Goal: Task Accomplishment & Management: Use online tool/utility

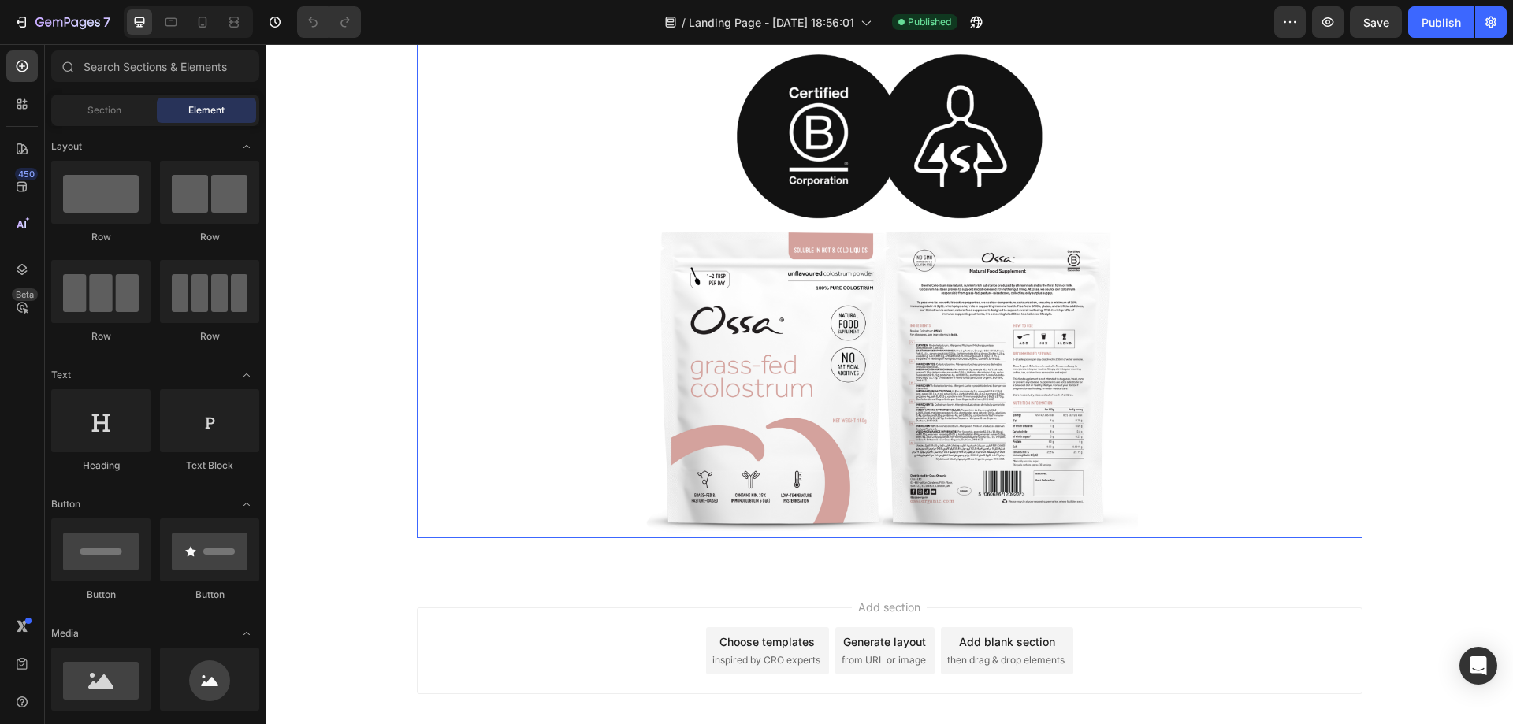
scroll to position [277, 0]
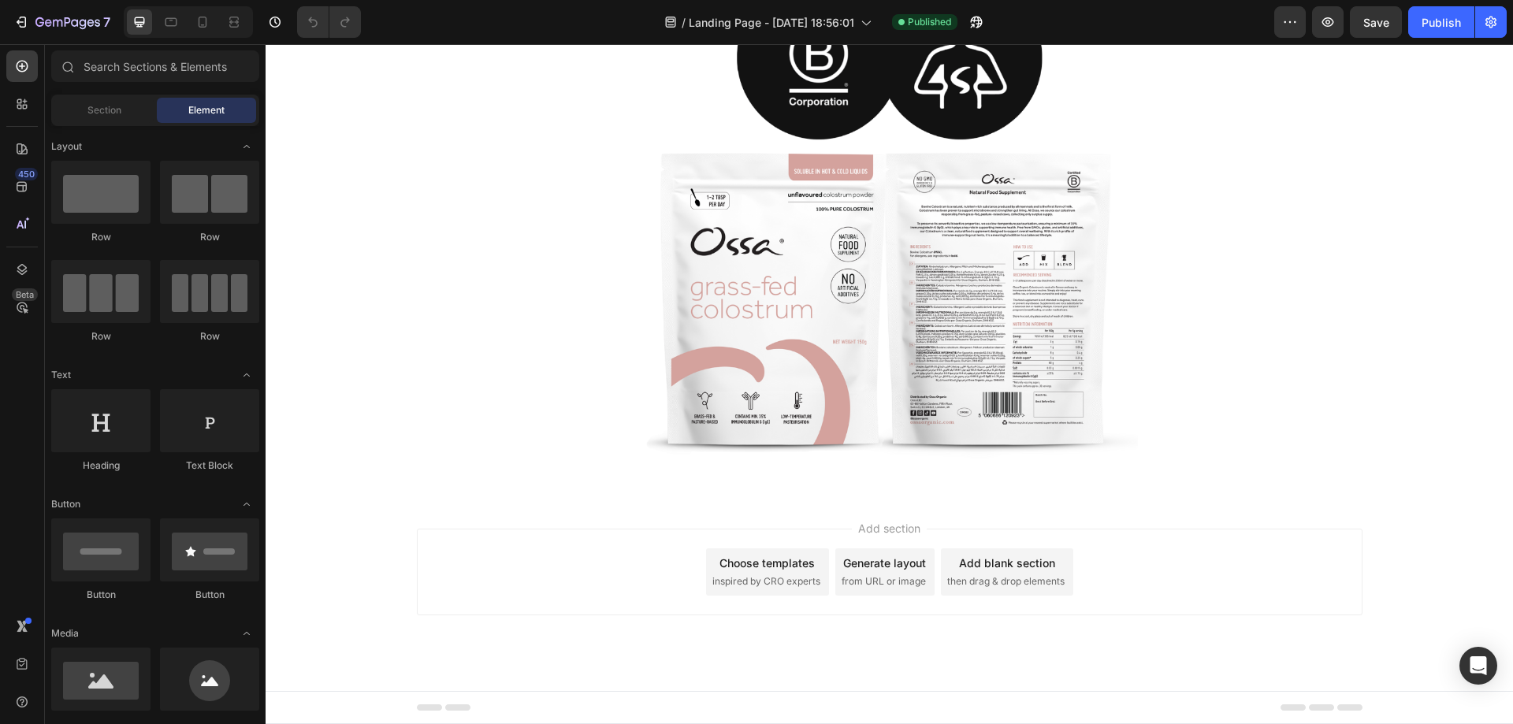
click at [1024, 564] on div "Add blank section" at bounding box center [1007, 563] width 96 height 17
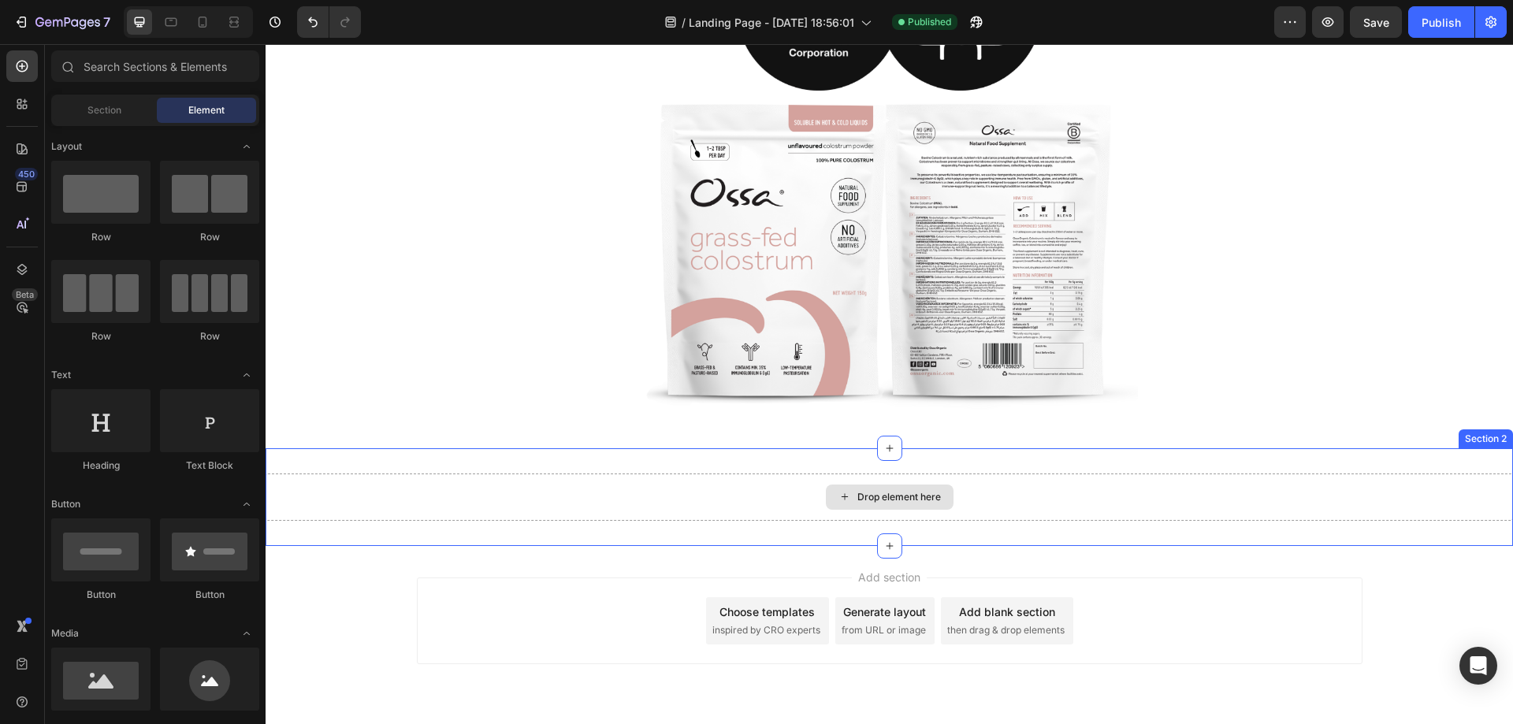
scroll to position [375, 0]
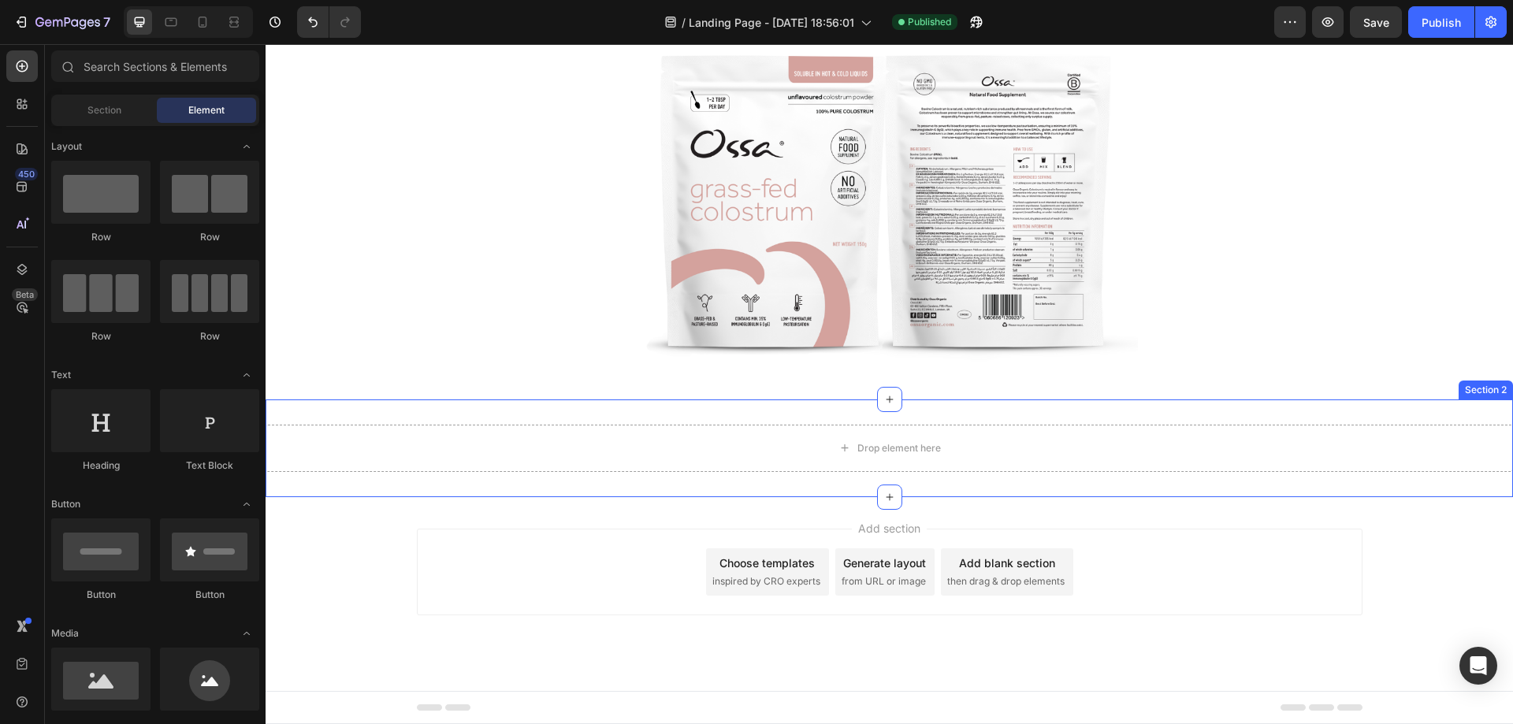
click at [750, 401] on div "Drop element here Section 2" at bounding box center [890, 449] width 1248 height 98
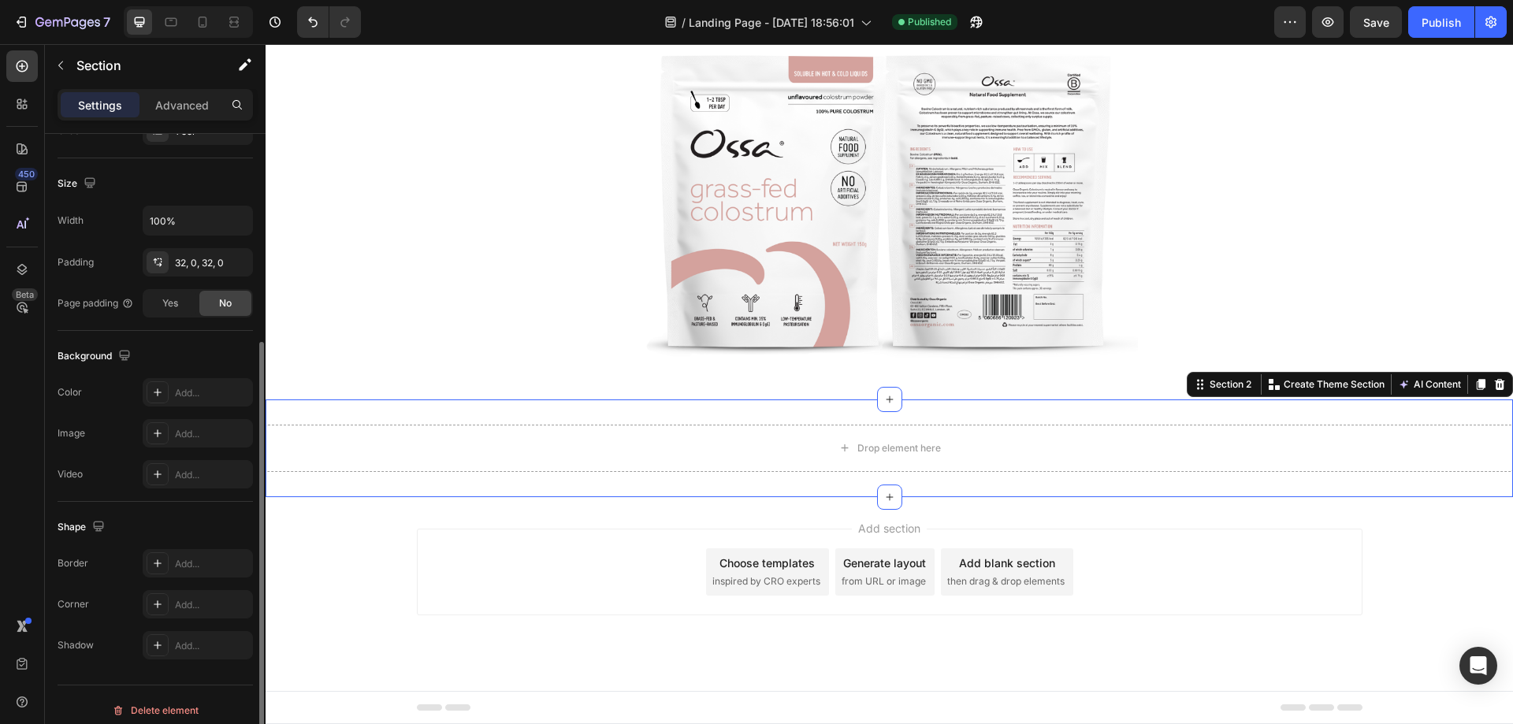
scroll to position [326, 0]
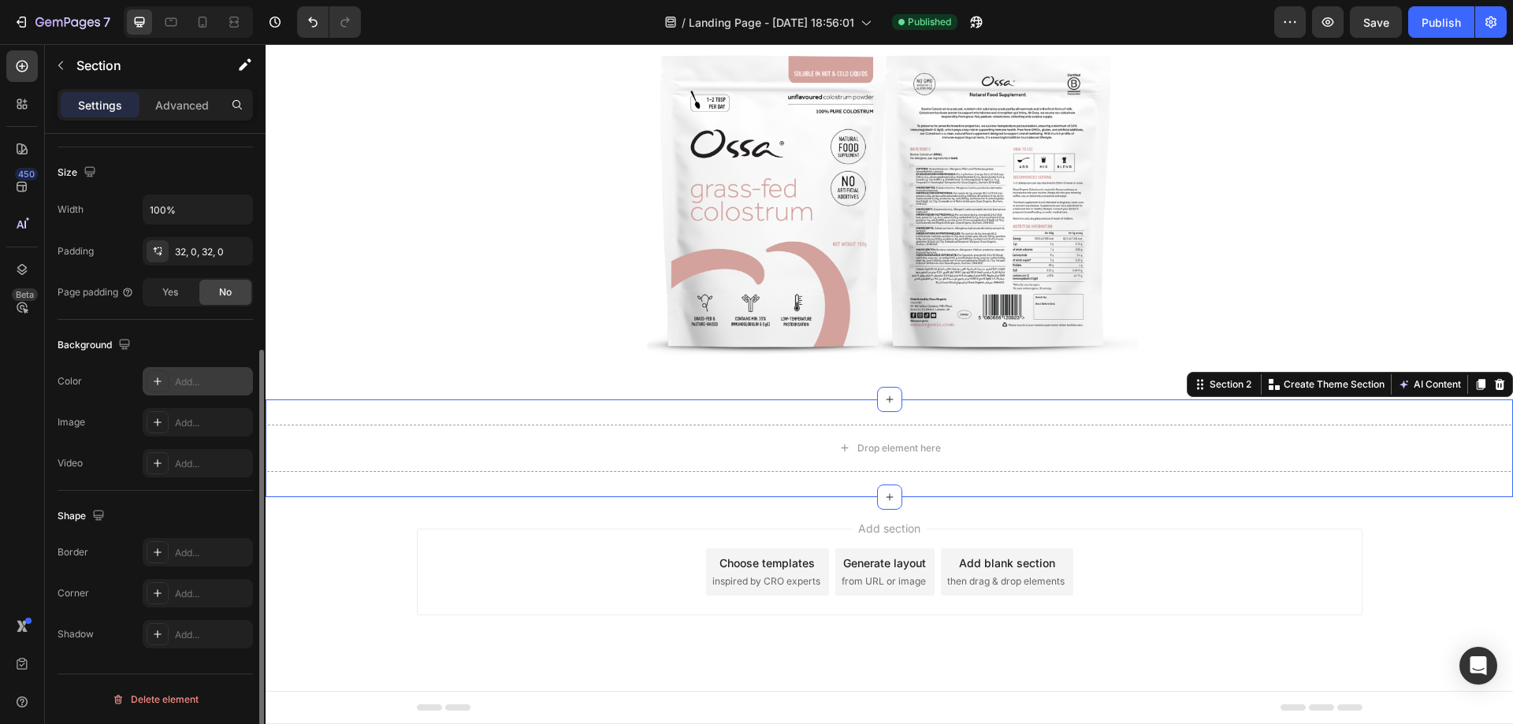
click at [158, 386] on icon at bounding box center [157, 381] width 13 height 13
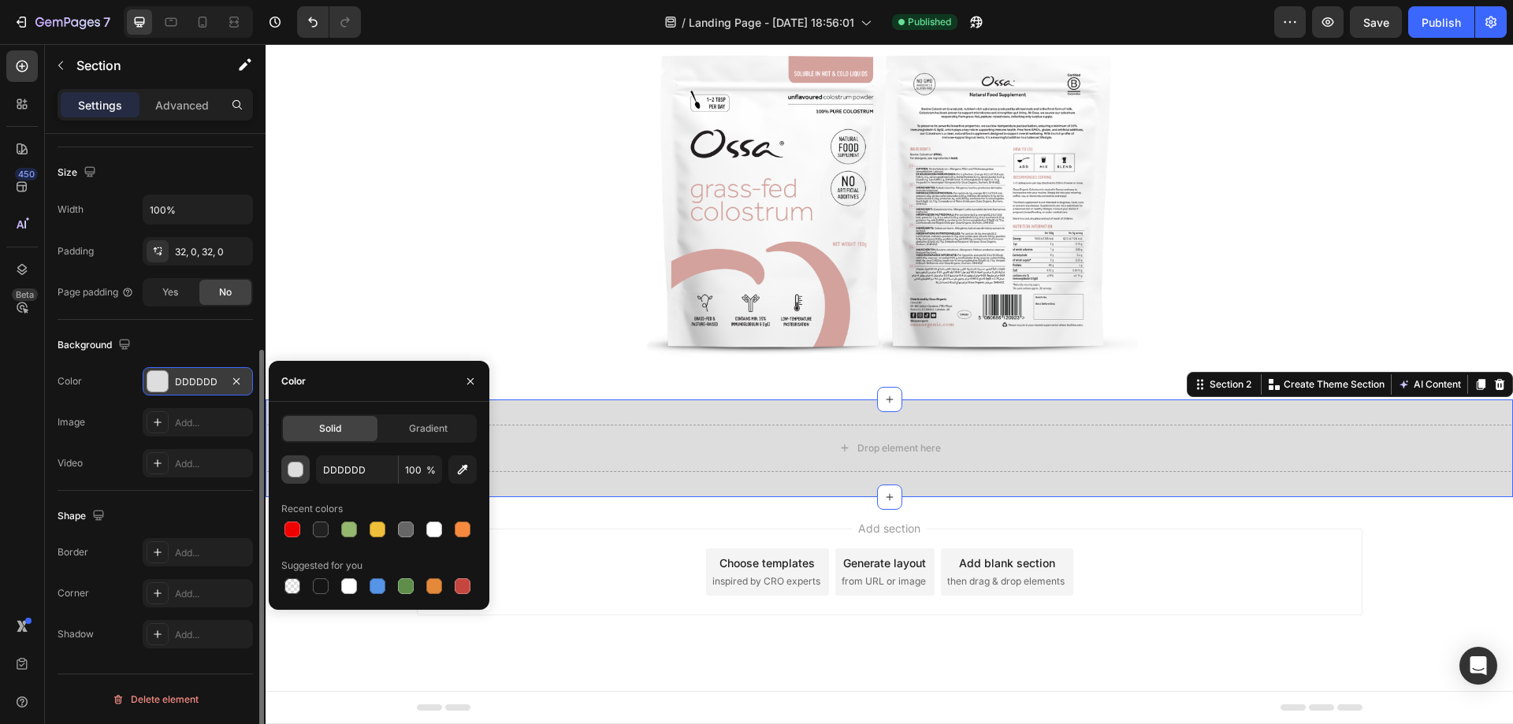
click at [289, 474] on div "button" at bounding box center [296, 471] width 16 height 16
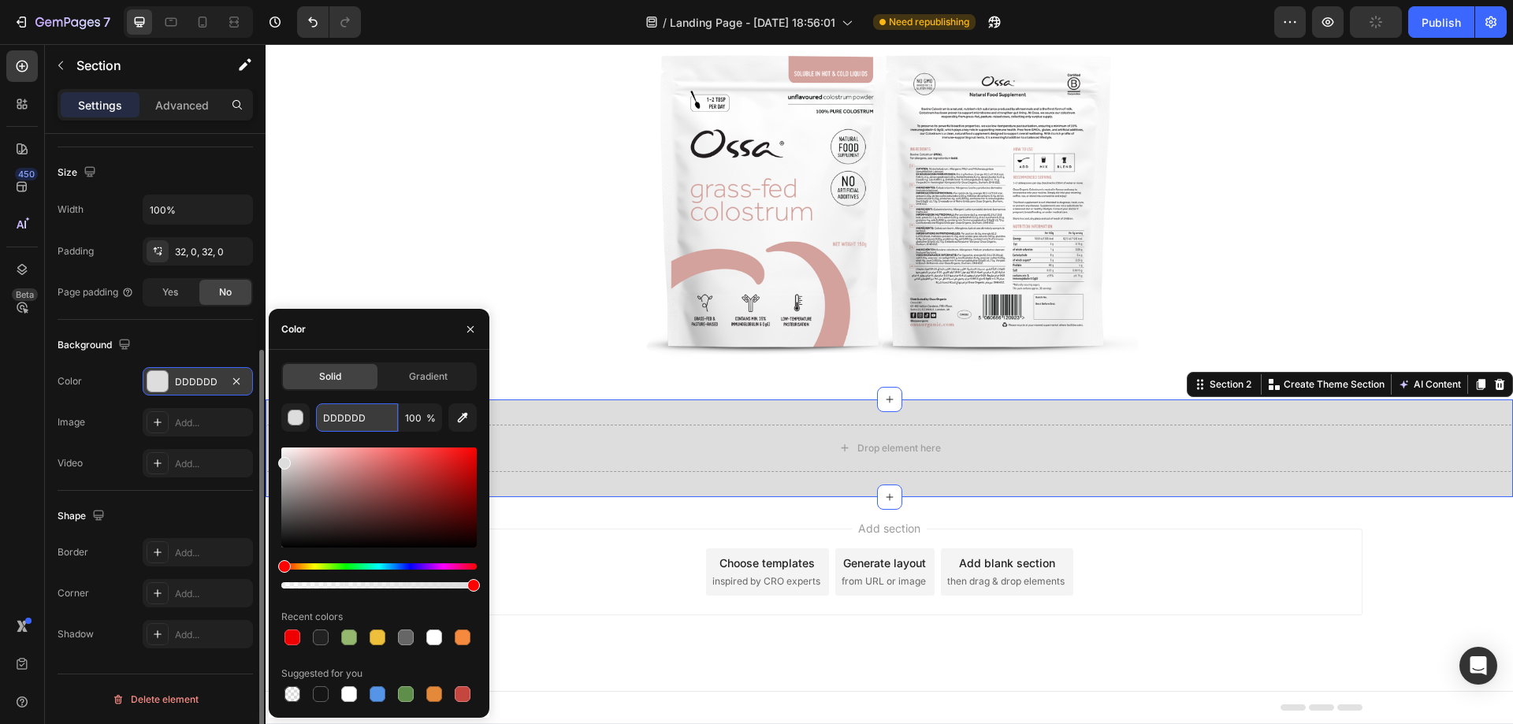
click at [334, 424] on input "DDDDDD" at bounding box center [357, 418] width 82 height 28
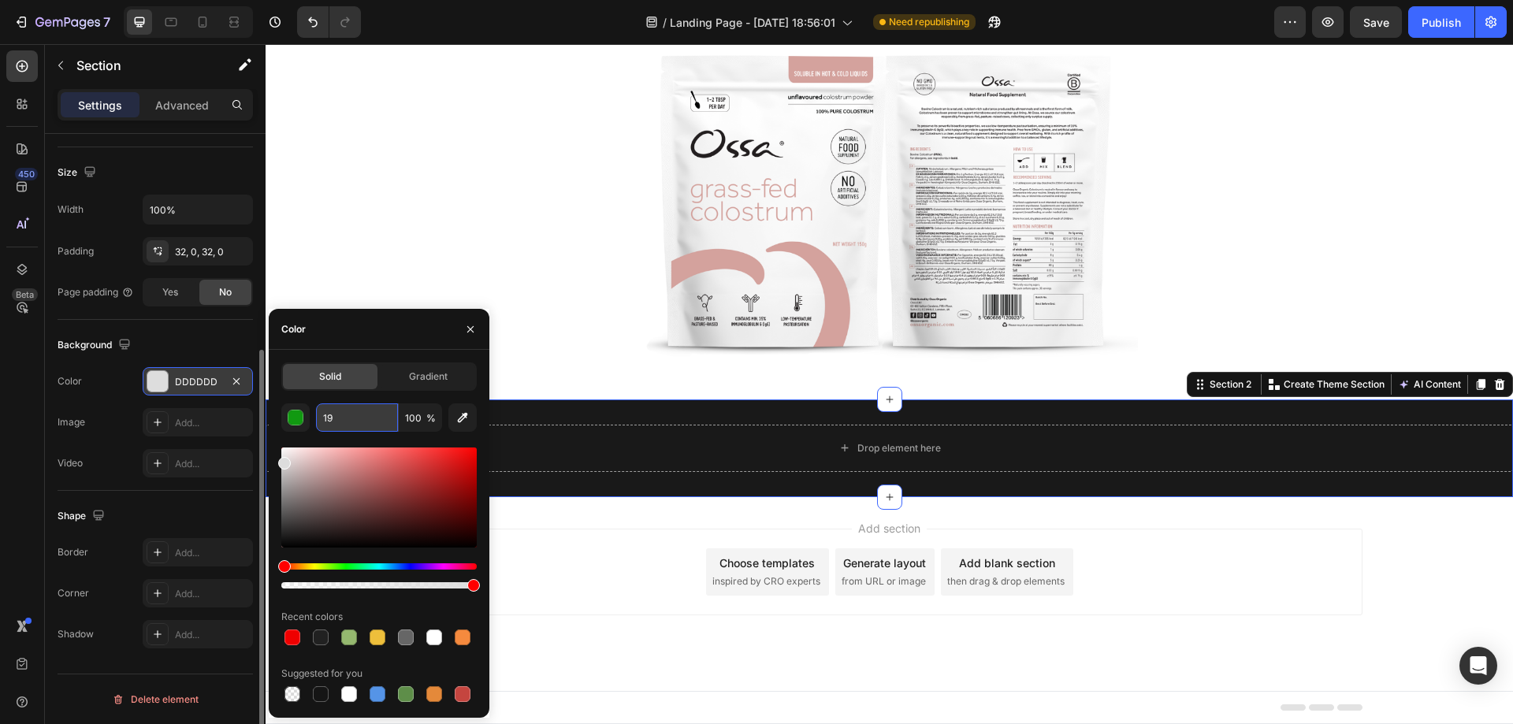
type input "1"
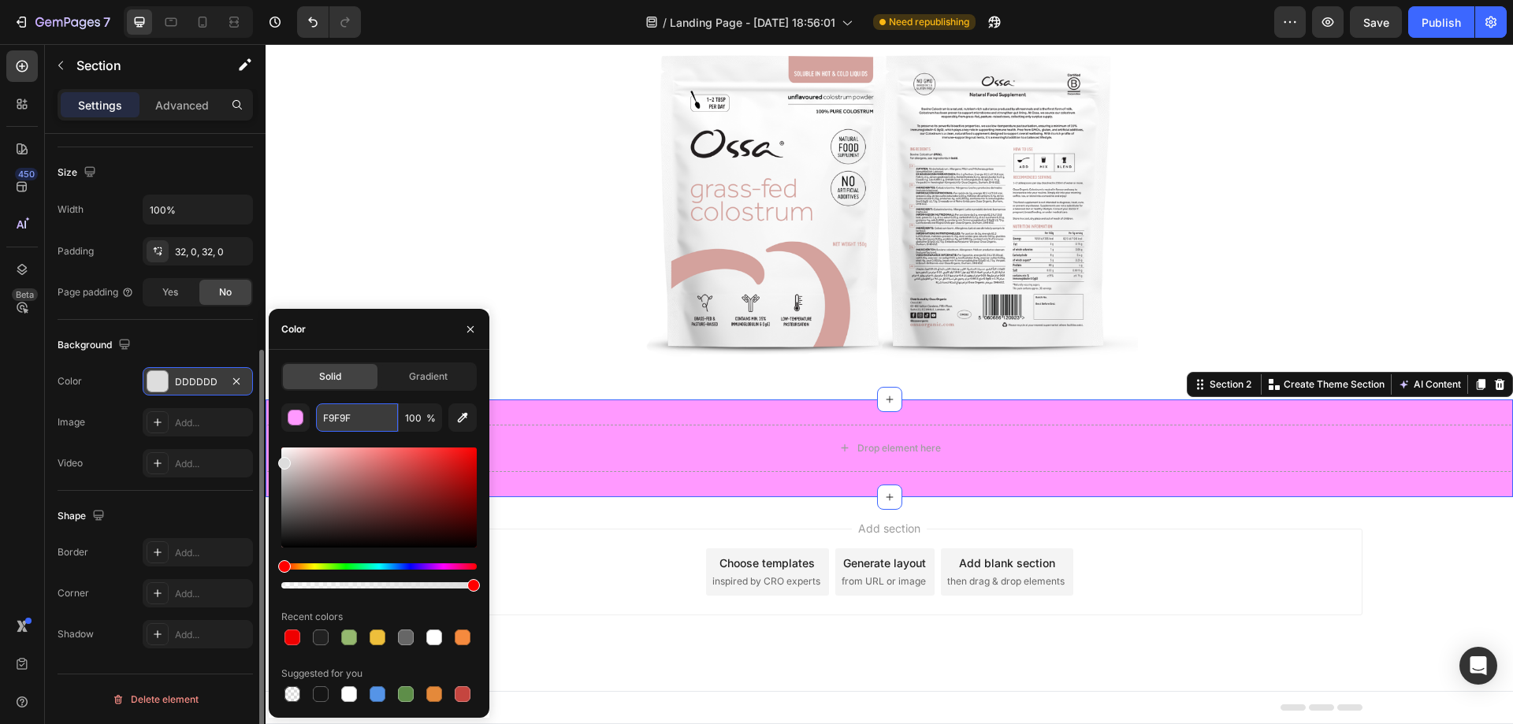
type input "F9F9F9"
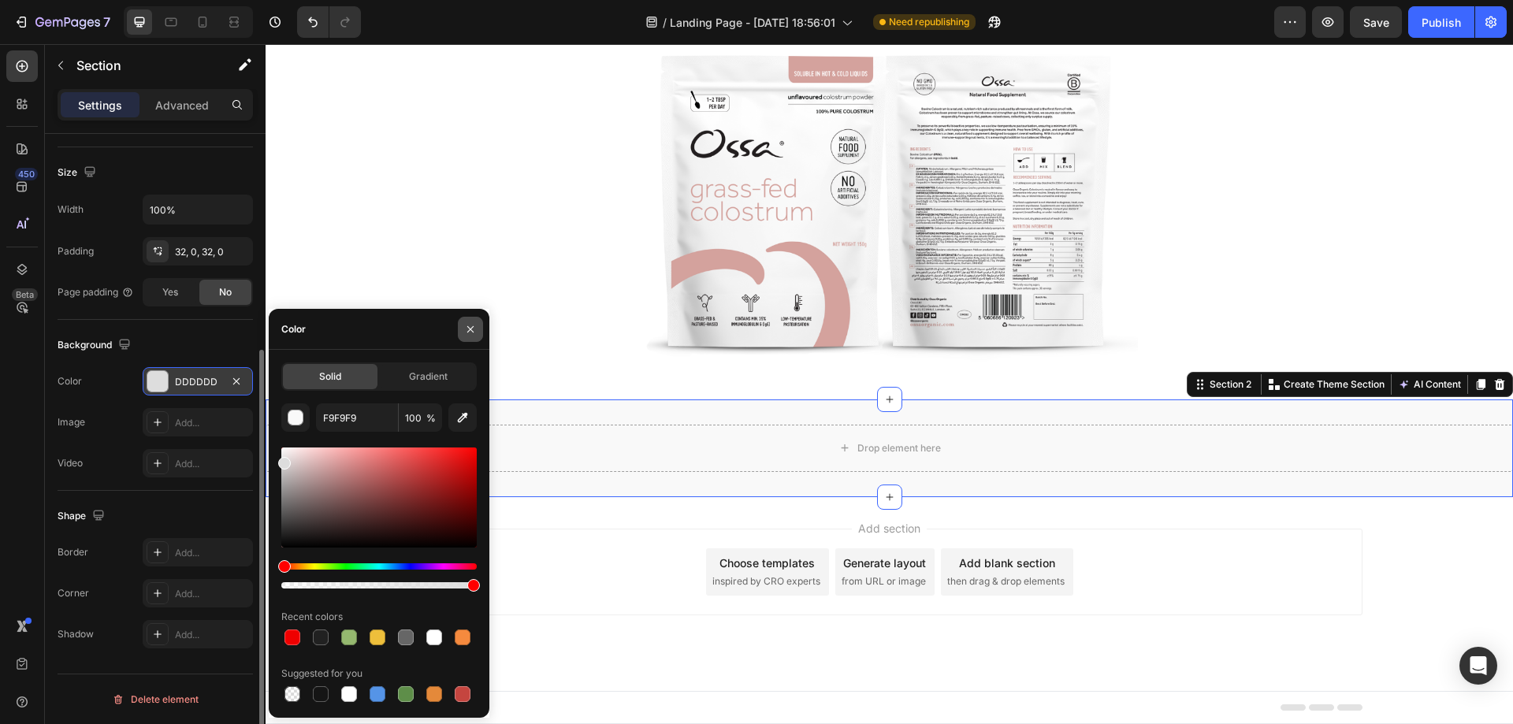
click at [467, 327] on icon "button" at bounding box center [470, 329] width 13 height 13
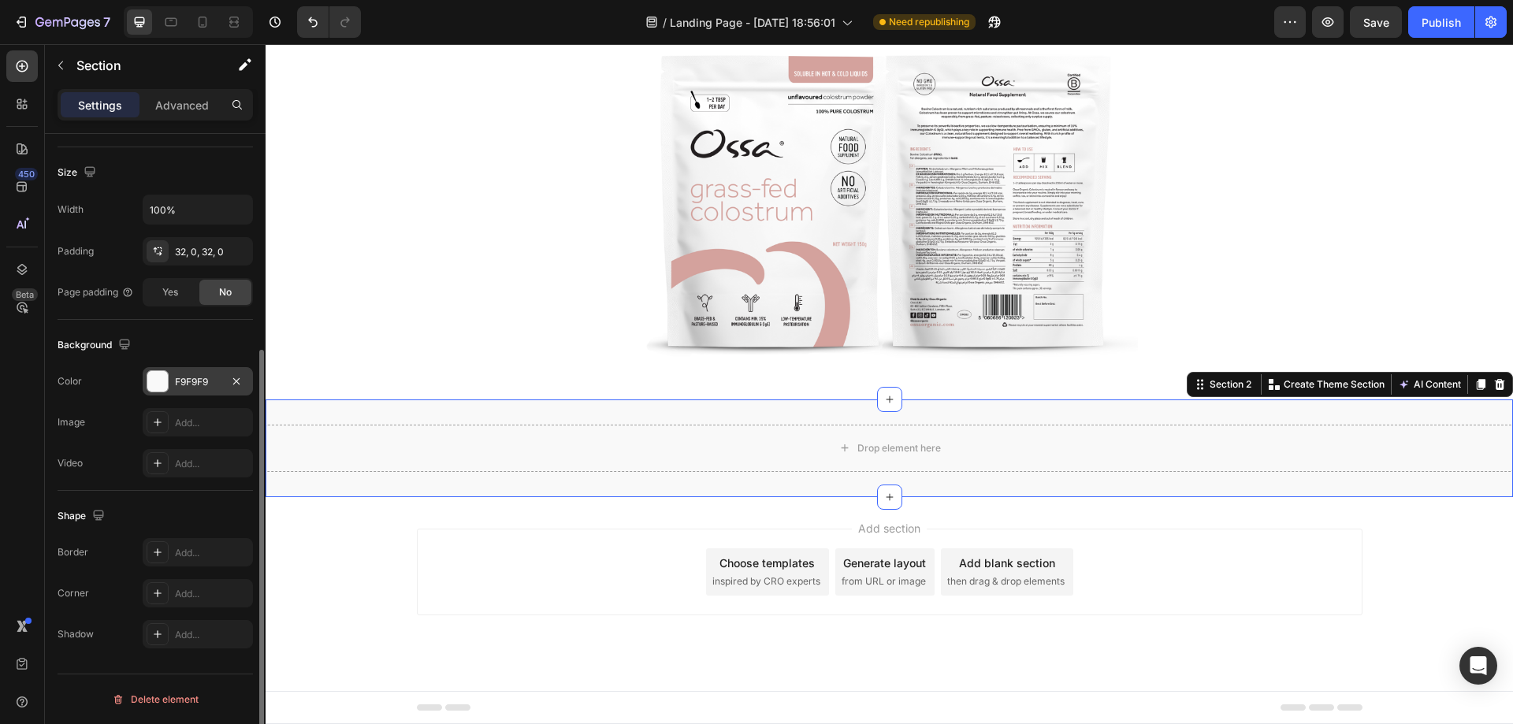
click at [630, 550] on div "Add section Choose templates inspired by CRO experts Generate layout from URL o…" at bounding box center [890, 572] width 946 height 87
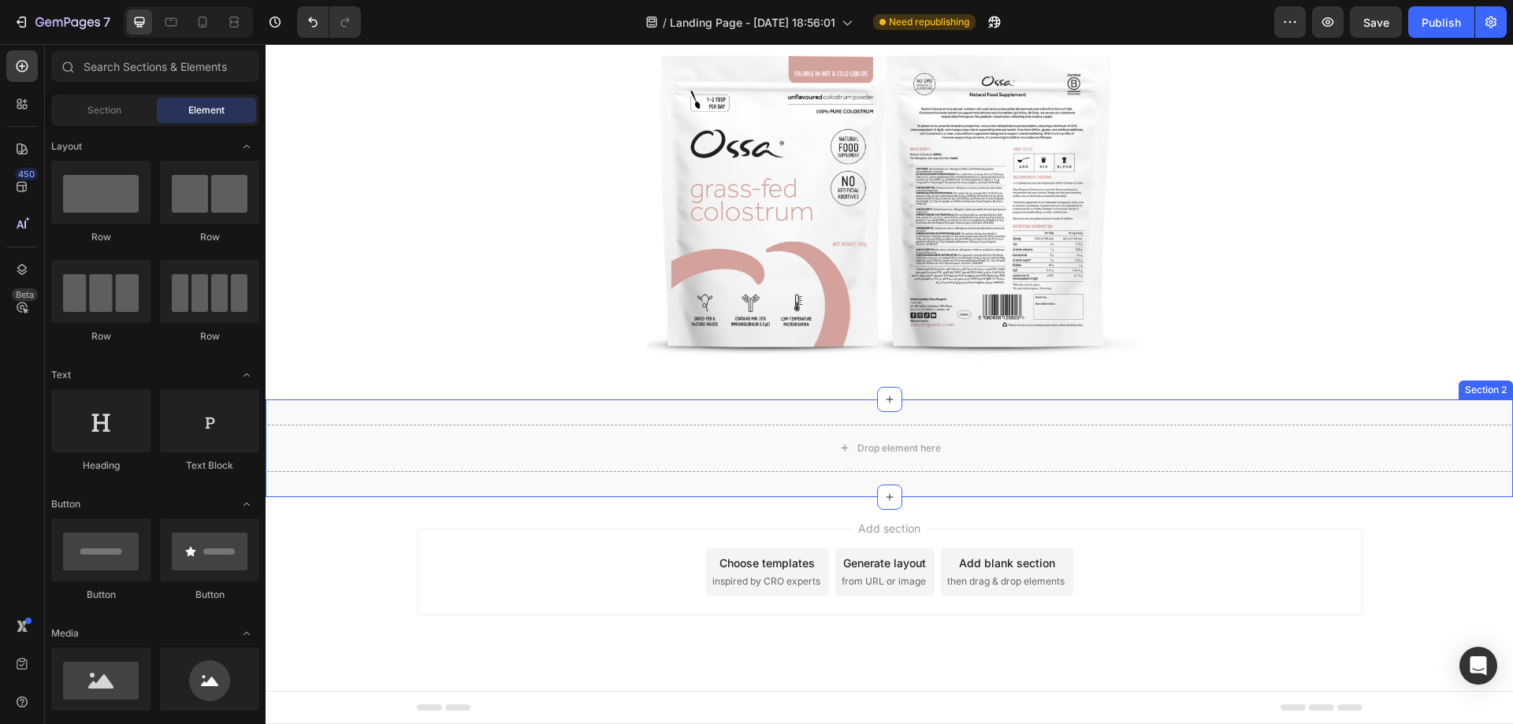
click at [681, 413] on div "Drop element here Section 2" at bounding box center [890, 449] width 1248 height 98
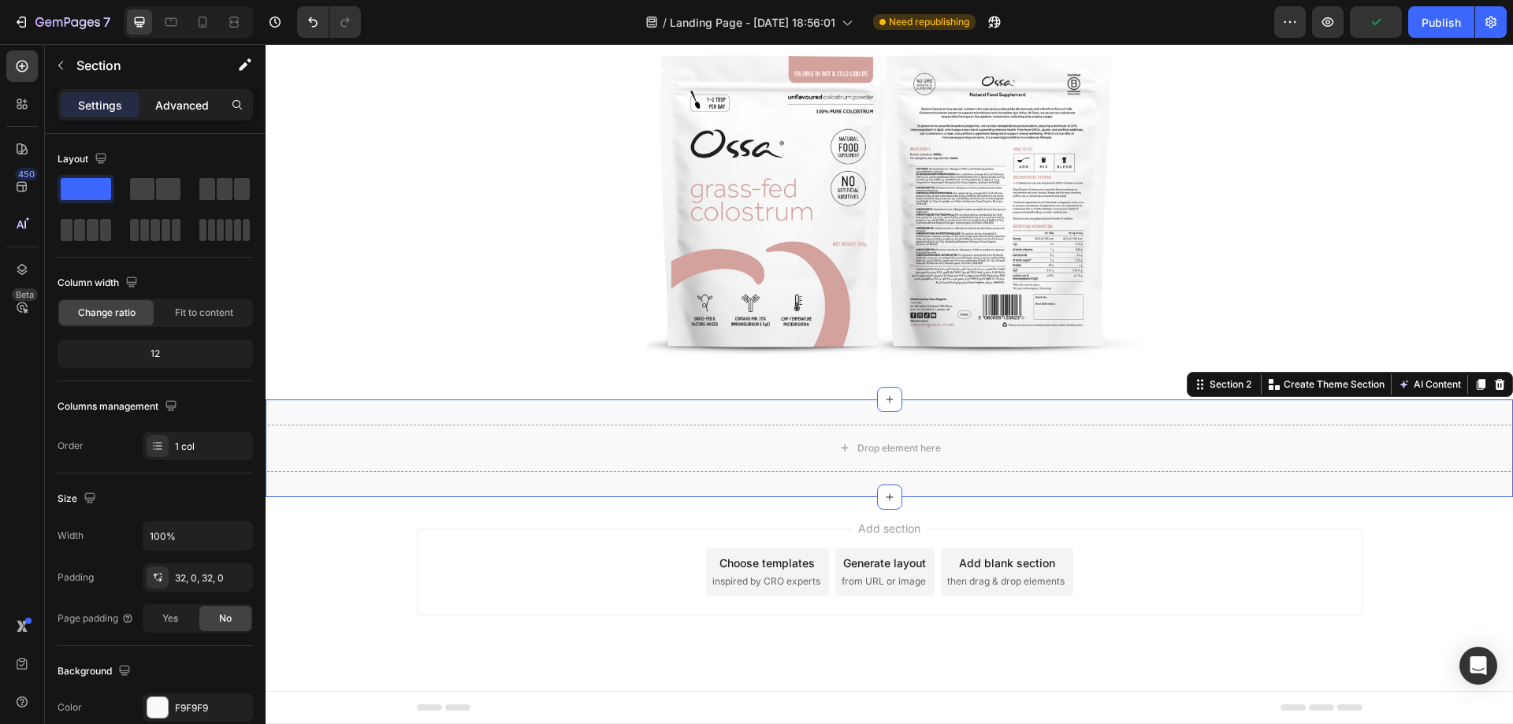
click at [167, 105] on p "Advanced" at bounding box center [182, 105] width 54 height 17
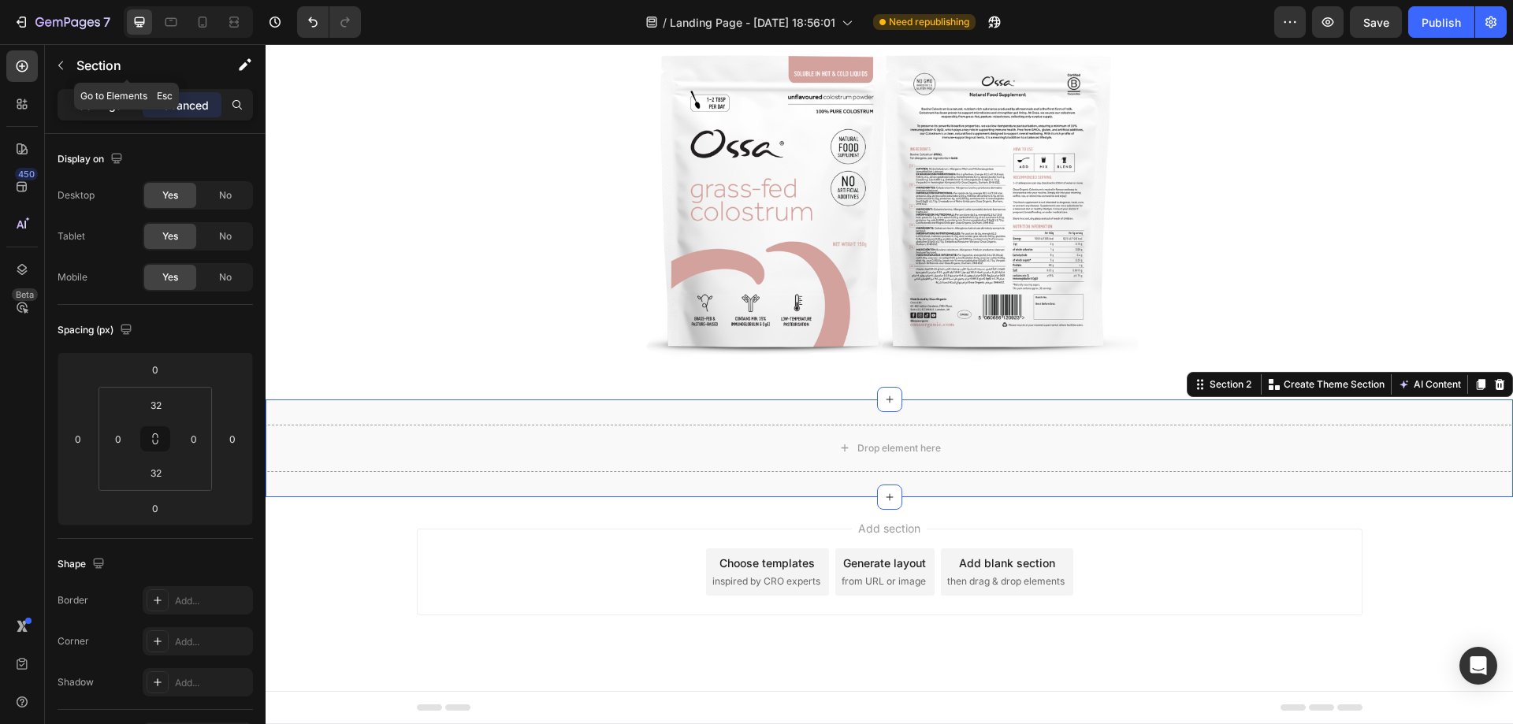
click at [83, 93] on div "Settings Advanced" at bounding box center [155, 105] width 195 height 32
click at [59, 70] on icon "button" at bounding box center [60, 65] width 13 height 13
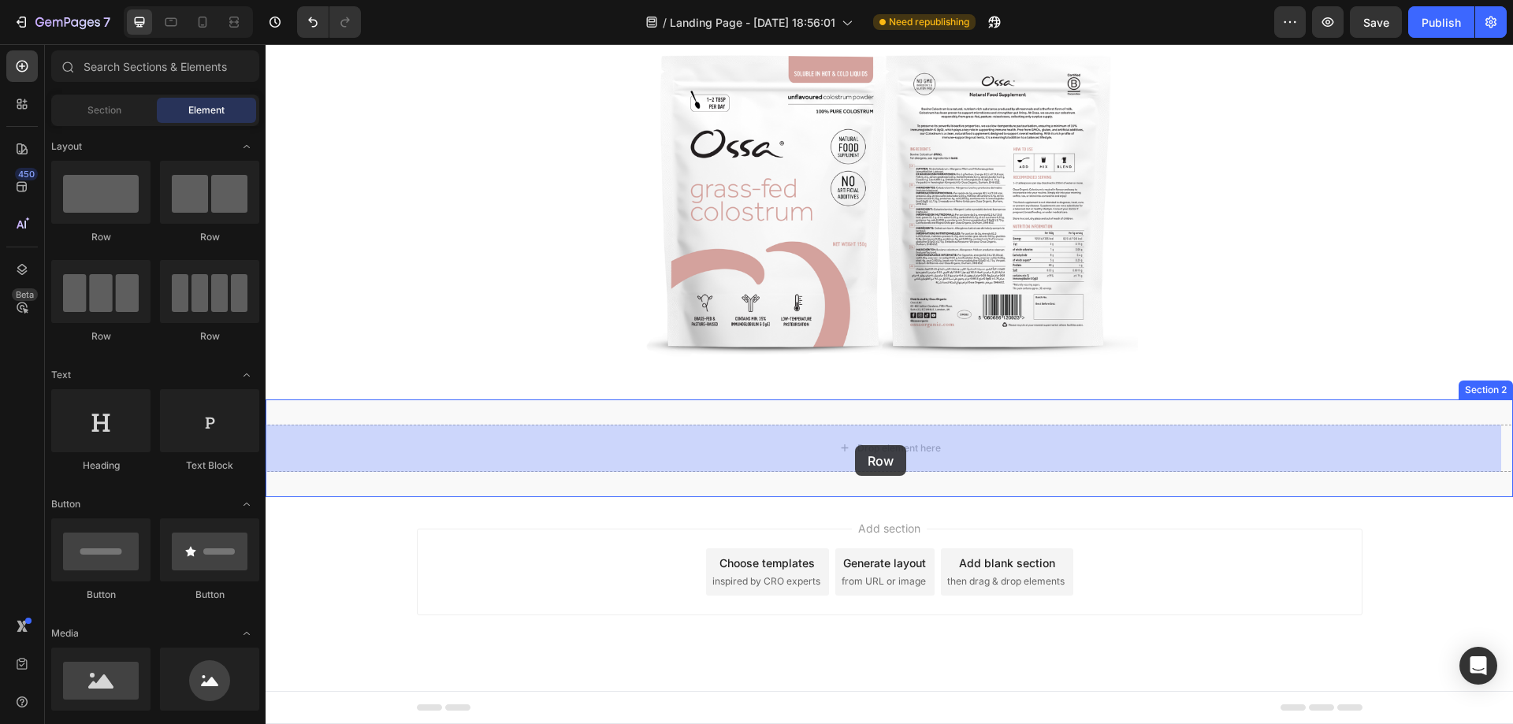
drag, startPoint x: 396, startPoint y: 257, endPoint x: 855, endPoint y: 445, distance: 496.6
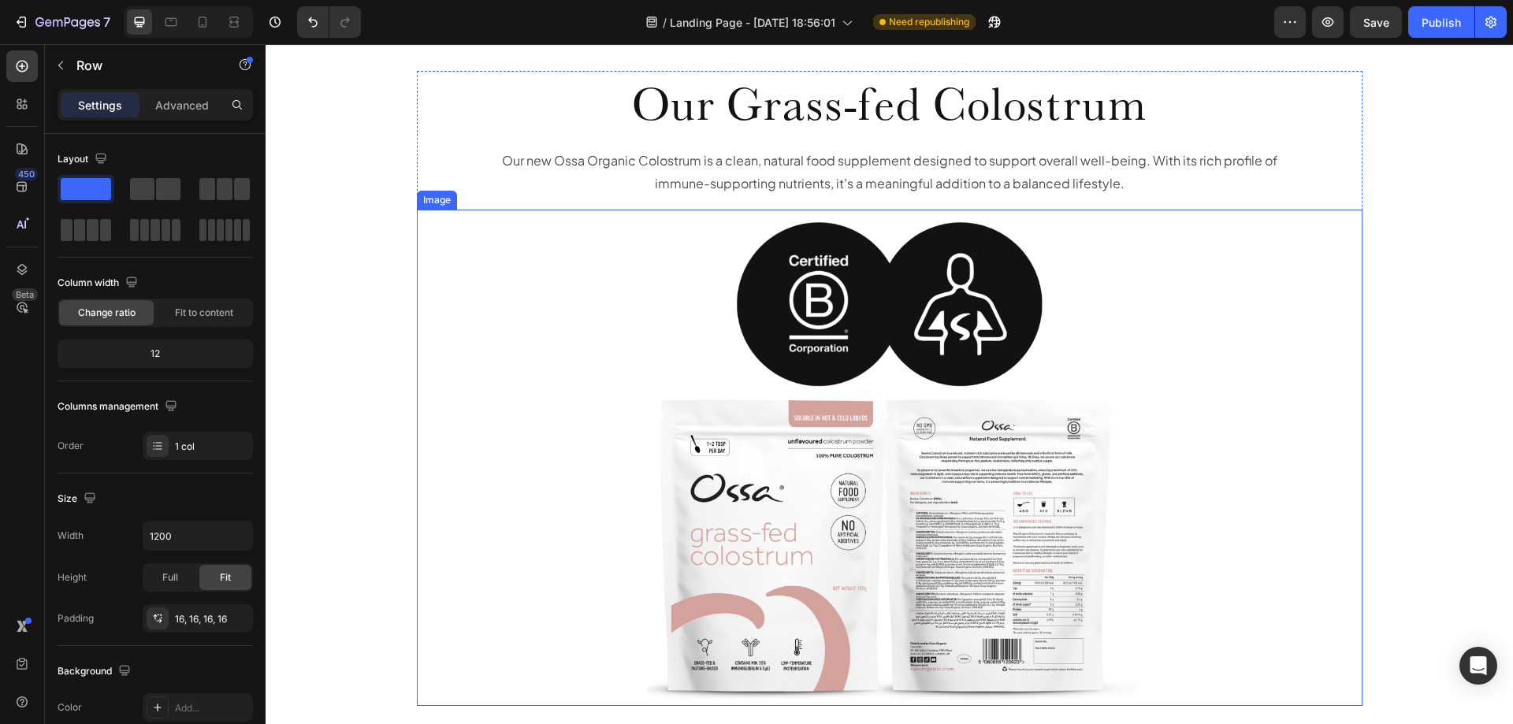
scroll to position [0, 0]
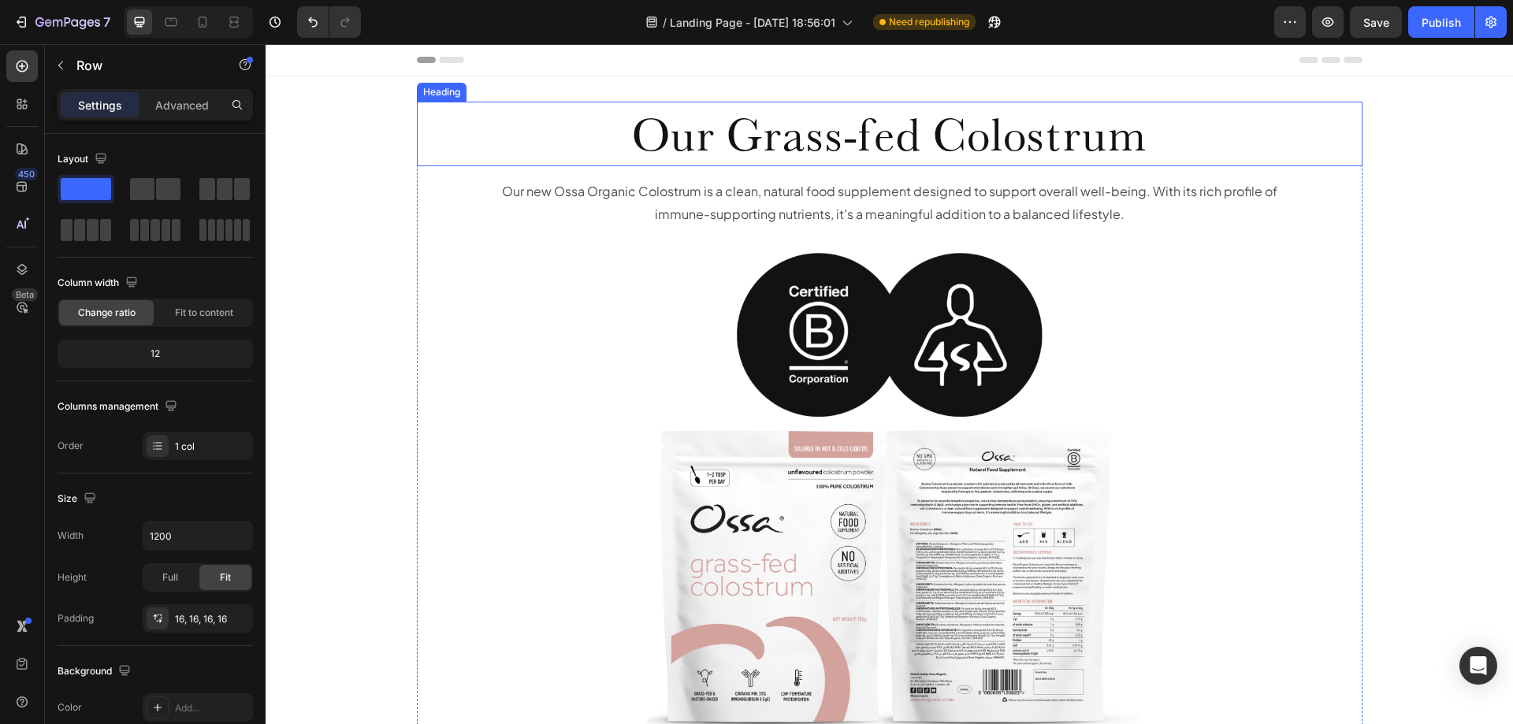
click at [774, 127] on h2 "Our Grass-fed Colostrum" at bounding box center [890, 134] width 946 height 65
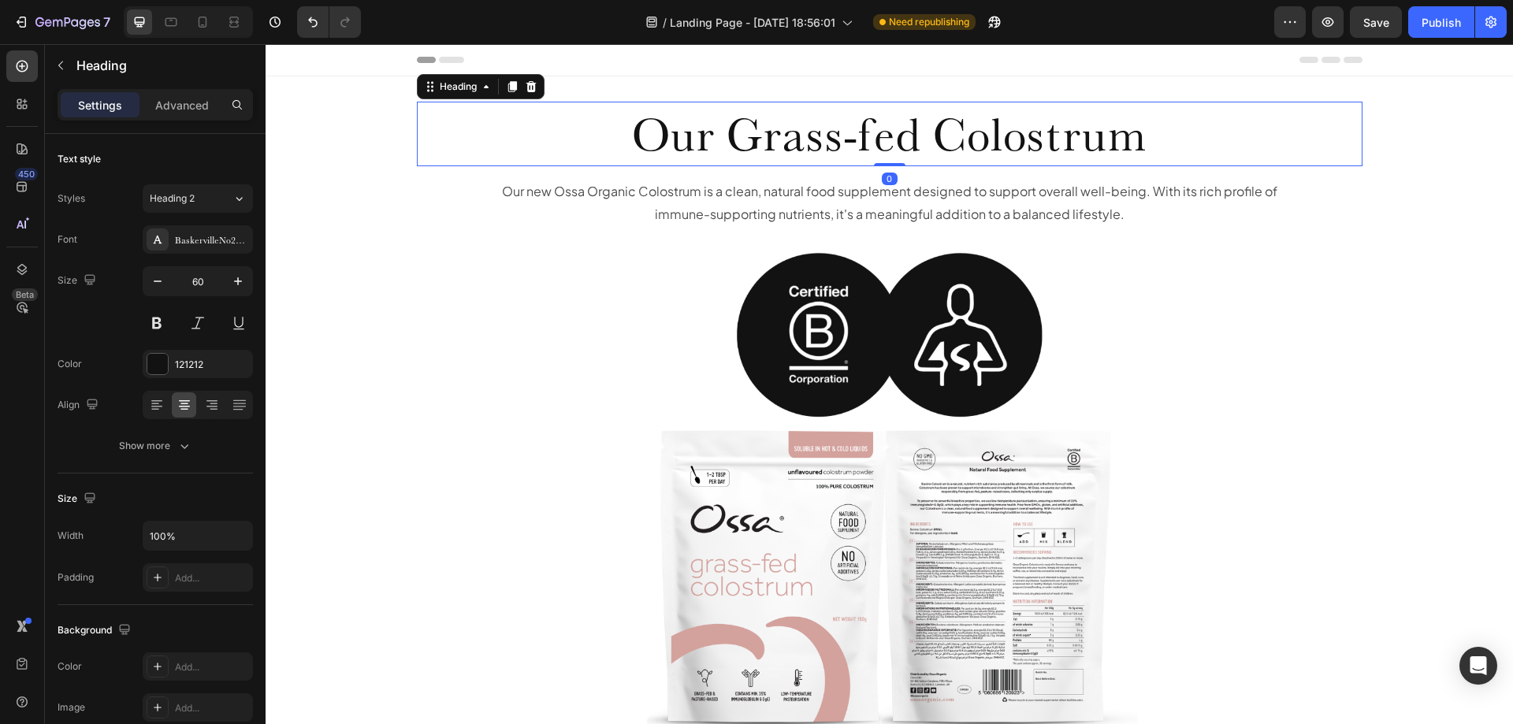
drag, startPoint x: 508, startPoint y: 89, endPoint x: 541, endPoint y: 139, distance: 59.9
click at [509, 89] on icon at bounding box center [512, 86] width 9 height 11
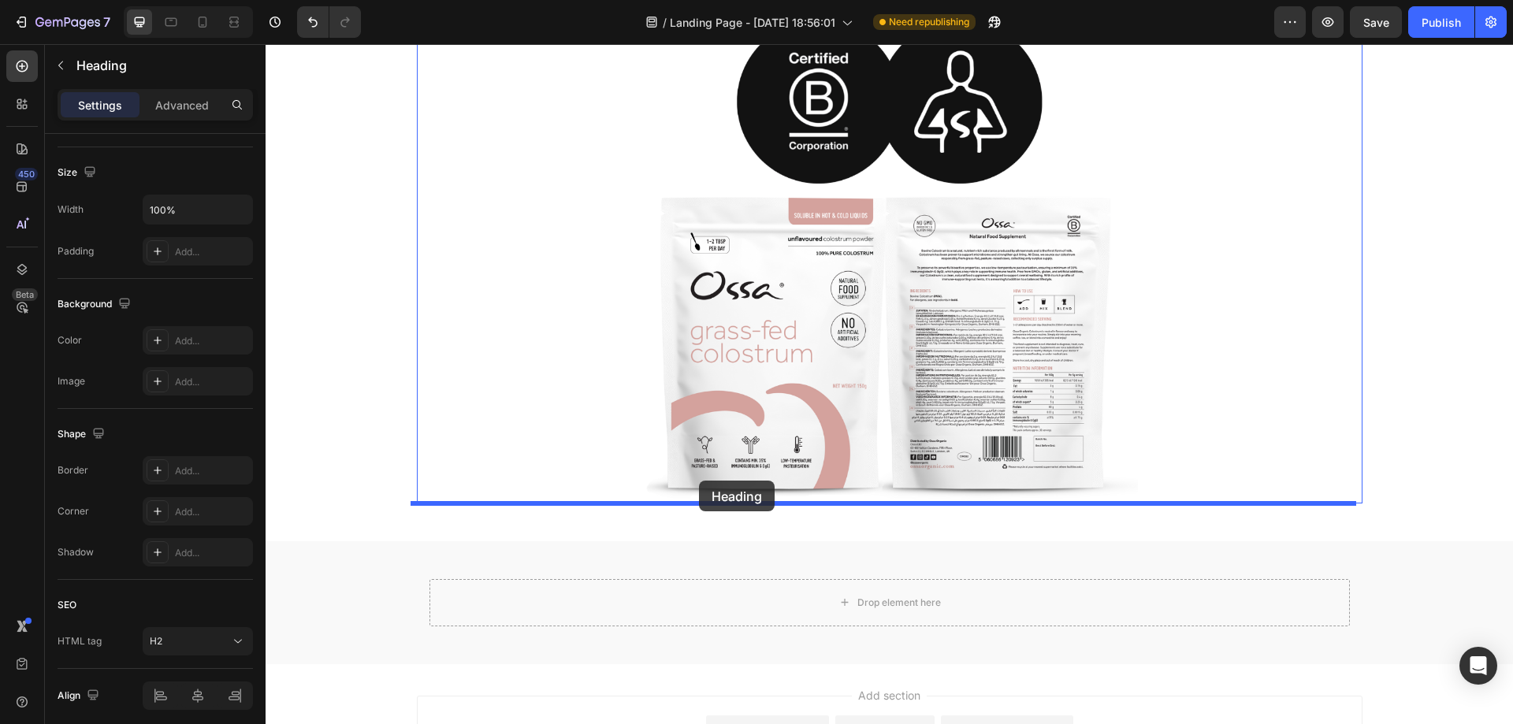
scroll to position [394, 0]
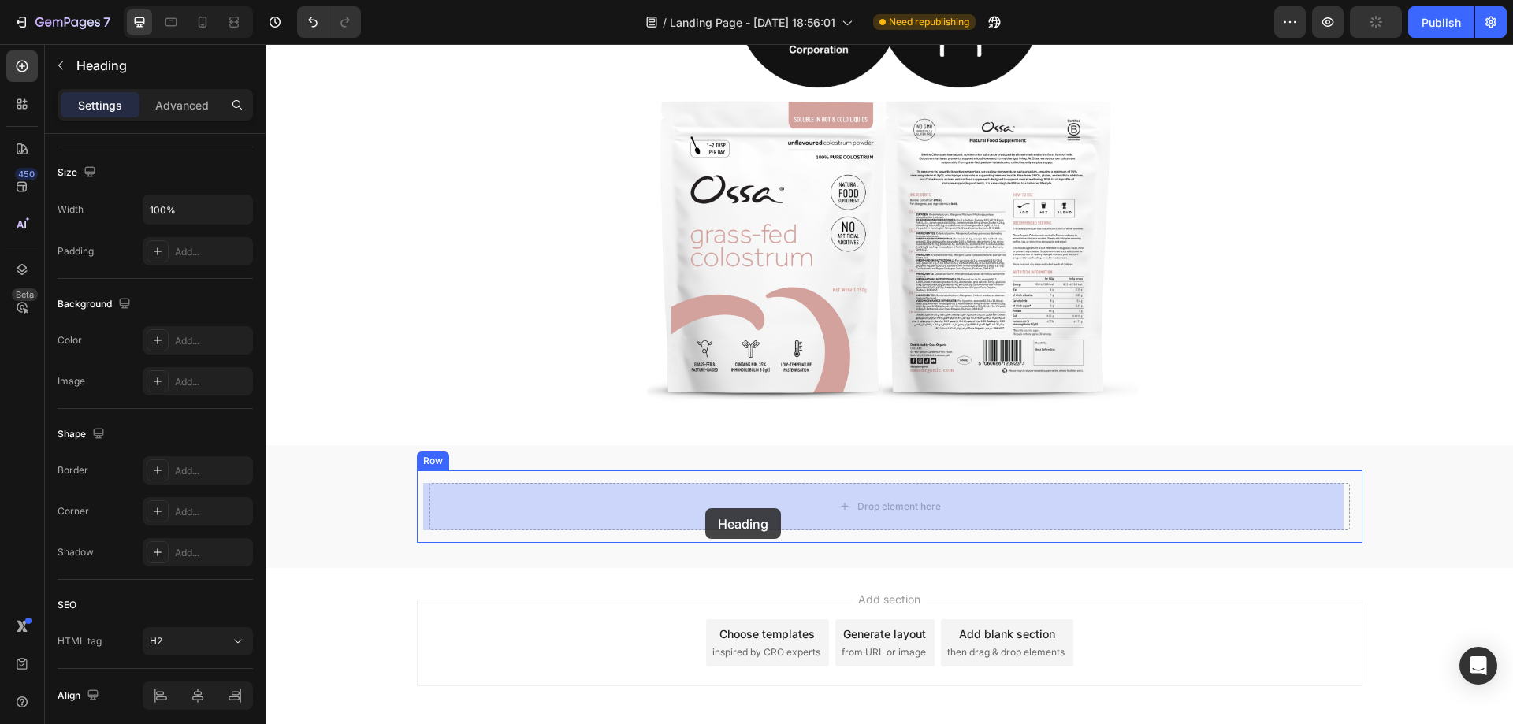
drag, startPoint x: 422, startPoint y: 159, endPoint x: 705, endPoint y: 508, distance: 449.4
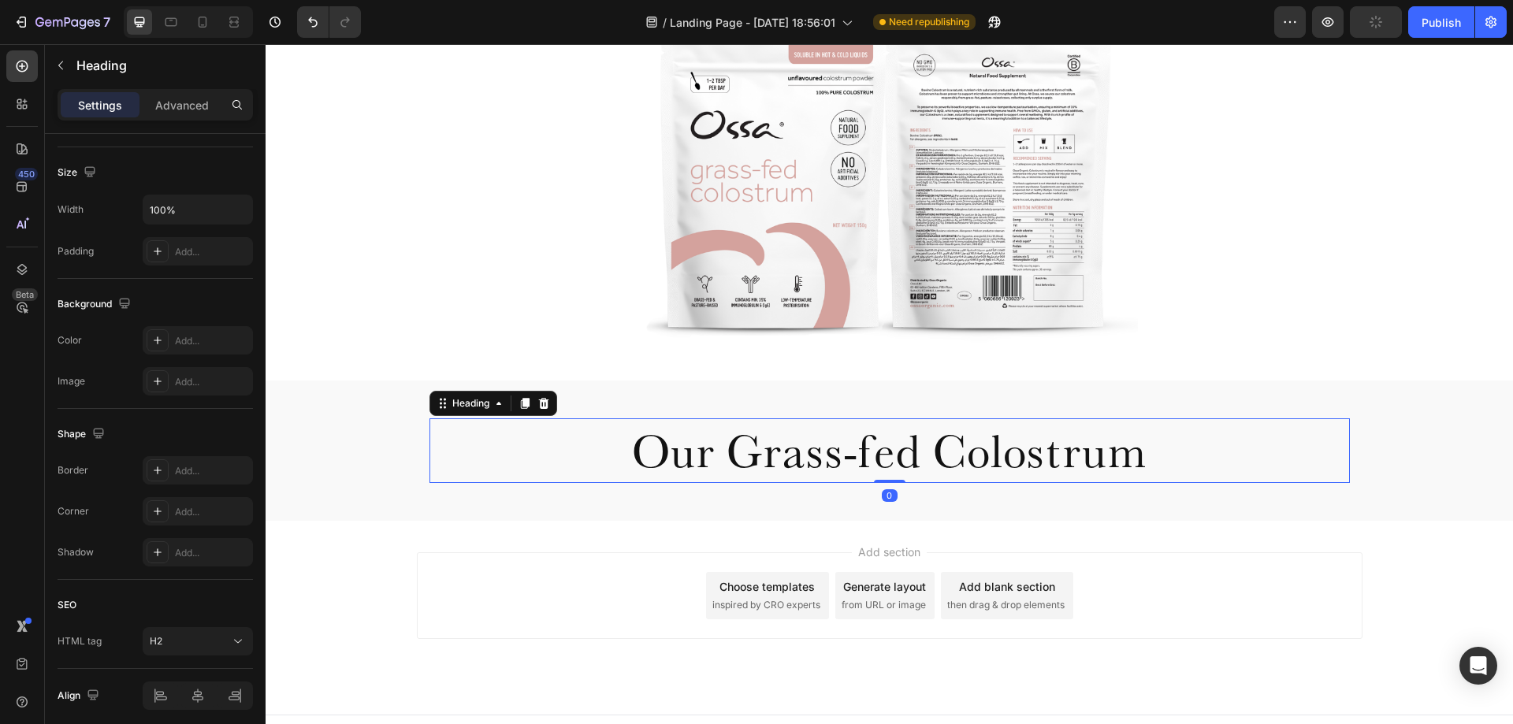
scroll to position [329, 0]
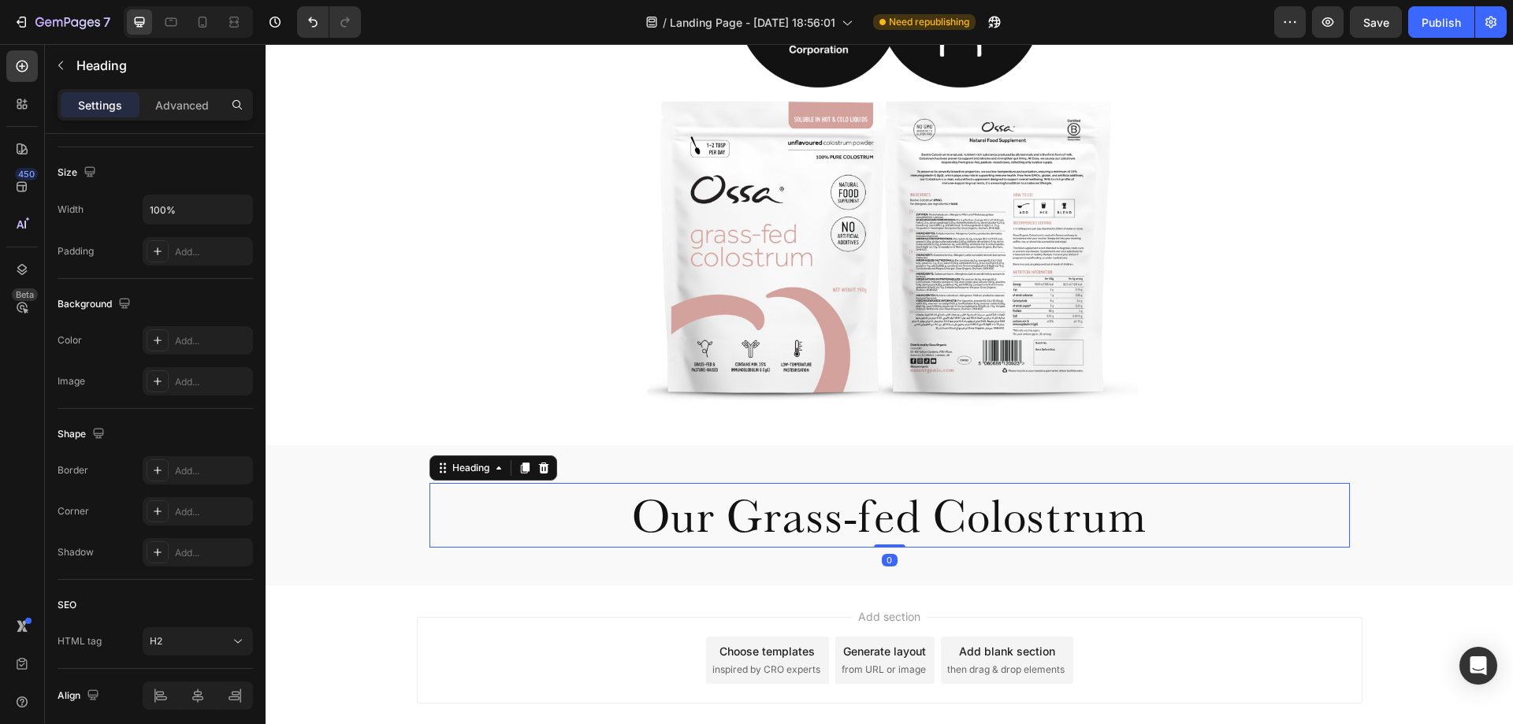
click at [700, 511] on h2 "Our Grass-fed Colostrum" at bounding box center [890, 515] width 921 height 65
click at [700, 511] on p "Our Grass-fed Colostrum" at bounding box center [889, 515] width 917 height 61
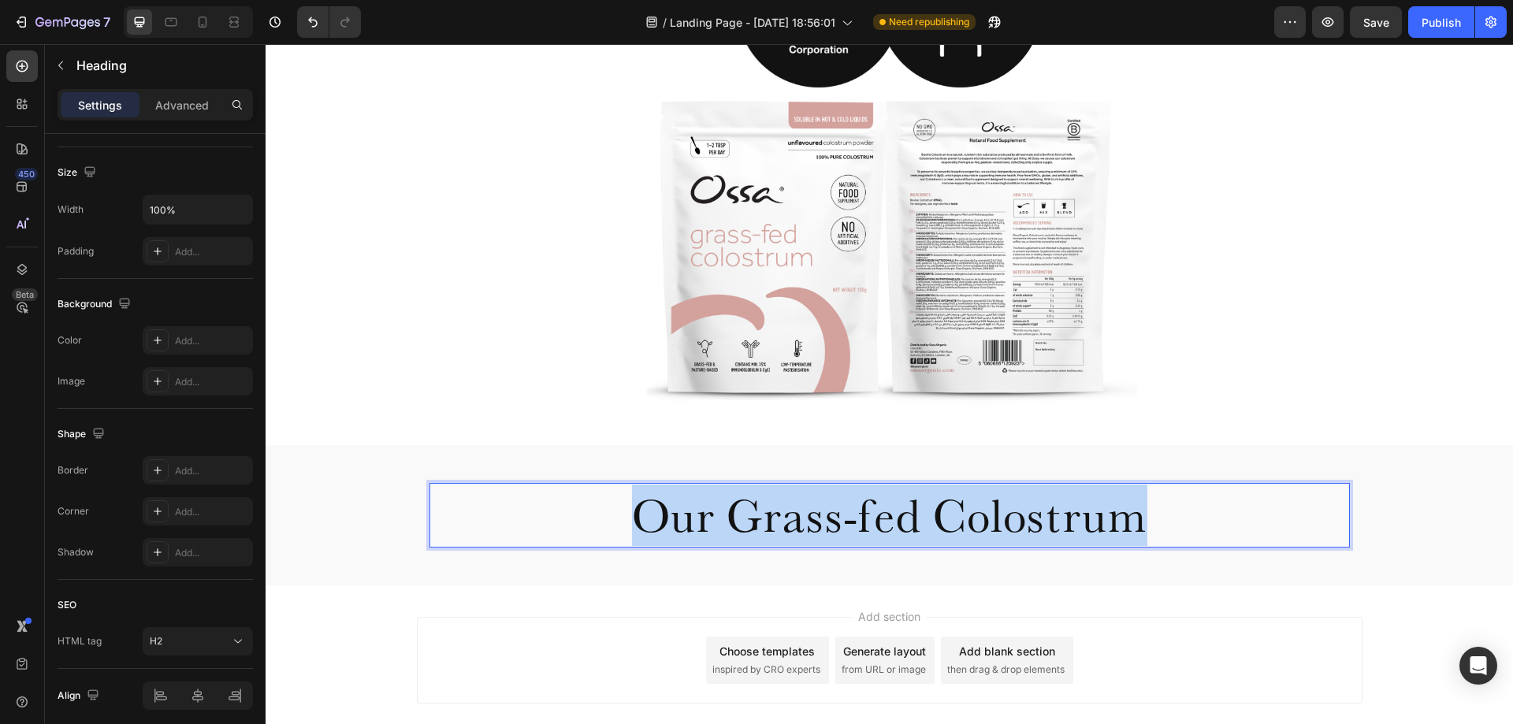
click at [700, 511] on p "Our Grass-fed Colostrum" at bounding box center [889, 515] width 917 height 61
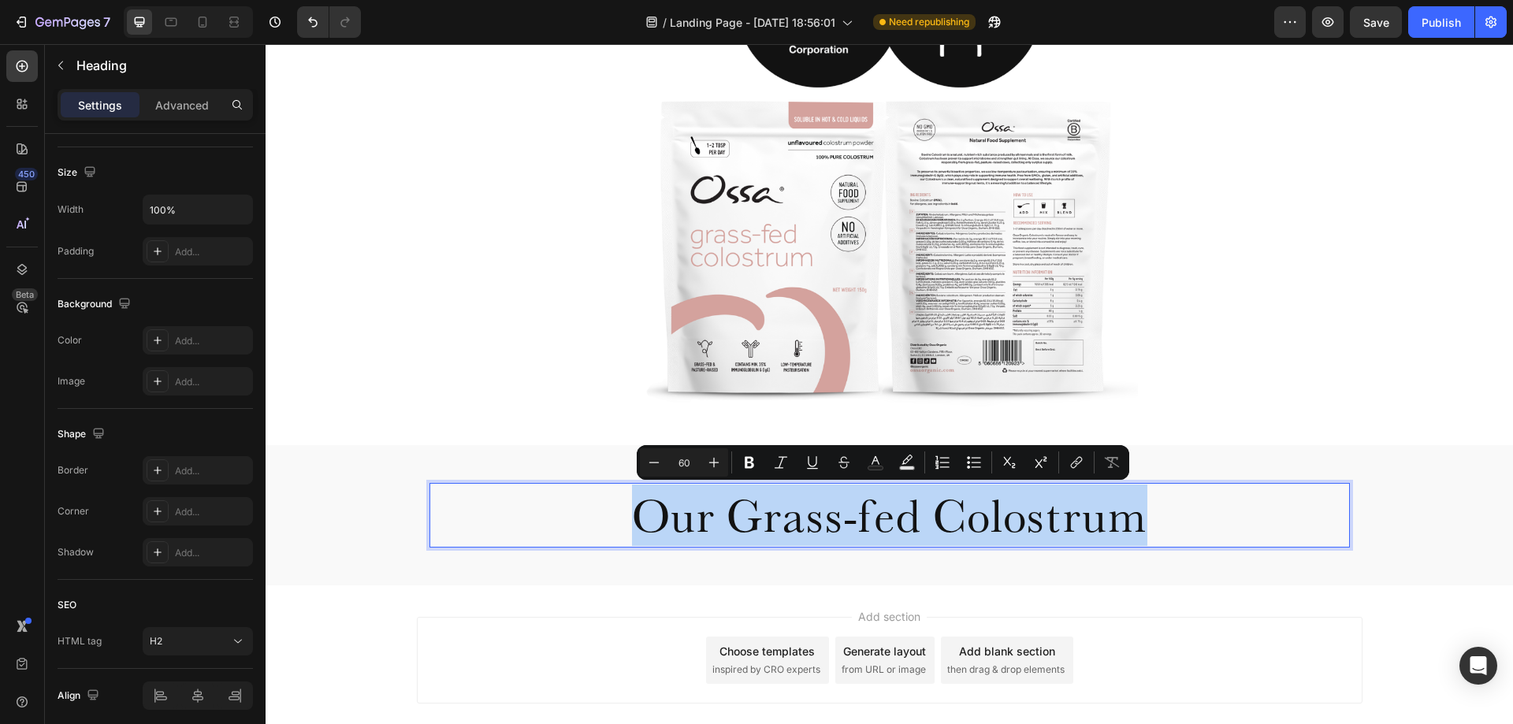
type input "11"
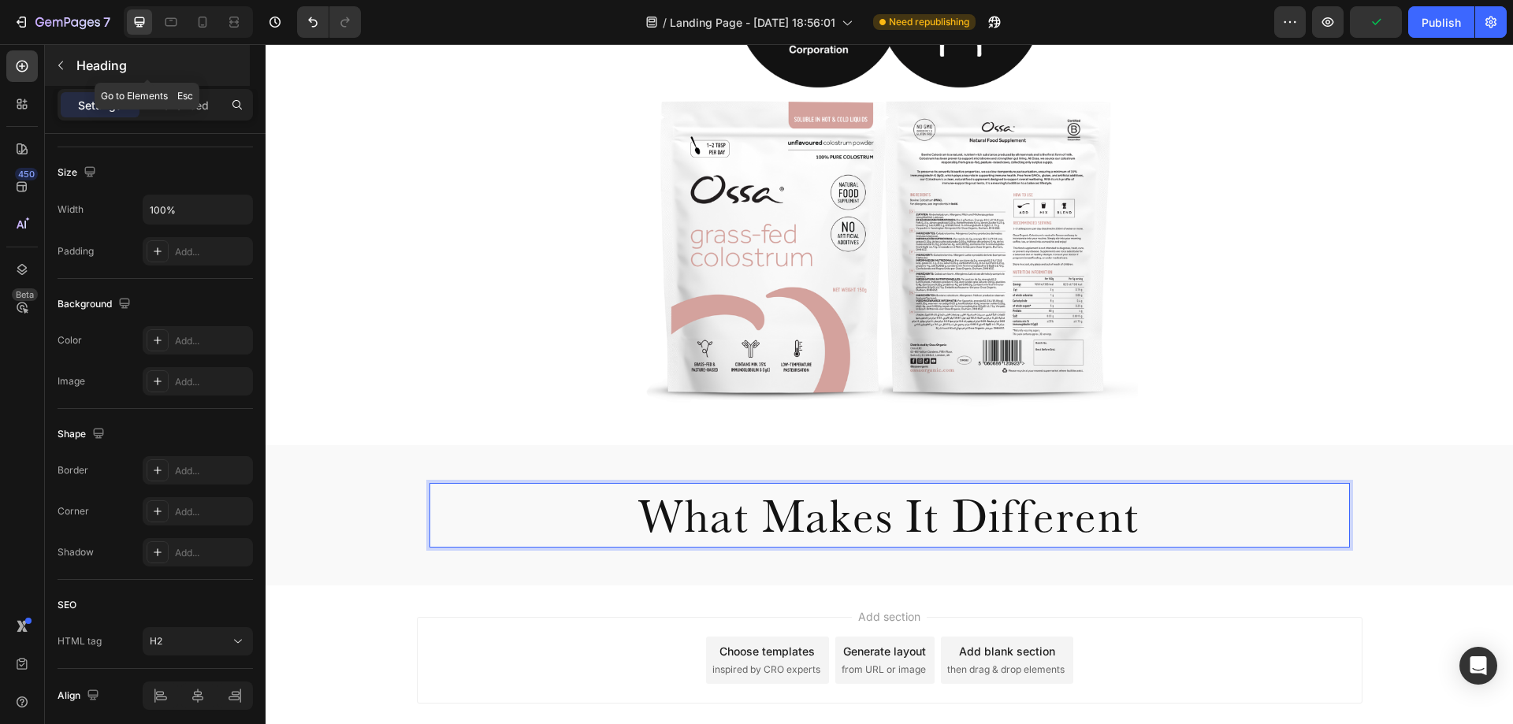
click at [64, 63] on icon "button" at bounding box center [60, 65] width 13 height 13
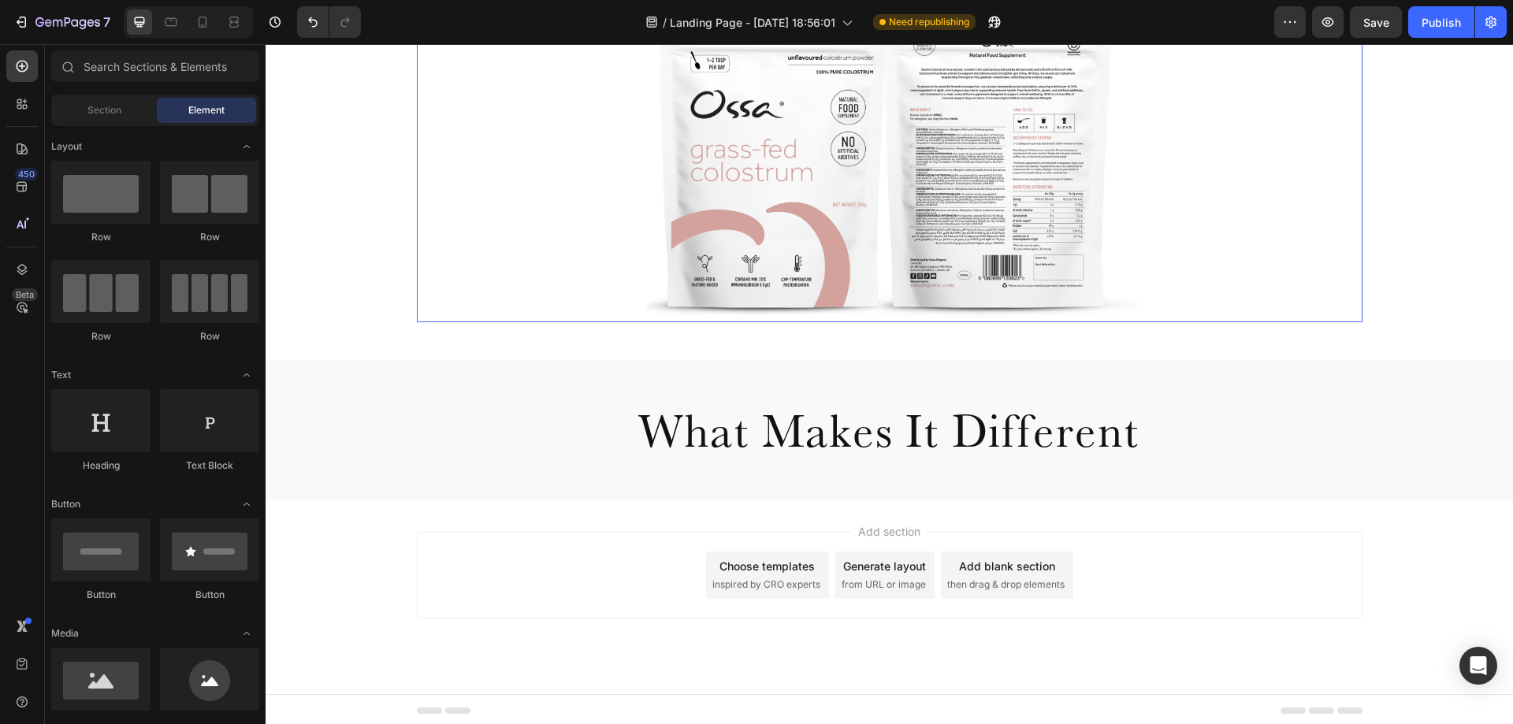
scroll to position [418, 0]
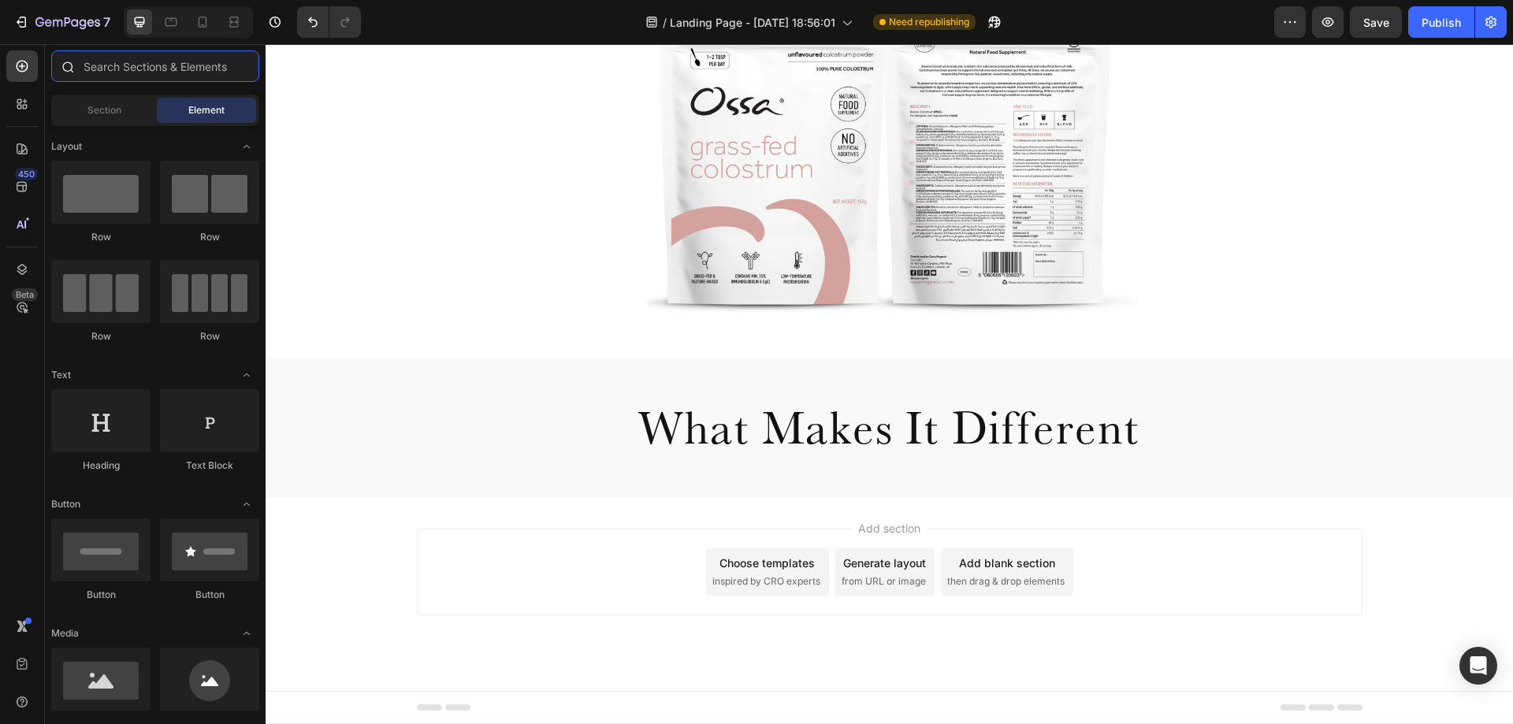
click at [97, 70] on input "text" at bounding box center [155, 66] width 208 height 32
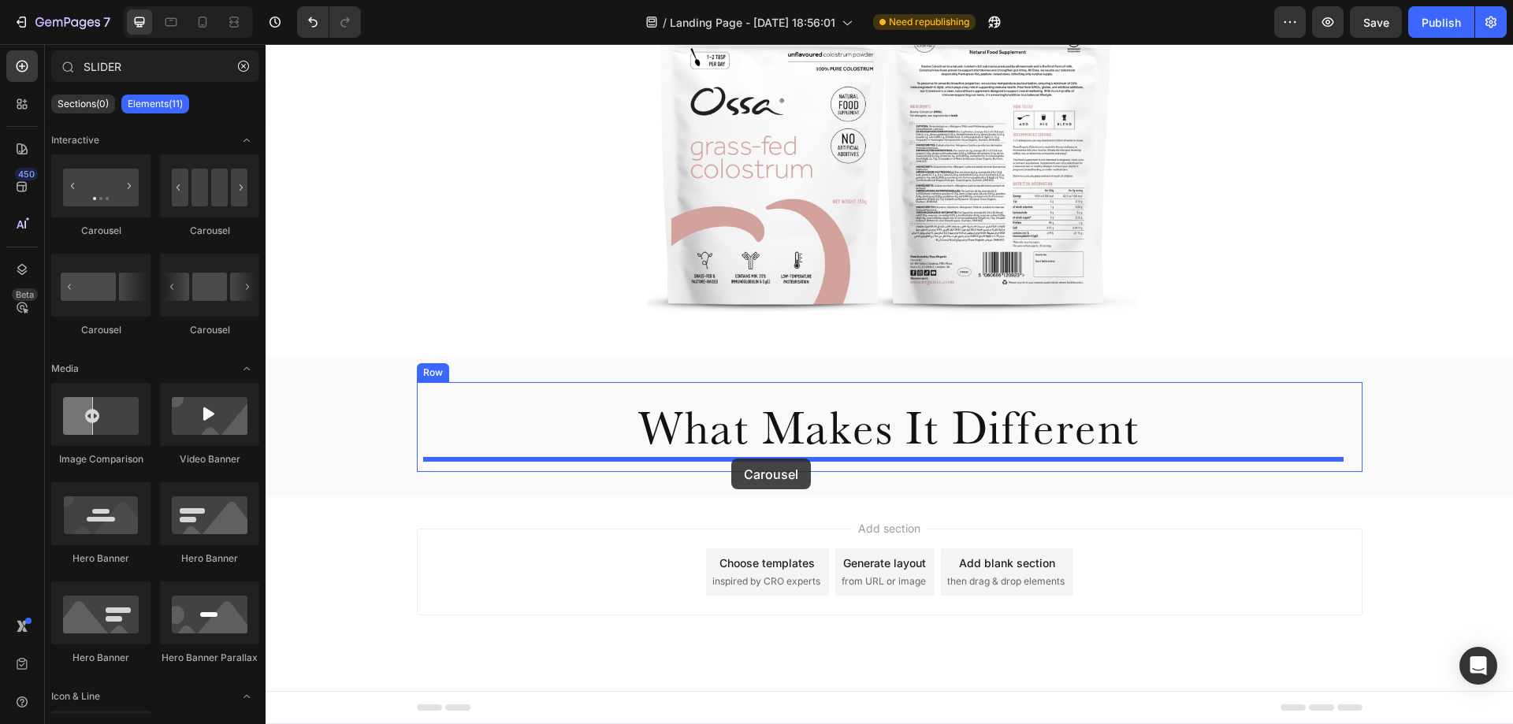
drag, startPoint x: 473, startPoint y: 338, endPoint x: 731, endPoint y: 459, distance: 285.2
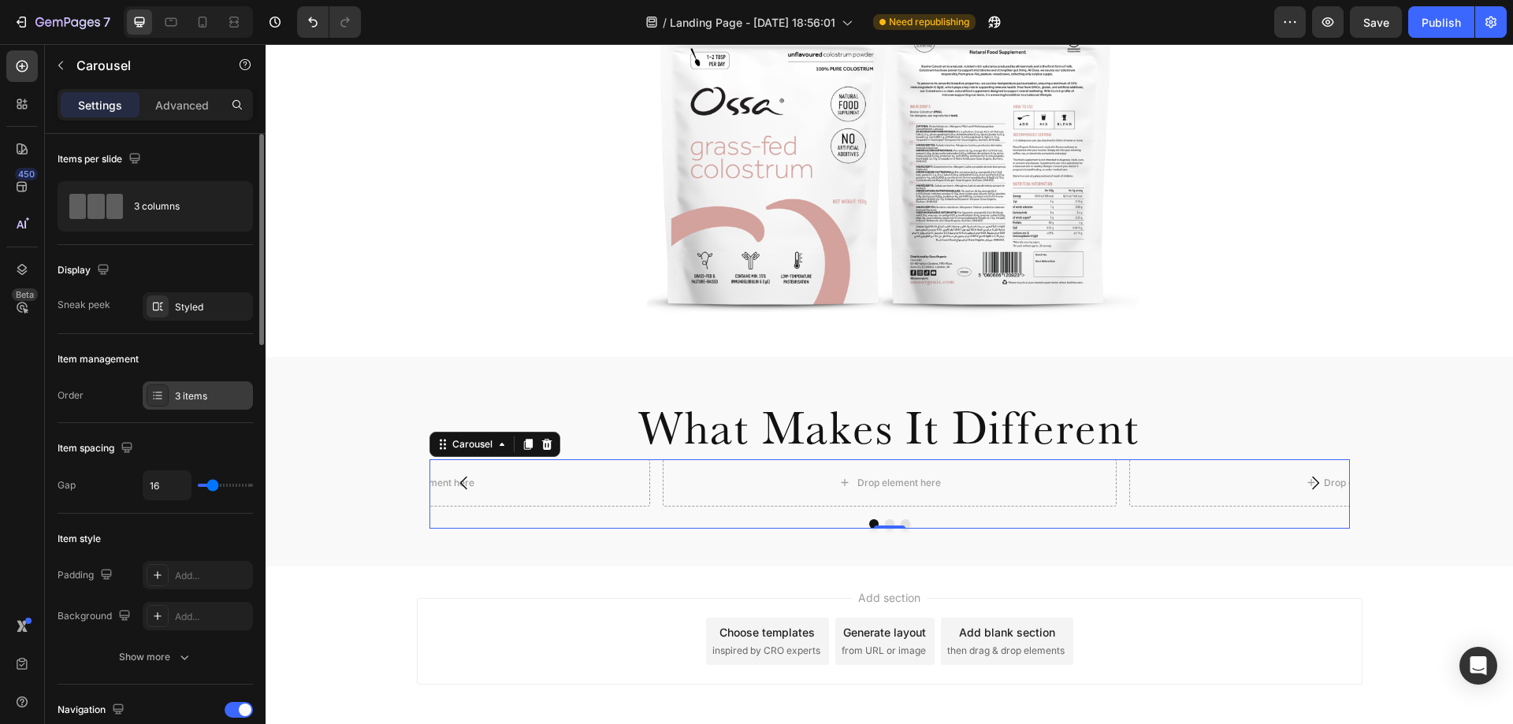
click at [197, 400] on div "3 items" at bounding box center [212, 396] width 74 height 14
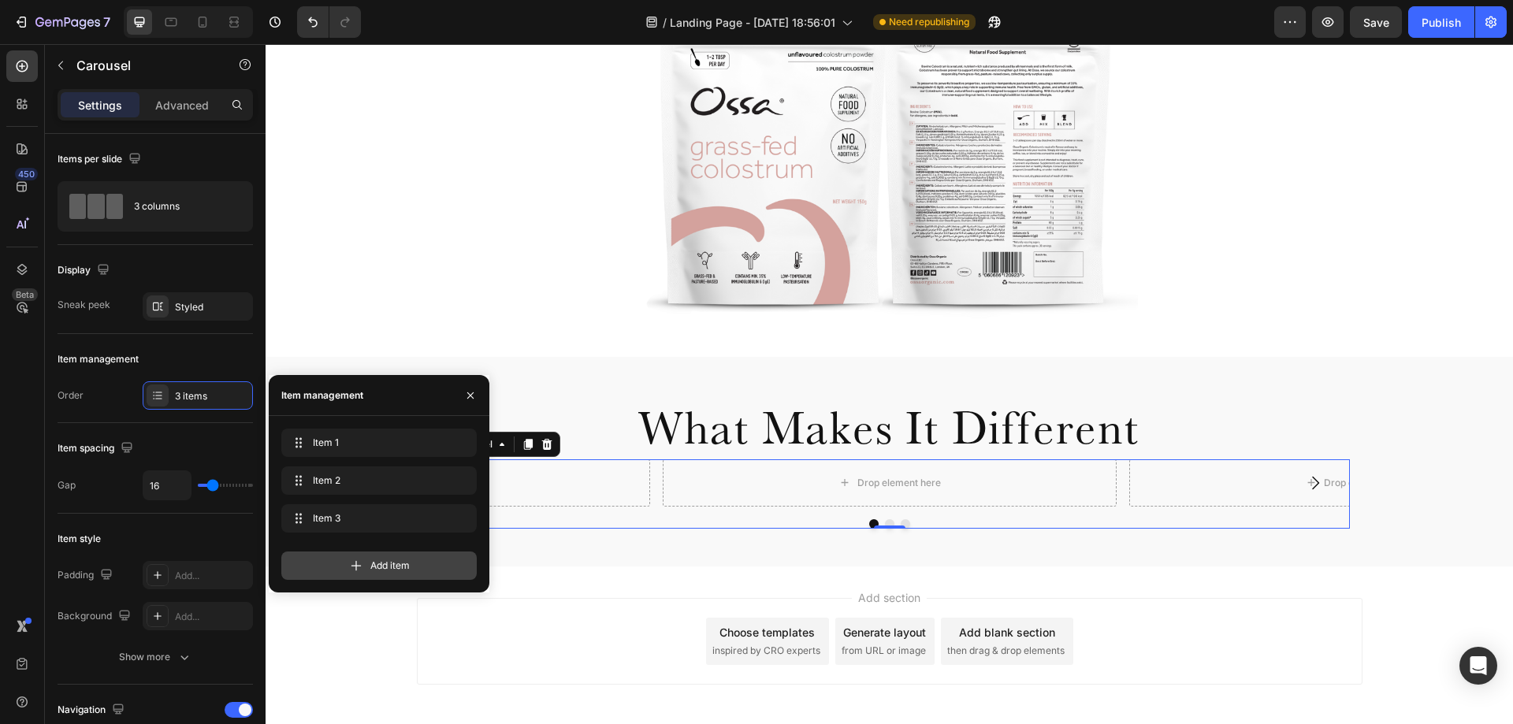
click at [382, 570] on span "Add item" at bounding box center [389, 566] width 39 height 14
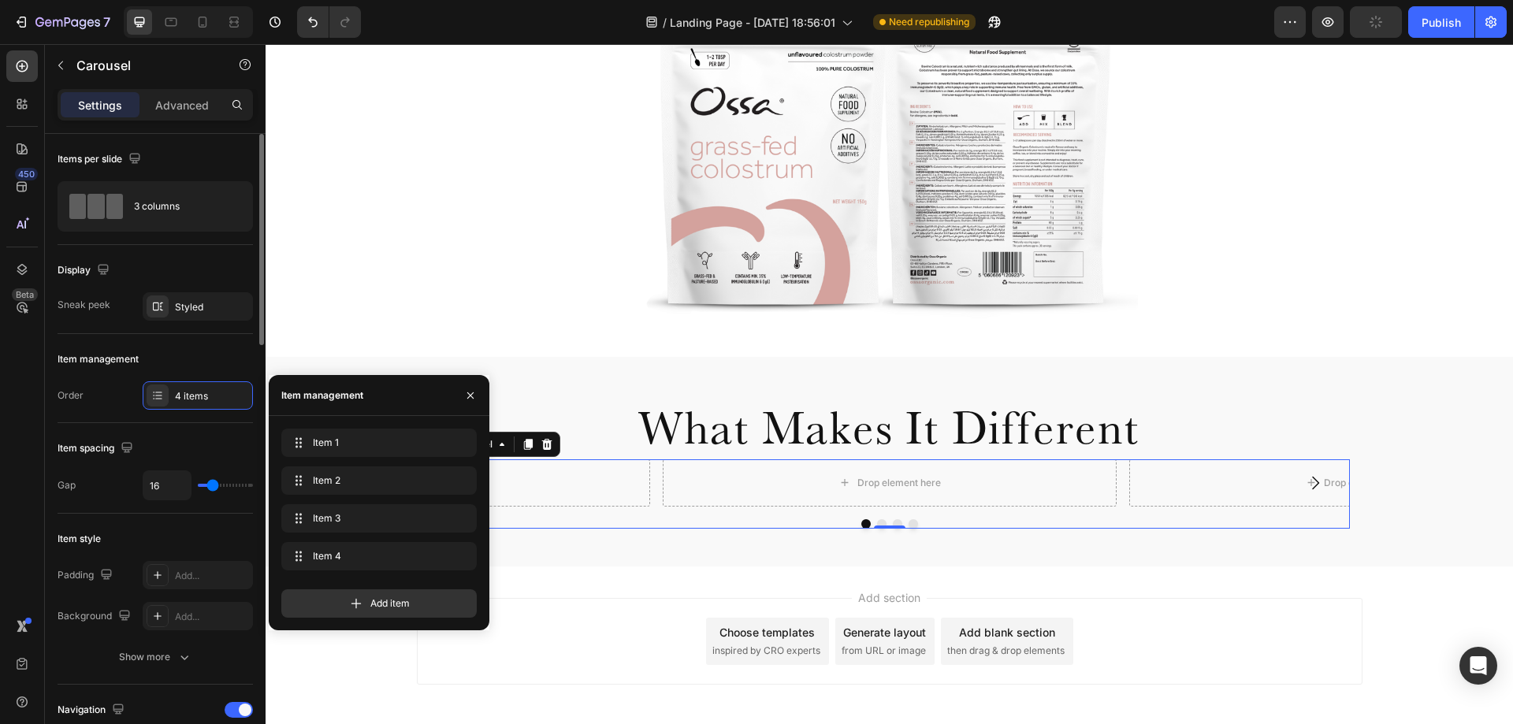
click at [196, 448] on div "Item spacing" at bounding box center [155, 448] width 195 height 25
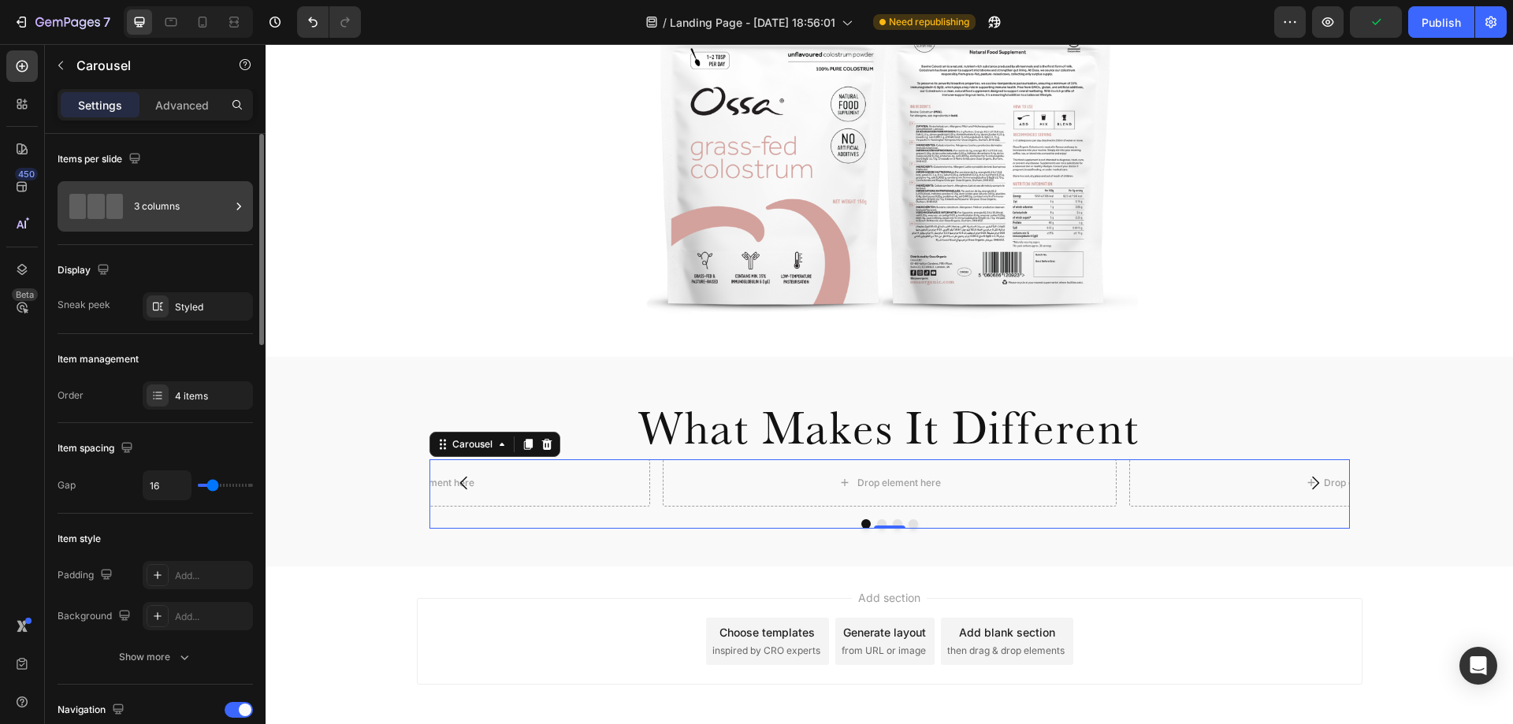
click at [157, 208] on div "3 columns" at bounding box center [182, 206] width 96 height 36
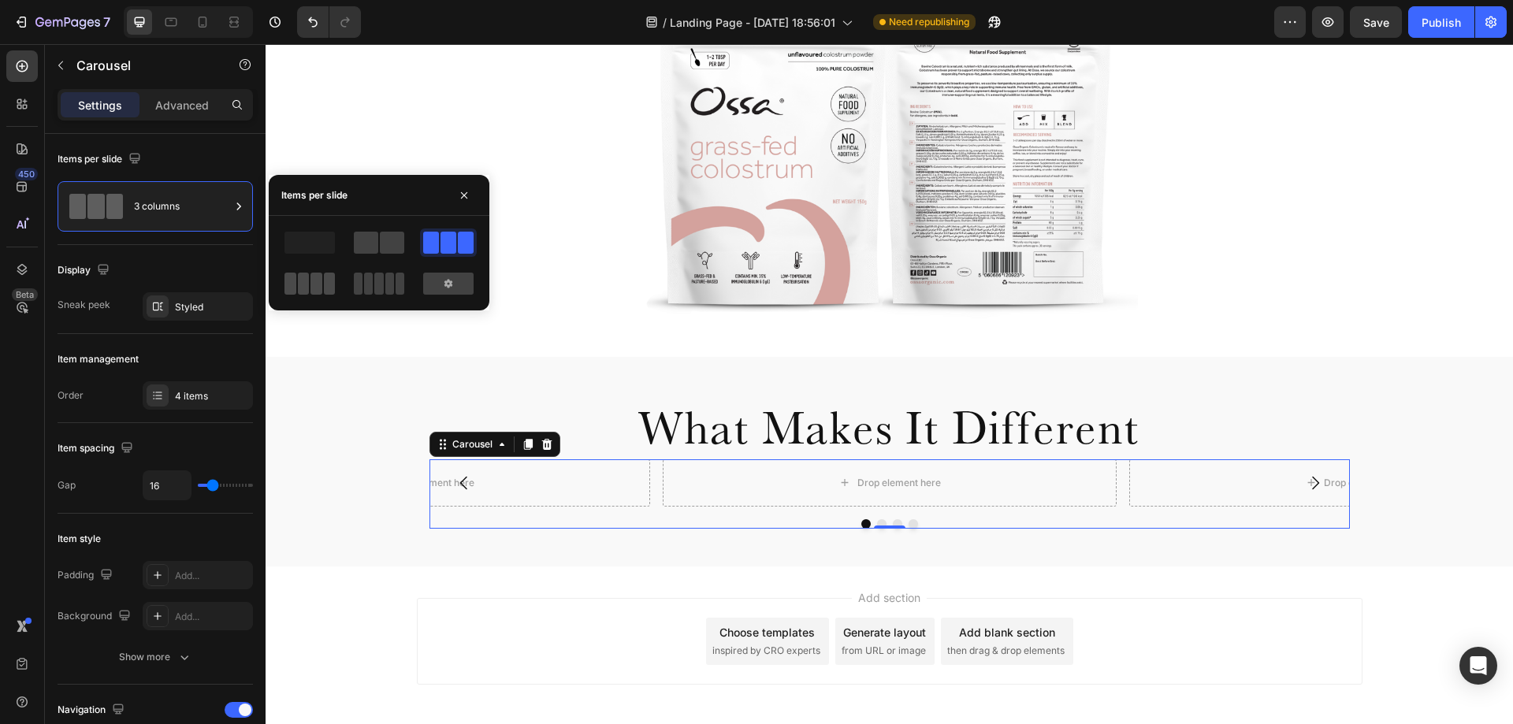
click at [315, 285] on span at bounding box center [317, 284] width 12 height 22
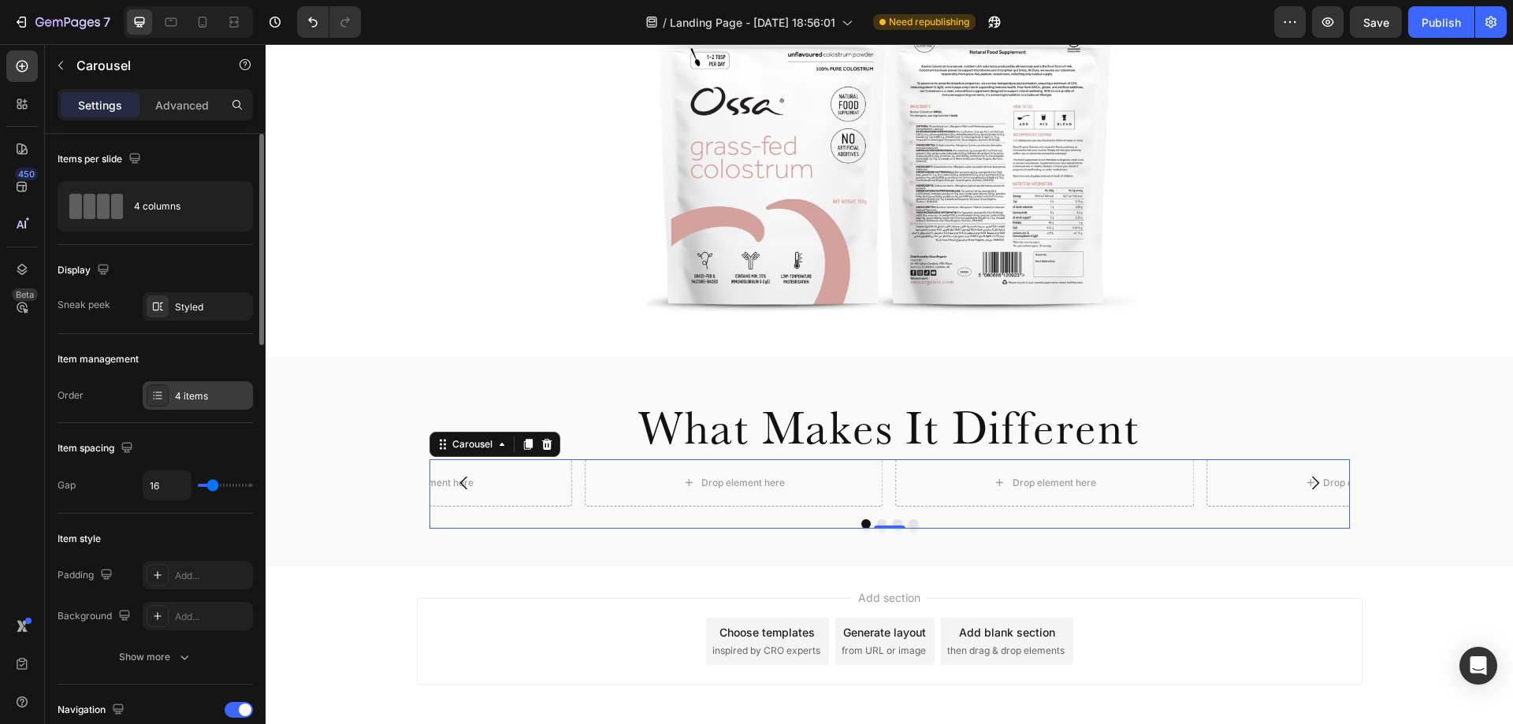
click at [173, 394] on div "4 items" at bounding box center [198, 395] width 110 height 28
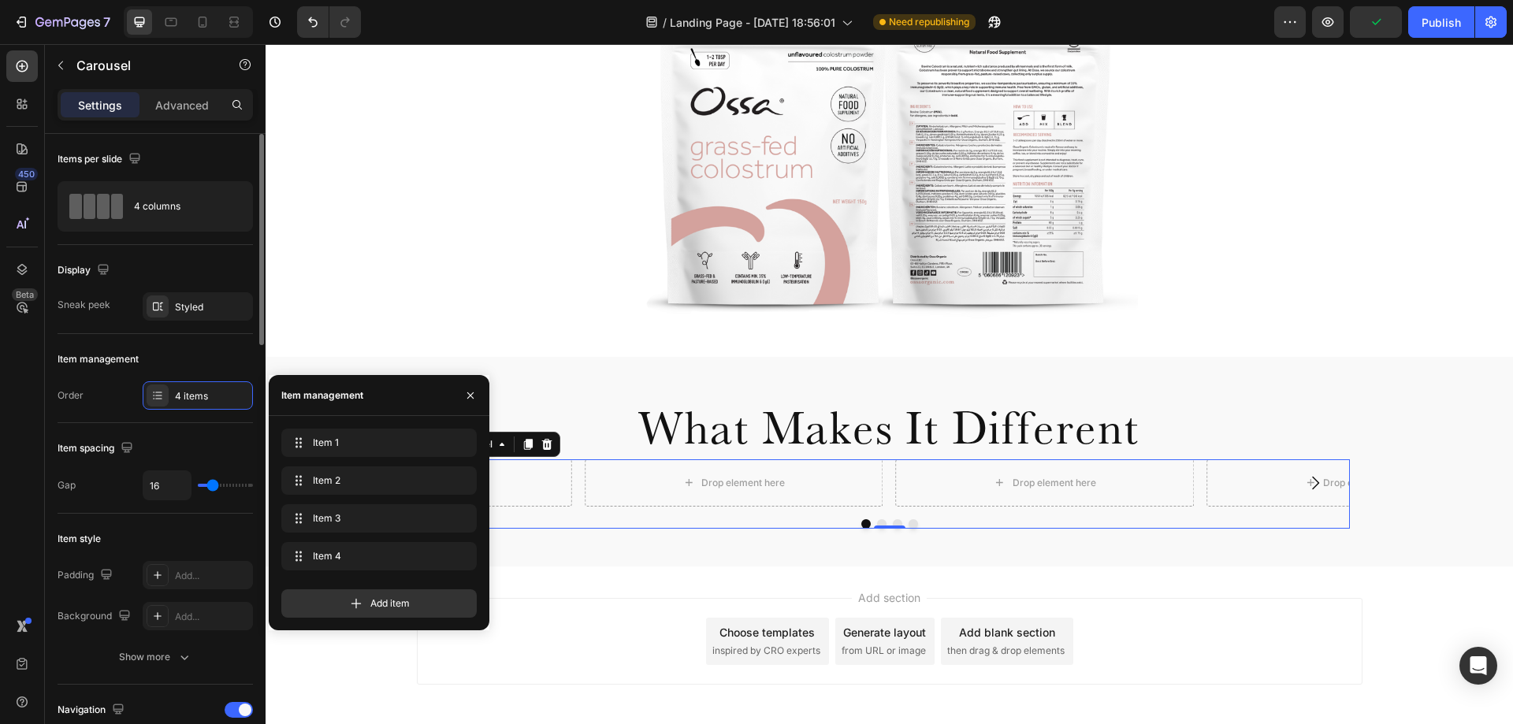
click at [222, 366] on div "Item management" at bounding box center [155, 359] width 195 height 25
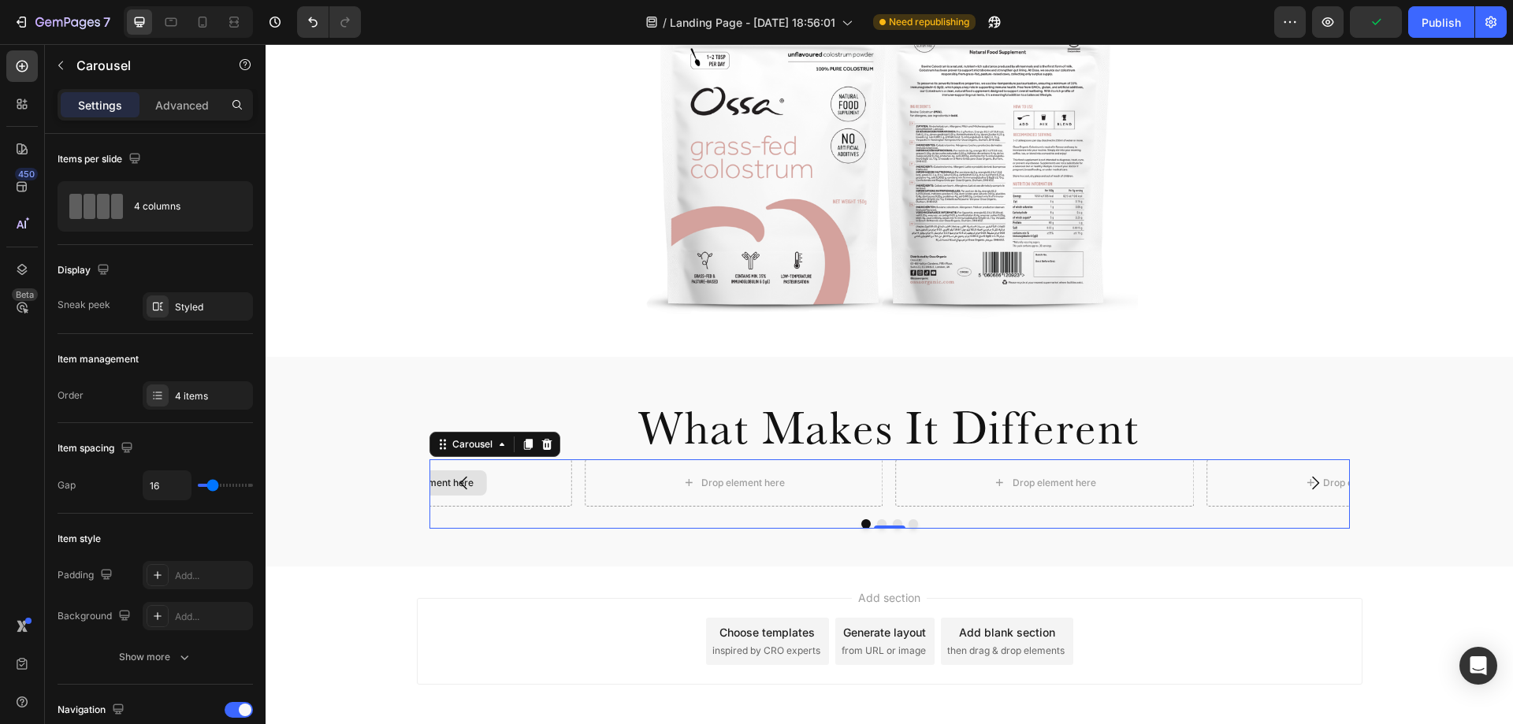
click at [483, 482] on div "Drop element here" at bounding box center [422, 482] width 299 height 47
click at [464, 485] on icon "Carousel Back Arrow" at bounding box center [464, 483] width 19 height 19
click at [62, 68] on icon "button" at bounding box center [60, 65] width 13 height 13
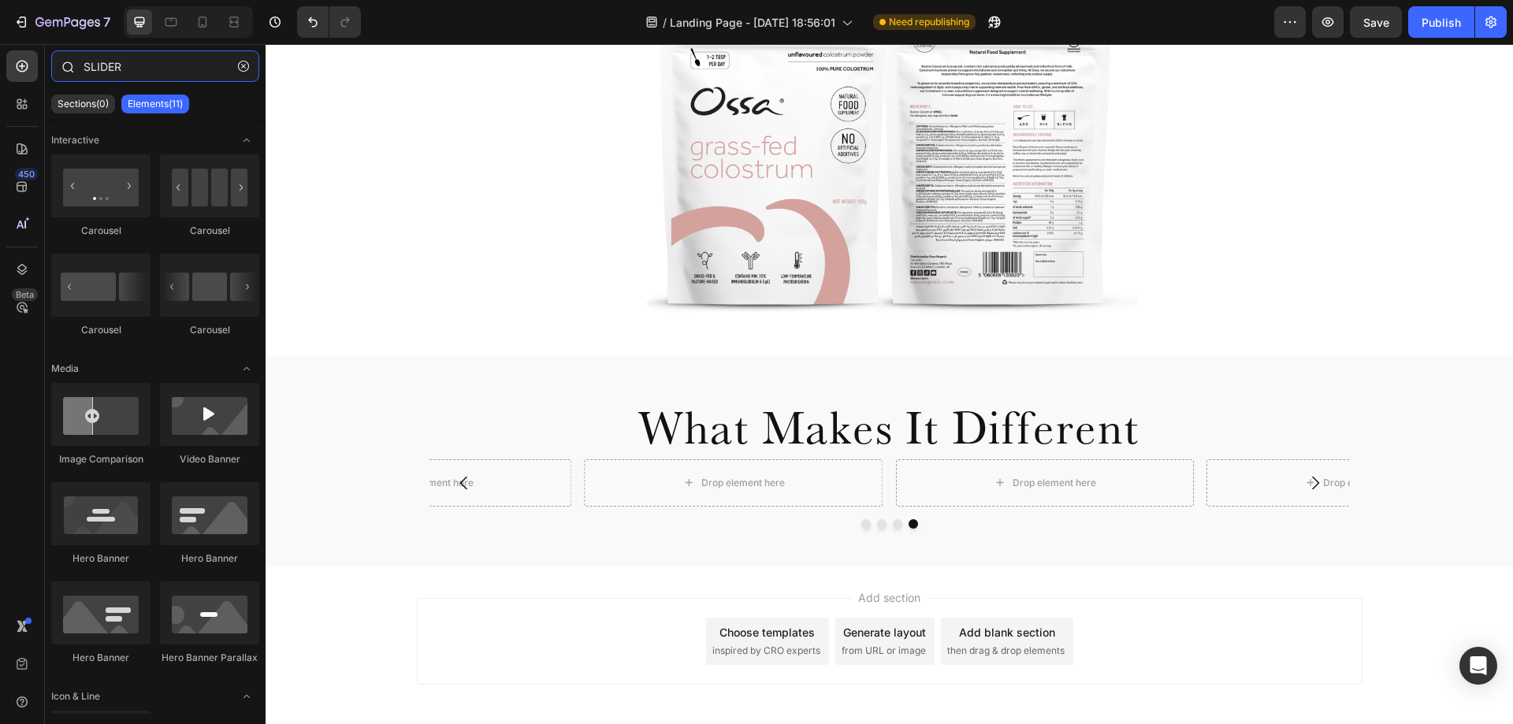
click at [117, 74] on input "SLIDER" at bounding box center [155, 66] width 208 height 32
click at [117, 71] on input "SLIDER" at bounding box center [155, 66] width 208 height 32
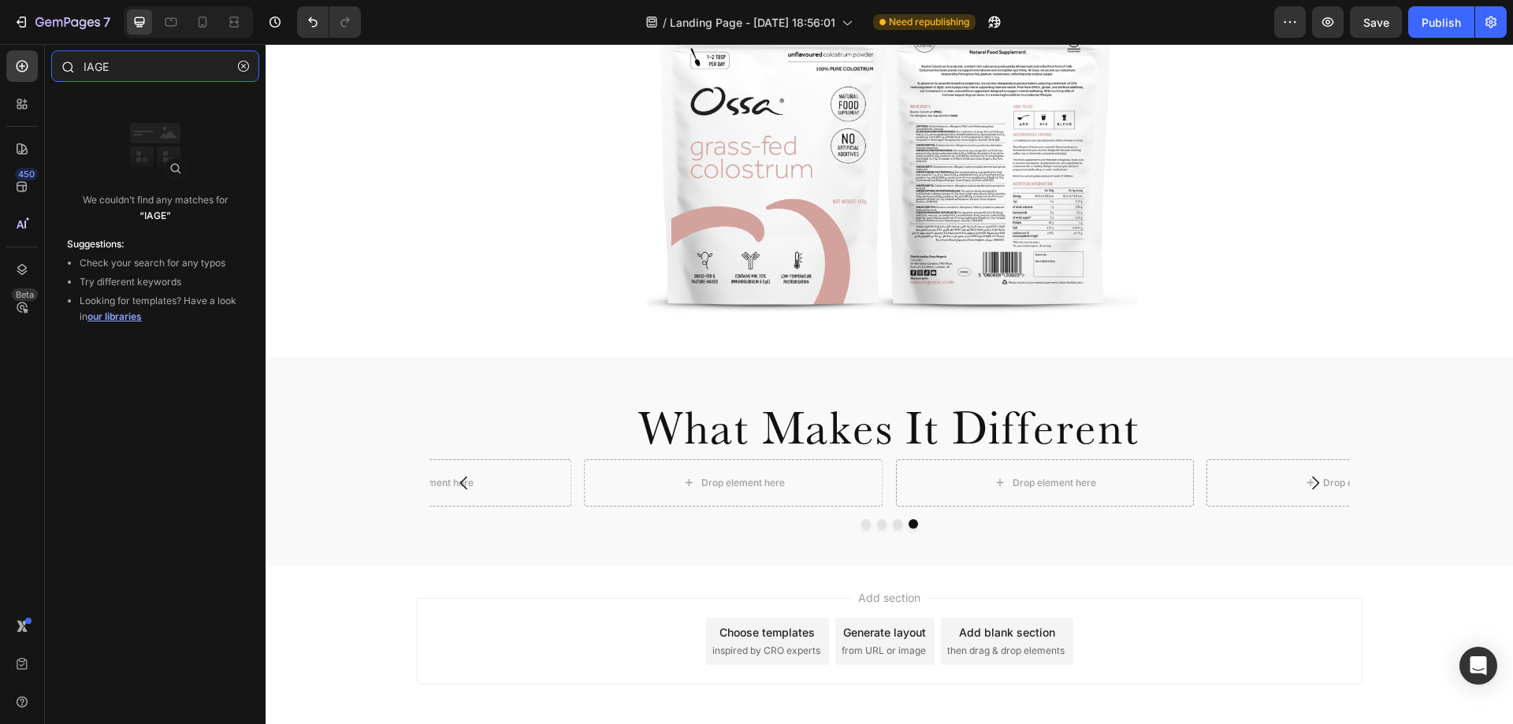
click at [117, 71] on input "IAGE" at bounding box center [155, 66] width 208 height 32
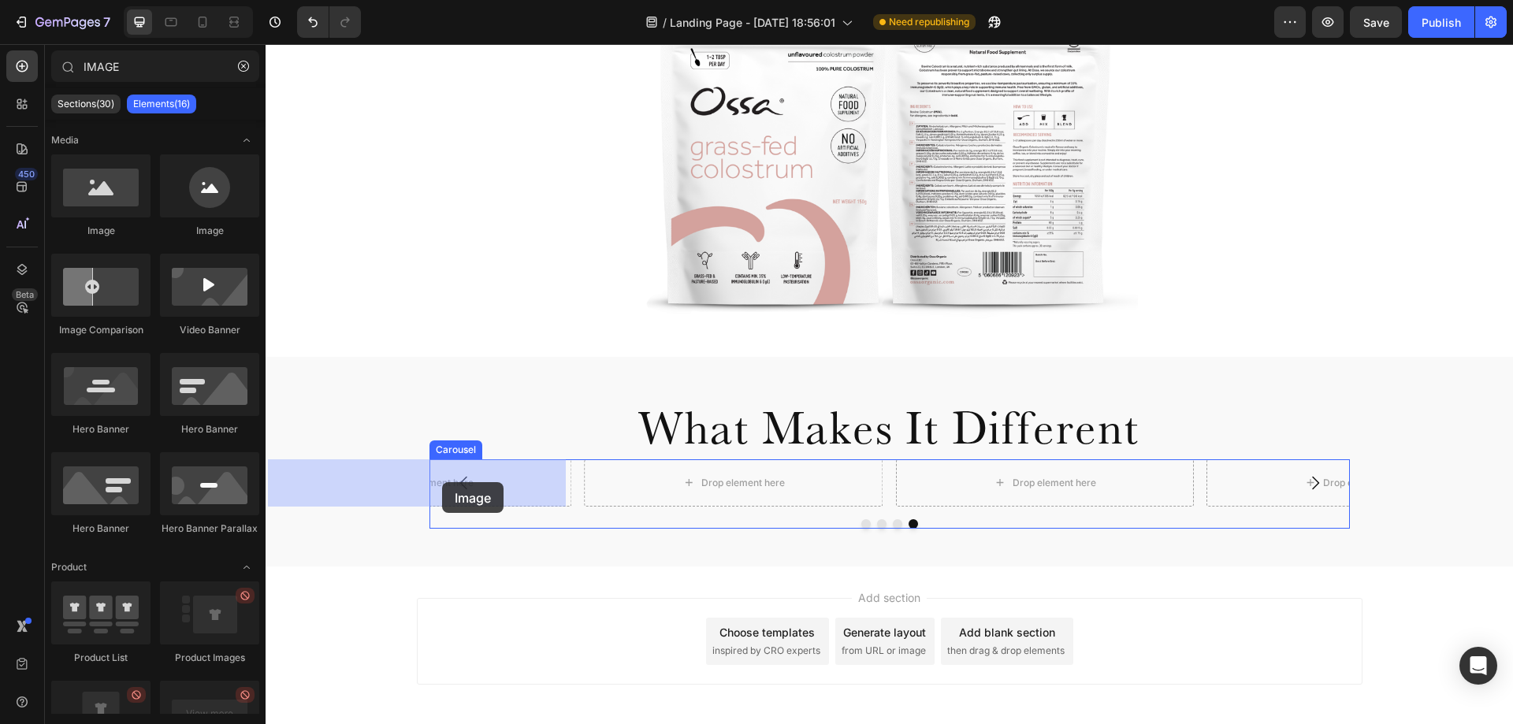
drag, startPoint x: 376, startPoint y: 247, endPoint x: 442, endPoint y: 482, distance: 244.0
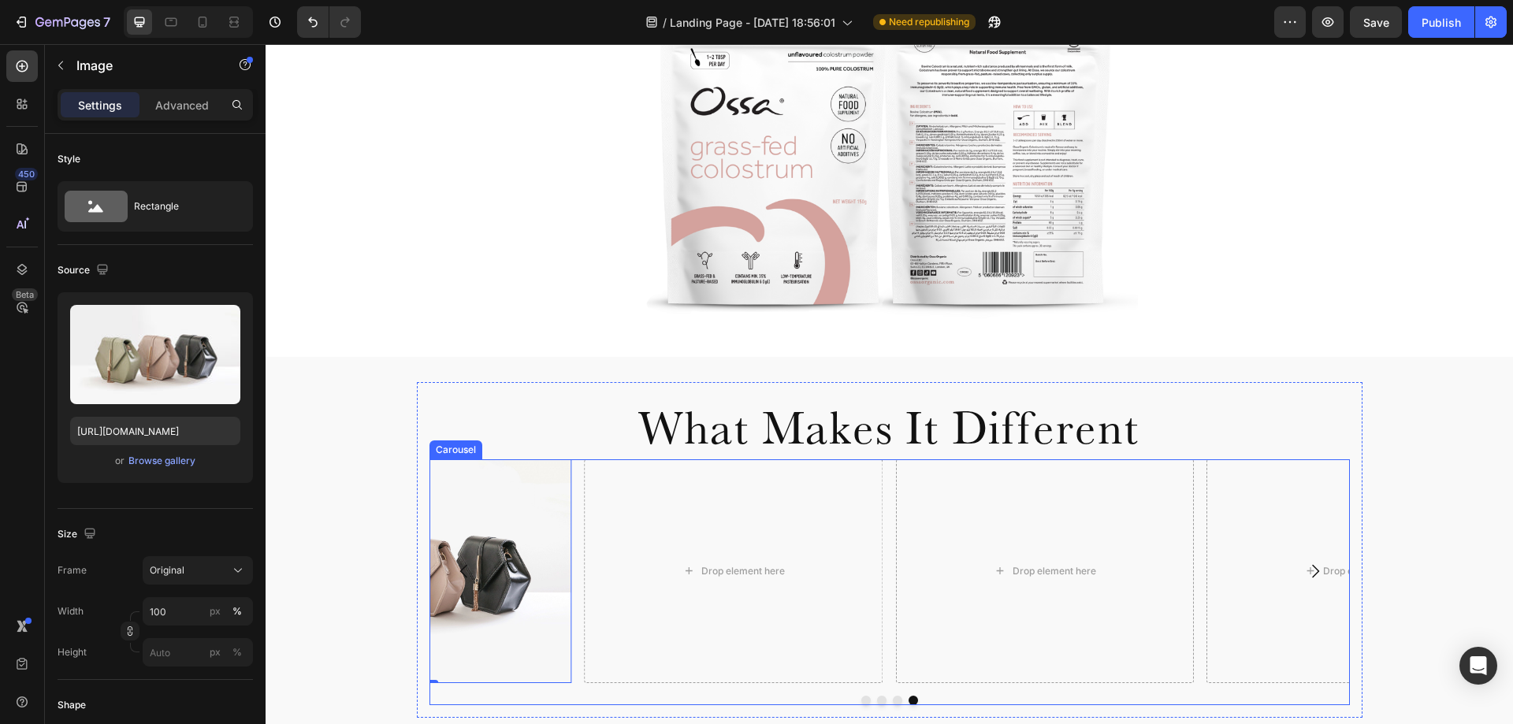
click at [574, 540] on div "Drop element here Drop element here Image 0 Drop element here" at bounding box center [890, 571] width 921 height 224
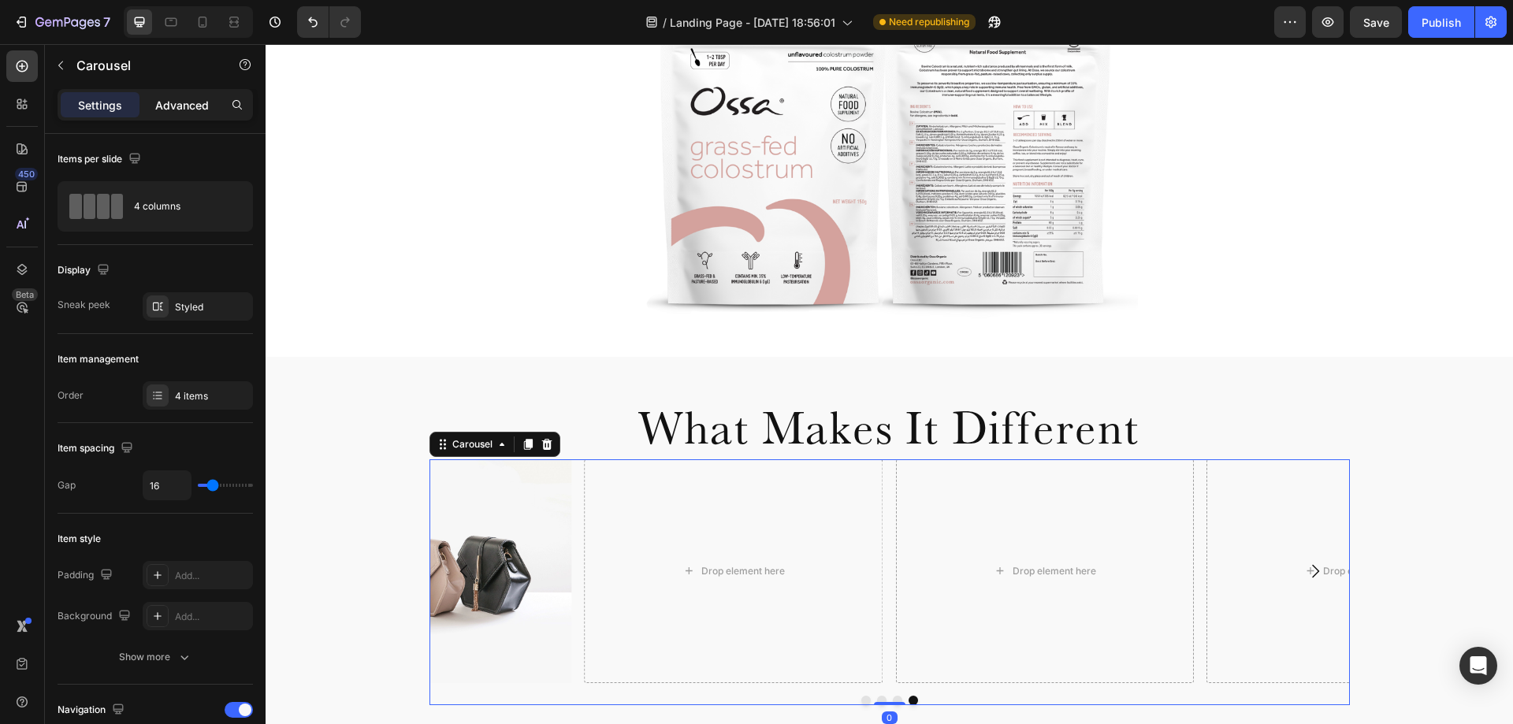
click at [192, 114] on div "Advanced" at bounding box center [182, 104] width 79 height 25
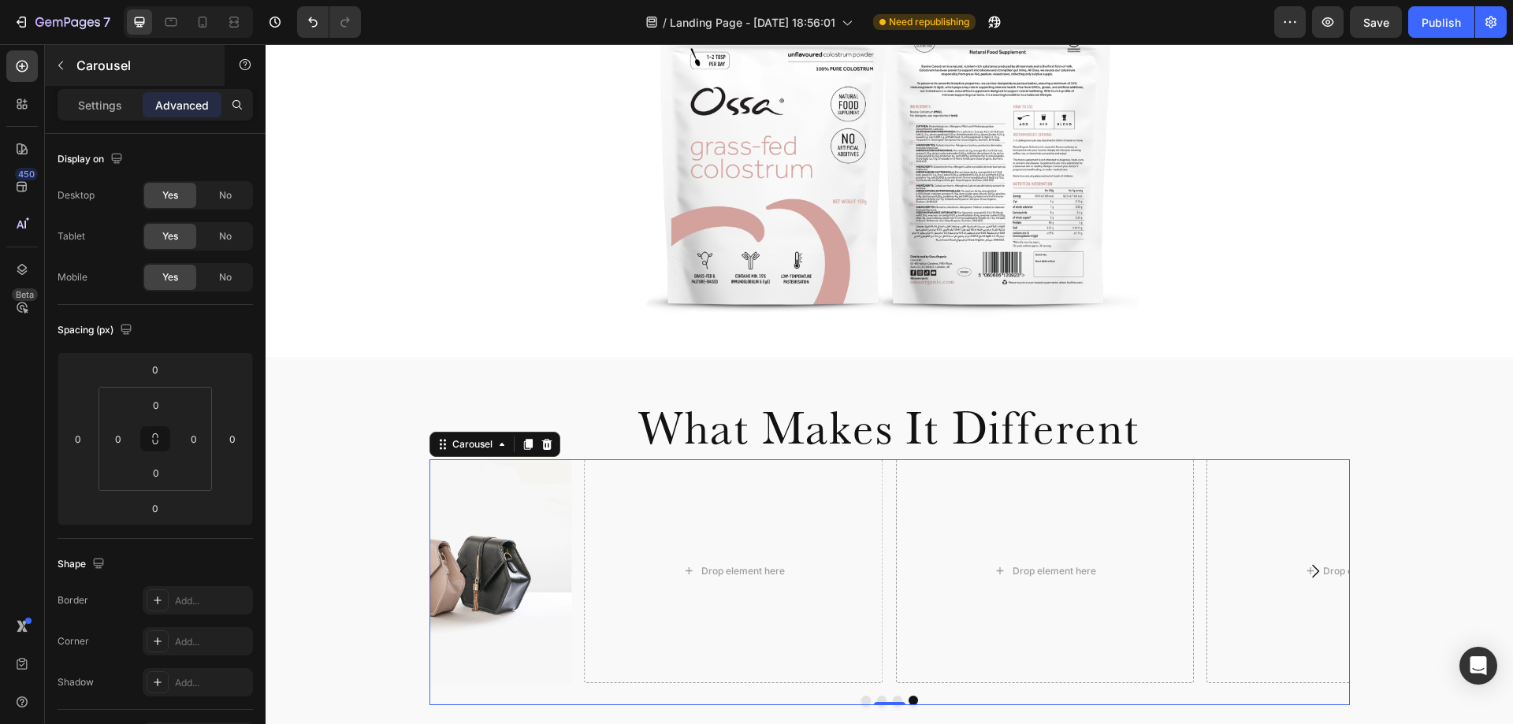
click at [113, 104] on p "Settings" at bounding box center [100, 105] width 44 height 17
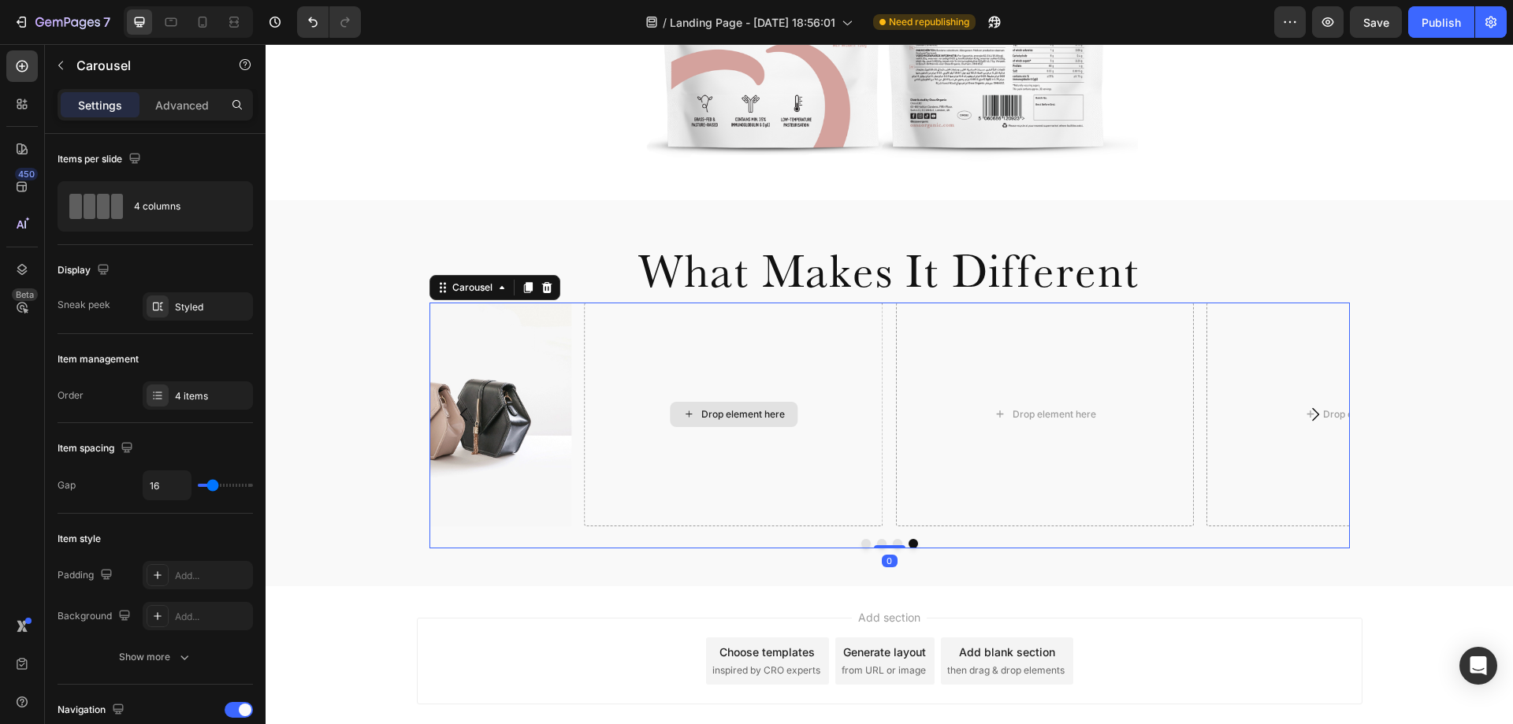
scroll to position [575, 0]
click at [541, 287] on icon at bounding box center [547, 287] width 13 height 13
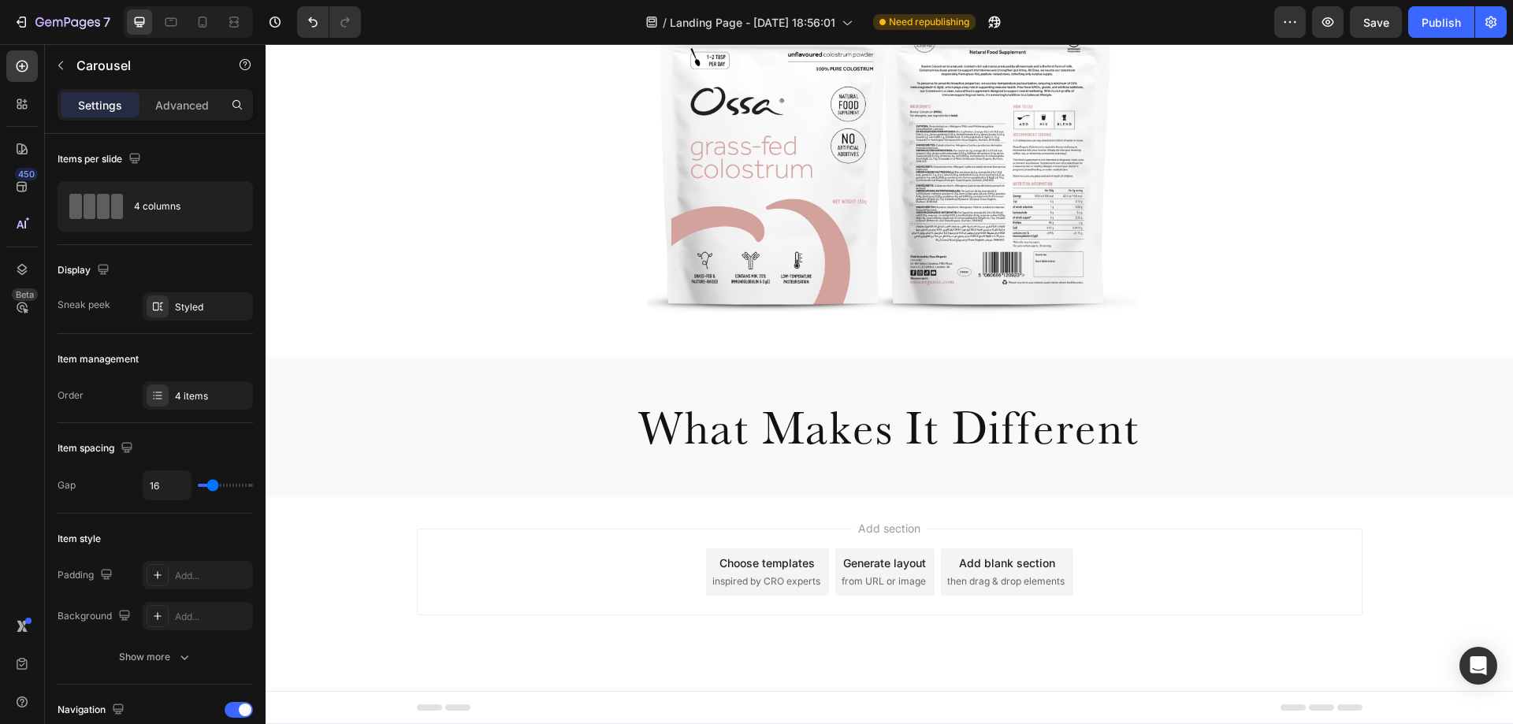
scroll to position [418, 0]
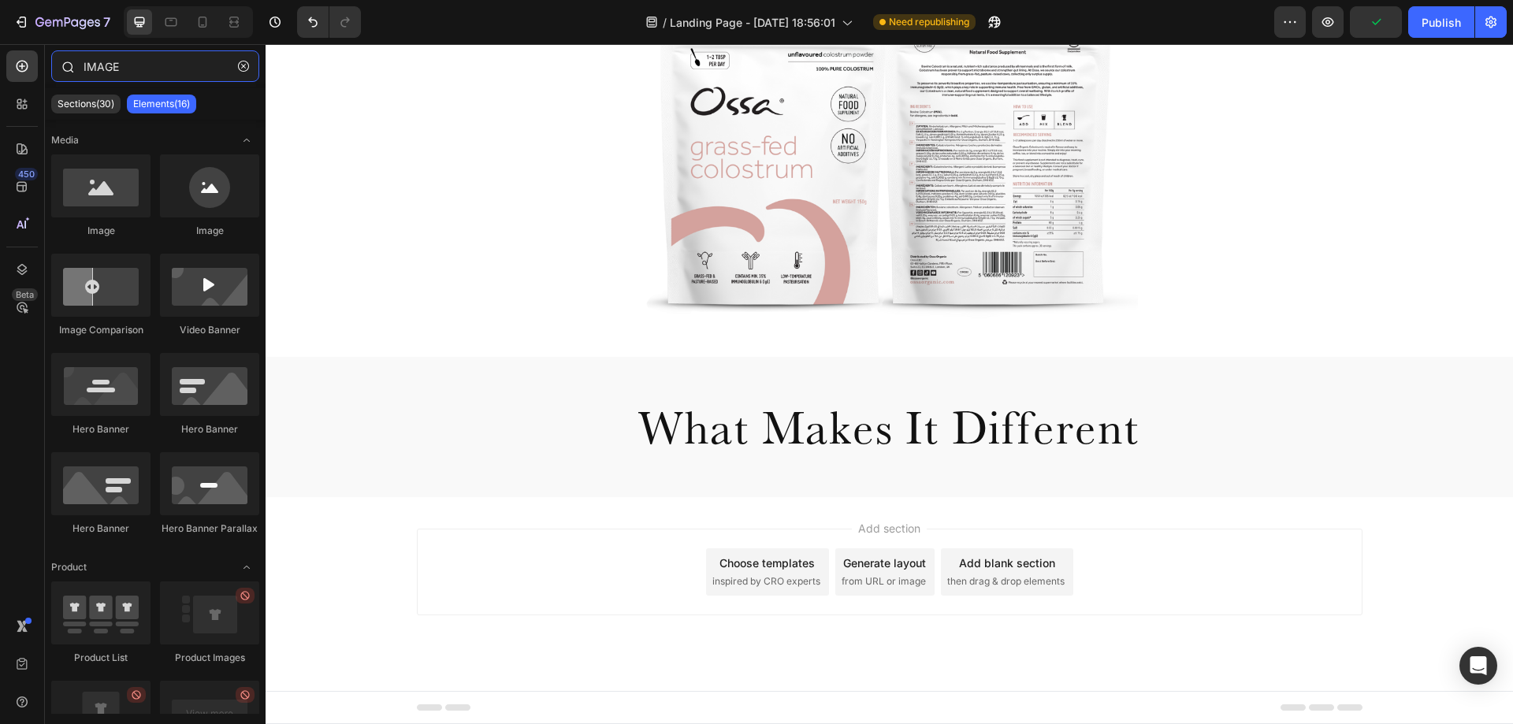
click at [147, 70] on input "IMAGE" at bounding box center [155, 66] width 208 height 32
click at [135, 69] on input "IMAGE" at bounding box center [155, 66] width 208 height 32
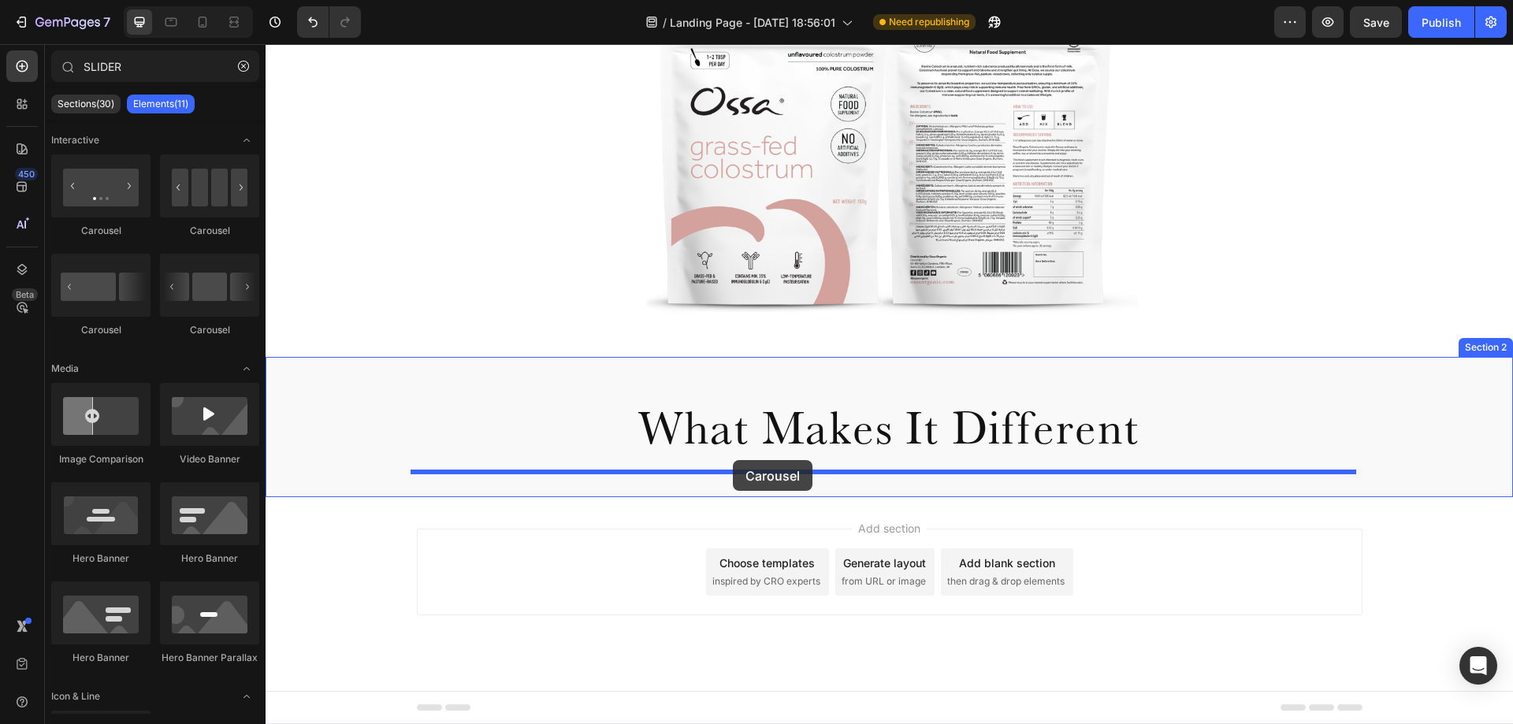
drag, startPoint x: 449, startPoint y: 243, endPoint x: 733, endPoint y: 460, distance: 357.5
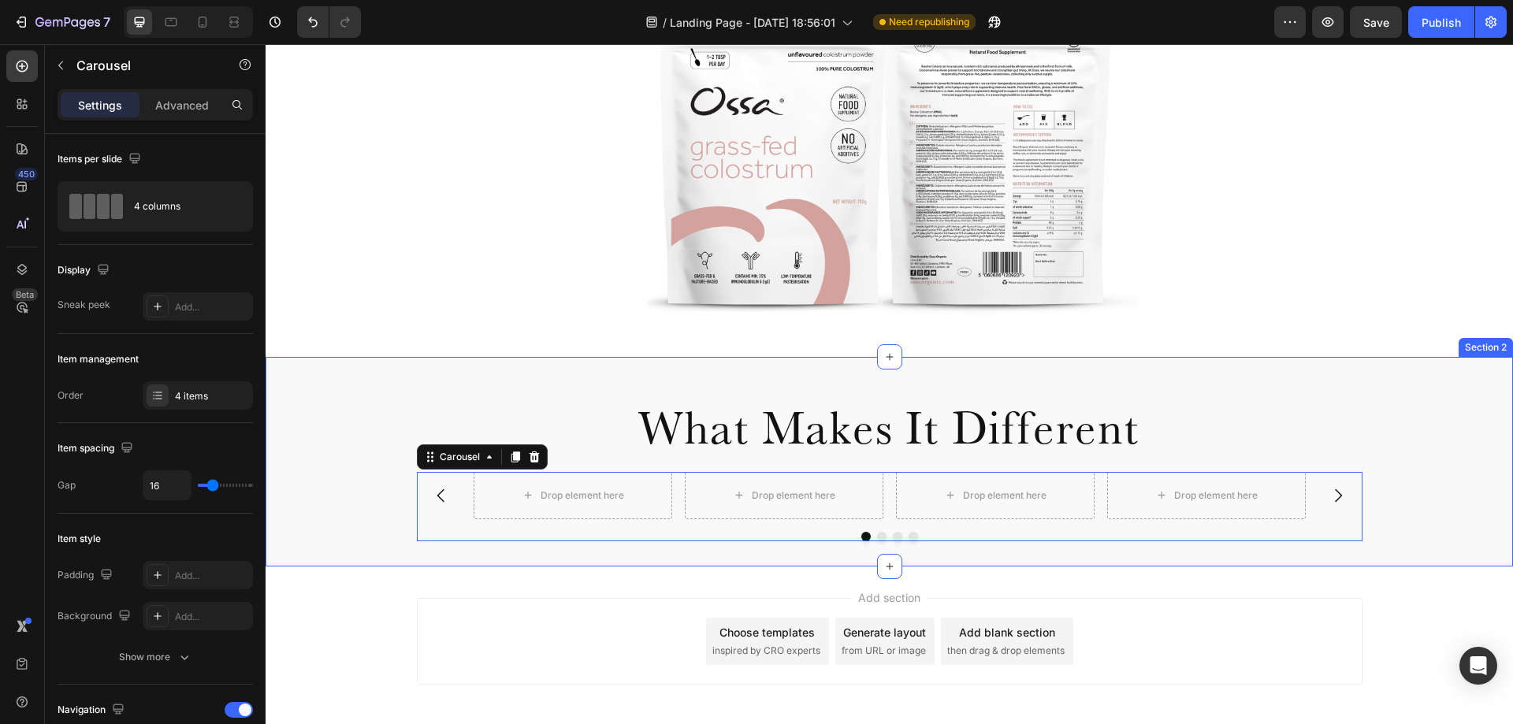
scroll to position [487, 0]
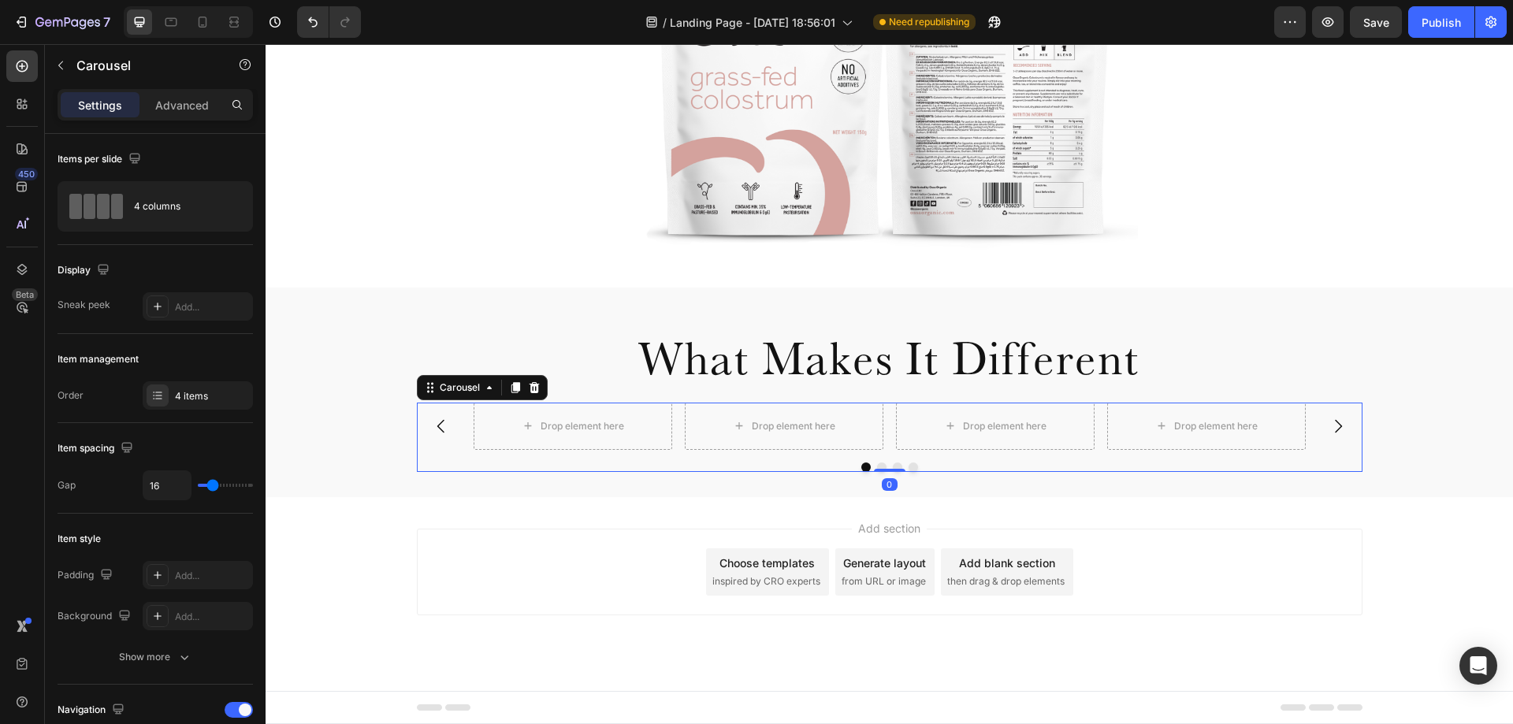
click at [1337, 433] on icon "Carousel Next Arrow" at bounding box center [1338, 426] width 19 height 19
click at [1337, 432] on icon "Carousel Next Arrow" at bounding box center [1338, 426] width 19 height 19
click at [58, 63] on icon "button" at bounding box center [60, 65] width 13 height 13
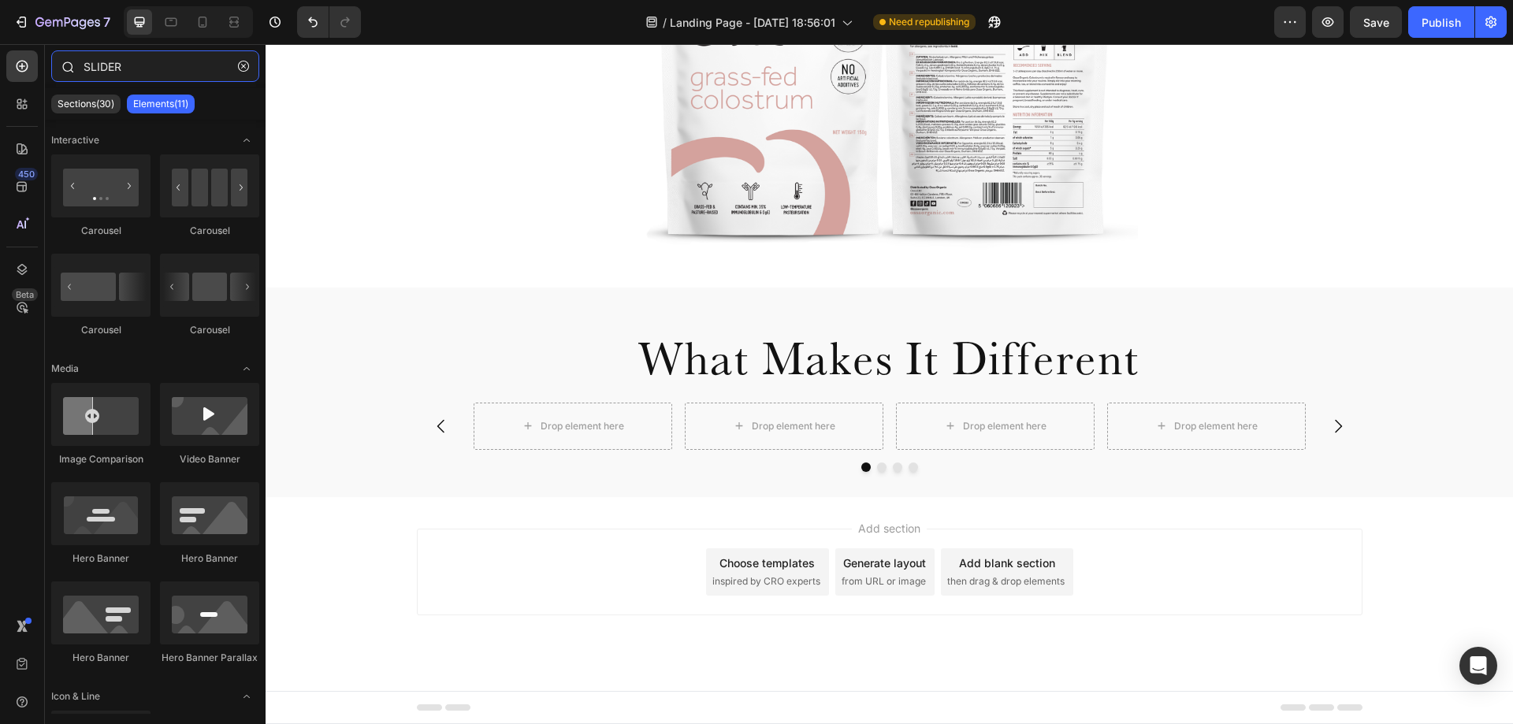
click at [99, 72] on input "SLIDER" at bounding box center [155, 66] width 208 height 32
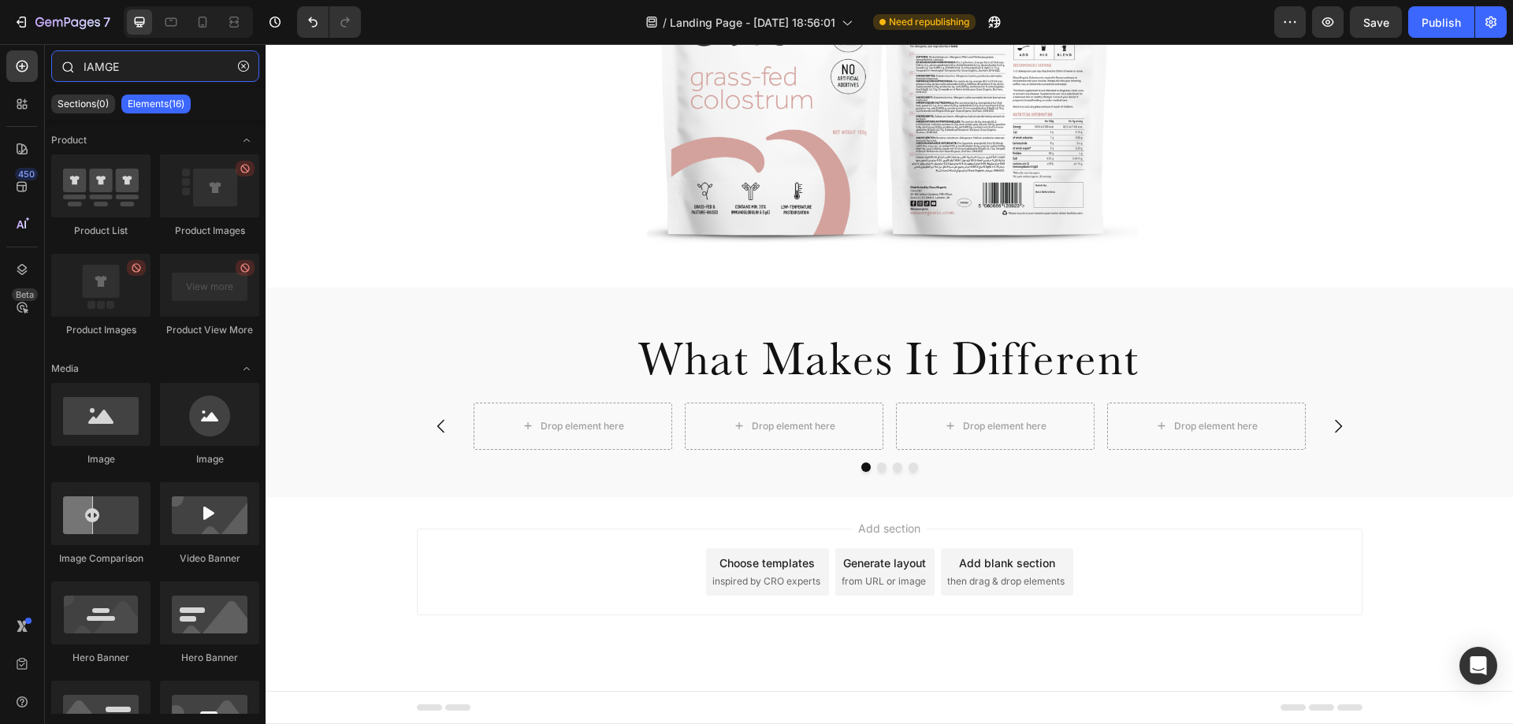
click at [116, 69] on input "IAMGE" at bounding box center [155, 66] width 208 height 32
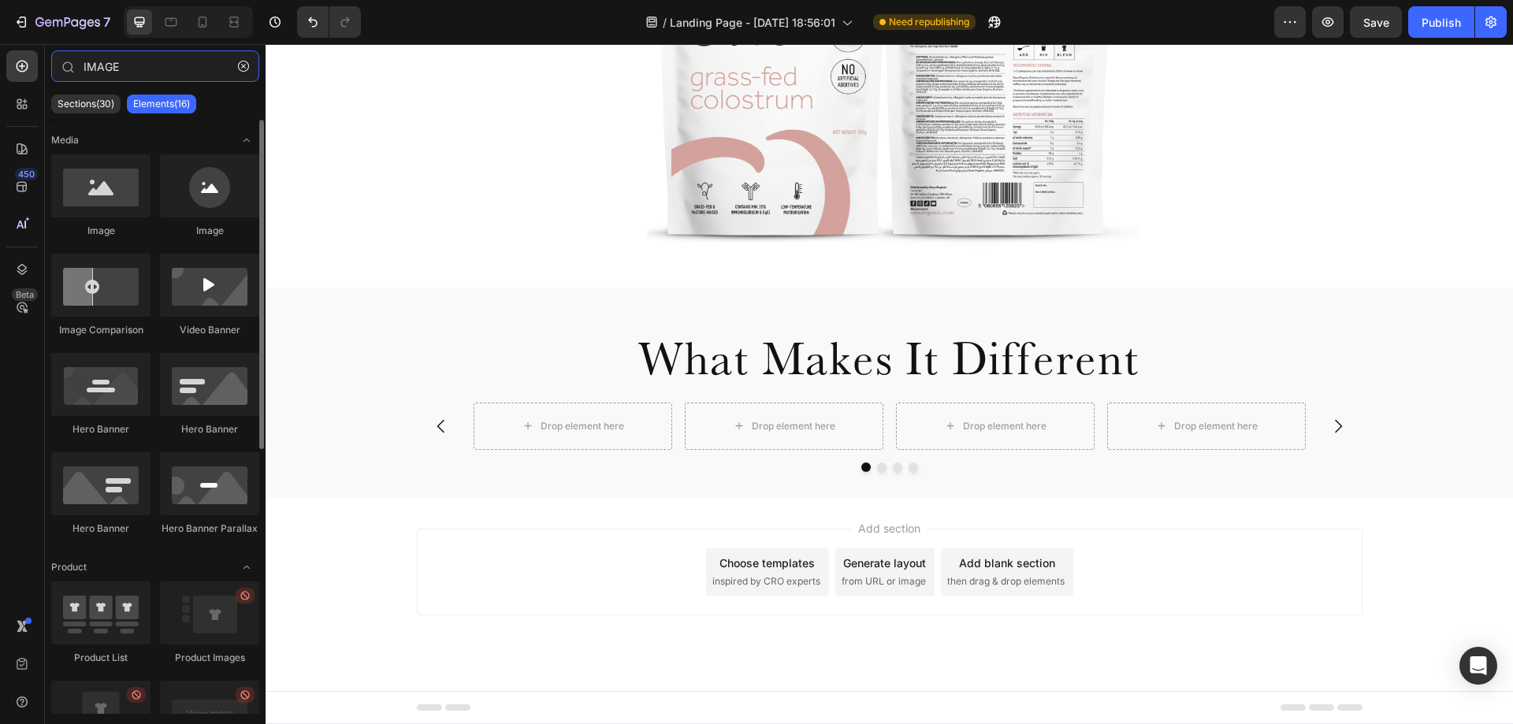
type input "IMAGE"
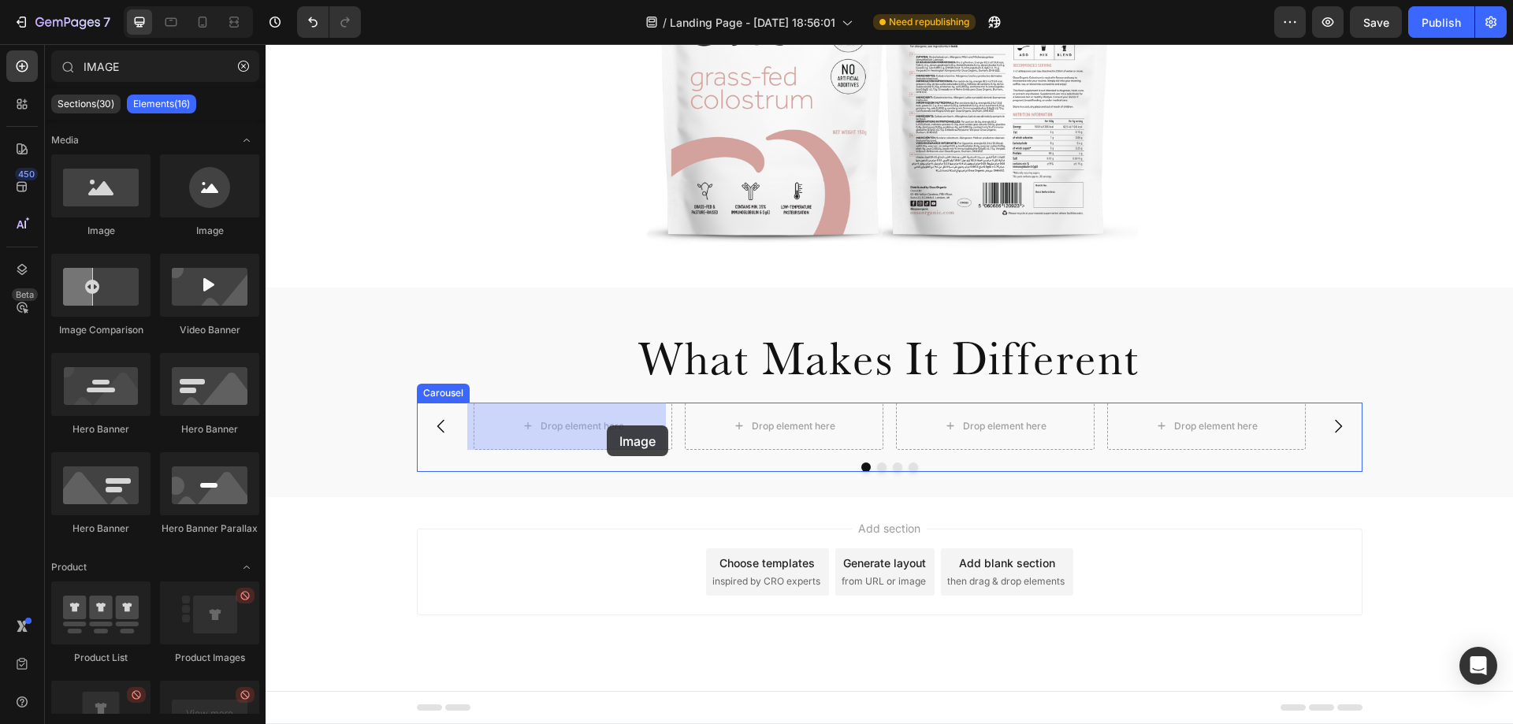
drag, startPoint x: 421, startPoint y: 263, endPoint x: 607, endPoint y: 426, distance: 246.9
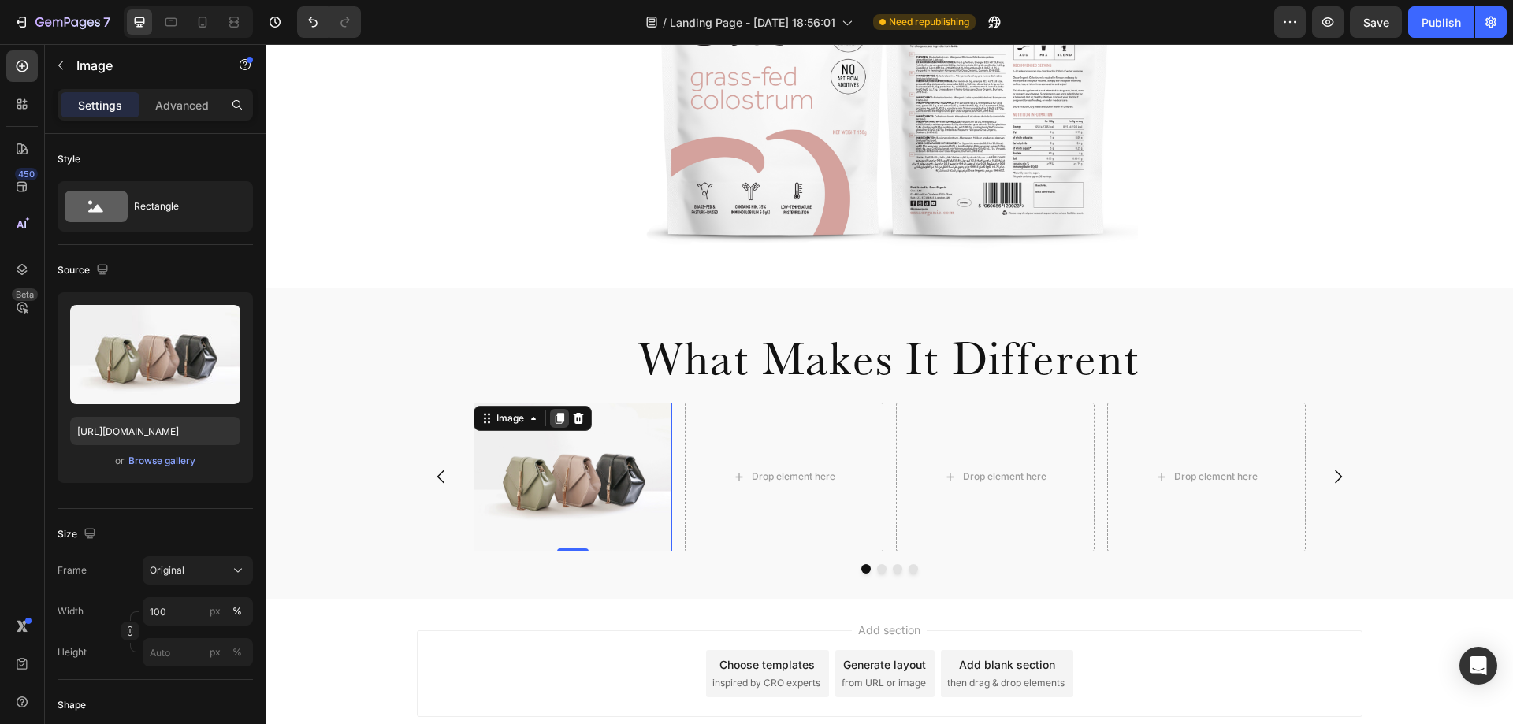
click at [556, 417] on icon at bounding box center [559, 418] width 9 height 11
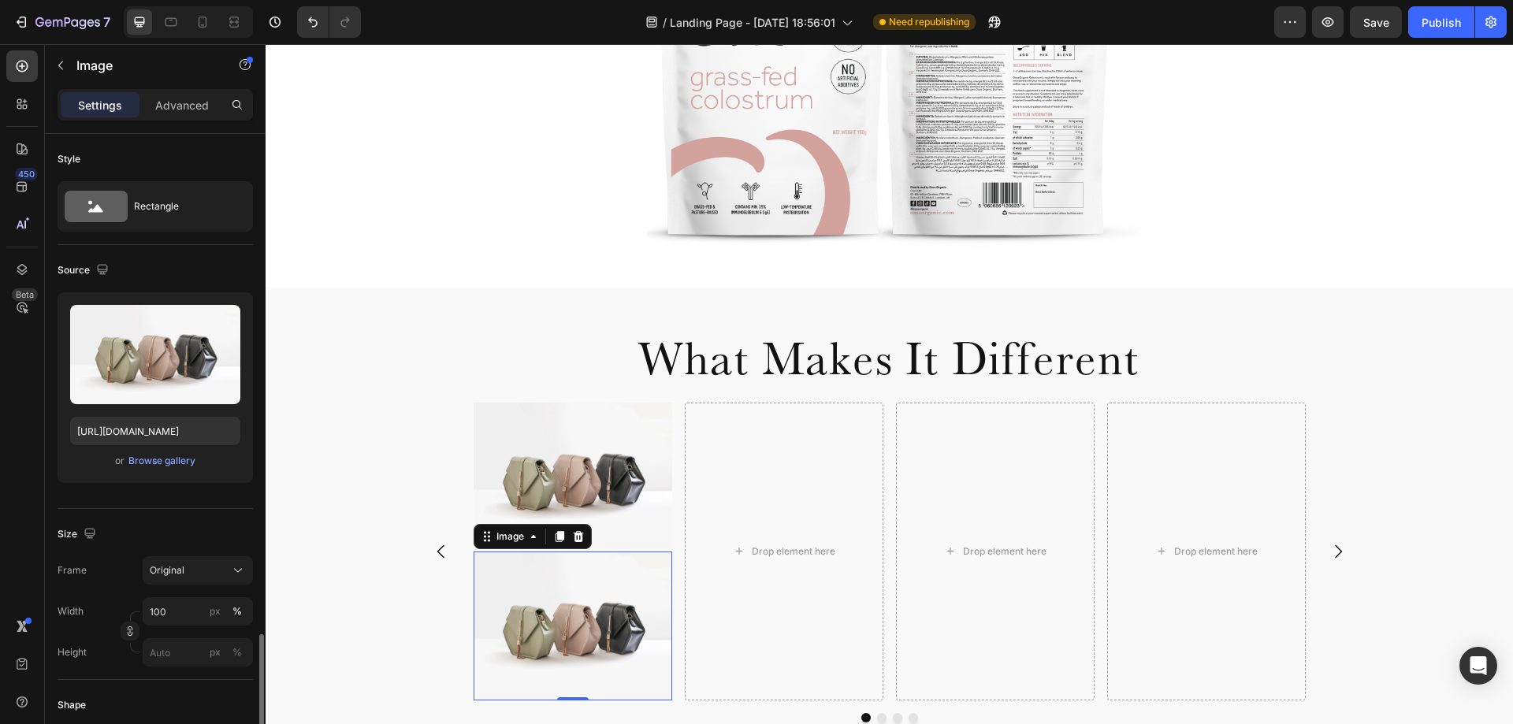
scroll to position [326, 0]
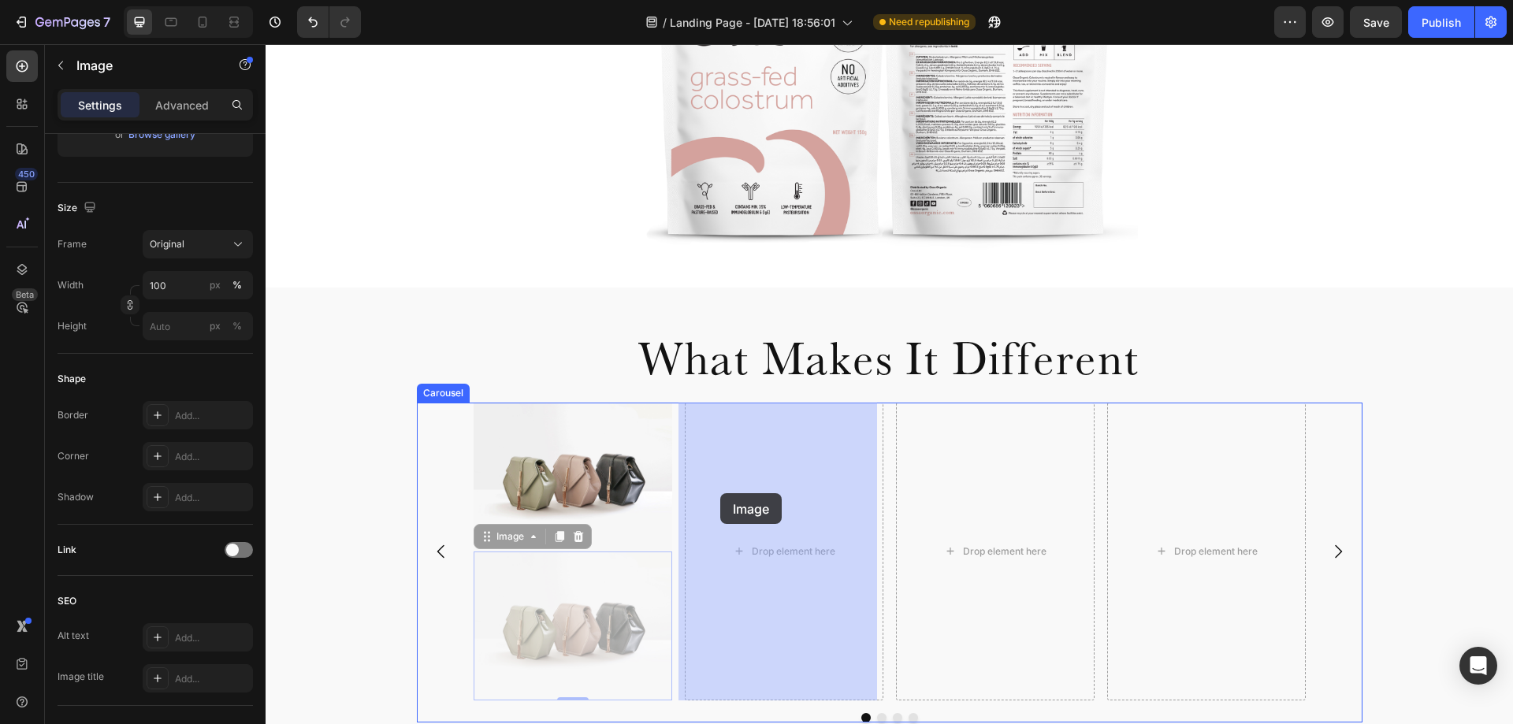
drag, startPoint x: 487, startPoint y: 541, endPoint x: 720, endPoint y: 493, distance: 238.2
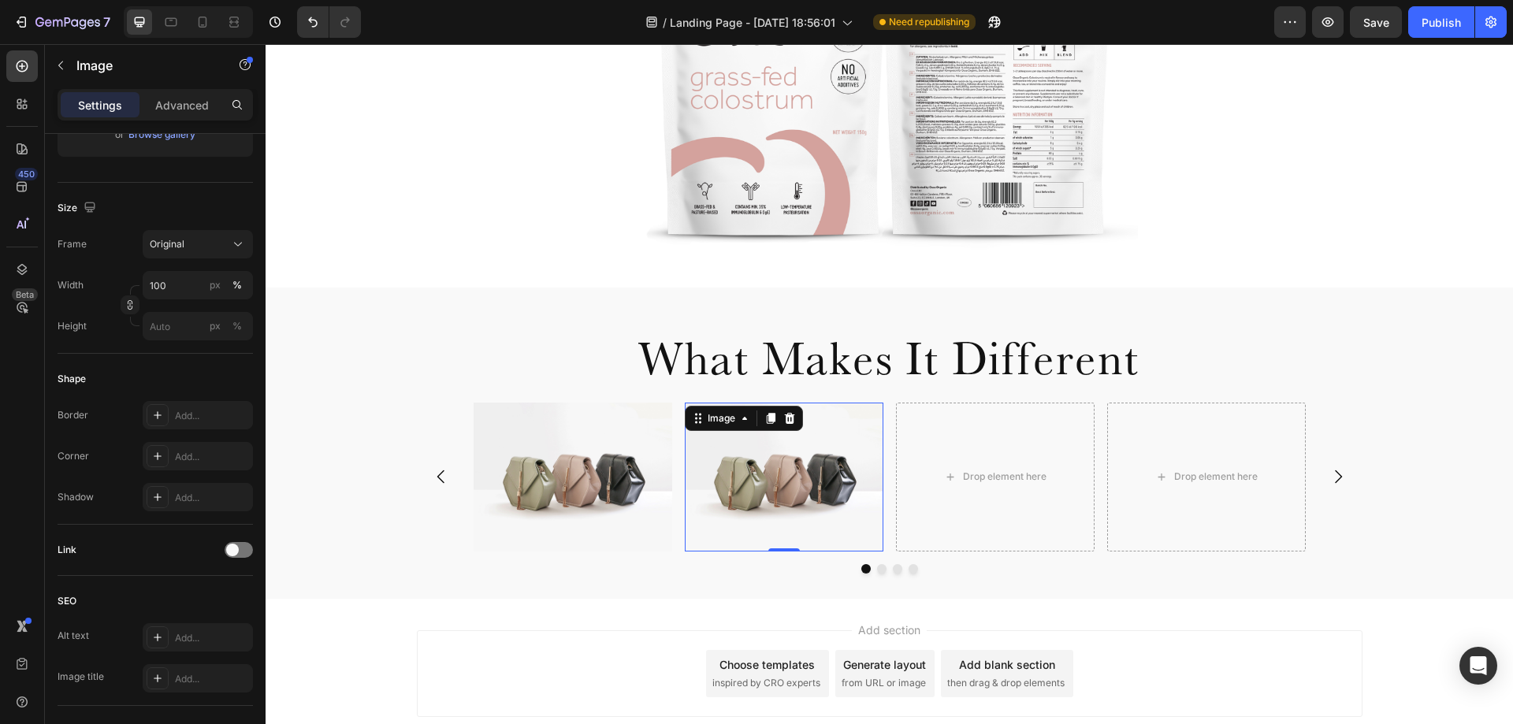
drag, startPoint x: 764, startPoint y: 418, endPoint x: 741, endPoint y: 453, distance: 41.5
click at [766, 418] on icon at bounding box center [770, 418] width 9 height 11
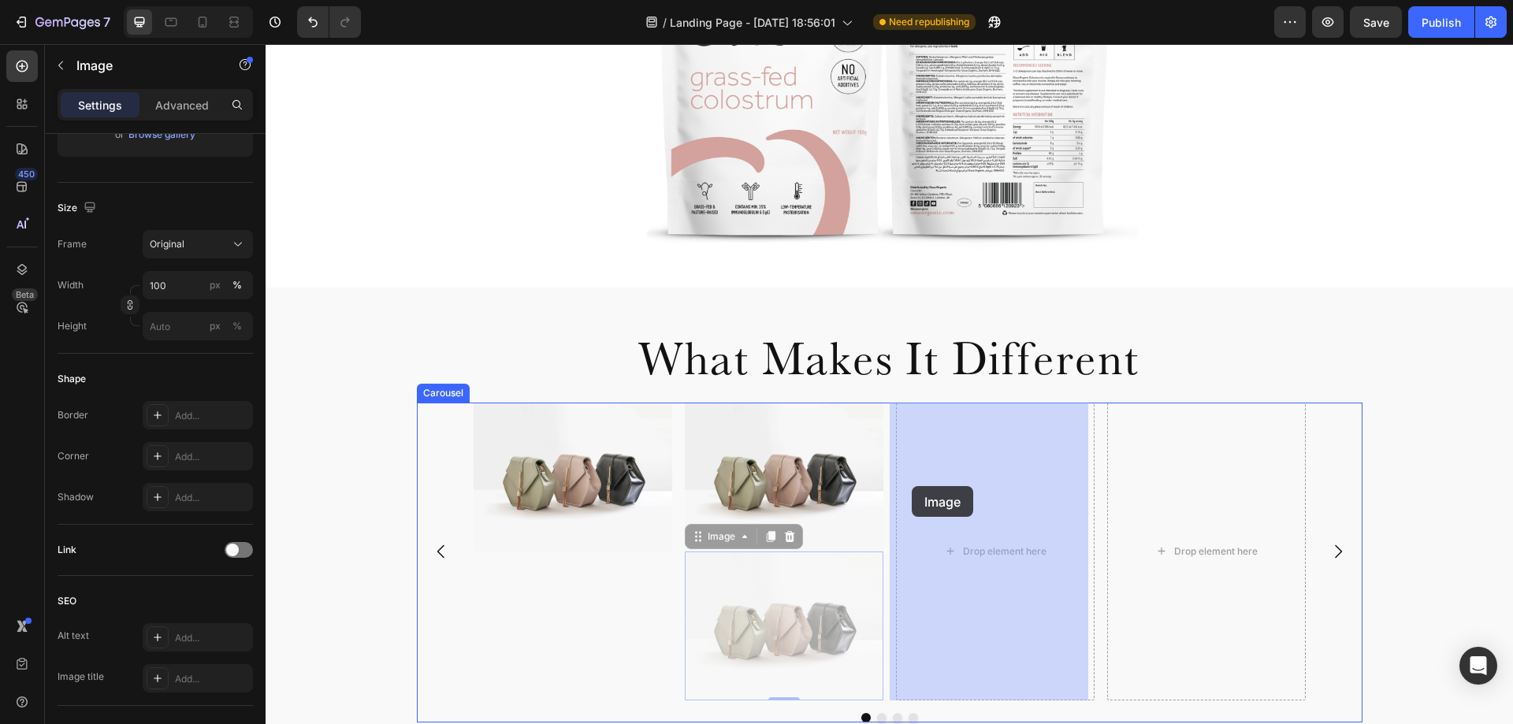
drag, startPoint x: 702, startPoint y: 543, endPoint x: 912, endPoint y: 486, distance: 217.2
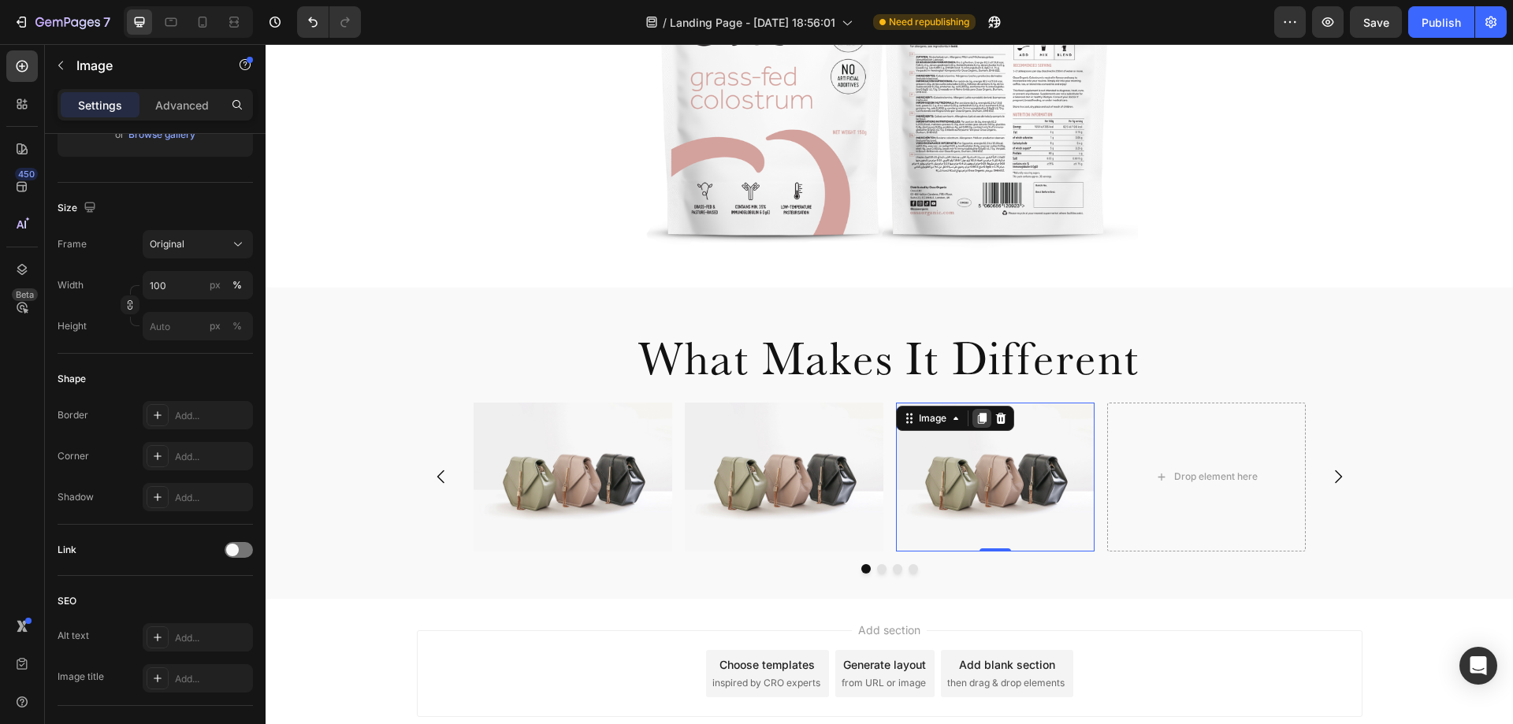
click at [976, 421] on icon at bounding box center [982, 418] width 13 height 13
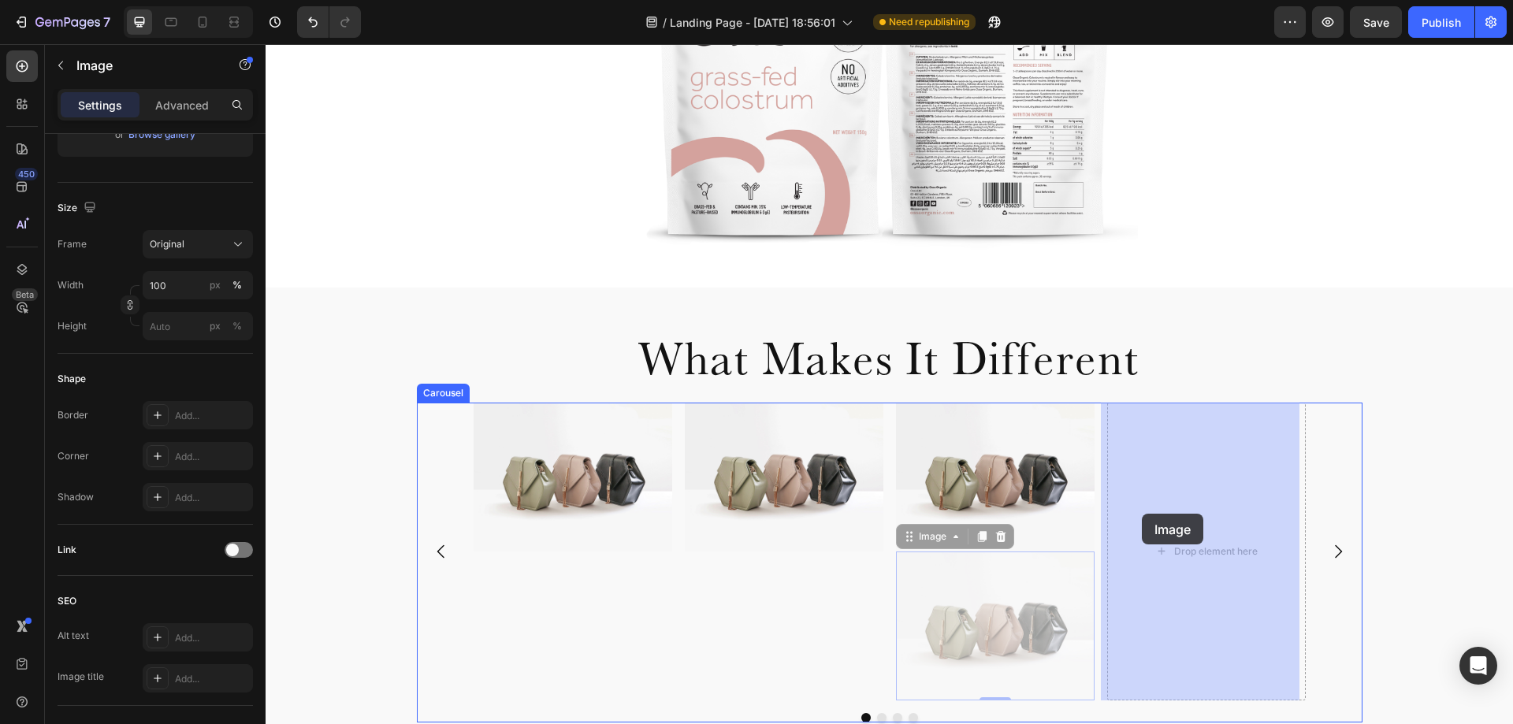
drag, startPoint x: 906, startPoint y: 544, endPoint x: 1142, endPoint y: 514, distance: 238.3
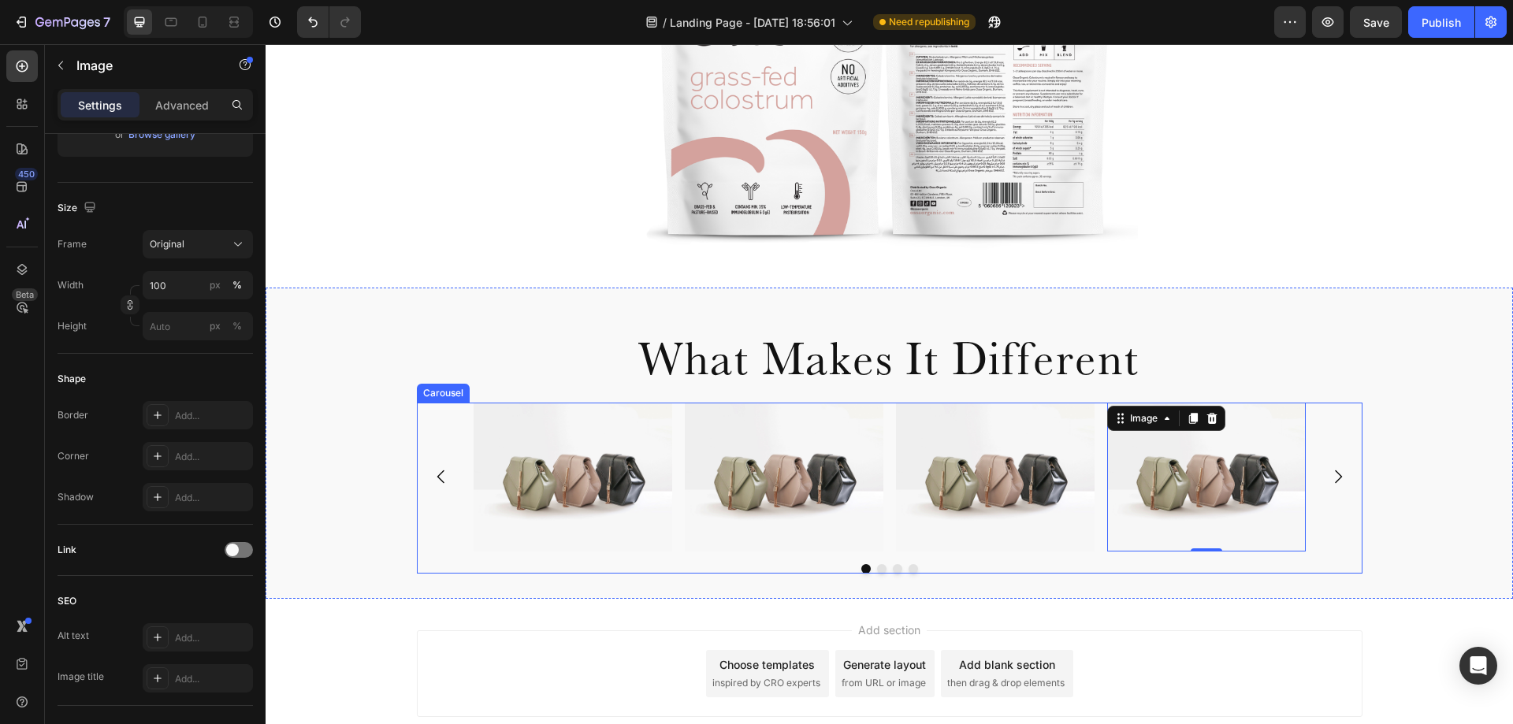
click at [671, 543] on div "Image Image Image Image 0" at bounding box center [890, 477] width 832 height 149
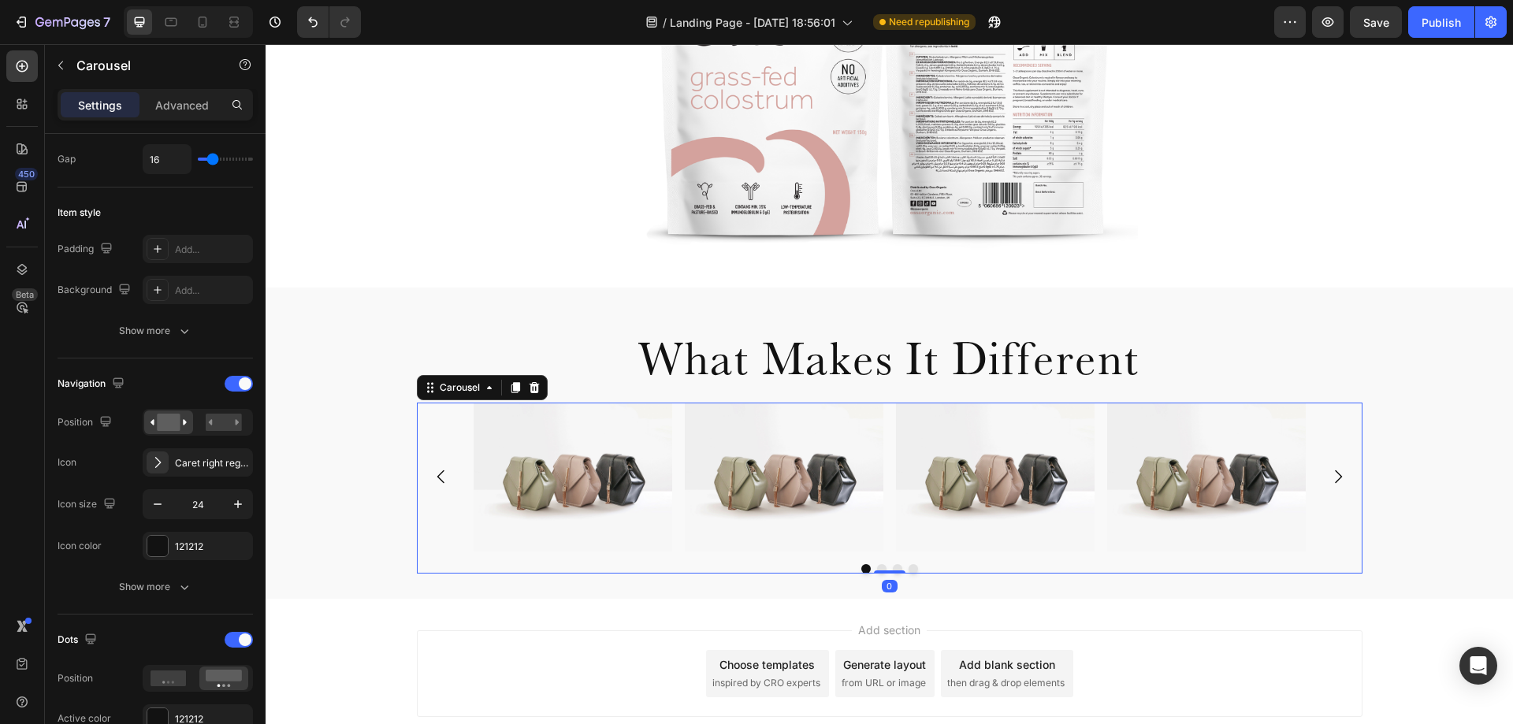
scroll to position [0, 0]
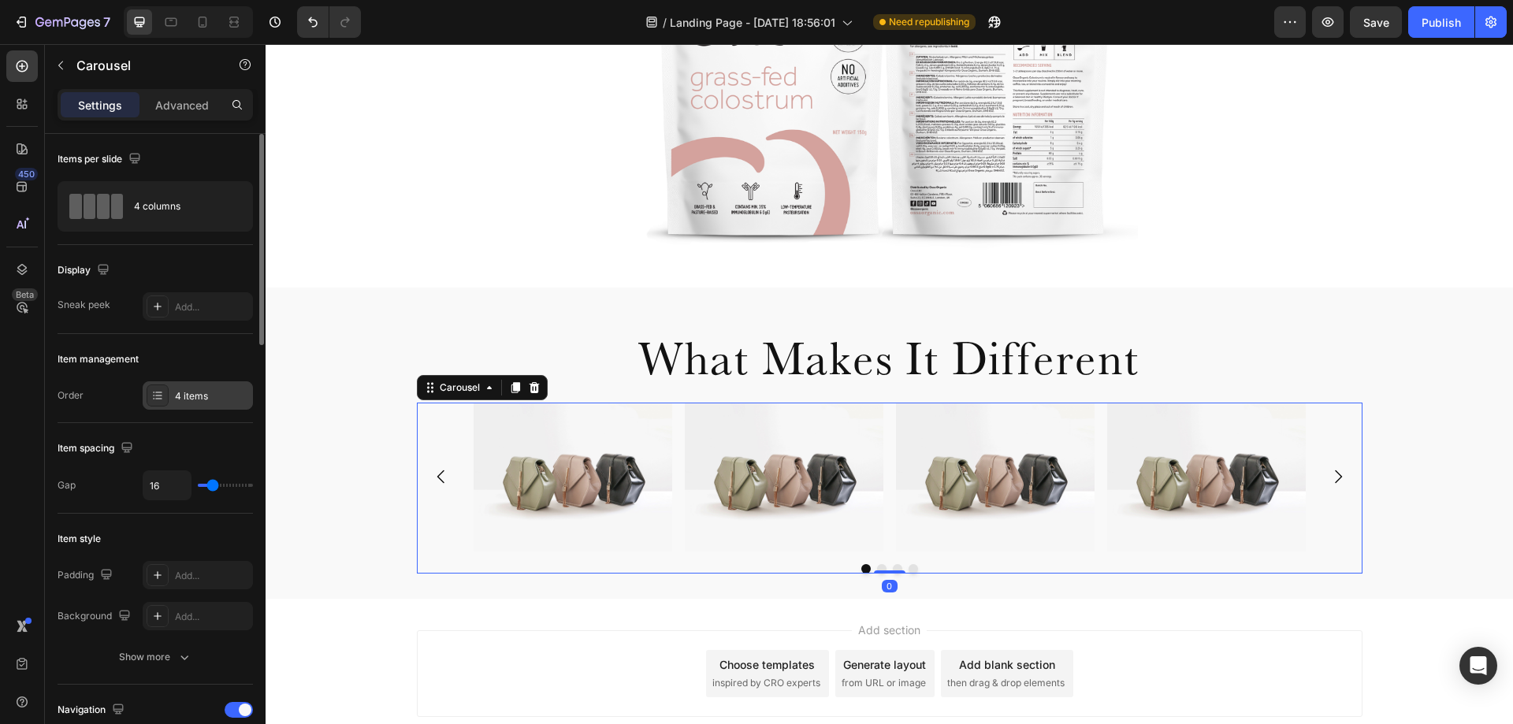
click at [199, 393] on div "4 items" at bounding box center [212, 396] width 74 height 14
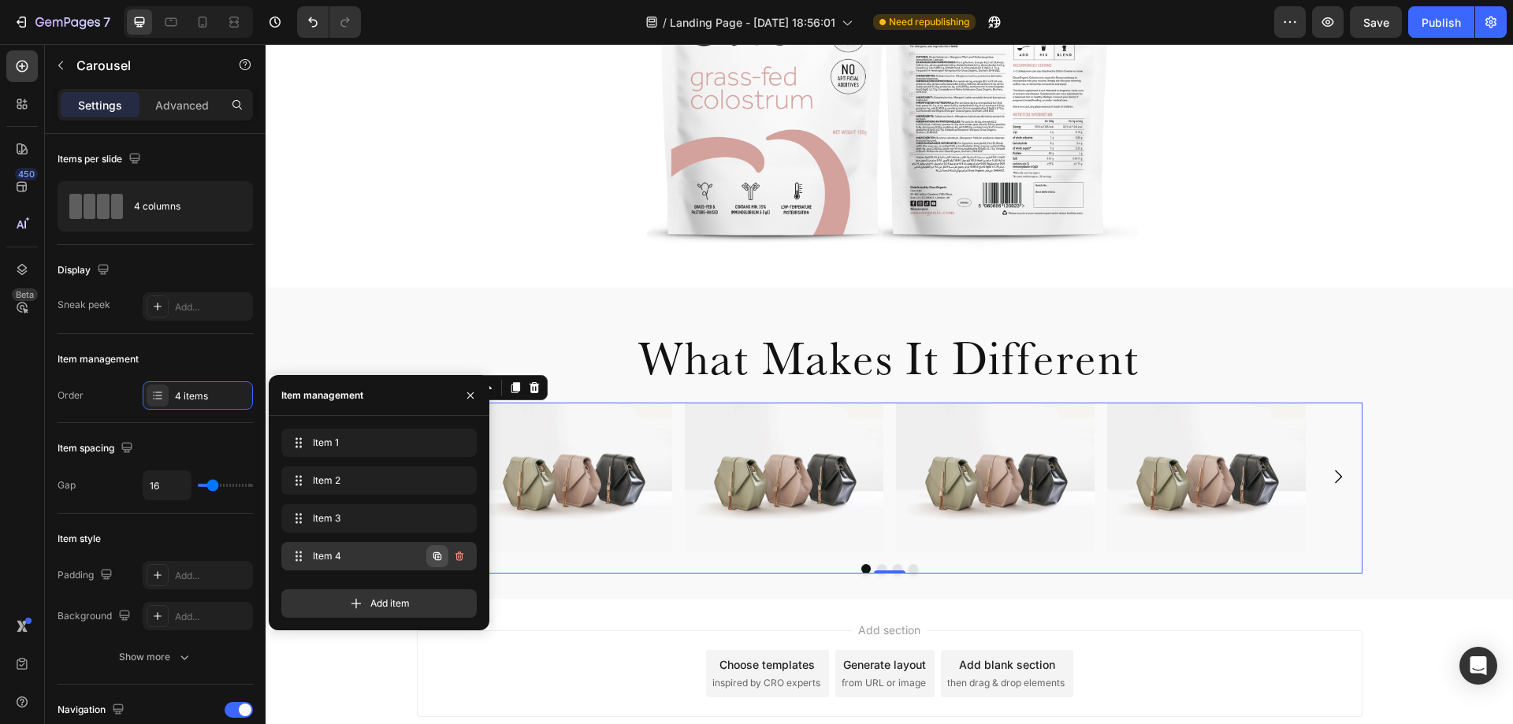
click at [437, 556] on icon "button" at bounding box center [437, 556] width 13 height 13
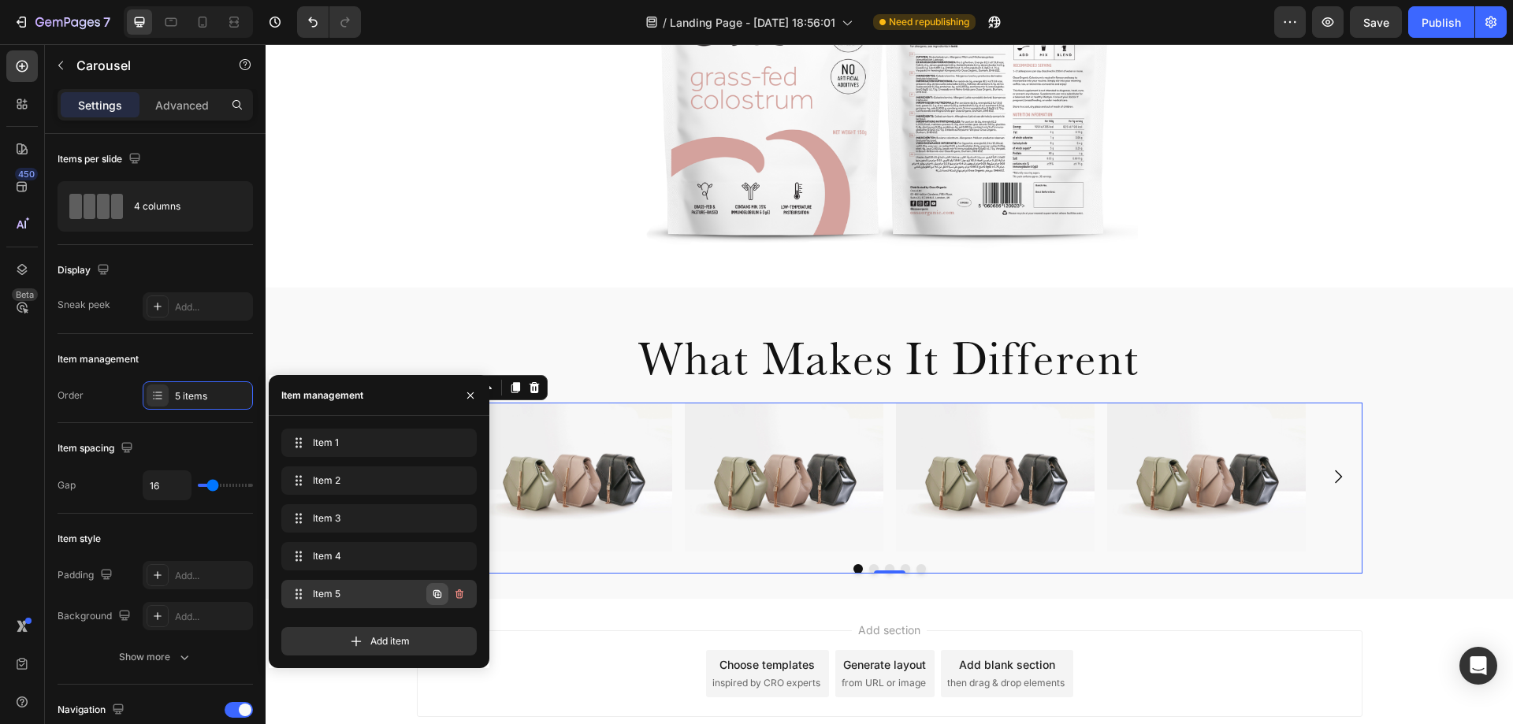
click at [434, 586] on button "button" at bounding box center [437, 594] width 22 height 22
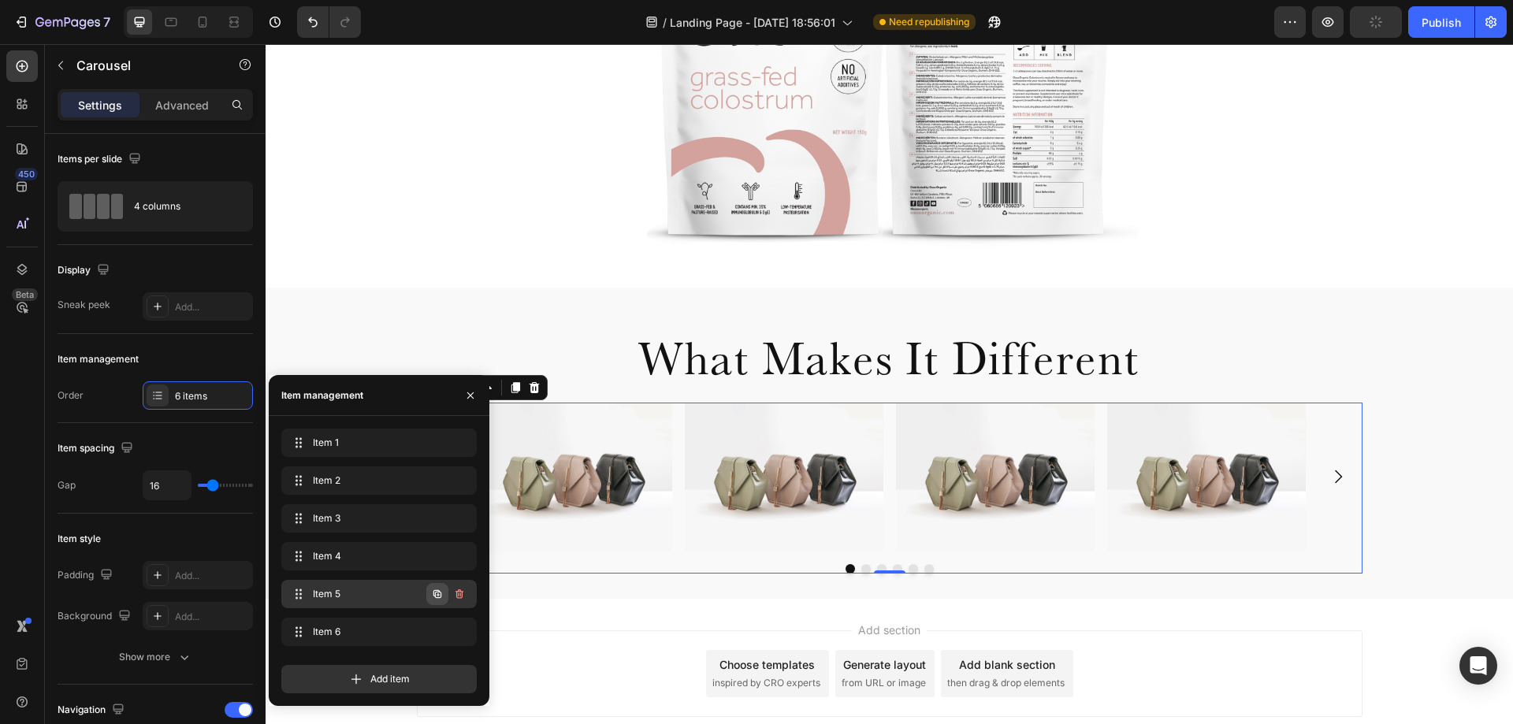
click at [436, 598] on icon "button" at bounding box center [437, 594] width 13 height 13
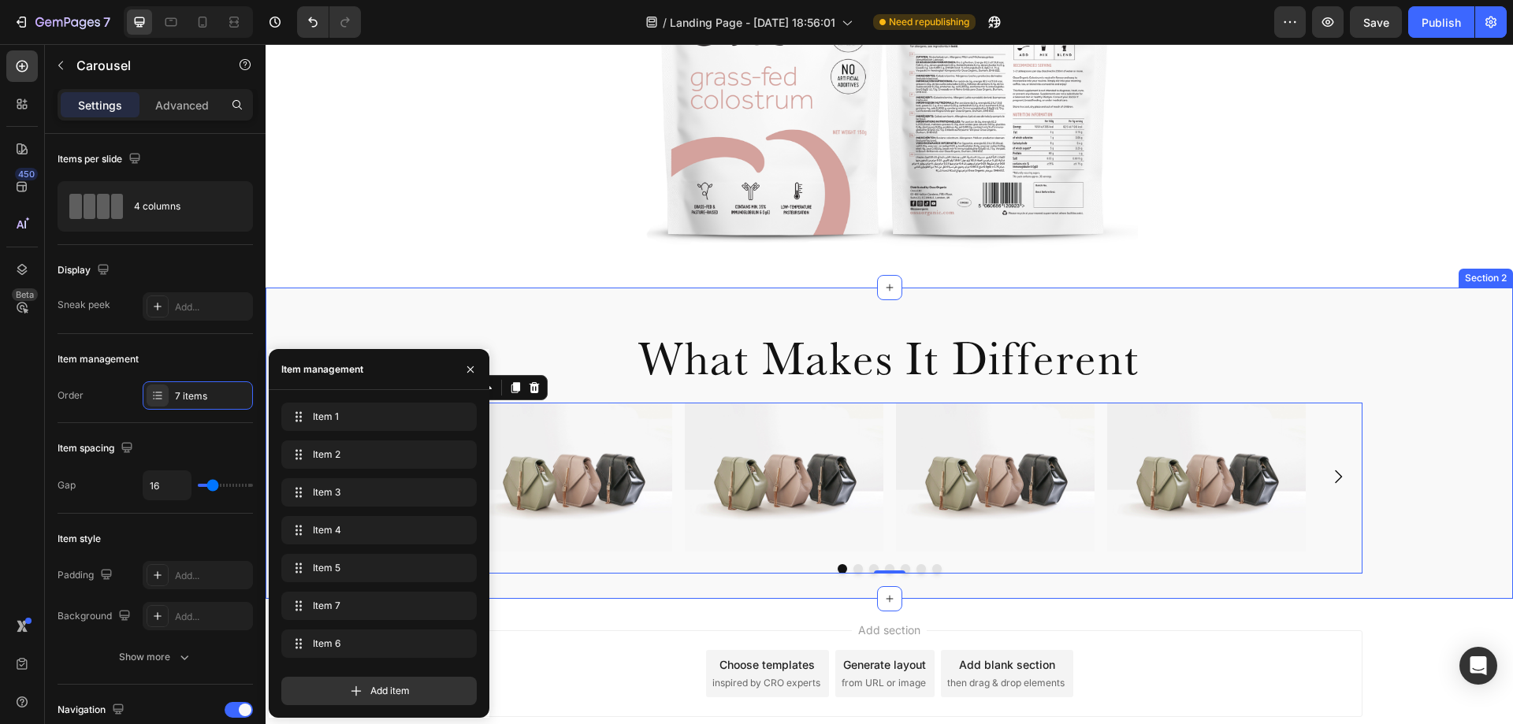
click at [1415, 465] on div "Image Image Image Image Image Image Image Carousel 0" at bounding box center [890, 488] width 1248 height 171
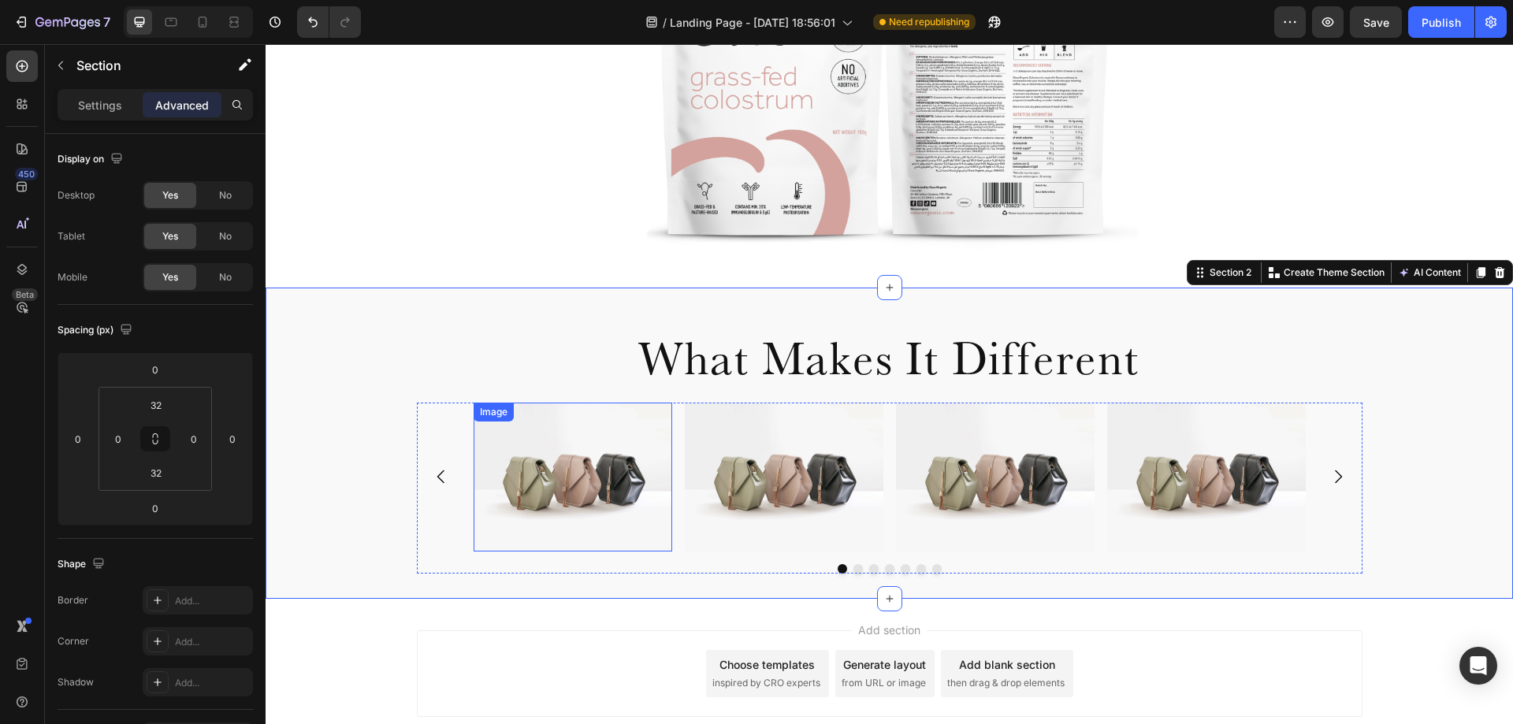
click at [564, 442] on img at bounding box center [573, 477] width 199 height 149
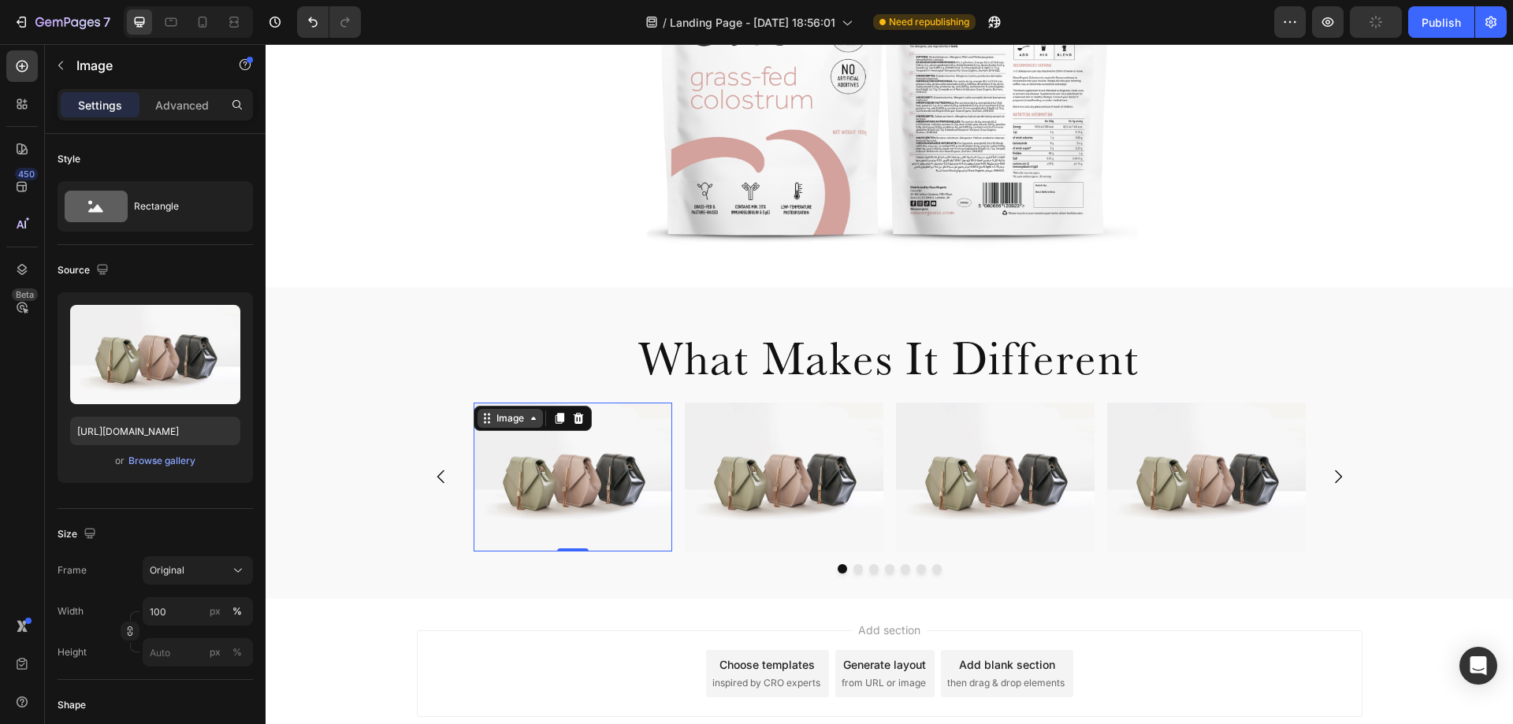
click at [511, 427] on div "Image" at bounding box center [510, 418] width 65 height 19
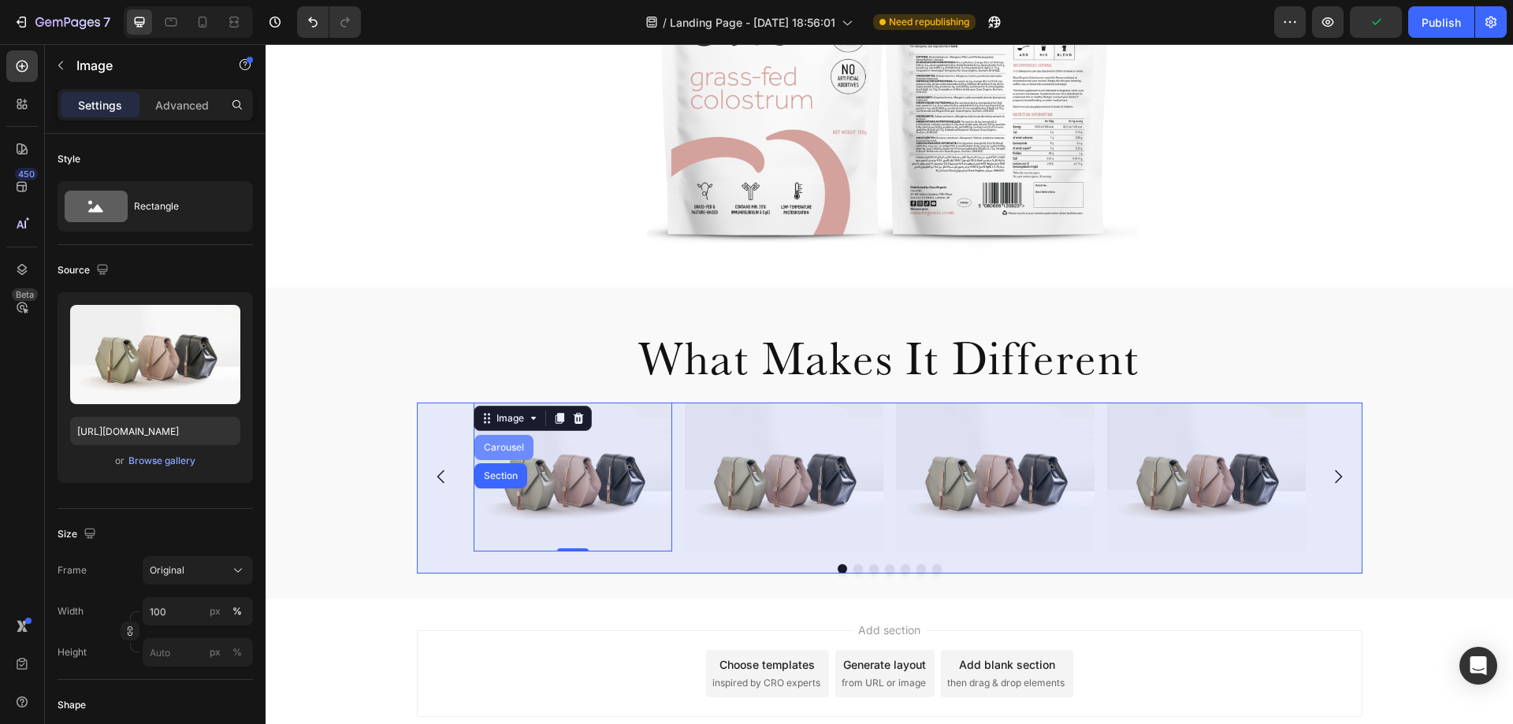
click at [505, 449] on div "Carousel" at bounding box center [504, 447] width 46 height 9
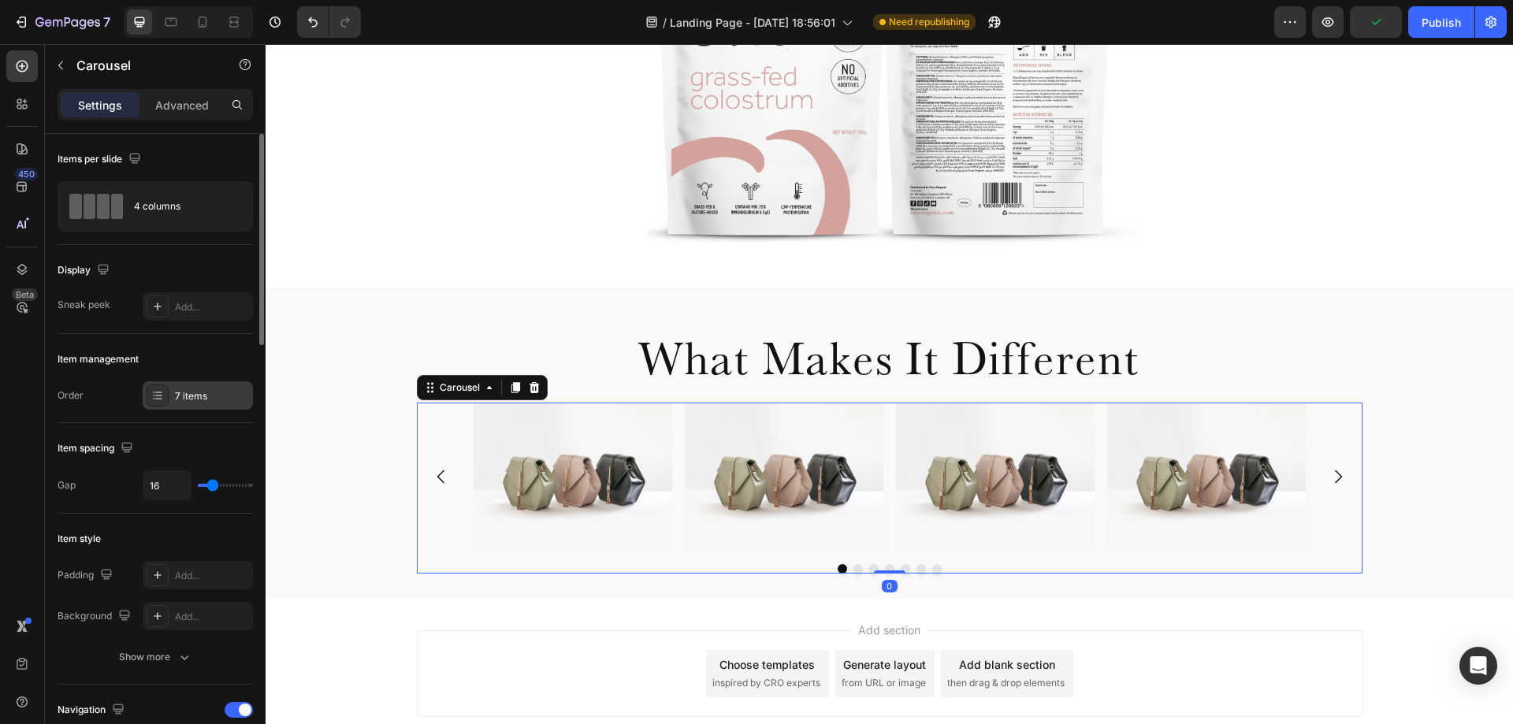
click at [167, 393] on div at bounding box center [158, 396] width 22 height 22
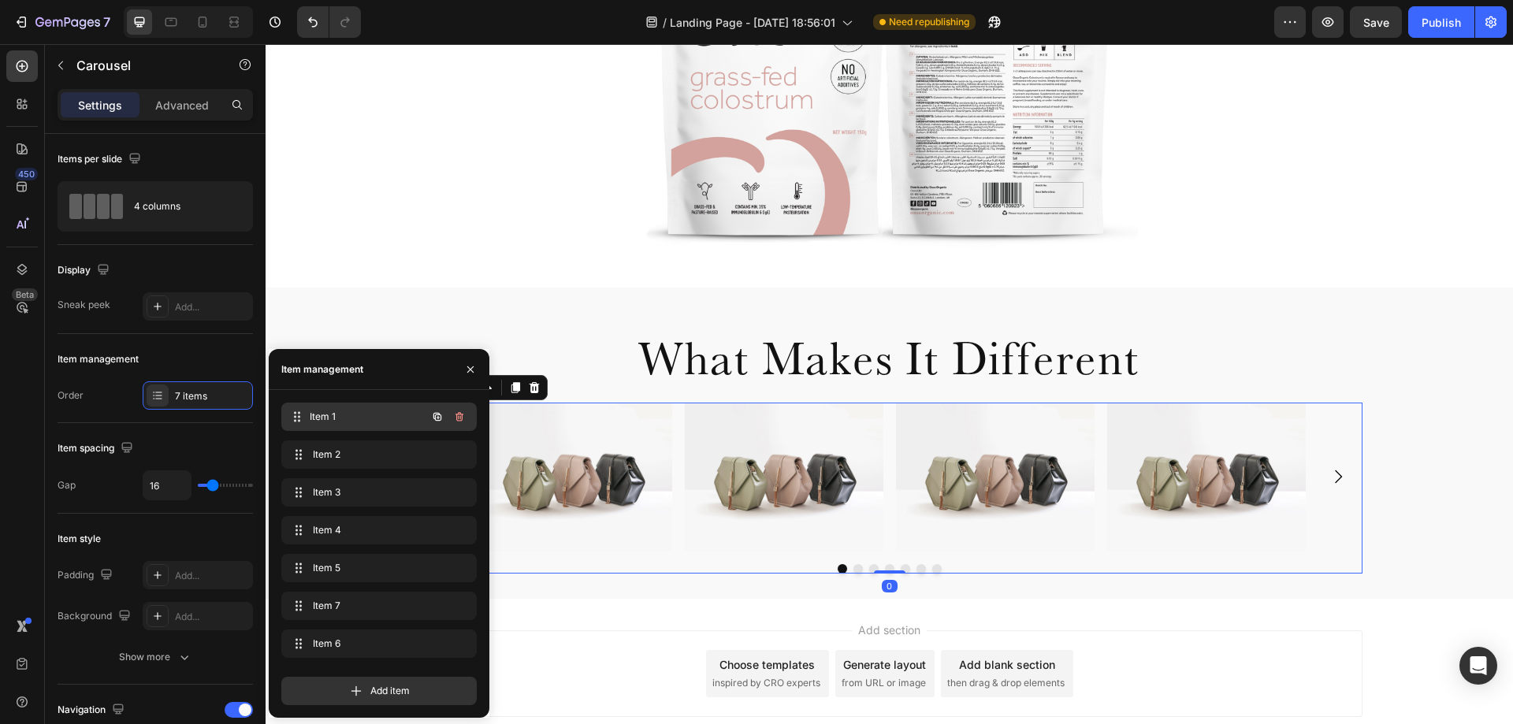
click at [345, 426] on div "Item 1 Item 1" at bounding box center [357, 417] width 139 height 22
drag, startPoint x: 478, startPoint y: 366, endPoint x: 218, endPoint y: 340, distance: 260.7
click at [478, 366] on button "button" at bounding box center [470, 369] width 25 height 25
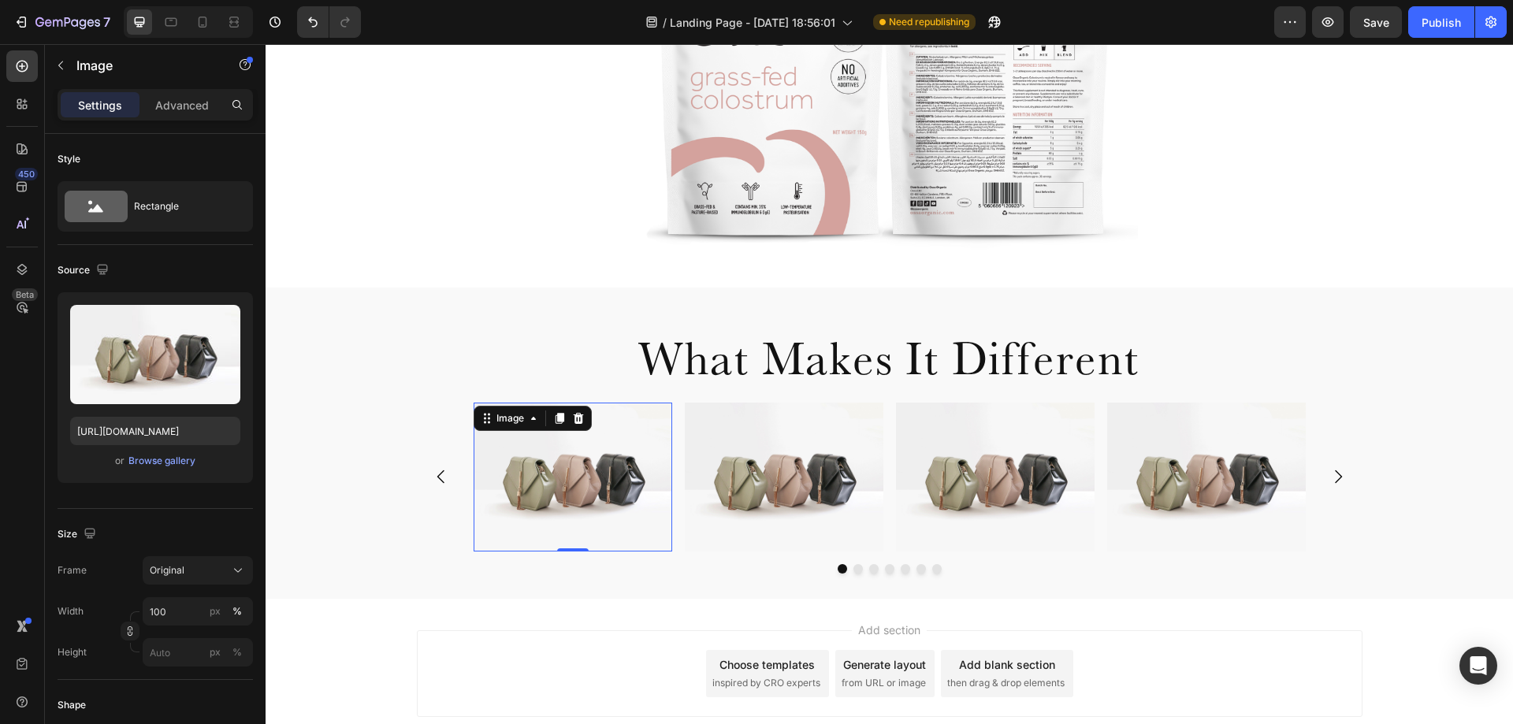
click at [531, 452] on img at bounding box center [573, 477] width 199 height 149
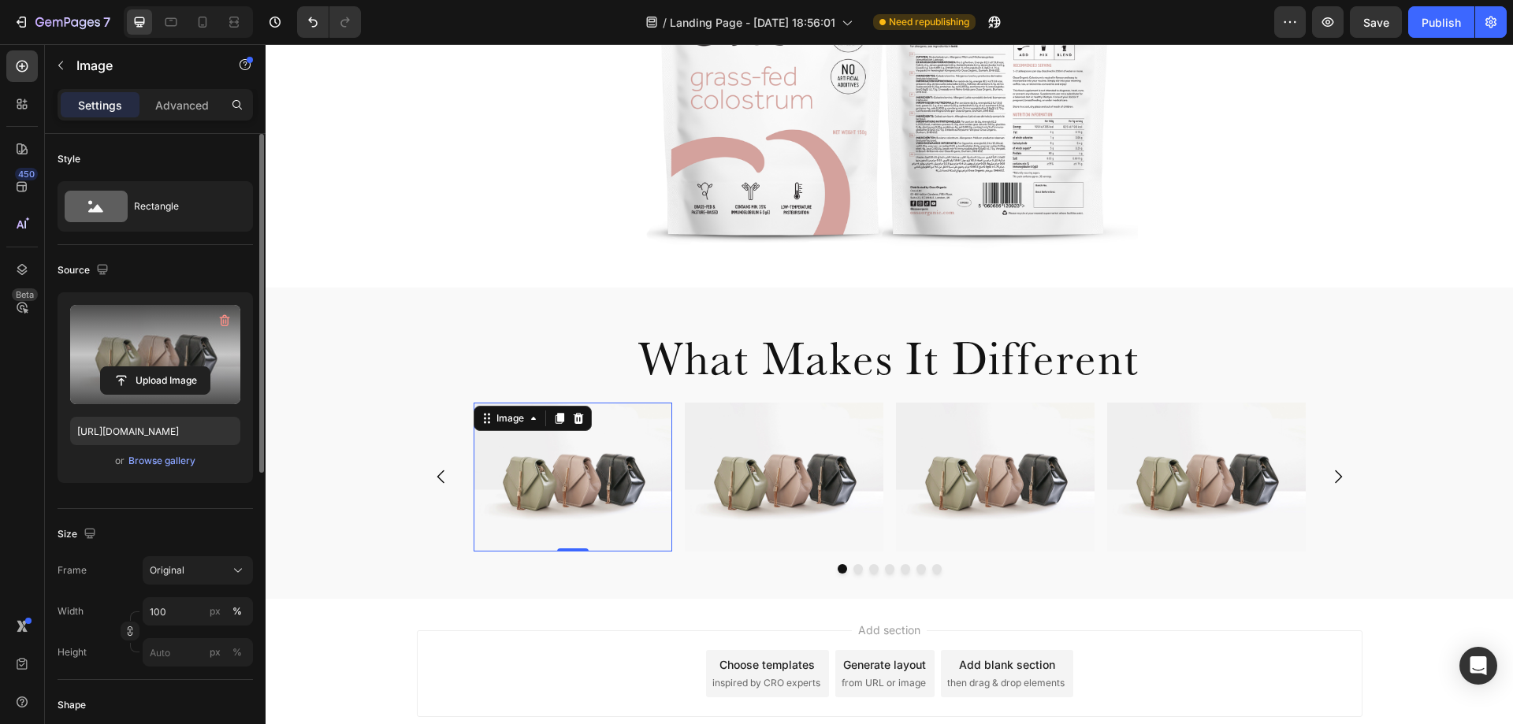
click at [175, 351] on label at bounding box center [155, 354] width 170 height 99
click at [175, 367] on input "file" at bounding box center [155, 380] width 109 height 27
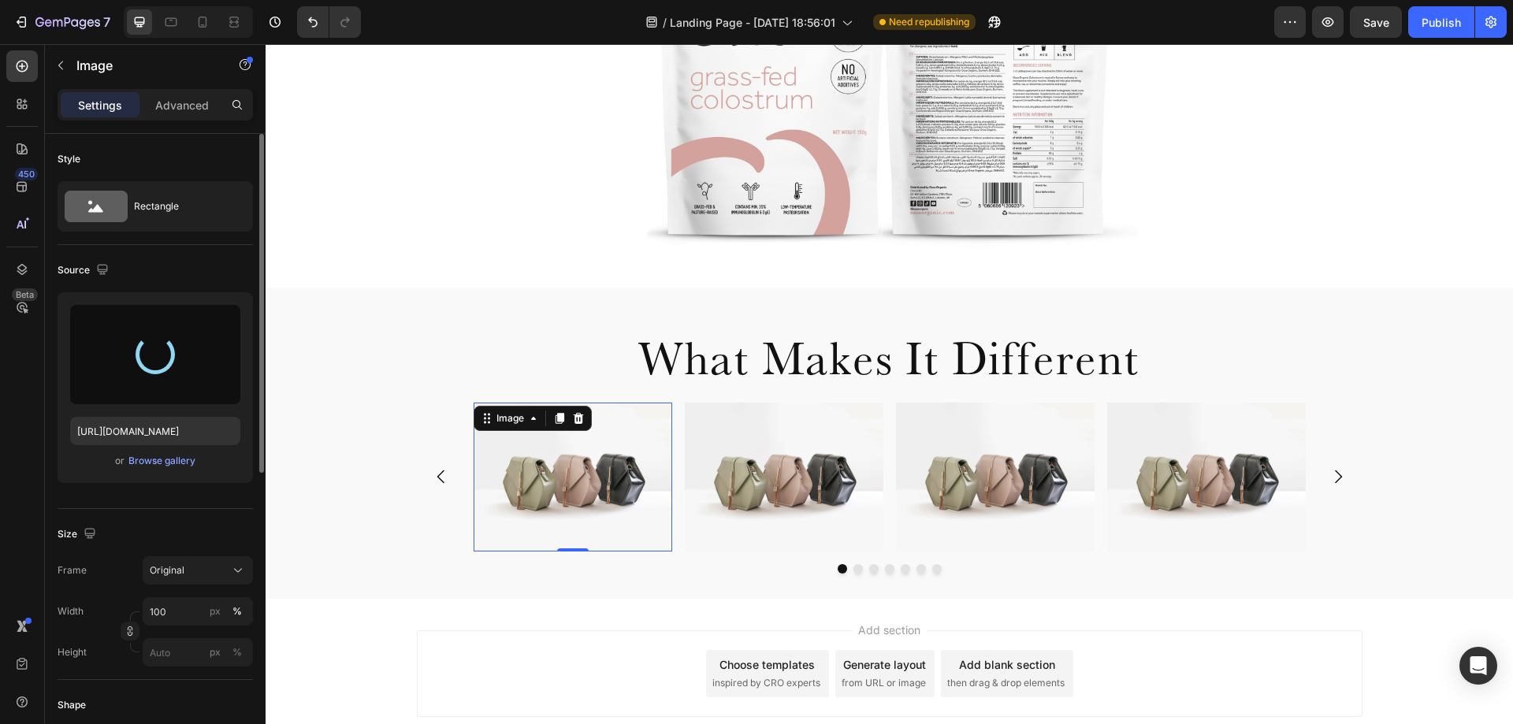
type input "[URL][DOMAIN_NAME]"
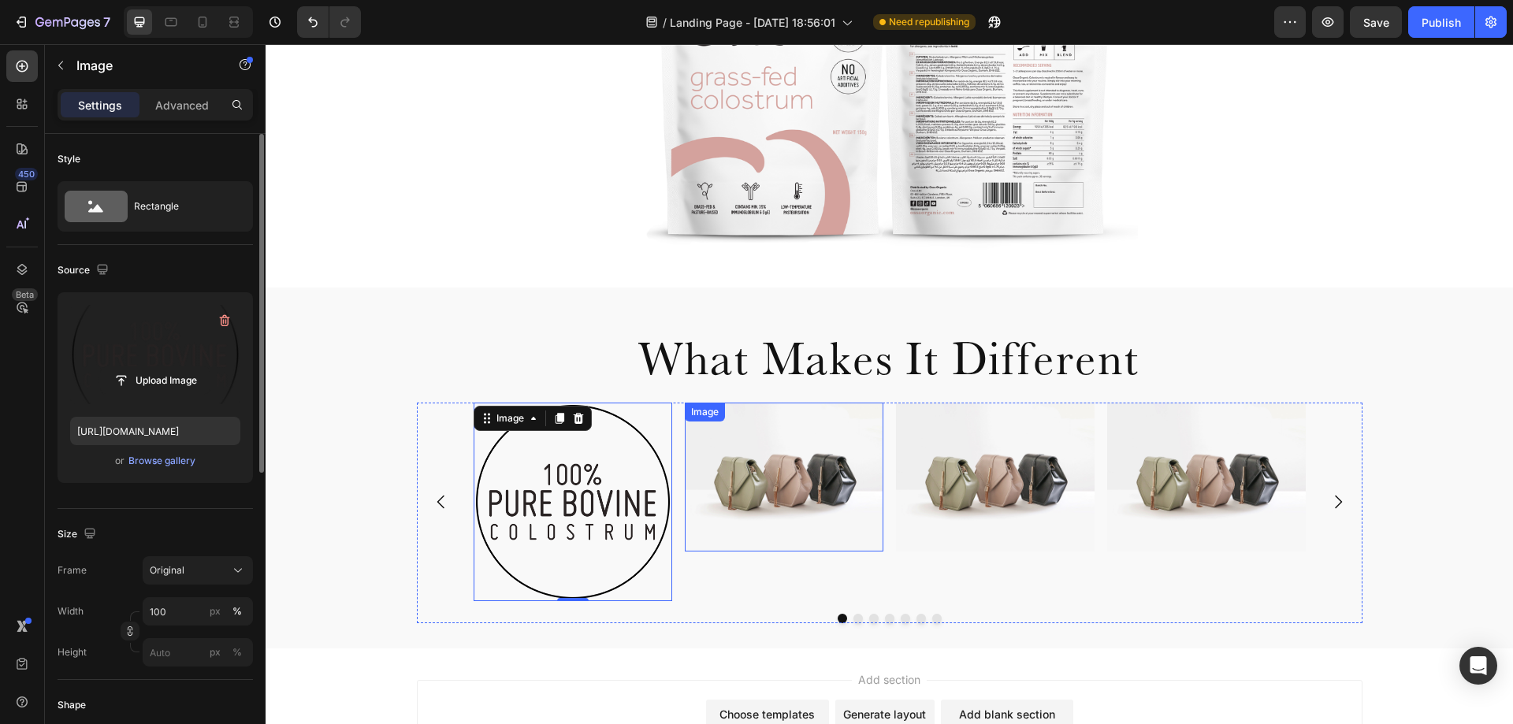
click at [737, 491] on img at bounding box center [784, 477] width 199 height 149
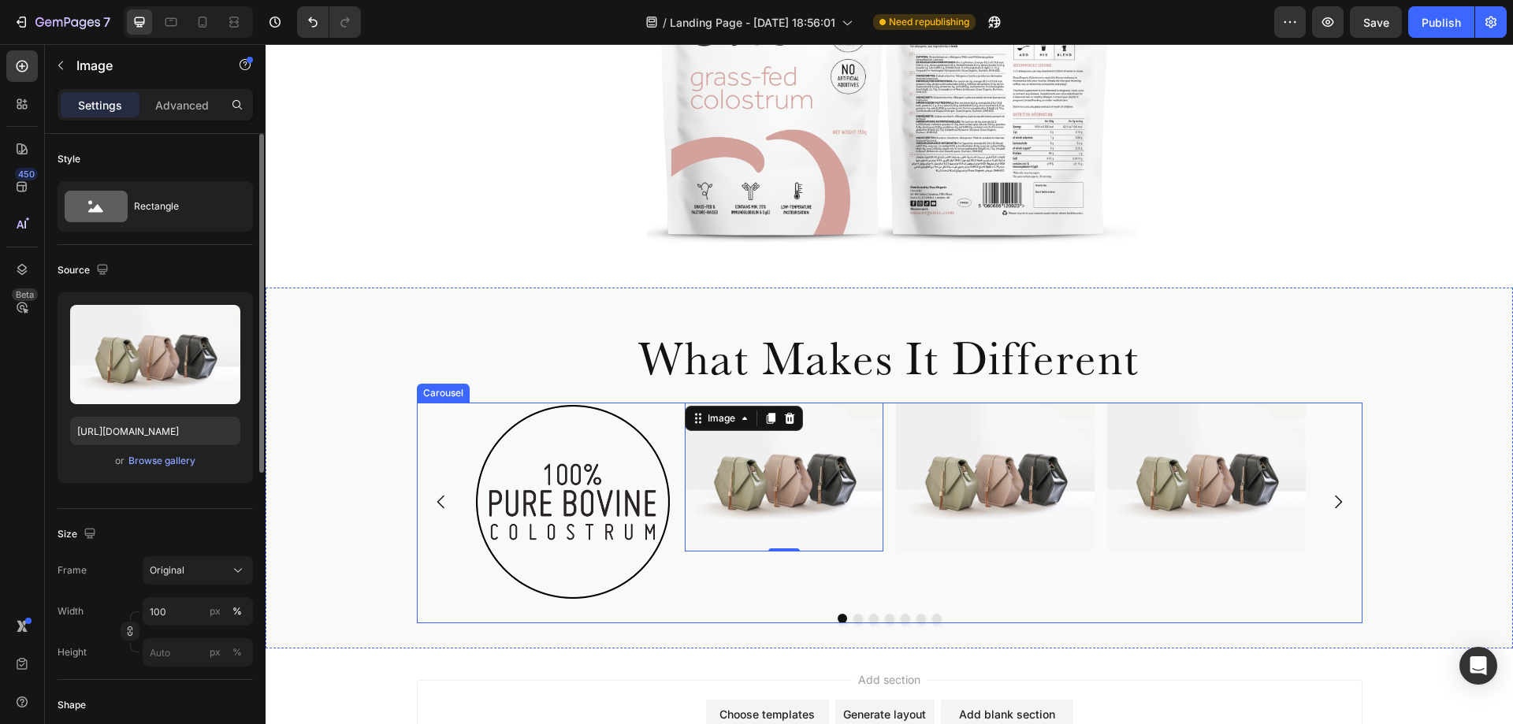
click at [700, 586] on div "Image 0" at bounding box center [784, 502] width 199 height 199
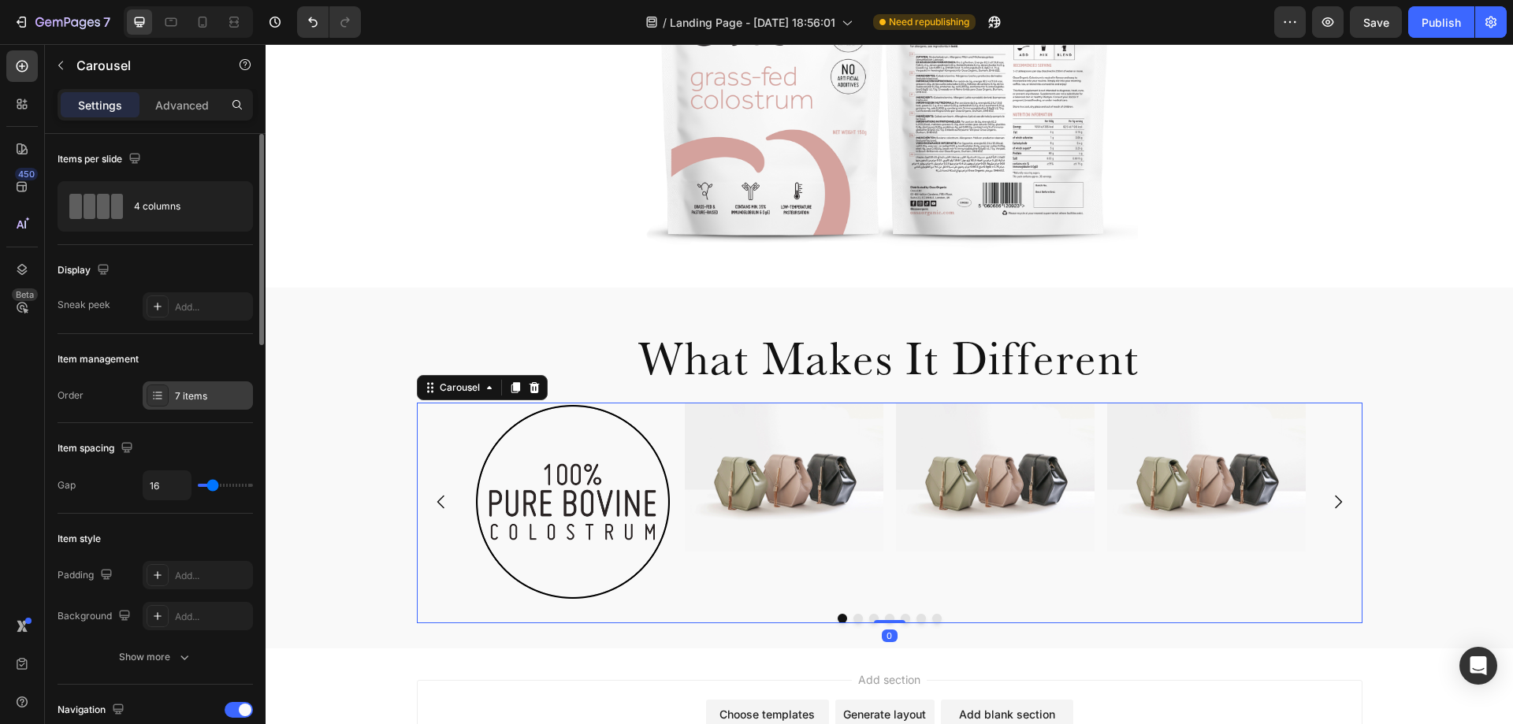
click at [187, 394] on div "7 items" at bounding box center [212, 396] width 74 height 14
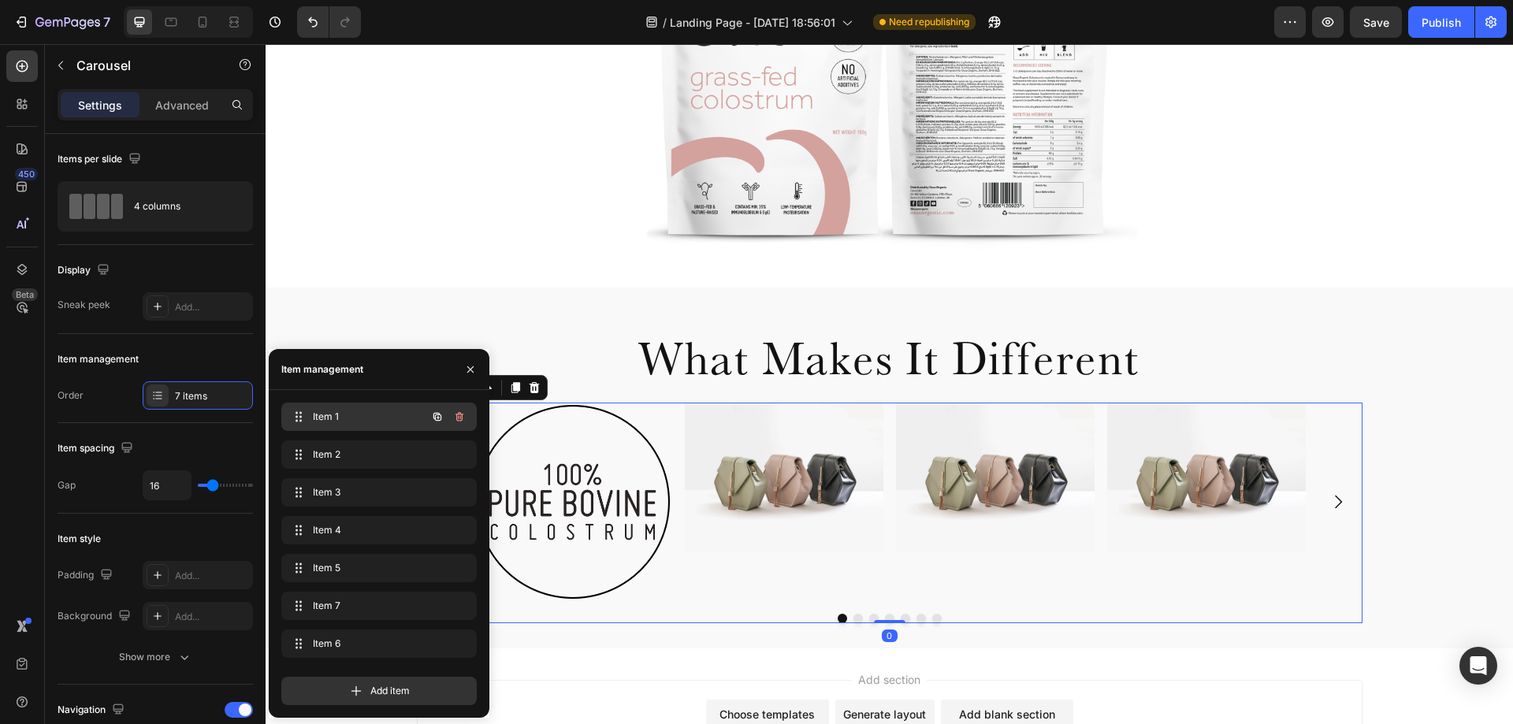
click at [356, 418] on span "Item 1" at bounding box center [357, 417] width 89 height 14
click at [740, 525] on img at bounding box center [784, 477] width 199 height 149
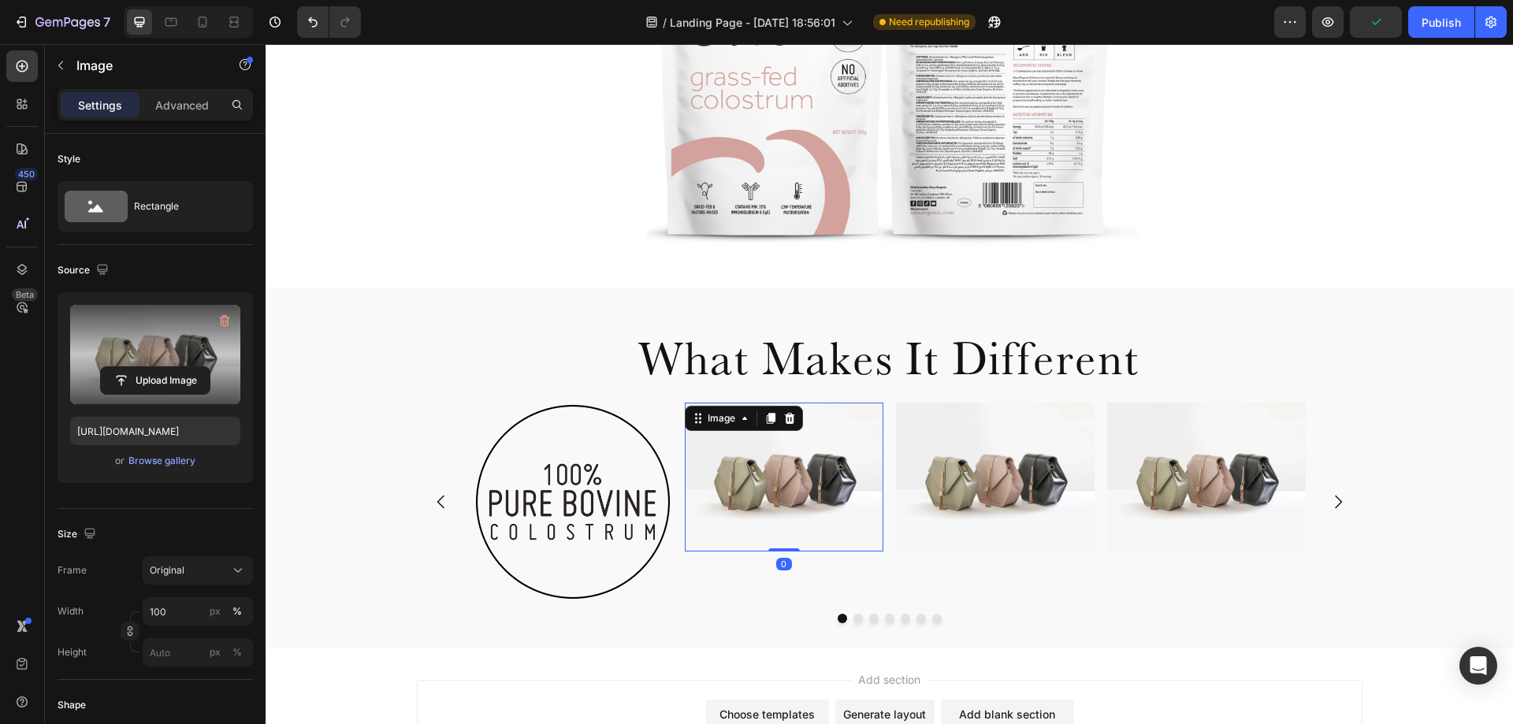
click at [145, 344] on label at bounding box center [155, 354] width 170 height 99
click at [145, 367] on input "file" at bounding box center [155, 380] width 109 height 27
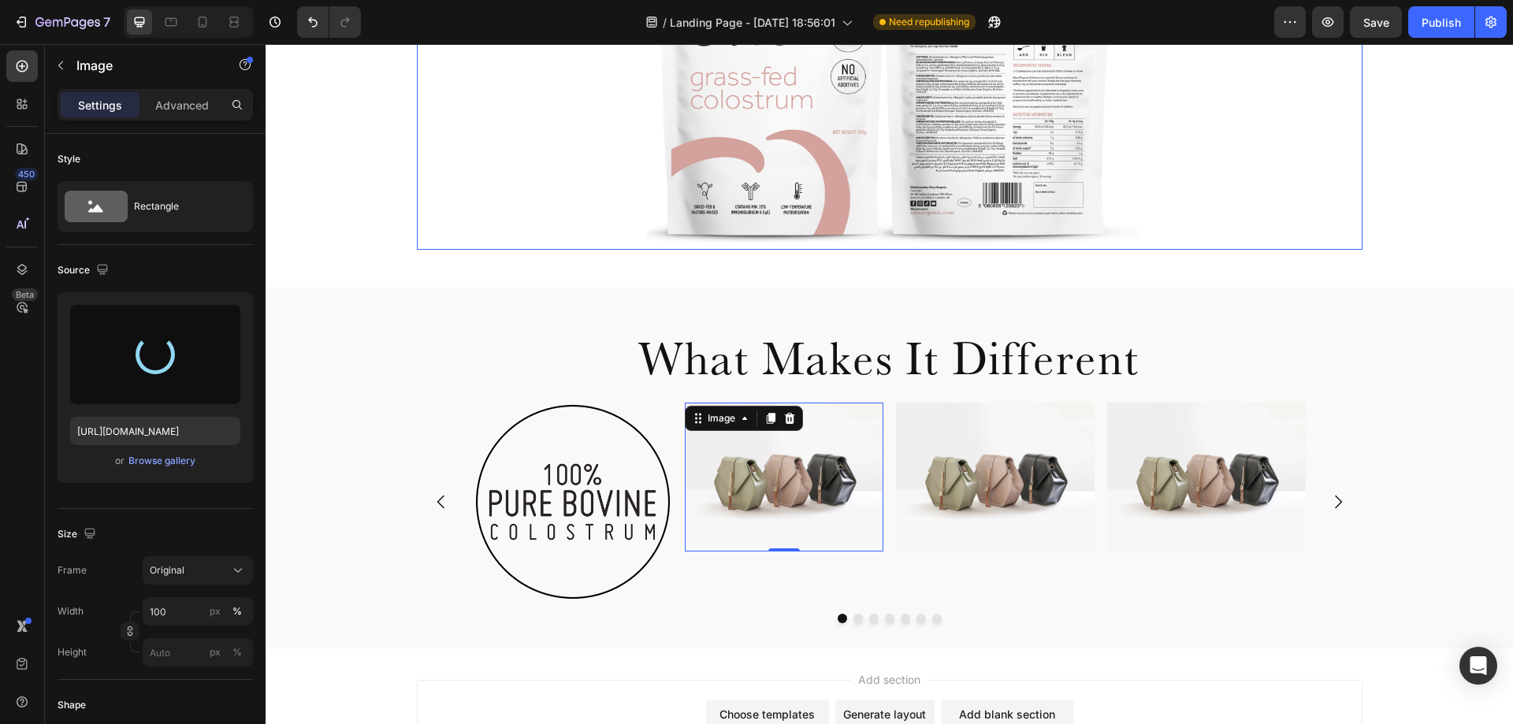
type input "[URL][DOMAIN_NAME]"
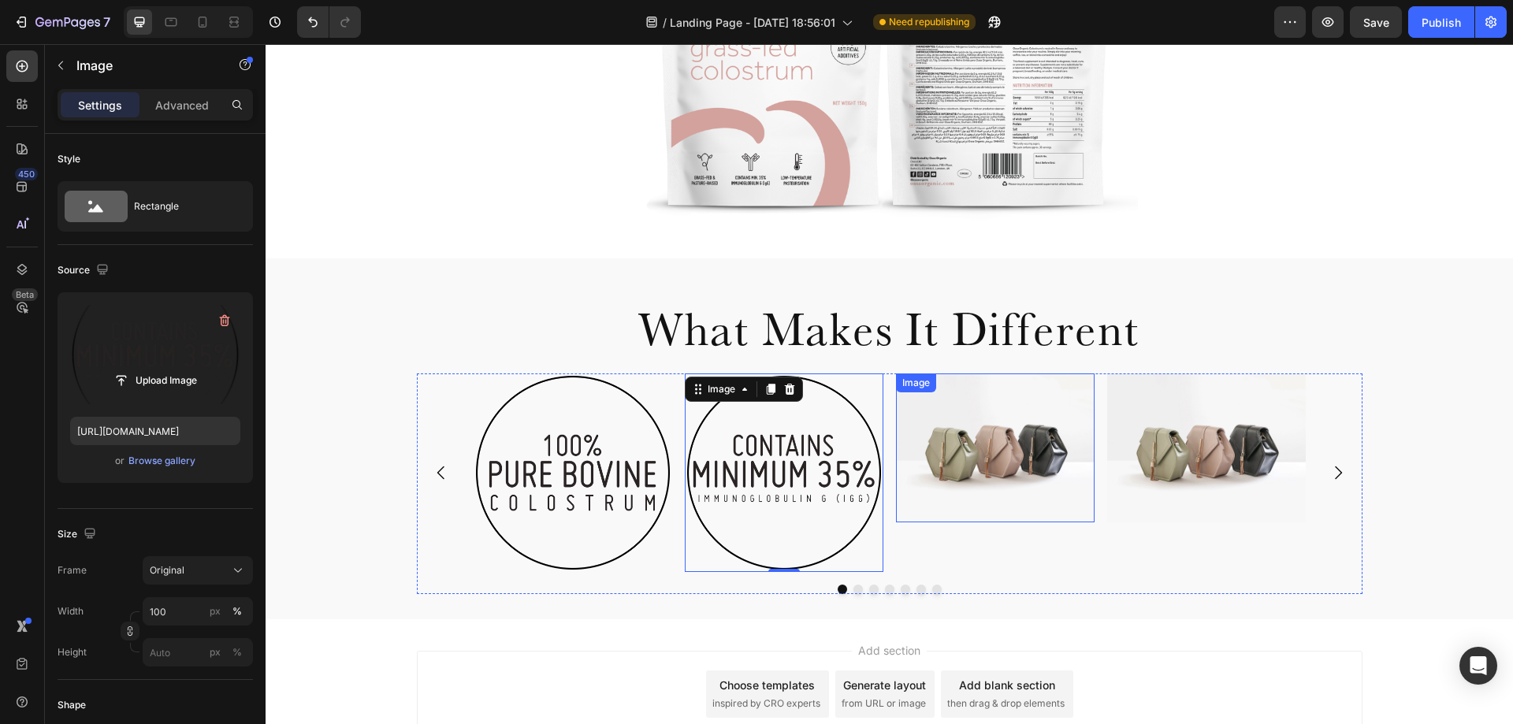
scroll to position [487, 0]
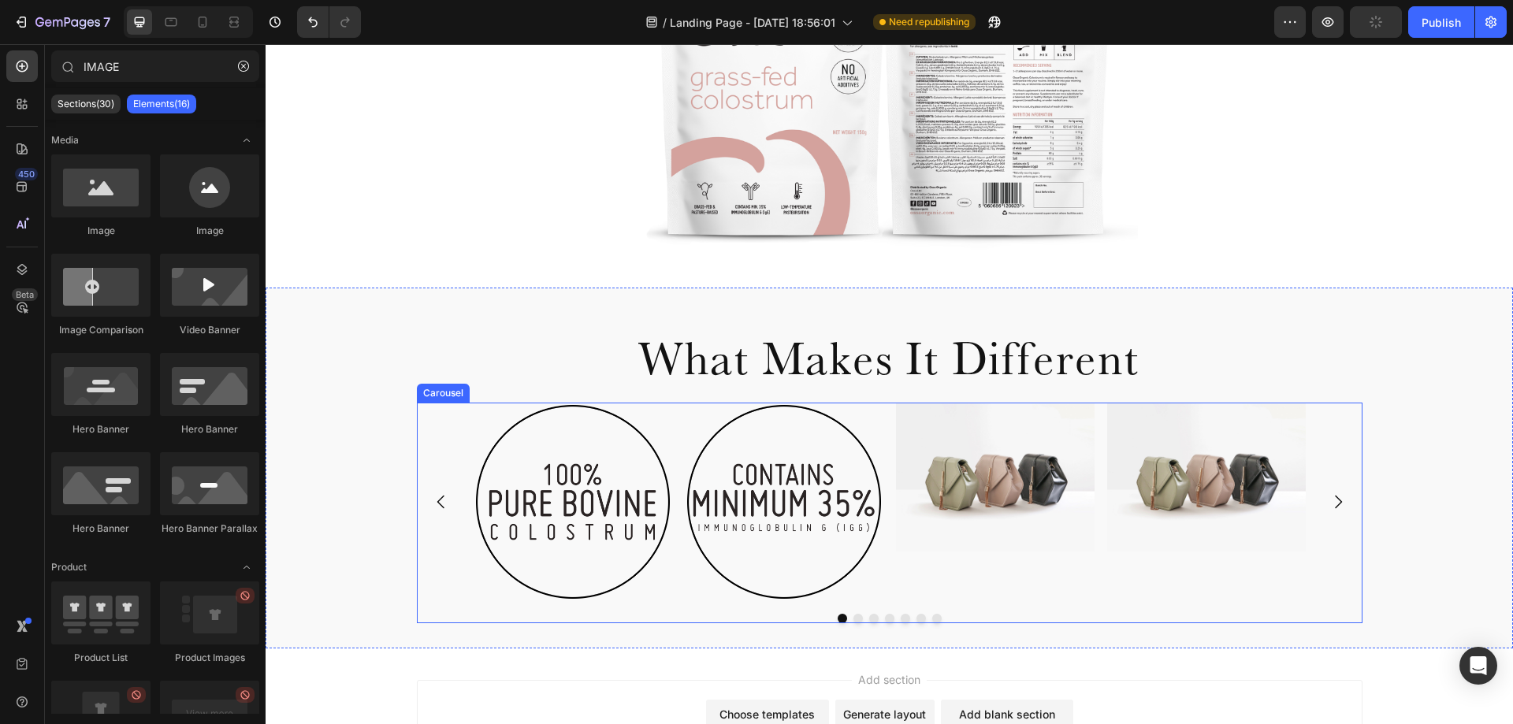
click at [1334, 504] on icon "Carousel Next Arrow" at bounding box center [1338, 502] width 19 height 19
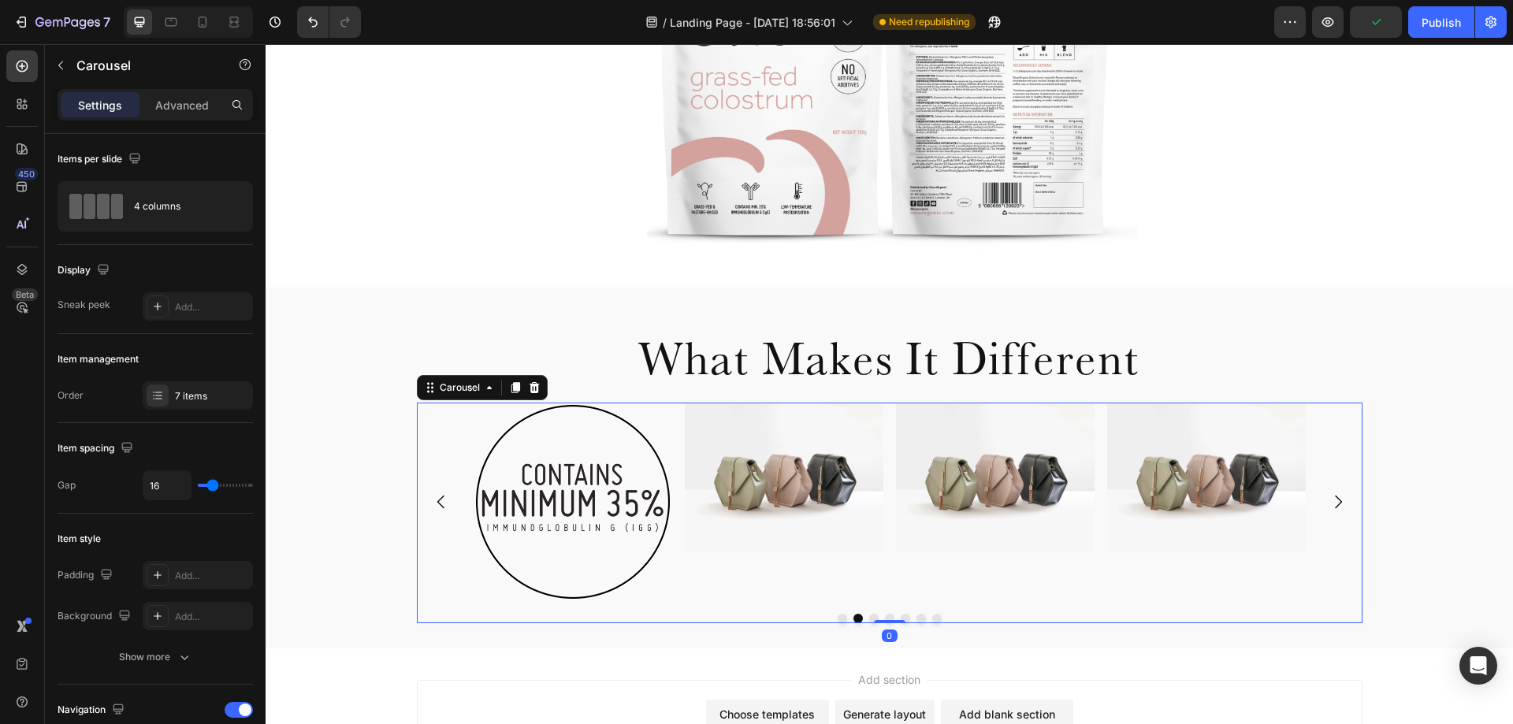
click at [1334, 504] on icon "Carousel Next Arrow" at bounding box center [1338, 502] width 19 height 19
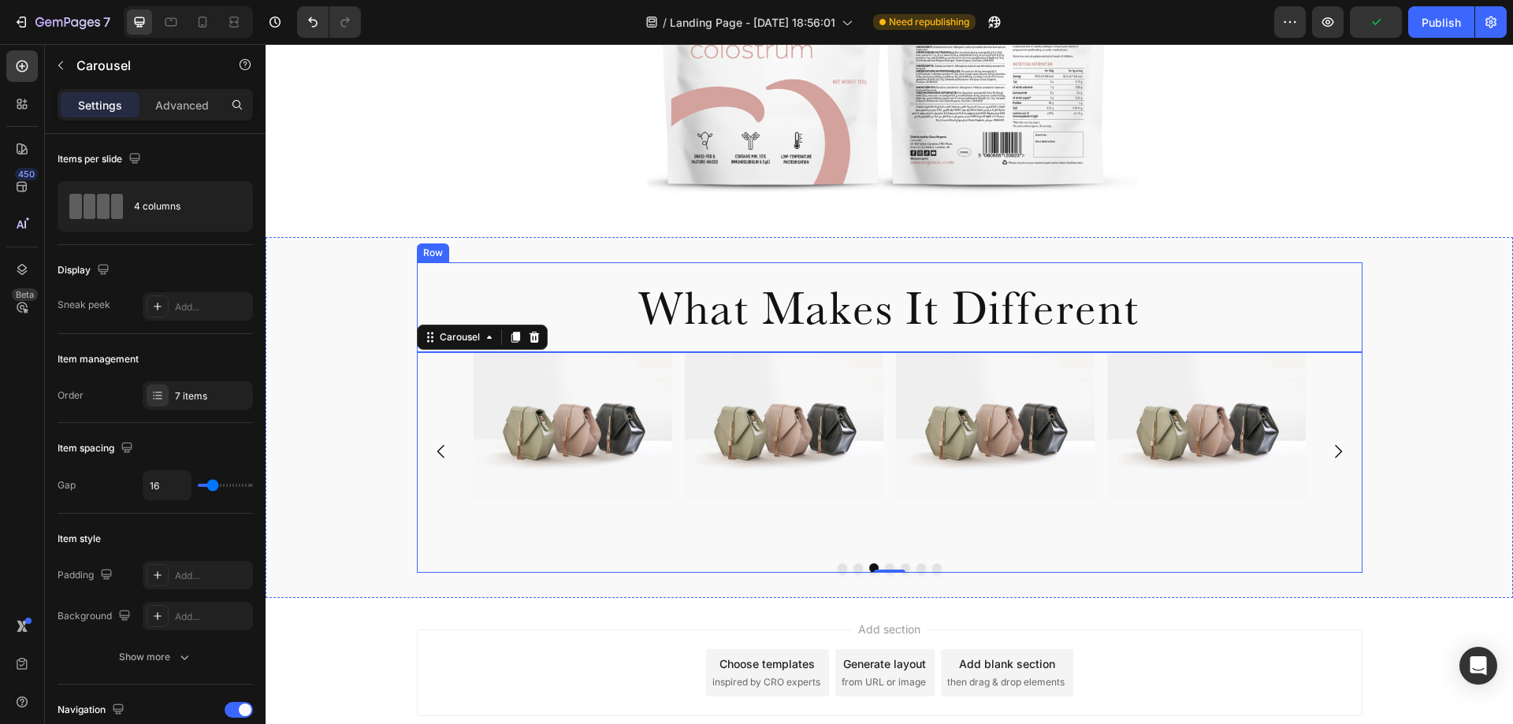
scroll to position [566, 0]
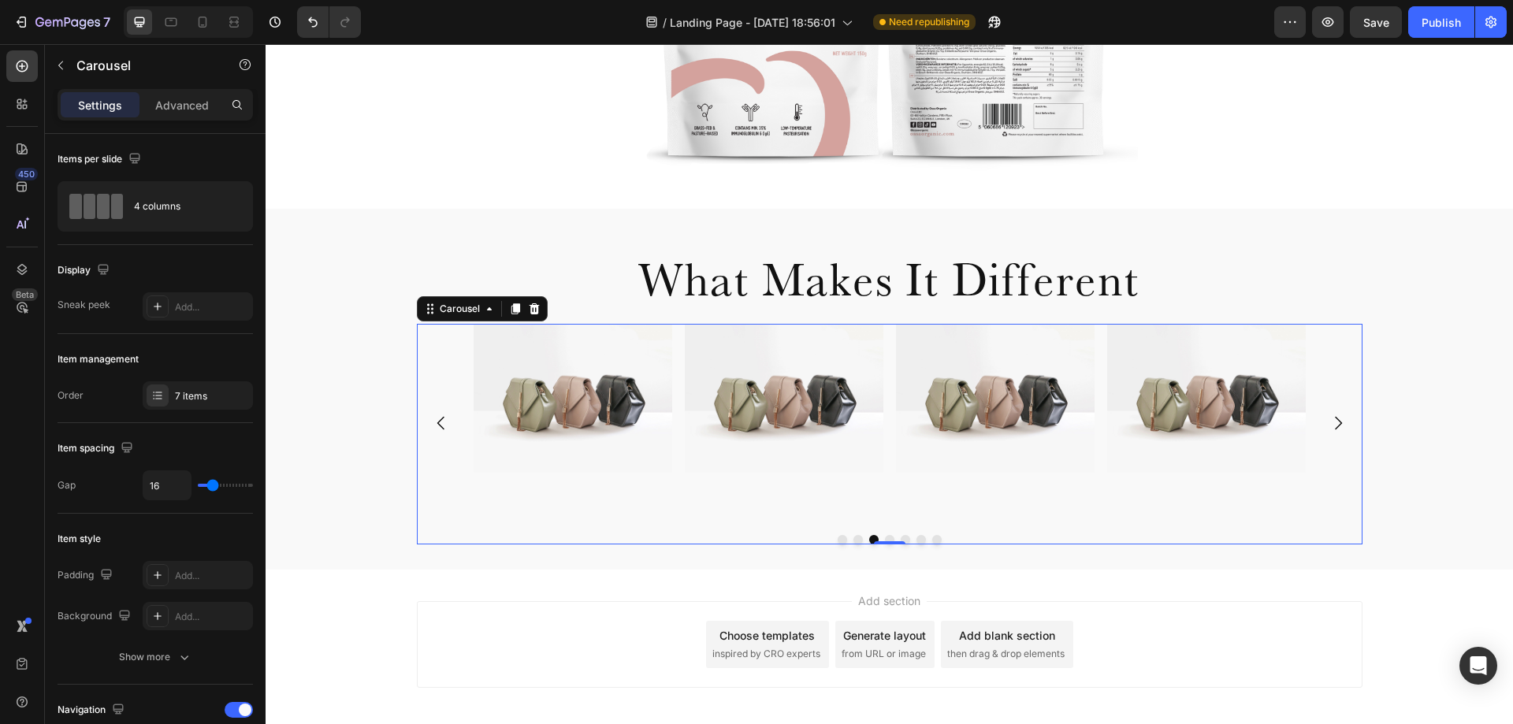
click at [443, 425] on icon "Carousel Back Arrow" at bounding box center [441, 423] width 19 height 19
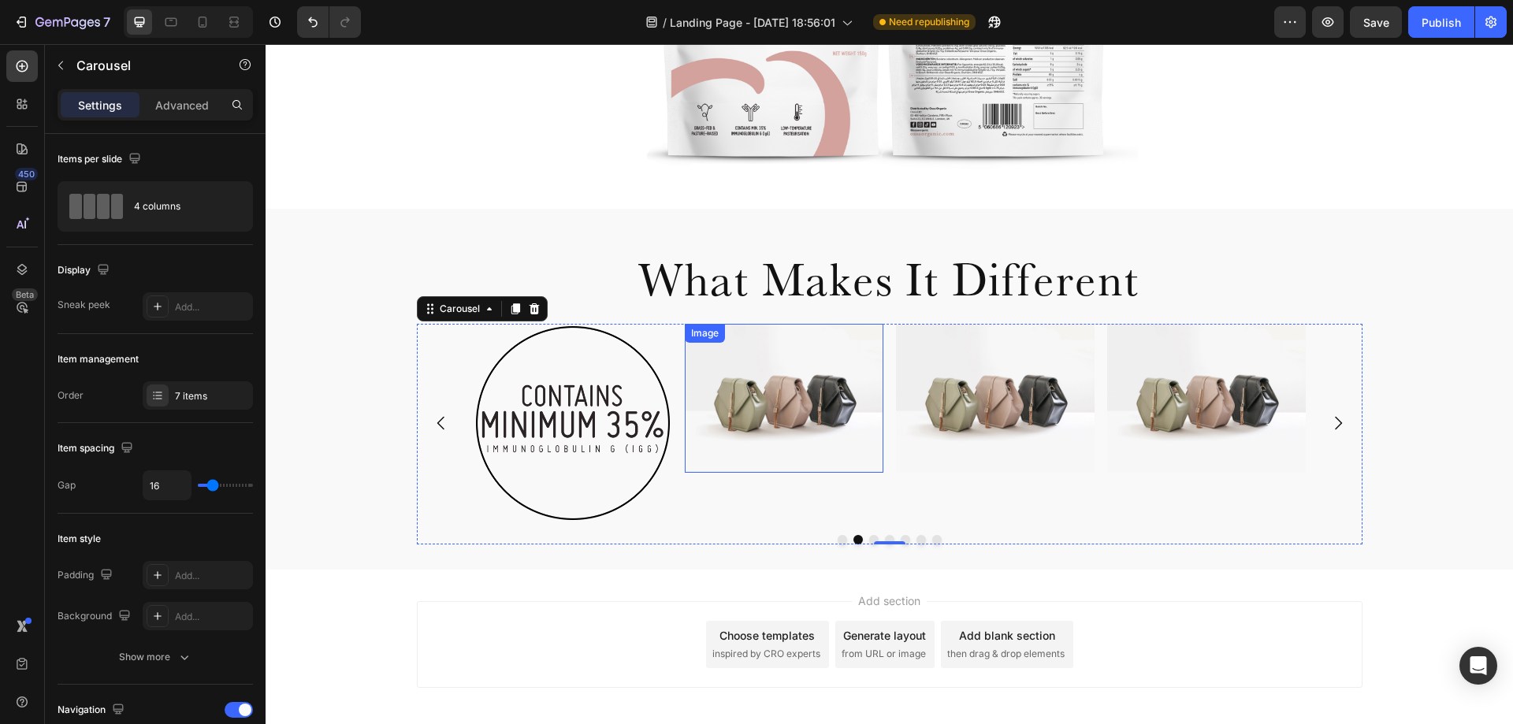
click at [737, 384] on img at bounding box center [784, 398] width 199 height 149
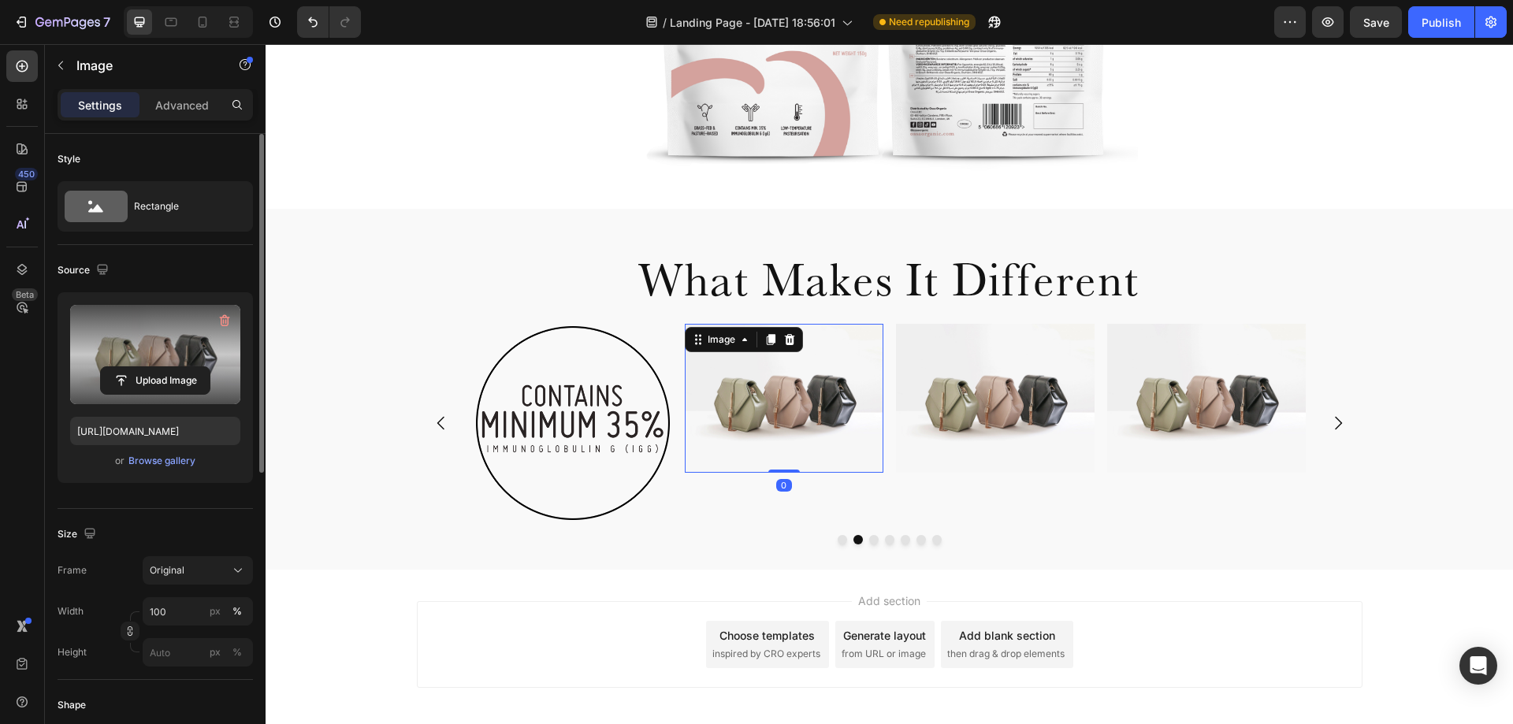
click at [163, 339] on label at bounding box center [155, 354] width 170 height 99
click at [163, 367] on input "file" at bounding box center [155, 380] width 109 height 27
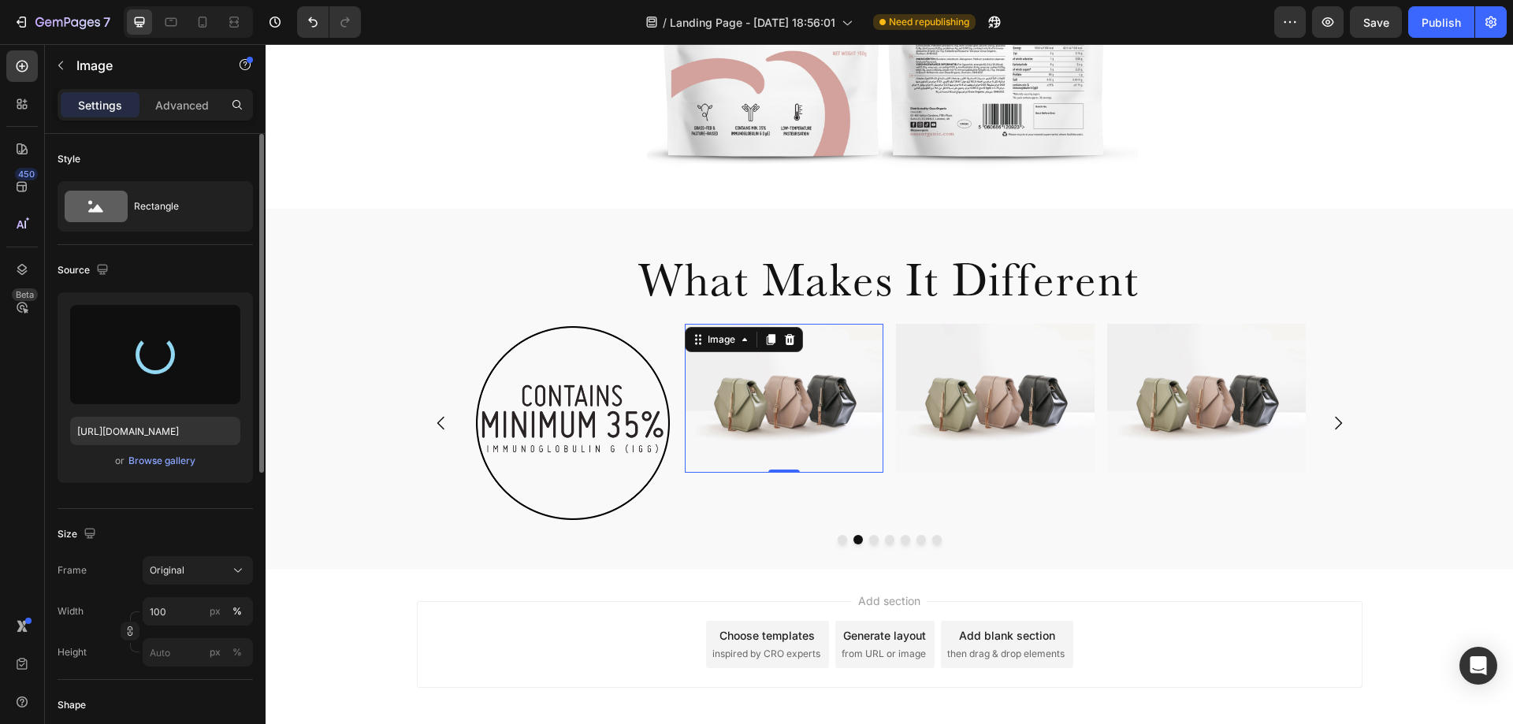
type input "[URL][DOMAIN_NAME]"
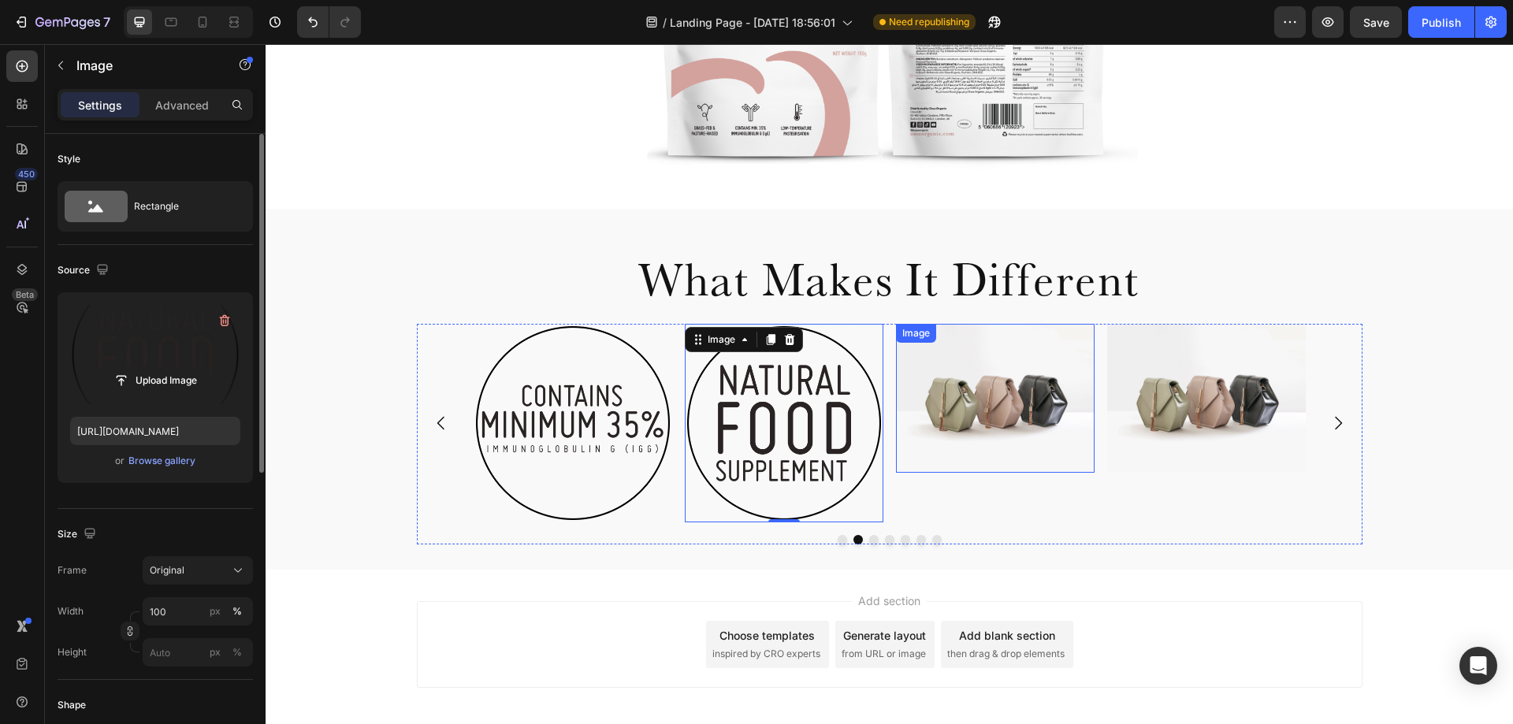
click at [970, 422] on img at bounding box center [995, 398] width 199 height 149
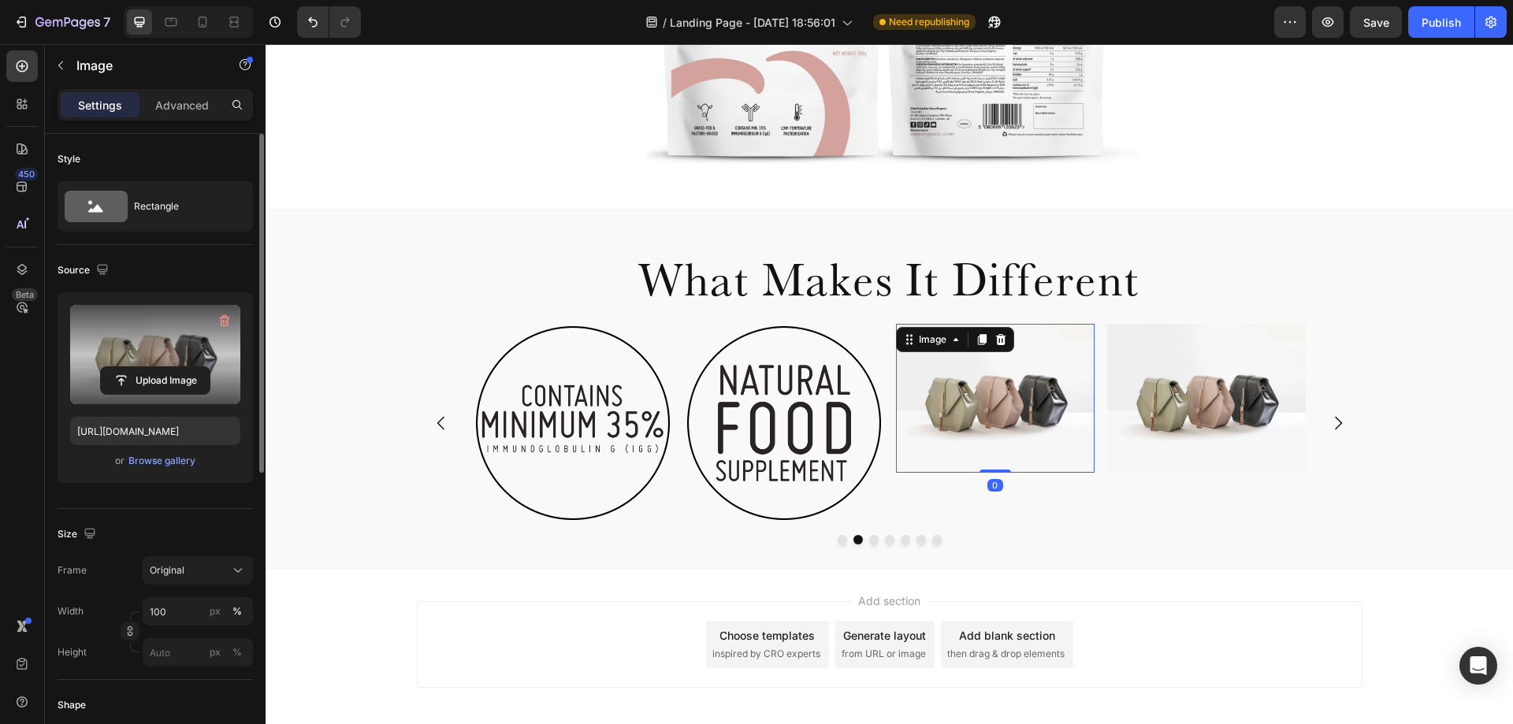
click at [151, 343] on label at bounding box center [155, 354] width 170 height 99
click at [151, 367] on input "file" at bounding box center [155, 380] width 109 height 27
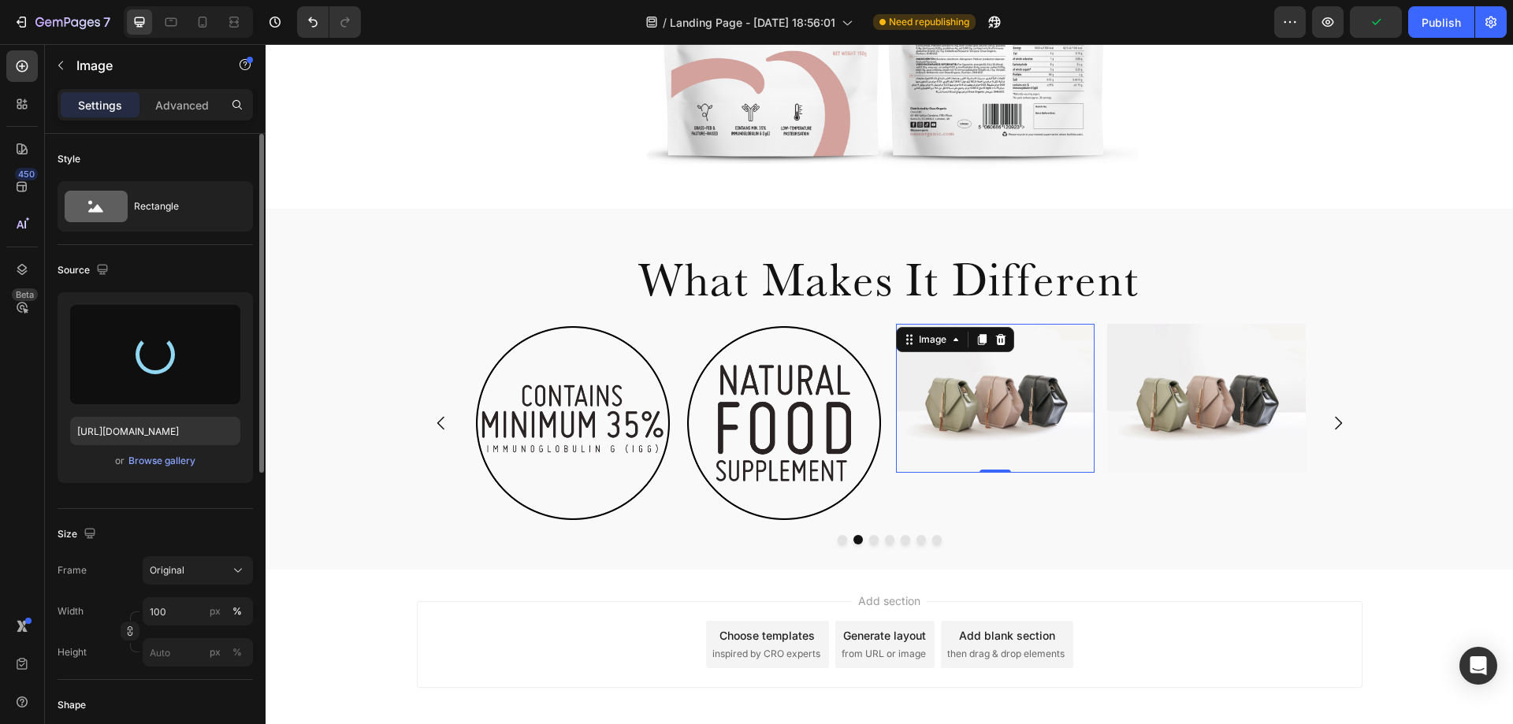
type input "[URL][DOMAIN_NAME]"
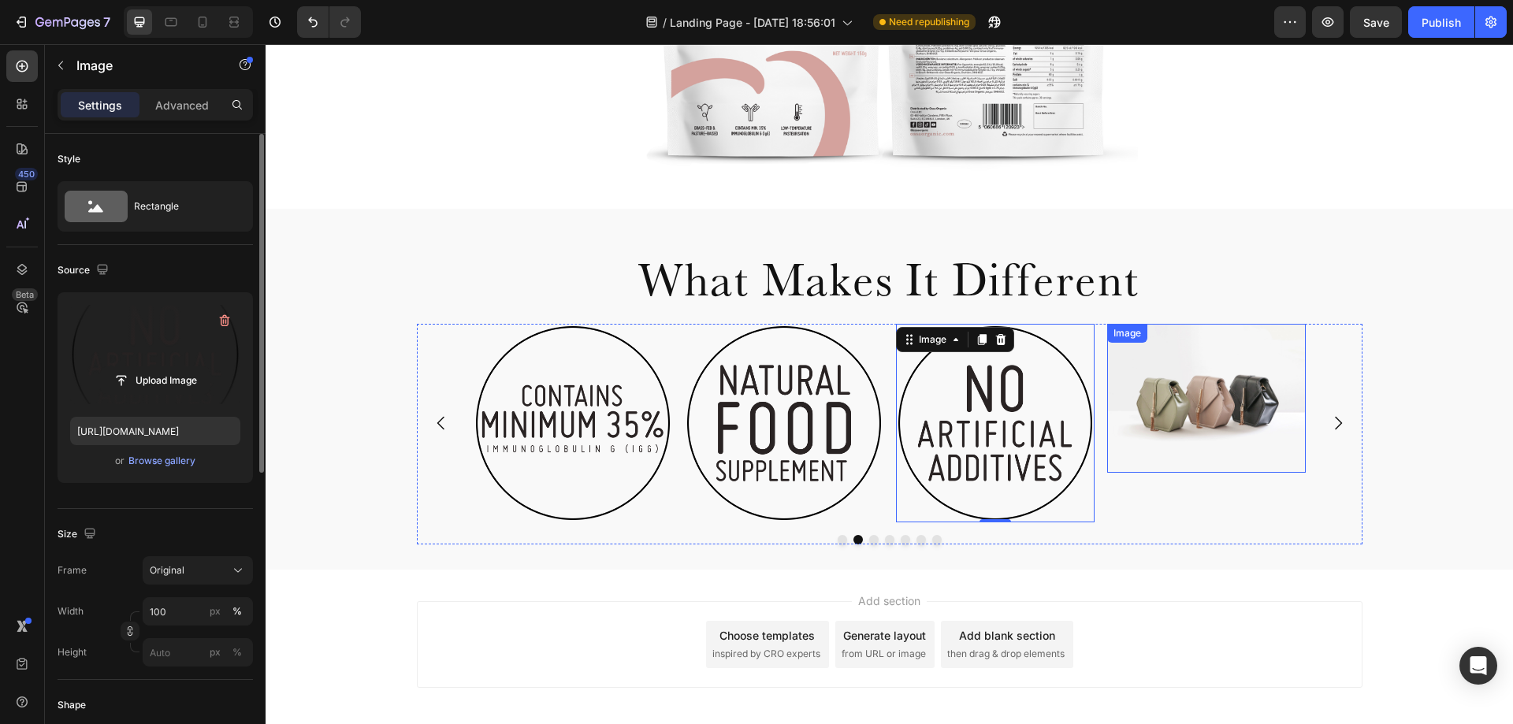
click at [1196, 350] on img at bounding box center [1206, 398] width 199 height 149
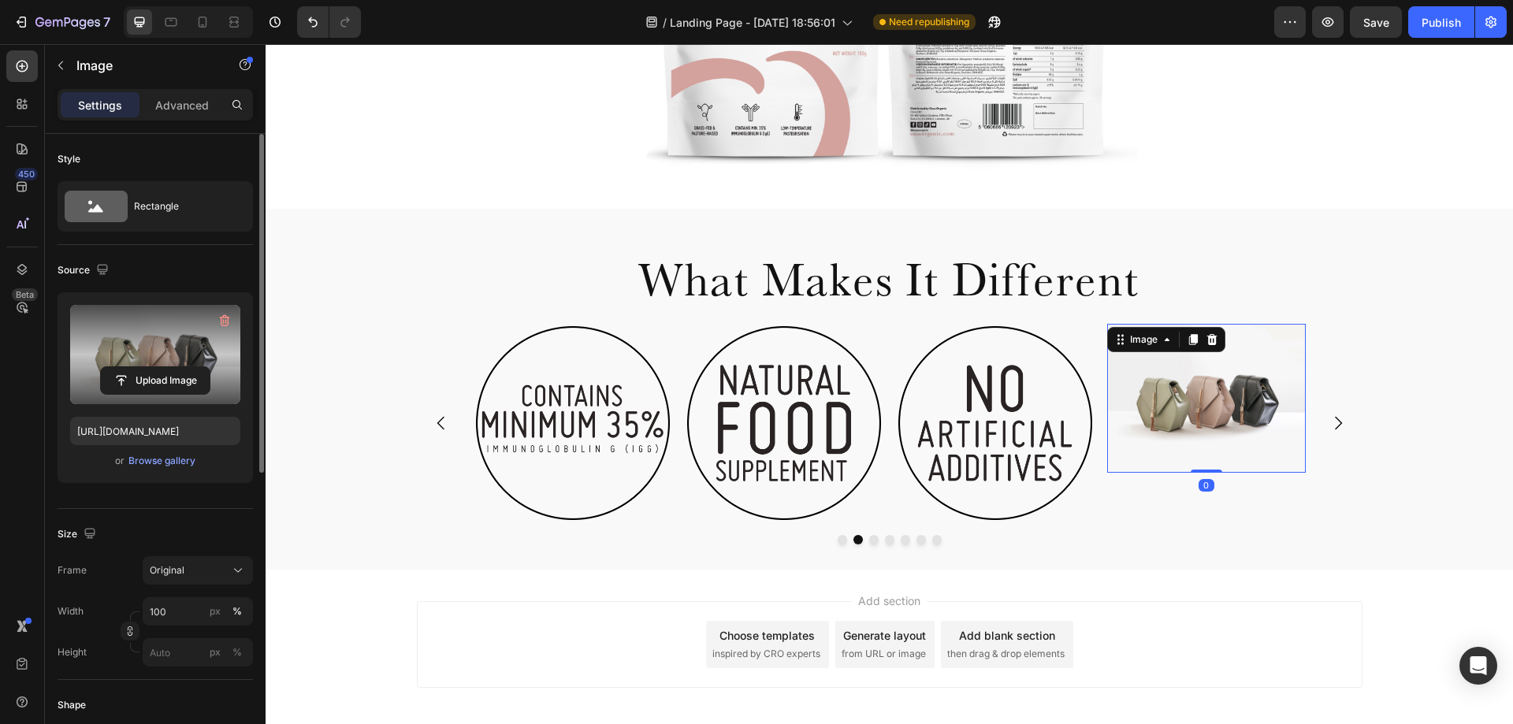
click at [185, 323] on label at bounding box center [155, 354] width 170 height 99
click at [185, 367] on input "file" at bounding box center [155, 380] width 109 height 27
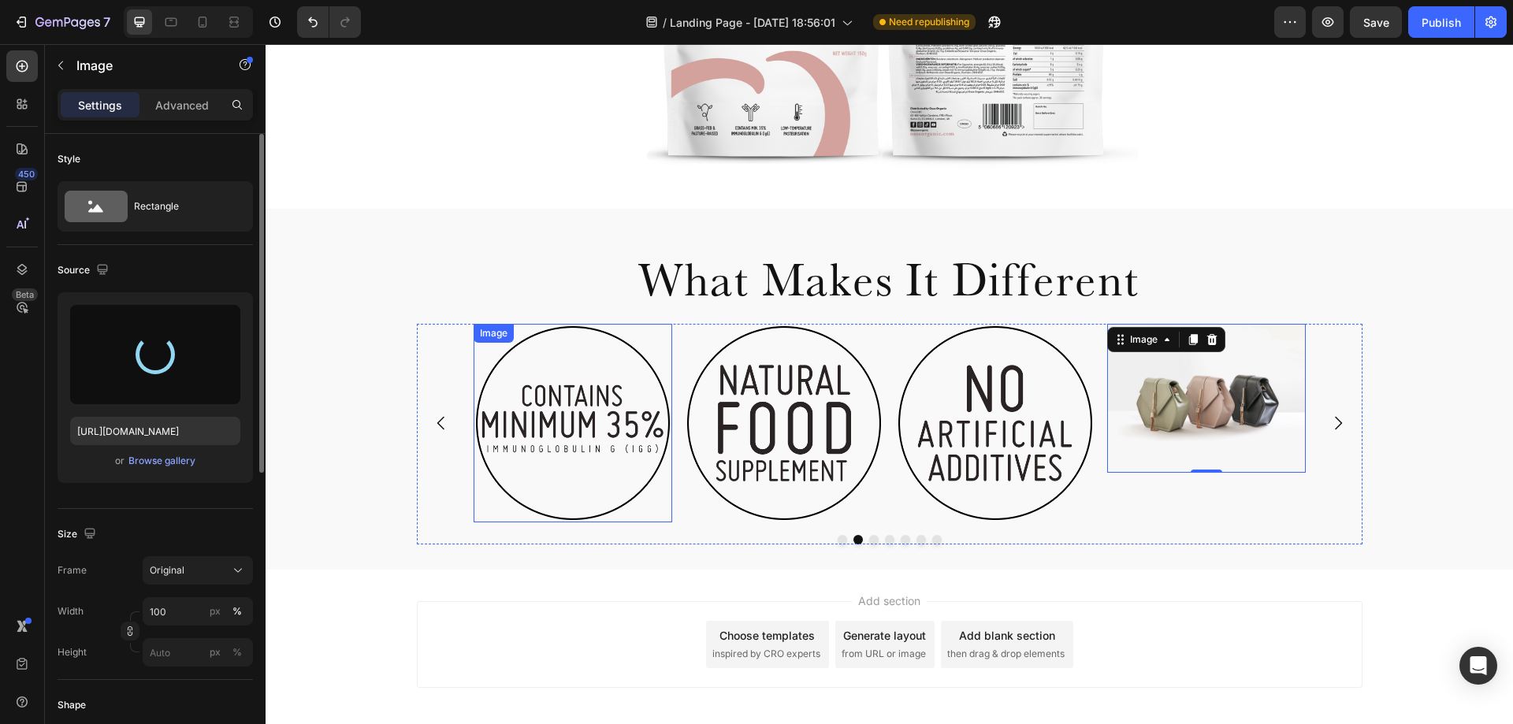
type input "[URL][DOMAIN_NAME]"
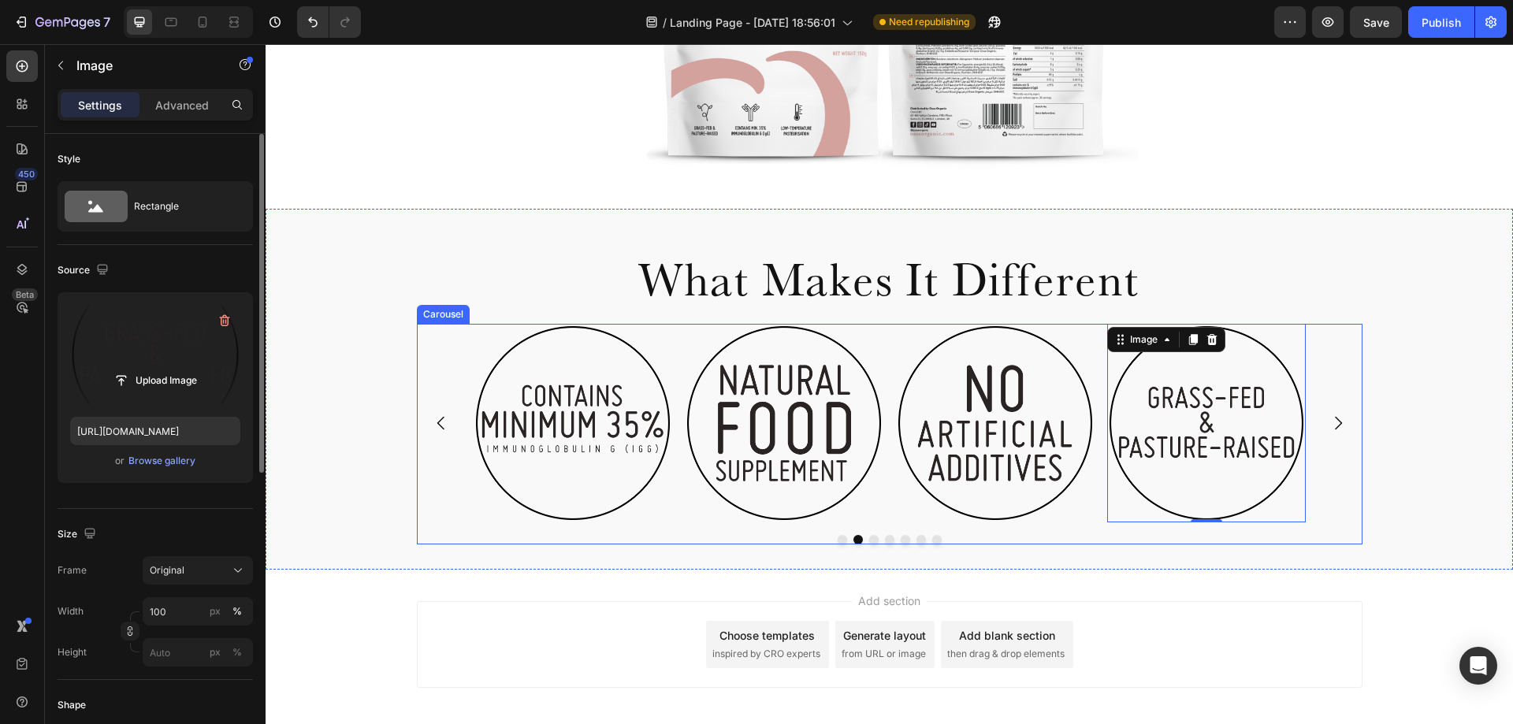
click at [1329, 428] on icon "Carousel Next Arrow" at bounding box center [1338, 423] width 19 height 19
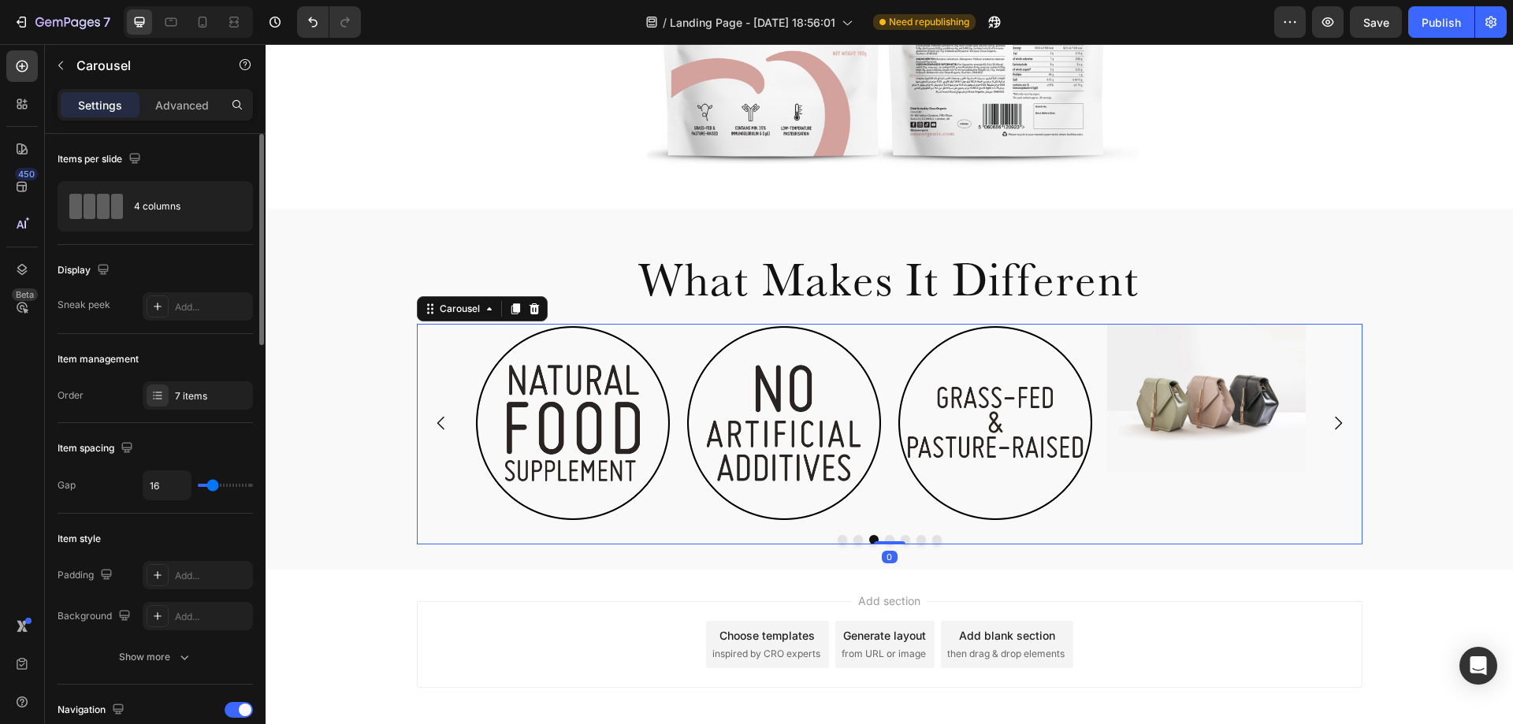
click at [1329, 428] on icon "Carousel Next Arrow" at bounding box center [1338, 423] width 19 height 19
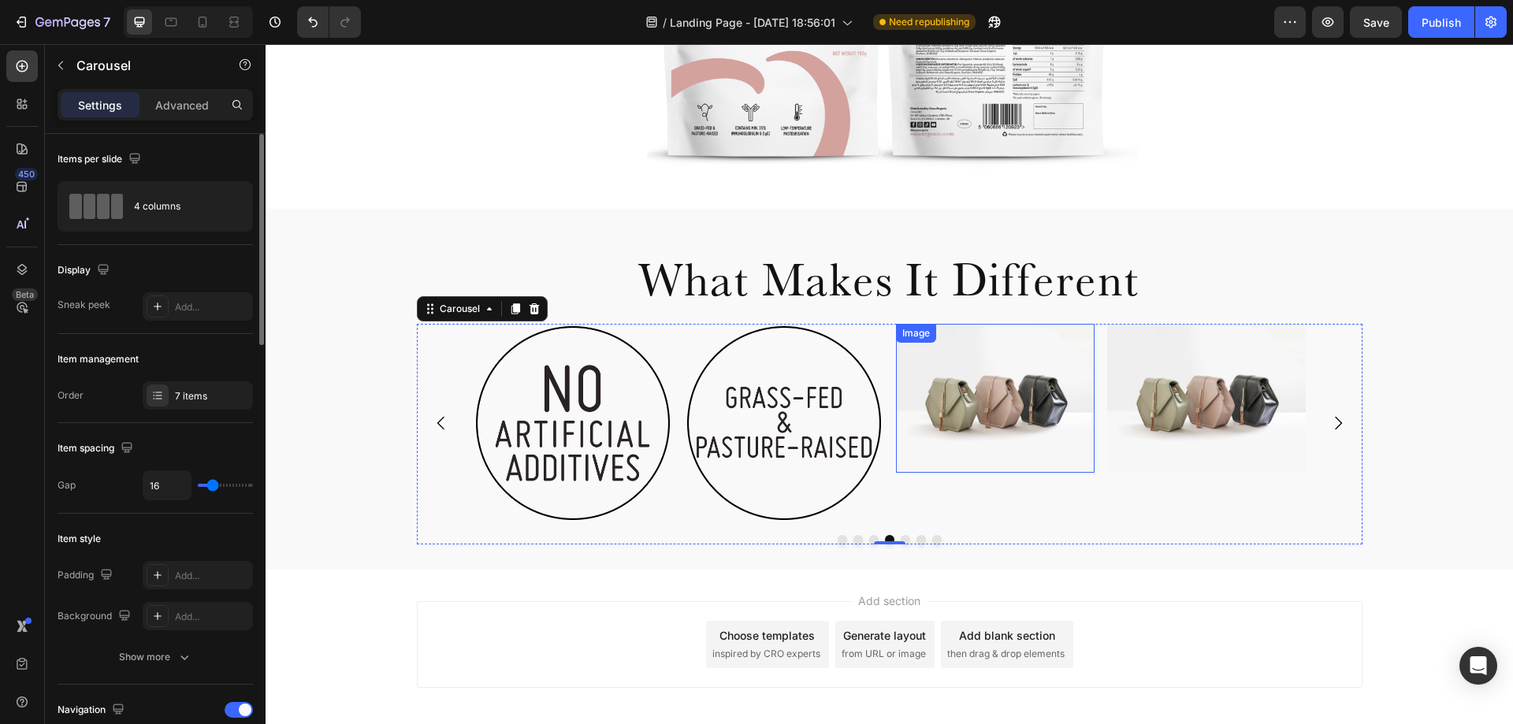
drag, startPoint x: 1022, startPoint y: 381, endPoint x: 989, endPoint y: 385, distance: 33.4
click at [1022, 382] on img at bounding box center [995, 398] width 199 height 149
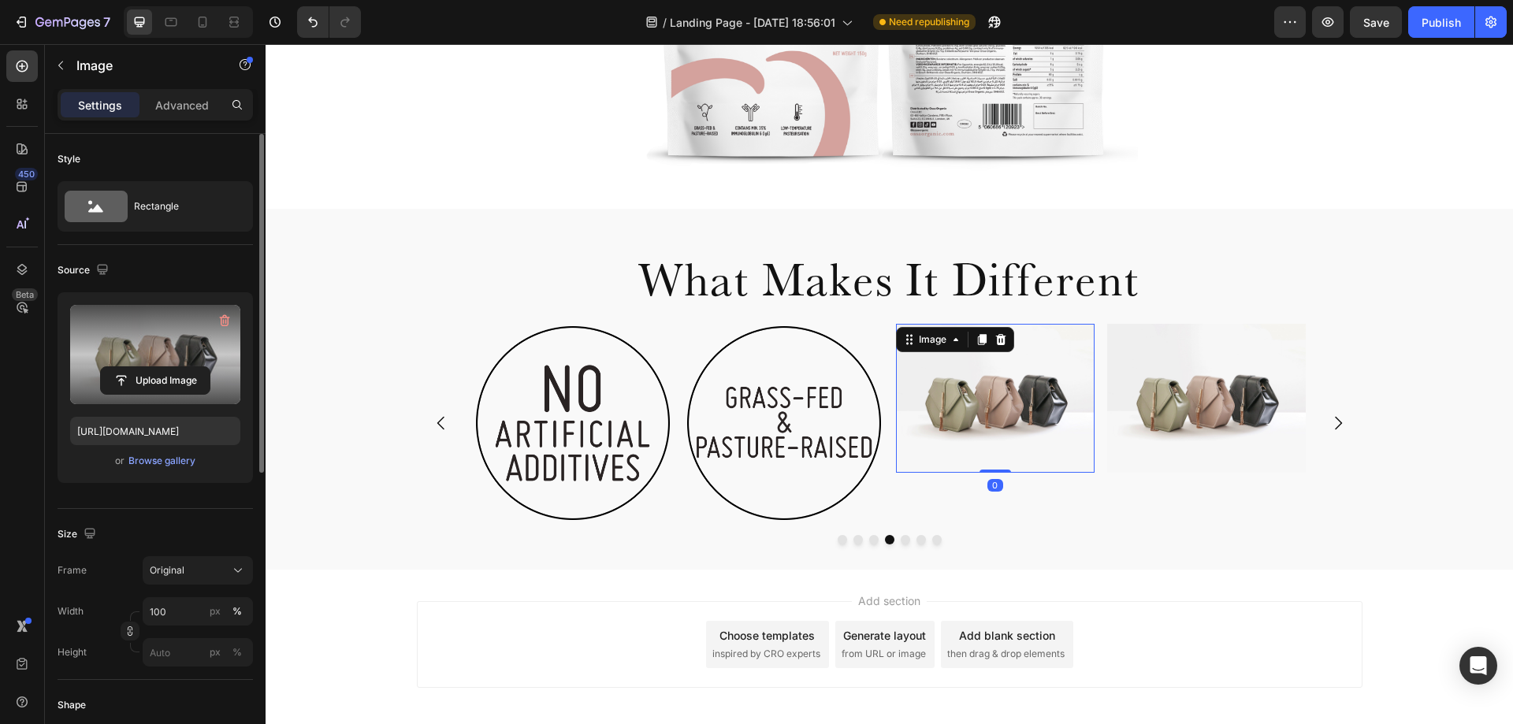
click at [153, 346] on label at bounding box center [155, 354] width 170 height 99
click at [153, 367] on input "file" at bounding box center [155, 380] width 109 height 27
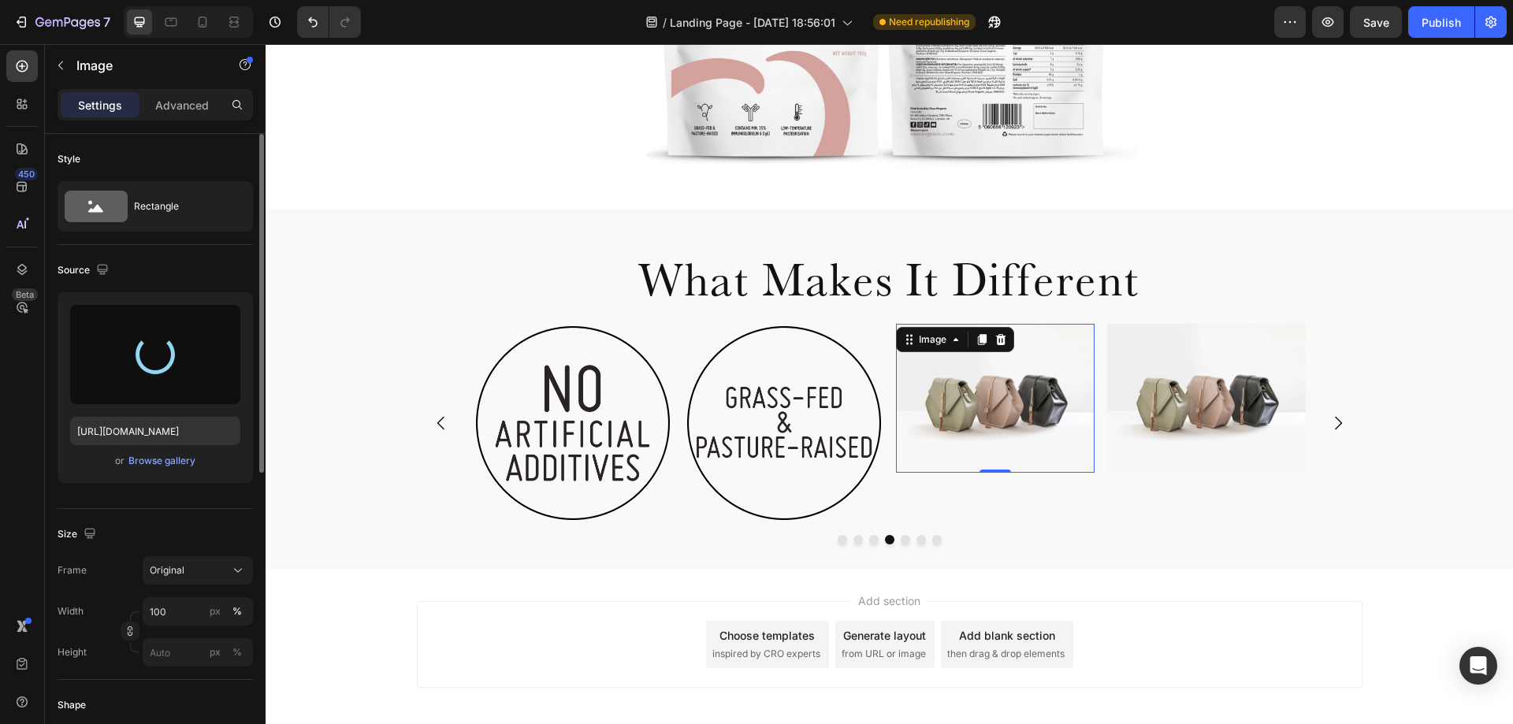
type input "[URL][DOMAIN_NAME]"
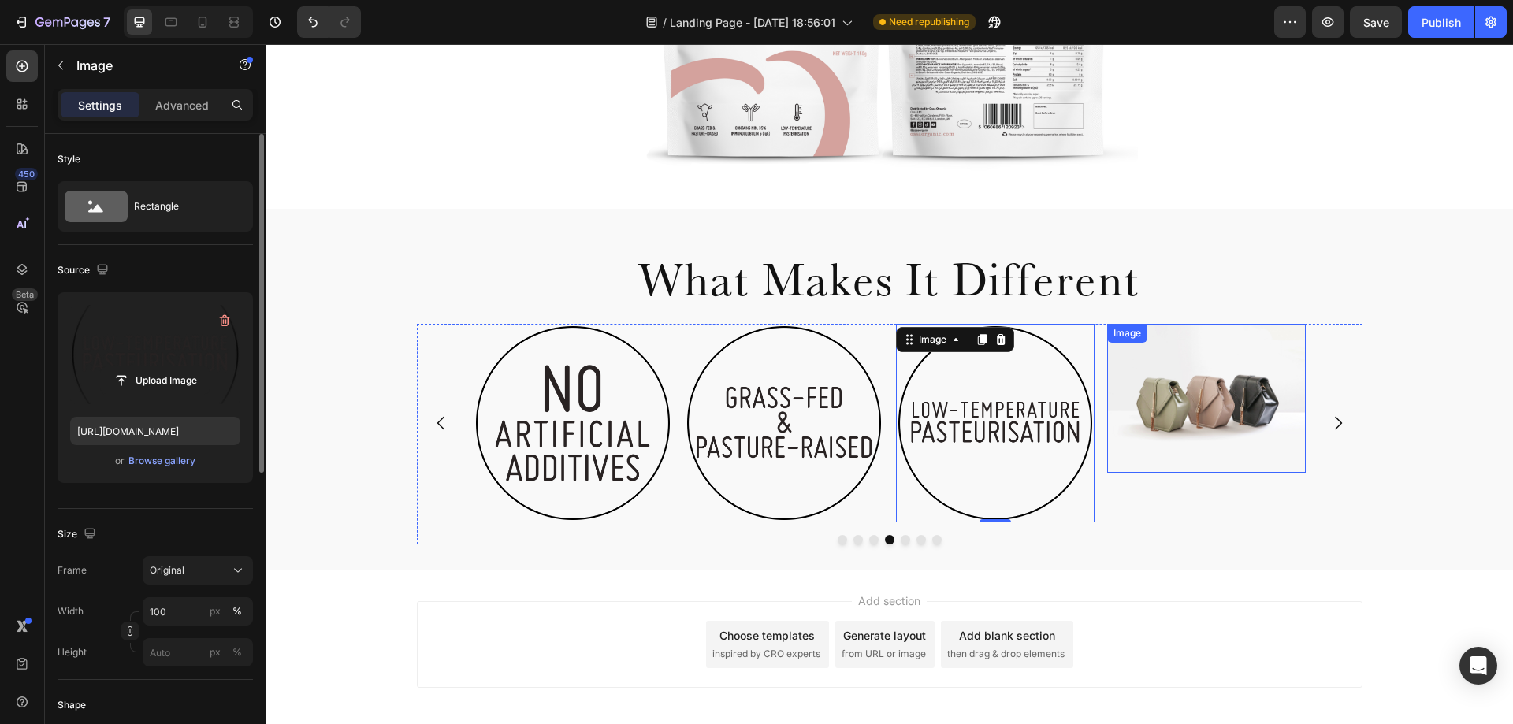
click at [1216, 407] on img at bounding box center [1206, 398] width 199 height 149
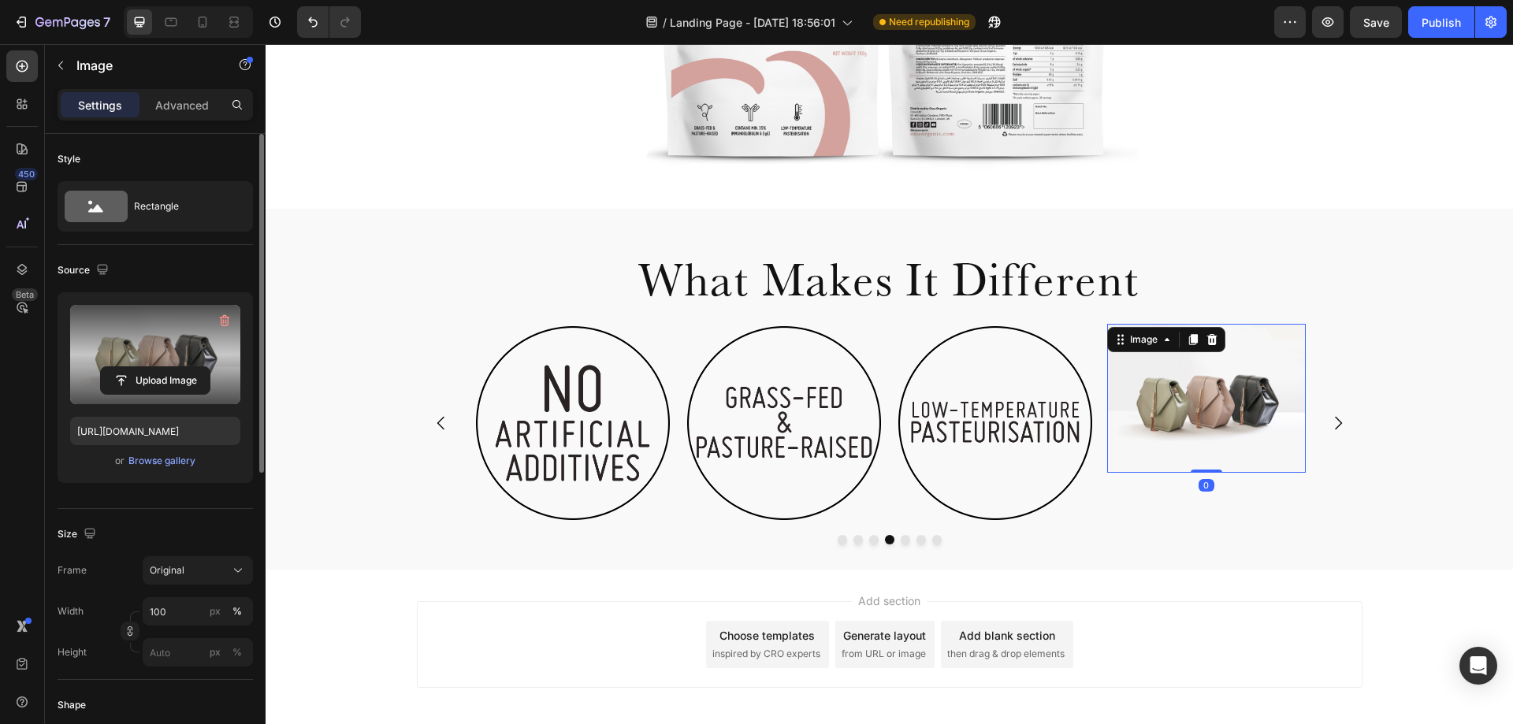
click at [127, 325] on label at bounding box center [155, 354] width 170 height 99
click at [127, 367] on input "file" at bounding box center [155, 380] width 109 height 27
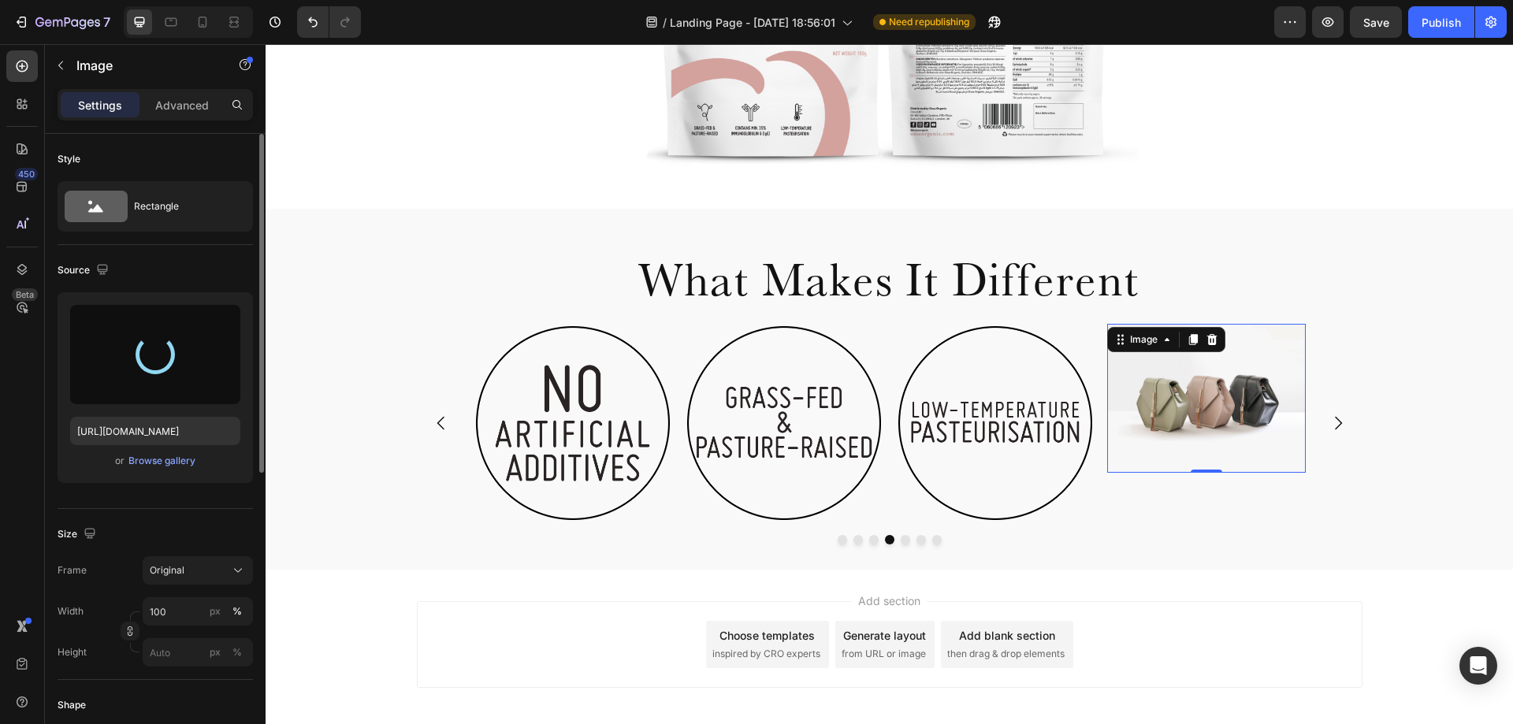
type input "[URL][DOMAIN_NAME]"
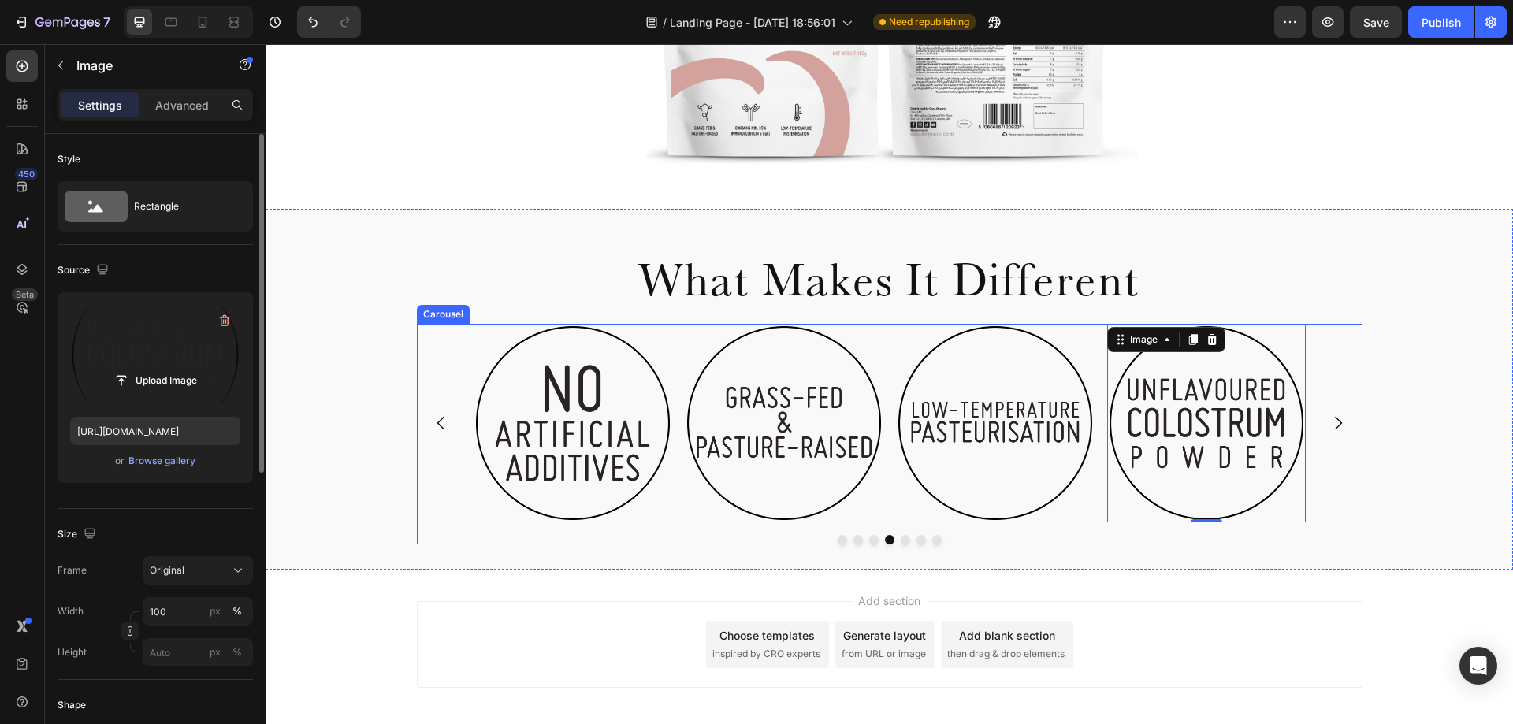
scroll to position [638, 0]
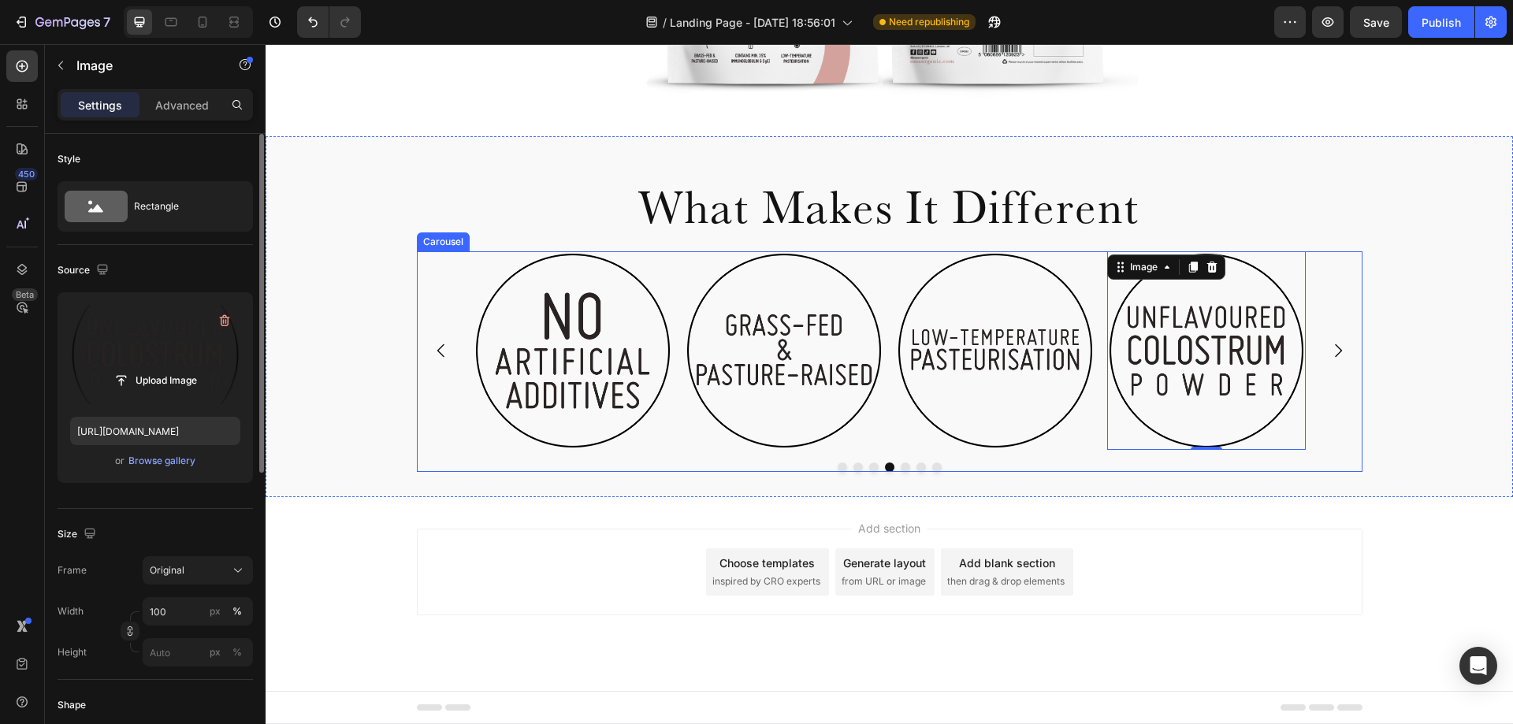
click at [1329, 357] on icon "Carousel Next Arrow" at bounding box center [1338, 350] width 19 height 19
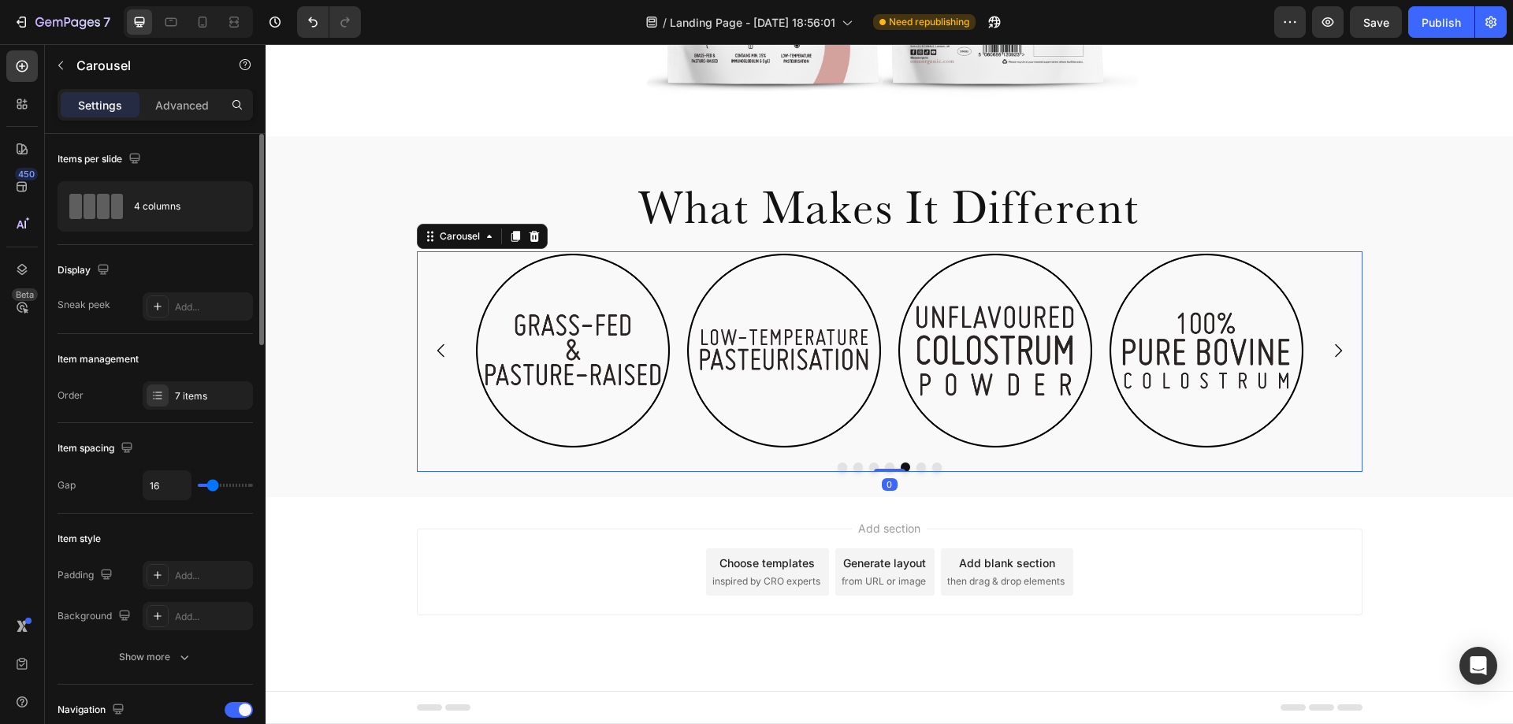
click at [1329, 357] on icon "Carousel Next Arrow" at bounding box center [1338, 350] width 19 height 19
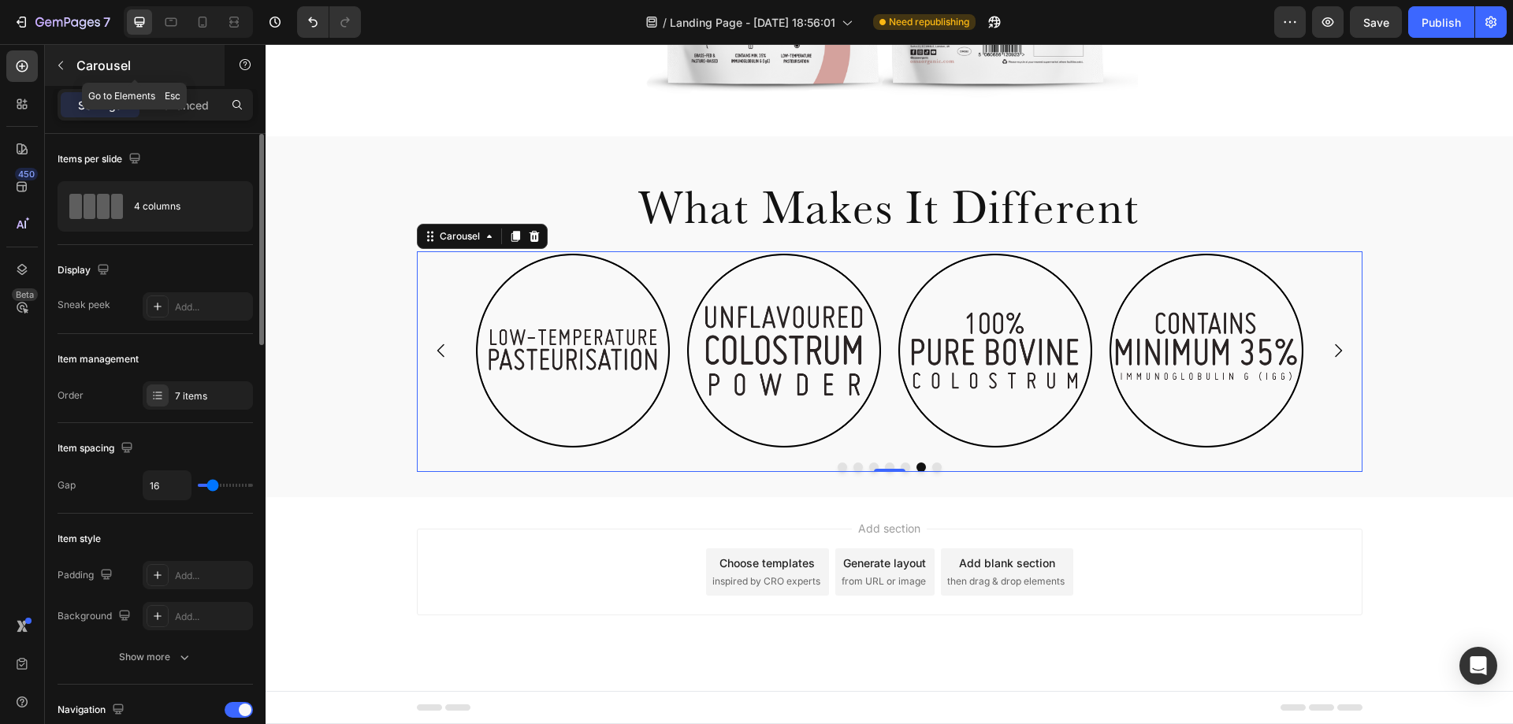
click at [62, 66] on icon "button" at bounding box center [60, 65] width 13 height 13
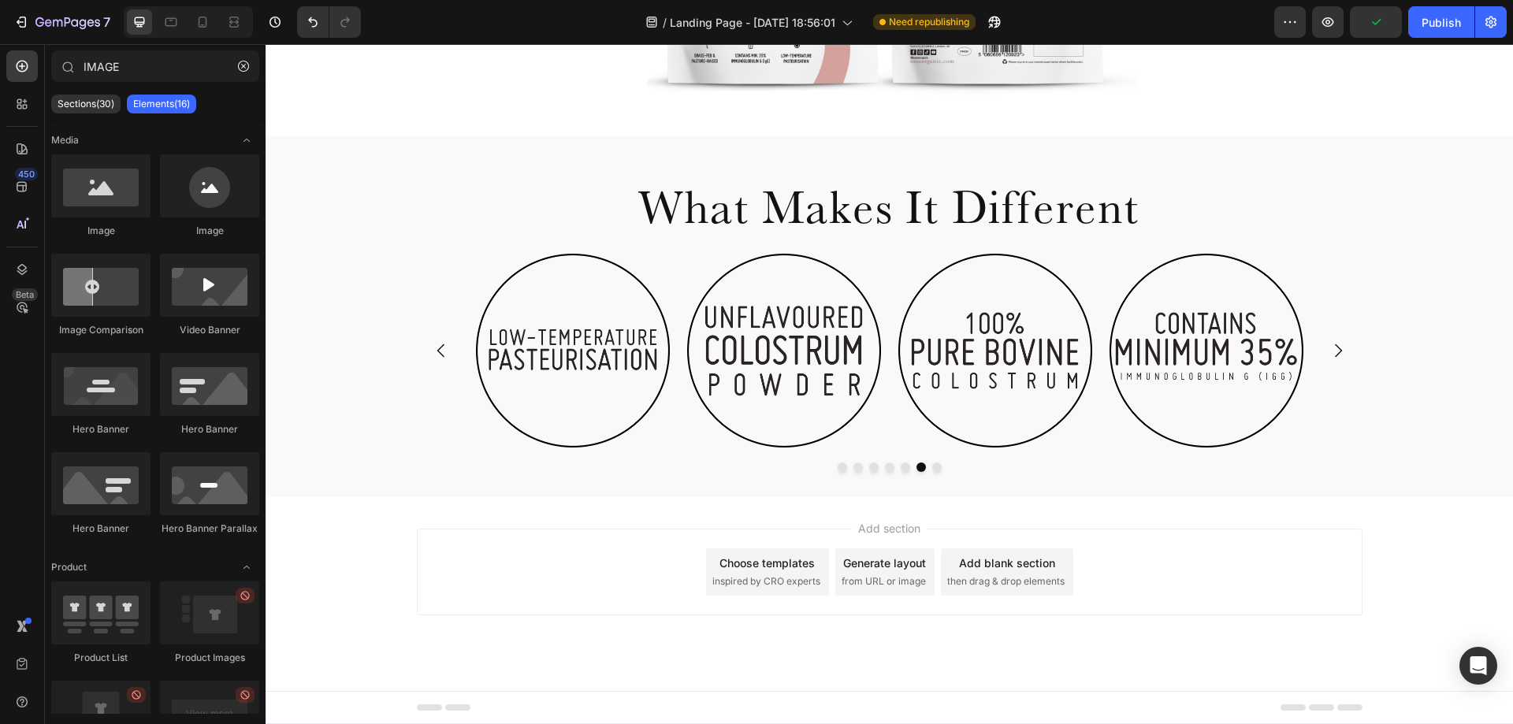
click at [162, 106] on p "Elements(16)" at bounding box center [161, 104] width 57 height 13
click at [107, 112] on div "Sections(30)" at bounding box center [85, 104] width 69 height 19
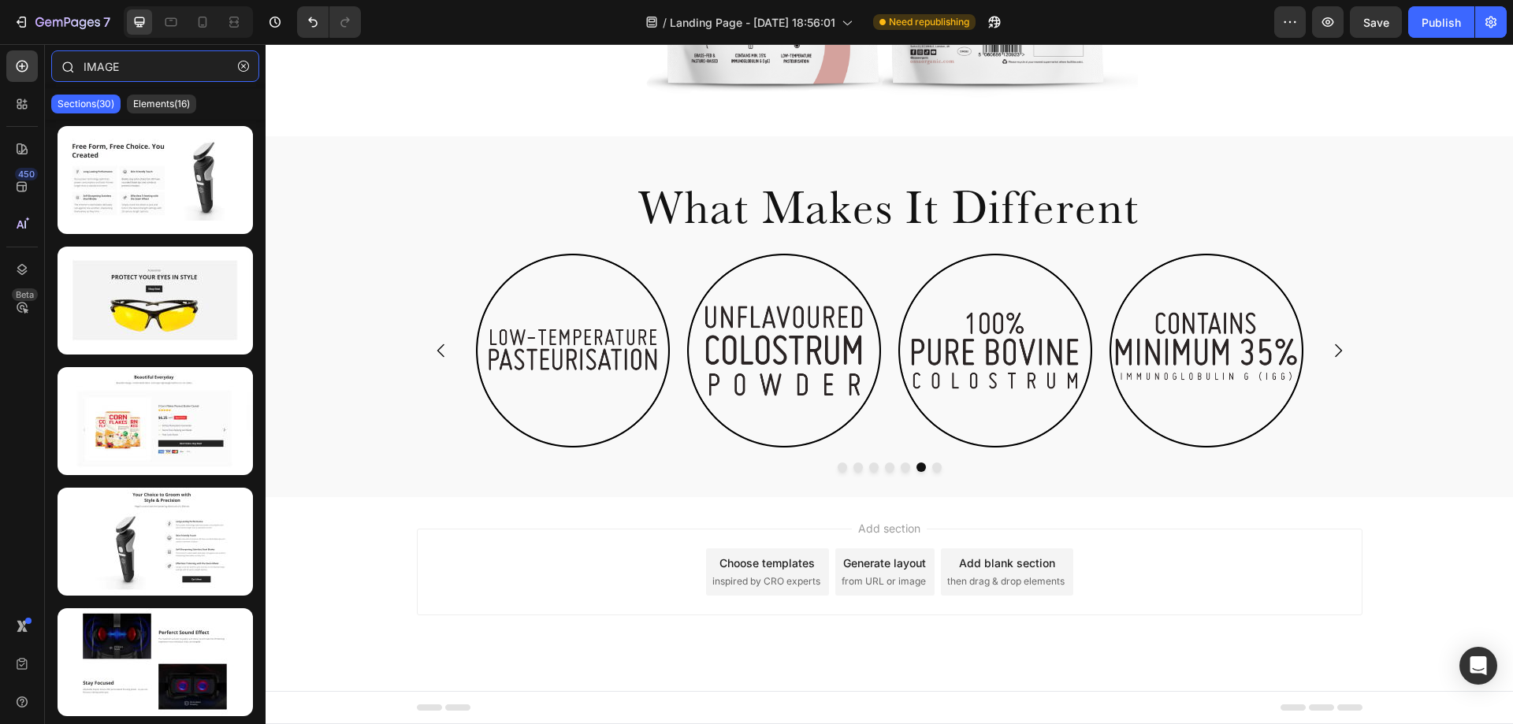
click at [98, 63] on input "IMAGE" at bounding box center [155, 66] width 208 height 32
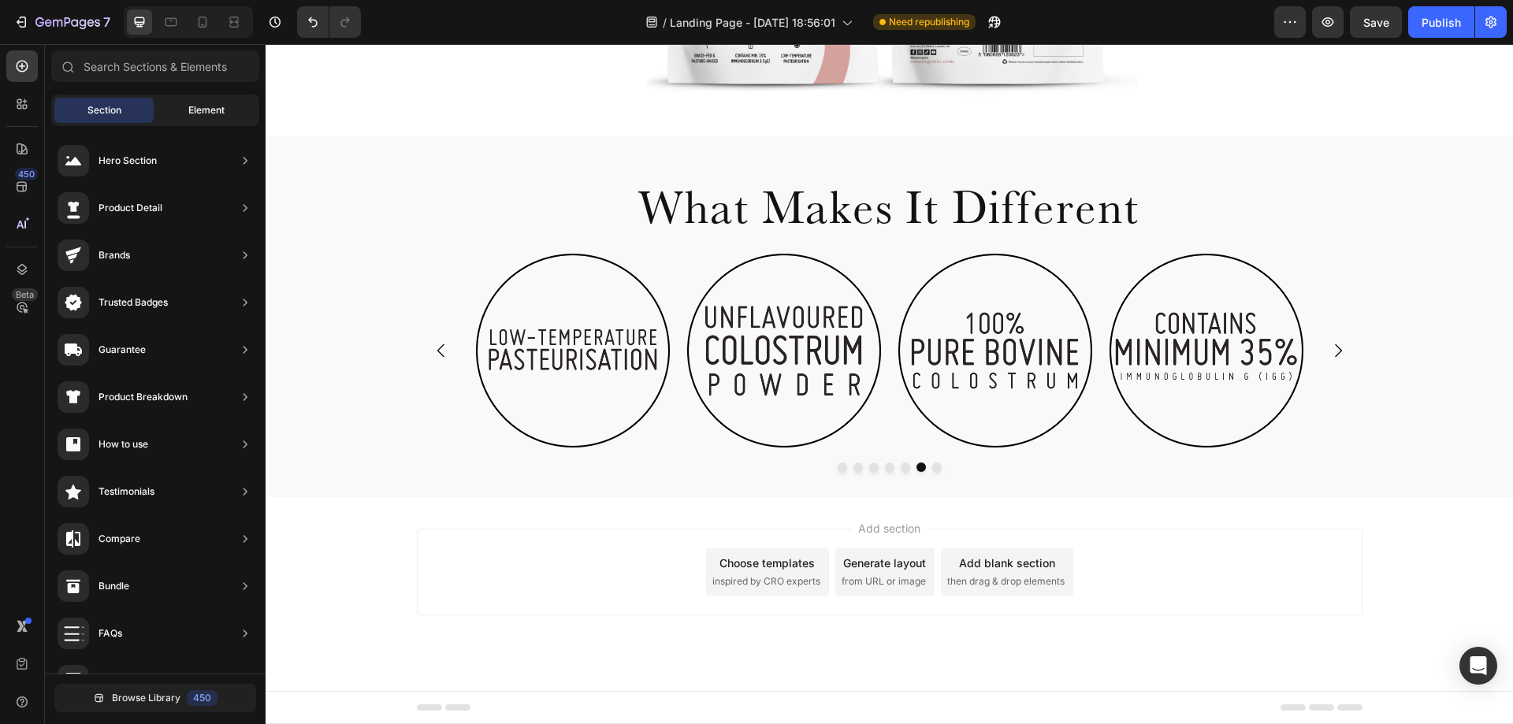
click at [206, 108] on span "Element" at bounding box center [206, 110] width 36 height 14
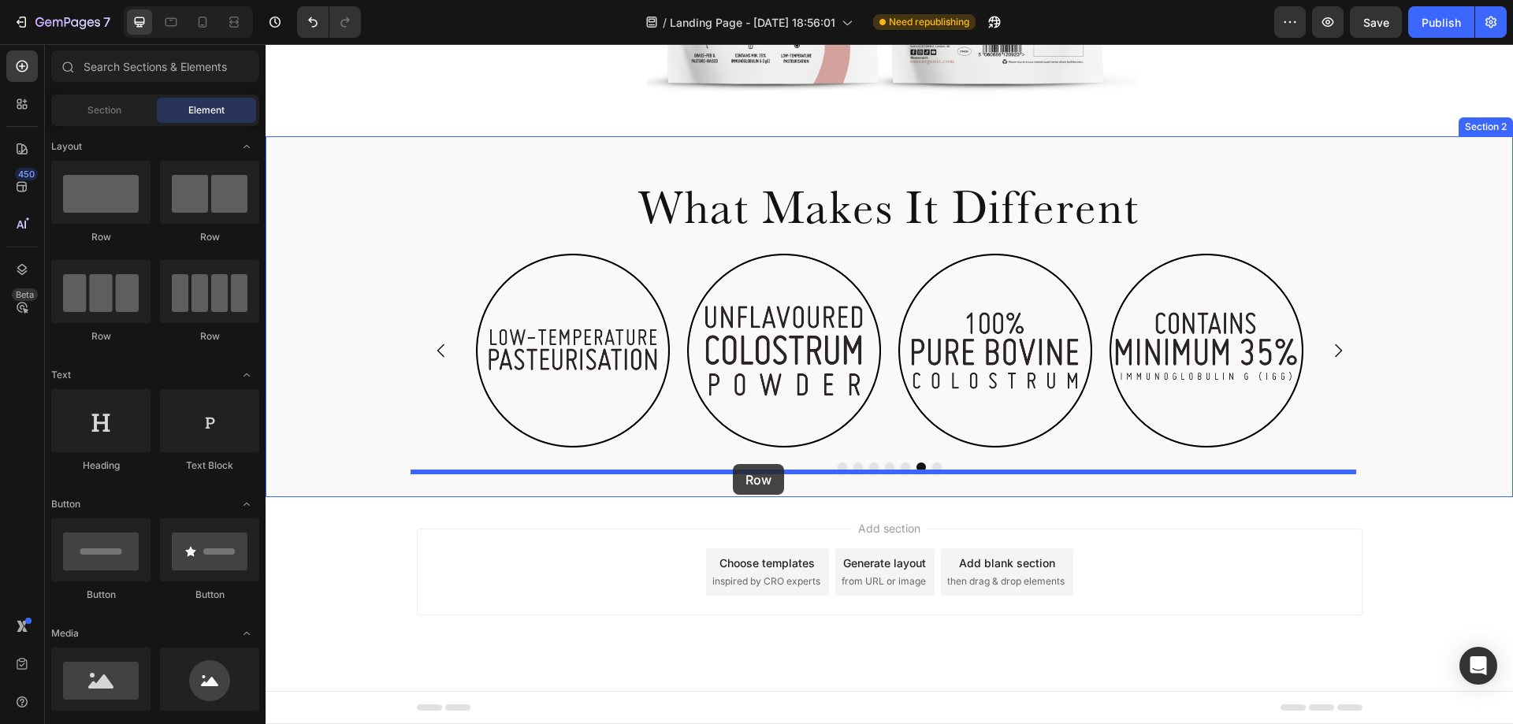
drag, startPoint x: 487, startPoint y: 353, endPoint x: 733, endPoint y: 464, distance: 269.8
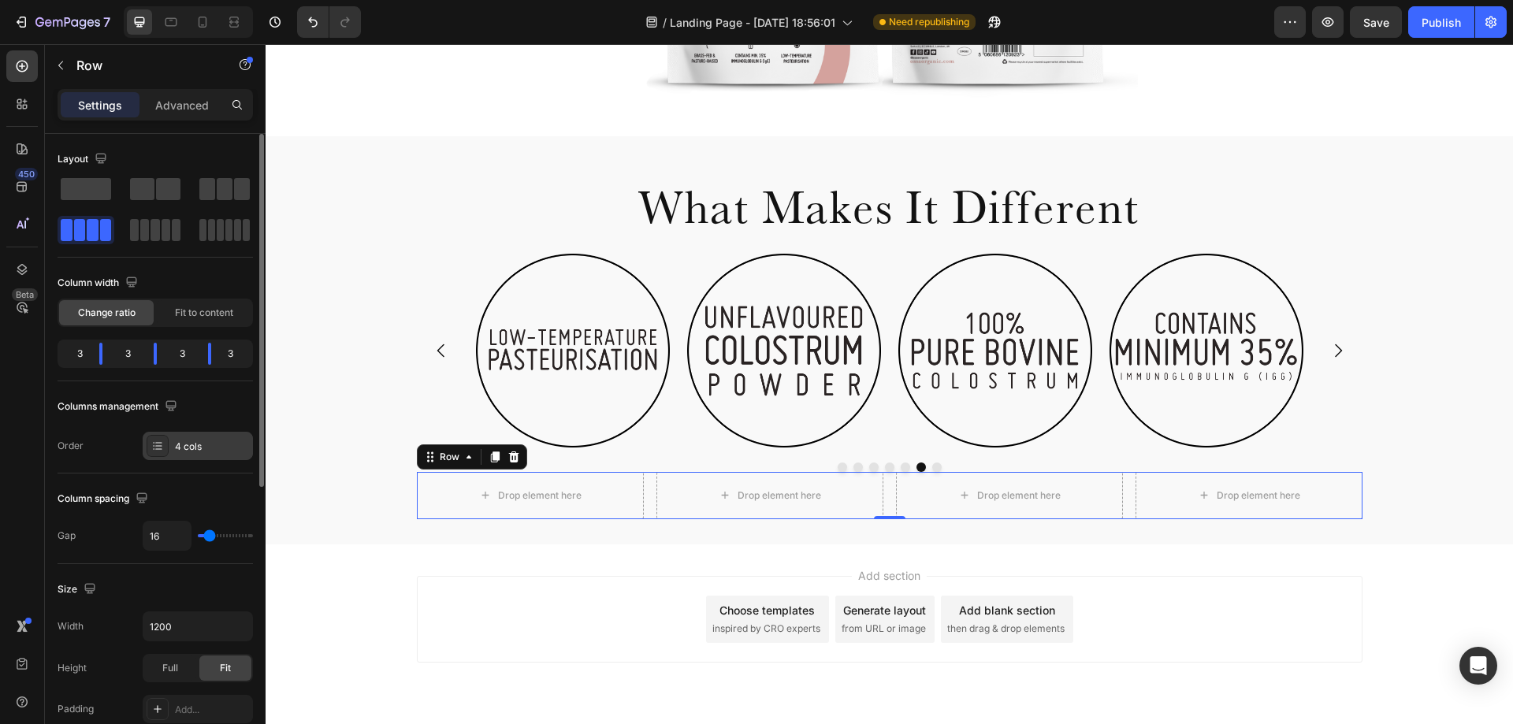
click at [186, 445] on div "4 cols" at bounding box center [212, 447] width 74 height 14
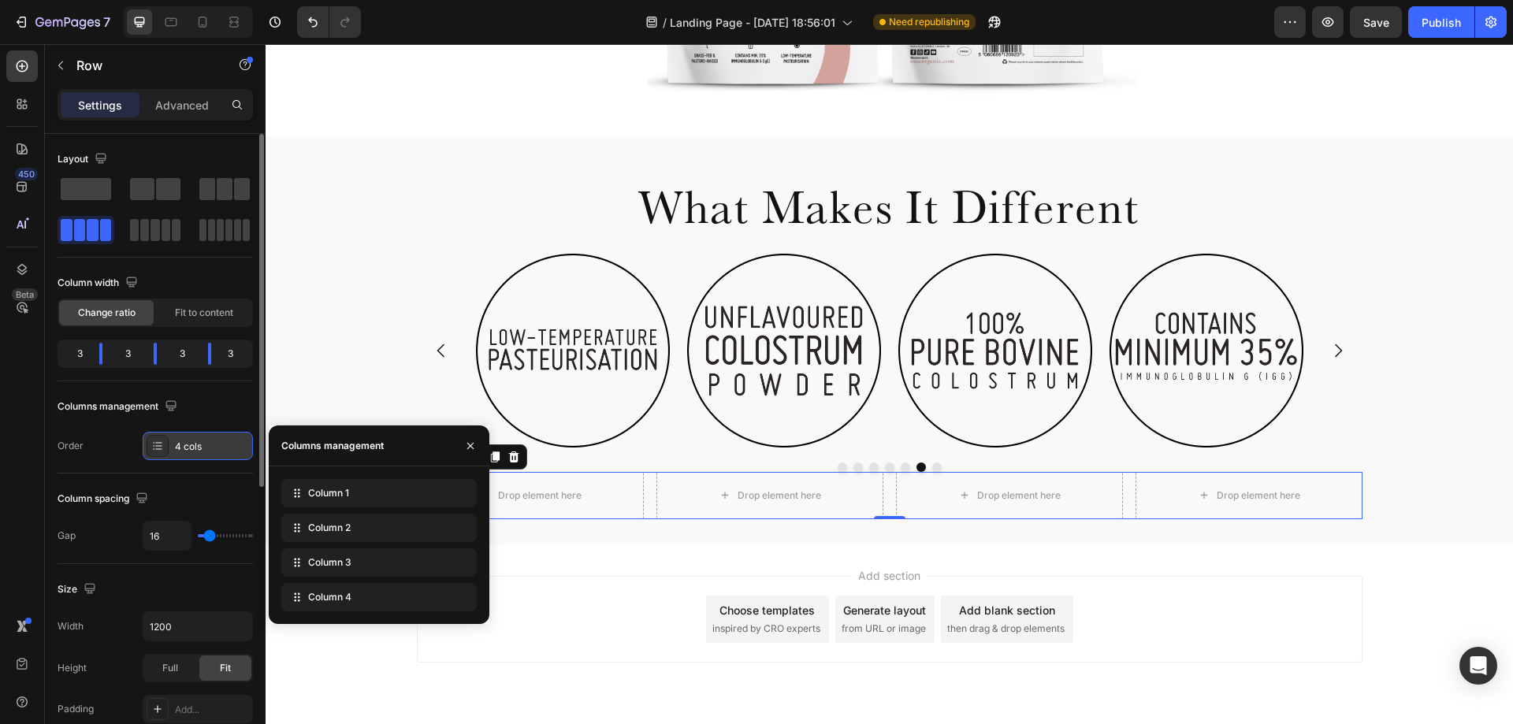
click at [186, 445] on div "4 cols" at bounding box center [212, 447] width 74 height 14
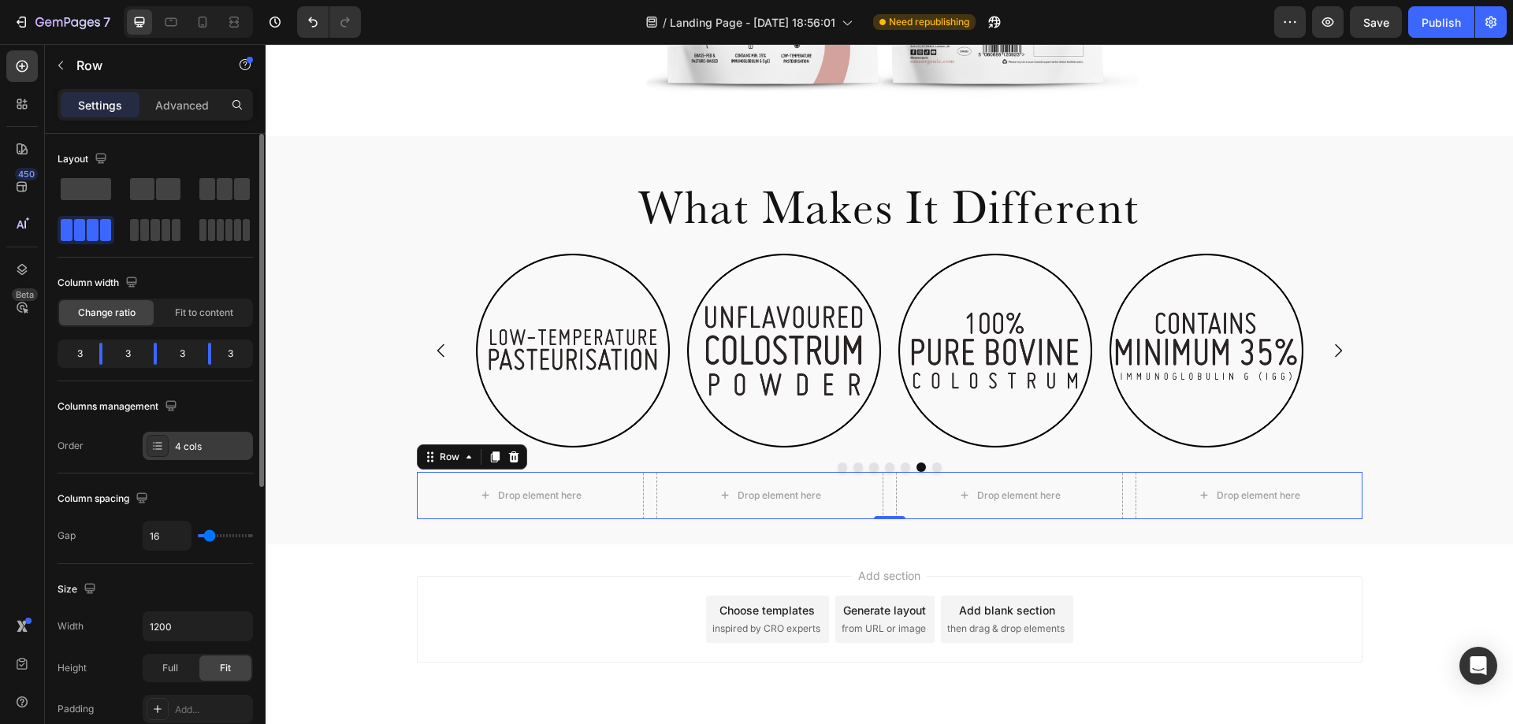
click at [186, 445] on div "4 cols" at bounding box center [212, 447] width 74 height 14
click at [643, 493] on div "Drop element here Drop element here Drop element here Drop element here Row 0" at bounding box center [890, 495] width 946 height 47
click at [512, 460] on icon at bounding box center [514, 457] width 13 height 13
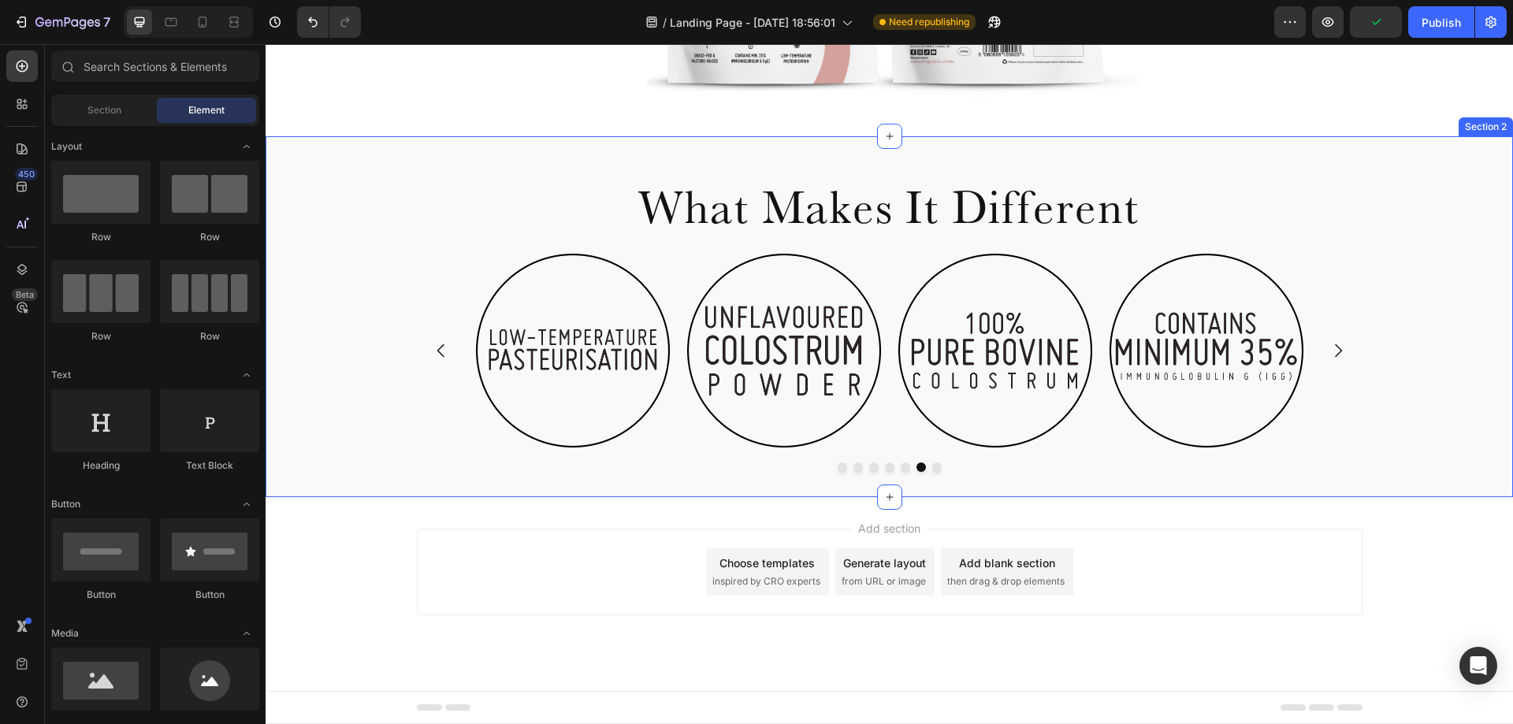
click at [603, 484] on div "What Makes It Different Heading Row Image Image Image Image Image Image Image C…" at bounding box center [890, 316] width 1248 height 361
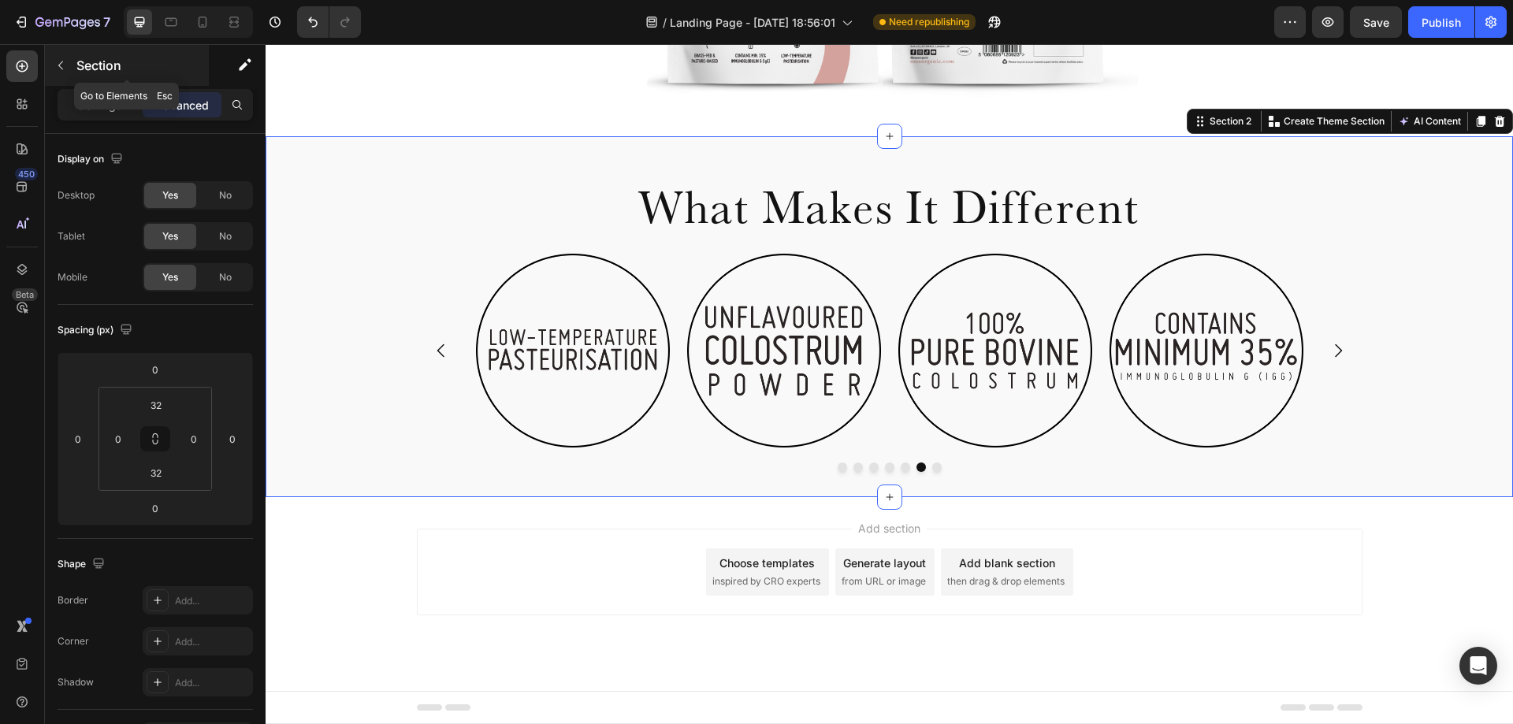
click at [73, 69] on button "button" at bounding box center [60, 65] width 25 height 25
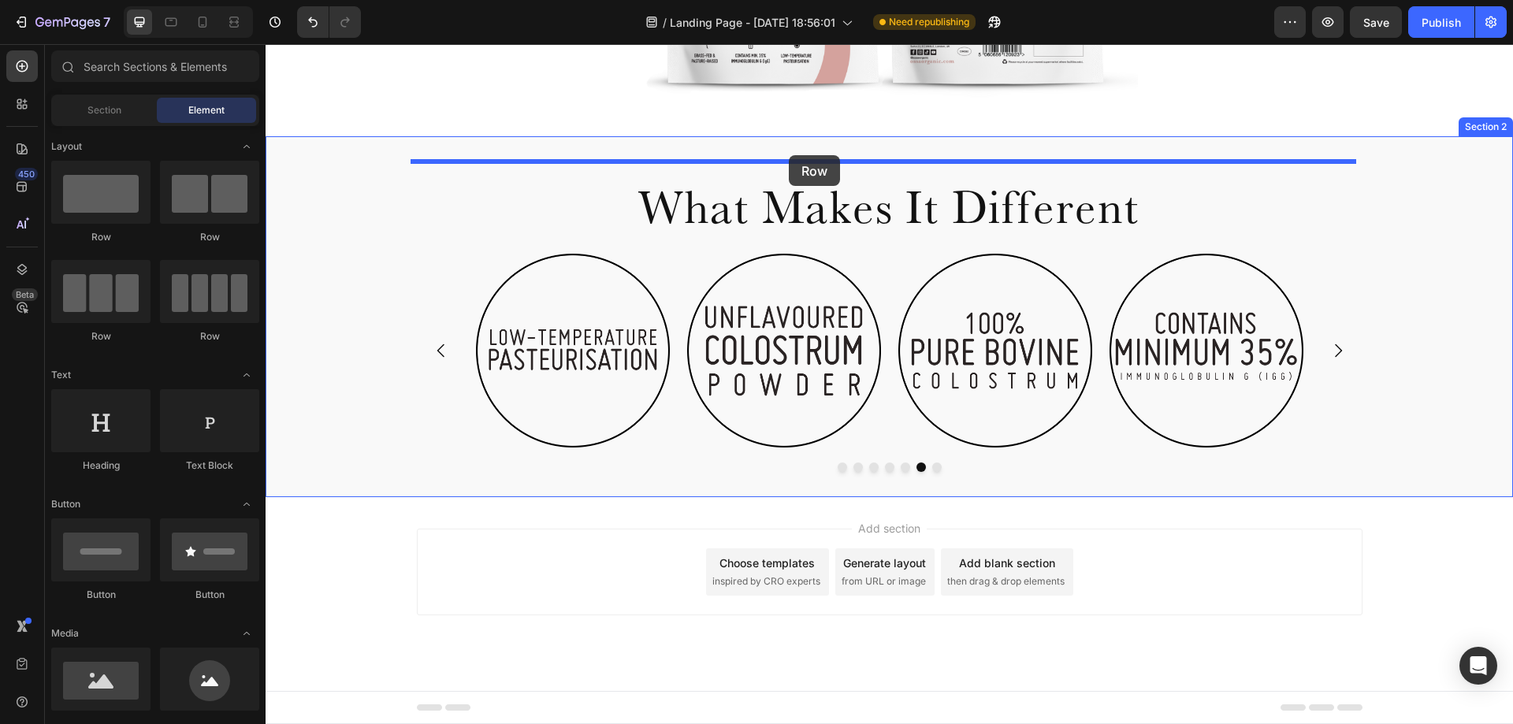
drag, startPoint x: 385, startPoint y: 260, endPoint x: 789, endPoint y: 154, distance: 417.1
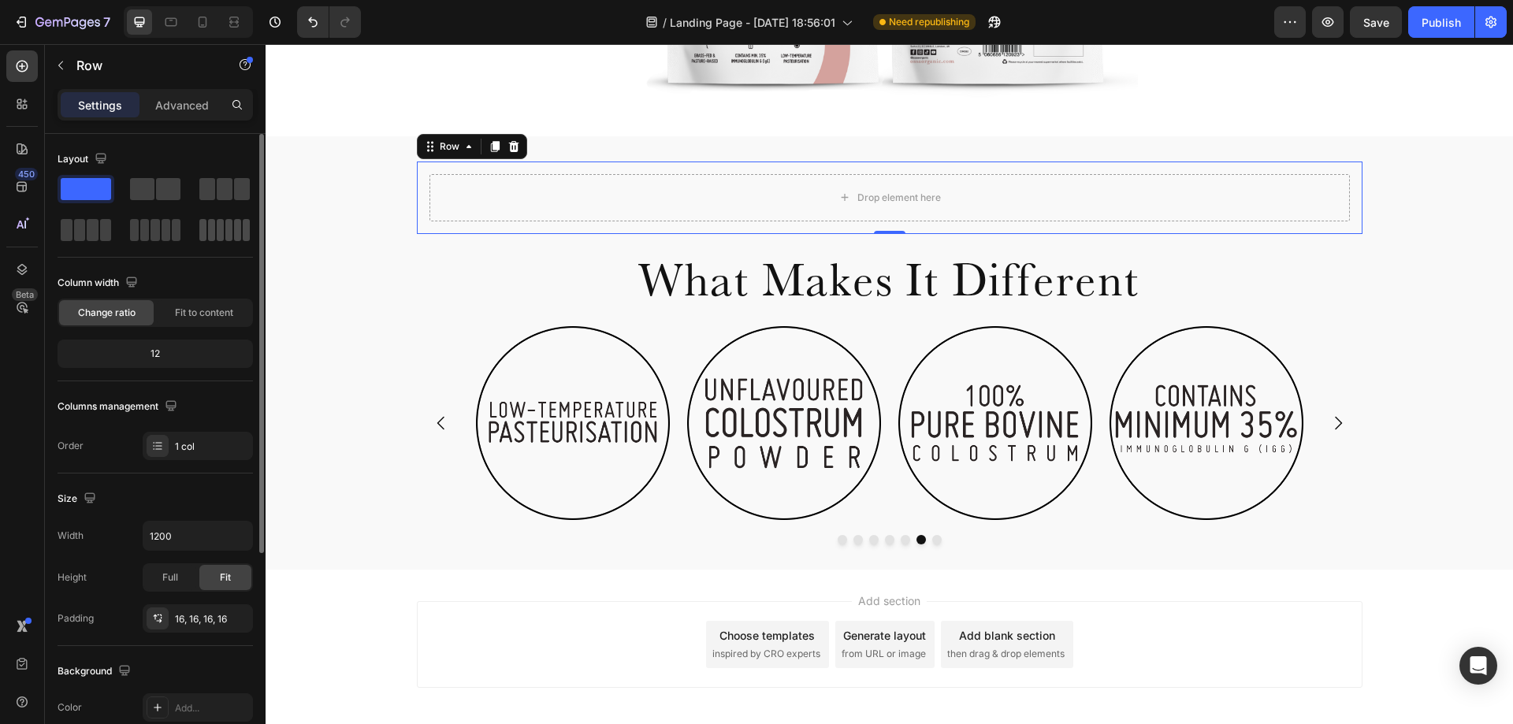
click at [220, 235] on span at bounding box center [220, 230] width 7 height 22
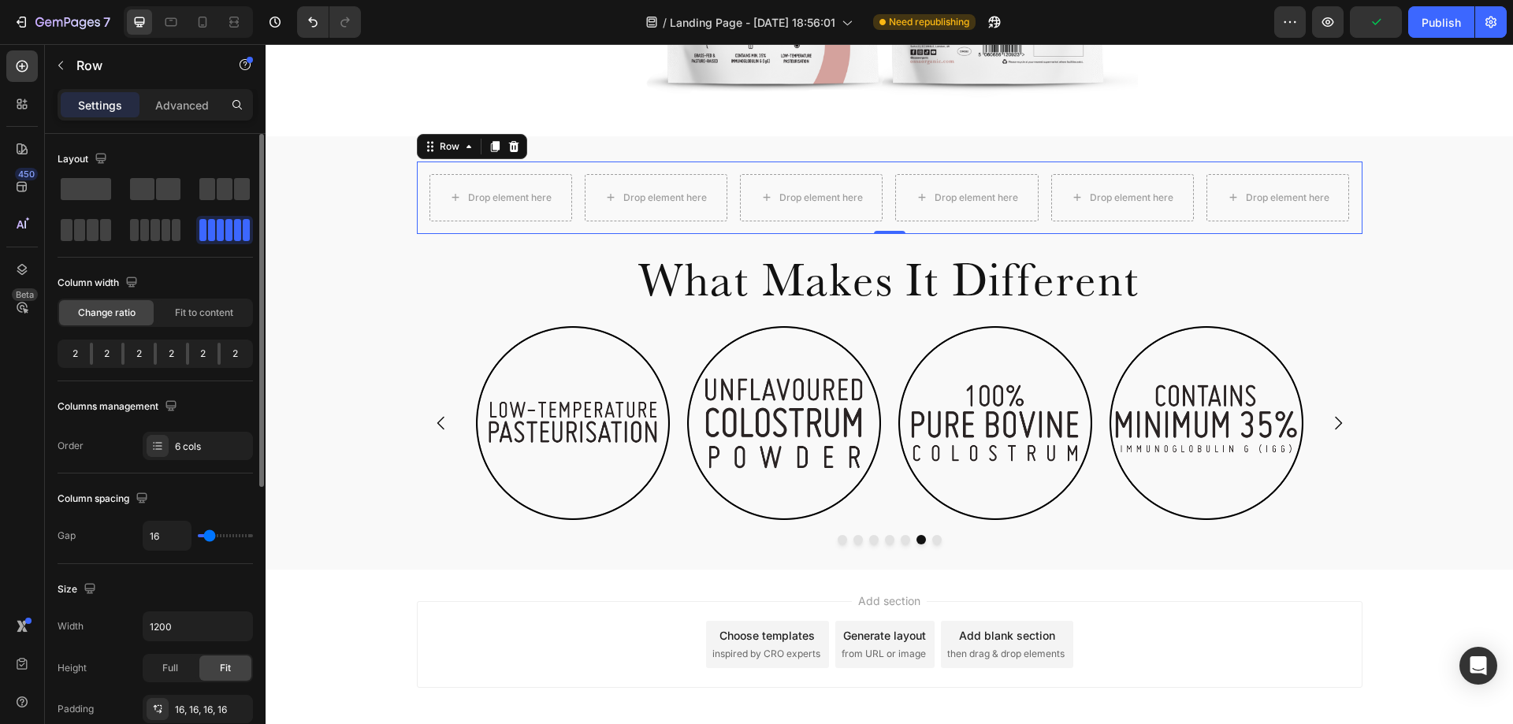
scroll to position [79, 0]
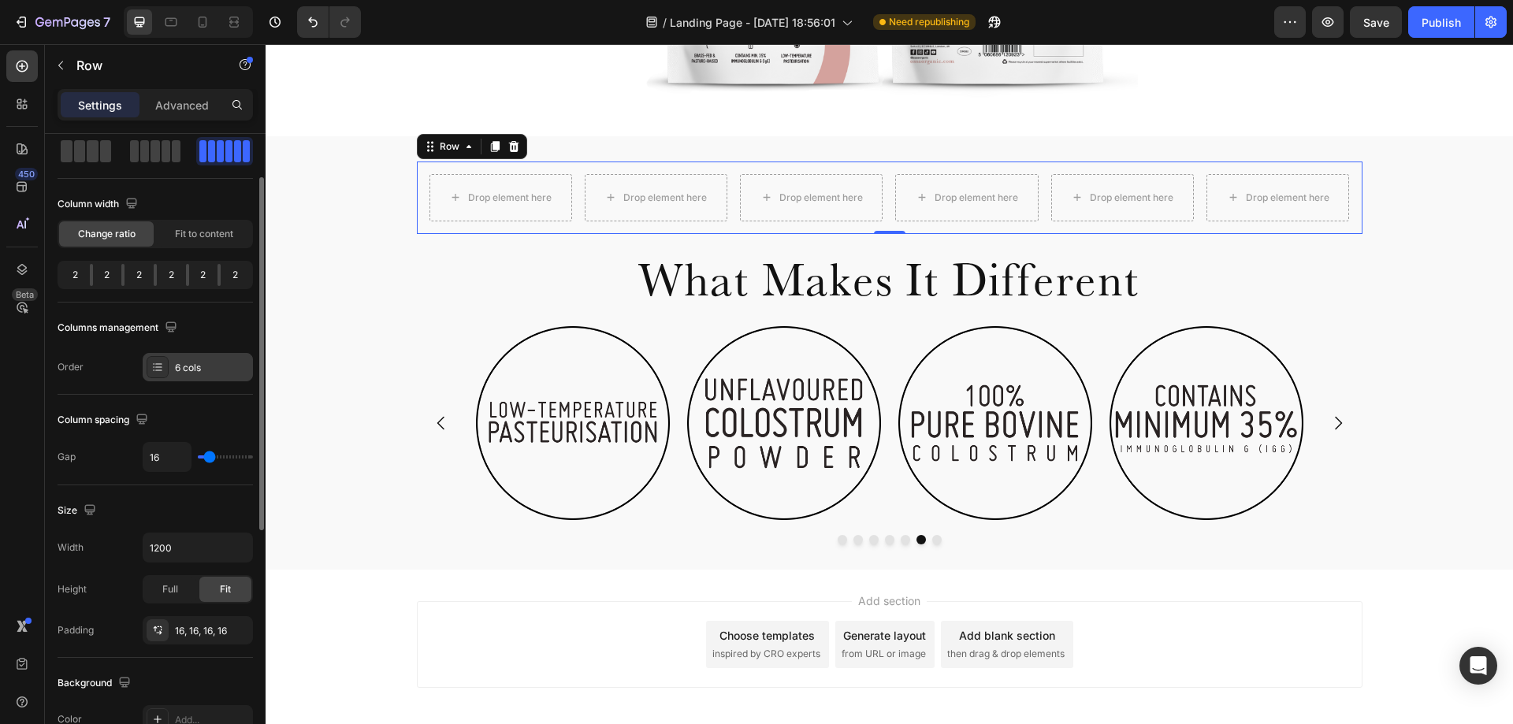
click at [185, 369] on div "6 cols" at bounding box center [212, 368] width 74 height 14
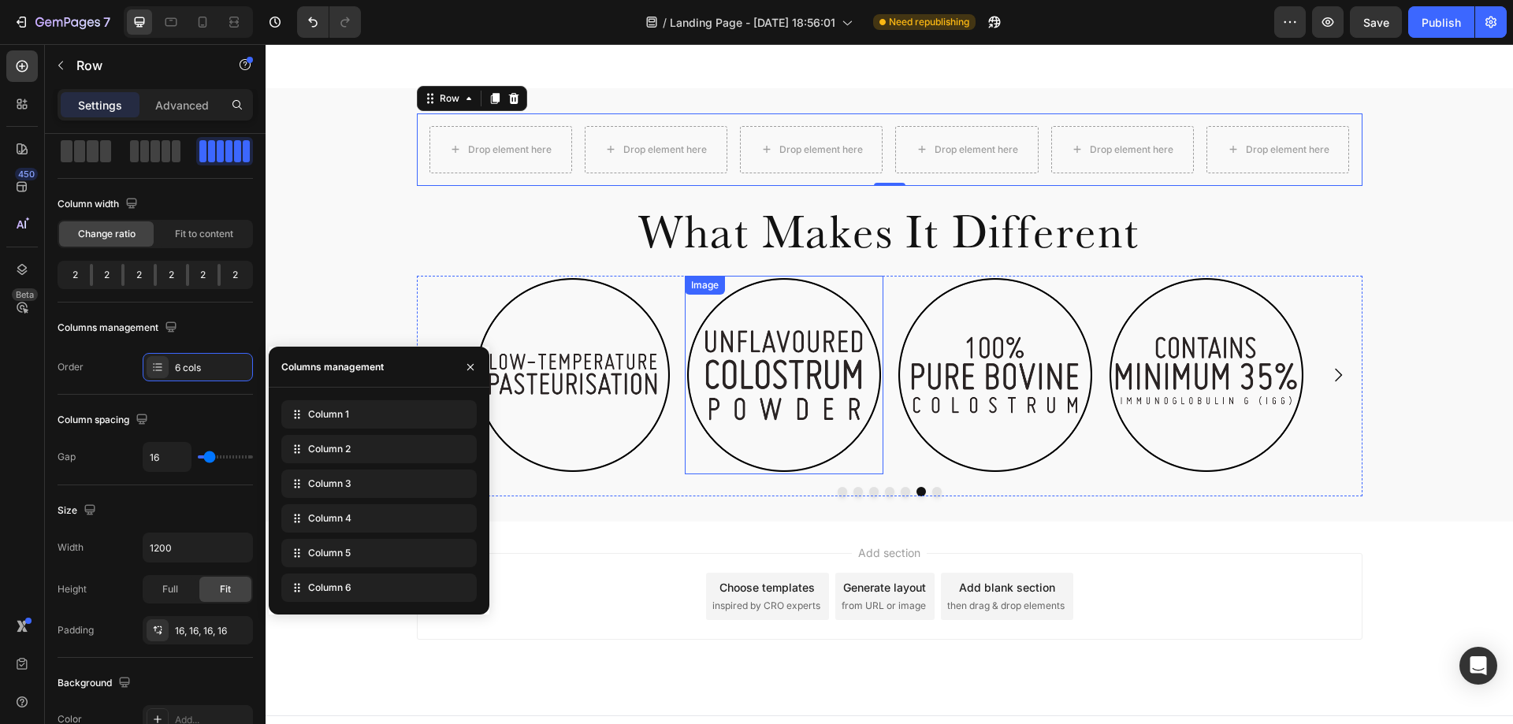
scroll to position [711, 0]
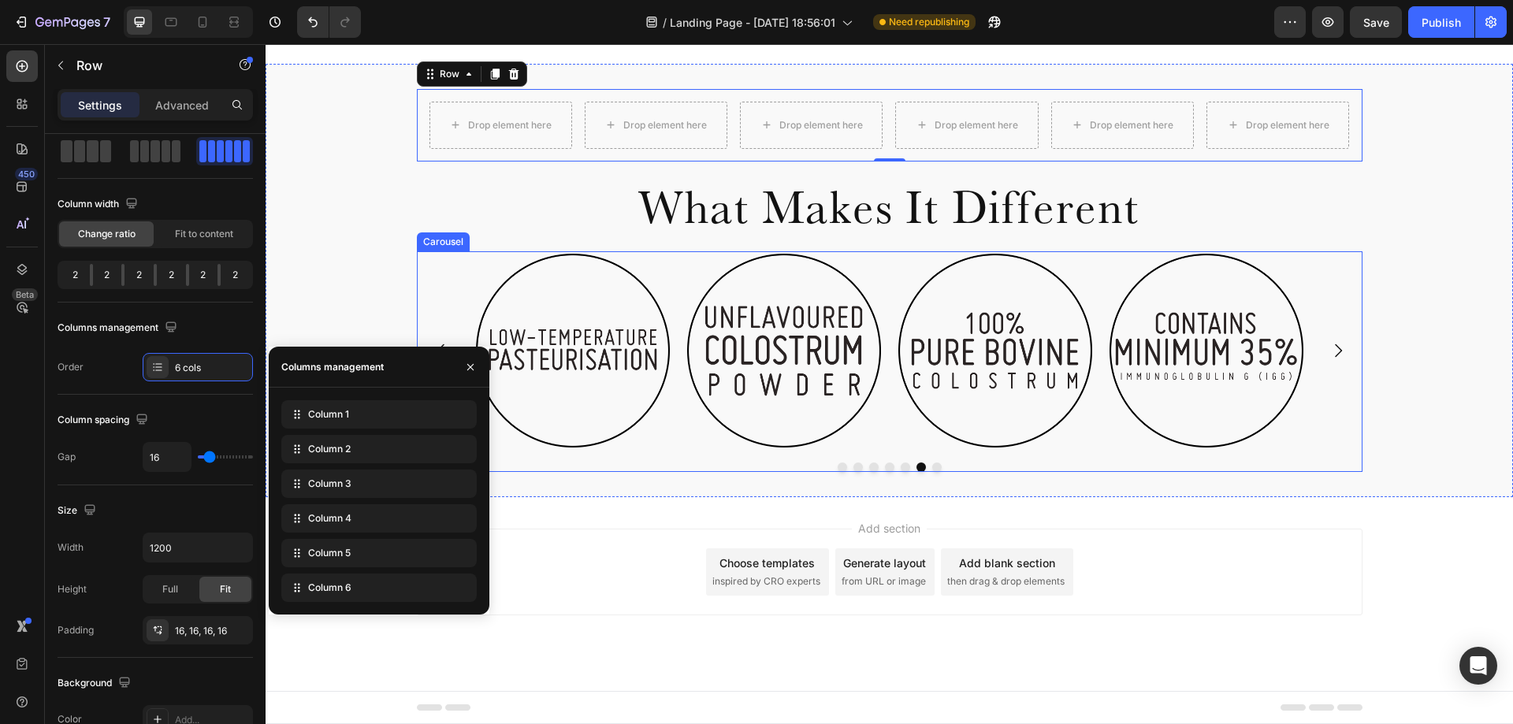
click at [880, 407] on div "Image Image Image Image Image Image Image" at bounding box center [890, 350] width 832 height 199
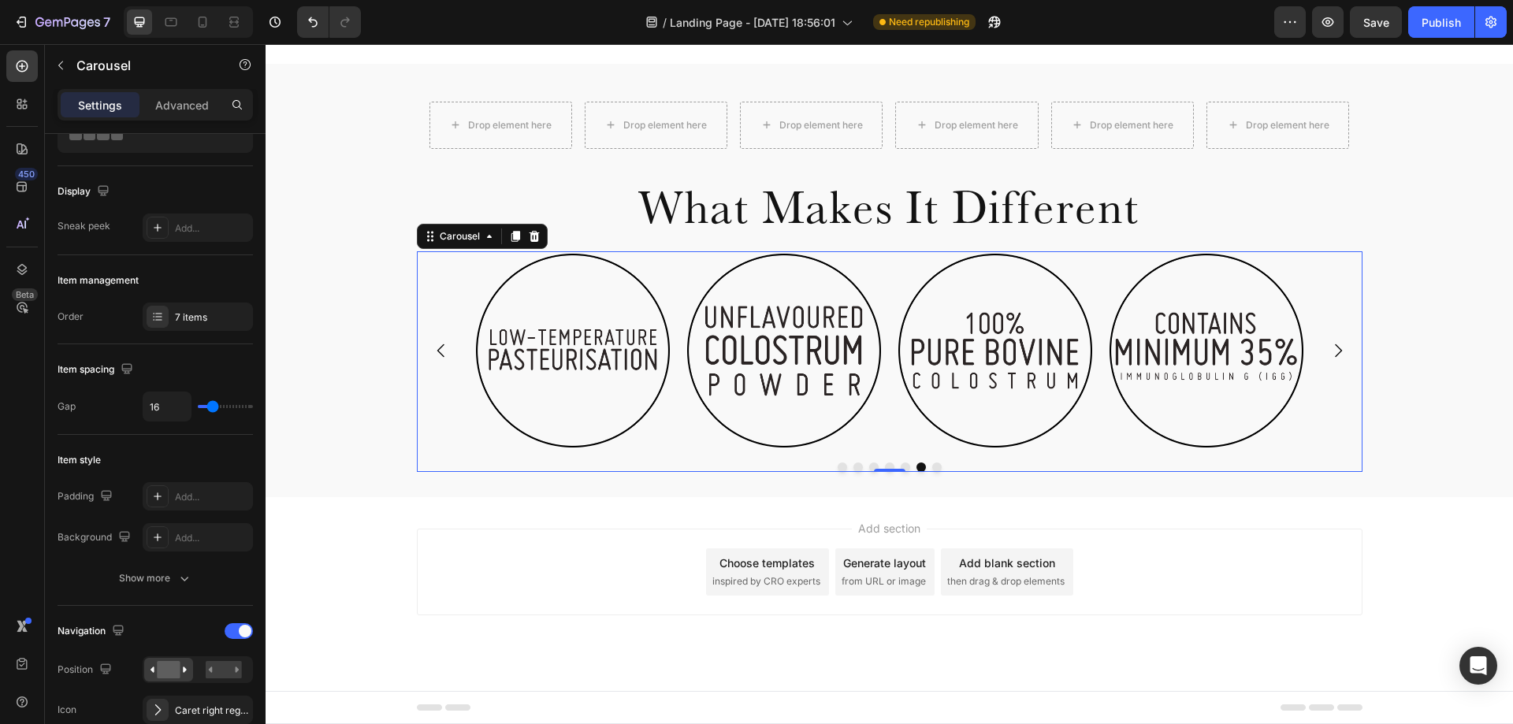
scroll to position [0, 0]
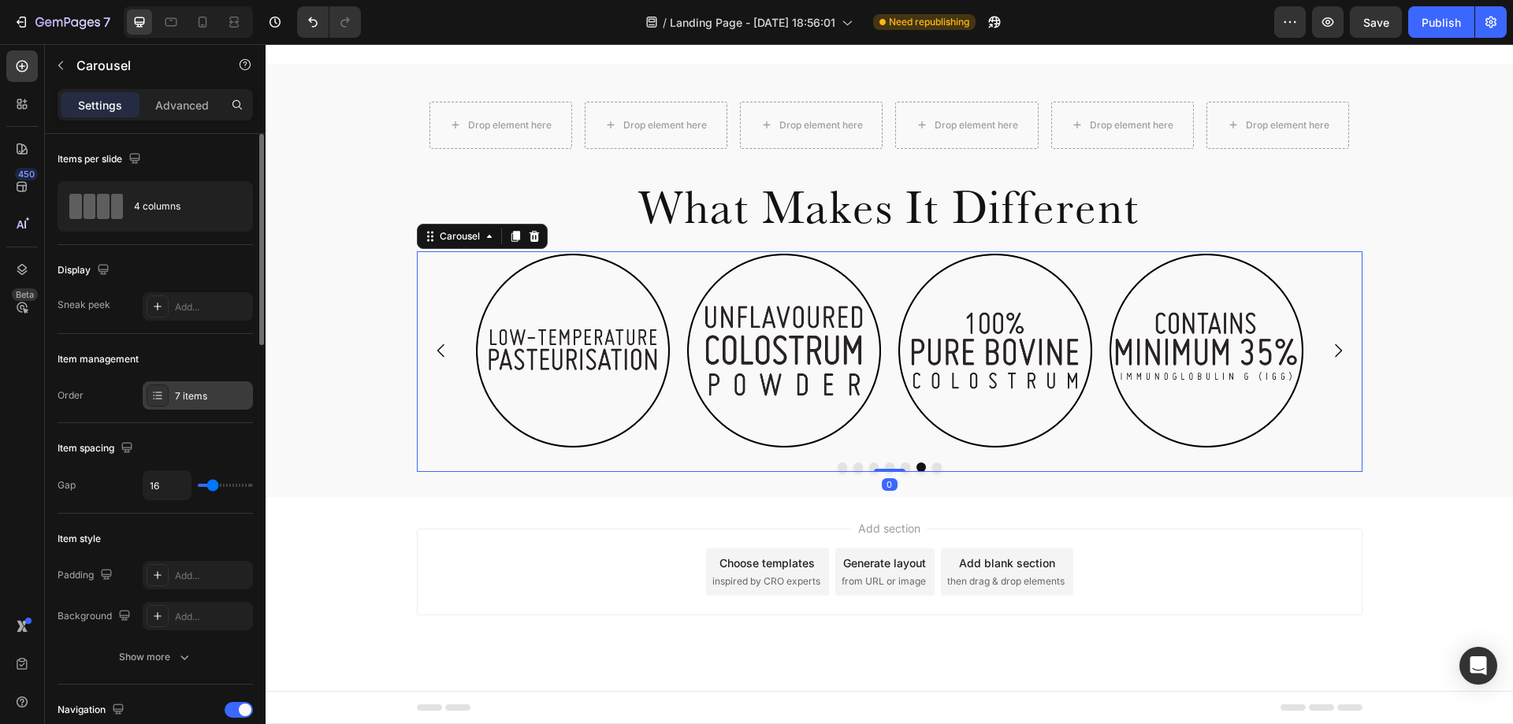
click at [199, 397] on div "7 items" at bounding box center [212, 396] width 74 height 14
click at [155, 206] on div "4 columns" at bounding box center [182, 206] width 96 height 36
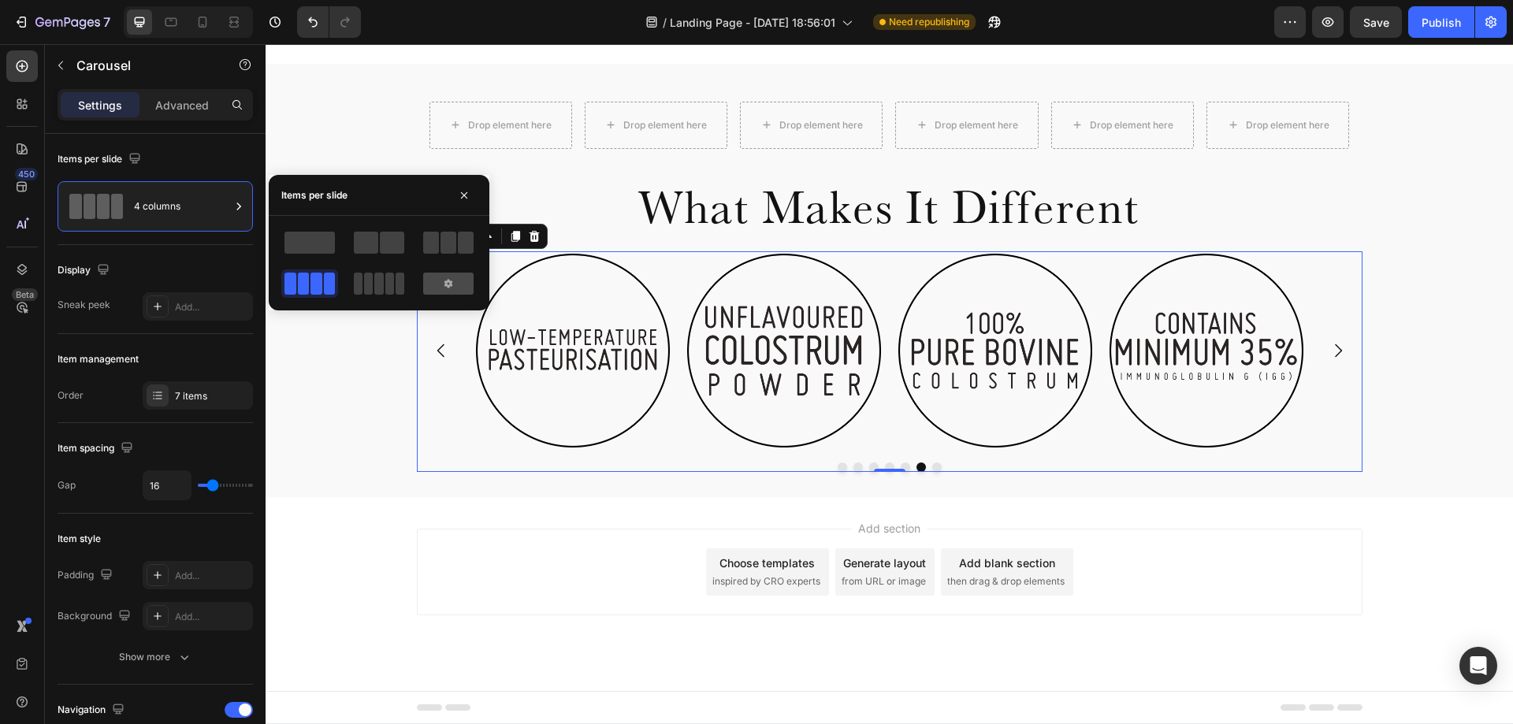
click at [448, 278] on icon at bounding box center [448, 283] width 13 height 13
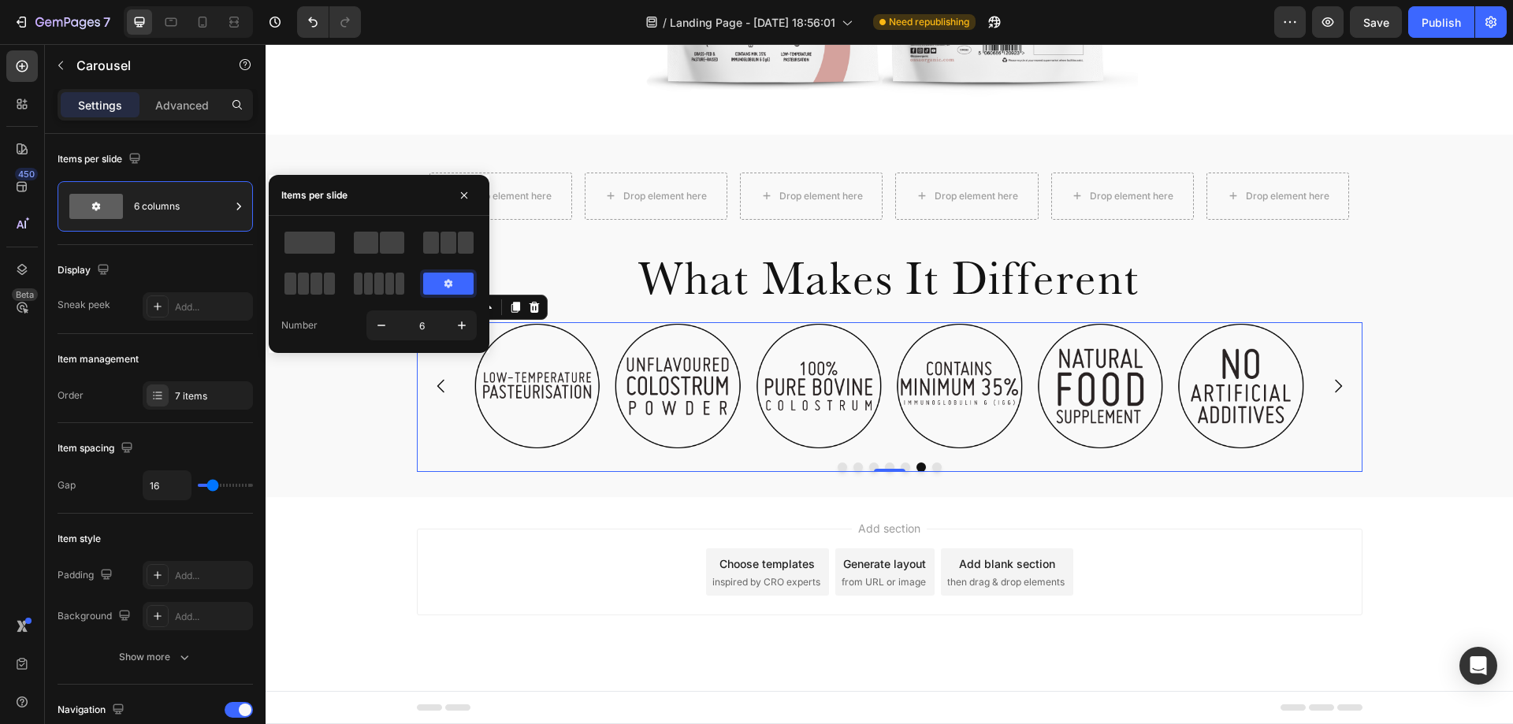
scroll to position [640, 0]
click at [461, 330] on icon "button" at bounding box center [462, 326] width 16 height 16
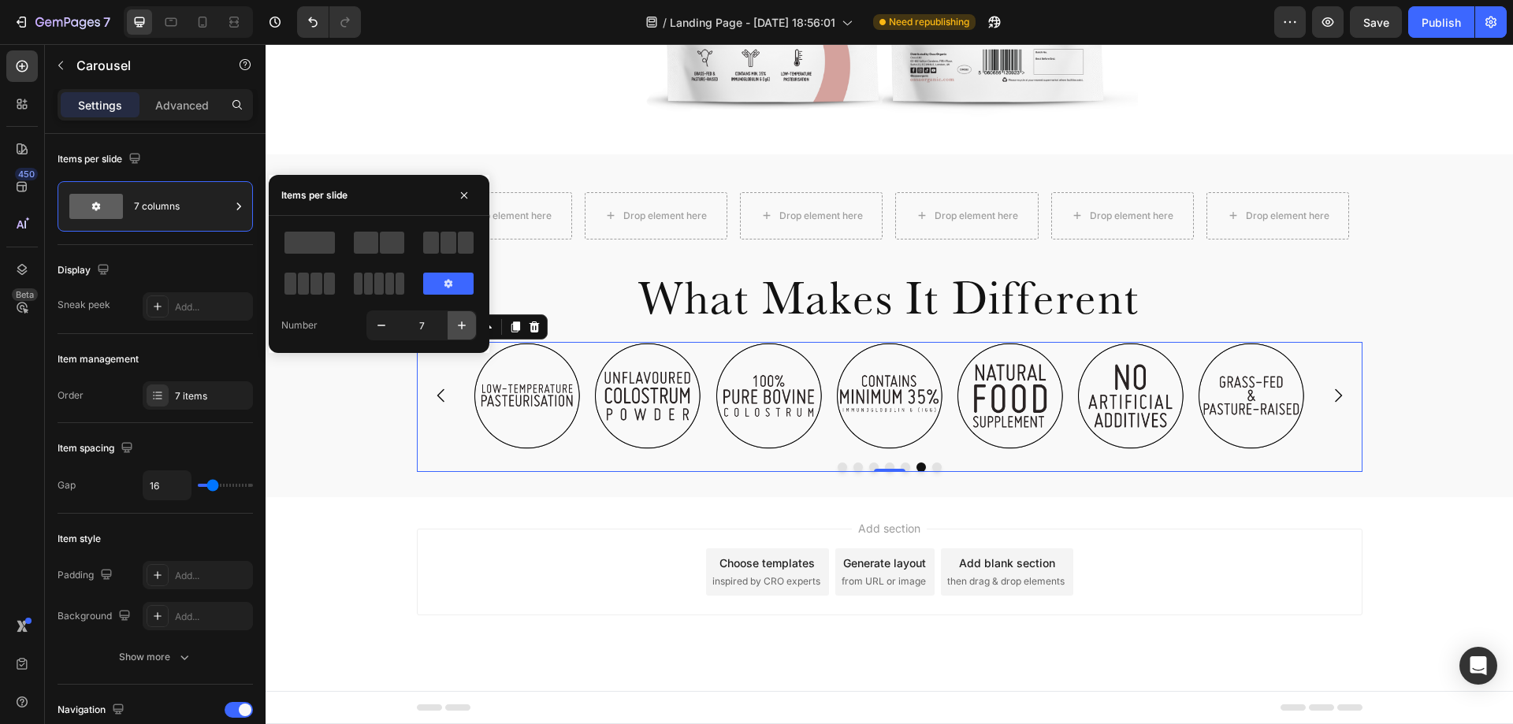
scroll to position [620, 0]
click at [372, 328] on button "button" at bounding box center [381, 325] width 28 height 28
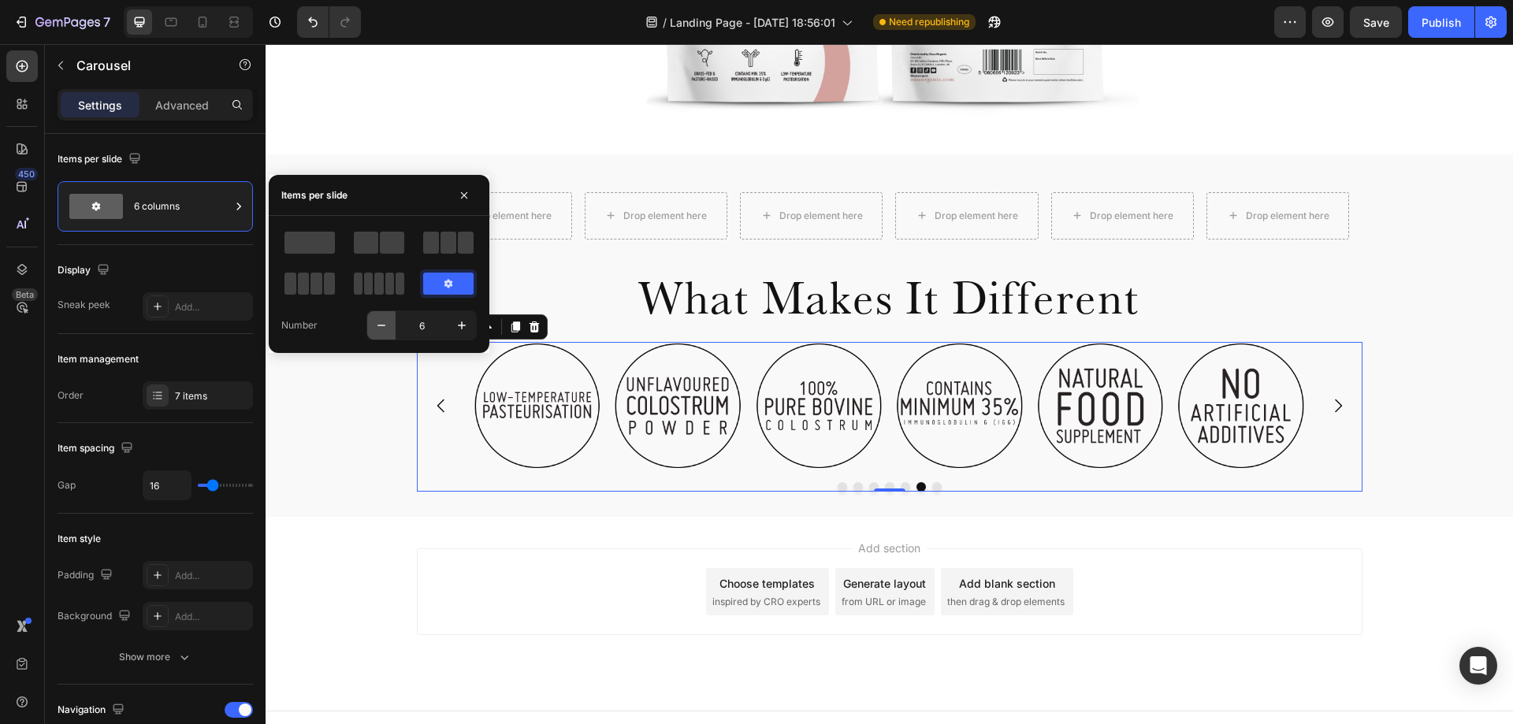
scroll to position [640, 0]
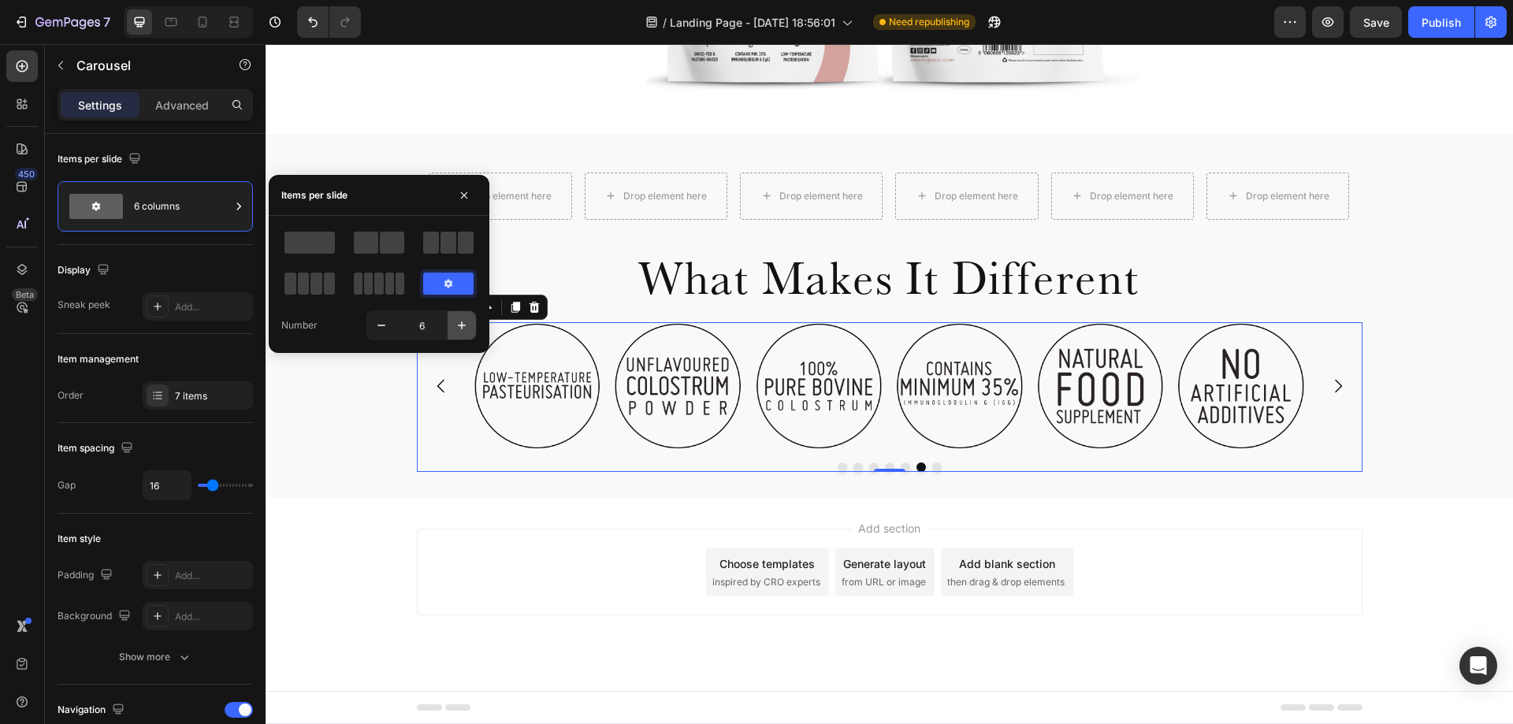
click at [459, 327] on icon "button" at bounding box center [462, 326] width 16 height 16
type input "7"
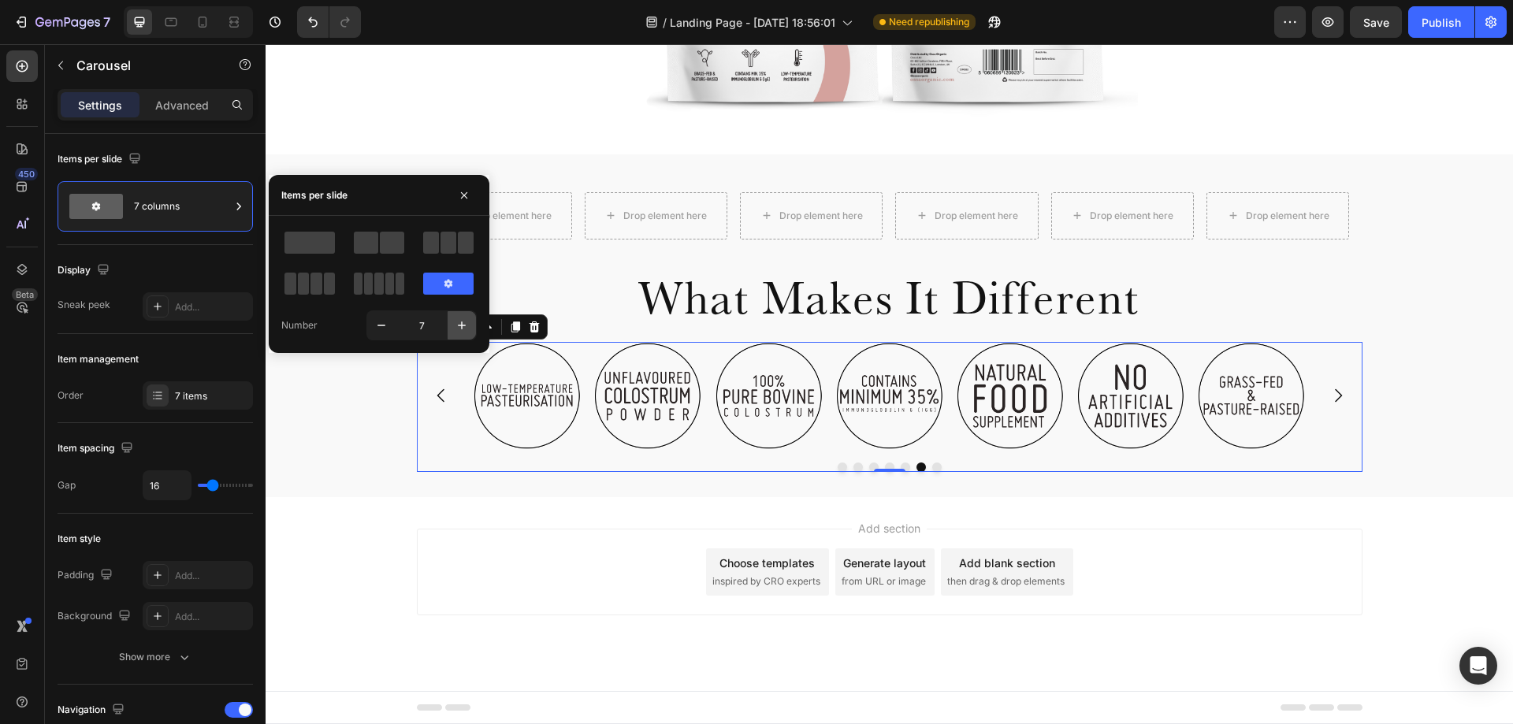
scroll to position [620, 0]
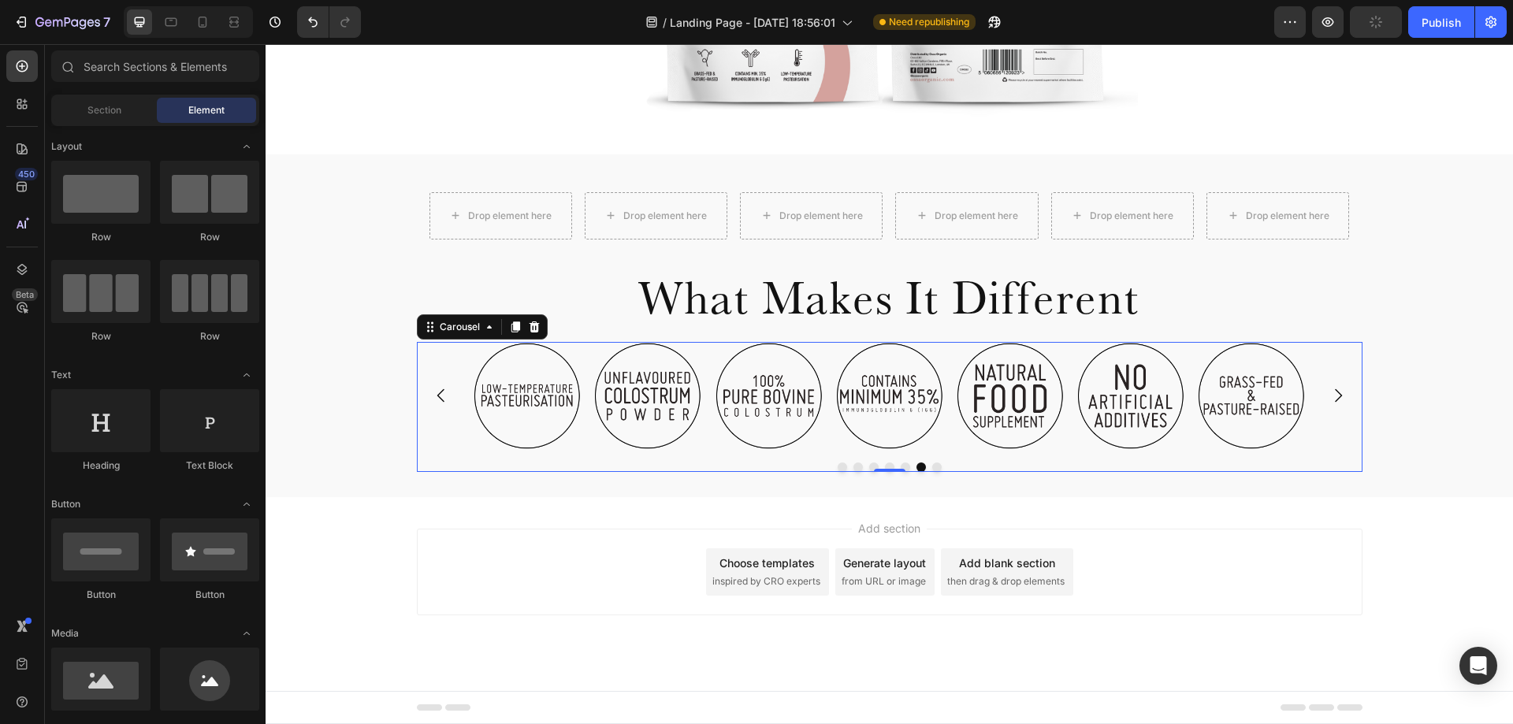
click at [642, 523] on div "Add section Choose templates inspired by CRO experts Generate layout from URL o…" at bounding box center [890, 594] width 1248 height 194
click at [437, 424] on div "Image Image Image Image Image Image Image" at bounding box center [890, 396] width 946 height 108
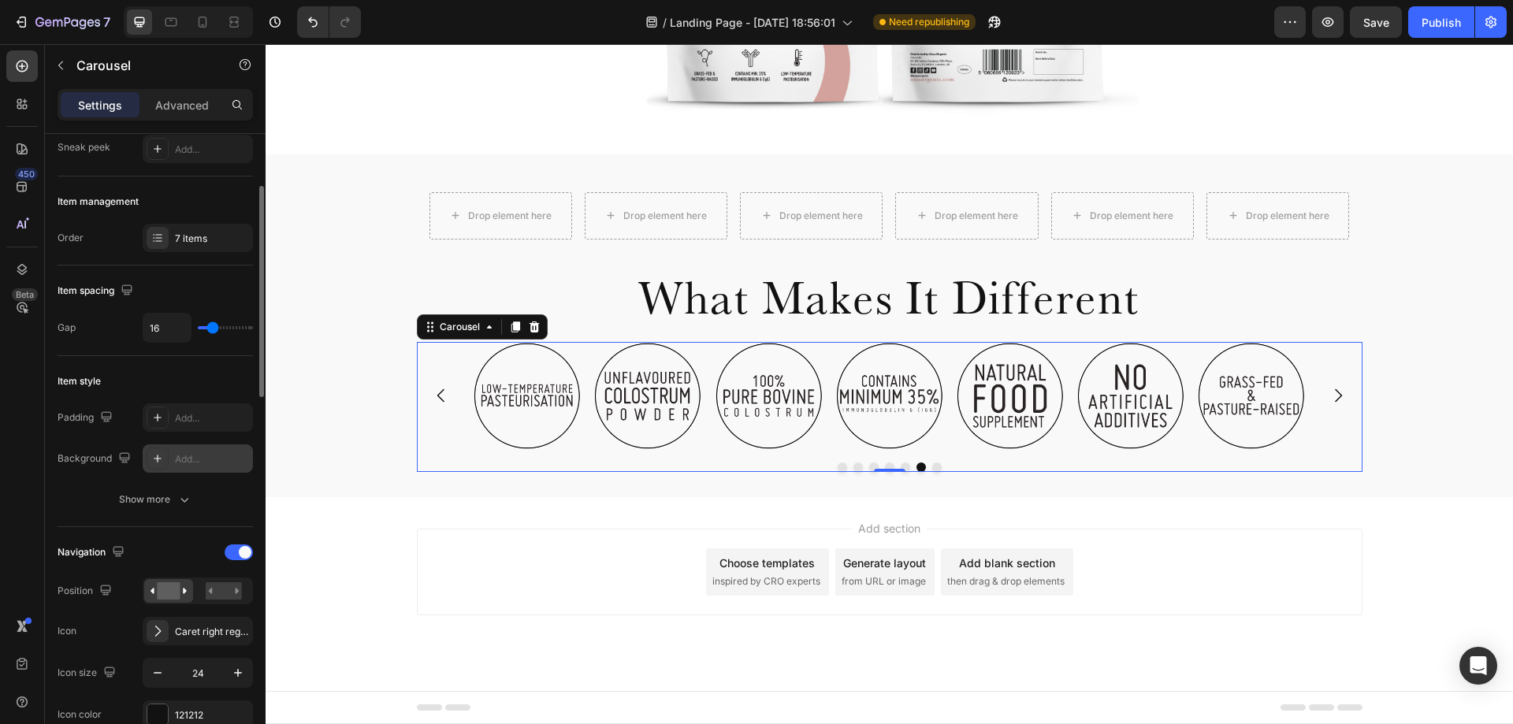
scroll to position [236, 0]
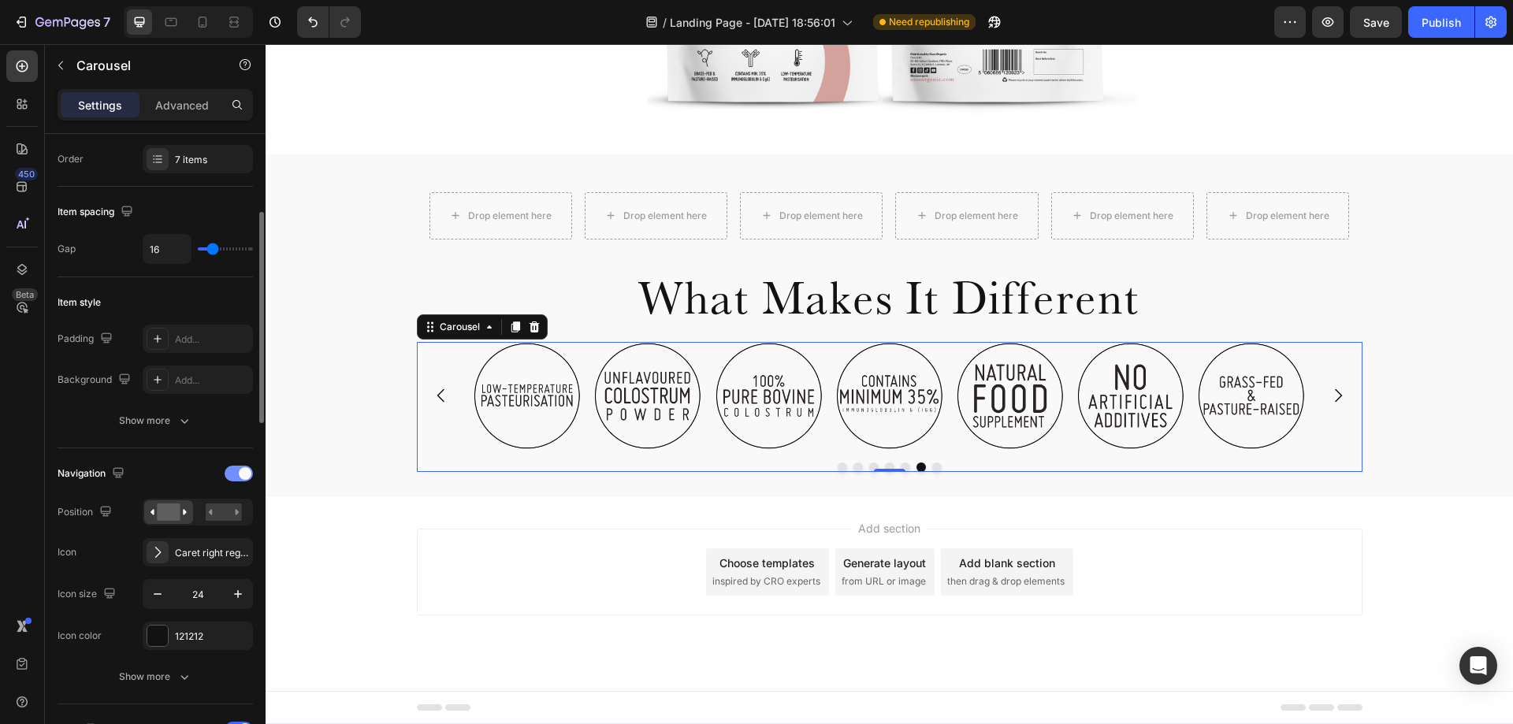
click at [250, 471] on span at bounding box center [245, 473] width 13 height 13
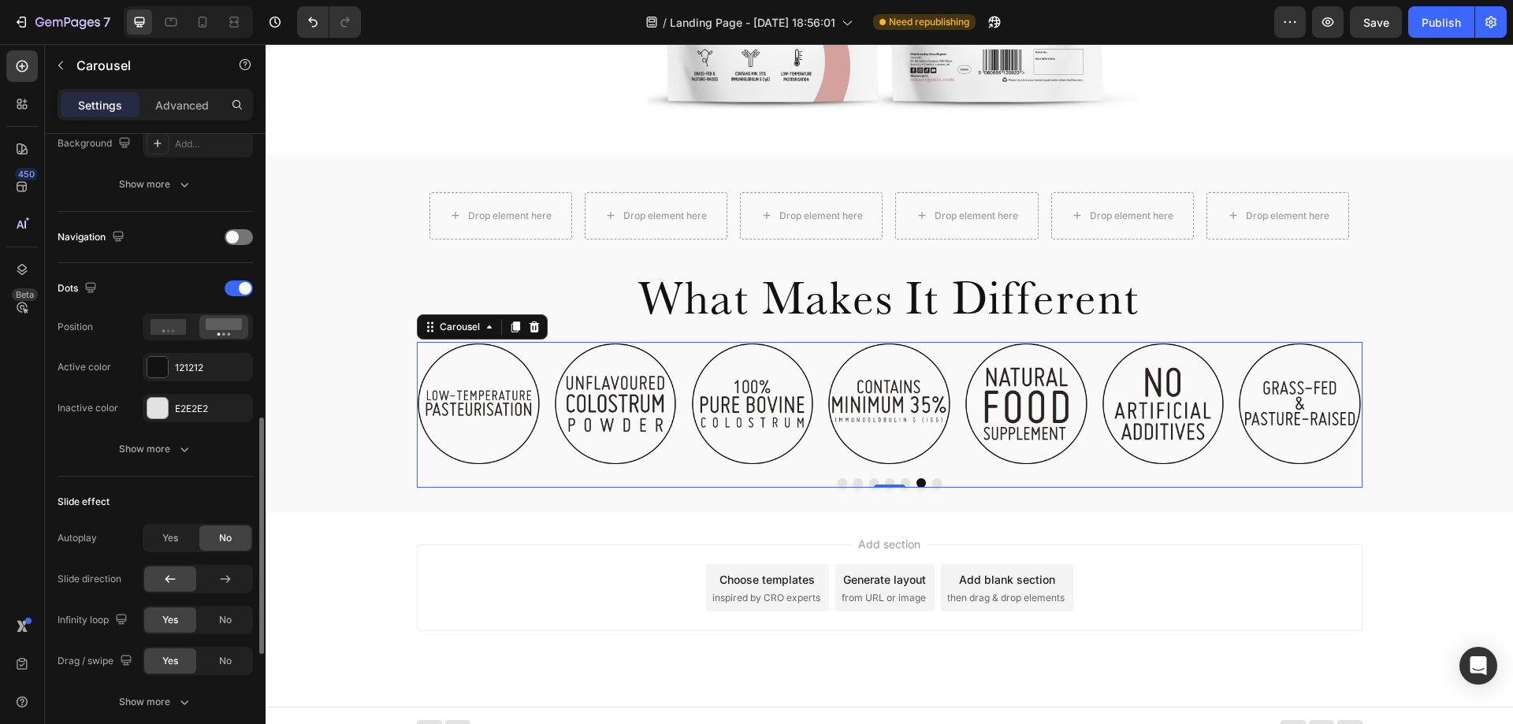
scroll to position [552, 0]
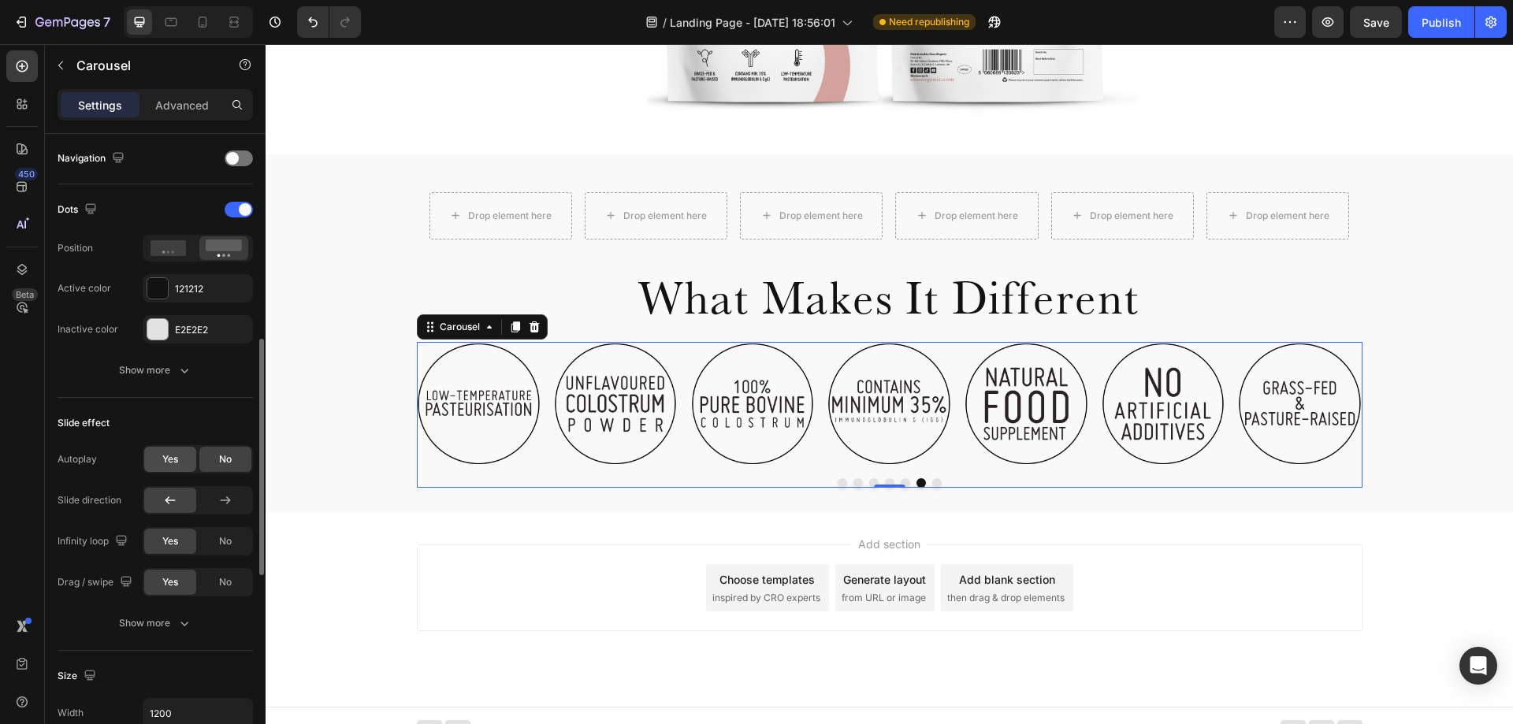
click at [171, 462] on span "Yes" at bounding box center [170, 459] width 16 height 14
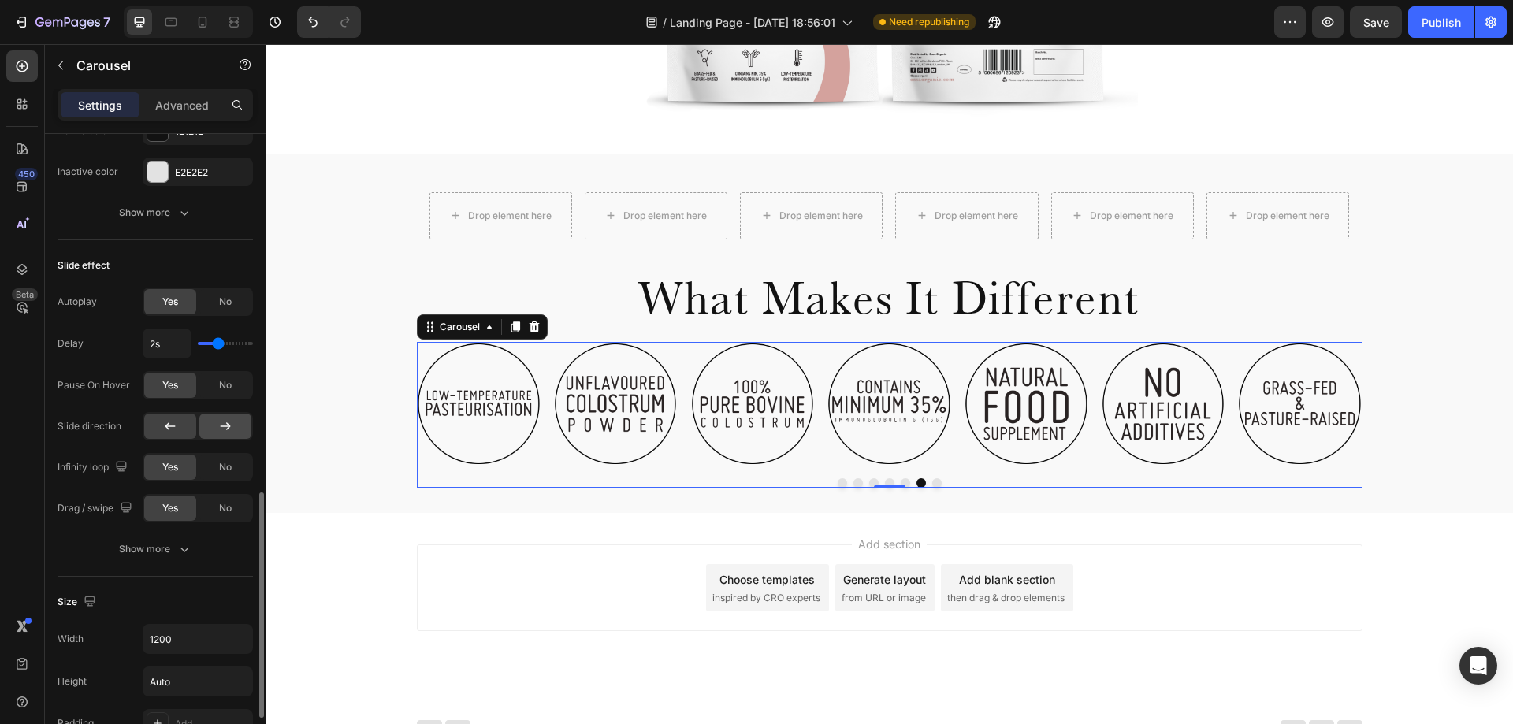
scroll to position [788, 0]
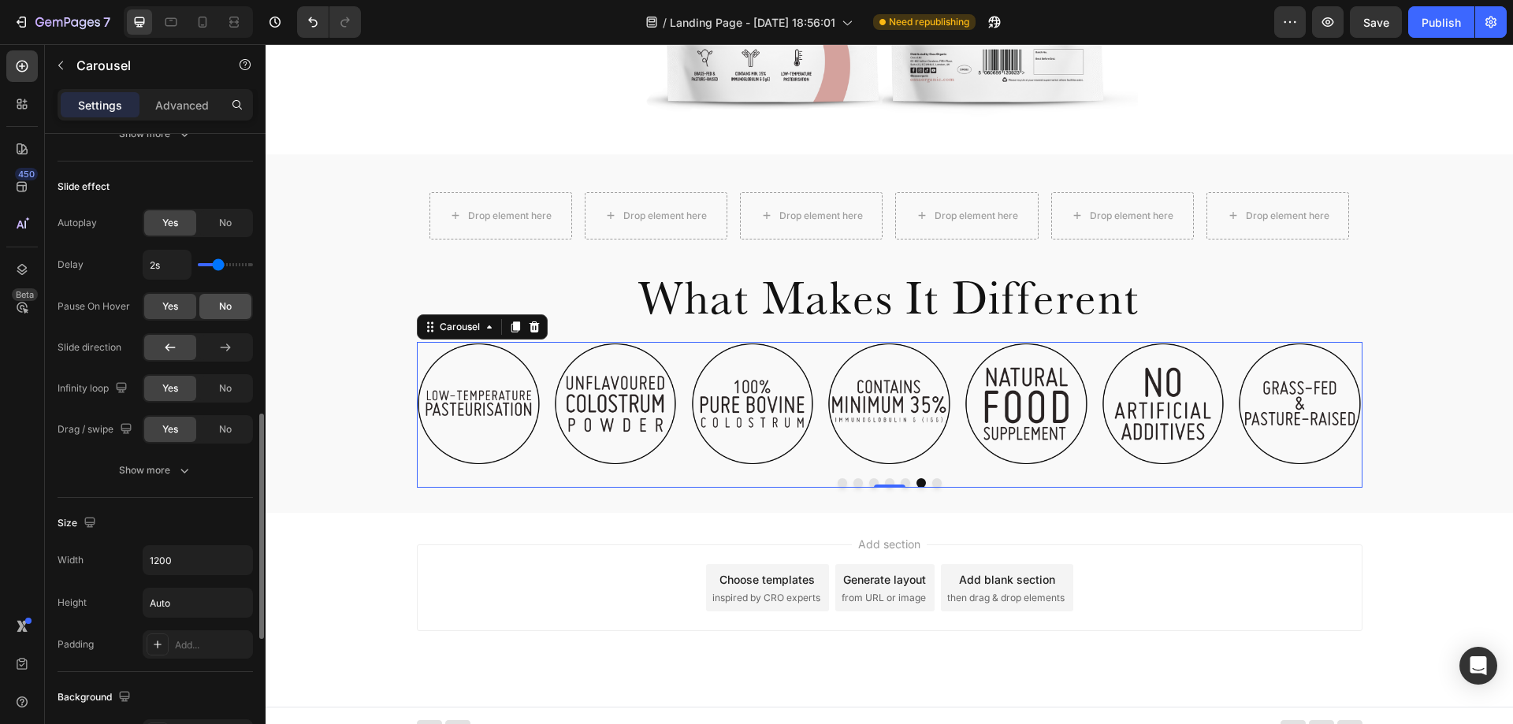
click at [221, 308] on span "No" at bounding box center [225, 306] width 13 height 14
click at [229, 388] on span "No" at bounding box center [225, 388] width 13 height 14
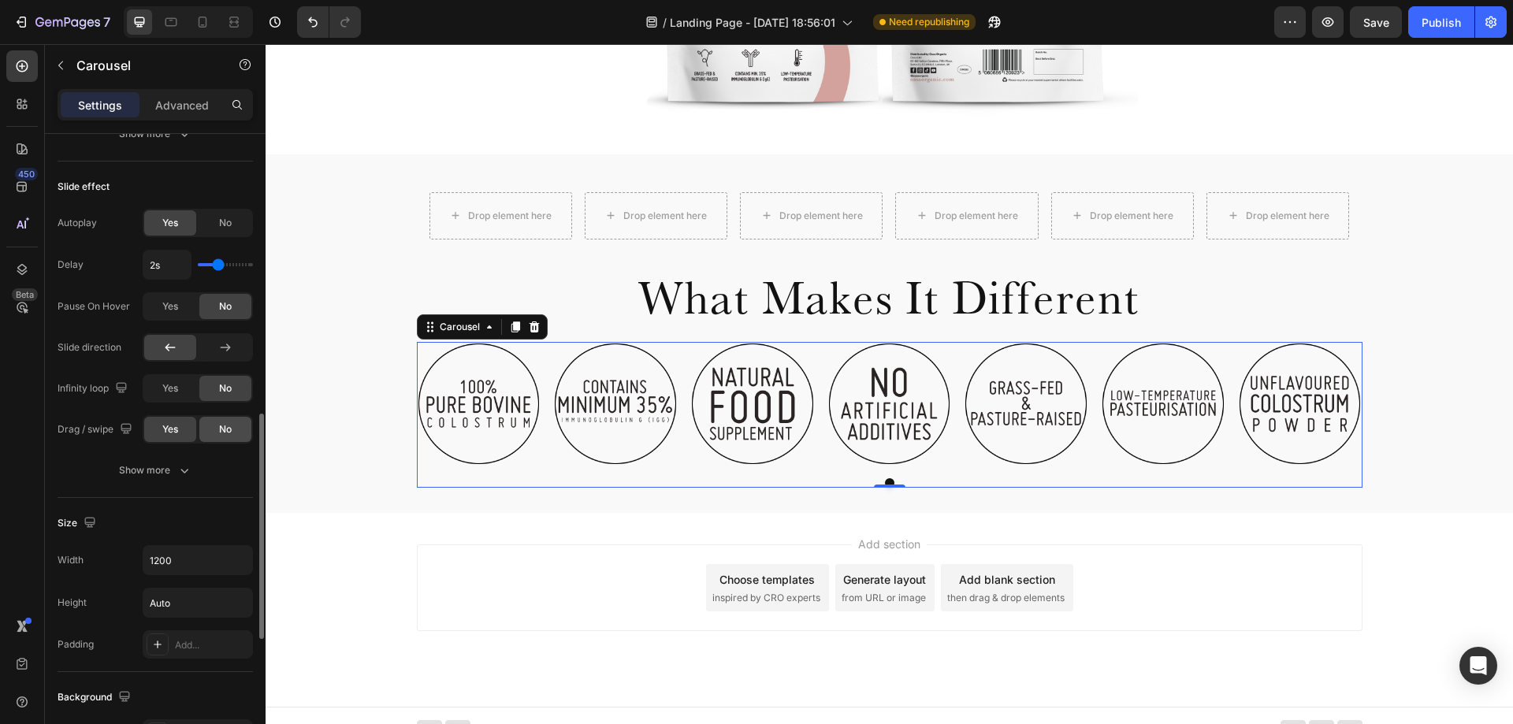
click at [235, 430] on div "No" at bounding box center [225, 429] width 52 height 25
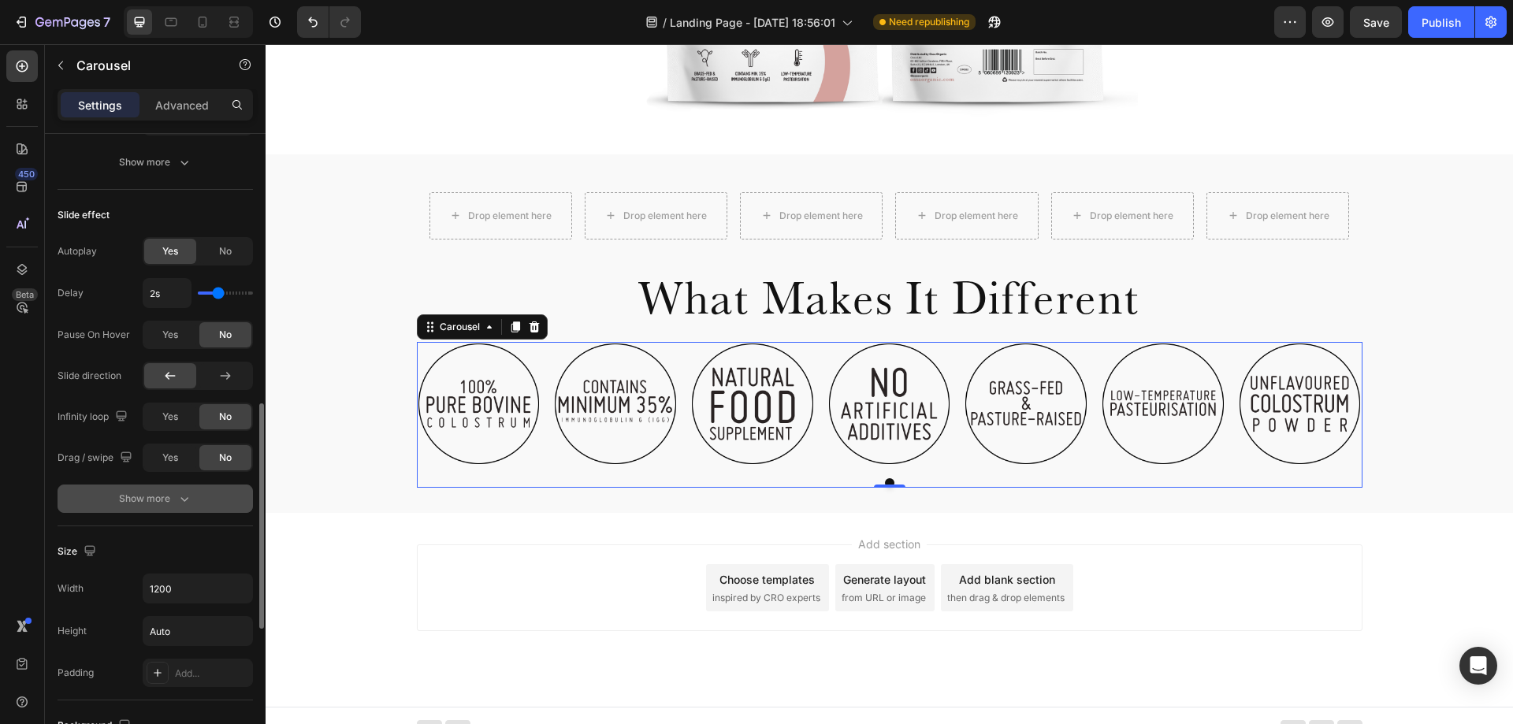
scroll to position [602, 0]
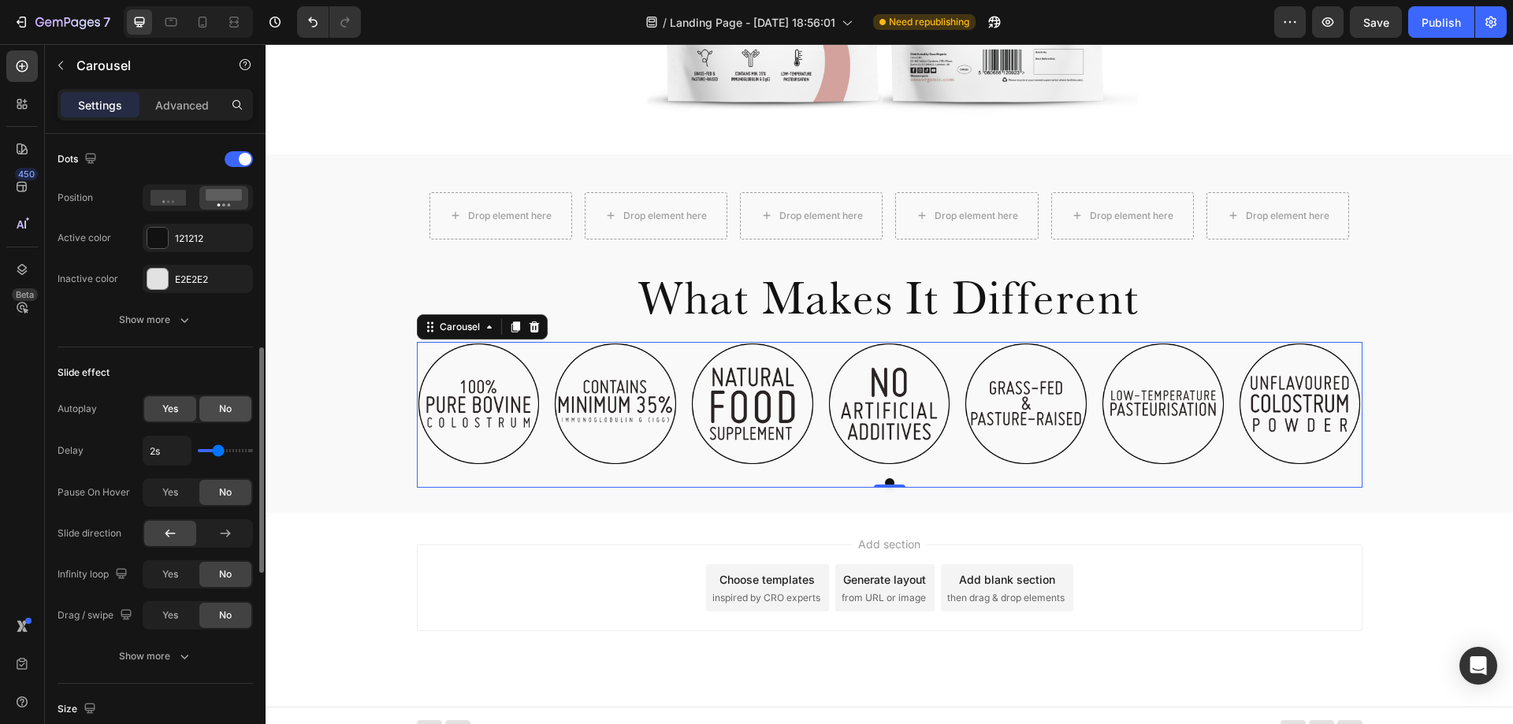
click at [232, 404] on span "No" at bounding box center [225, 409] width 13 height 14
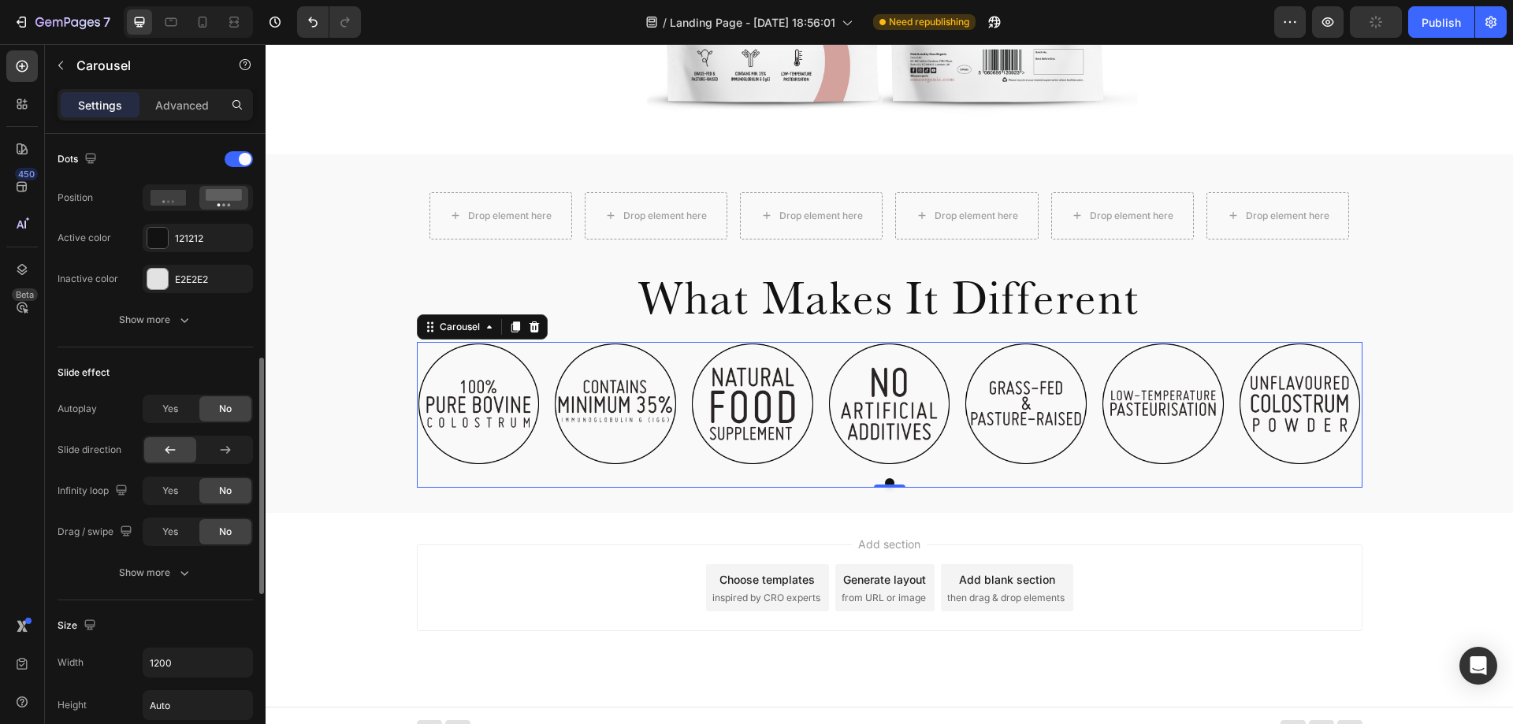
scroll to position [523, 0]
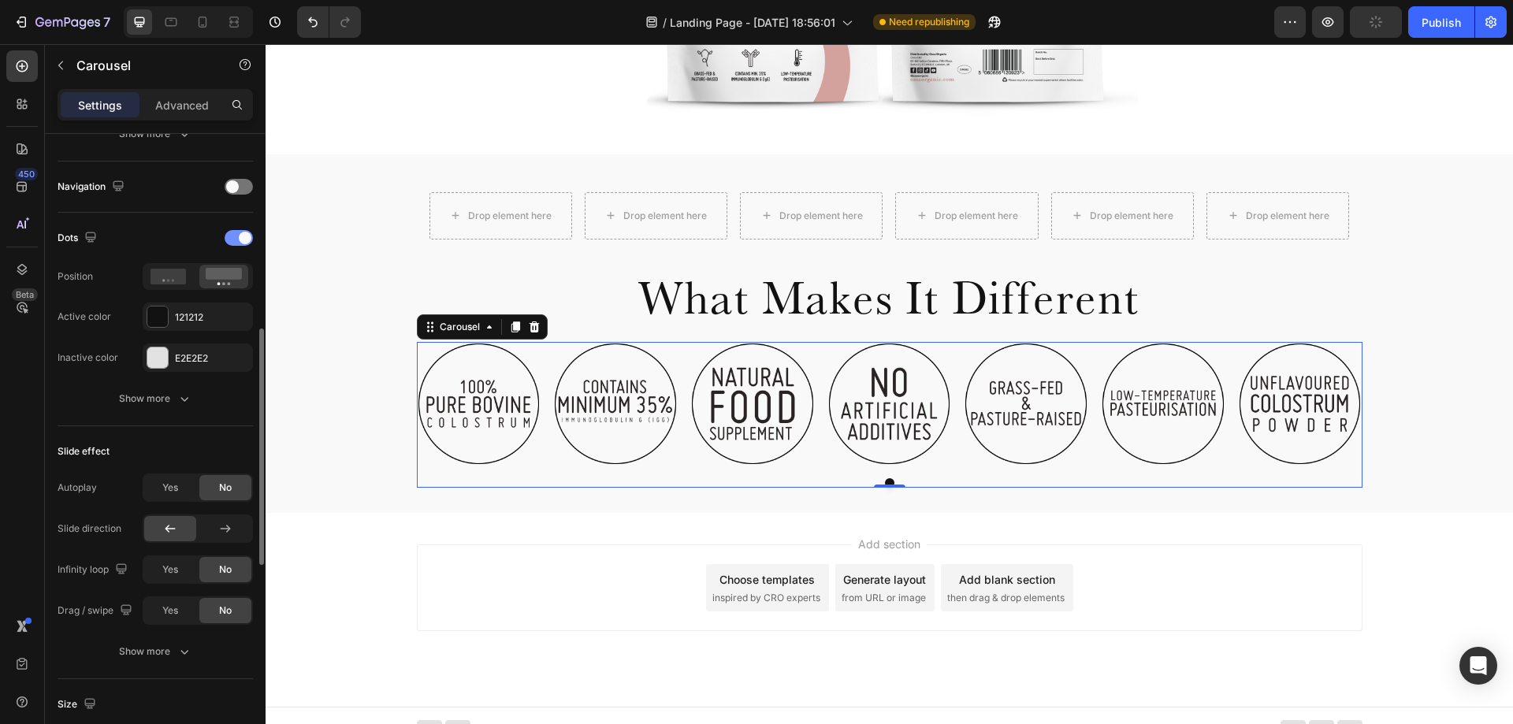
click at [231, 242] on div at bounding box center [239, 238] width 28 height 16
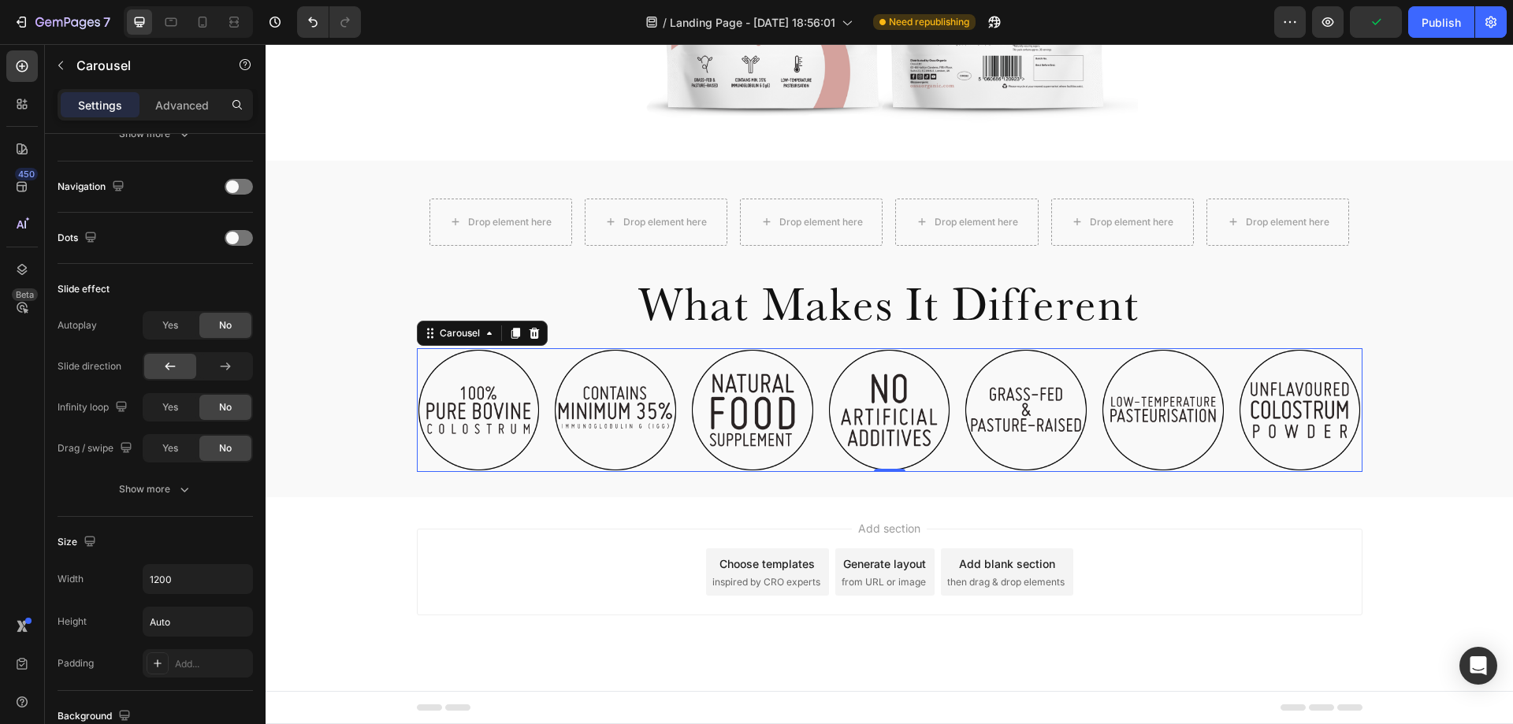
click at [1326, 543] on div "Add section Choose templates inspired by CRO experts Generate layout from URL o…" at bounding box center [890, 572] width 946 height 87
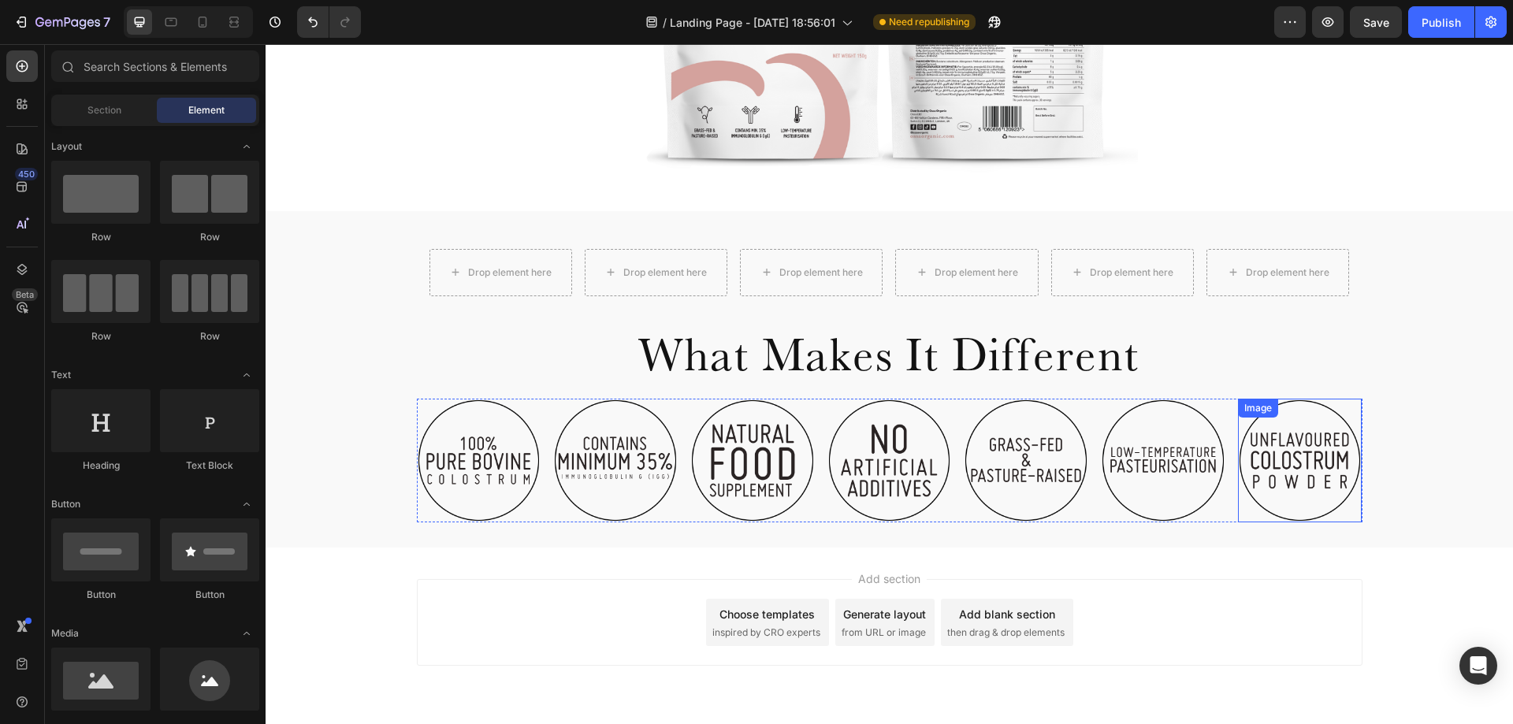
scroll to position [535, 0]
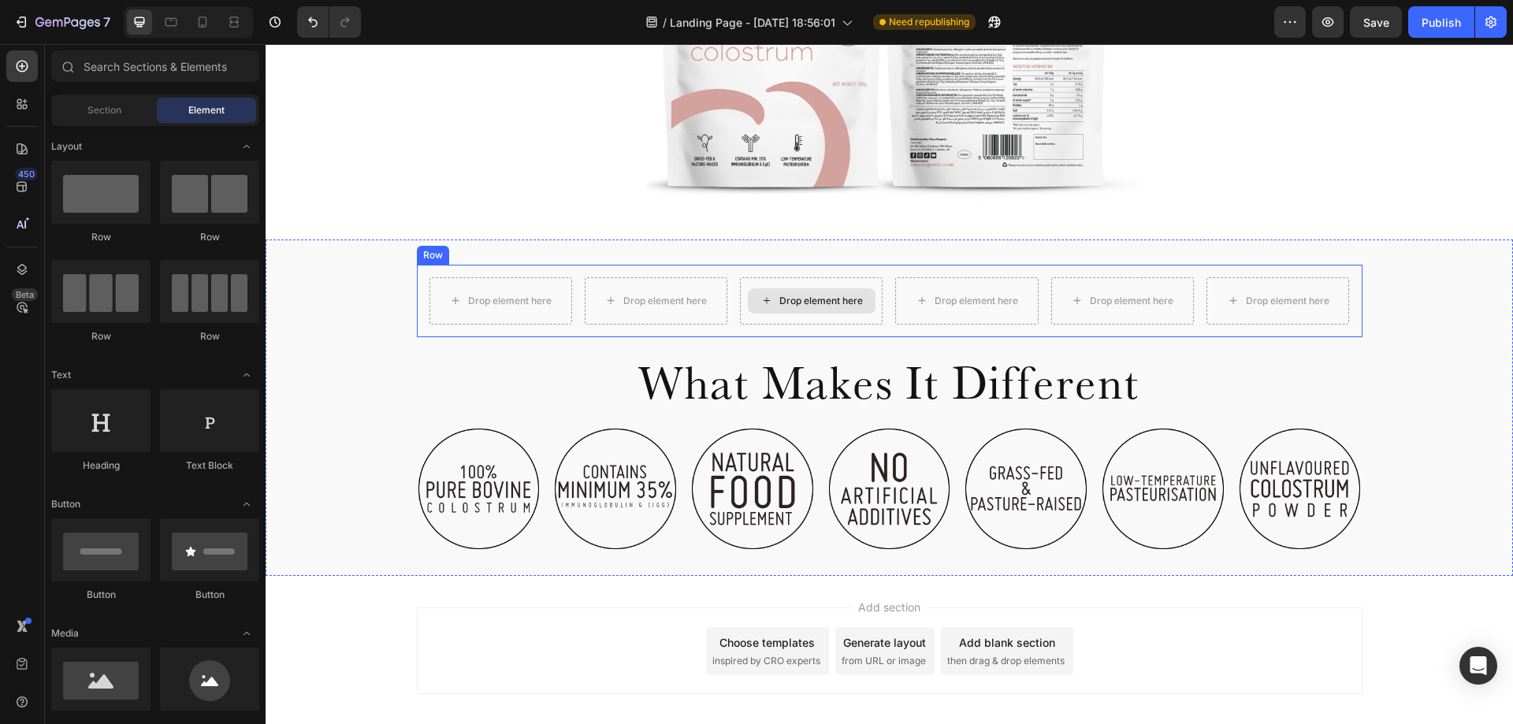
click at [783, 299] on div "Drop element here" at bounding box center [821, 301] width 84 height 13
click at [578, 277] on div "Drop element here Drop element here Drop element here Drop element here Drop el…" at bounding box center [890, 301] width 946 height 73
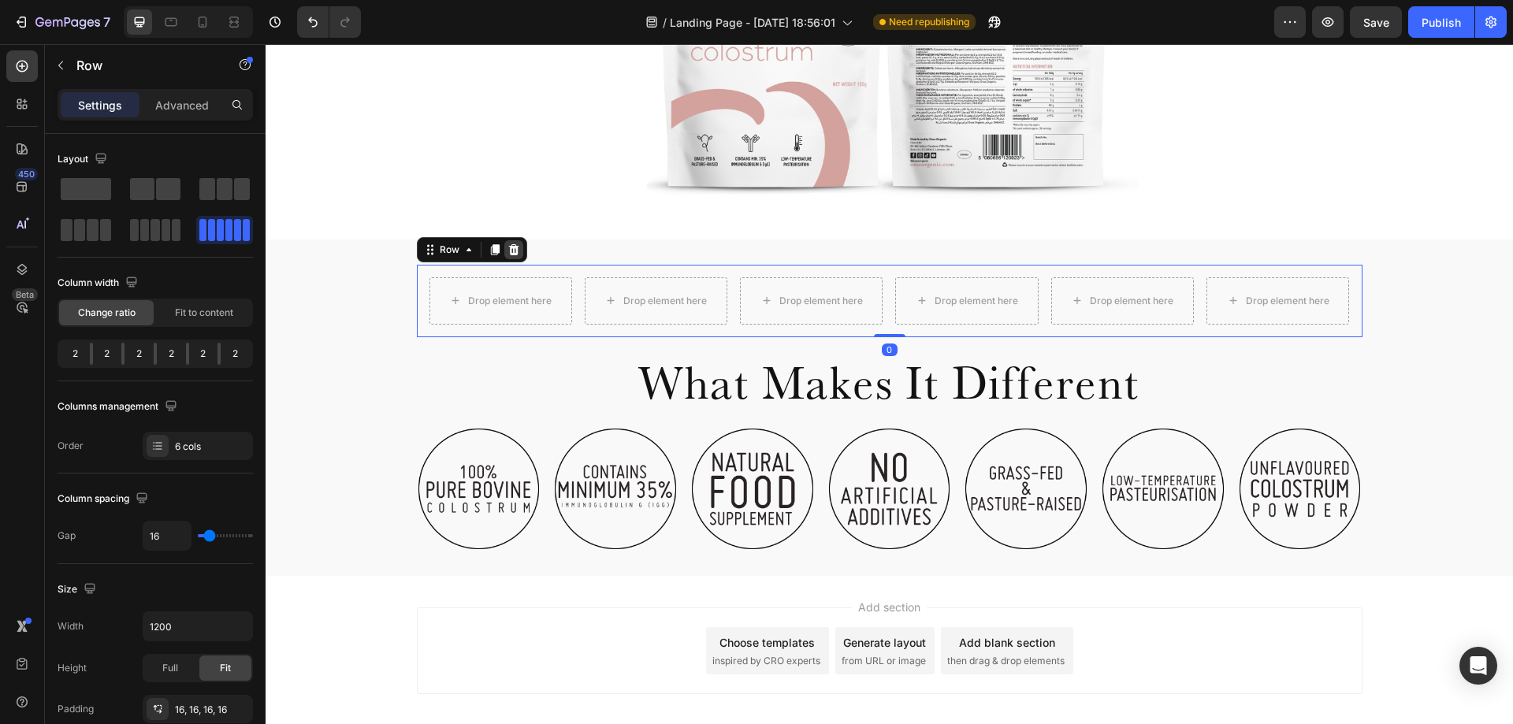
click at [508, 249] on icon at bounding box center [513, 249] width 10 height 11
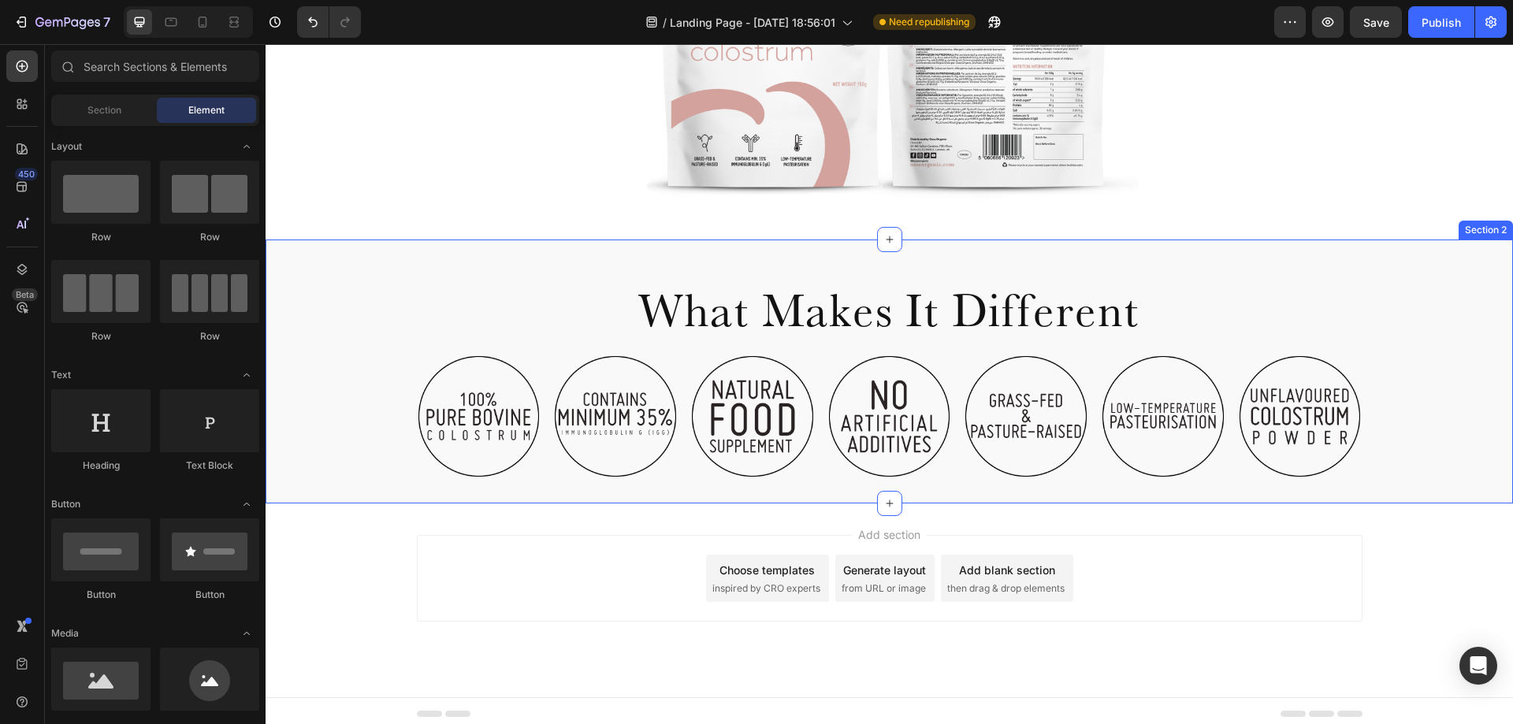
click at [325, 431] on div "Image Image Image Image Image Image Image Carousel" at bounding box center [890, 417] width 1248 height 125
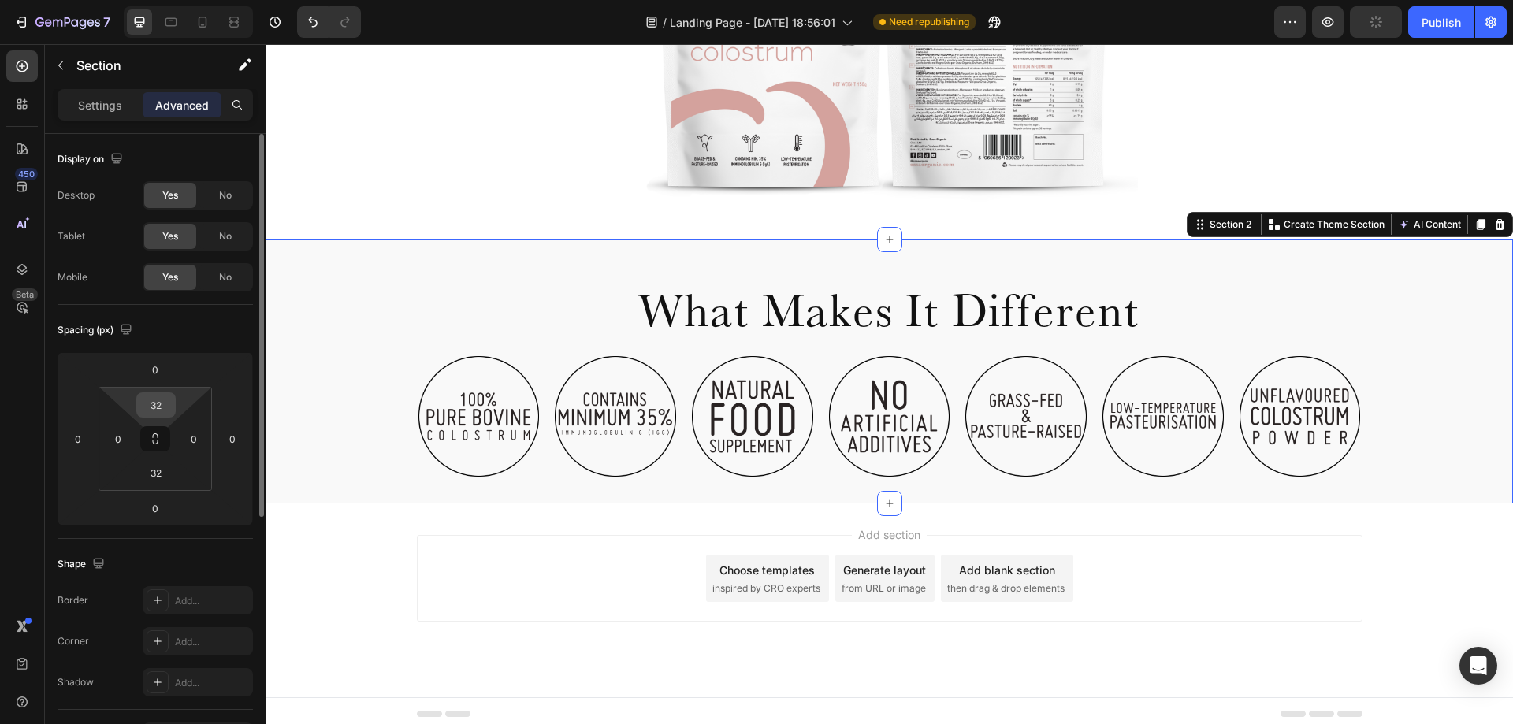
click at [159, 410] on input "32" at bounding box center [156, 405] width 32 height 24
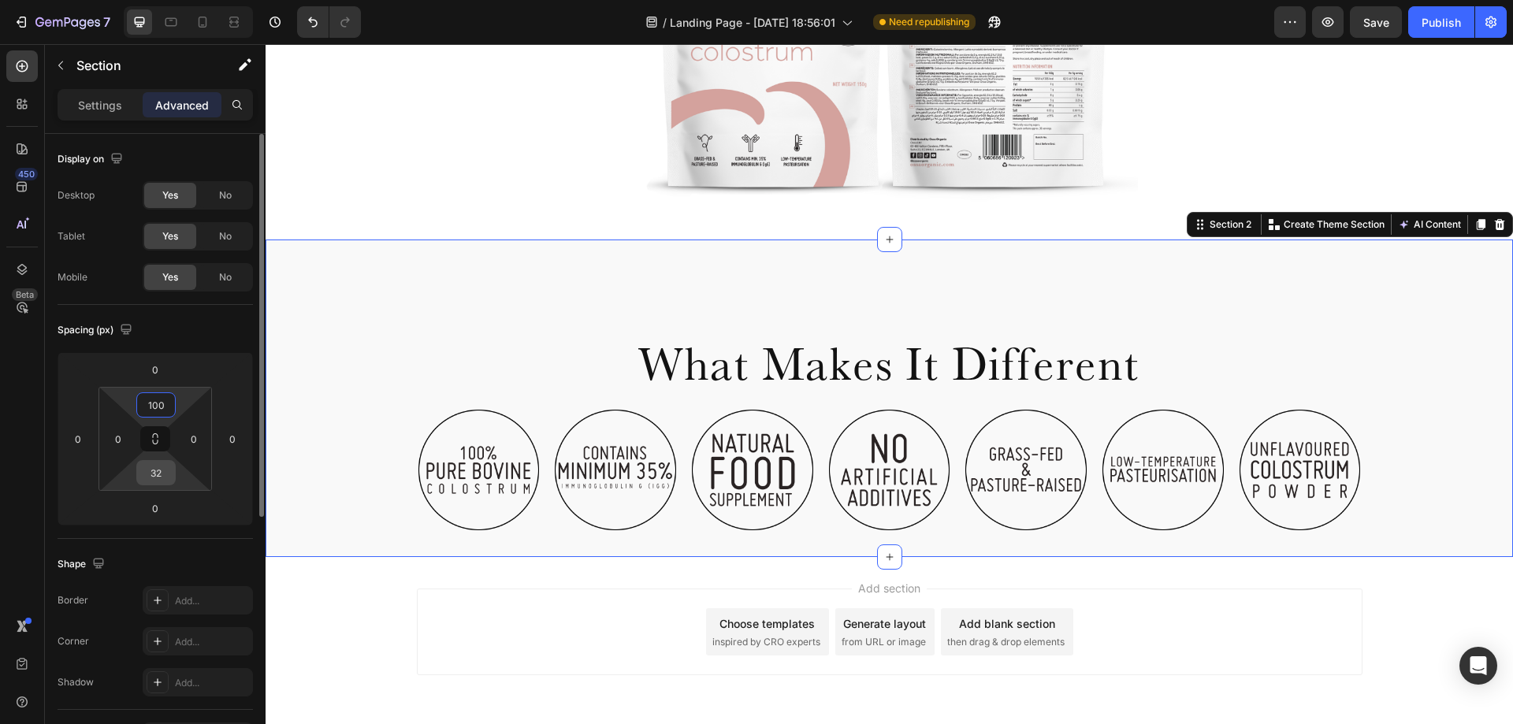
type input "100"
click at [151, 474] on input "32" at bounding box center [156, 473] width 32 height 24
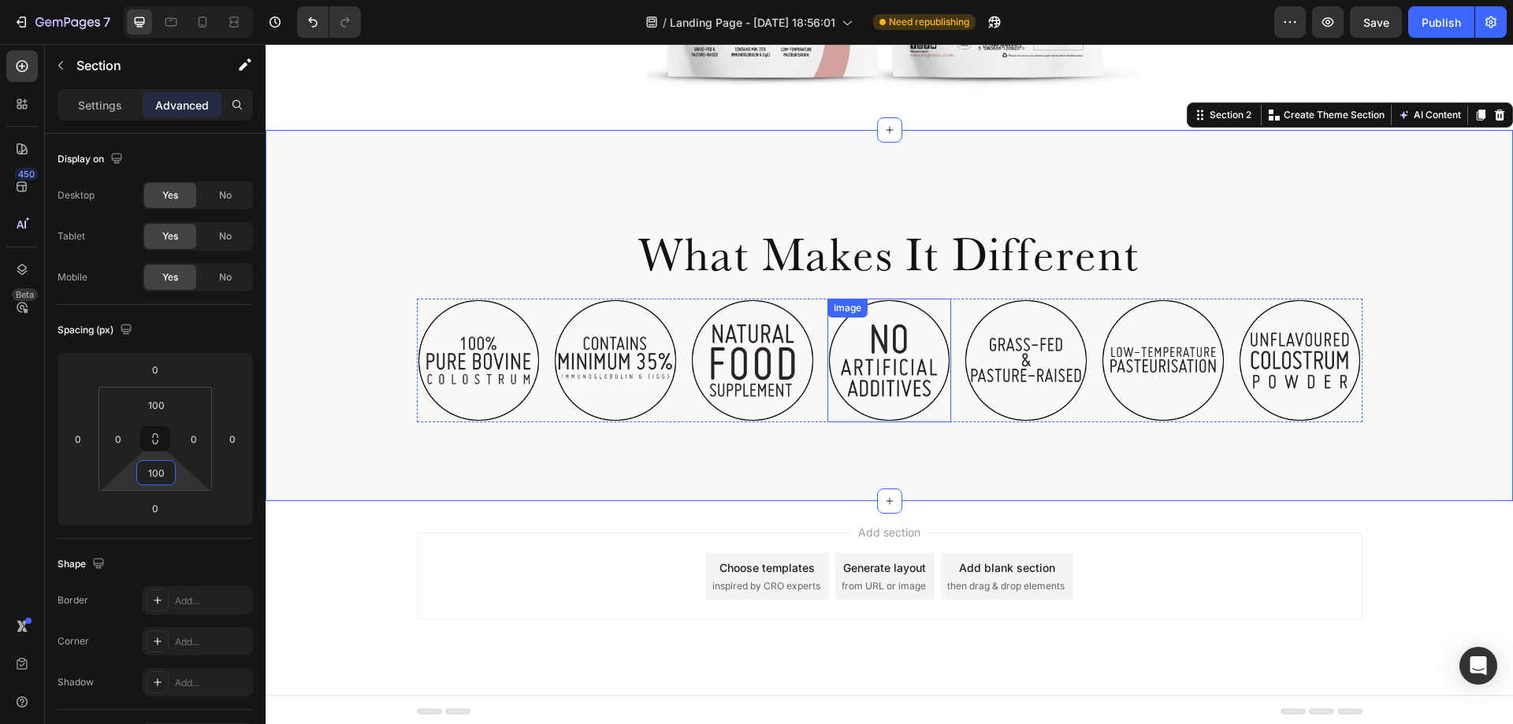
scroll to position [649, 0]
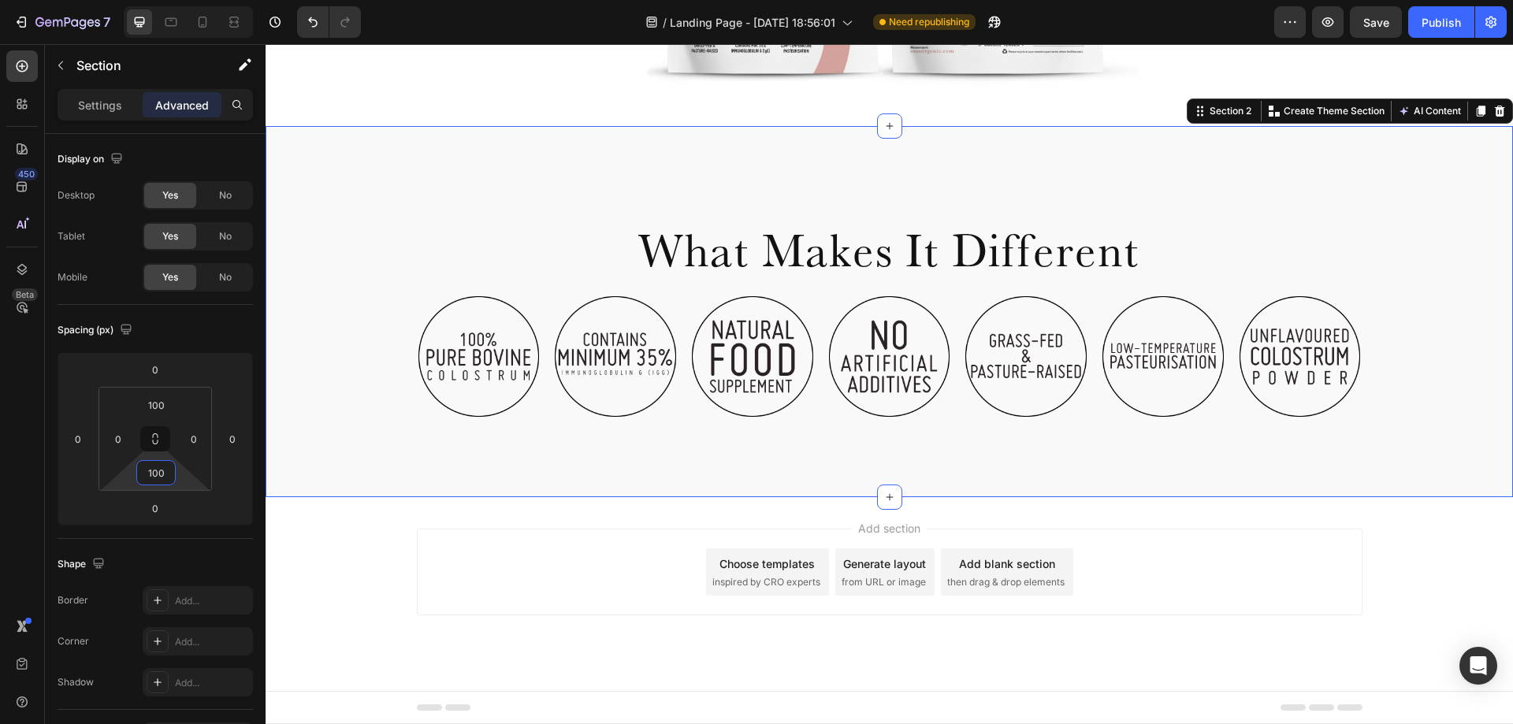
type input "100"
click at [1412, 288] on div "What Makes It Different Heading Row Image Image Image Image Image Image Image C…" at bounding box center [890, 312] width 1248 height 214
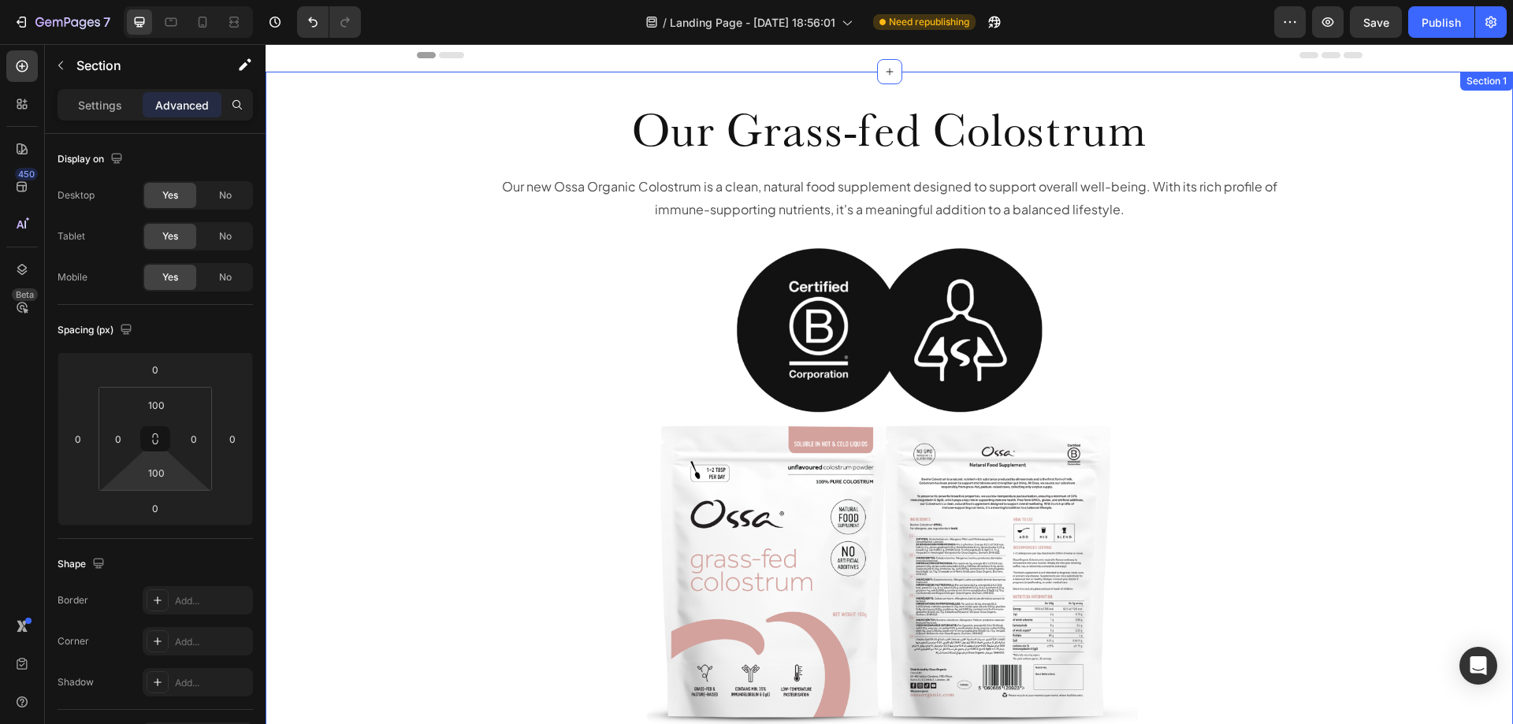
scroll to position [0, 0]
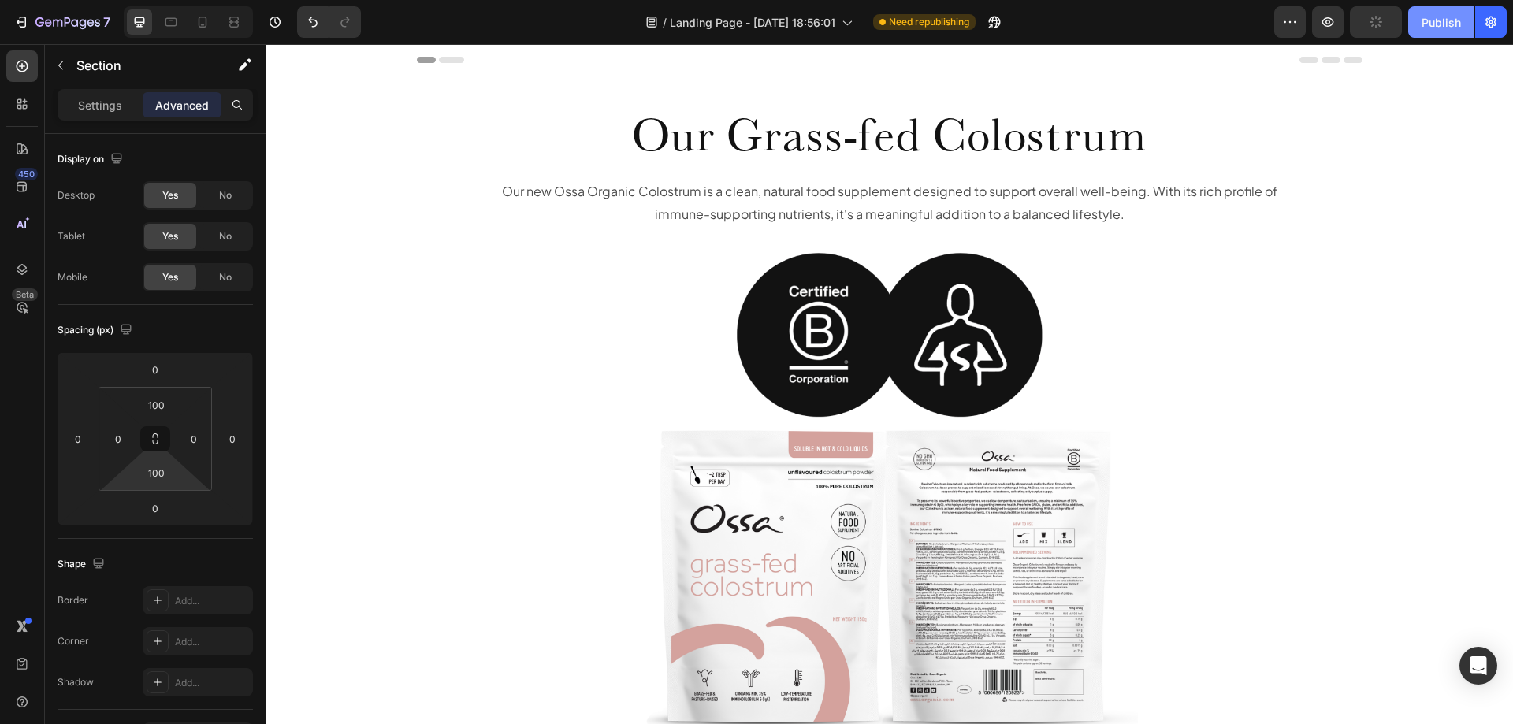
click at [1436, 14] on div "Publish" at bounding box center [1441, 22] width 39 height 17
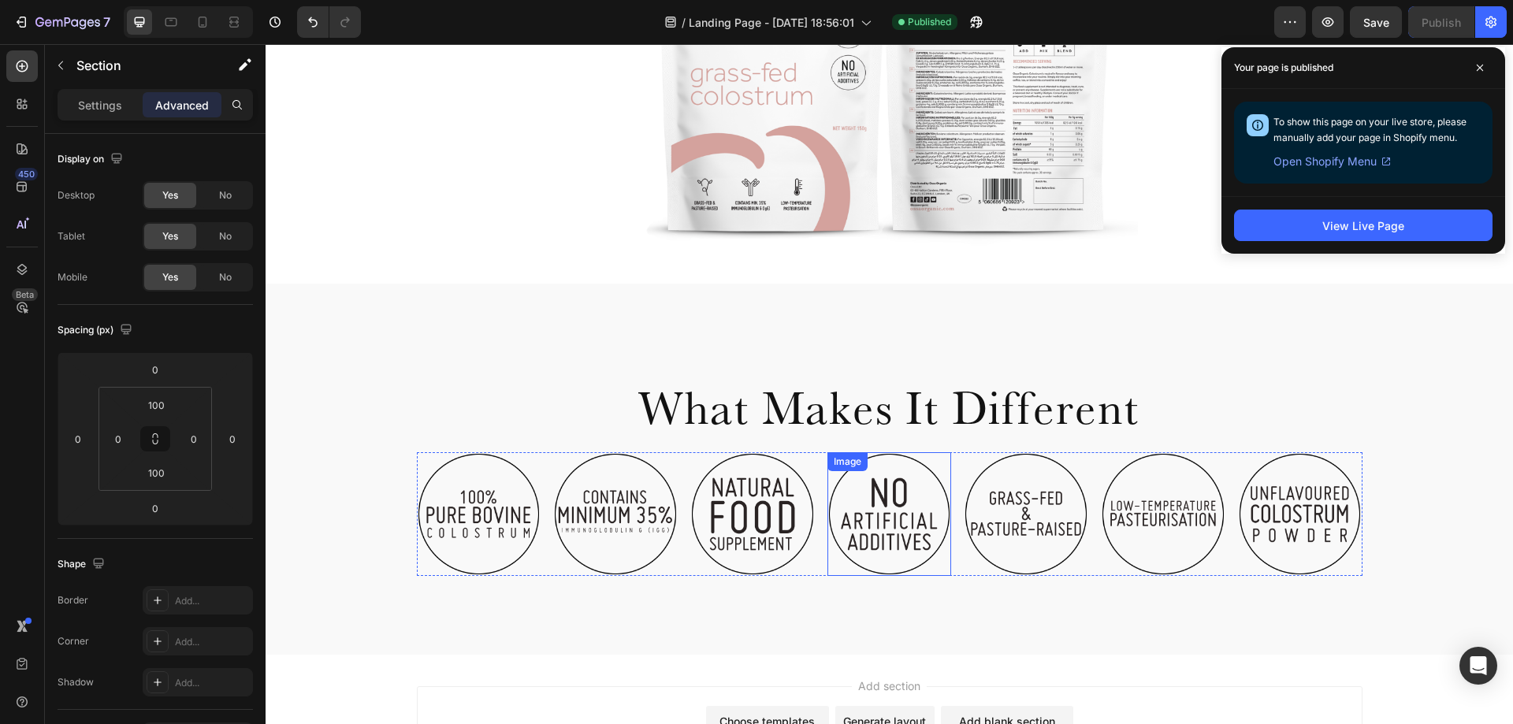
scroll to position [649, 0]
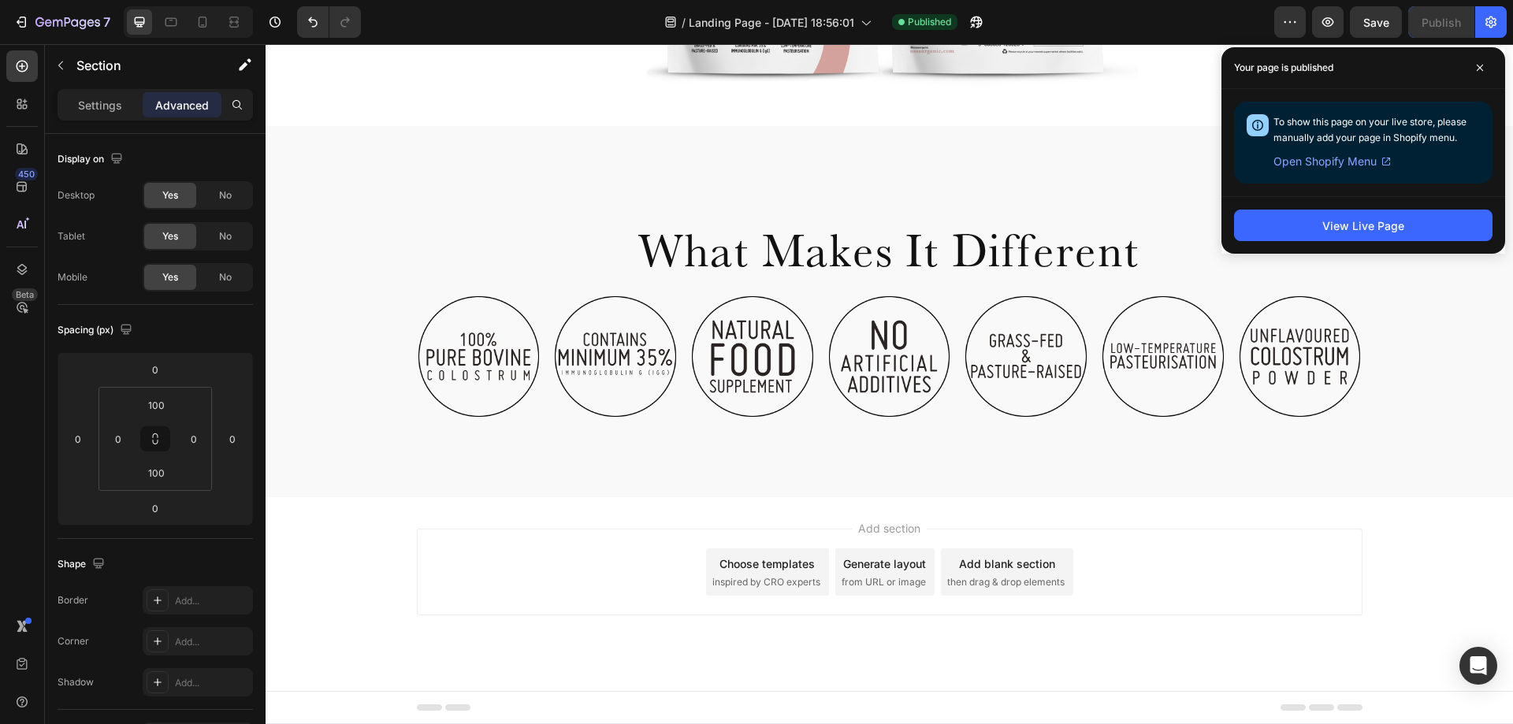
click at [995, 564] on div "Add blank section" at bounding box center [1007, 564] width 96 height 17
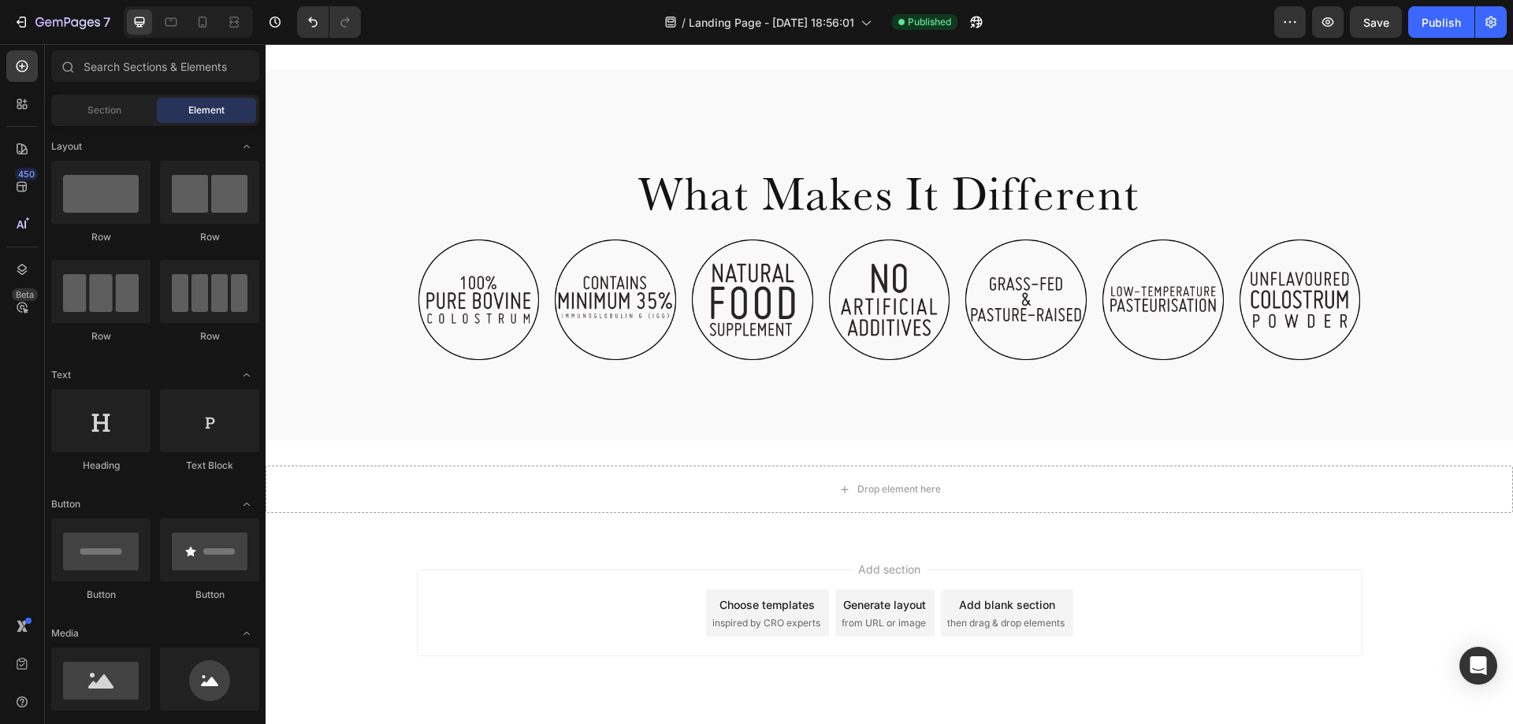
scroll to position [746, 0]
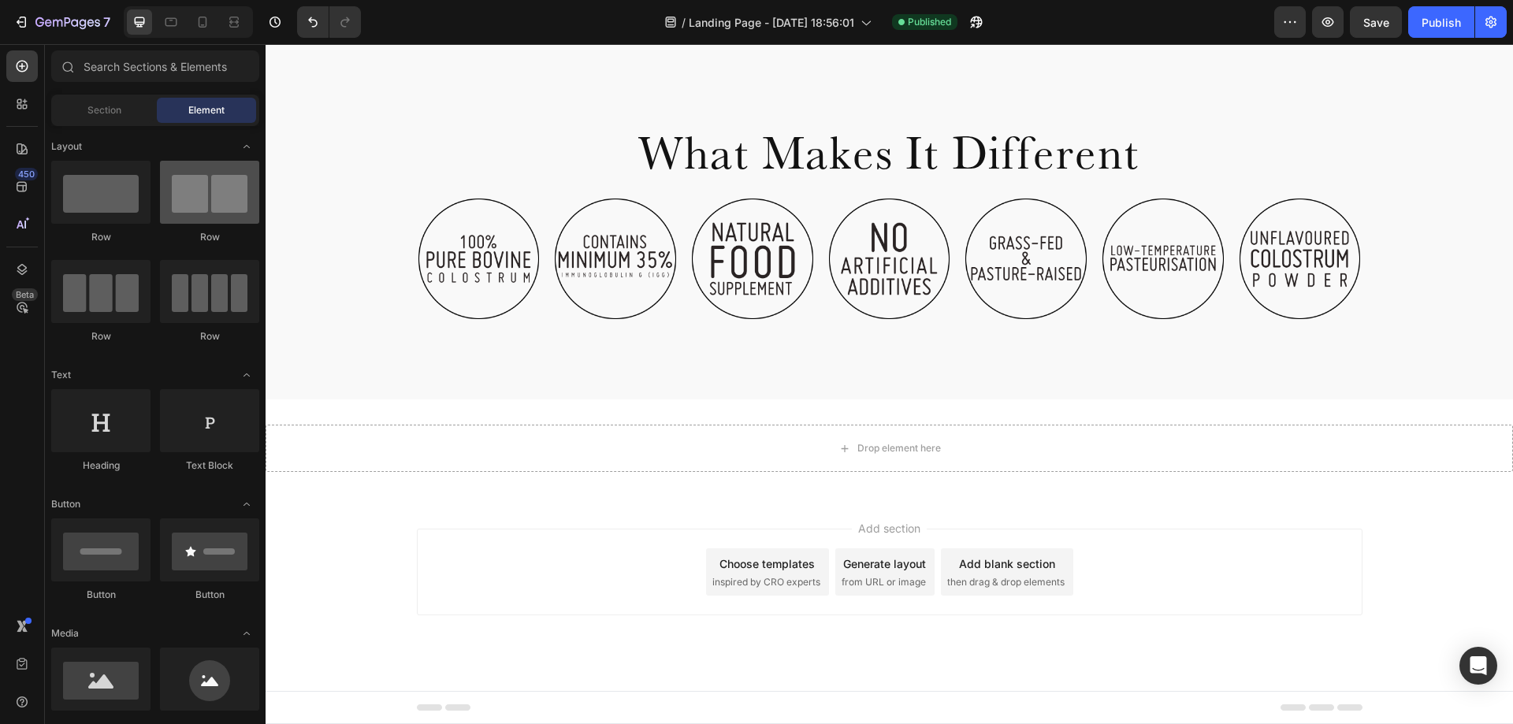
click at [221, 202] on div at bounding box center [209, 192] width 99 height 63
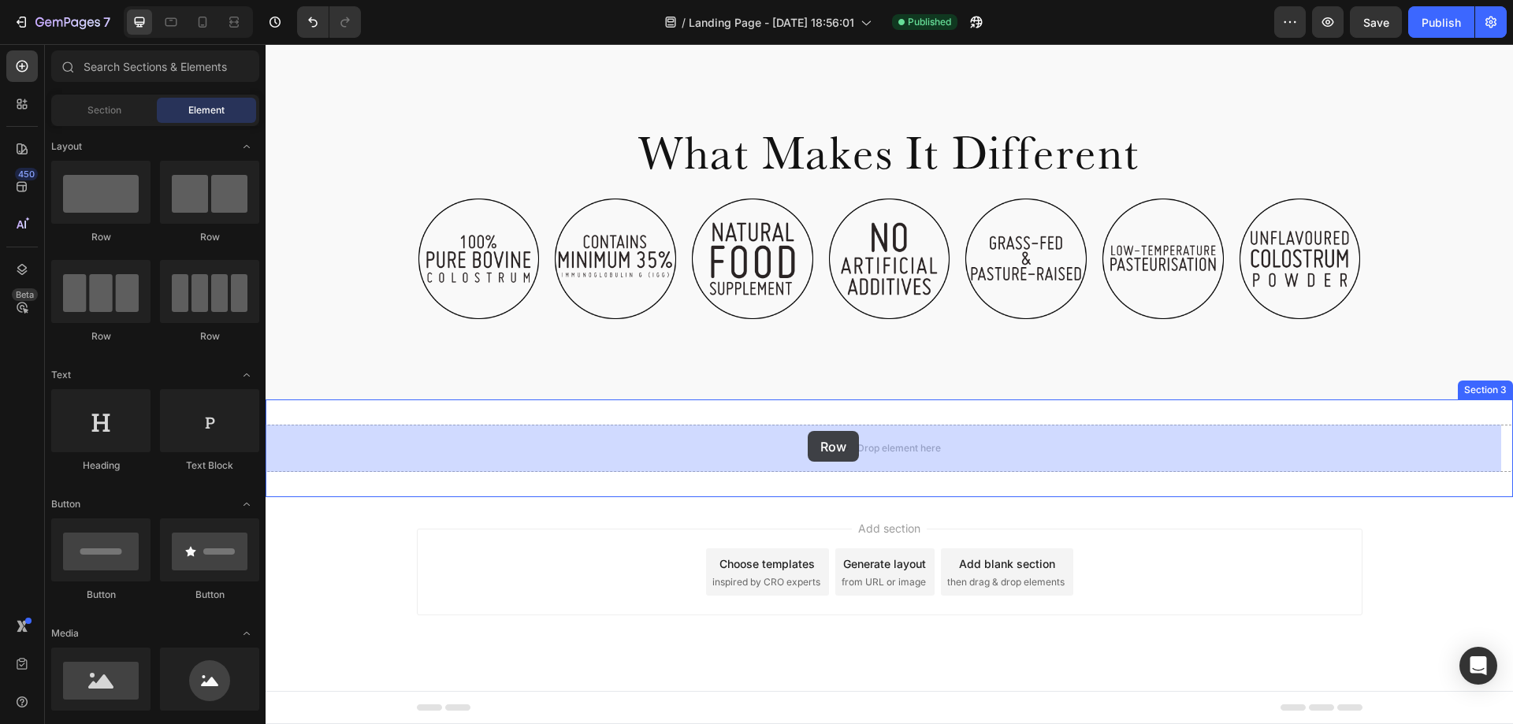
drag, startPoint x: 504, startPoint y: 264, endPoint x: 808, endPoint y: 431, distance: 347.1
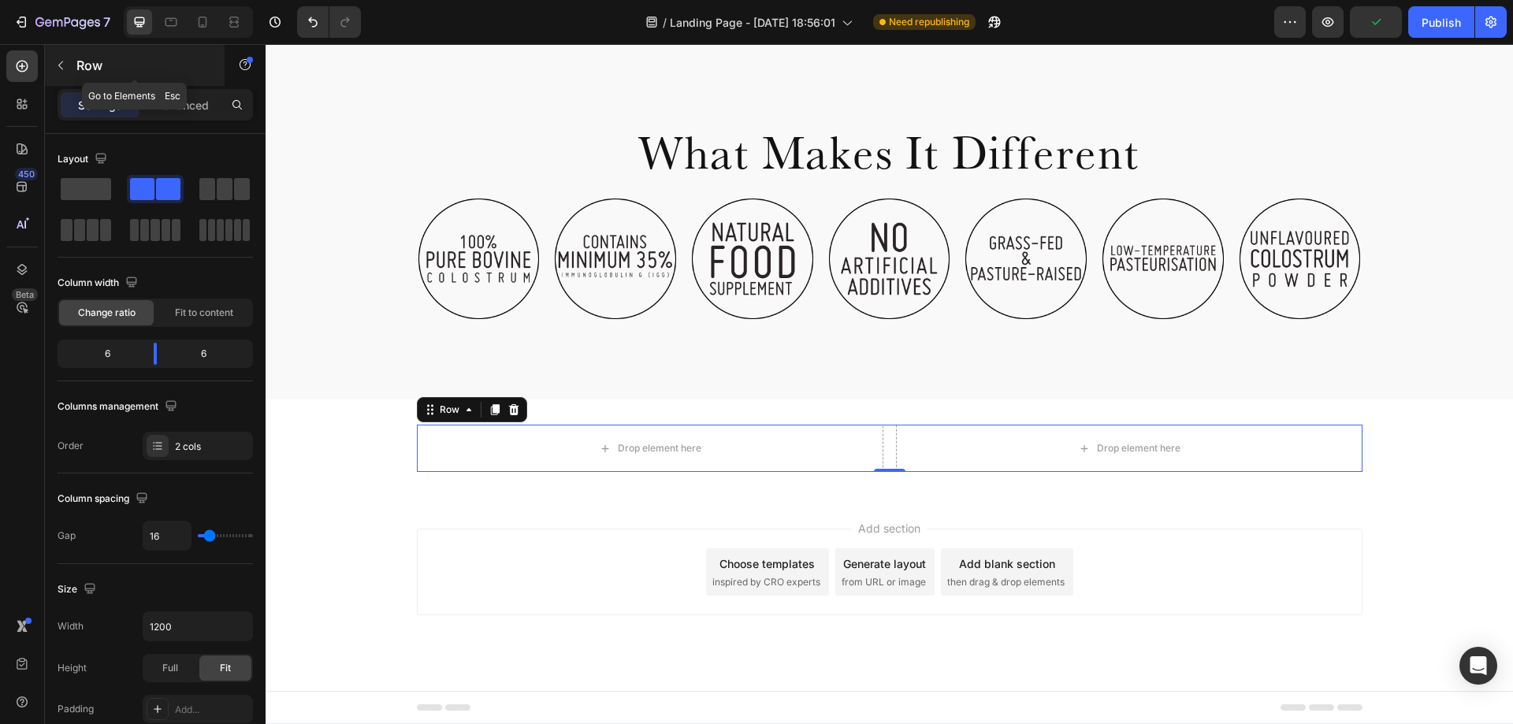
click at [73, 68] on button "button" at bounding box center [60, 65] width 25 height 25
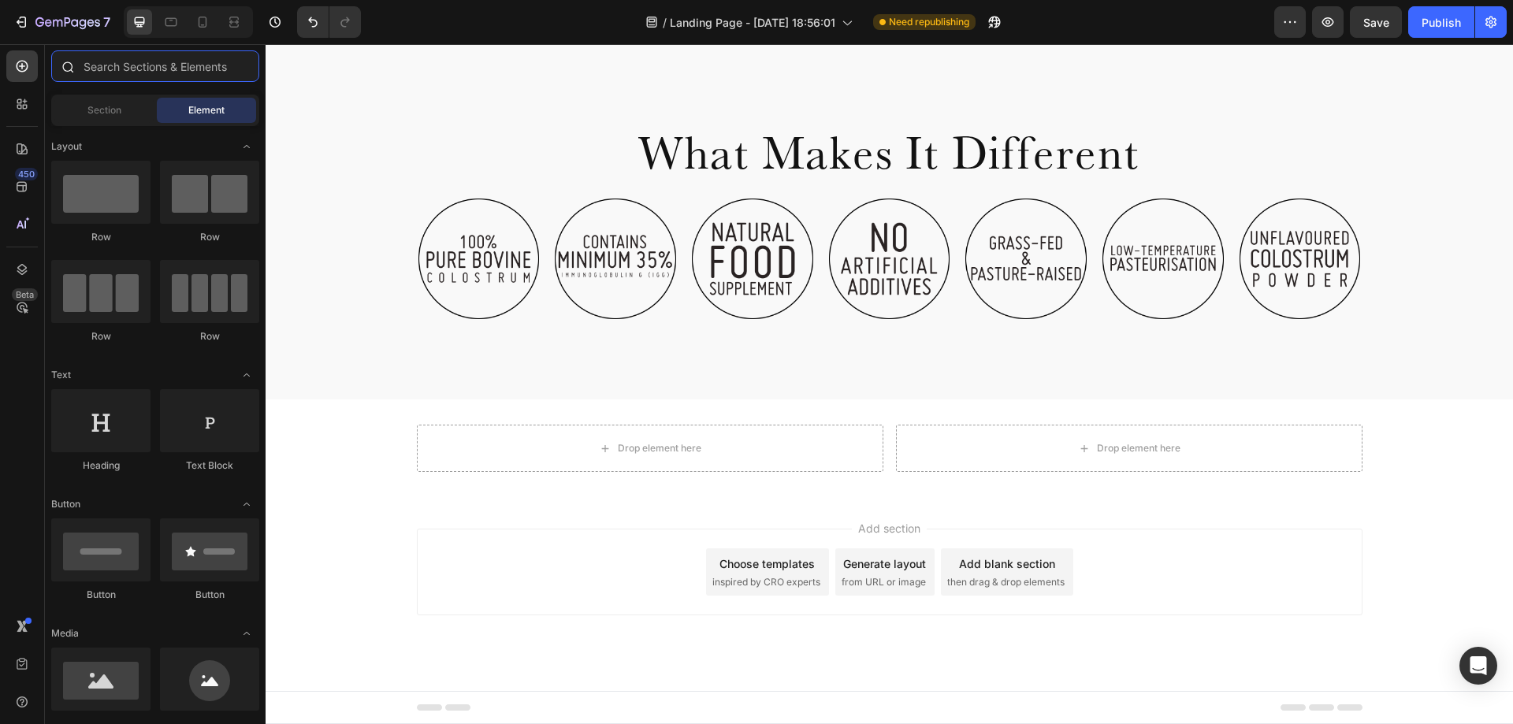
click at [105, 73] on input "text" at bounding box center [155, 66] width 208 height 32
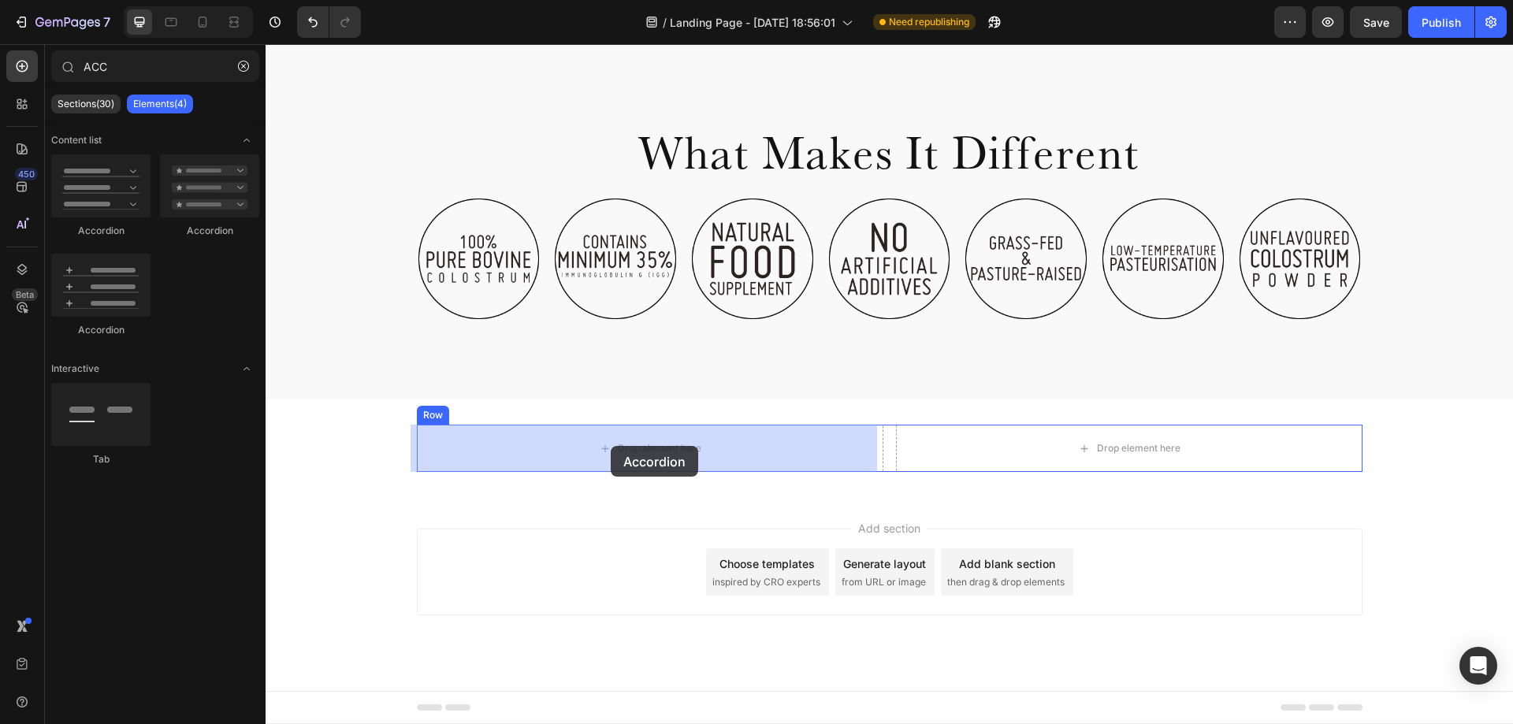
drag, startPoint x: 370, startPoint y: 245, endPoint x: 611, endPoint y: 446, distance: 313.9
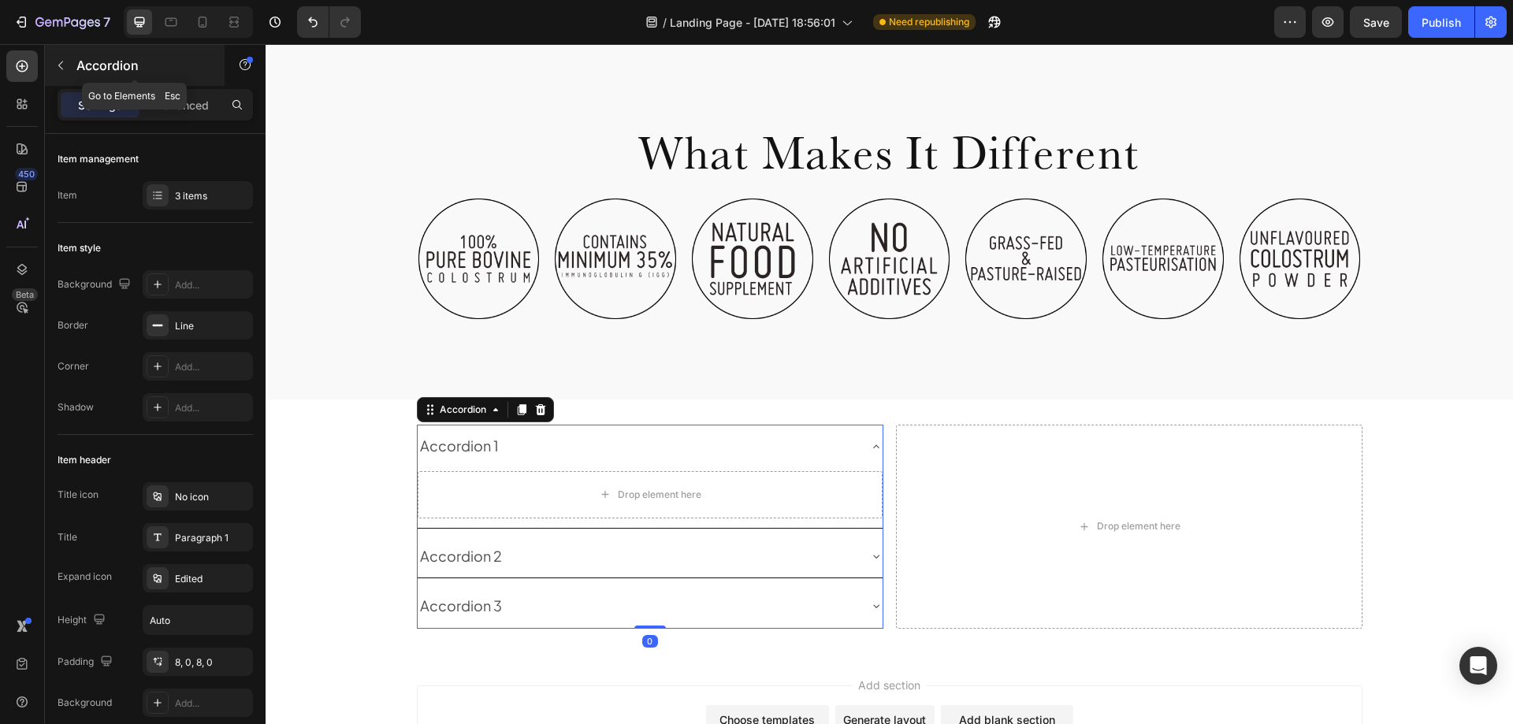
click at [65, 74] on button "button" at bounding box center [60, 65] width 25 height 25
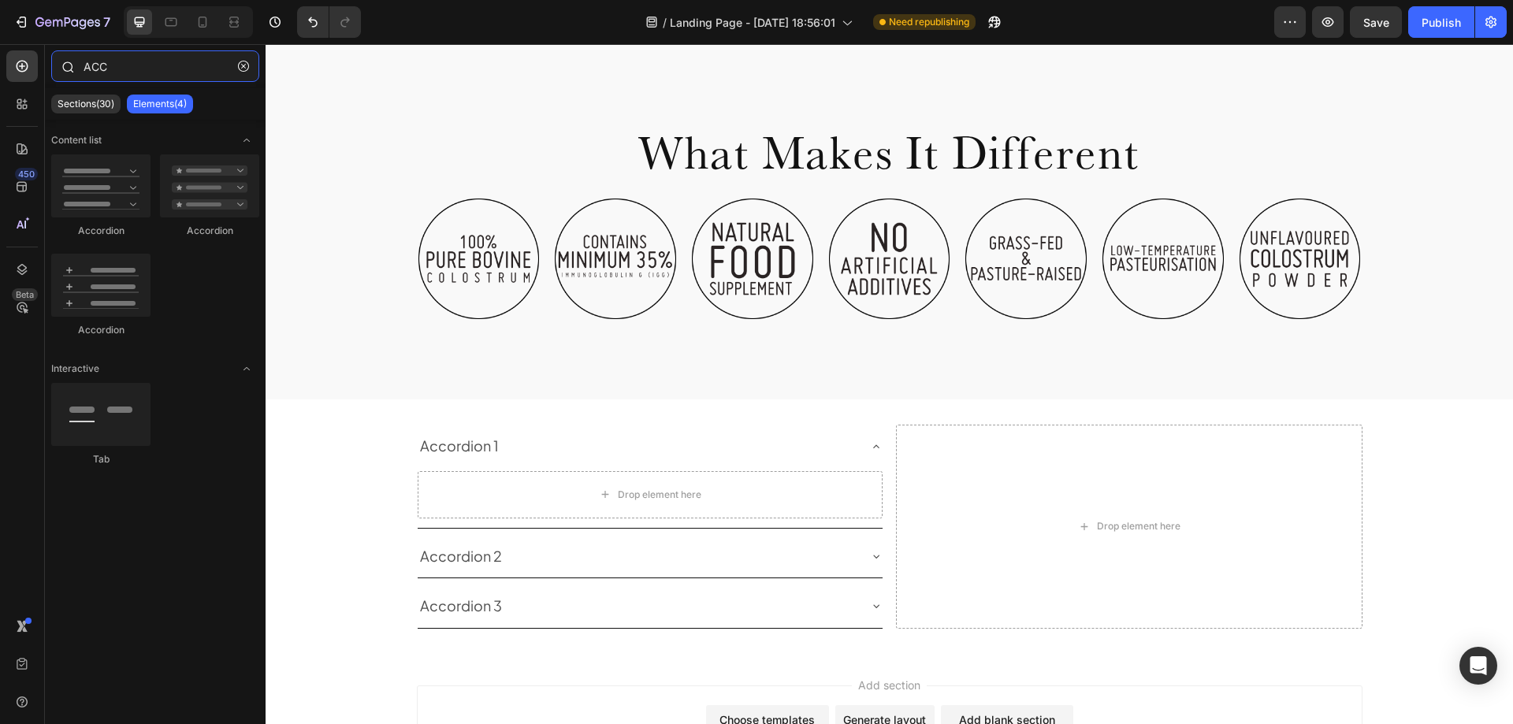
click at [90, 69] on input "ACC" at bounding box center [155, 66] width 208 height 32
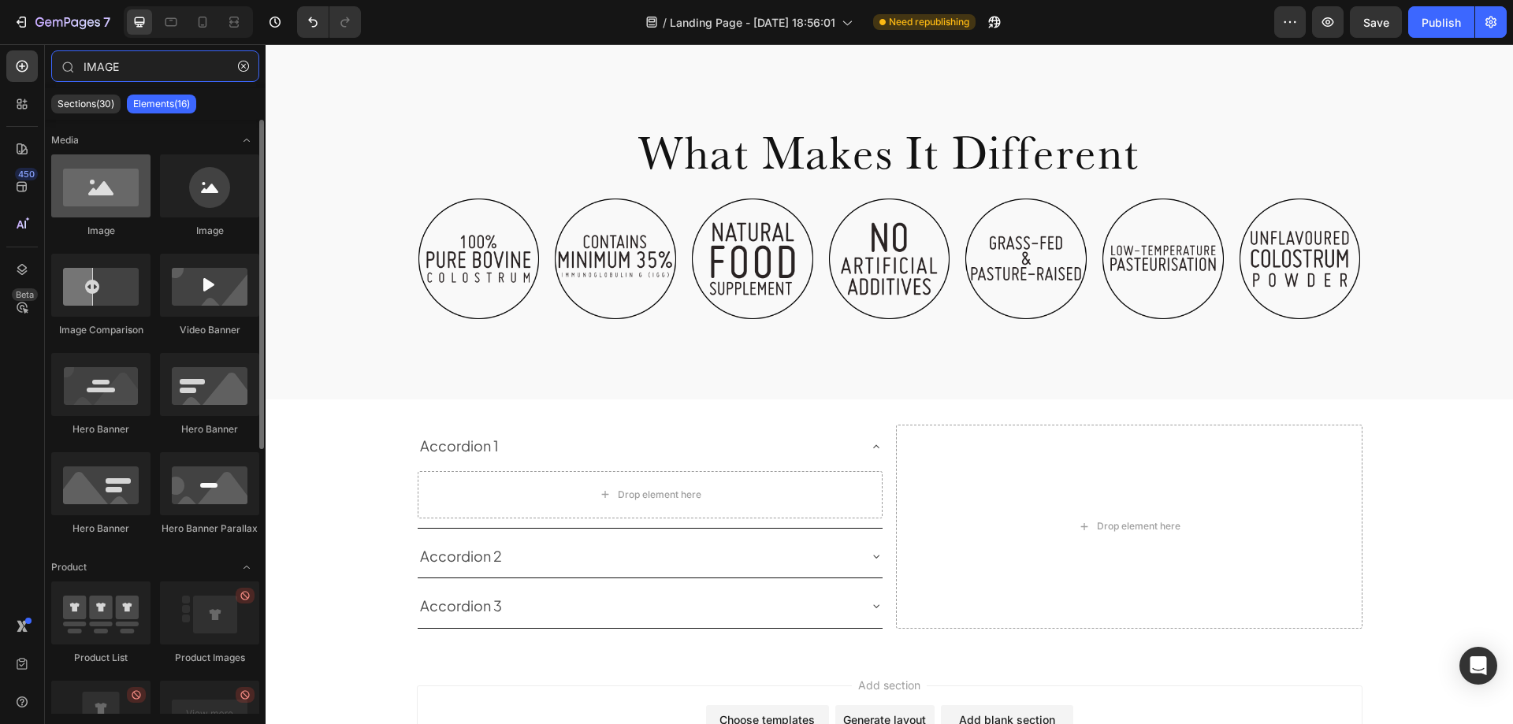
type input "IMAGE"
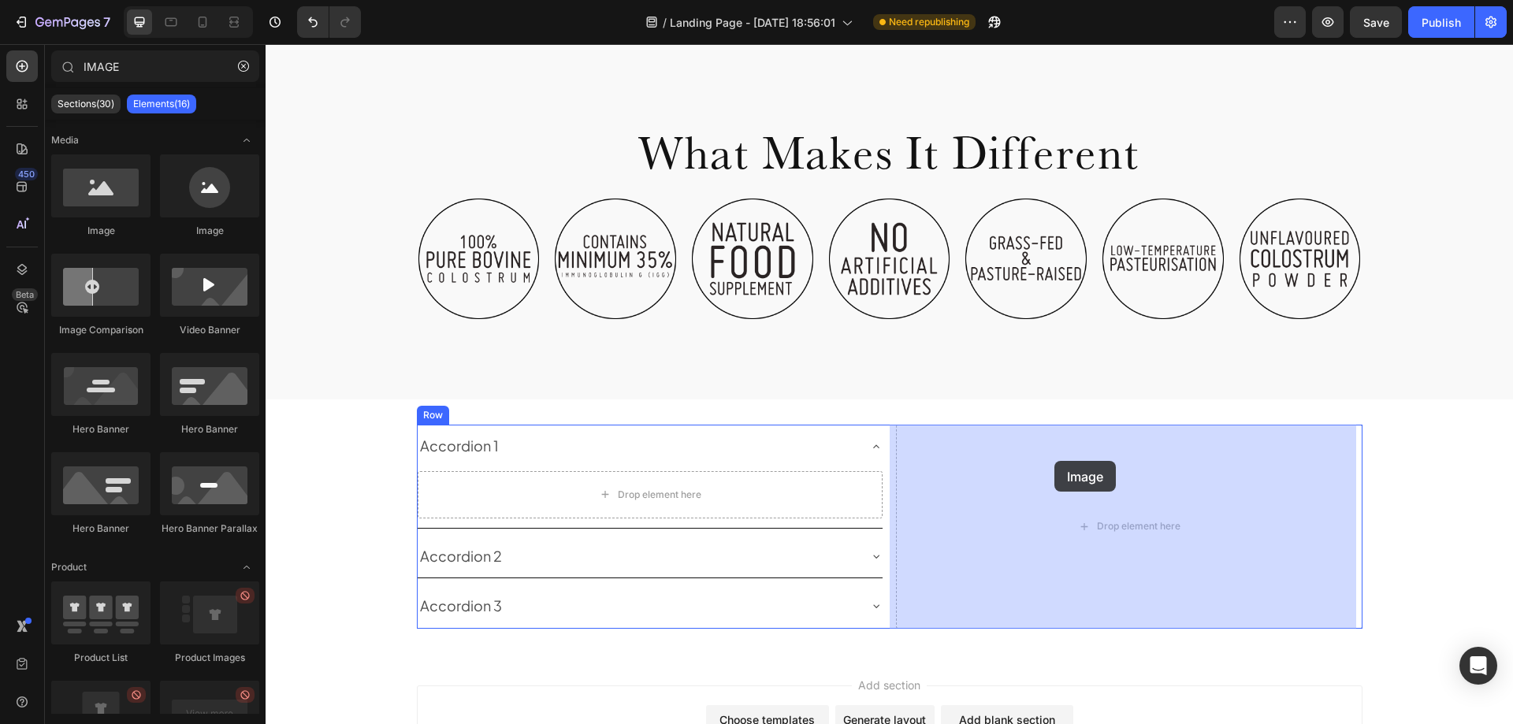
drag, startPoint x: 372, startPoint y: 247, endPoint x: 993, endPoint y: 430, distance: 647.2
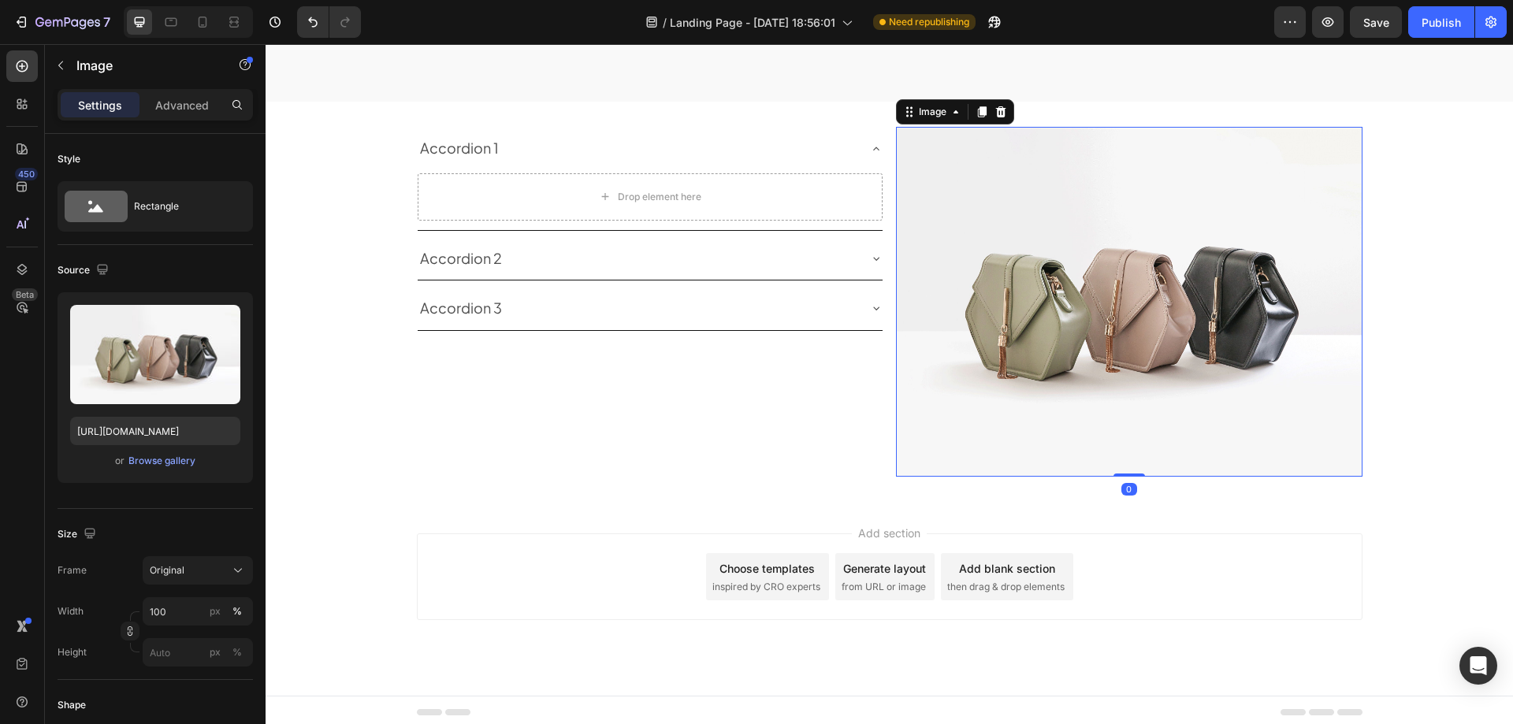
scroll to position [1049, 0]
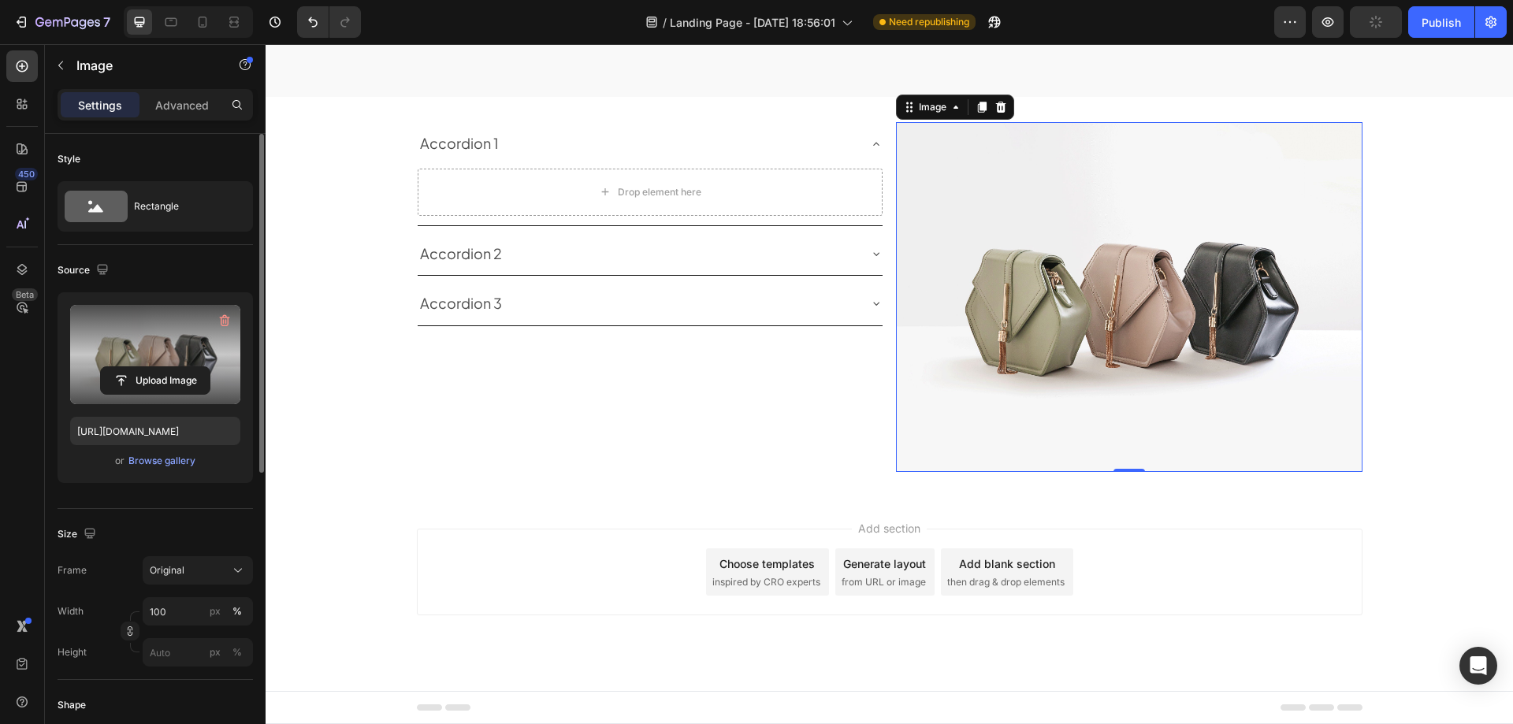
click at [170, 333] on label at bounding box center [155, 354] width 170 height 99
click at [170, 367] on input "file" at bounding box center [155, 380] width 109 height 27
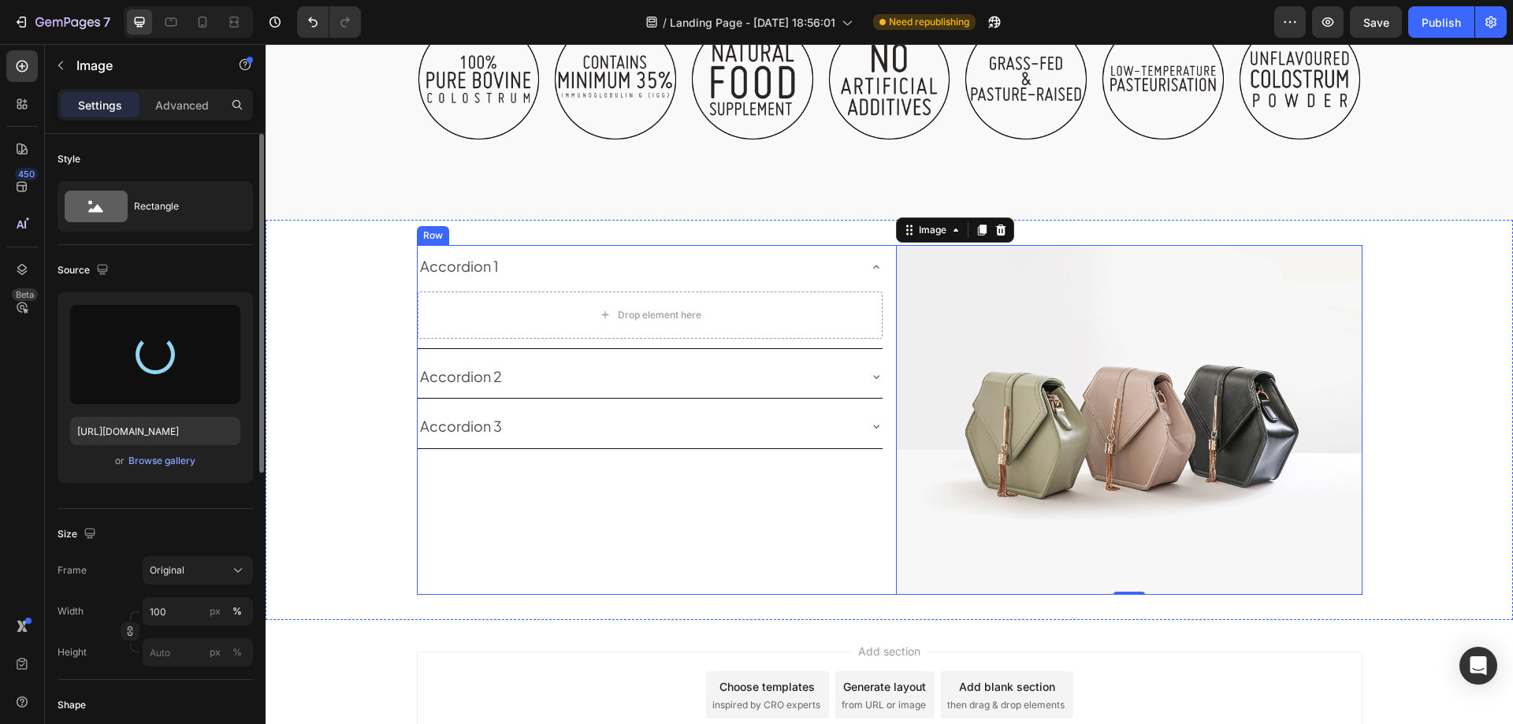
scroll to position [970, 0]
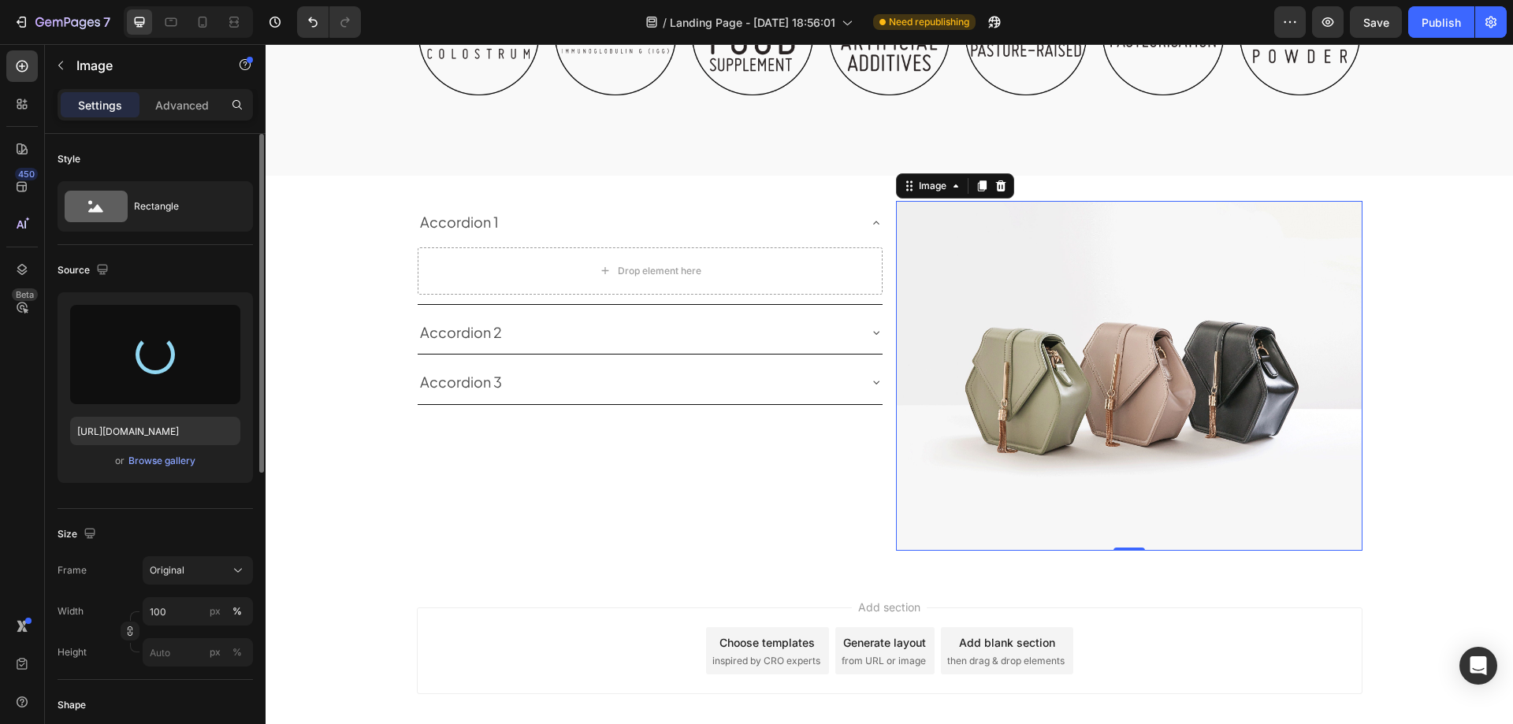
type input "https://cdn.shopify.com/s/files/1/0331/7599/4505/files/gempages_506847250073256…"
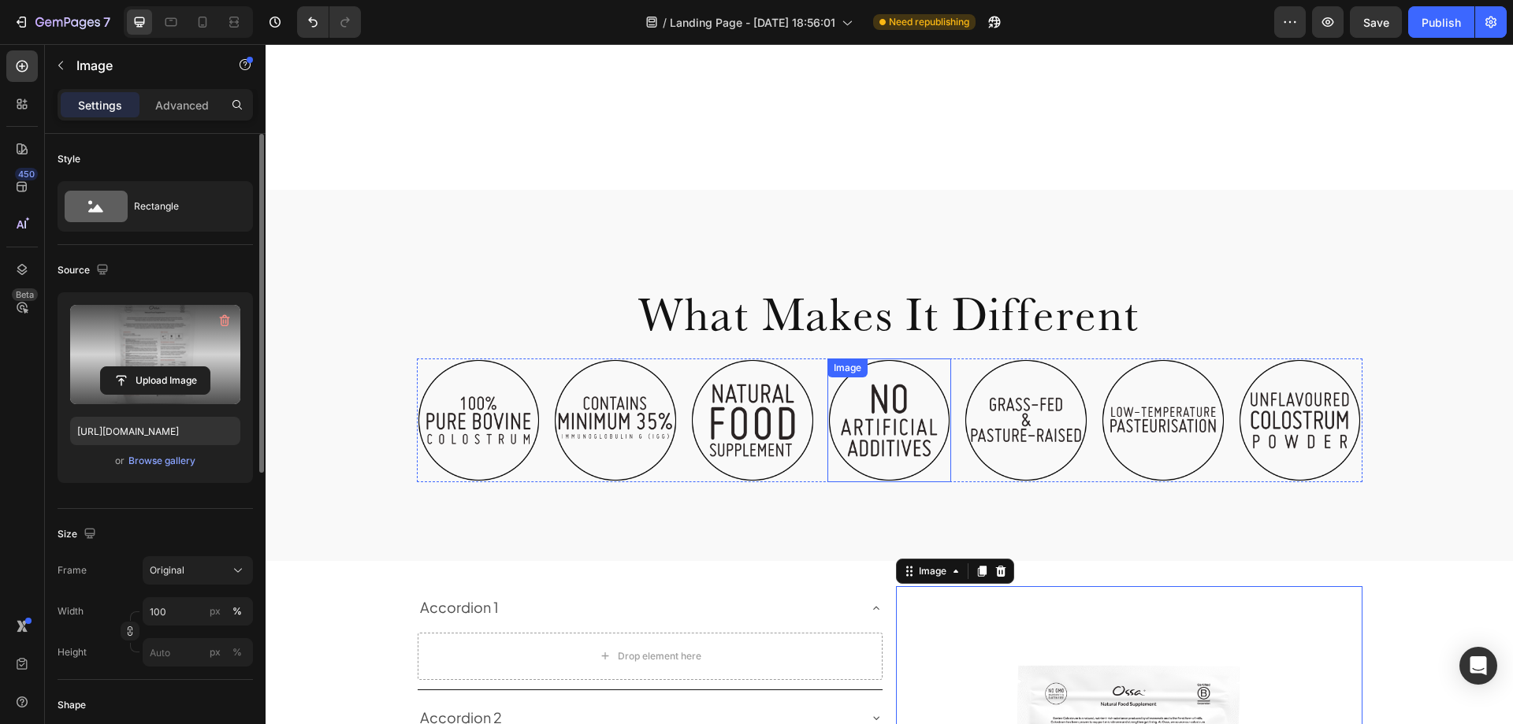
scroll to position [576, 0]
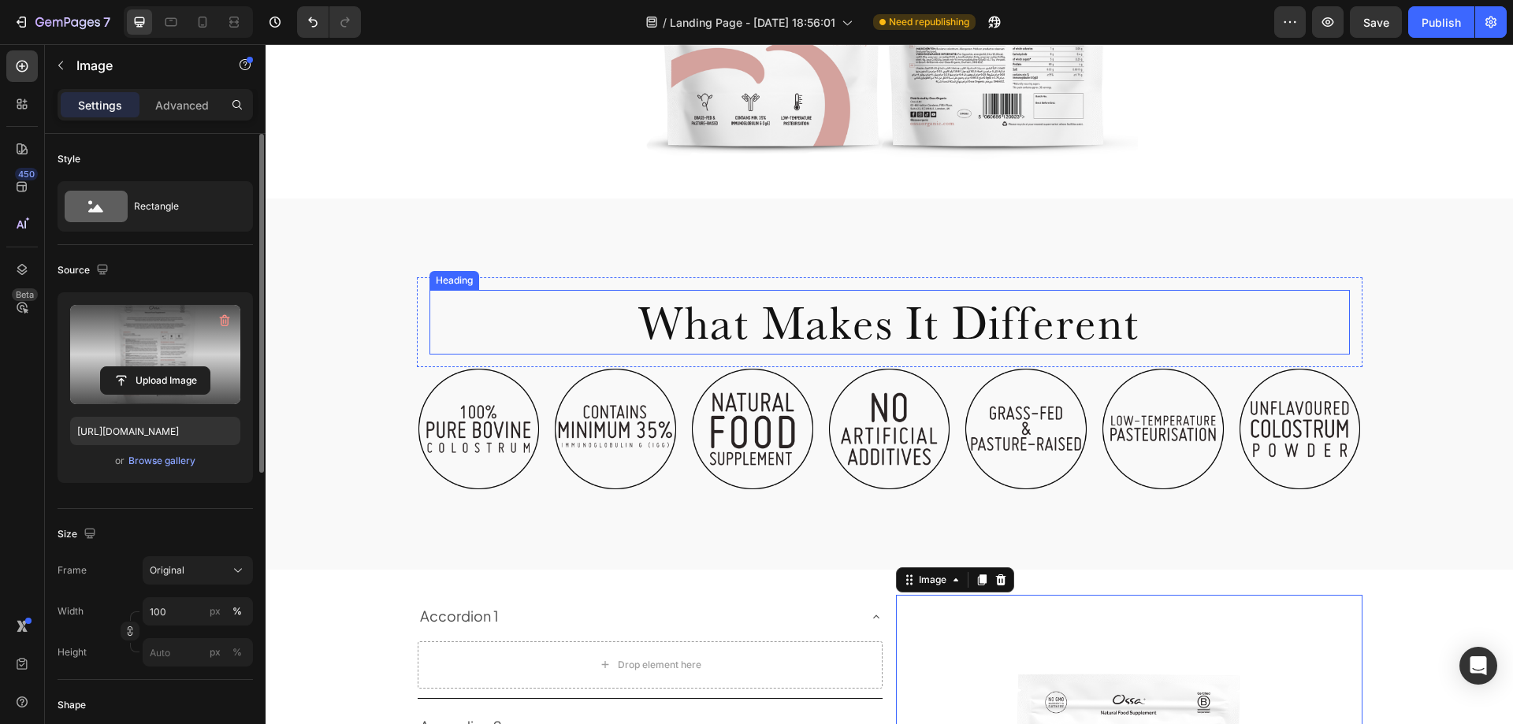
click at [1054, 333] on h2 "What Makes It Different" at bounding box center [890, 322] width 921 height 65
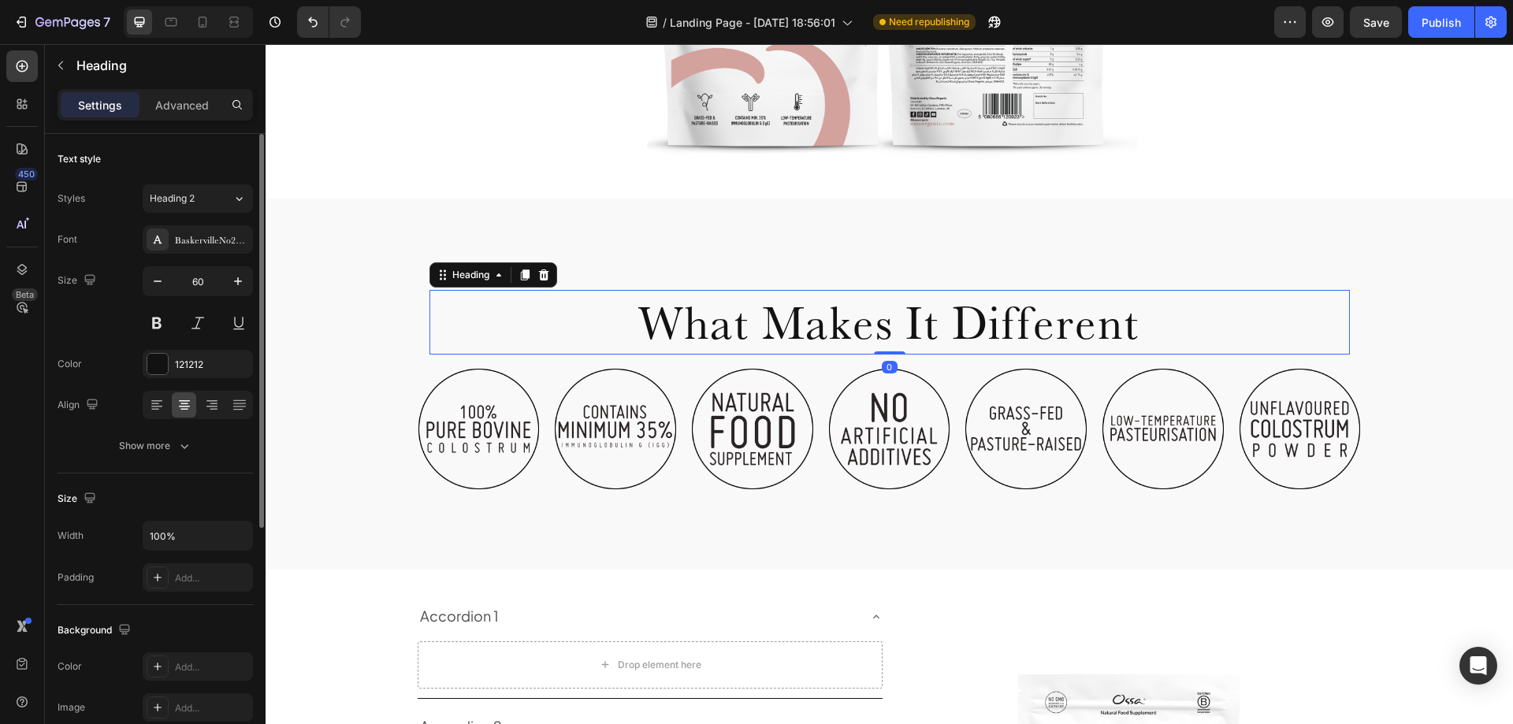
click at [1267, 335] on h2 "What Makes It Different" at bounding box center [890, 322] width 921 height 65
click at [381, 276] on div "What Makes It Different Heading 0 Row Image Image Image Image Image Image Image…" at bounding box center [890, 385] width 1248 height 372
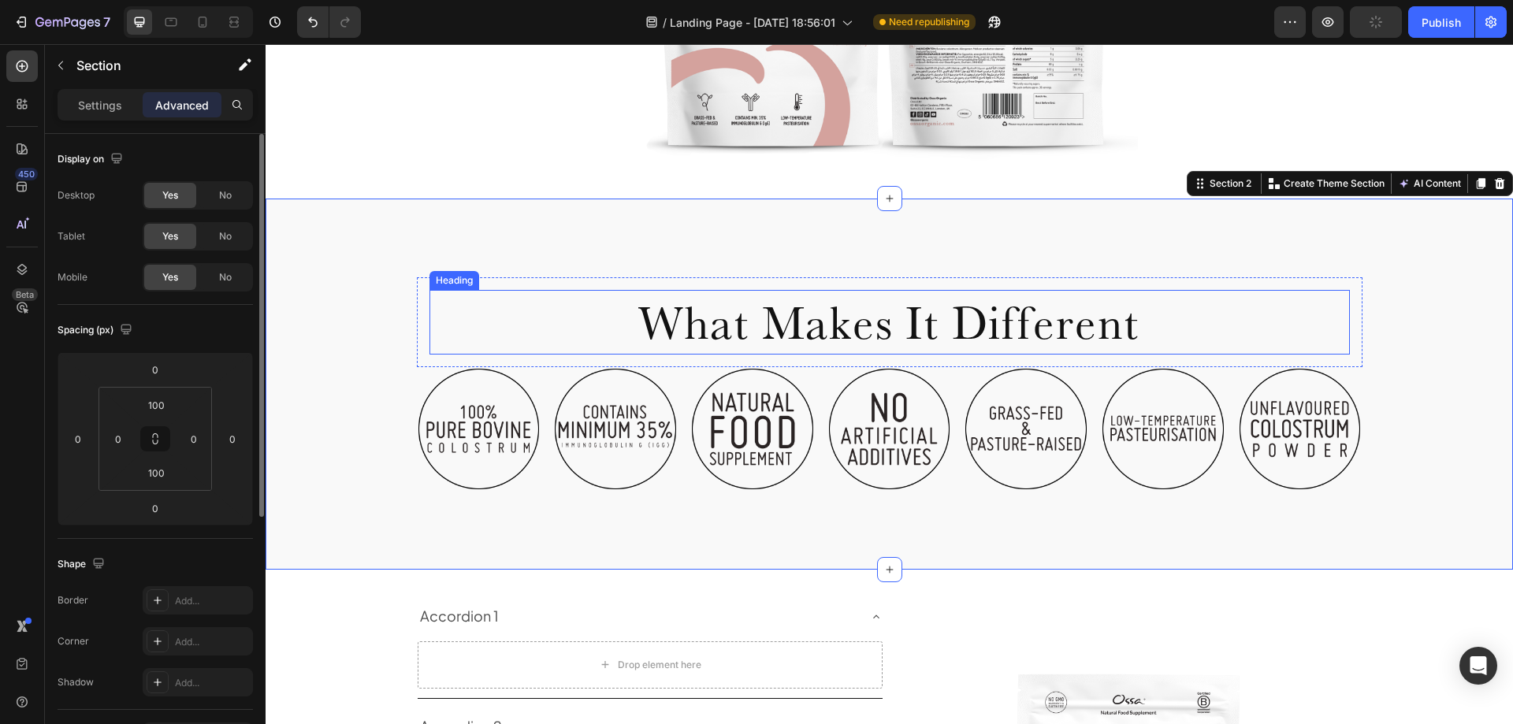
click at [431, 301] on p "What Makes It Different" at bounding box center [889, 322] width 917 height 61
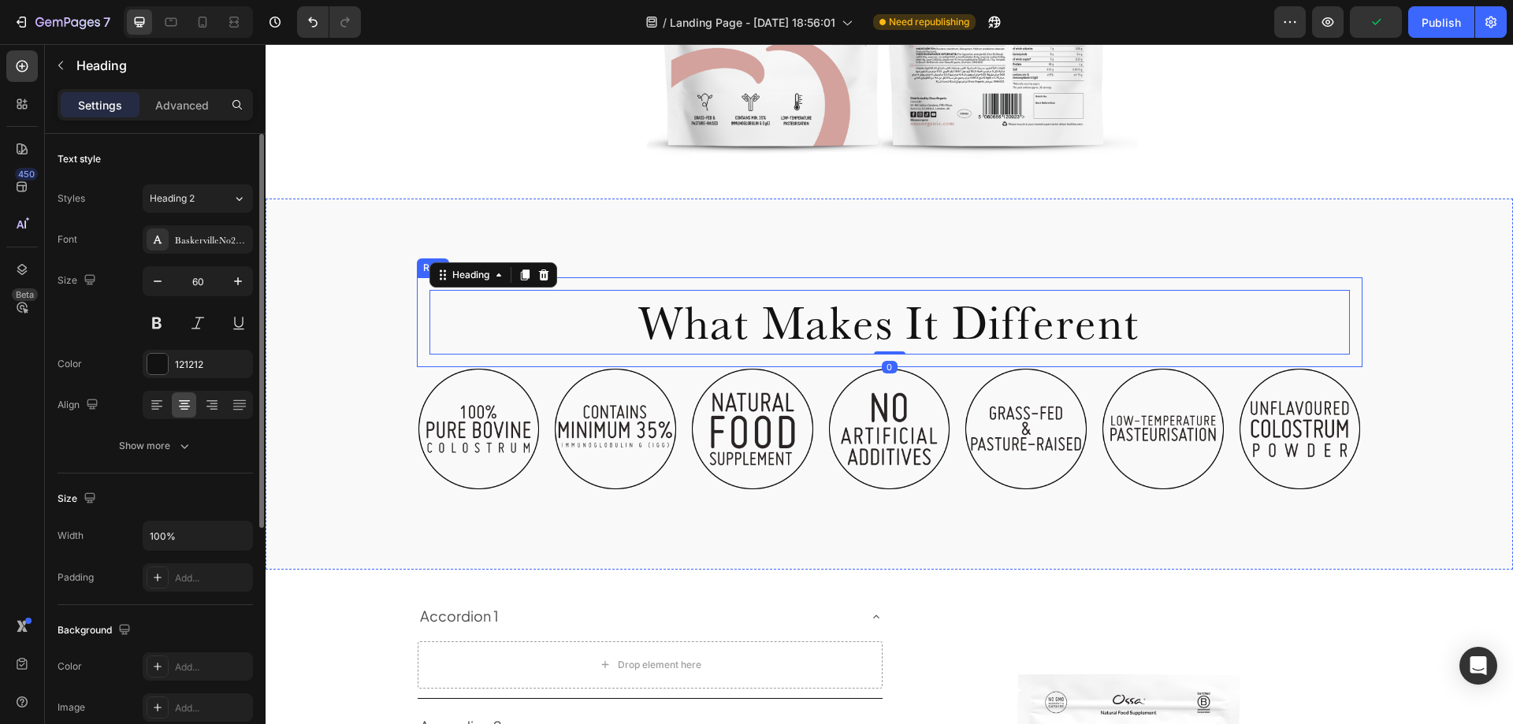
click at [417, 291] on div "What Makes It Different Heading 0 Row" at bounding box center [890, 322] width 946 height 90
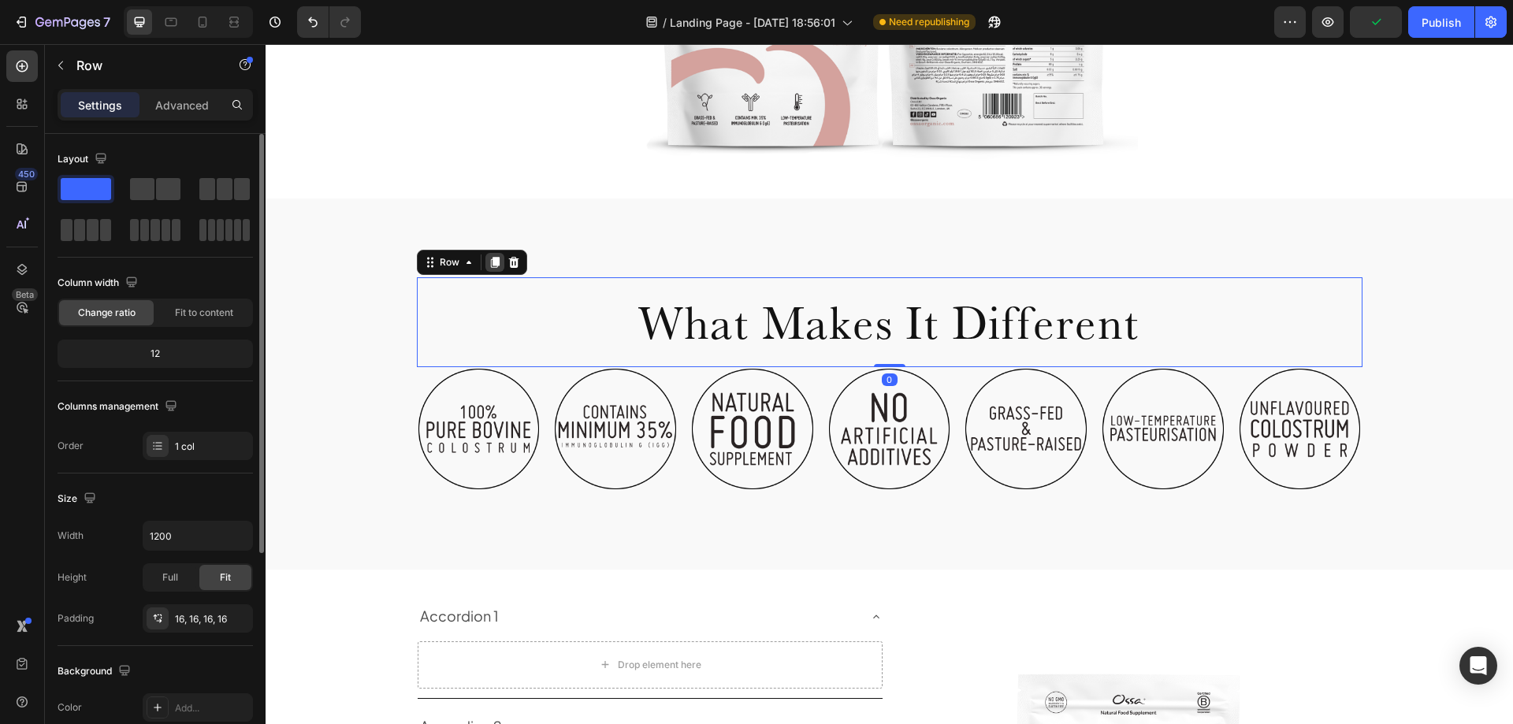
click at [490, 262] on icon at bounding box center [494, 262] width 9 height 11
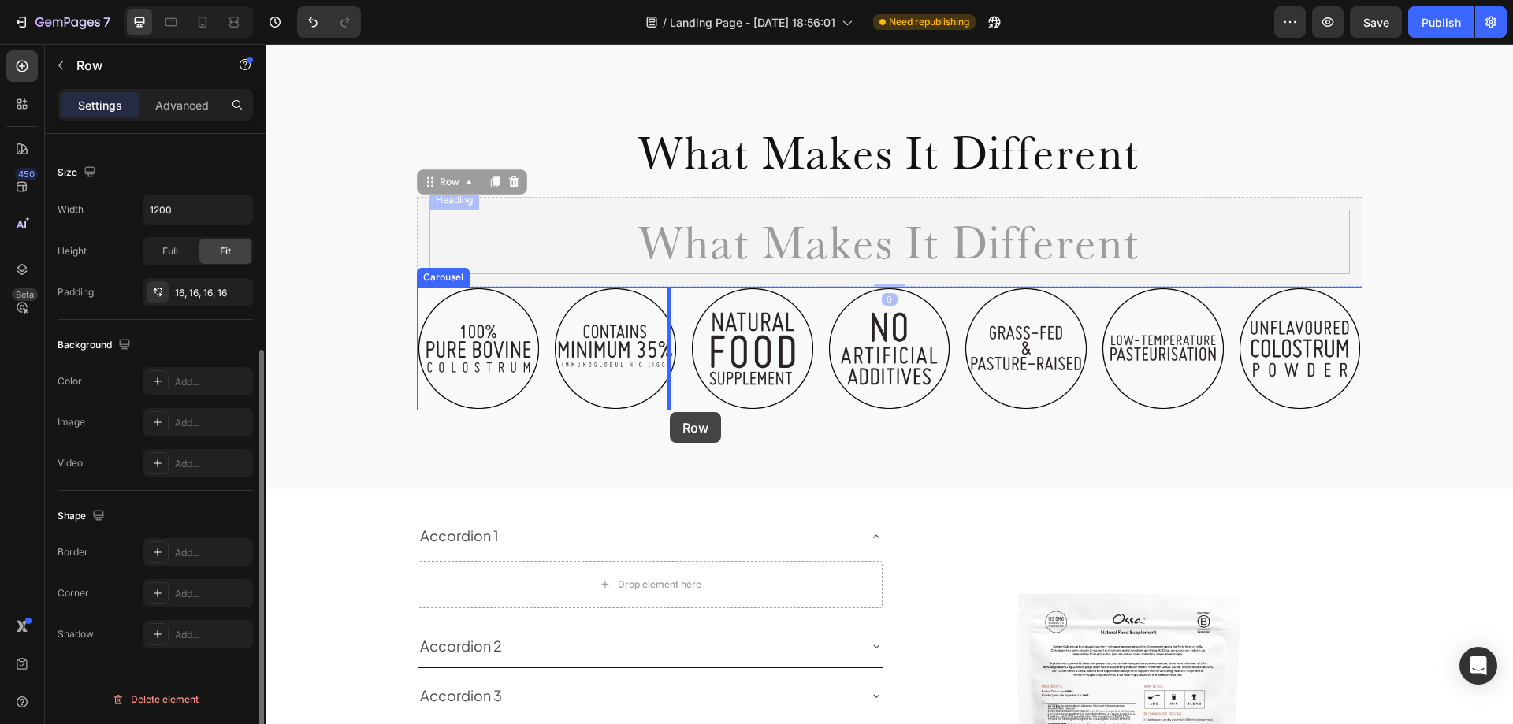
scroll to position [891, 0]
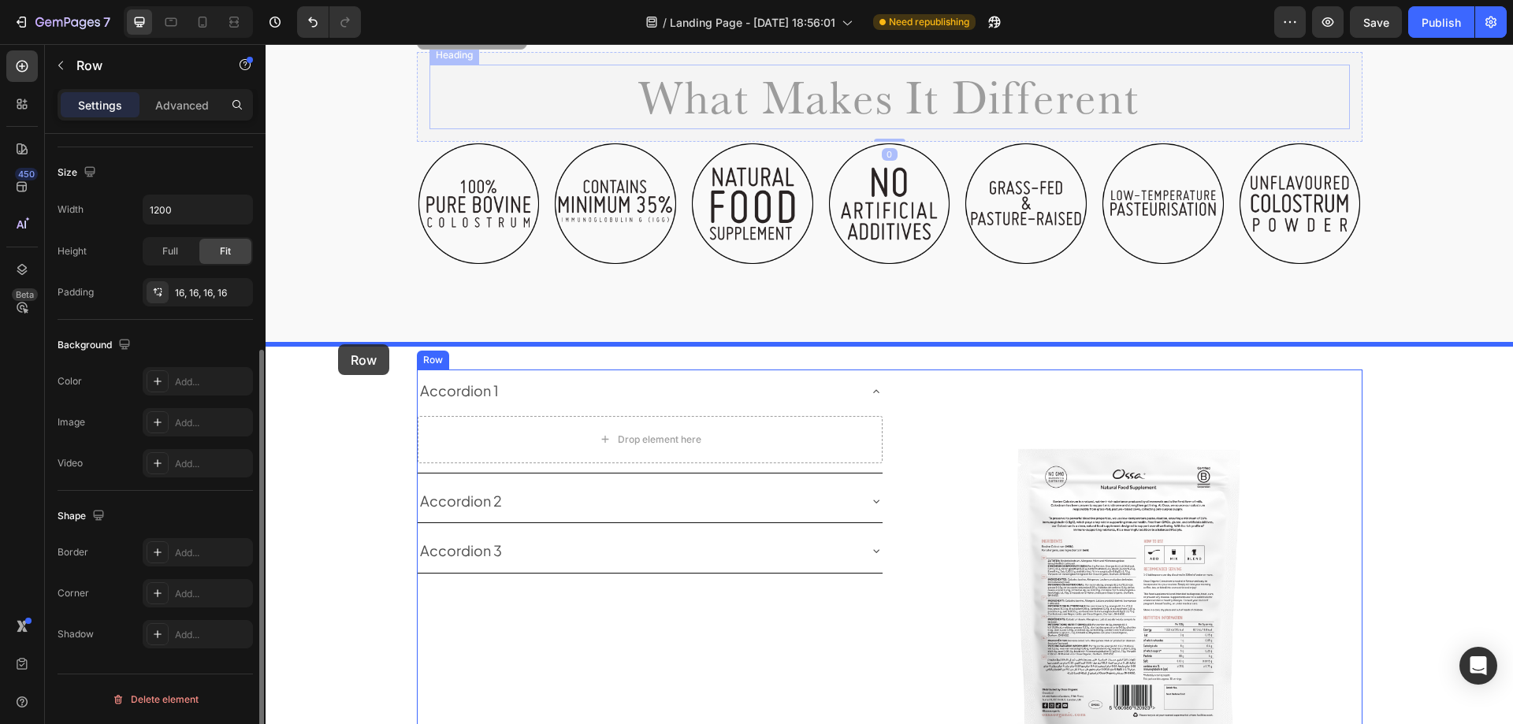
drag, startPoint x: 426, startPoint y: 355, endPoint x: 338, endPoint y: 344, distance: 88.9
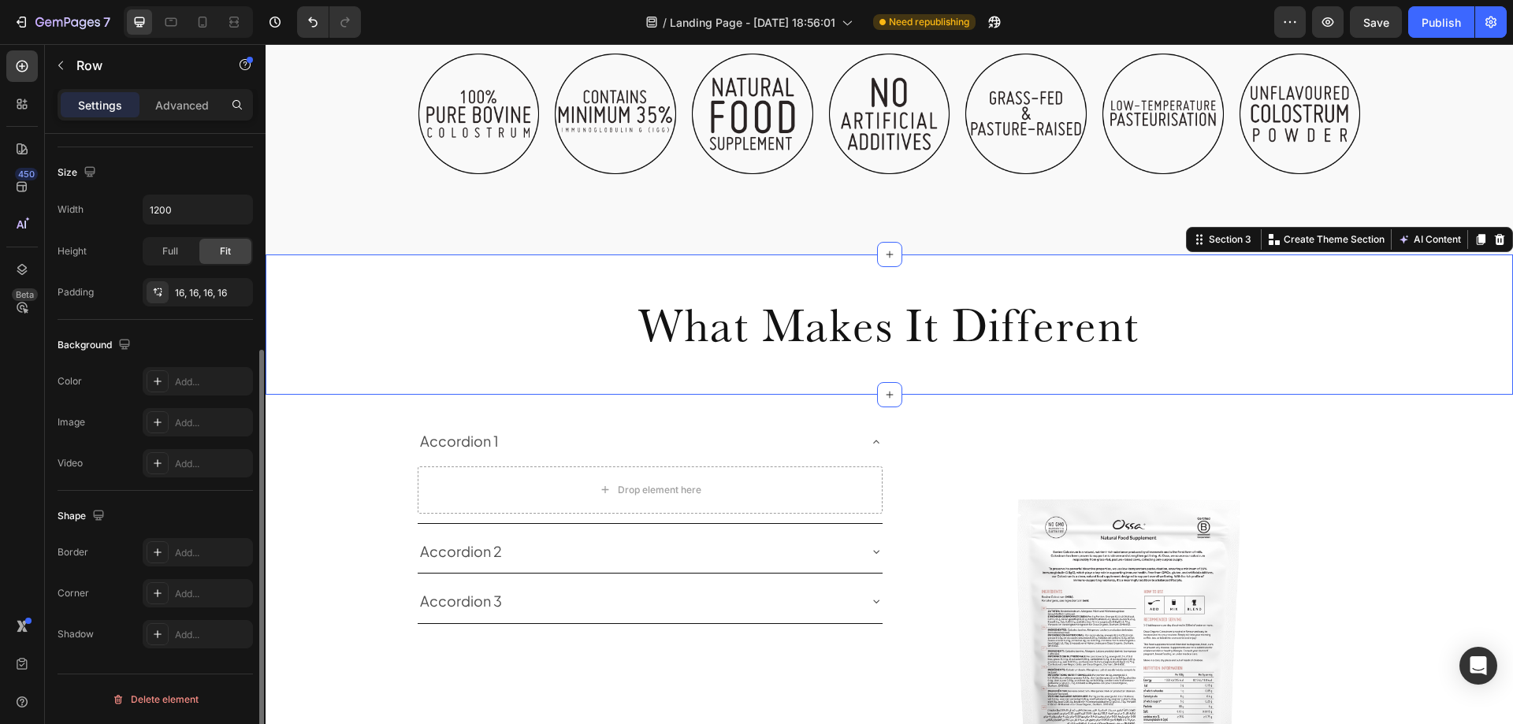
click at [356, 339] on div "What Makes It Different Heading Row" at bounding box center [890, 325] width 1248 height 90
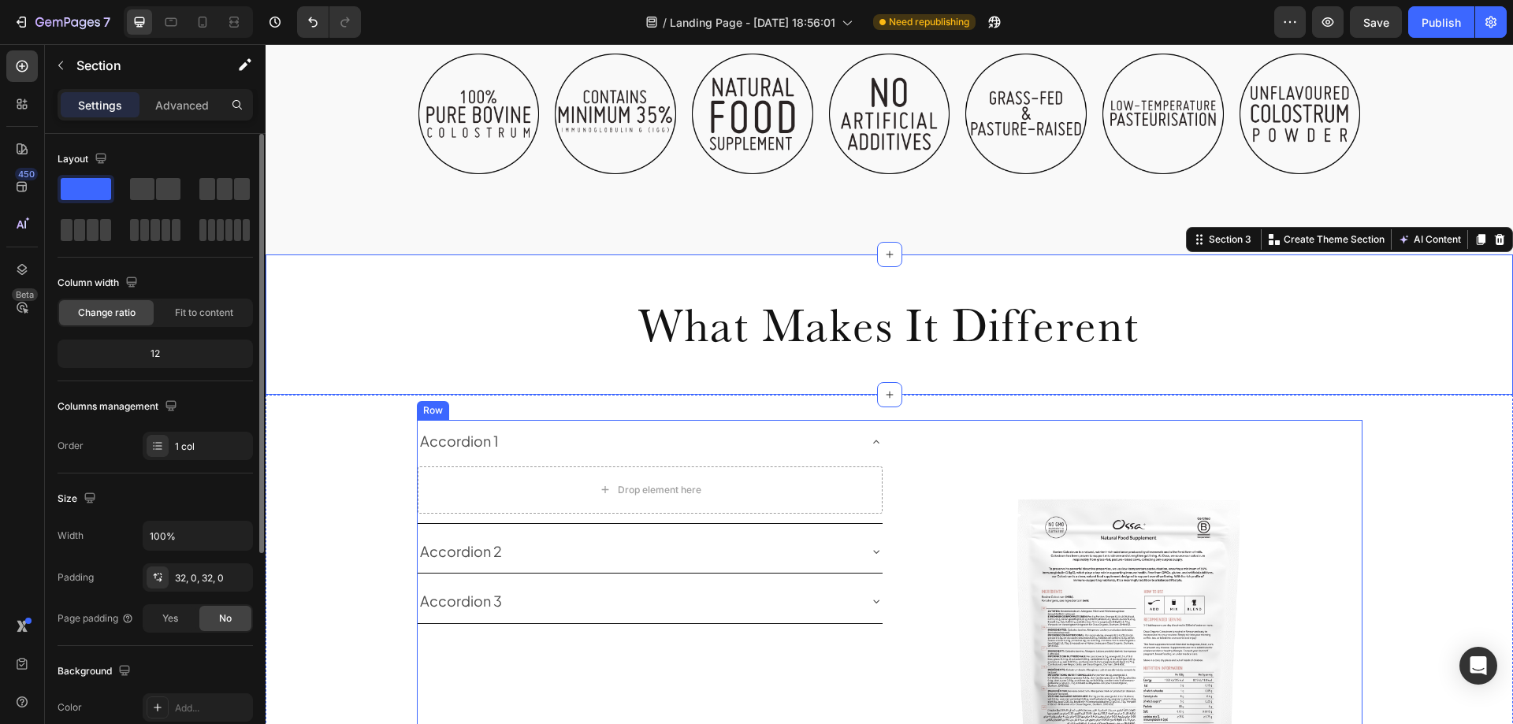
click at [885, 443] on div "Accordion 1 Drop element here Accordion 2 Accordion 3 Accordion Image Row" at bounding box center [890, 653] width 946 height 467
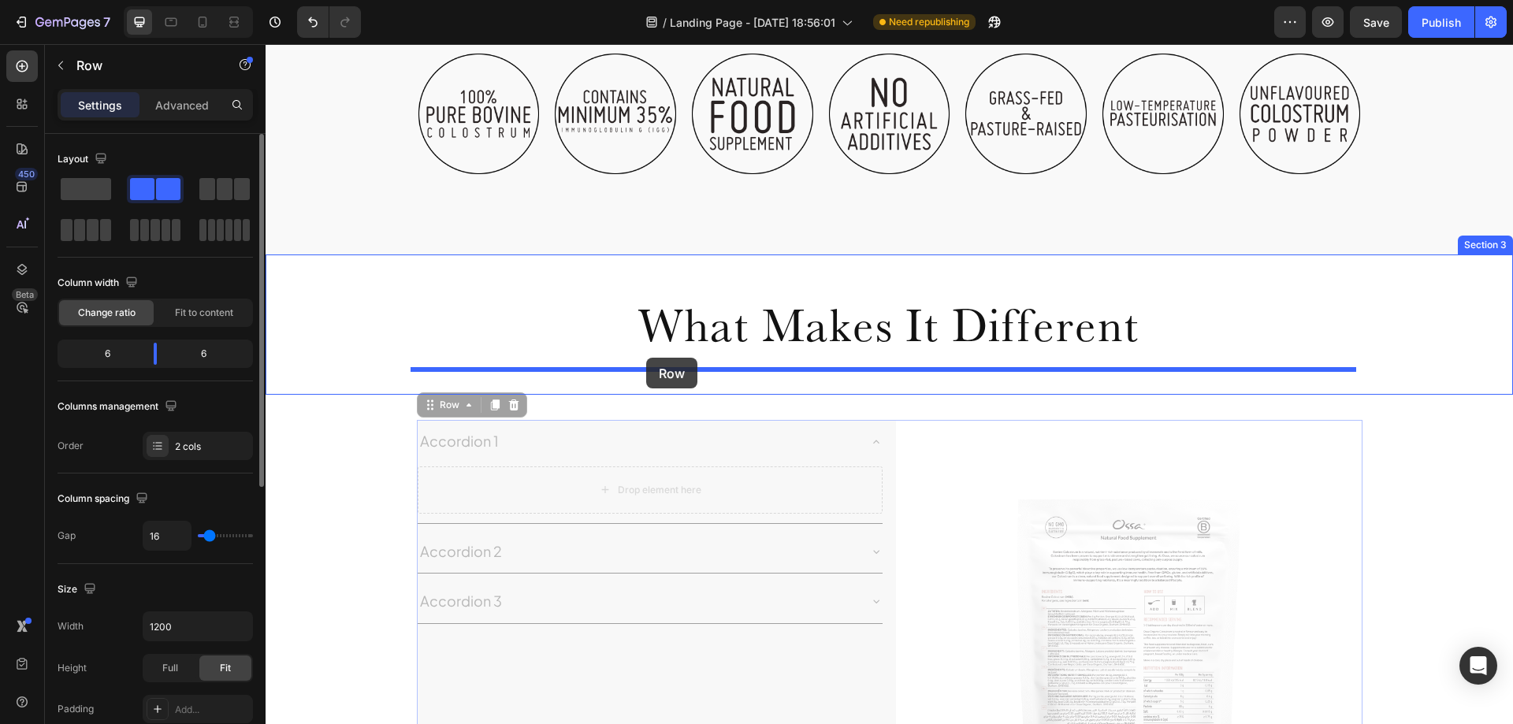
drag, startPoint x: 426, startPoint y: 408, endPoint x: 646, endPoint y: 358, distance: 225.6
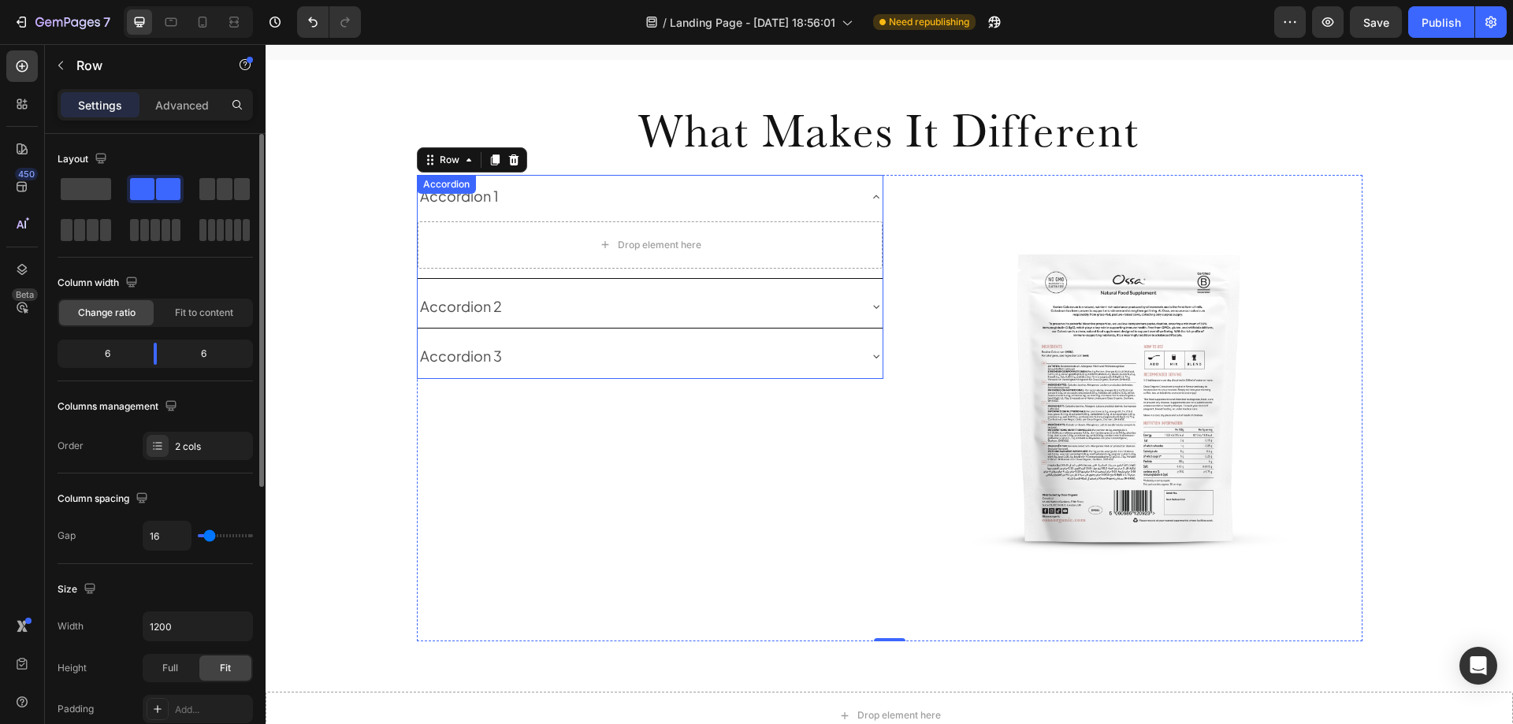
scroll to position [970, 0]
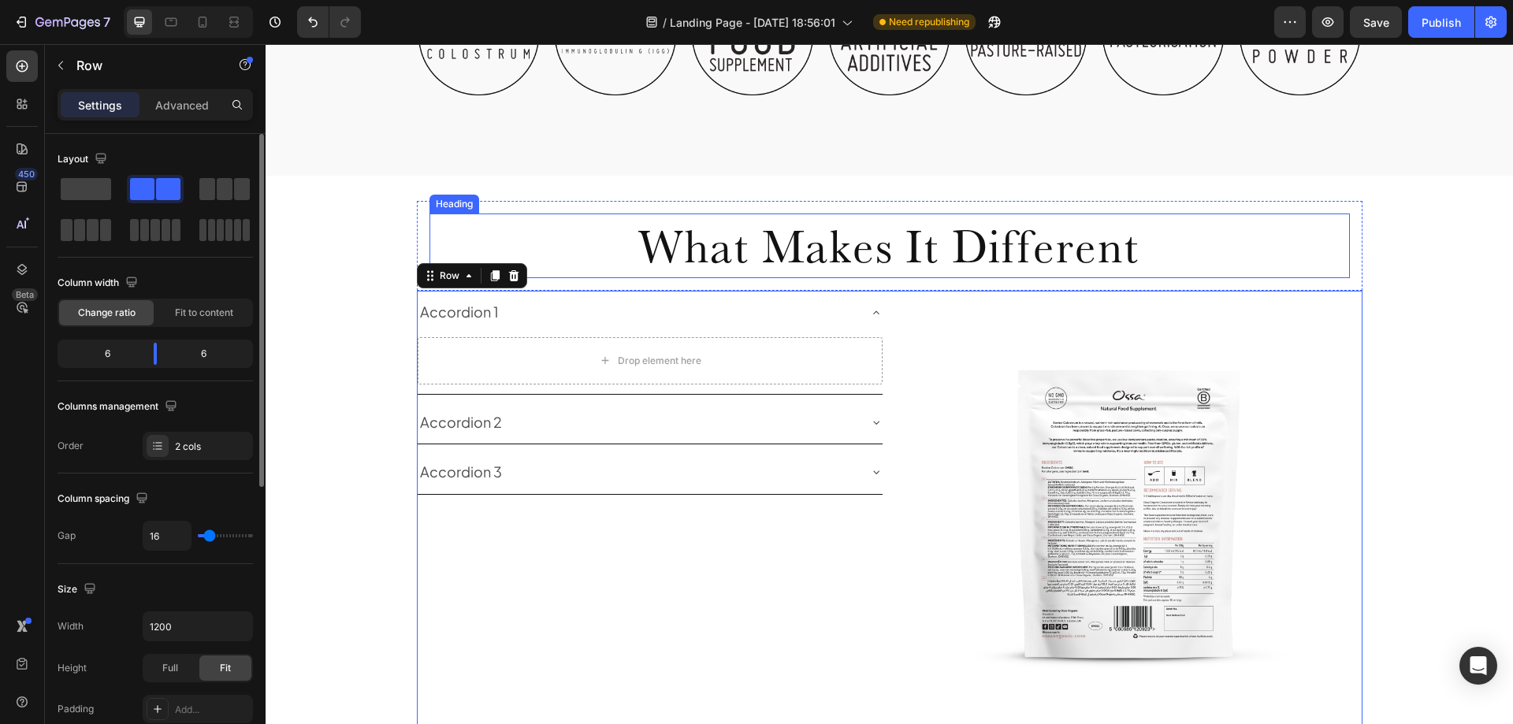
click at [818, 259] on h2 "What Makes It Different" at bounding box center [890, 246] width 921 height 65
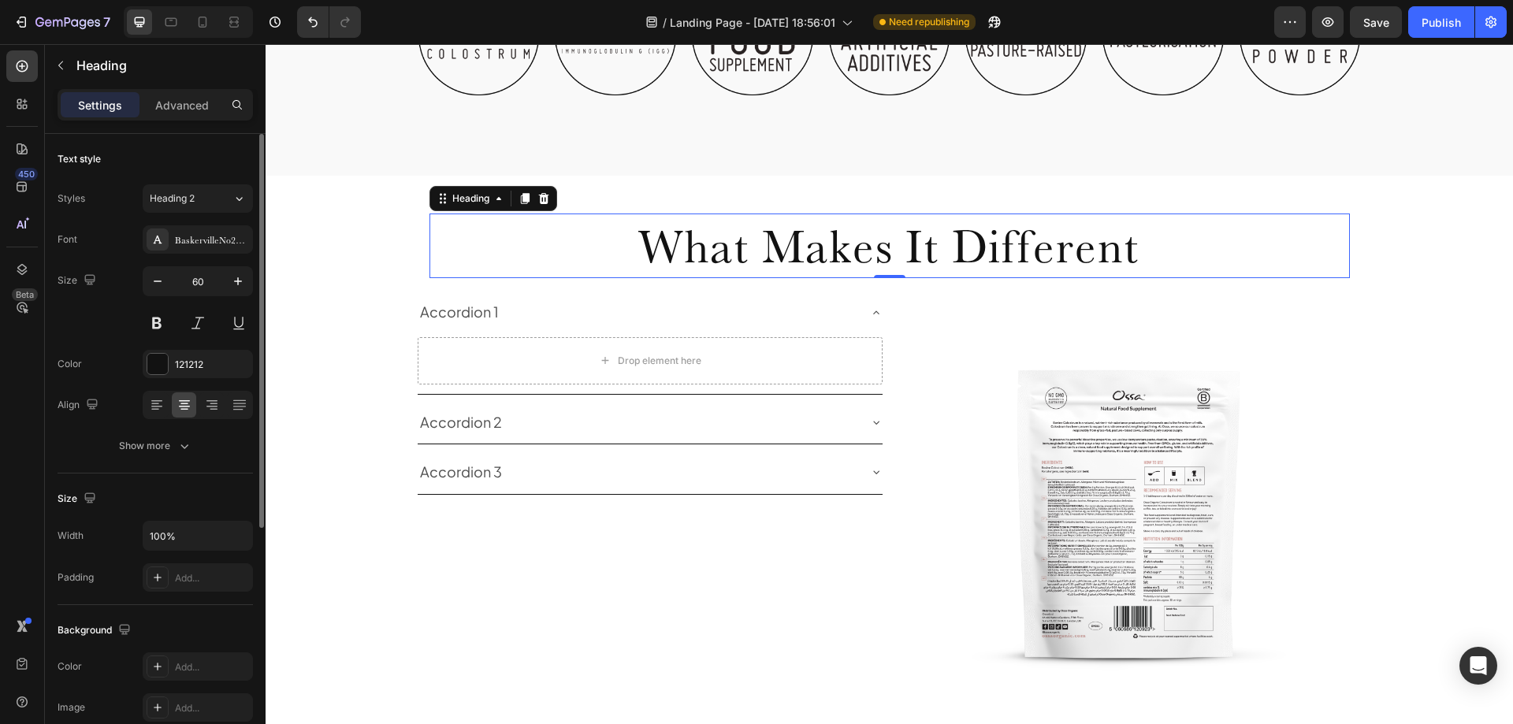
click at [741, 250] on h2 "What Makes It Different" at bounding box center [890, 246] width 921 height 65
click at [741, 250] on p "What Makes It Different" at bounding box center [889, 245] width 917 height 61
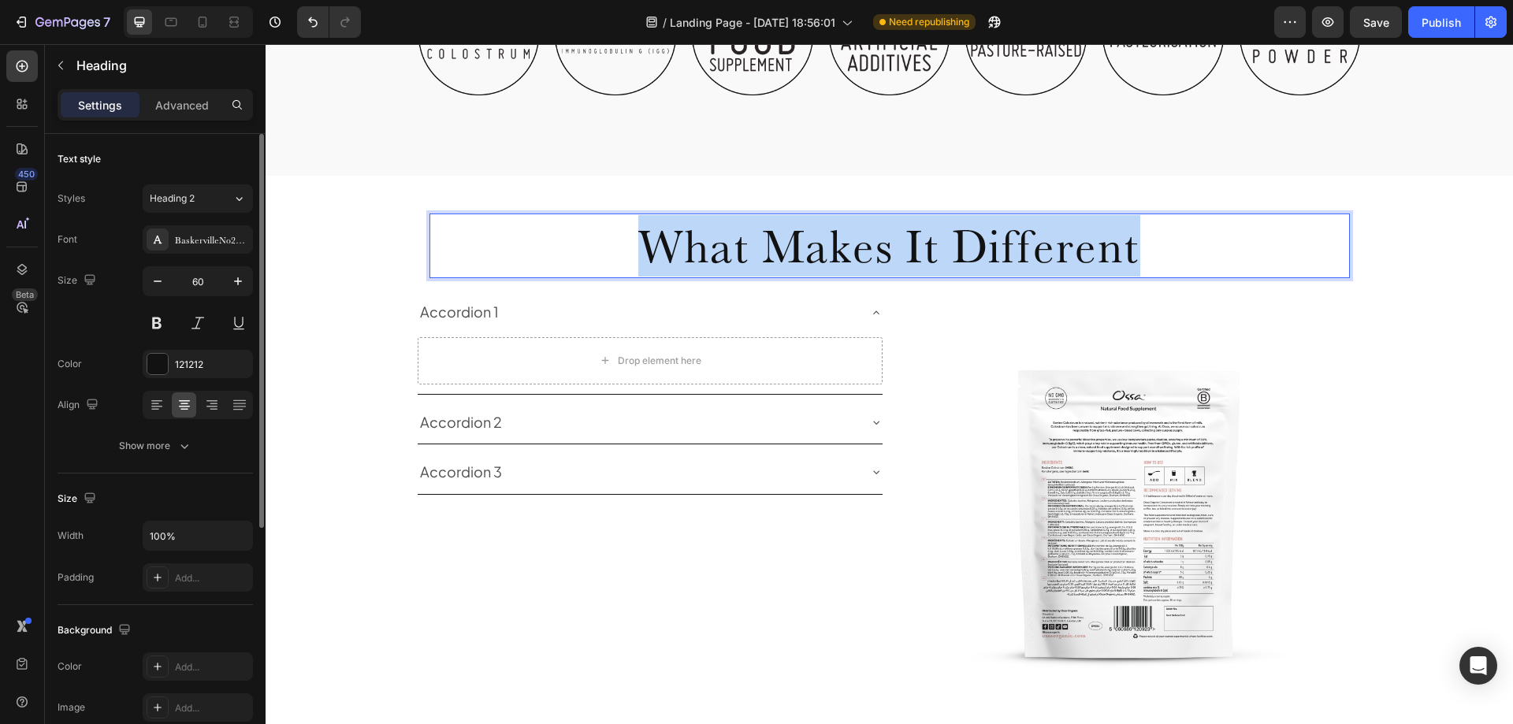
click at [741, 250] on p "What Makes It Different" at bounding box center [889, 245] width 917 height 61
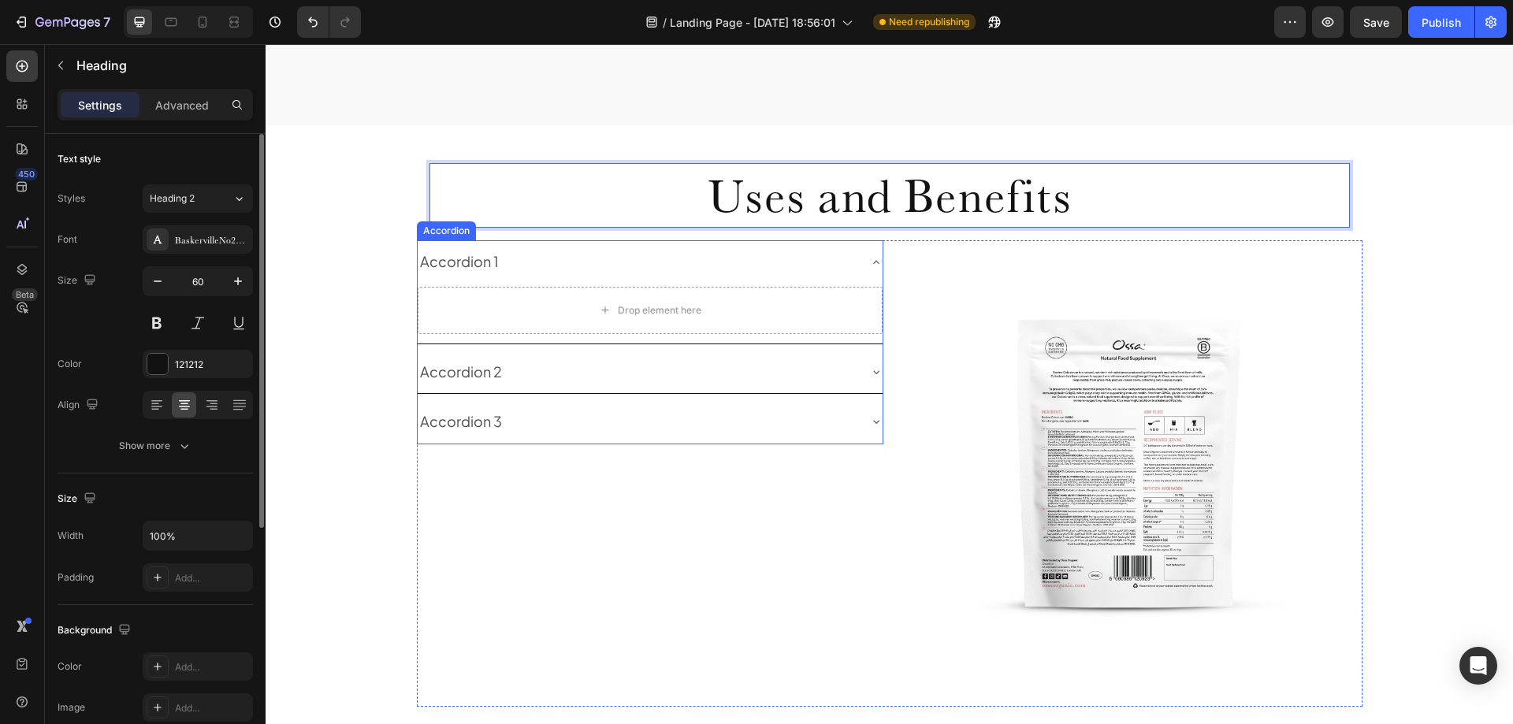
scroll to position [1207, 0]
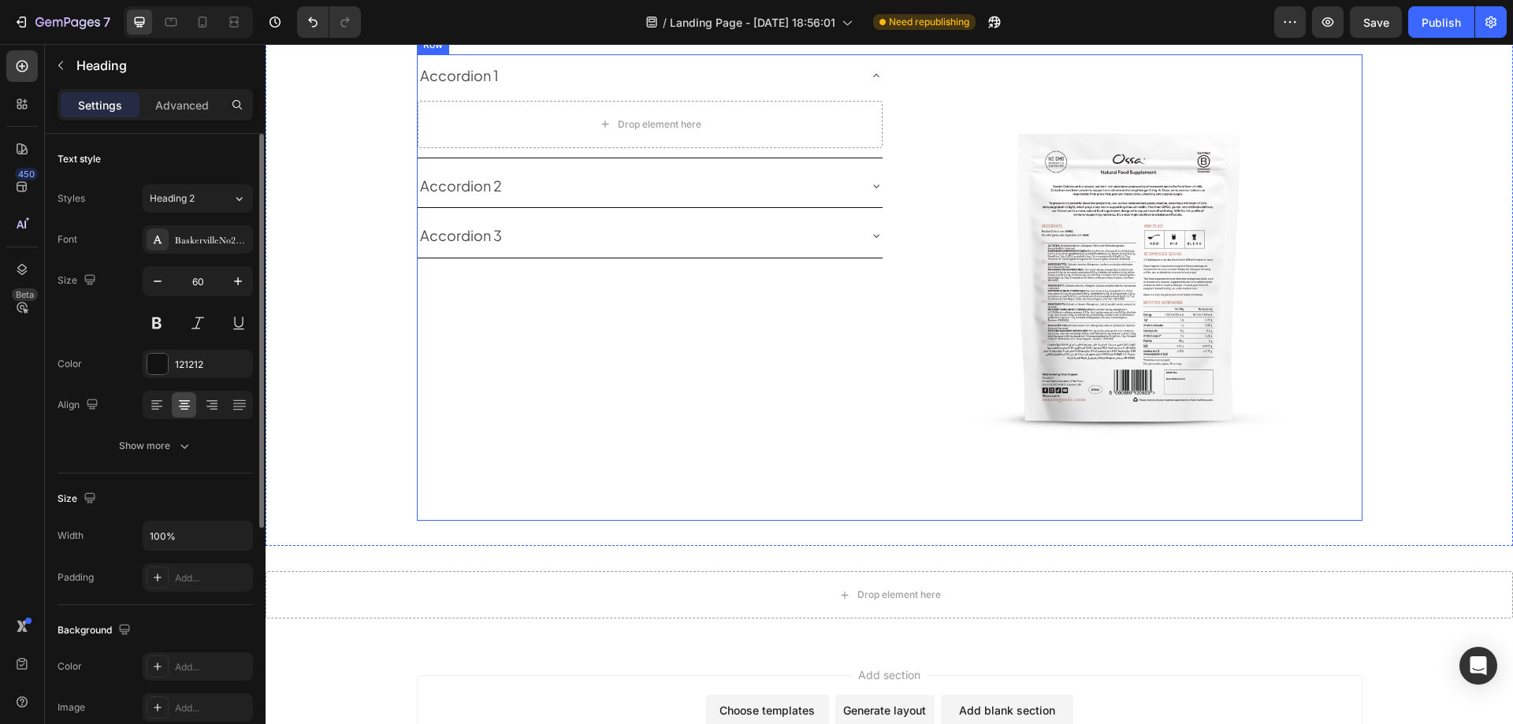
click at [867, 390] on div "Accordion 1 Drop element here Accordion 2 Accordion 3 Accordion" at bounding box center [650, 287] width 467 height 467
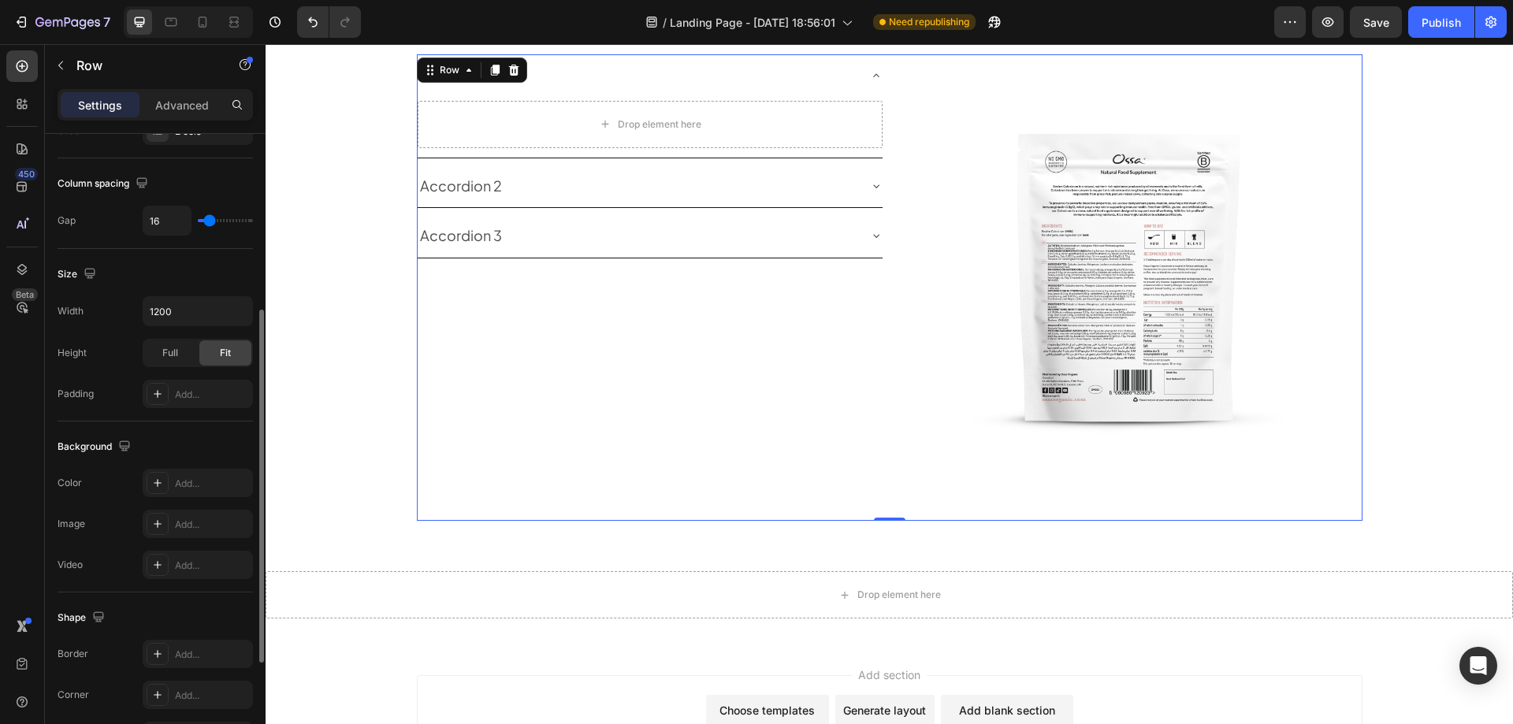
scroll to position [506, 0]
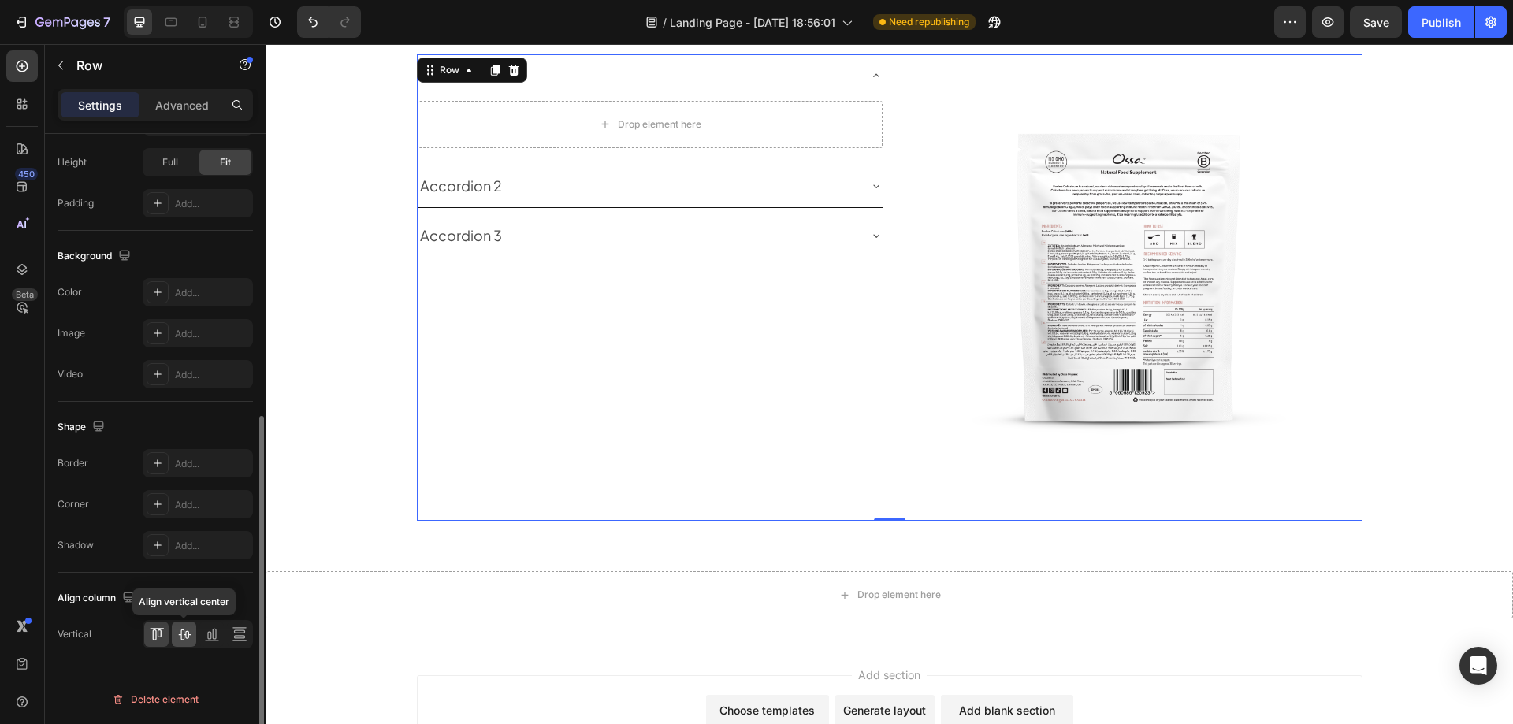
click at [184, 634] on icon at bounding box center [184, 635] width 13 height 11
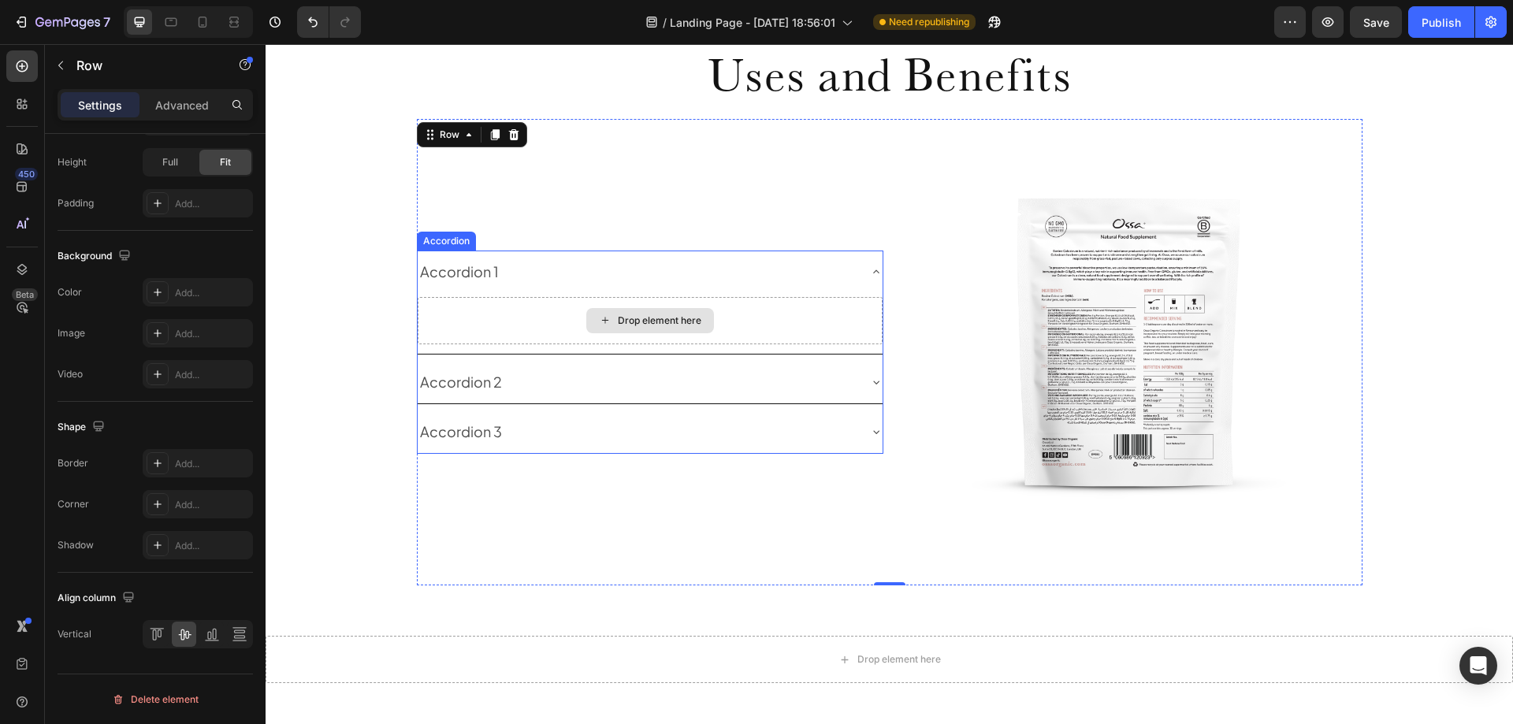
scroll to position [1049, 0]
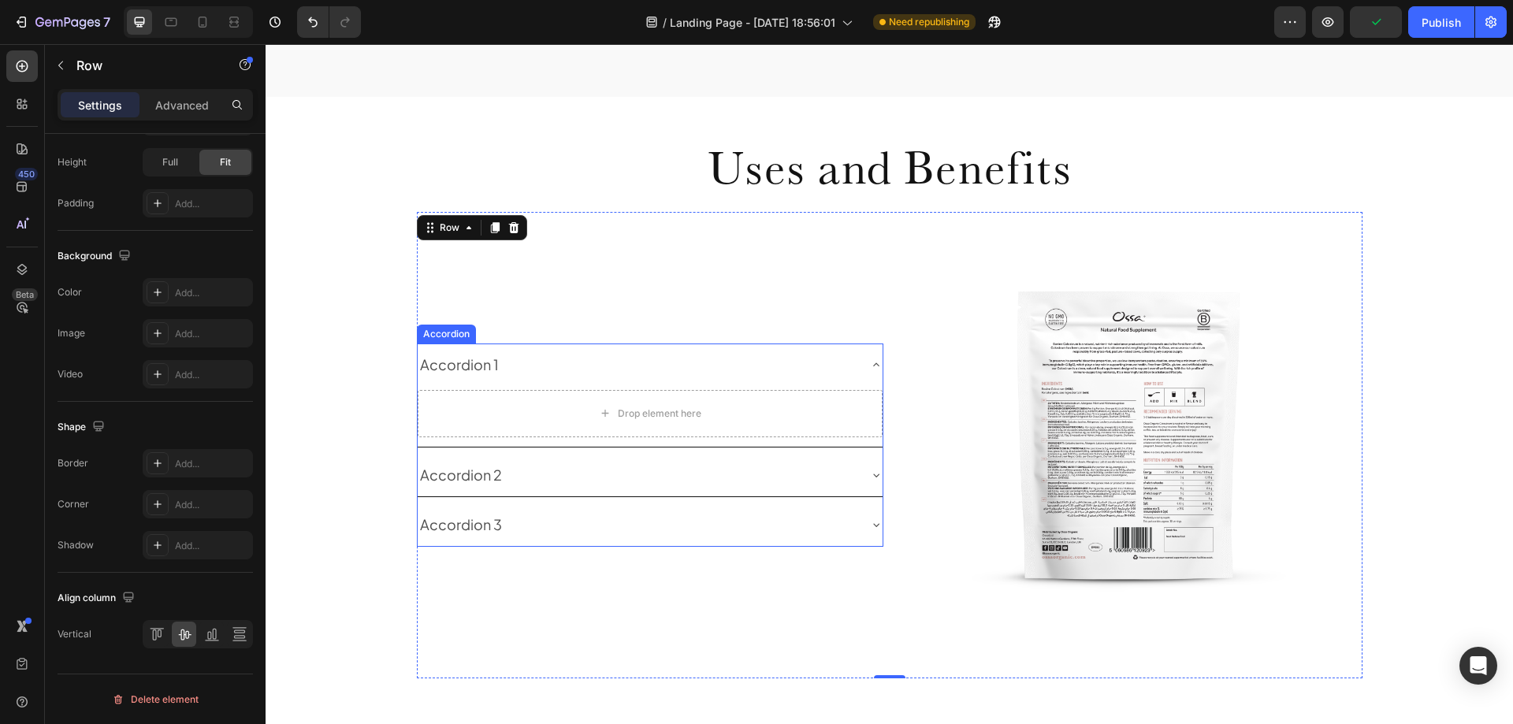
click at [513, 375] on div "Accordion 1" at bounding box center [638, 365] width 440 height 30
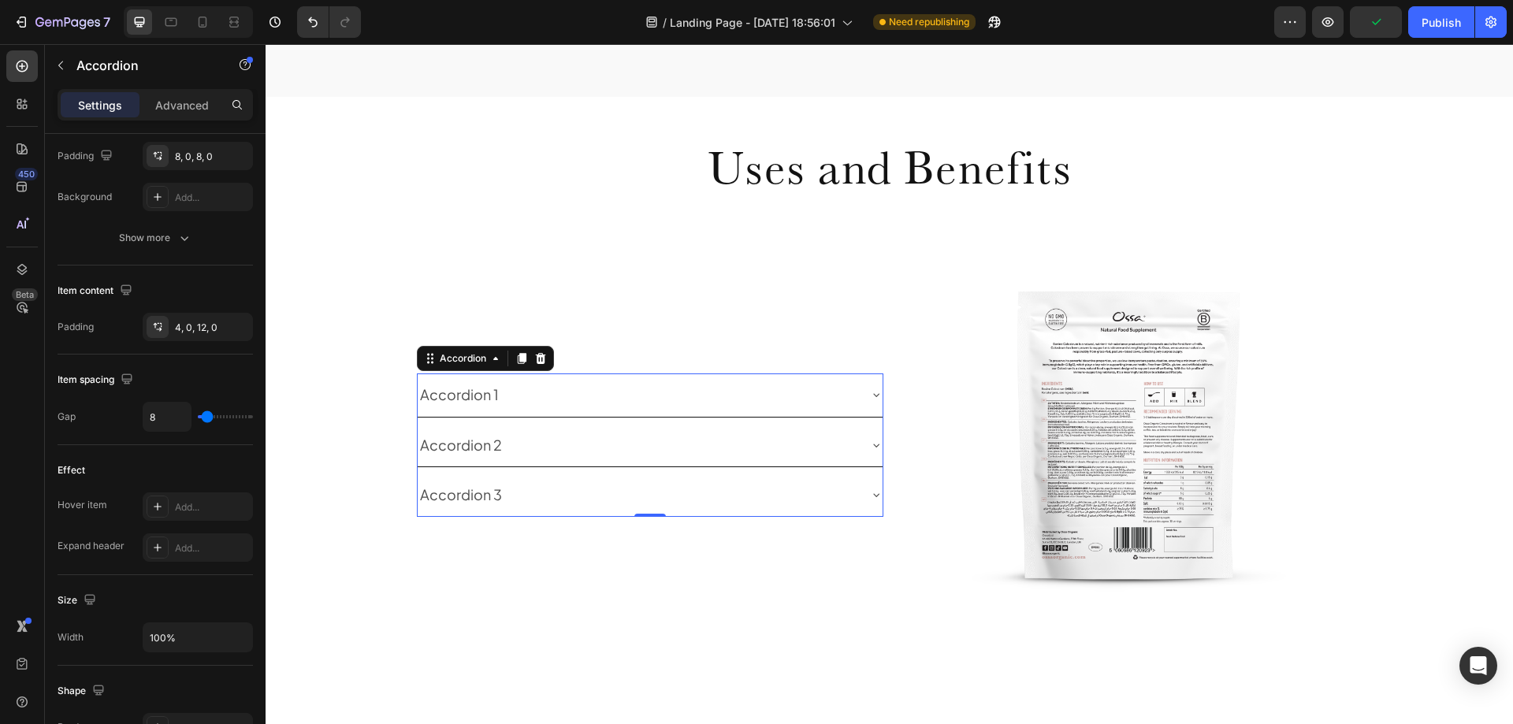
scroll to position [0, 0]
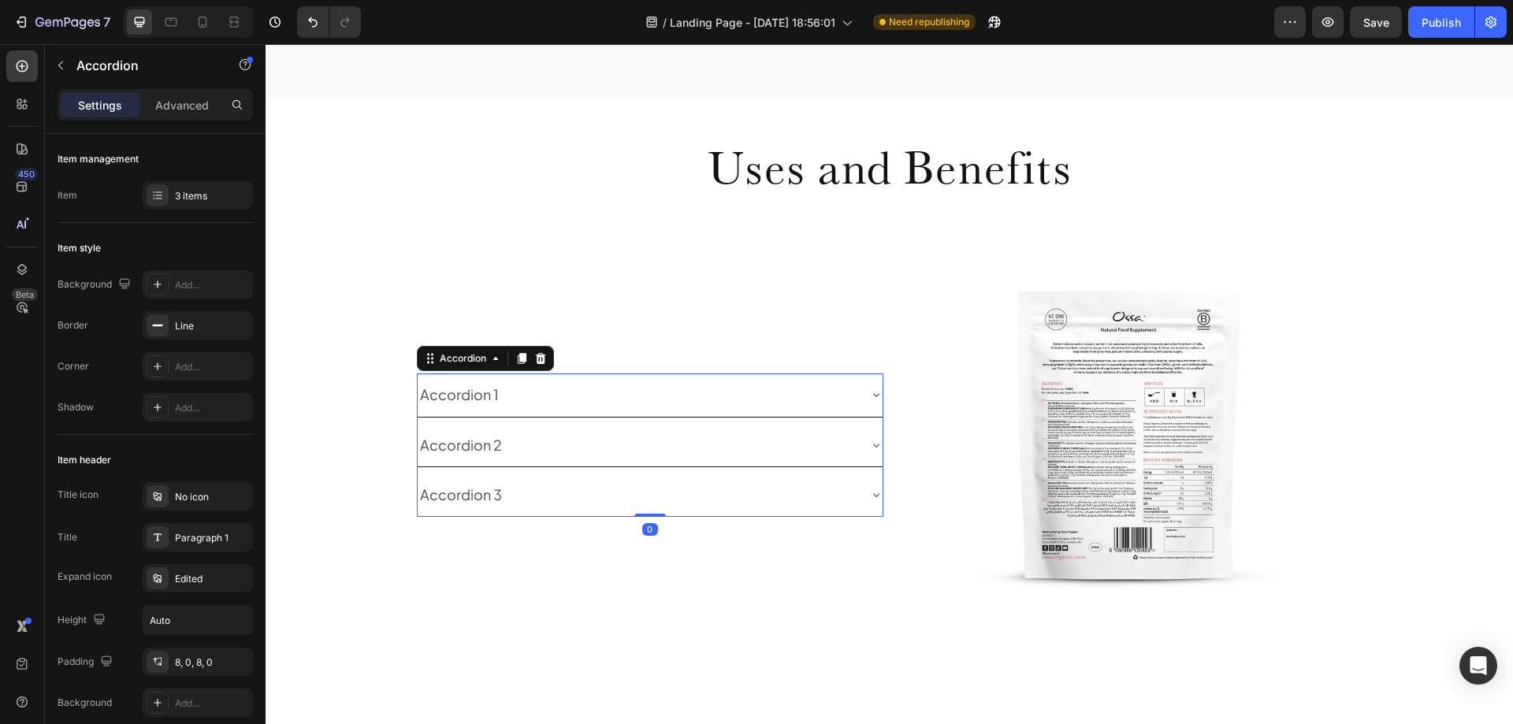
click at [470, 394] on div "Accordion 1" at bounding box center [460, 395] width 84 height 30
click at [470, 394] on p "Accordion 1" at bounding box center [459, 394] width 79 height 25
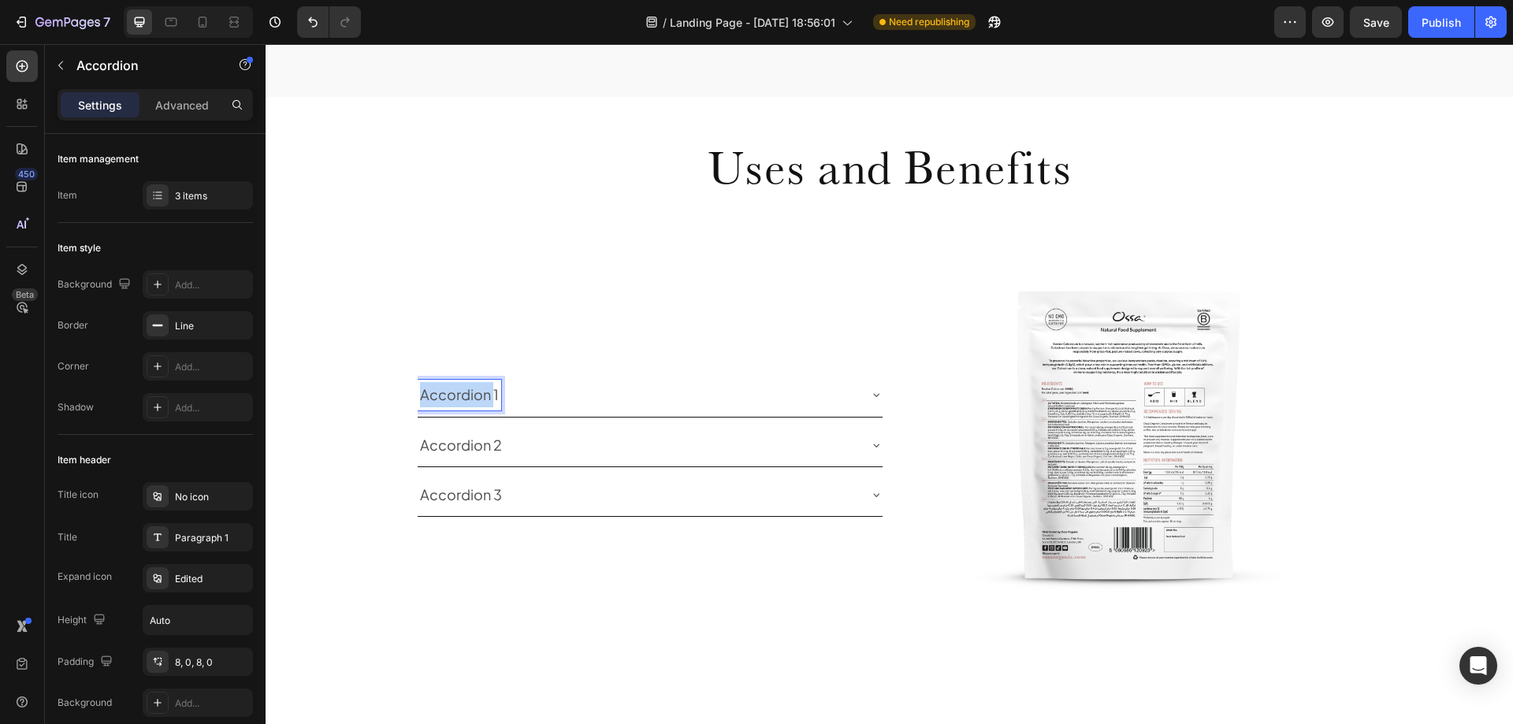
click at [470, 394] on p "Accordion 1" at bounding box center [459, 394] width 79 height 25
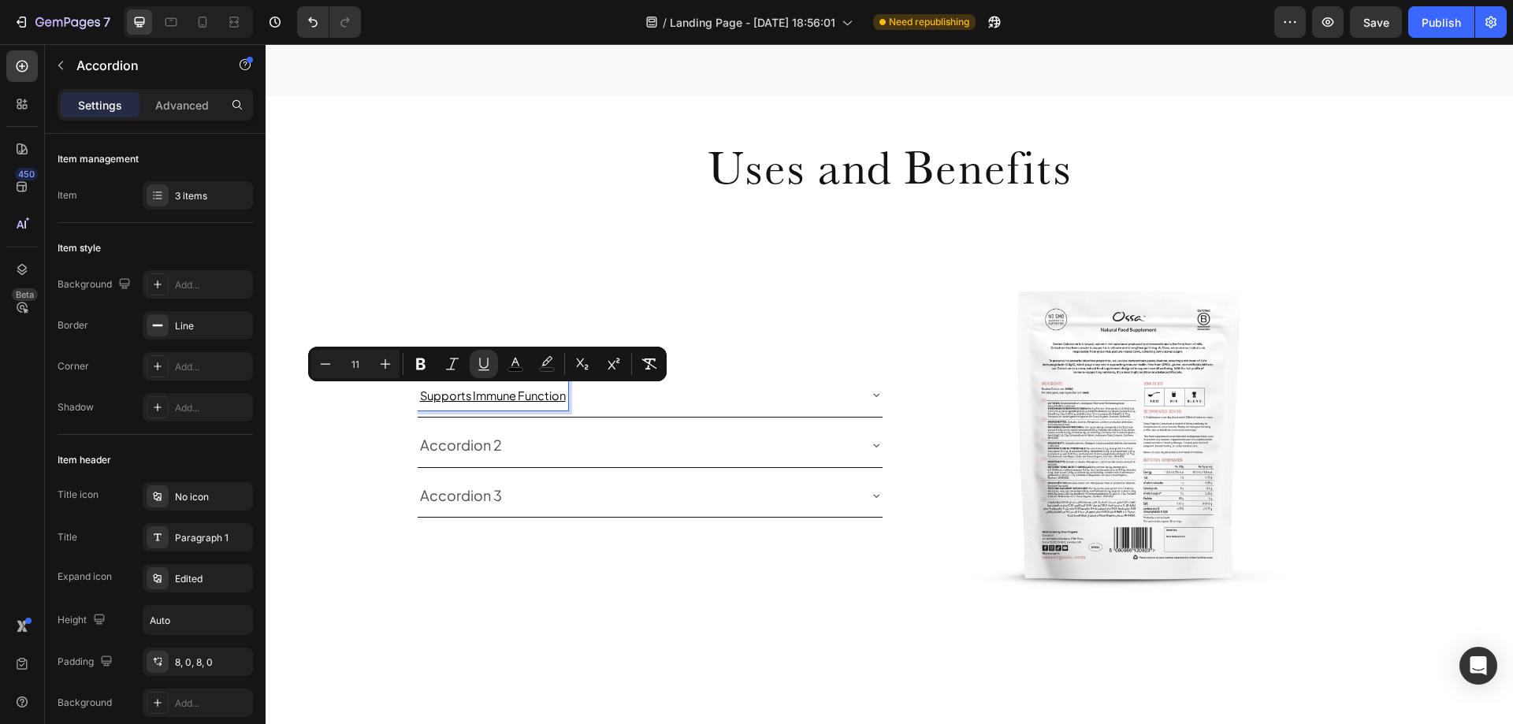
type input "18"
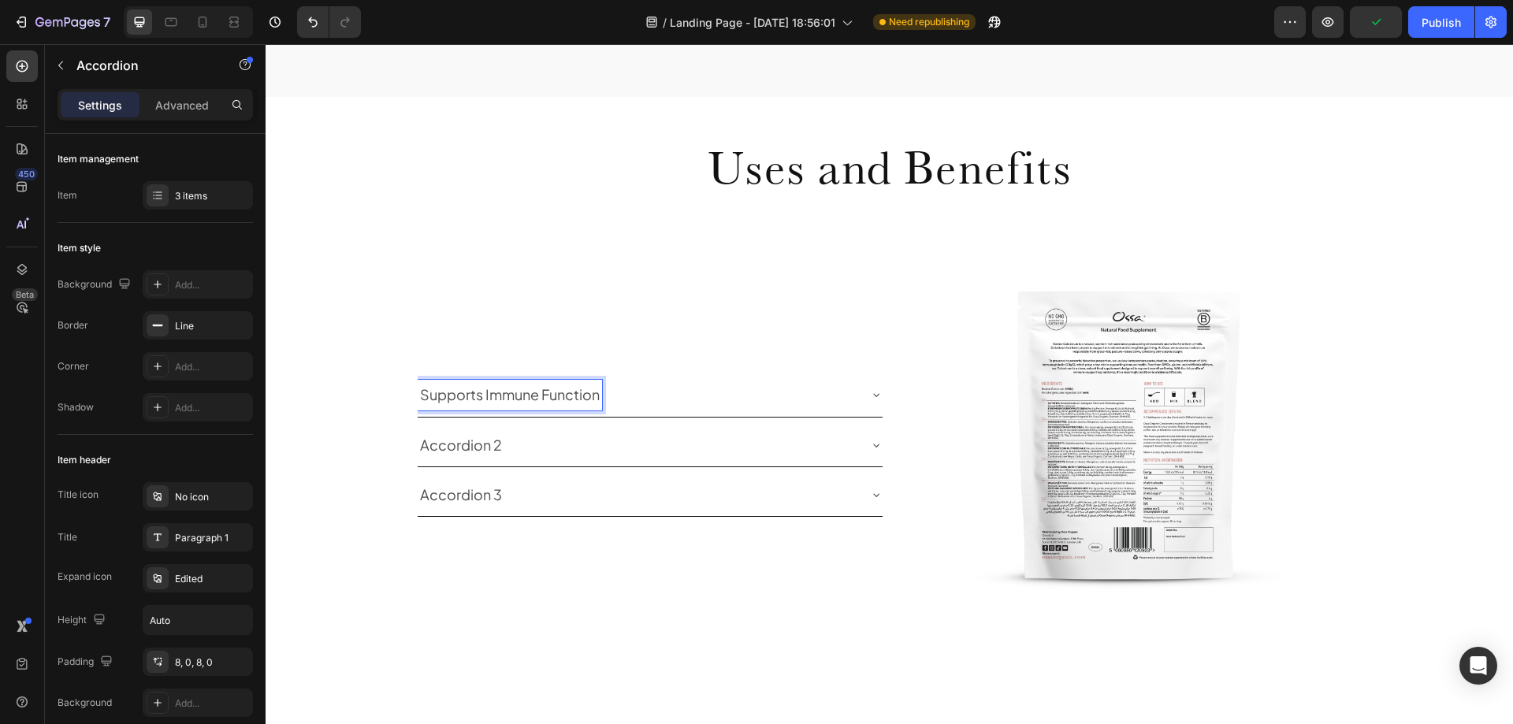
click at [484, 437] on p "Accordion 2" at bounding box center [461, 445] width 82 height 25
click at [457, 497] on p "Accordion 3" at bounding box center [461, 494] width 82 height 25
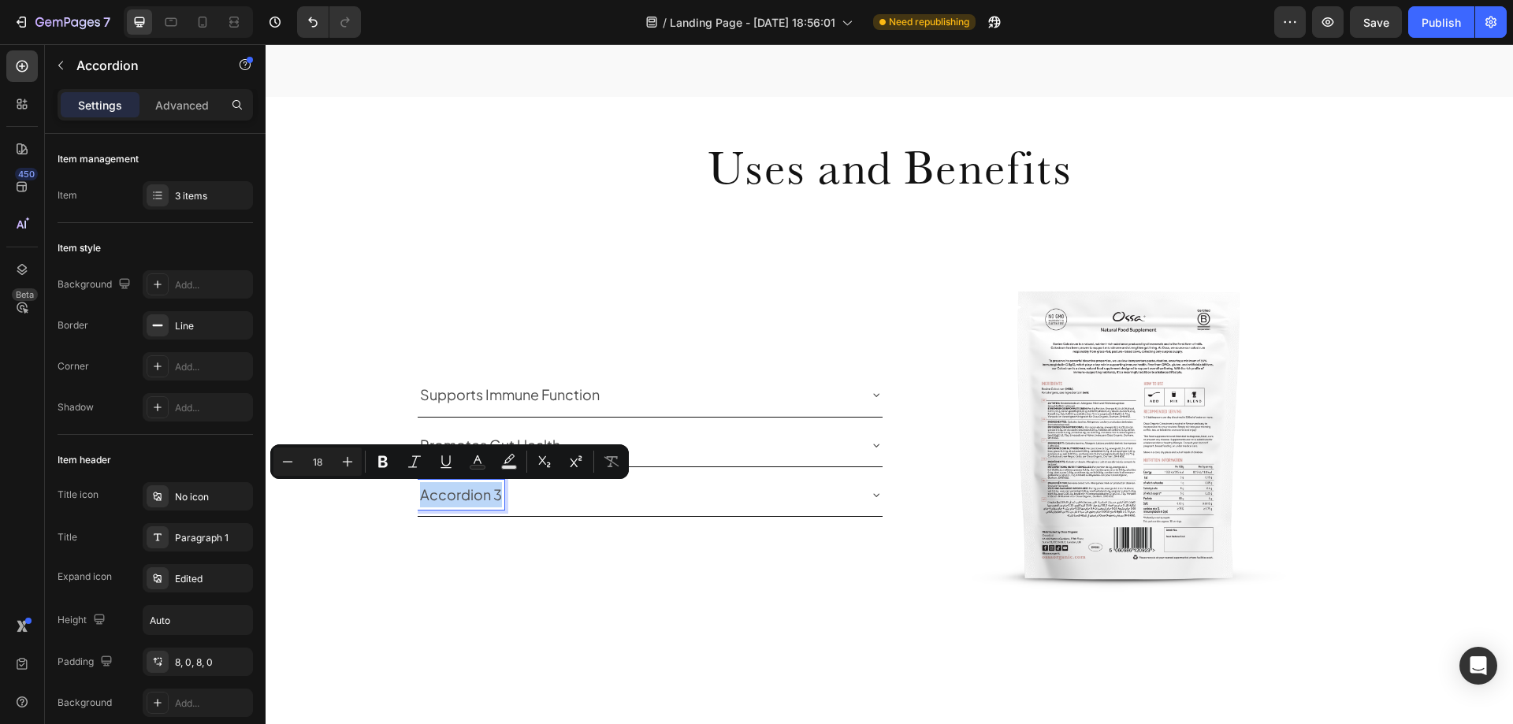
click at [457, 497] on p "Accordion 3" at bounding box center [461, 494] width 82 height 25
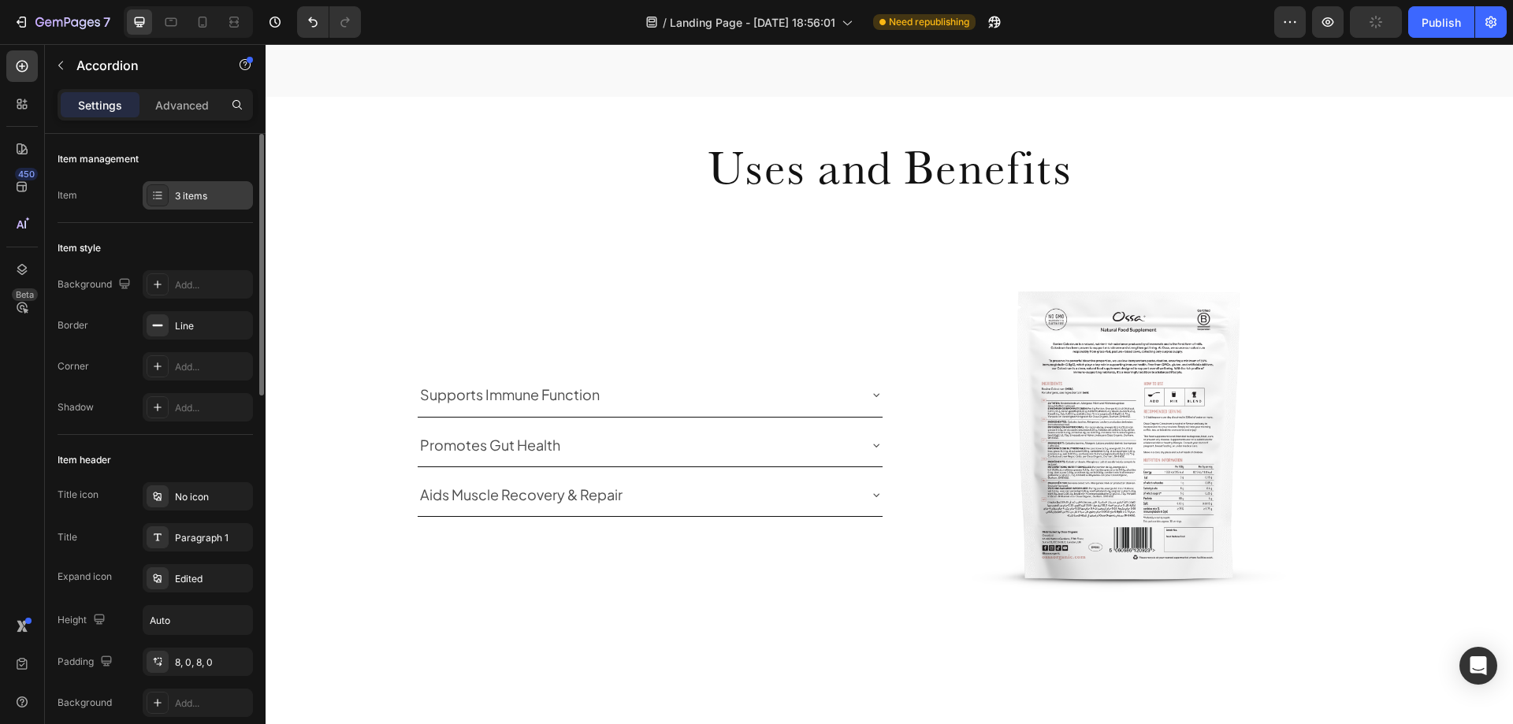
click at [188, 199] on div "3 items" at bounding box center [212, 196] width 74 height 14
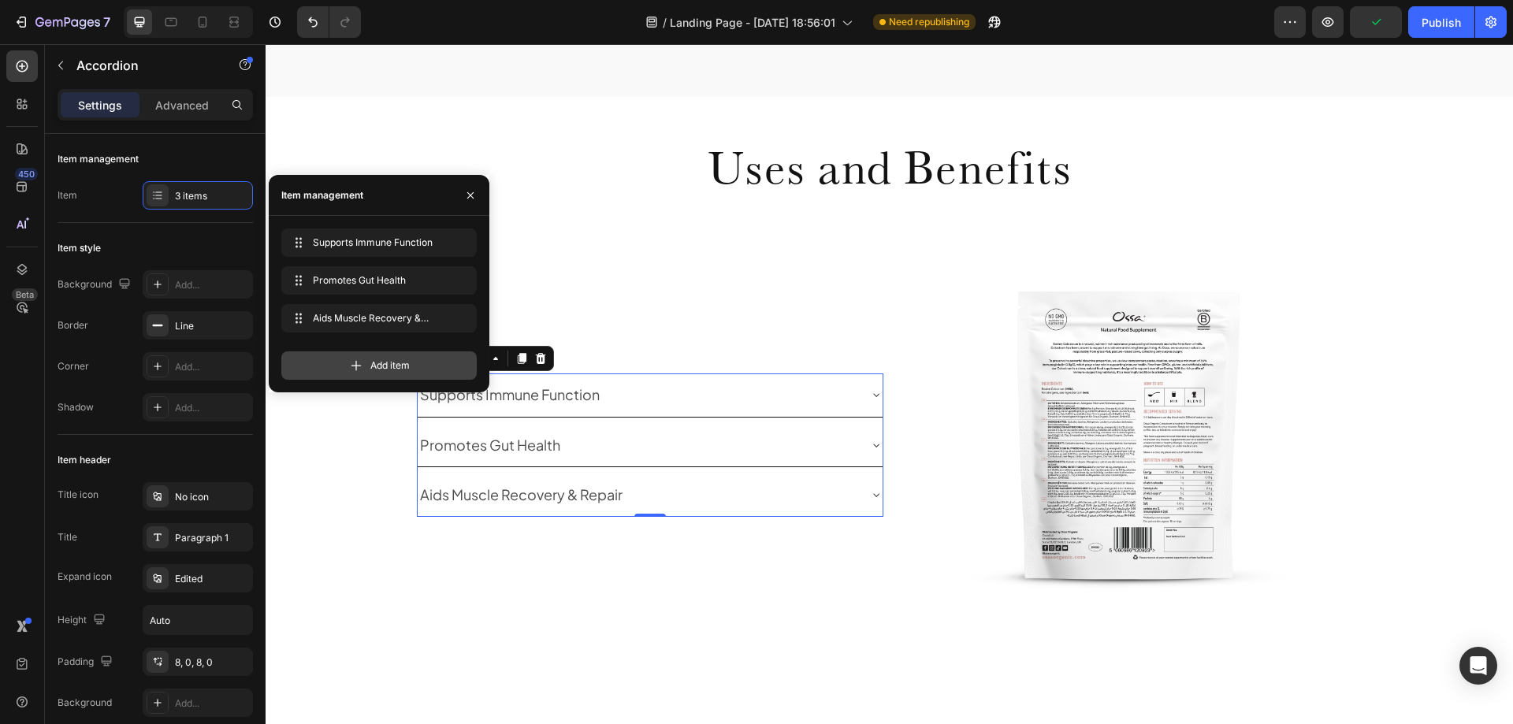
click at [378, 360] on span "Add item" at bounding box center [389, 366] width 39 height 14
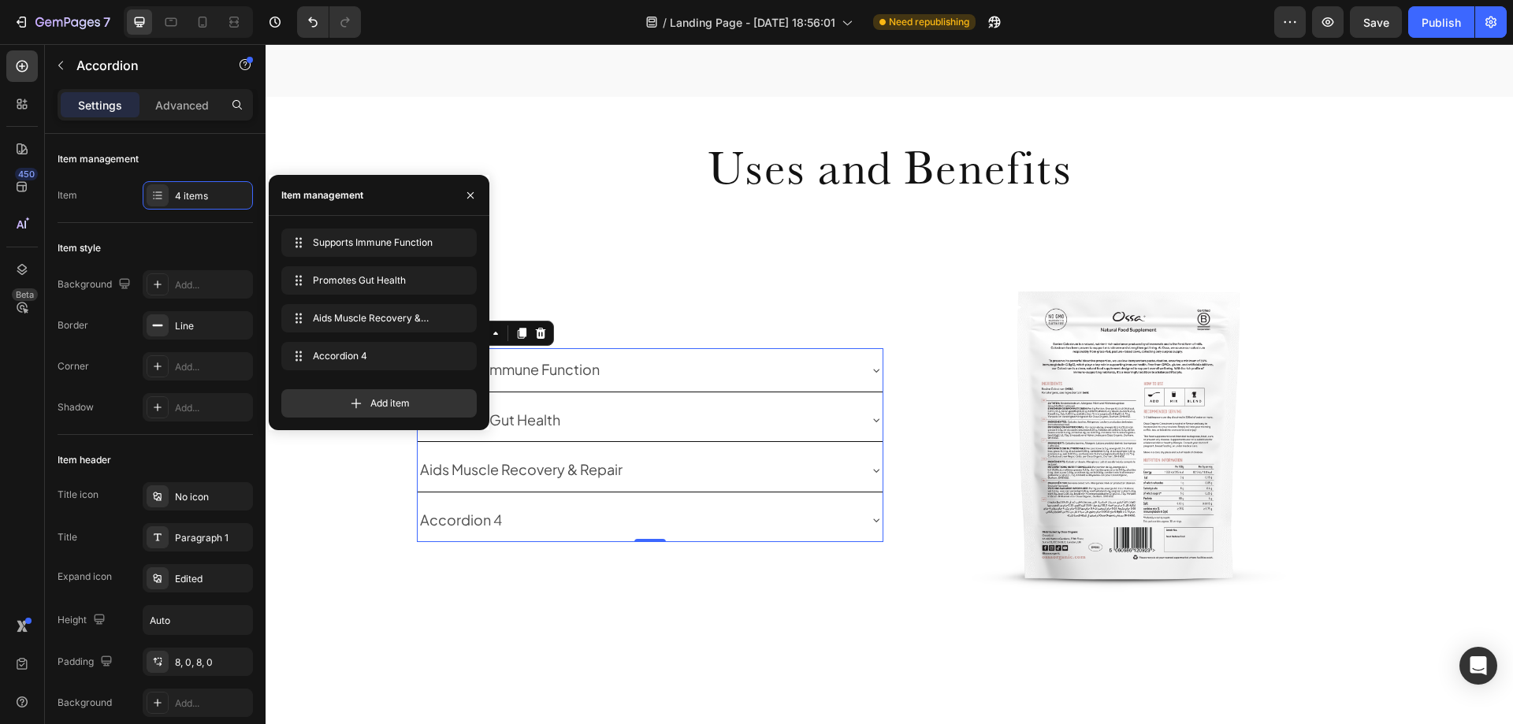
click at [460, 523] on div "Accordion 4" at bounding box center [461, 520] width 87 height 30
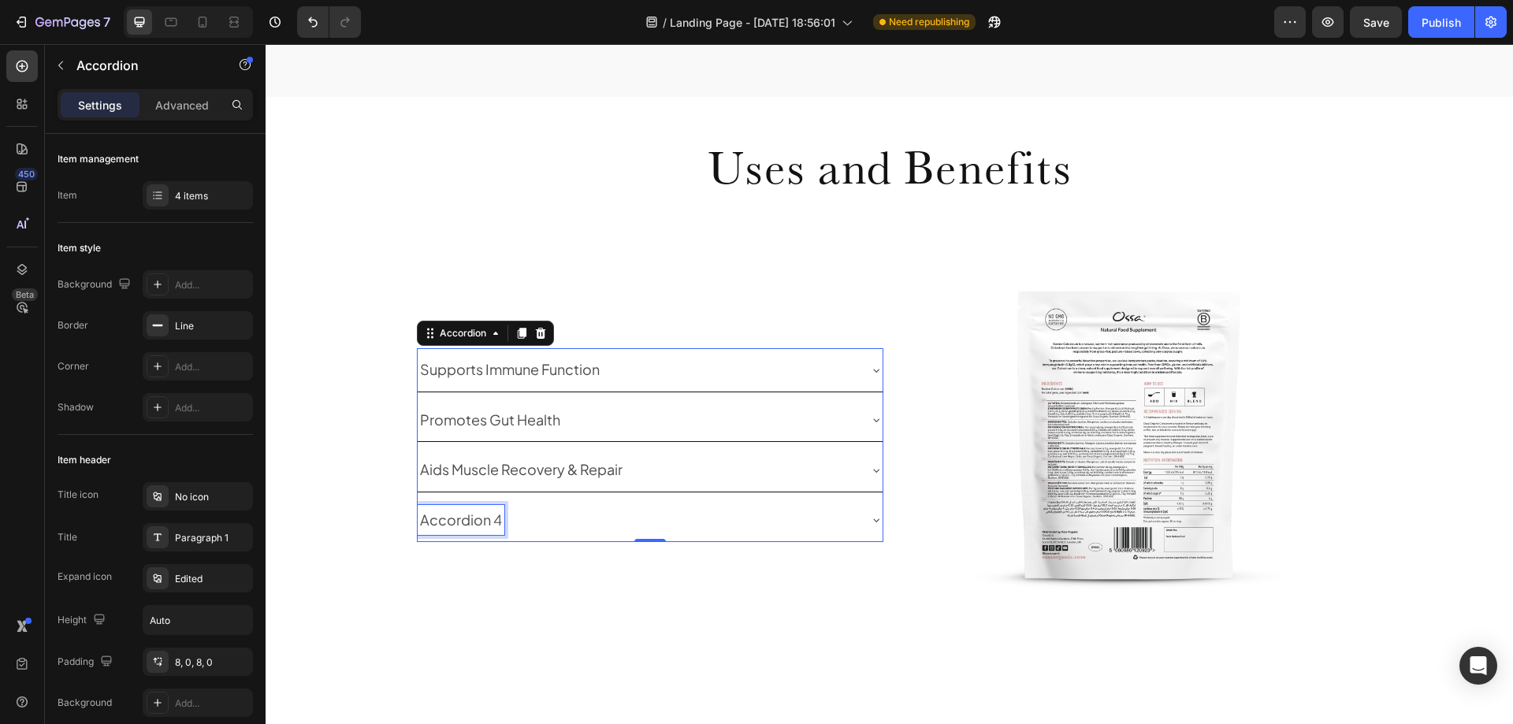
click at [460, 523] on p "Accordion 4" at bounding box center [461, 520] width 82 height 25
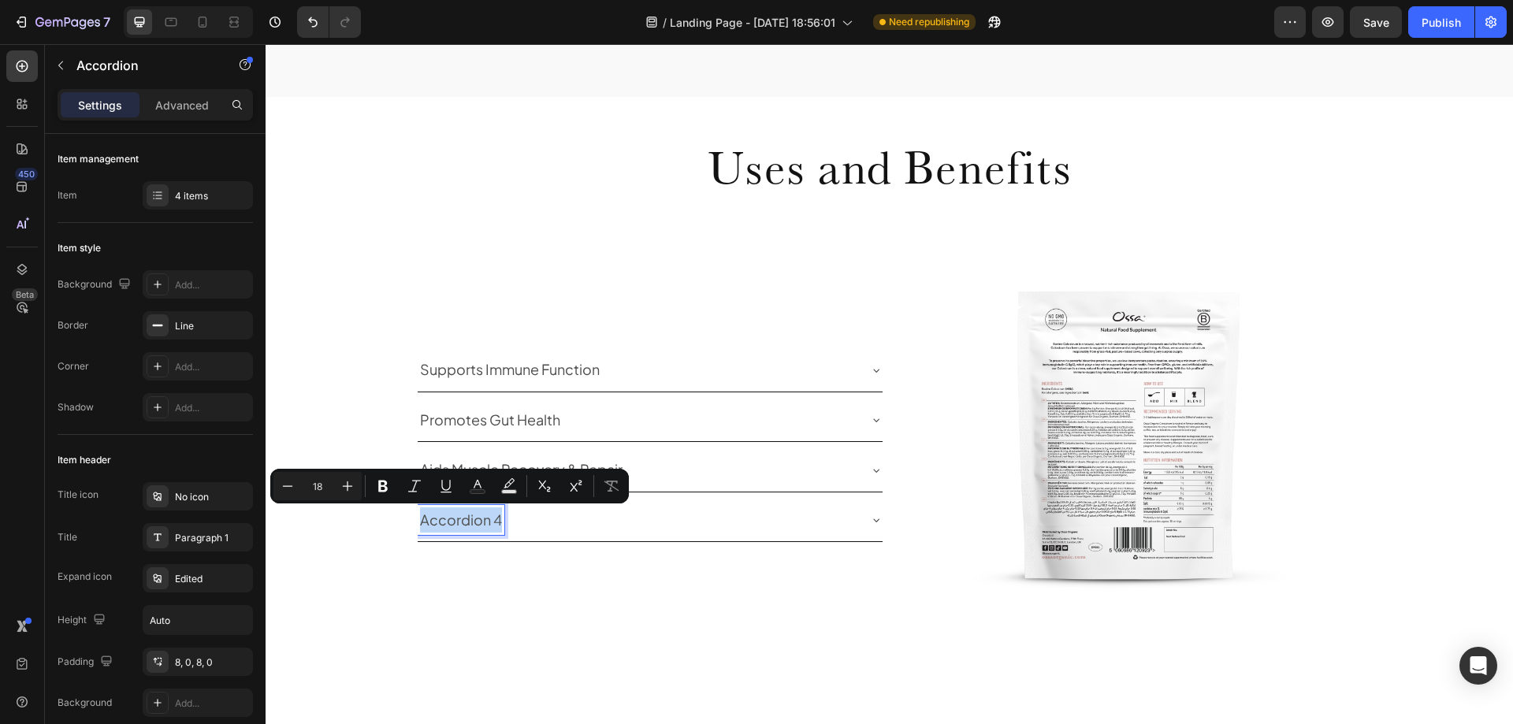
click at [460, 523] on p "Accordion 4" at bounding box center [461, 520] width 82 height 25
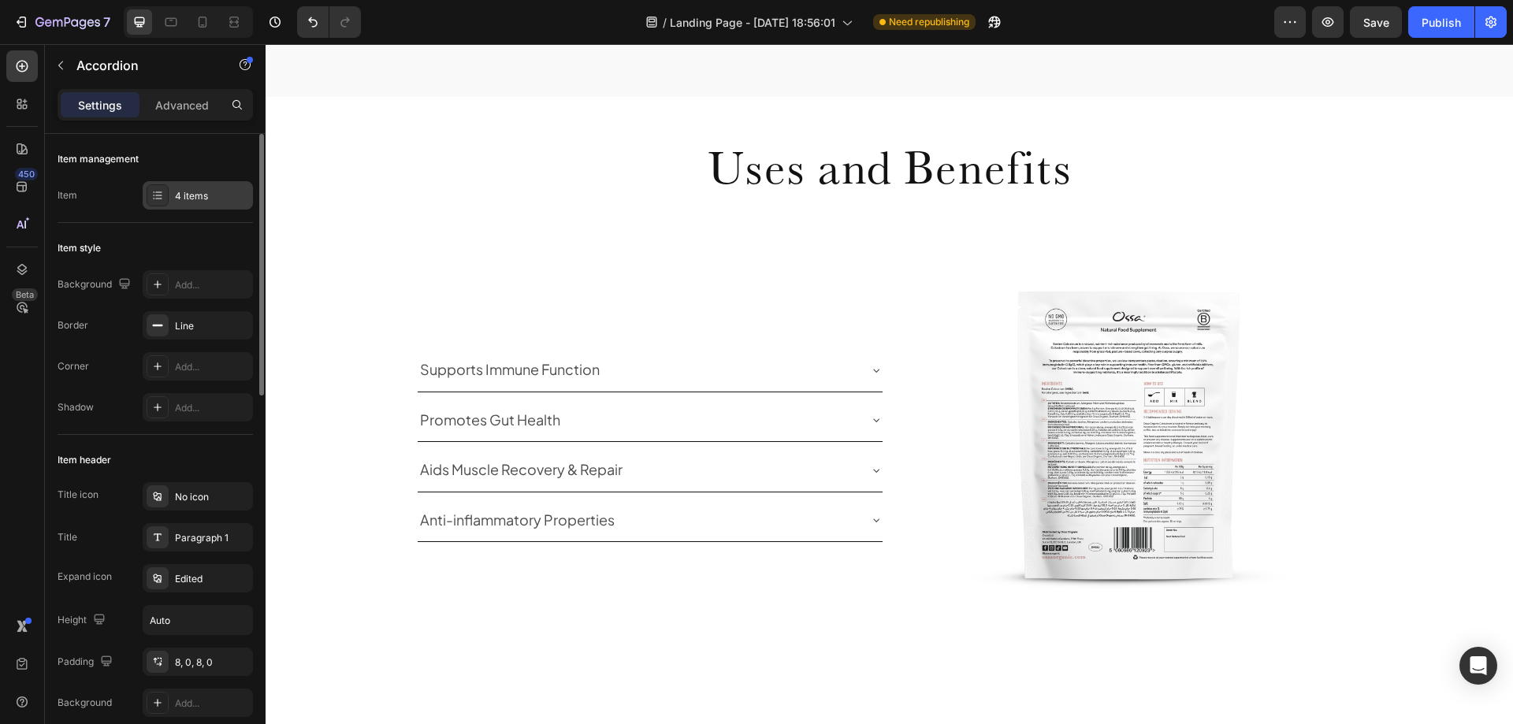
click at [195, 195] on div "4 items" at bounding box center [212, 196] width 74 height 14
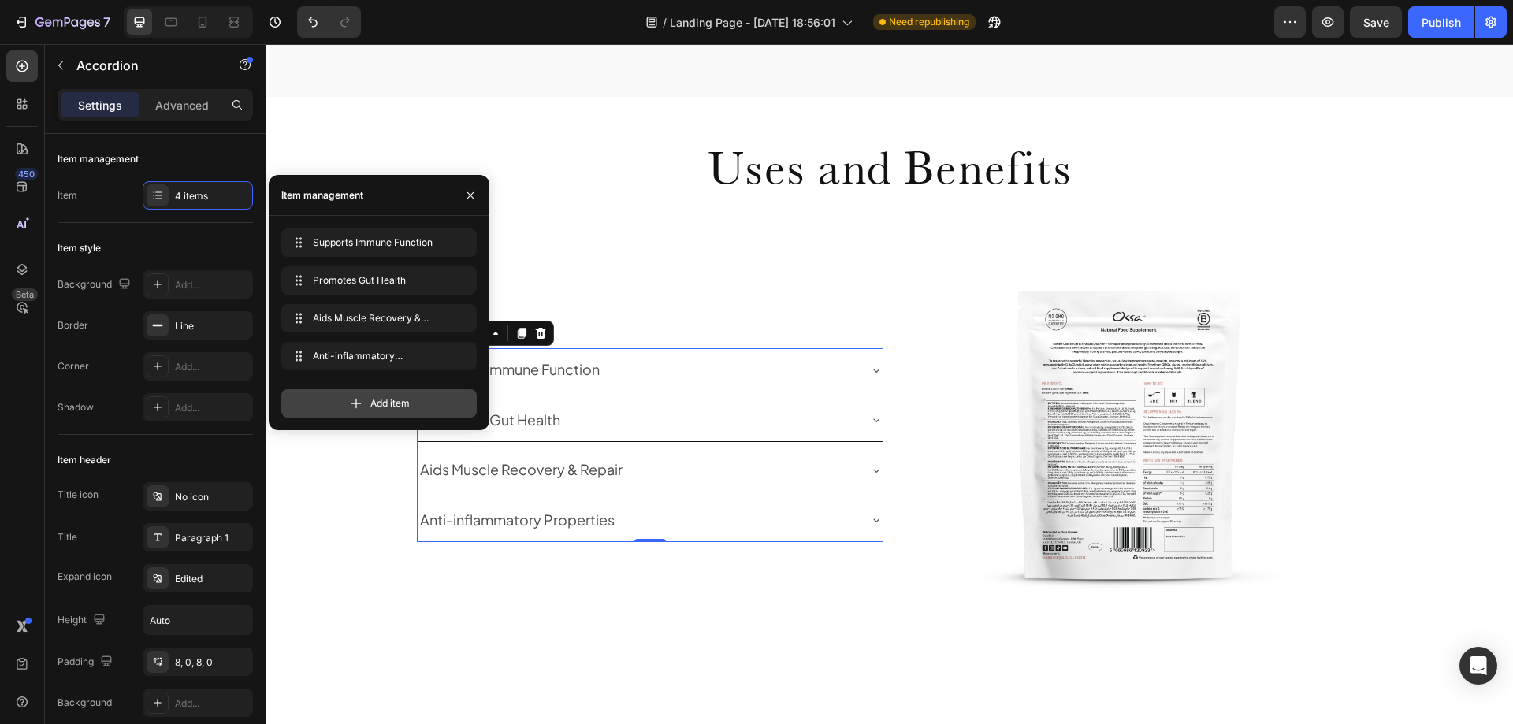
click at [368, 400] on div "Add item" at bounding box center [378, 403] width 195 height 28
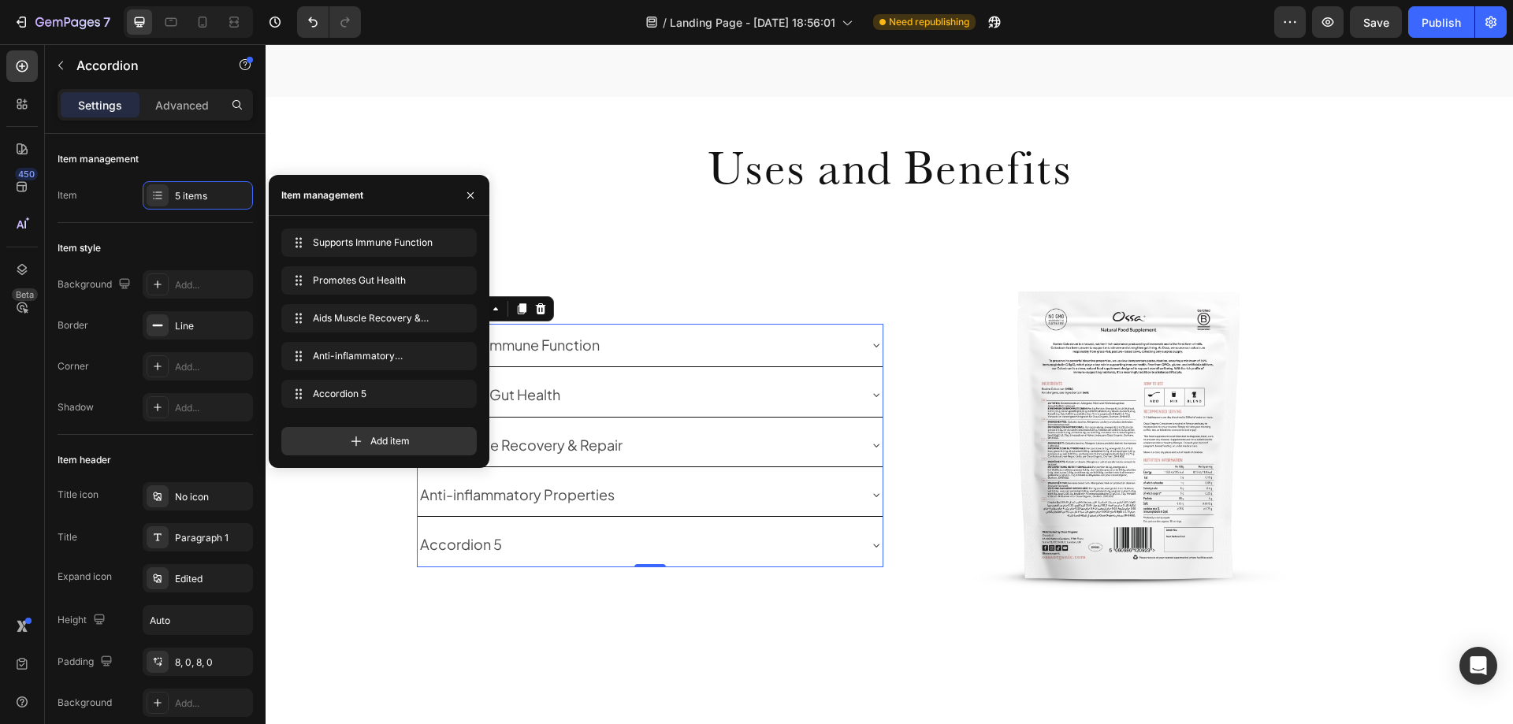
click at [458, 545] on div "Accordion 5" at bounding box center [461, 545] width 87 height 30
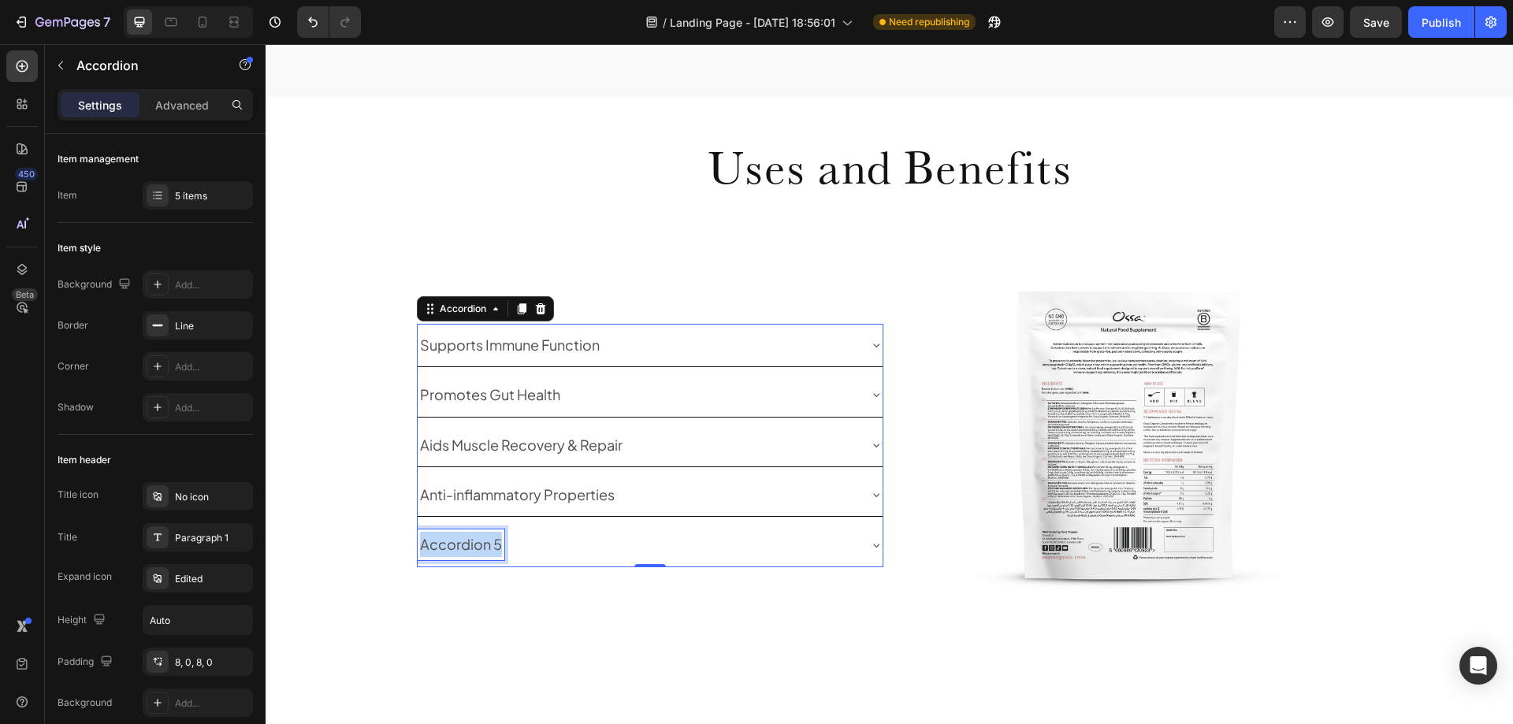
click at [458, 545] on p "Accordion 5" at bounding box center [461, 544] width 82 height 25
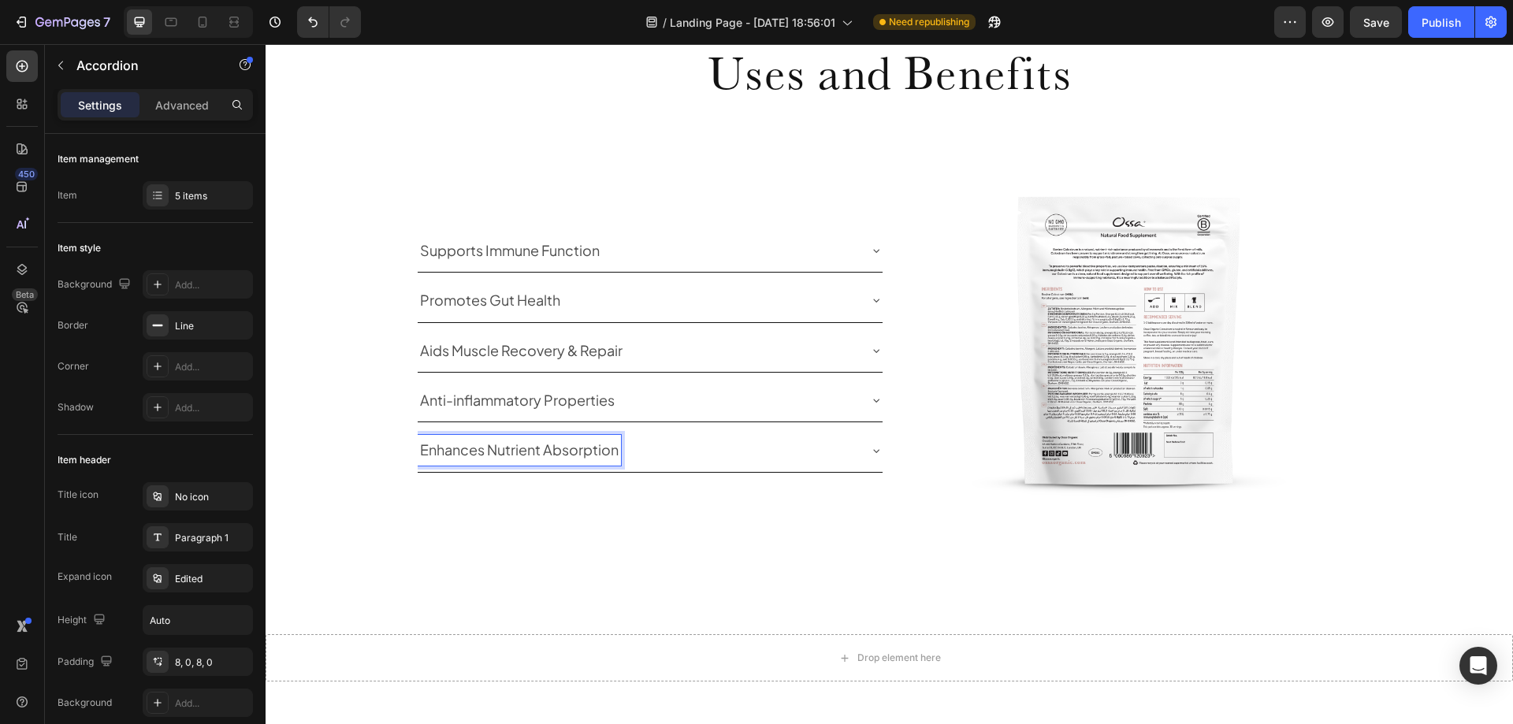
scroll to position [1207, 0]
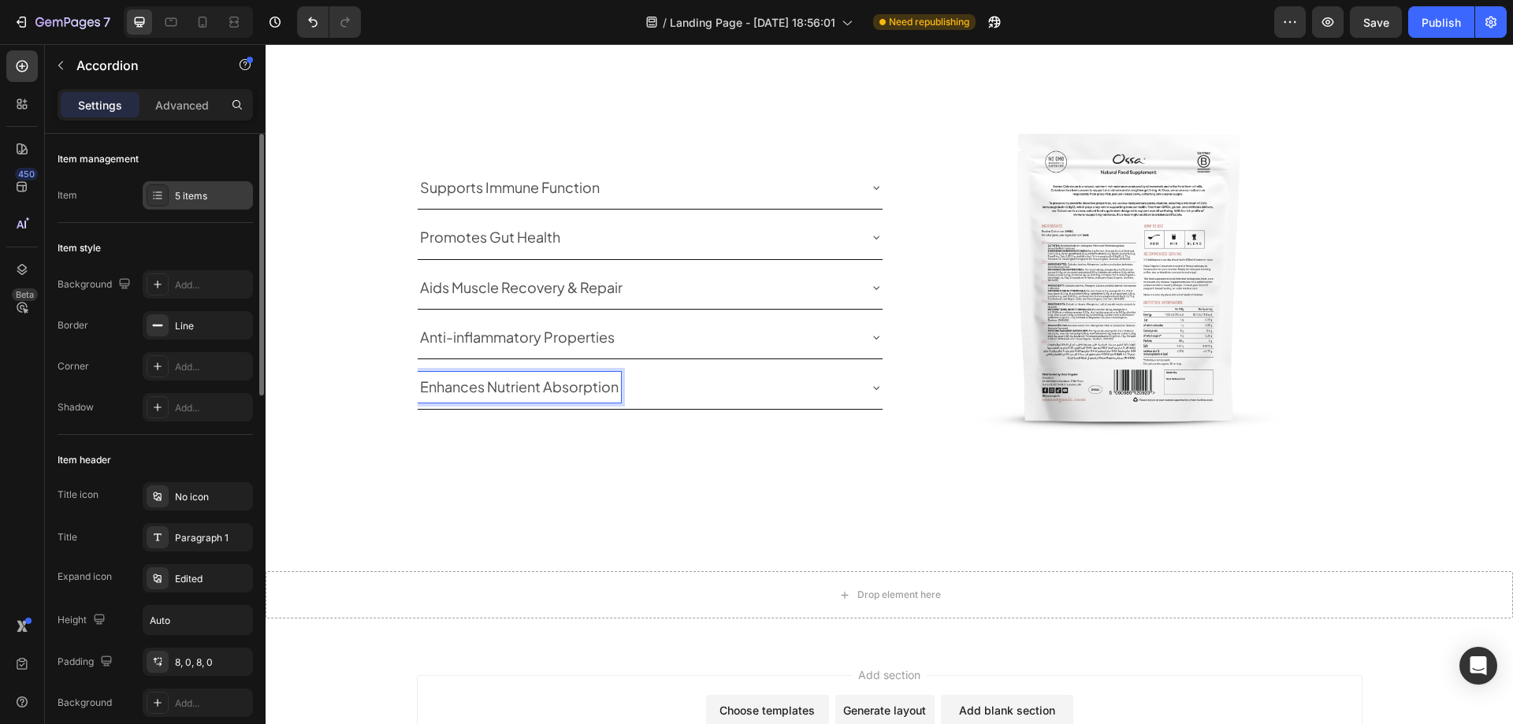
click at [201, 194] on div "5 items" at bounding box center [212, 196] width 74 height 14
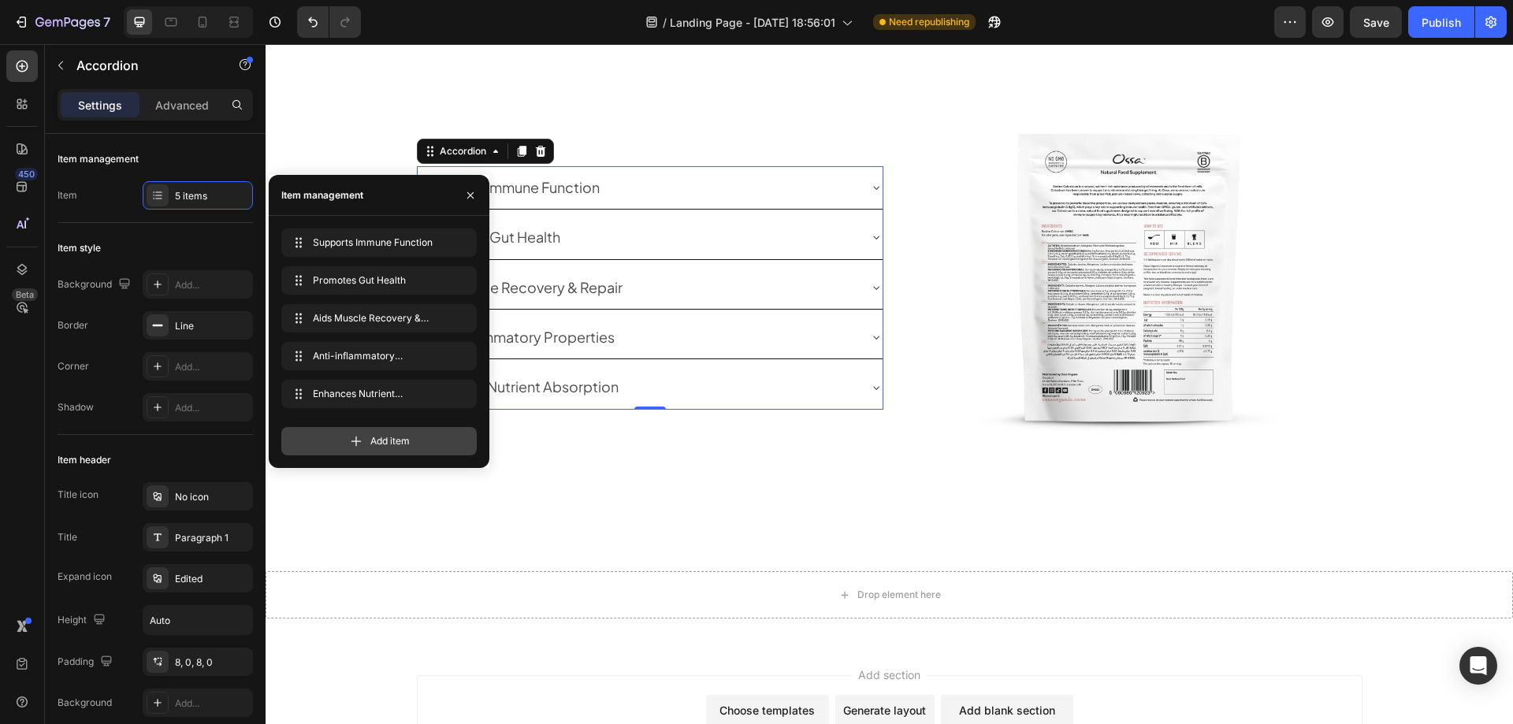
click at [380, 439] on span "Add item" at bounding box center [389, 441] width 39 height 14
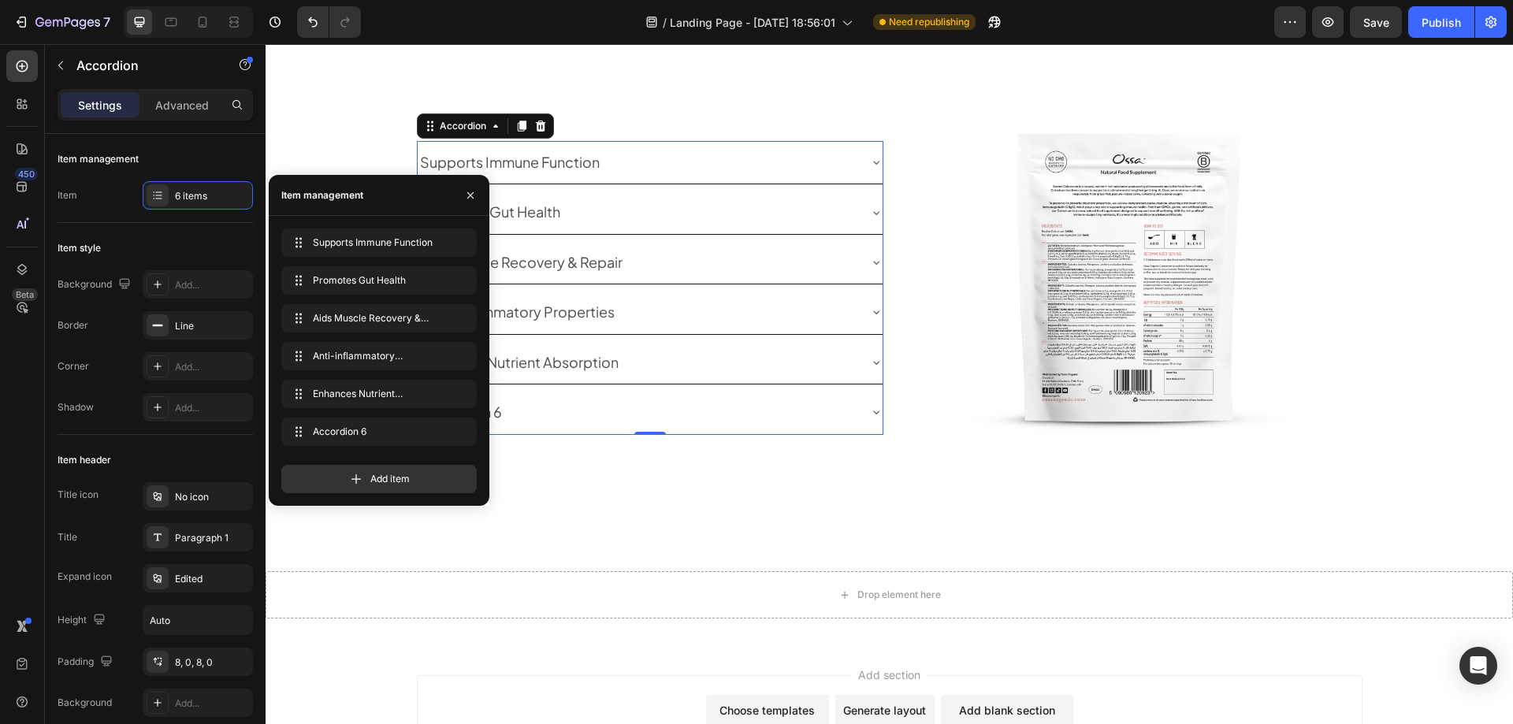
click at [573, 406] on div "Accordion 6" at bounding box center [638, 412] width 440 height 30
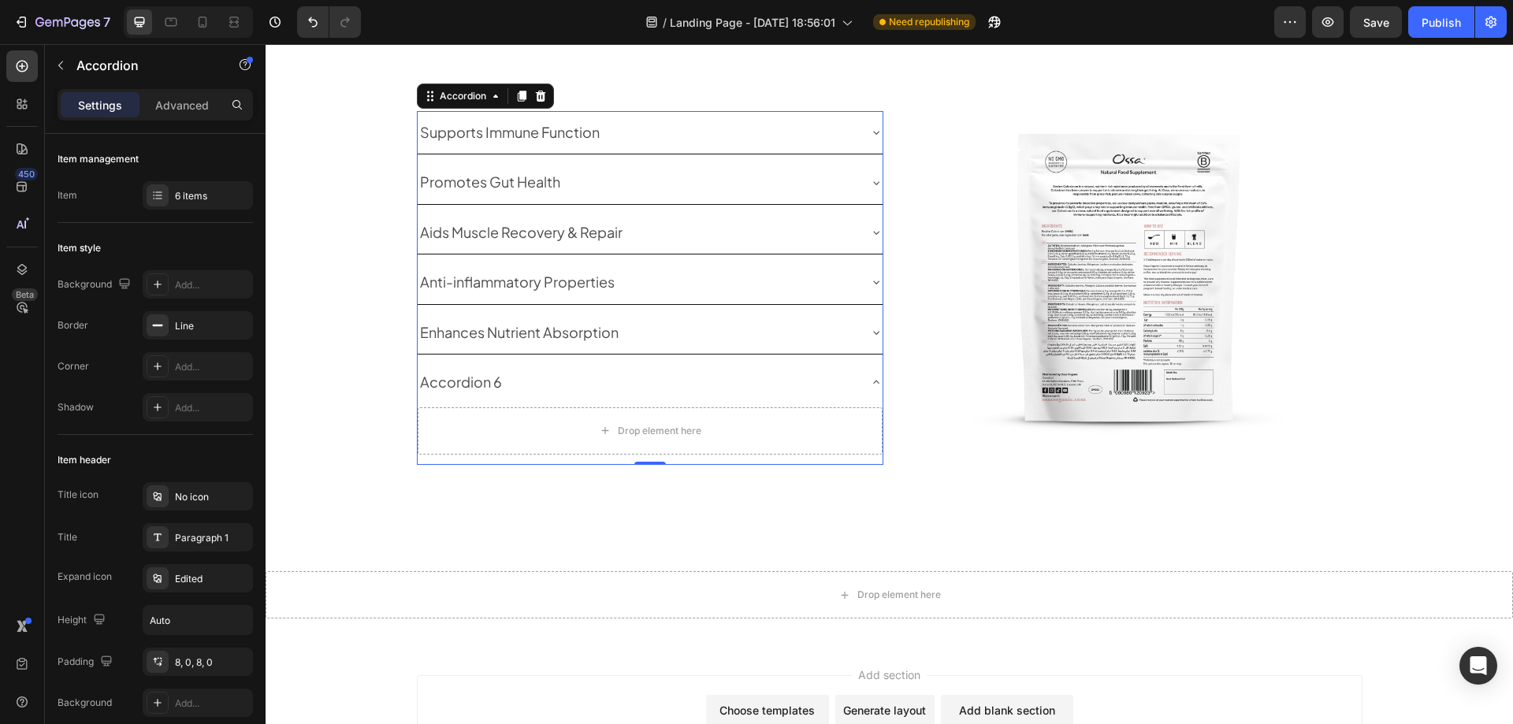
click at [479, 381] on div "Accordion 6" at bounding box center [461, 382] width 87 height 30
click at [479, 381] on p "Accordion 6" at bounding box center [461, 382] width 82 height 25
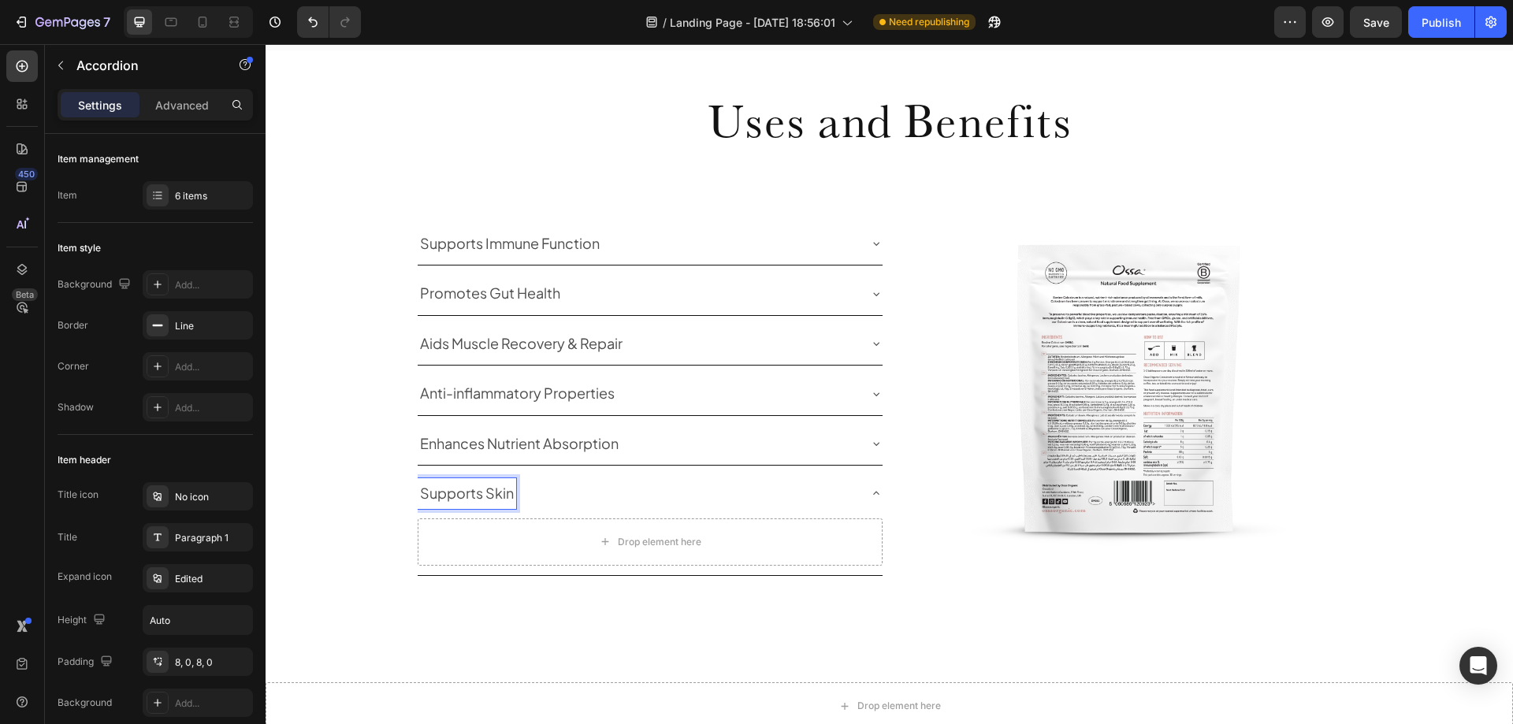
scroll to position [1049, 0]
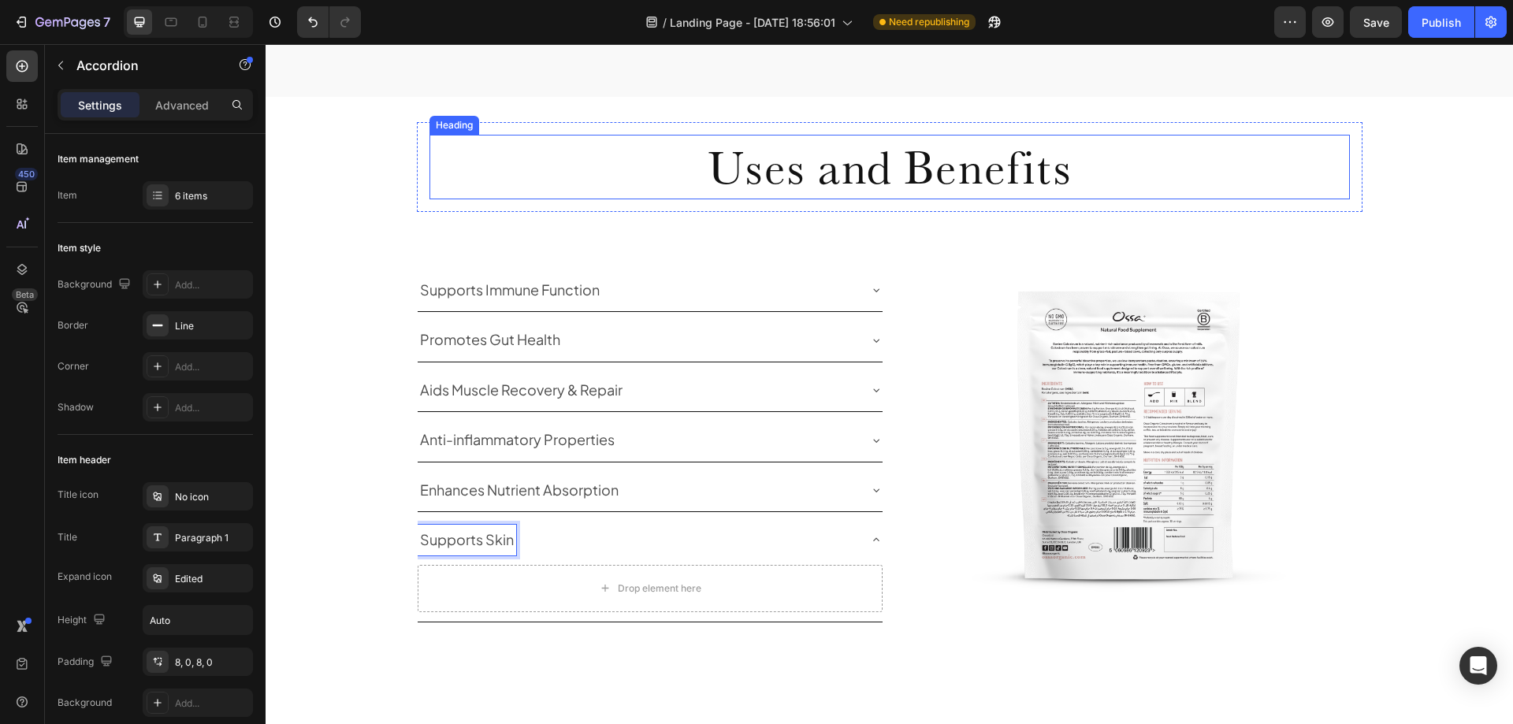
click at [824, 177] on p "Uses and Benefits" at bounding box center [889, 166] width 917 height 61
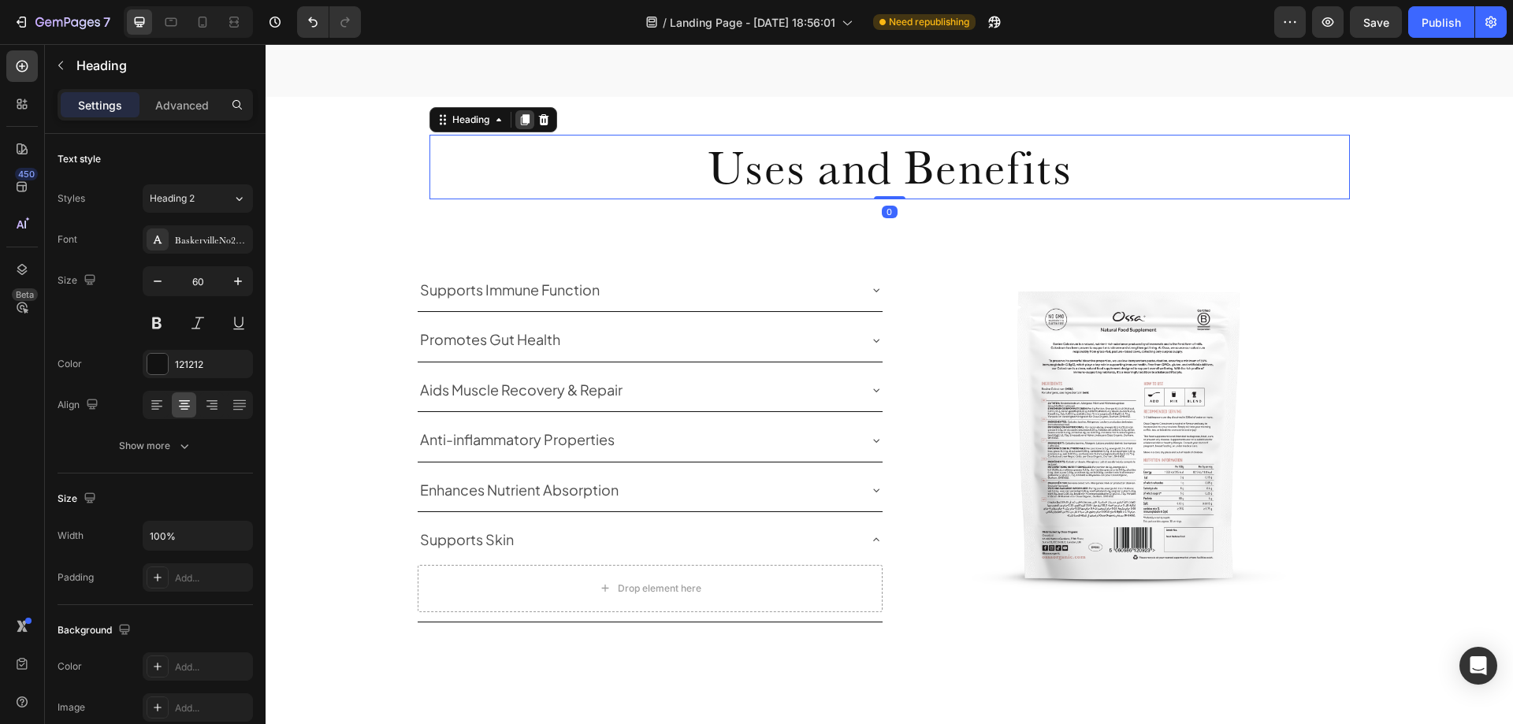
click at [520, 119] on icon at bounding box center [524, 120] width 9 height 11
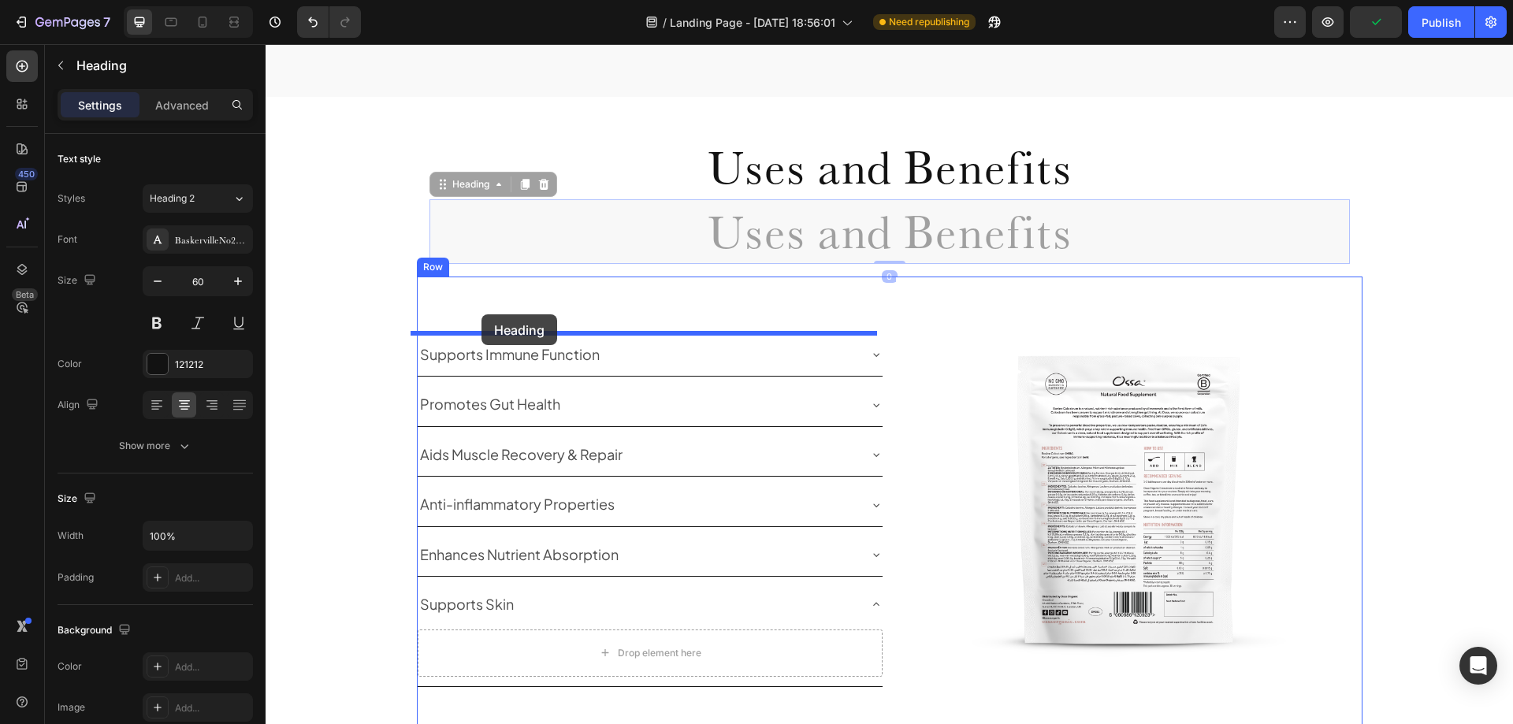
drag, startPoint x: 440, startPoint y: 194, endPoint x: 482, endPoint y: 314, distance: 127.6
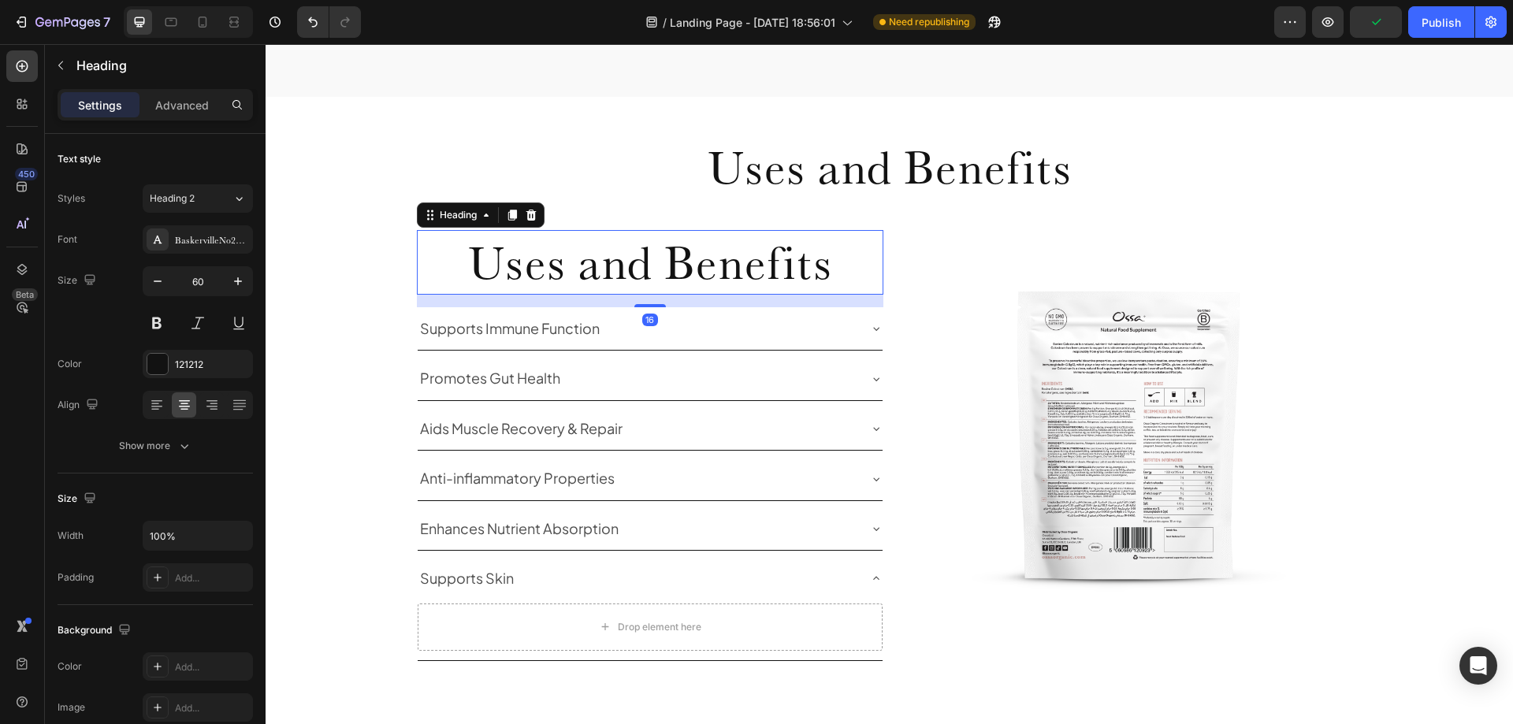
click at [527, 271] on h2 "Uses and Benefits" at bounding box center [650, 262] width 467 height 65
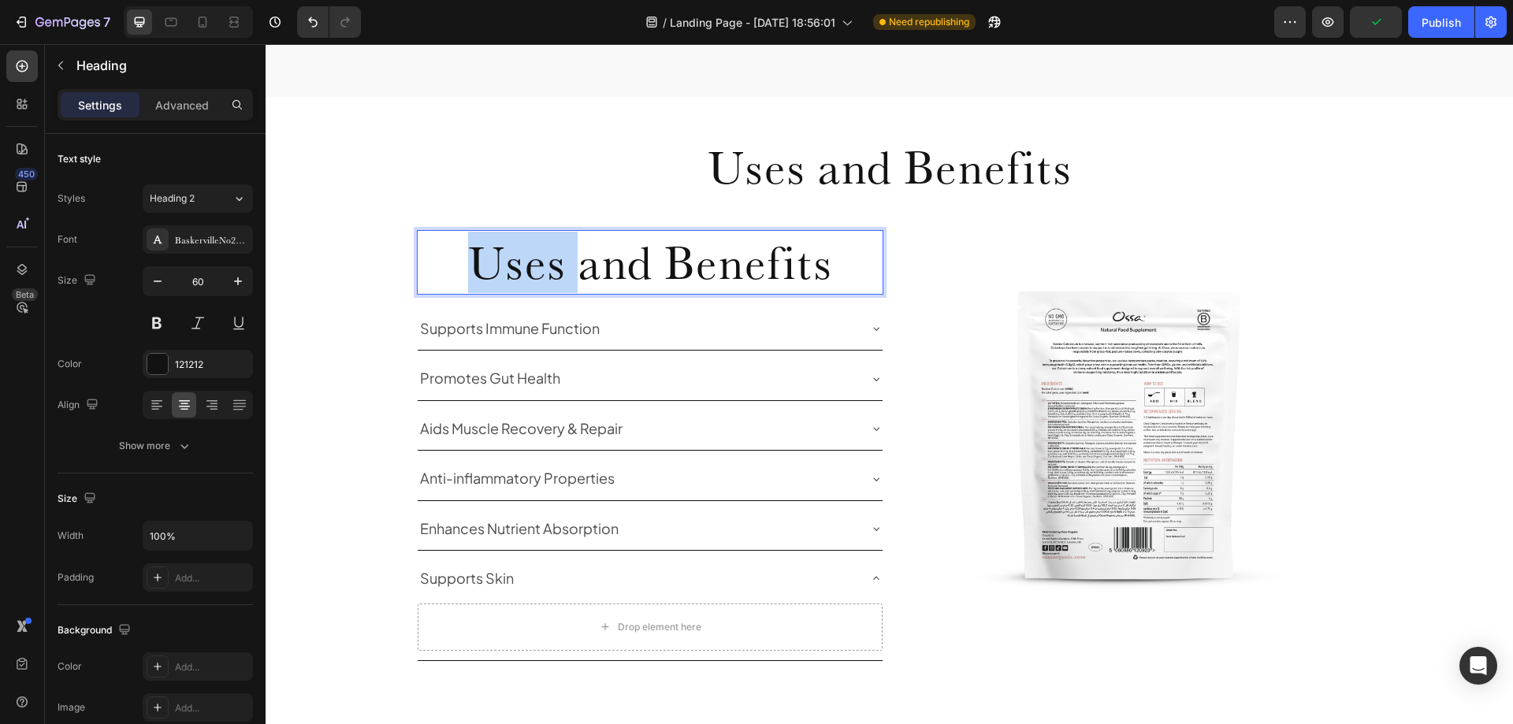
click at [527, 271] on p "Uses and Benefits" at bounding box center [649, 262] width 463 height 61
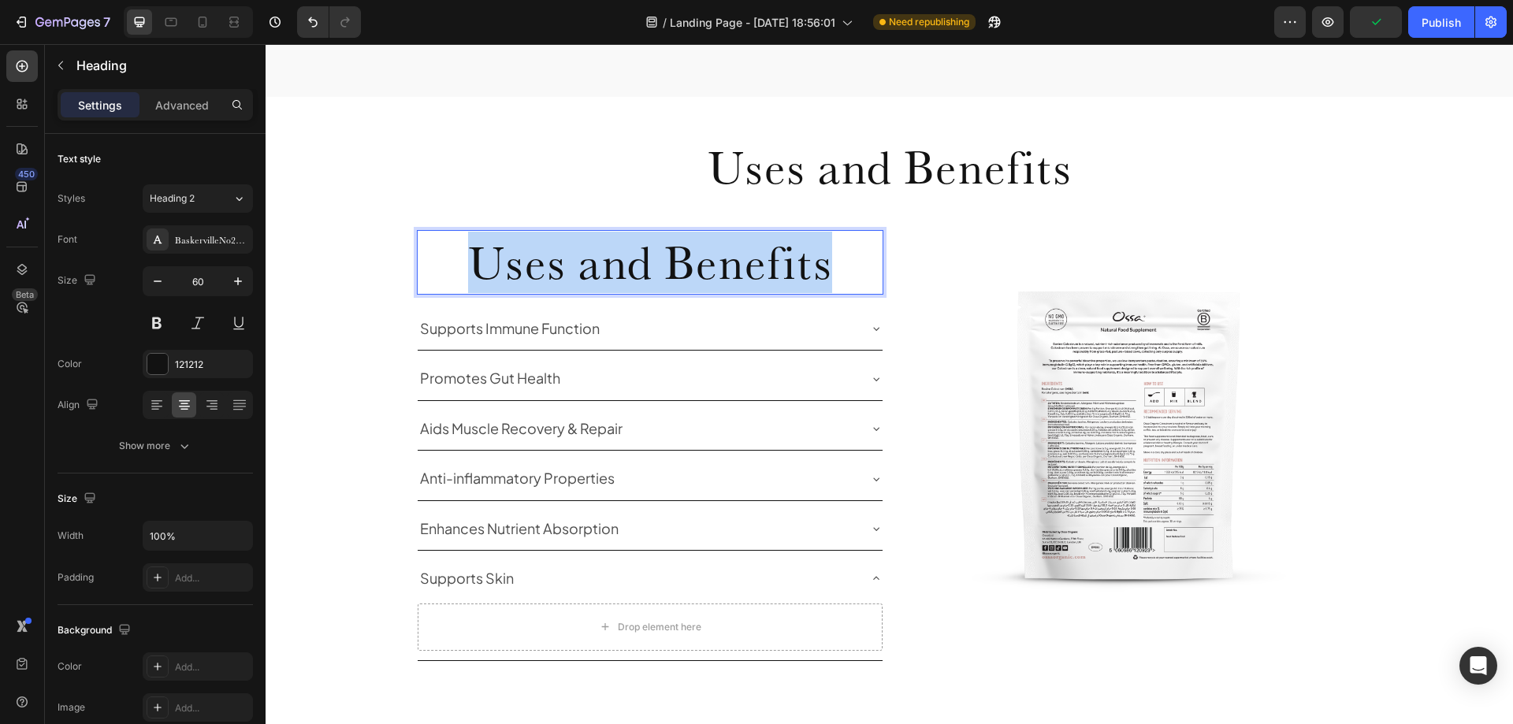
click at [527, 271] on p "Uses and Benefits" at bounding box center [649, 262] width 463 height 61
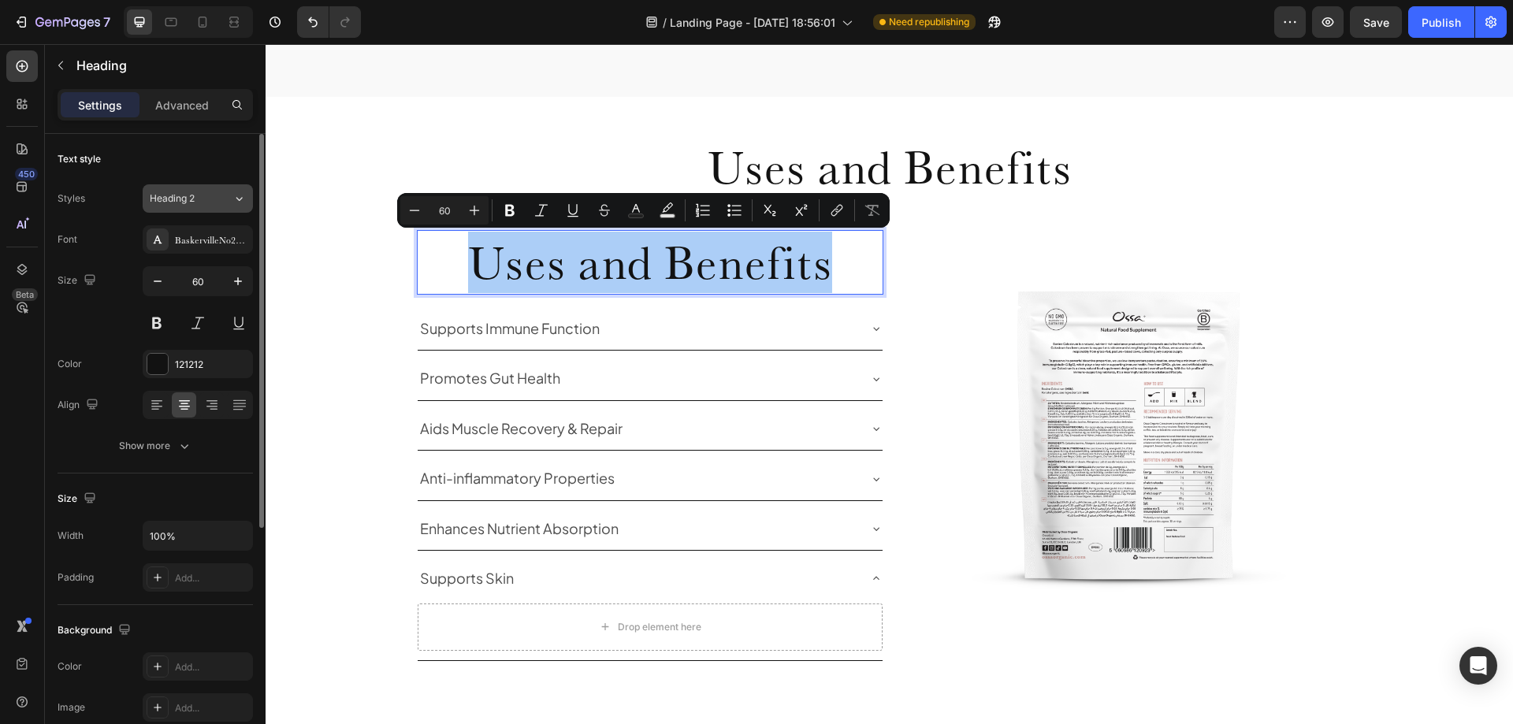
click at [187, 206] on button "Heading 2" at bounding box center [198, 198] width 110 height 28
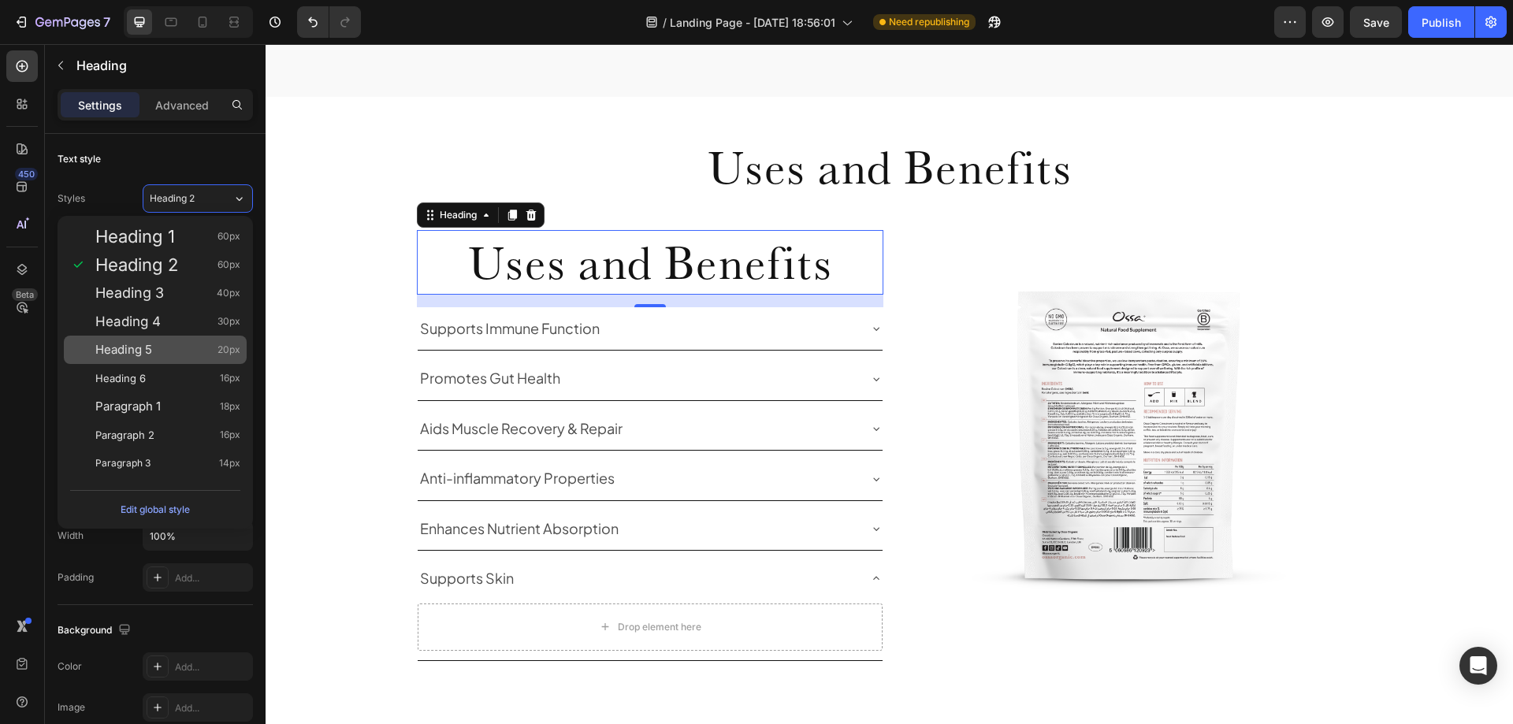
click at [154, 348] on div "Heading 5 20px" at bounding box center [167, 350] width 145 height 16
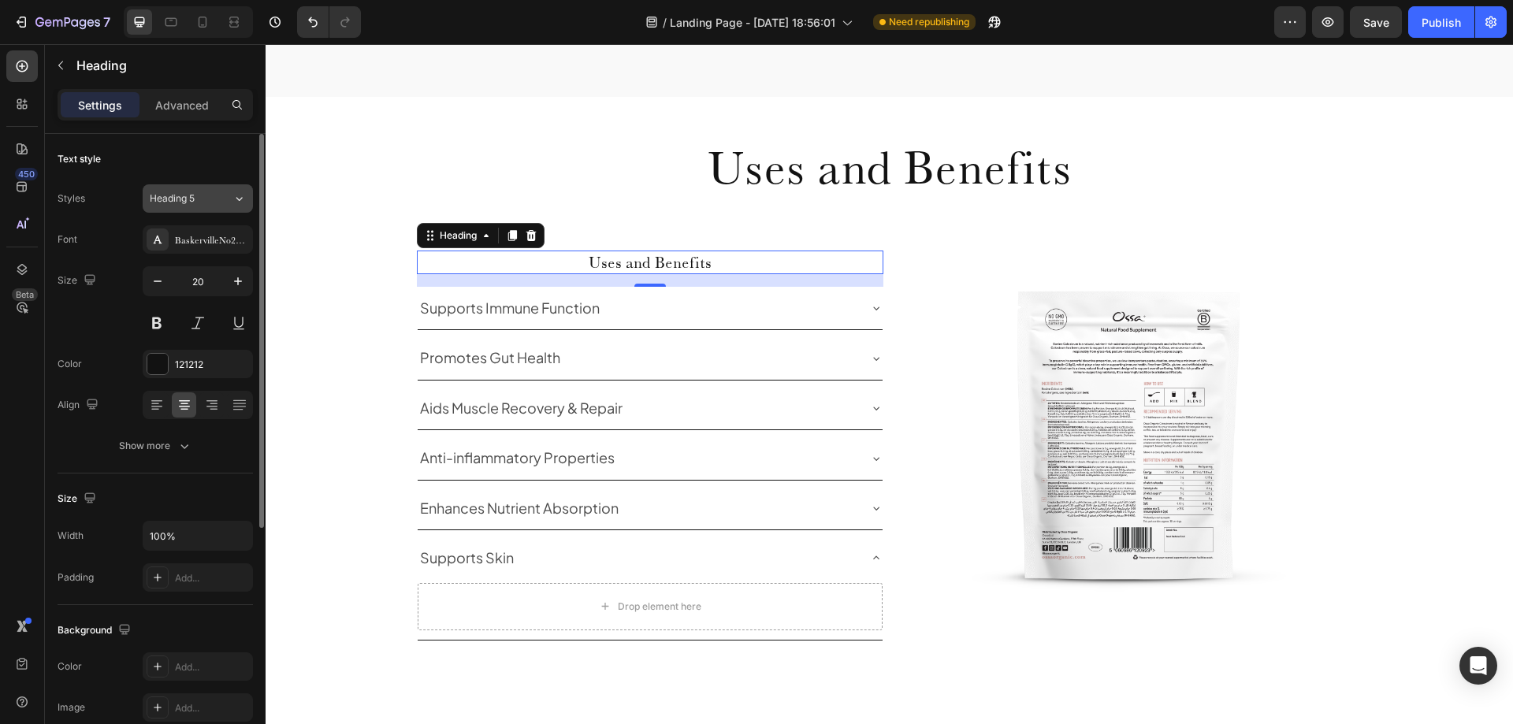
click at [203, 202] on div "Heading 5" at bounding box center [182, 199] width 64 height 14
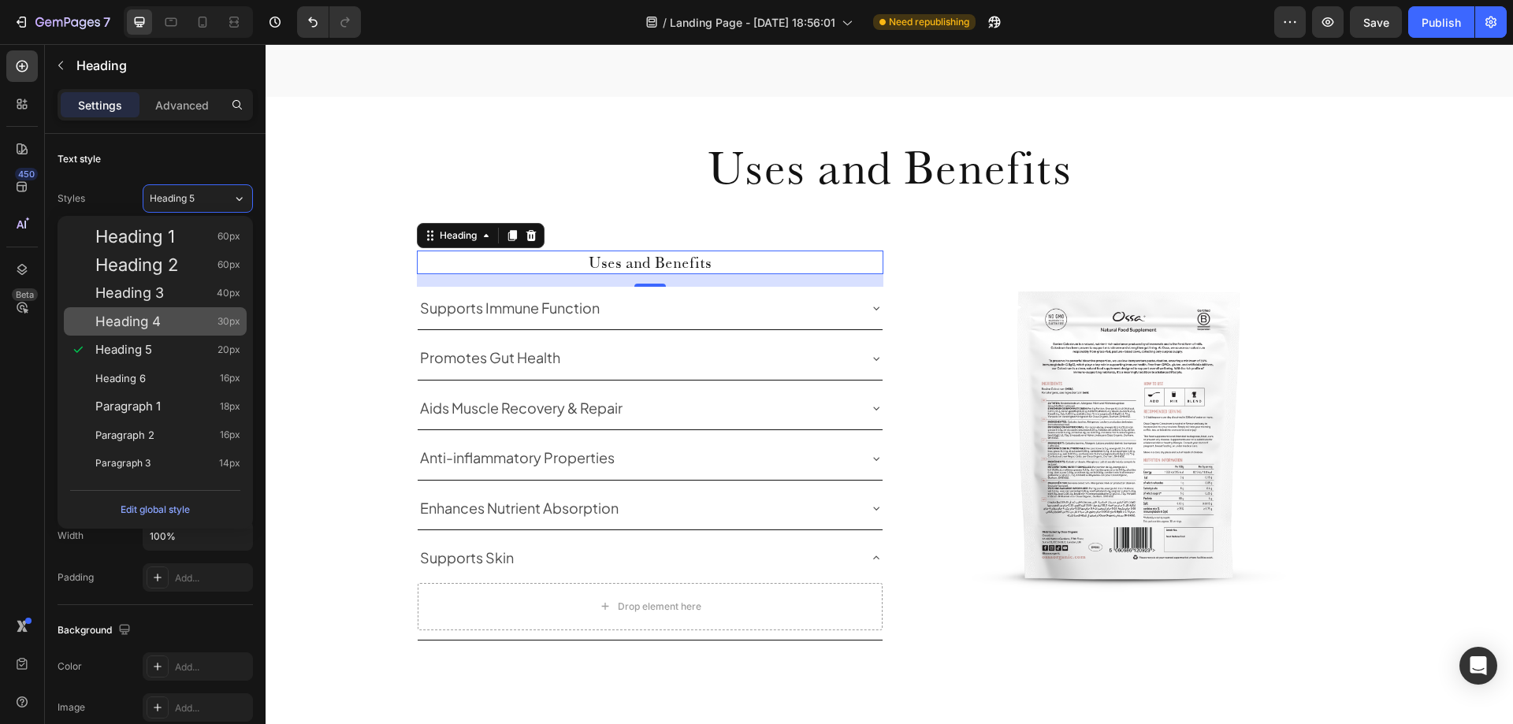
click at [156, 329] on span "Heading 4" at bounding box center [127, 322] width 65 height 16
type input "30"
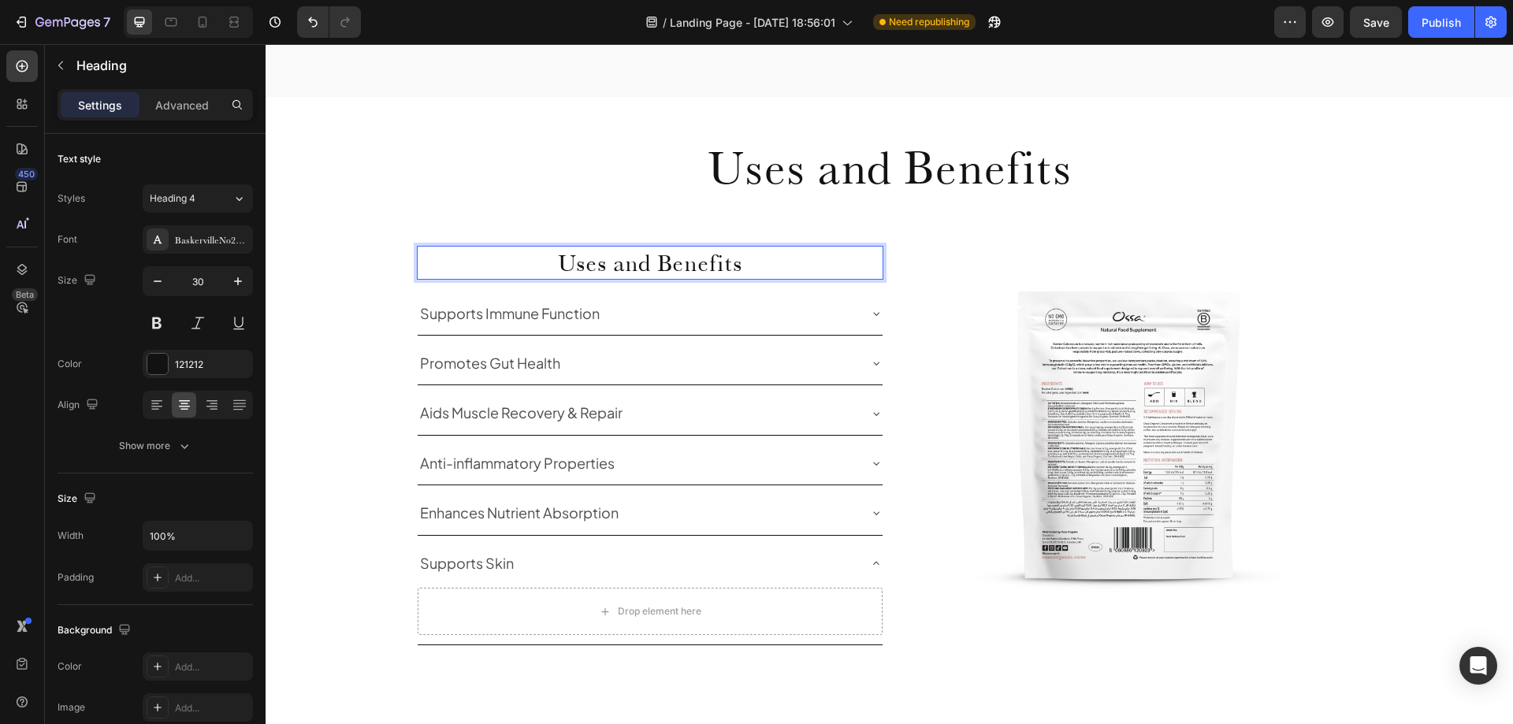
click at [662, 250] on p "Uses and Benefits" at bounding box center [649, 262] width 463 height 31
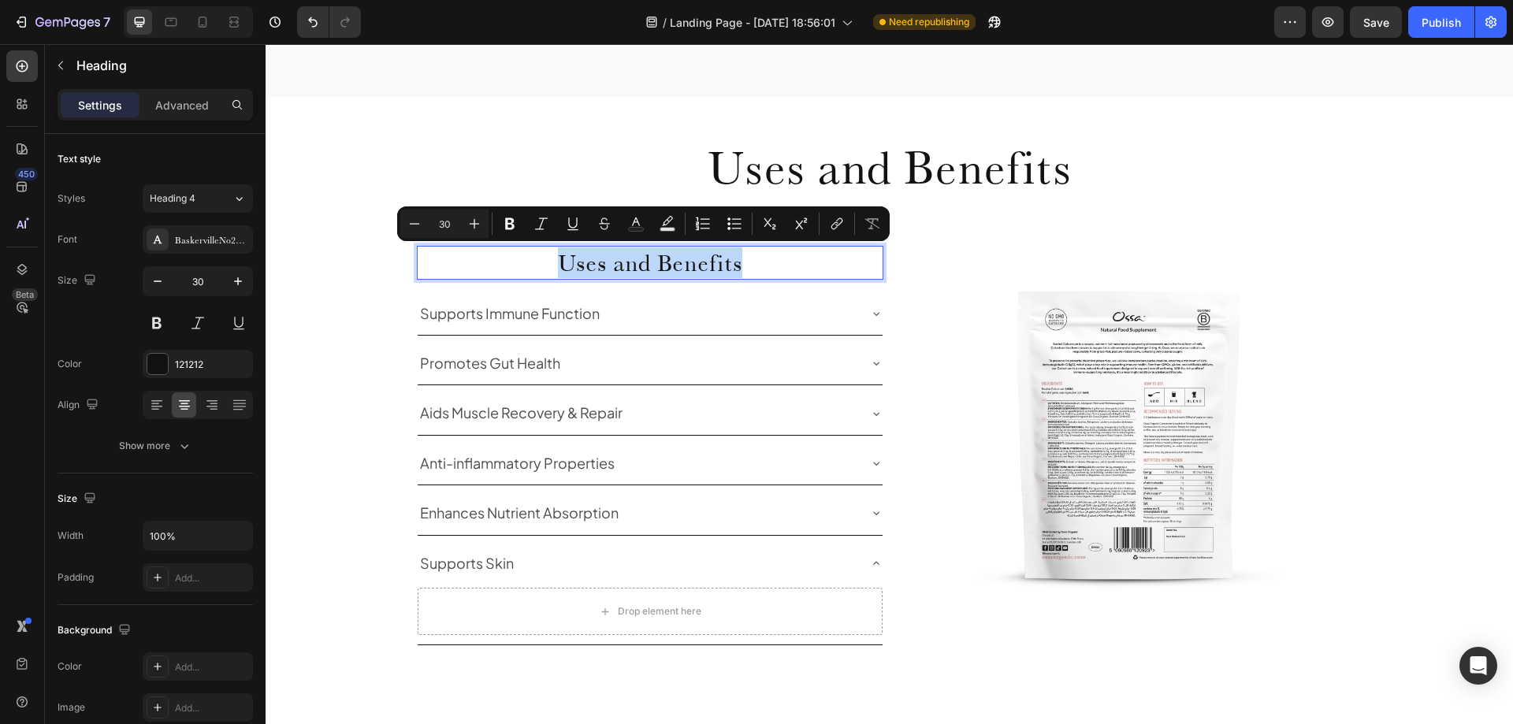
click at [653, 267] on p "Uses and Benefits" at bounding box center [649, 262] width 463 height 31
click at [653, 266] on p "Uses and Benefits" at bounding box center [649, 262] width 463 height 31
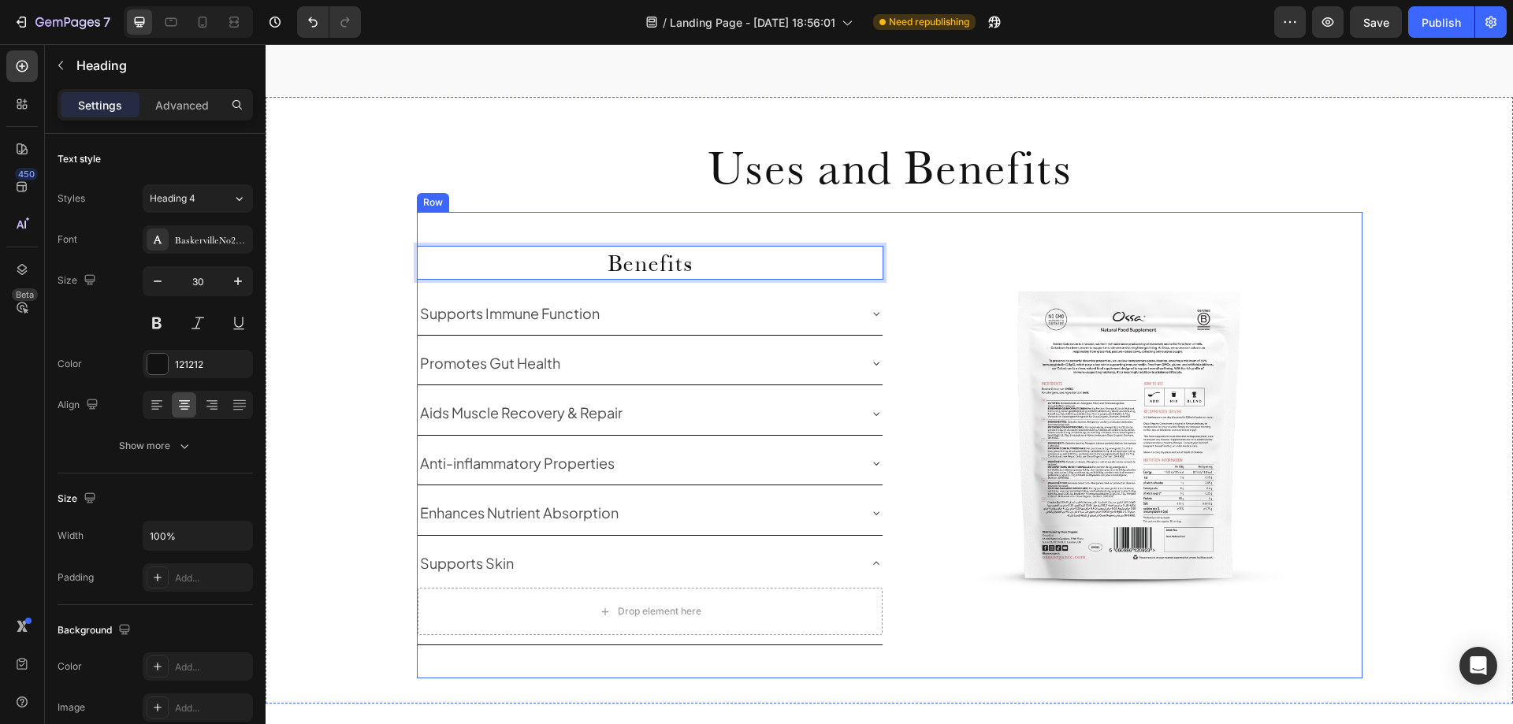
click at [896, 288] on img at bounding box center [1129, 445] width 467 height 467
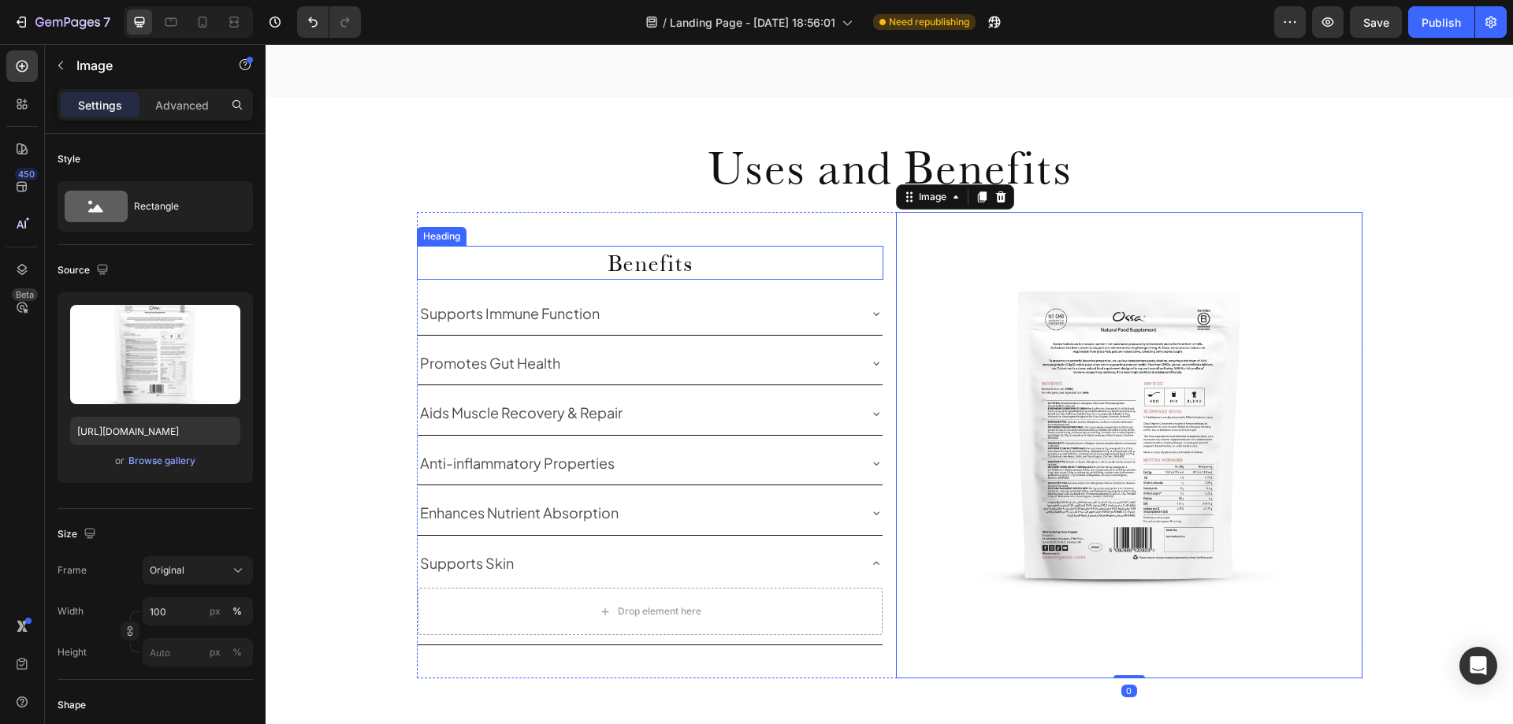
click at [766, 272] on p "Benefits" at bounding box center [649, 262] width 463 height 31
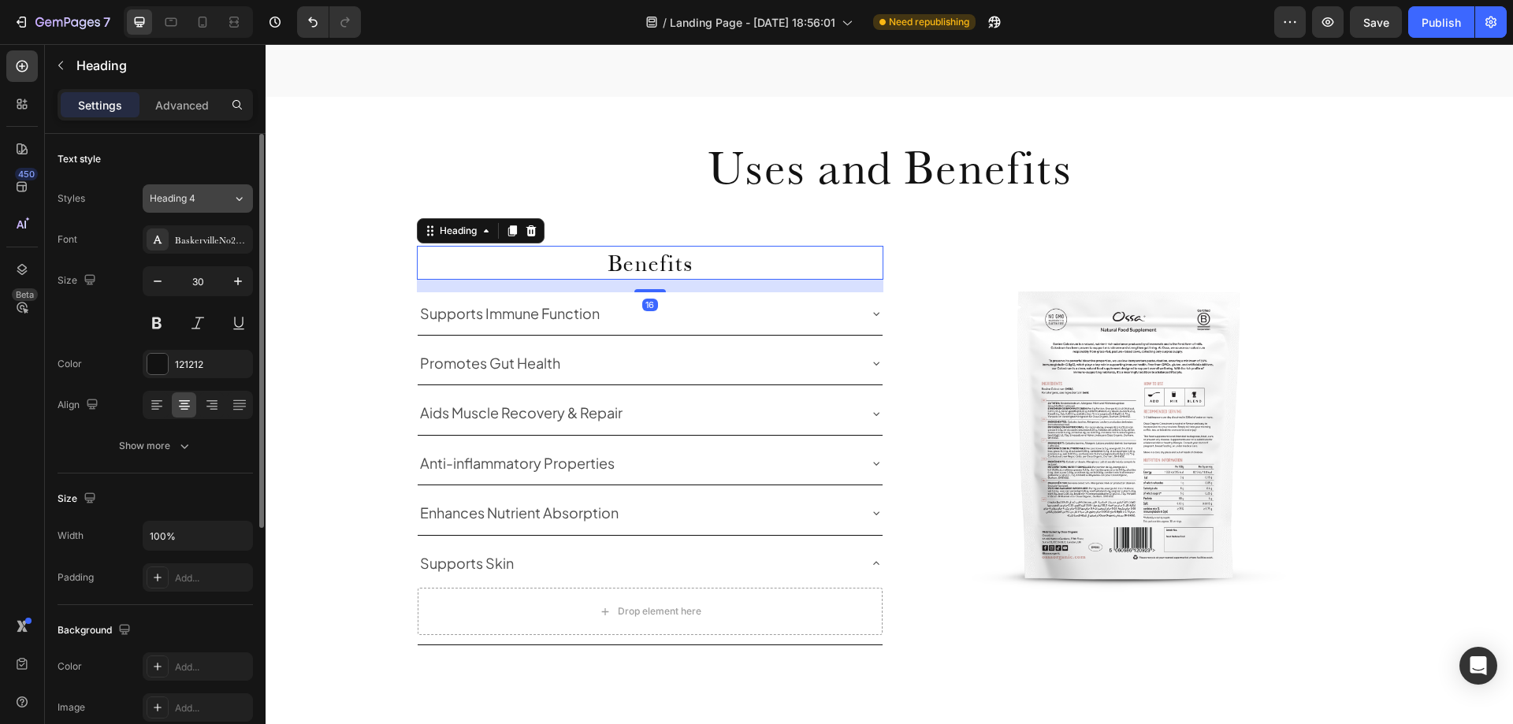
click at [192, 203] on span "Heading 4" at bounding box center [173, 199] width 46 height 14
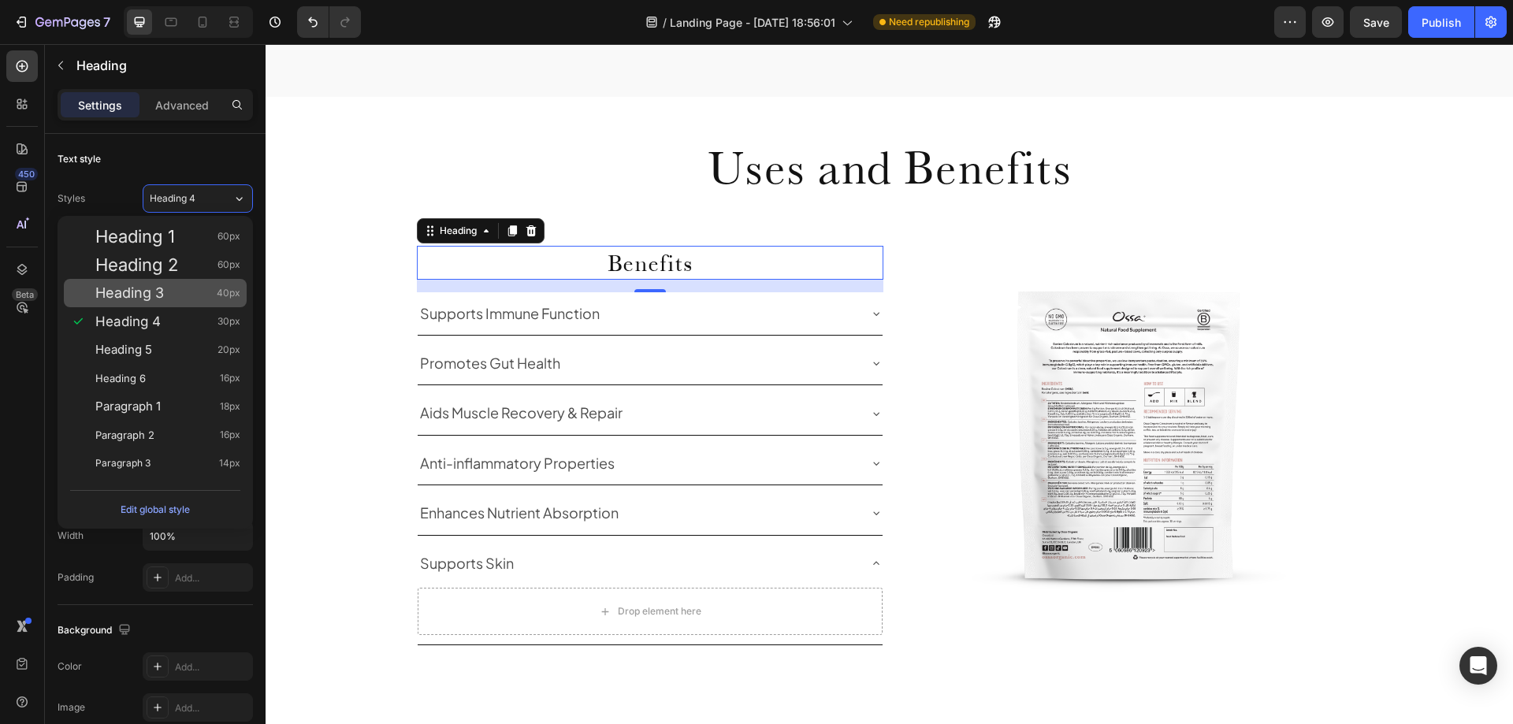
click at [152, 298] on span "Heading 3" at bounding box center [129, 293] width 69 height 16
type input "40"
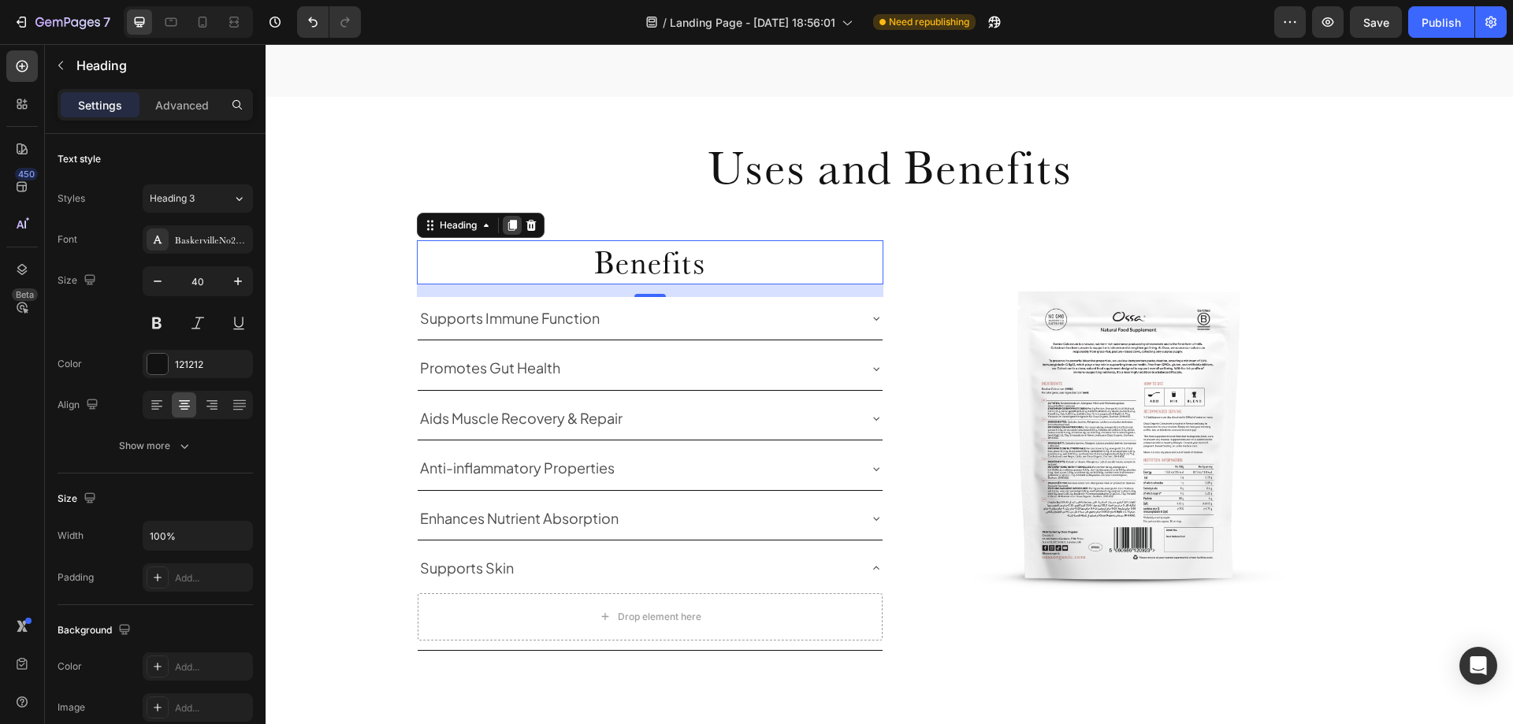
click at [507, 232] on icon at bounding box center [512, 225] width 13 height 13
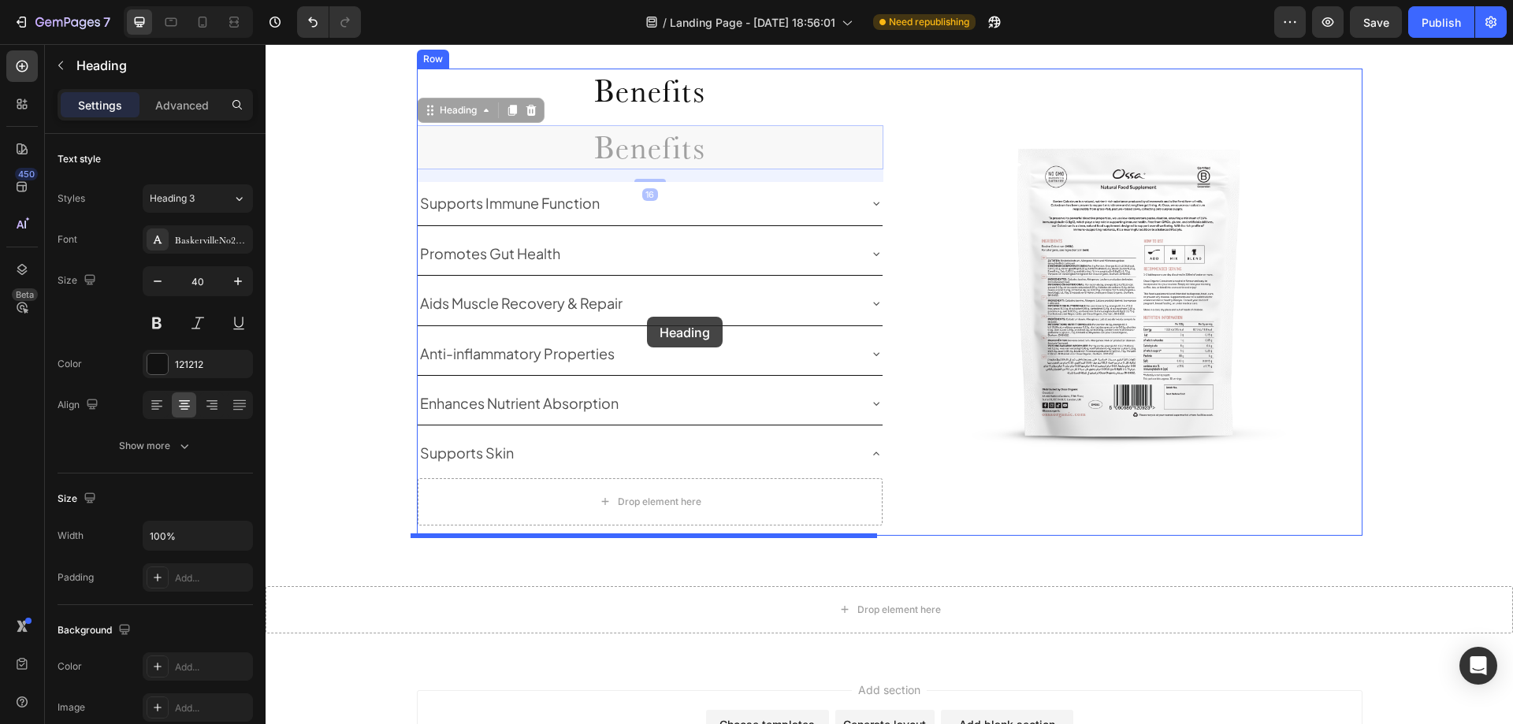
scroll to position [1128, 0]
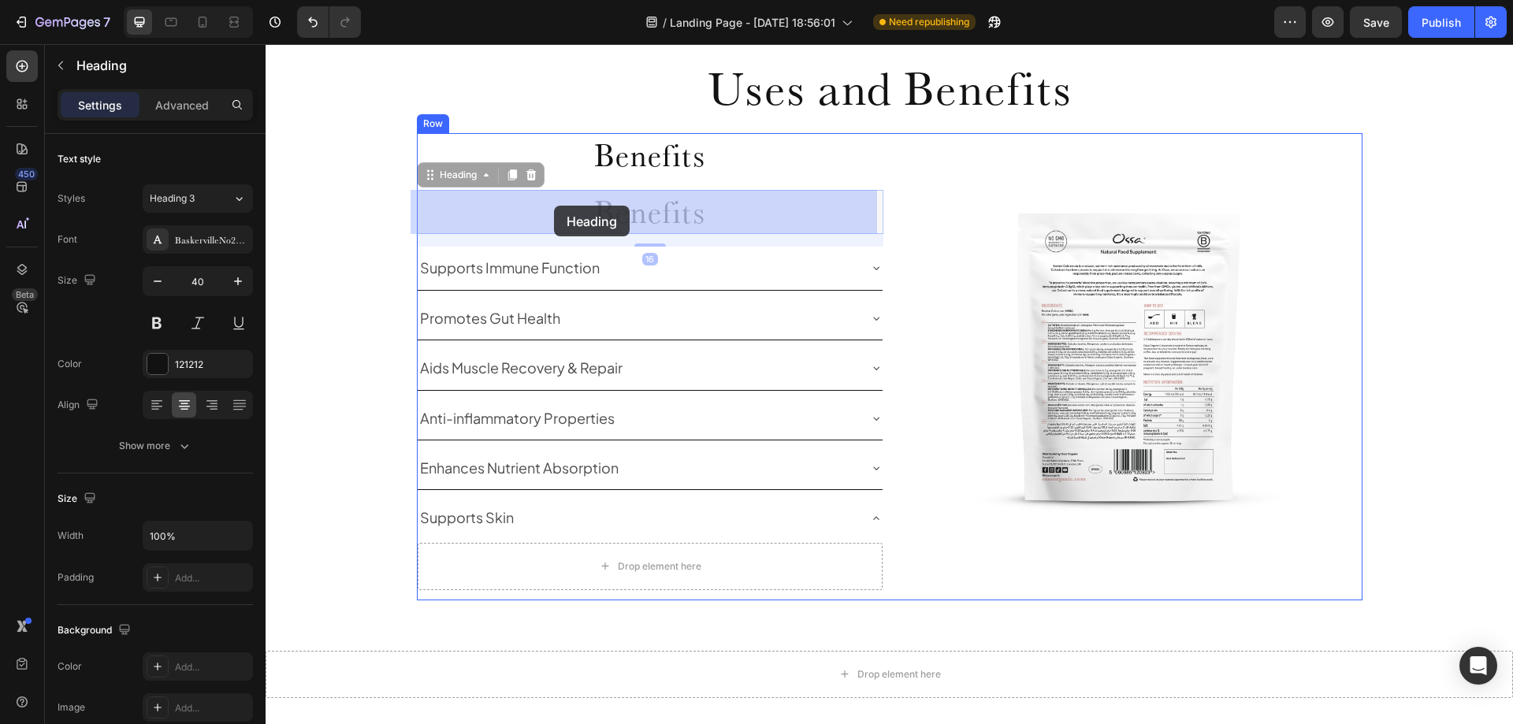
drag, startPoint x: 418, startPoint y: 259, endPoint x: 569, endPoint y: 228, distance: 153.8
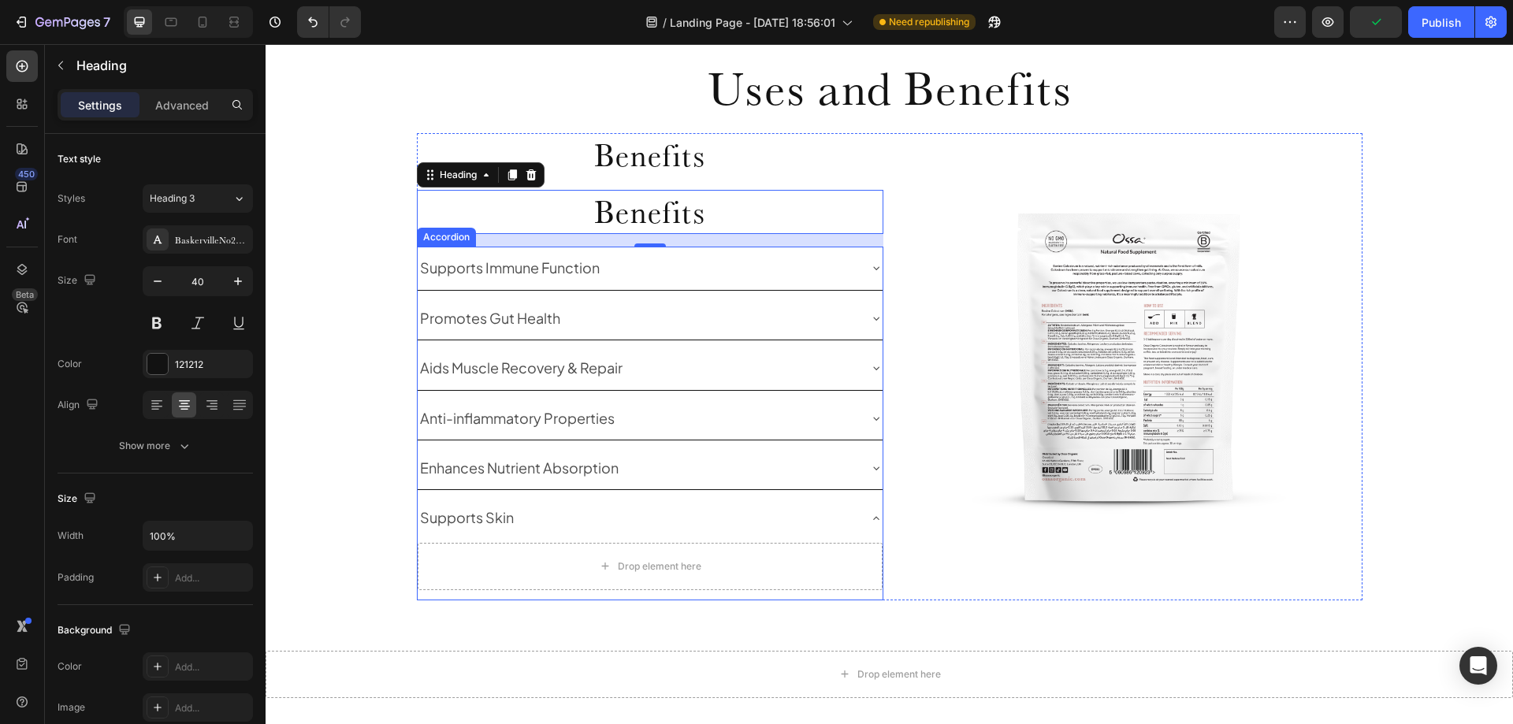
click at [865, 511] on div "Supports Skin" at bounding box center [650, 518] width 465 height 43
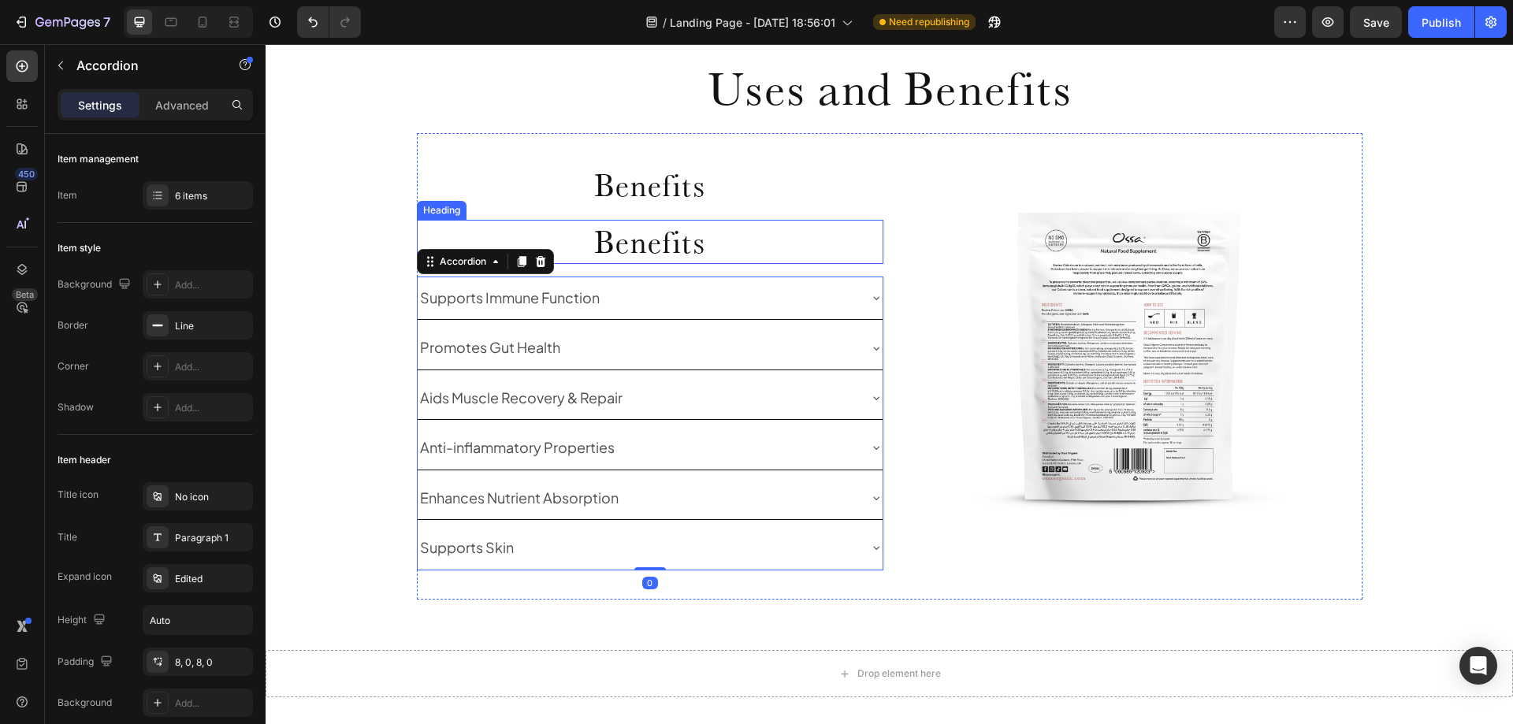
click at [649, 240] on h2 "Benefits" at bounding box center [650, 242] width 467 height 44
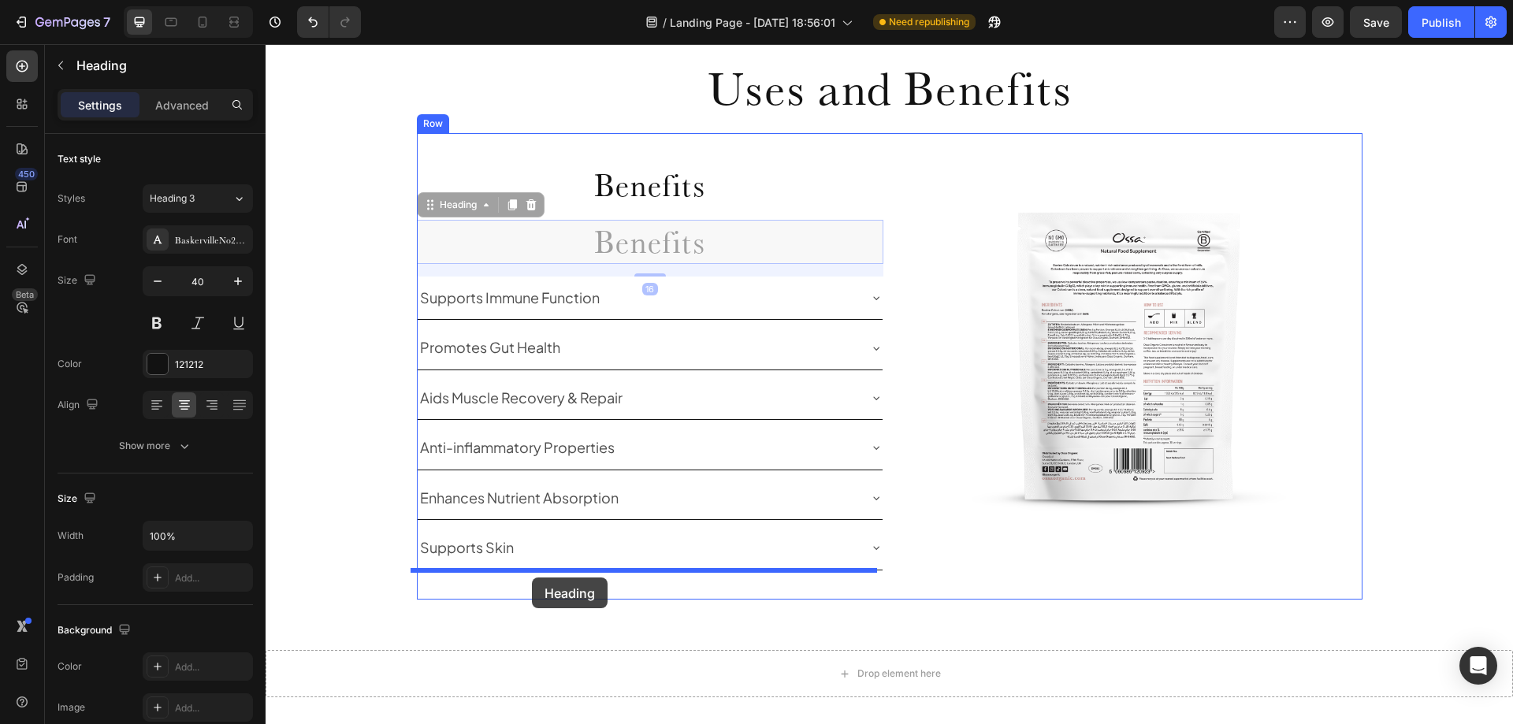
drag, startPoint x: 422, startPoint y: 204, endPoint x: 532, endPoint y: 578, distance: 389.3
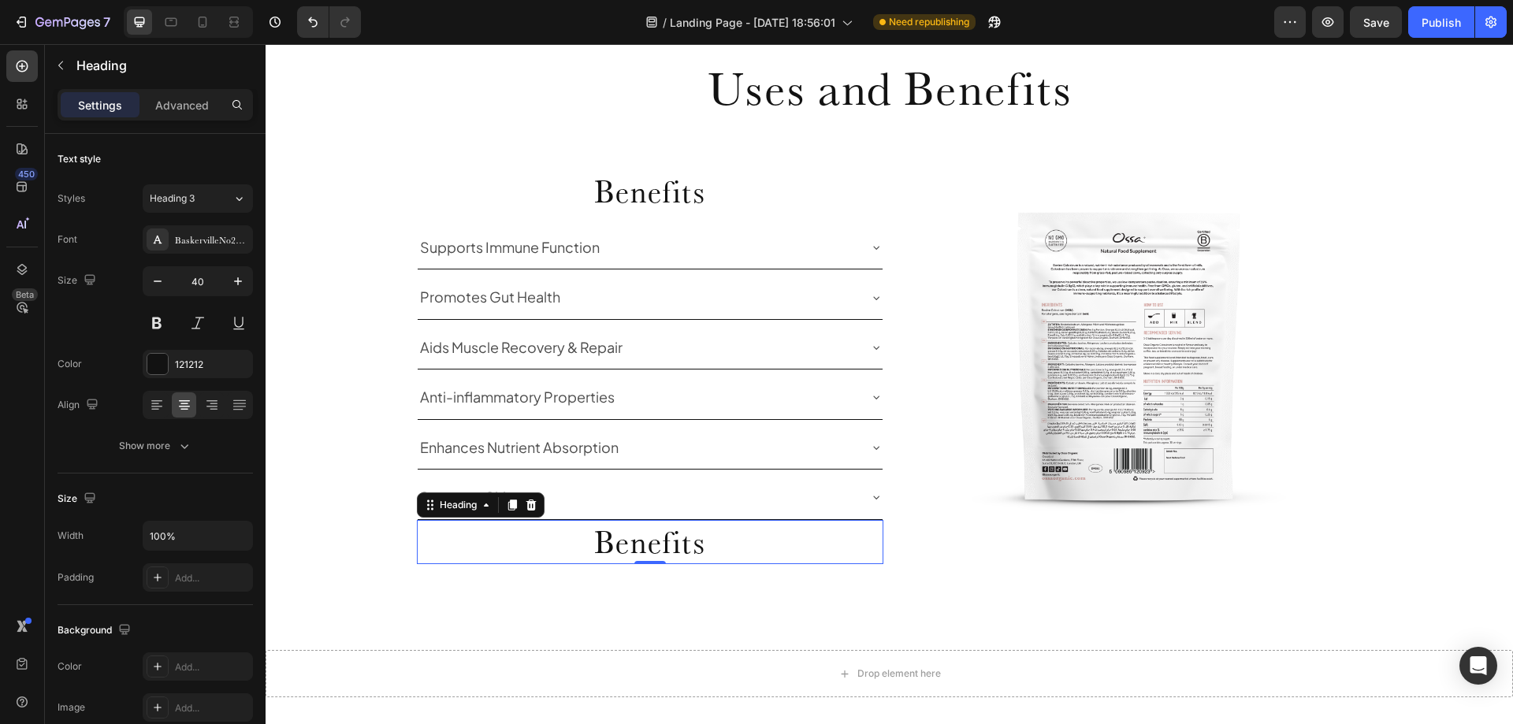
click at [635, 544] on h2 "Benefits" at bounding box center [650, 542] width 467 height 44
click at [635, 544] on p "Benefits" at bounding box center [649, 542] width 463 height 41
click at [642, 270] on div "Supports Immune Function" at bounding box center [650, 247] width 465 height 43
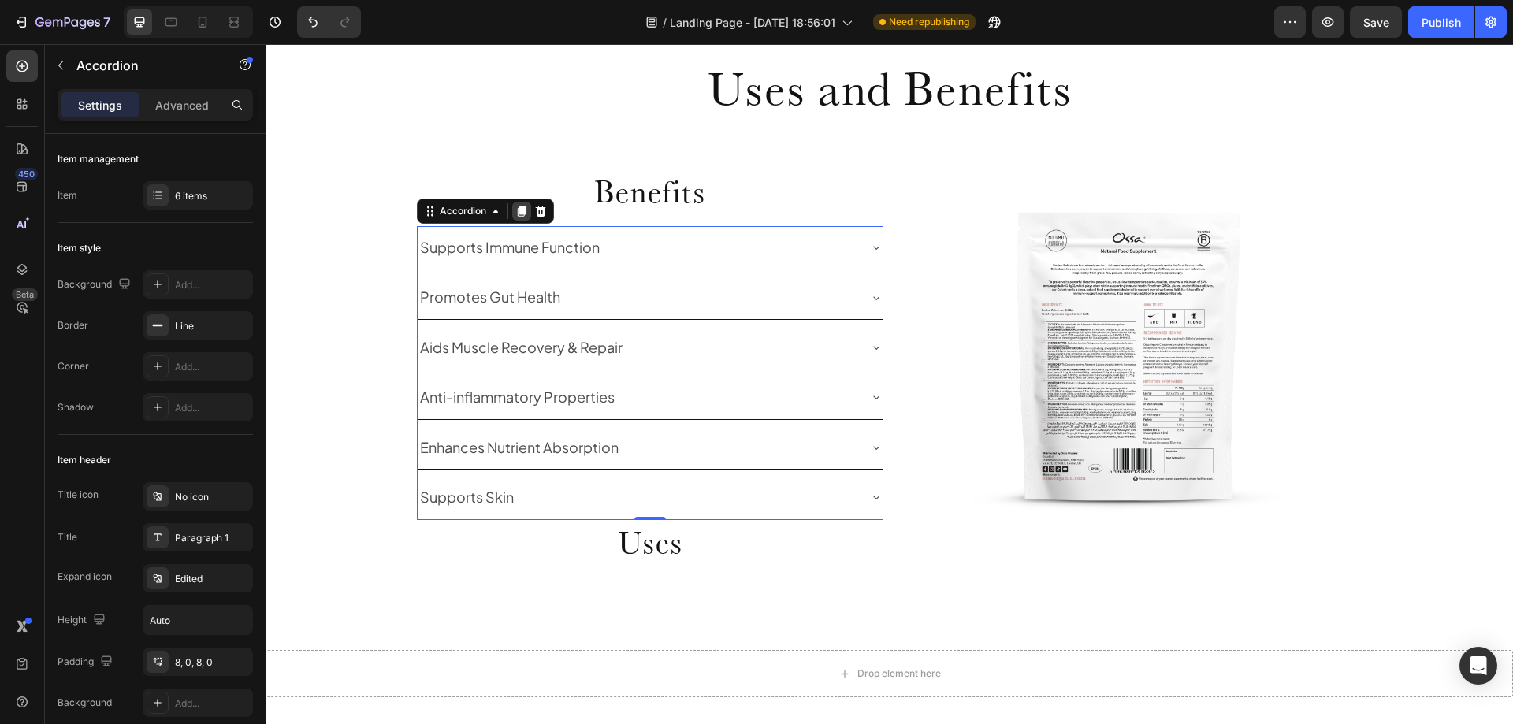
click at [517, 210] on icon at bounding box center [521, 211] width 9 height 11
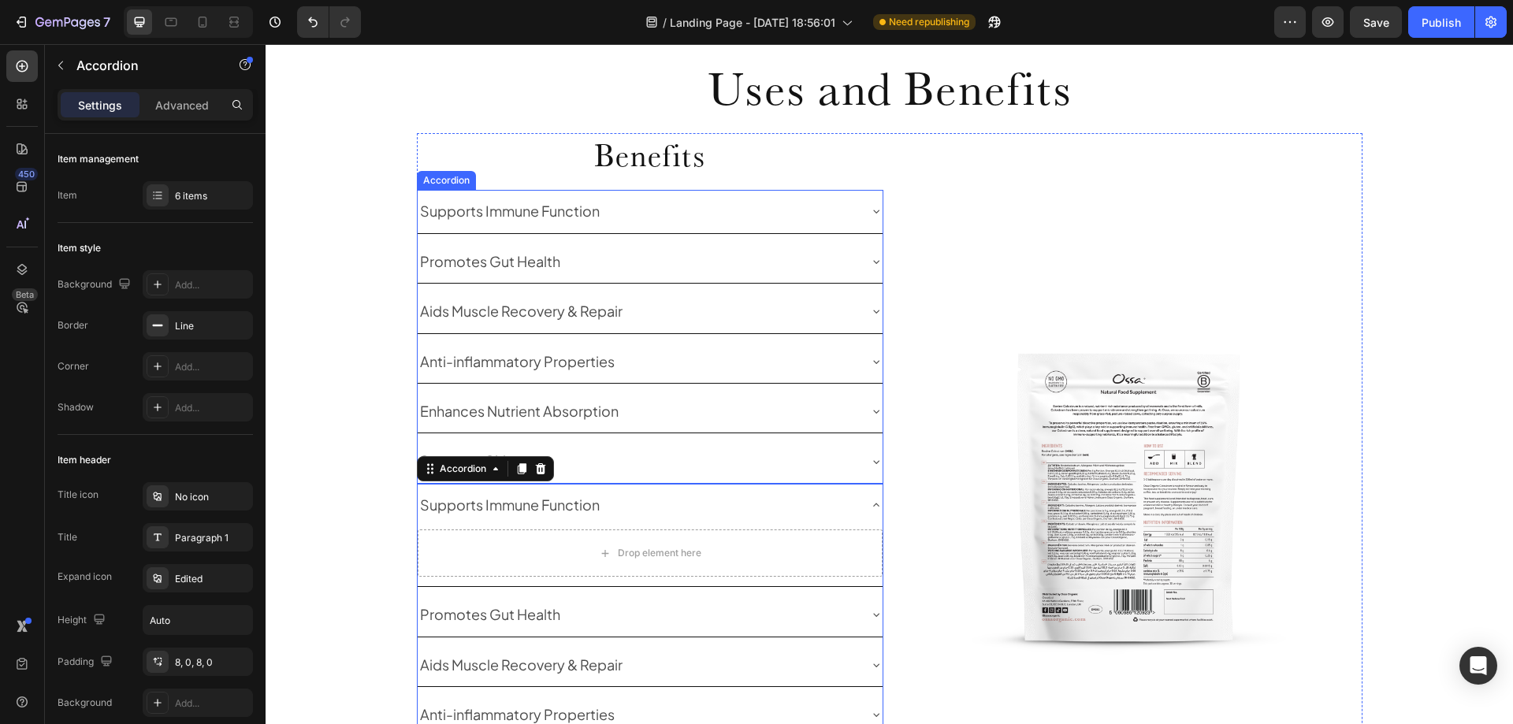
scroll to position [1364, 0]
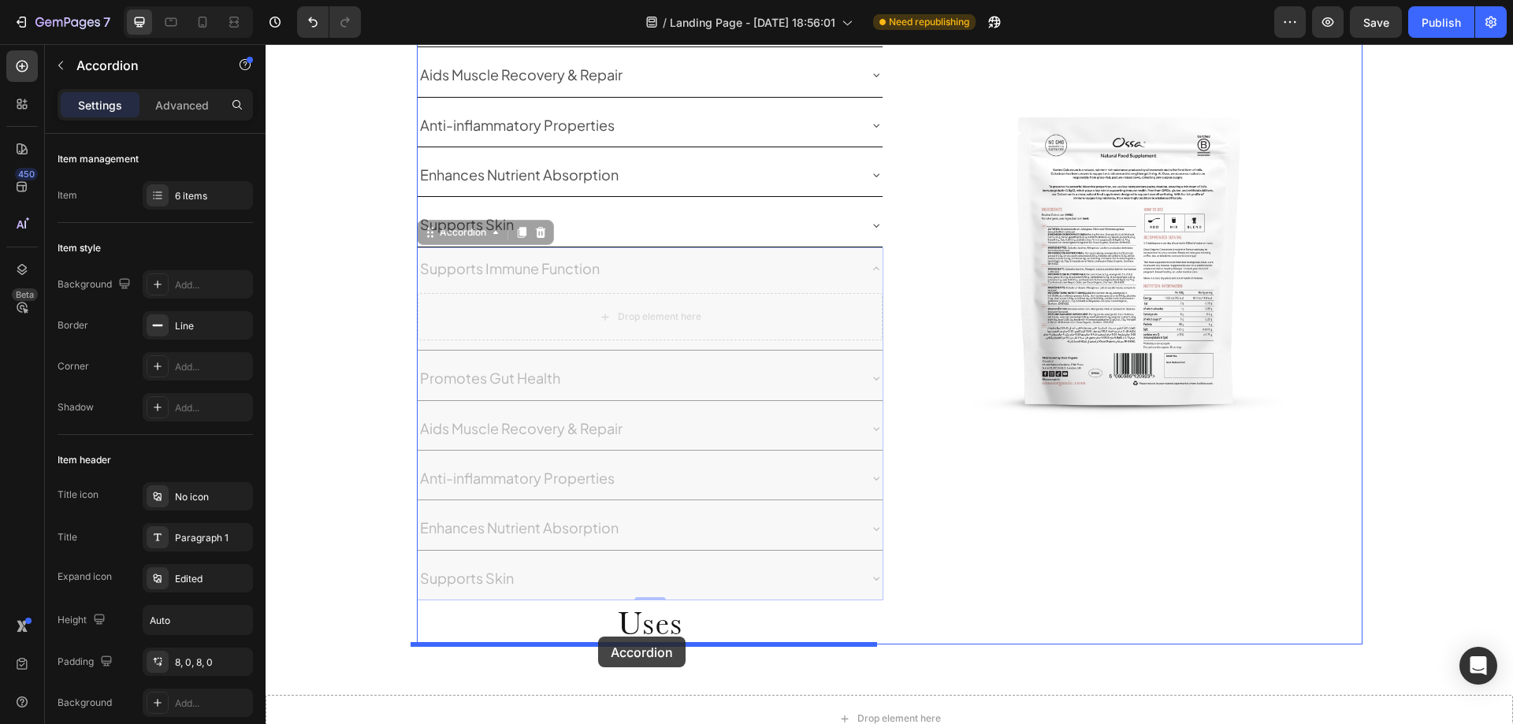
drag, startPoint x: 428, startPoint y: 249, endPoint x: 598, endPoint y: 637, distance: 423.5
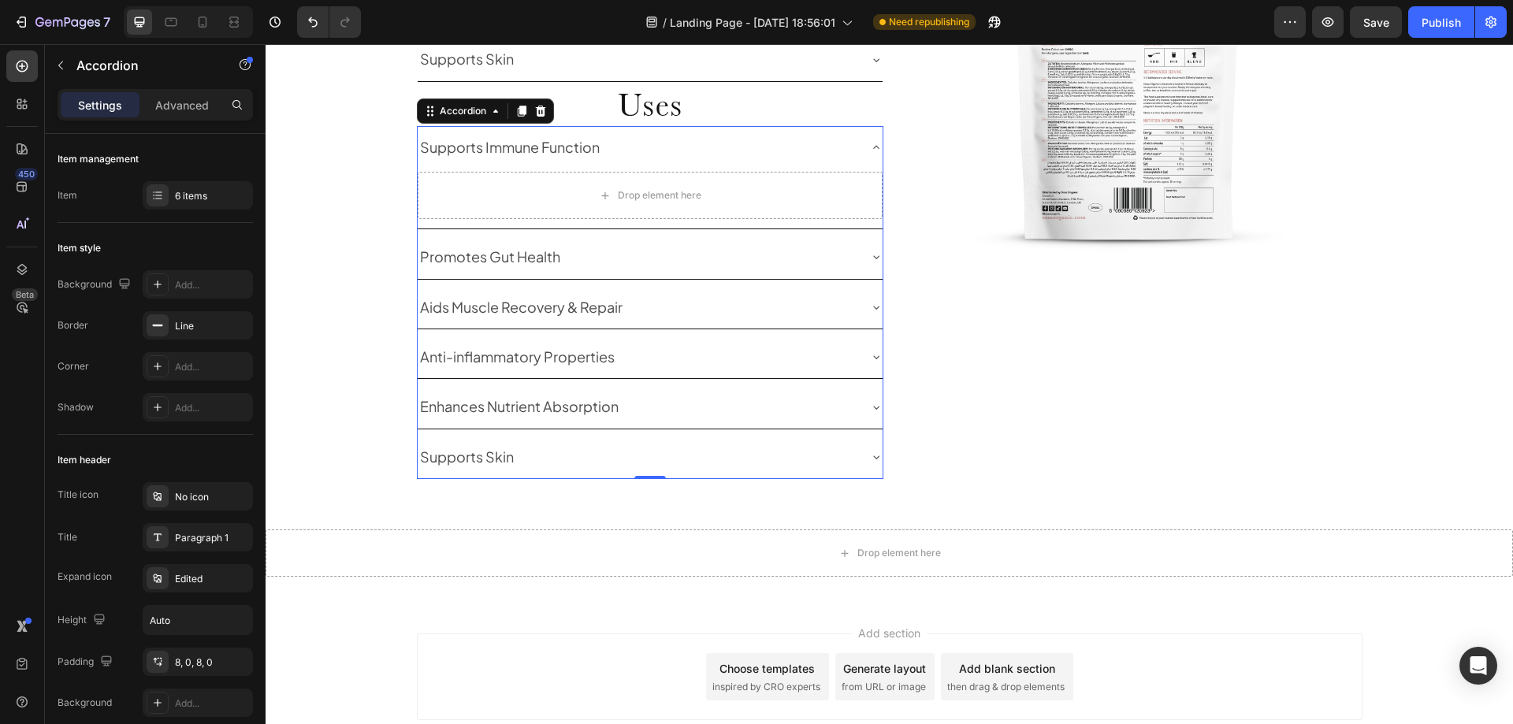
scroll to position [1601, 0]
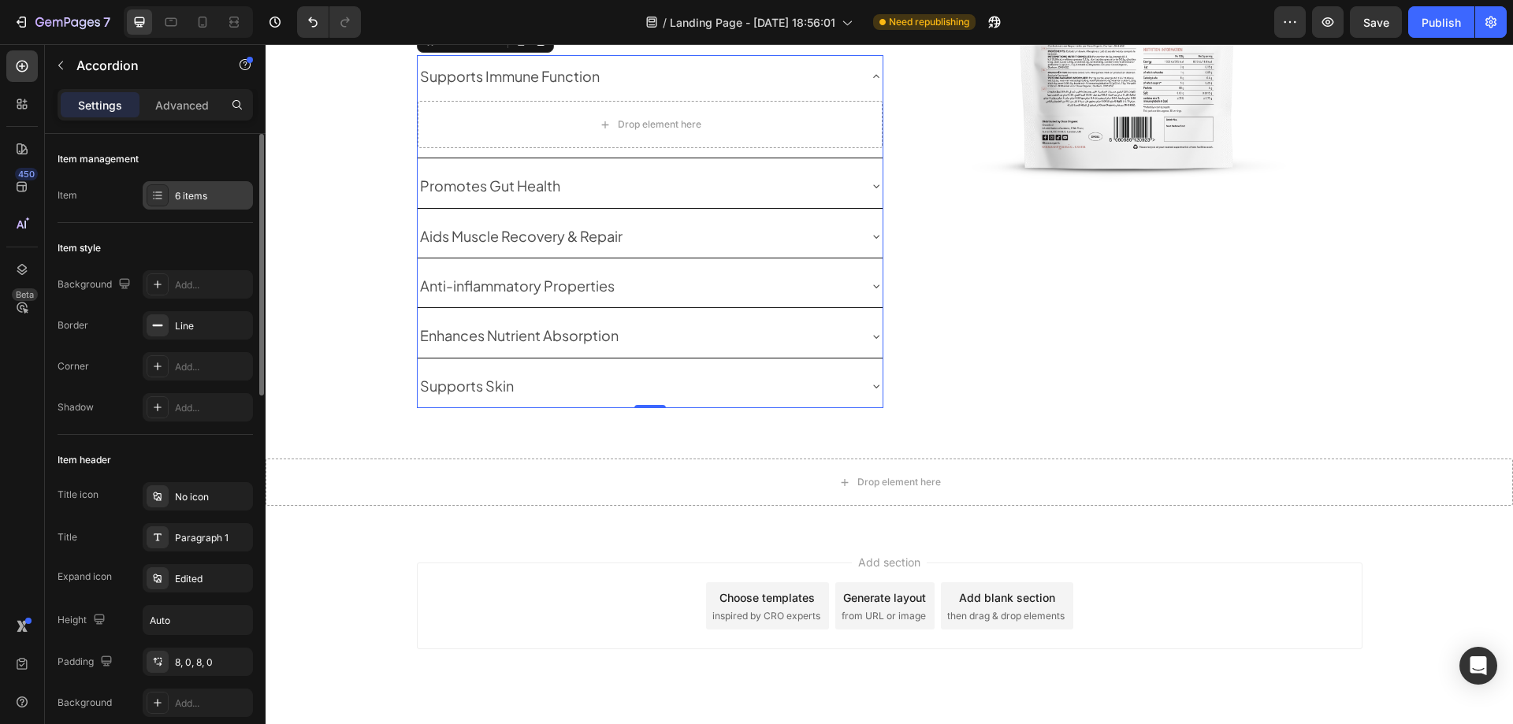
click at [165, 188] on div at bounding box center [158, 195] width 22 height 22
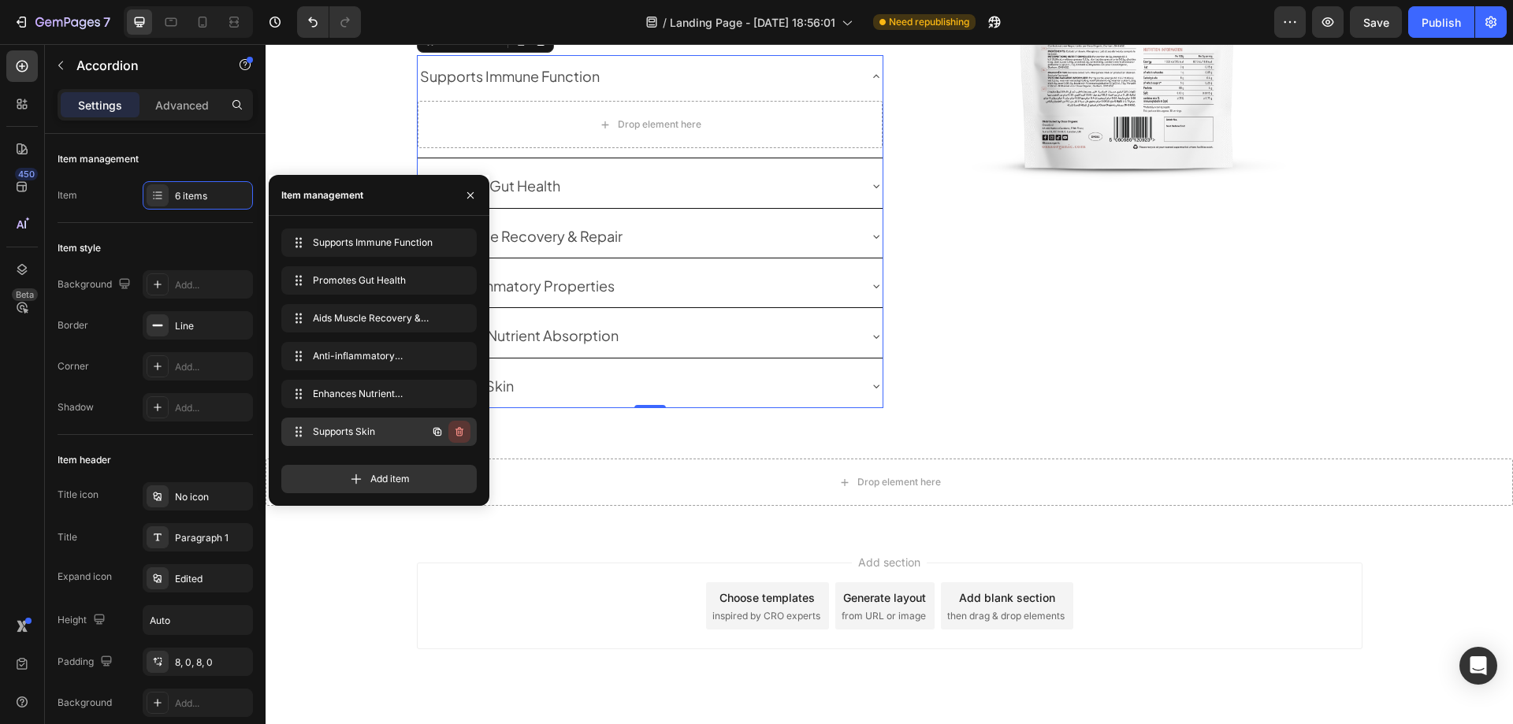
click at [465, 433] on icon "button" at bounding box center [459, 432] width 13 height 13
click at [458, 428] on div "Delete" at bounding box center [448, 432] width 29 height 14
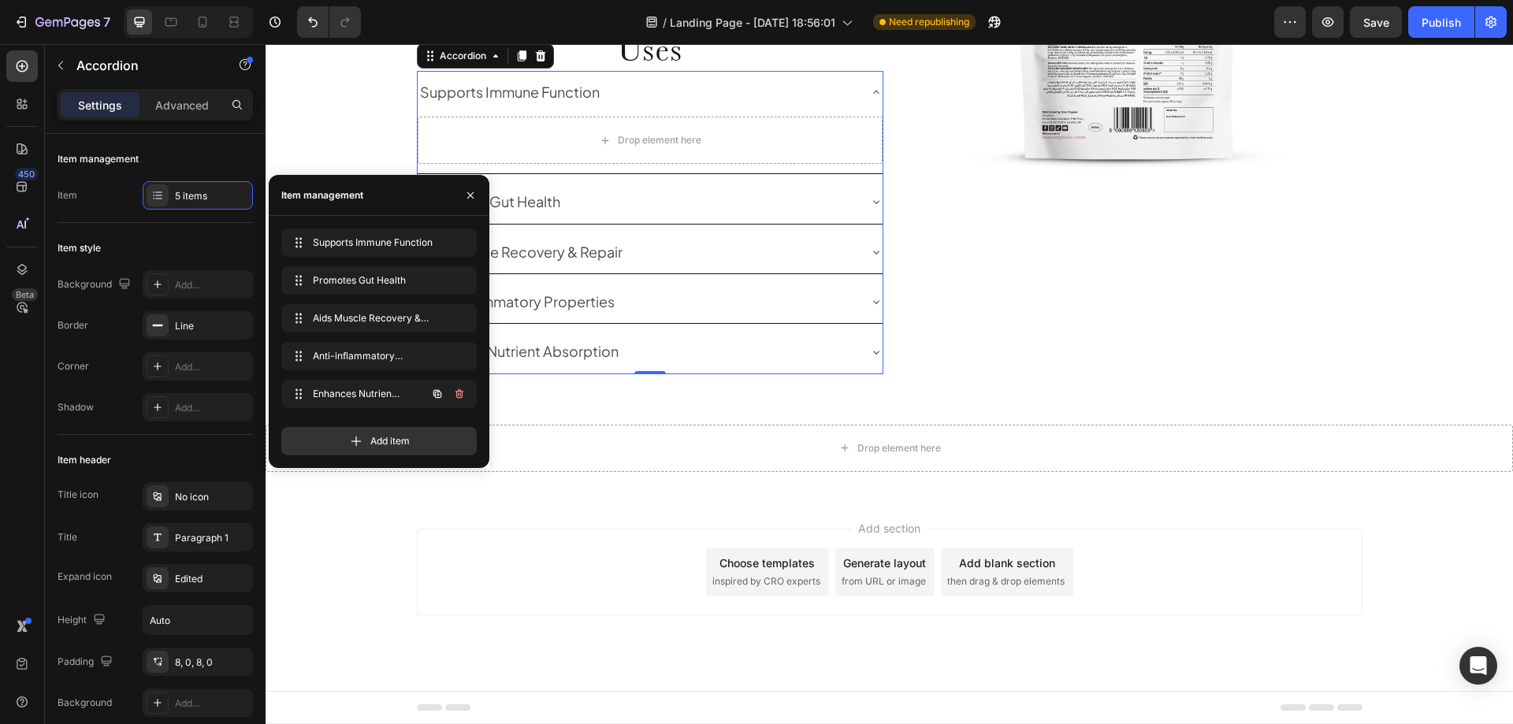
scroll to position [1585, 0]
click at [462, 393] on icon "button" at bounding box center [460, 393] width 8 height 9
click at [462, 393] on div "Delete" at bounding box center [448, 394] width 29 height 14
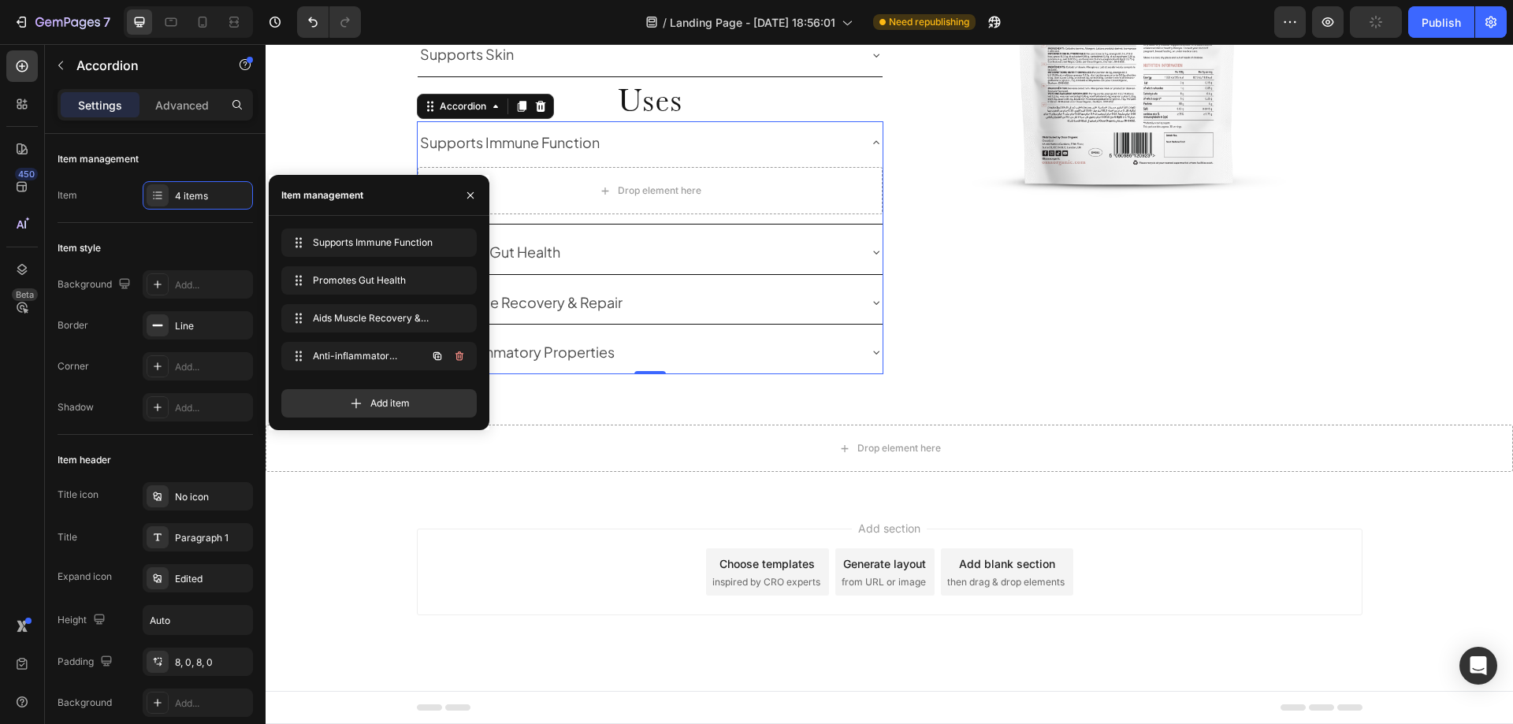
click at [460, 357] on icon "button" at bounding box center [460, 357] width 1 height 4
click at [460, 357] on div "Delete" at bounding box center [448, 356] width 29 height 14
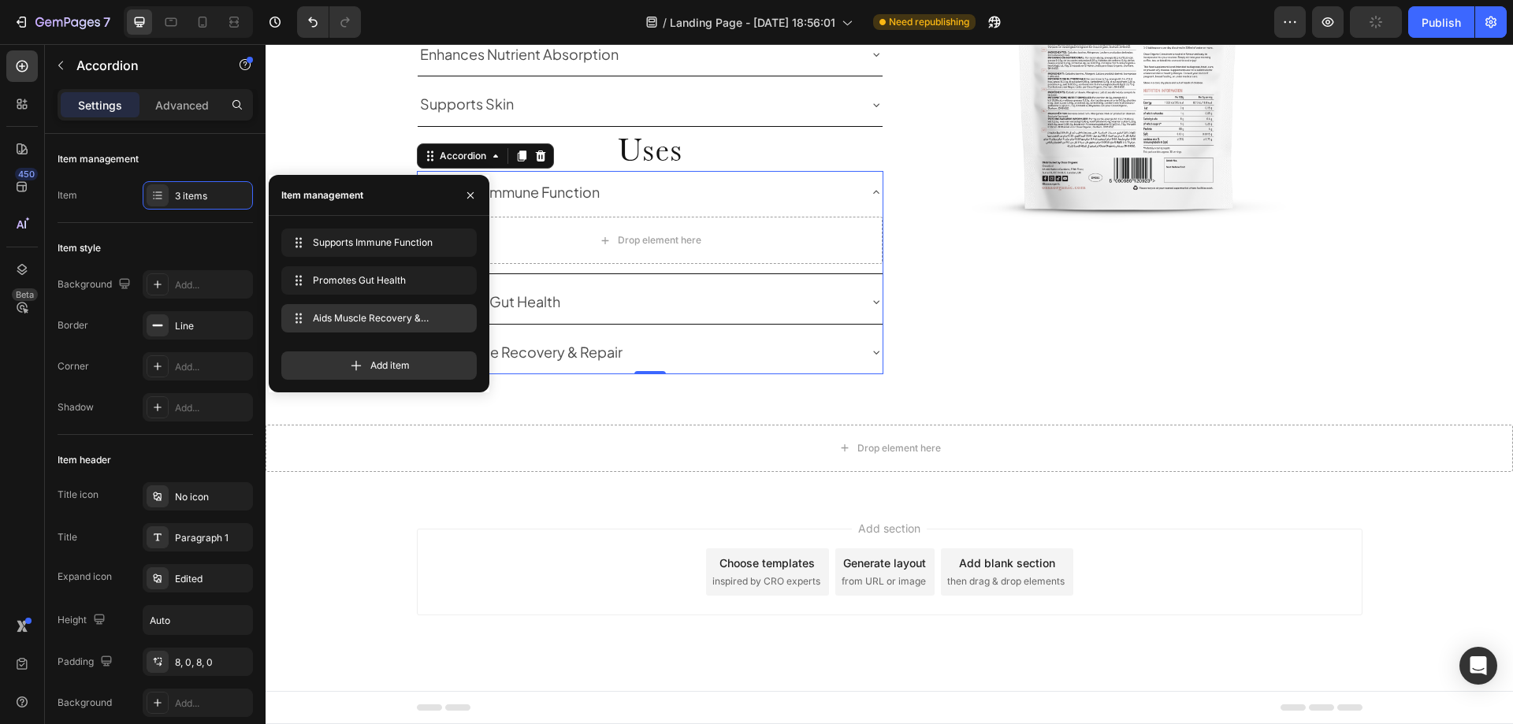
scroll to position [1485, 0]
click at [459, 315] on icon "button" at bounding box center [459, 318] width 13 height 13
click at [459, 315] on div "Delete" at bounding box center [448, 318] width 29 height 14
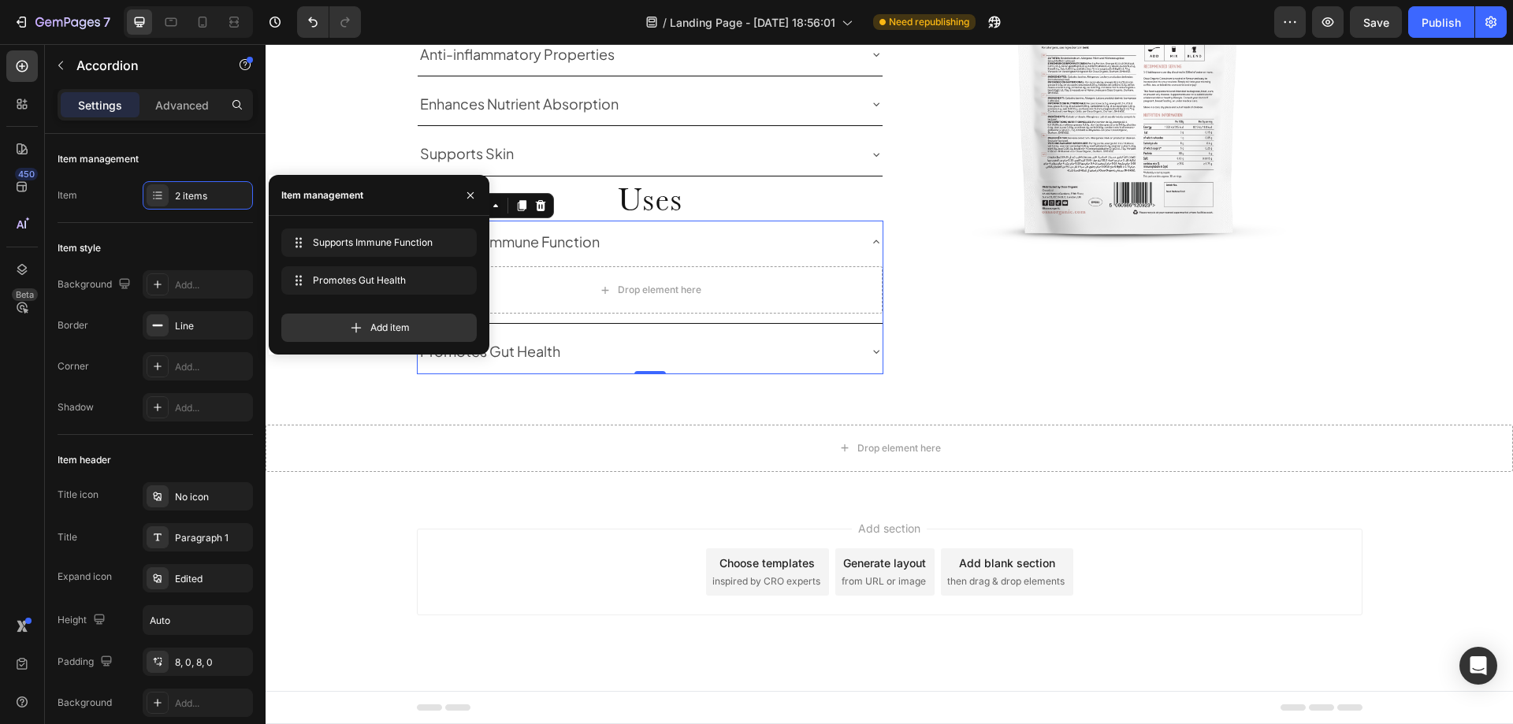
scroll to position [1435, 0]
click at [457, 284] on icon "button" at bounding box center [460, 280] width 8 height 9
click at [457, 284] on div "Delete" at bounding box center [448, 280] width 29 height 14
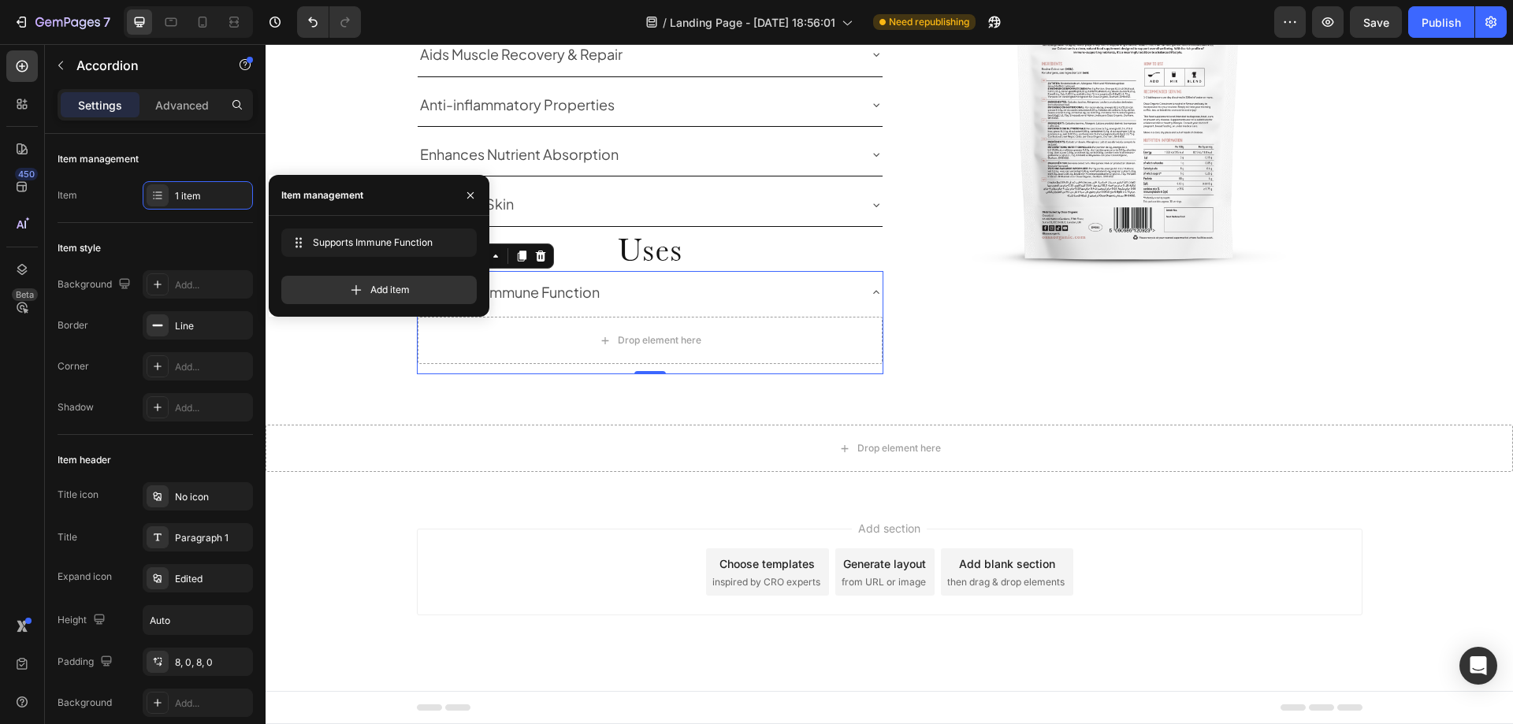
scroll to position [1385, 0]
click at [393, 235] on div "Supports Immune Function Supports Immune Function" at bounding box center [357, 243] width 139 height 22
click at [551, 286] on p "Supports Immune Function" at bounding box center [510, 292] width 180 height 25
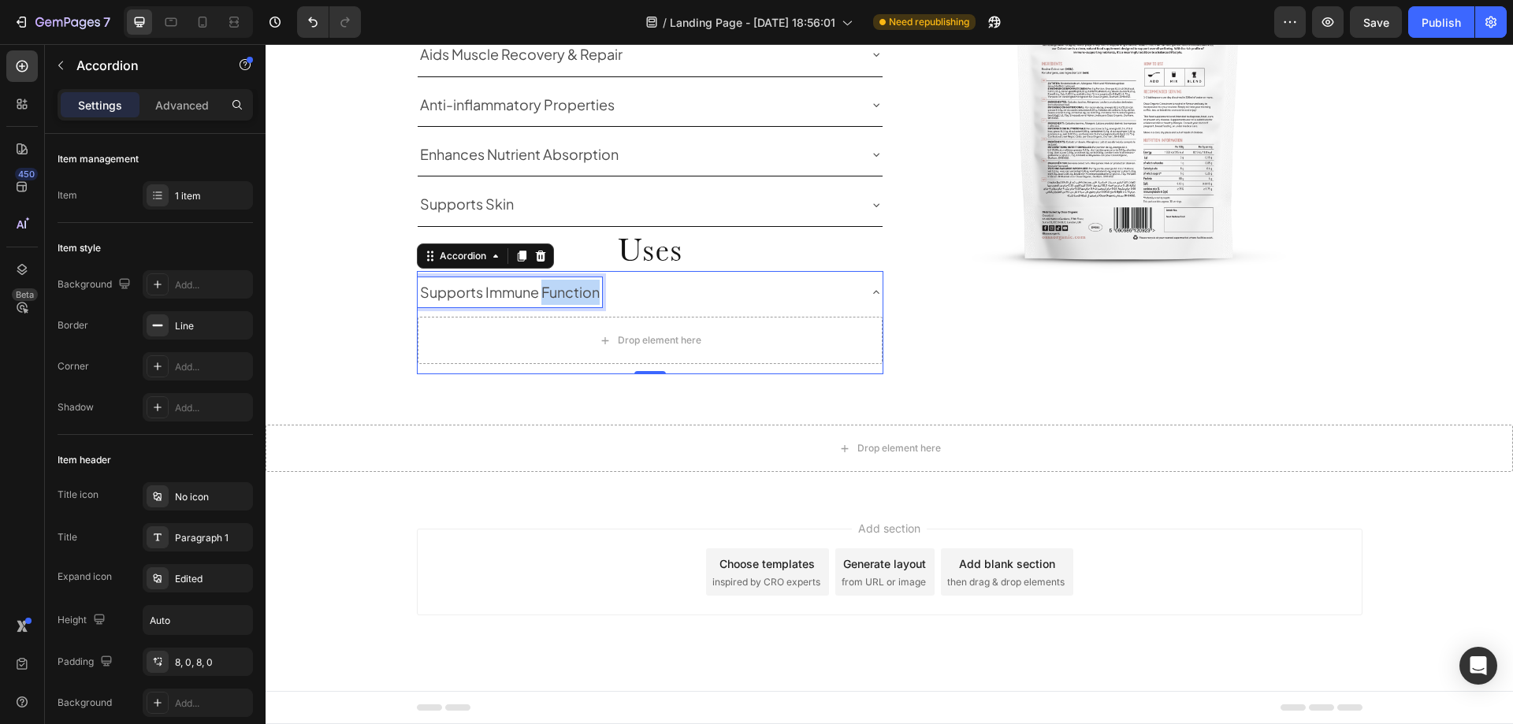
click at [551, 286] on p "Supports Immune Function" at bounding box center [510, 292] width 180 height 25
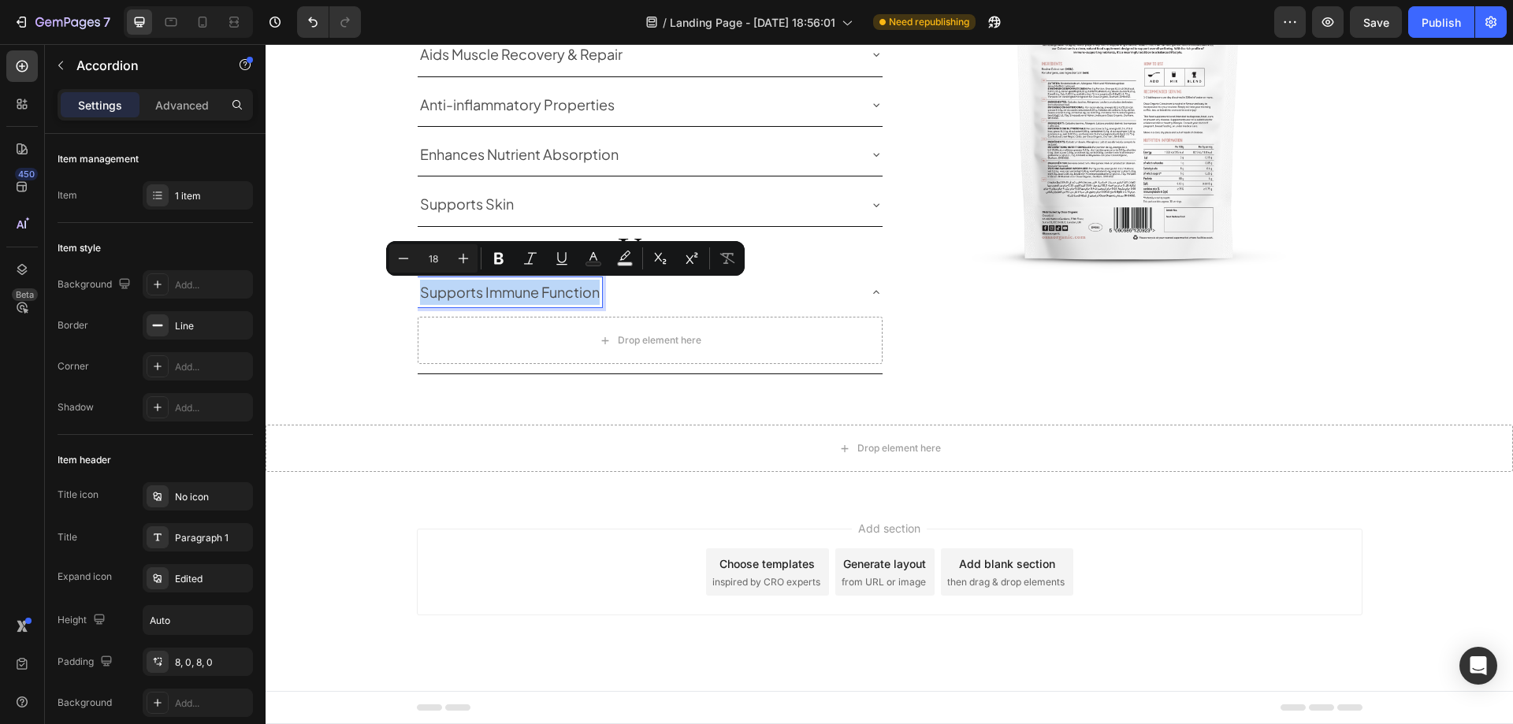
click at [551, 286] on p "Supports Immune Function" at bounding box center [510, 292] width 180 height 25
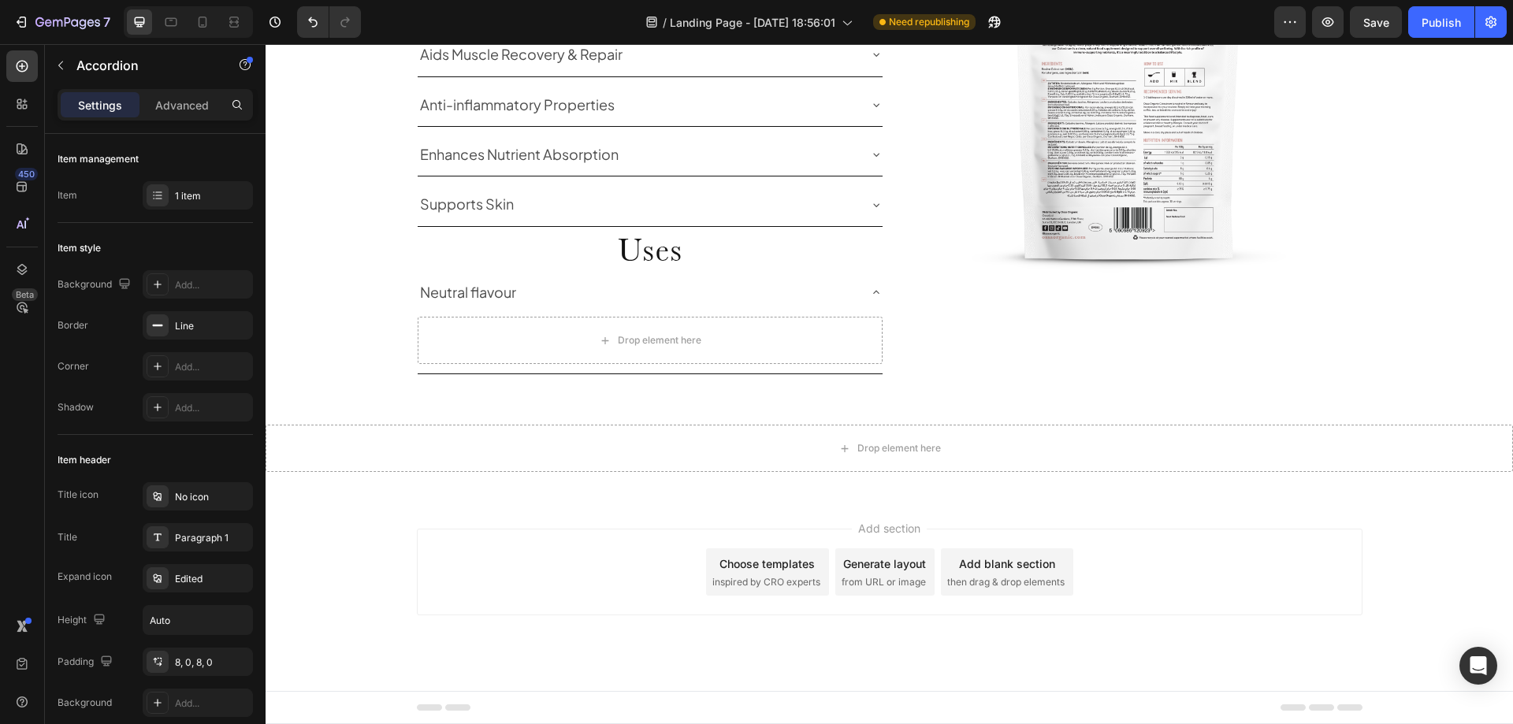
click at [582, 309] on div "Neutral flavour" at bounding box center [650, 292] width 465 height 43
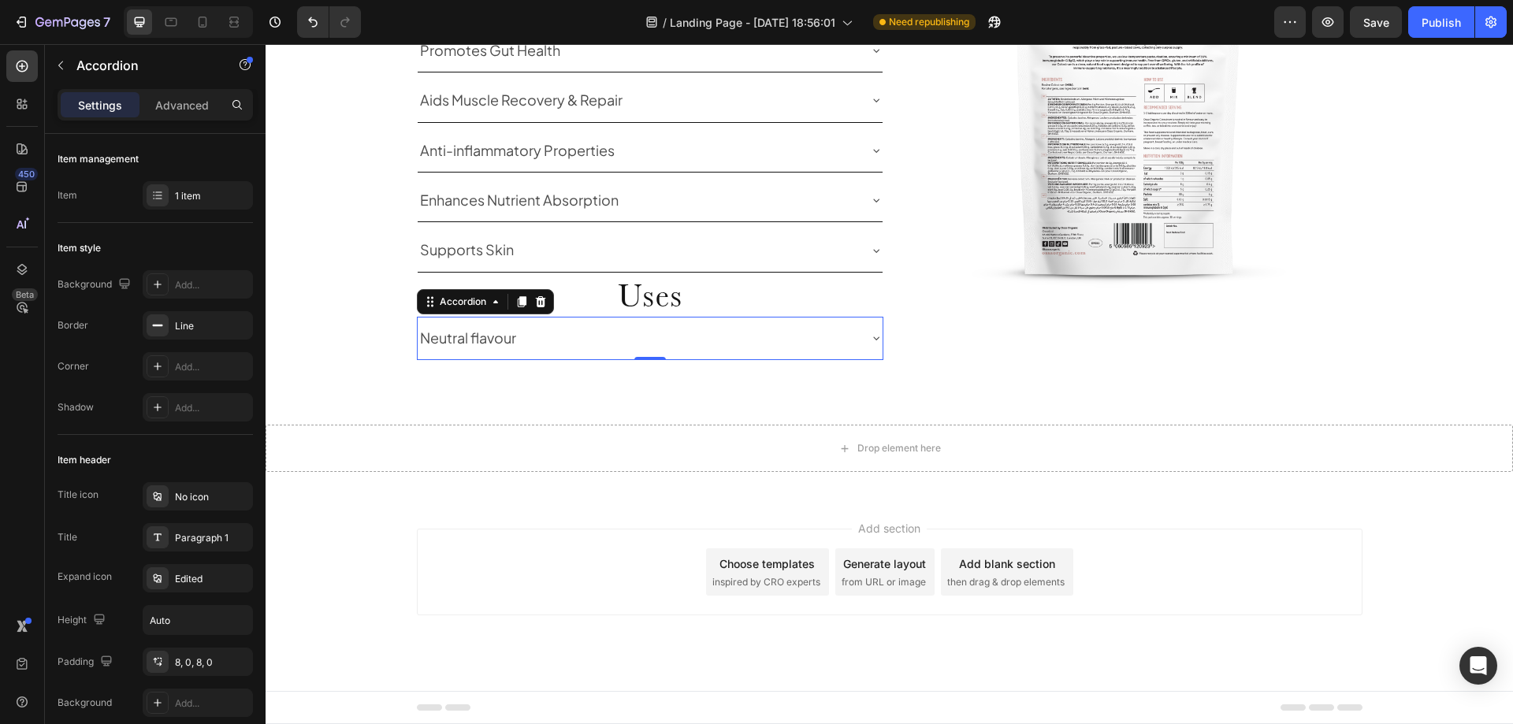
scroll to position [1353, 0]
click at [846, 263] on div "Supports Skin" at bounding box center [638, 250] width 440 height 30
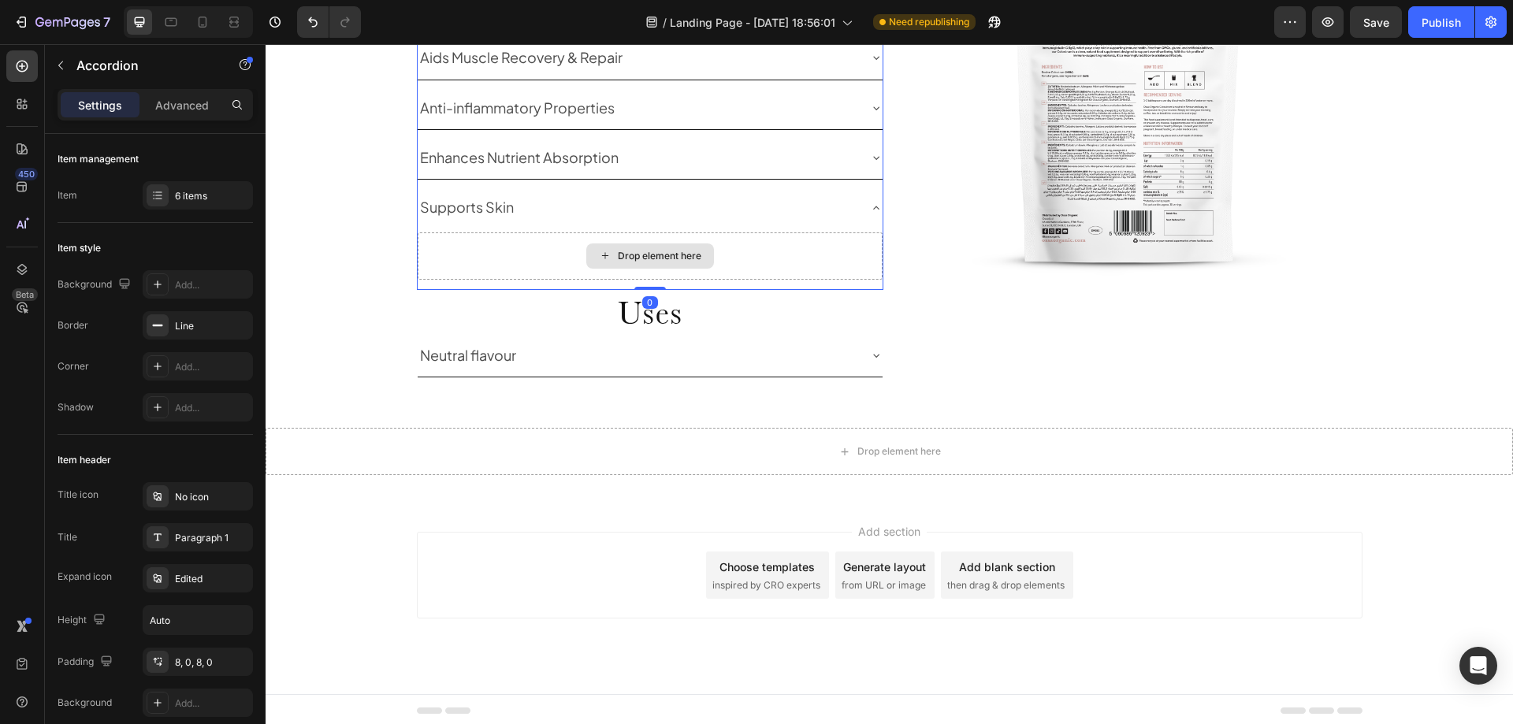
scroll to position [1385, 0]
click at [189, 100] on p "Advanced" at bounding box center [182, 105] width 54 height 17
type input "100%"
type input "100"
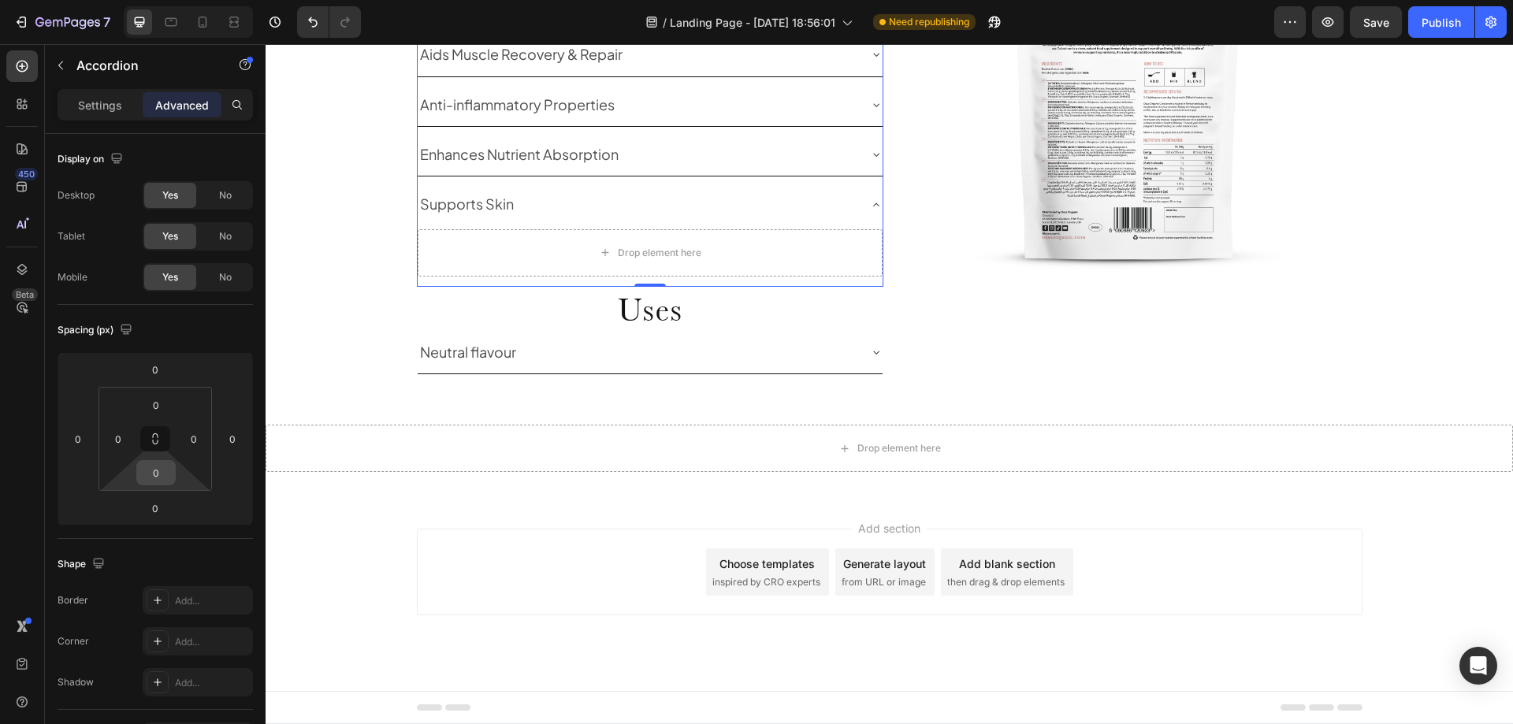
click at [166, 471] on input "0" at bounding box center [156, 473] width 32 height 24
type input "50"
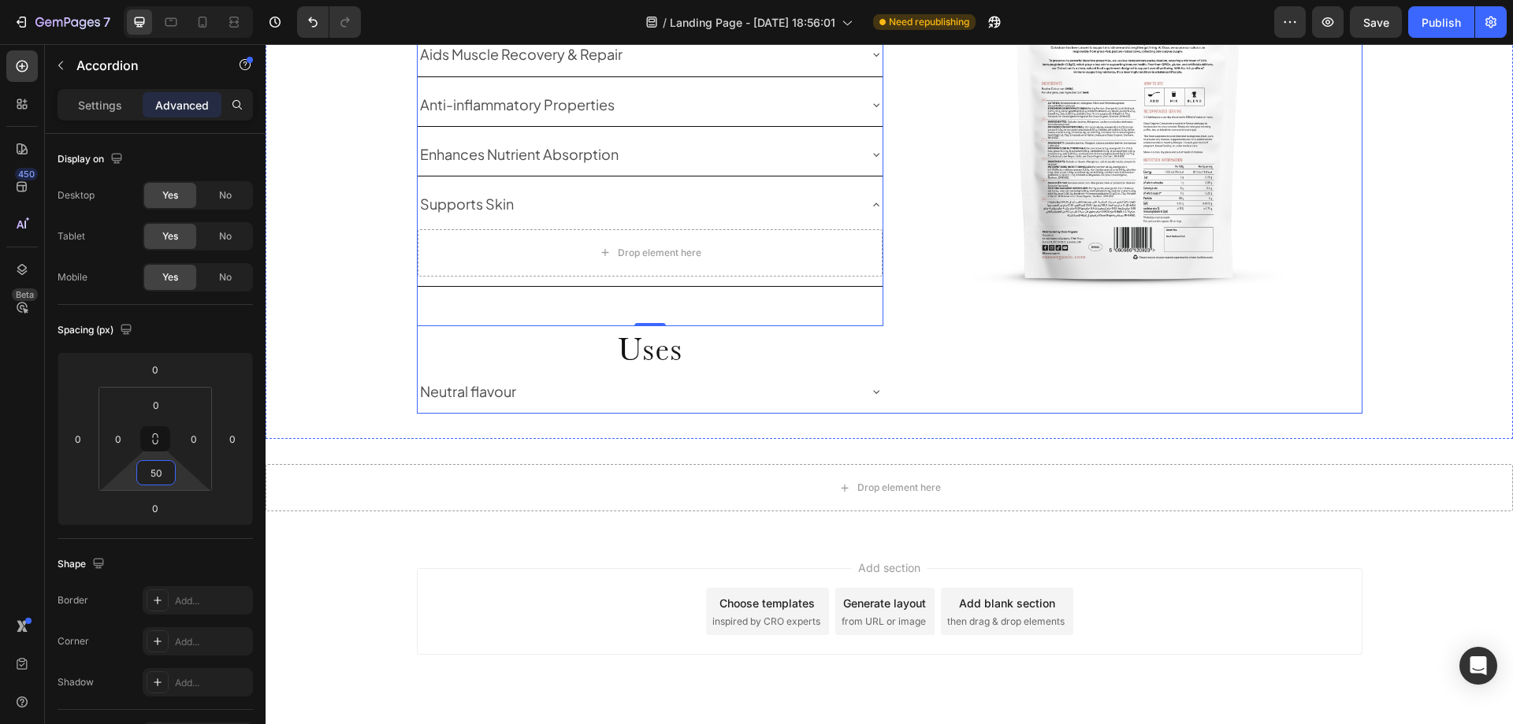
click at [943, 387] on div "Image" at bounding box center [1129, 144] width 467 height 537
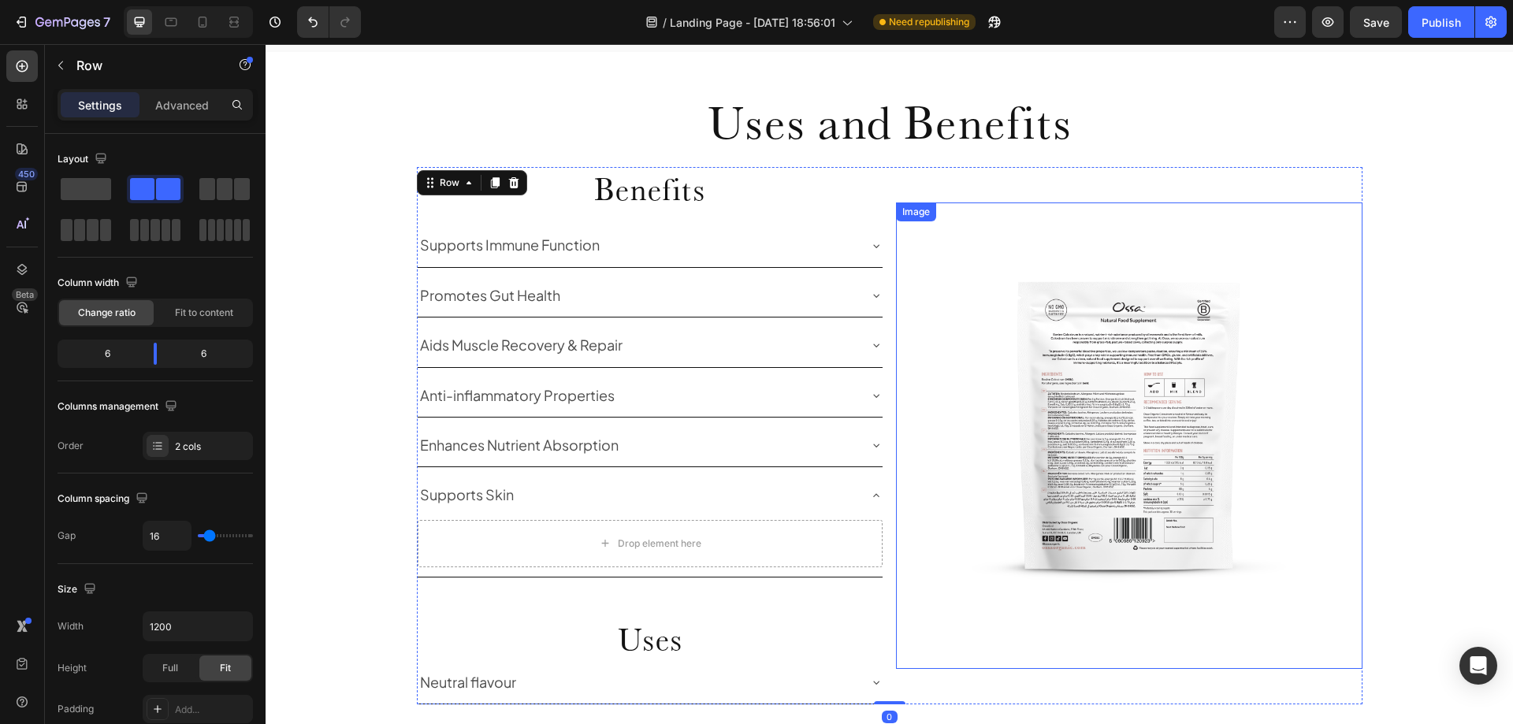
scroll to position [1069, 0]
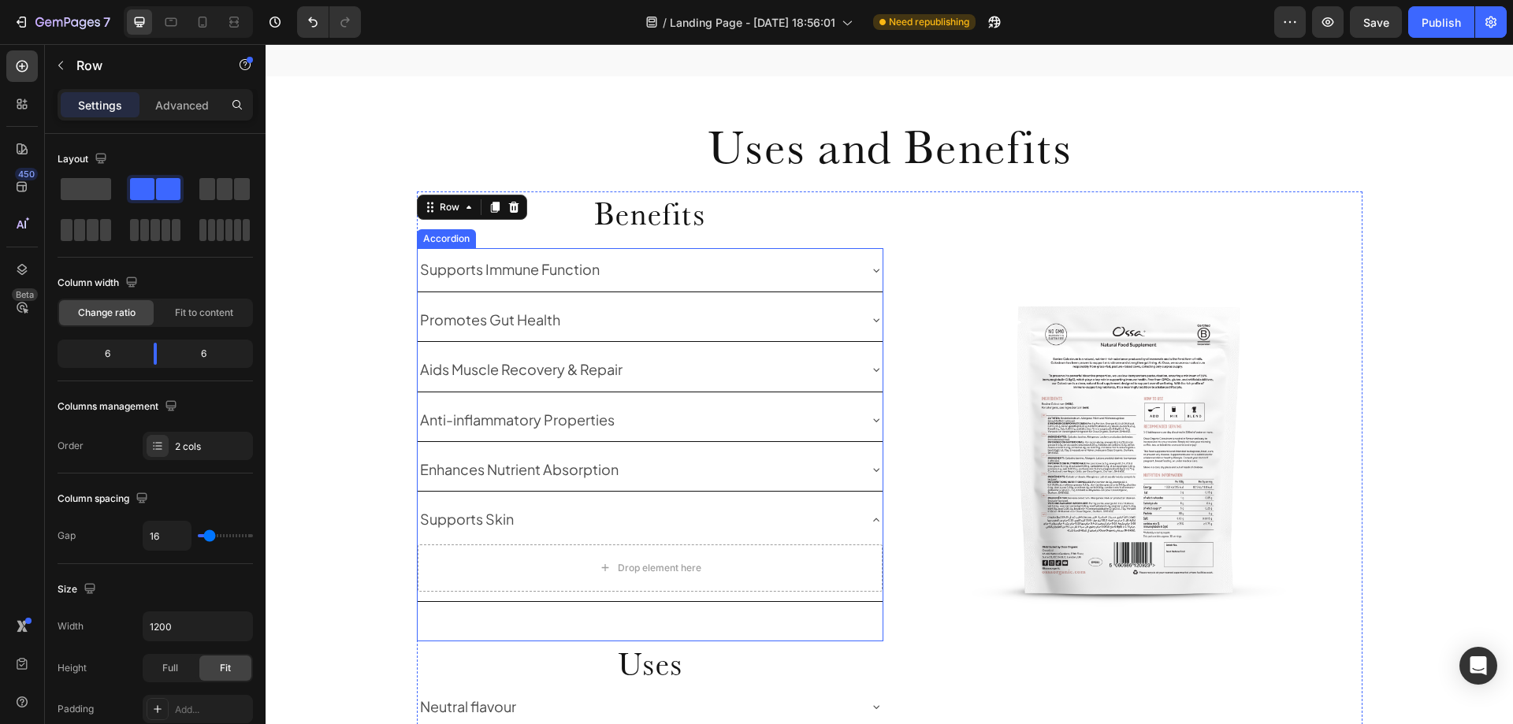
click at [856, 270] on div "Supports Immune Function" at bounding box center [650, 269] width 465 height 43
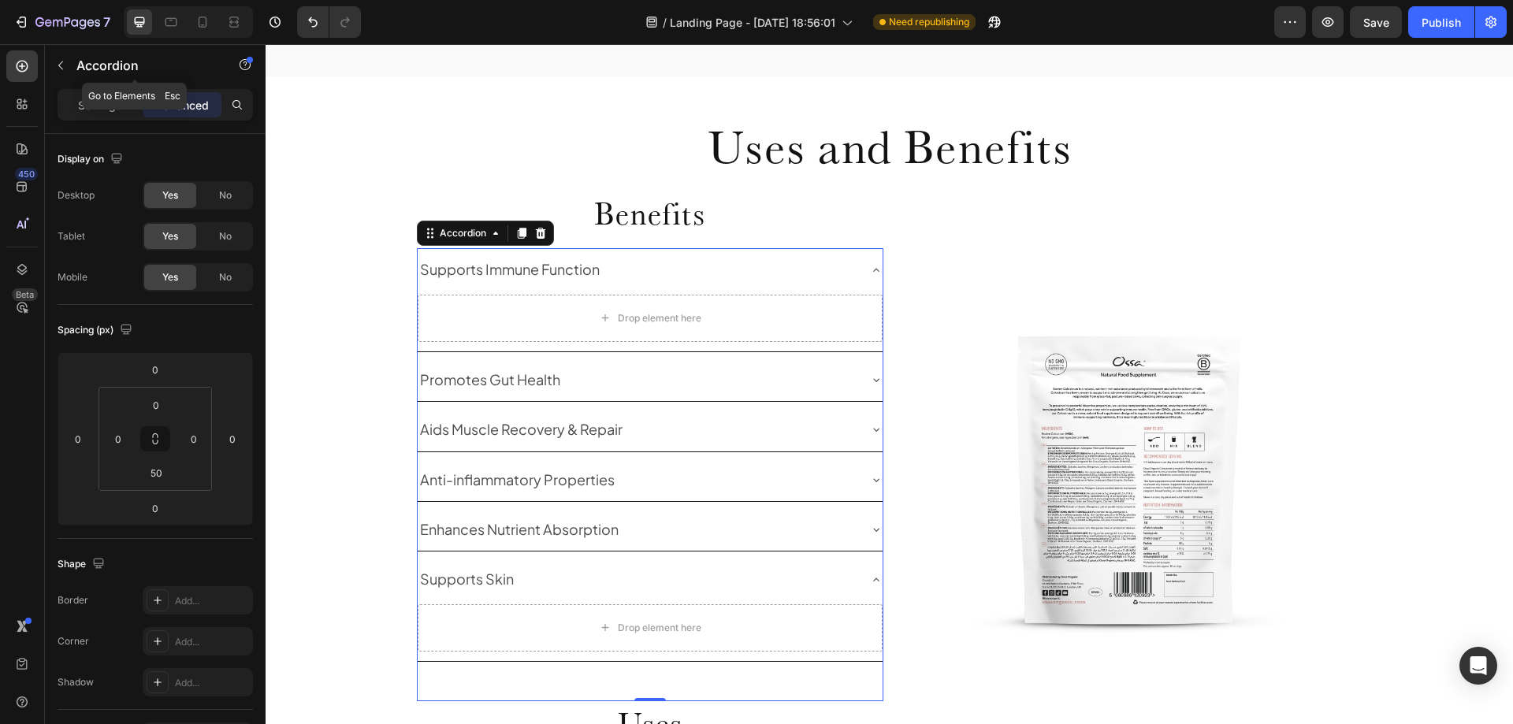
click at [65, 69] on icon "button" at bounding box center [60, 65] width 13 height 13
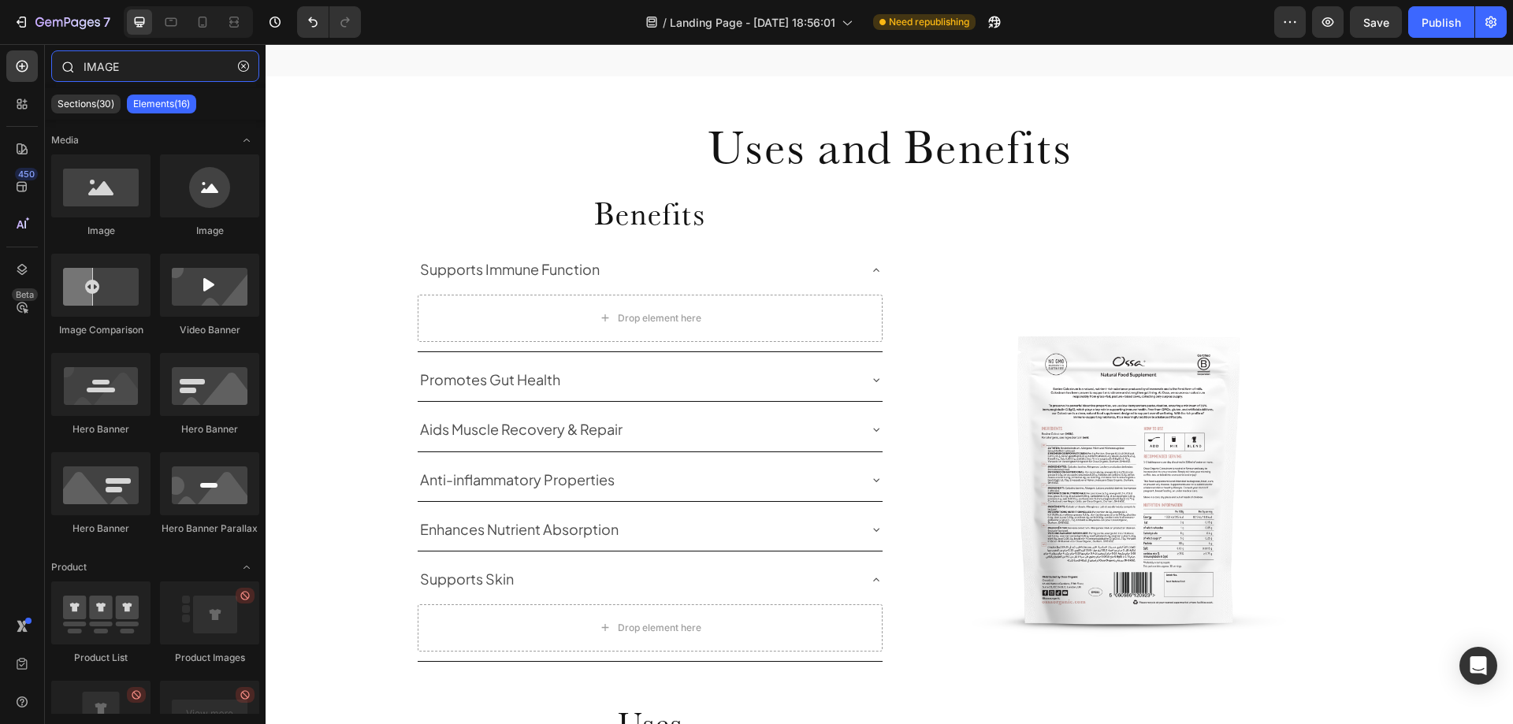
click at [106, 66] on input "IMAGE" at bounding box center [155, 66] width 208 height 32
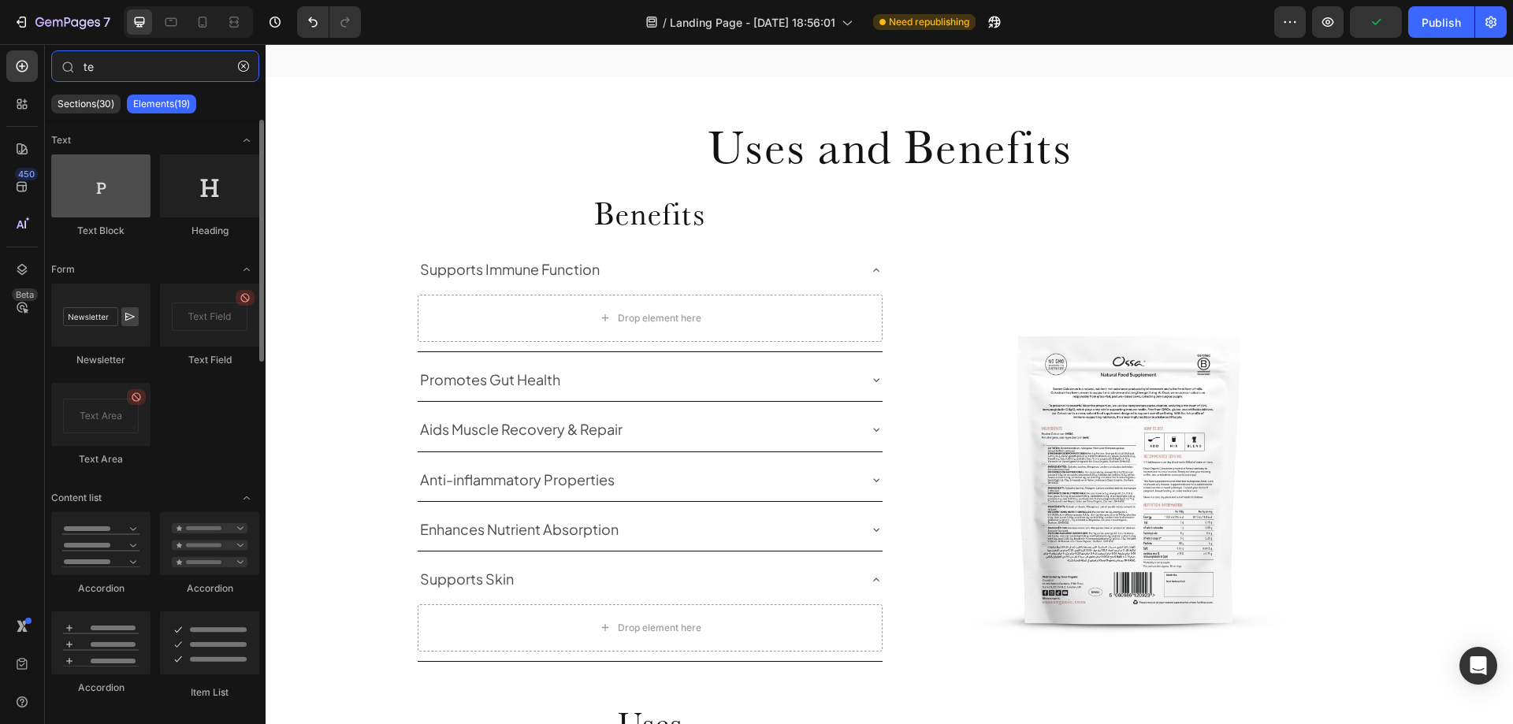
type input "te"
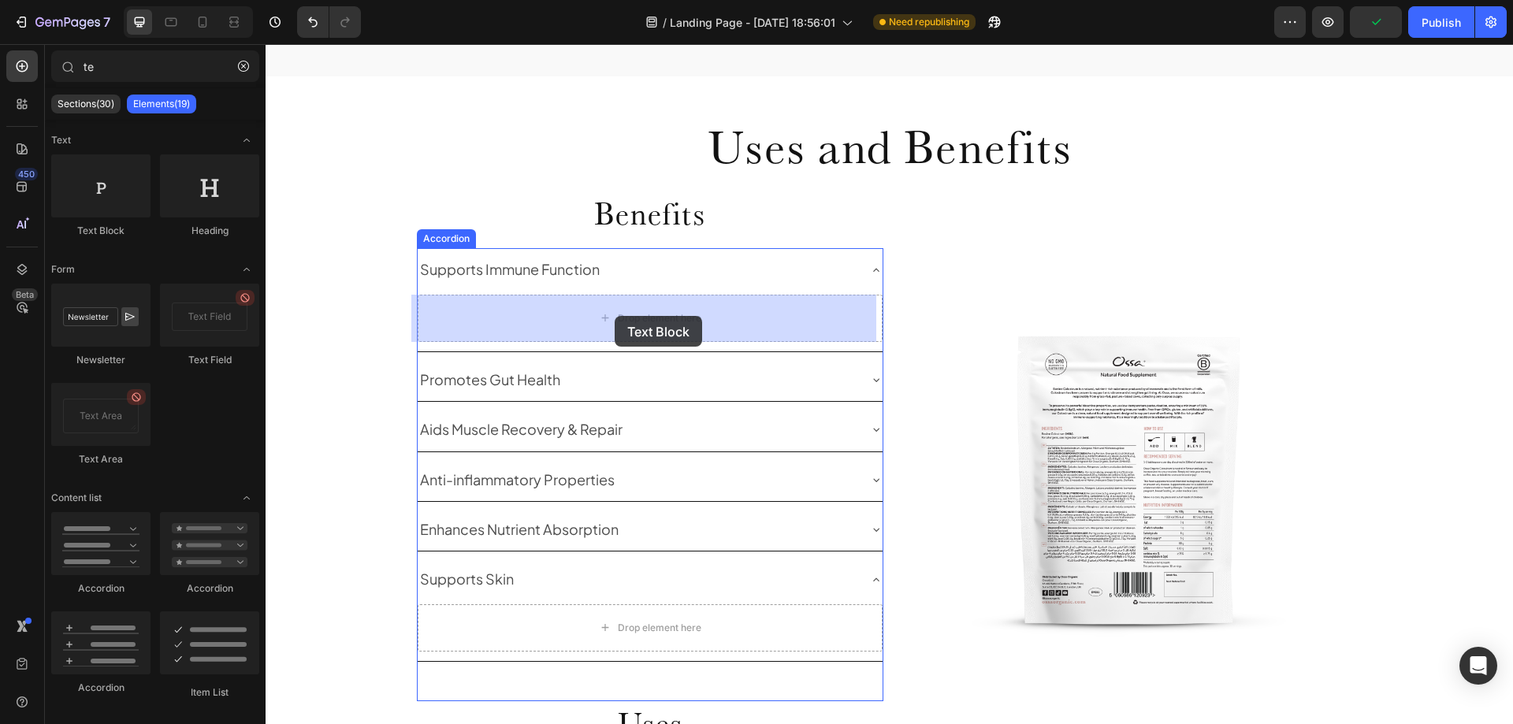
drag, startPoint x: 367, startPoint y: 253, endPoint x: 615, endPoint y: 316, distance: 255.4
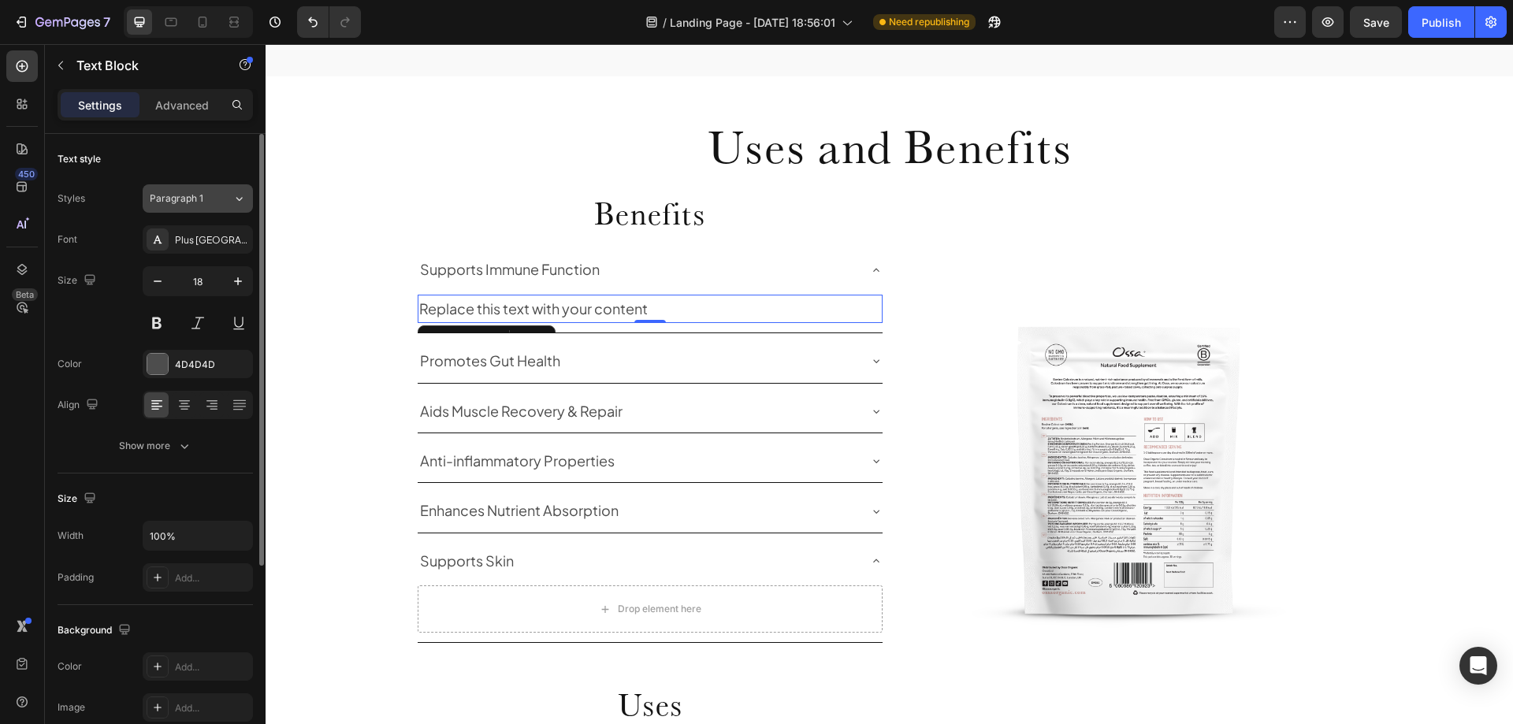
click at [214, 195] on div "Paragraph 1" at bounding box center [191, 199] width 83 height 14
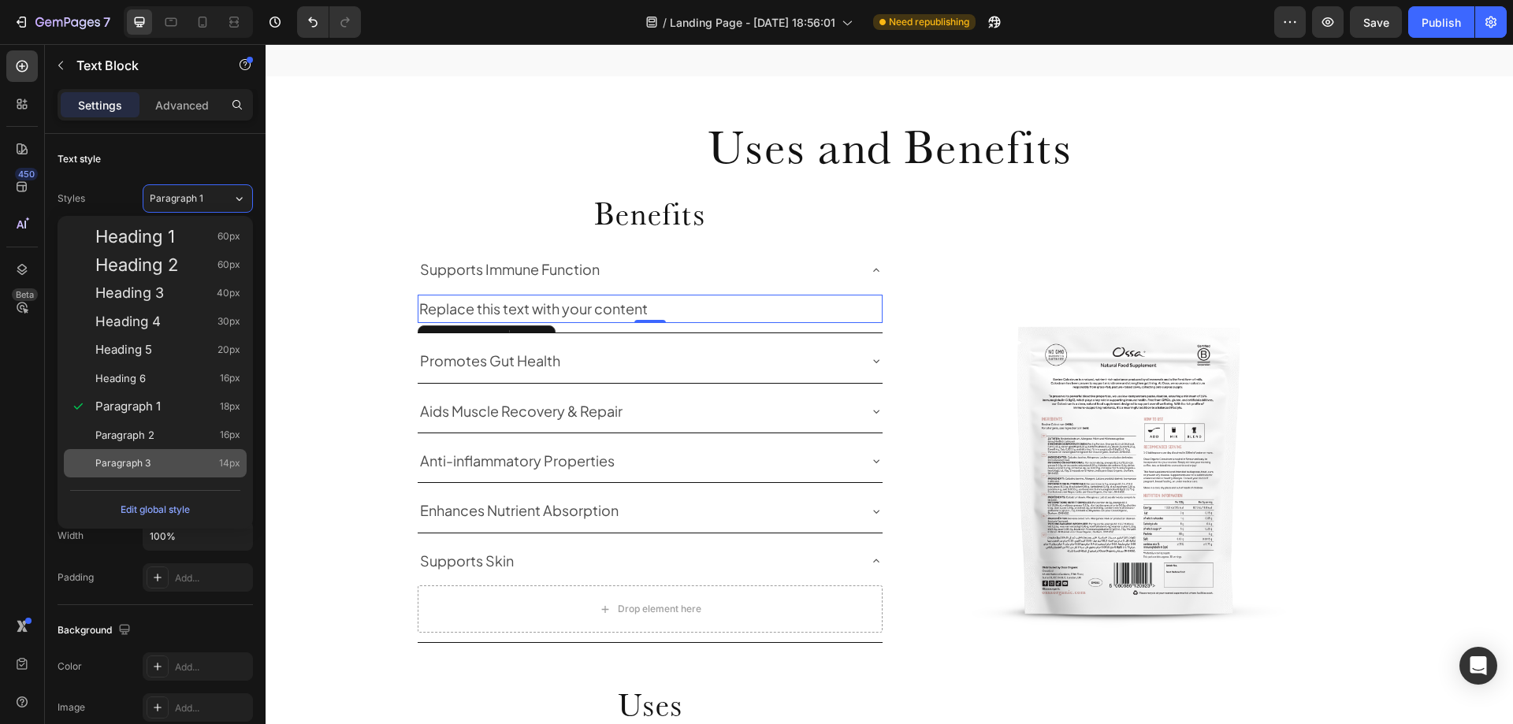
click at [162, 465] on div "Paragraph 3 14px" at bounding box center [167, 464] width 145 height 16
type input "14"
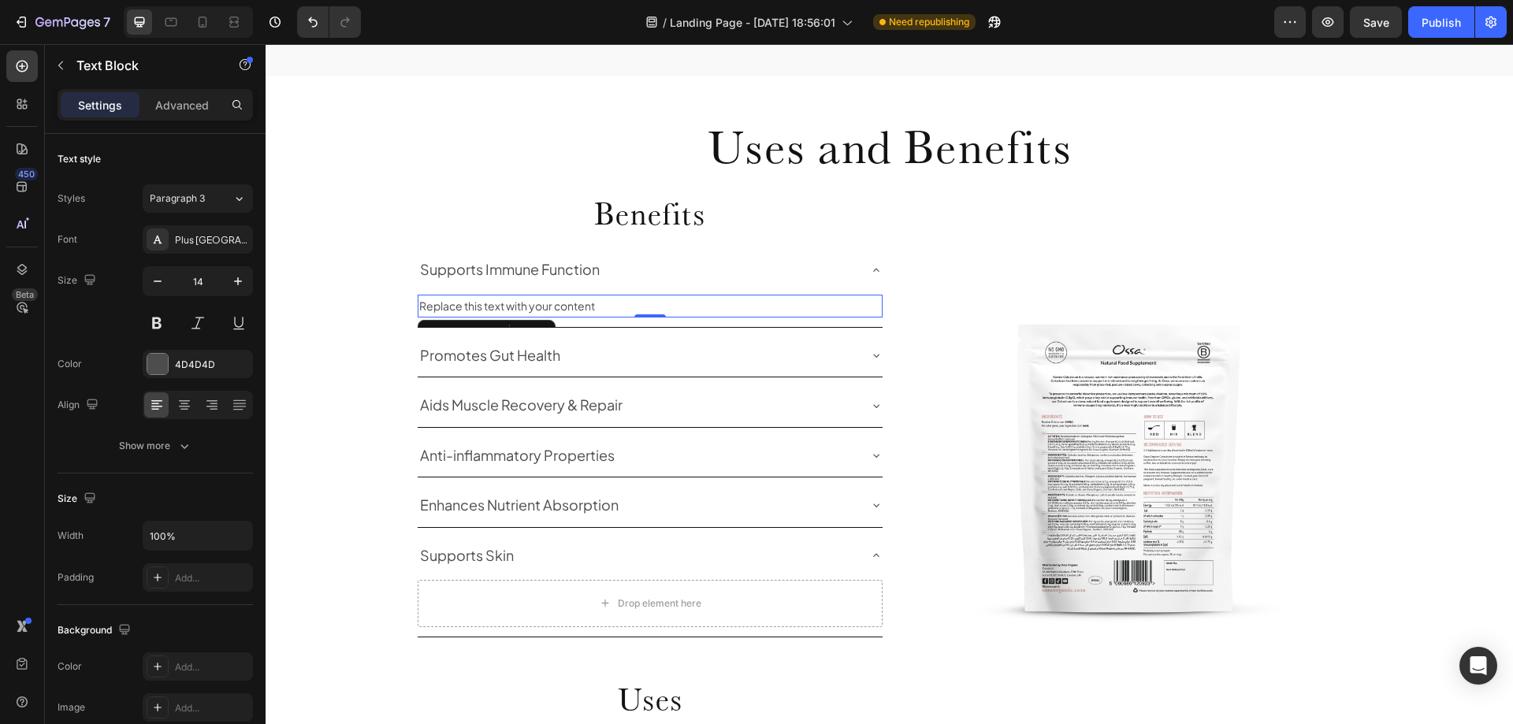
click at [498, 310] on div "Replace this text with your content" at bounding box center [650, 306] width 465 height 23
click at [498, 310] on p "Replace this text with your content" at bounding box center [650, 306] width 462 height 20
click at [419, 309] on p "rich in natural antibodies (immunoglobulins) to help your body fight pathogens" at bounding box center [650, 306] width 462 height 20
click at [840, 311] on p "Rich in natural antibodies (immunoglobulins) to help your body fight pathogens" at bounding box center [650, 306] width 462 height 20
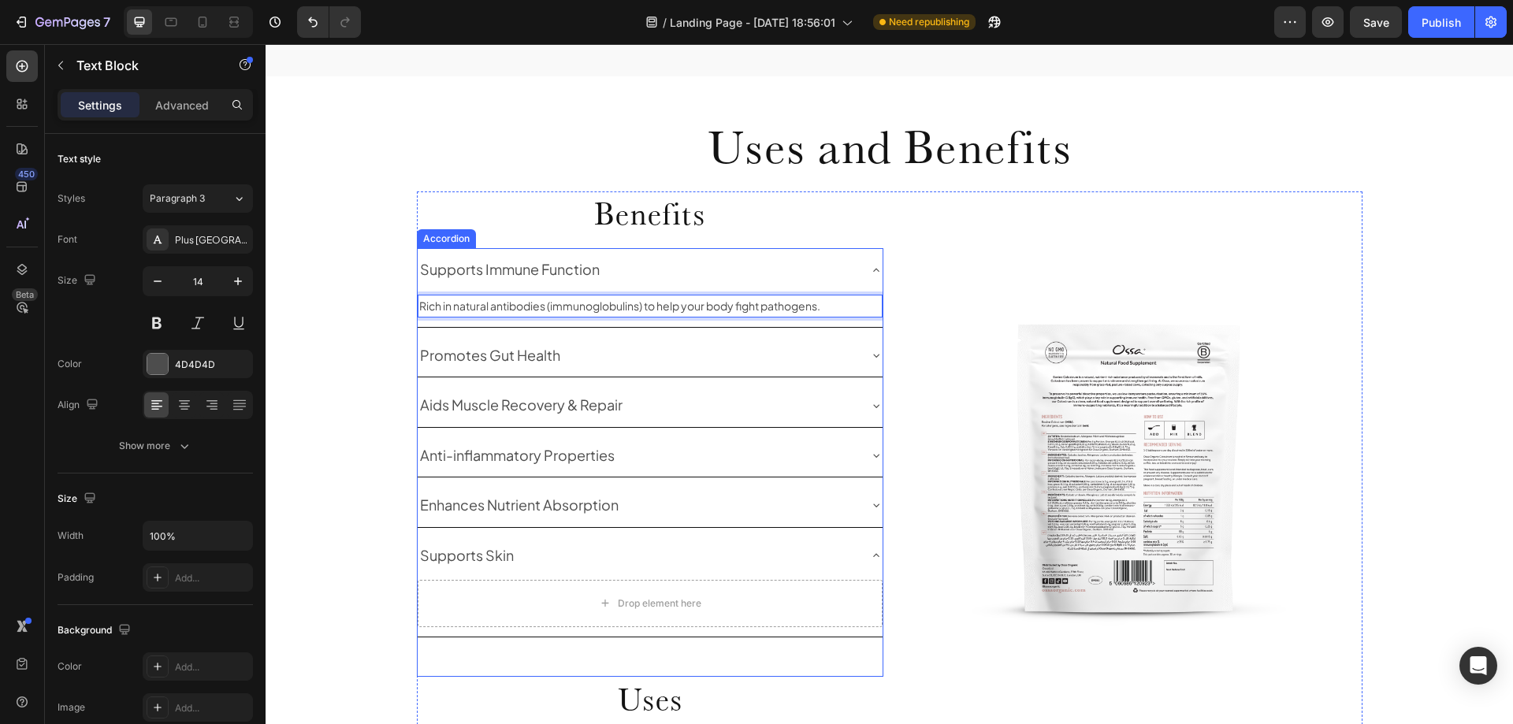
click at [861, 356] on div "Promotes Gut Health" at bounding box center [650, 355] width 465 height 43
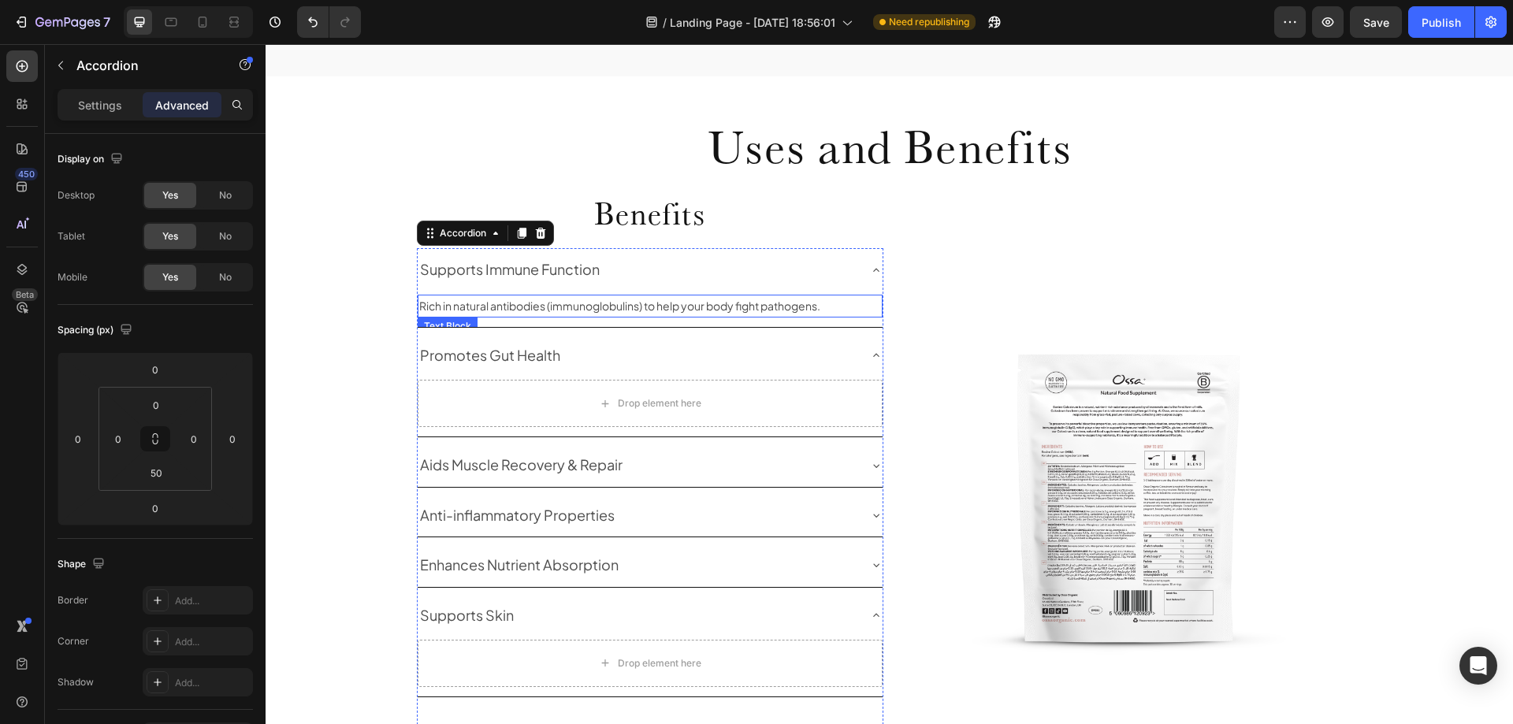
click at [839, 304] on p "Rich in natural antibodies (immunoglobulins) to help your body fight pathogens." at bounding box center [650, 306] width 462 height 20
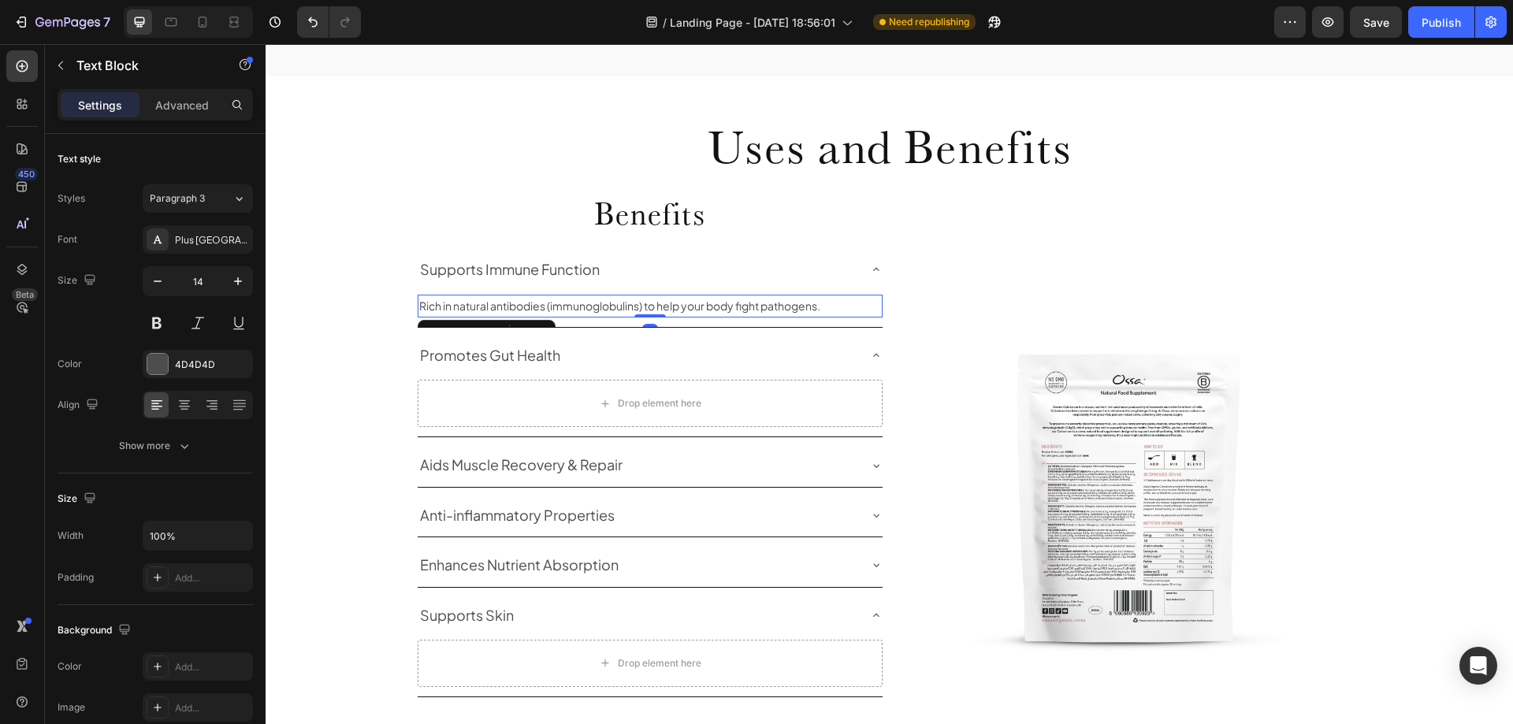
scroll to position [1227, 0]
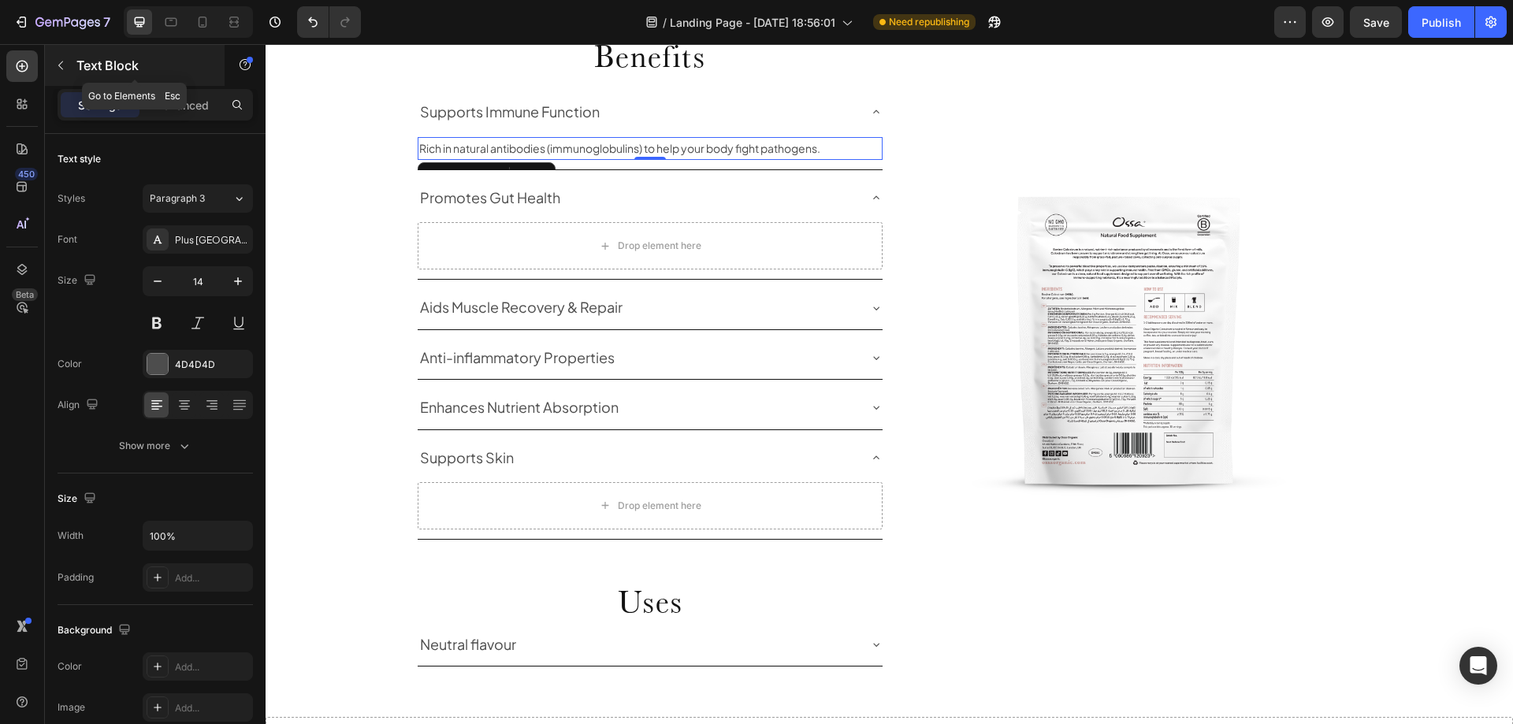
click at [67, 67] on button "button" at bounding box center [60, 65] width 25 height 25
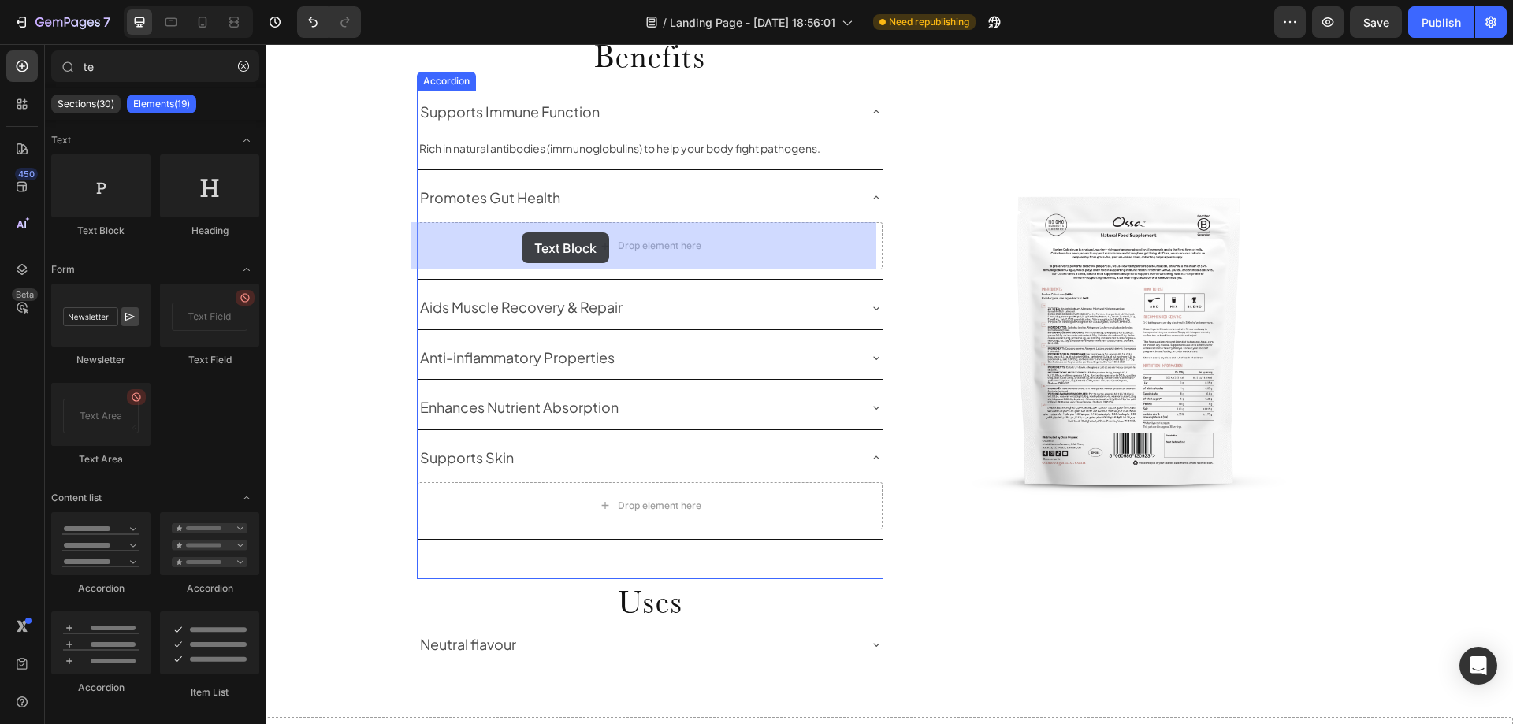
drag, startPoint x: 391, startPoint y: 260, endPoint x: 522, endPoint y: 232, distance: 133.7
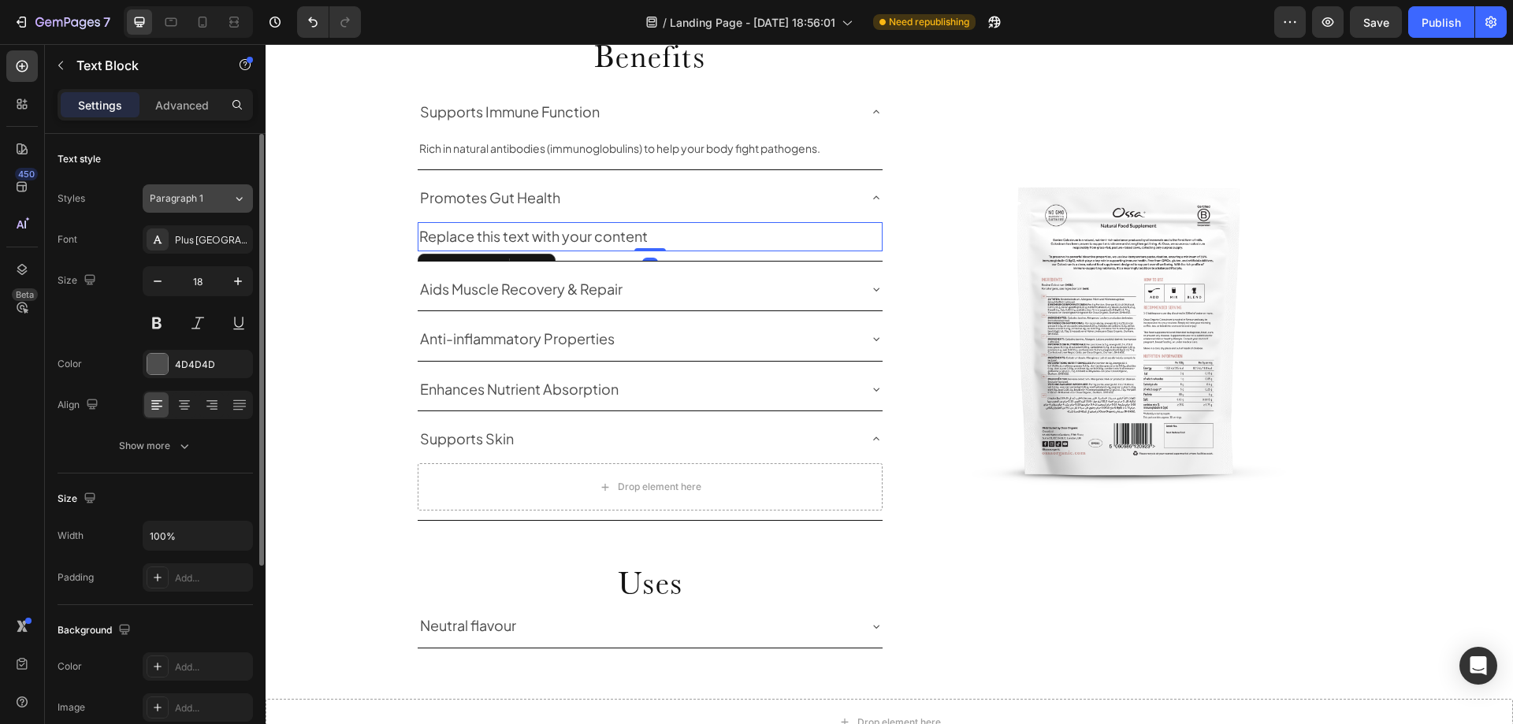
click at [188, 207] on button "Paragraph 1" at bounding box center [198, 198] width 110 height 28
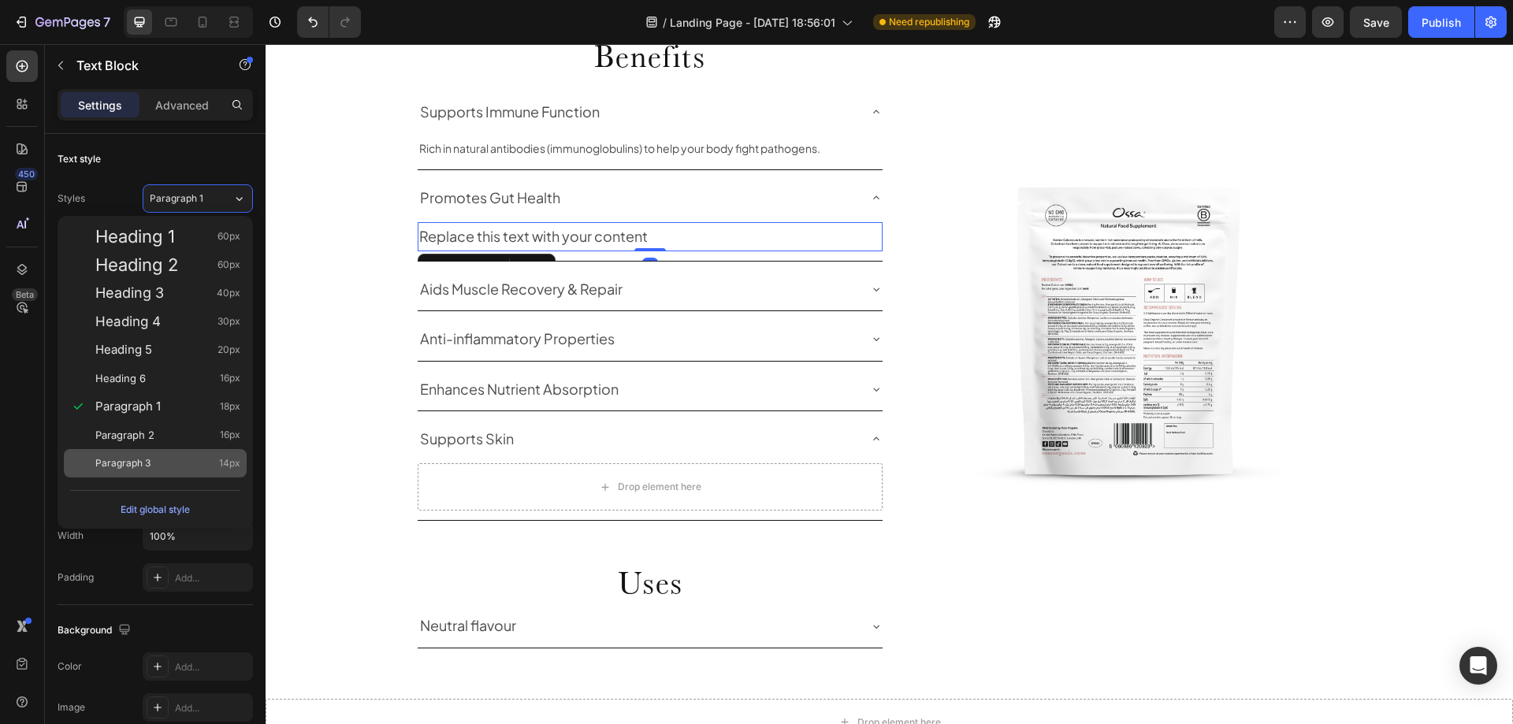
click at [136, 463] on span "Paragraph 3" at bounding box center [122, 464] width 55 height 16
type input "14"
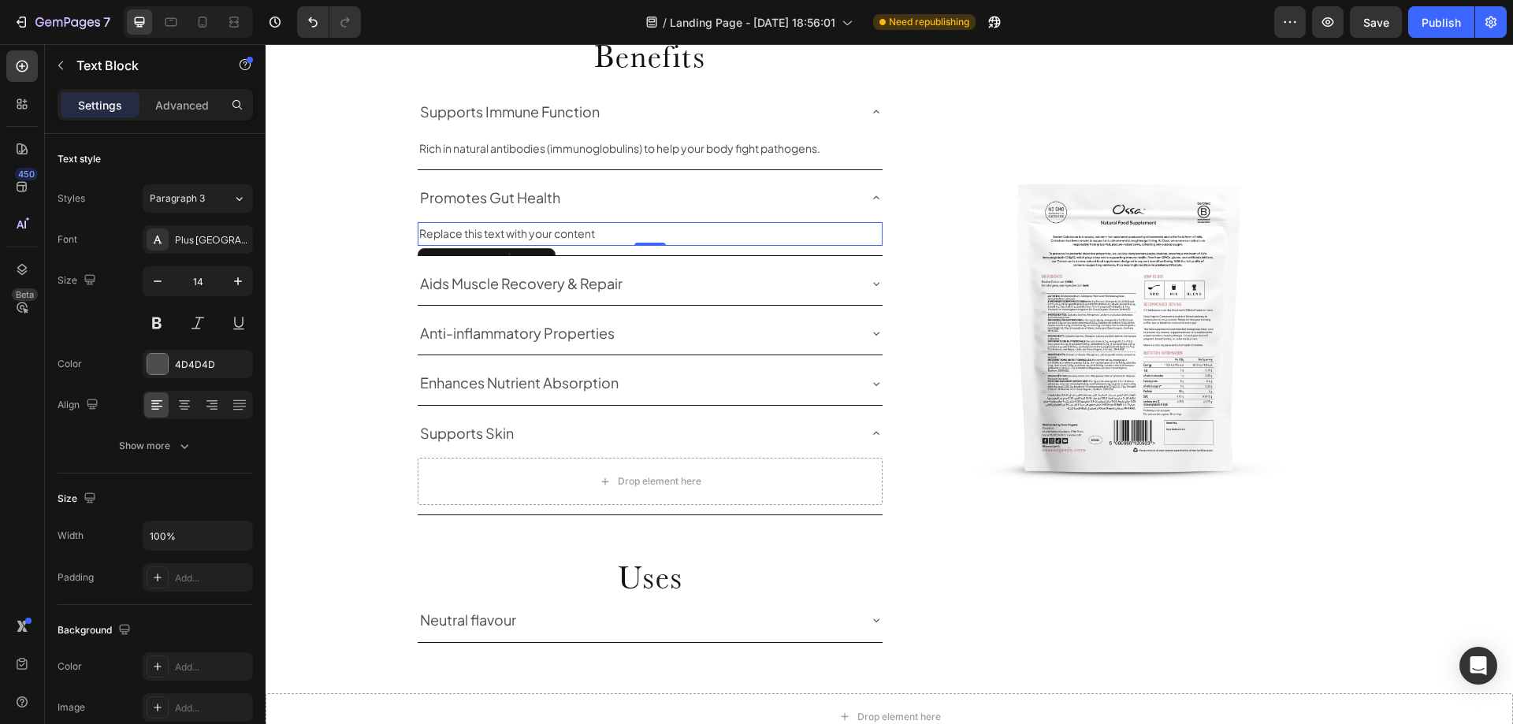
click at [583, 235] on div "Replace this text with your content" at bounding box center [650, 233] width 465 height 23
click at [583, 235] on p "Replace this text with your content" at bounding box center [650, 234] width 462 height 20
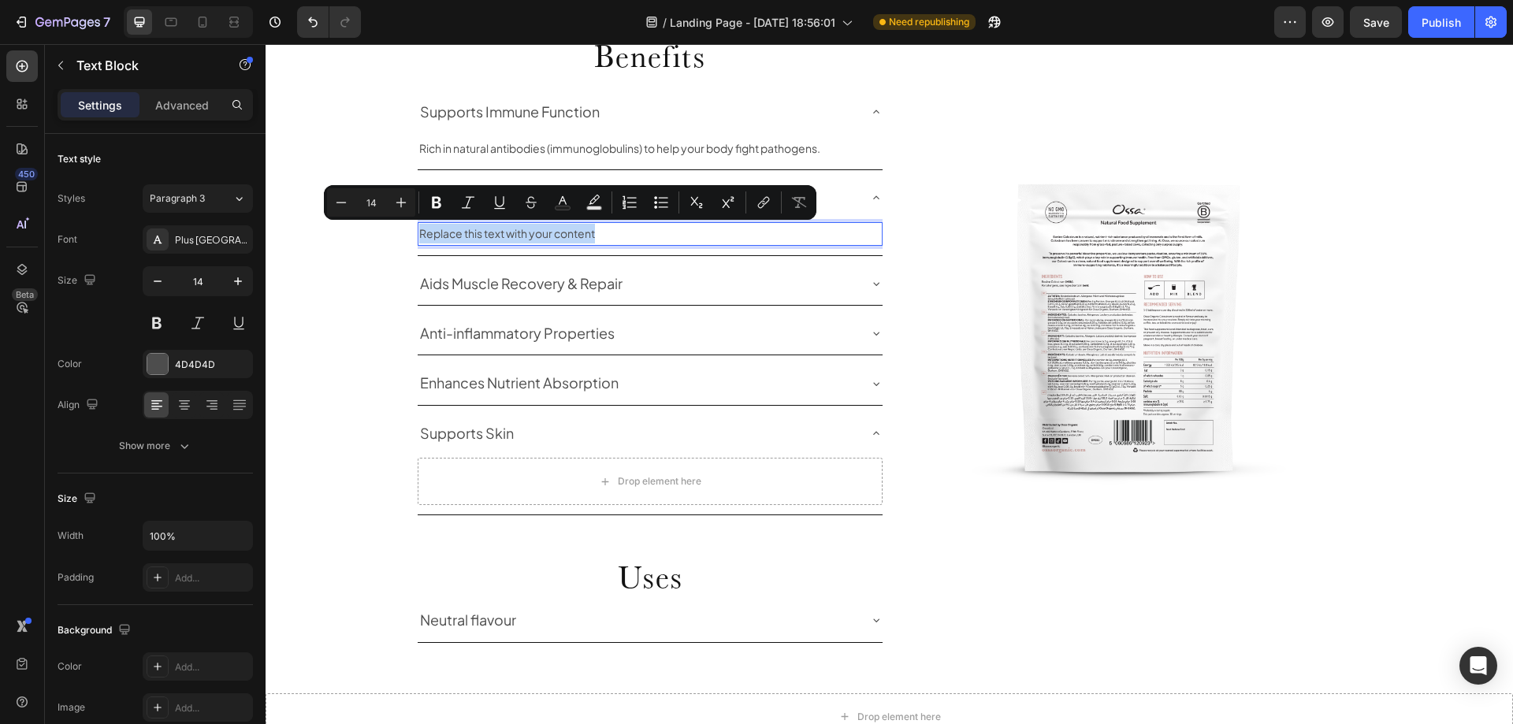
click at [583, 235] on p "Replace this text with your content" at bounding box center [650, 234] width 462 height 20
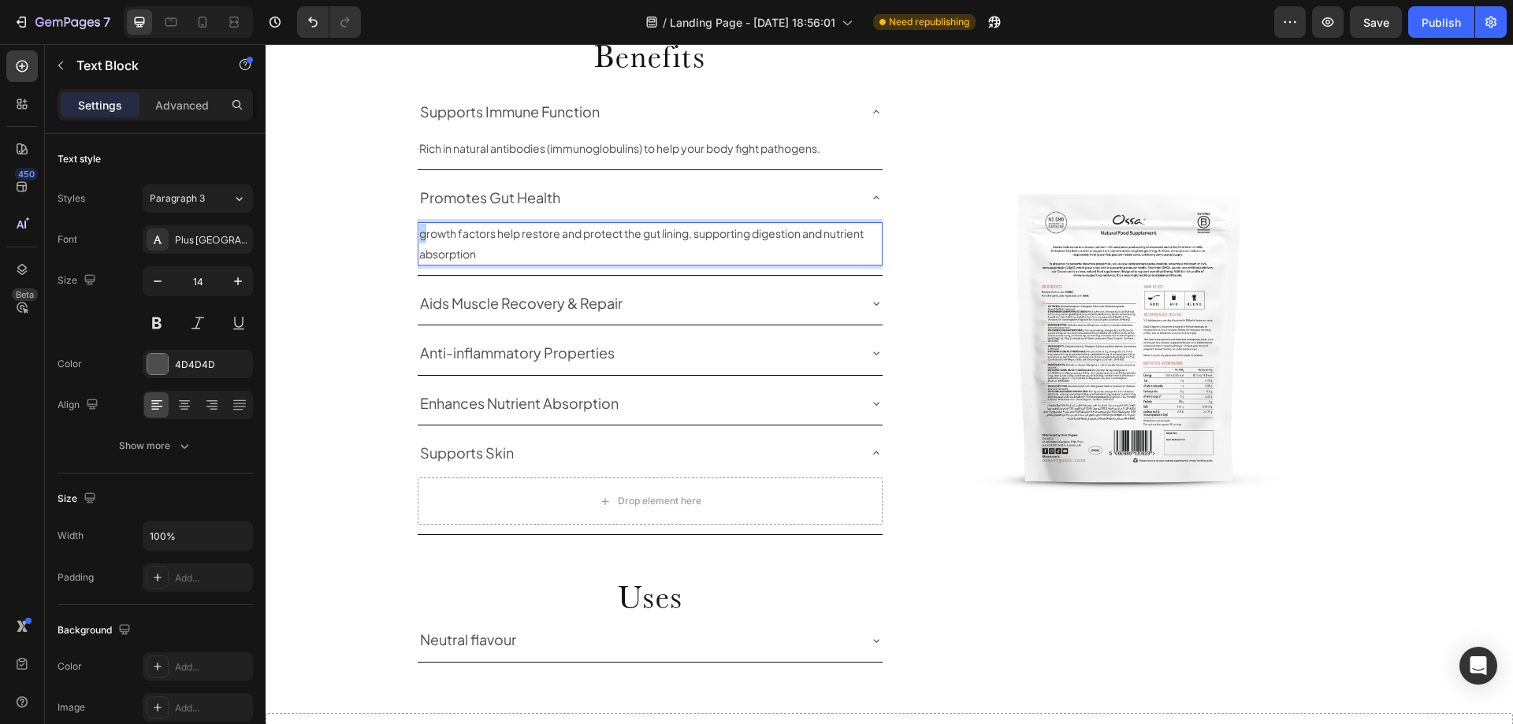
click at [419, 234] on p "growth factors help restore and protect the gut lining, supporting digestion an…" at bounding box center [650, 243] width 462 height 39
click at [869, 191] on div "Promotes Gut Health" at bounding box center [650, 198] width 465 height 43
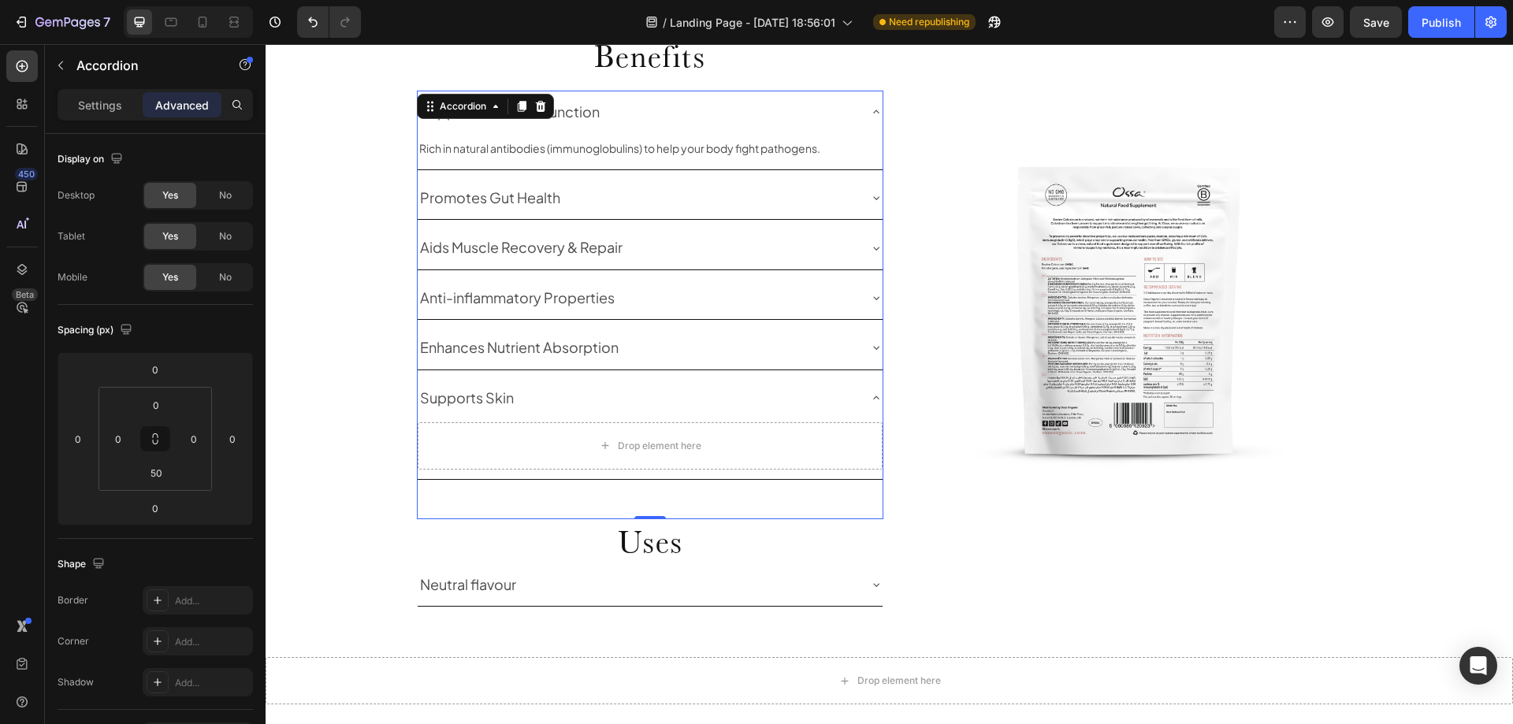
click at [687, 207] on div "Promotes Gut Health" at bounding box center [638, 198] width 440 height 30
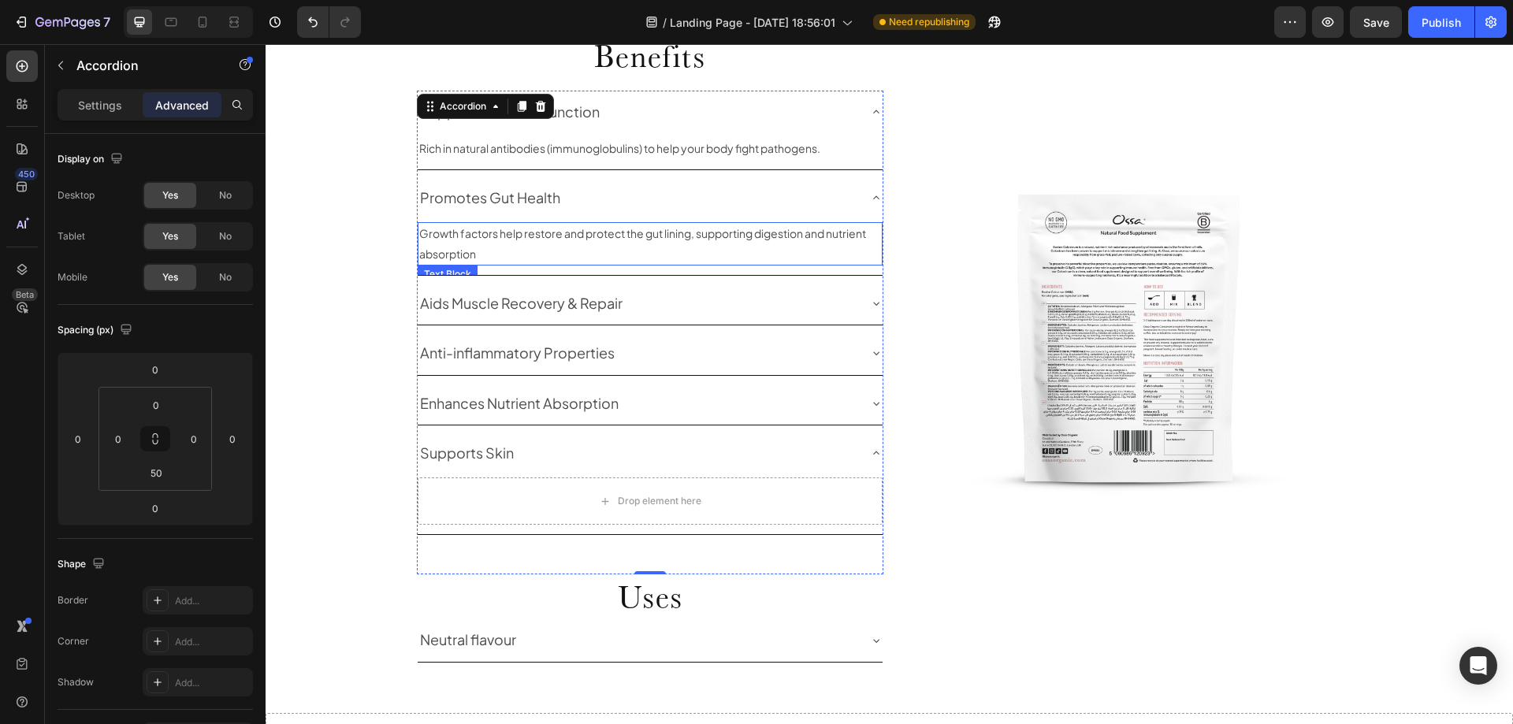
click at [511, 247] on p "Growth factors help restore and protect the gut lining, supporting digestion an…" at bounding box center [650, 243] width 462 height 39
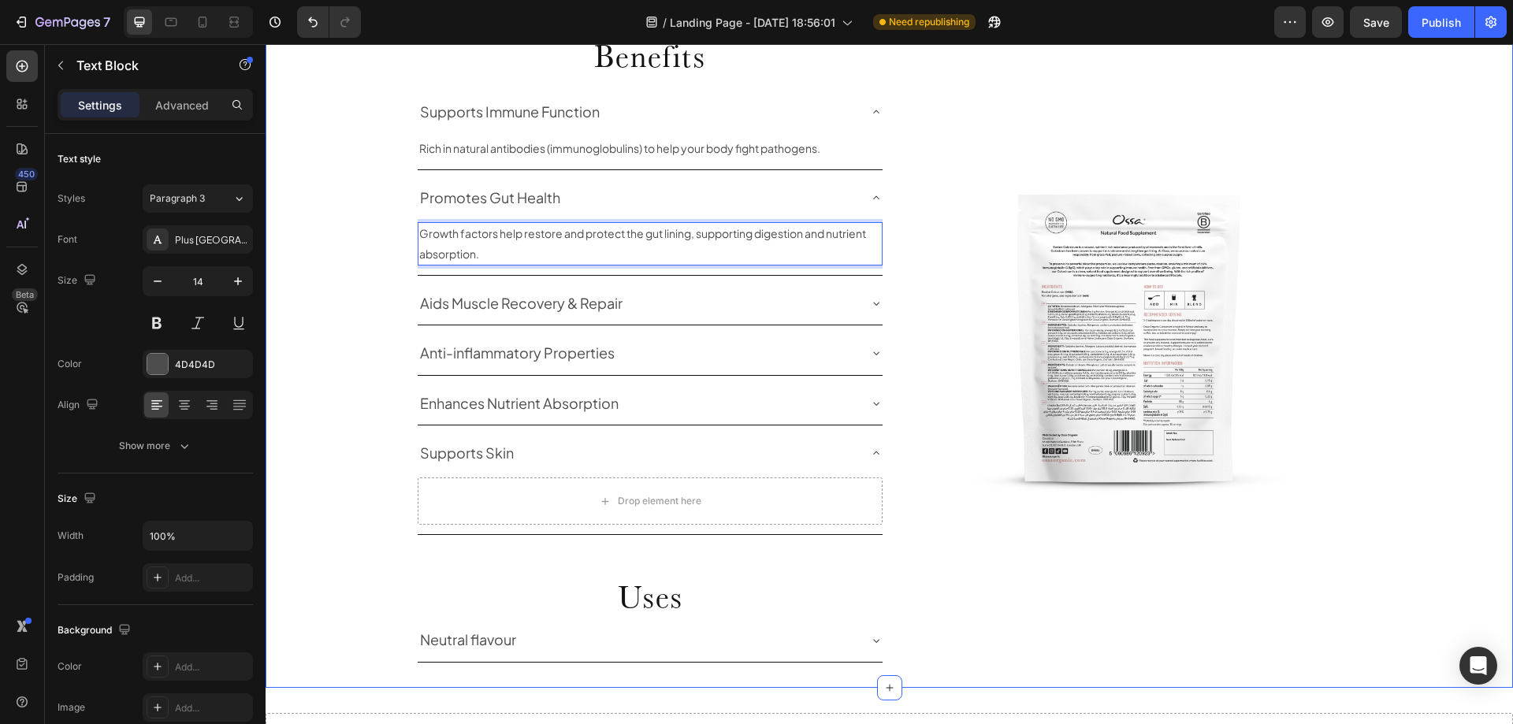
click at [371, 269] on div "Uses and Benefits Heading Row Benefits Heading Supports Immune Function Rich in…" at bounding box center [890, 303] width 1248 height 718
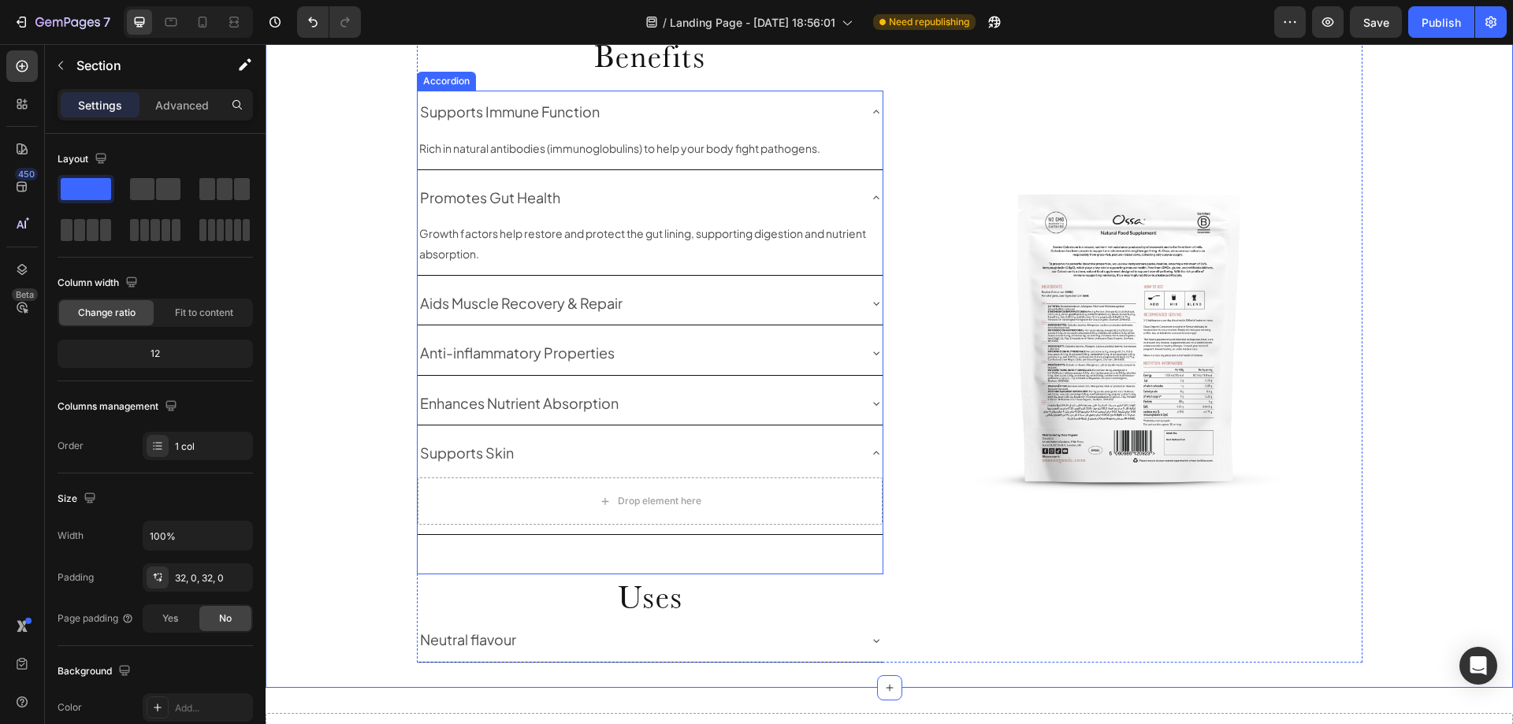
click at [735, 314] on div "Aids Muscle Recovery & Repair" at bounding box center [638, 303] width 440 height 30
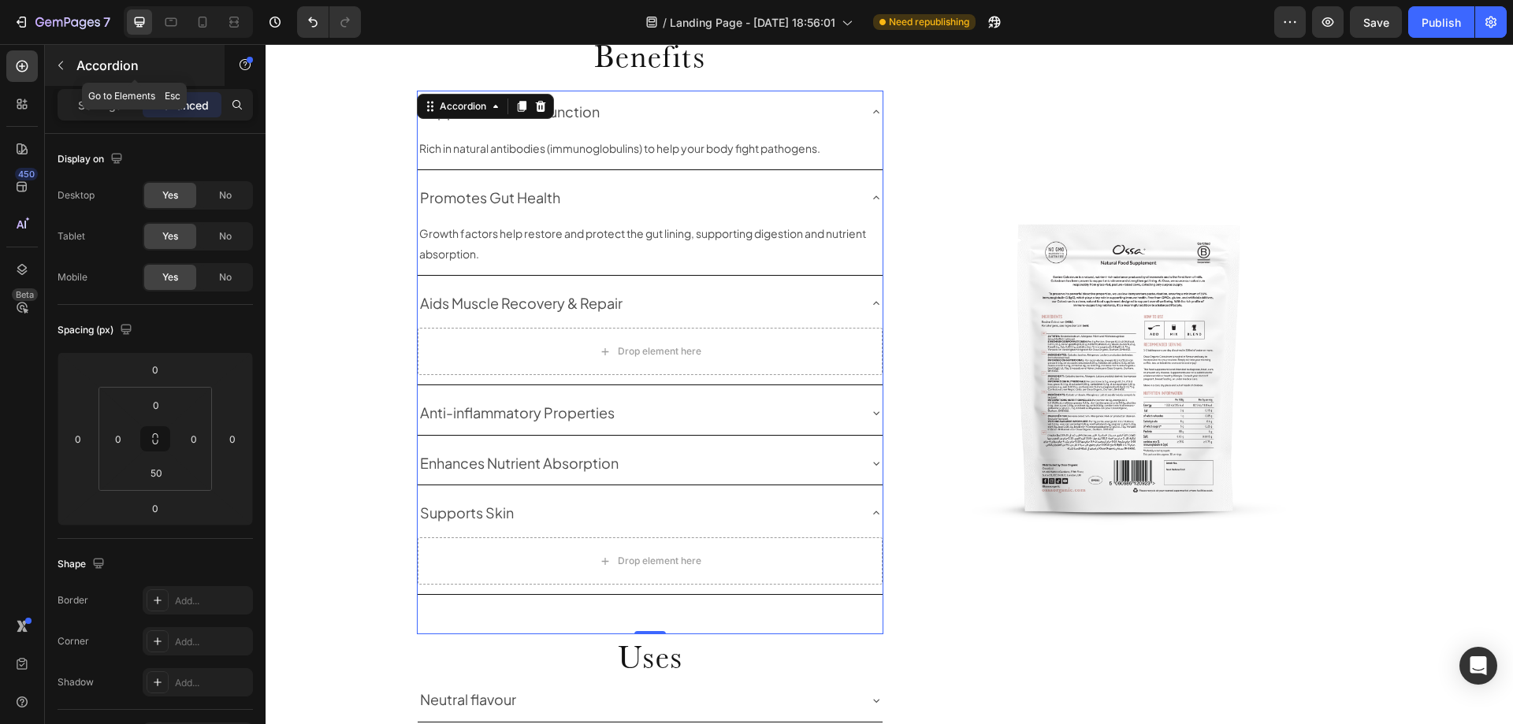
click at [66, 68] on icon "button" at bounding box center [60, 65] width 13 height 13
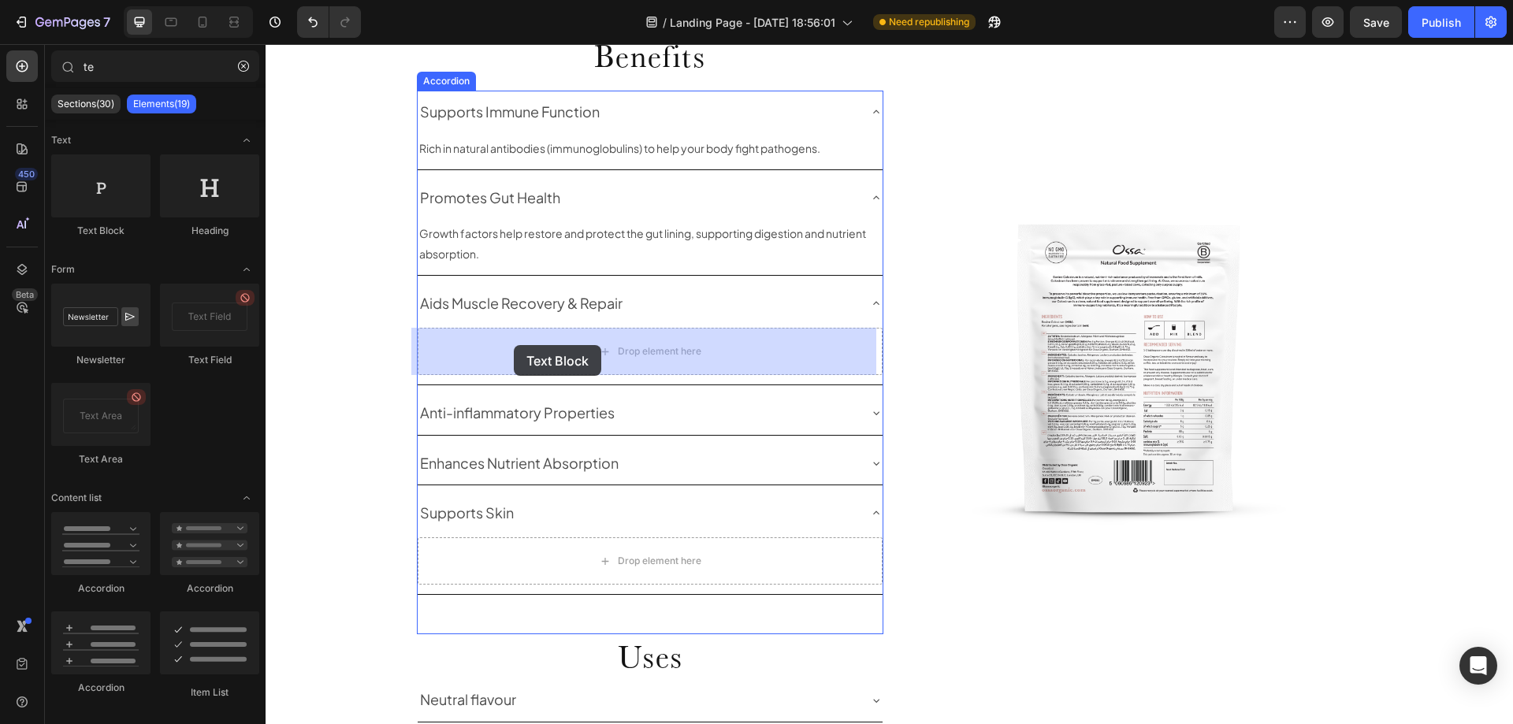
drag, startPoint x: 376, startPoint y: 244, endPoint x: 514, endPoint y: 345, distance: 171.3
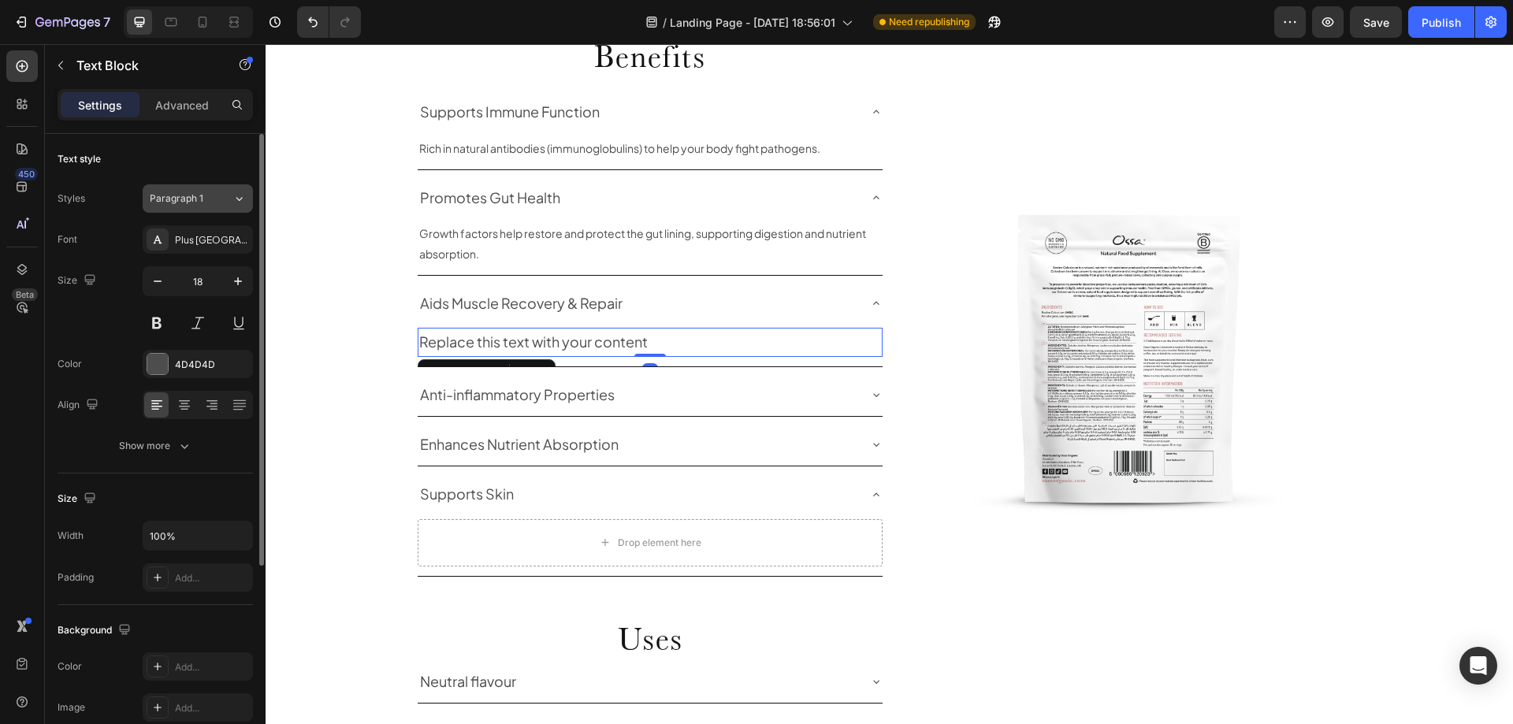
click at [209, 194] on div "Paragraph 1" at bounding box center [182, 199] width 64 height 14
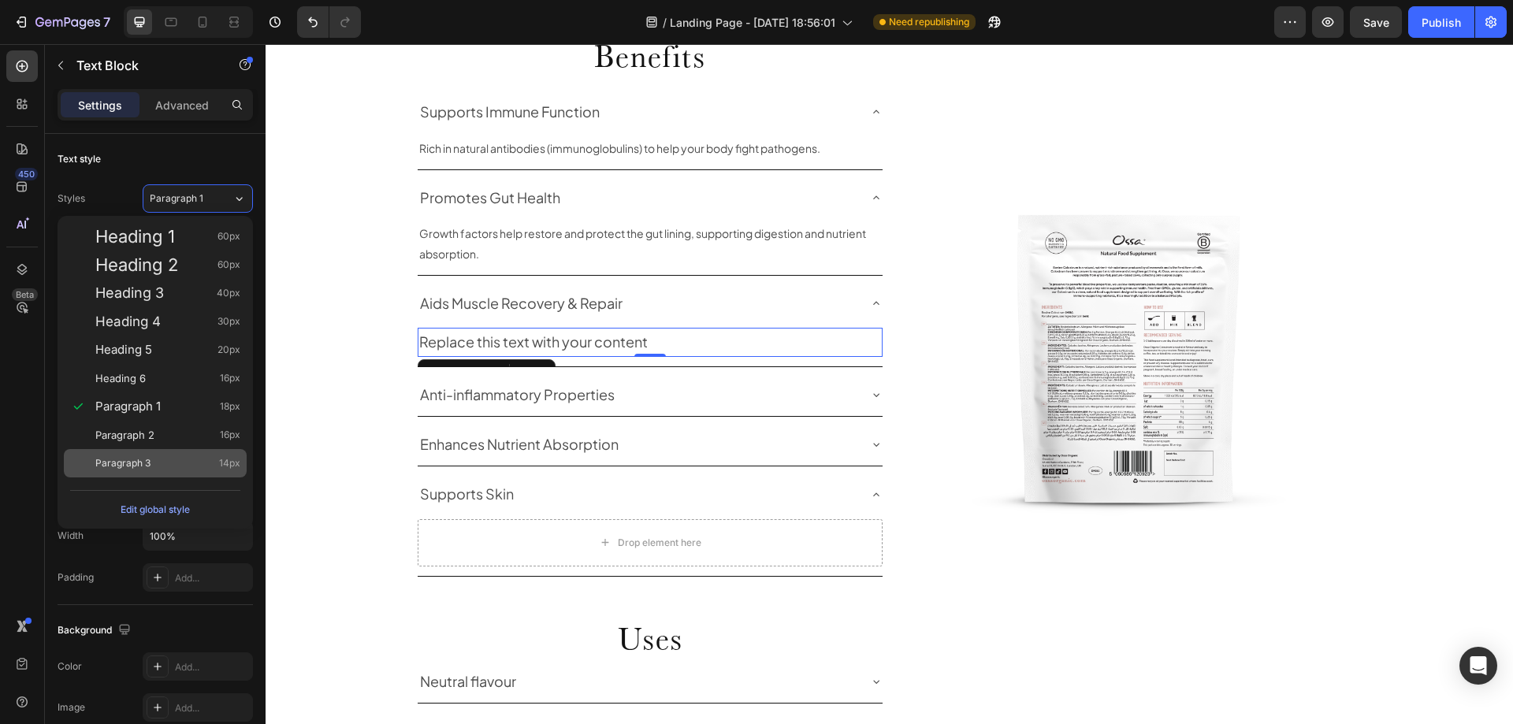
click at [148, 461] on span "Paragraph 3" at bounding box center [122, 464] width 55 height 16
type input "14"
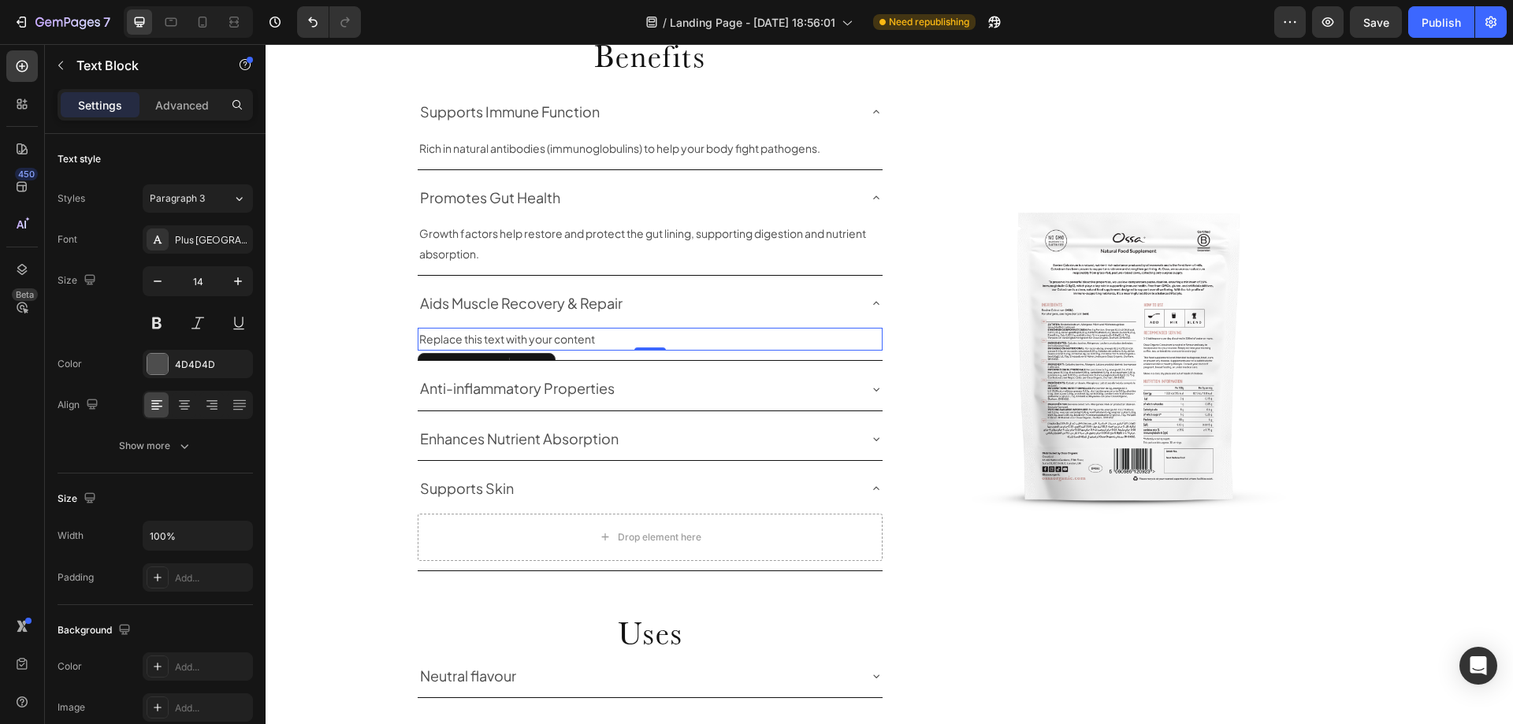
click at [529, 340] on div "Replace this text with your content" at bounding box center [650, 339] width 465 height 23
click at [529, 340] on p "Replace this text with your content" at bounding box center [650, 339] width 462 height 20
click at [419, 341] on p "ideal for active lifestyles and post-exercise recovery." at bounding box center [650, 339] width 462 height 20
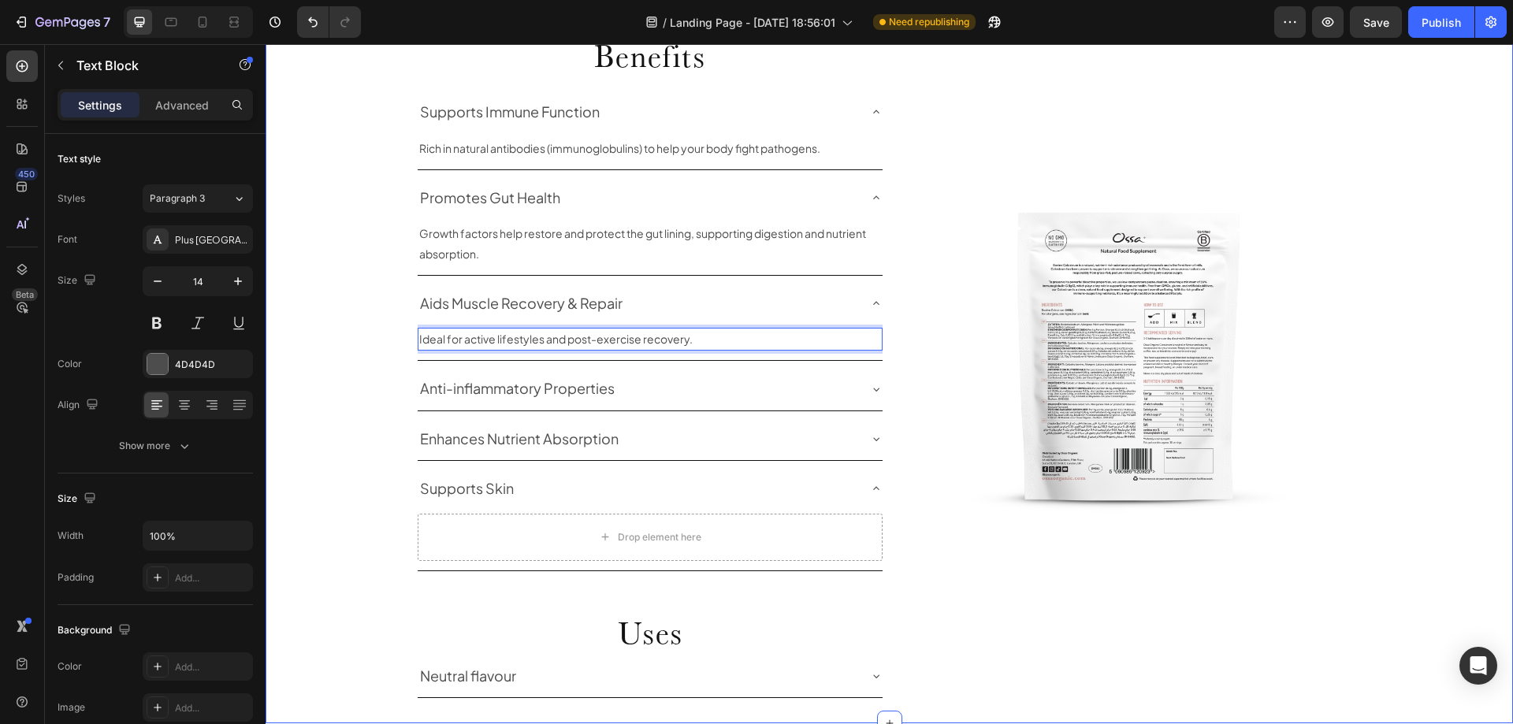
click at [397, 362] on div "Uses and Benefits Heading Row Benefits Heading Supports Immune Function Rich in…" at bounding box center [890, 321] width 1248 height 754
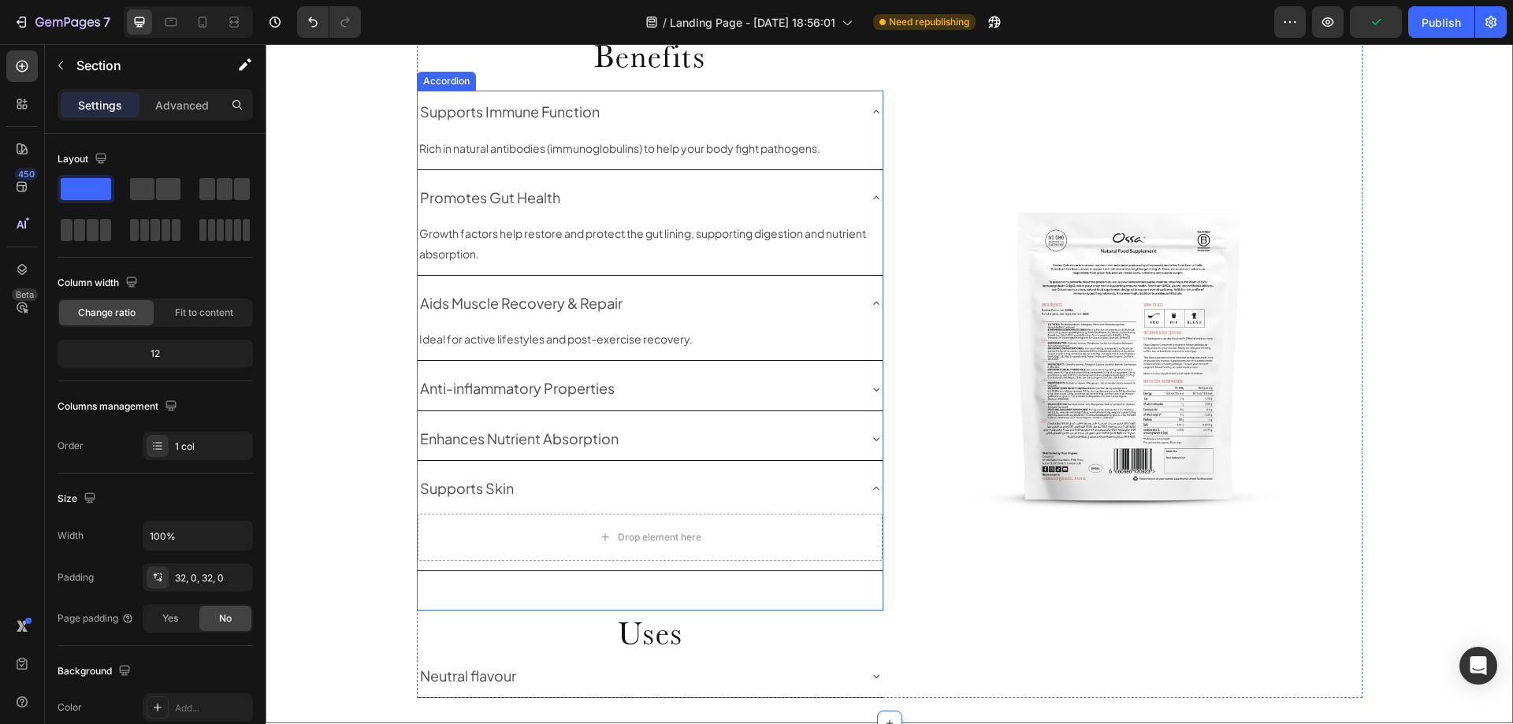
click at [845, 386] on div "Anti-inflammatory Properties" at bounding box center [638, 389] width 440 height 30
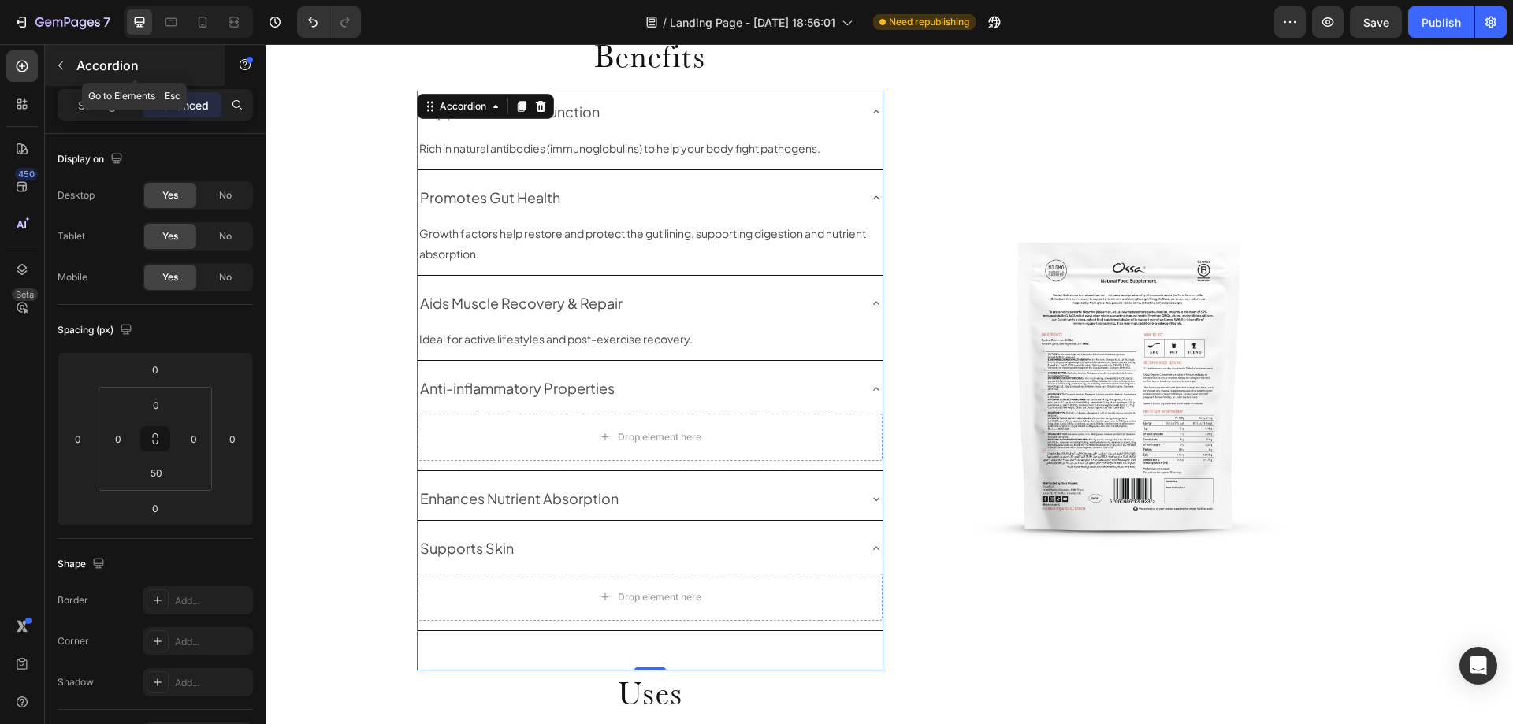
click at [70, 68] on button "button" at bounding box center [60, 65] width 25 height 25
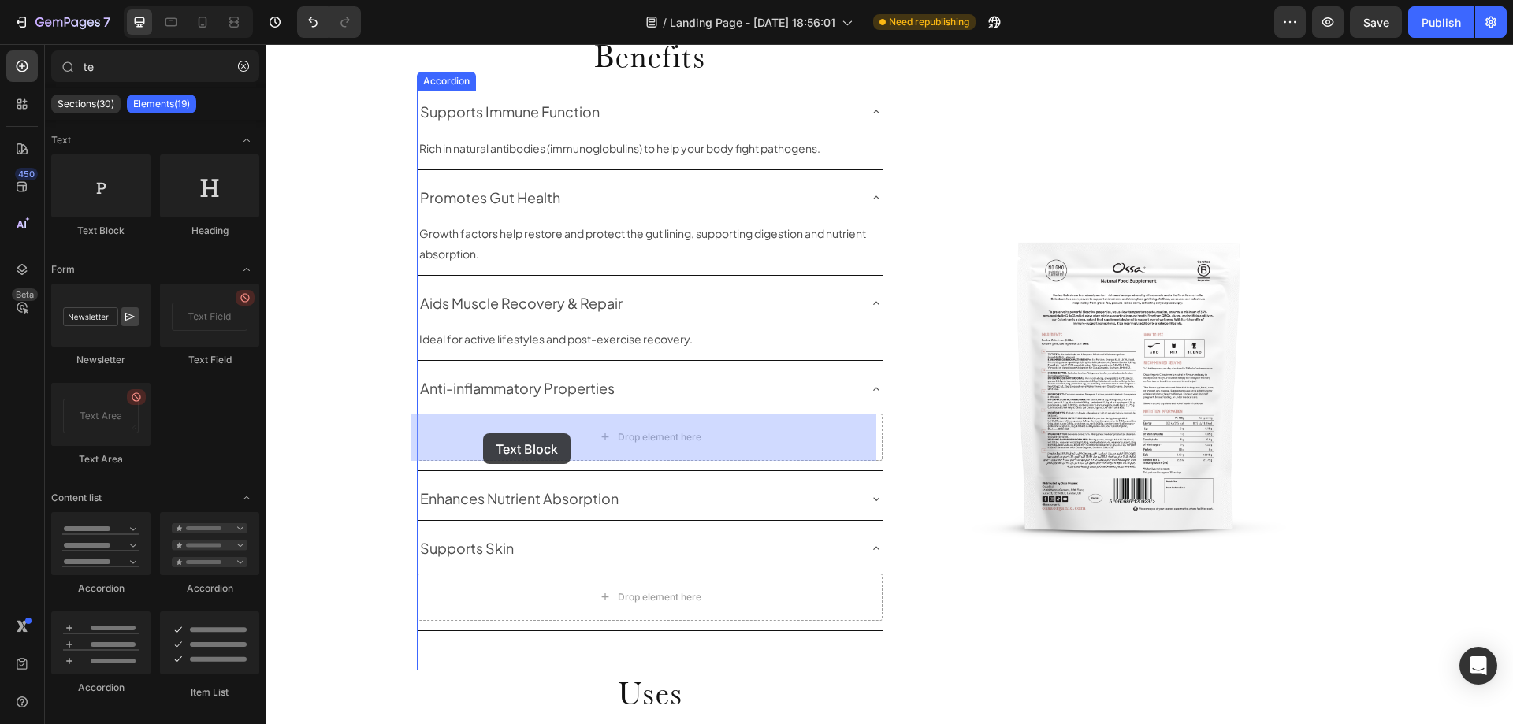
drag, startPoint x: 416, startPoint y: 266, endPoint x: 483, endPoint y: 433, distance: 180.7
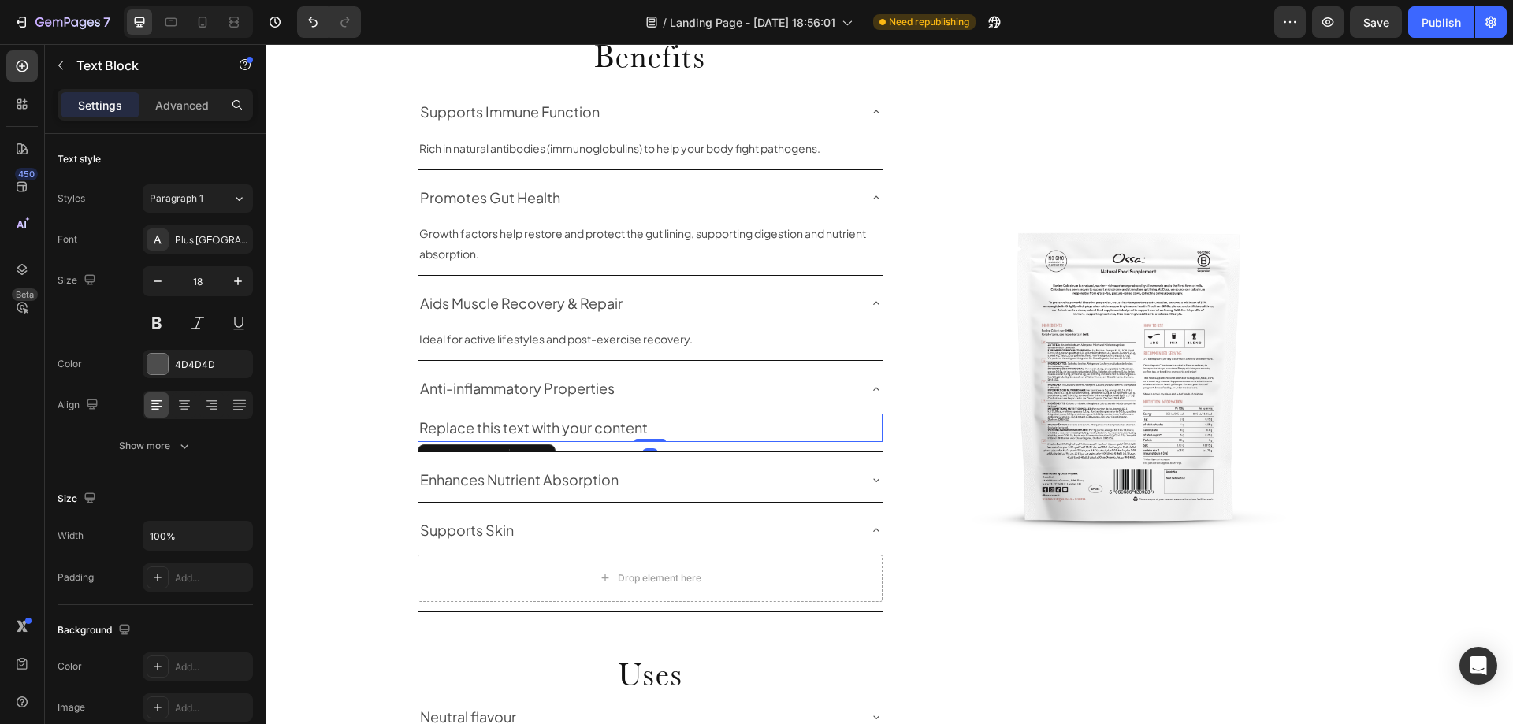
click at [493, 436] on div "Replace this text with your content" at bounding box center [650, 428] width 465 height 28
click at [493, 436] on p "Replace this text with your content" at bounding box center [650, 427] width 462 height 25
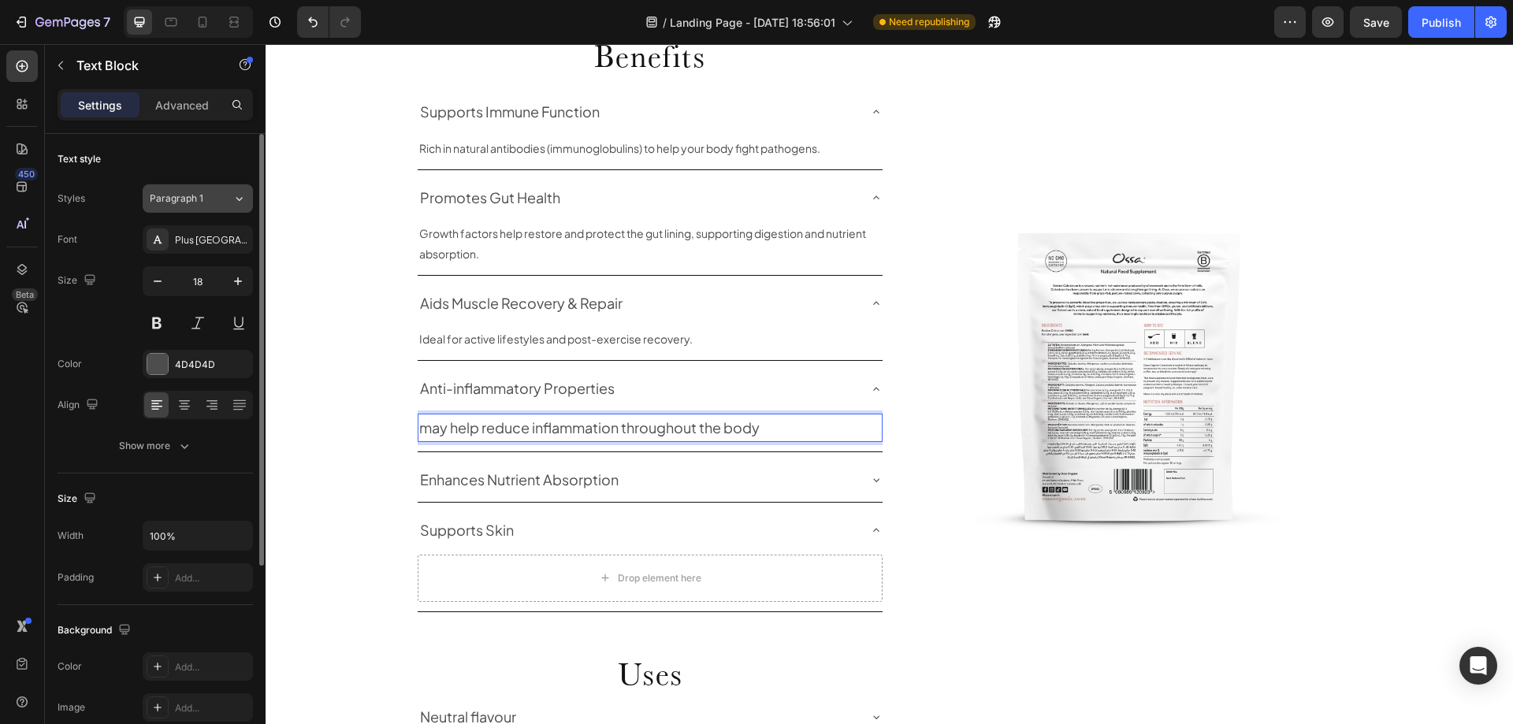
click at [178, 197] on span "Paragraph 1" at bounding box center [177, 199] width 54 height 14
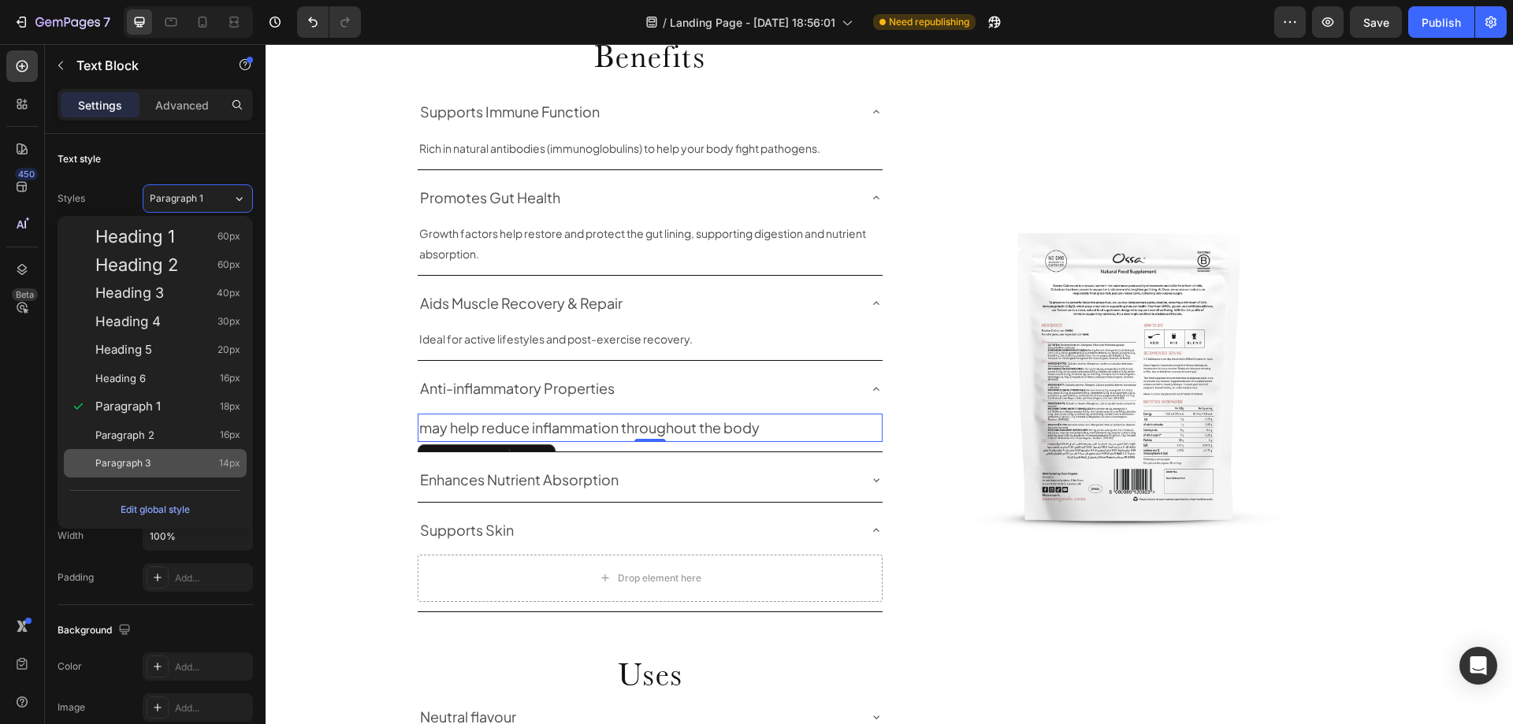
click at [154, 452] on div "Paragraph 3 14px" at bounding box center [155, 463] width 183 height 28
type input "14"
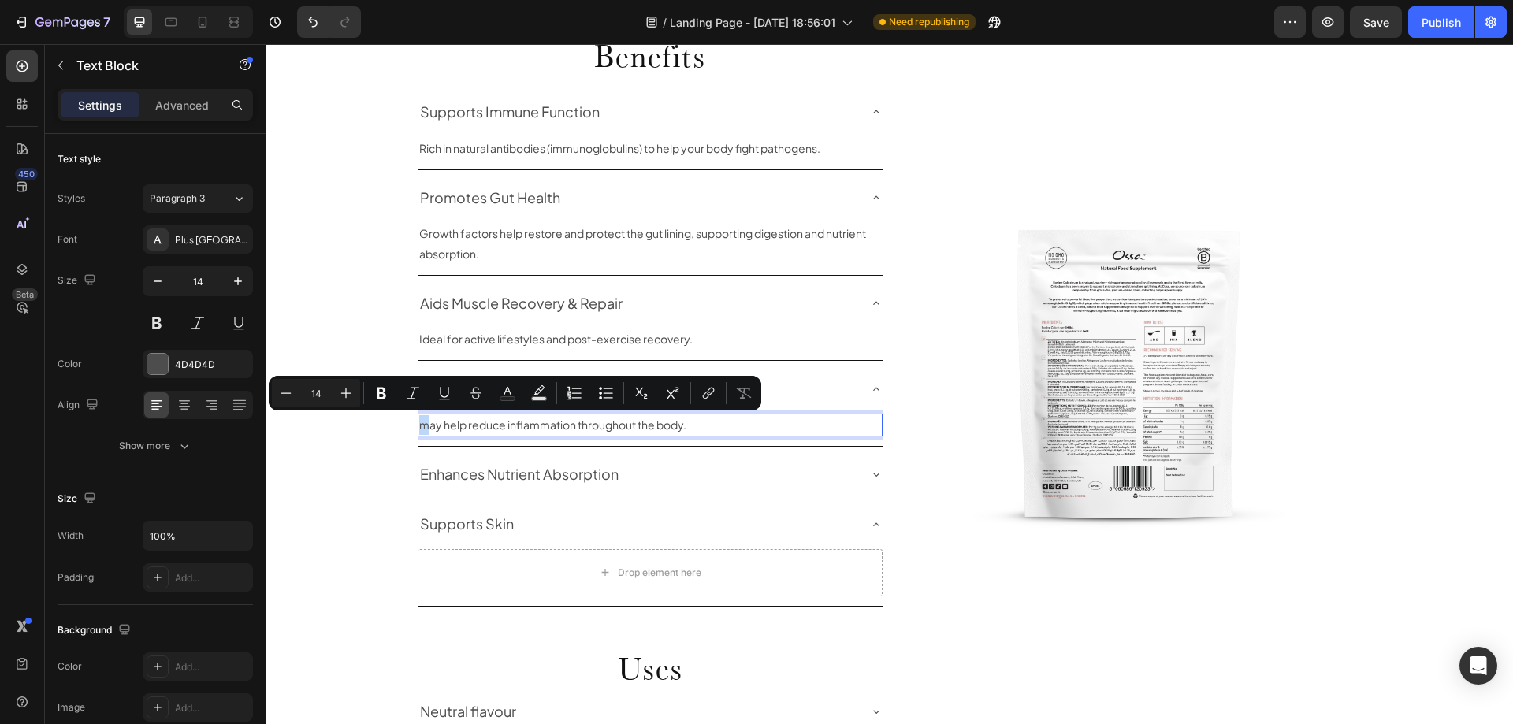
drag, startPoint x: 422, startPoint y: 421, endPoint x: 411, endPoint y: 421, distance: 11.8
click at [417, 421] on div "Supports Immune Function Rich in natural antibodies (immunoglobulins) to help y…" at bounding box center [650, 348] width 467 height 515
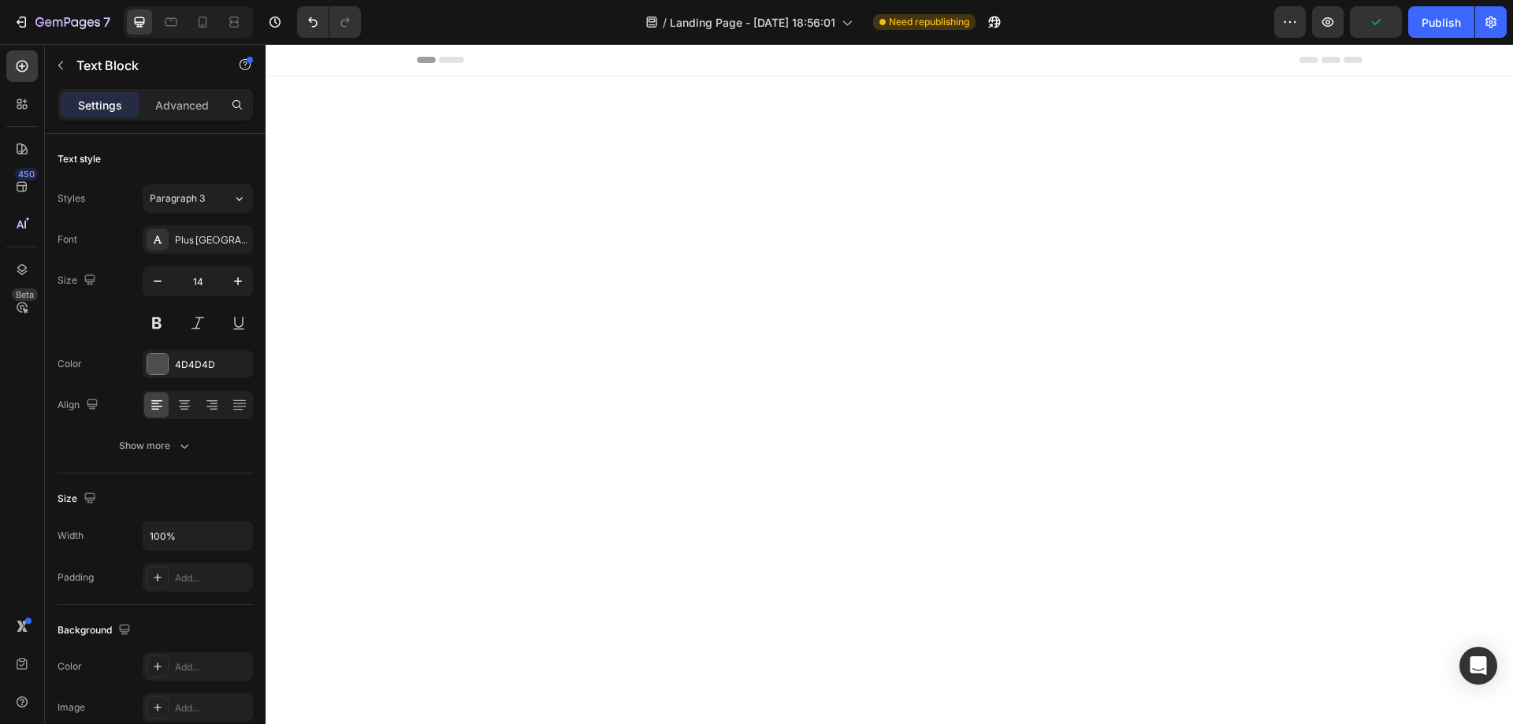
scroll to position [1227, 0]
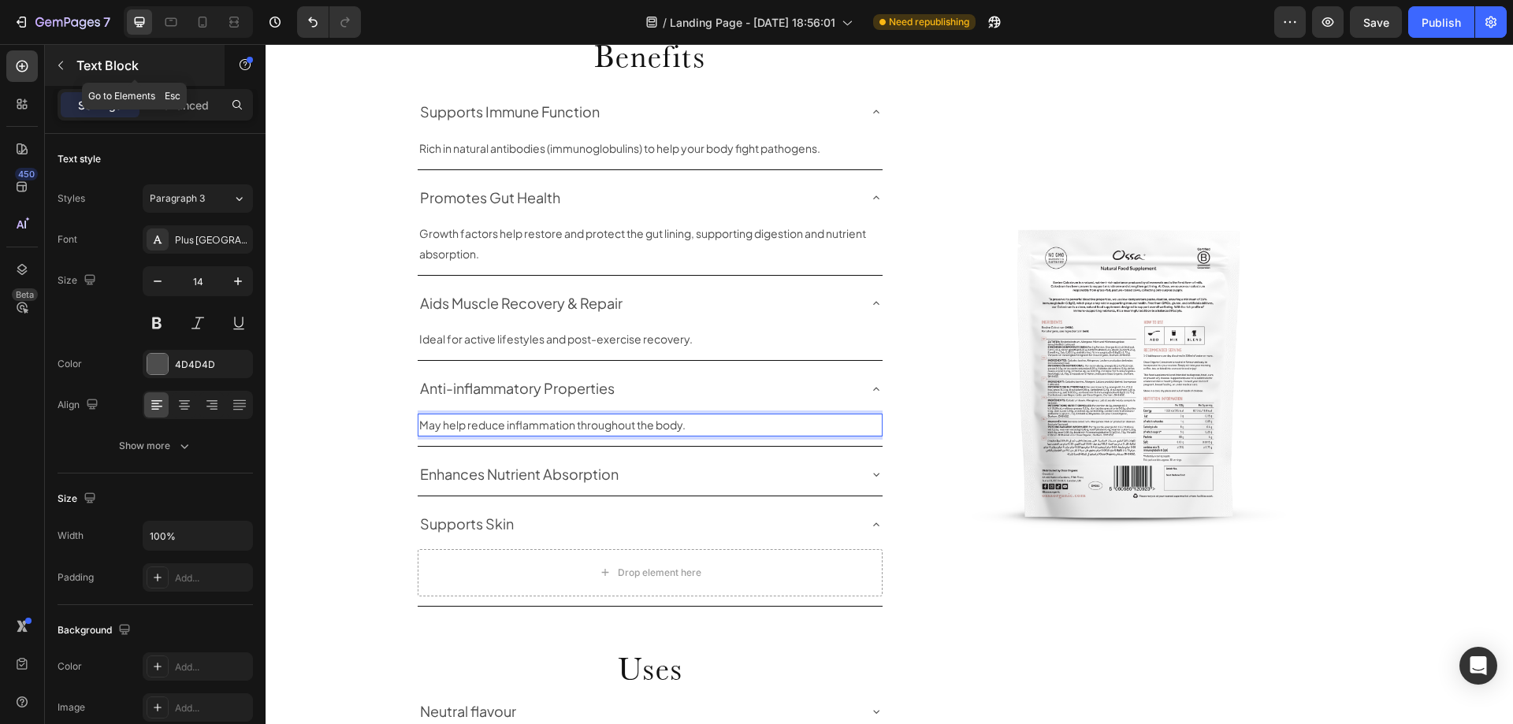
click at [65, 69] on icon "button" at bounding box center [60, 65] width 13 height 13
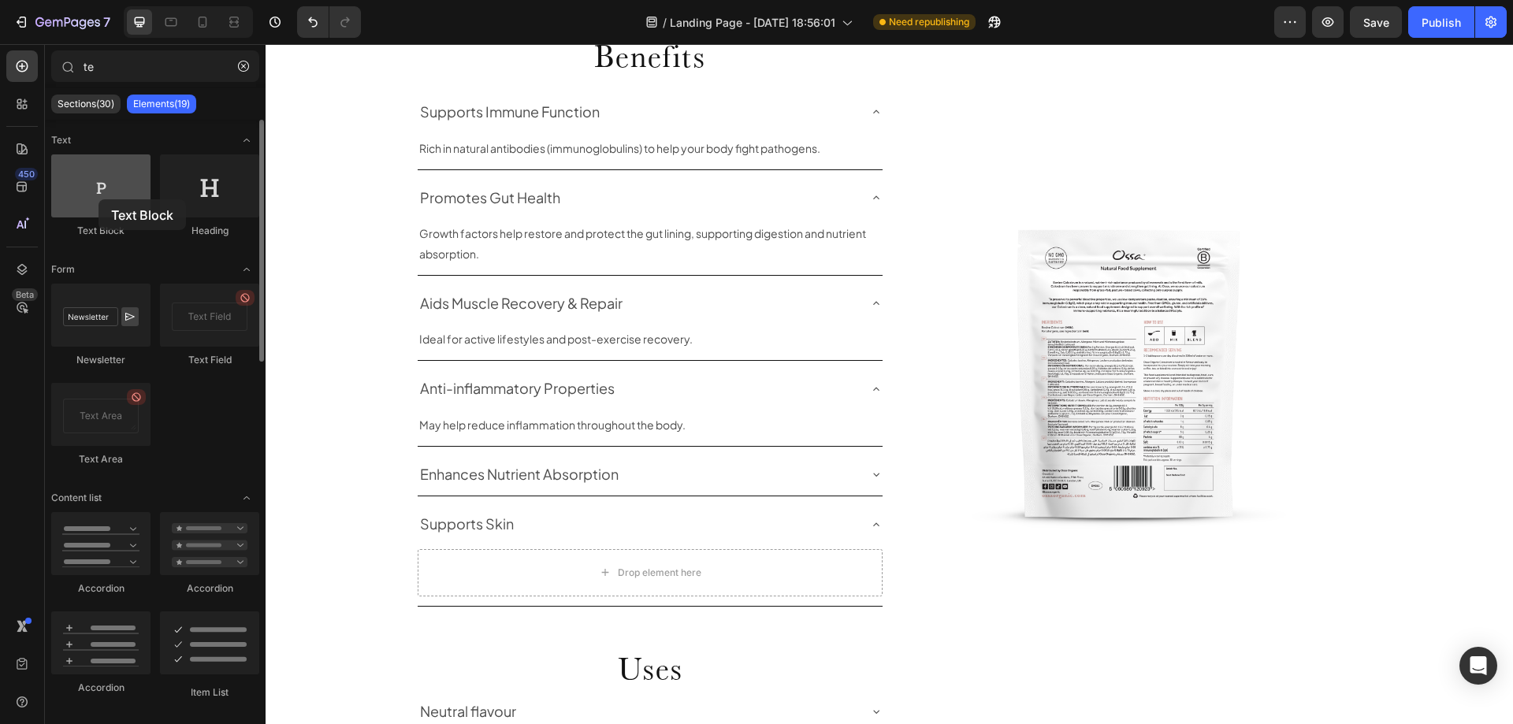
drag, startPoint x: 122, startPoint y: 201, endPoint x: 99, endPoint y: 199, distance: 23.7
click at [99, 199] on div at bounding box center [100, 185] width 99 height 63
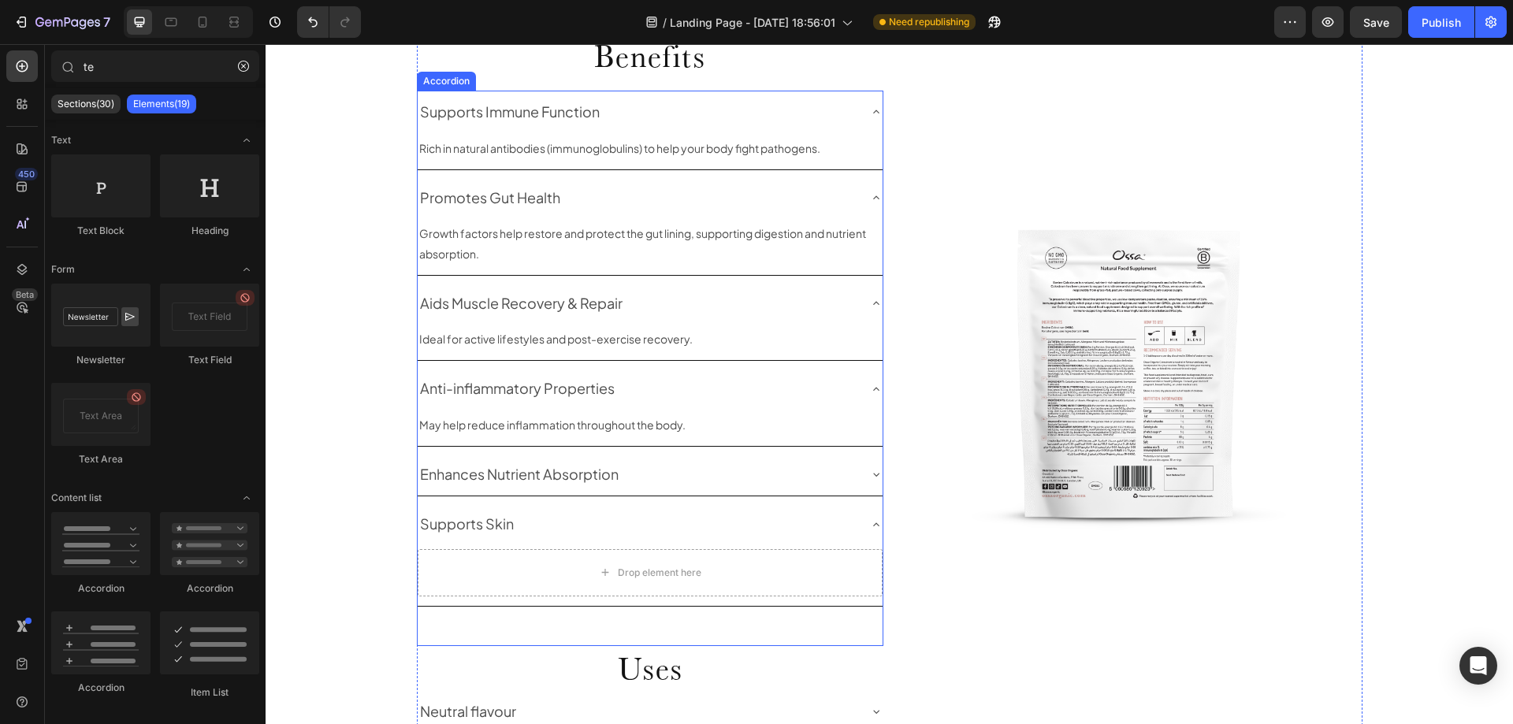
click at [838, 475] on div "Enhances Nutrient Absorption" at bounding box center [638, 474] width 440 height 30
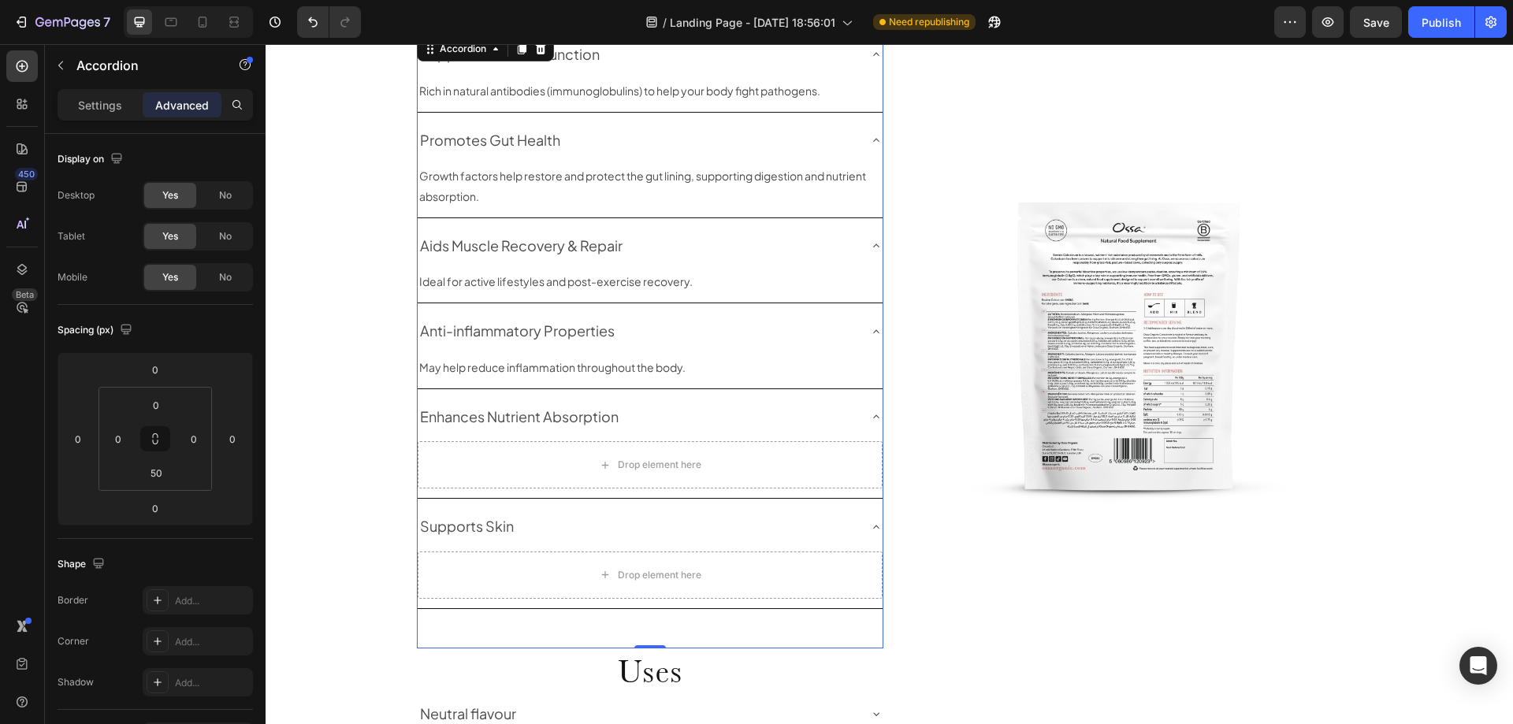
scroll to position [1385, 0]
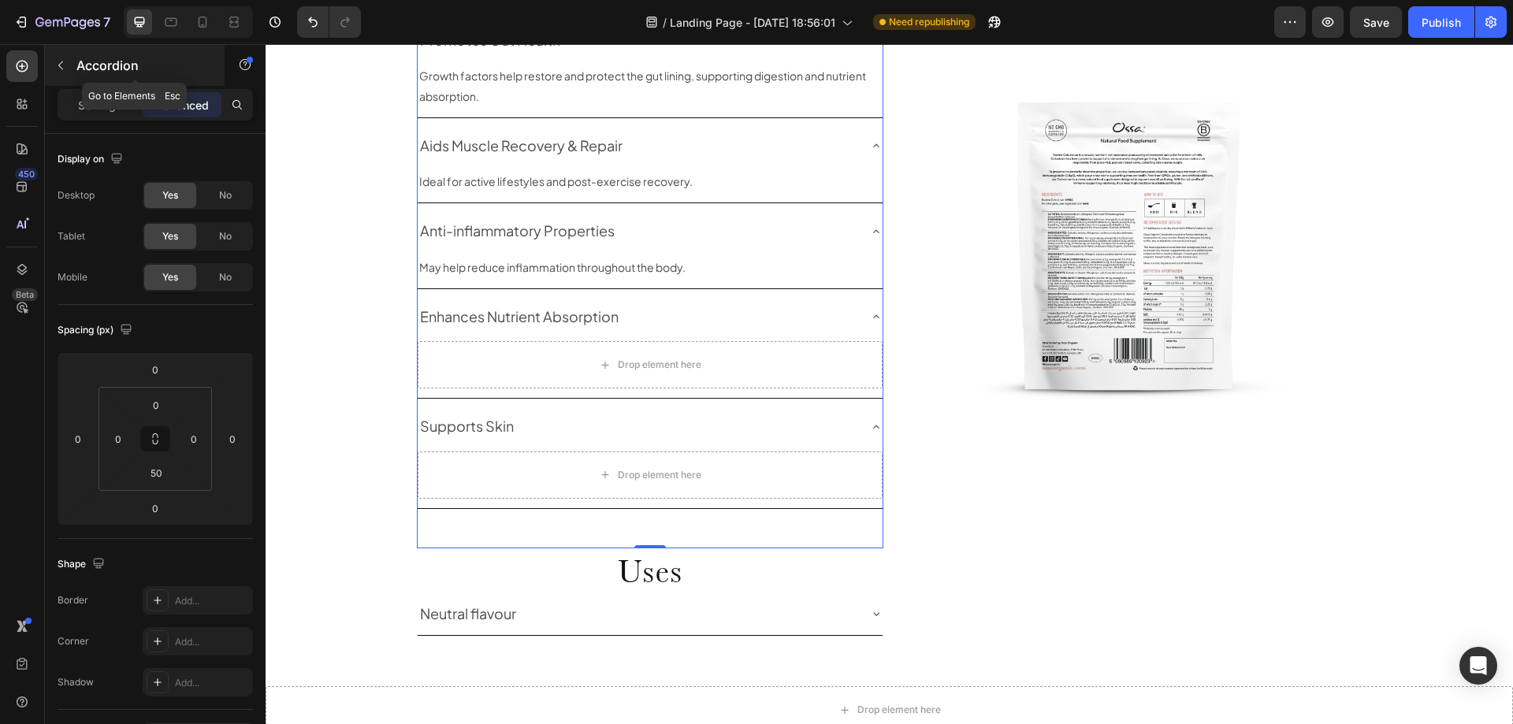
click at [61, 69] on icon "button" at bounding box center [60, 65] width 5 height 9
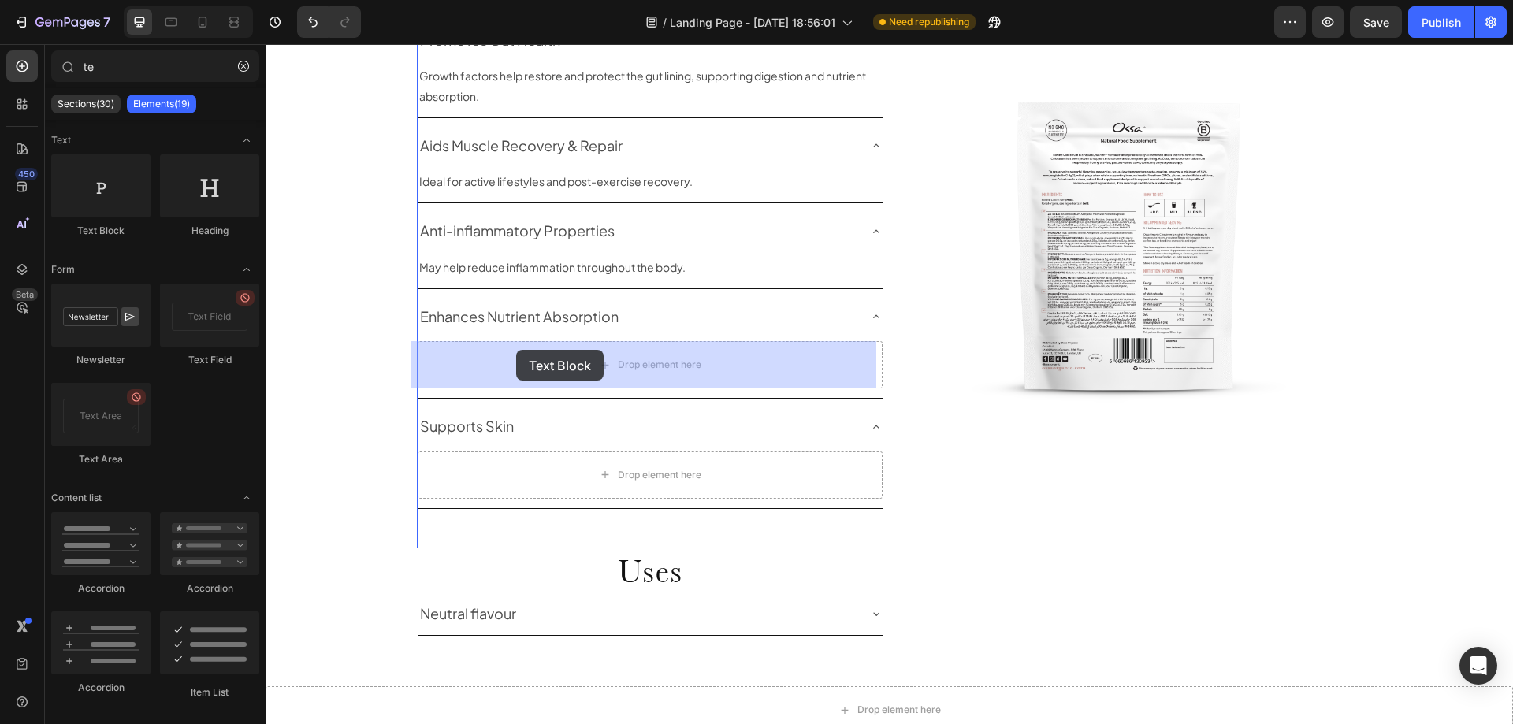
drag, startPoint x: 364, startPoint y: 238, endPoint x: 516, endPoint y: 350, distance: 188.8
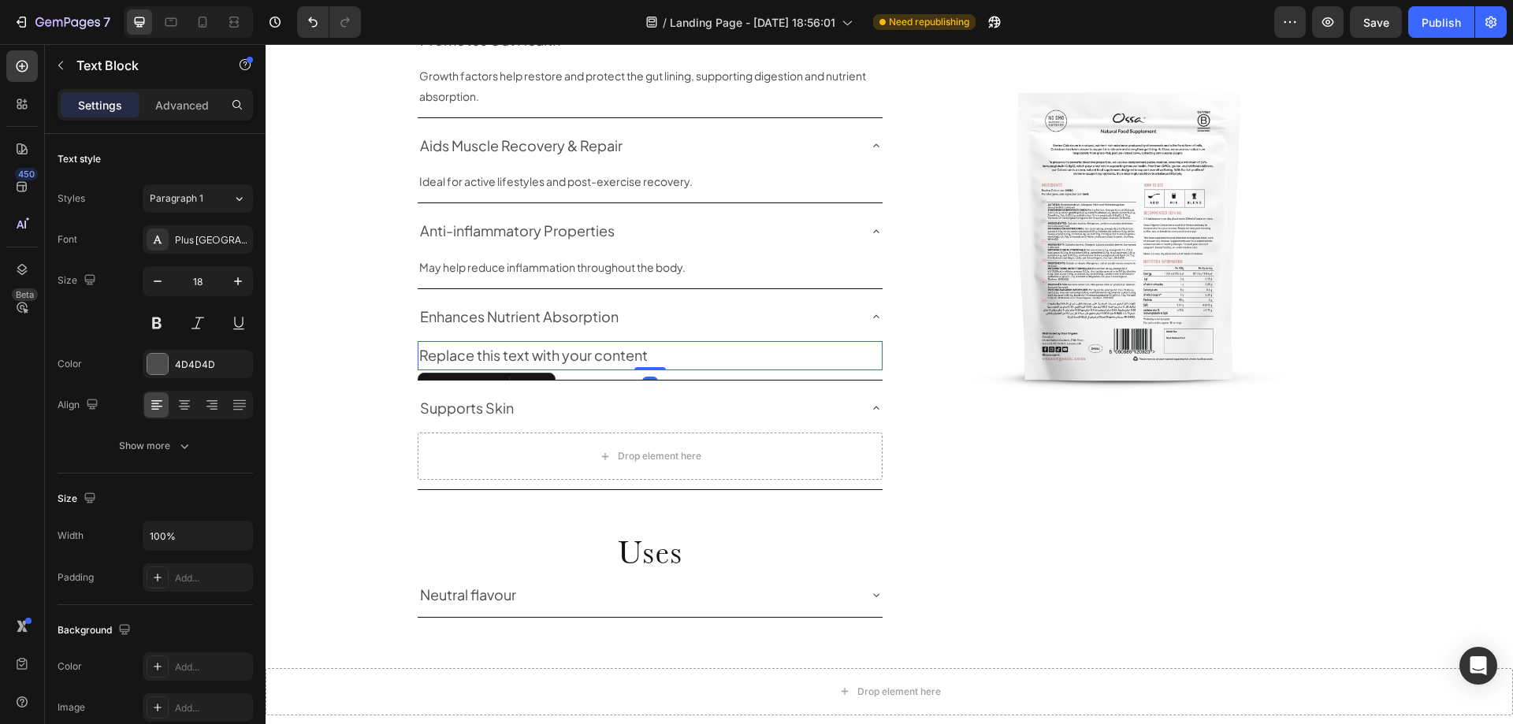
click at [481, 356] on div "Replace this text with your content" at bounding box center [650, 355] width 465 height 28
click at [481, 356] on p "Replace this text with your content" at bounding box center [650, 355] width 462 height 25
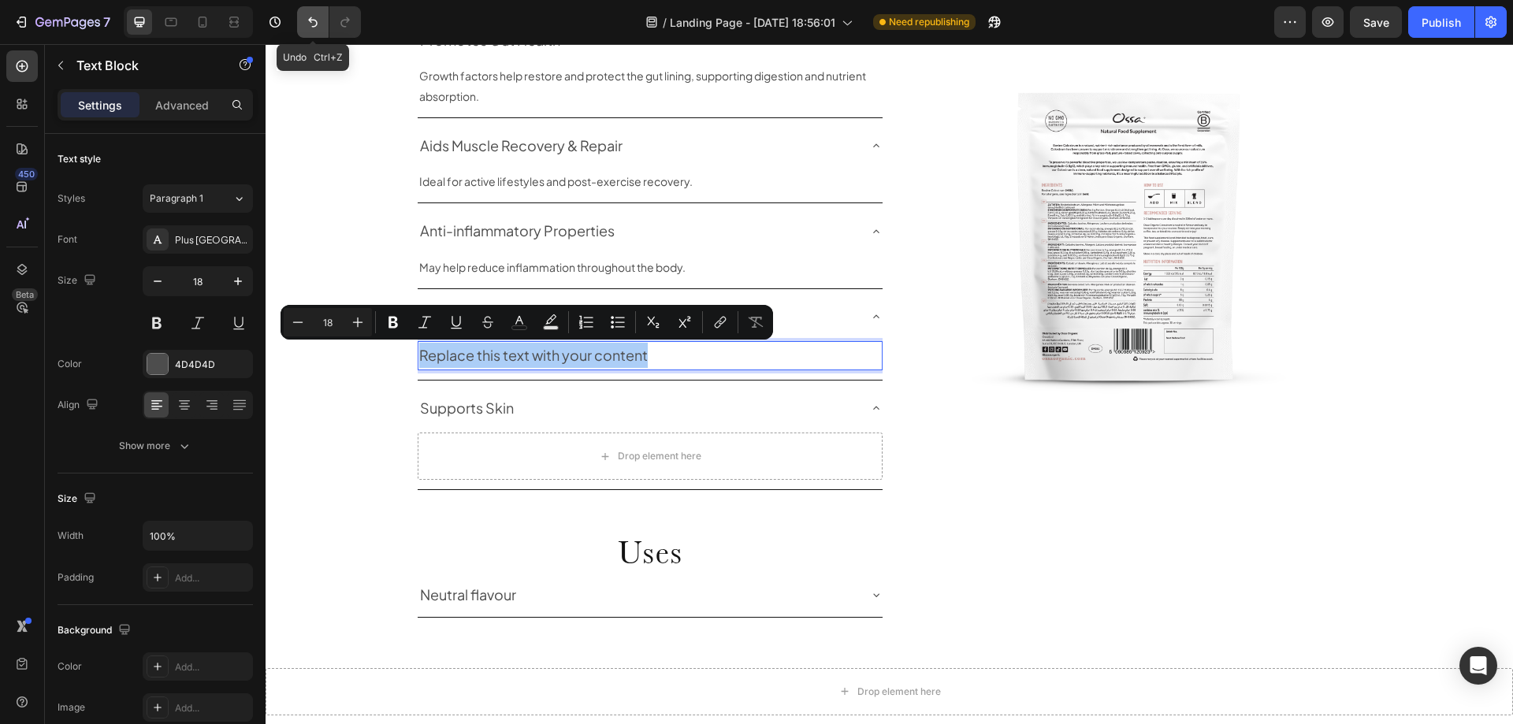
click at [314, 30] on button "Undo/Redo" at bounding box center [313, 22] width 32 height 32
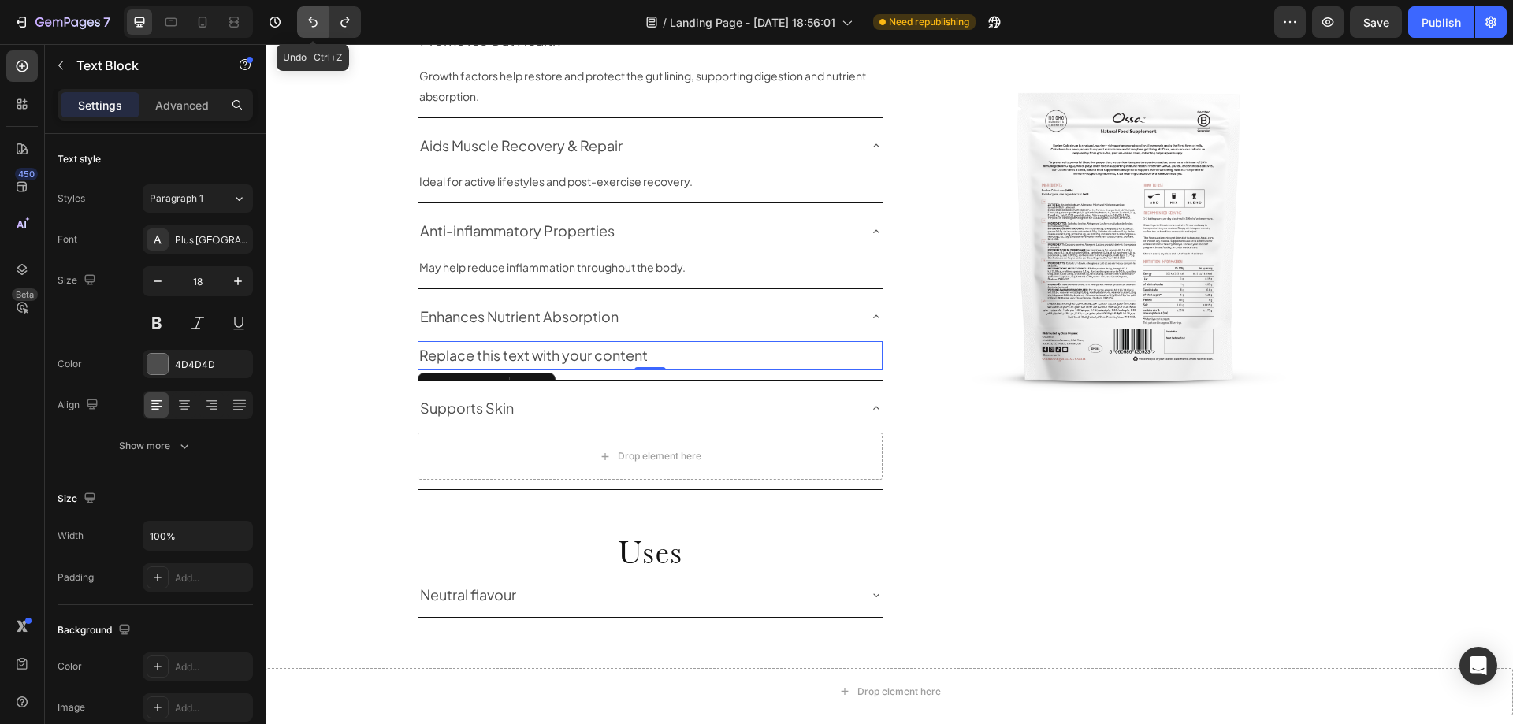
click at [314, 30] on button "Undo/Redo" at bounding box center [313, 22] width 32 height 32
click at [506, 355] on span "supports a healthy microbiome for better digestion." at bounding box center [558, 356] width 279 height 14
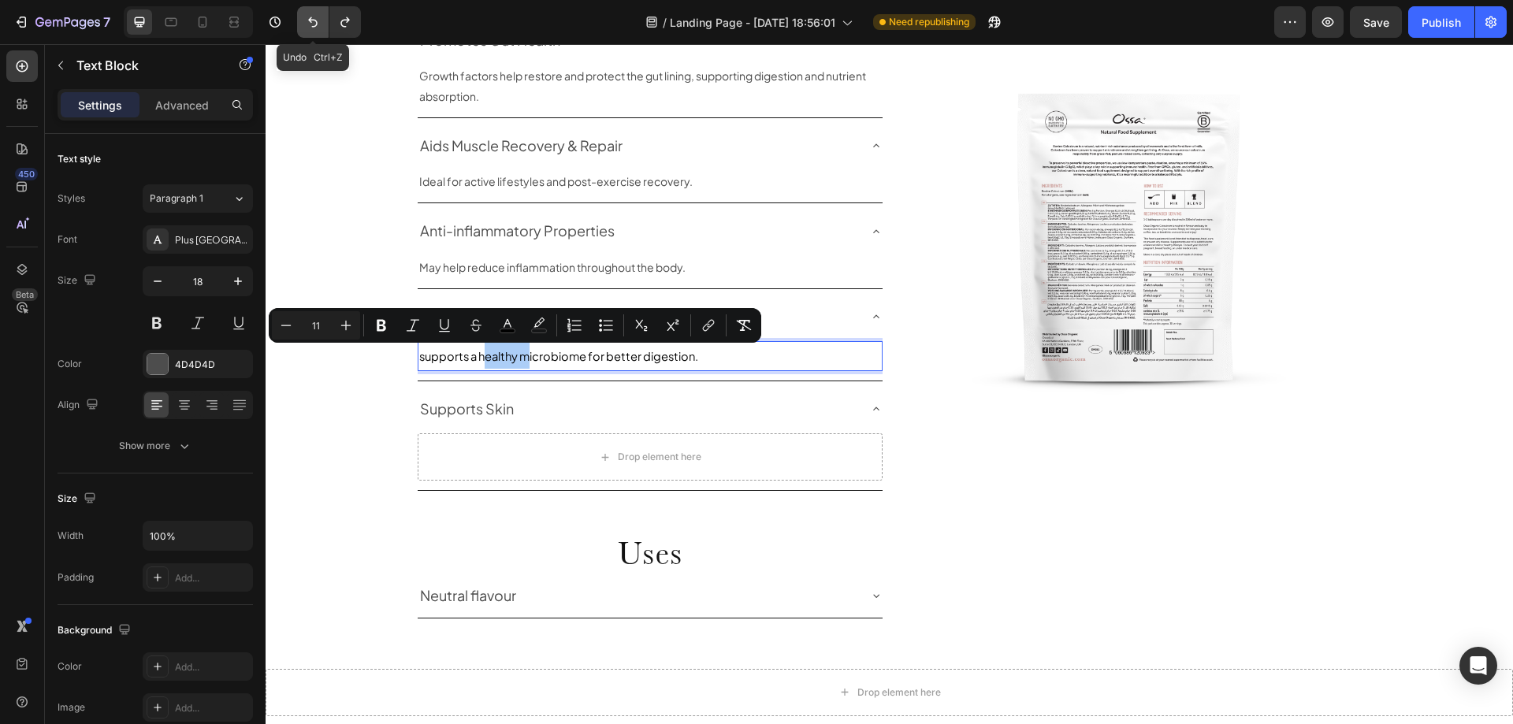
click at [312, 23] on icon "Undo/Redo" at bounding box center [313, 22] width 16 height 16
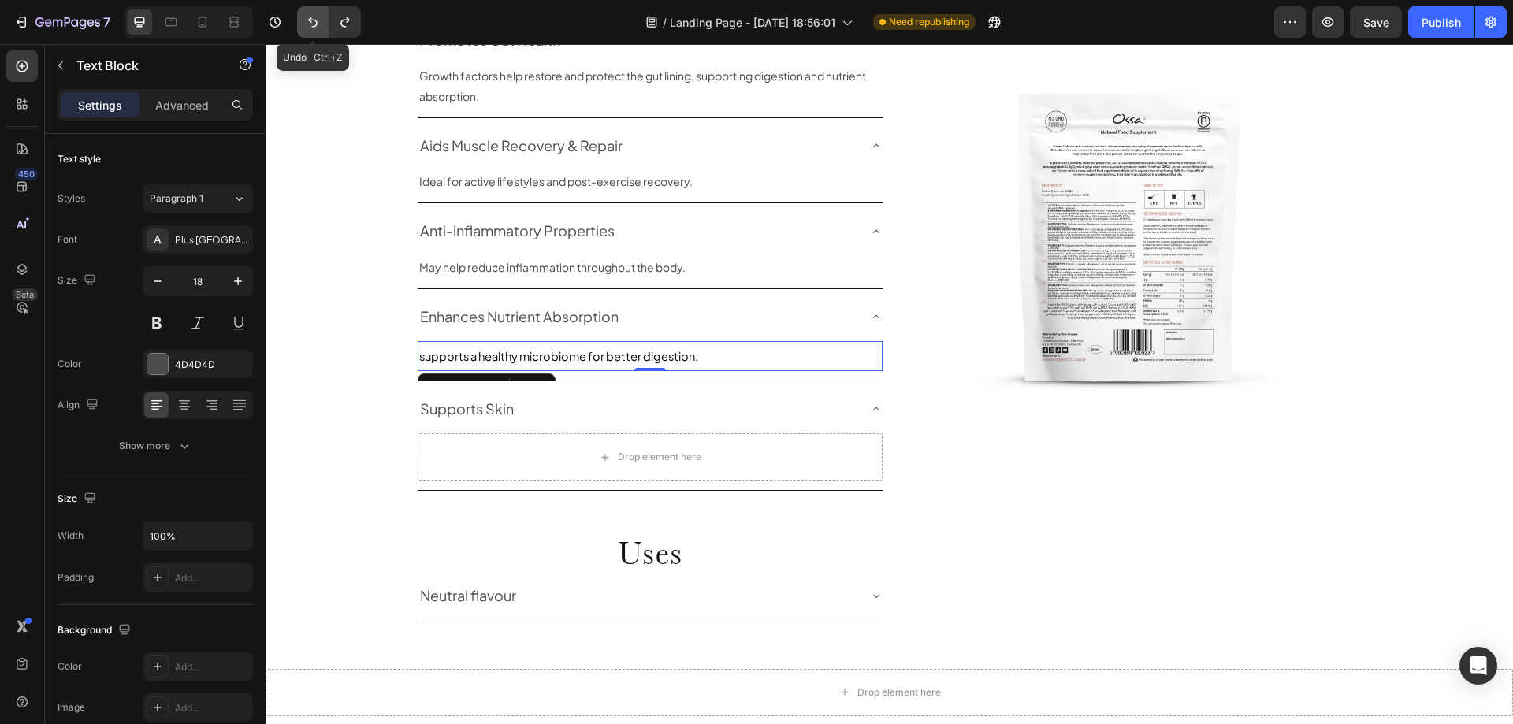
click at [314, 21] on icon "Undo/Redo" at bounding box center [313, 22] width 16 height 16
click at [488, 364] on div "Replace this text with your content" at bounding box center [650, 355] width 465 height 28
click at [488, 364] on p "Replace this text with your content" at bounding box center [650, 355] width 462 height 25
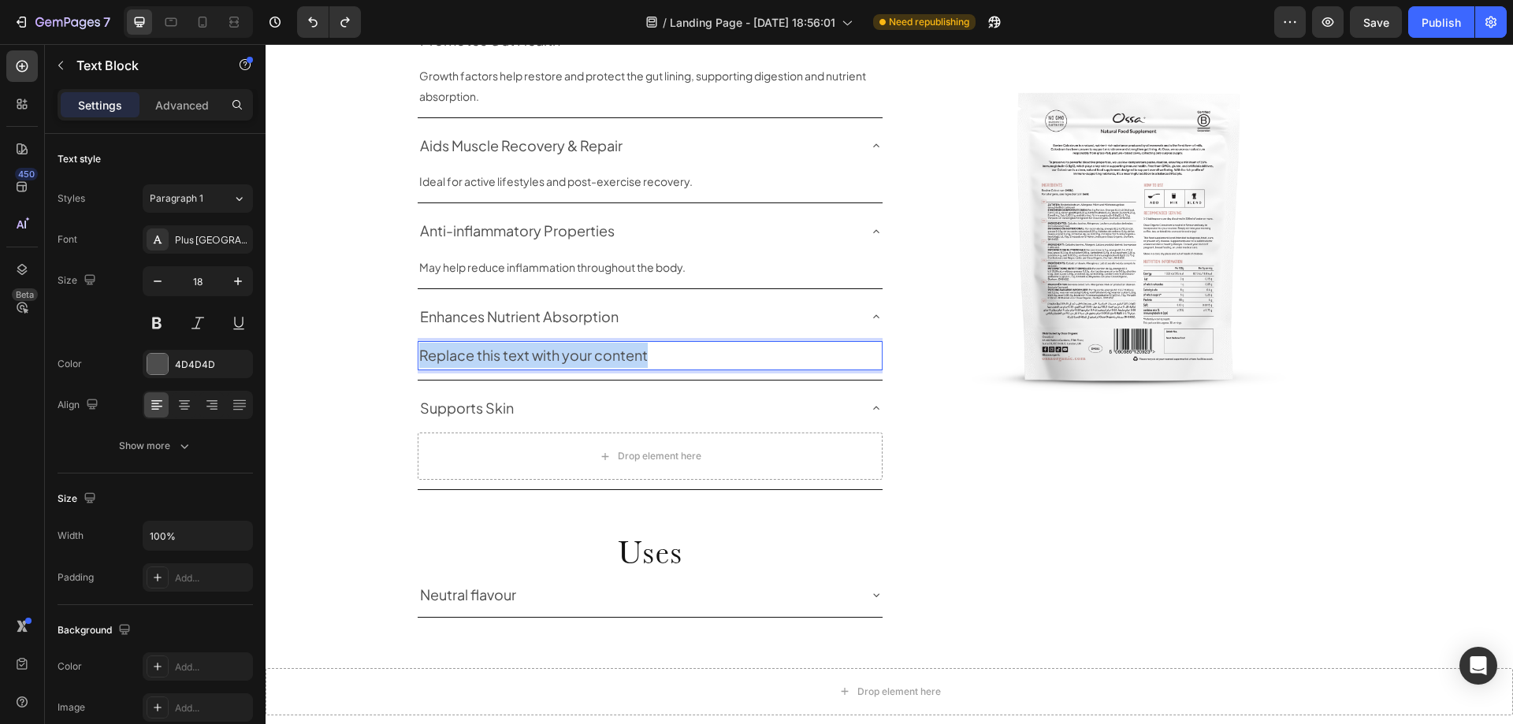
click at [488, 364] on p "Replace this text with your content" at bounding box center [650, 355] width 462 height 25
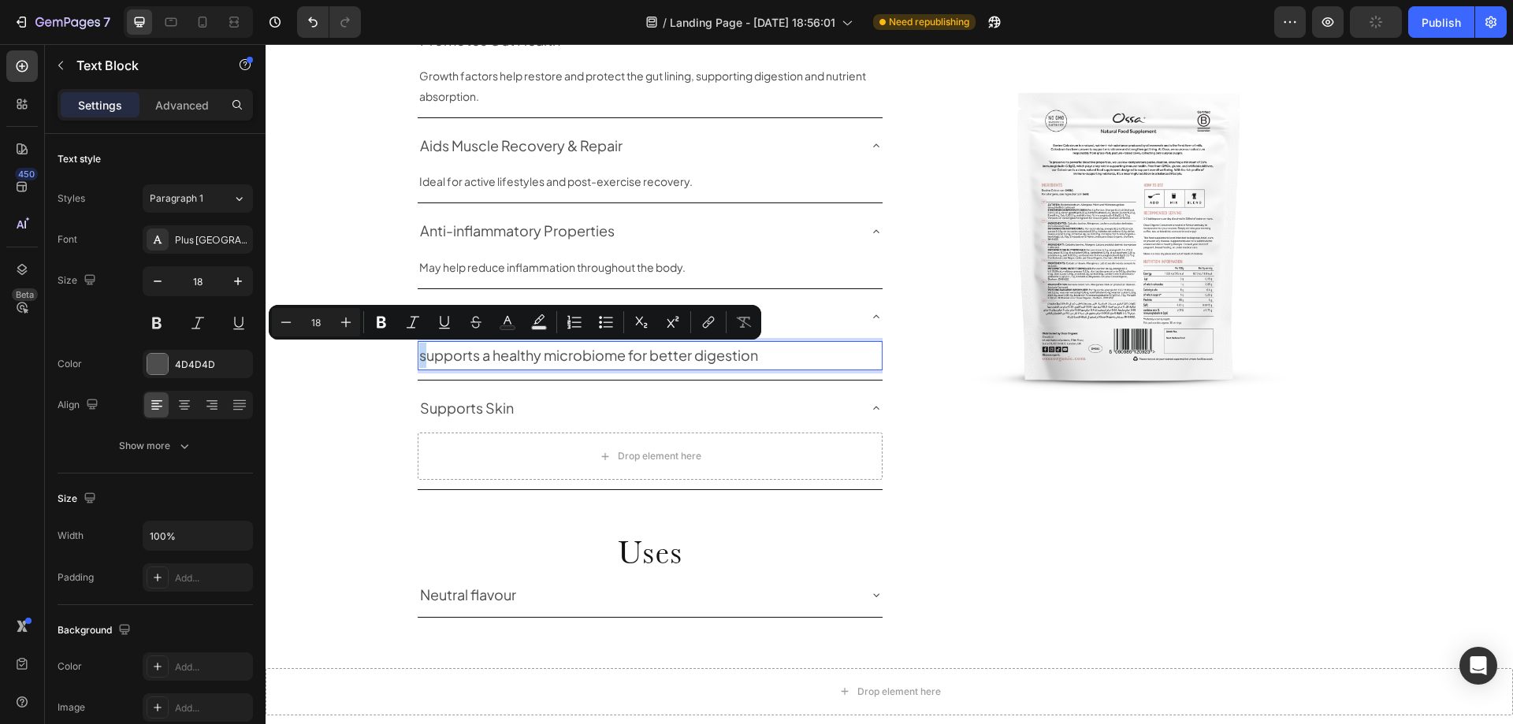
drag, startPoint x: 417, startPoint y: 359, endPoint x: 406, endPoint y: 359, distance: 11.0
click at [406, 359] on div "Uses and Benefits Heading Row Benefits Heading Supports Immune Function Rich in…" at bounding box center [890, 201] width 1248 height 831
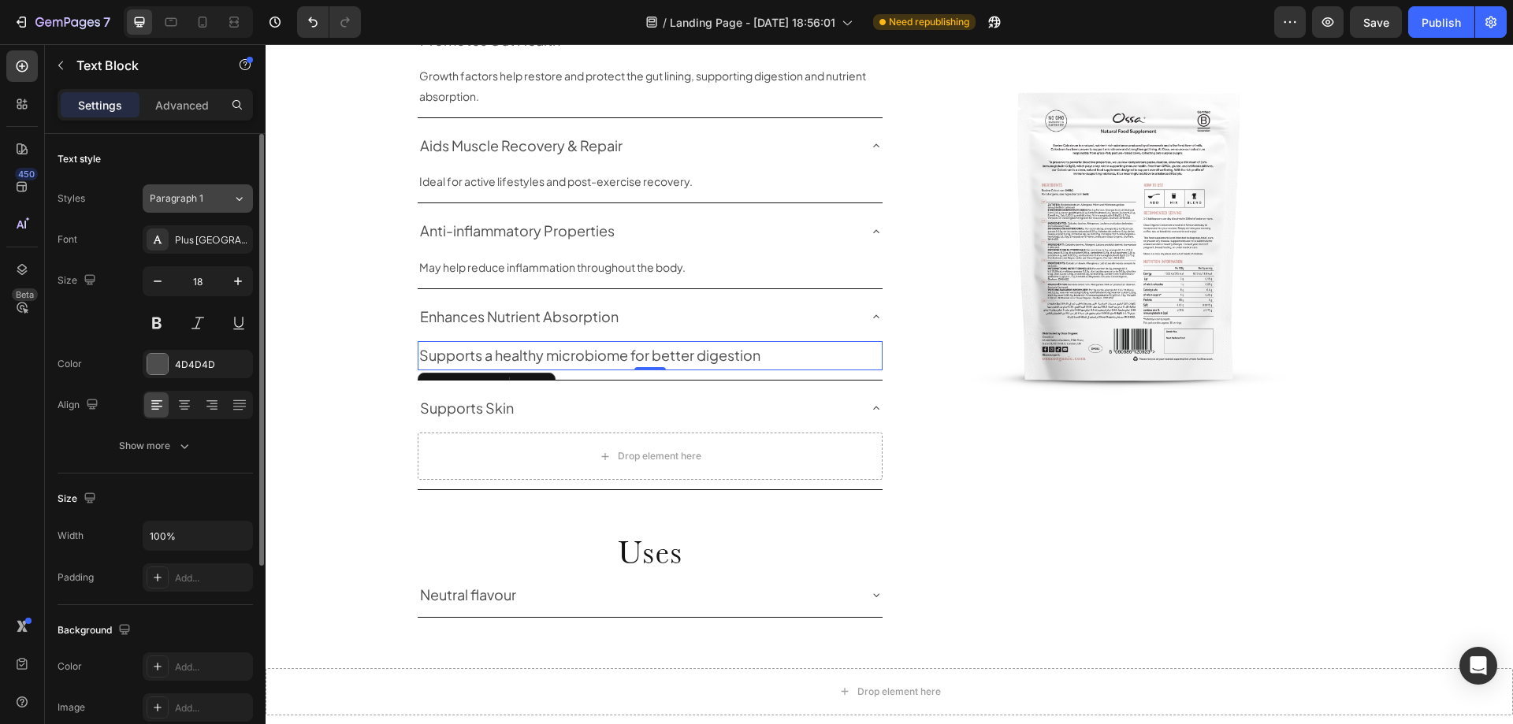
click at [227, 201] on div "Paragraph 1" at bounding box center [191, 199] width 83 height 14
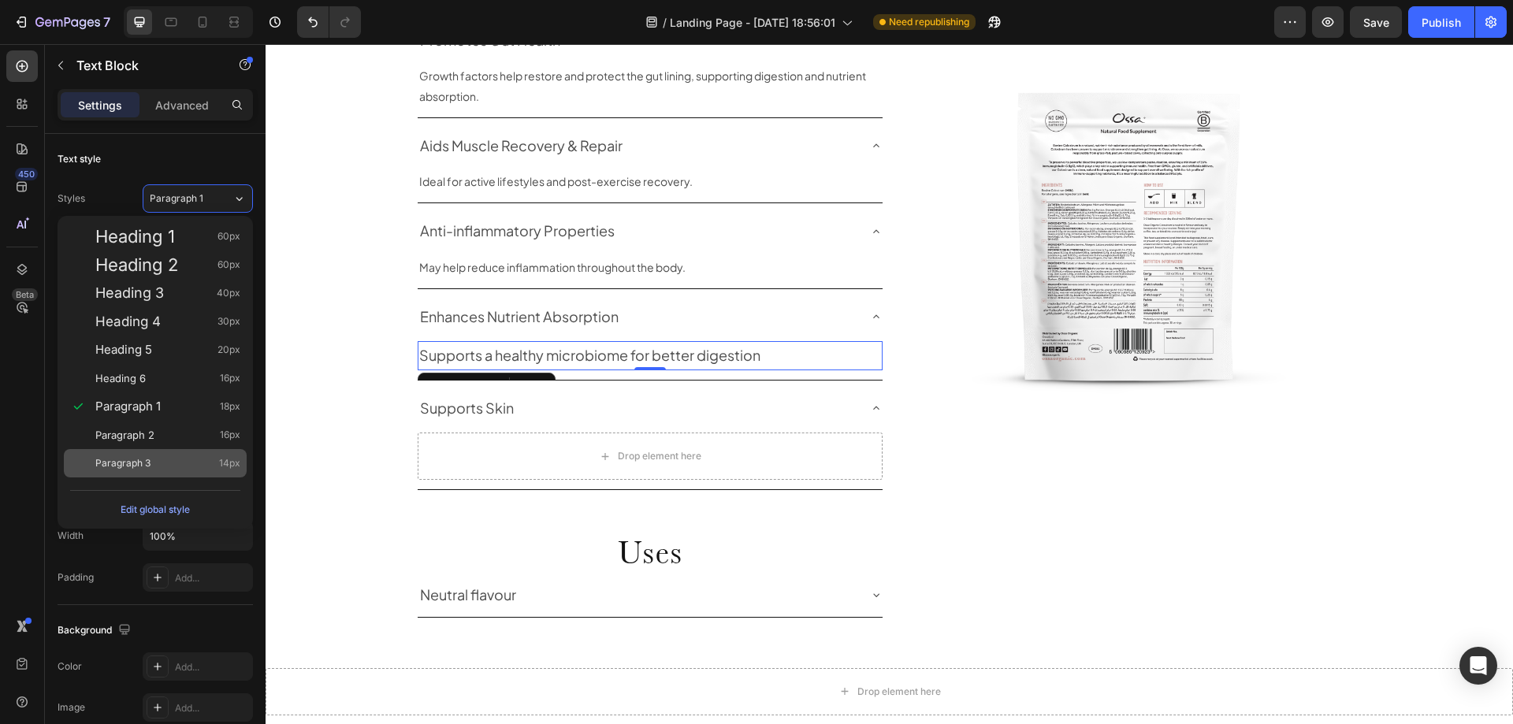
click at [169, 456] on div "Paragraph 3 14px" at bounding box center [167, 464] width 145 height 16
type input "14"
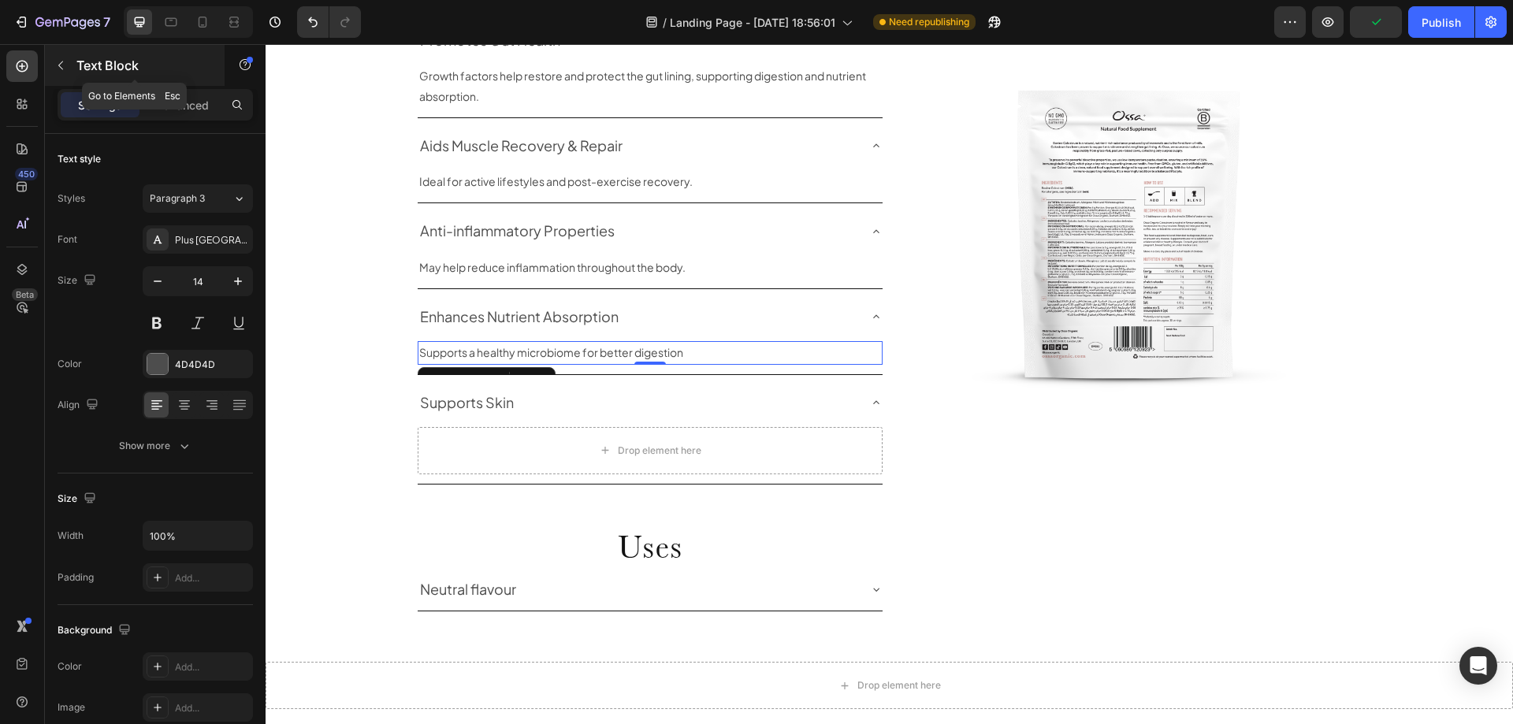
click at [71, 69] on button "button" at bounding box center [60, 65] width 25 height 25
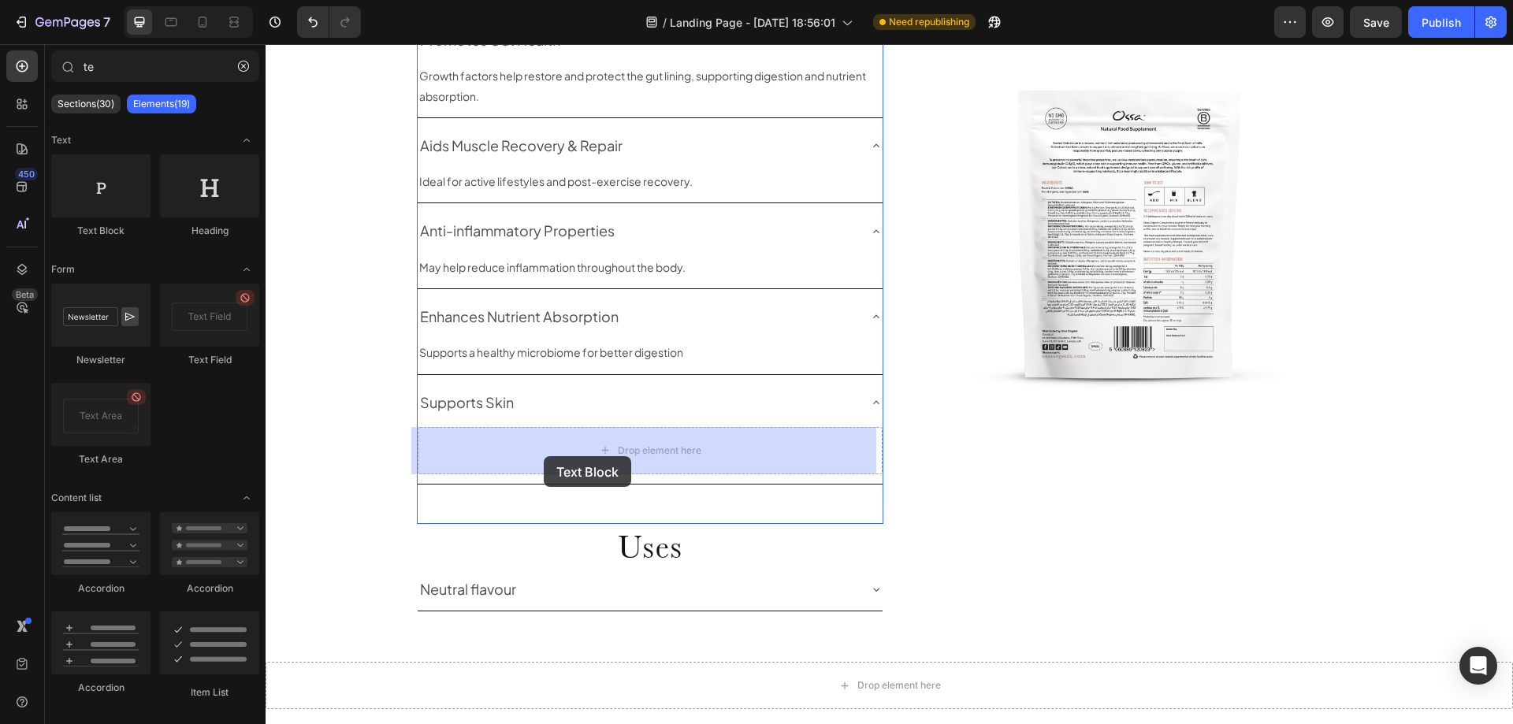
drag, startPoint x: 360, startPoint y: 241, endPoint x: 544, endPoint y: 456, distance: 282.9
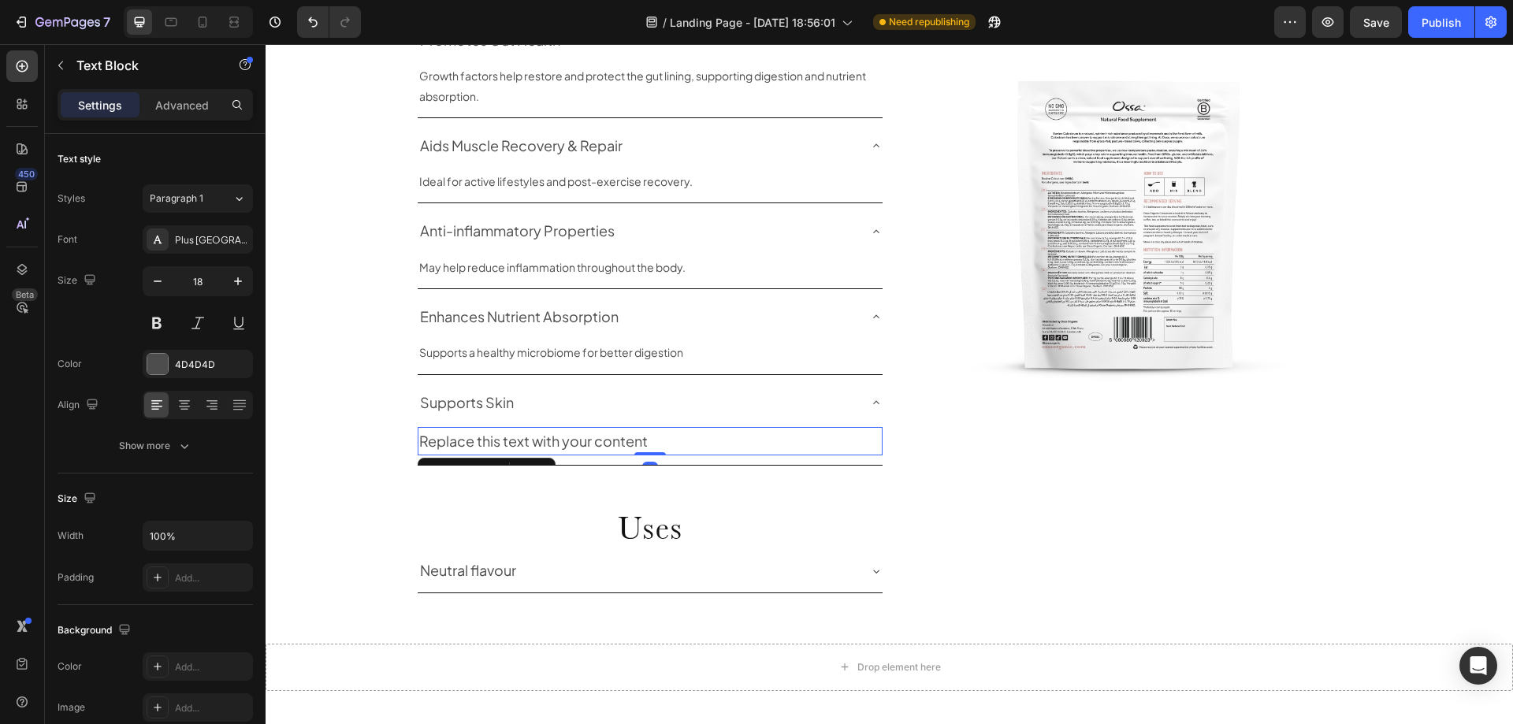
click at [516, 439] on div "Replace this text with your content" at bounding box center [650, 441] width 465 height 28
click at [516, 439] on p "Replace this text with your content" at bounding box center [650, 441] width 462 height 25
click at [207, 195] on div "Paragraph 1" at bounding box center [182, 199] width 64 height 14
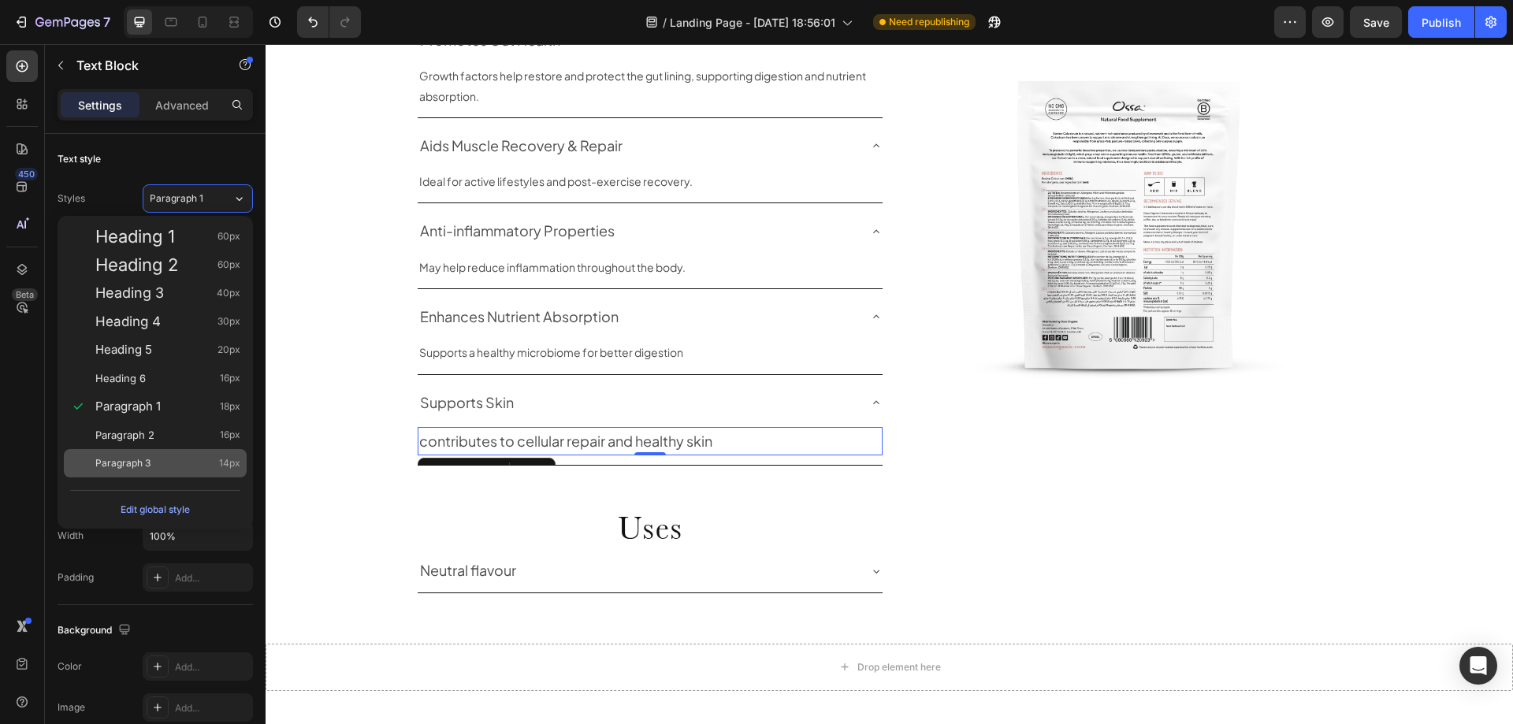
click at [155, 459] on div "Paragraph 3 14px" at bounding box center [167, 464] width 145 height 16
type input "14"
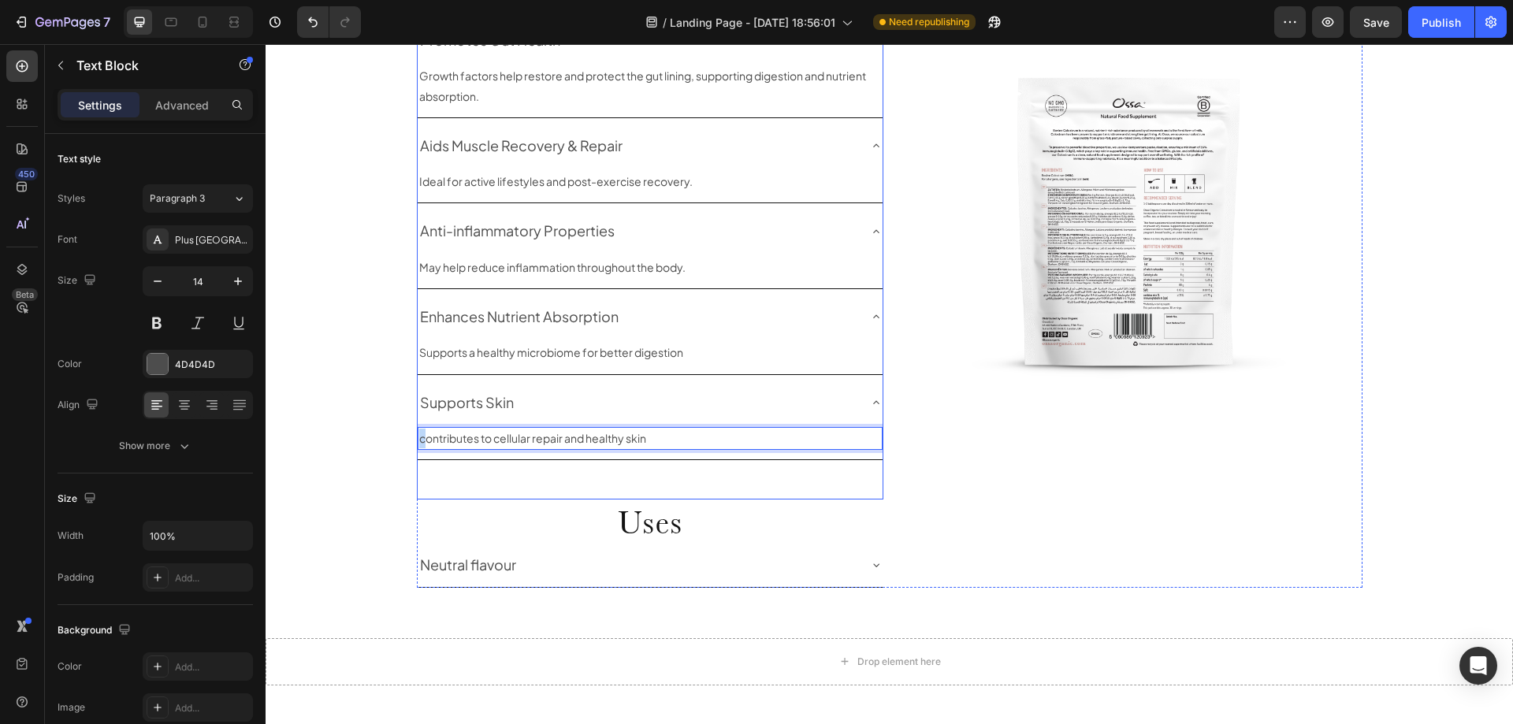
drag, startPoint x: 419, startPoint y: 443, endPoint x: 411, endPoint y: 441, distance: 9.0
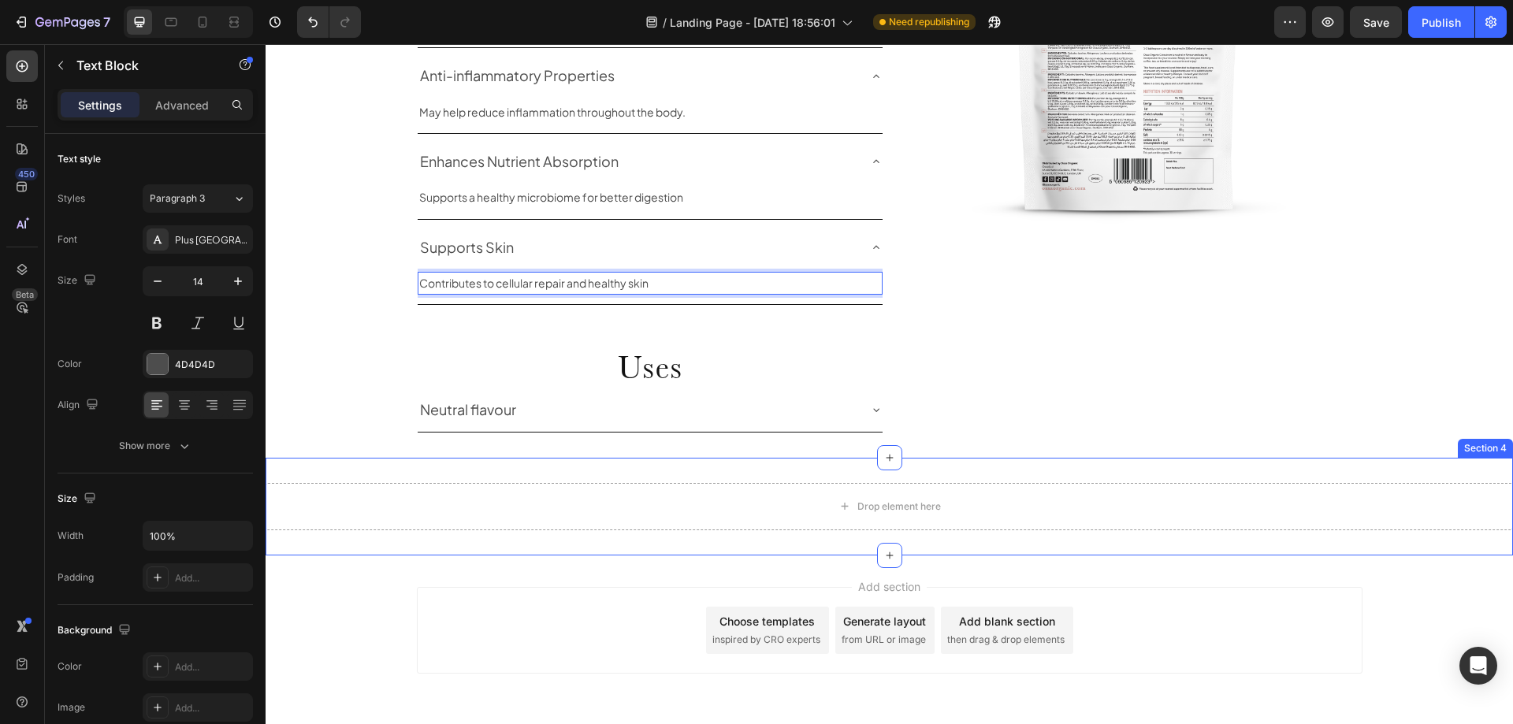
scroll to position [1542, 0]
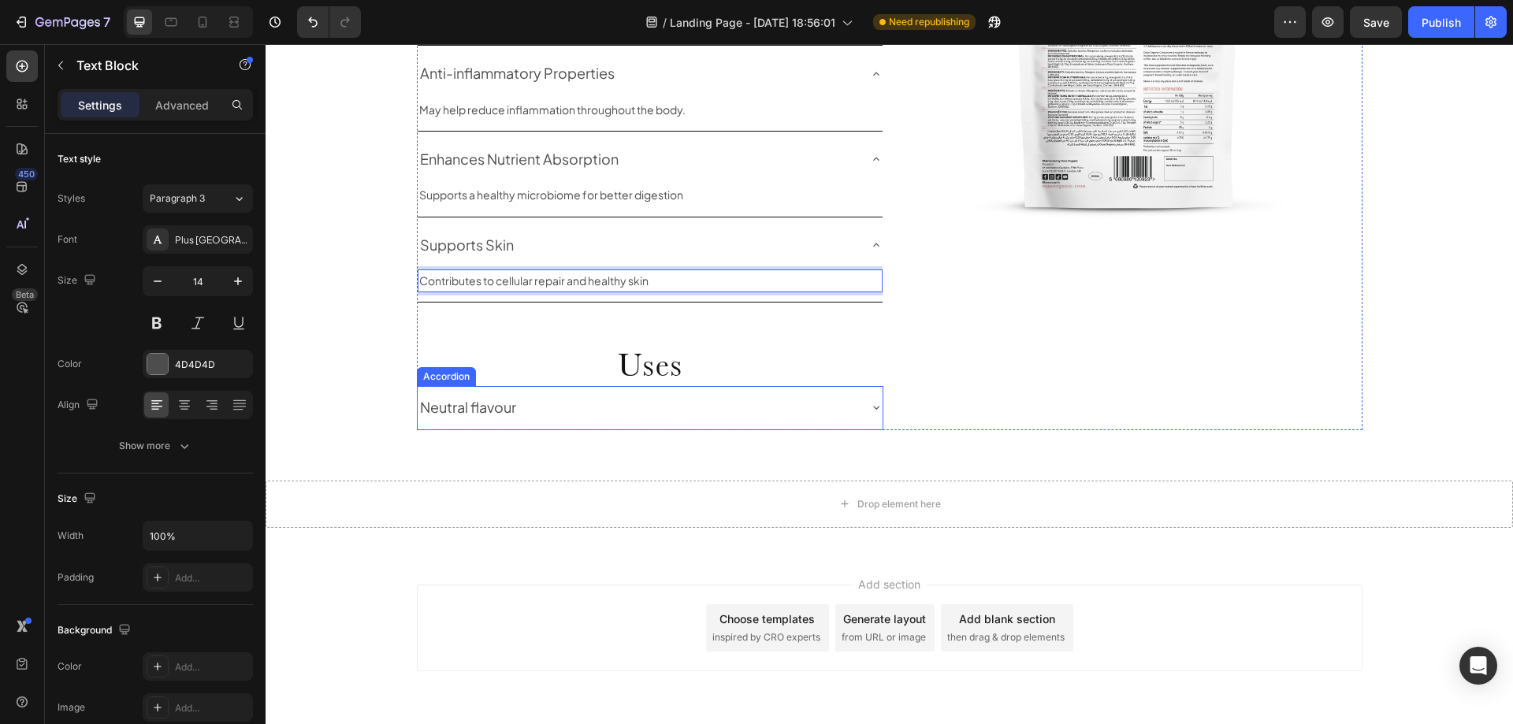
click at [526, 407] on div "Neutral flavour" at bounding box center [638, 407] width 440 height 30
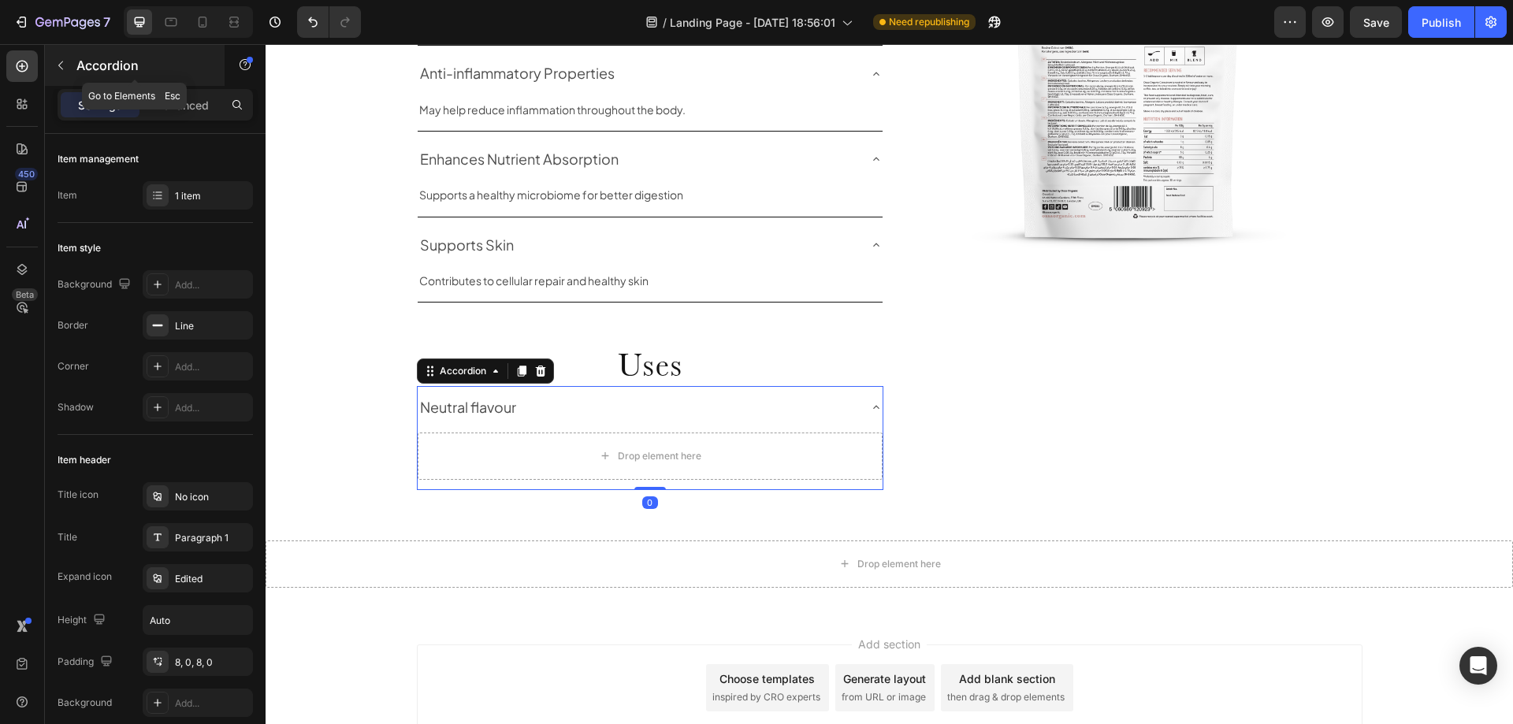
click at [77, 65] on p "Accordion" at bounding box center [143, 65] width 134 height 19
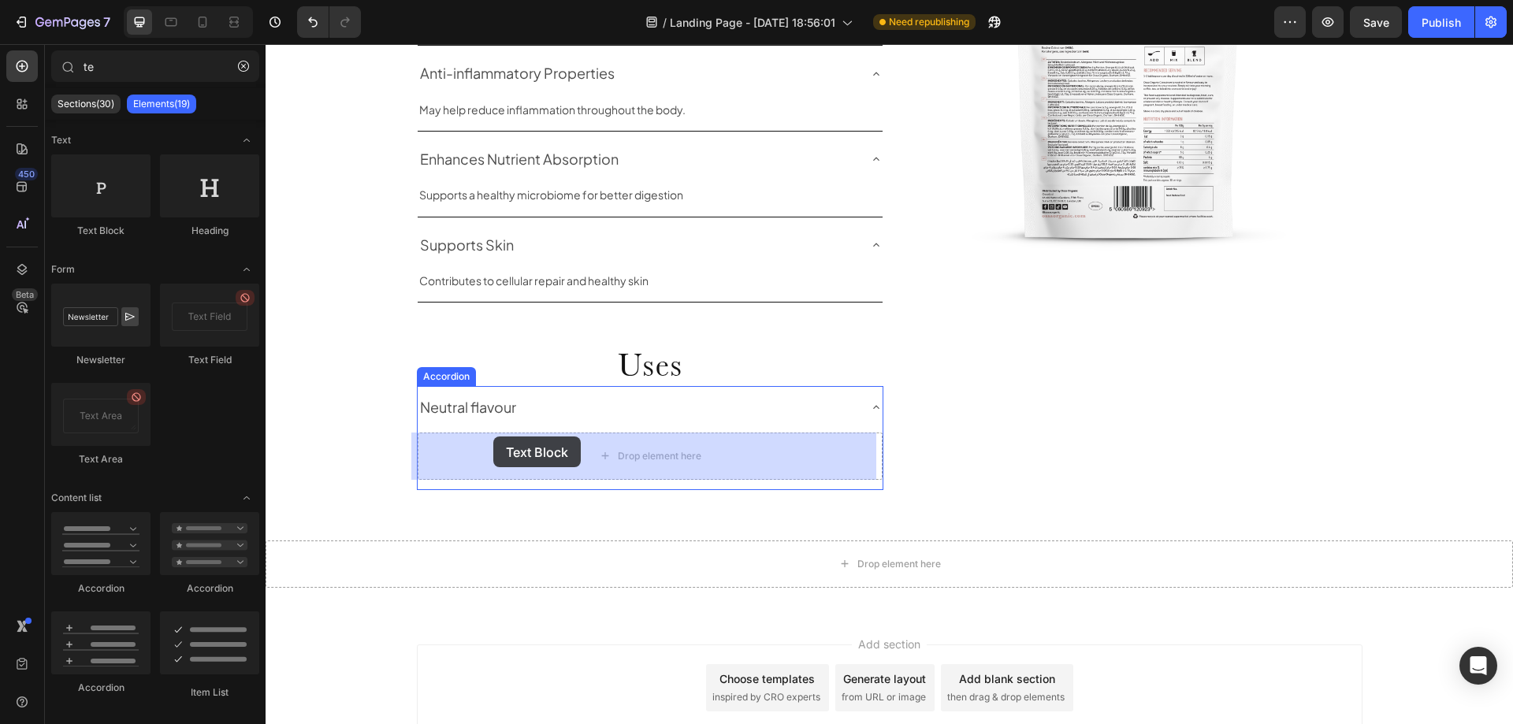
drag, startPoint x: 427, startPoint y: 269, endPoint x: 493, endPoint y: 437, distance: 180.5
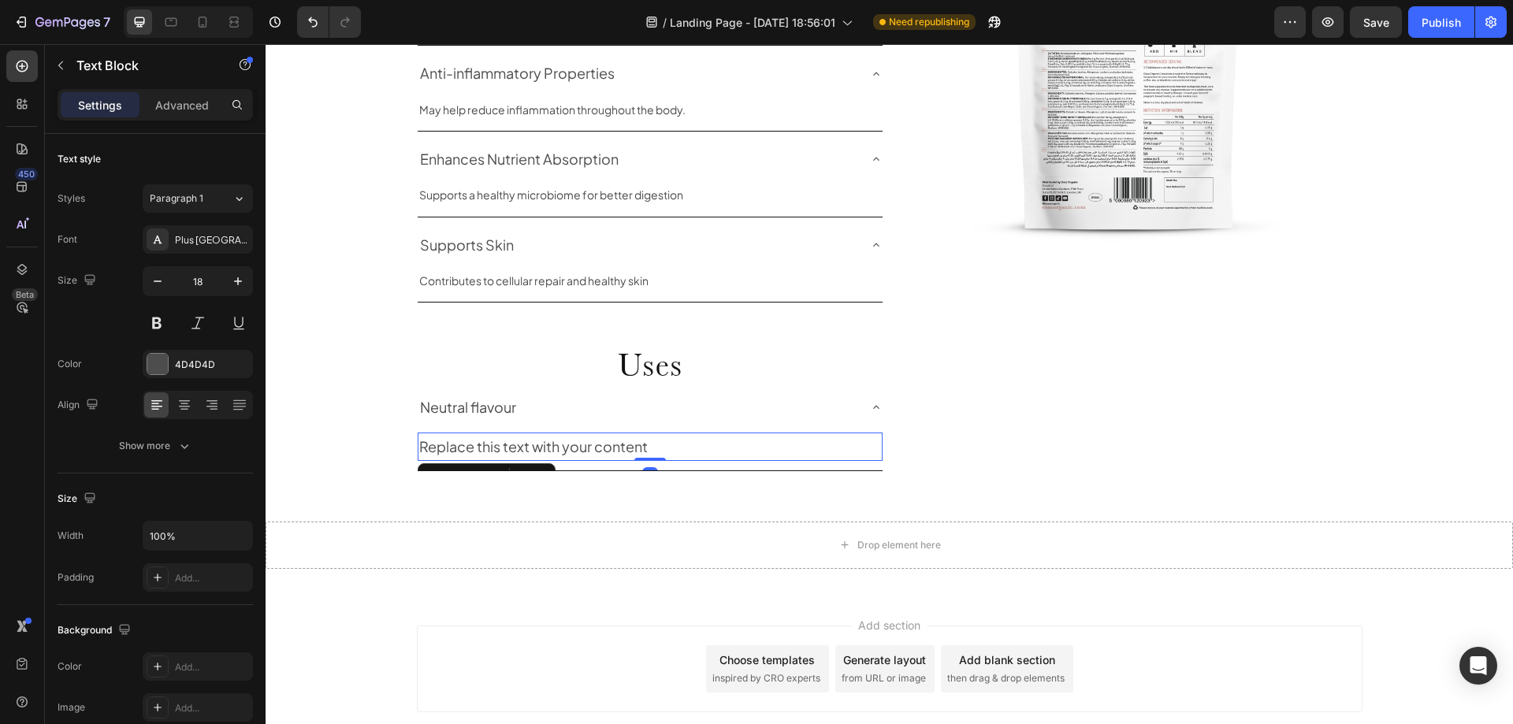
click at [470, 449] on div "Replace this text with your content" at bounding box center [650, 447] width 465 height 28
click at [470, 449] on p "Replace this text with your content" at bounding box center [650, 446] width 462 height 25
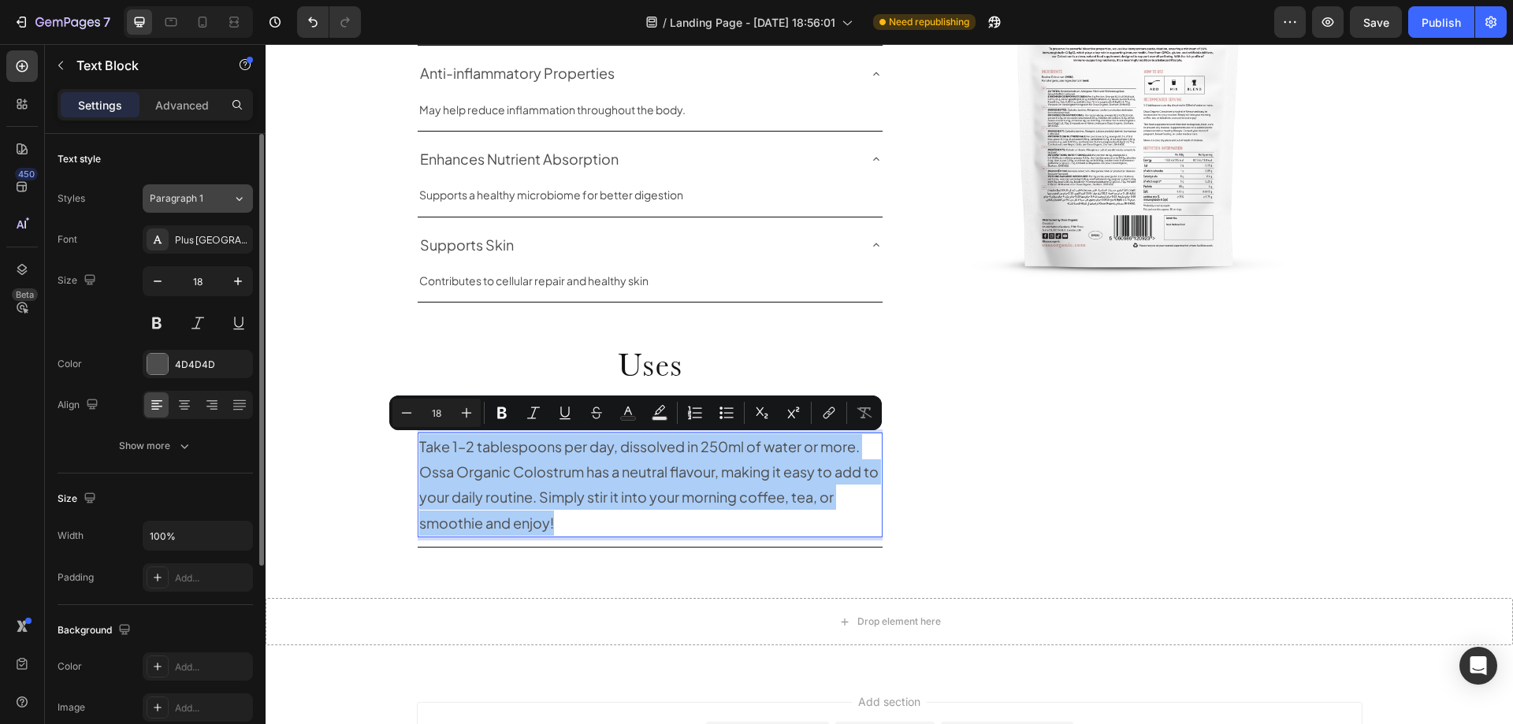
click at [180, 188] on button "Paragraph 1" at bounding box center [198, 198] width 110 height 28
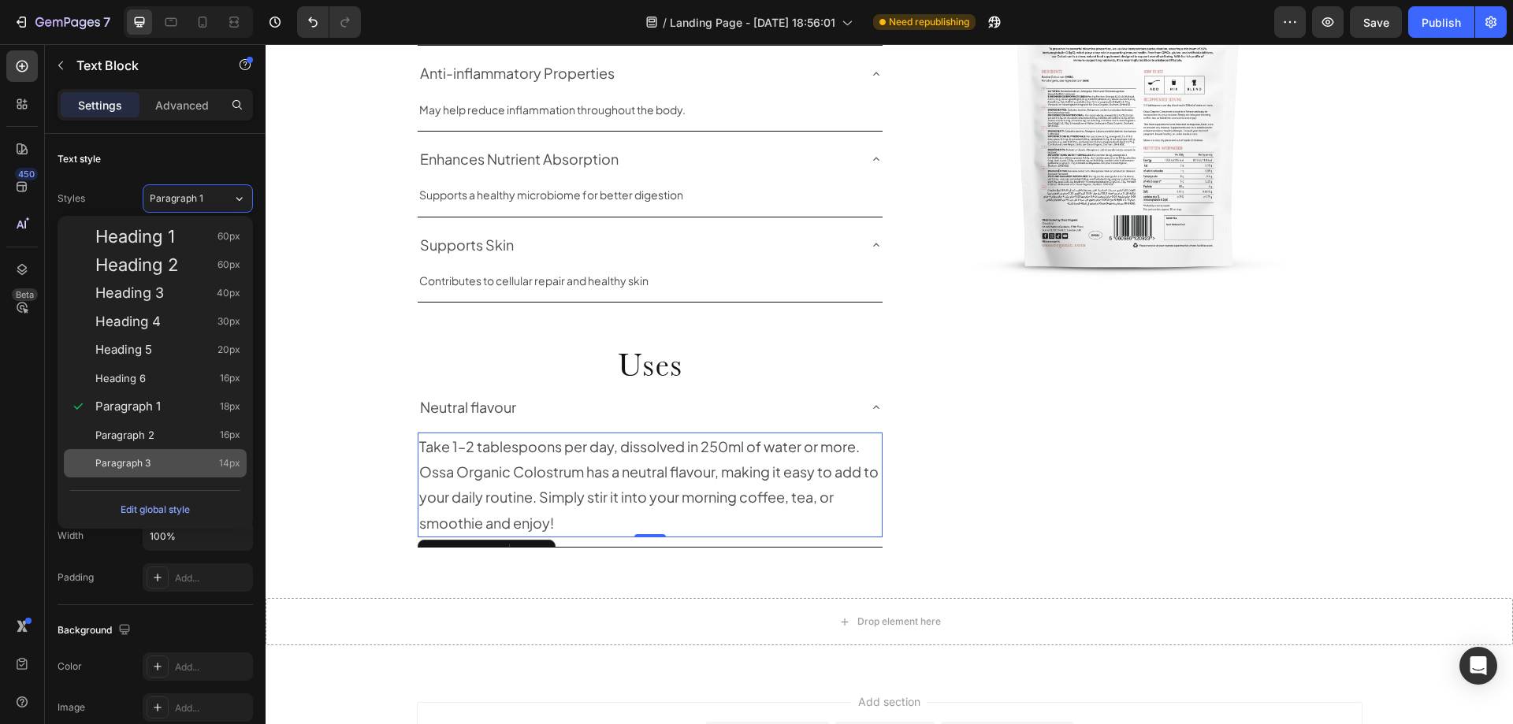
click at [155, 455] on div "Paragraph 3 14px" at bounding box center [155, 463] width 183 height 28
type input "14"
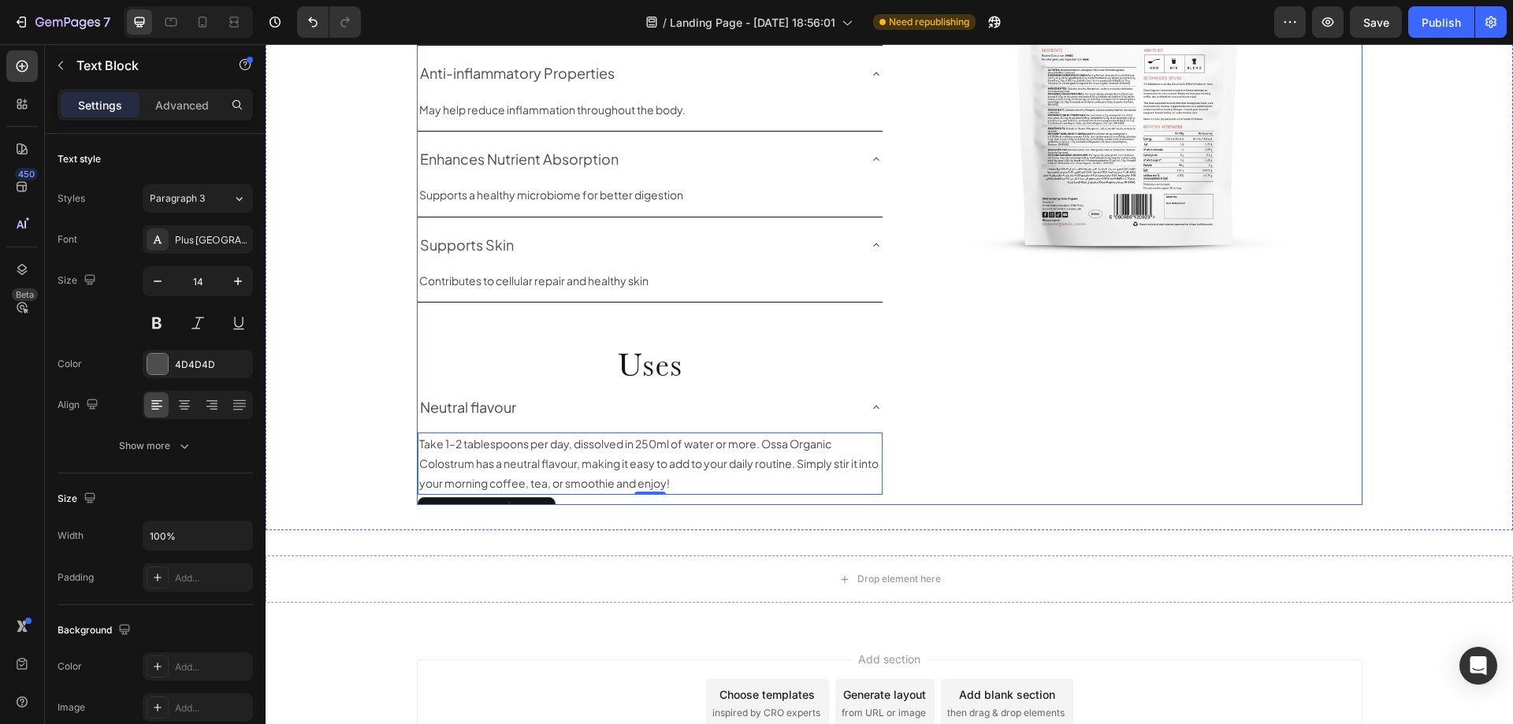
click at [966, 494] on div "Image" at bounding box center [1129, 112] width 467 height 787
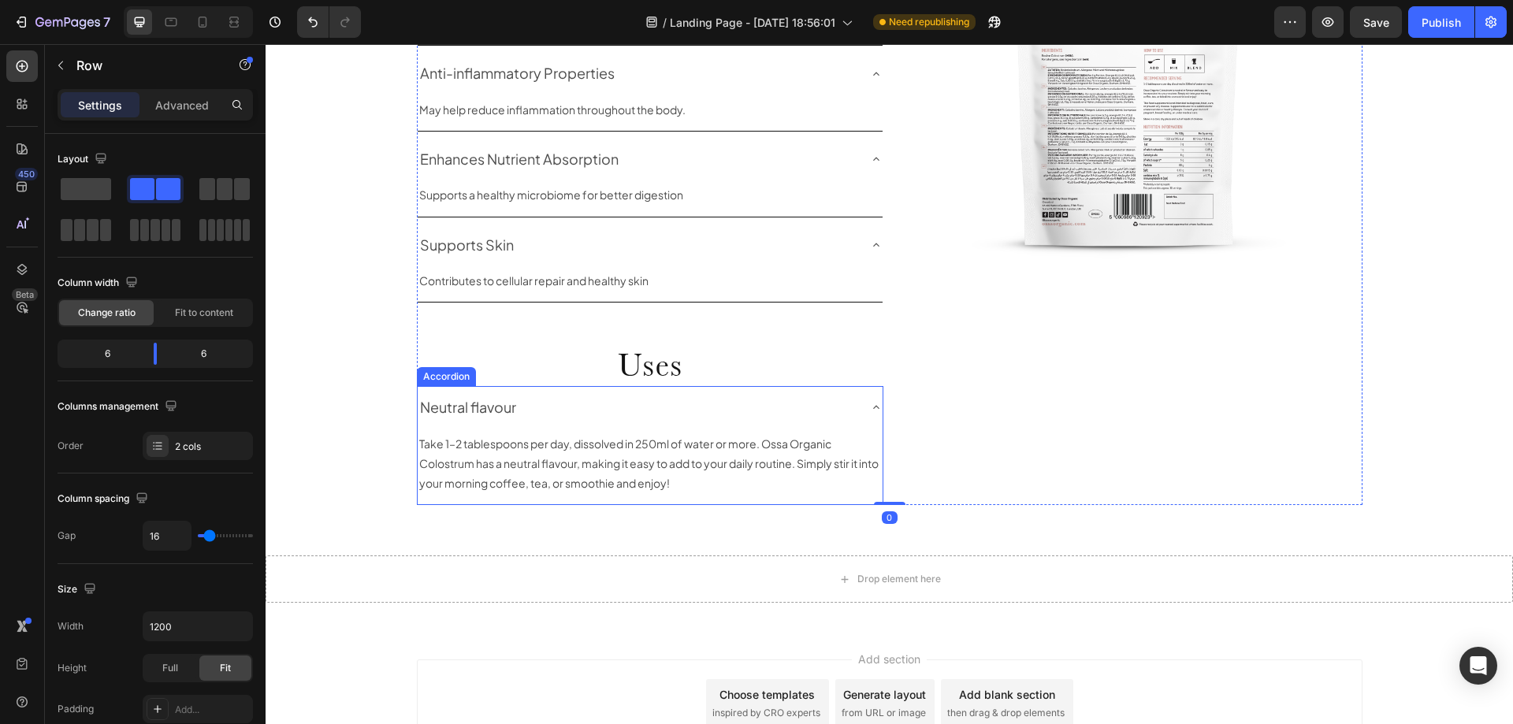
click at [860, 411] on div "Neutral flavour" at bounding box center [650, 407] width 465 height 43
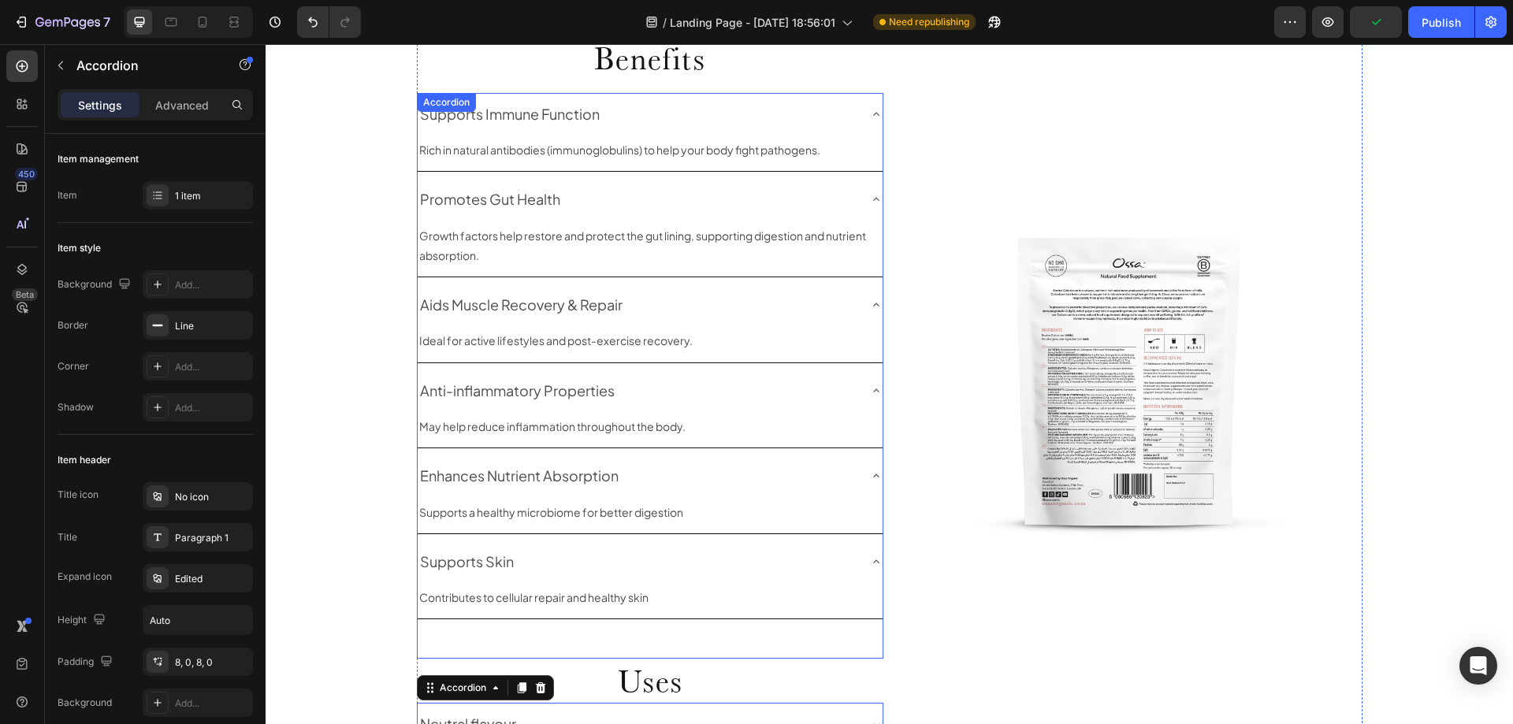
scroll to position [991, 0]
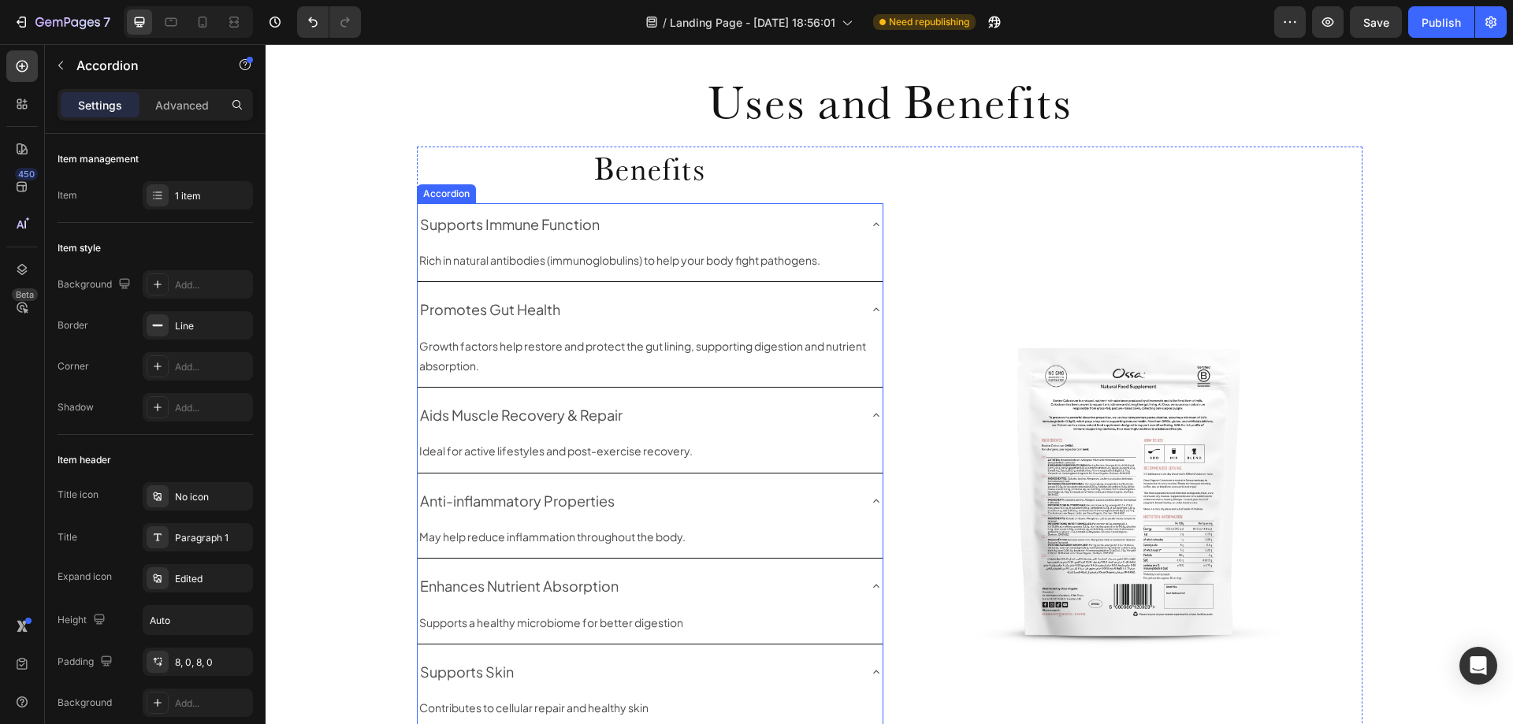
click at [870, 231] on icon at bounding box center [876, 224] width 13 height 13
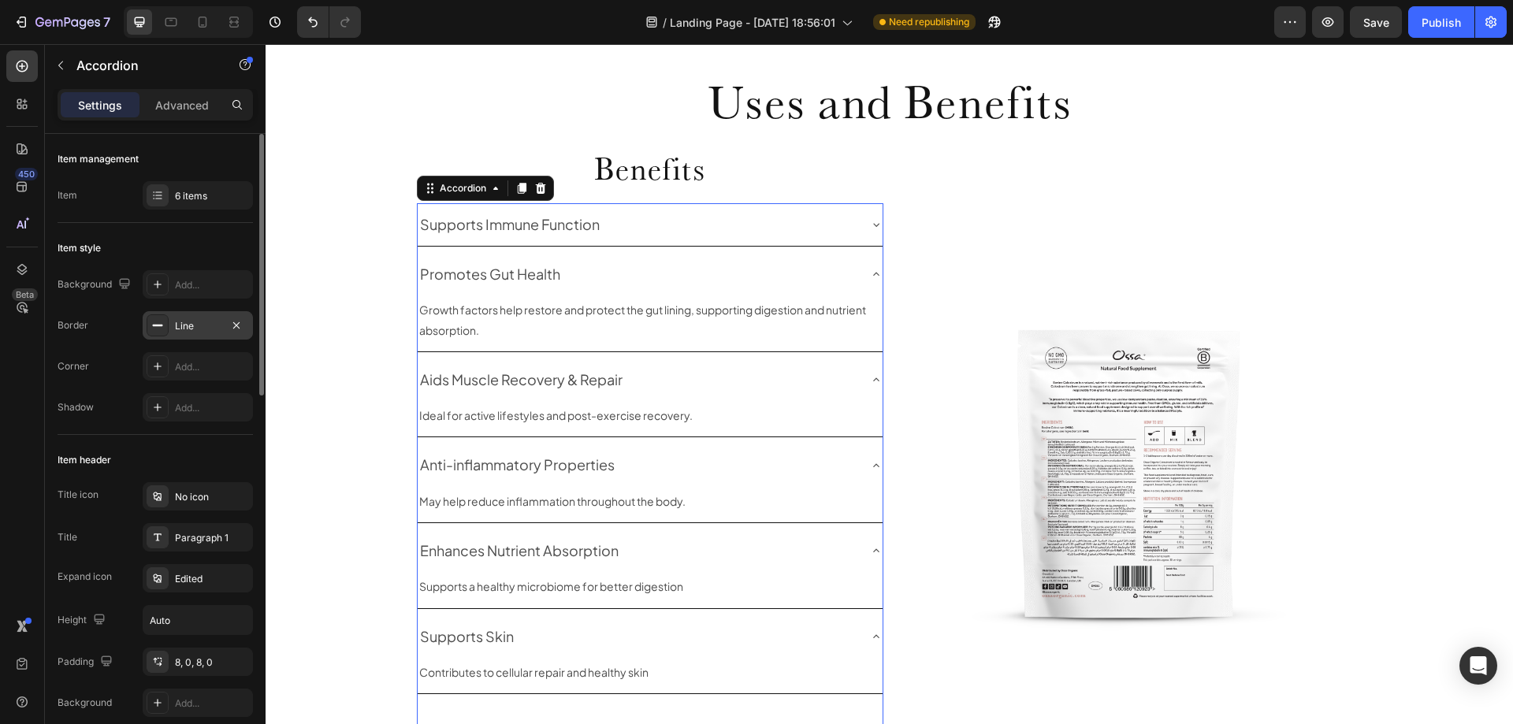
click at [167, 329] on div at bounding box center [158, 325] width 22 height 22
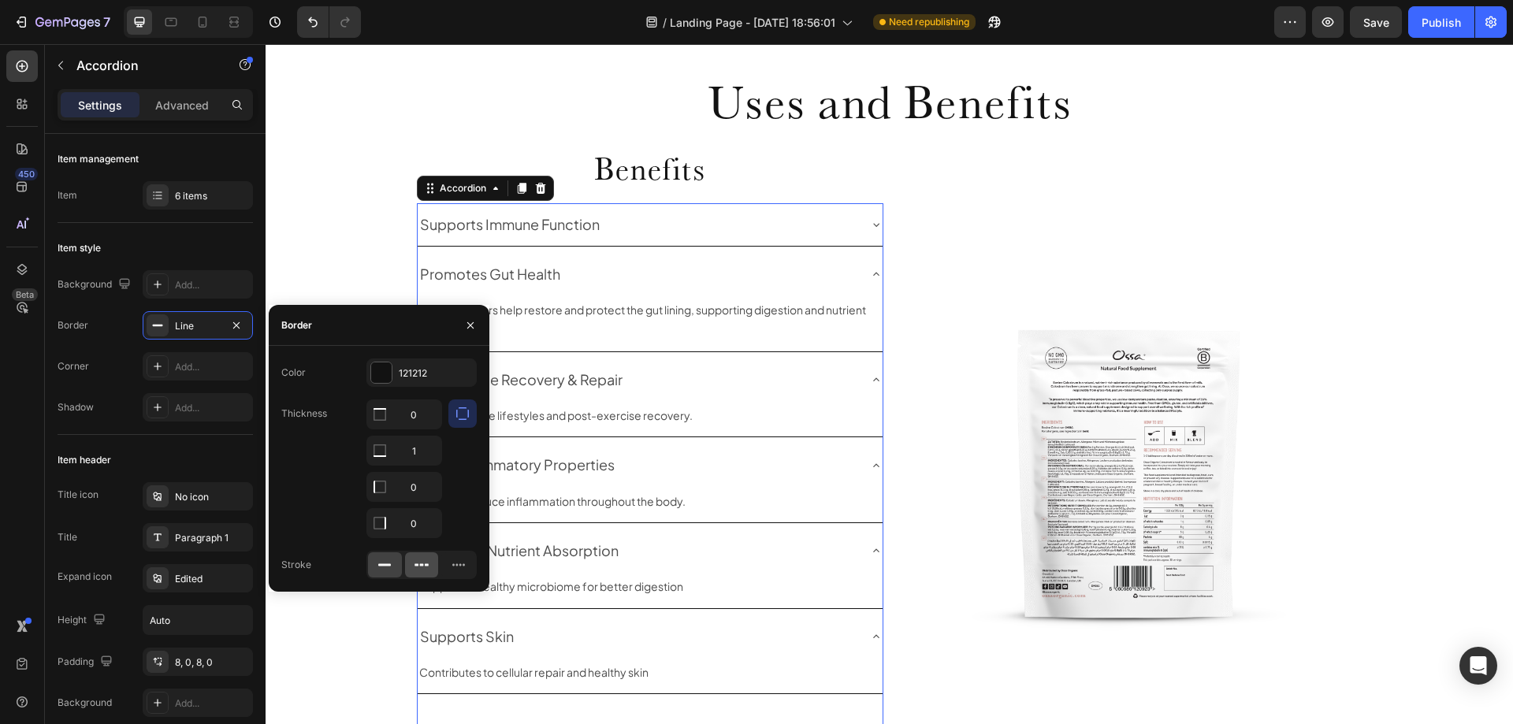
click at [416, 567] on icon at bounding box center [422, 565] width 16 height 16
click at [461, 567] on icon at bounding box center [459, 565] width 16 height 16
click at [426, 564] on icon at bounding box center [422, 565] width 16 height 16
click at [322, 274] on div "Uses and Benefits Heading Row Benefits Heading Supports Immune Function Promote…" at bounding box center [890, 439] width 1248 height 765
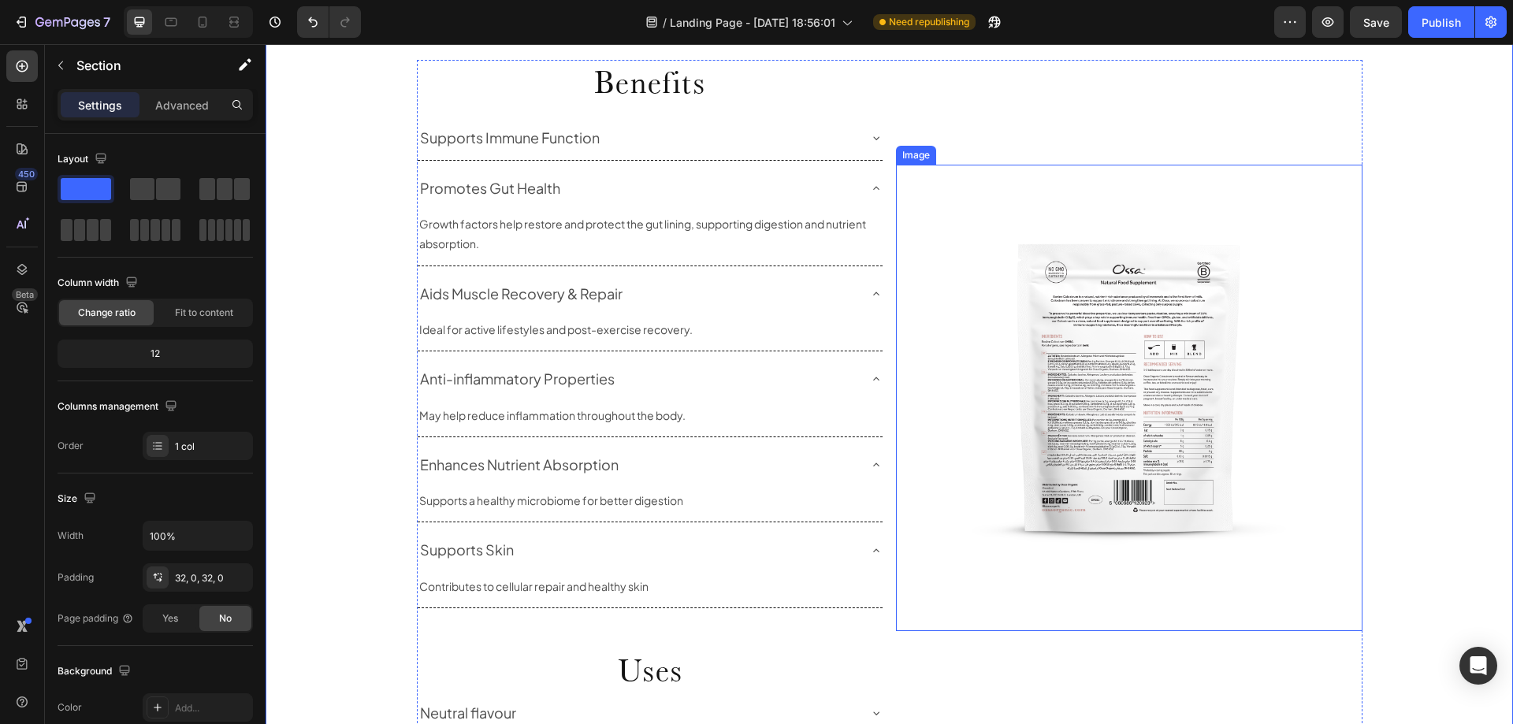
scroll to position [1227, 0]
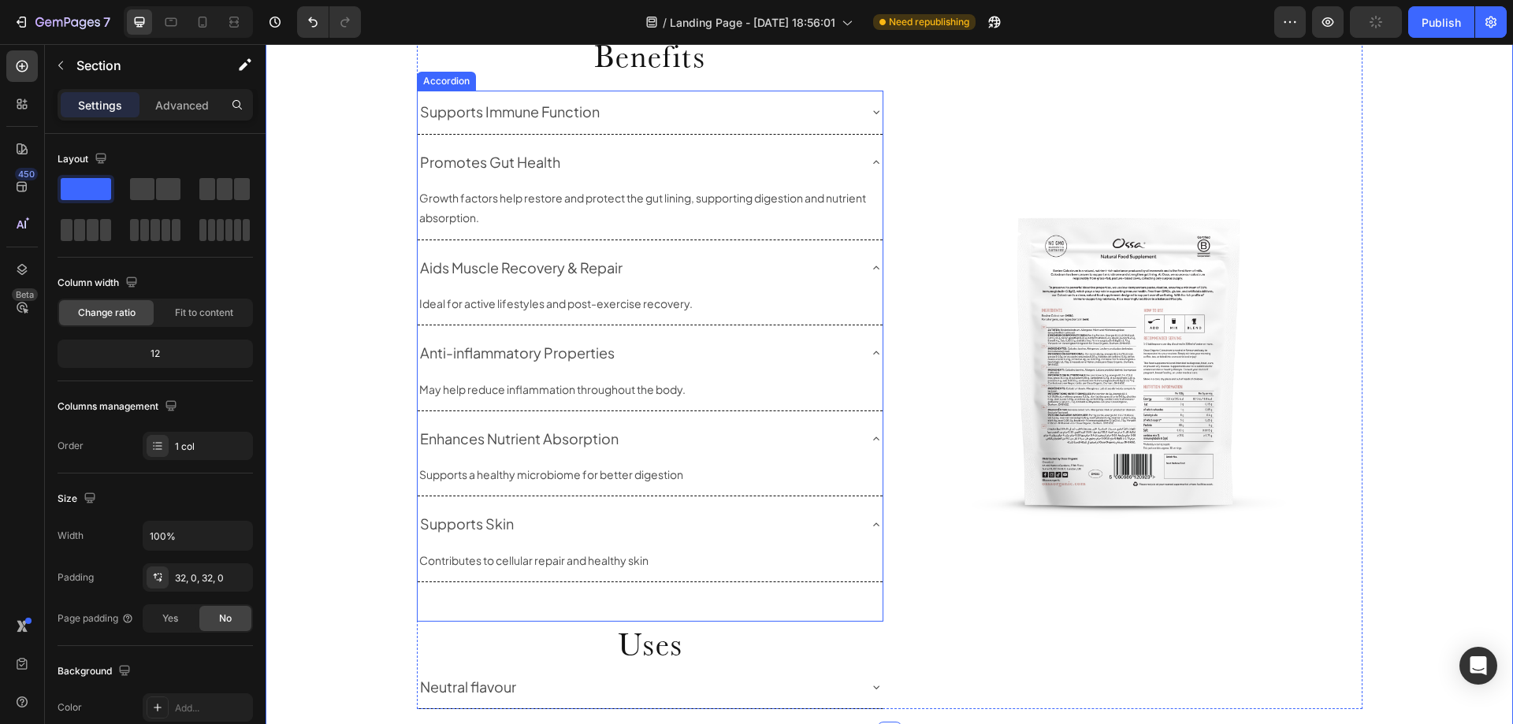
click at [870, 266] on icon at bounding box center [876, 268] width 13 height 13
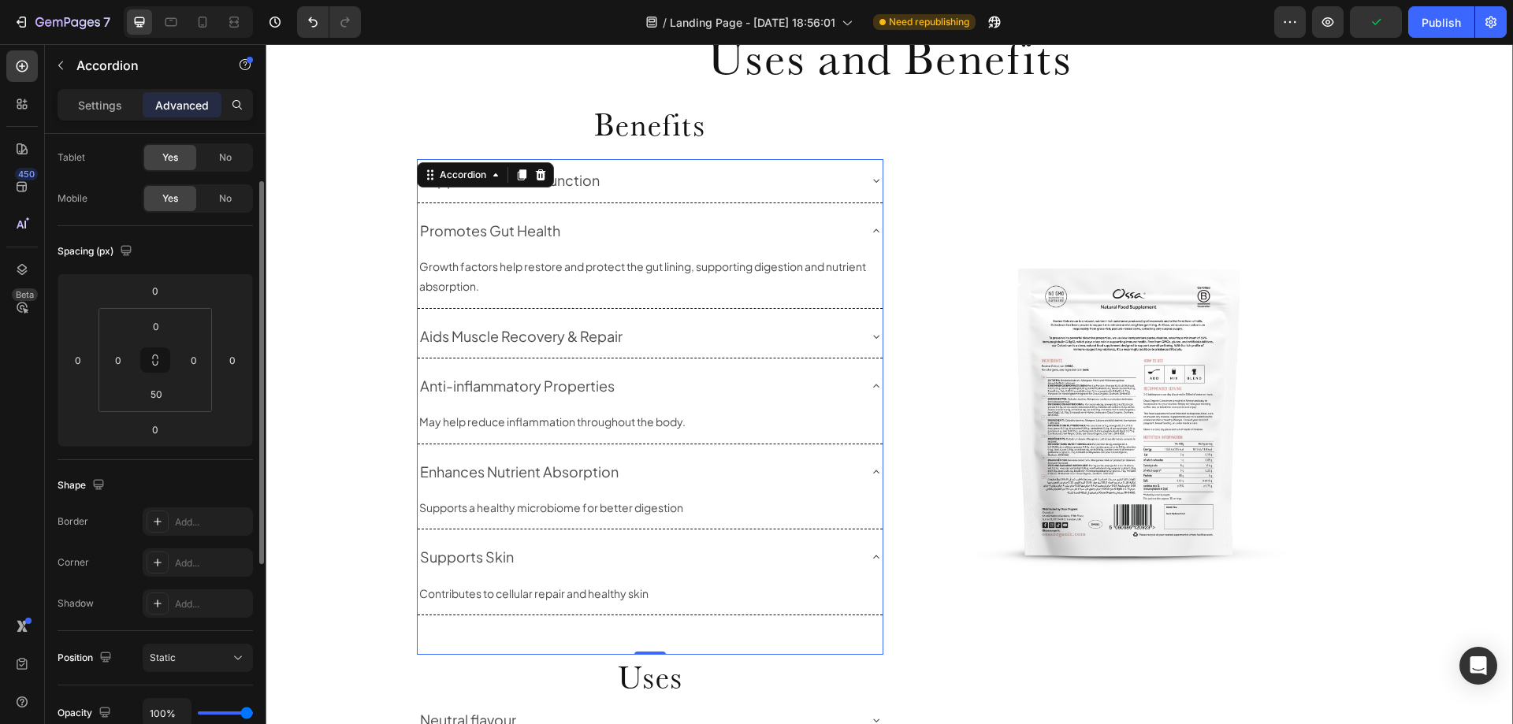
scroll to position [1148, 0]
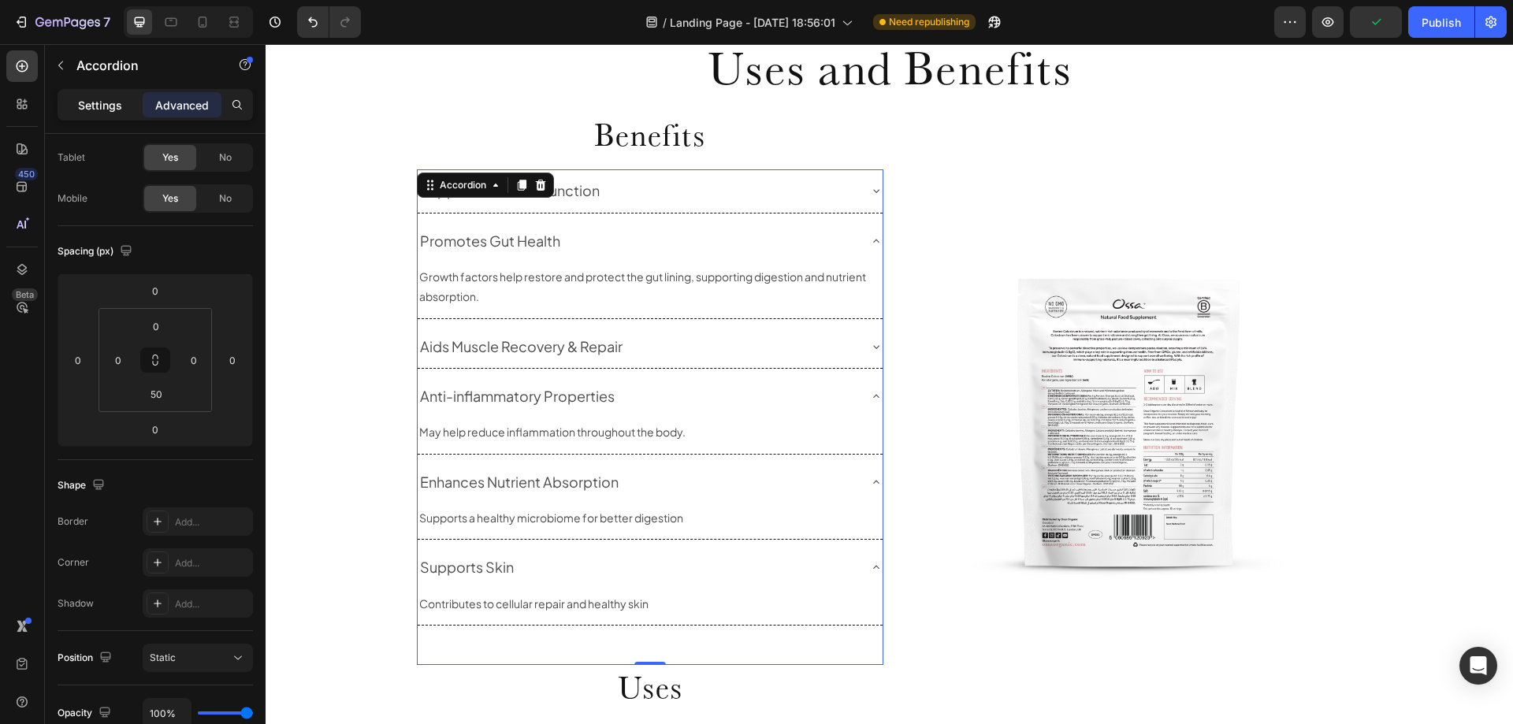
click at [108, 104] on p "Settings" at bounding box center [100, 105] width 44 height 17
type input "8"
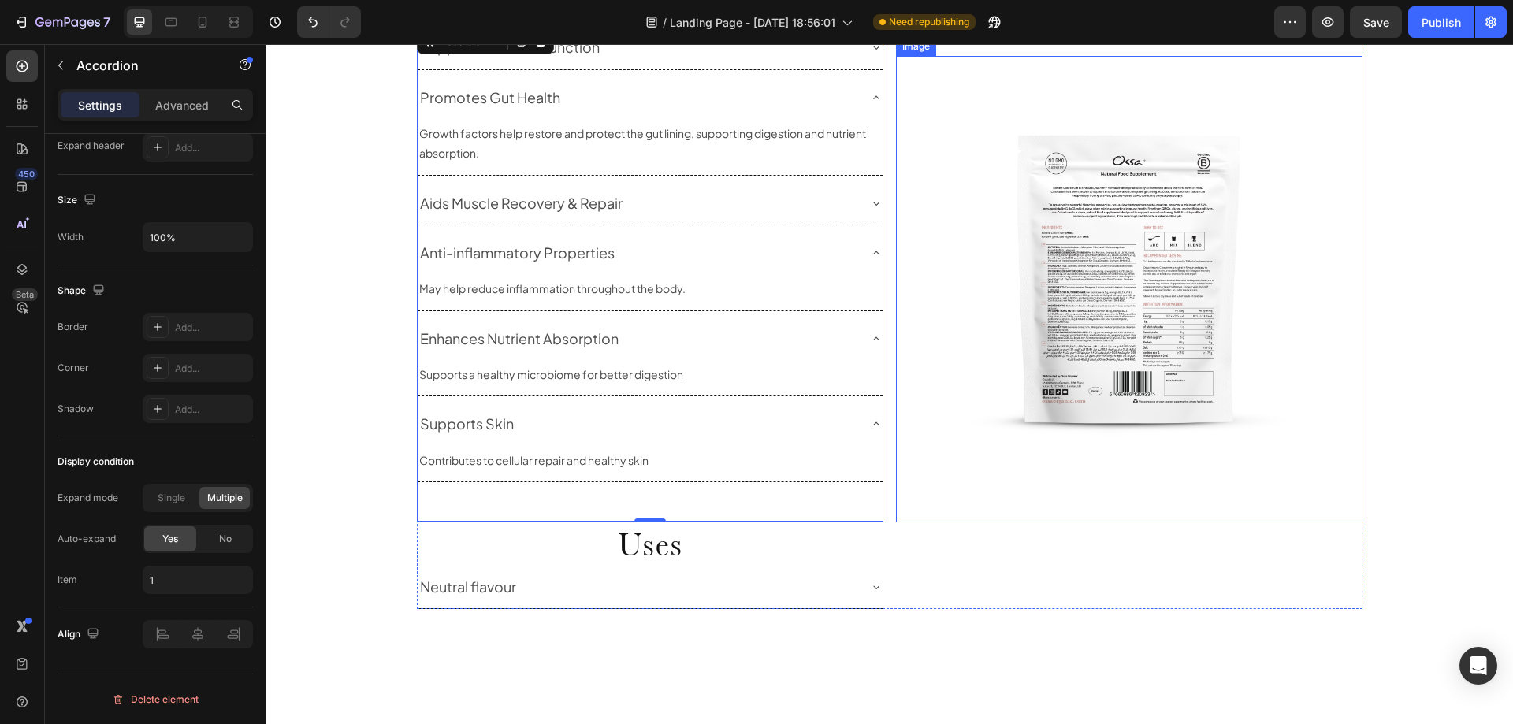
scroll to position [1306, 0]
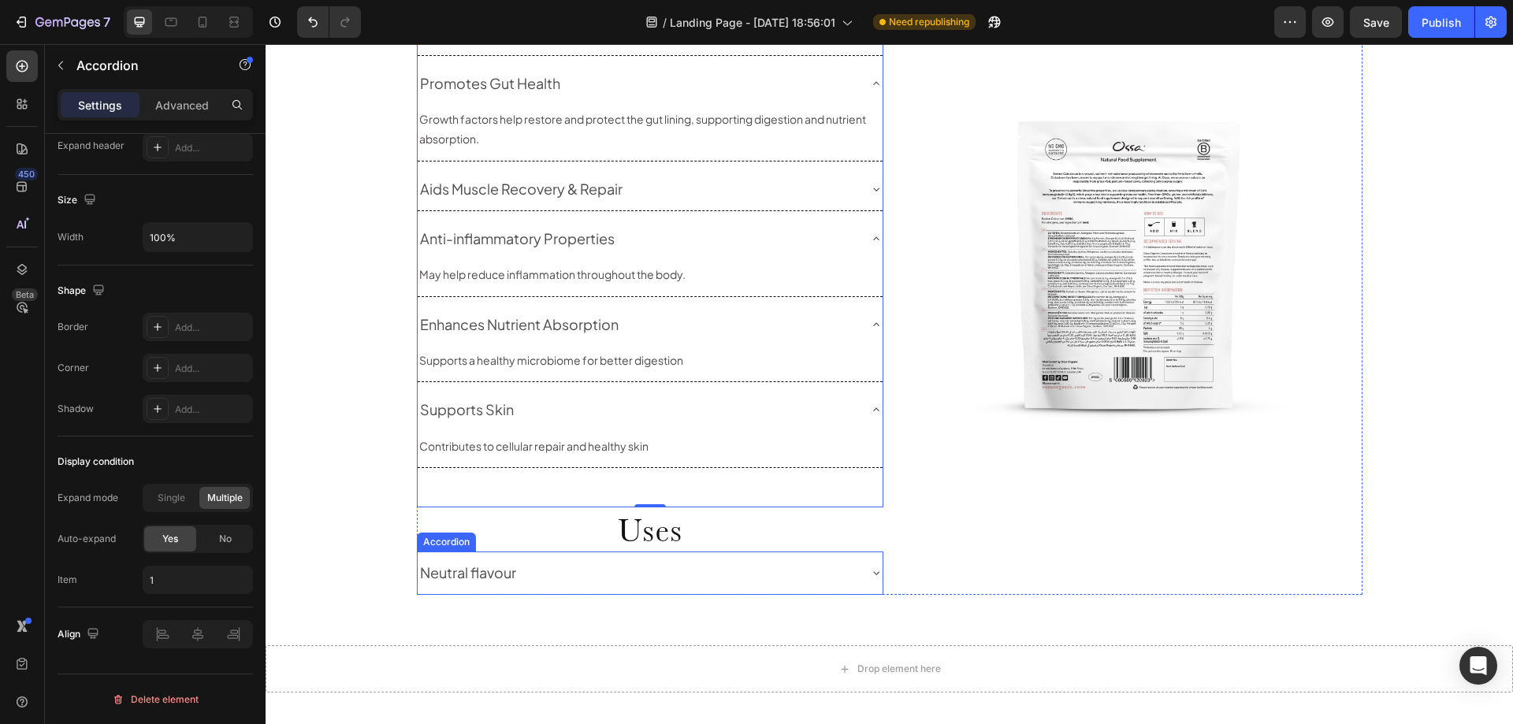
click at [731, 593] on div "Neutral flavour" at bounding box center [650, 573] width 465 height 43
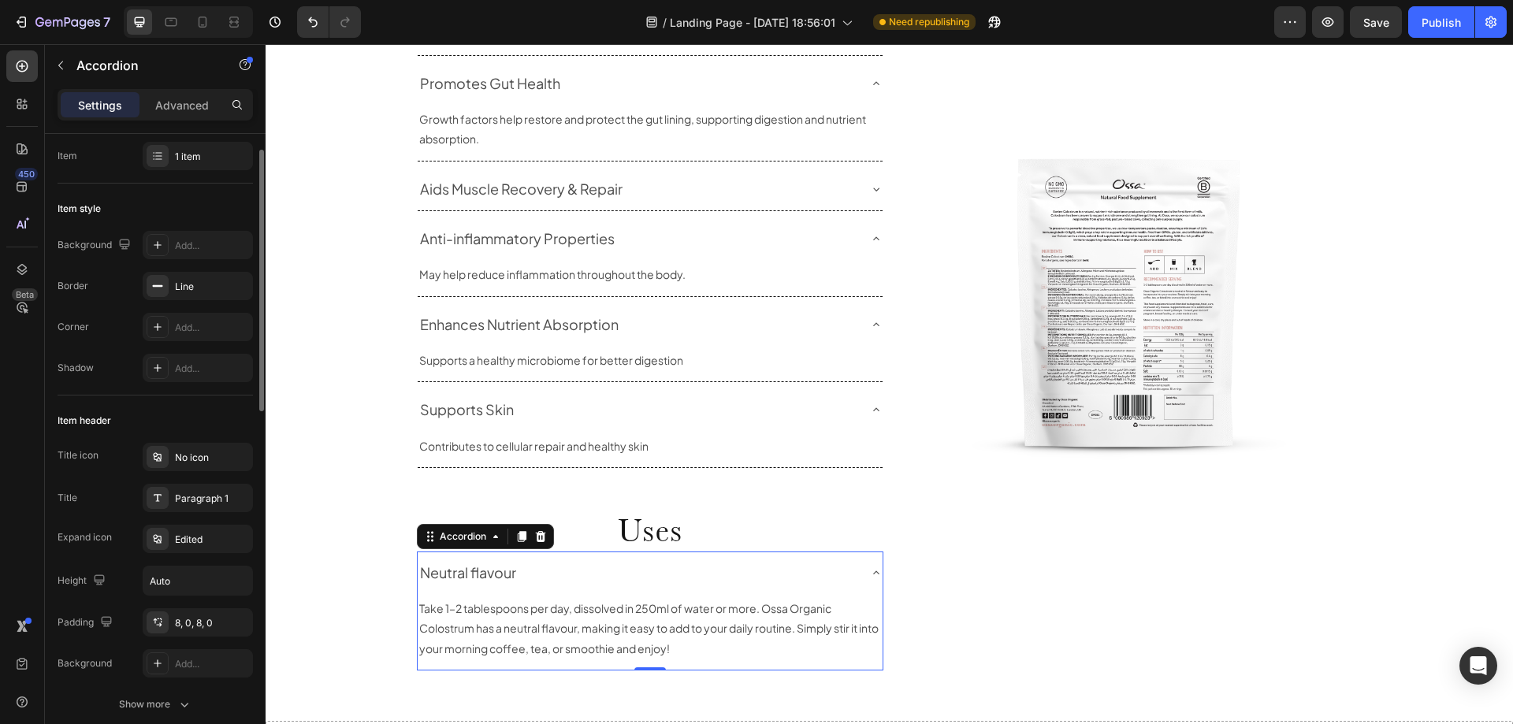
scroll to position [0, 0]
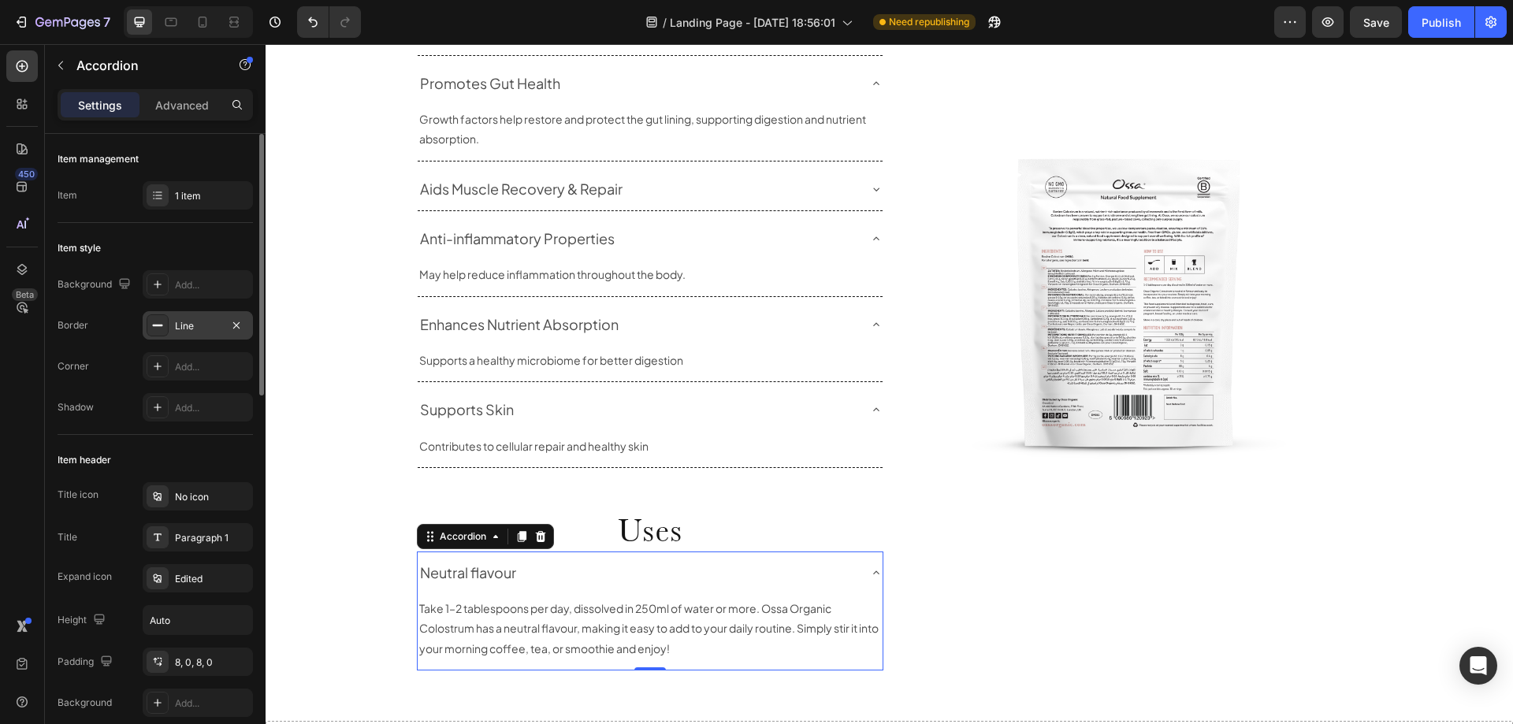
click at [188, 325] on div "Line" at bounding box center [198, 326] width 46 height 14
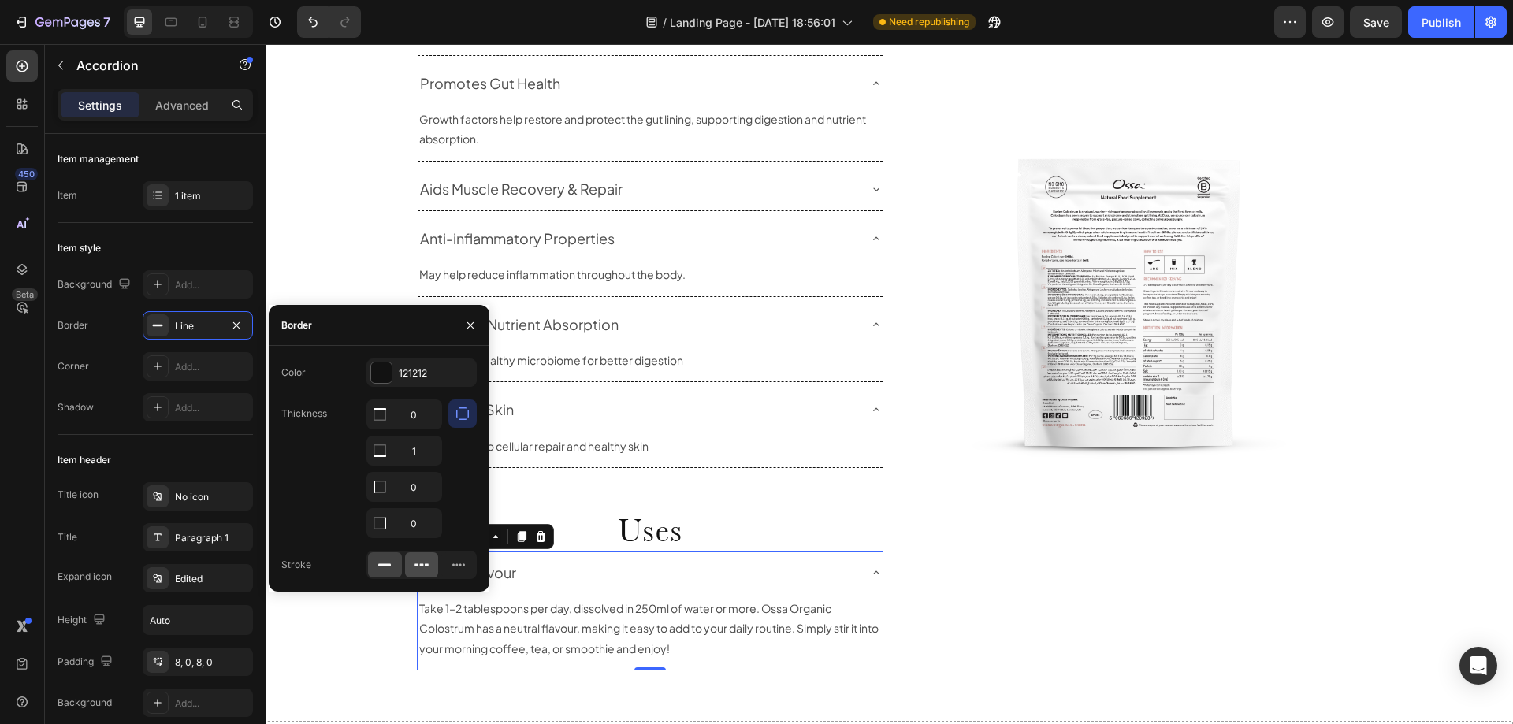
click at [426, 564] on icon at bounding box center [427, 565] width 4 height 2
click at [1157, 669] on div "Image" at bounding box center [1129, 312] width 467 height 715
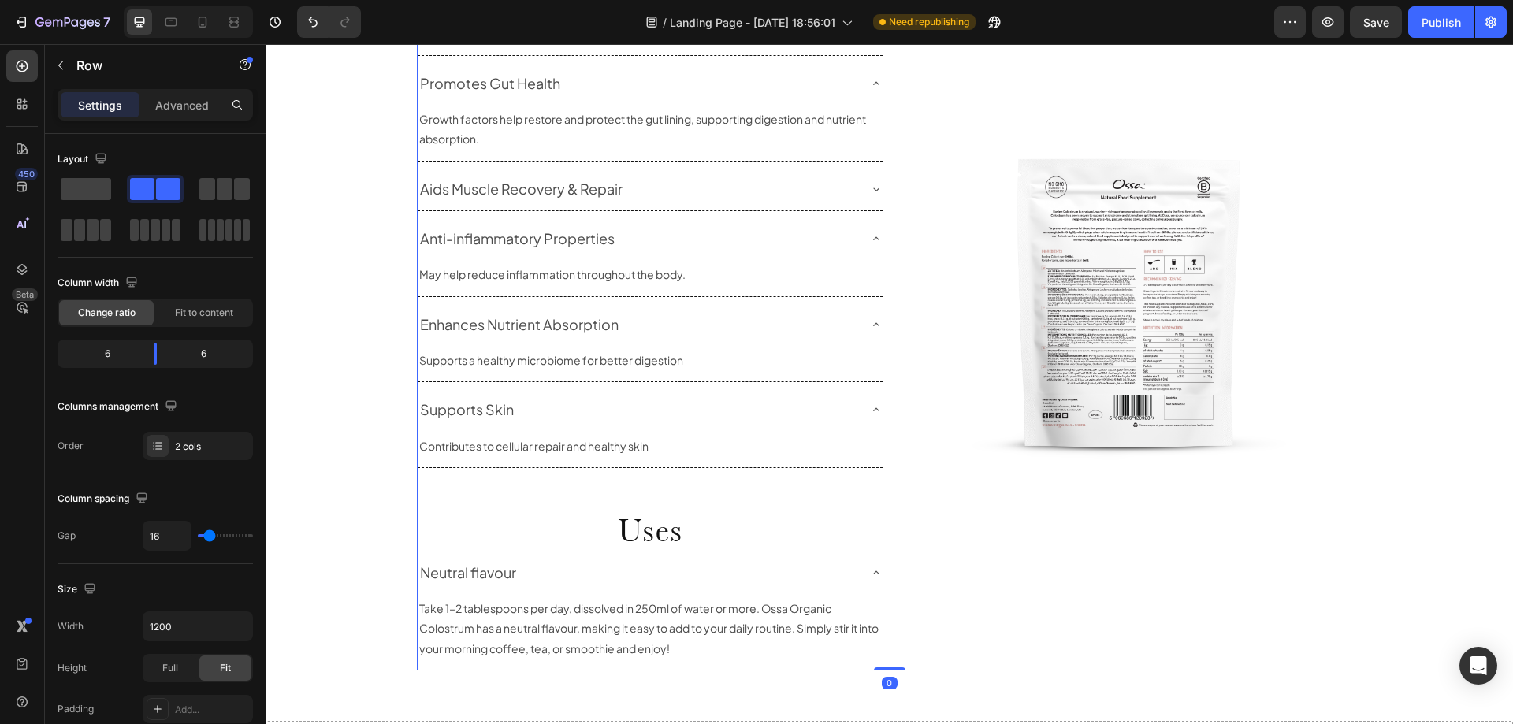
click at [1140, 612] on div "Image" at bounding box center [1129, 312] width 467 height 715
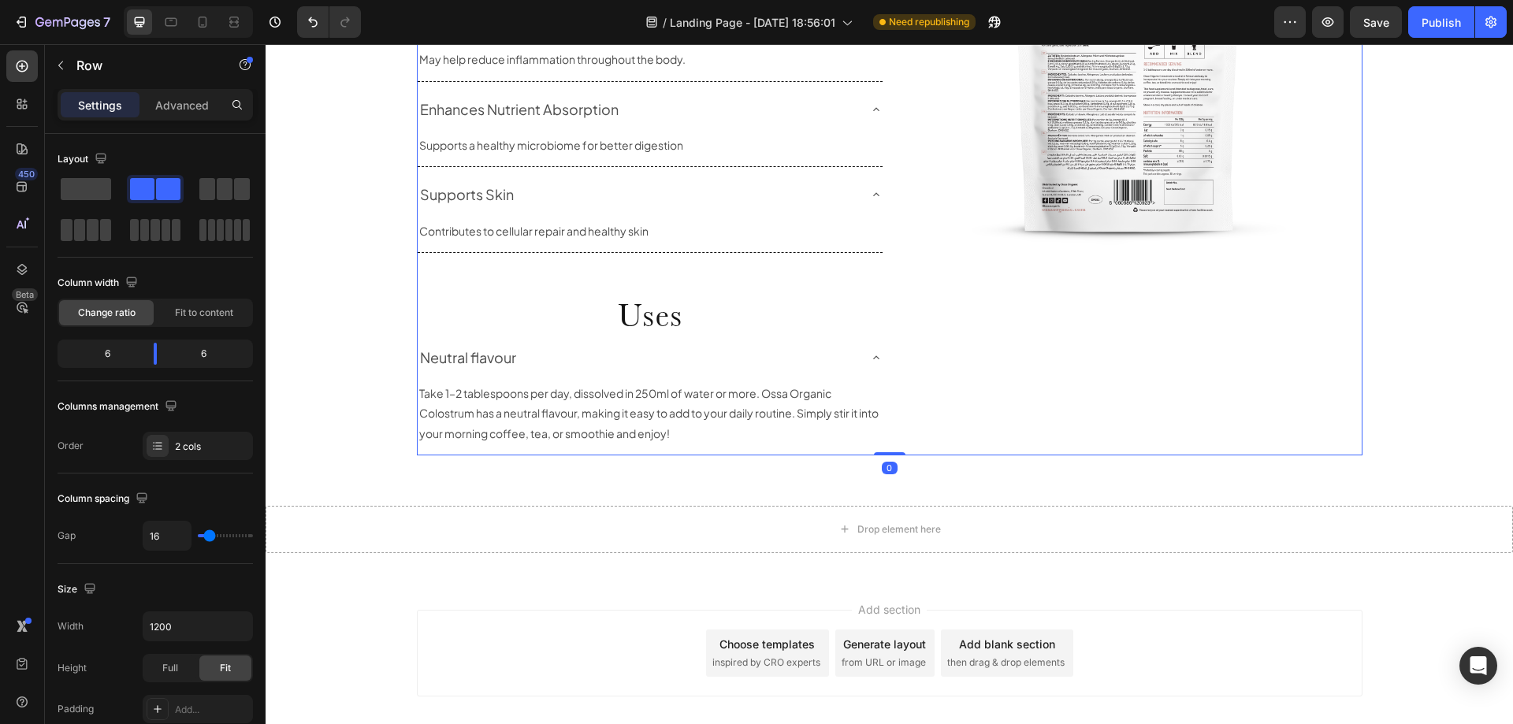
scroll to position [1542, 0]
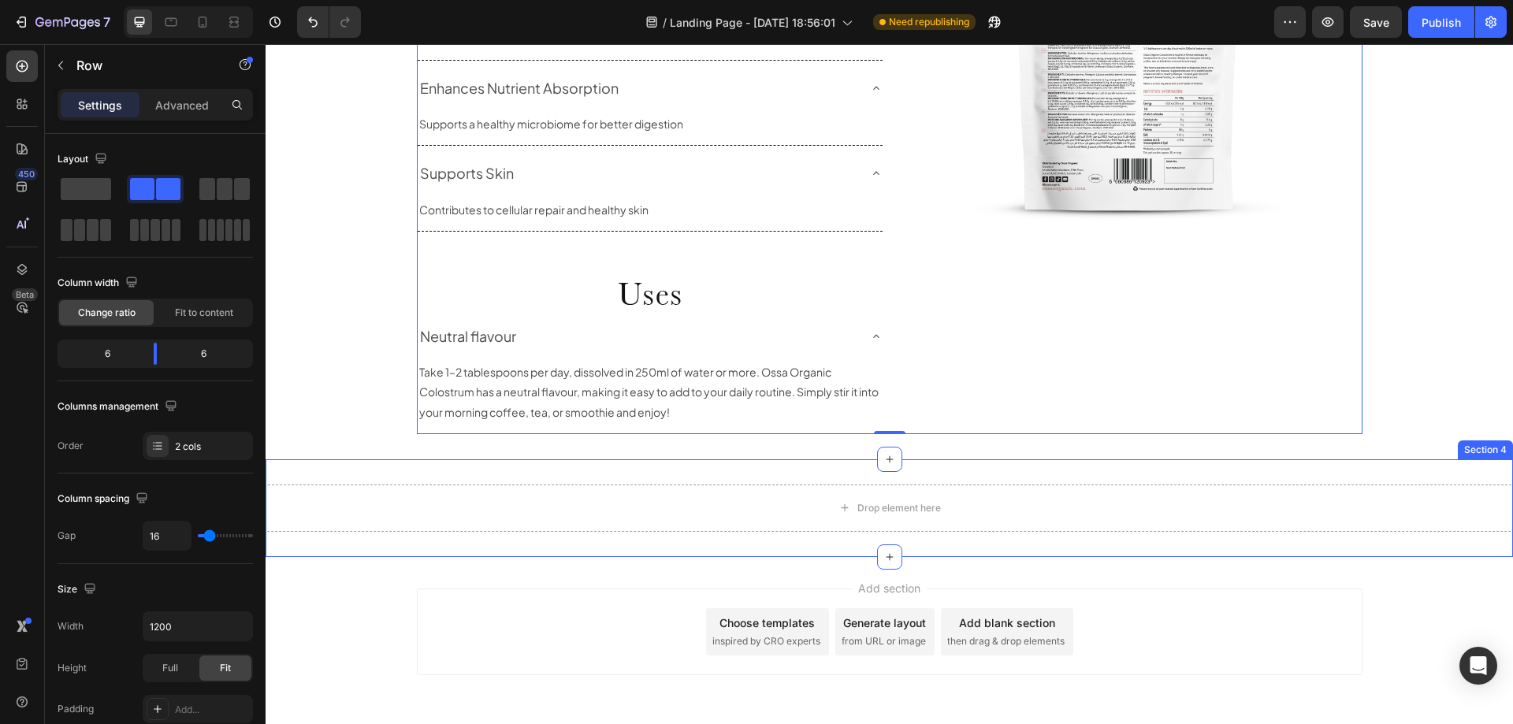
click at [1142, 541] on div "Drop element here Section 4" at bounding box center [890, 508] width 1248 height 98
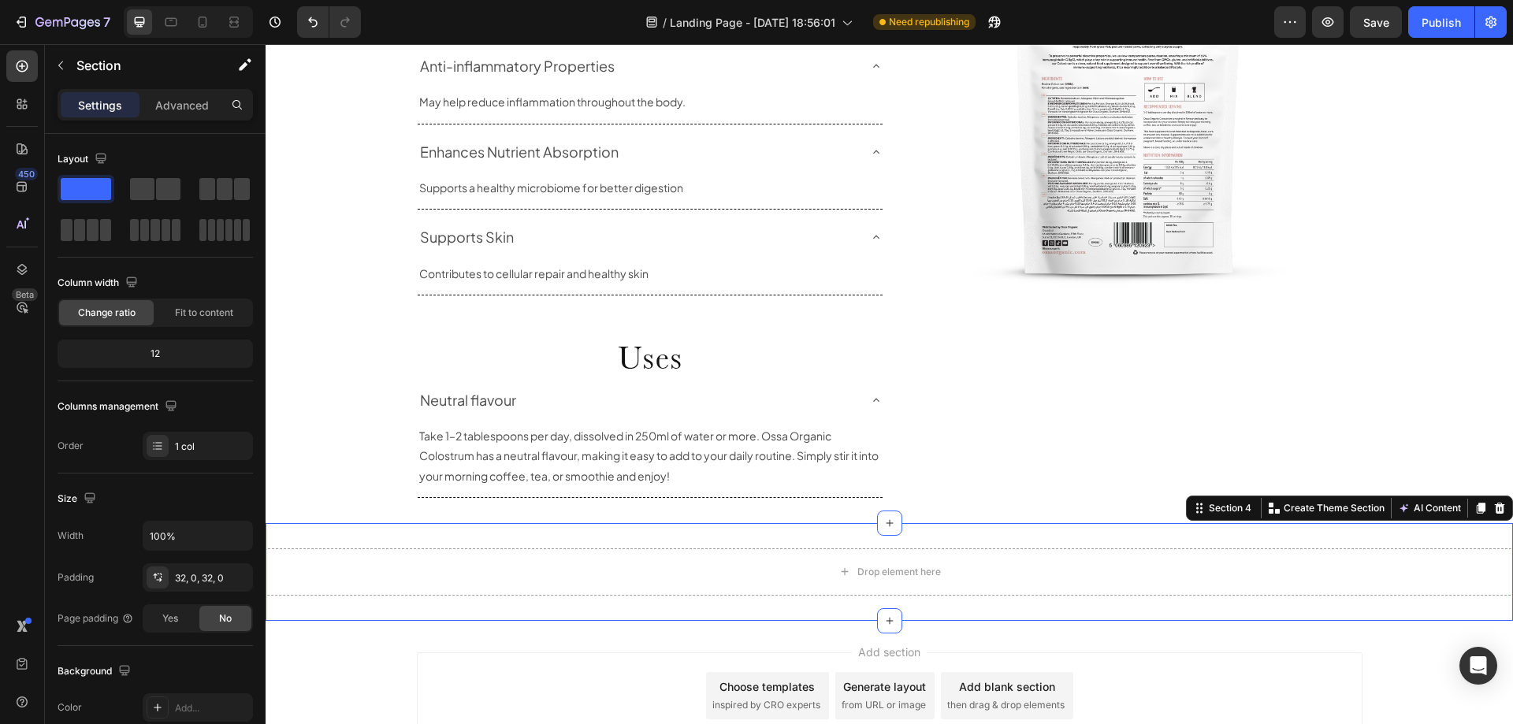
scroll to position [1385, 0]
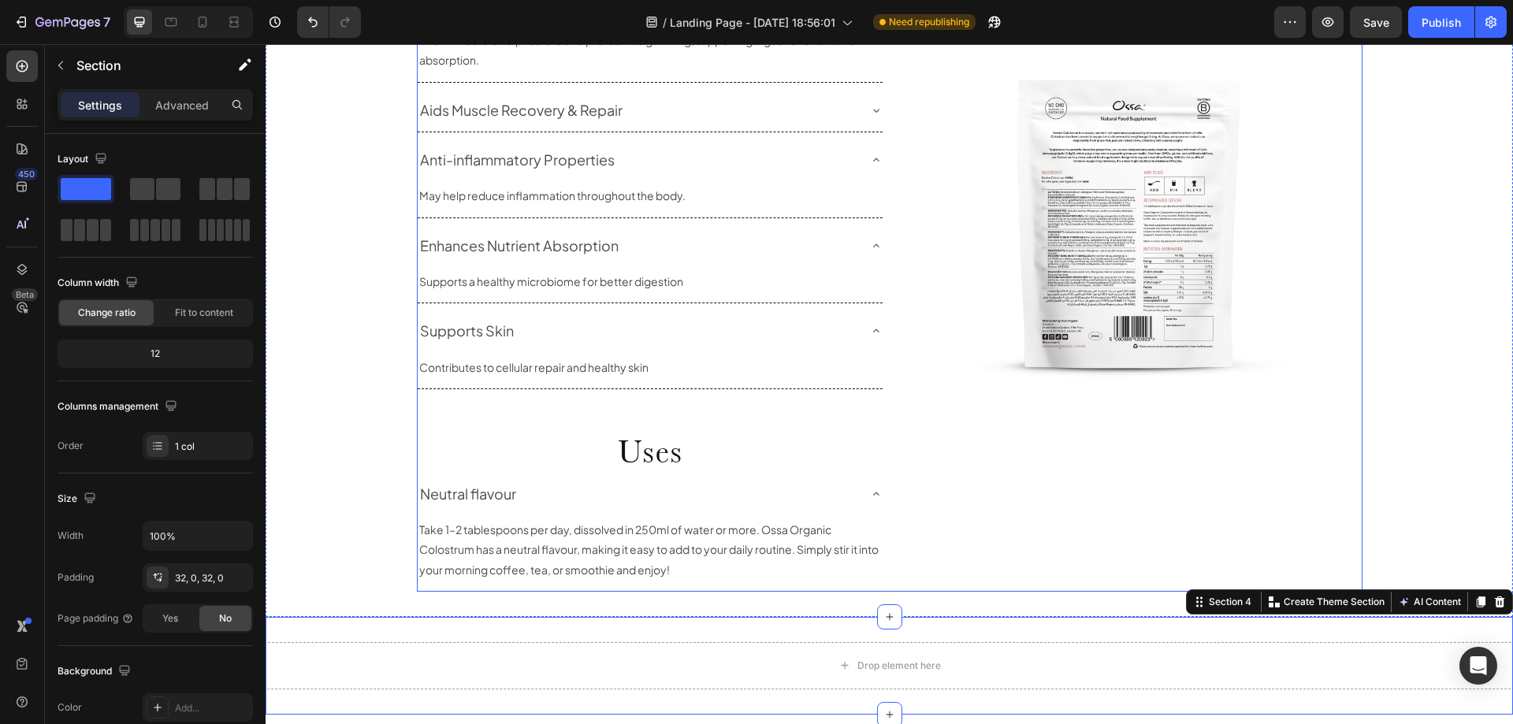
click at [878, 497] on div "Benefits Heading Supports Immune Function Promotes Gut Health Growth factors he…" at bounding box center [890, 233] width 946 height 715
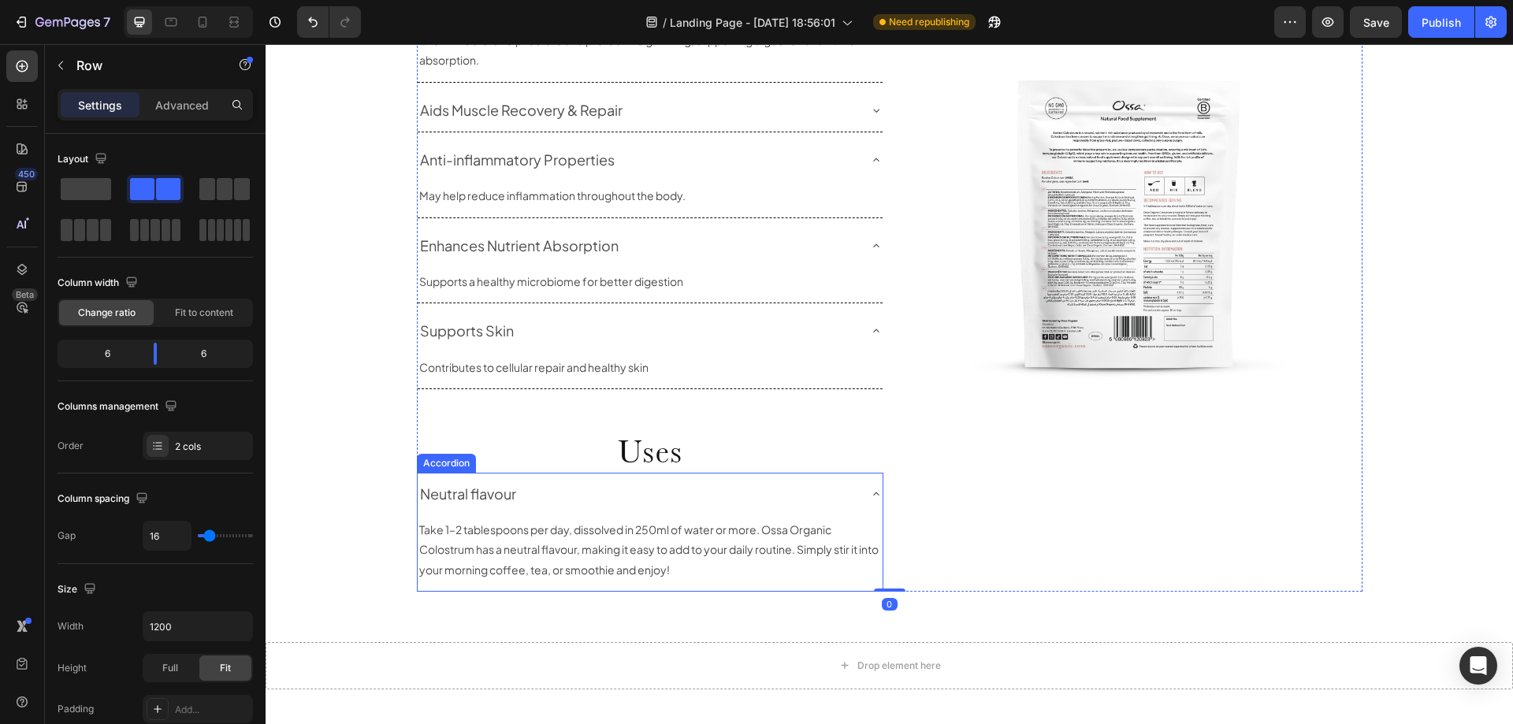
click at [873, 494] on icon at bounding box center [876, 494] width 6 height 3
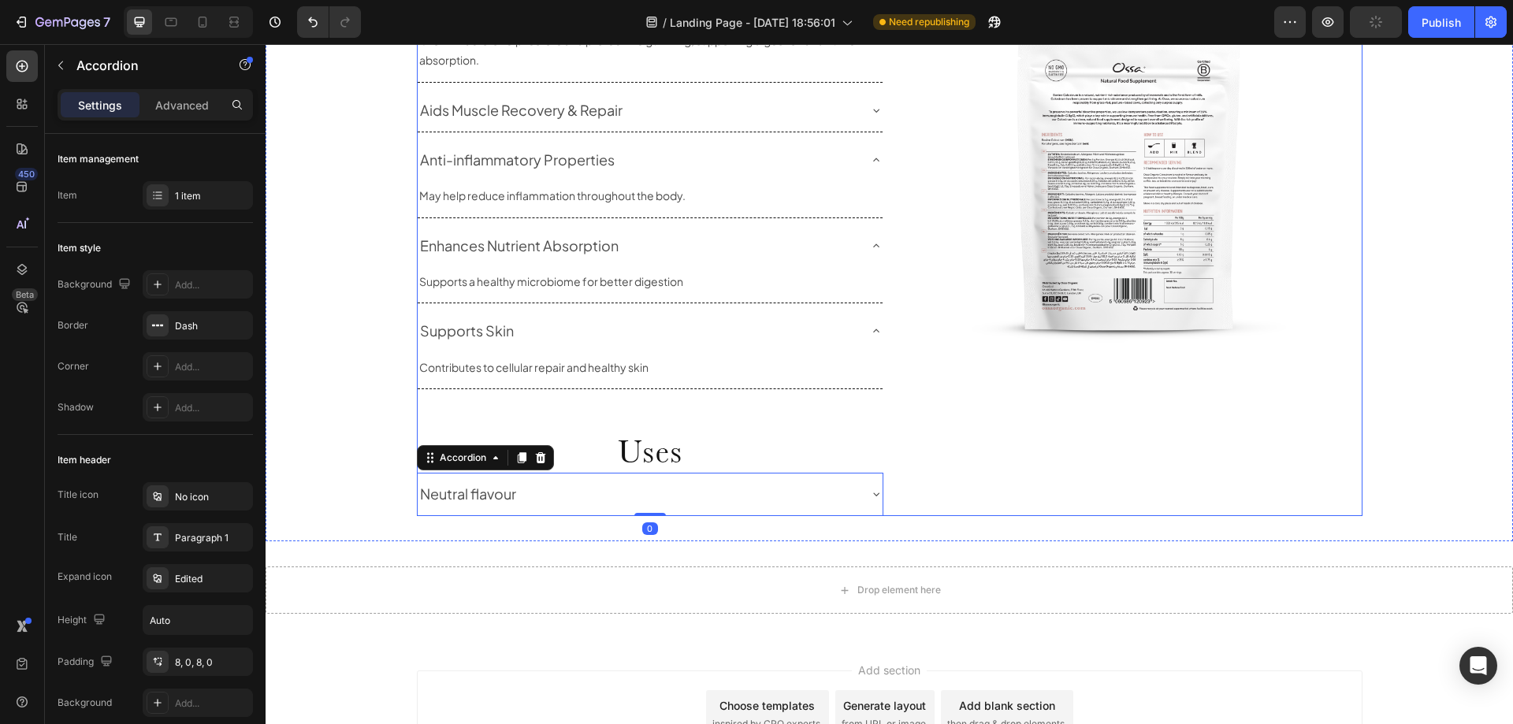
click at [1066, 500] on div "Image" at bounding box center [1129, 196] width 467 height 640
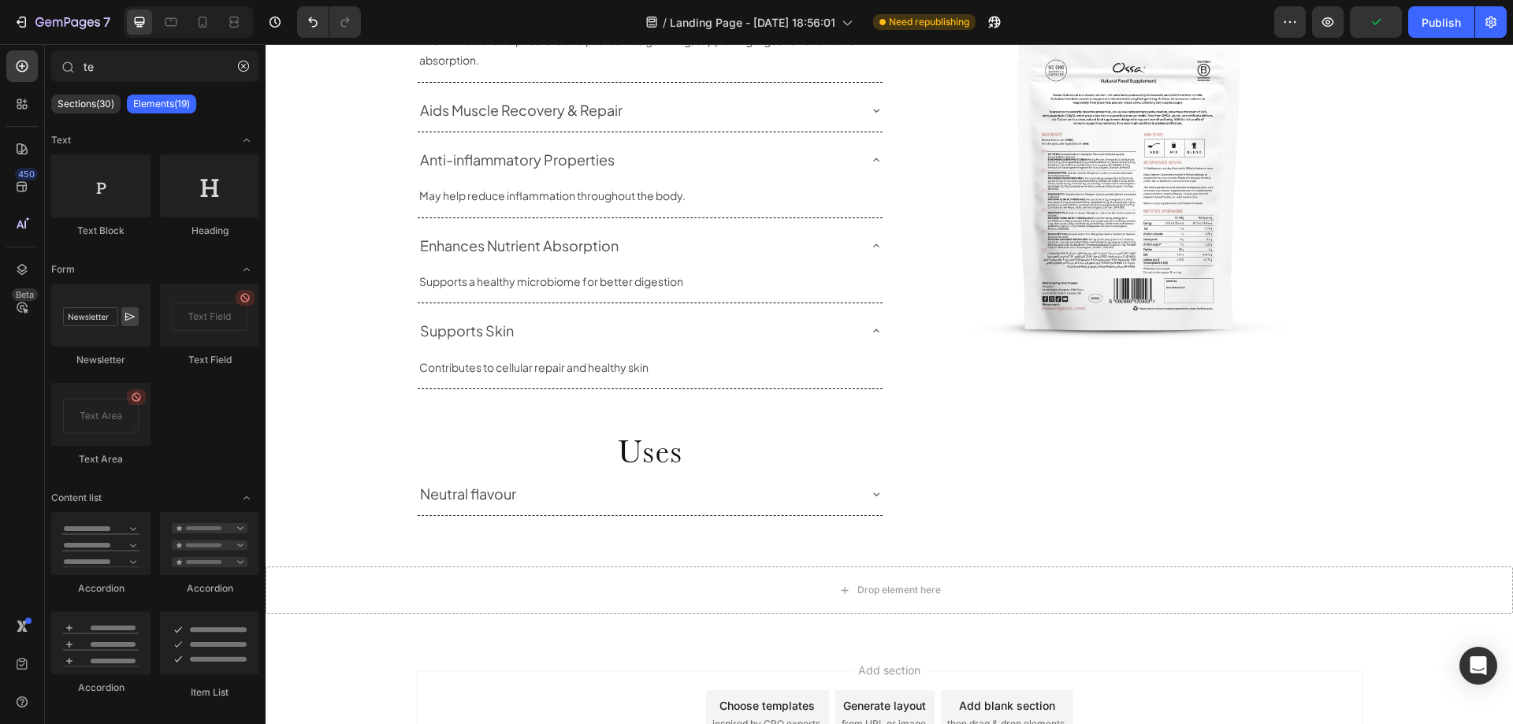
click at [1247, 699] on div "Add section Choose templates inspired by CRO experts Generate layout from URL o…" at bounding box center [890, 714] width 946 height 87
click at [756, 439] on p "Uses" at bounding box center [649, 450] width 463 height 41
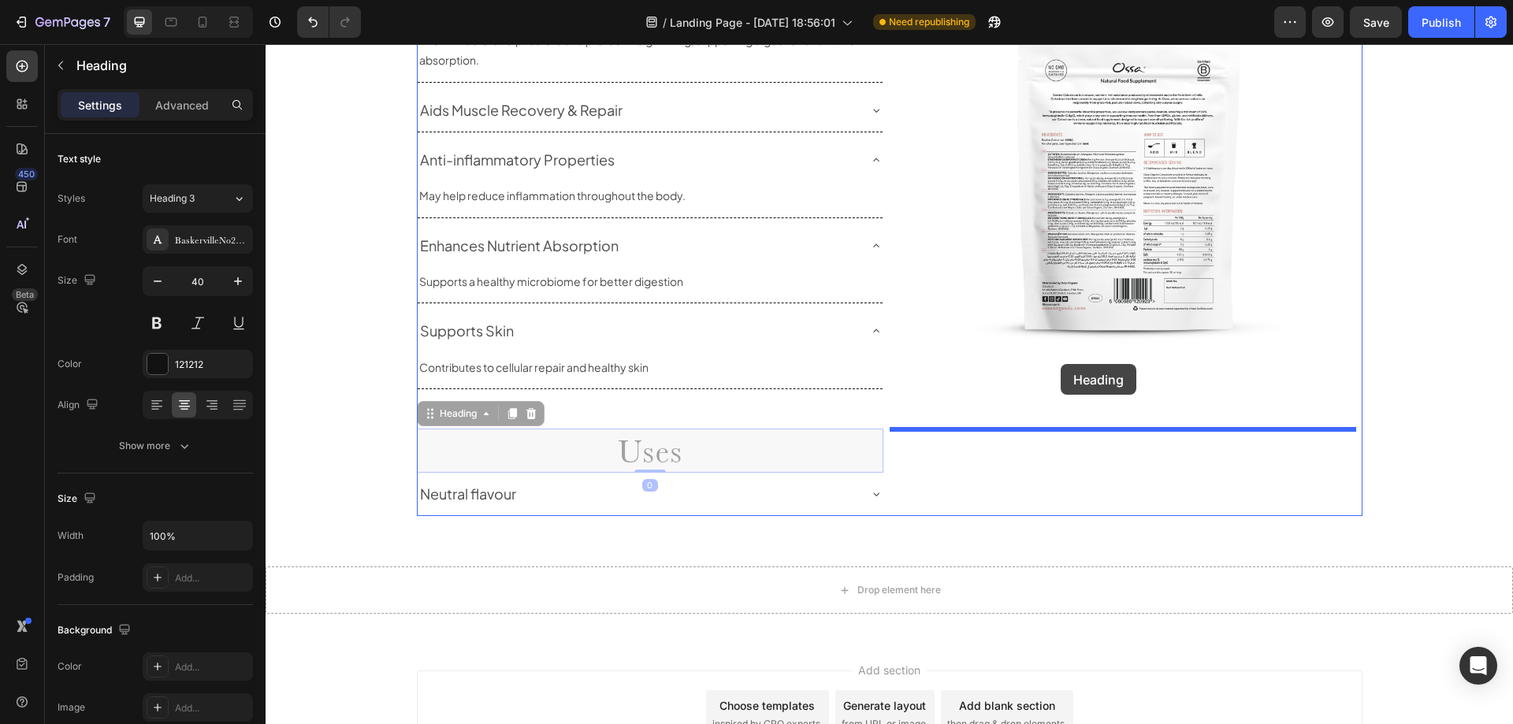
drag, startPoint x: 423, startPoint y: 419, endPoint x: 1061, endPoint y: 364, distance: 640.0
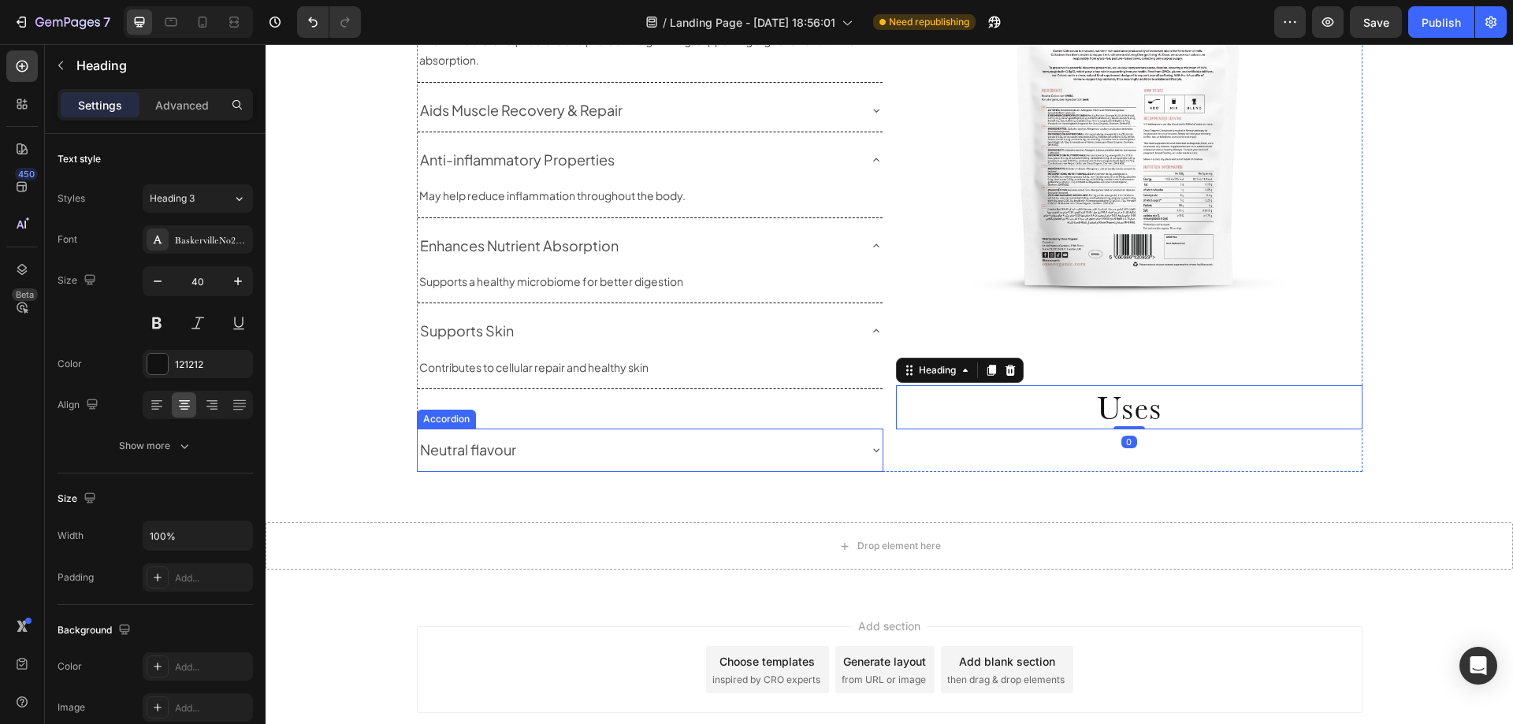
click at [506, 449] on p "Neutral flavour" at bounding box center [468, 449] width 96 height 25
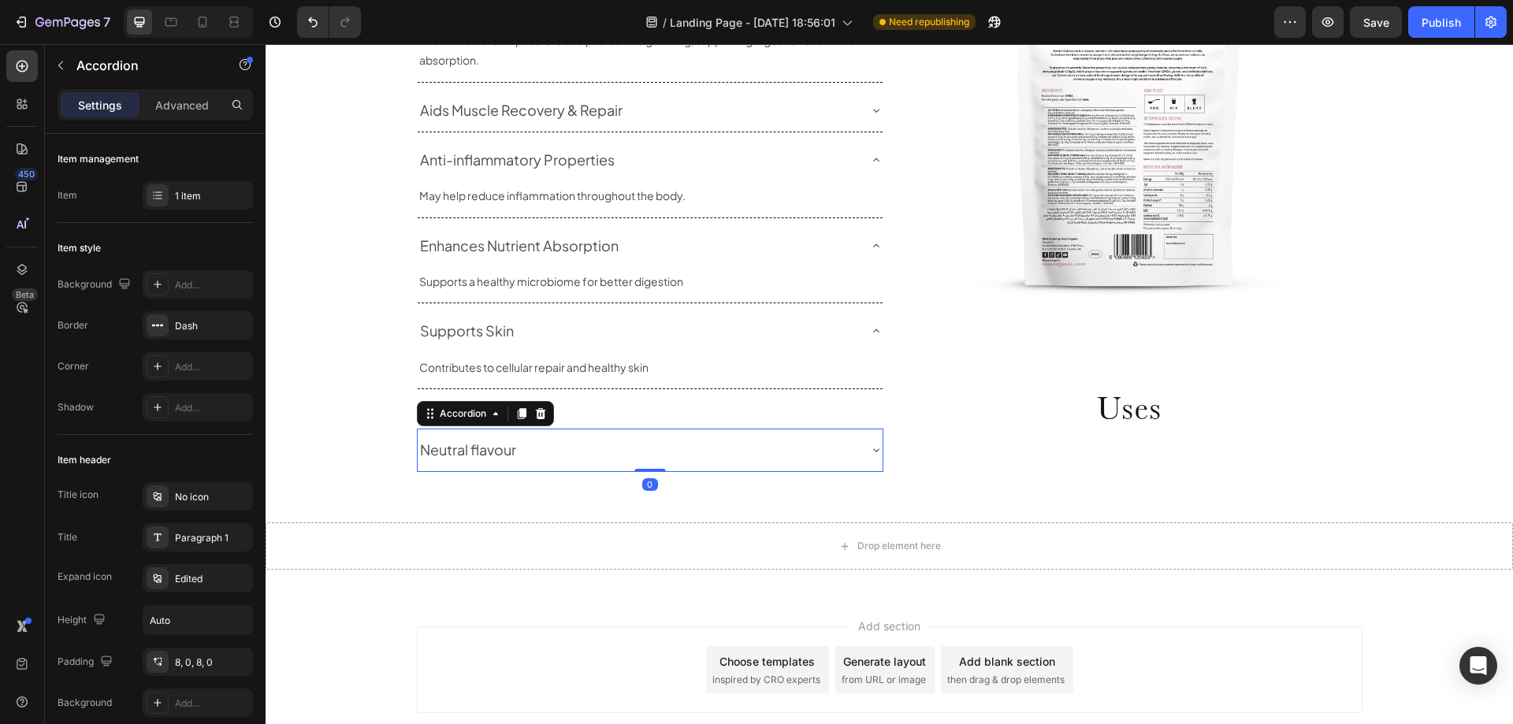
click at [542, 443] on div "Neutral flavour" at bounding box center [638, 450] width 440 height 30
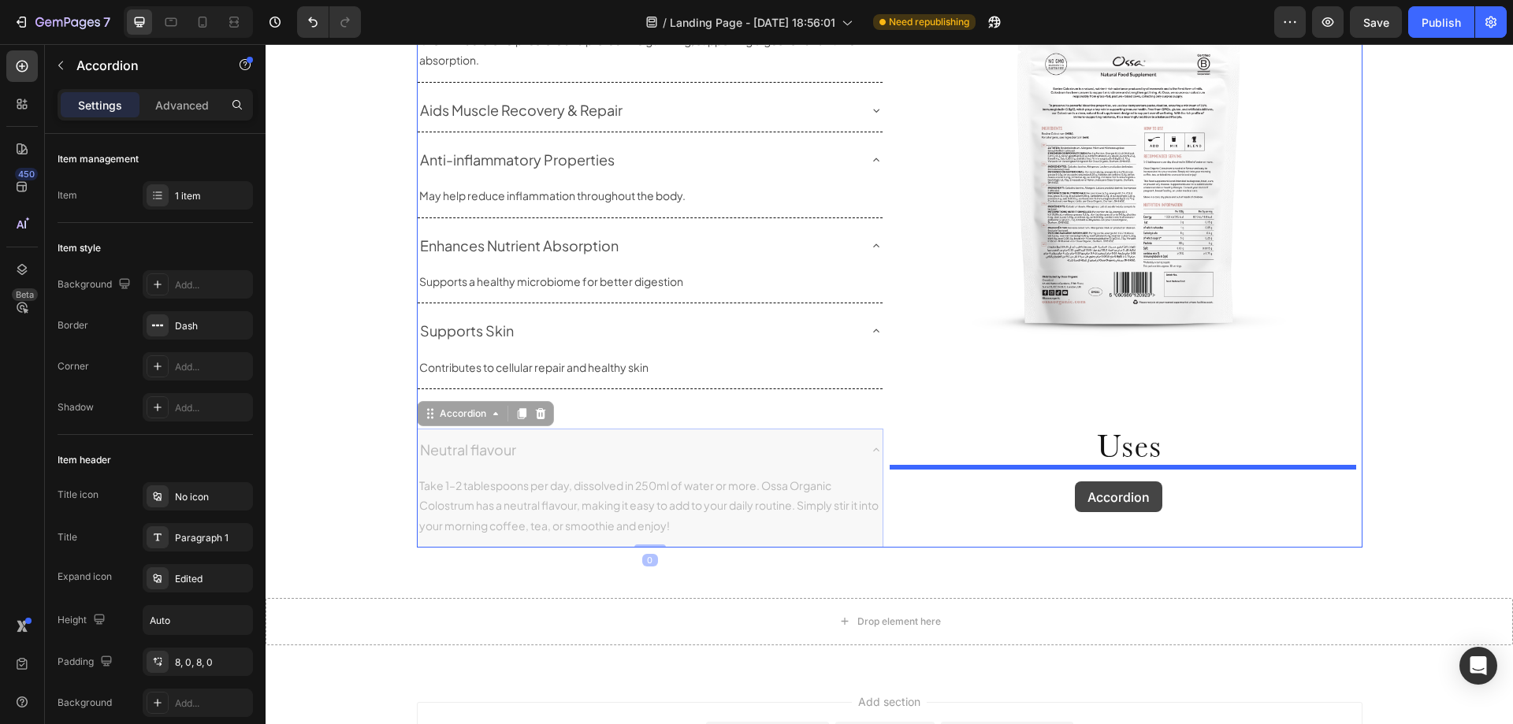
drag, startPoint x: 426, startPoint y: 417, endPoint x: 1075, endPoint y: 482, distance: 652.6
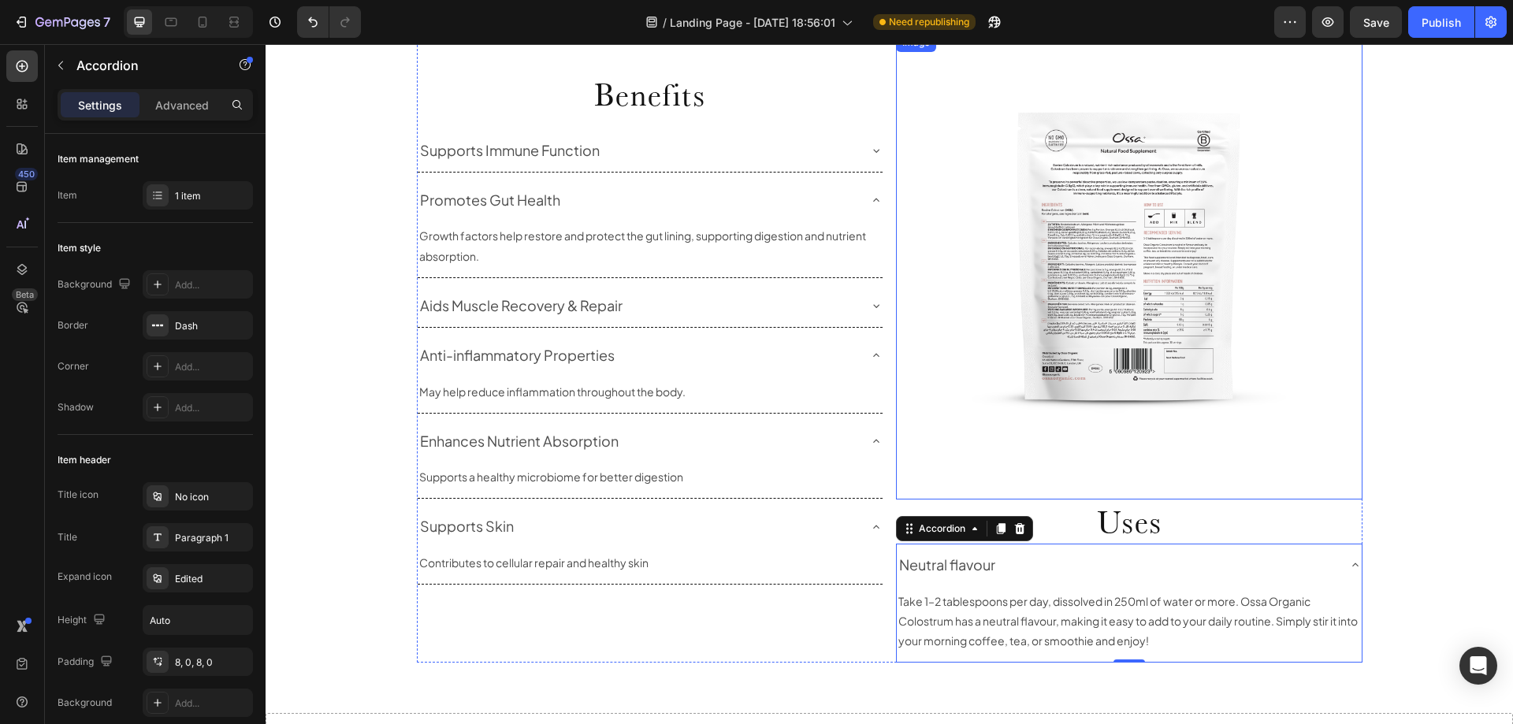
scroll to position [1266, 0]
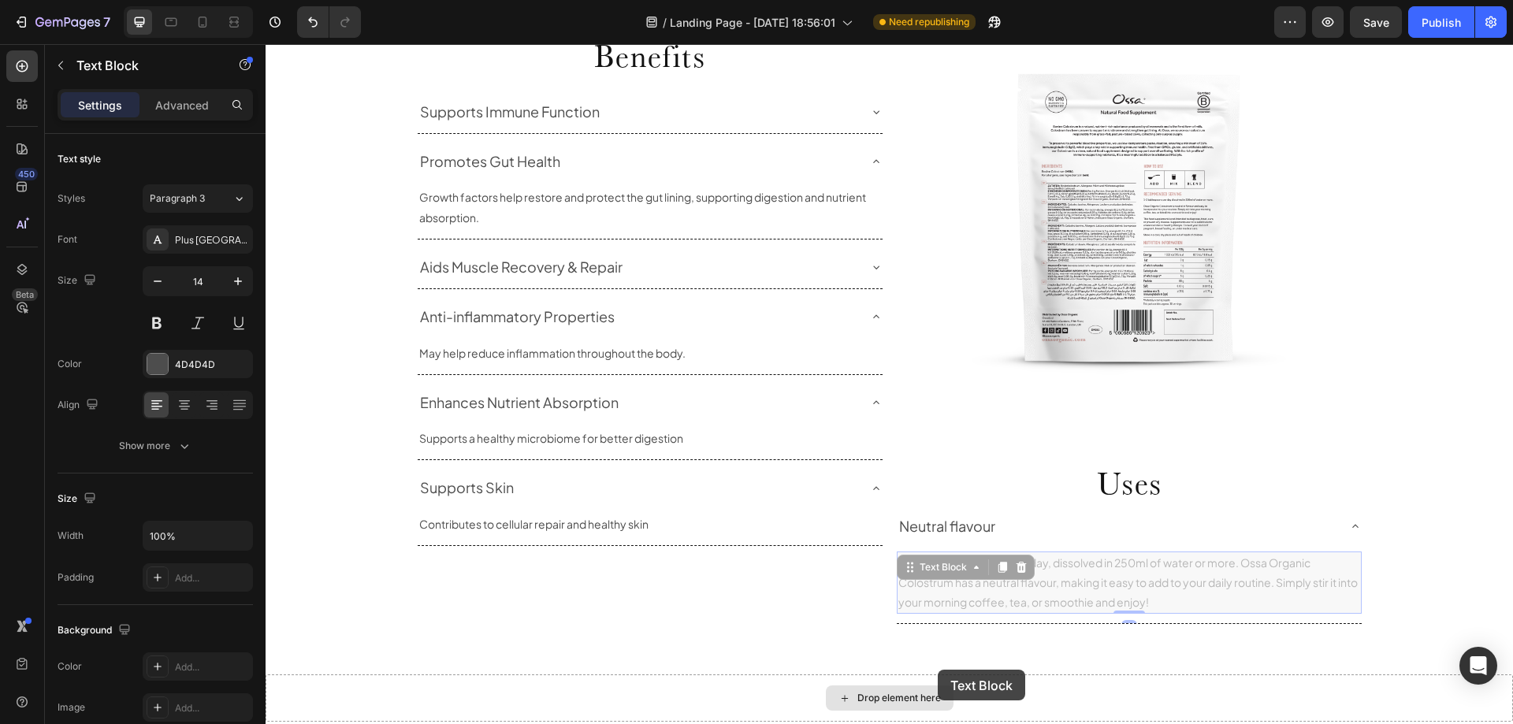
scroll to position [1423, 0]
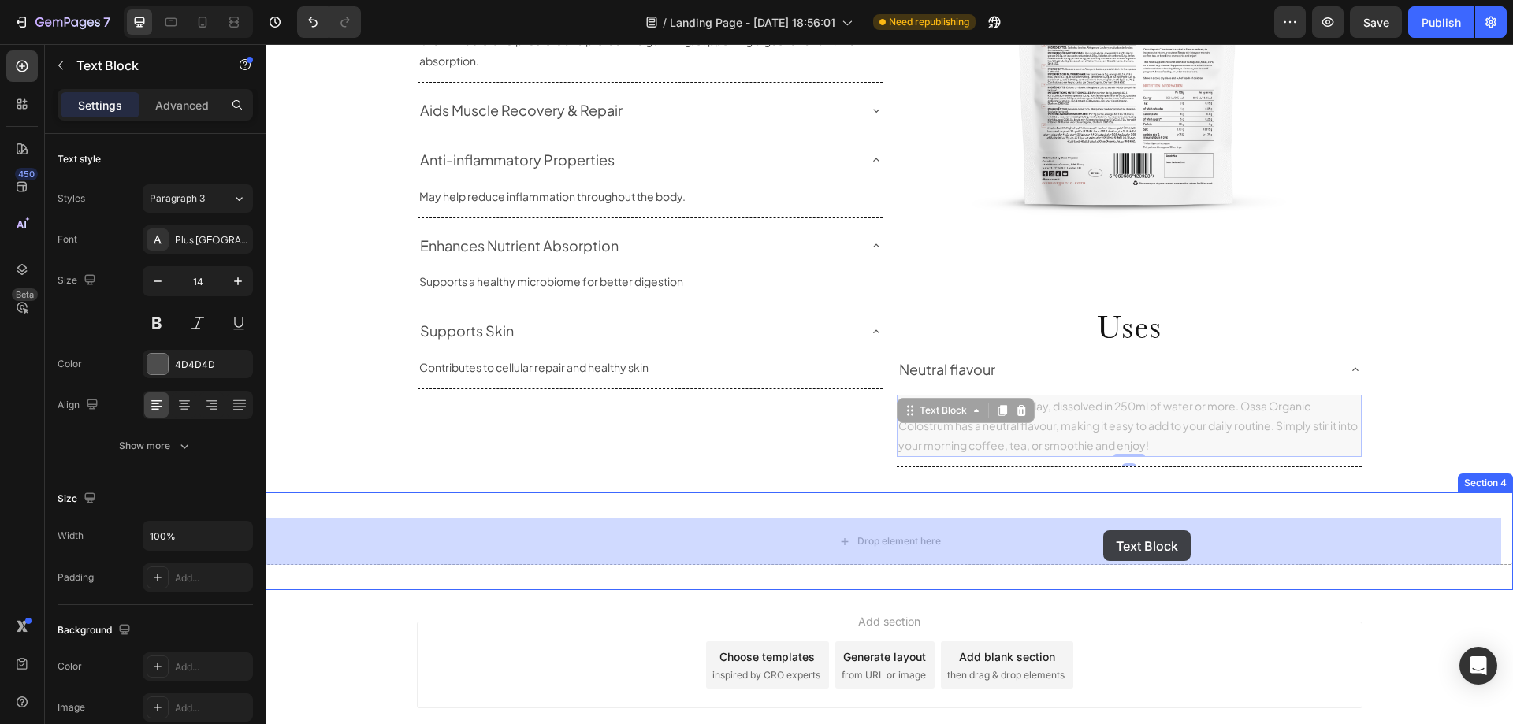
drag, startPoint x: 1103, startPoint y: 530, endPoint x: 1251, endPoint y: 635, distance: 180.9
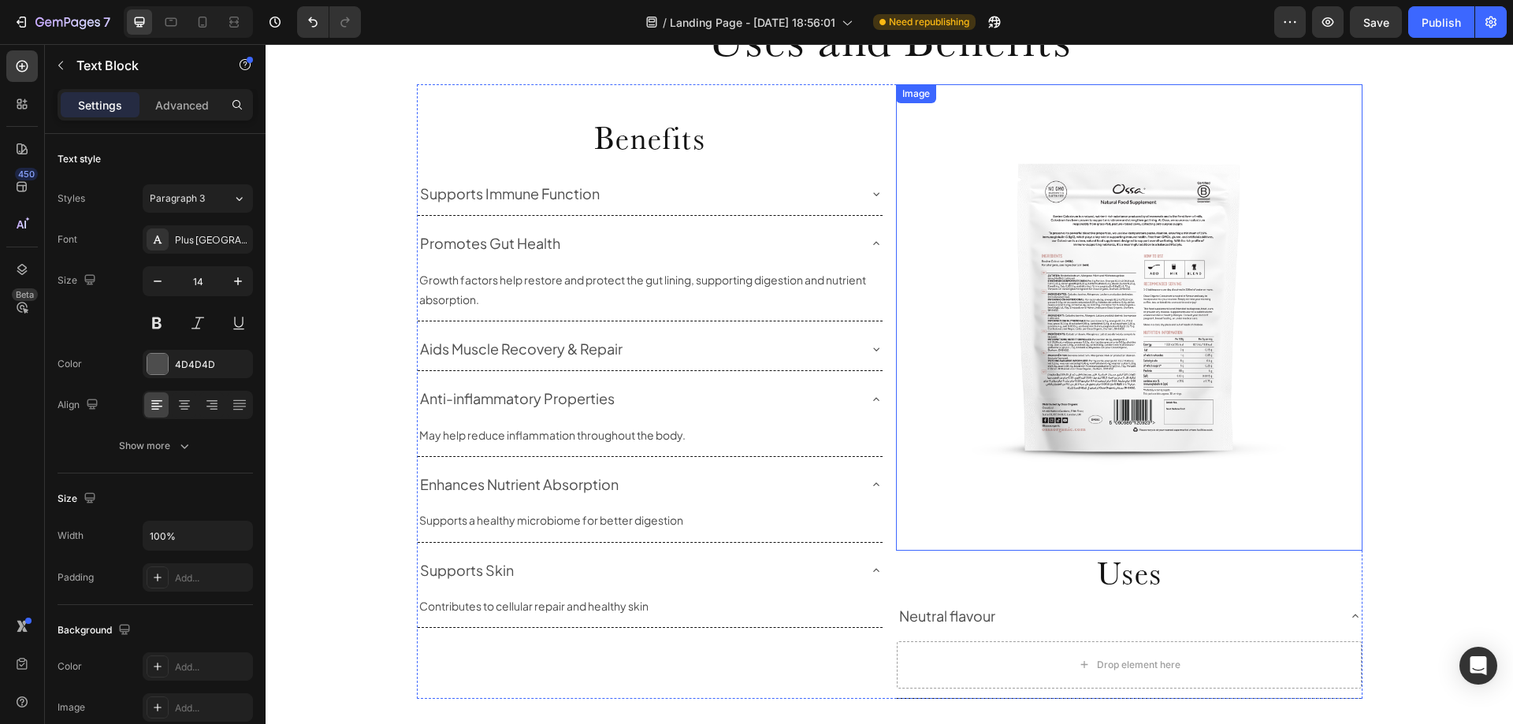
scroll to position [1259, 0]
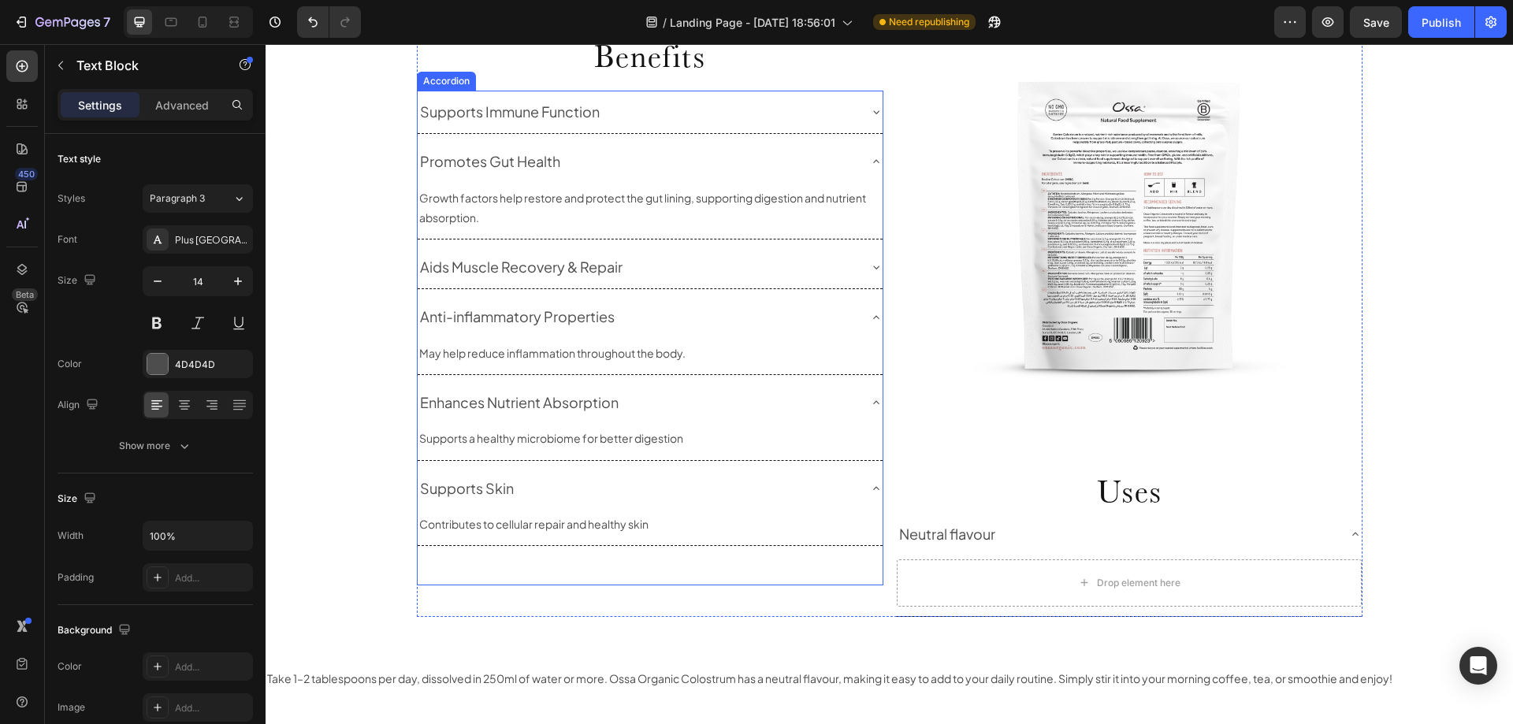
click at [837, 567] on div "Supports Immune Function Promotes Gut Health Growth factors help restore and pr…" at bounding box center [650, 338] width 467 height 495
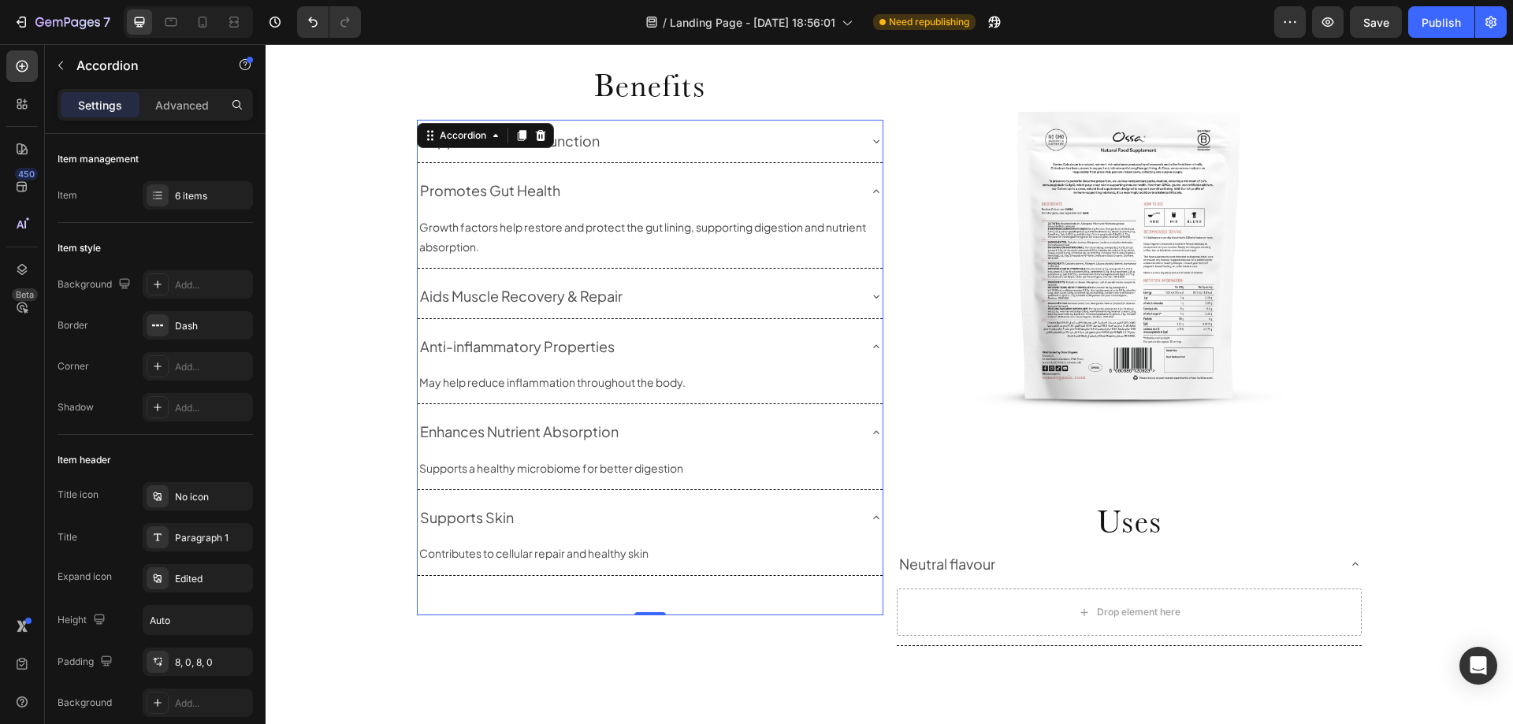
scroll to position [1101, 0]
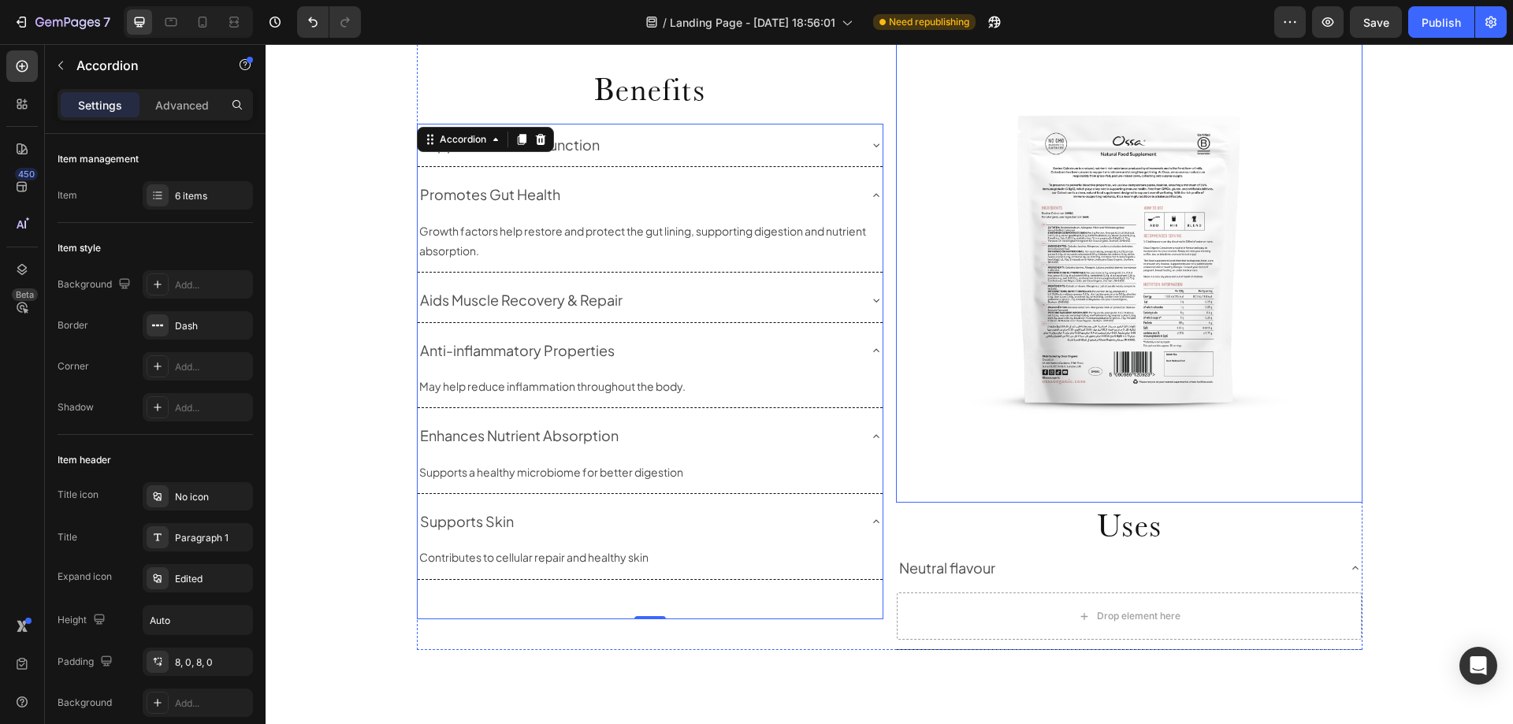
click at [904, 240] on img at bounding box center [1129, 269] width 467 height 467
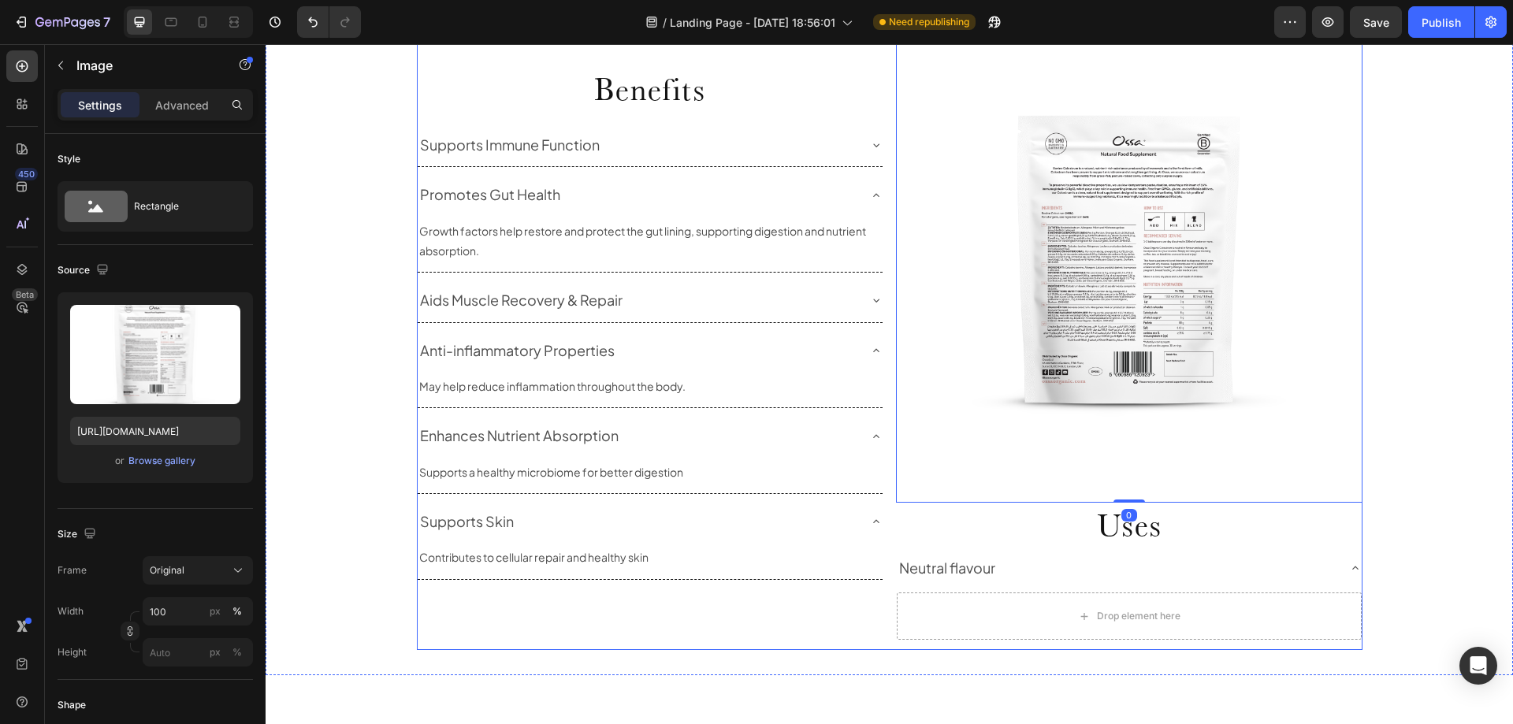
click at [887, 229] on div "Benefits Heading Supports Immune Function Promotes Gut Health Growth factors he…" at bounding box center [890, 343] width 946 height 614
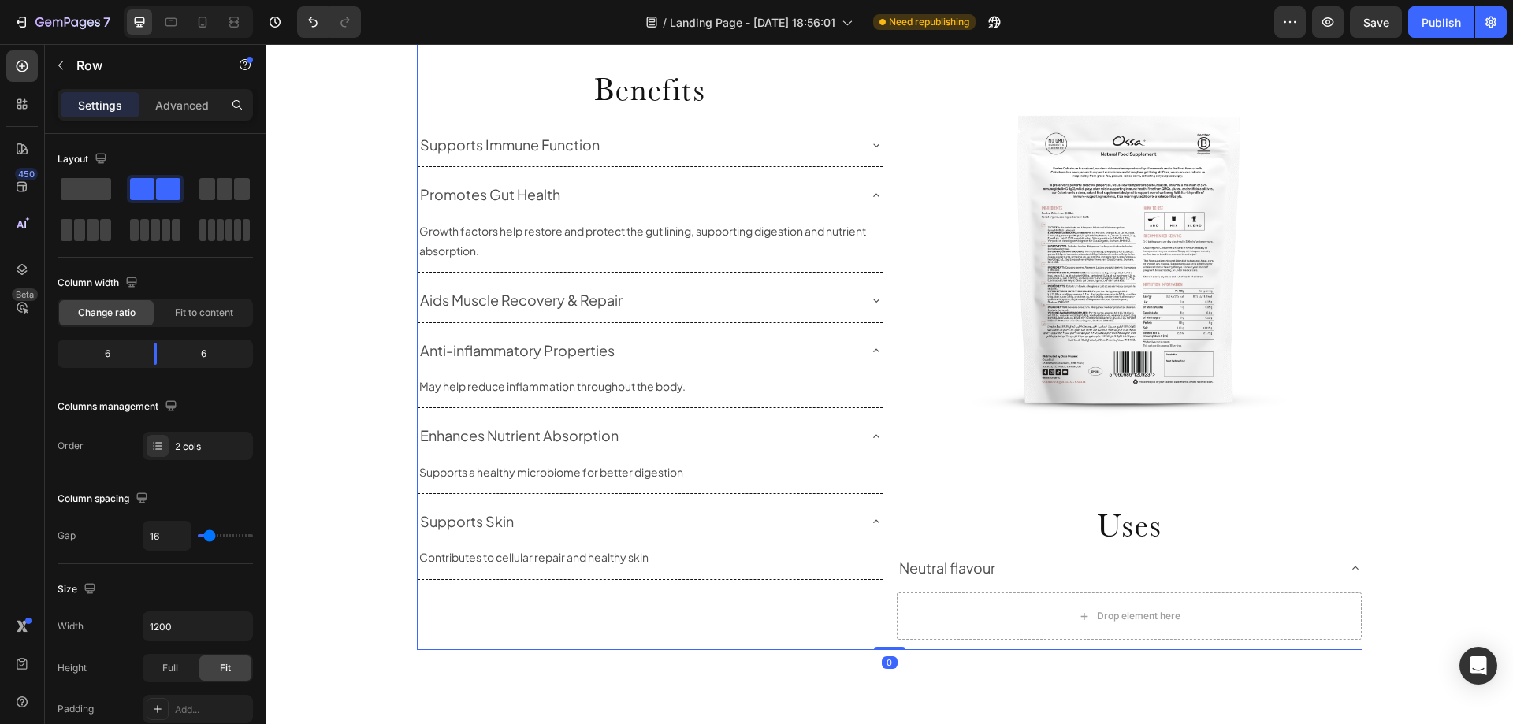
click at [447, 28] on div "Row" at bounding box center [450, 21] width 26 height 14
click at [160, 154] on div "Layout" at bounding box center [155, 159] width 195 height 25
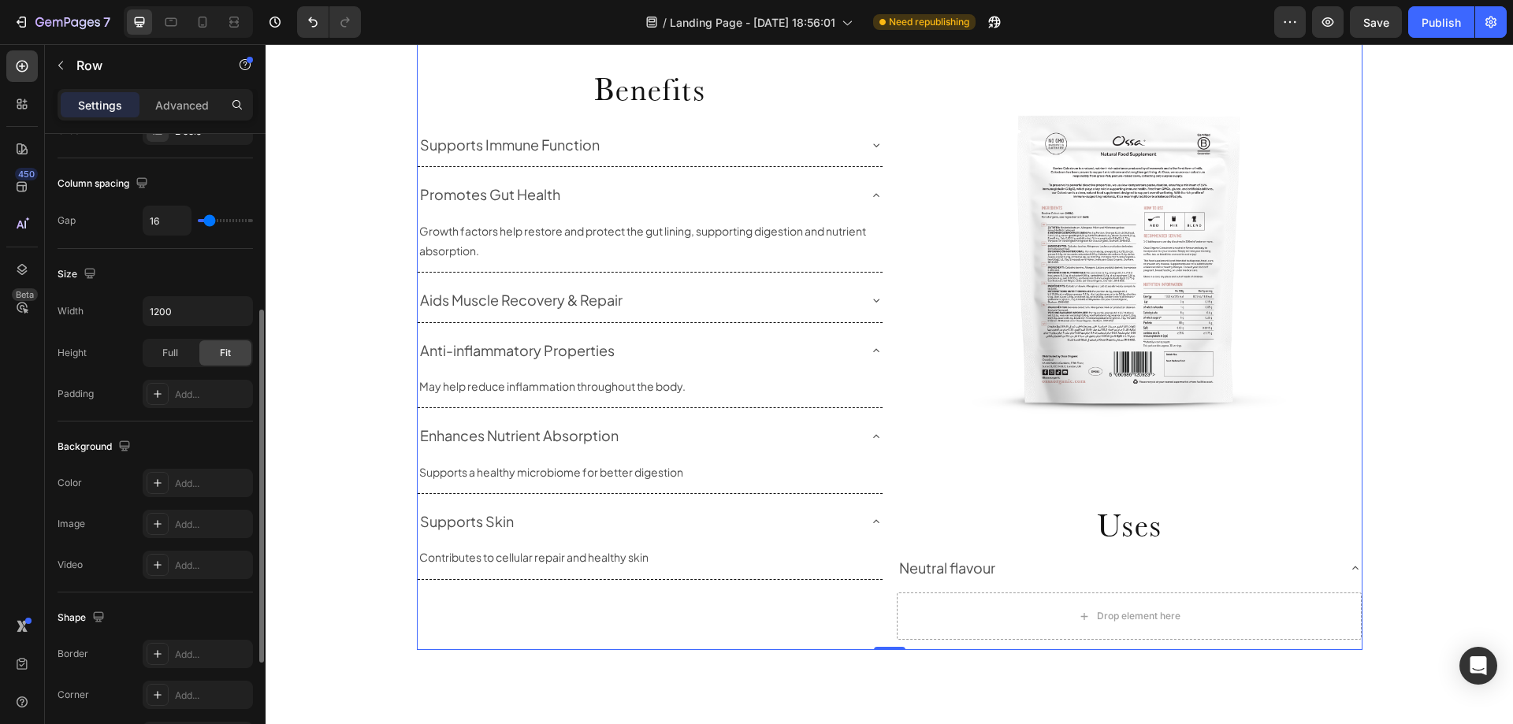
scroll to position [506, 0]
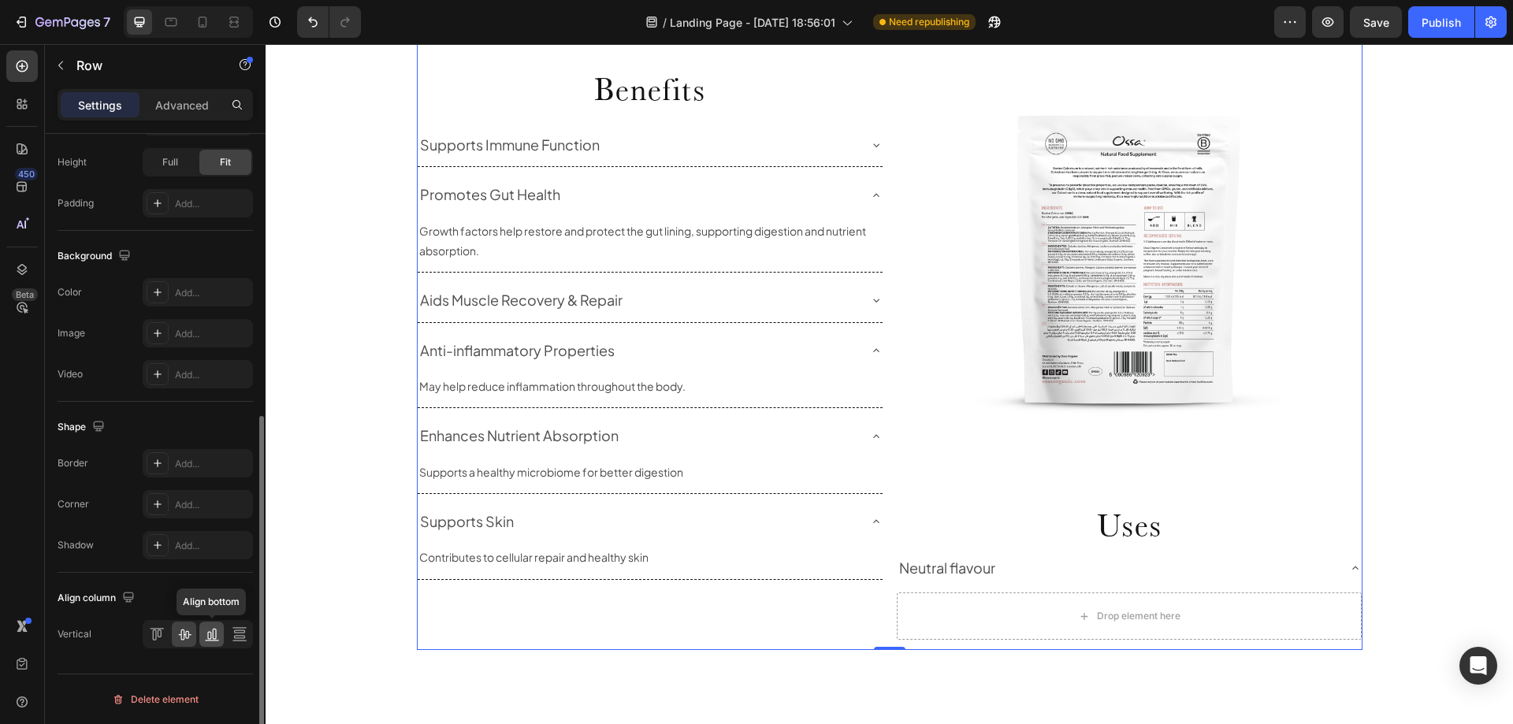
click at [205, 633] on icon at bounding box center [212, 635] width 16 height 16
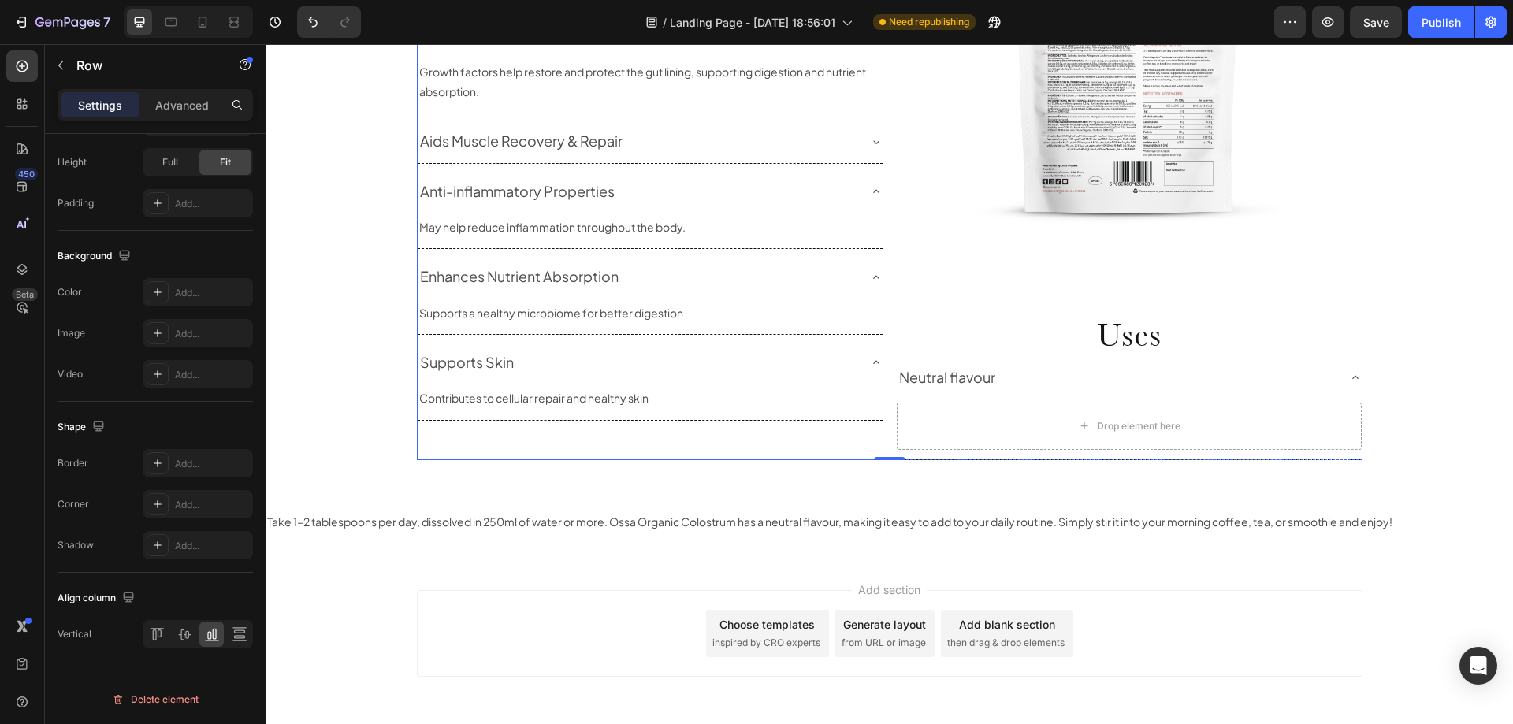
scroll to position [1416, 0]
drag, startPoint x: 1402, startPoint y: 413, endPoint x: 1252, endPoint y: 422, distance: 150.0
click at [1403, 414] on div "Uses and Benefits Heading Row Benefits Heading Supports Immune Function Promote…" at bounding box center [890, 107] width 1248 height 704
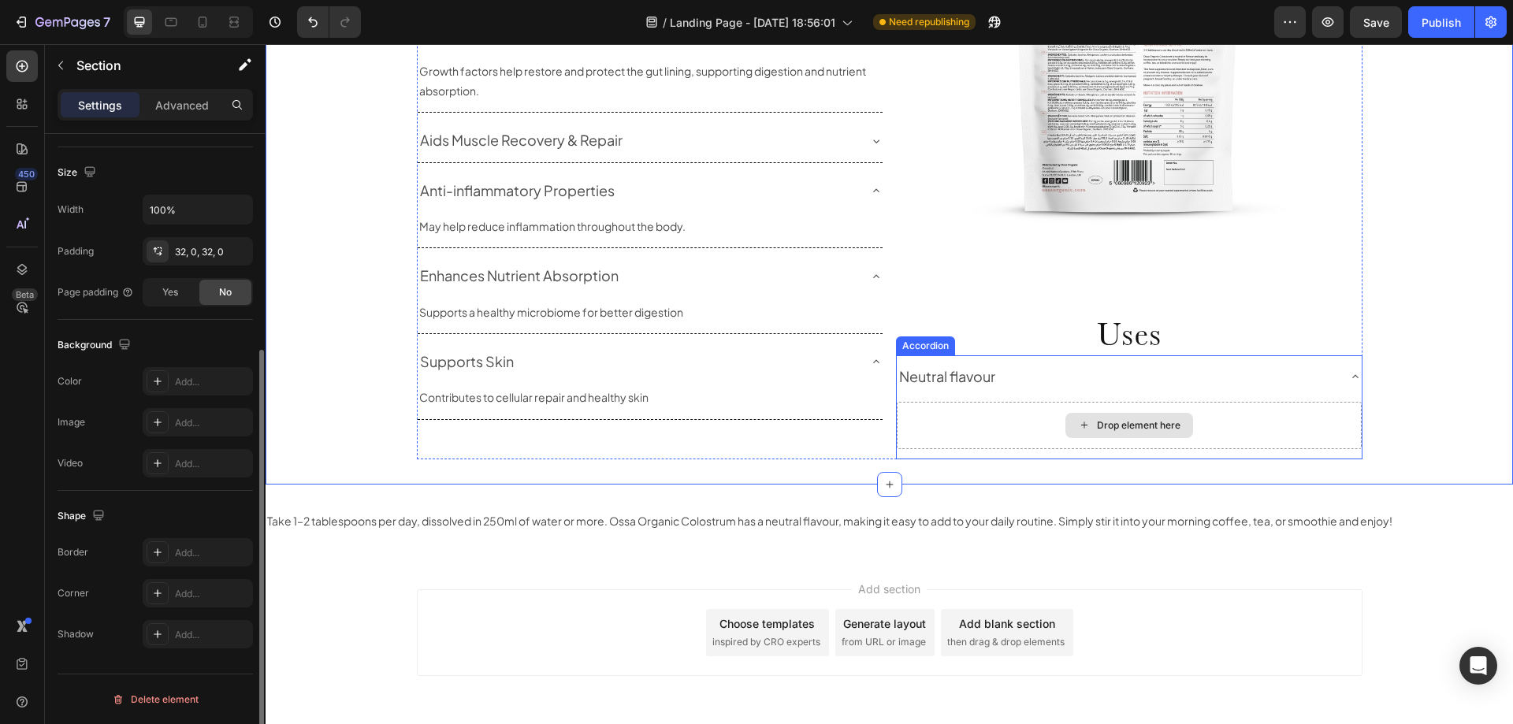
scroll to position [0, 0]
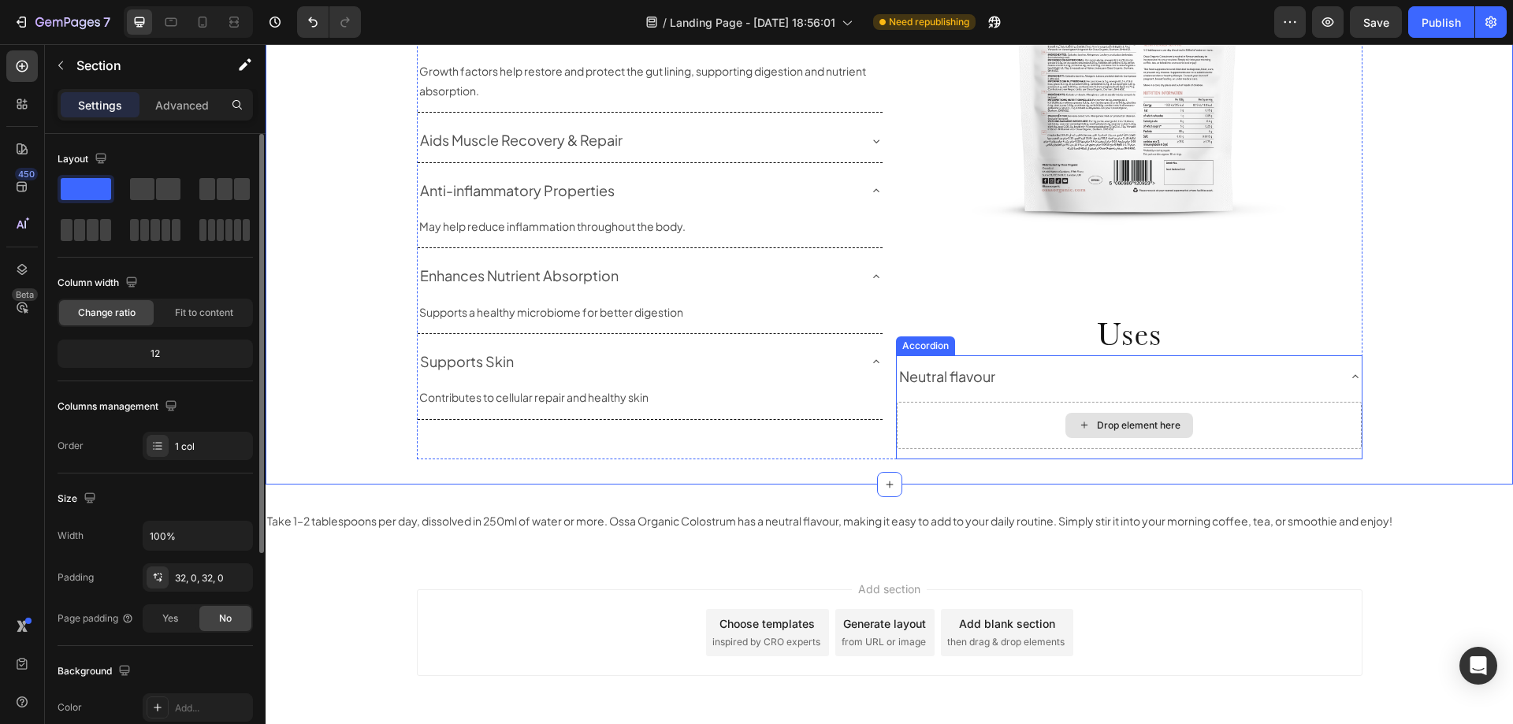
click at [1035, 408] on div "Drop element here" at bounding box center [1129, 425] width 465 height 47
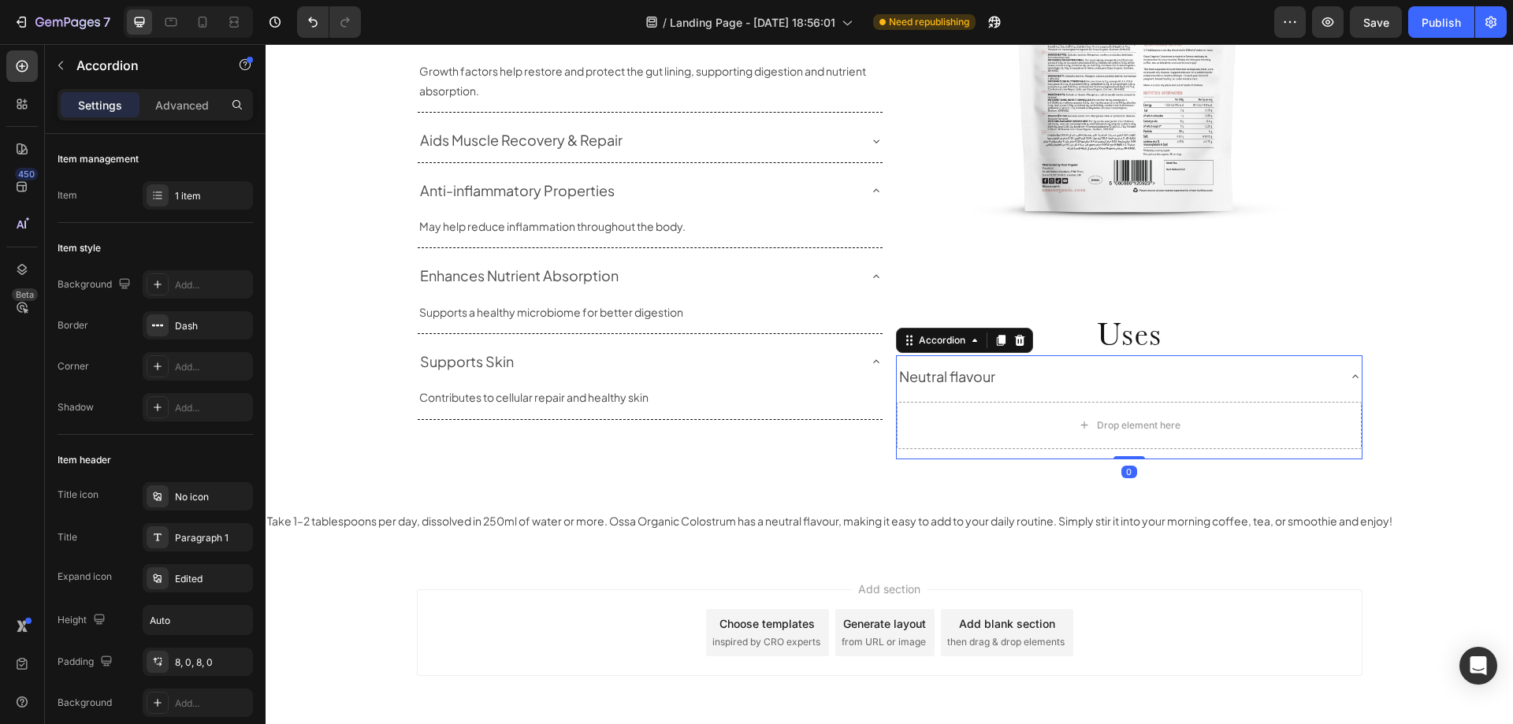
click at [1349, 379] on icon at bounding box center [1355, 376] width 13 height 13
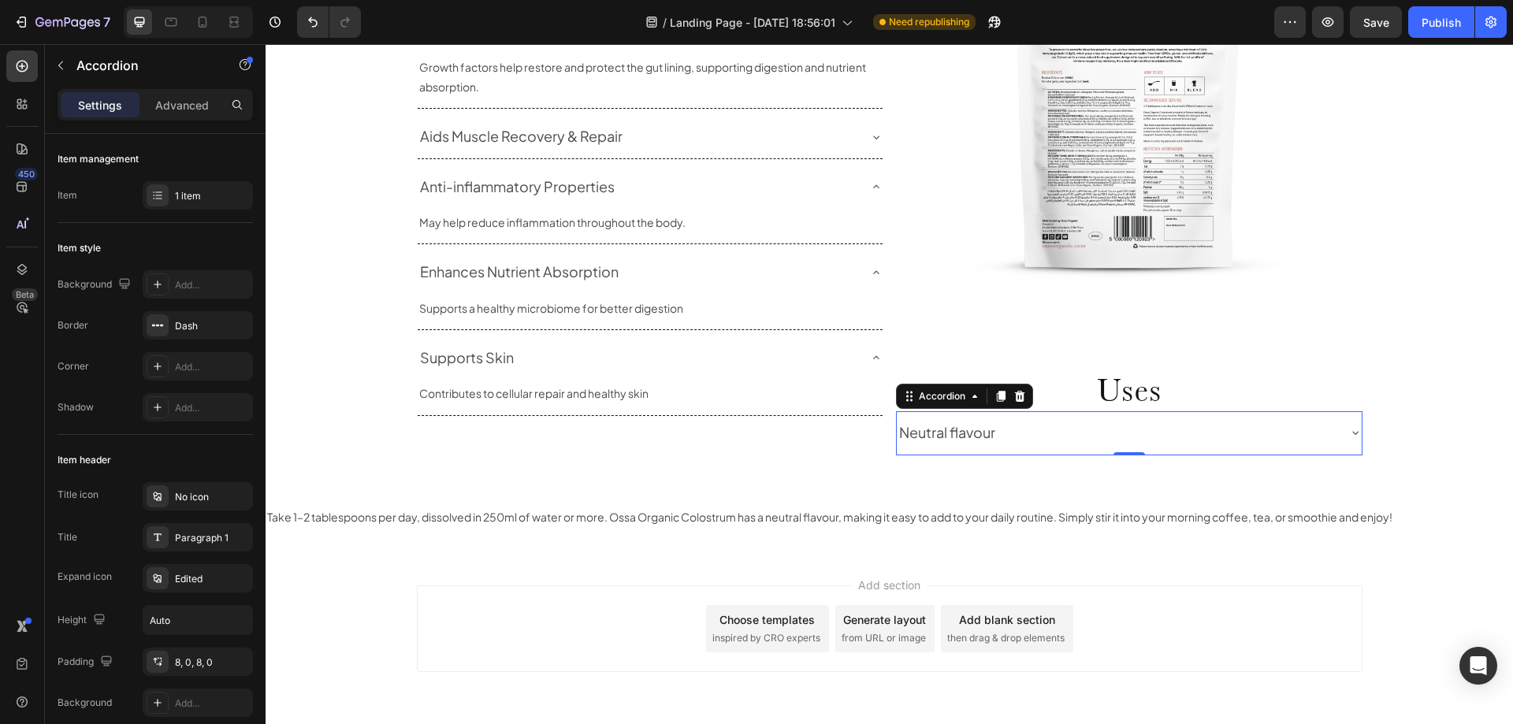
scroll to position [1356, 0]
click at [1346, 379] on h2 "Uses" at bounding box center [1129, 393] width 467 height 44
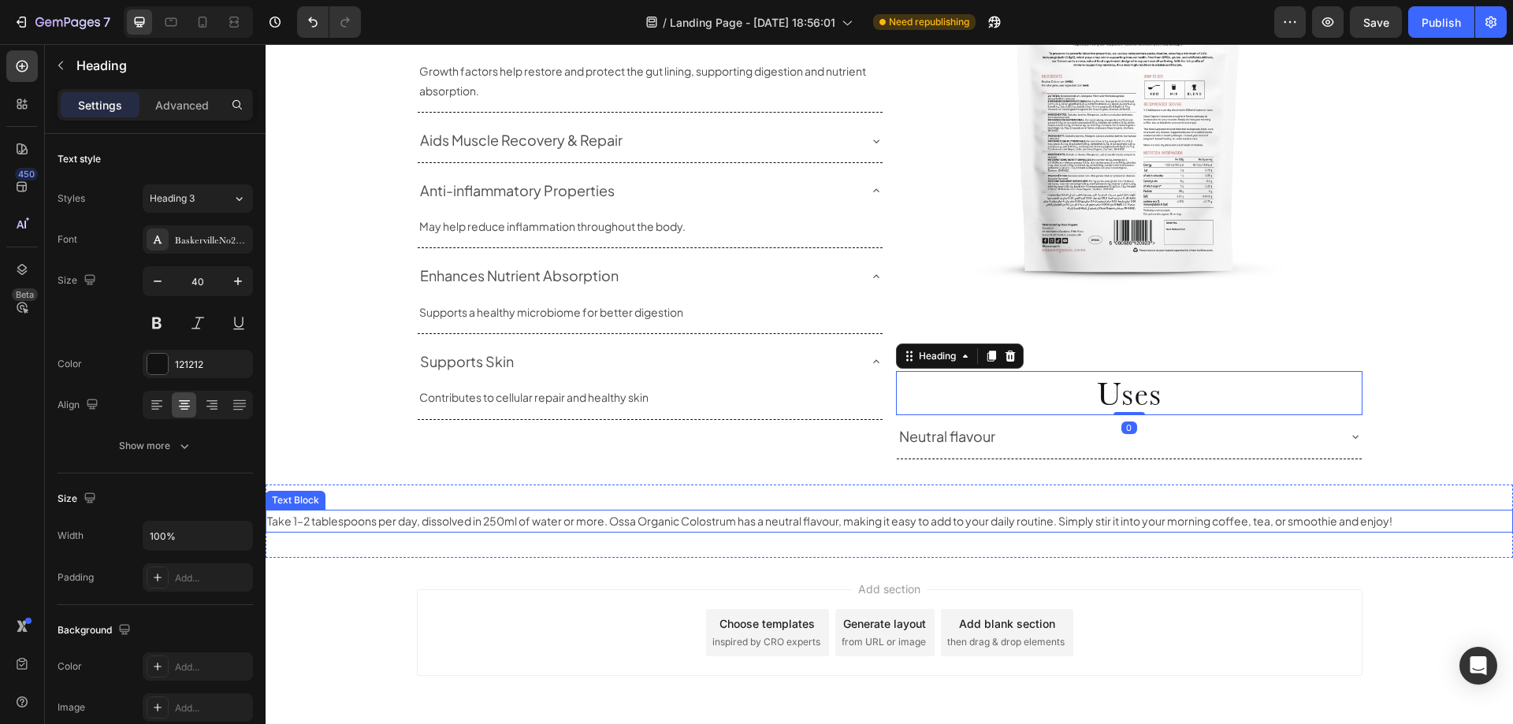
click at [663, 510] on div "Take 1–2 tablespoons per day, dissolved in 250ml of water or more. Ossa Organic…" at bounding box center [890, 521] width 1248 height 23
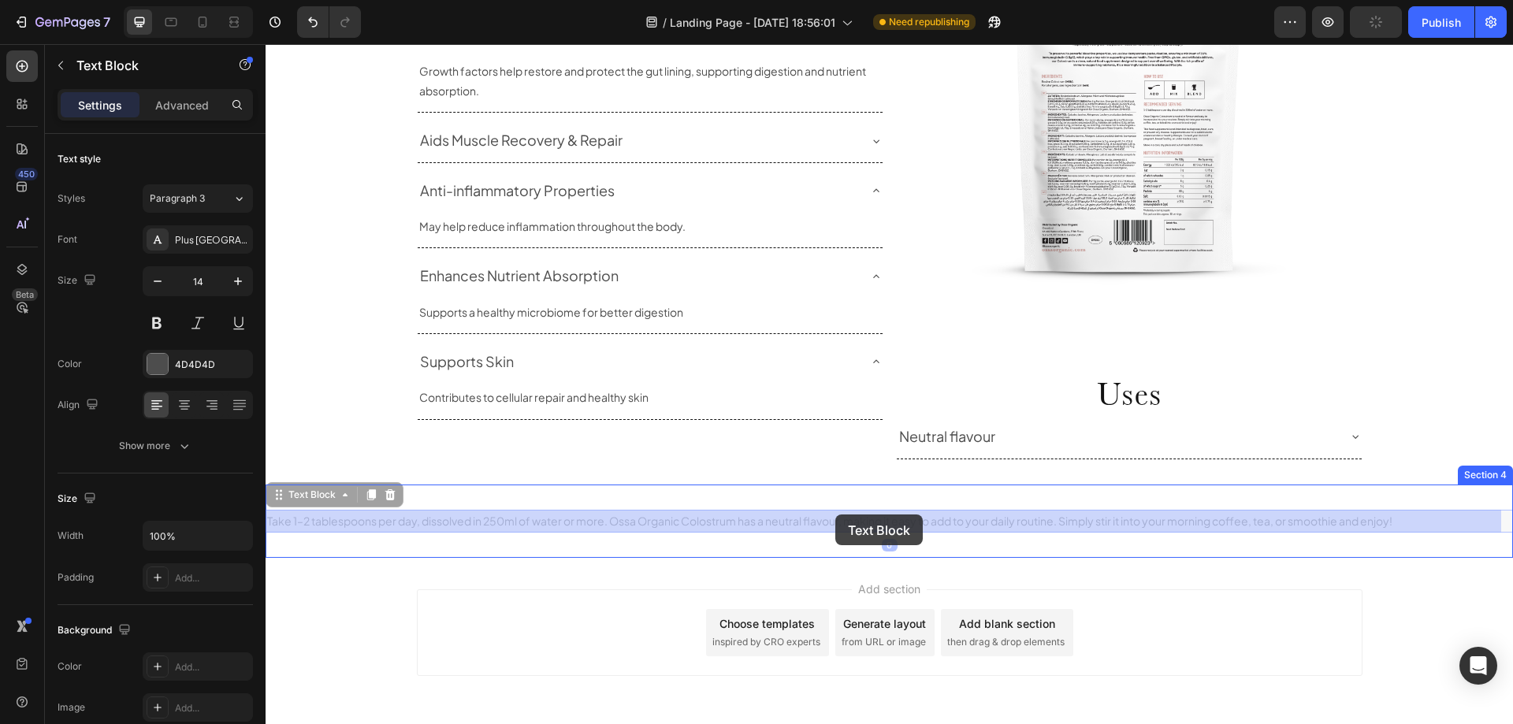
drag, startPoint x: 280, startPoint y: 499, endPoint x: 835, endPoint y: 515, distance: 555.8
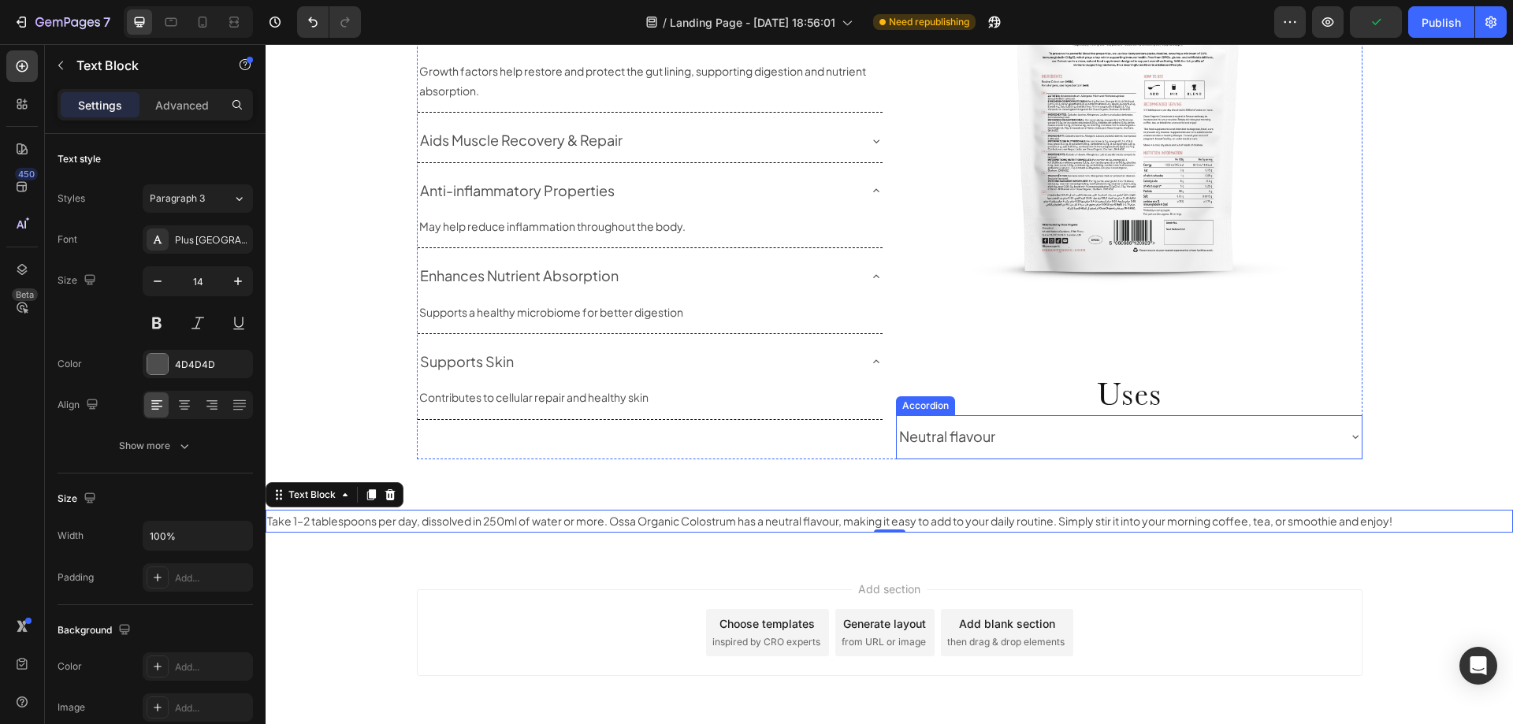
click at [1342, 440] on div "Neutral flavour" at bounding box center [1129, 436] width 465 height 43
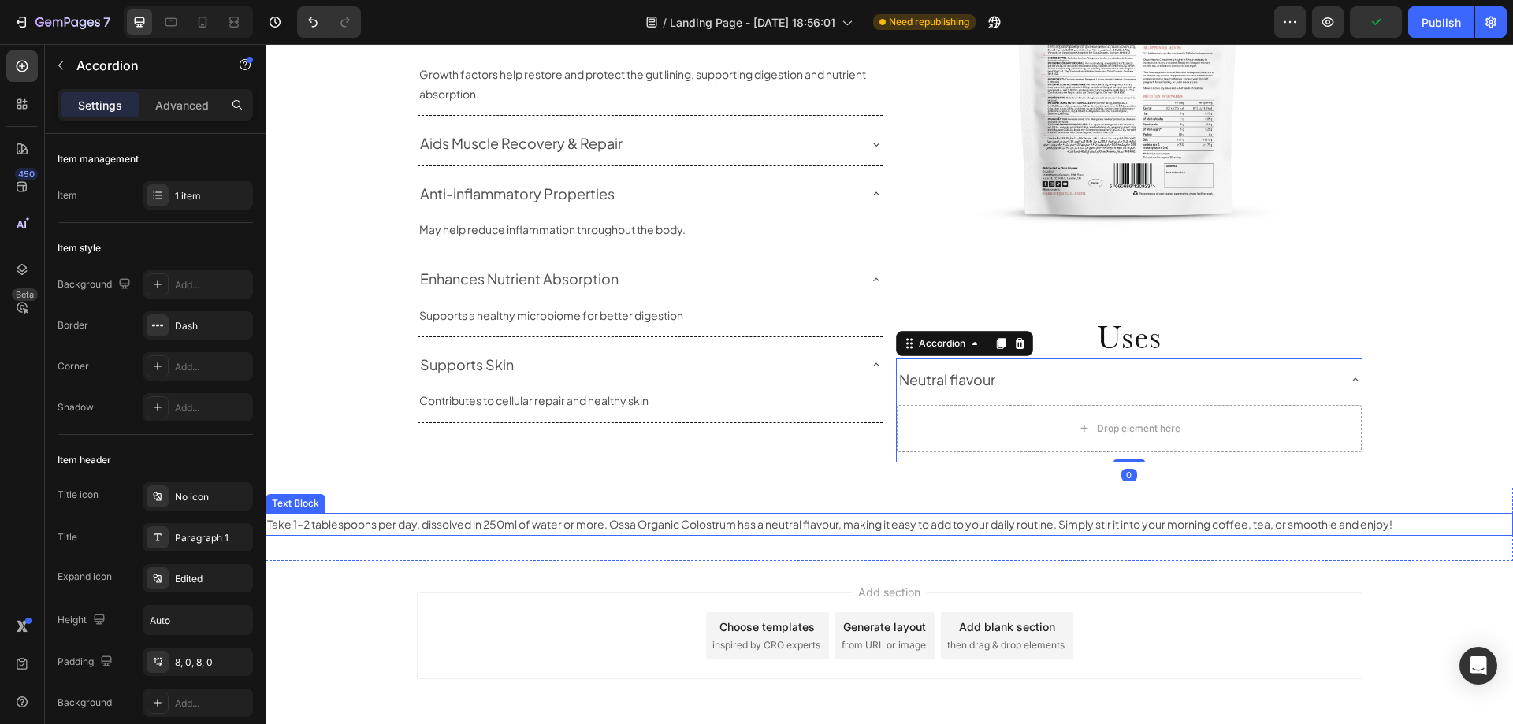
scroll to position [1416, 0]
click at [284, 525] on p "Take 1–2 tablespoons per day, dissolved in 250ml of water or more. Ossa Organic…" at bounding box center [889, 521] width 1244 height 20
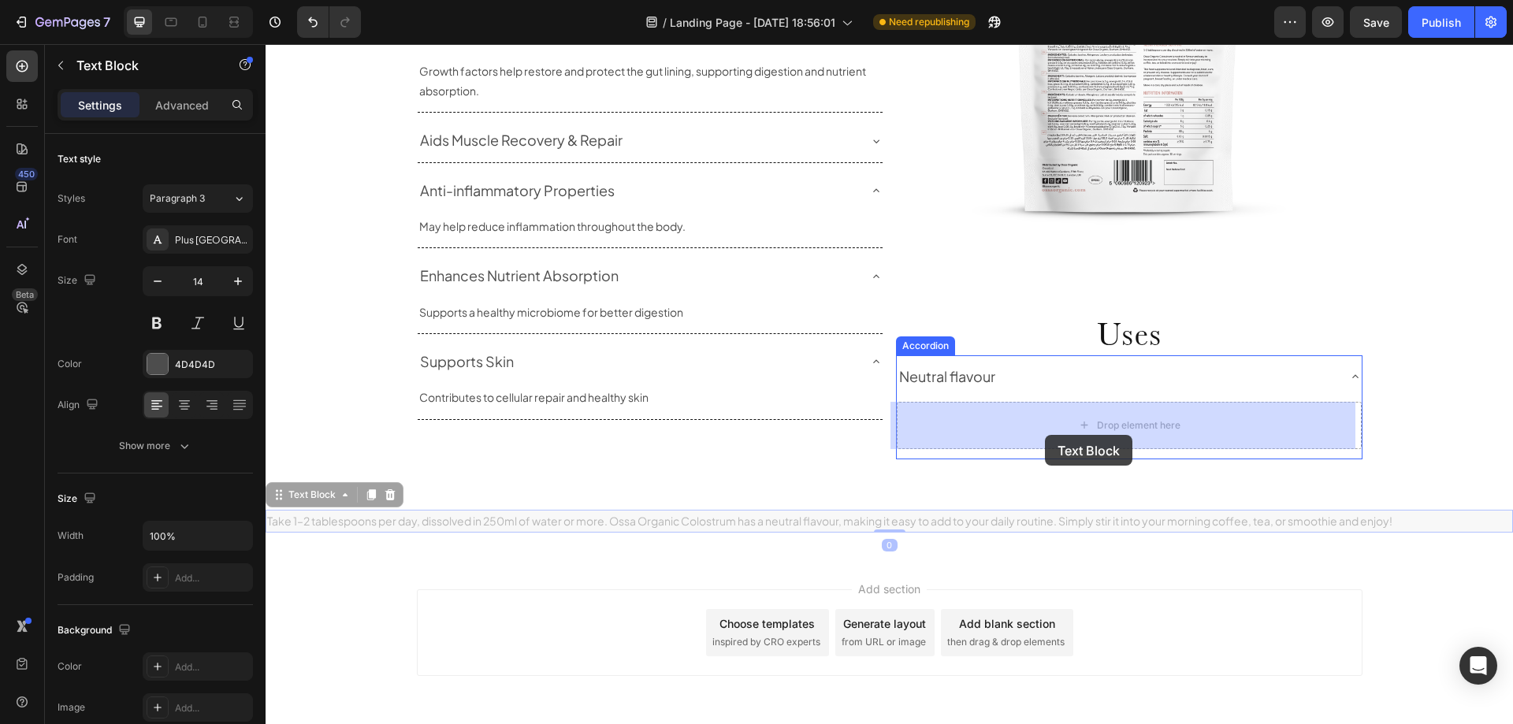
drag, startPoint x: 280, startPoint y: 500, endPoint x: 1045, endPoint y: 435, distance: 768.0
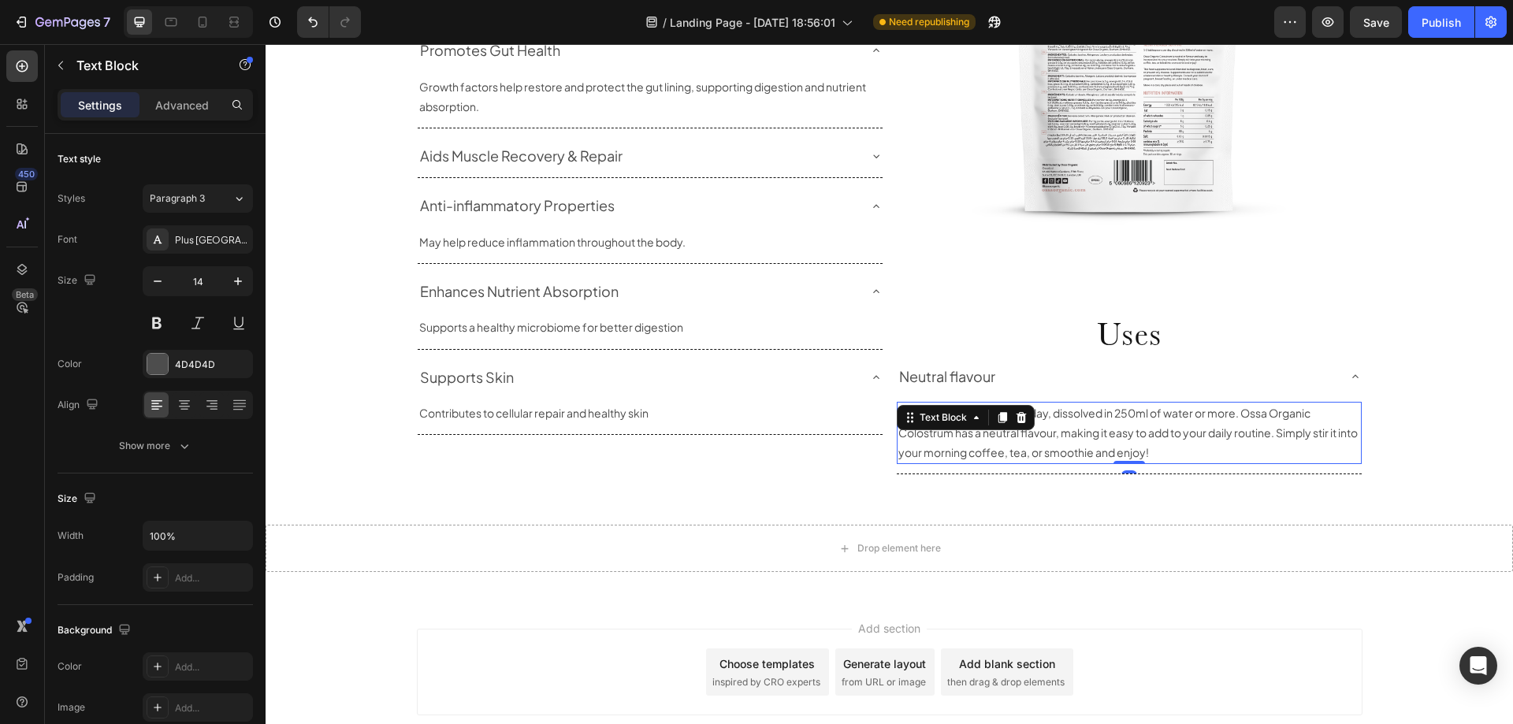
scroll to position [1431, 0]
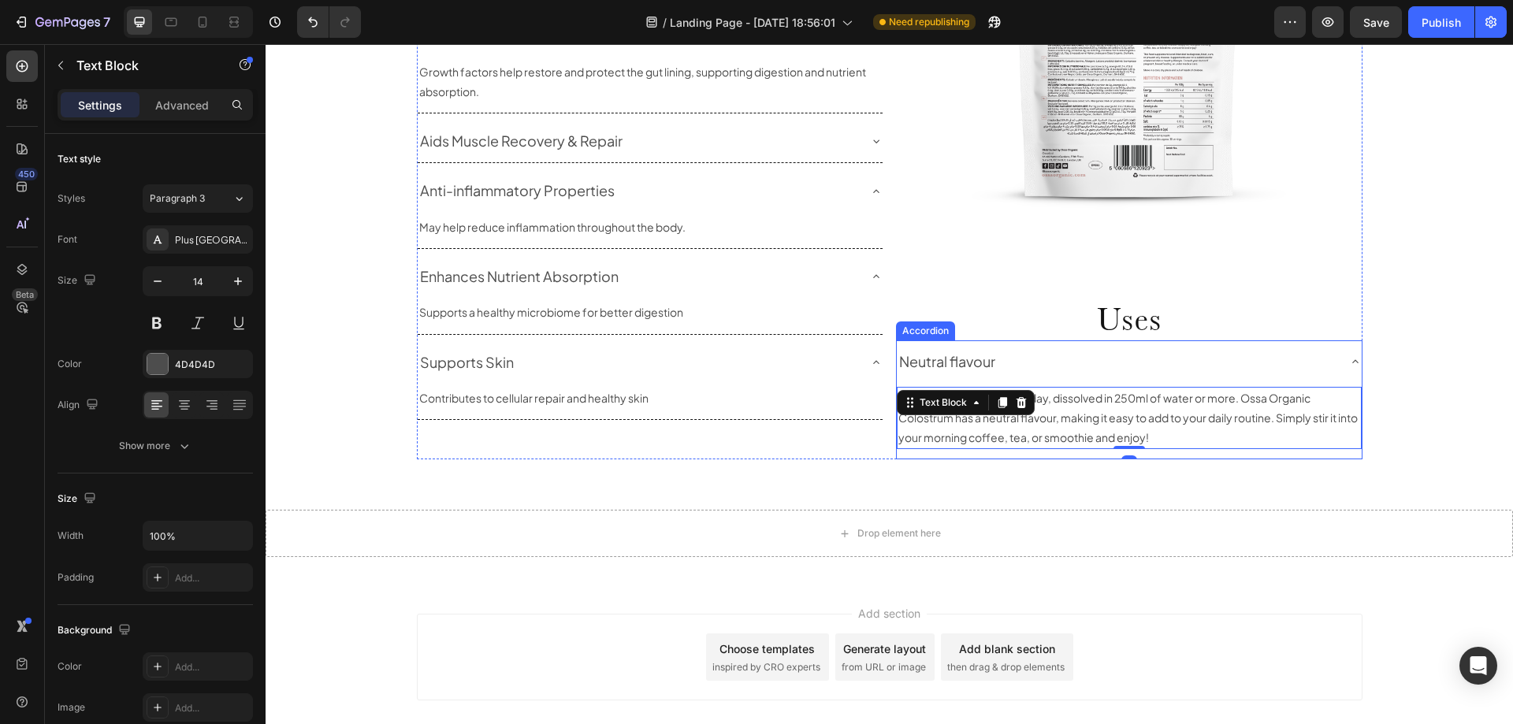
click at [1349, 363] on icon at bounding box center [1355, 361] width 13 height 13
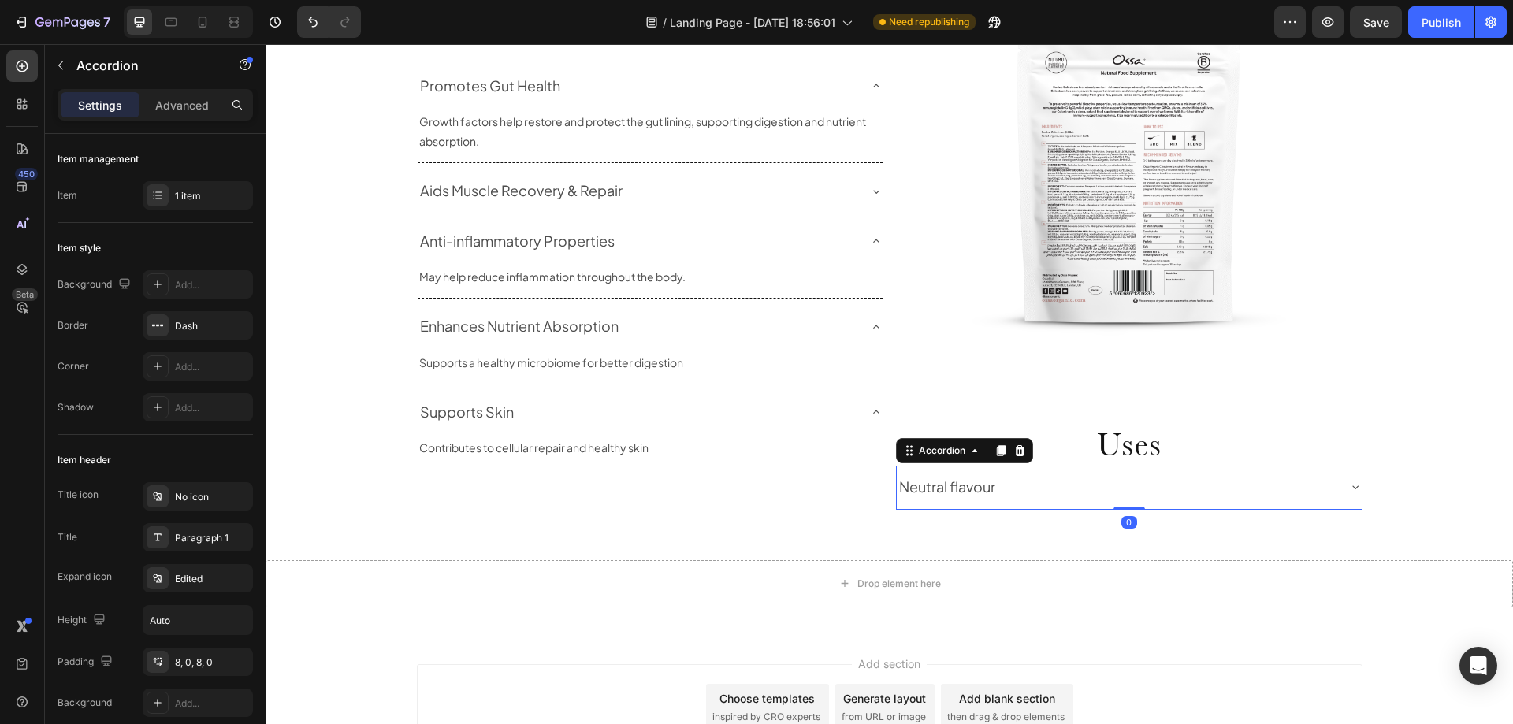
scroll to position [1278, 0]
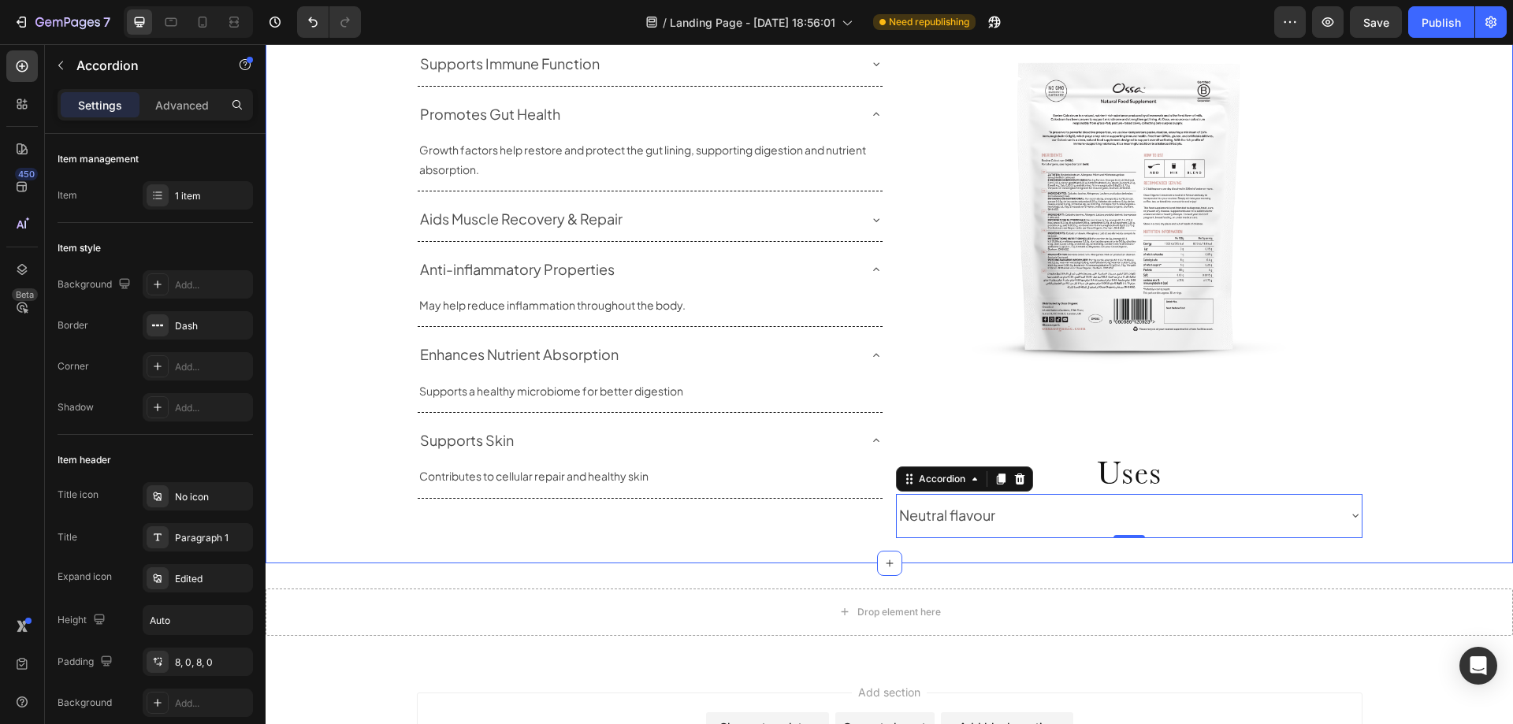
click at [1415, 485] on div "Uses and Benefits Heading Row Benefits Heading Supports Immune Function Promote…" at bounding box center [890, 216] width 1248 height 644
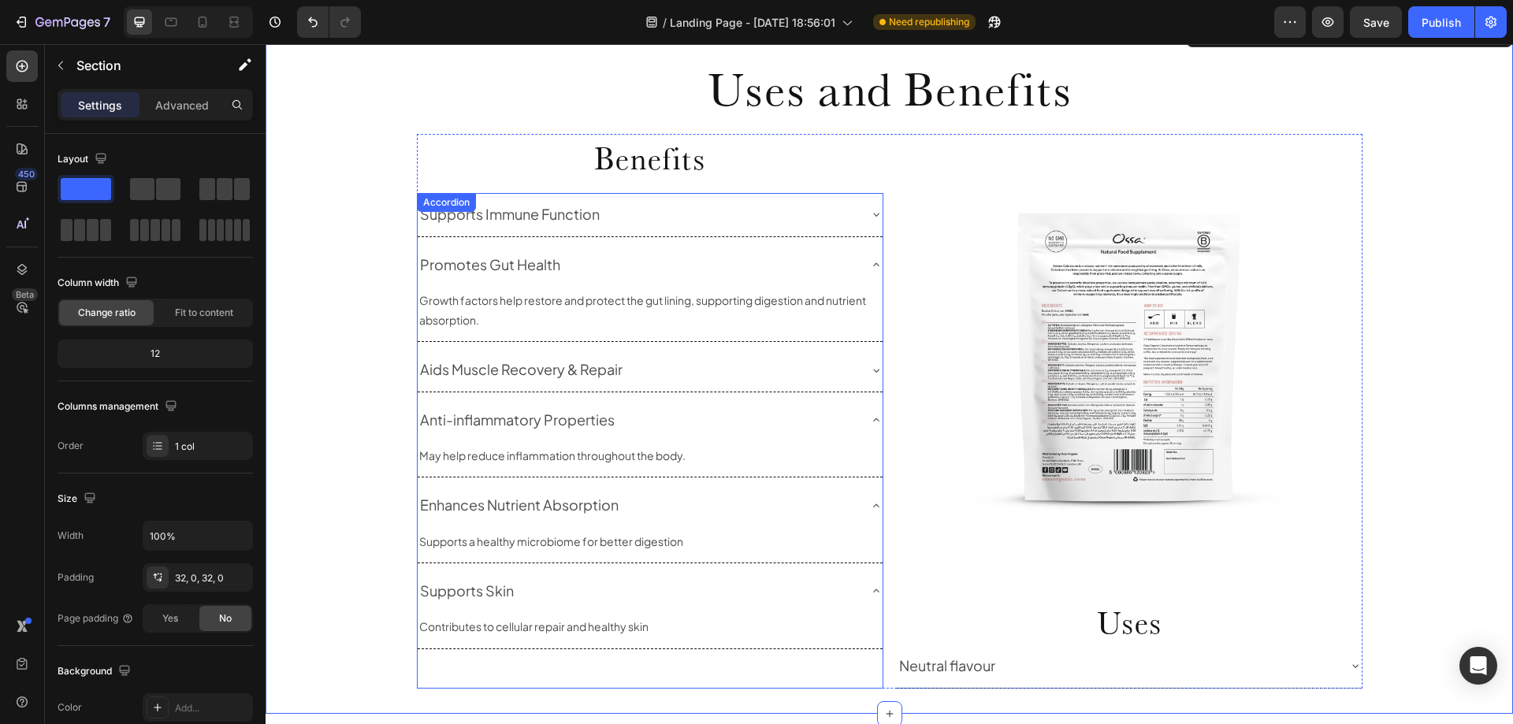
scroll to position [1120, 0]
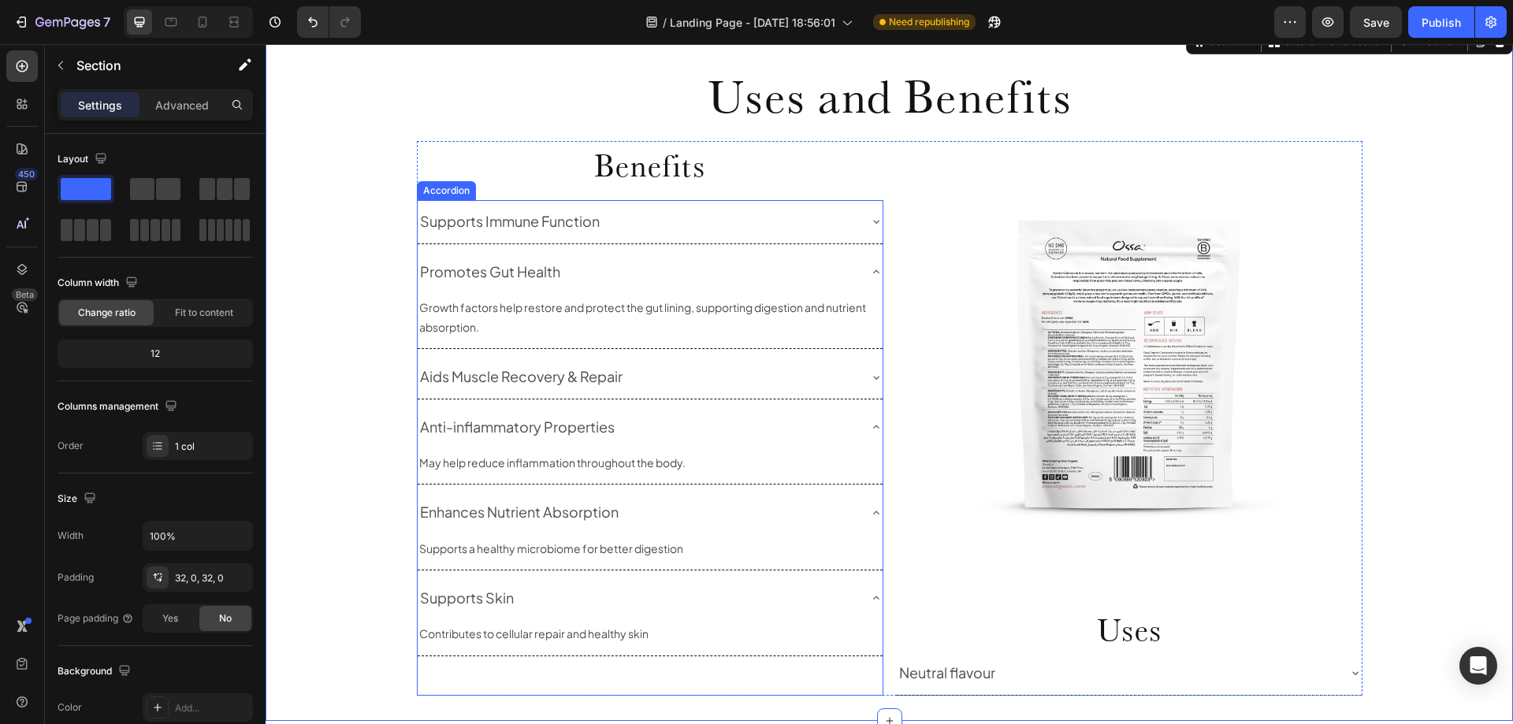
click at [870, 598] on icon at bounding box center [876, 598] width 13 height 13
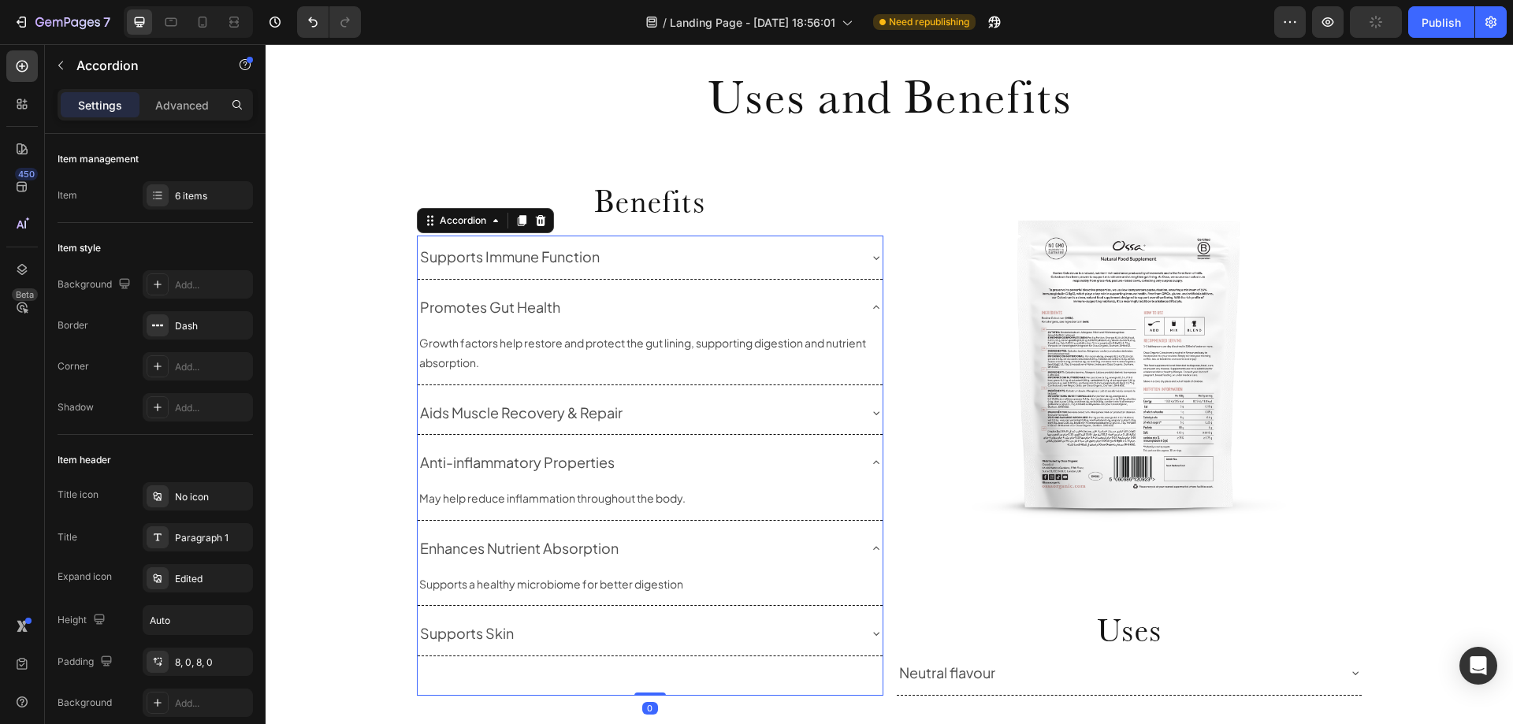
click at [870, 551] on icon at bounding box center [876, 548] width 13 height 13
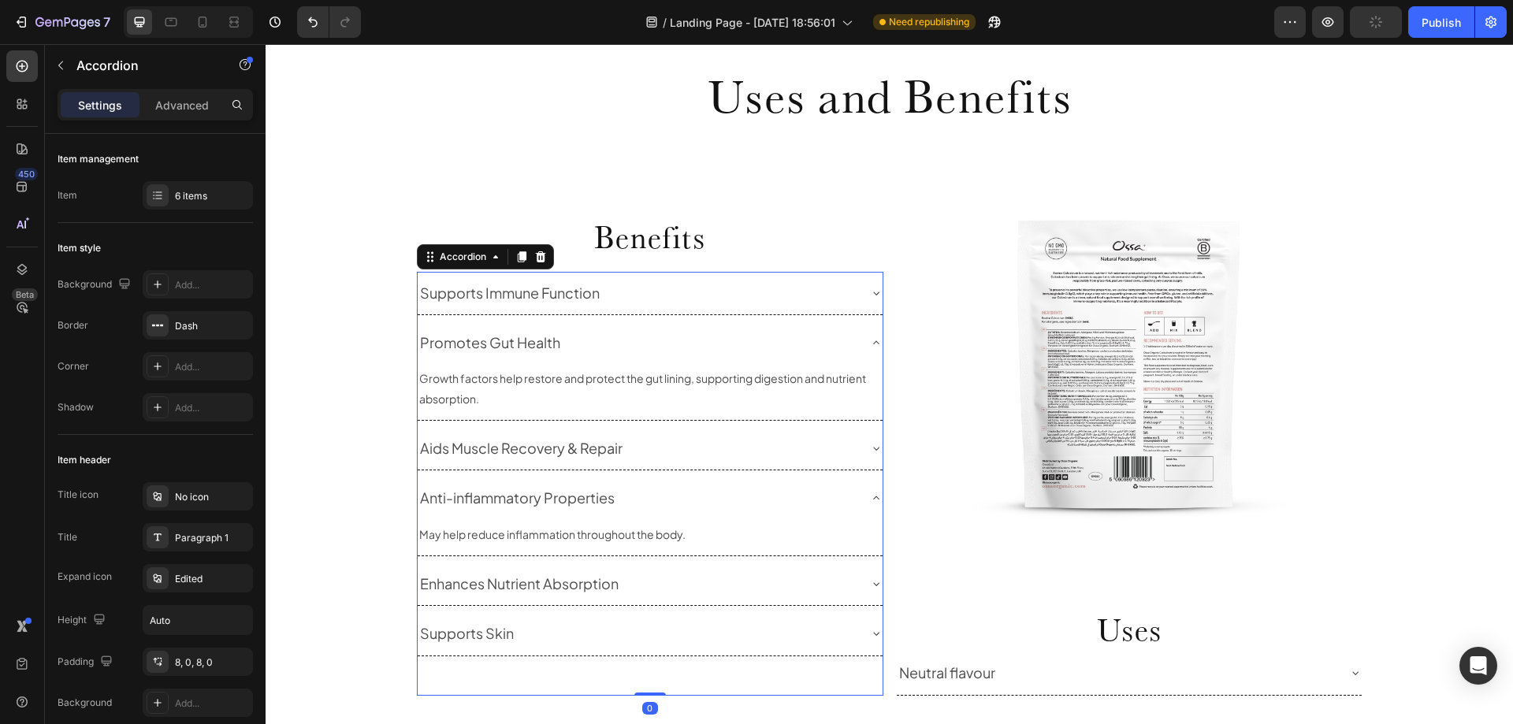
click at [870, 495] on icon at bounding box center [876, 498] width 13 height 13
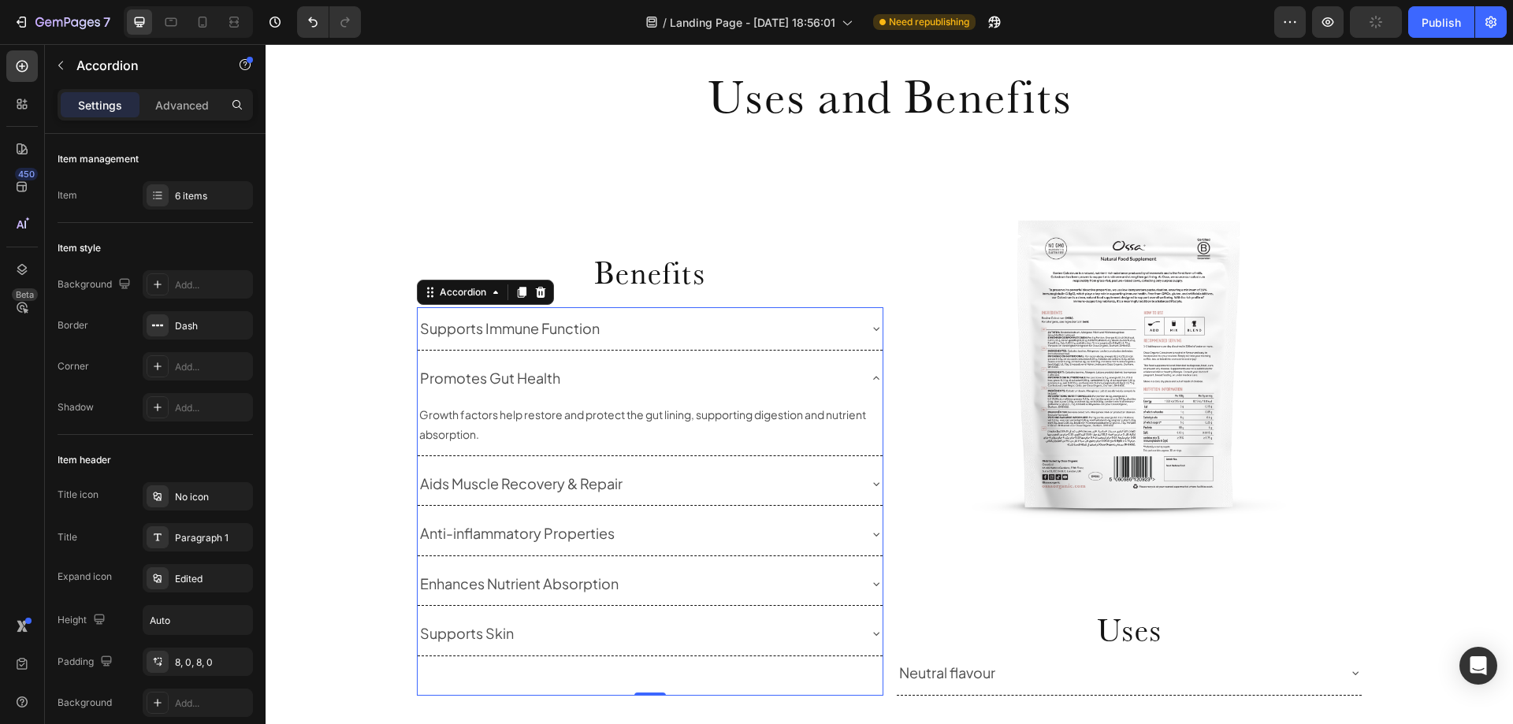
click at [868, 475] on div "Aids Muscle Recovery & Repair" at bounding box center [650, 484] width 465 height 43
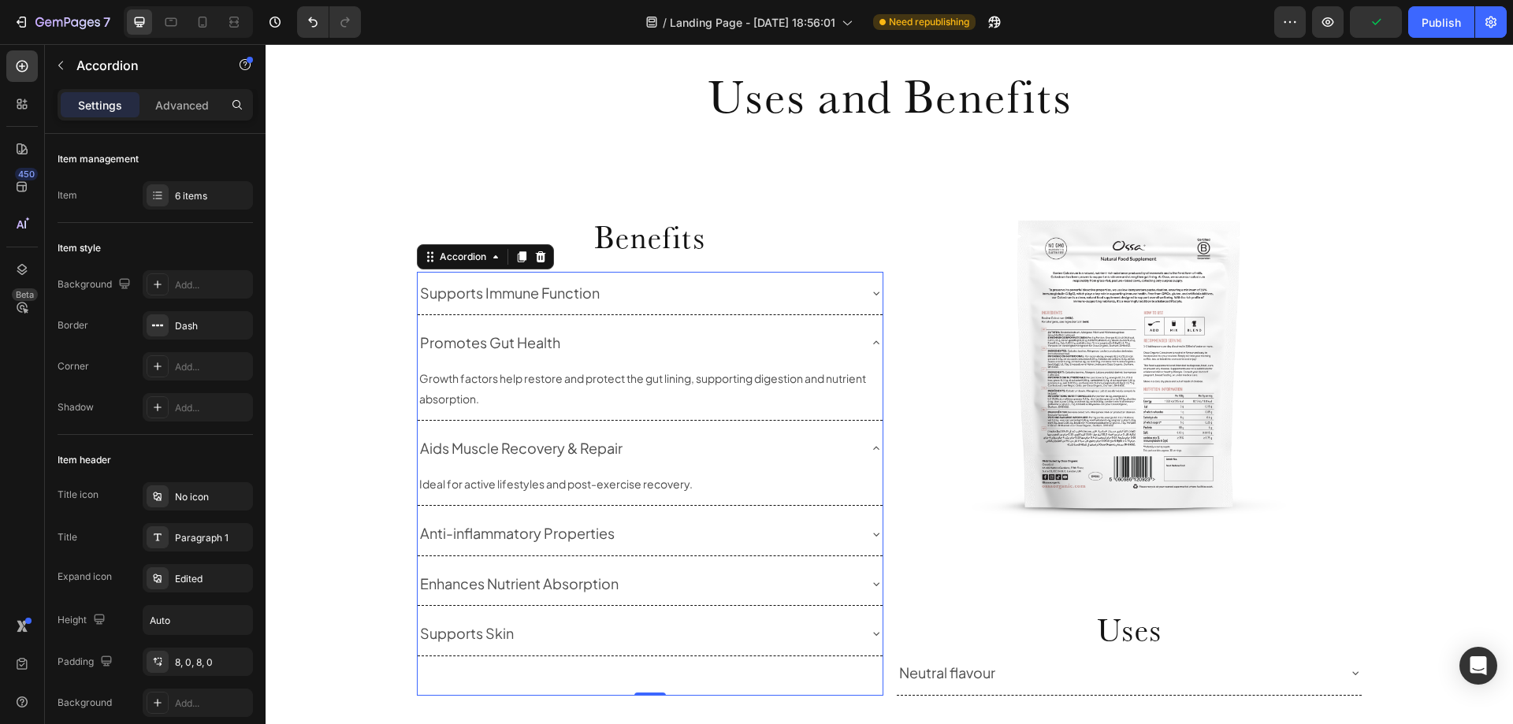
click at [869, 472] on div "Ideal for active lifestyles and post-exercise recovery. Text Block" at bounding box center [650, 487] width 465 height 35
click at [870, 449] on icon at bounding box center [876, 448] width 13 height 13
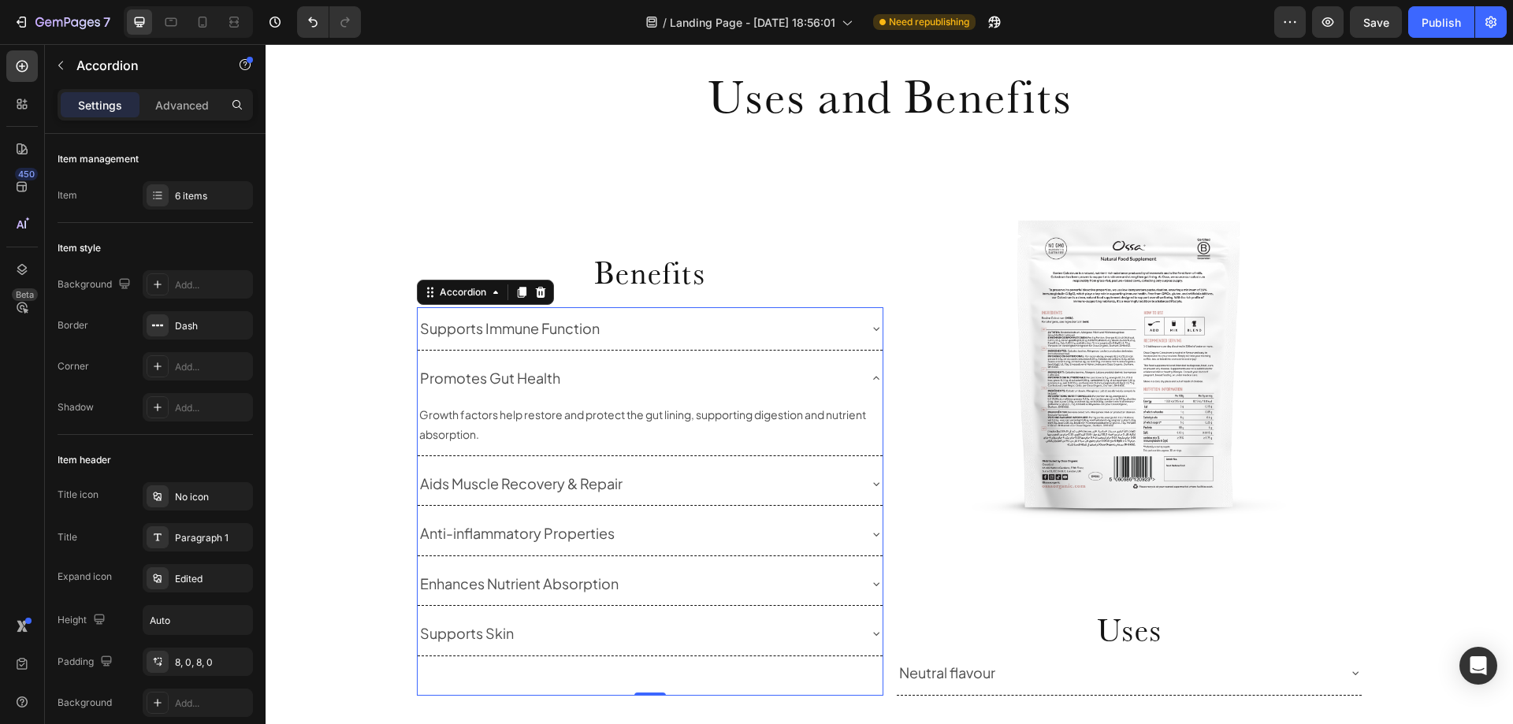
click at [872, 372] on icon at bounding box center [876, 378] width 13 height 13
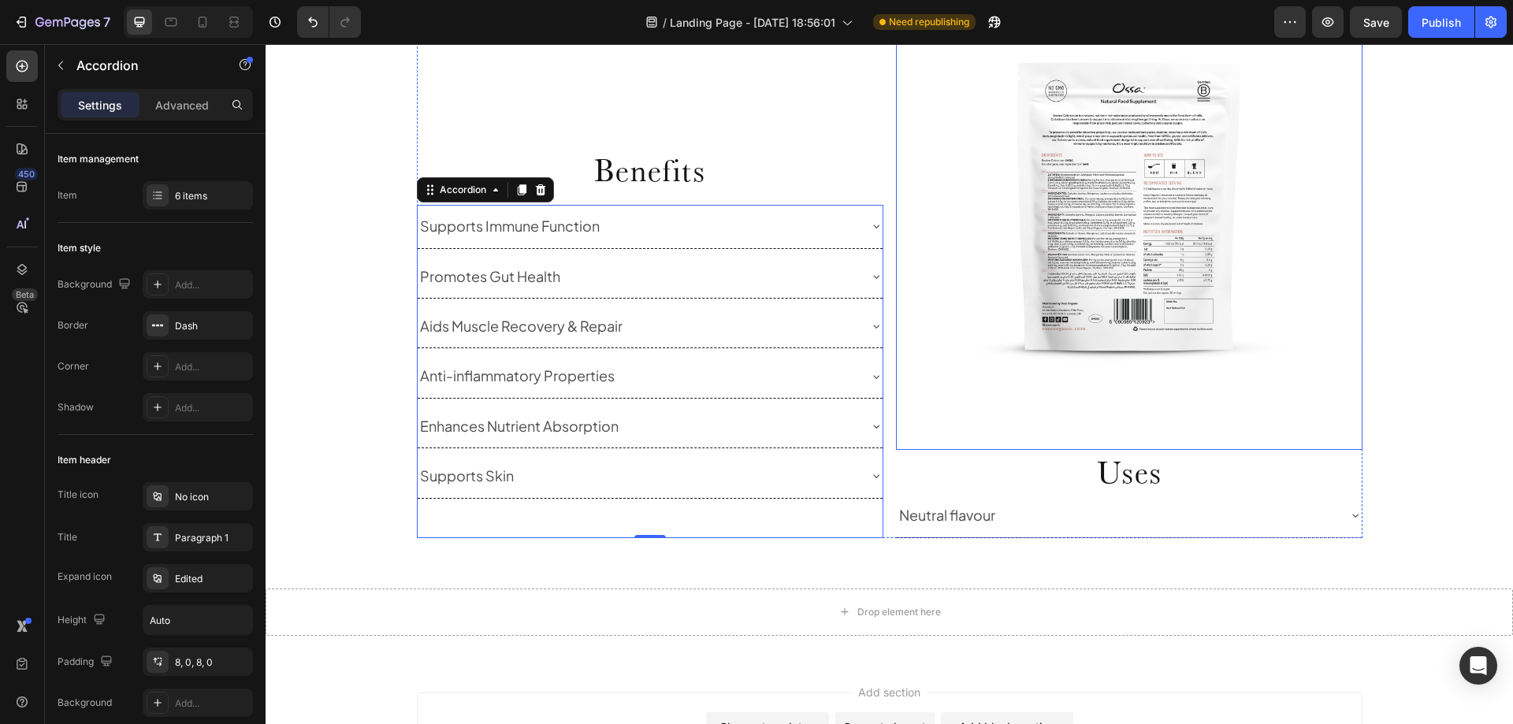
scroll to position [1356, 0]
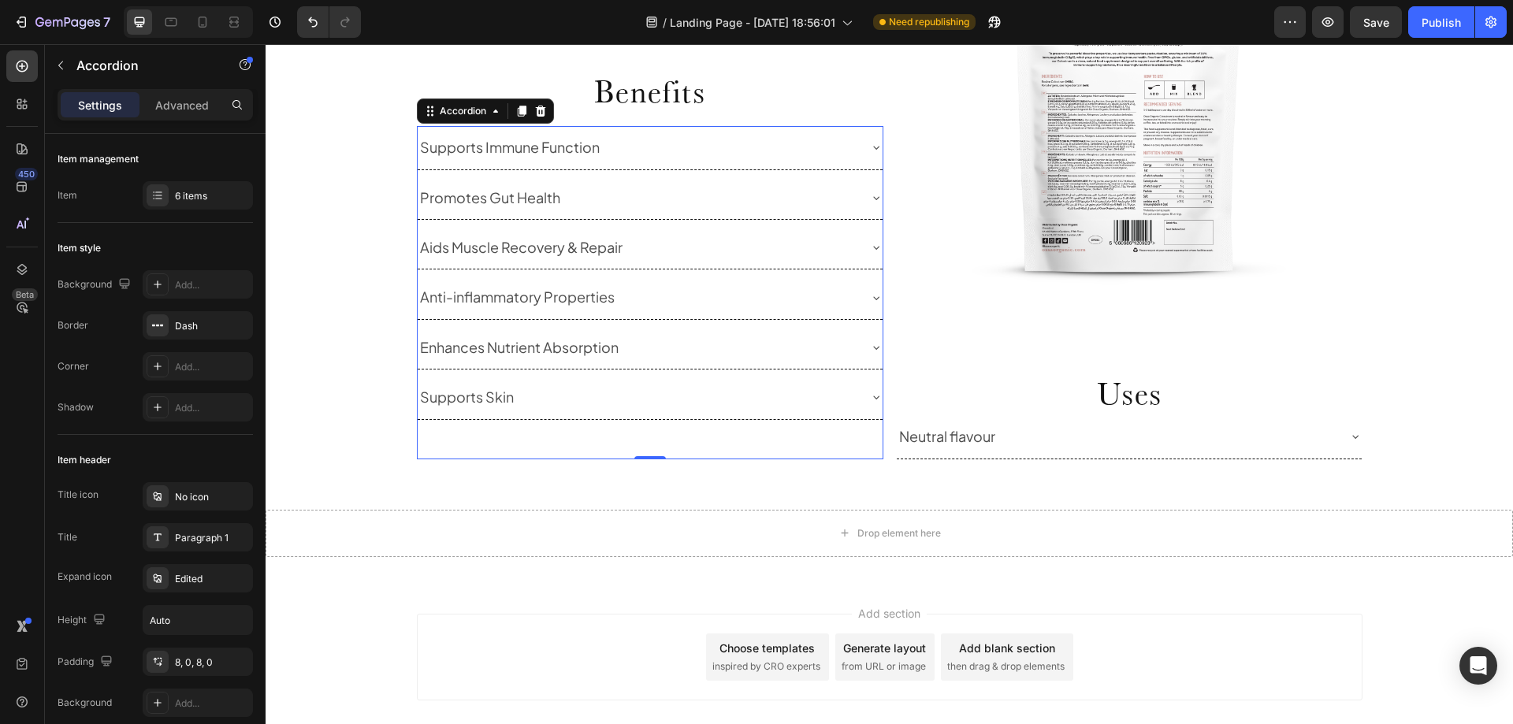
click at [770, 452] on div "Supports Immune Function Promotes Gut Health Aids Muscle Recovery & Repair Anti…" at bounding box center [650, 292] width 467 height 333
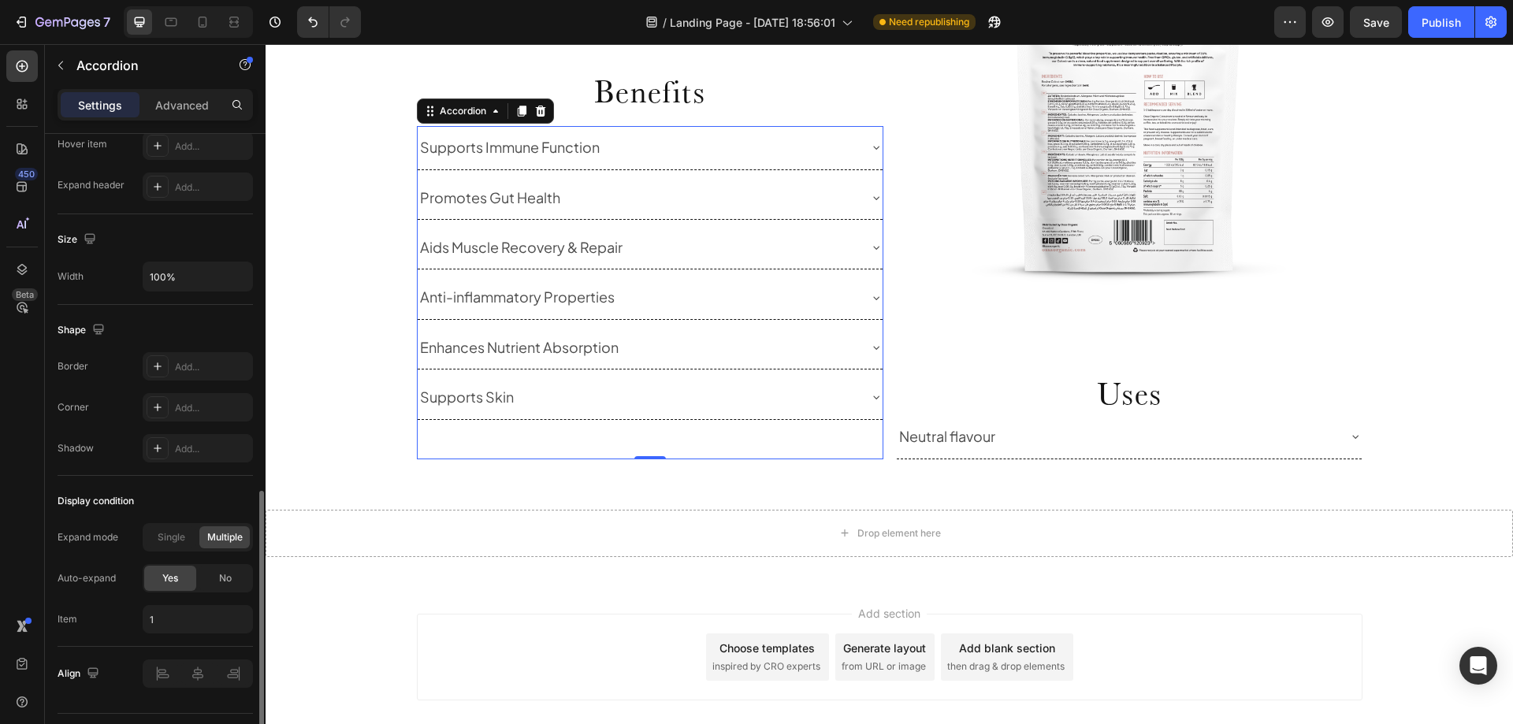
scroll to position [906, 0]
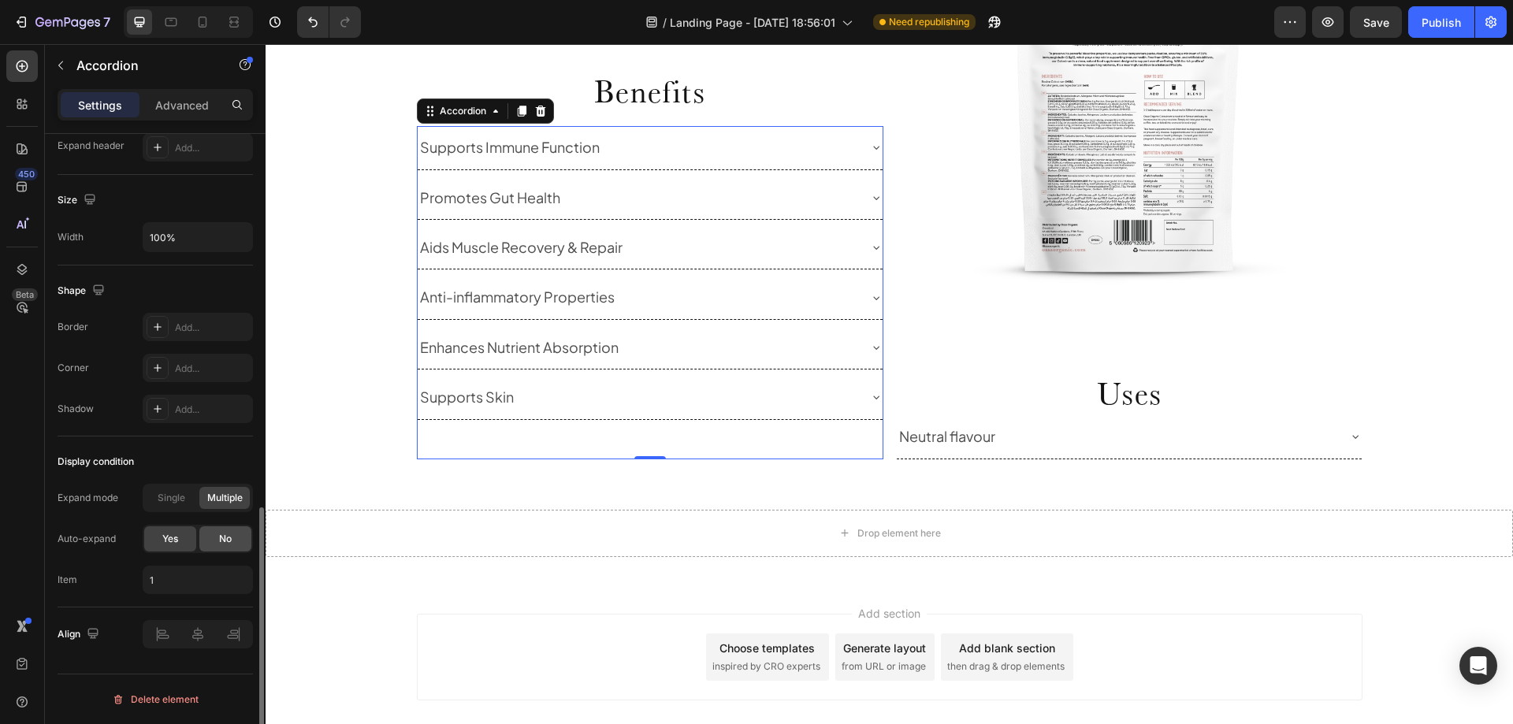
click at [222, 535] on span "No" at bounding box center [225, 539] width 13 height 14
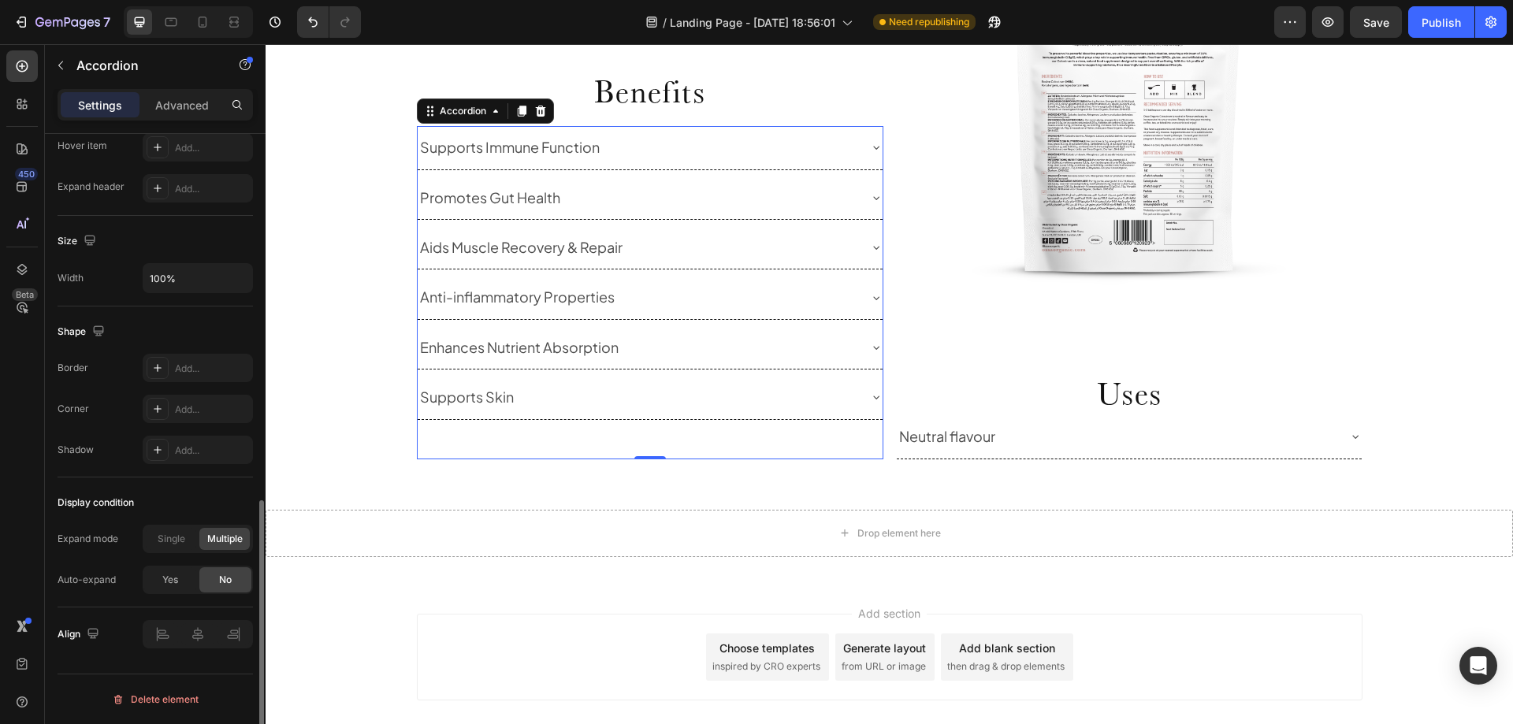
scroll to position [865, 0]
click at [169, 580] on span "Yes" at bounding box center [170, 580] width 16 height 14
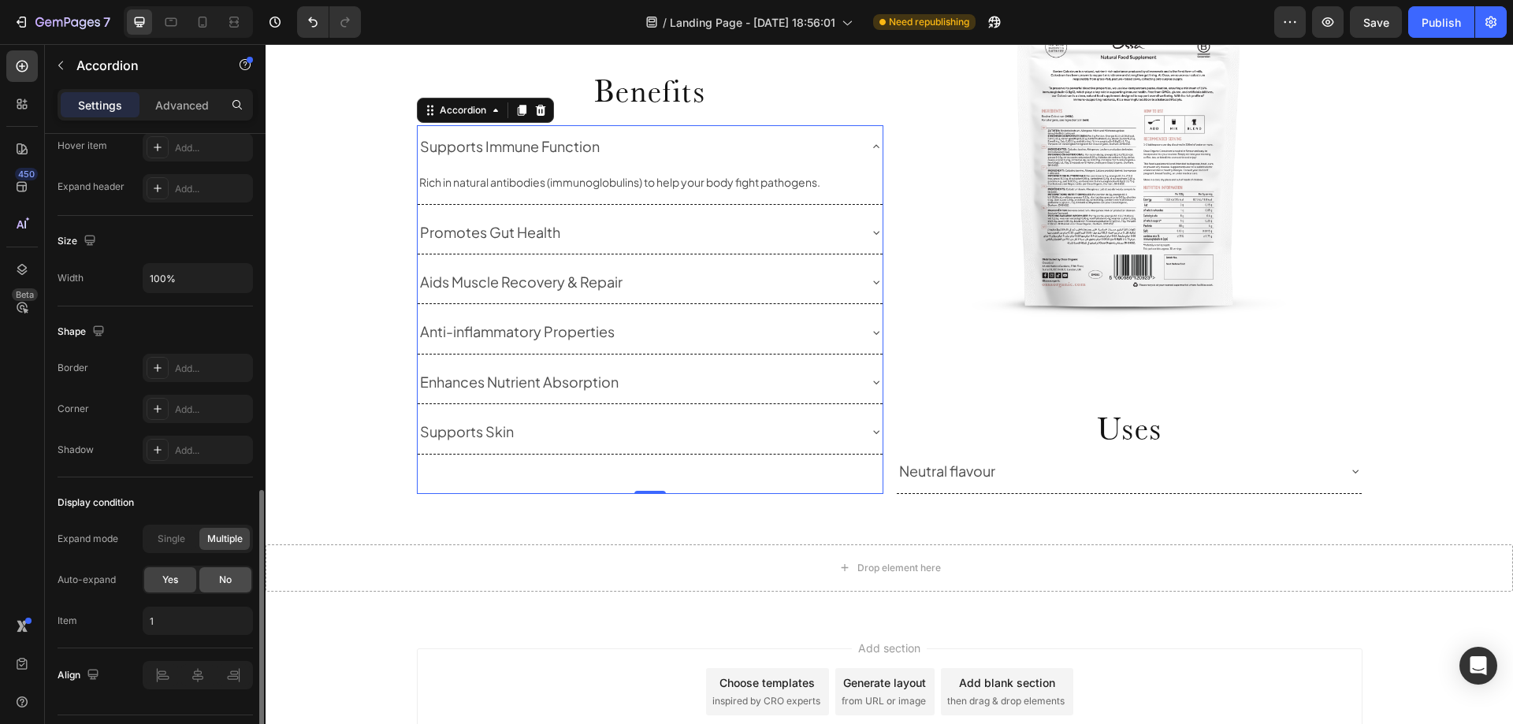
scroll to position [1321, 0]
click at [156, 538] on div "Single" at bounding box center [171, 539] width 50 height 22
click at [219, 544] on span "Multiple" at bounding box center [224, 539] width 35 height 14
type input "1,2"
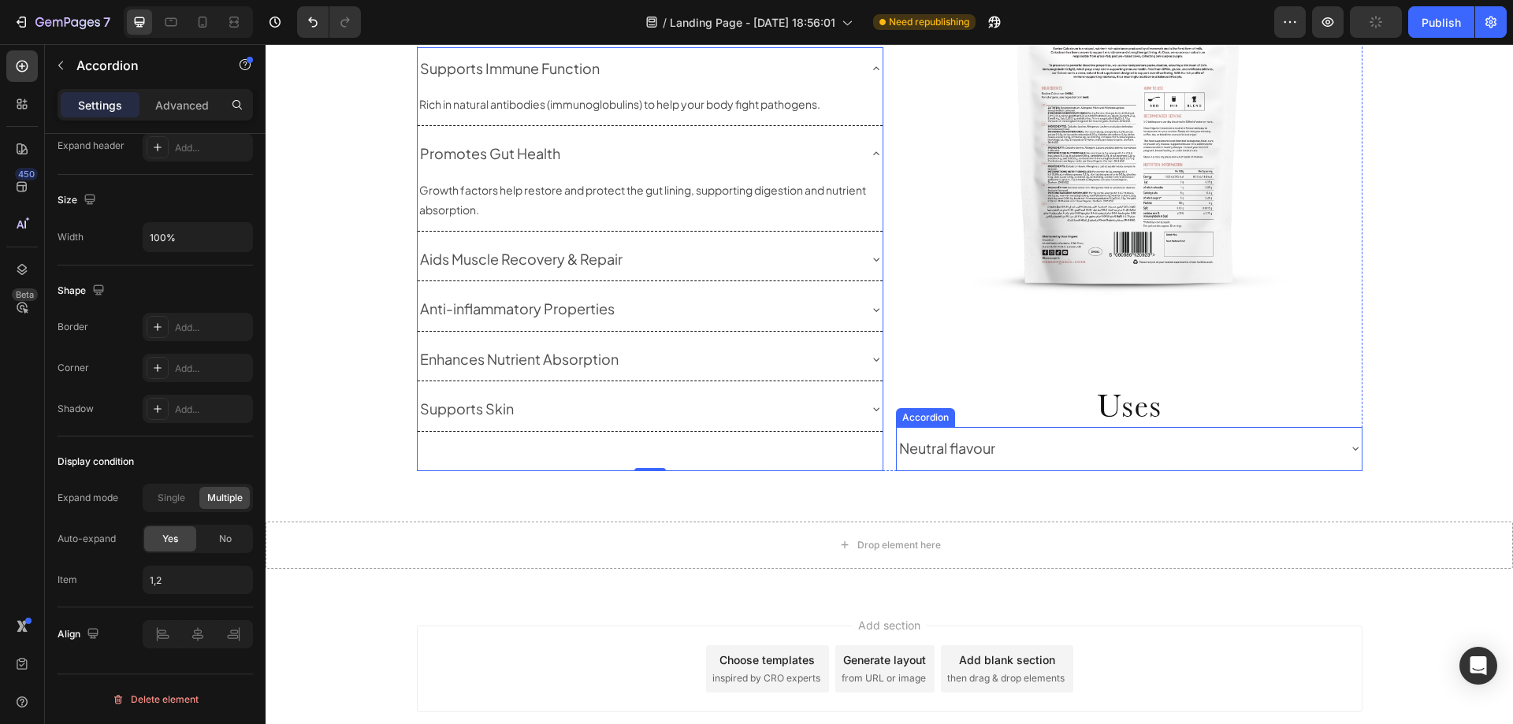
scroll to position [1266, 0]
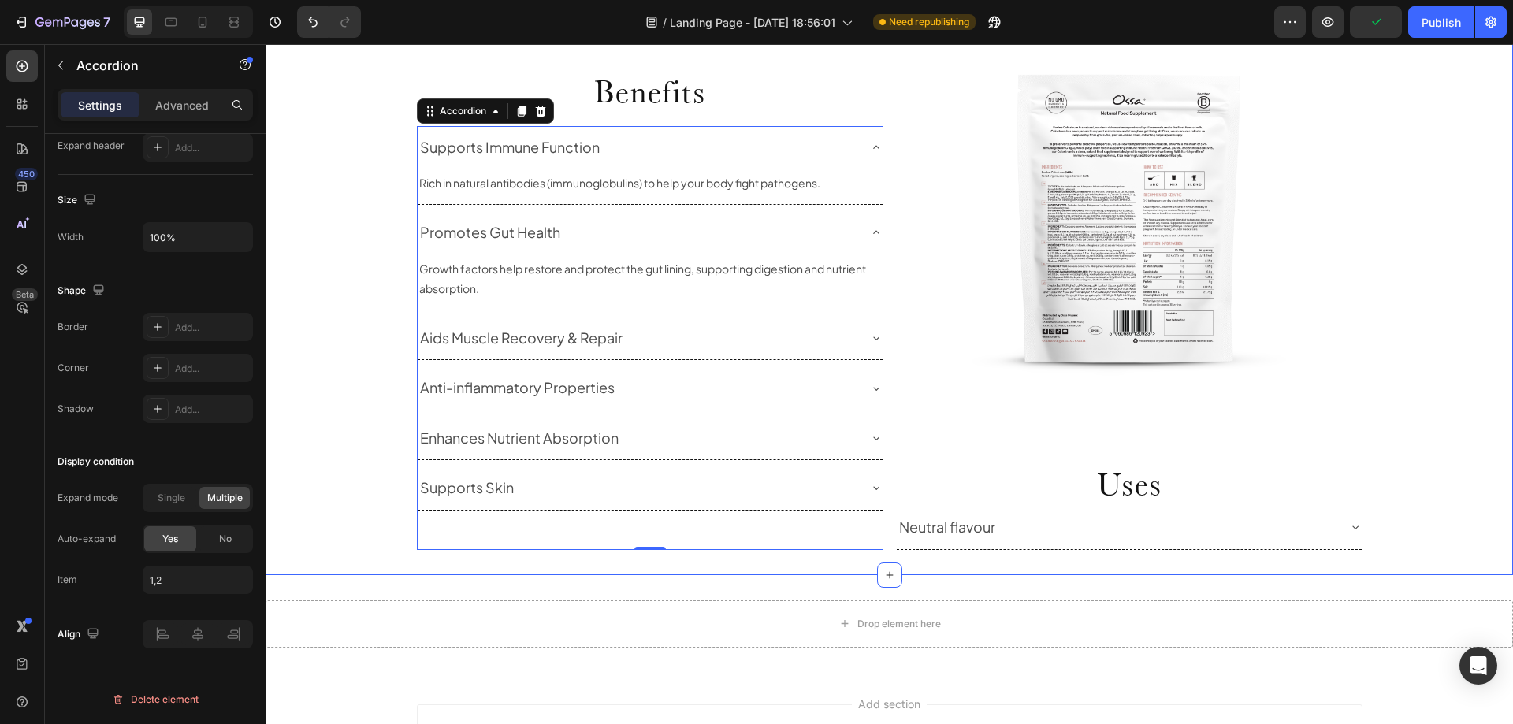
click at [1405, 434] on div "Uses and Benefits Heading Row Benefits Heading Supports Immune Function Rich in…" at bounding box center [890, 227] width 1248 height 644
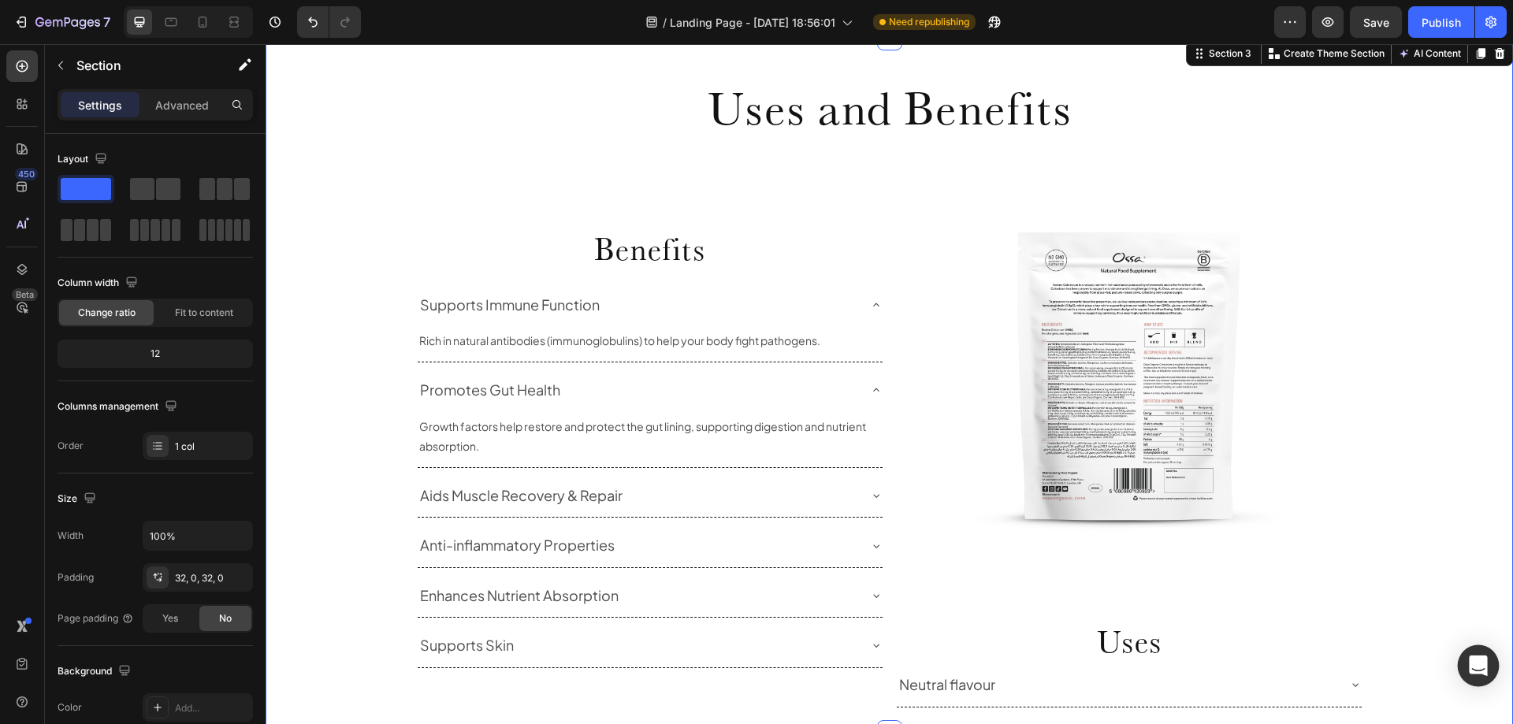
scroll to position [1187, 0]
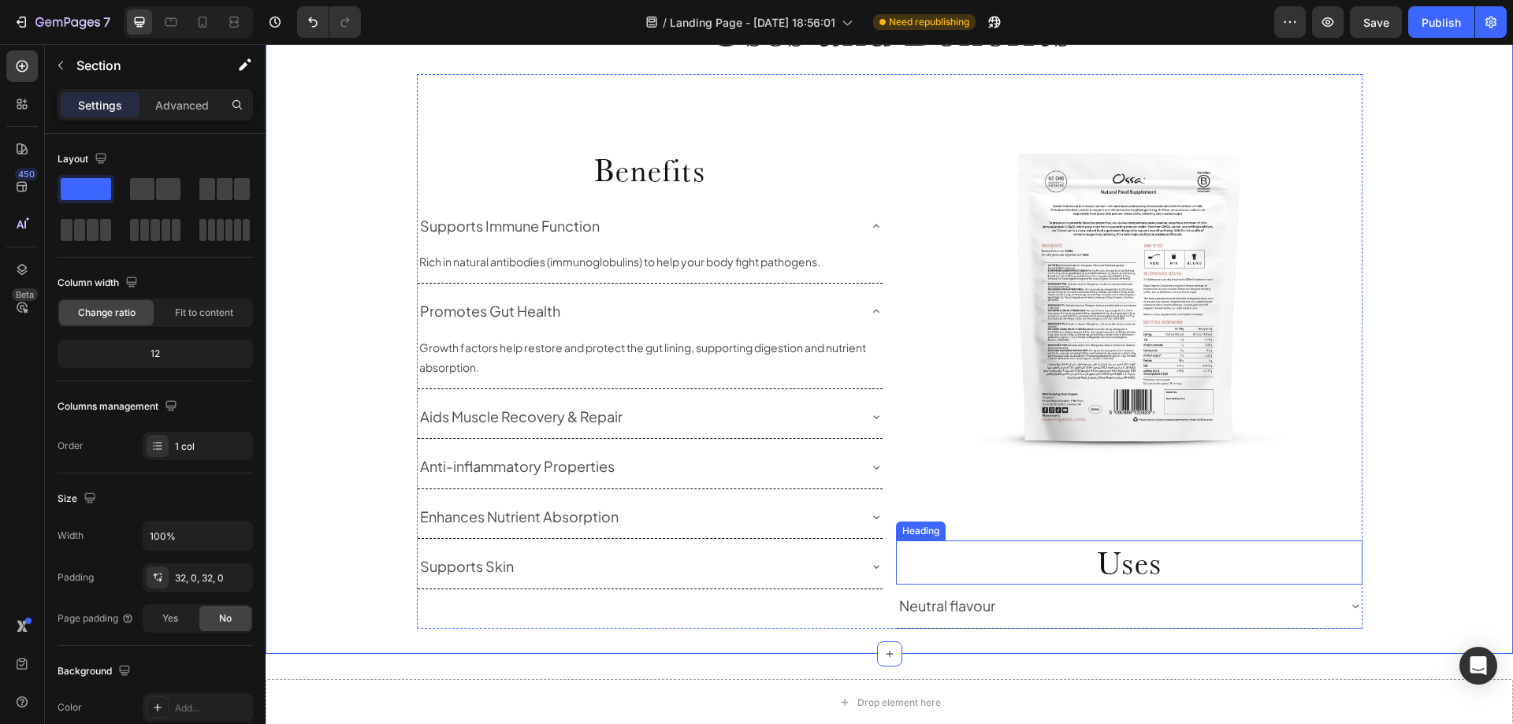
click at [1203, 558] on h2 "Uses" at bounding box center [1129, 563] width 467 height 44
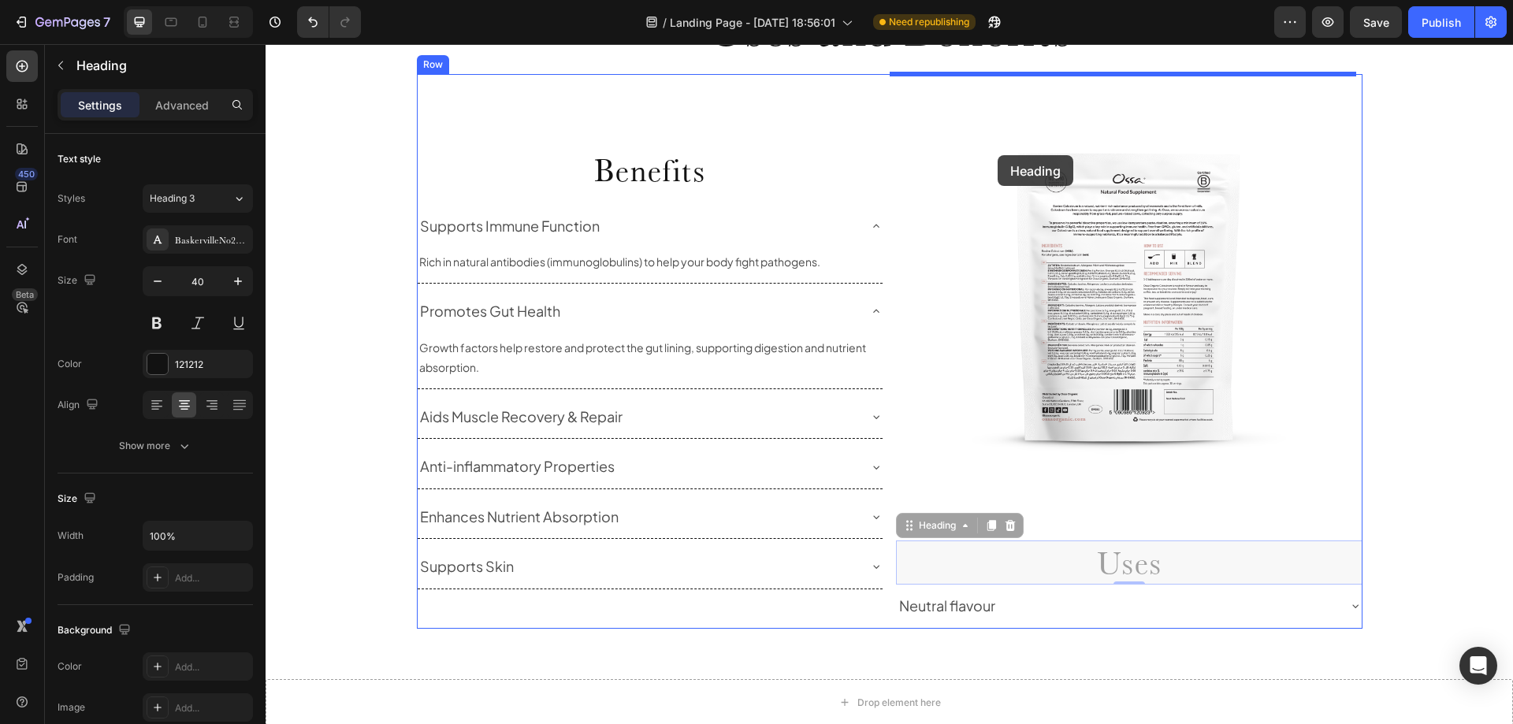
drag, startPoint x: 907, startPoint y: 526, endPoint x: 998, endPoint y: 155, distance: 382.1
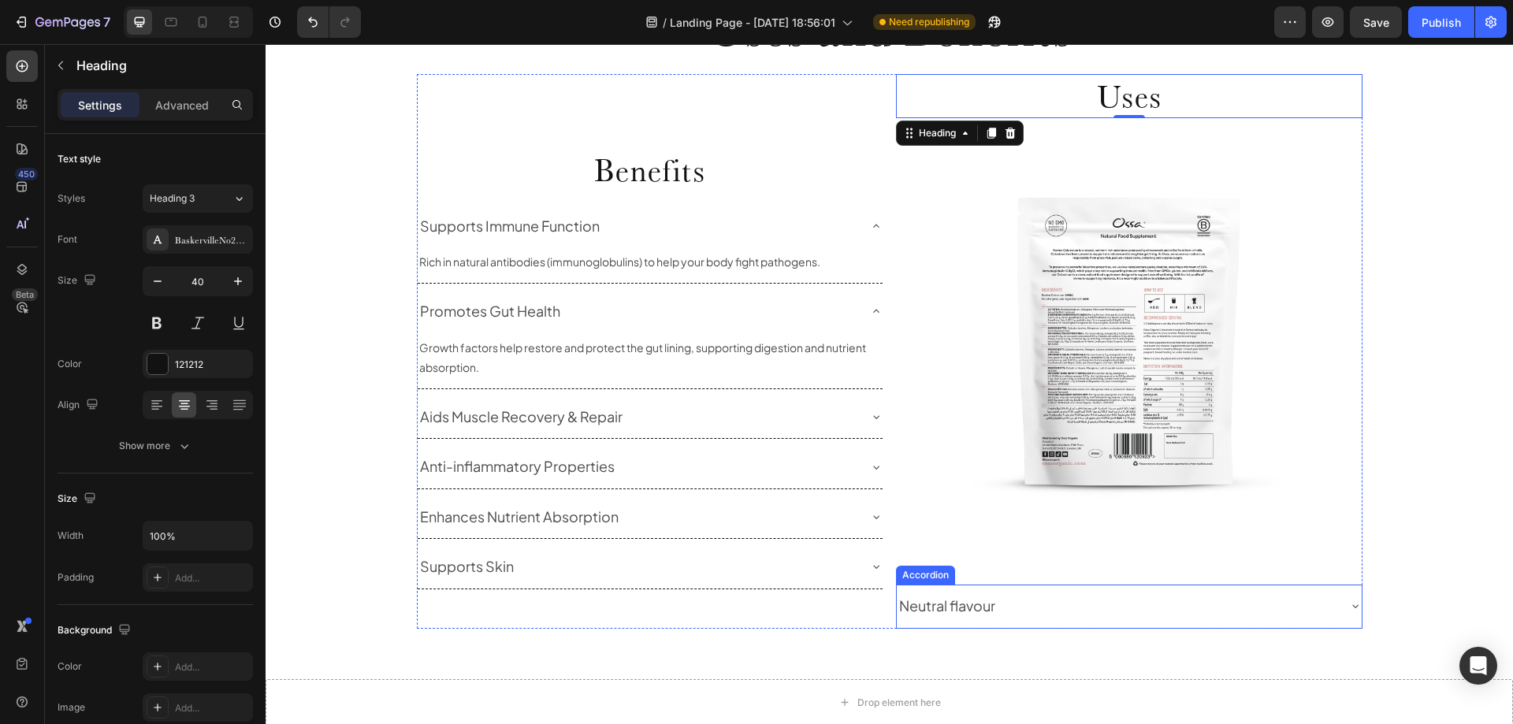
click at [1061, 617] on div "Neutral flavour" at bounding box center [1117, 606] width 440 height 30
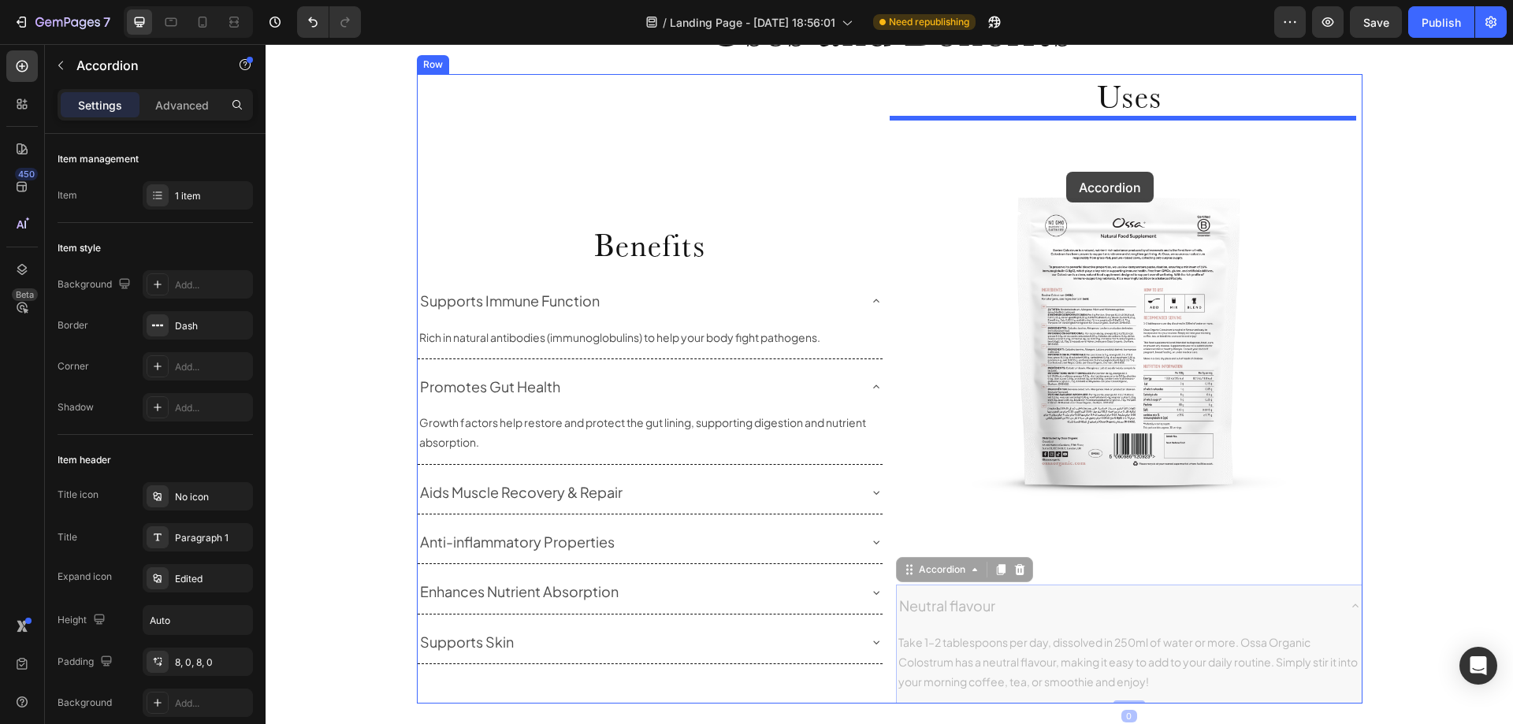
drag, startPoint x: 908, startPoint y: 573, endPoint x: 1066, endPoint y: 172, distance: 431.3
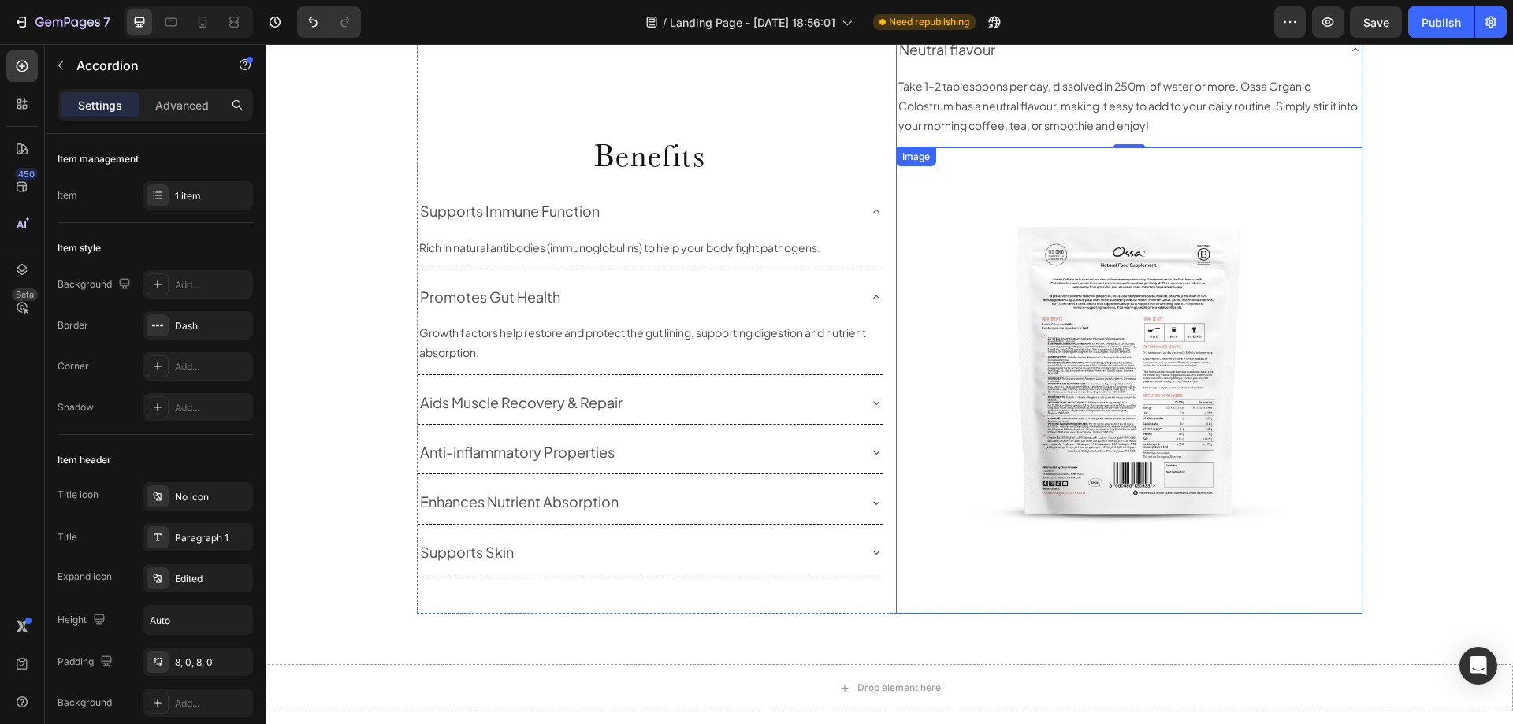
scroll to position [1266, 0]
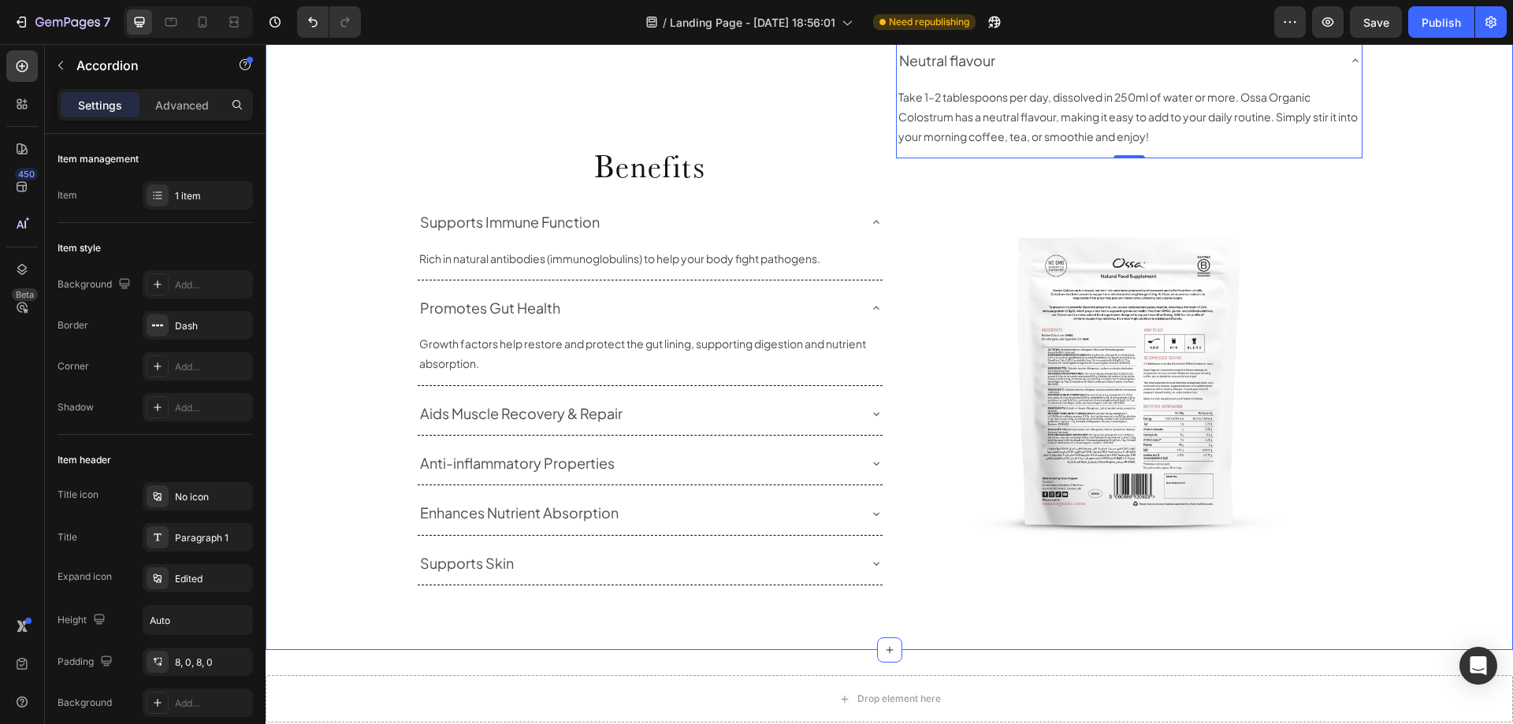
click at [1448, 387] on div "Uses and Benefits Heading Row Benefits Heading Supports Immune Function Rich in…" at bounding box center [890, 265] width 1248 height 720
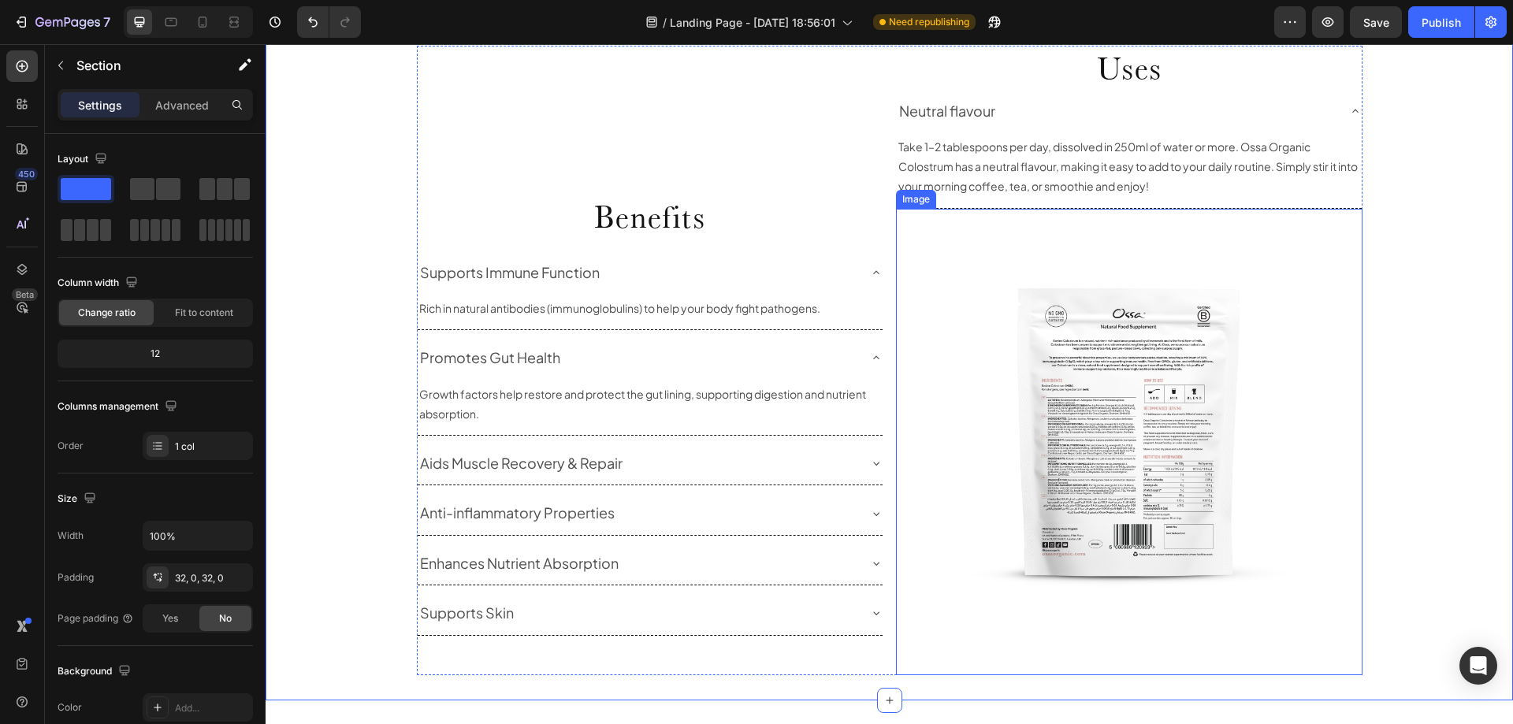
scroll to position [1029, 0]
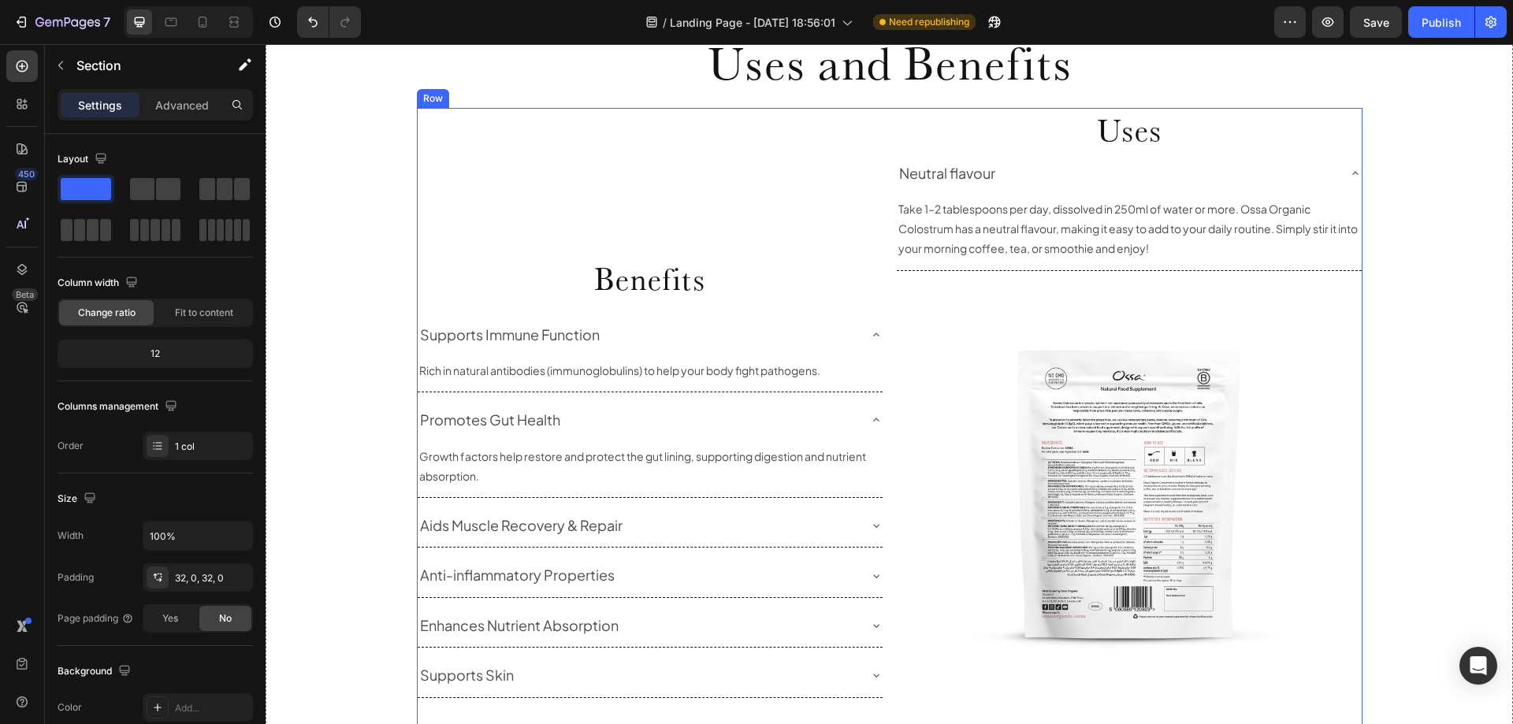
click at [844, 338] on div "Benefits Heading Supports Immune Function Rich in natural antibodies (immunoglo…" at bounding box center [650, 423] width 467 height 630
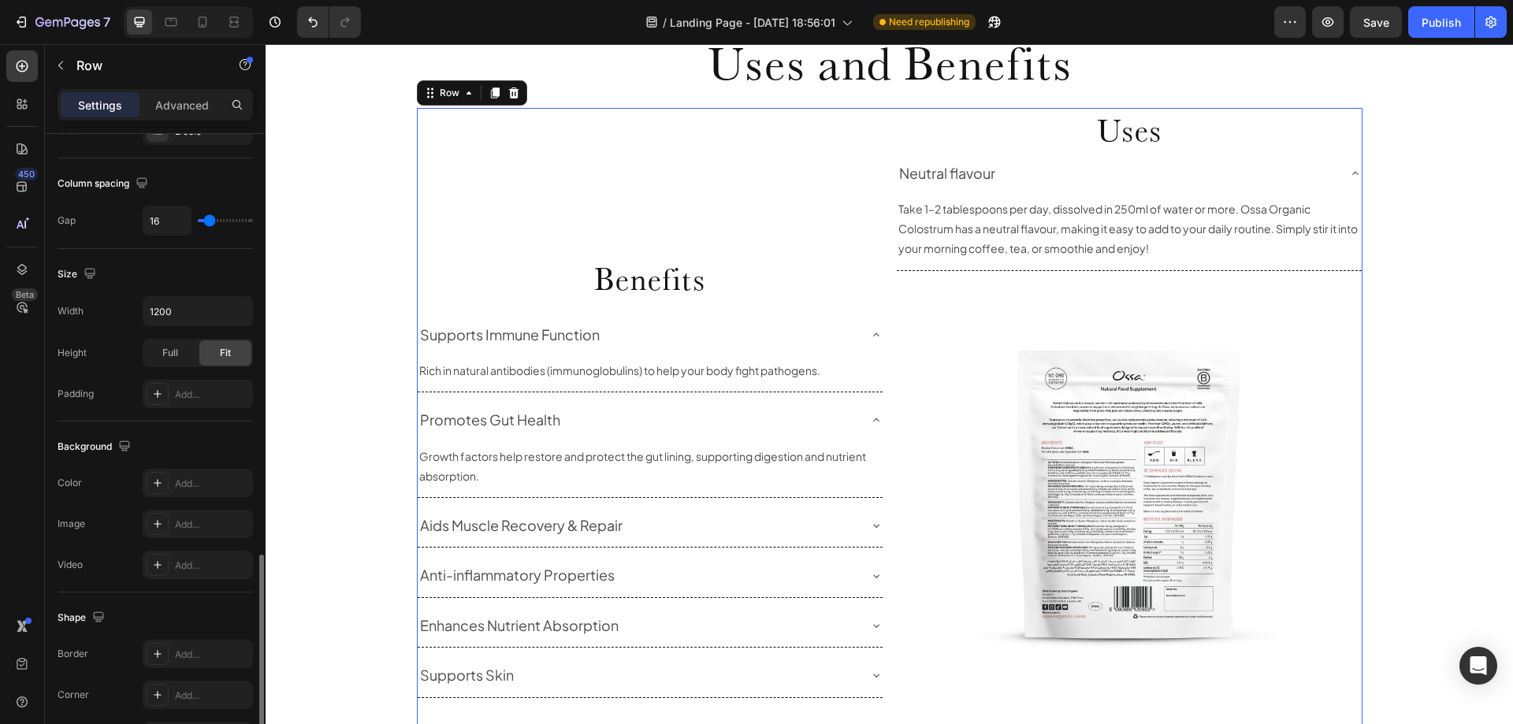
scroll to position [506, 0]
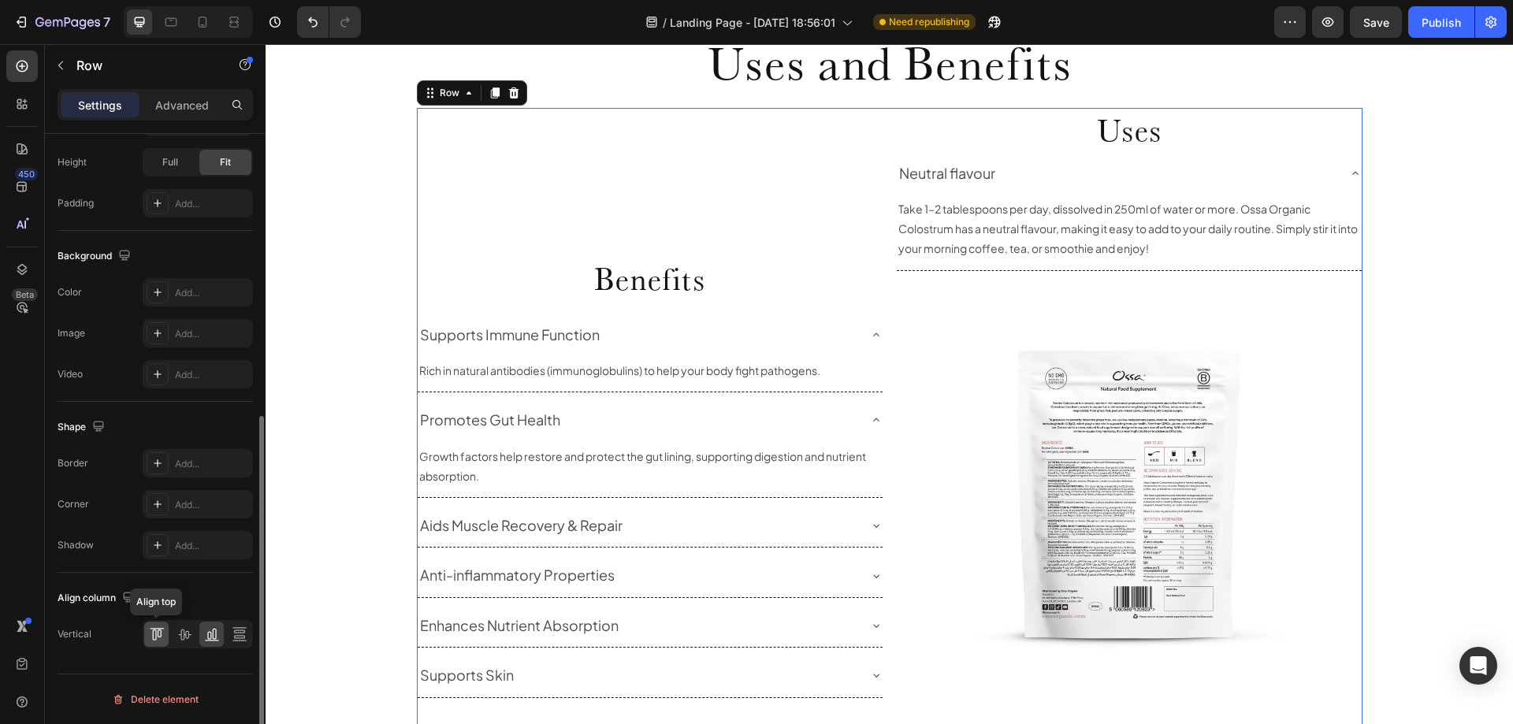
click at [149, 640] on icon at bounding box center [157, 635] width 16 height 16
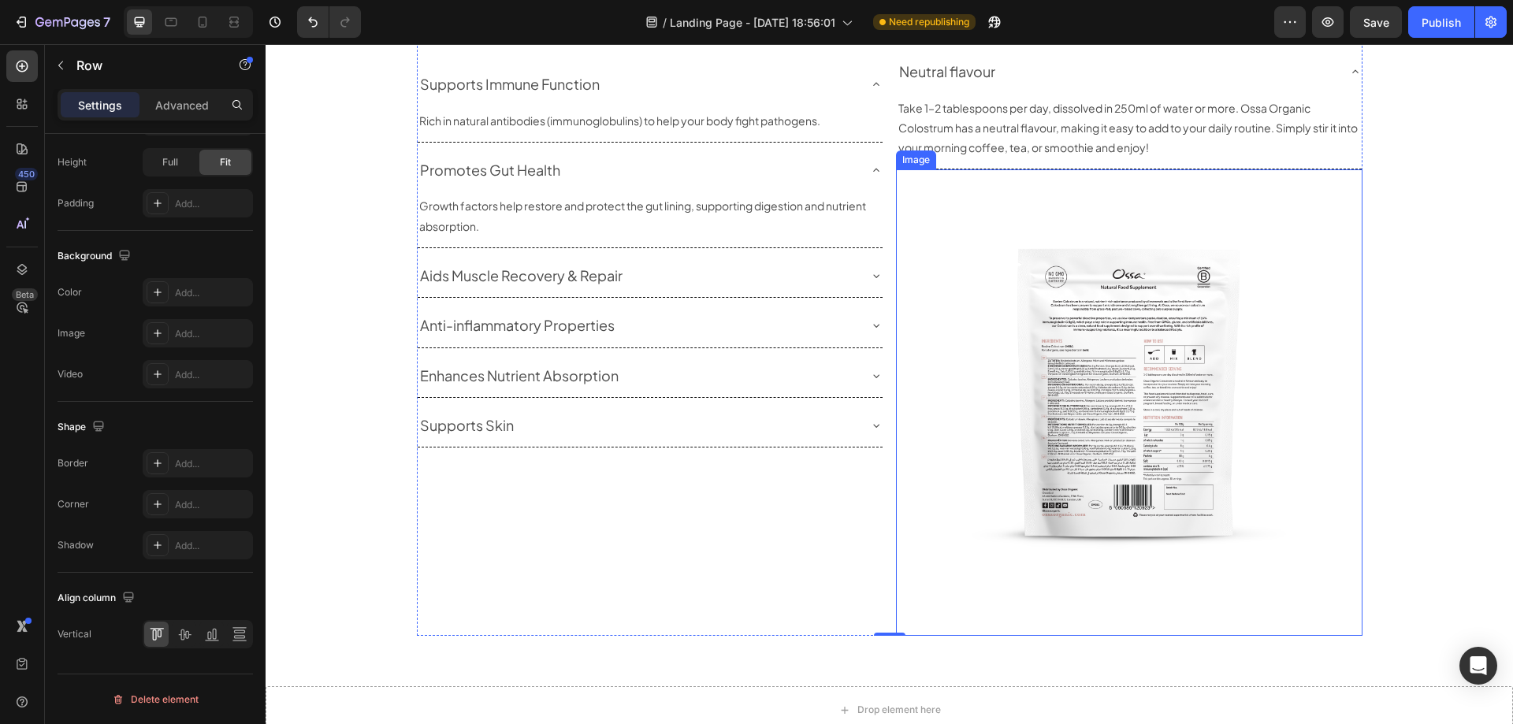
scroll to position [1266, 0]
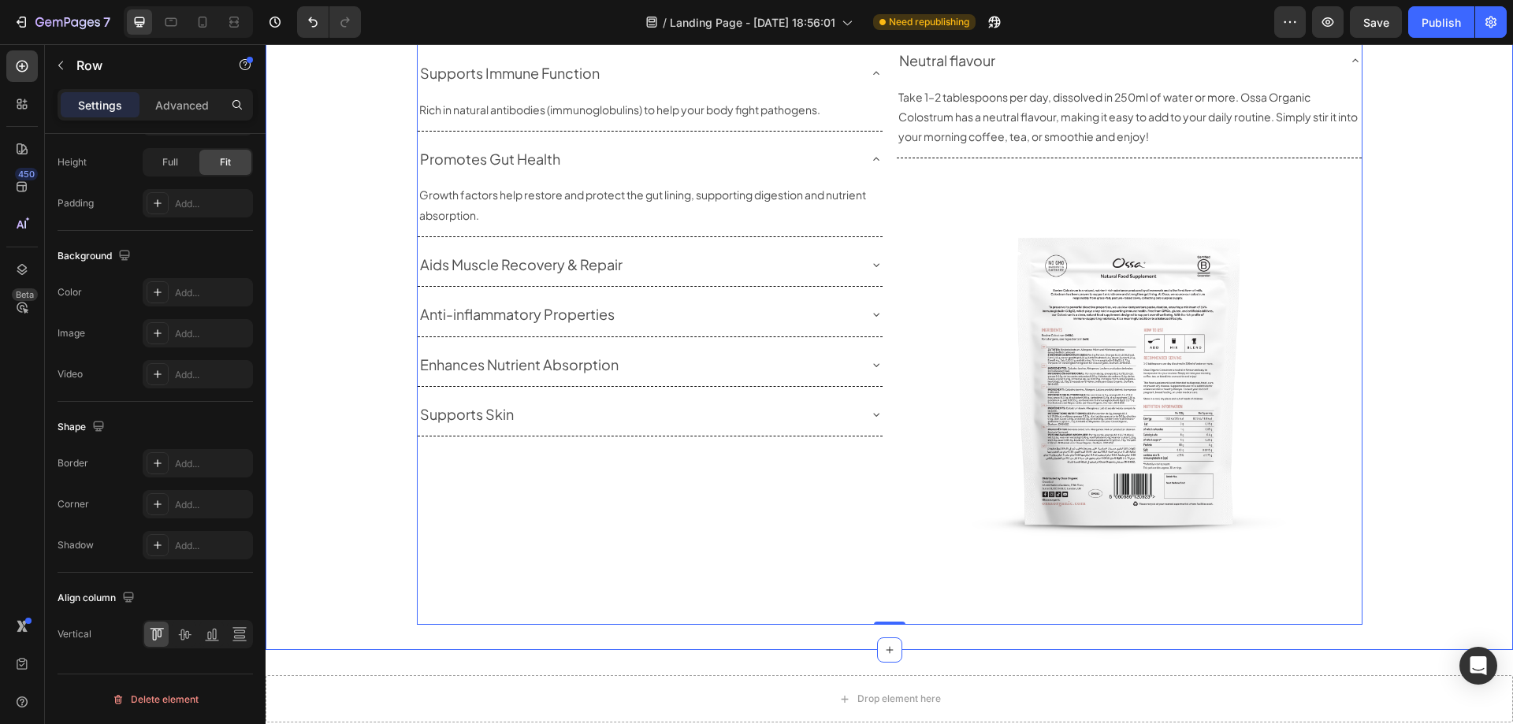
click at [1409, 339] on div "Uses and Benefits Heading Row Benefits Heading Supports Immune Function Rich in…" at bounding box center [890, 265] width 1248 height 720
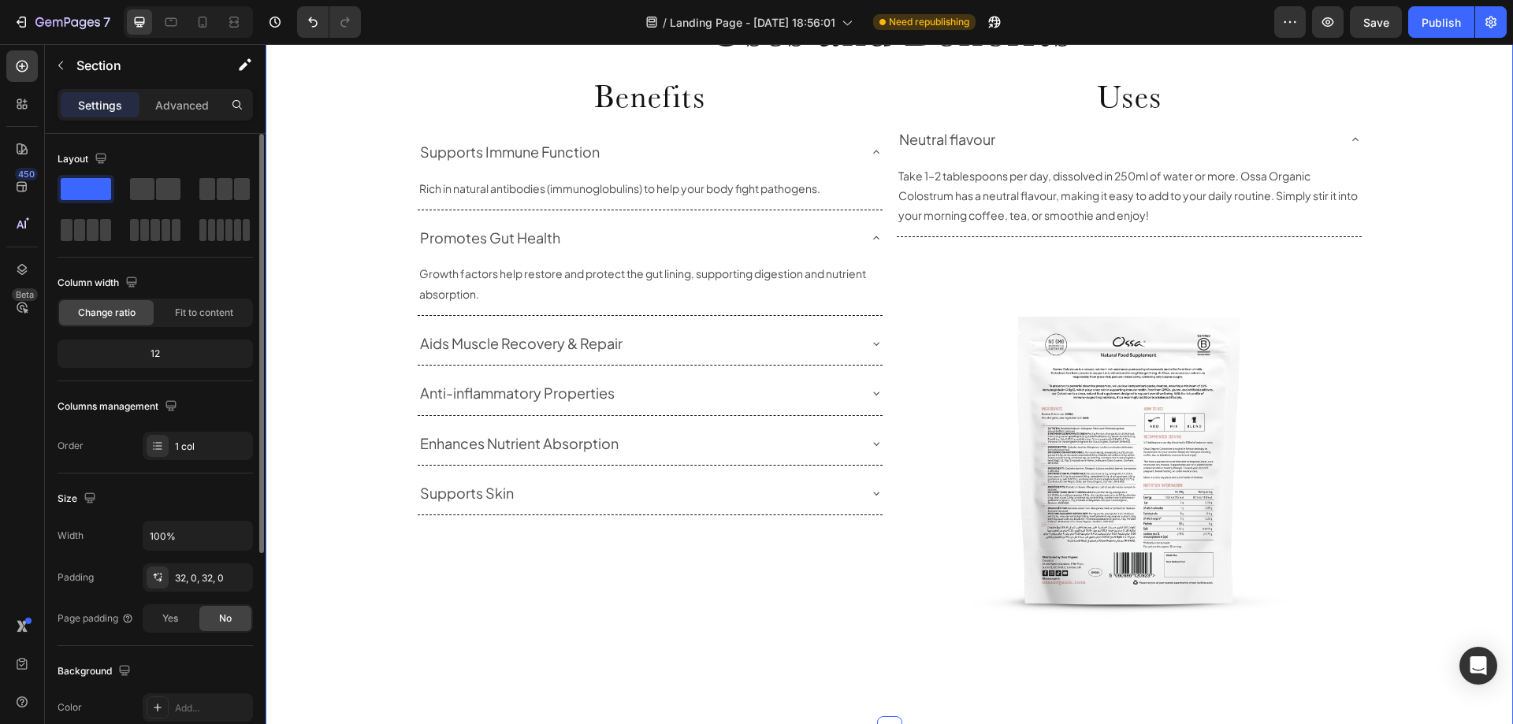
scroll to position [1108, 0]
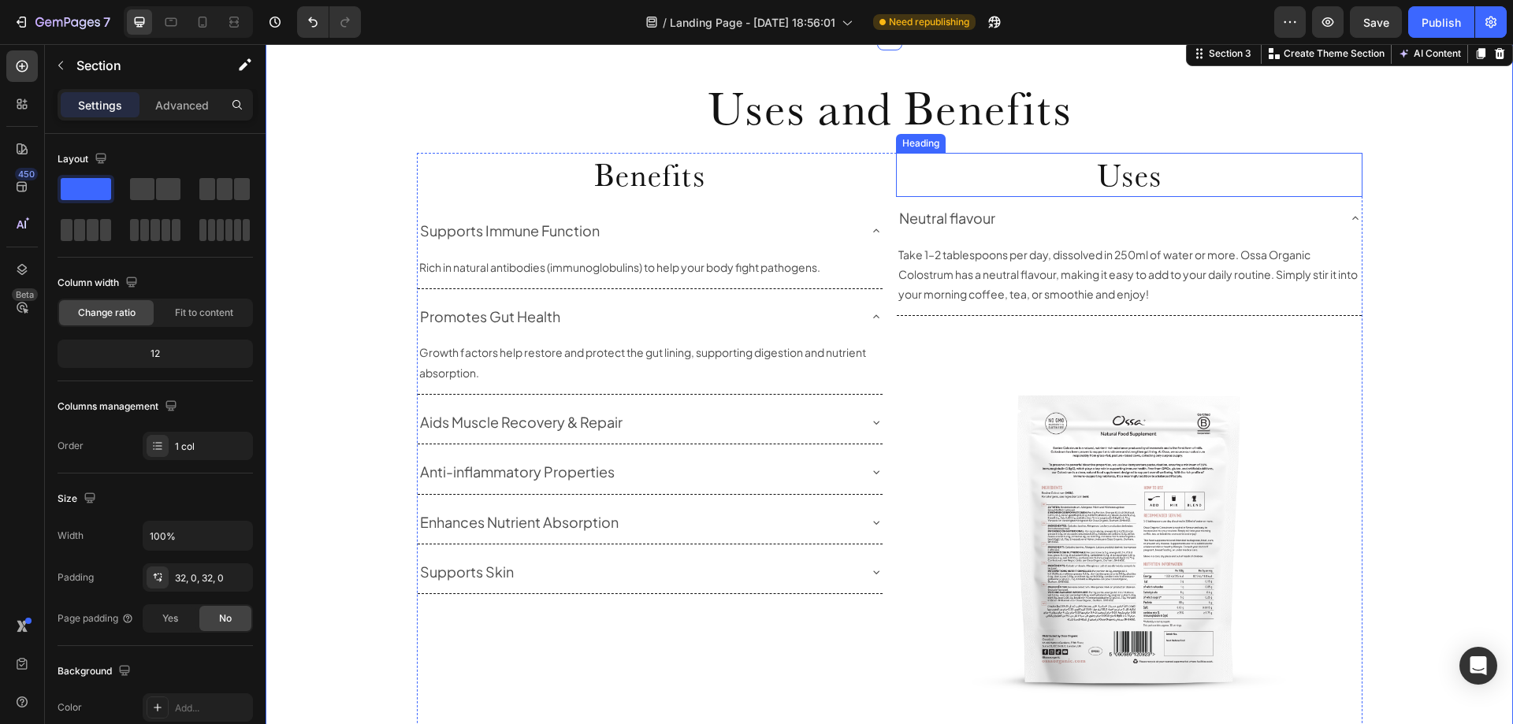
click at [896, 172] on h2 "Uses" at bounding box center [1129, 175] width 467 height 44
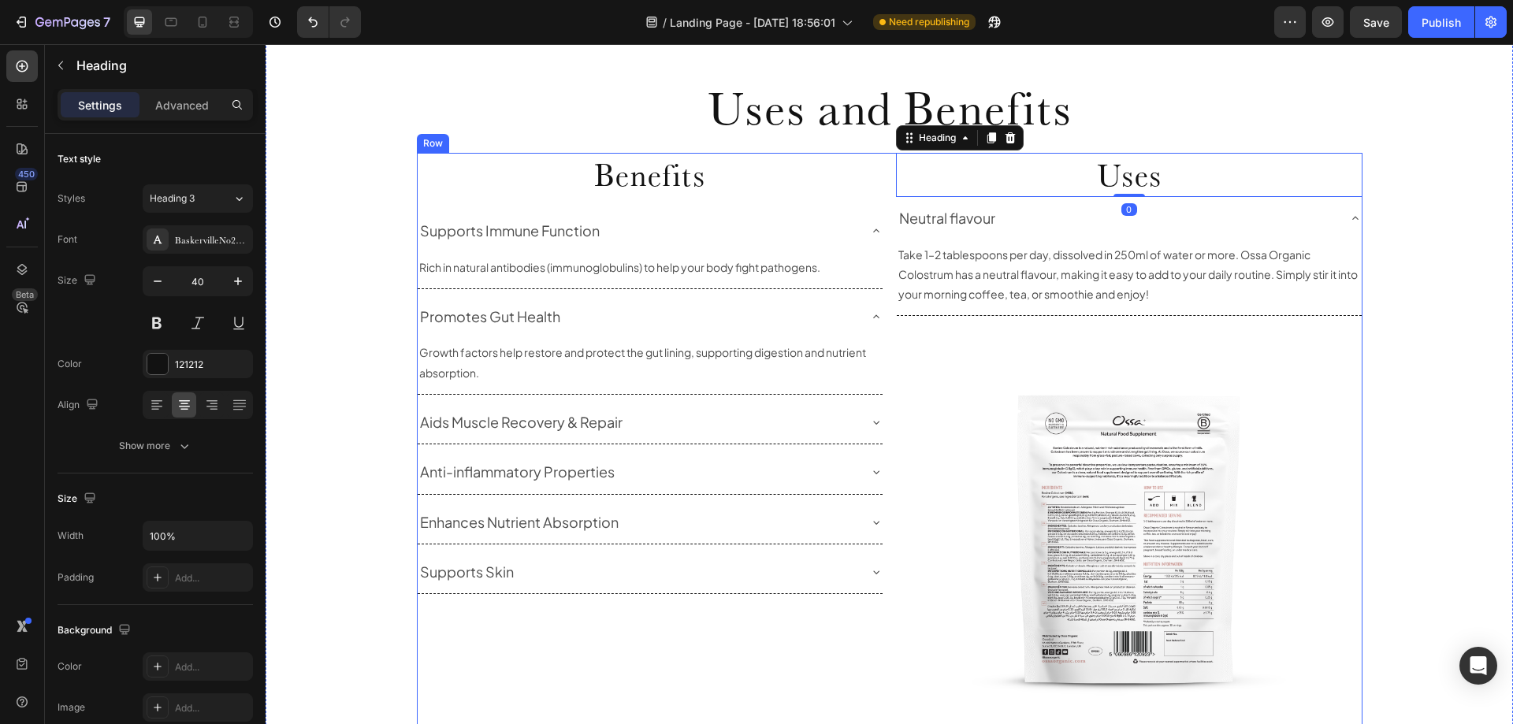
click at [877, 178] on div "Benefits Heading Supports Immune Function Rich in natural antibodies (immunoglo…" at bounding box center [890, 468] width 946 height 630
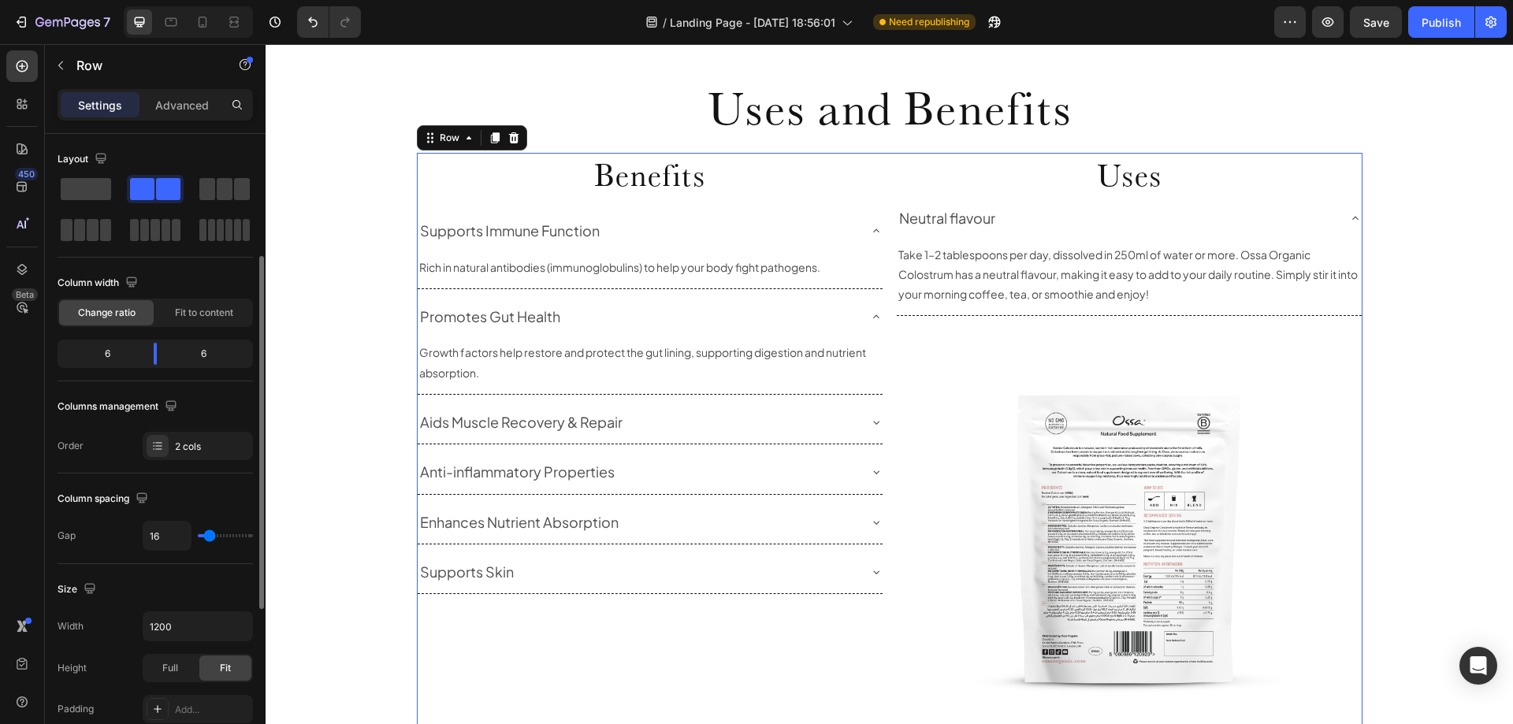
scroll to position [79, 0]
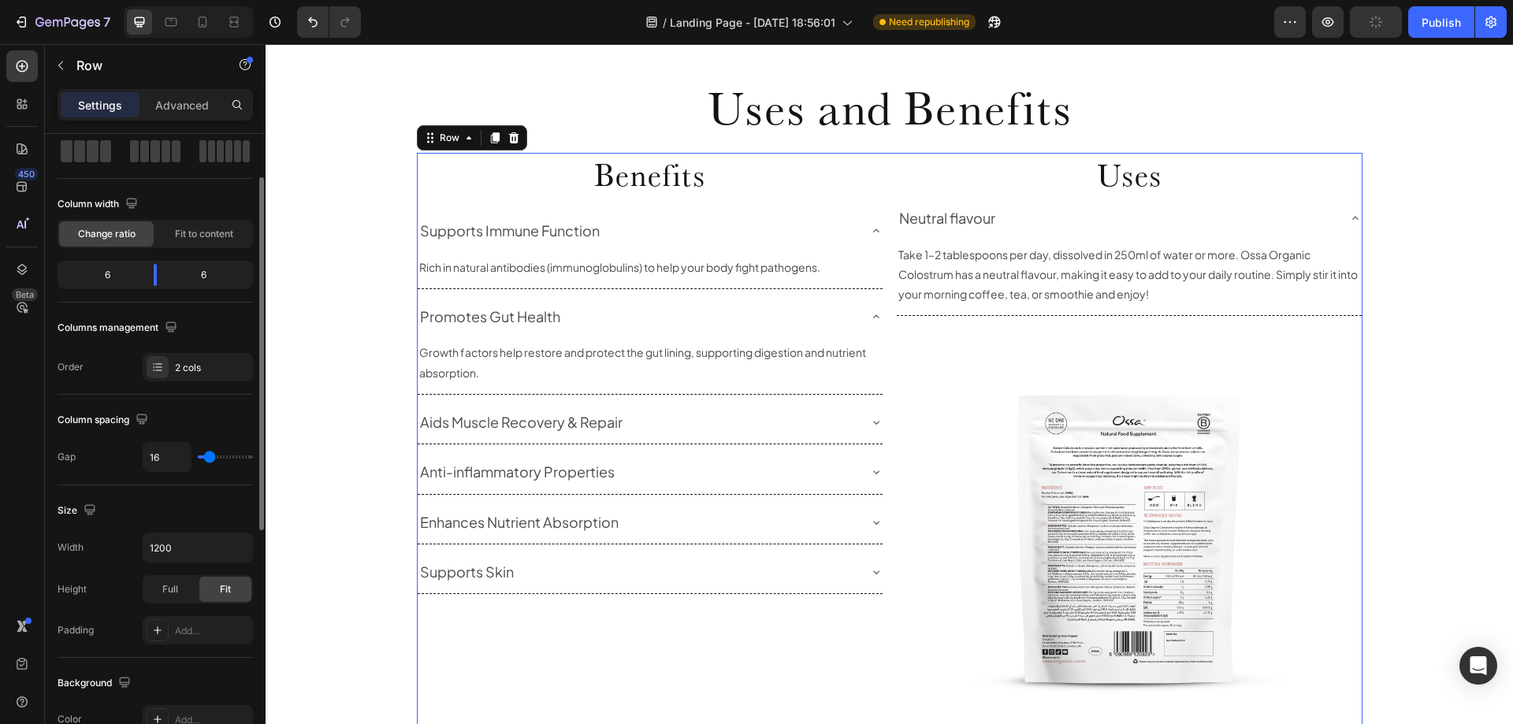
type input "29"
type input "33"
type input "36"
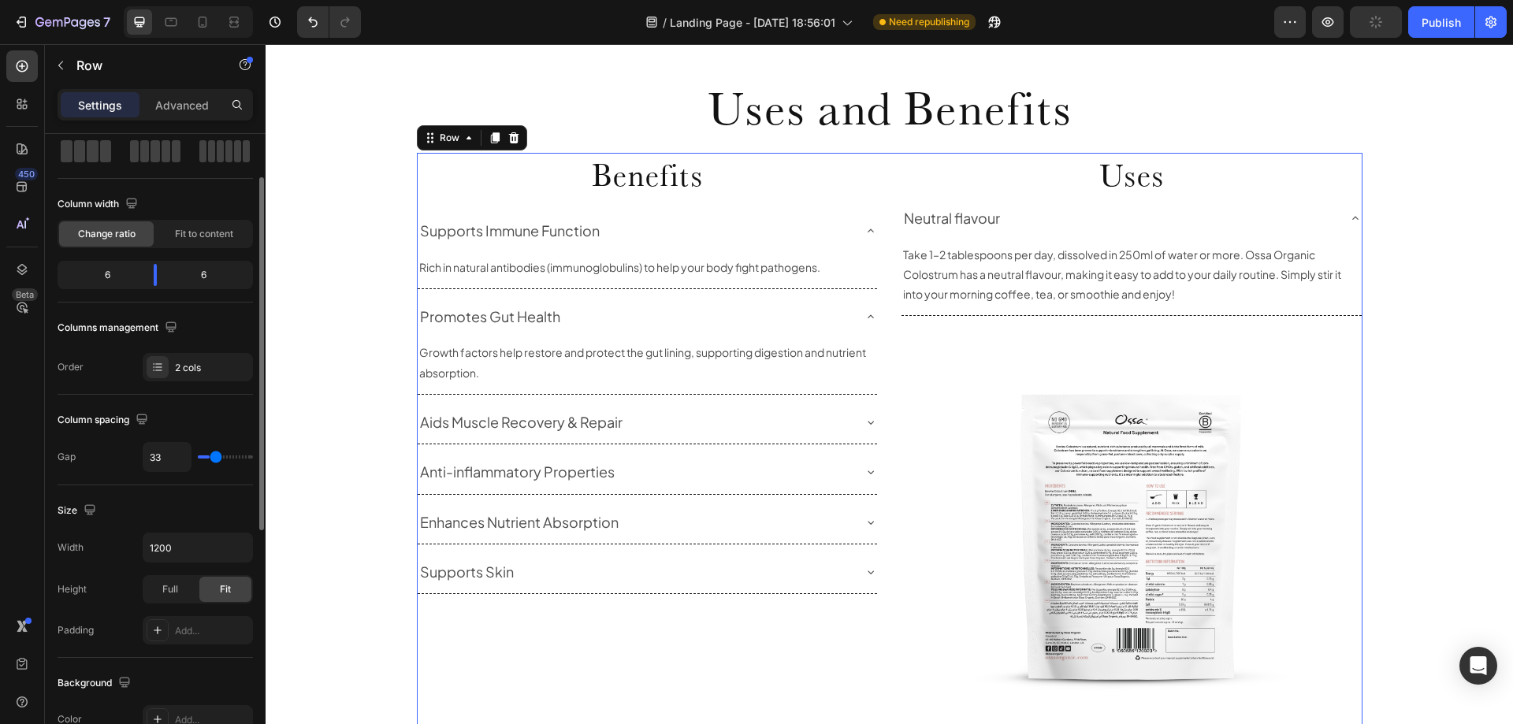
type input "36"
type input "40"
type input "42"
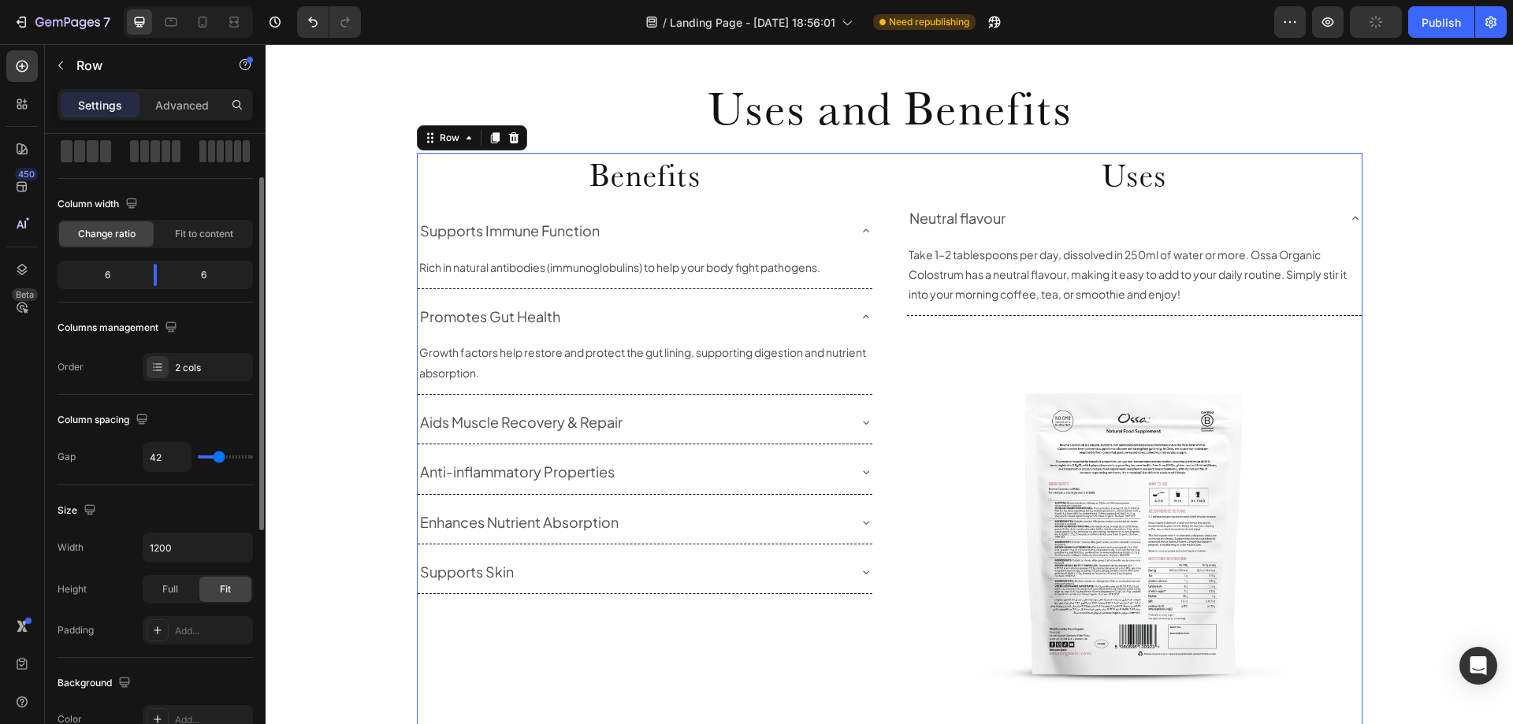
type input "44"
type input "47"
type input "53"
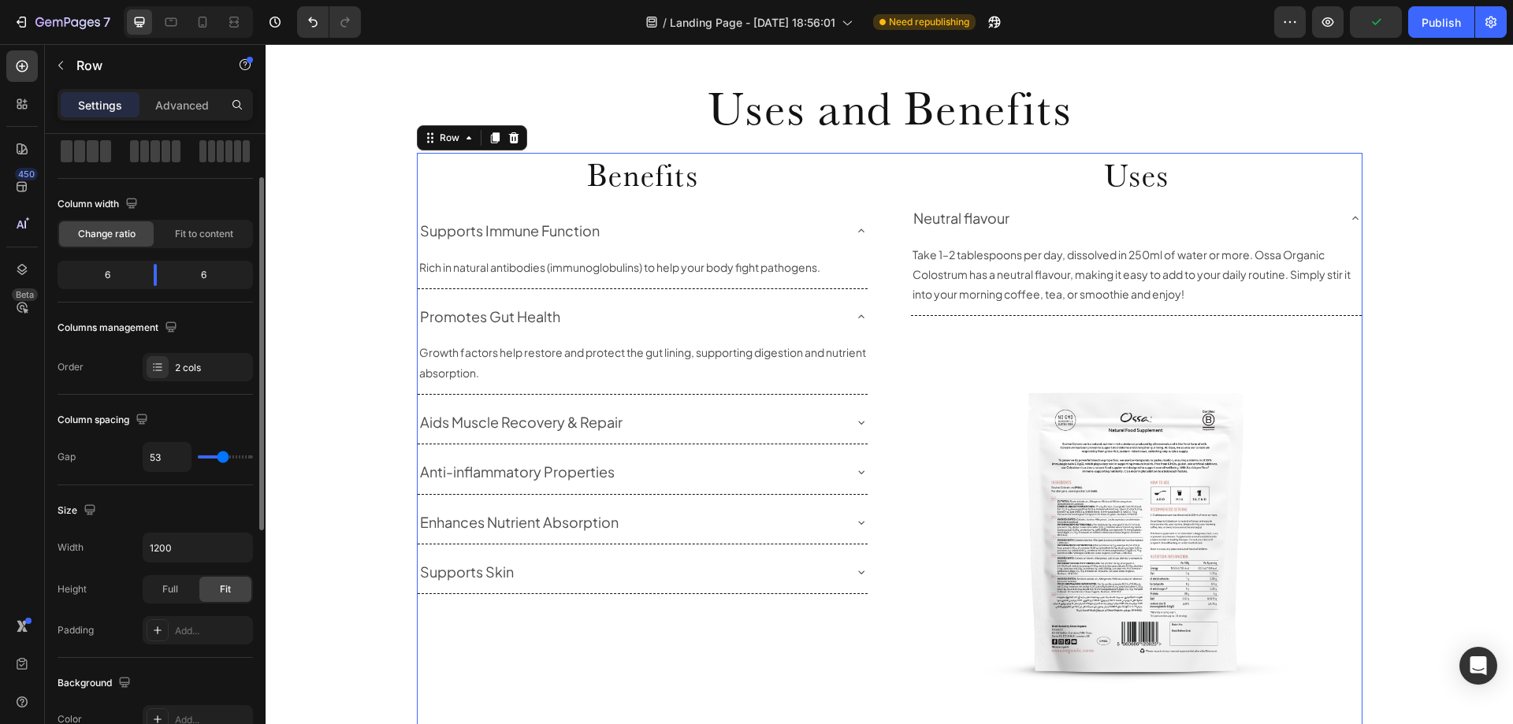
drag, startPoint x: 212, startPoint y: 457, endPoint x: 223, endPoint y: 456, distance: 11.1
type input "53"
click at [223, 456] on input "range" at bounding box center [225, 457] width 55 height 3
click at [149, 452] on input "53" at bounding box center [166, 457] width 47 height 28
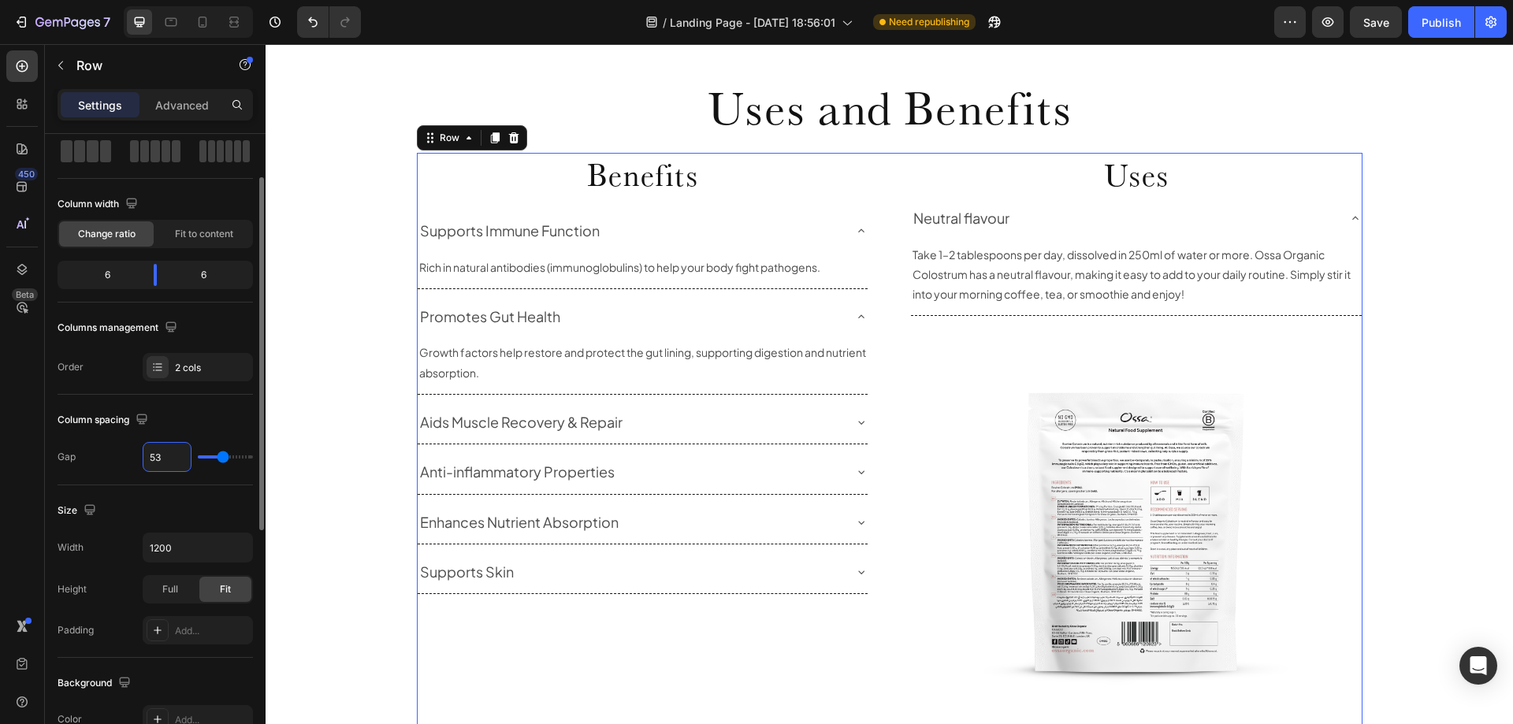
type input "5"
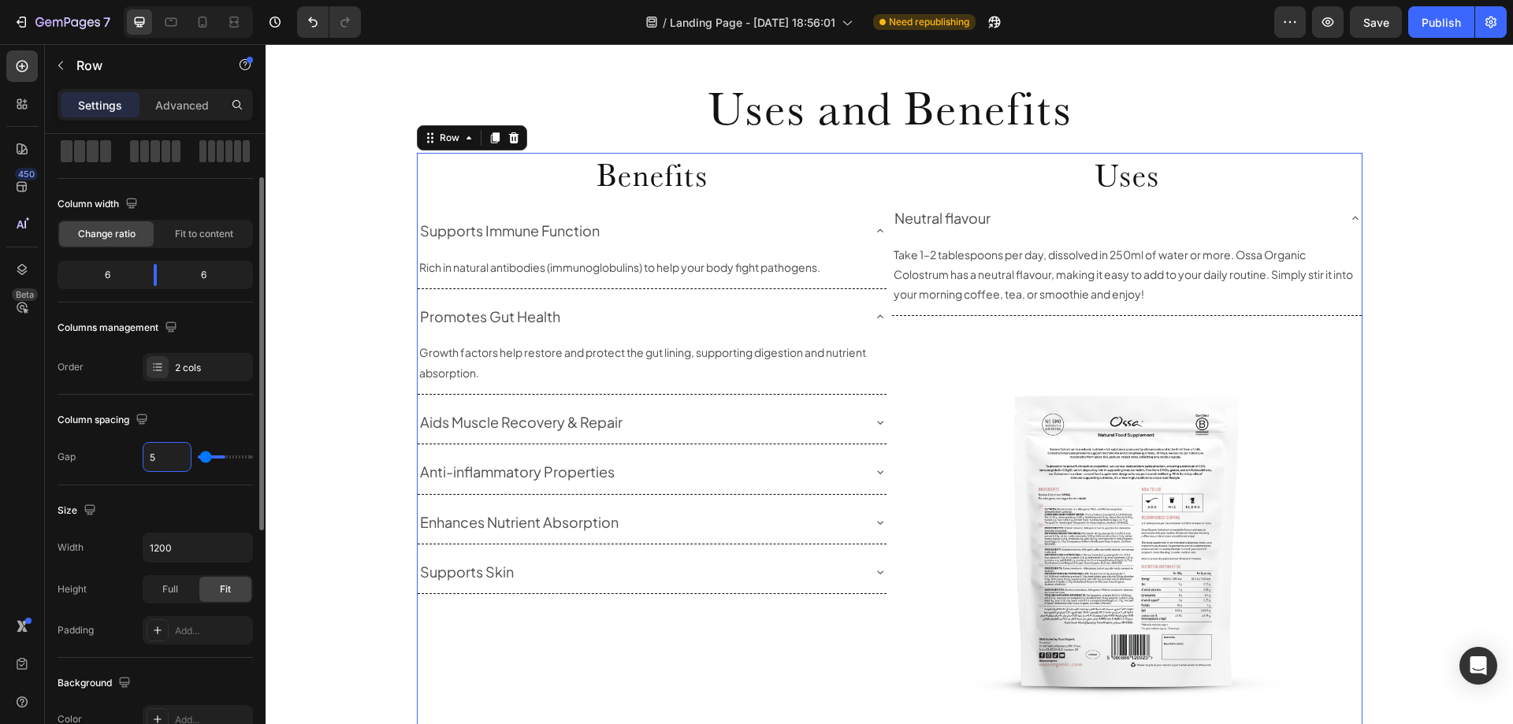
type input "50"
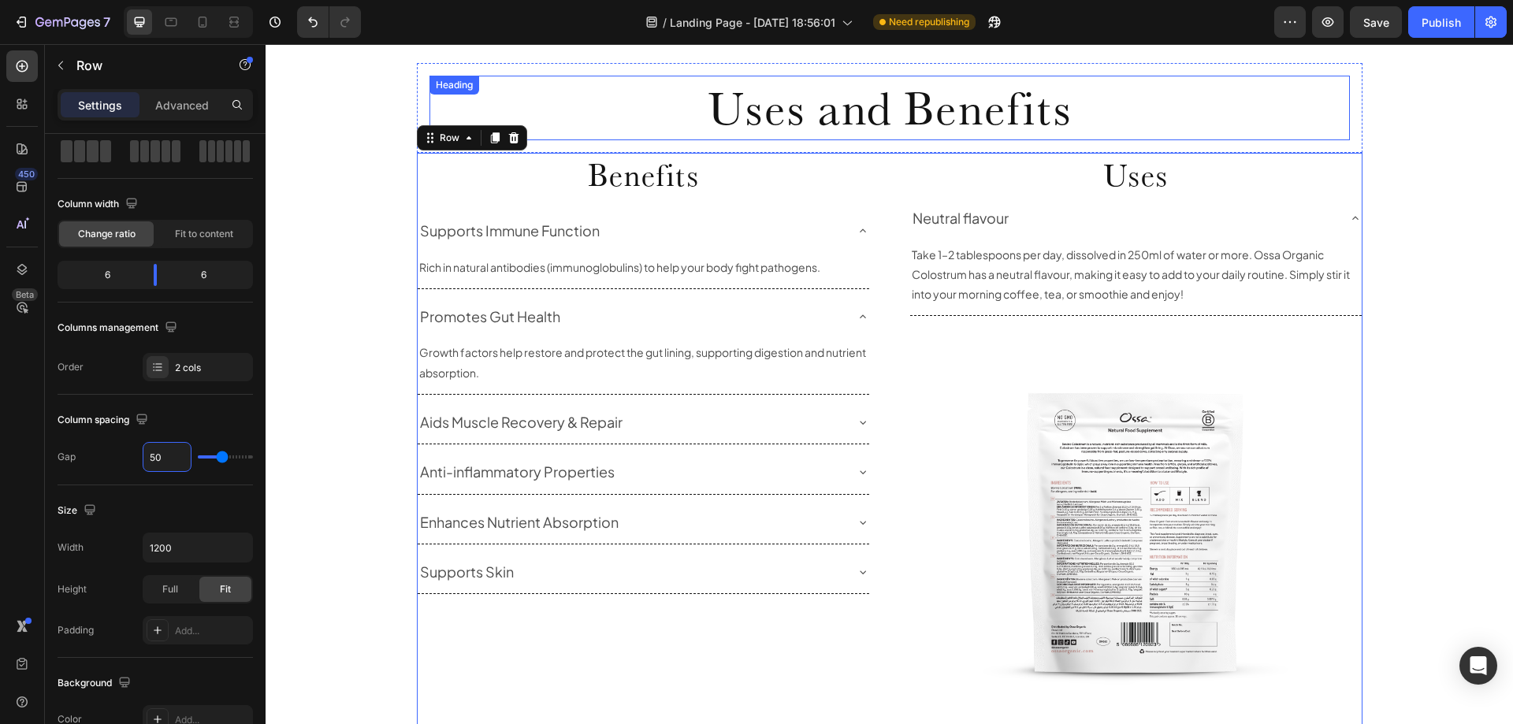
click at [1259, 115] on p "Uses and Benefits" at bounding box center [889, 107] width 917 height 61
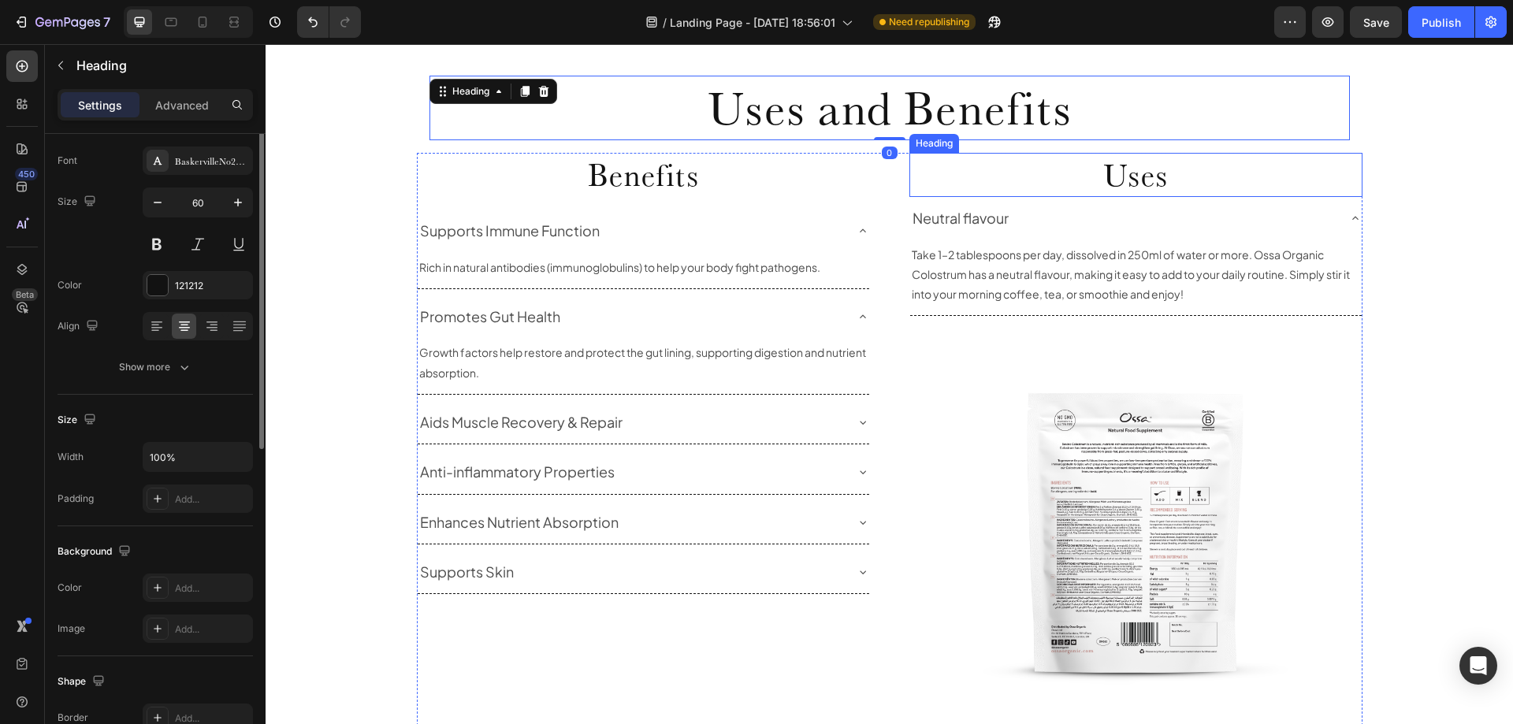
scroll to position [0, 0]
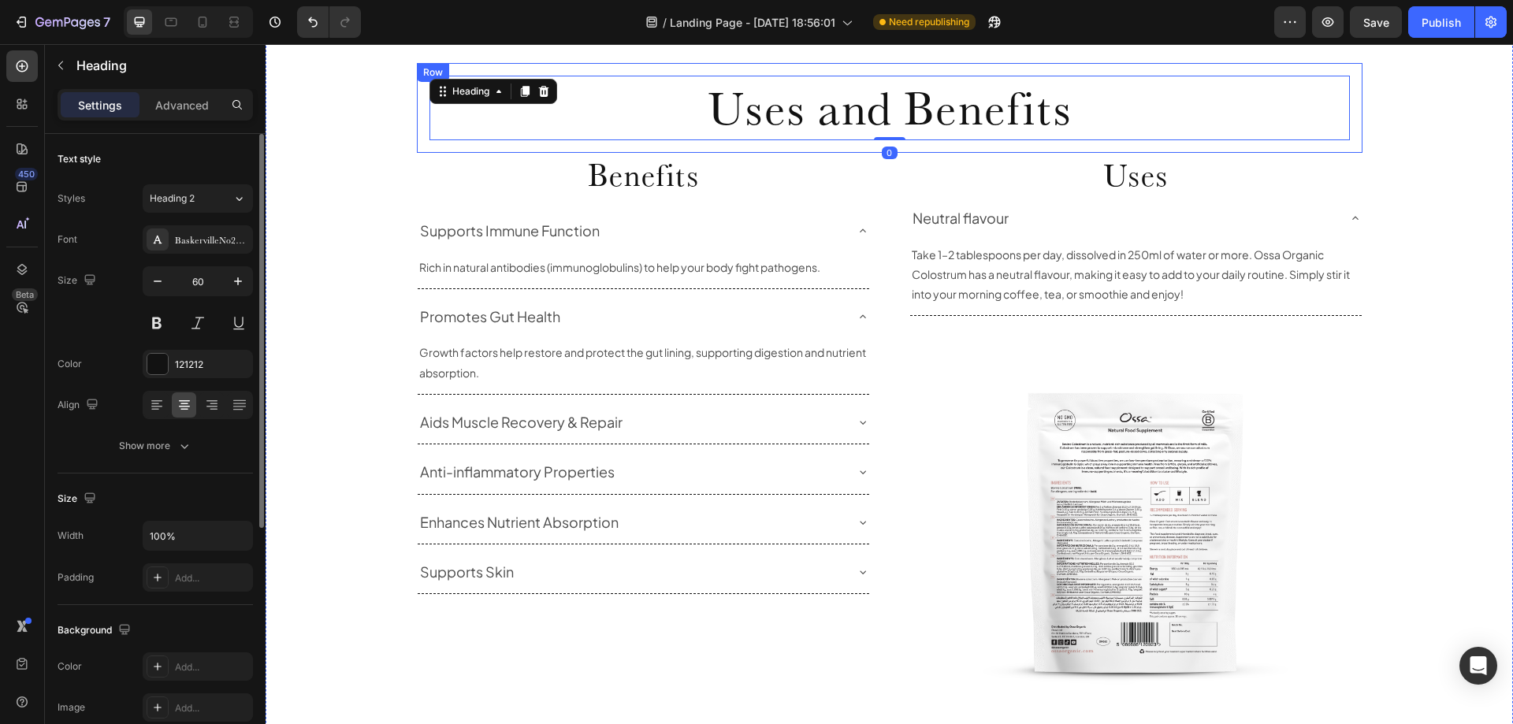
click at [1322, 149] on div "Uses and Benefits Heading 0 Row" at bounding box center [890, 108] width 946 height 90
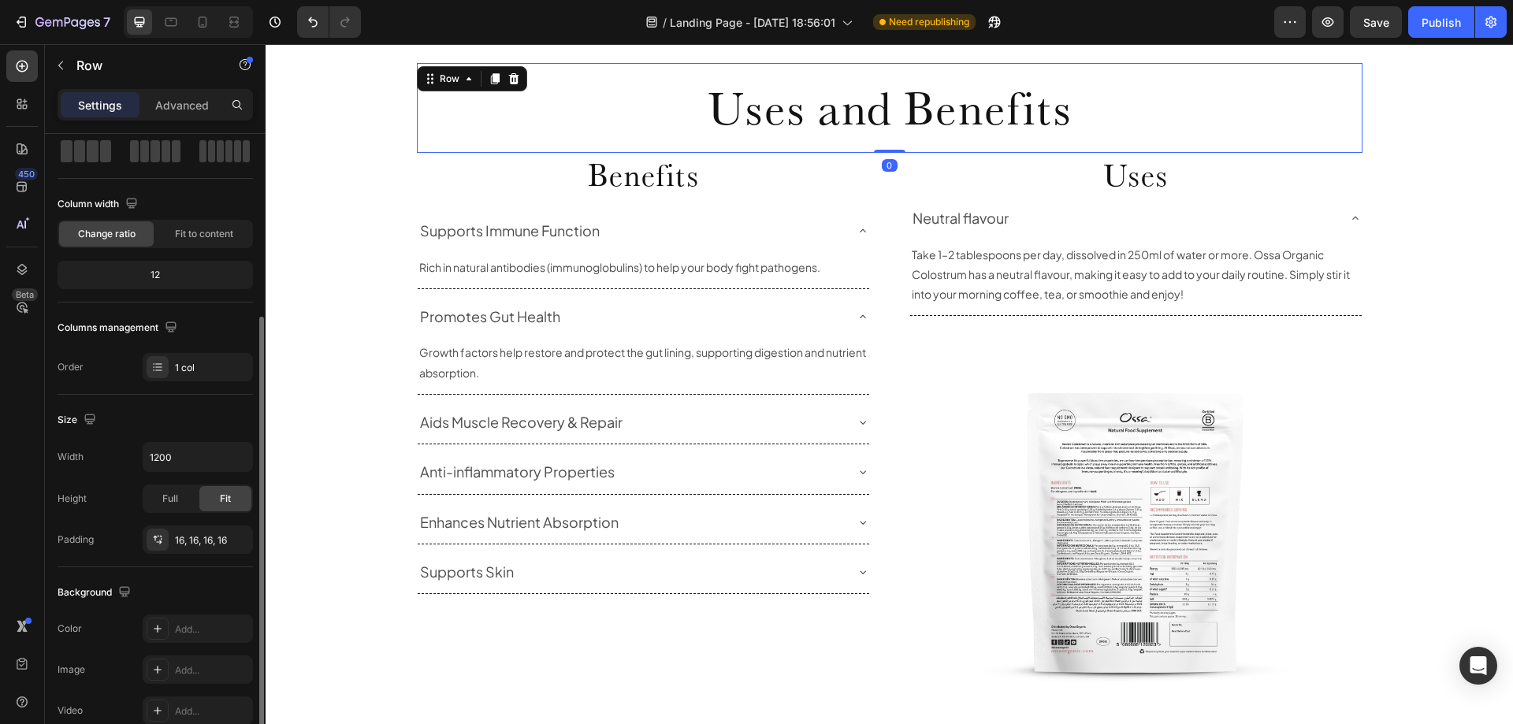
scroll to position [158, 0]
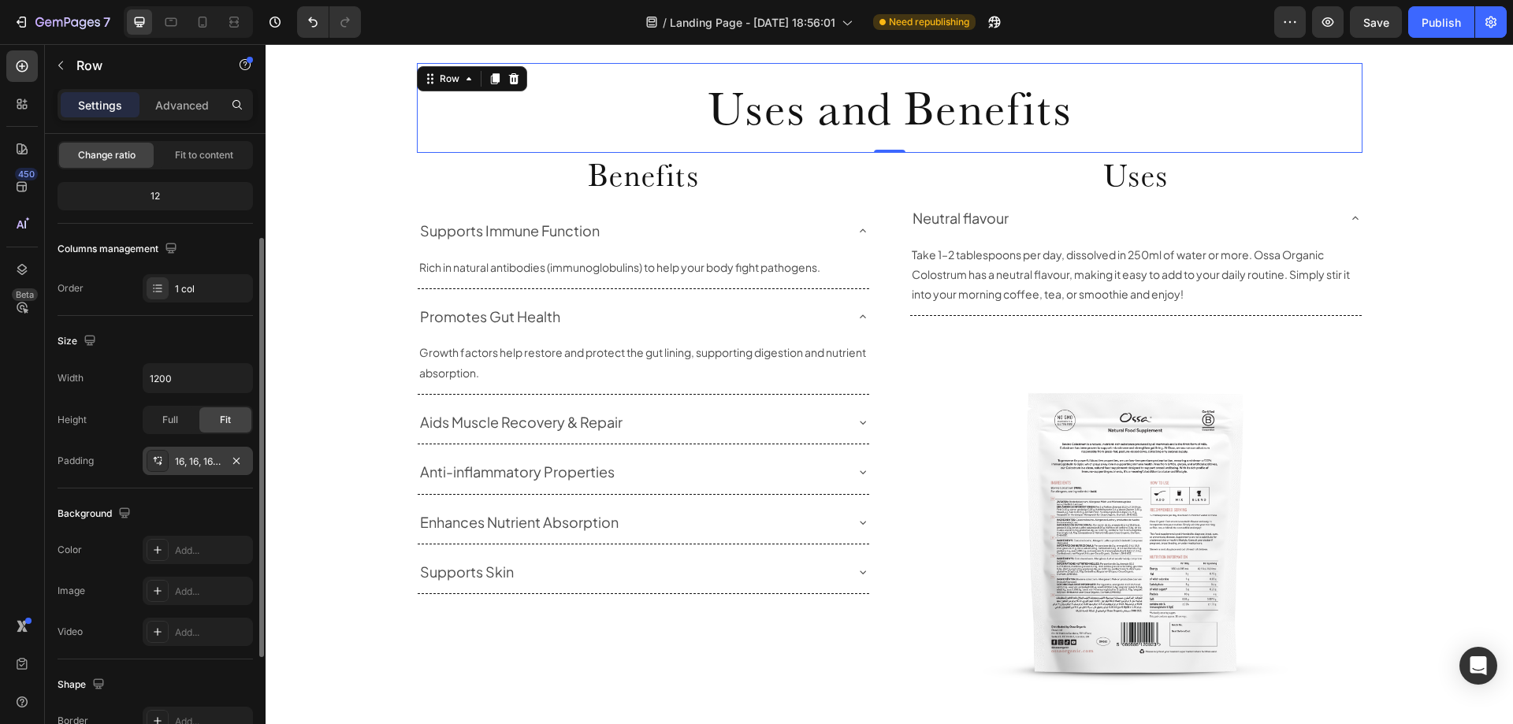
click at [192, 459] on div "16, 16, 16, 16" at bounding box center [198, 462] width 46 height 14
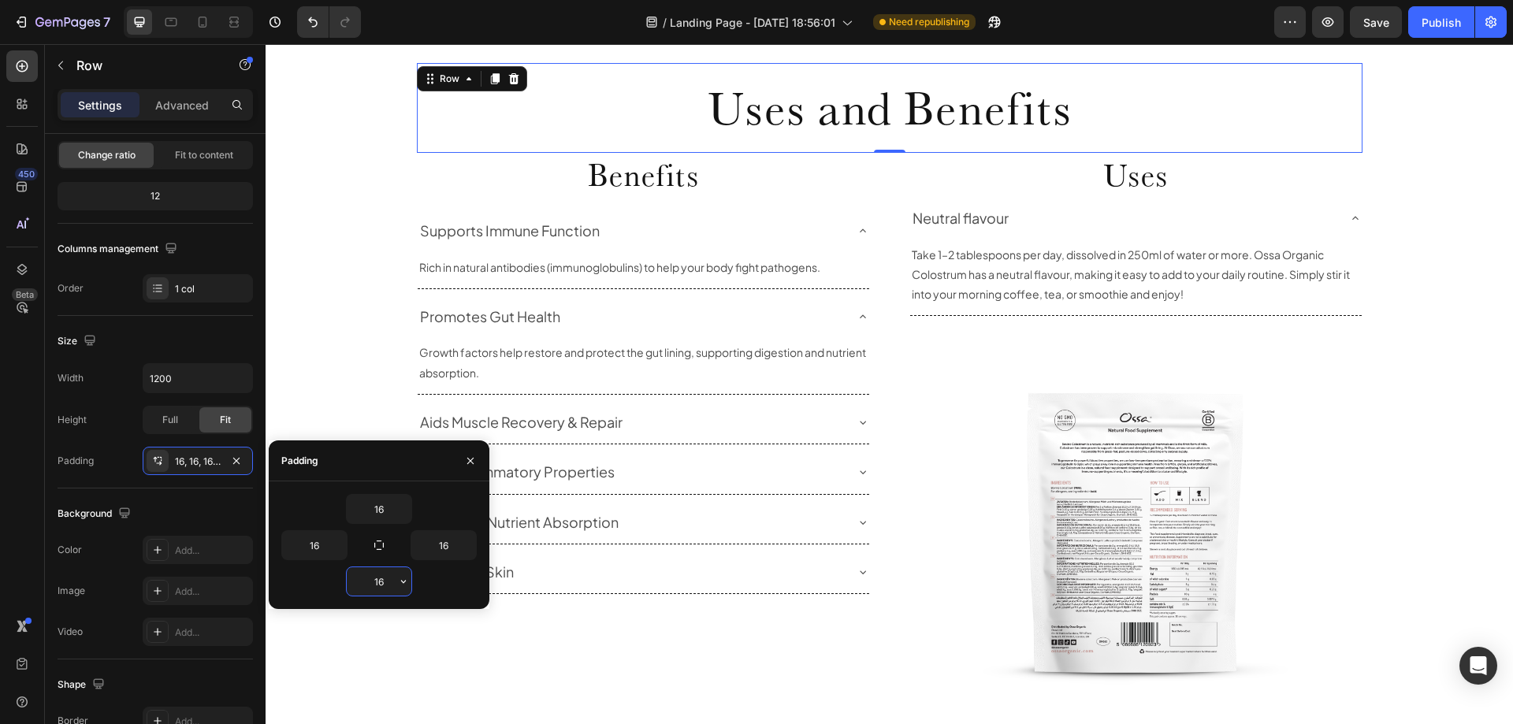
click at [381, 588] on input "16" at bounding box center [379, 581] width 65 height 28
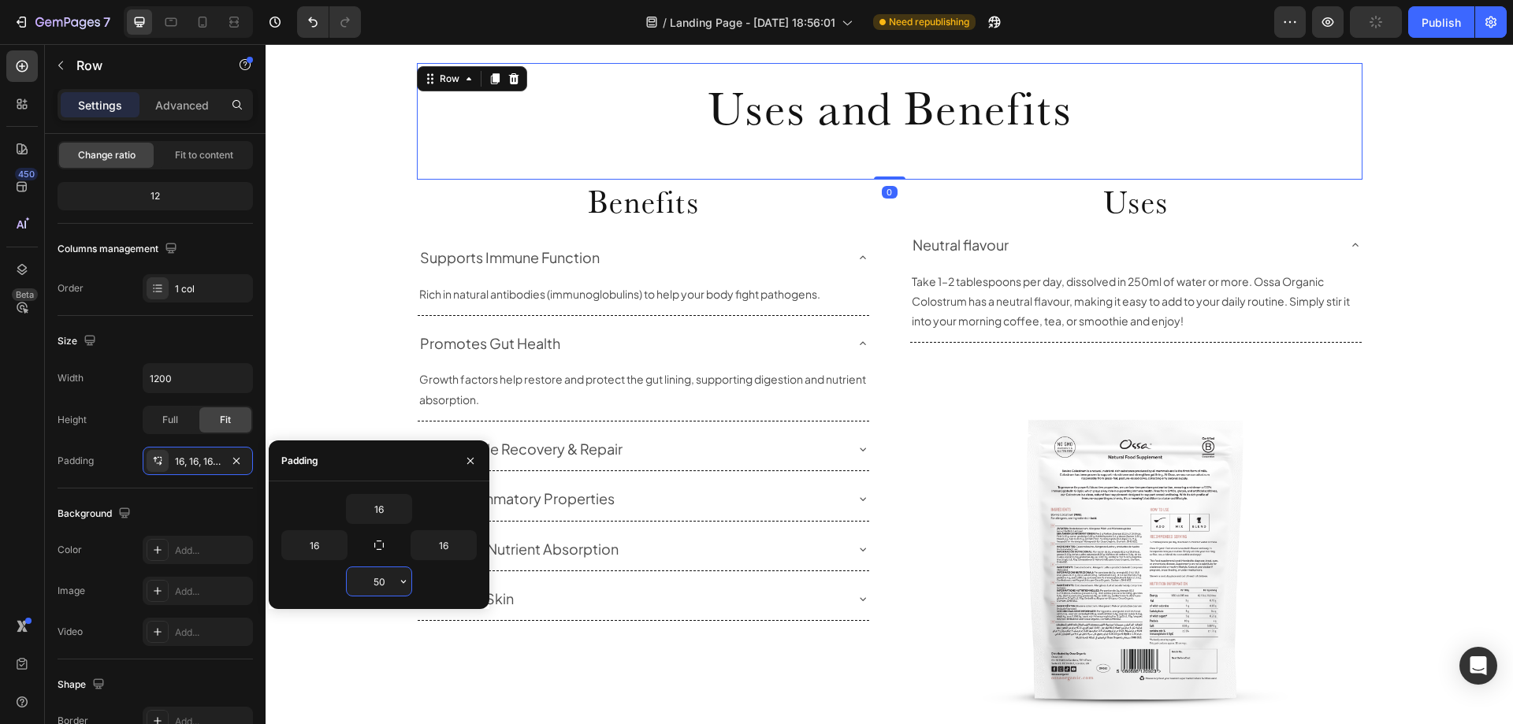
click at [381, 588] on input "50" at bounding box center [379, 581] width 65 height 28
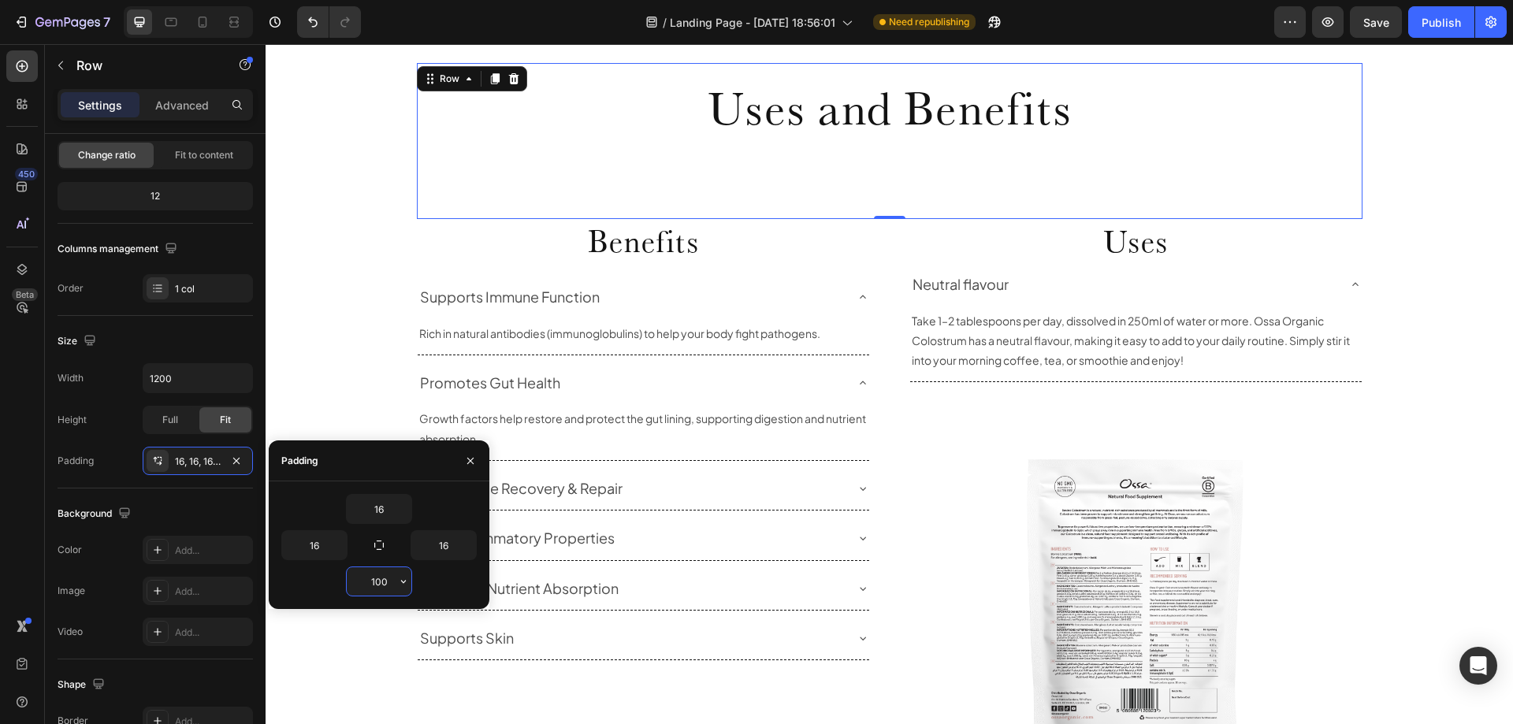
click at [385, 586] on input "100" at bounding box center [379, 581] width 65 height 28
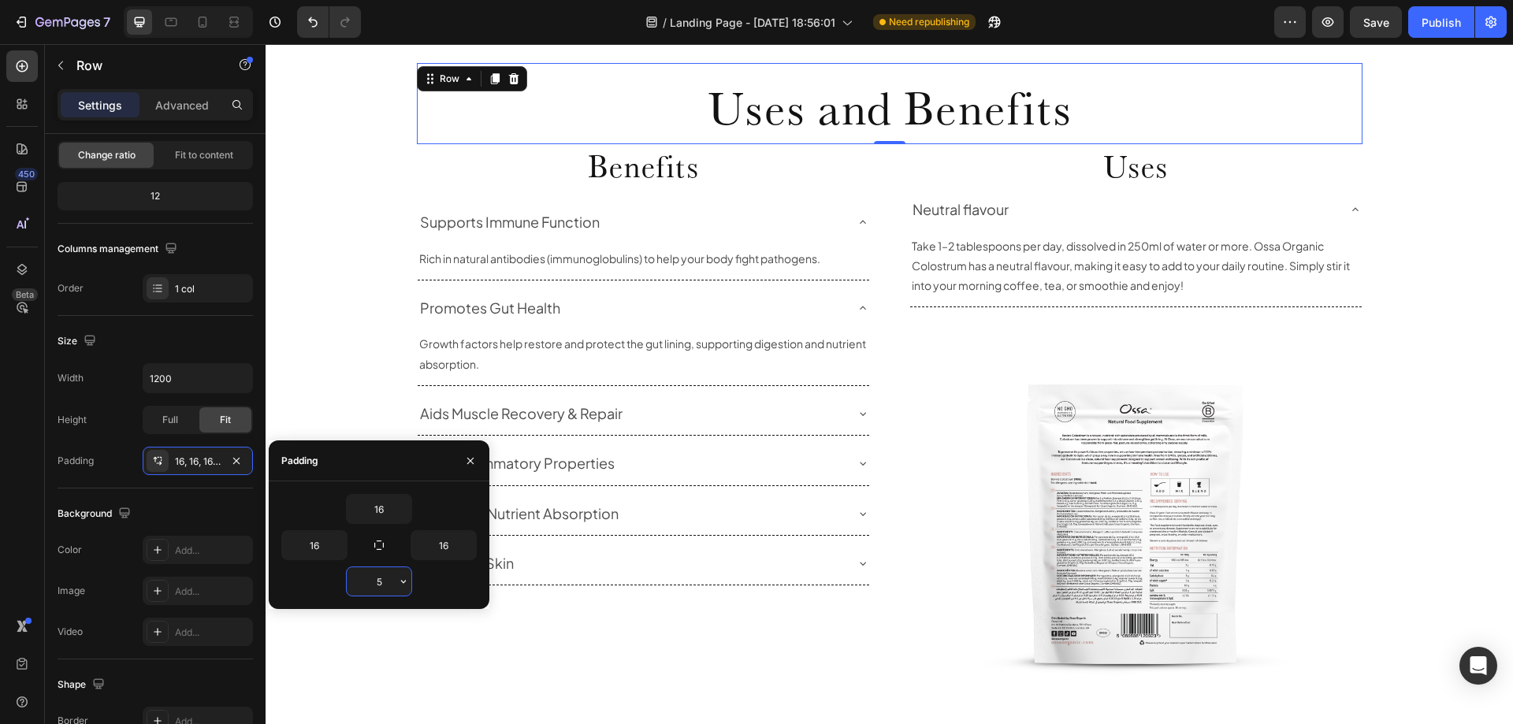
type input "50"
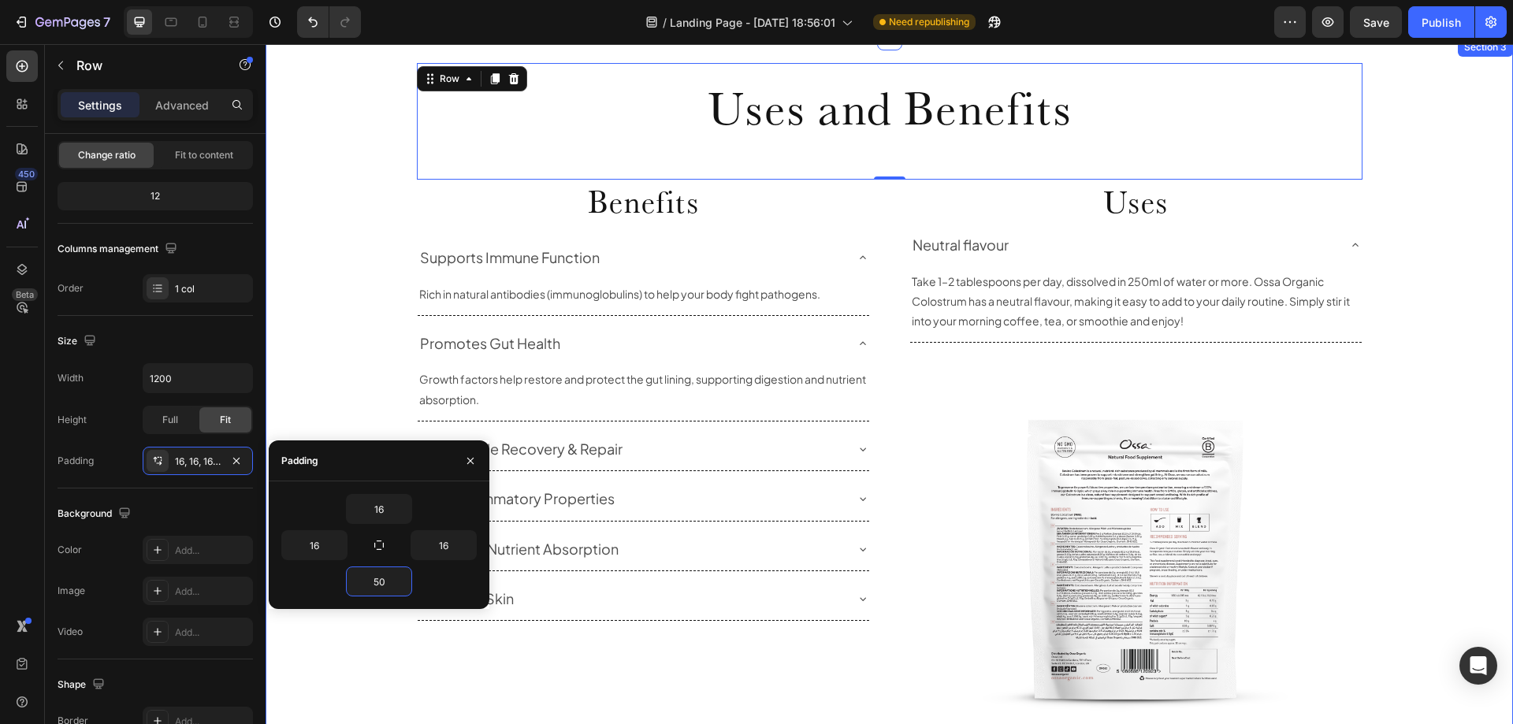
click at [342, 231] on div "Uses and Benefits Heading Row 0 Benefits Heading Supports Immune Function Rich …" at bounding box center [890, 429] width 1248 height 733
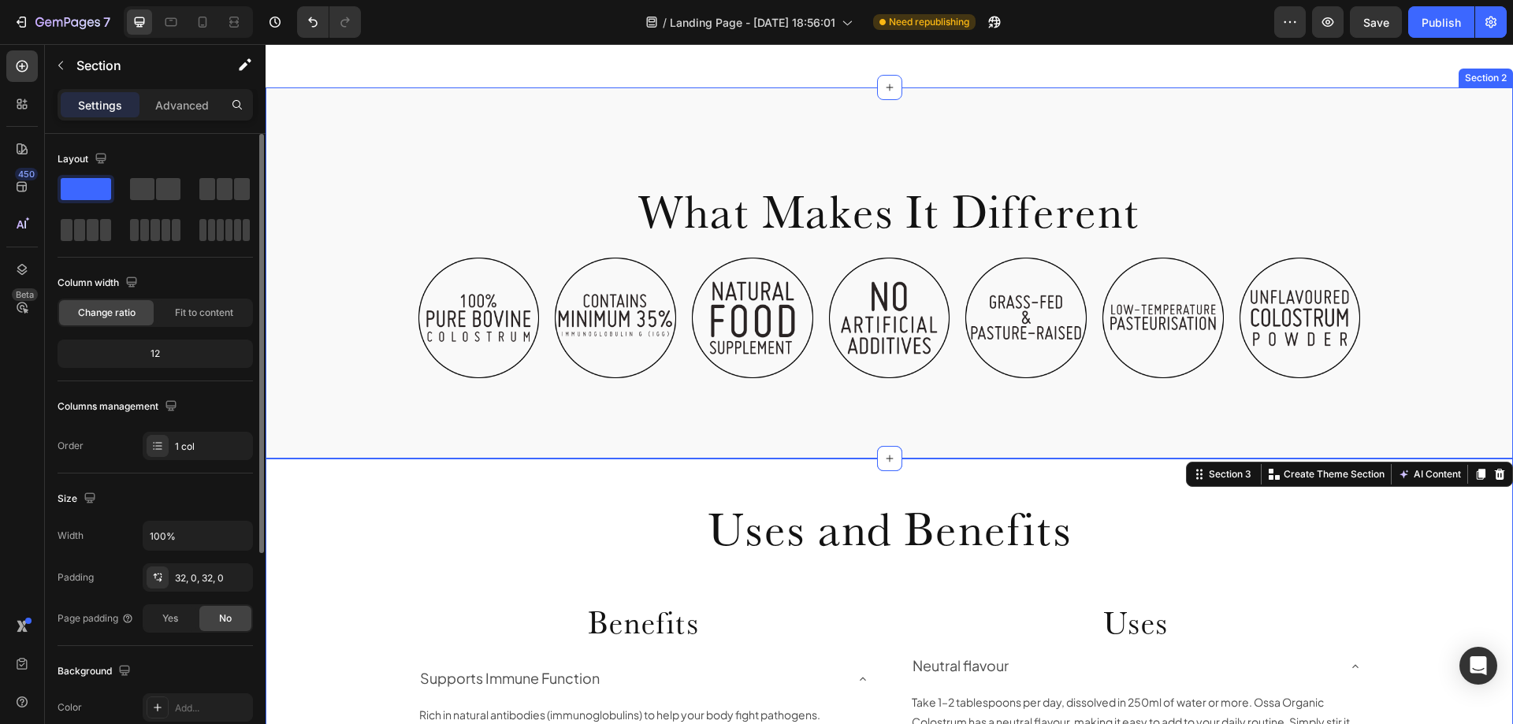
scroll to position [635, 0]
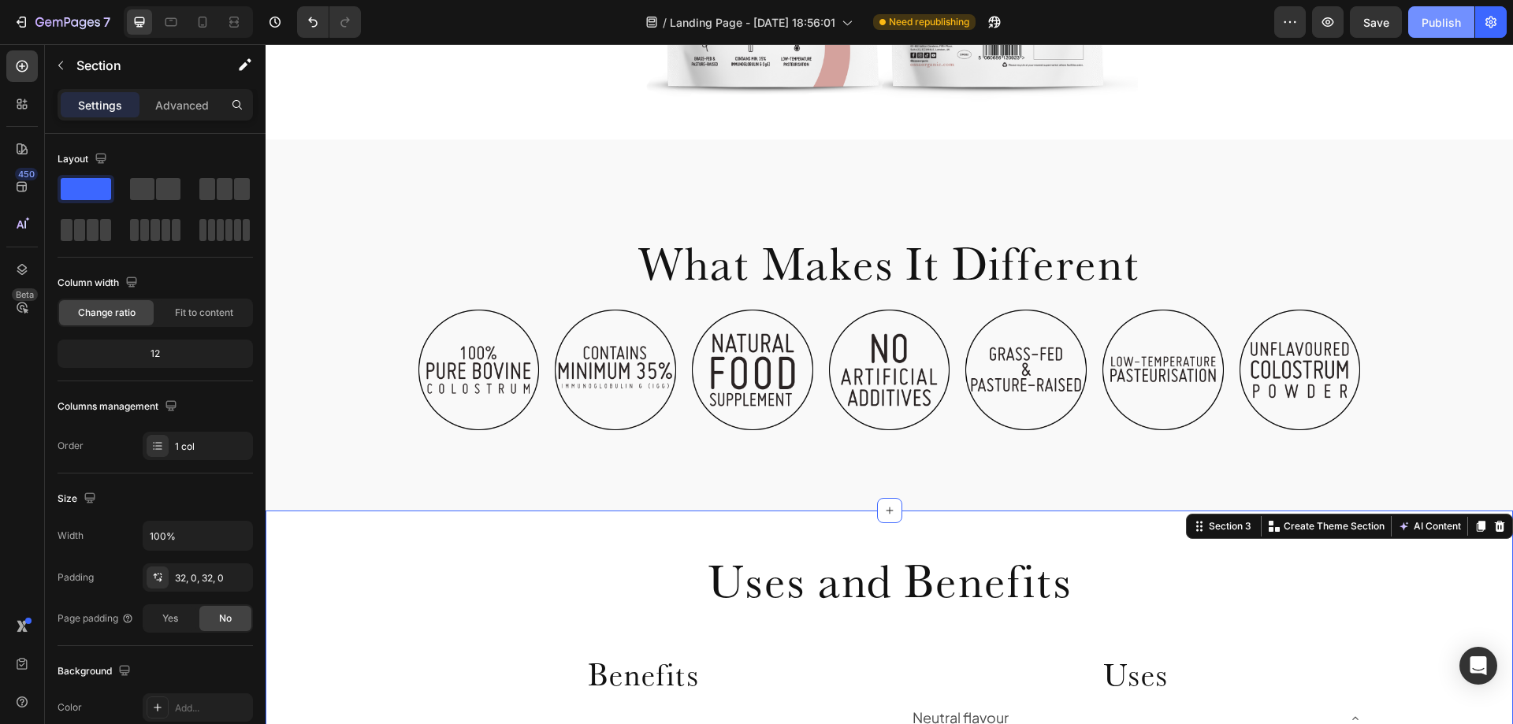
click at [1448, 17] on div "Publish" at bounding box center [1441, 22] width 39 height 17
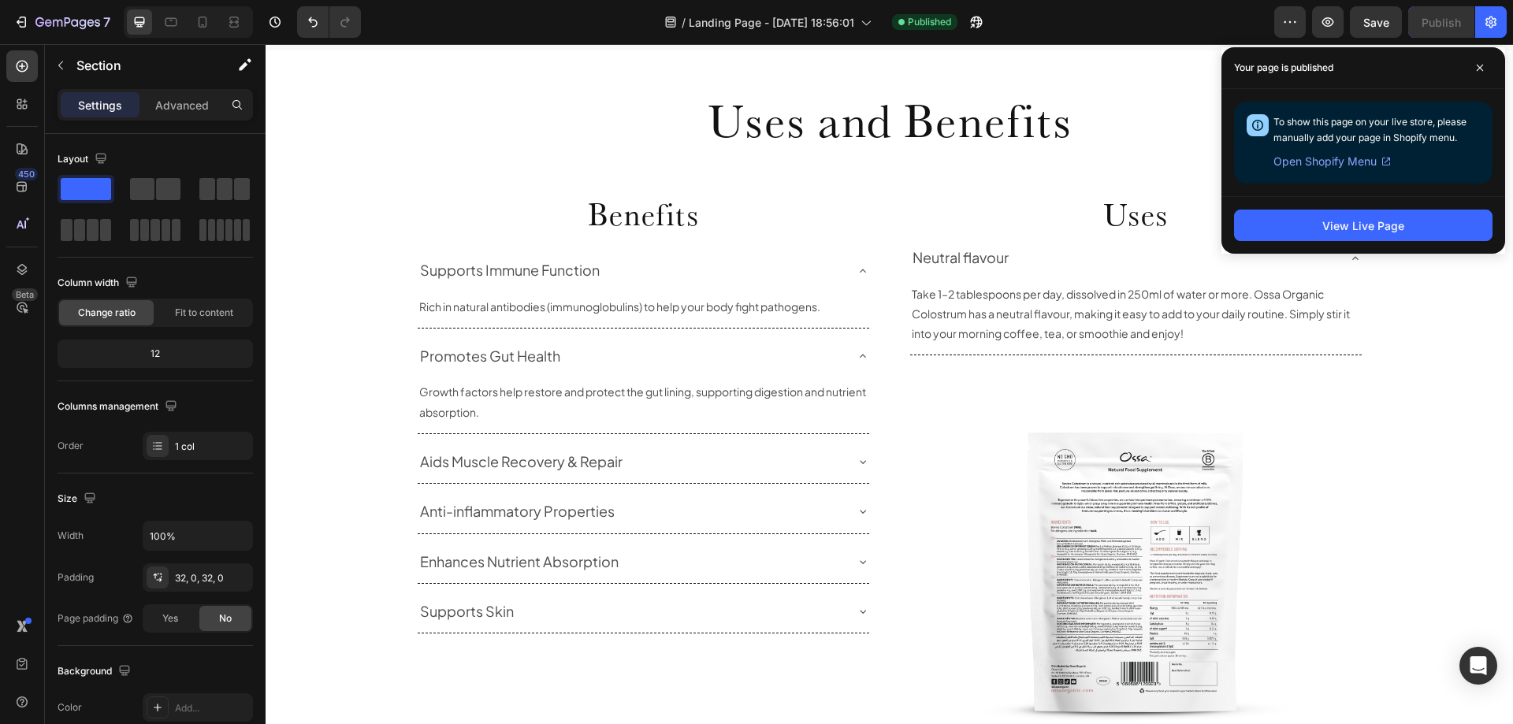
scroll to position [1057, 0]
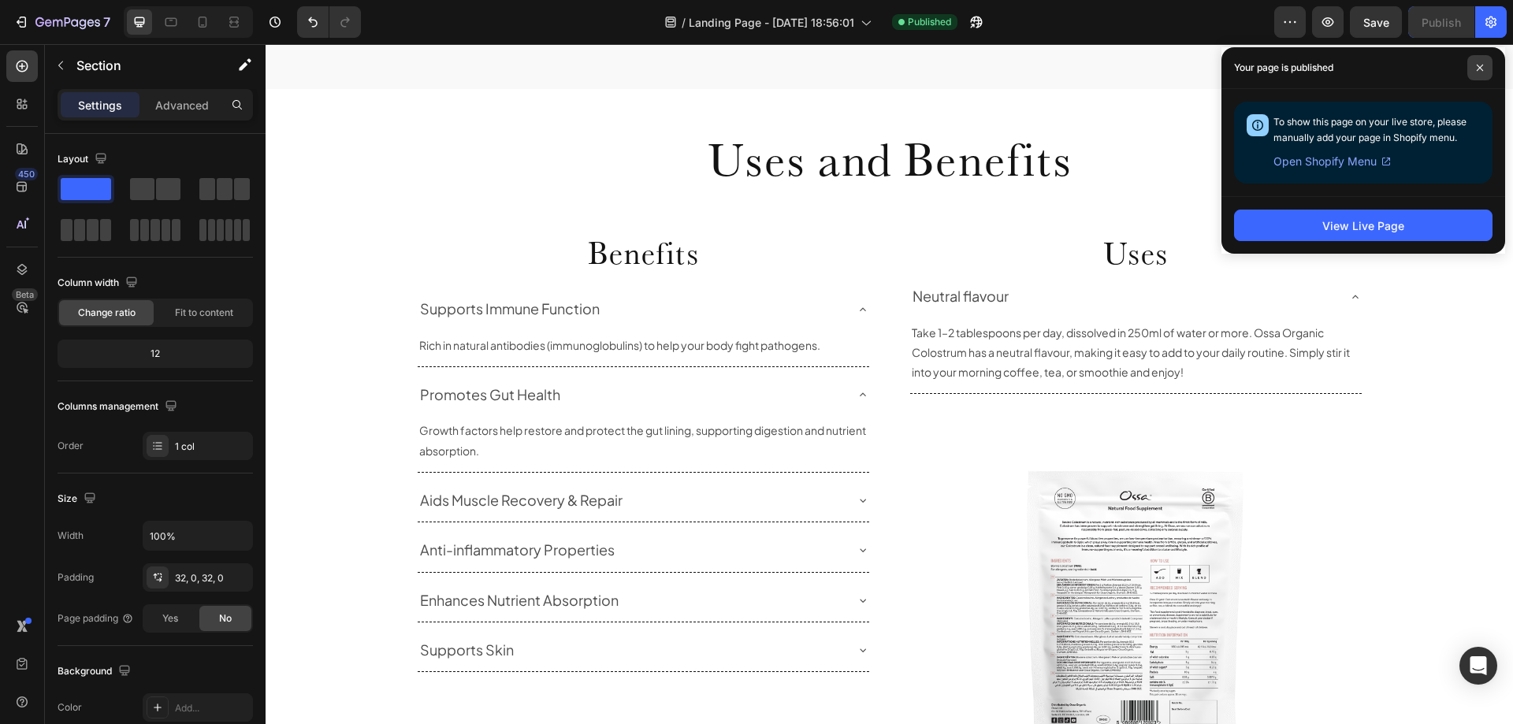
click at [1482, 61] on span at bounding box center [1479, 67] width 25 height 25
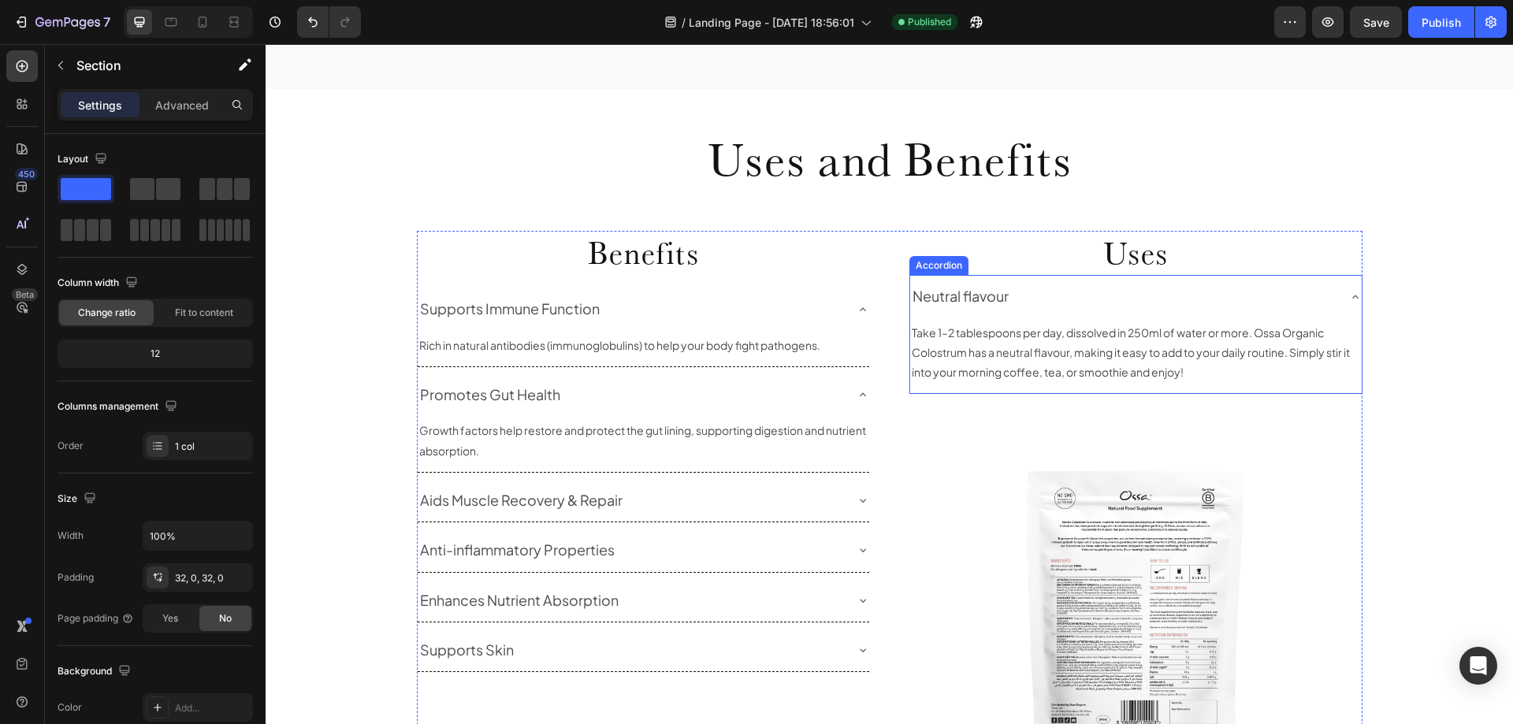
click at [1341, 291] on div "Neutral flavour" at bounding box center [1136, 296] width 452 height 43
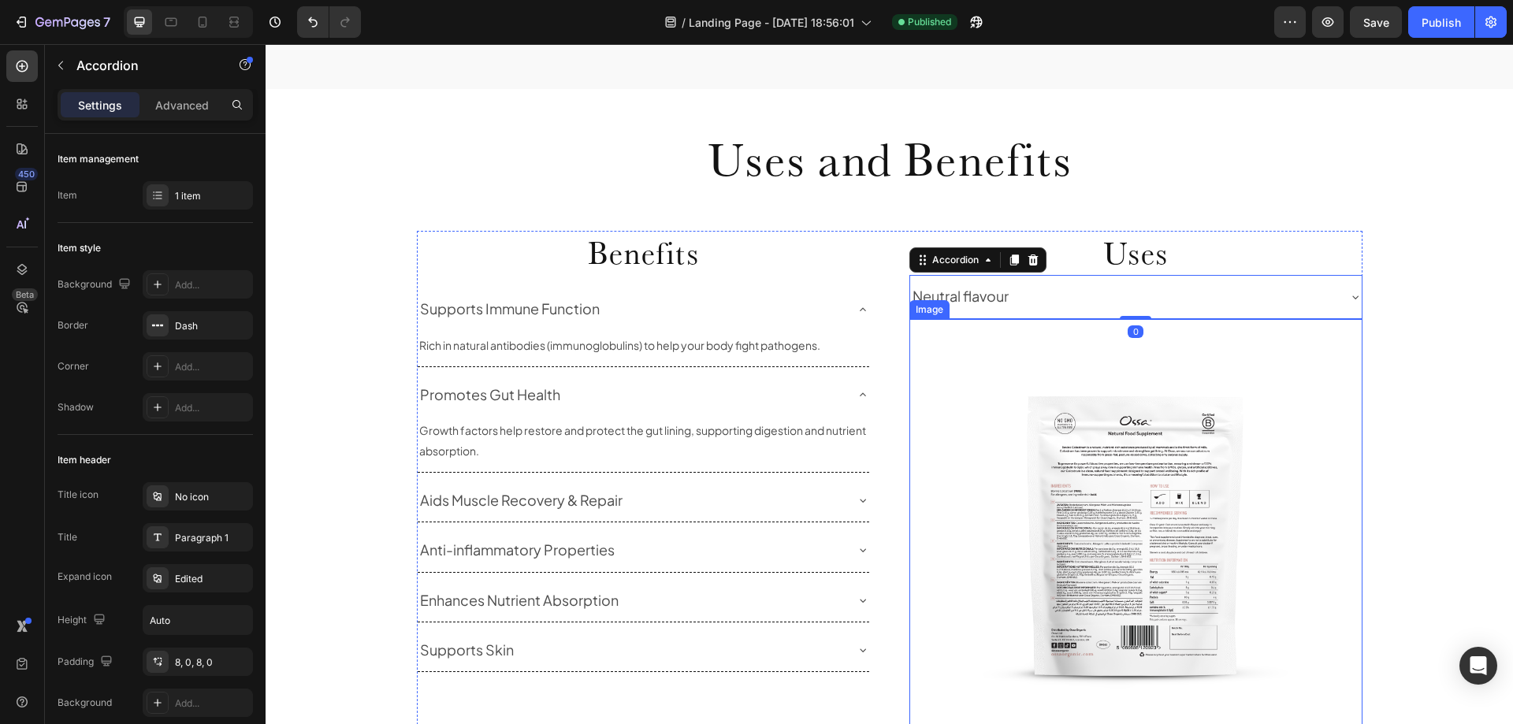
drag, startPoint x: 1389, startPoint y: 353, endPoint x: 1393, endPoint y: 383, distance: 30.2
click at [1390, 354] on div "Uses and Benefits Heading Row Benefits Heading Supports Immune Function Rich in…" at bounding box center [890, 442] width 1248 height 657
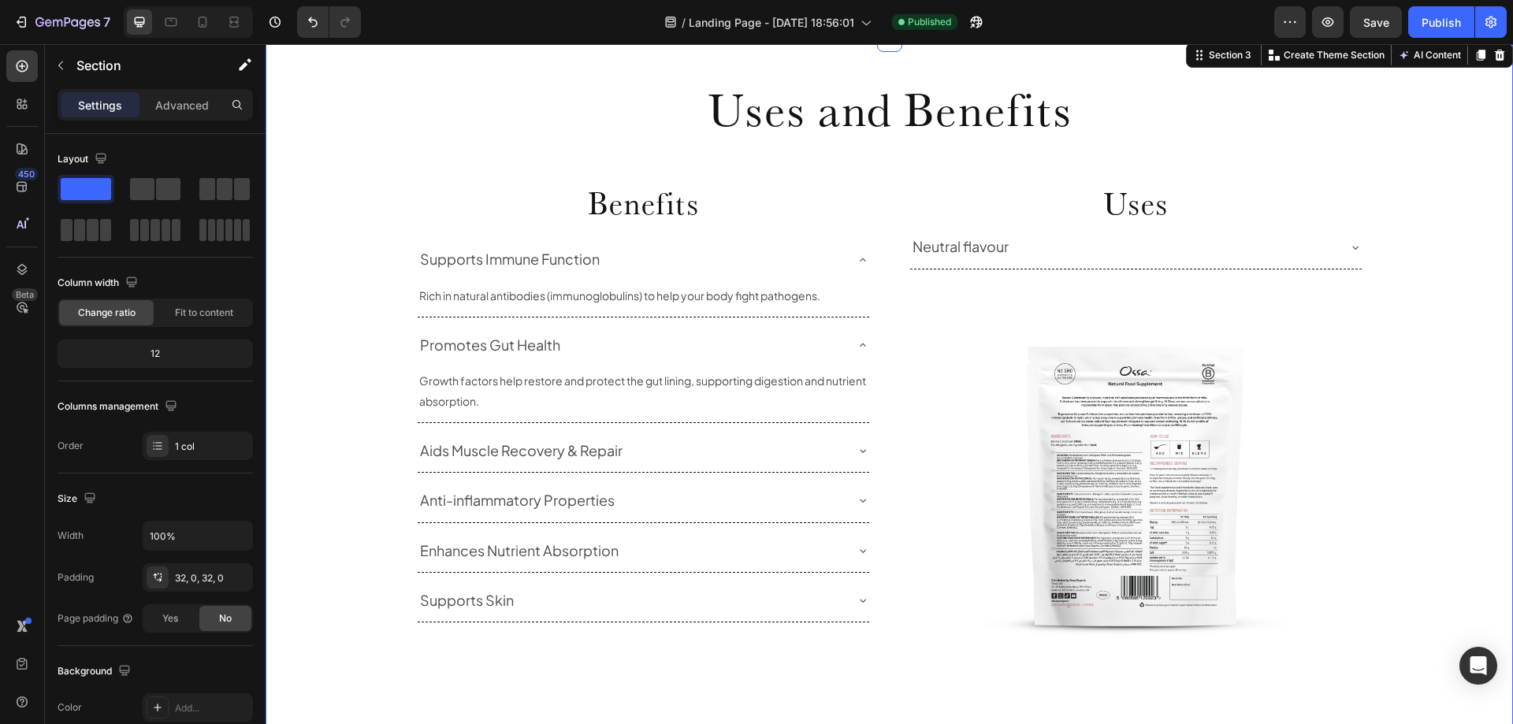
scroll to position [1136, 0]
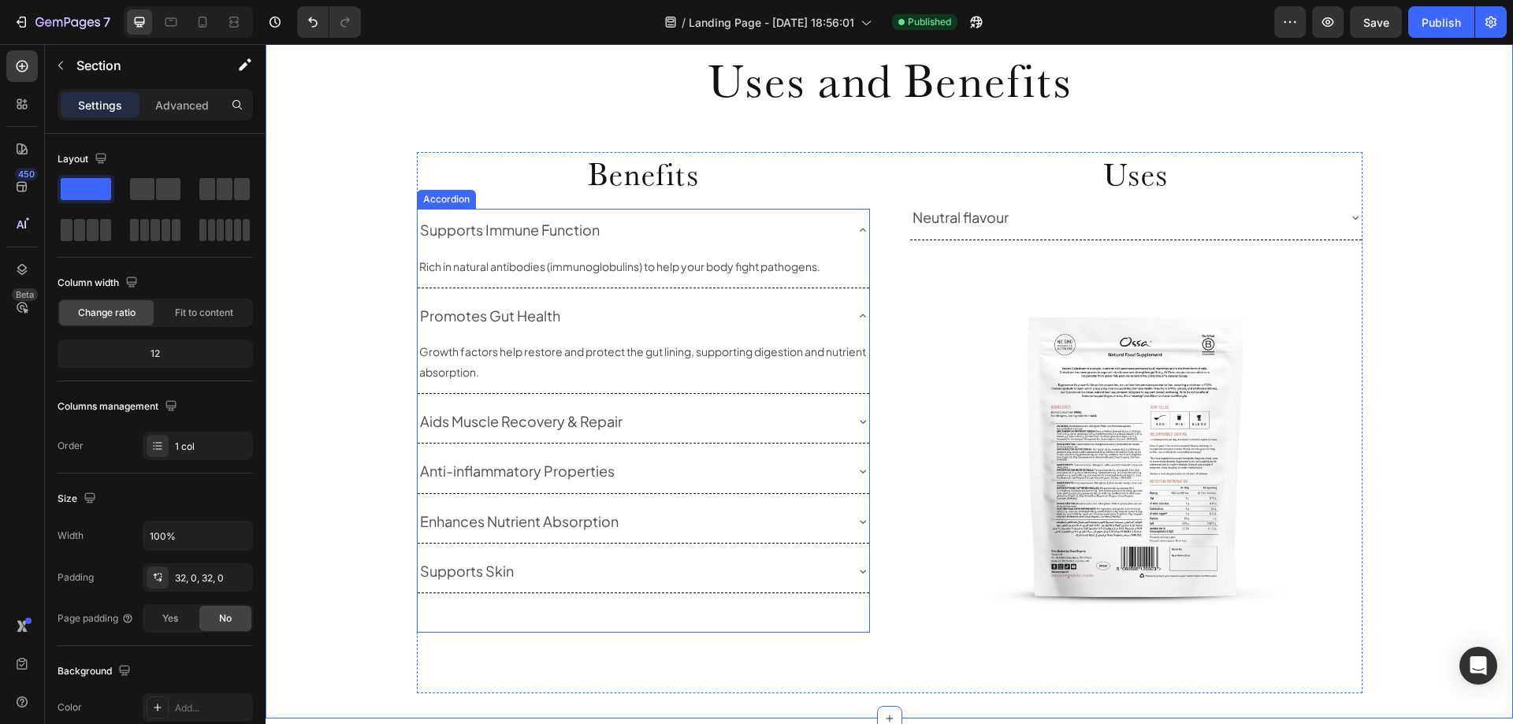
click at [857, 226] on icon at bounding box center [863, 230] width 13 height 13
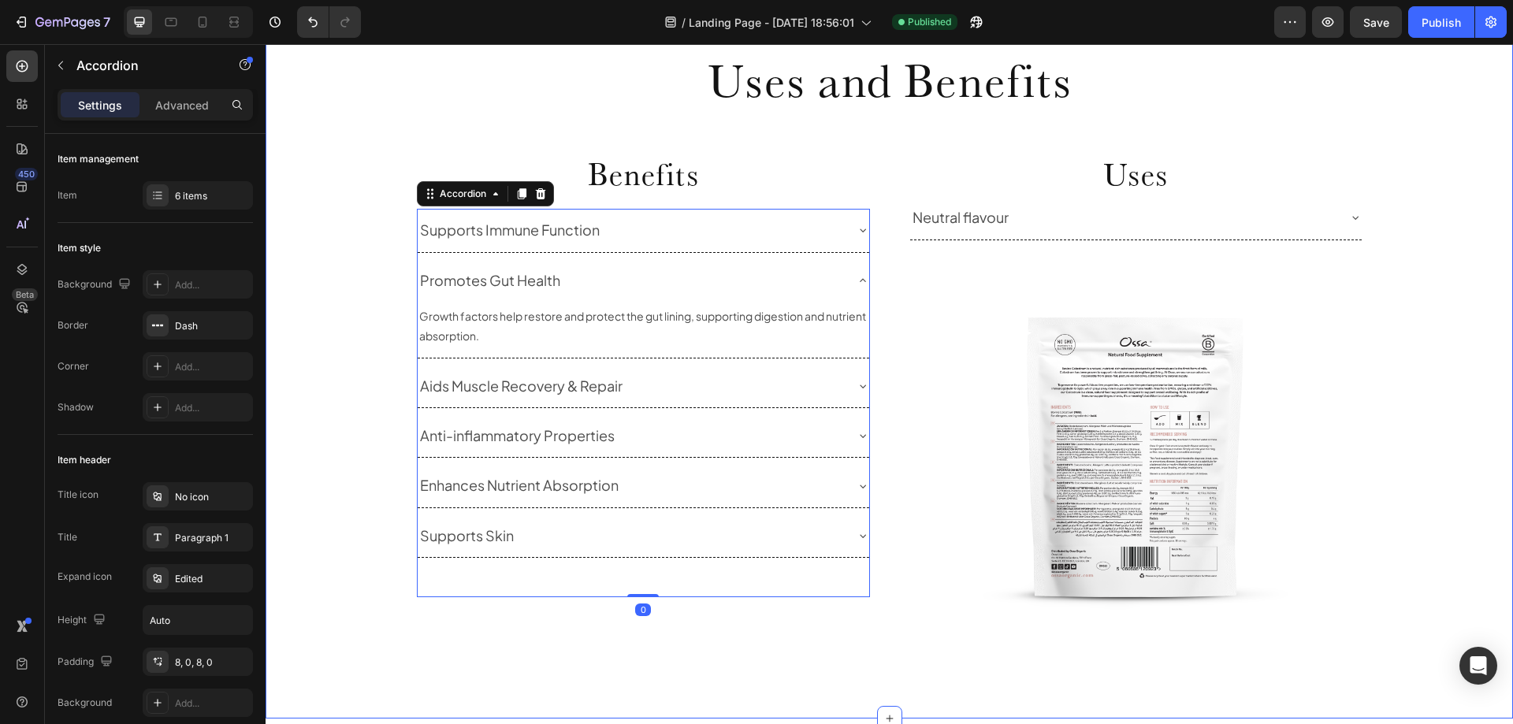
click at [1425, 478] on div "Uses and Benefits Heading Row Benefits Heading Supports Immune Function Promote…" at bounding box center [890, 363] width 1248 height 657
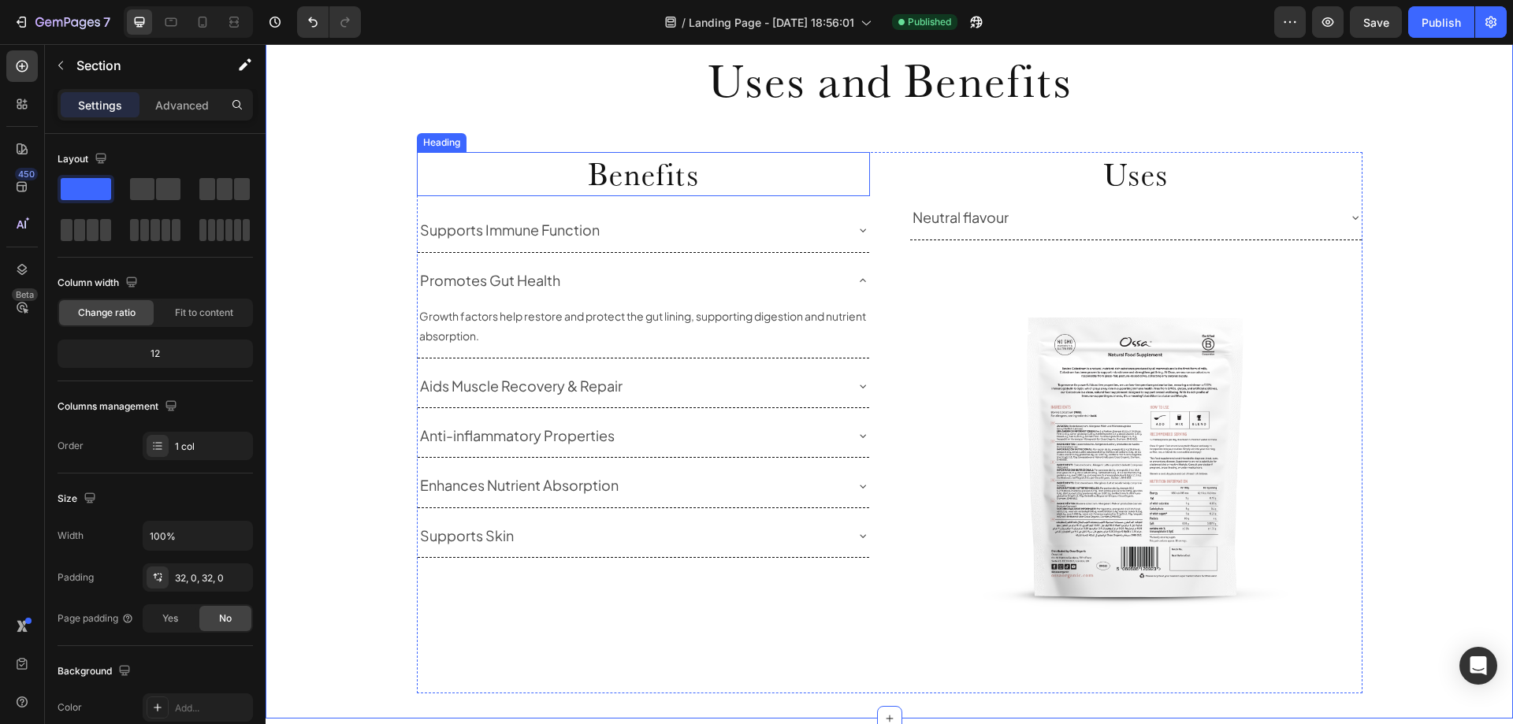
click at [709, 173] on h2 "Benefits" at bounding box center [643, 174] width 453 height 44
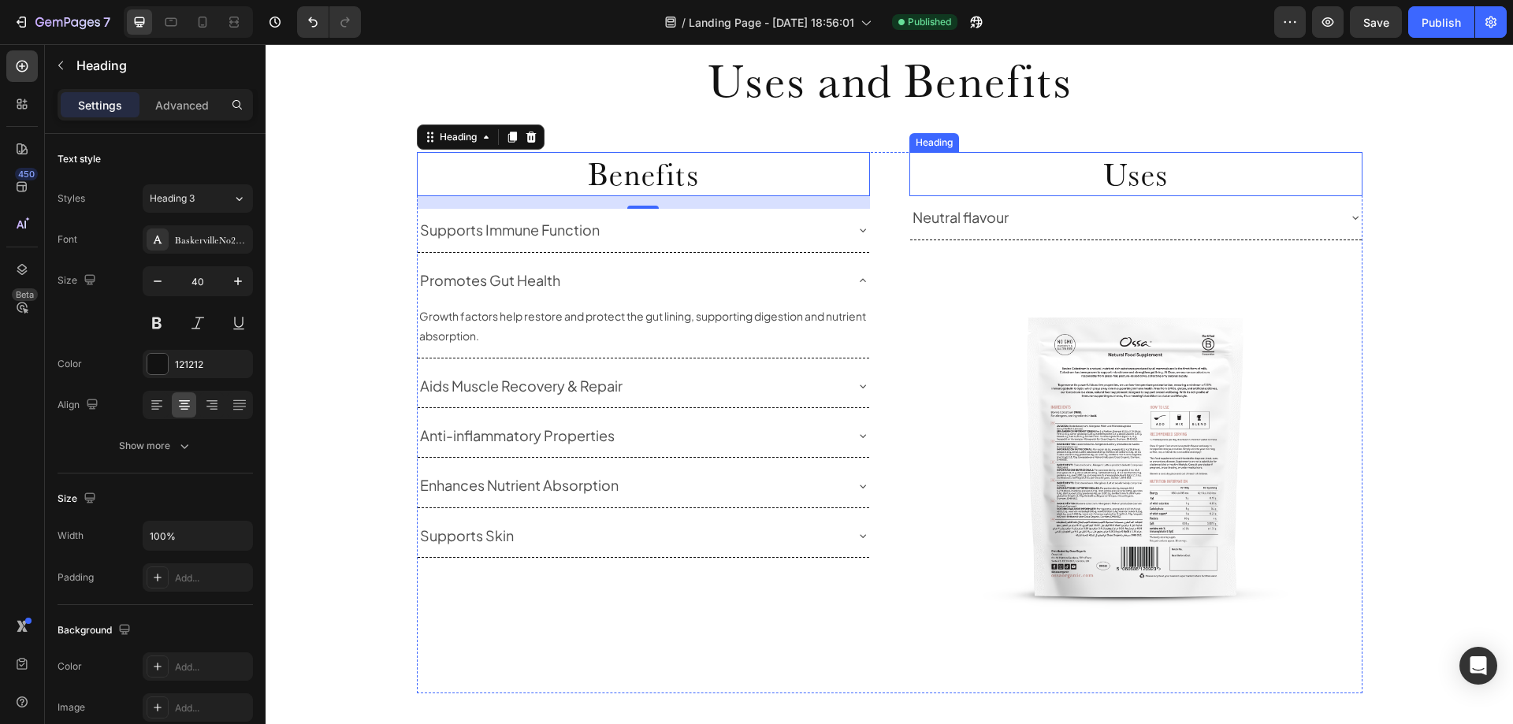
click at [1151, 185] on h2 "Uses" at bounding box center [1135, 174] width 453 height 44
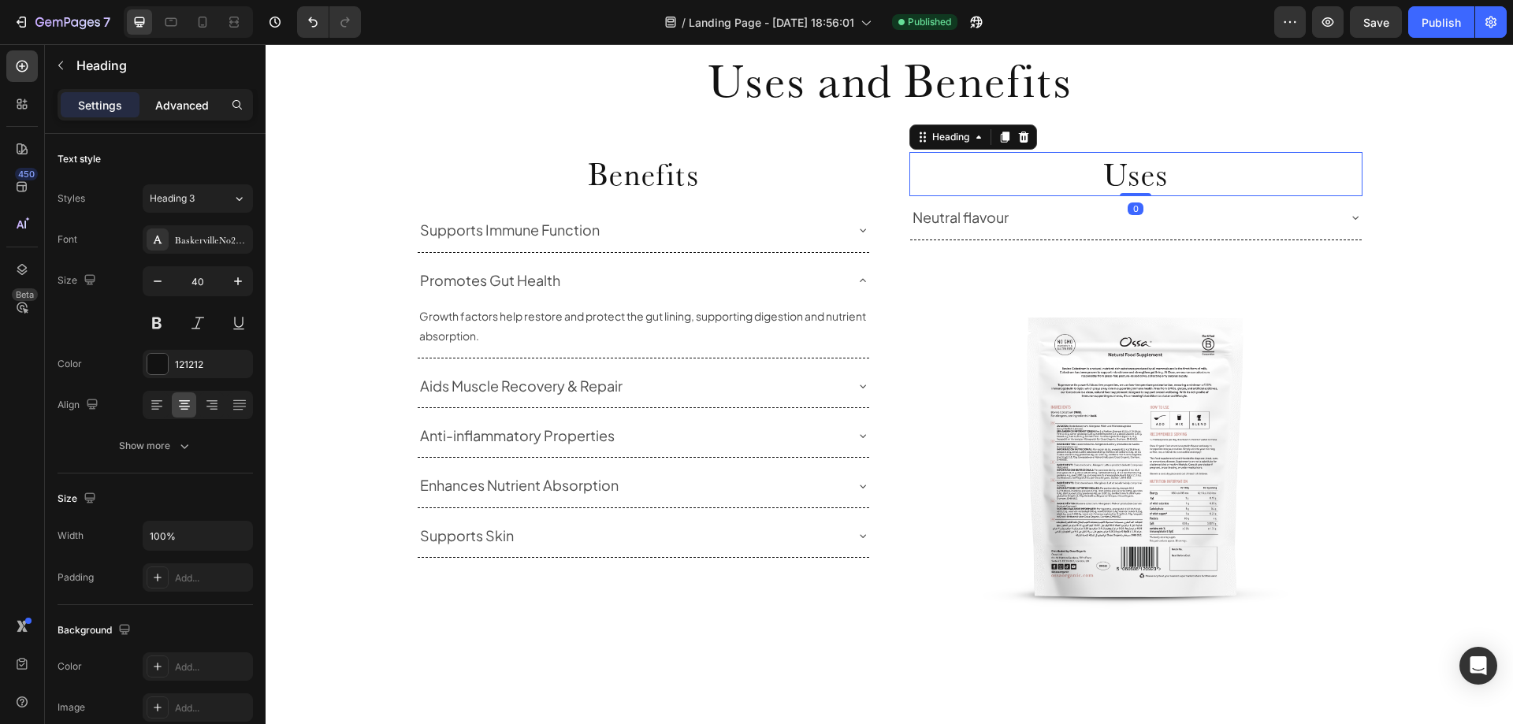
click at [188, 103] on p "Advanced" at bounding box center [182, 105] width 54 height 17
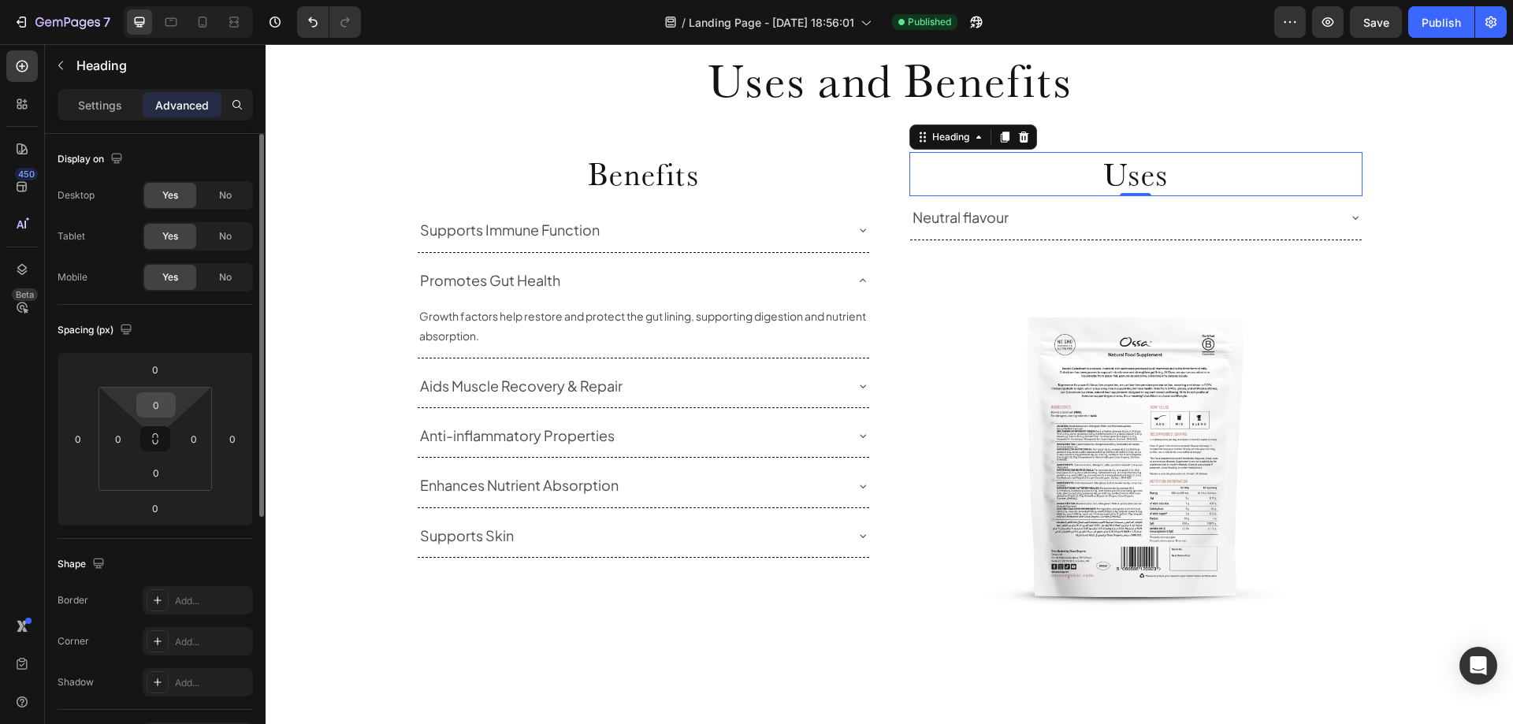
click at [159, 407] on input "0" at bounding box center [156, 405] width 32 height 24
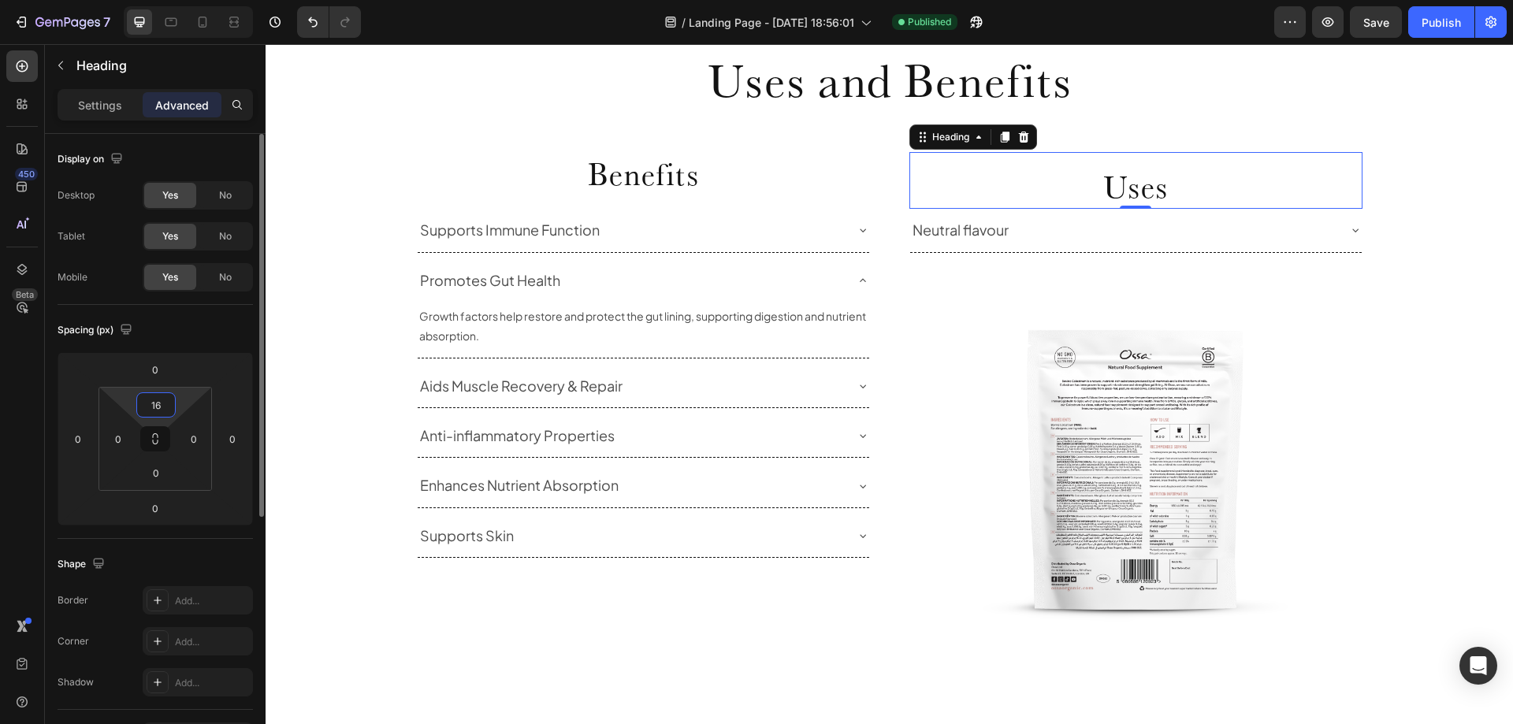
type input "16"
click at [194, 338] on div "Spacing (px)" at bounding box center [155, 330] width 195 height 25
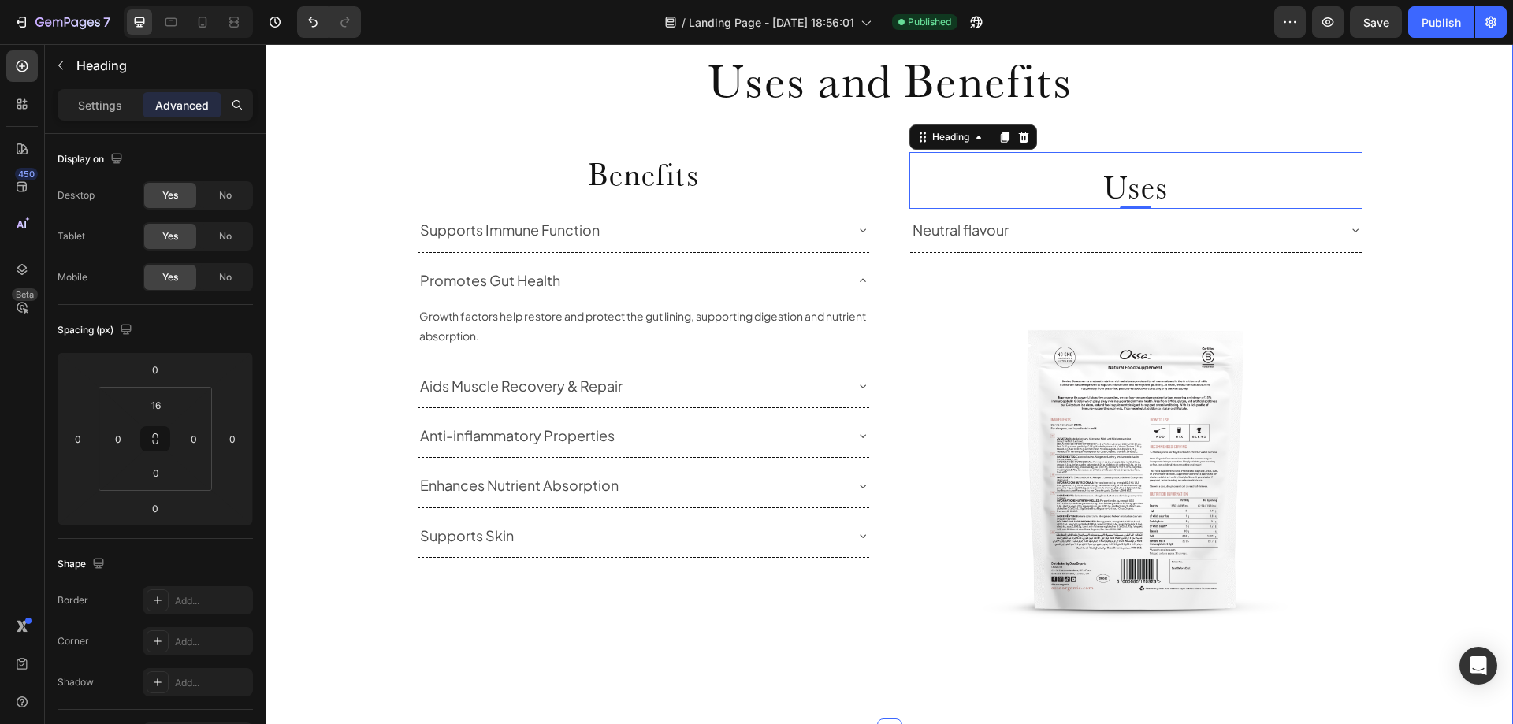
click at [1415, 320] on div "Uses and Benefits Heading Row Benefits Heading Supports Immune Function Promote…" at bounding box center [890, 370] width 1248 height 670
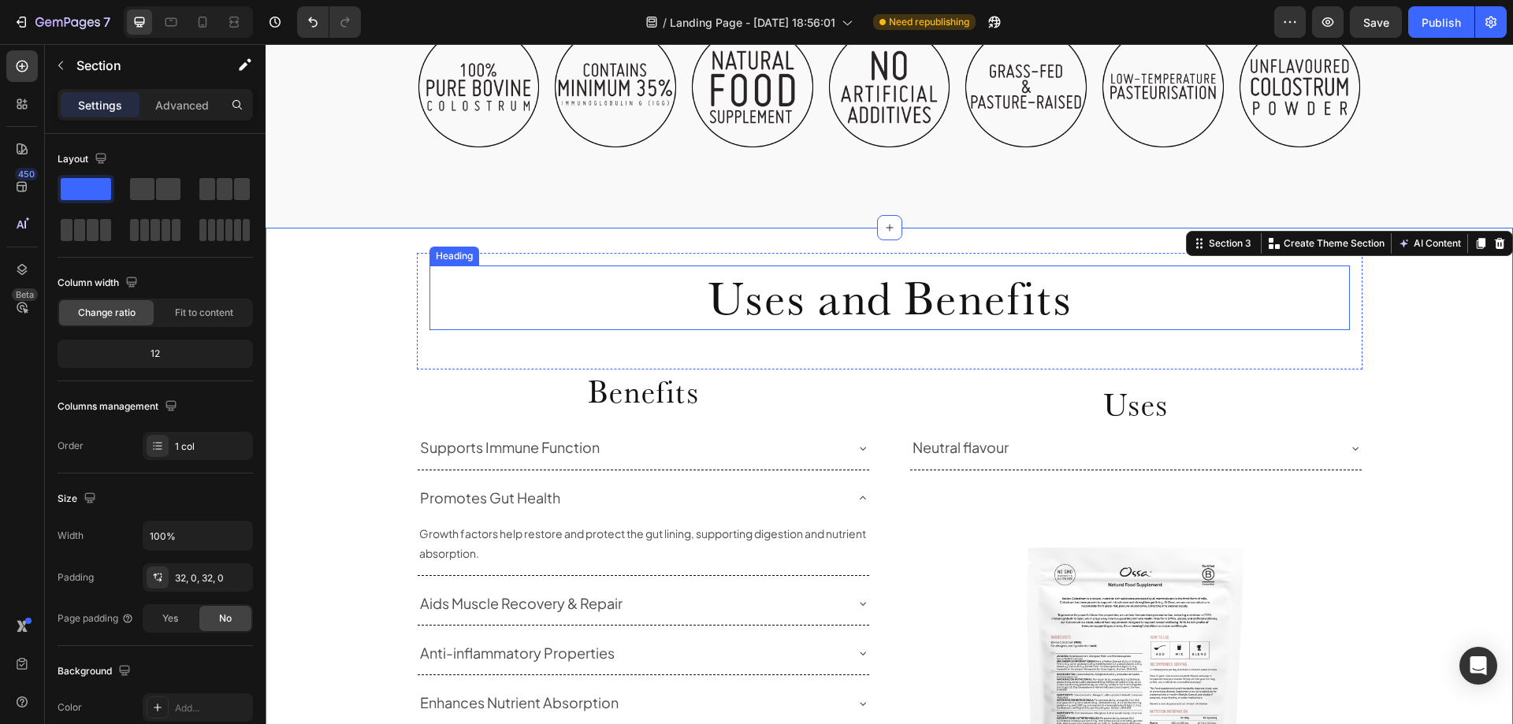
scroll to position [899, 0]
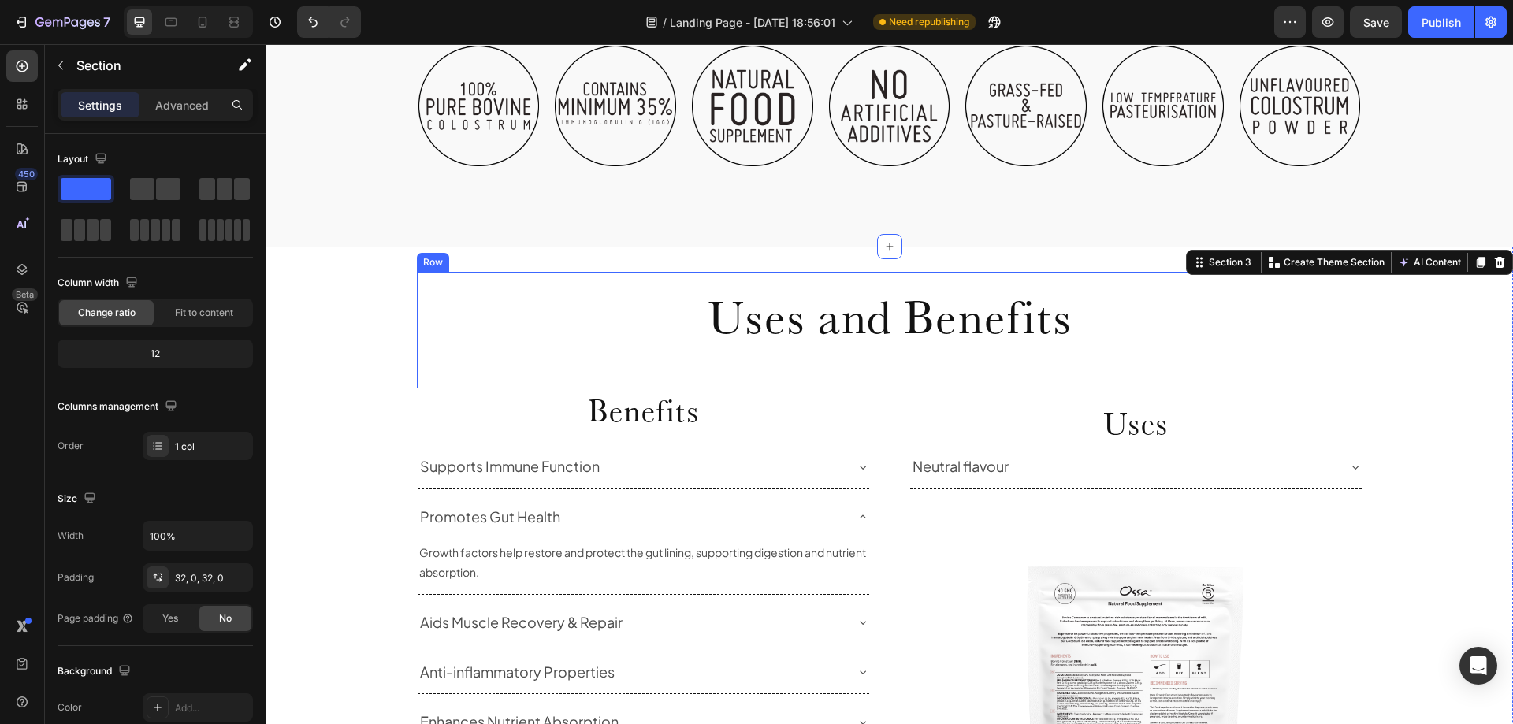
click at [487, 367] on div "Uses and Benefits Heading Row" at bounding box center [890, 330] width 946 height 117
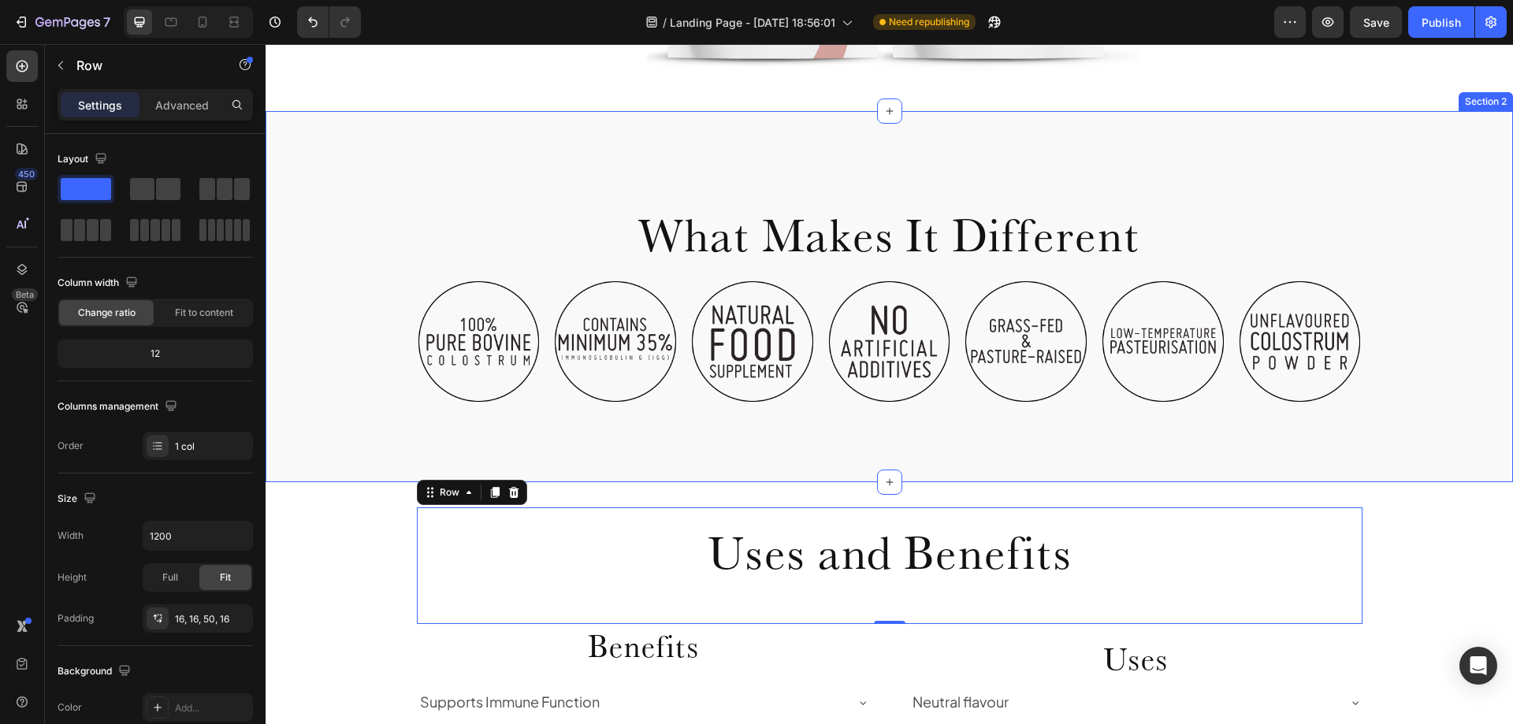
scroll to position [663, 0]
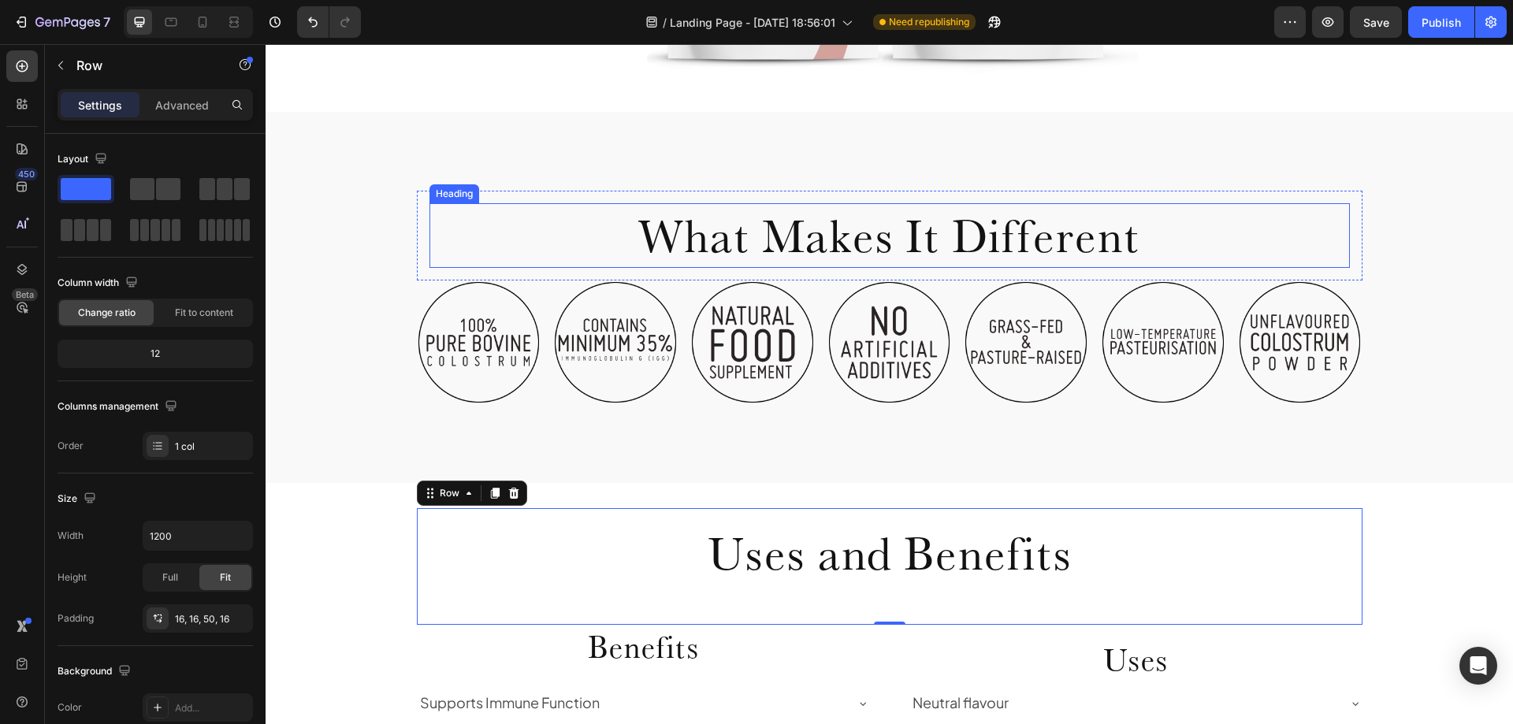
click at [1214, 240] on h2 "What Makes It Different" at bounding box center [890, 235] width 921 height 65
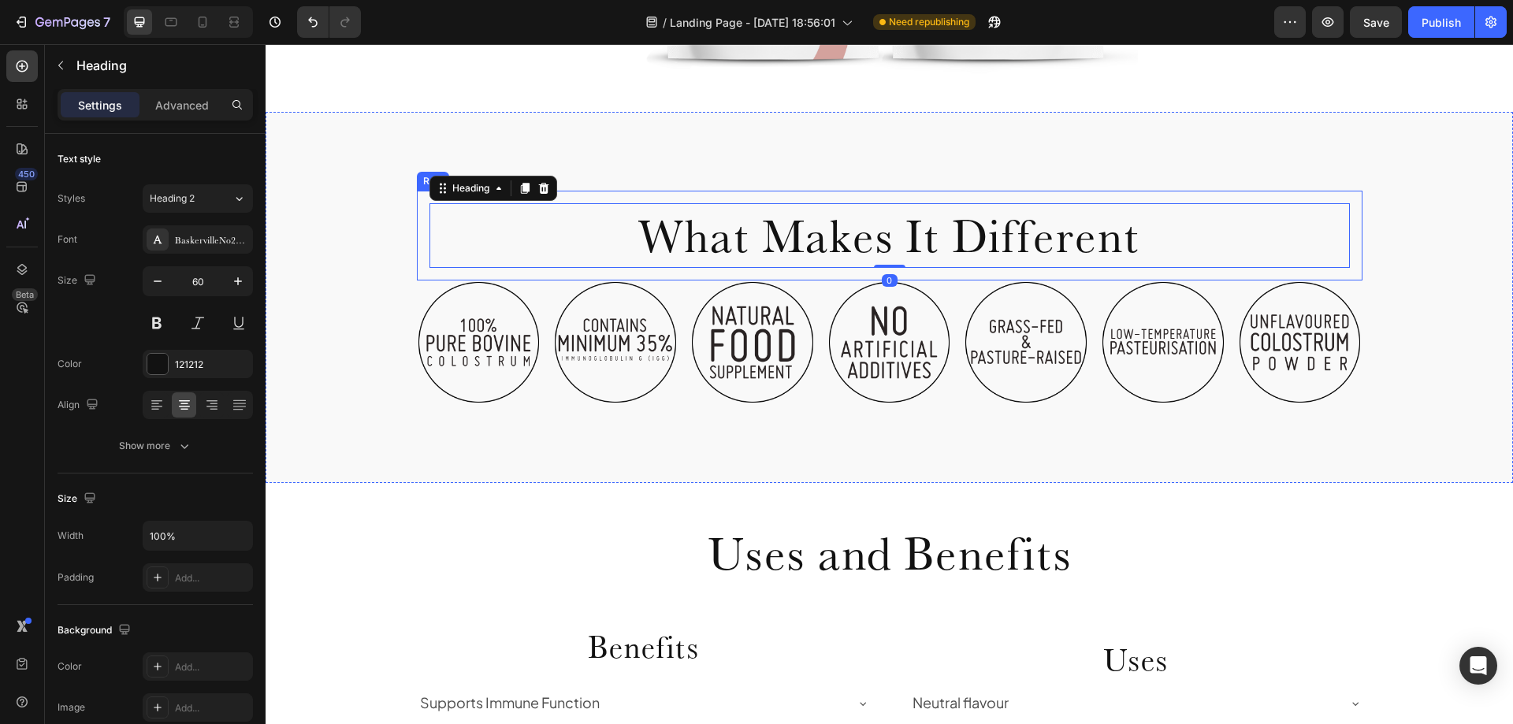
click at [1241, 278] on div "What Makes It Different Heading 0 Row" at bounding box center [890, 236] width 946 height 90
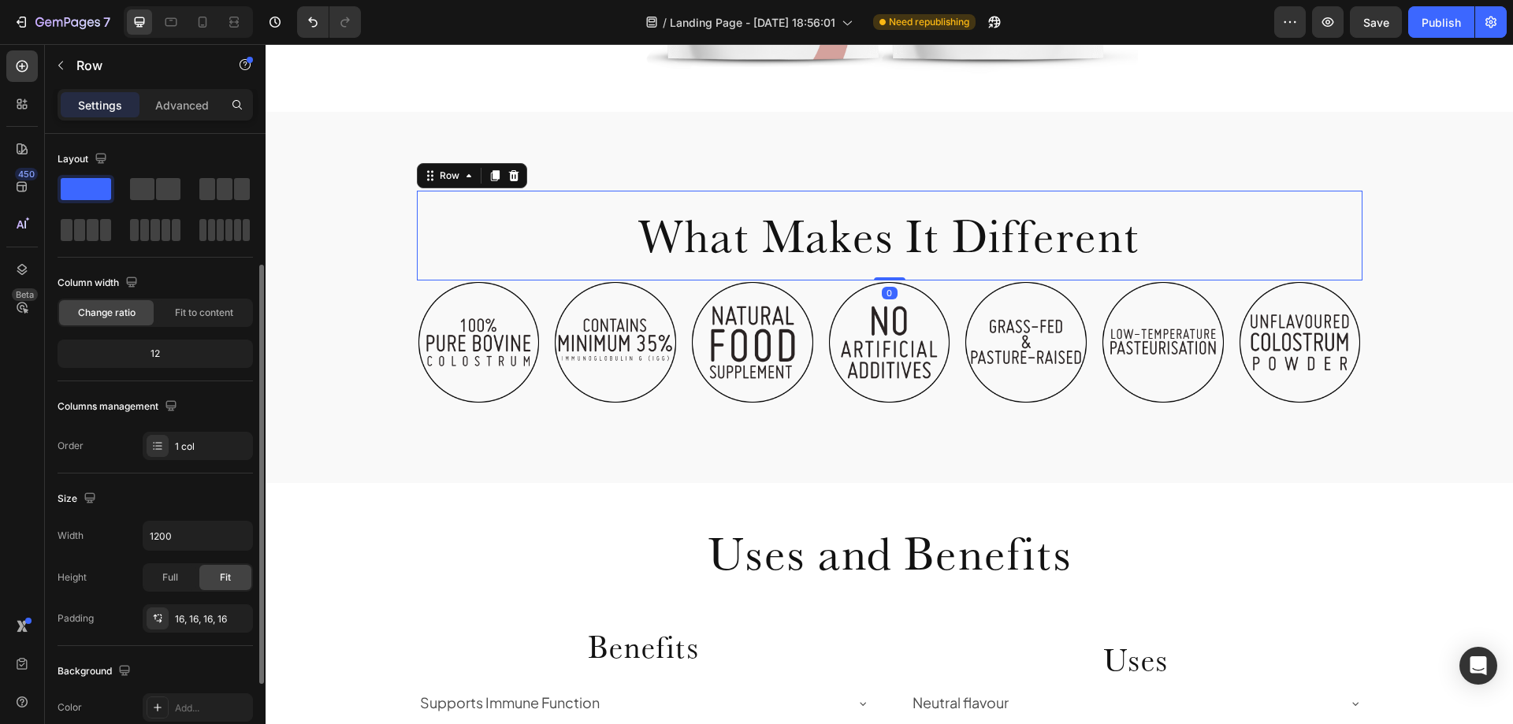
scroll to position [79, 0]
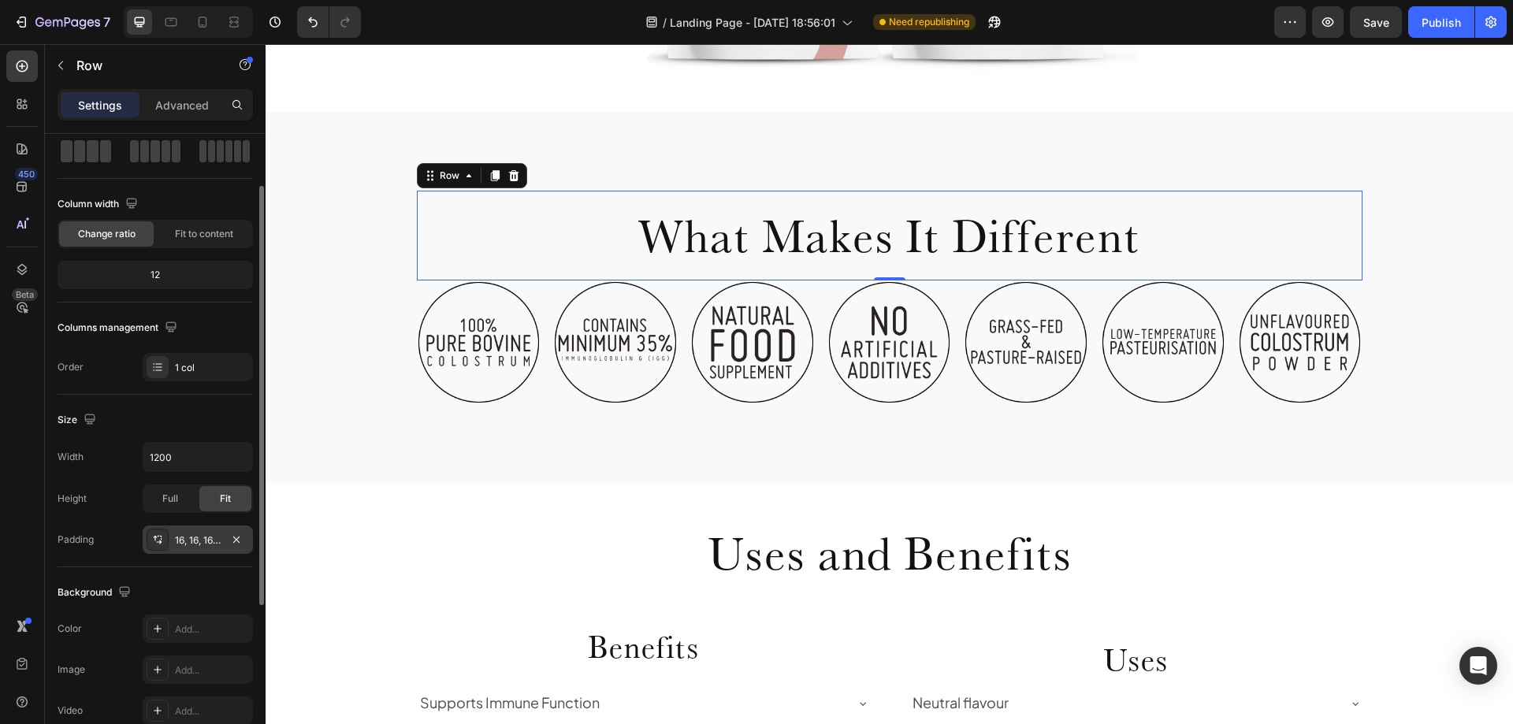
click at [183, 536] on div "16, 16, 16, 16" at bounding box center [198, 541] width 46 height 14
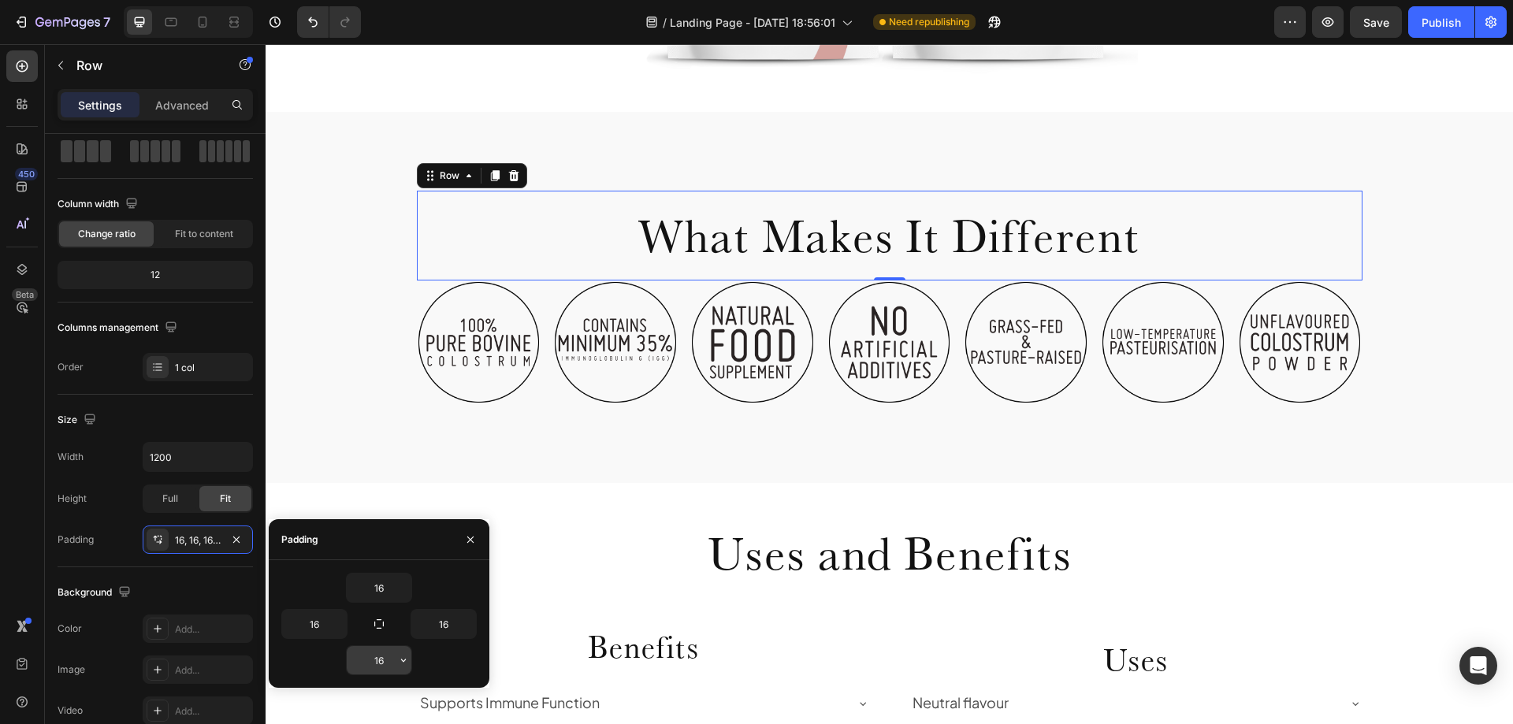
click at [380, 661] on input "16" at bounding box center [379, 660] width 65 height 28
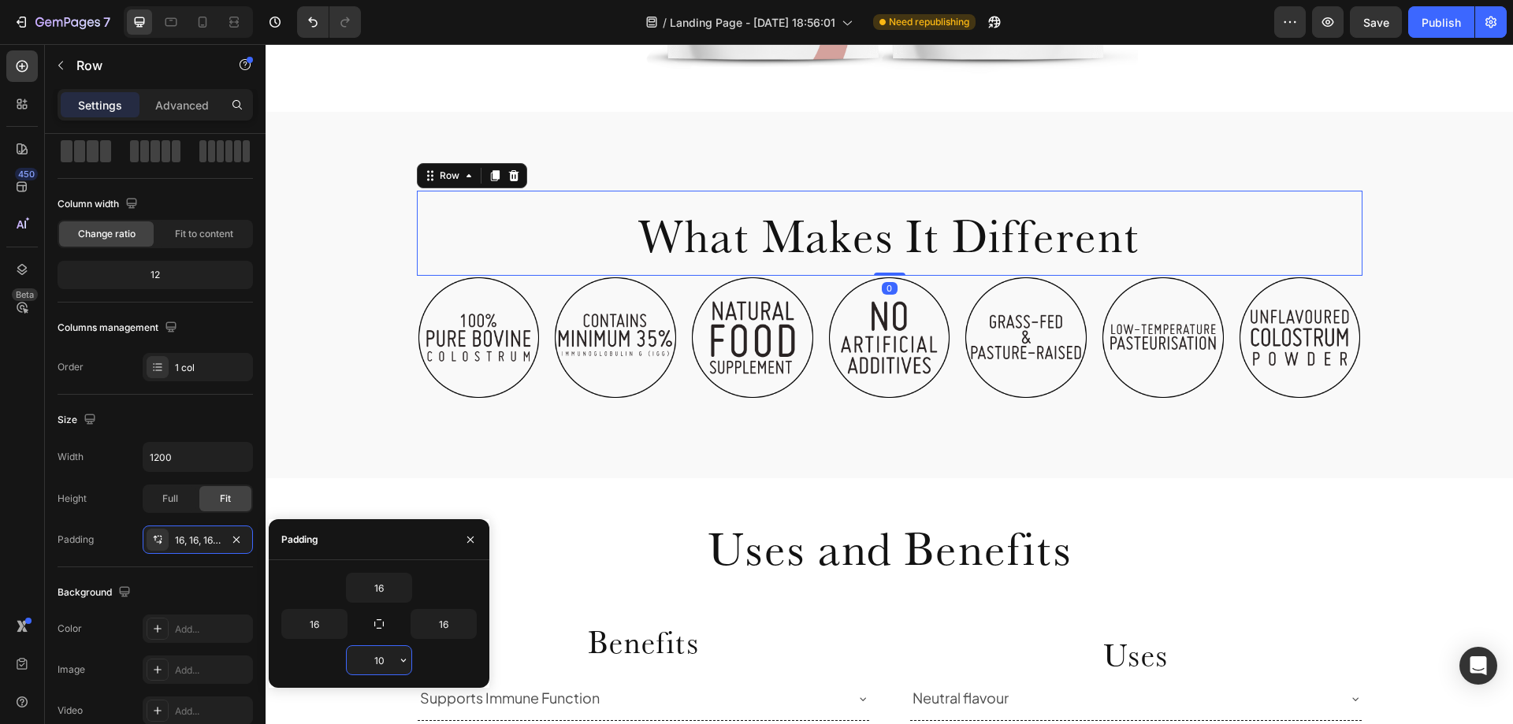
type input "100"
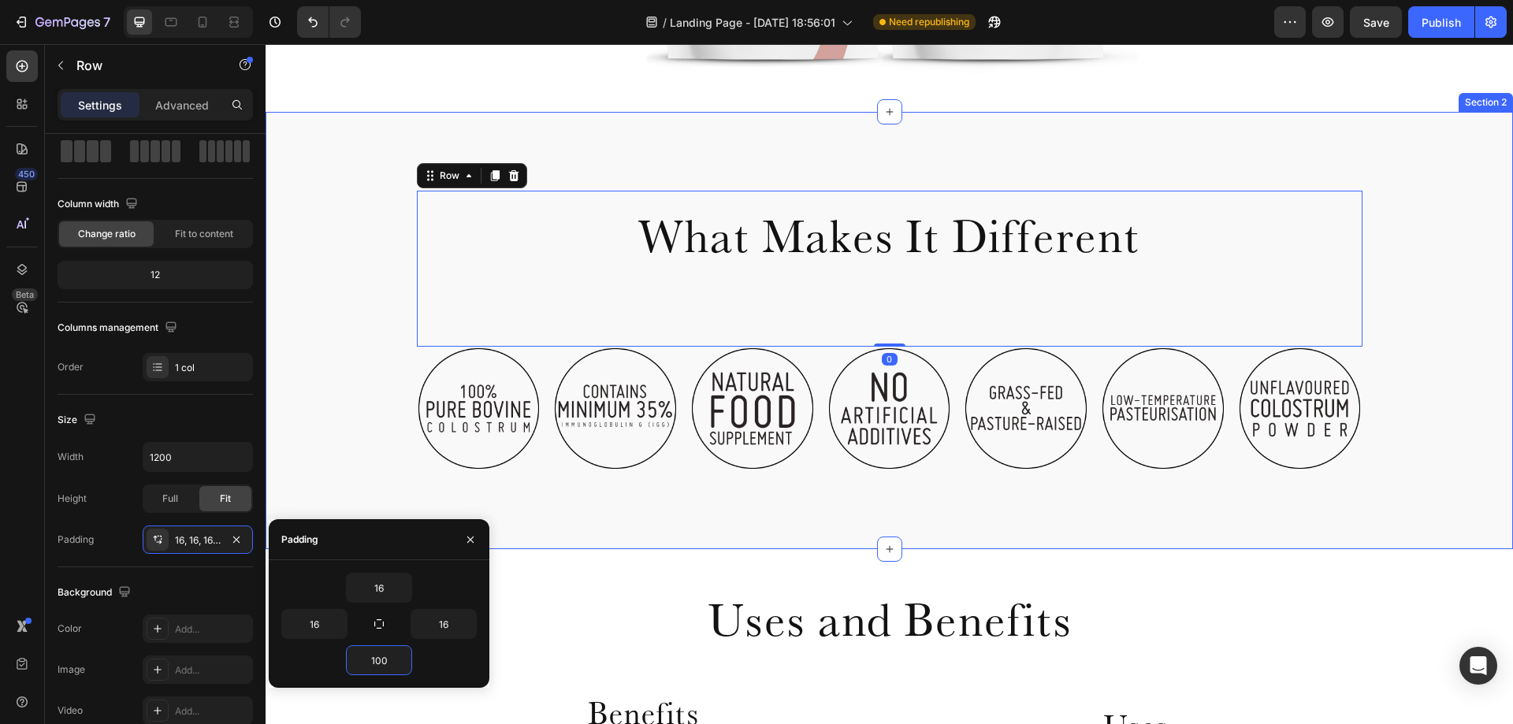
click at [1435, 490] on div "What Makes It Different Heading Row 0 Image Image Image Image Image Image Image…" at bounding box center [890, 331] width 1248 height 438
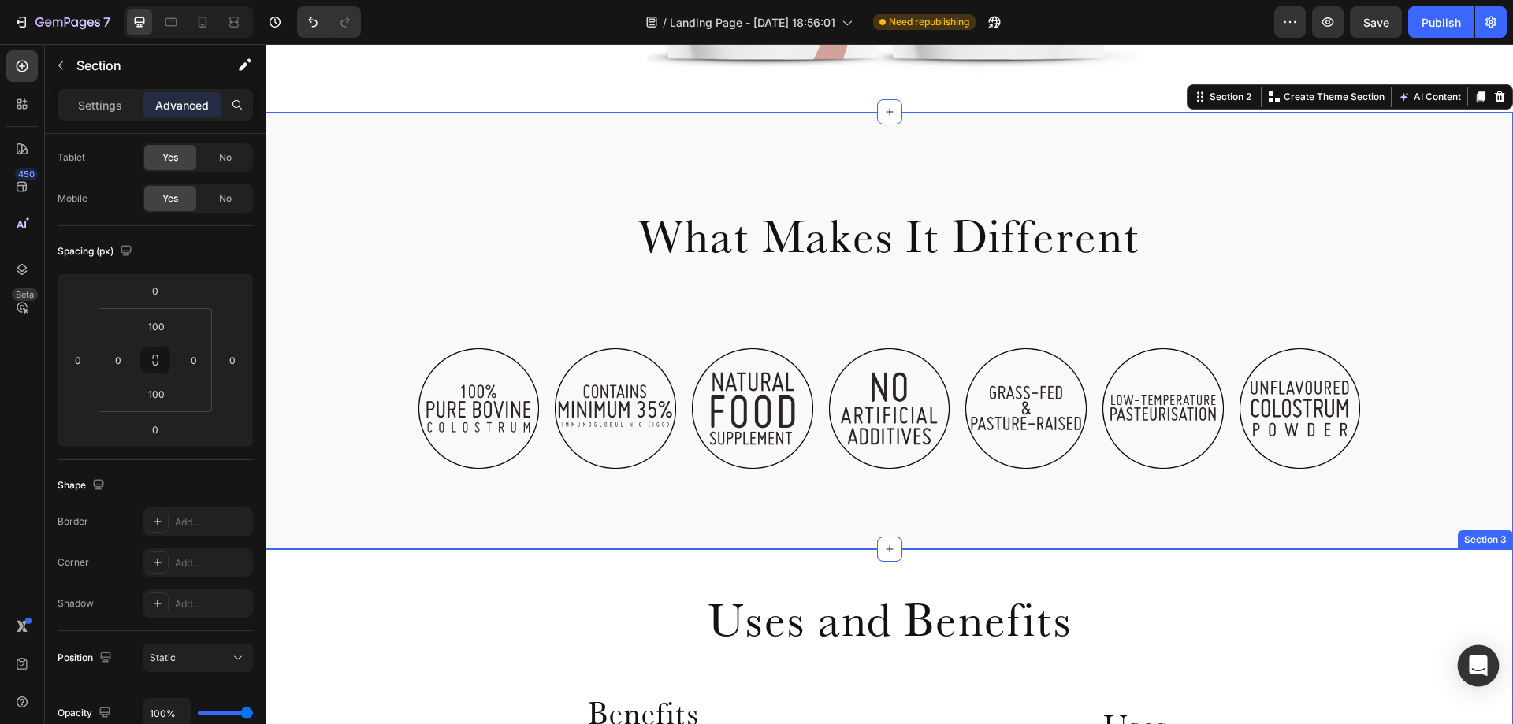
scroll to position [0, 0]
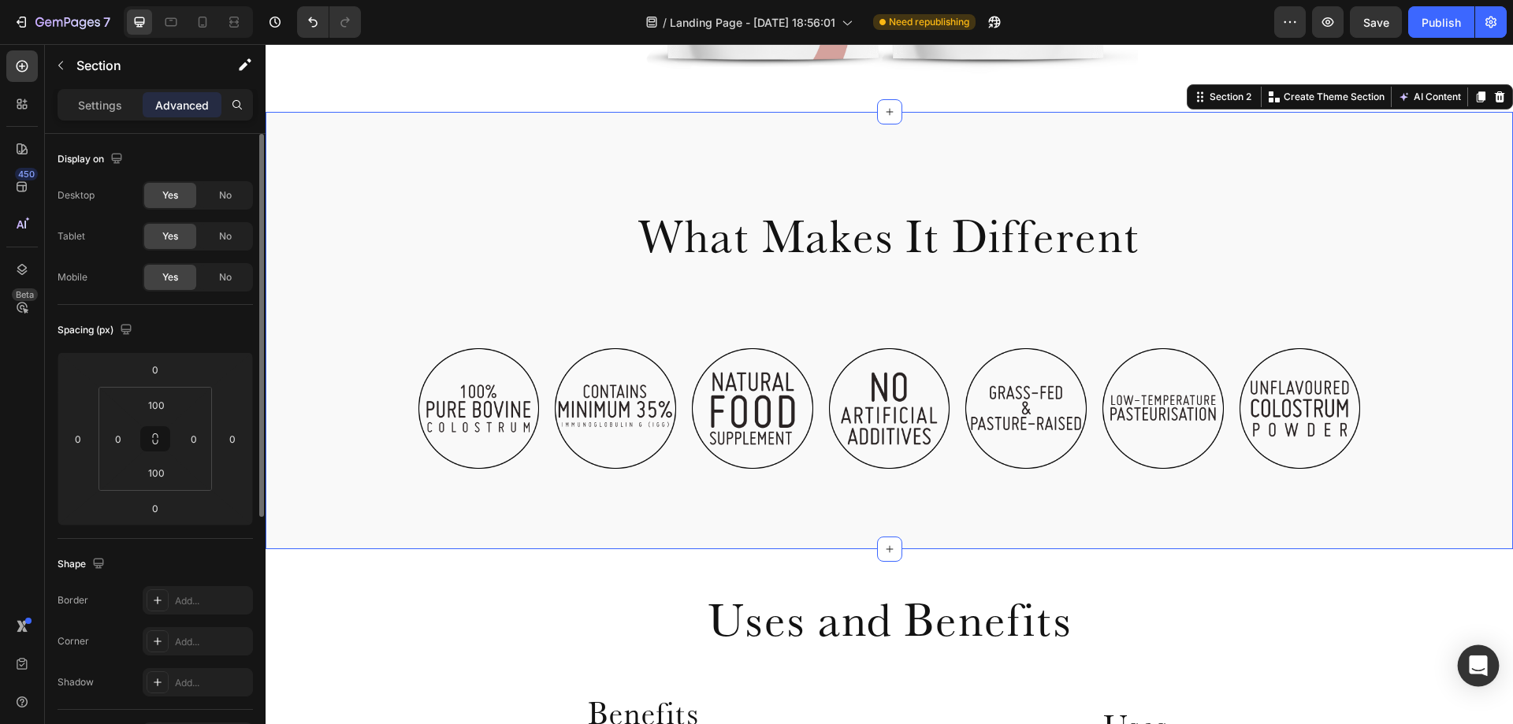
click at [1462, 656] on div "Open Intercom Messenger" at bounding box center [1479, 666] width 42 height 42
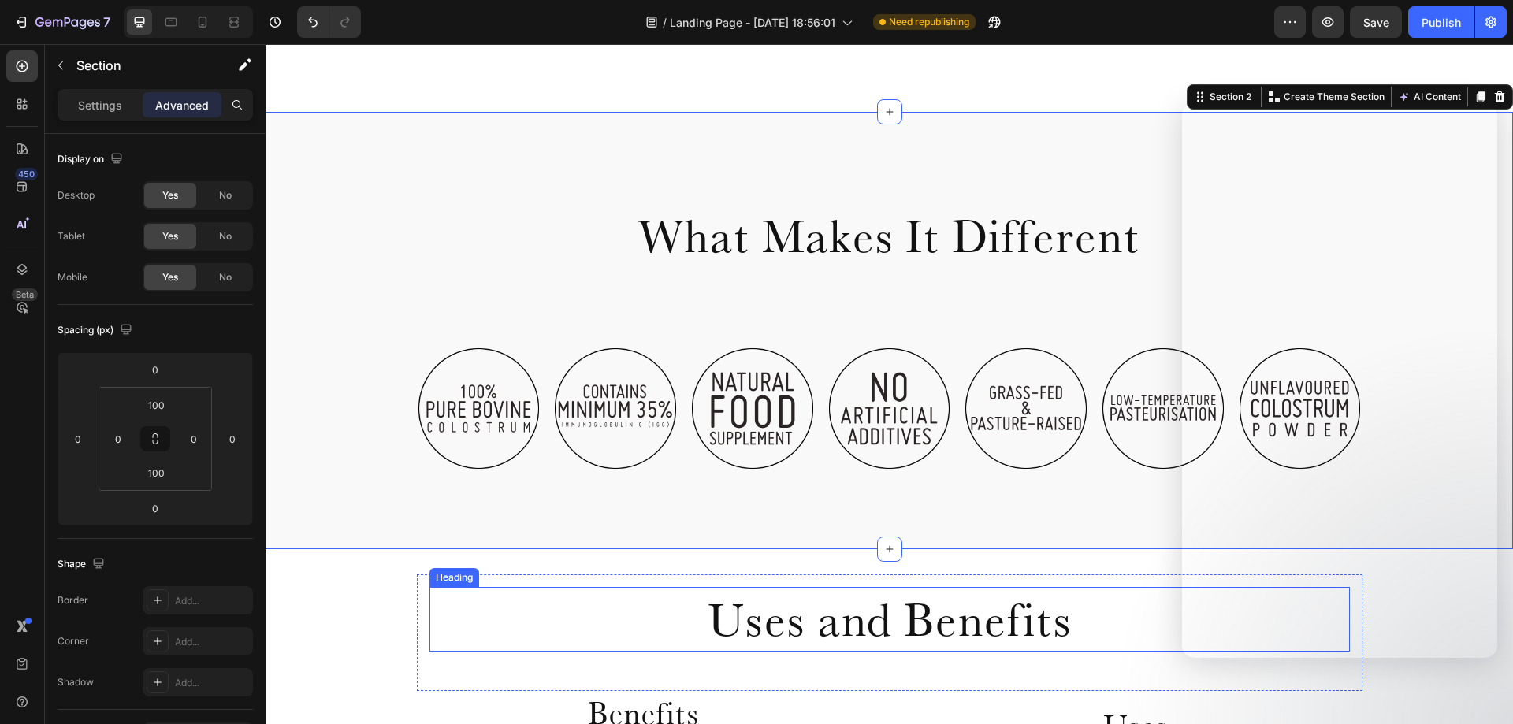
click at [1118, 587] on h2 "Uses and Benefits" at bounding box center [890, 619] width 921 height 65
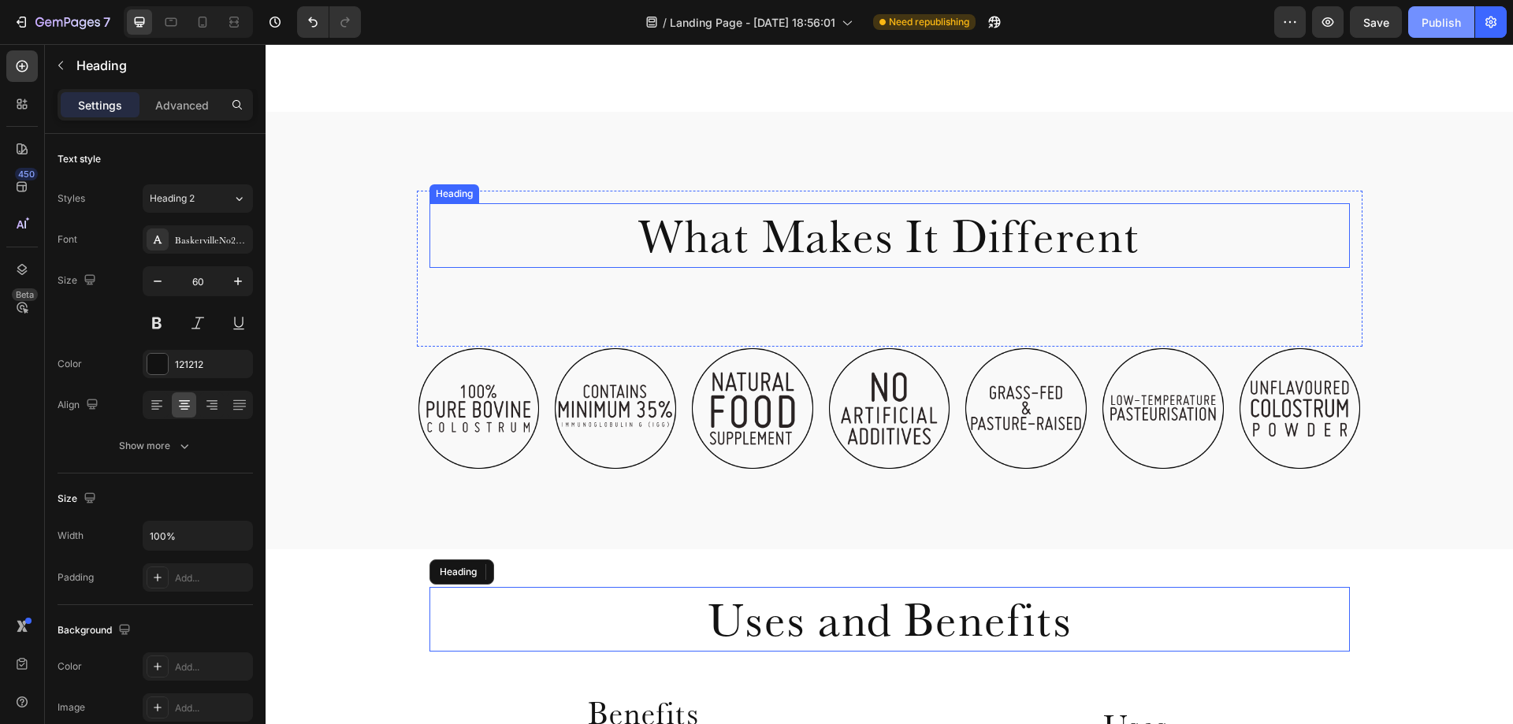
click at [1449, 24] on div "Publish" at bounding box center [1441, 22] width 39 height 17
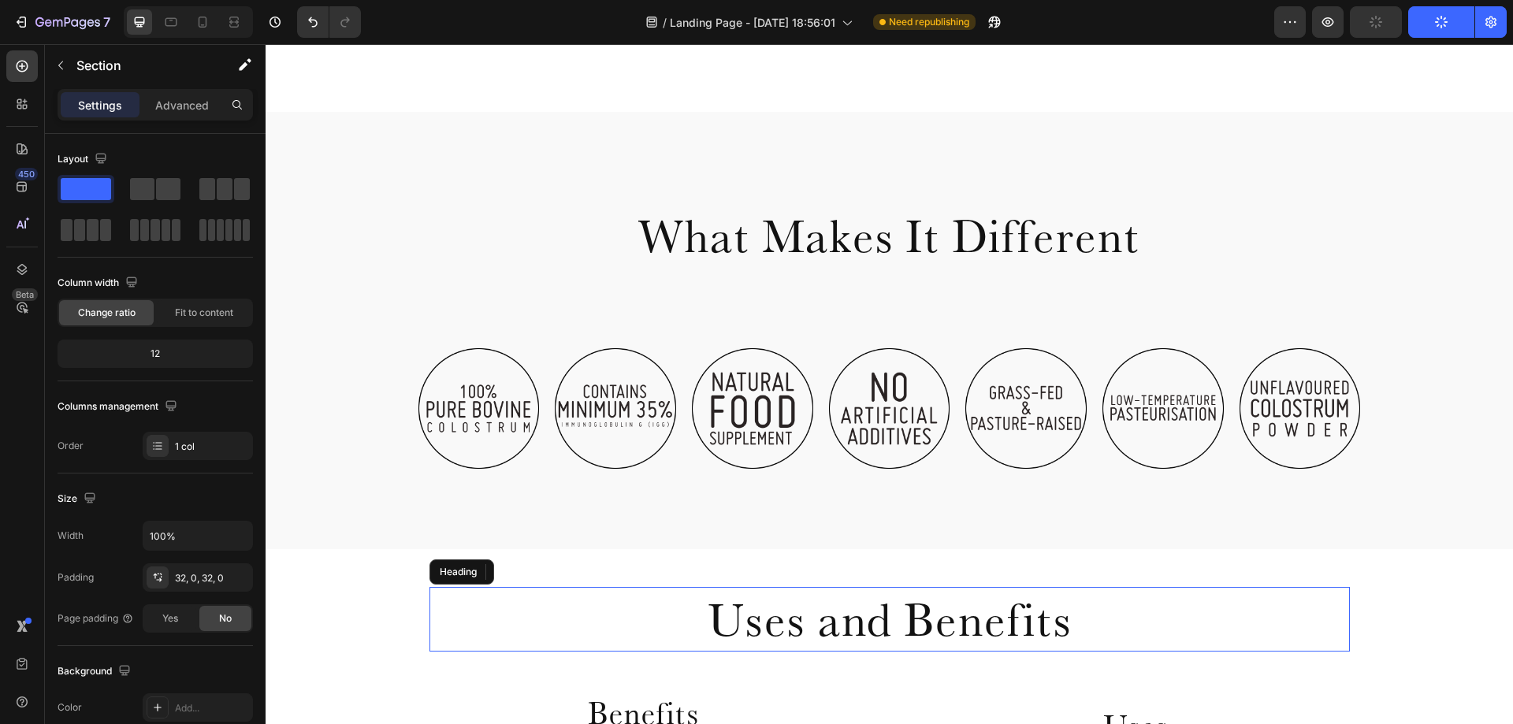
click at [300, 27] on button "Undo/Redo" at bounding box center [313, 22] width 32 height 32
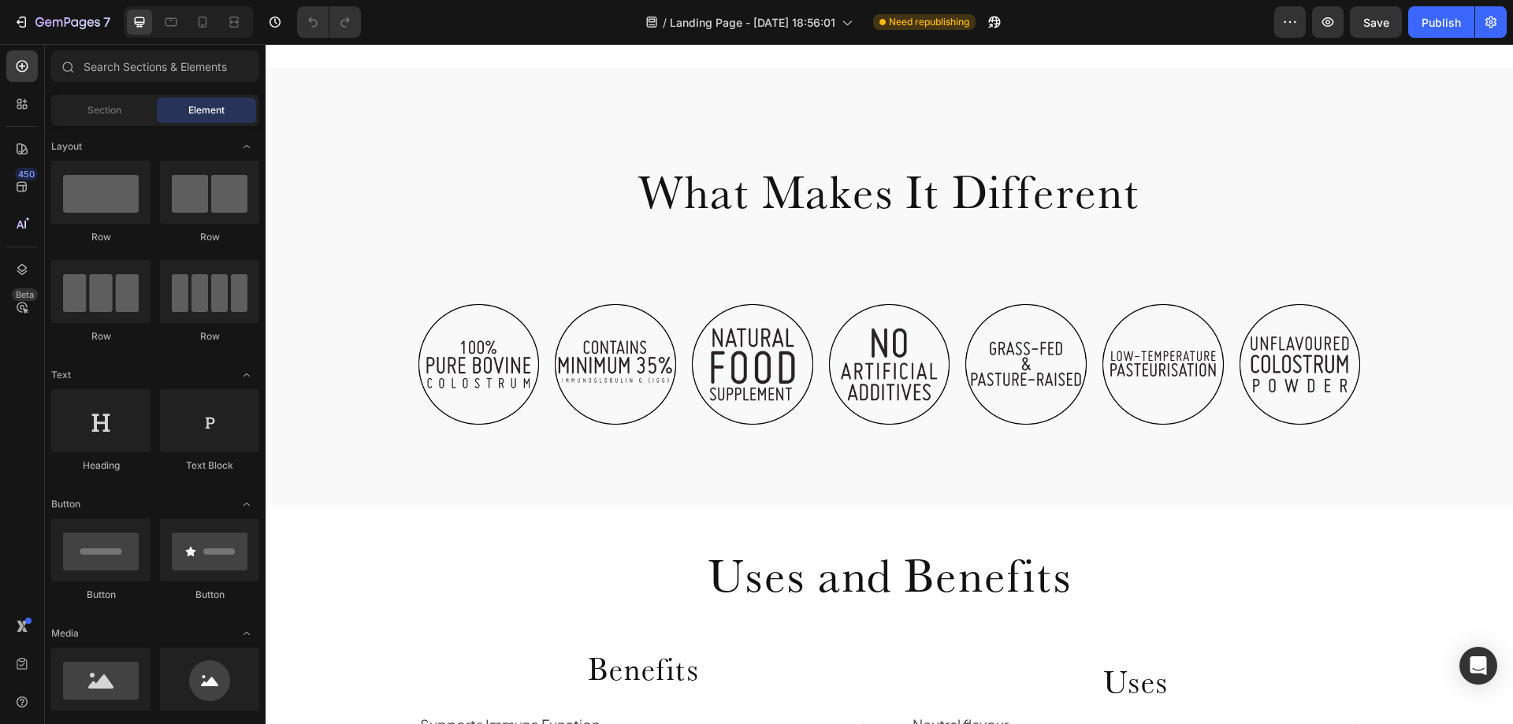
scroll to position [709, 0]
click at [924, 249] on div "What Makes It Different Heading Row" at bounding box center [890, 222] width 946 height 156
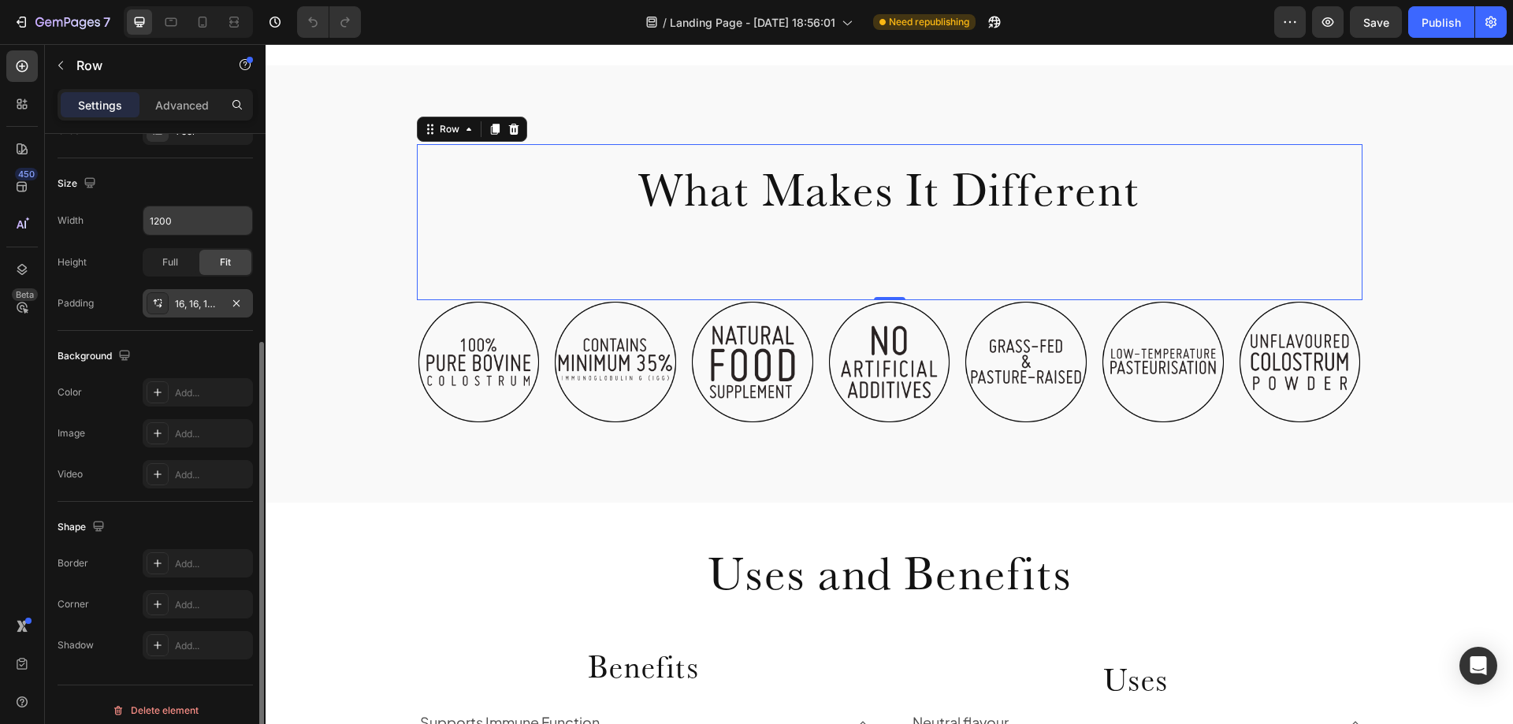
click at [193, 303] on div "16, 16, 100, 16" at bounding box center [198, 304] width 46 height 14
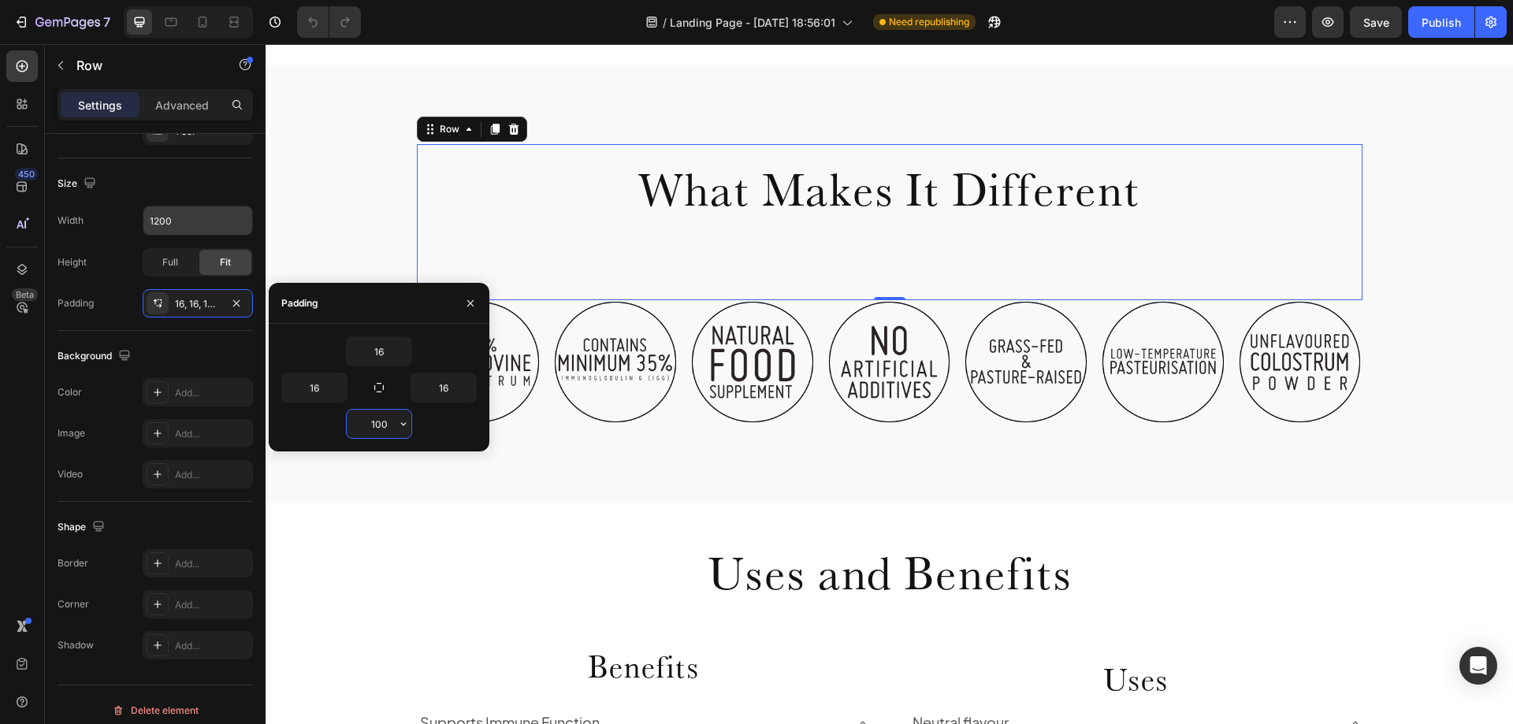
click at [376, 420] on input "100" at bounding box center [379, 424] width 65 height 28
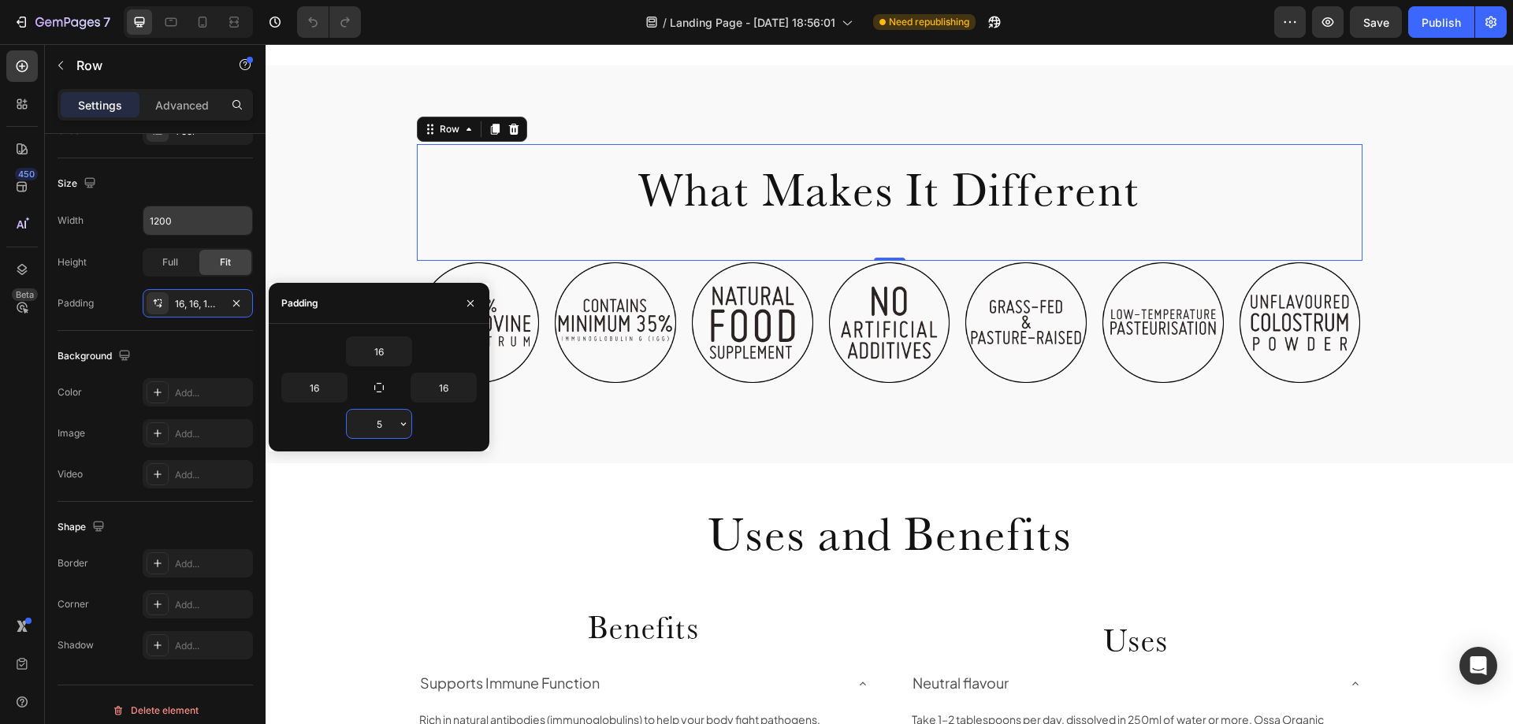
type input "50"
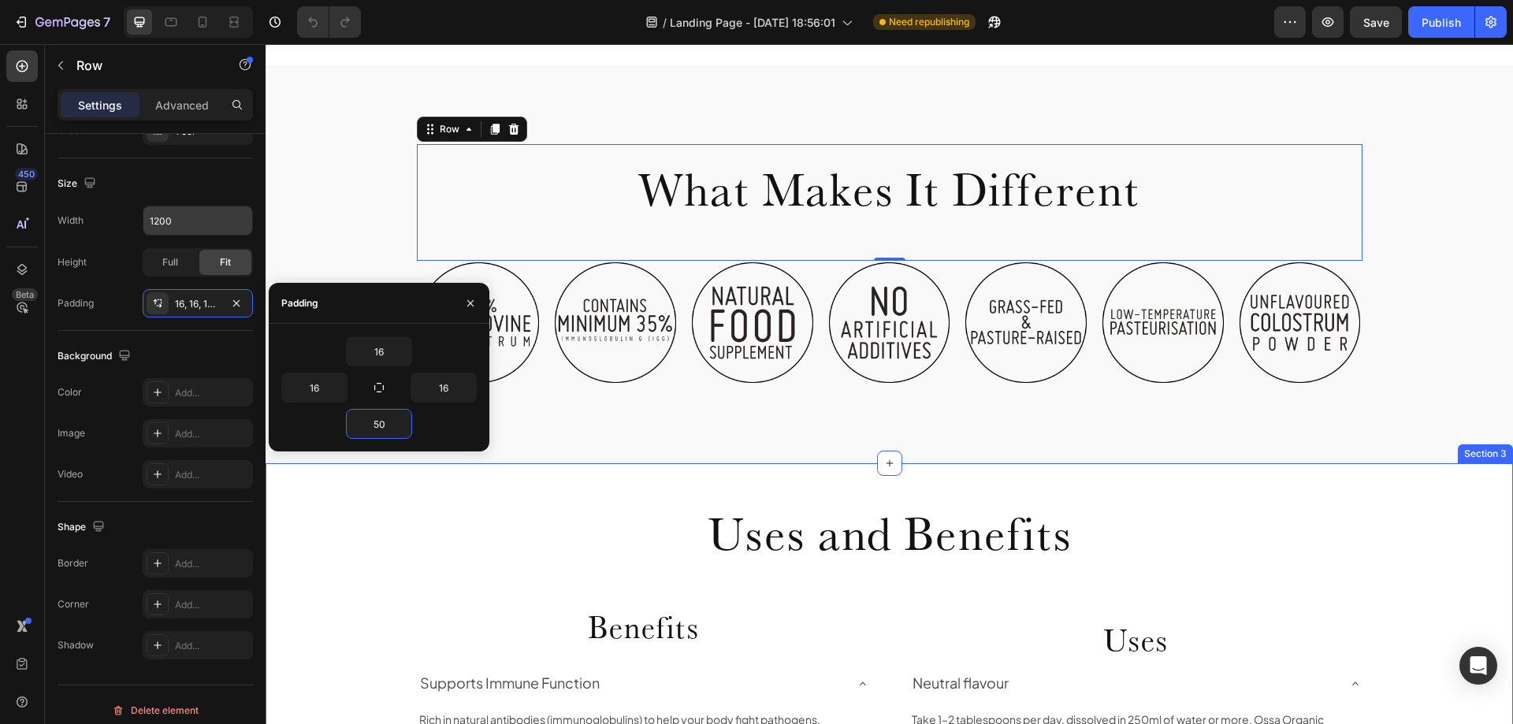
click at [928, 443] on div "What Makes It Different Heading Row 0 Image Image Image Image Image Image Image…" at bounding box center [890, 264] width 1248 height 399
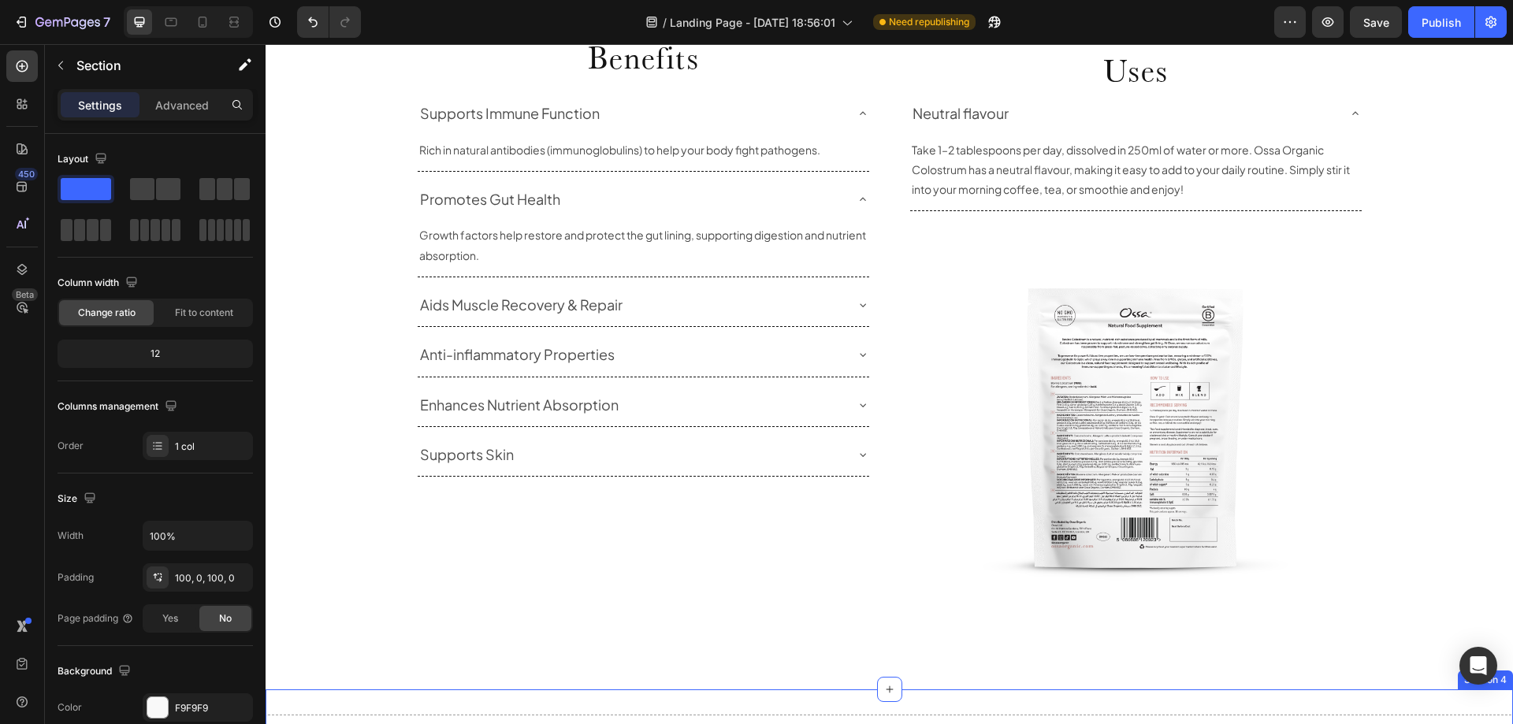
scroll to position [1261, 0]
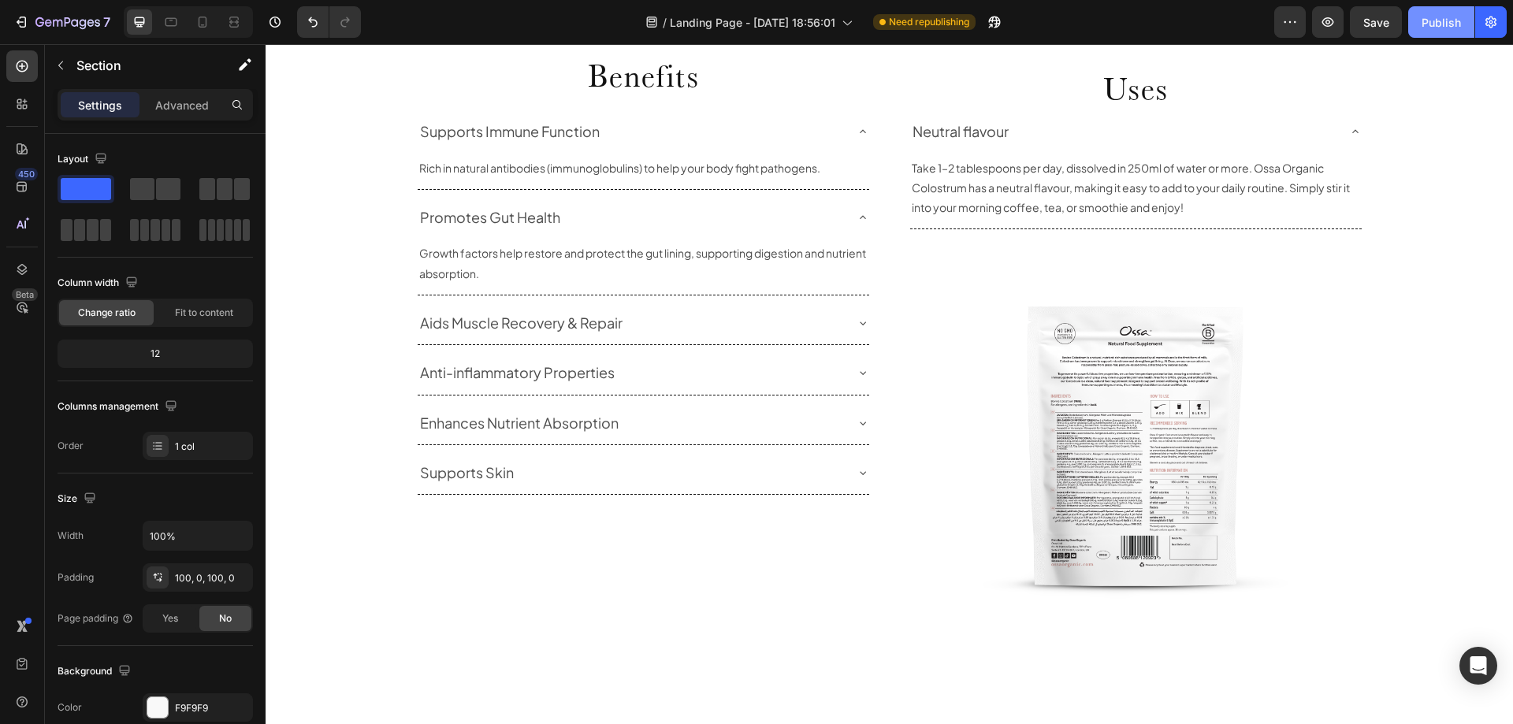
click at [1445, 17] on div "Publish" at bounding box center [1441, 22] width 39 height 17
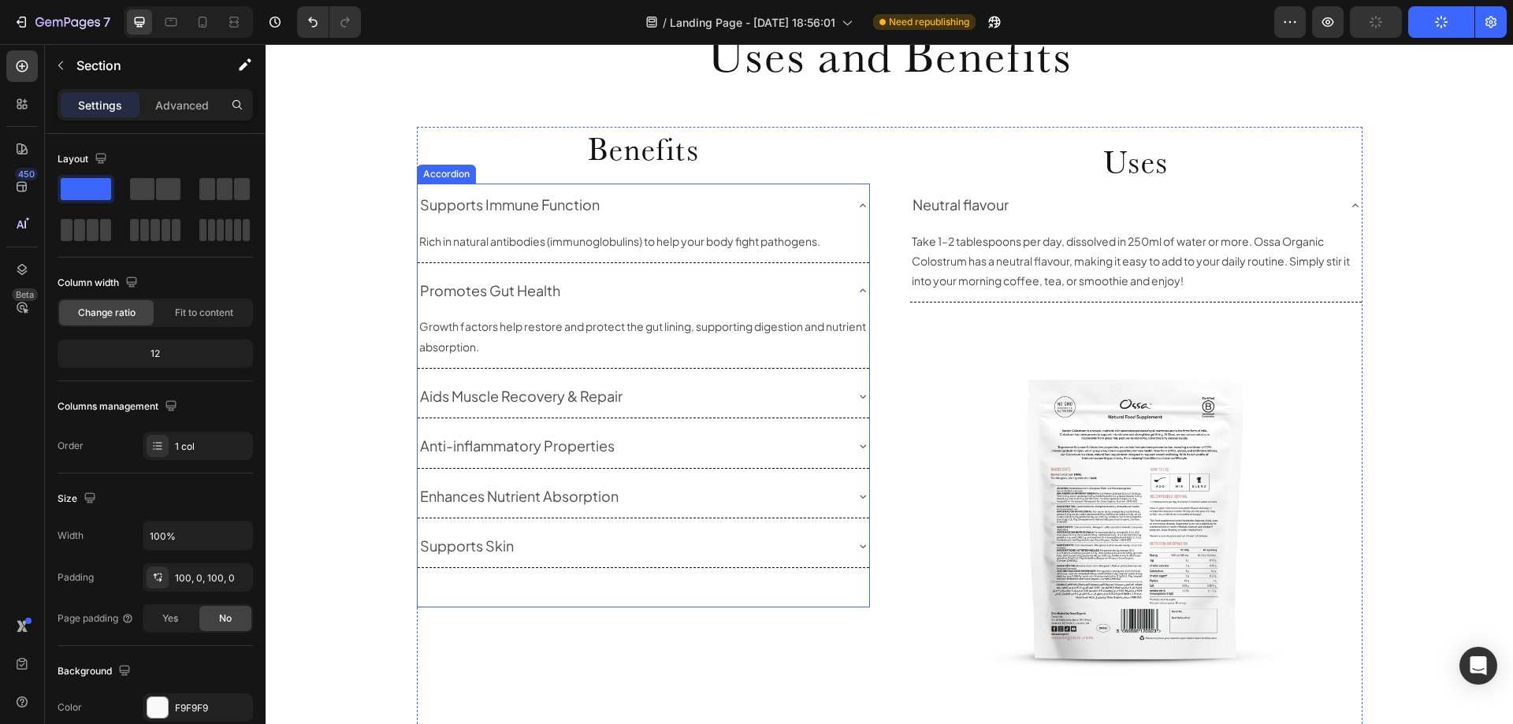
scroll to position [1025, 0]
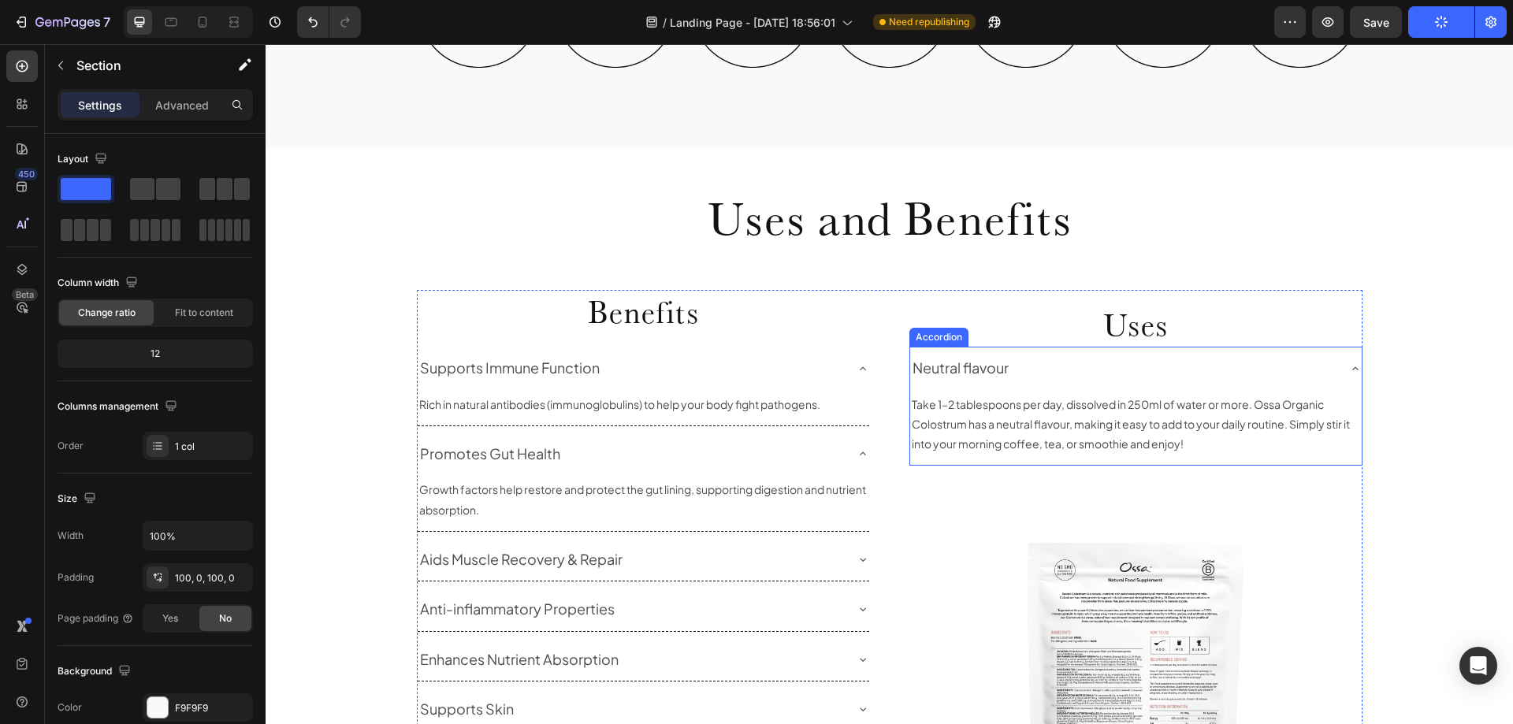
click at [1342, 370] on div "Neutral flavour" at bounding box center [1136, 368] width 452 height 43
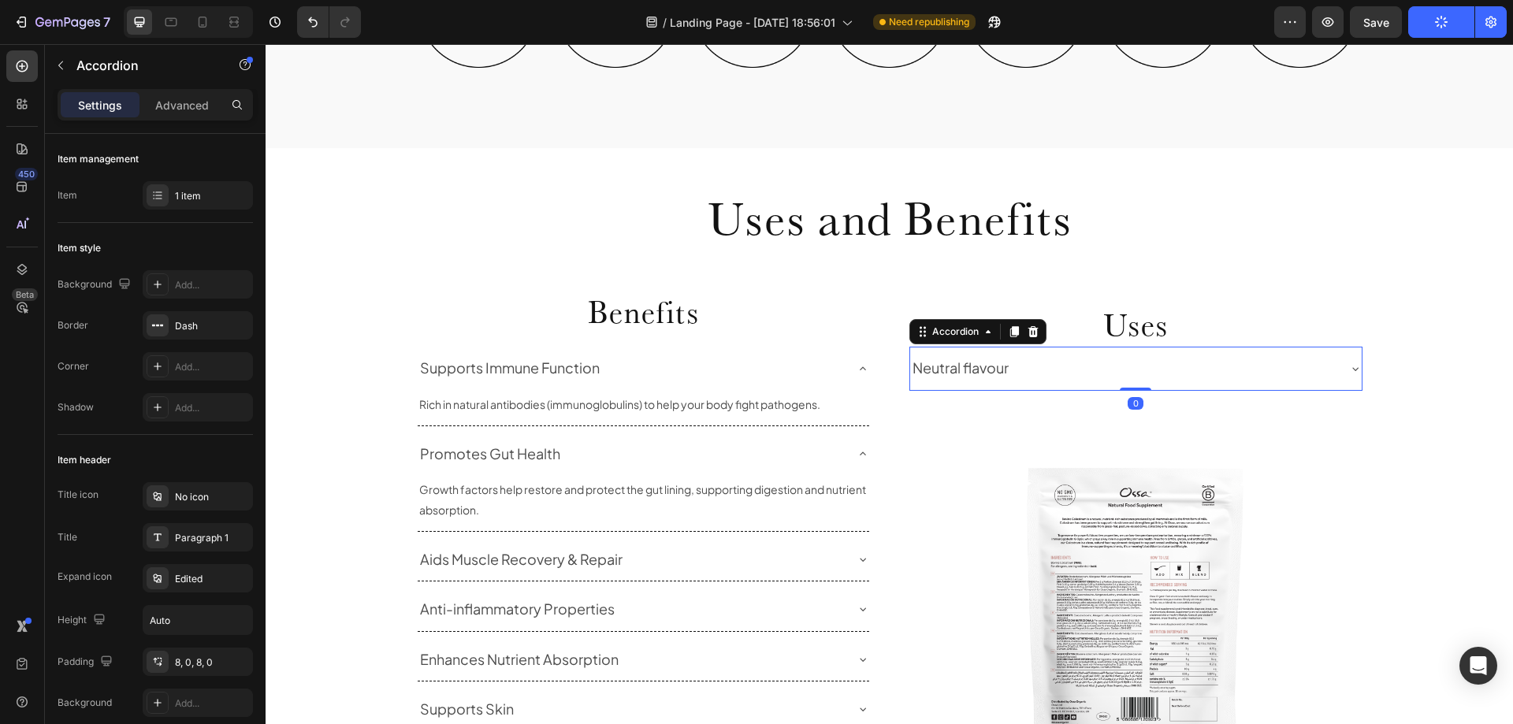
click at [1052, 359] on div "Neutral flavour" at bounding box center [1123, 368] width 426 height 30
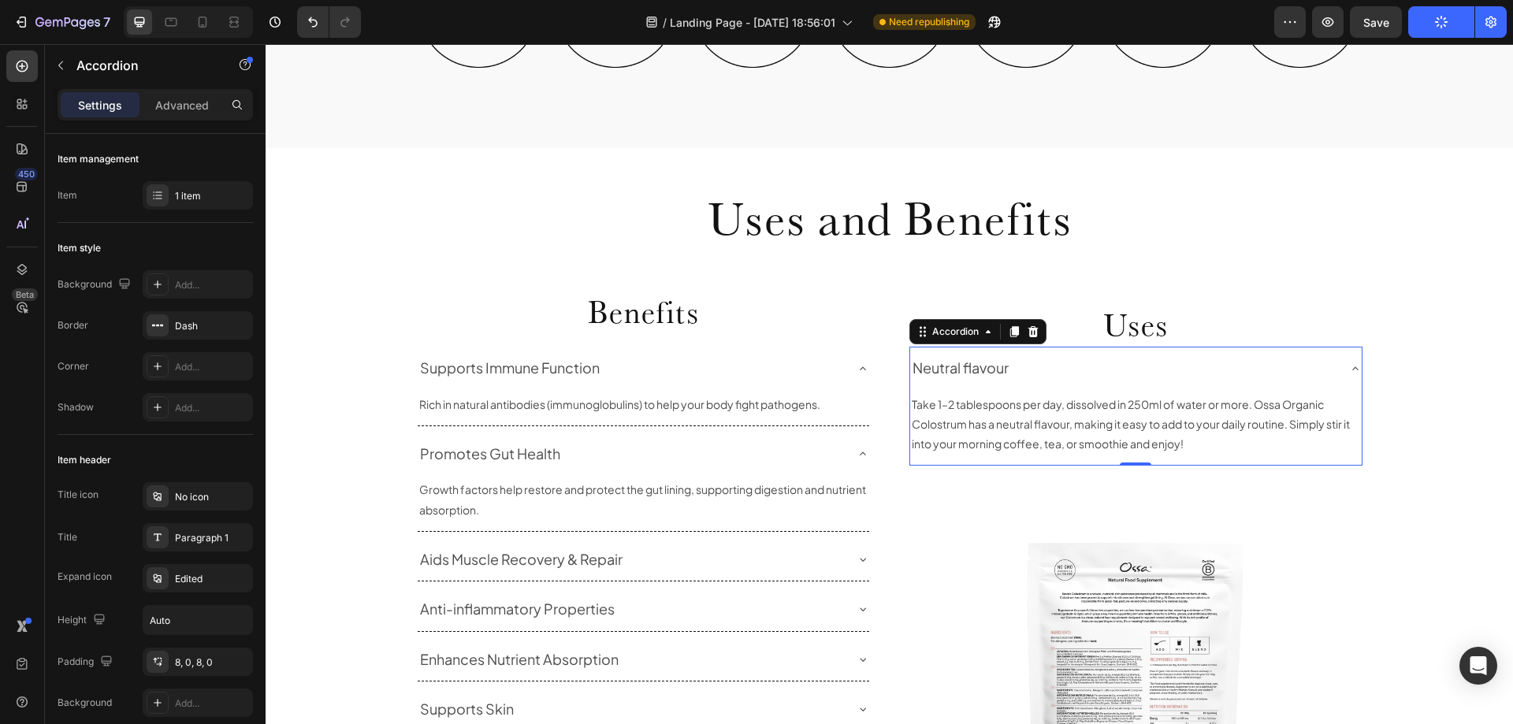
click at [1077, 371] on div "Neutral flavour" at bounding box center [1123, 368] width 426 height 30
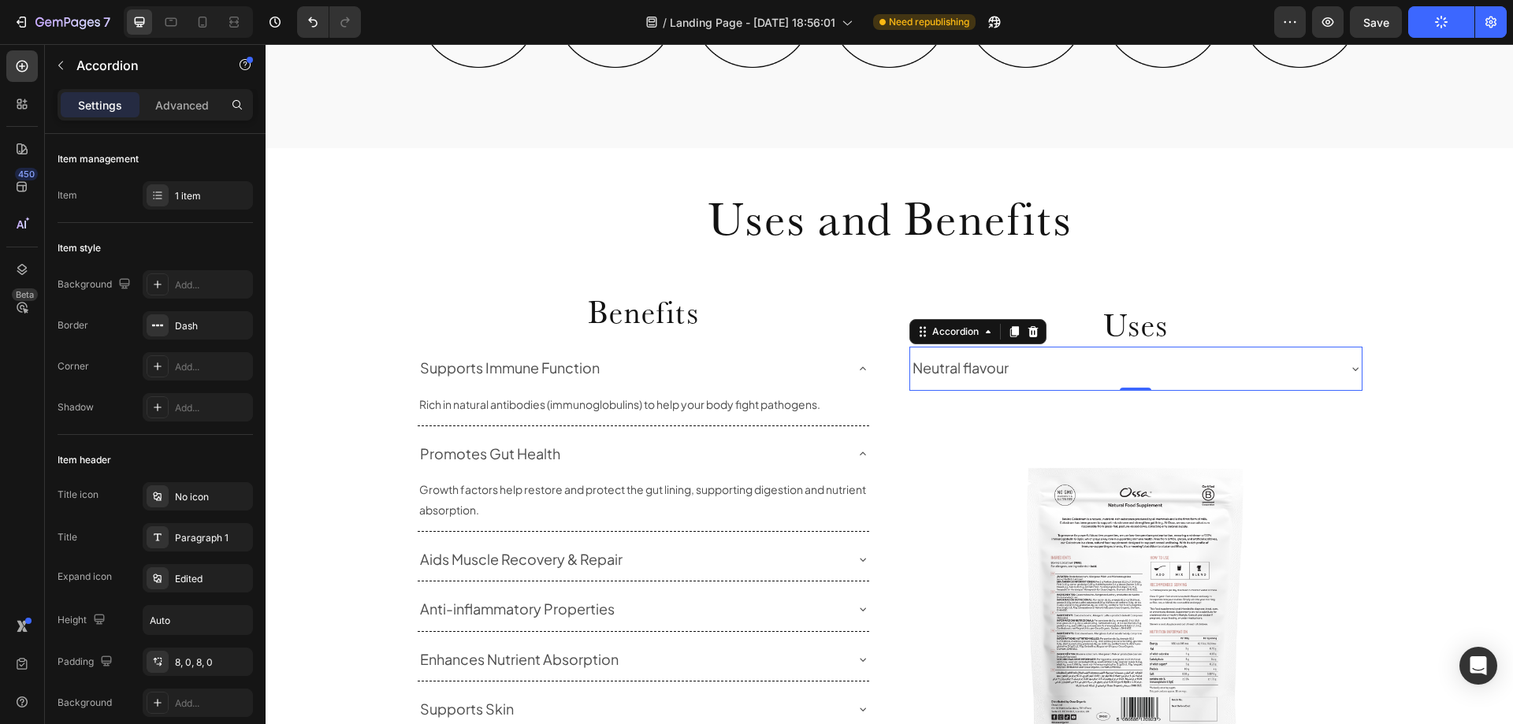
click at [1077, 371] on div "Neutral flavour" at bounding box center [1123, 368] width 426 height 30
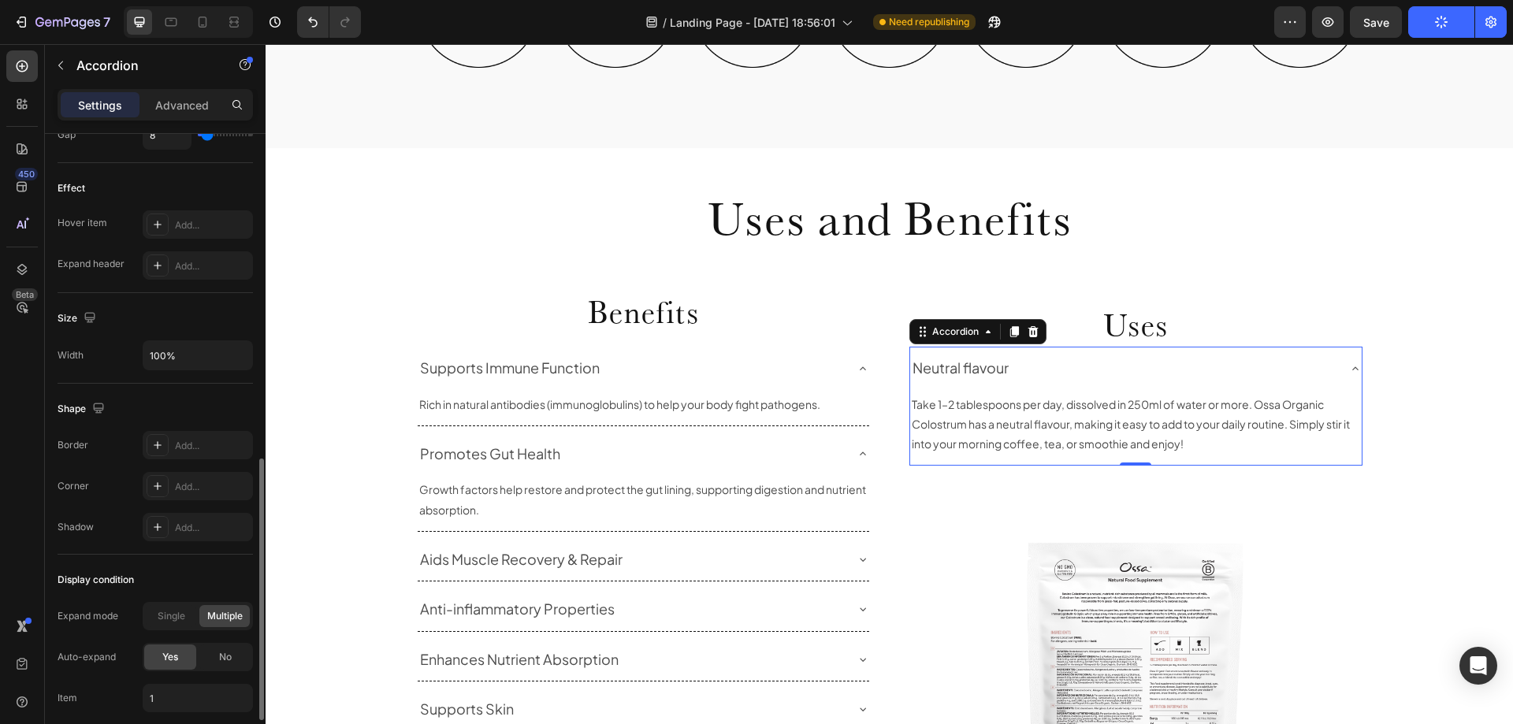
scroll to position [906, 0]
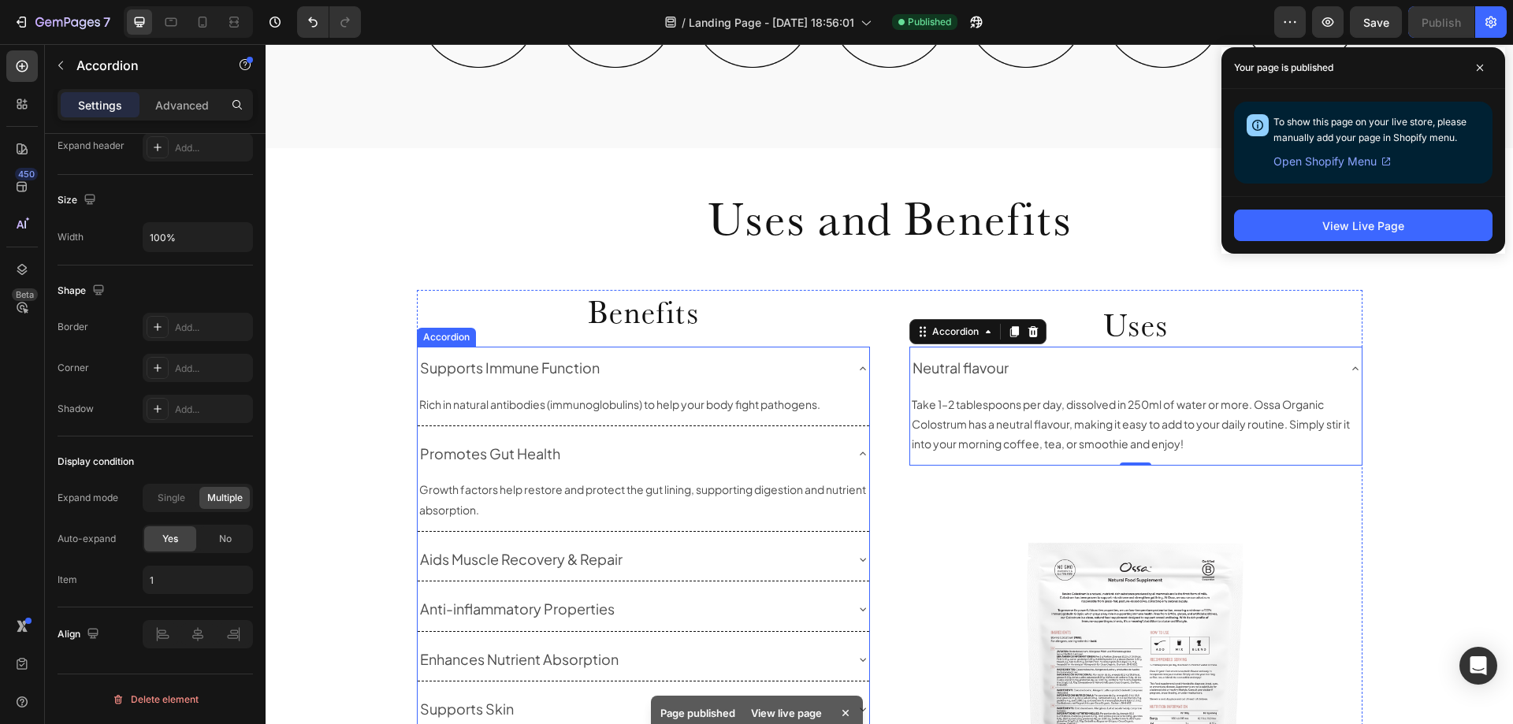
click at [845, 433] on div "Promotes Gut Health" at bounding box center [644, 454] width 452 height 43
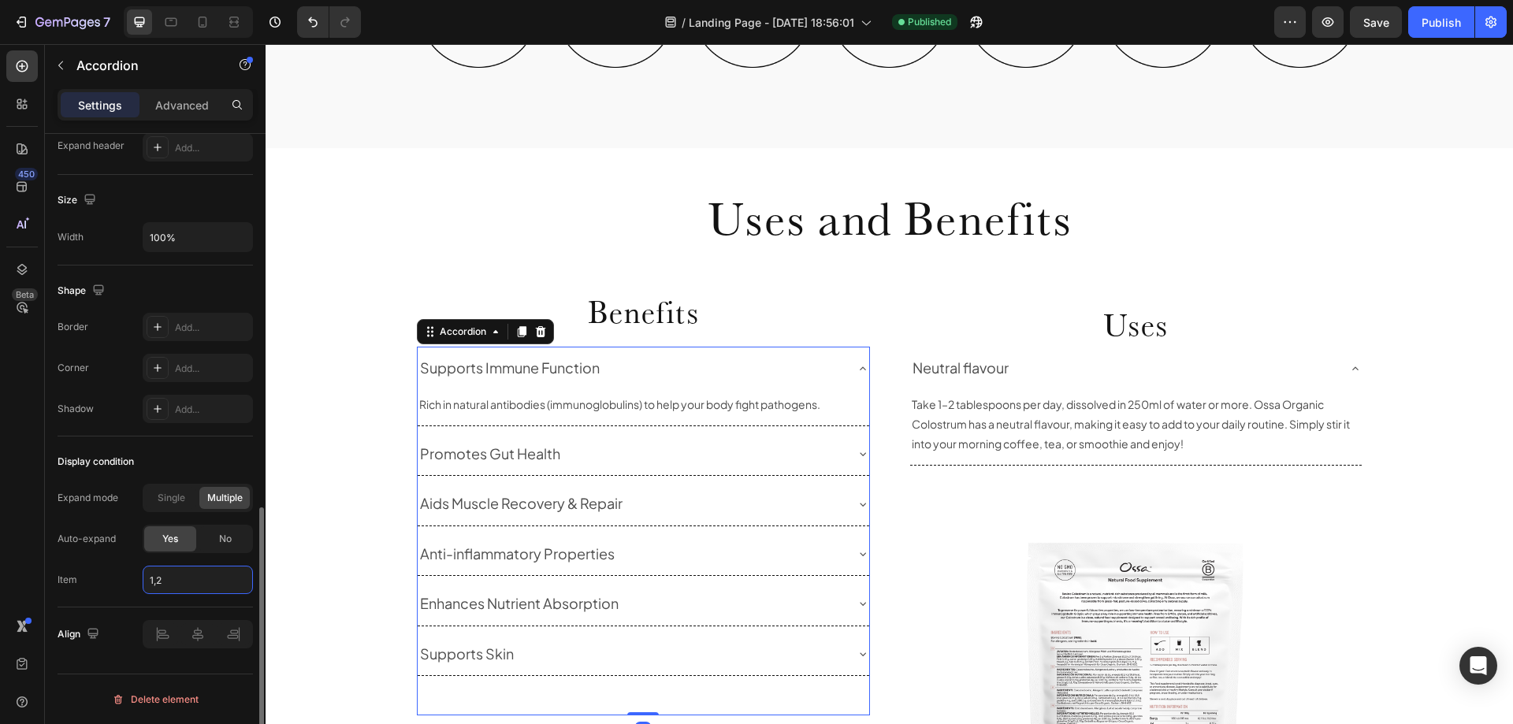
click at [185, 575] on input "1,2" at bounding box center [198, 580] width 110 height 28
type input "1"
click at [121, 573] on div "Item 1" at bounding box center [155, 580] width 195 height 28
click at [178, 495] on span "Single" at bounding box center [172, 498] width 28 height 14
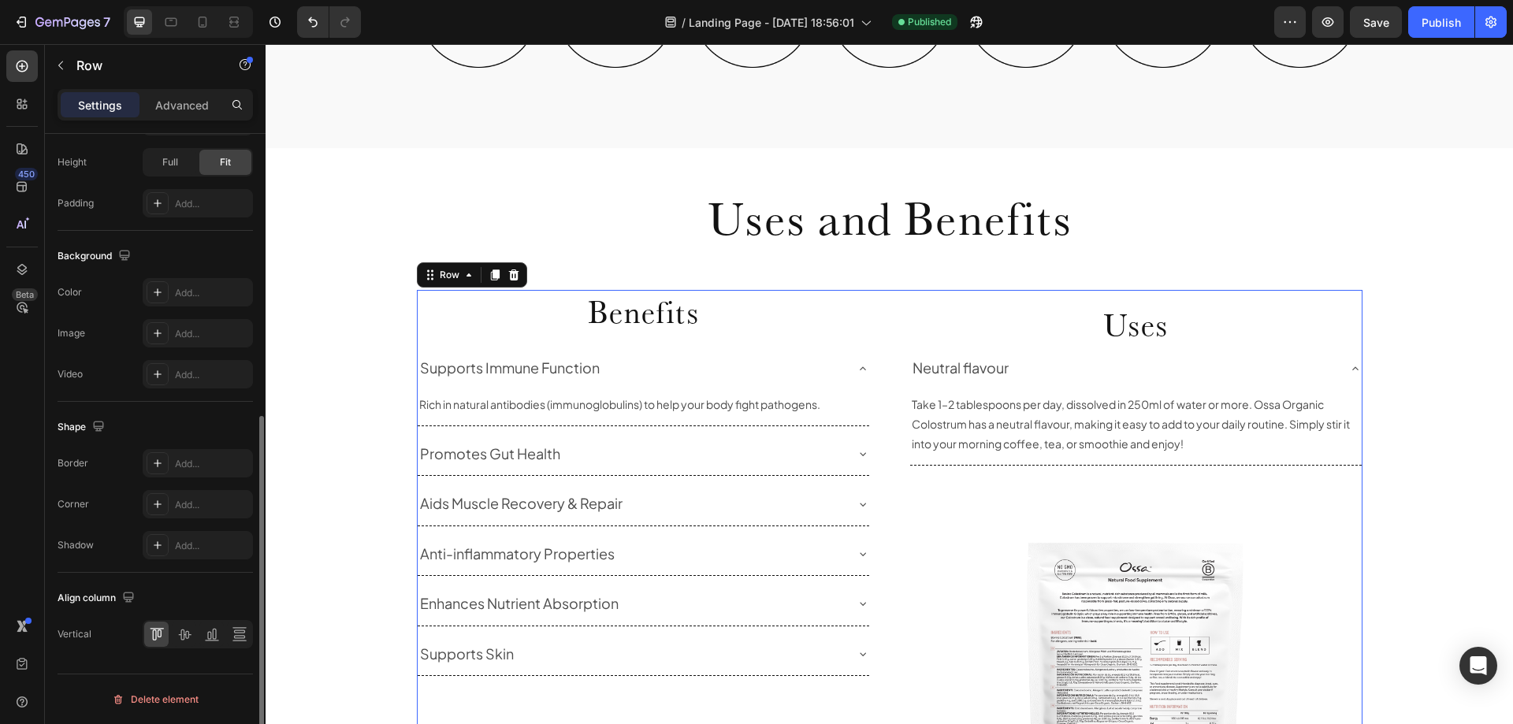
click at [881, 404] on div "Benefits Heading Supports Immune Function Rich in natural antibodies ([MEDICAL_…" at bounding box center [890, 604] width 946 height 629
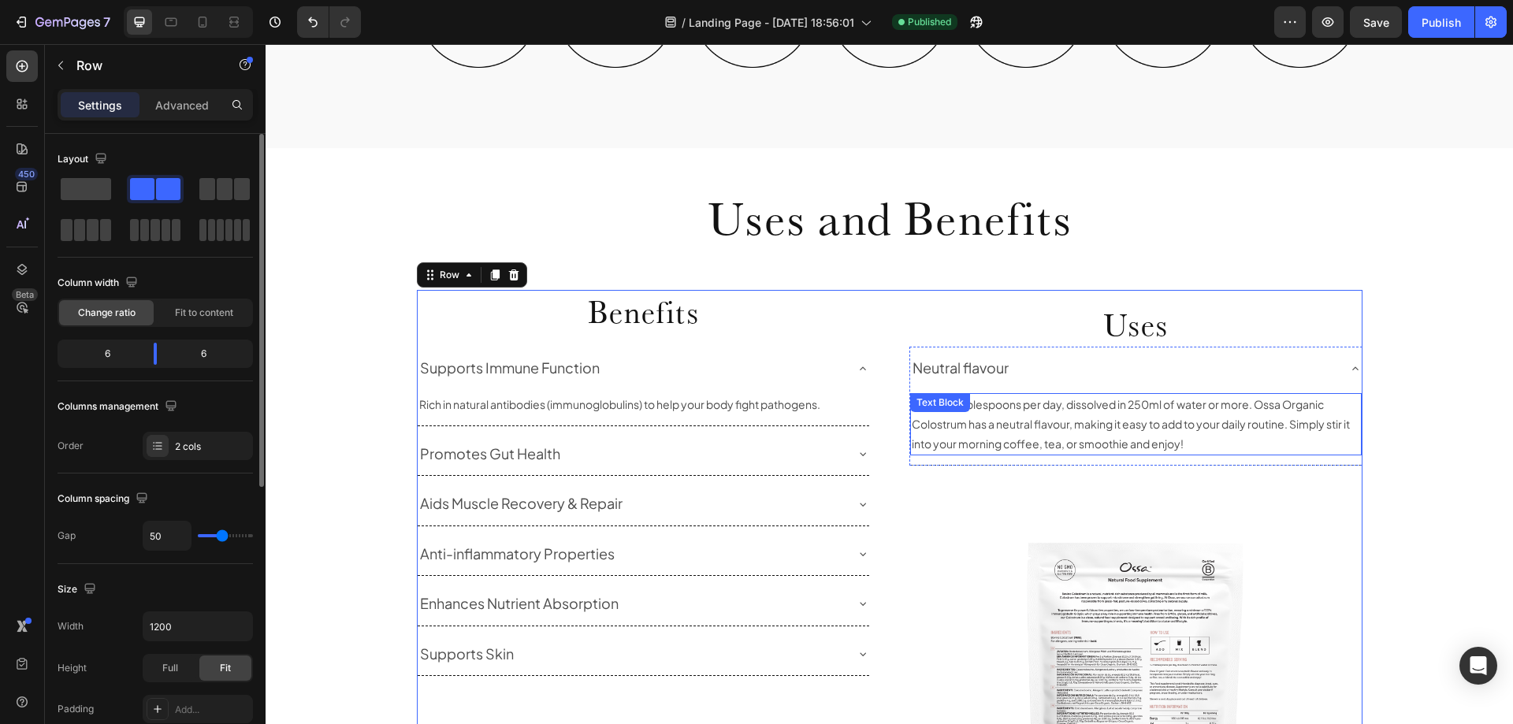
click at [943, 408] on div "Text Block" at bounding box center [940, 403] width 54 height 14
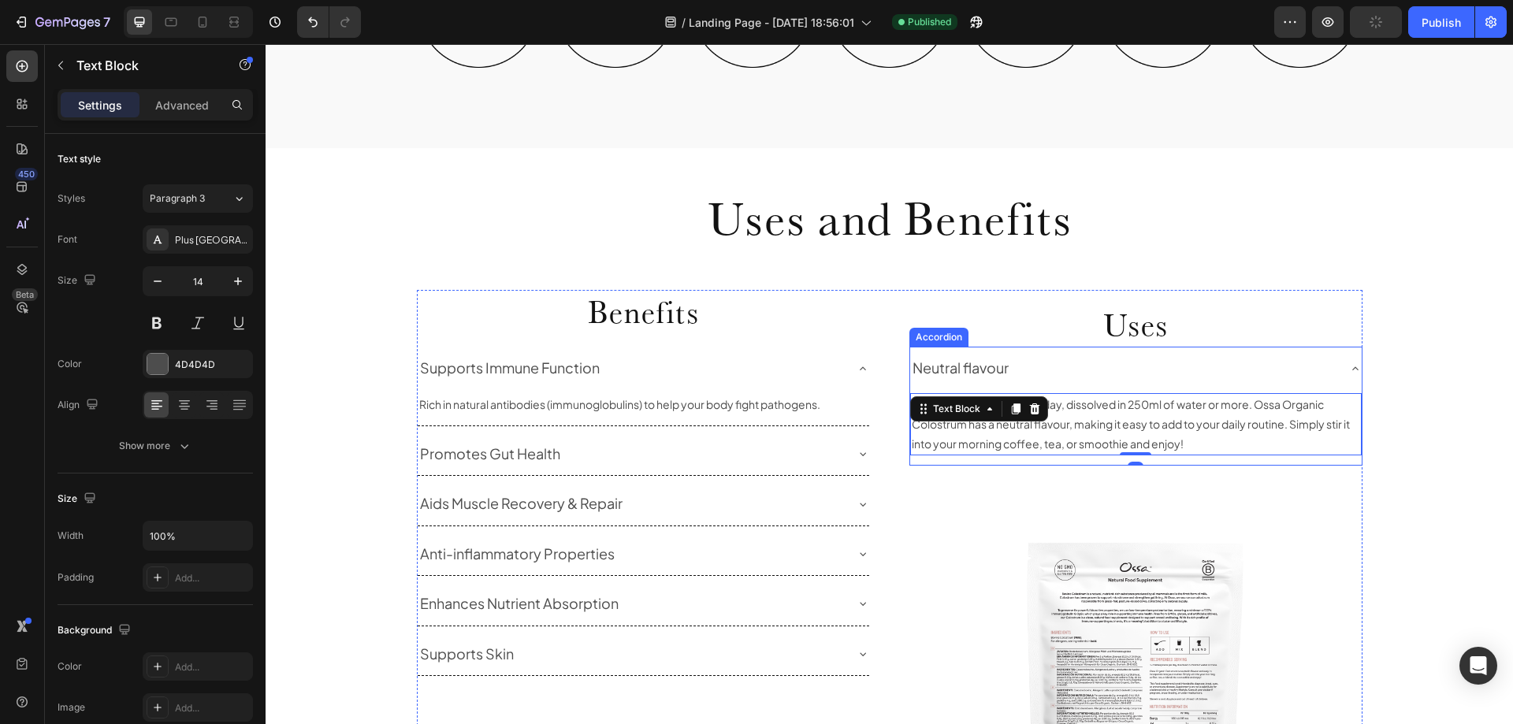
click at [1112, 392] on div "Take 1–2 tablespoons per day, dissolved in 250ml of water or more. Ossa Organic…" at bounding box center [1136, 428] width 452 height 76
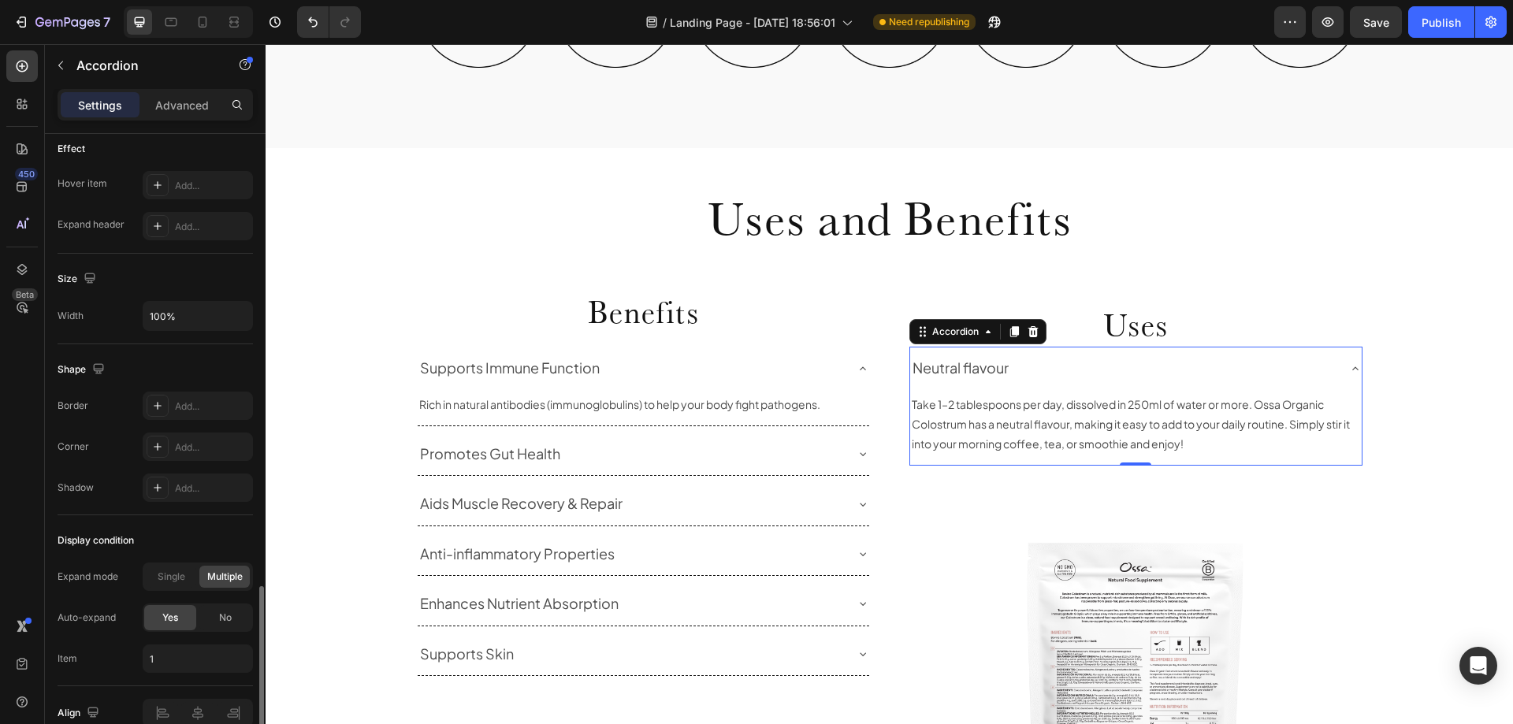
scroll to position [906, 0]
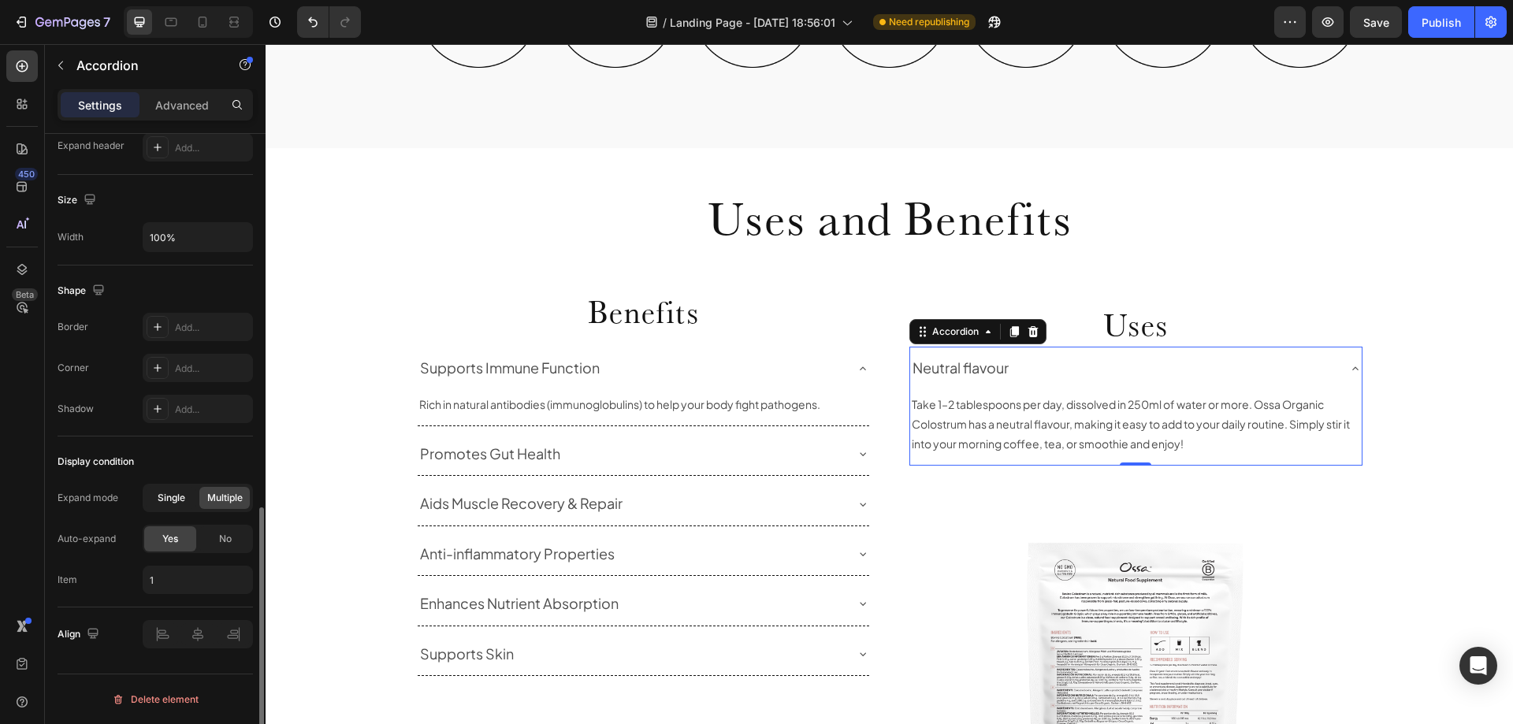
click at [191, 493] on div "Single" at bounding box center [171, 498] width 50 height 22
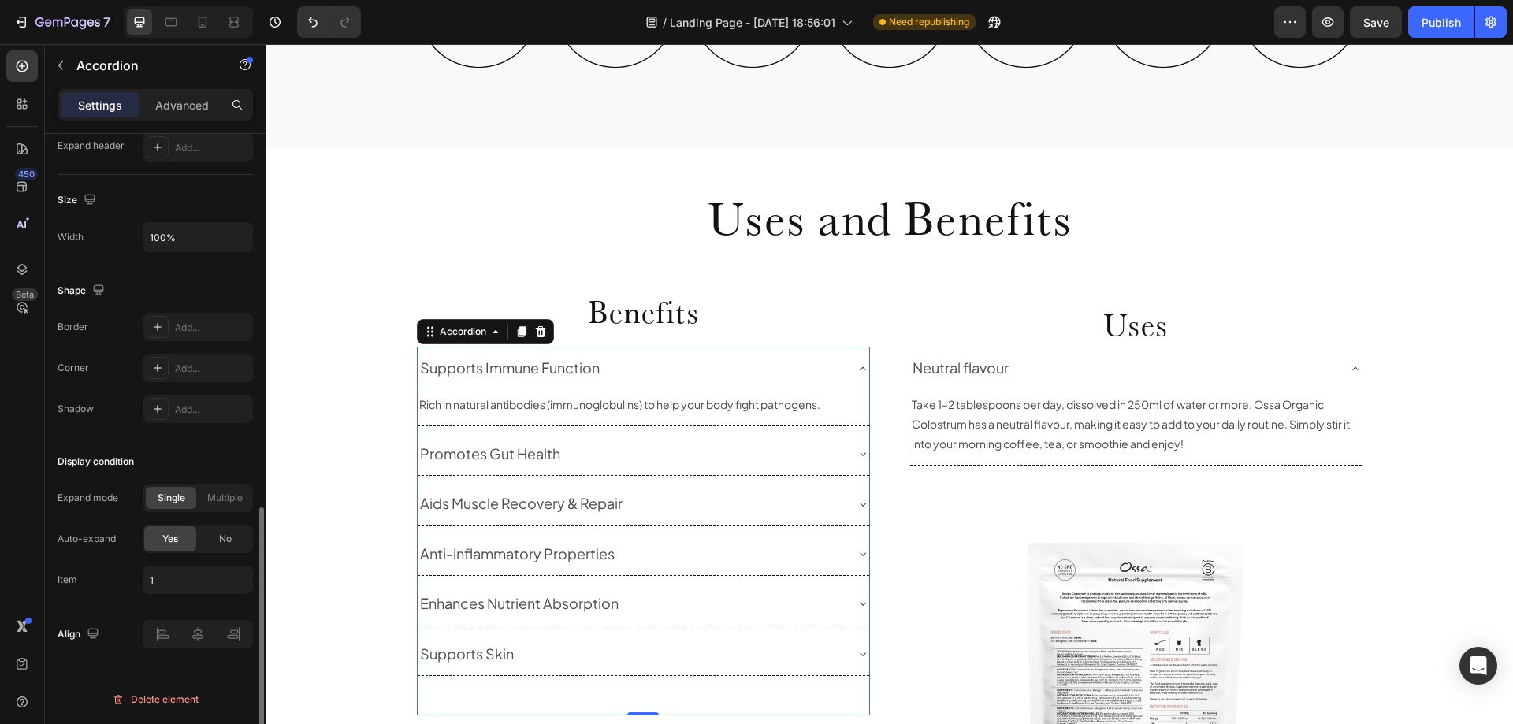
click at [776, 355] on div "Supports Immune Function" at bounding box center [631, 368] width 426 height 30
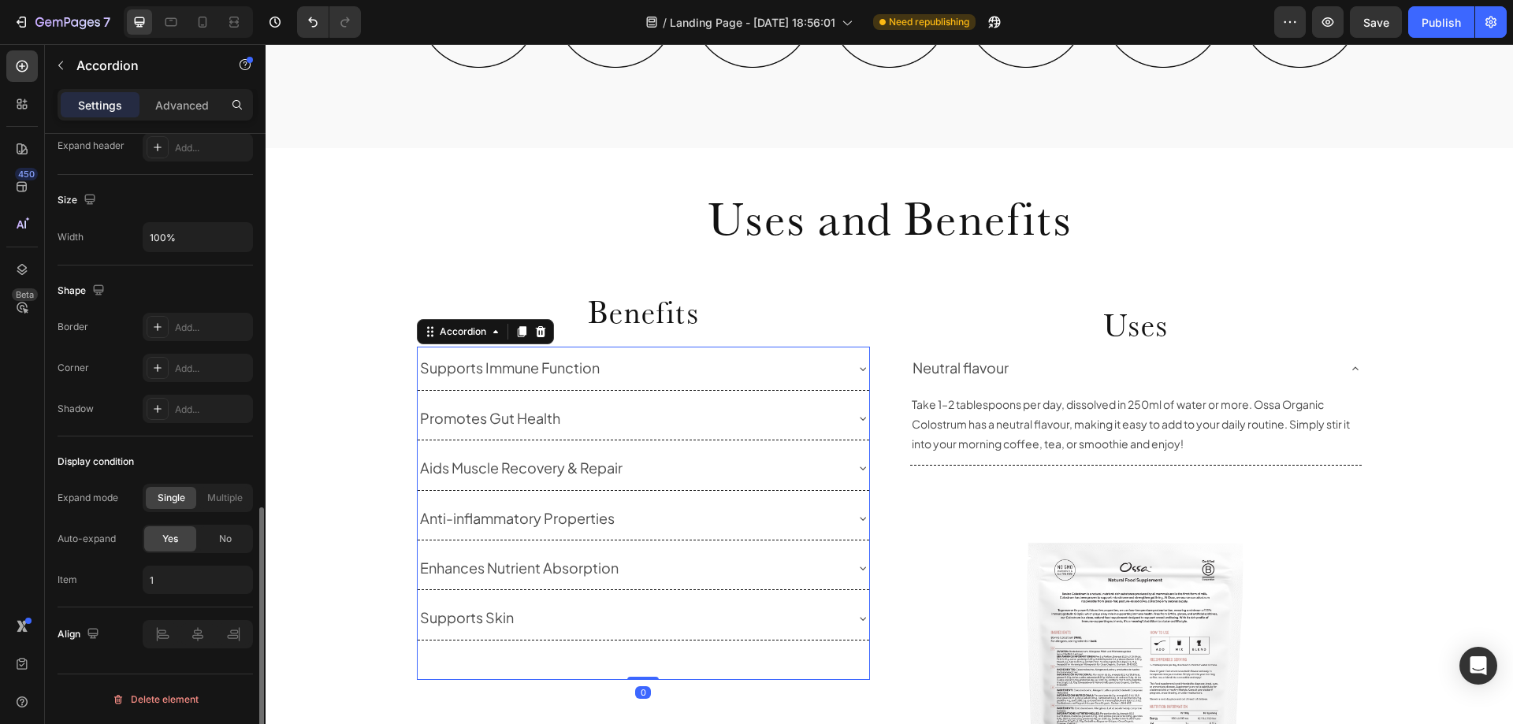
click at [834, 366] on div "Supports Immune Function" at bounding box center [631, 368] width 426 height 30
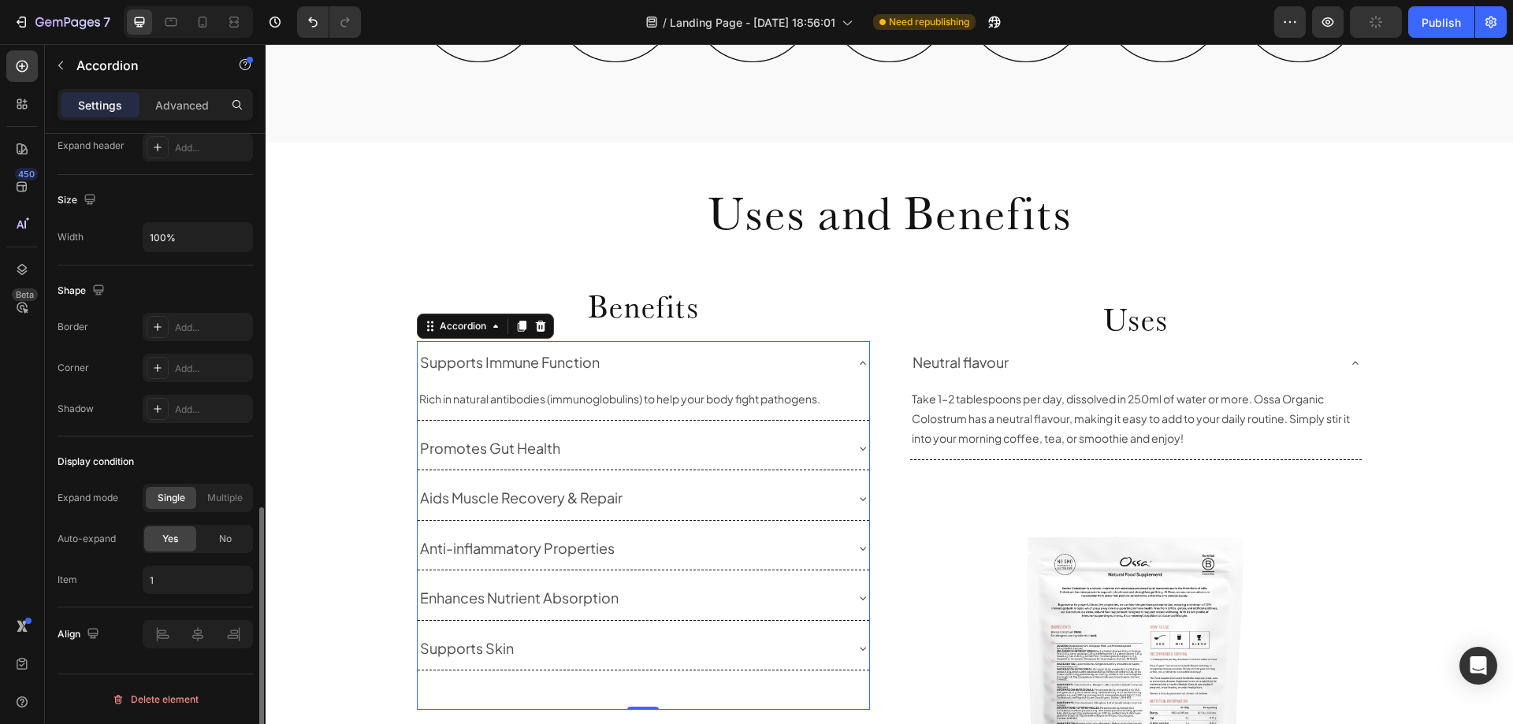
scroll to position [1025, 0]
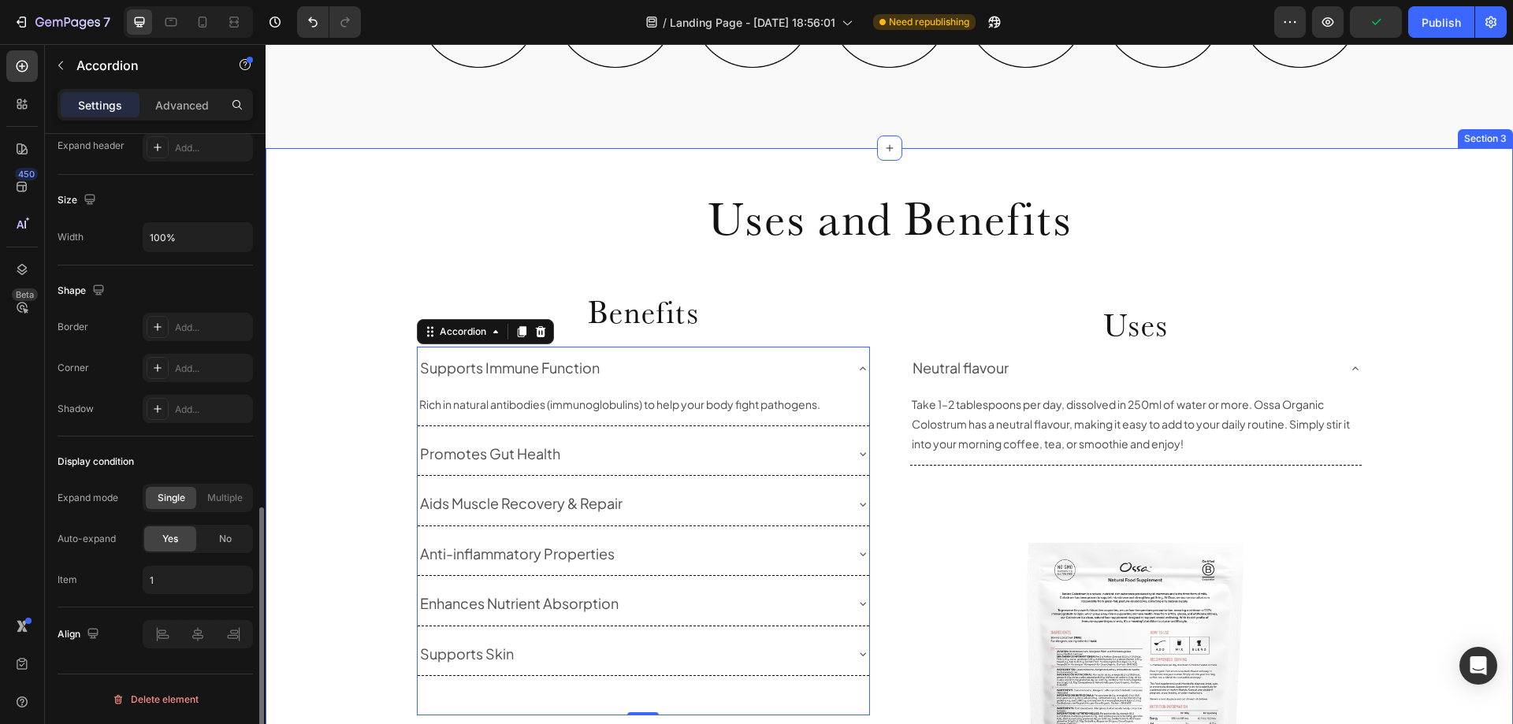
click at [342, 364] on div "Uses and Benefits Heading Row Benefits Heading Supports Immune Function Rich in…" at bounding box center [890, 546] width 1248 height 746
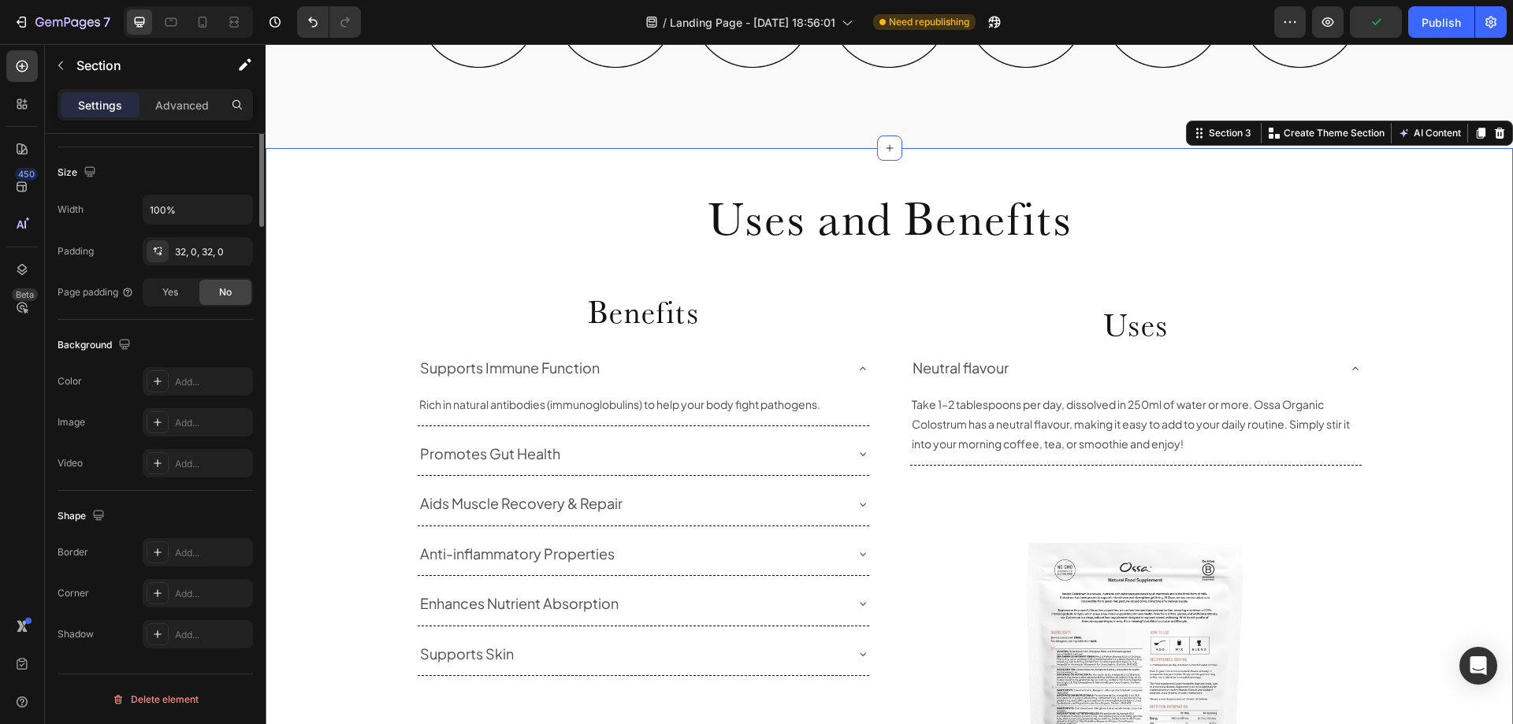
scroll to position [0, 0]
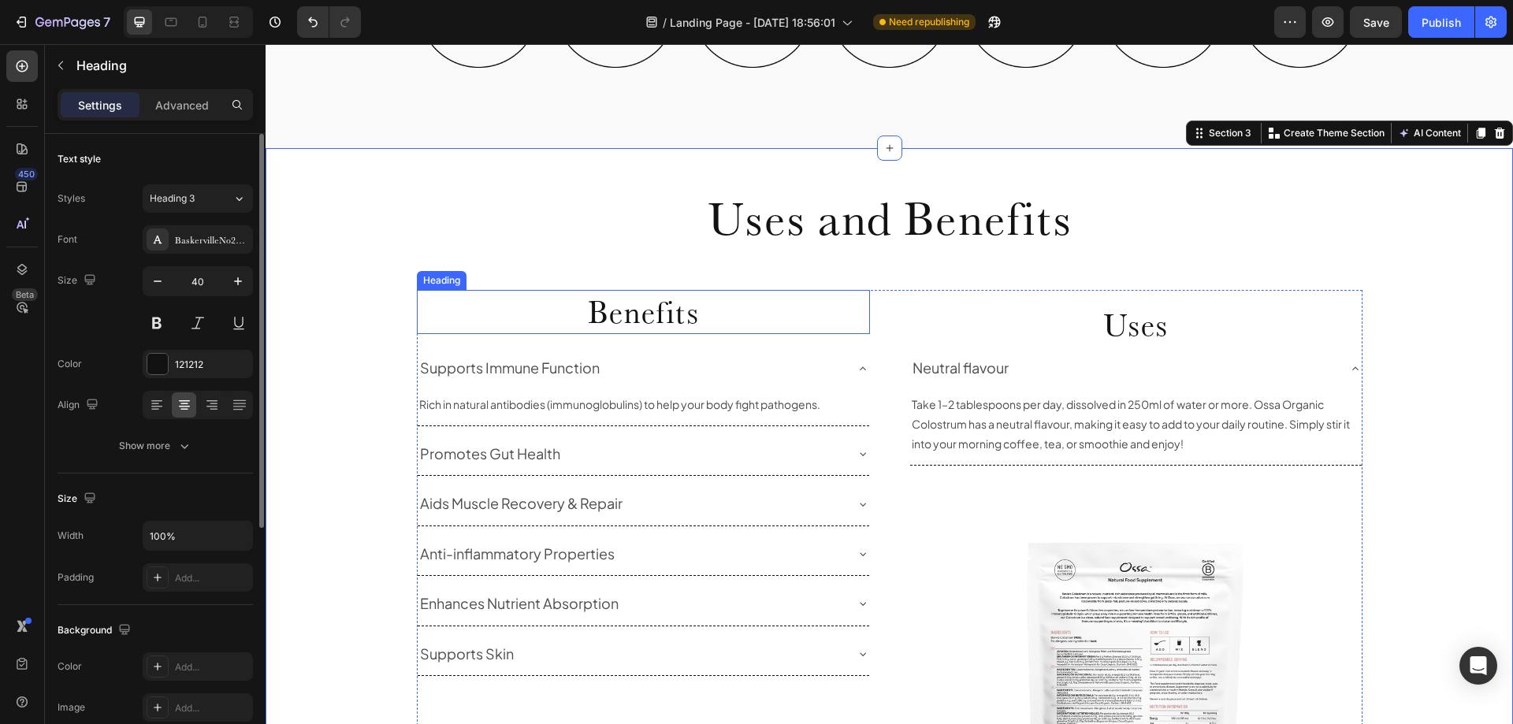
click at [746, 333] on h2 "Benefits" at bounding box center [643, 312] width 453 height 44
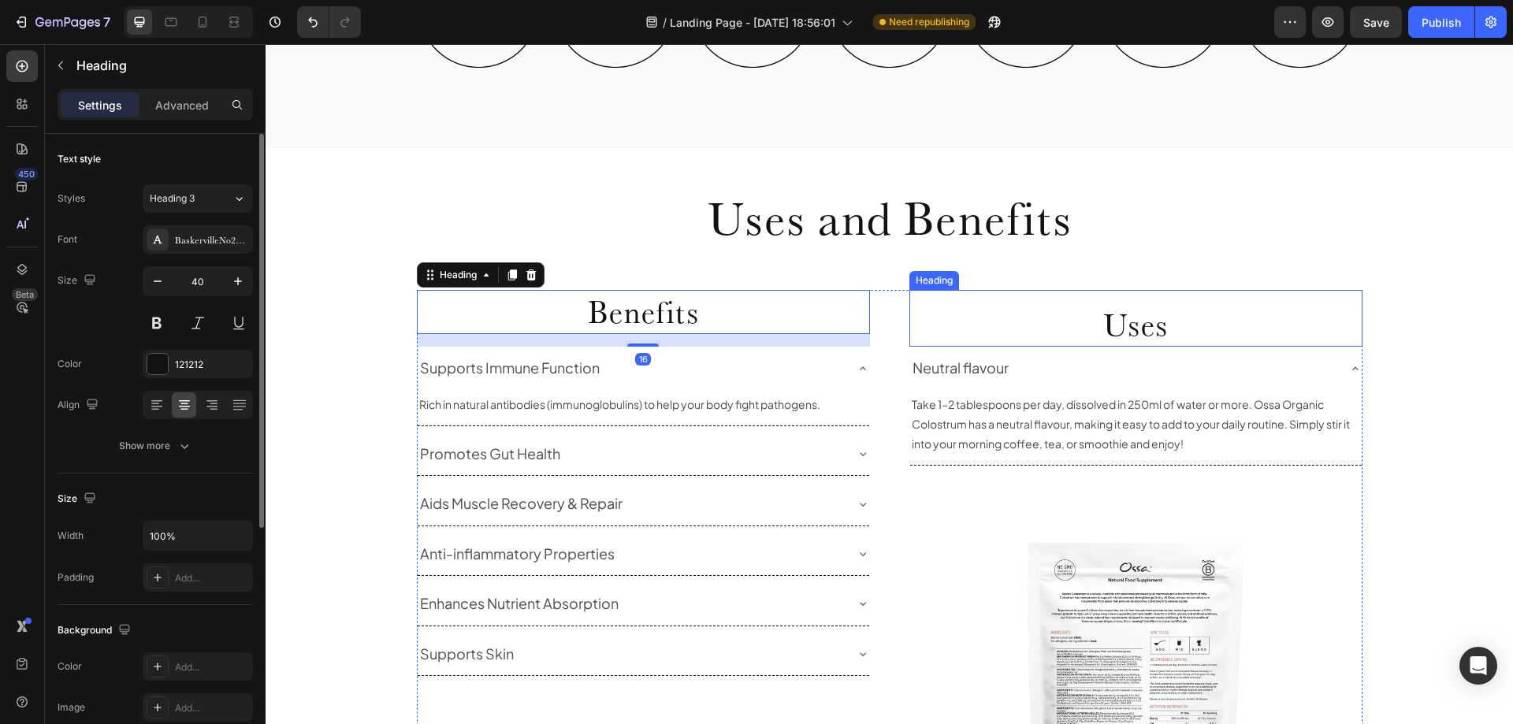
click at [994, 329] on h2 "Uses" at bounding box center [1135, 325] width 453 height 44
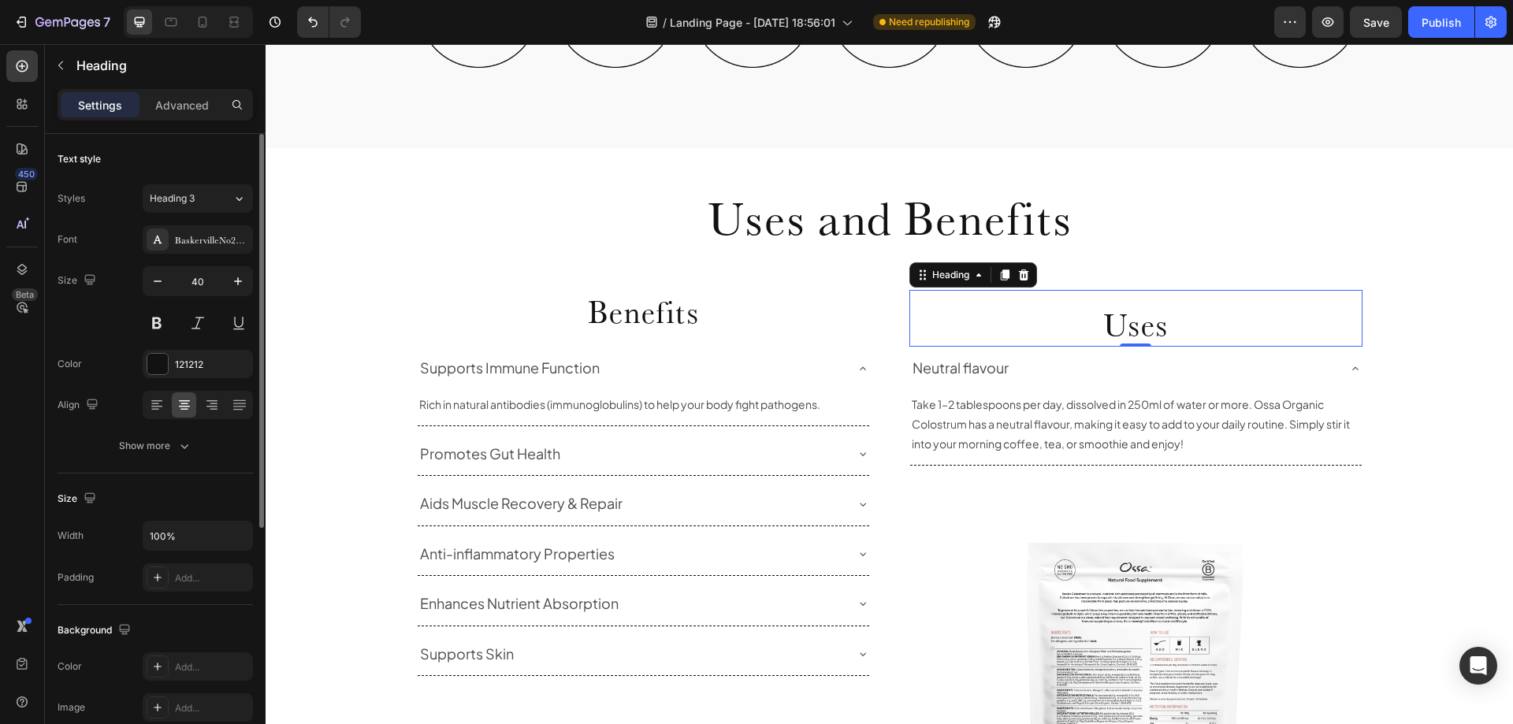
click at [1195, 329] on h2 "Uses" at bounding box center [1135, 325] width 453 height 44
click at [857, 370] on icon at bounding box center [863, 369] width 13 height 13
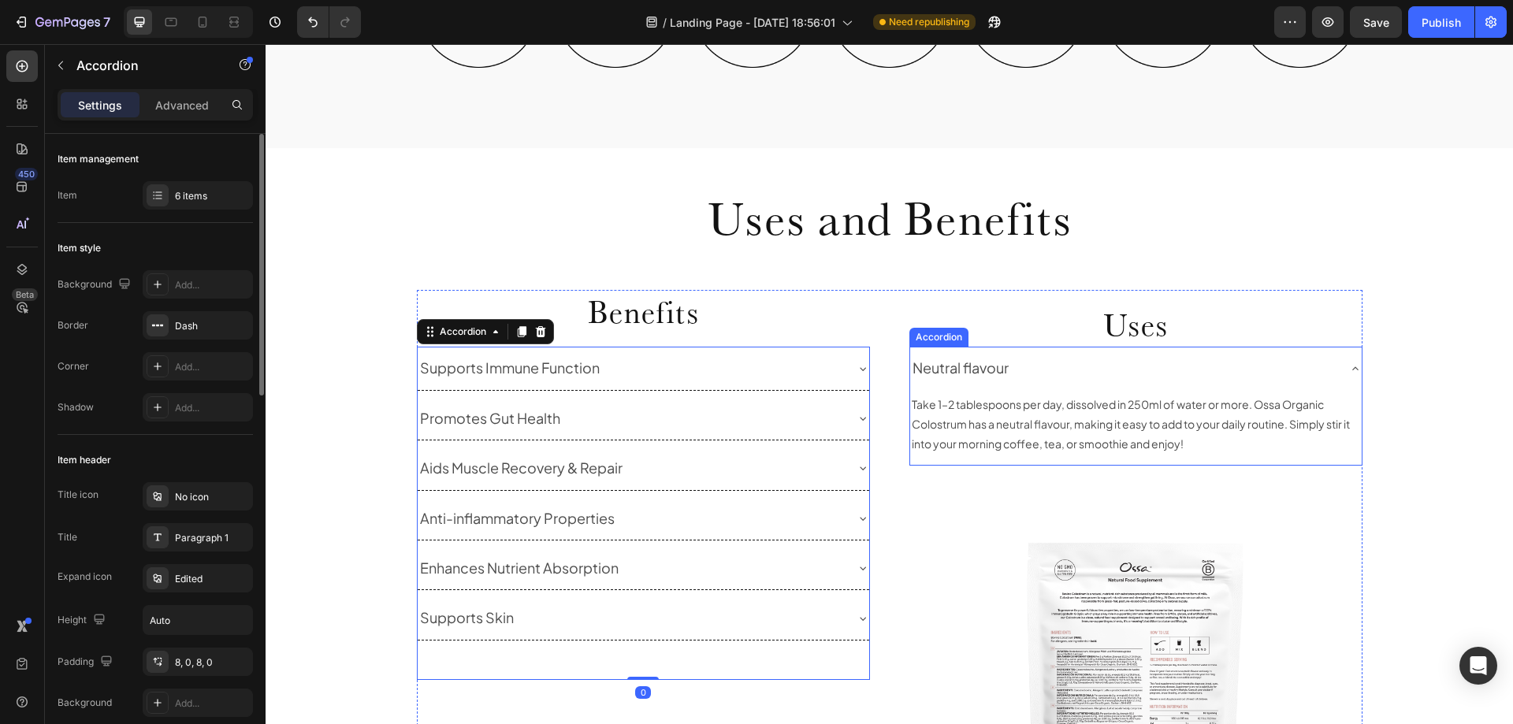
click at [1349, 371] on icon at bounding box center [1355, 369] width 13 height 13
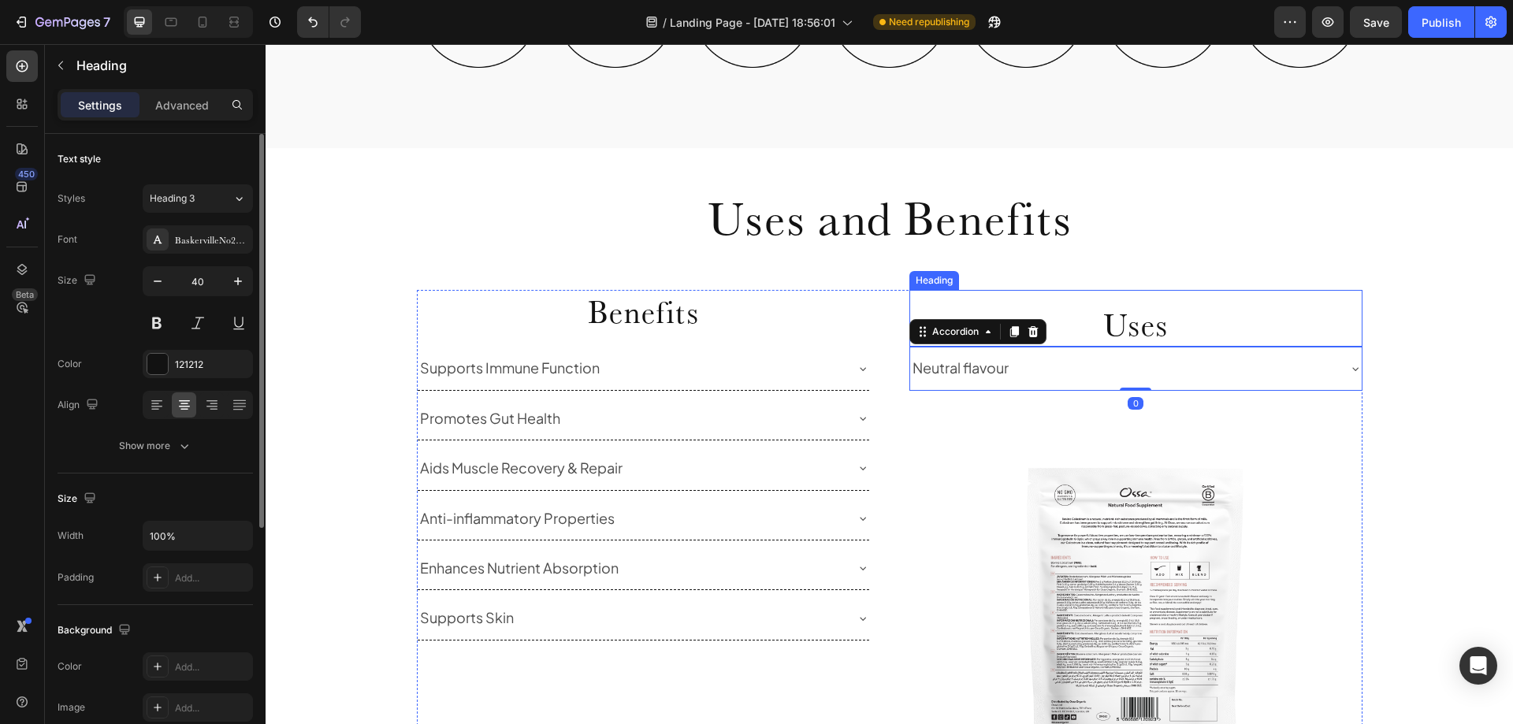
click at [1134, 324] on p "Uses" at bounding box center [1136, 324] width 450 height 41
click at [1129, 303] on h2 "Uses" at bounding box center [1135, 325] width 453 height 44
click at [1116, 307] on p "Uses" at bounding box center [1136, 324] width 450 height 41
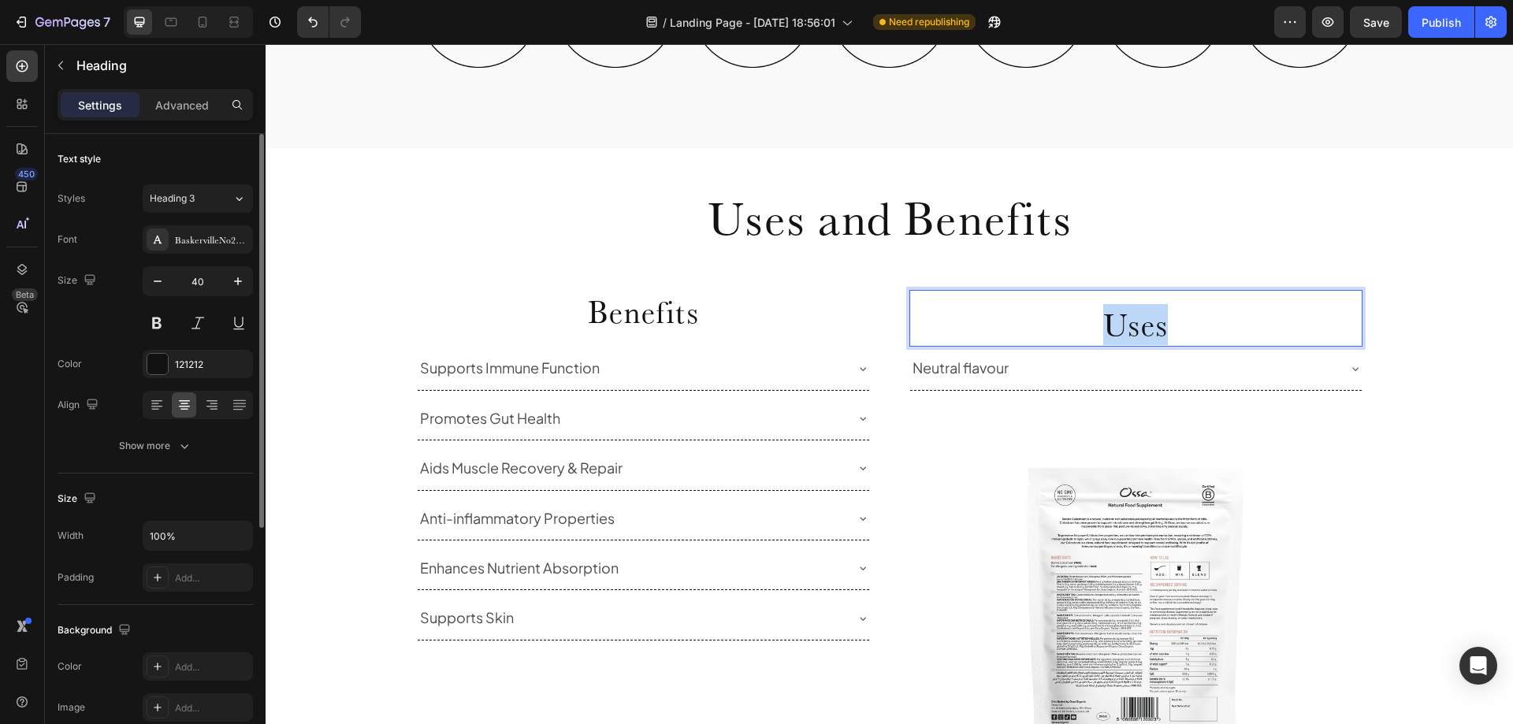
click at [1116, 307] on p "Uses" at bounding box center [1136, 324] width 450 height 41
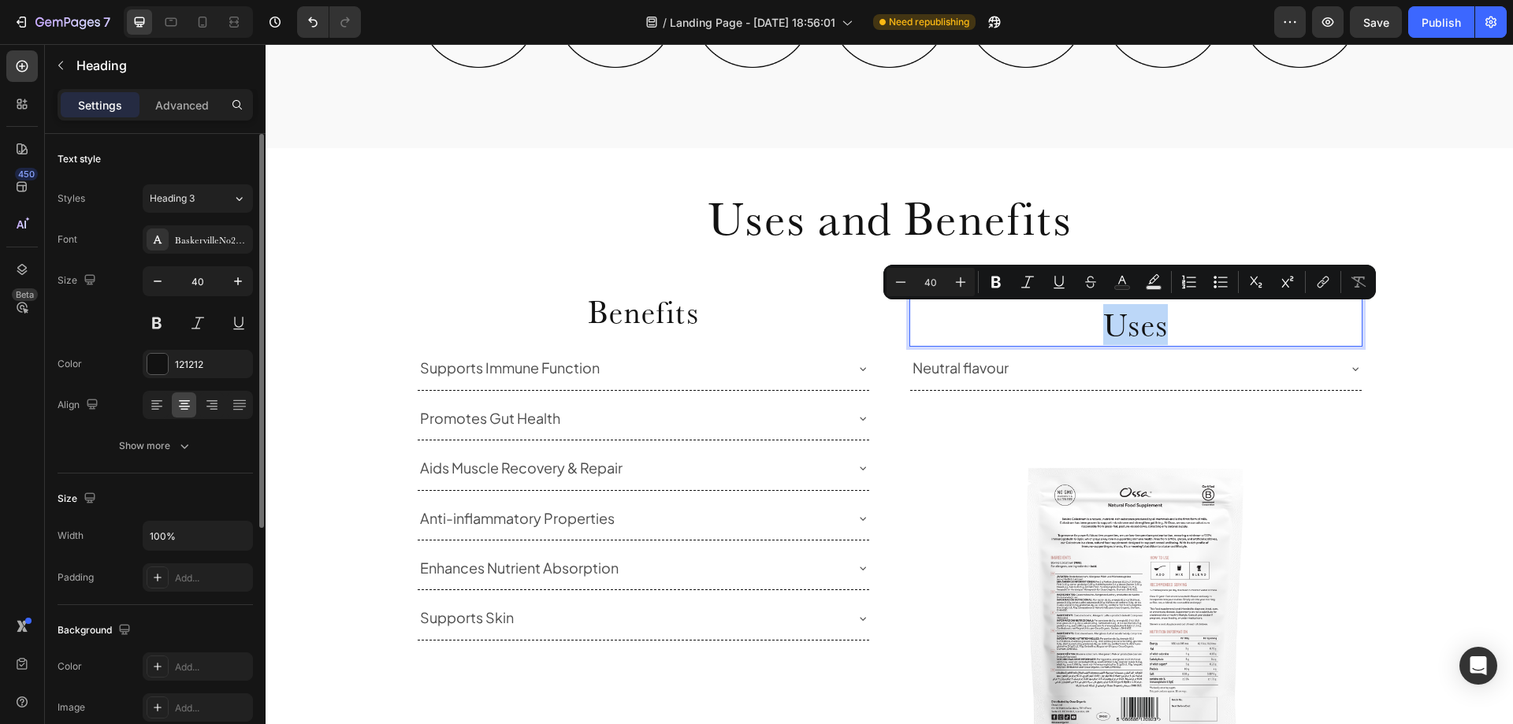
click at [1196, 322] on p "Uses" at bounding box center [1136, 324] width 450 height 41
click at [1212, 354] on div "Neutral flavour" at bounding box center [1136, 368] width 452 height 43
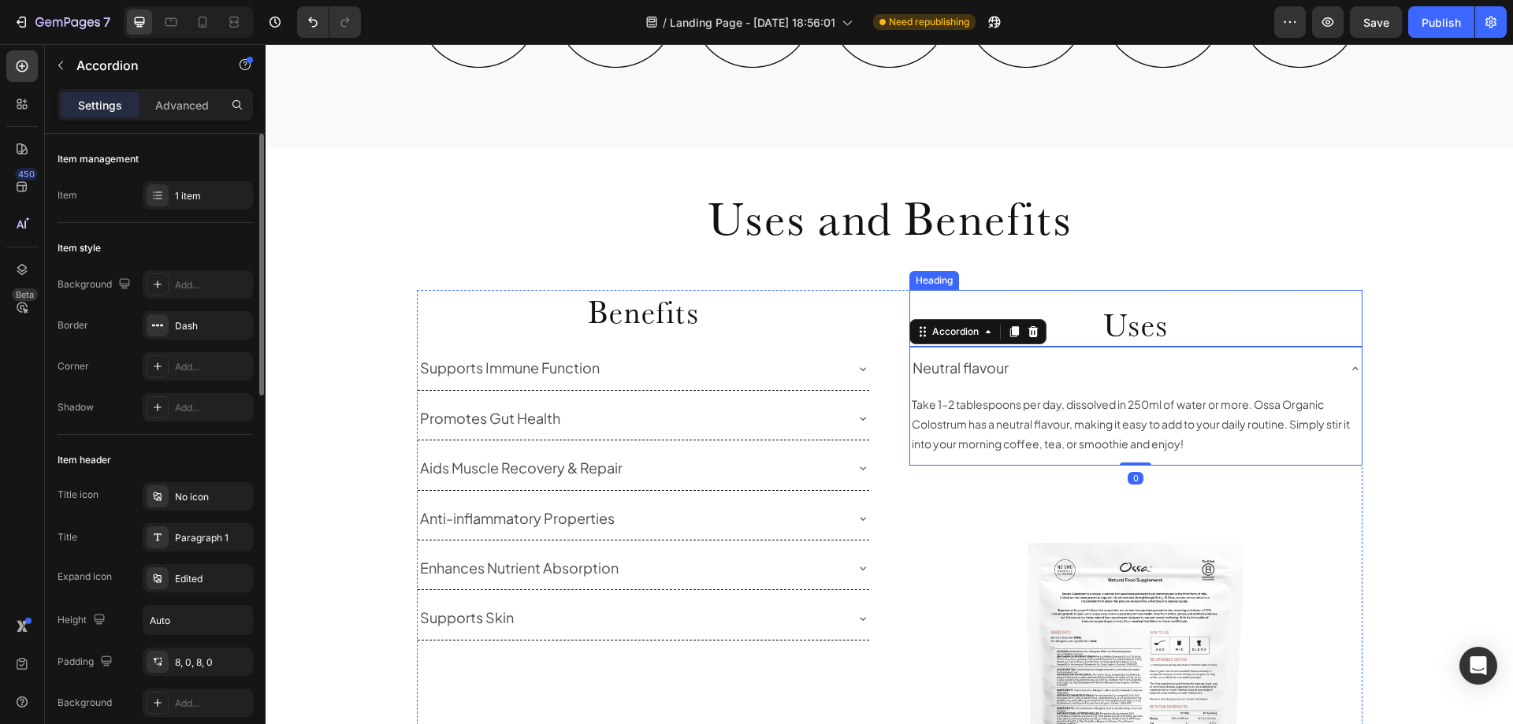
click at [1174, 301] on div "Uses Heading" at bounding box center [1135, 318] width 453 height 57
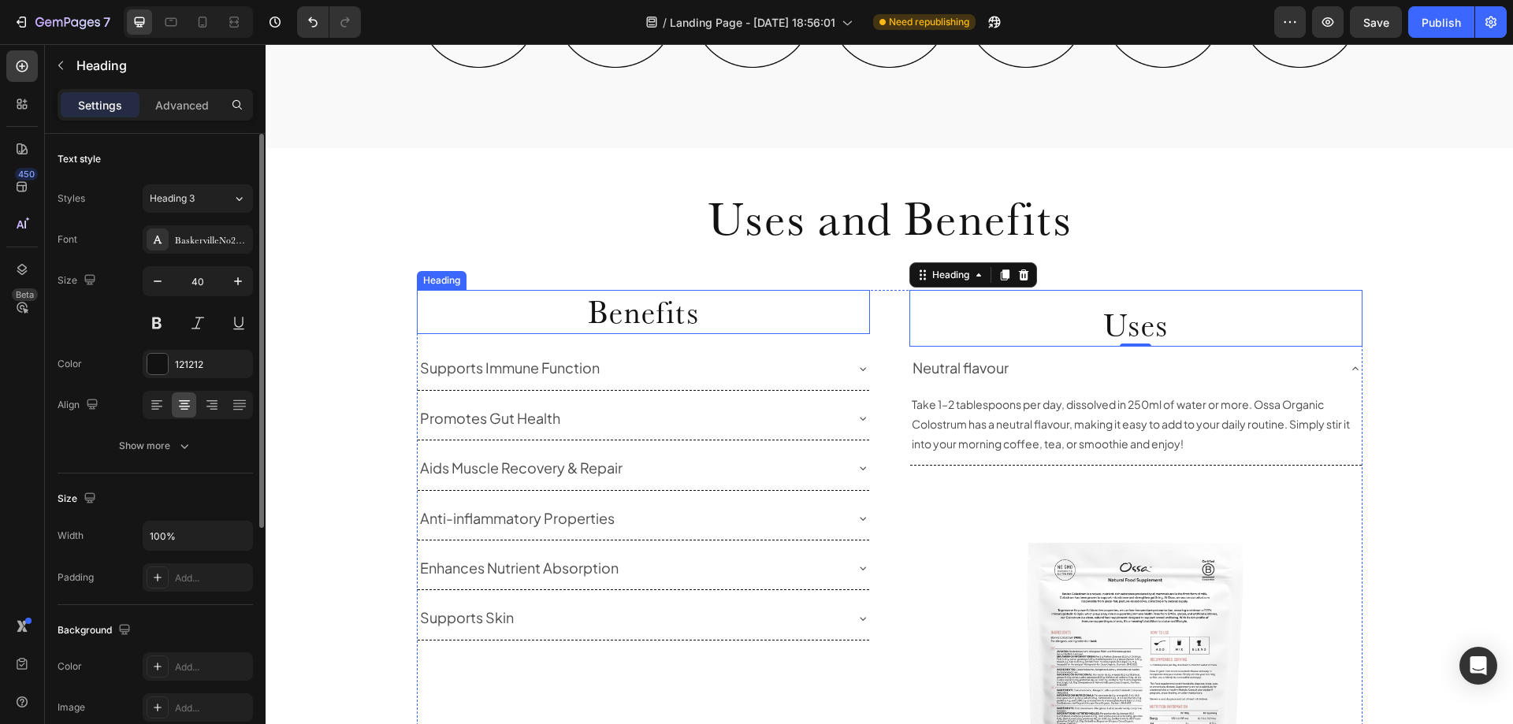
click at [666, 312] on h2 "Benefits" at bounding box center [643, 312] width 453 height 44
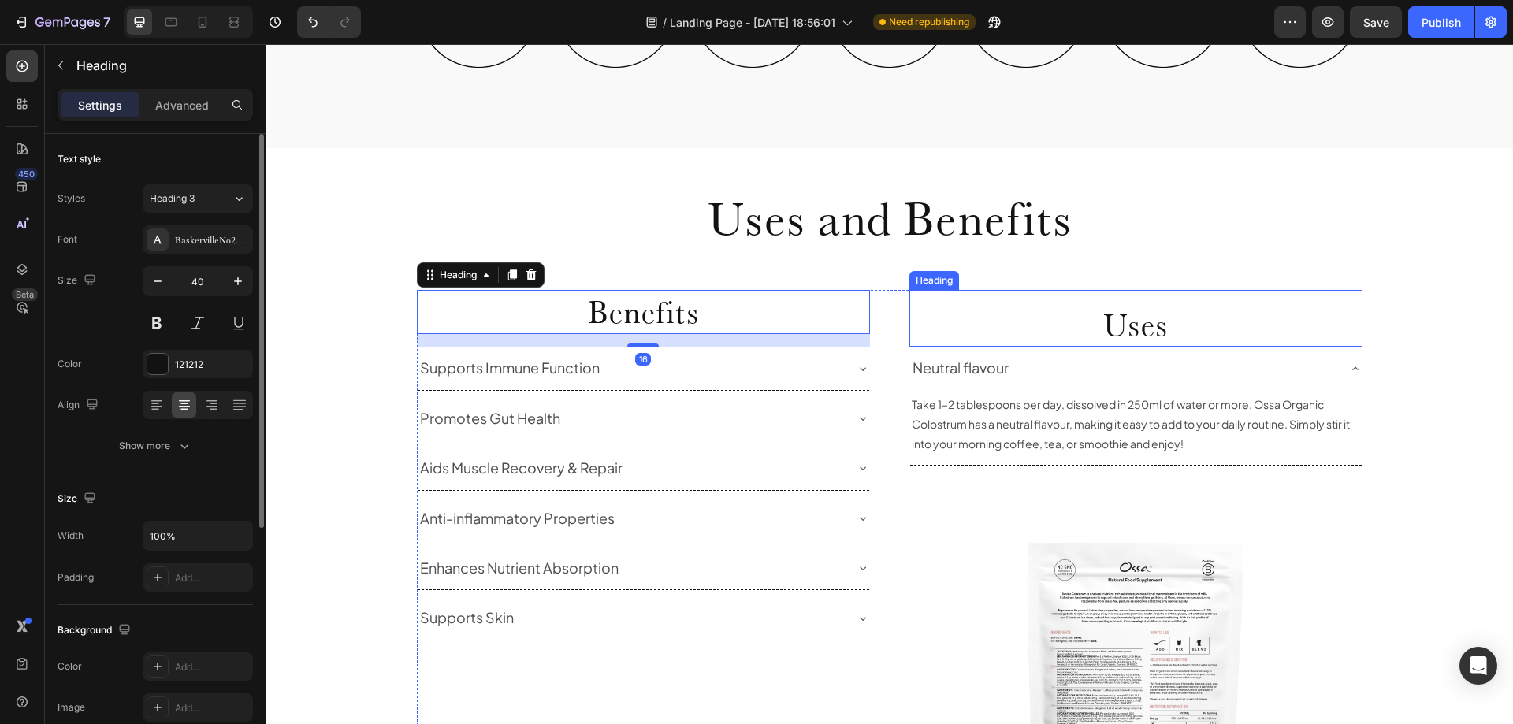
click at [948, 311] on p "Uses" at bounding box center [1136, 324] width 450 height 41
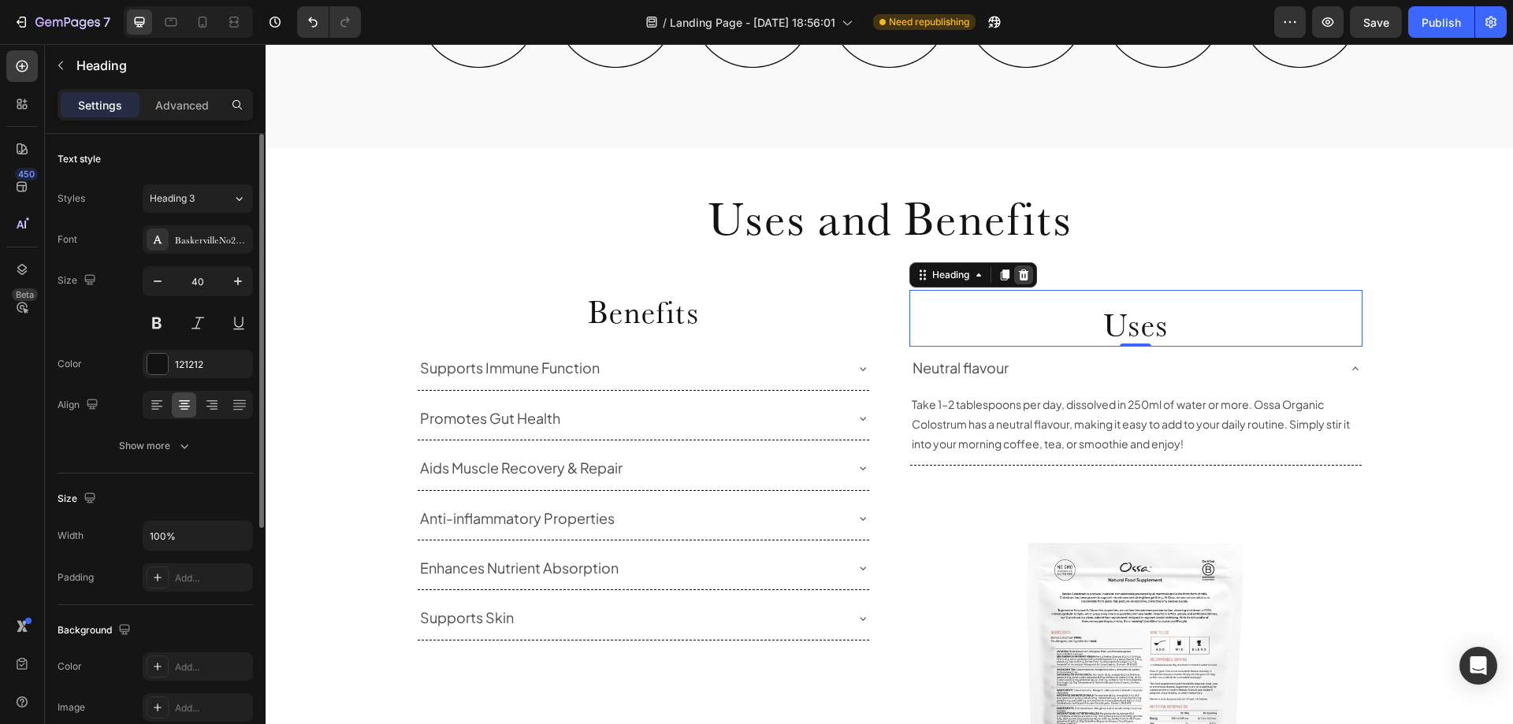
click at [1025, 277] on icon at bounding box center [1023, 275] width 13 height 13
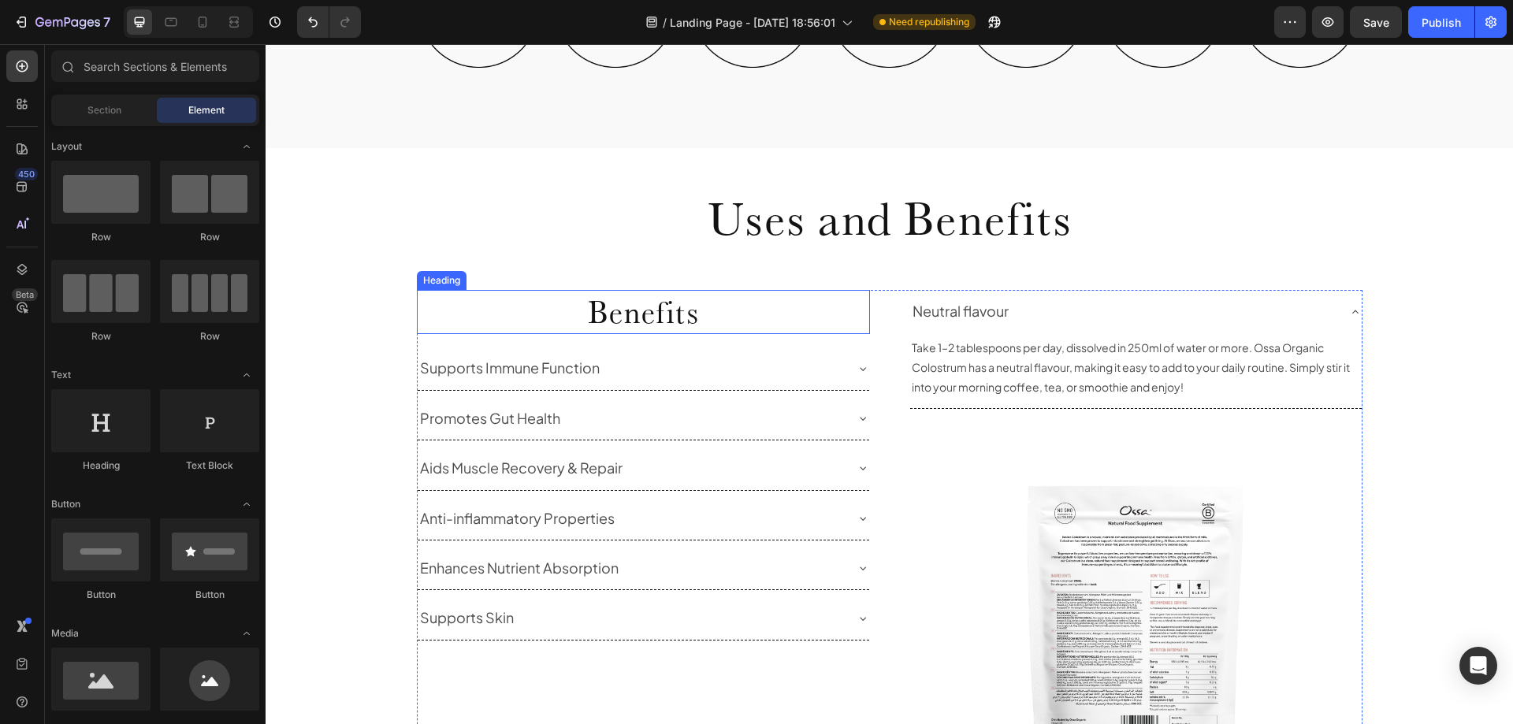
click at [780, 318] on h2 "Benefits" at bounding box center [643, 312] width 453 height 44
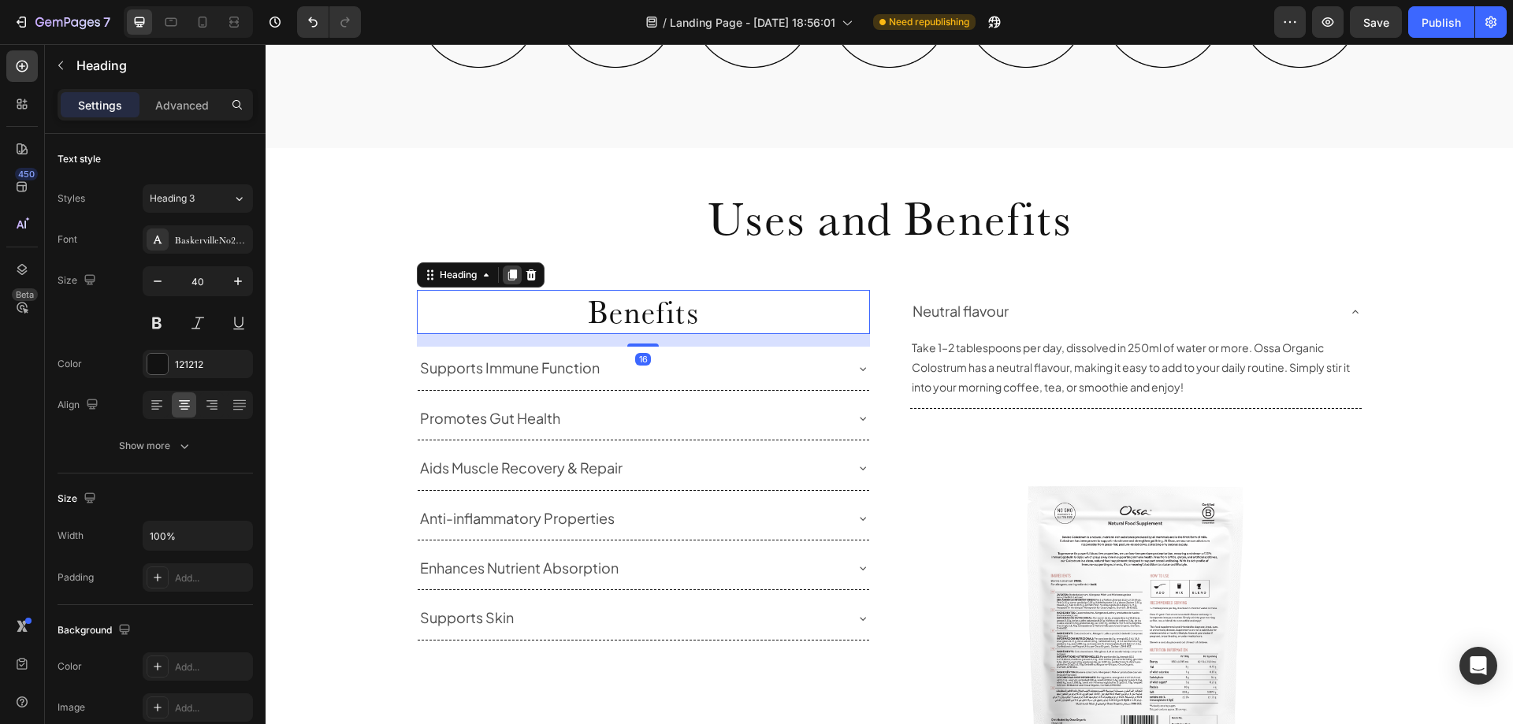
click at [508, 275] on icon at bounding box center [512, 275] width 9 height 11
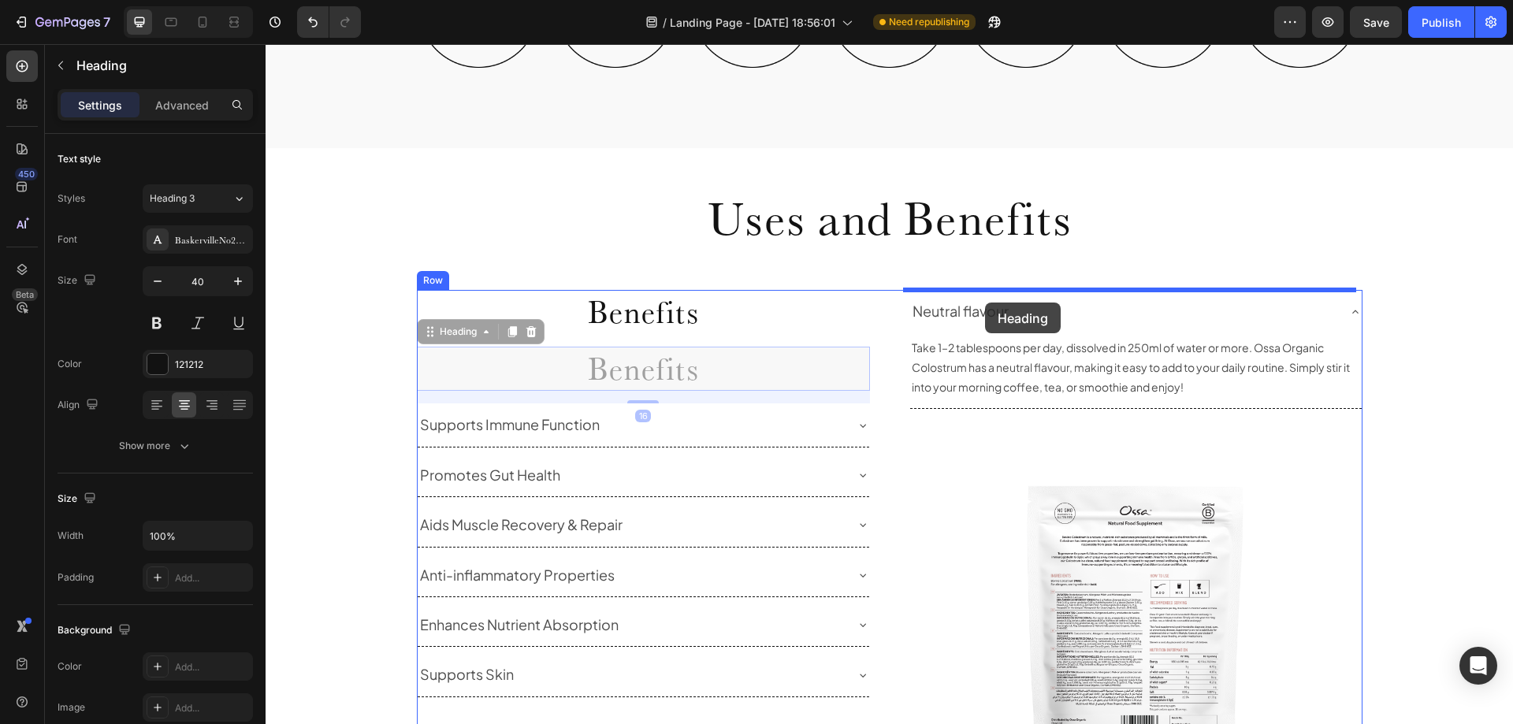
drag, startPoint x: 426, startPoint y: 337, endPoint x: 985, endPoint y: 303, distance: 559.8
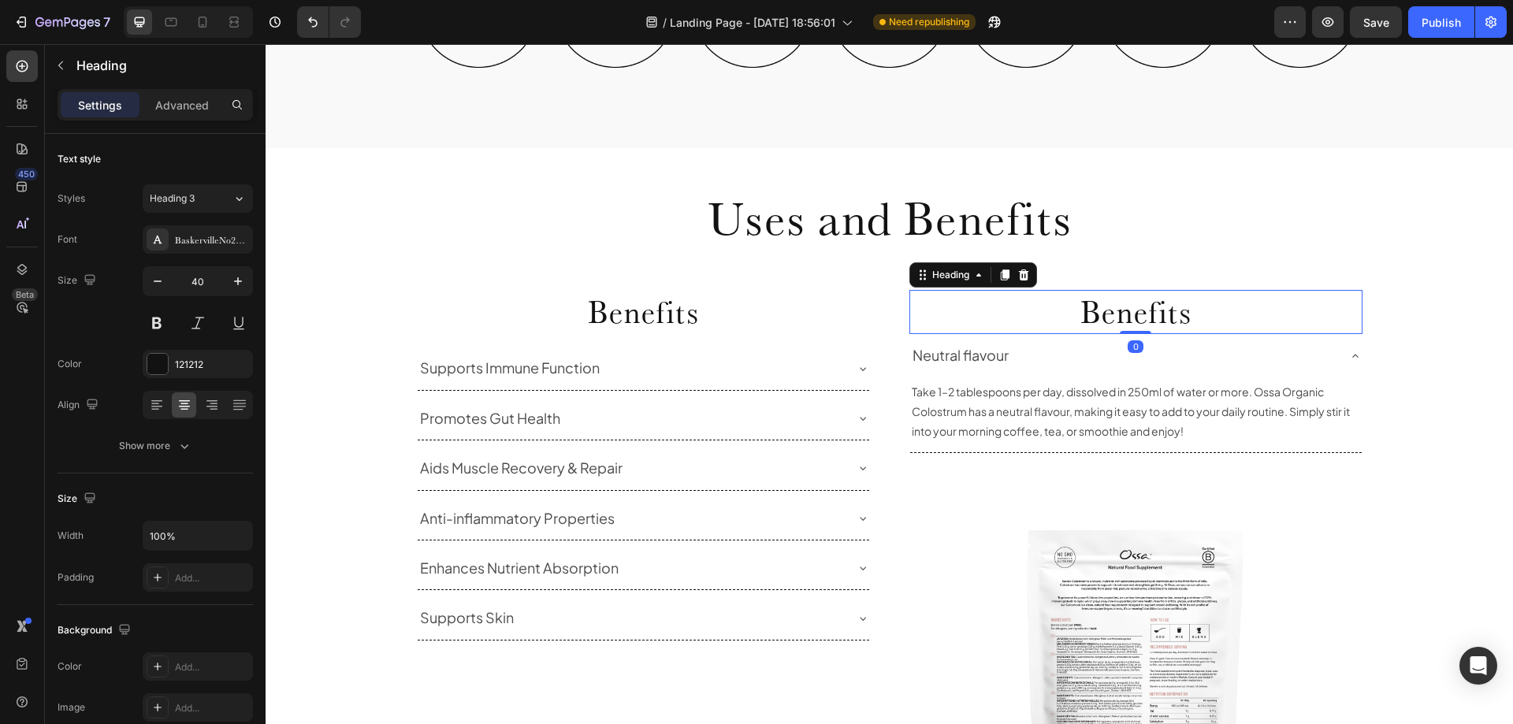
click at [1072, 318] on h2 "Benefits" at bounding box center [1135, 312] width 453 height 44
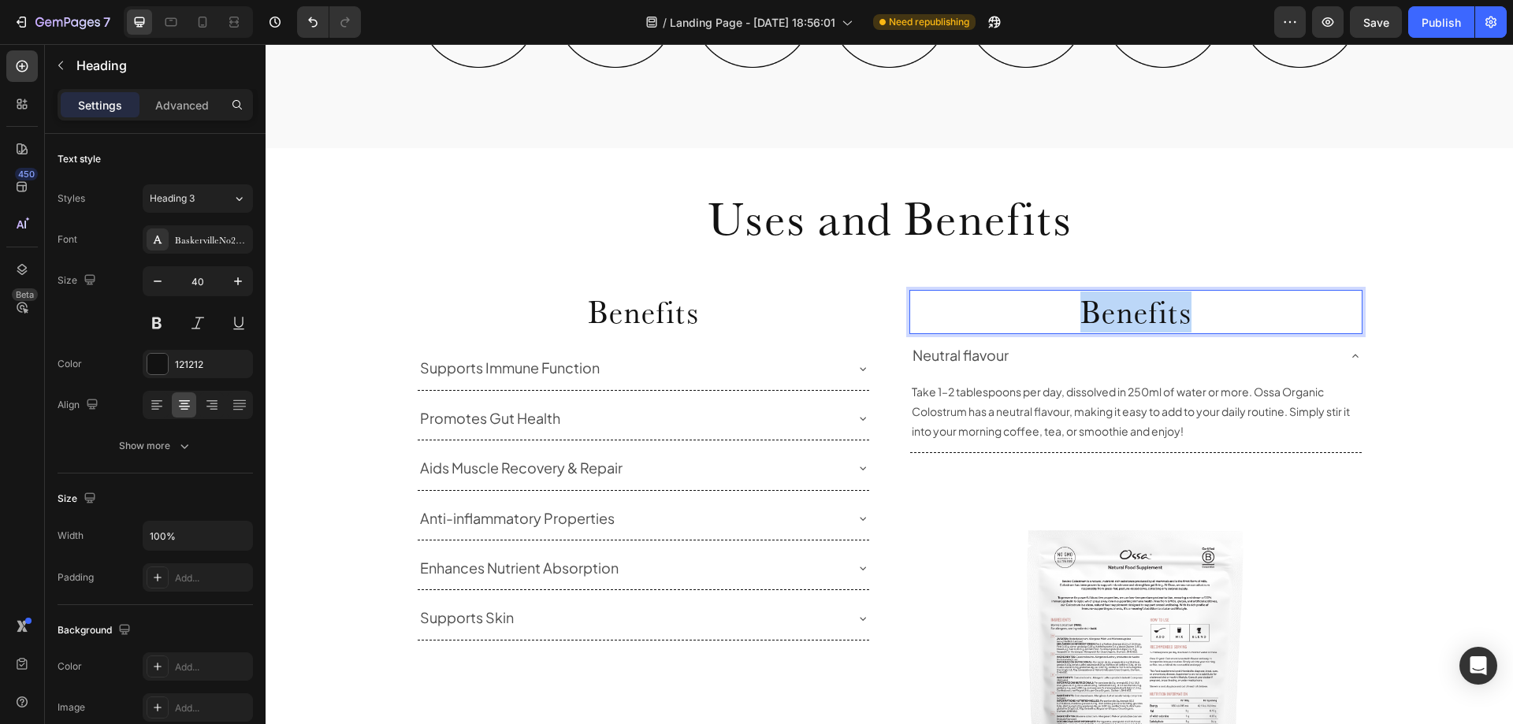
click at [1072, 318] on p "Benefits" at bounding box center [1136, 312] width 450 height 41
click at [1352, 356] on icon at bounding box center [1355, 356] width 13 height 13
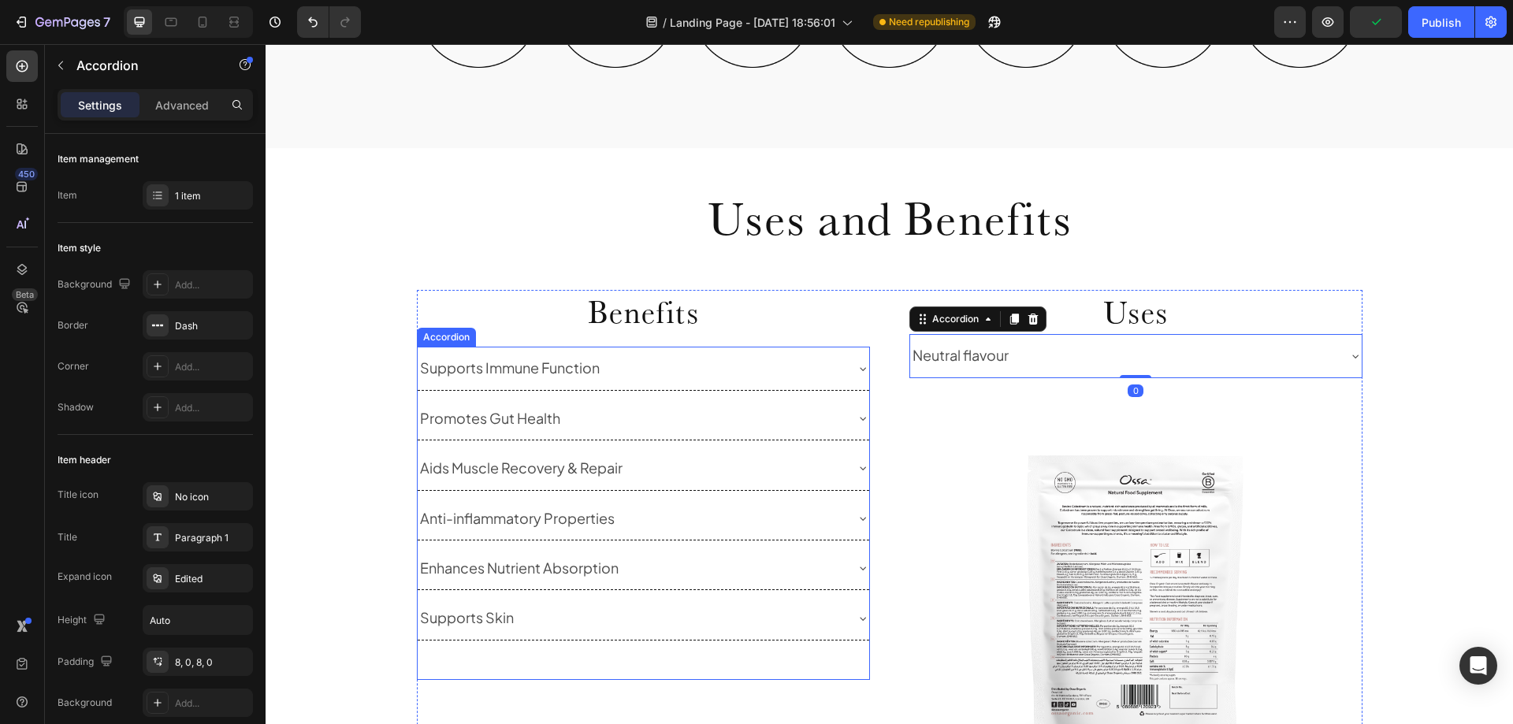
click at [857, 368] on icon at bounding box center [863, 369] width 13 height 13
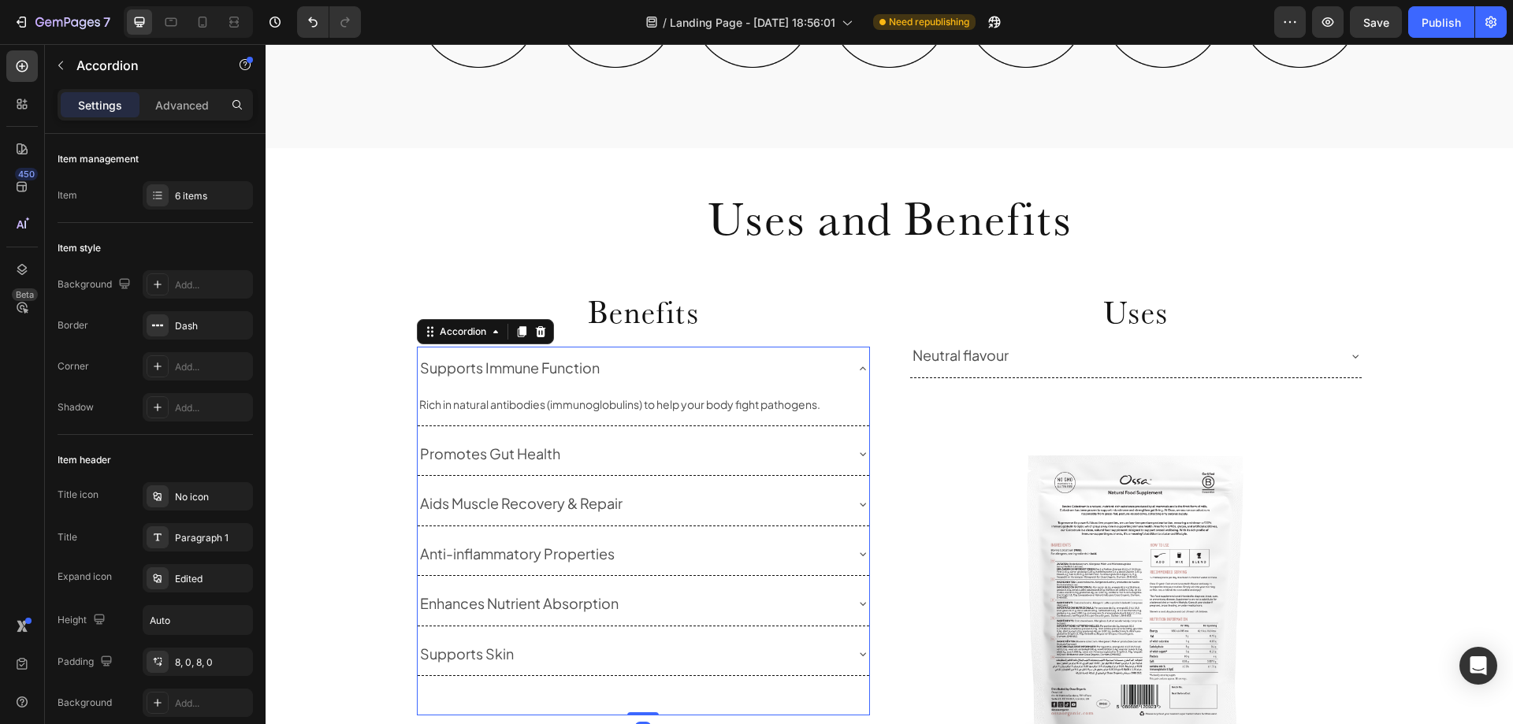
click at [857, 368] on icon at bounding box center [863, 369] width 13 height 13
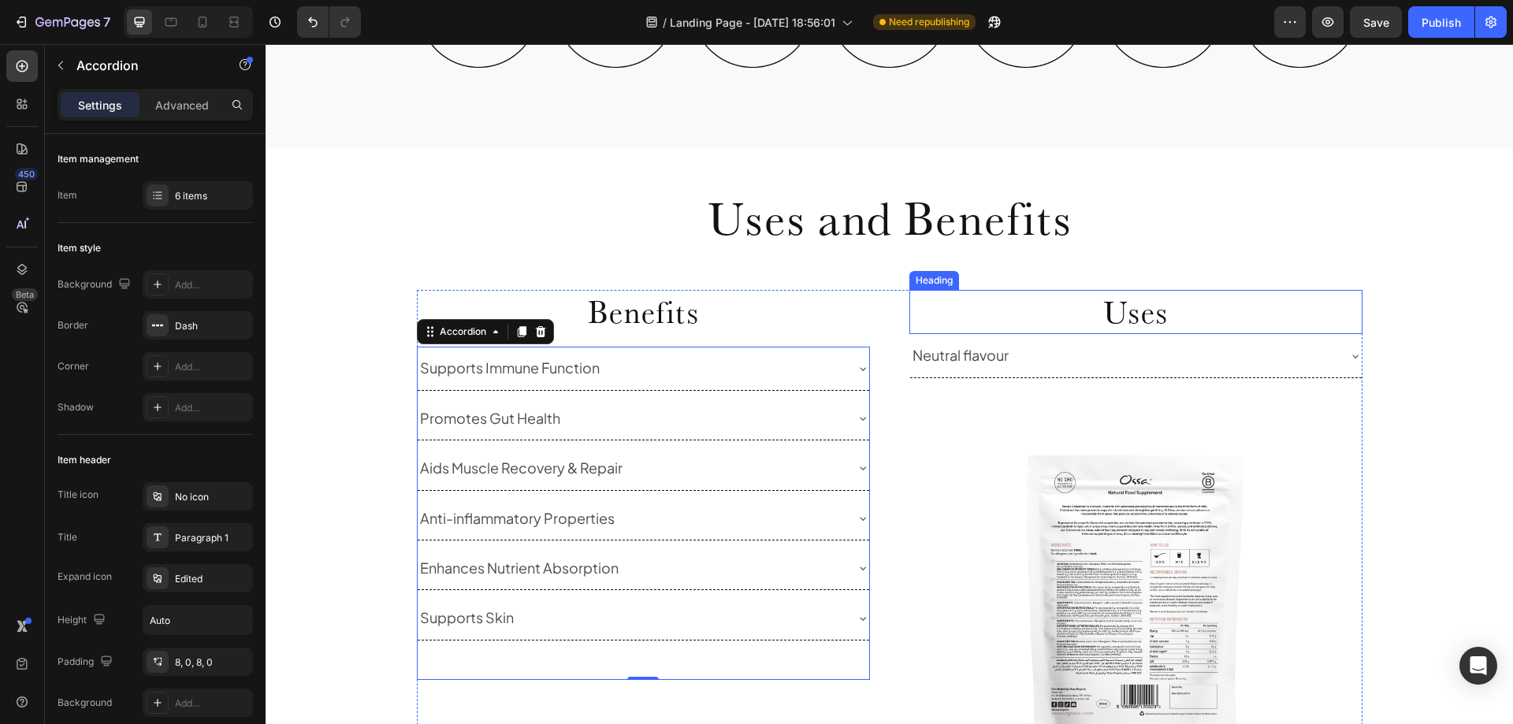
click at [1117, 301] on p "Uses" at bounding box center [1136, 312] width 450 height 41
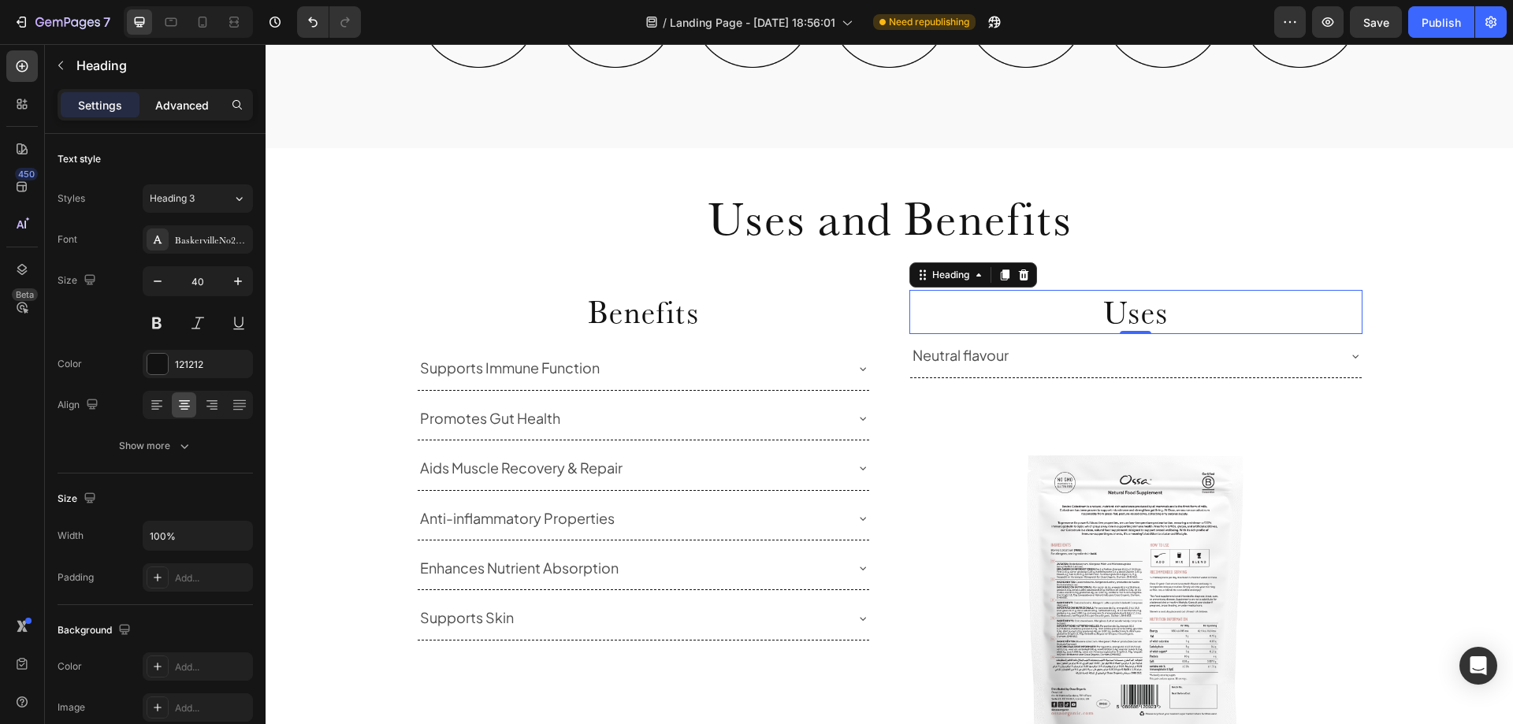
click at [199, 104] on p "Advanced" at bounding box center [182, 105] width 54 height 17
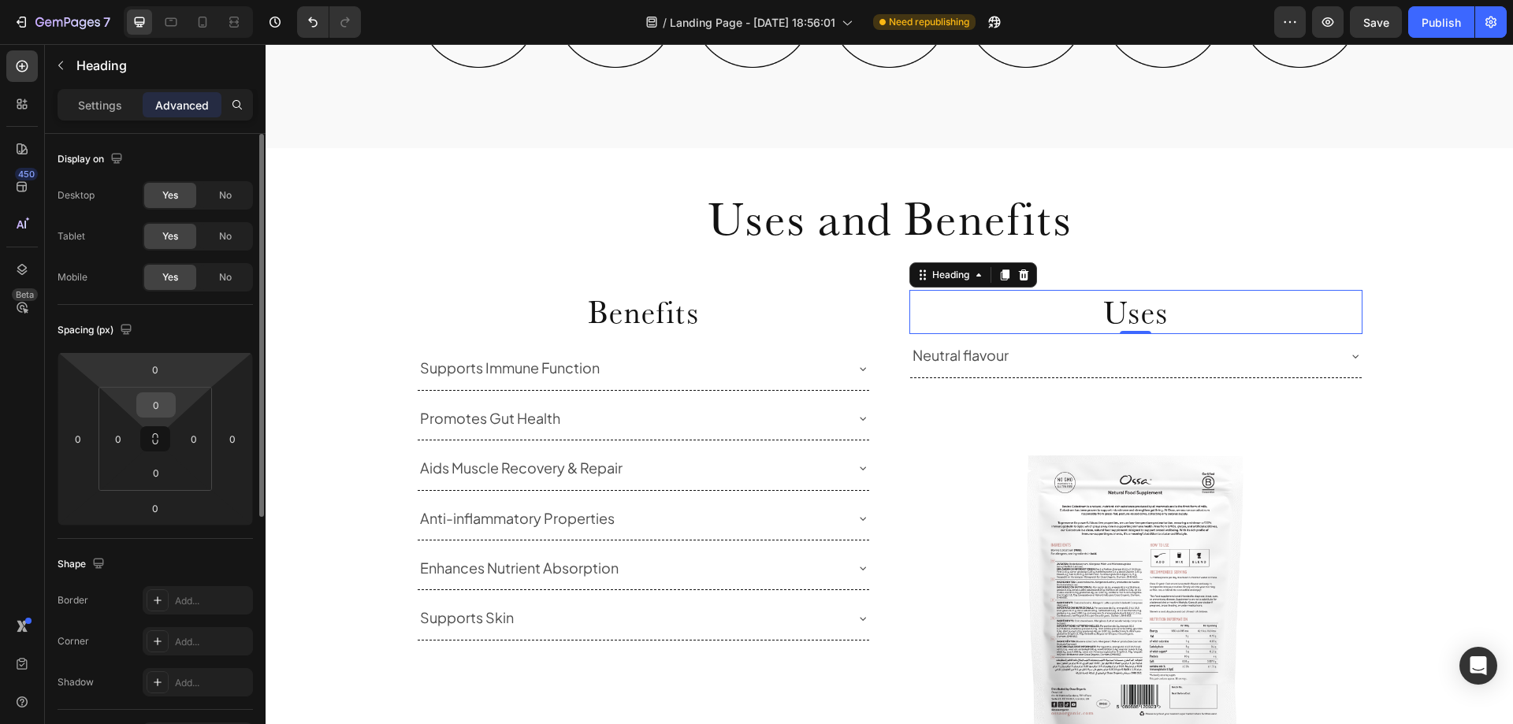
click at [147, 404] on input "0" at bounding box center [156, 405] width 32 height 24
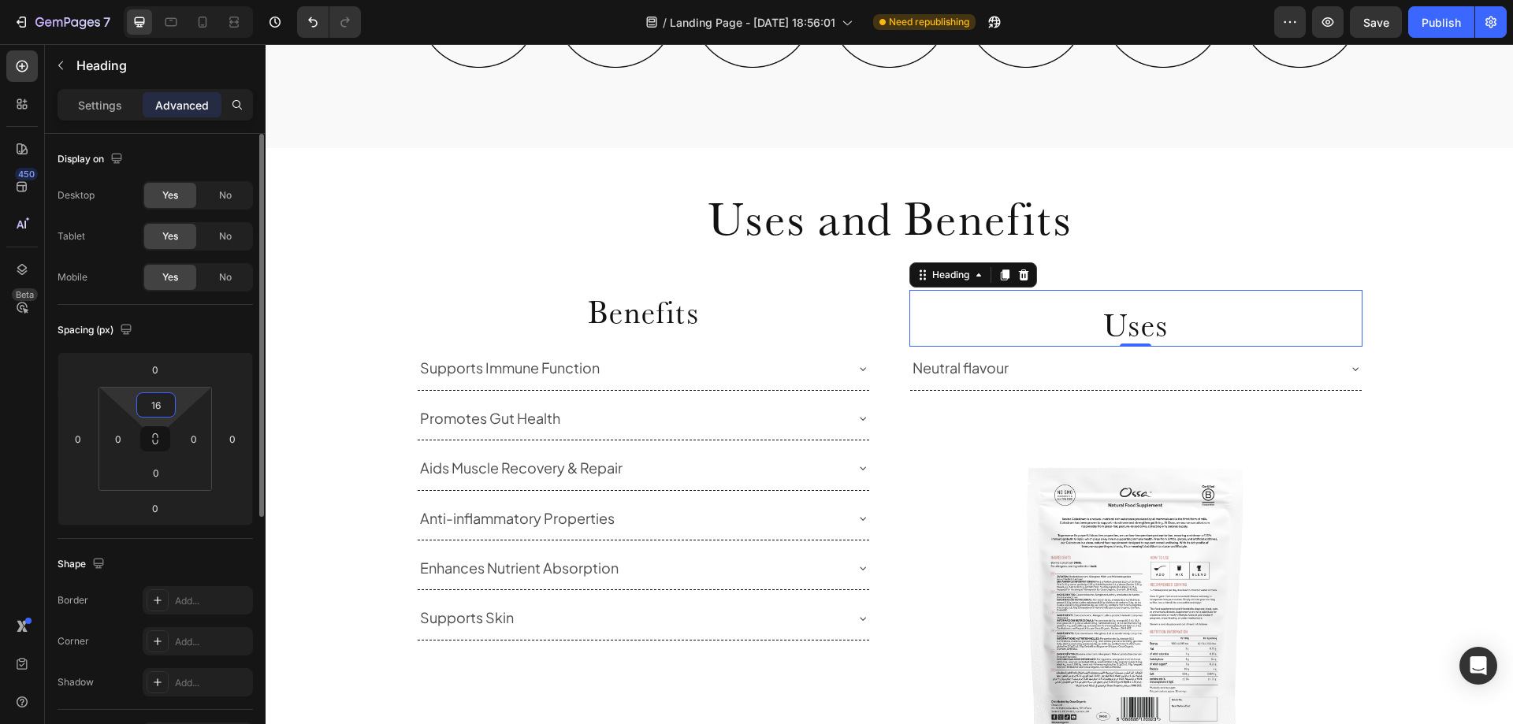
click at [159, 400] on input "16" at bounding box center [156, 405] width 32 height 24
type input "0"
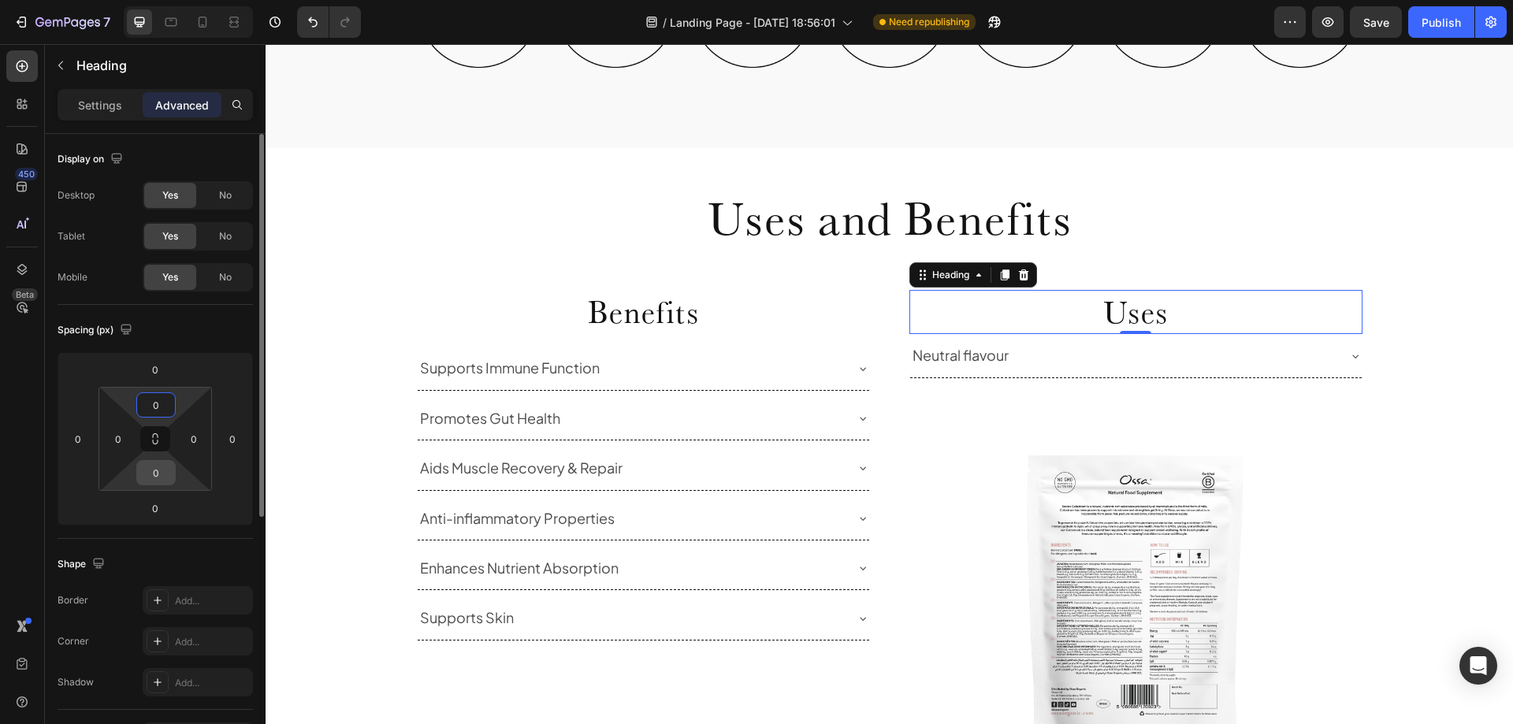
click at [160, 478] on input "0" at bounding box center [156, 473] width 32 height 24
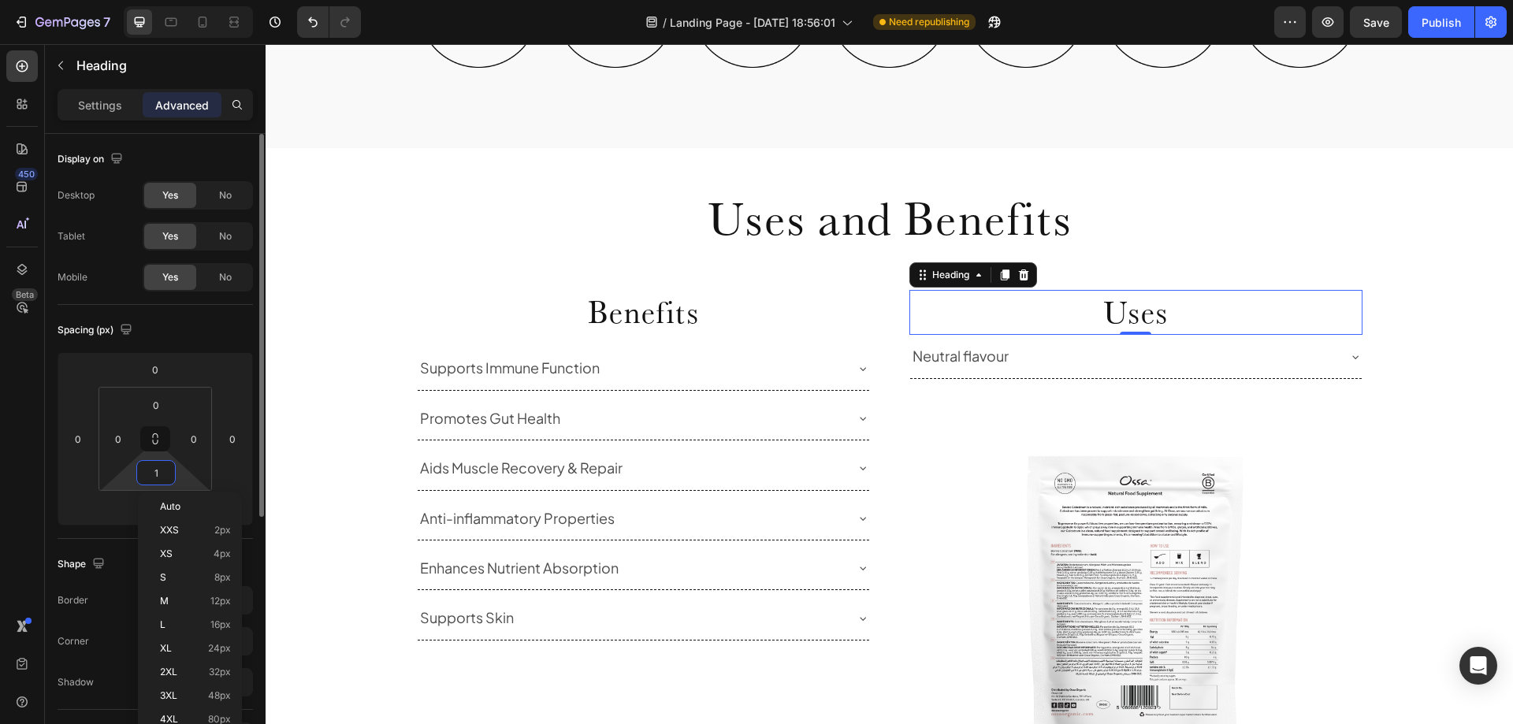
type input "16"
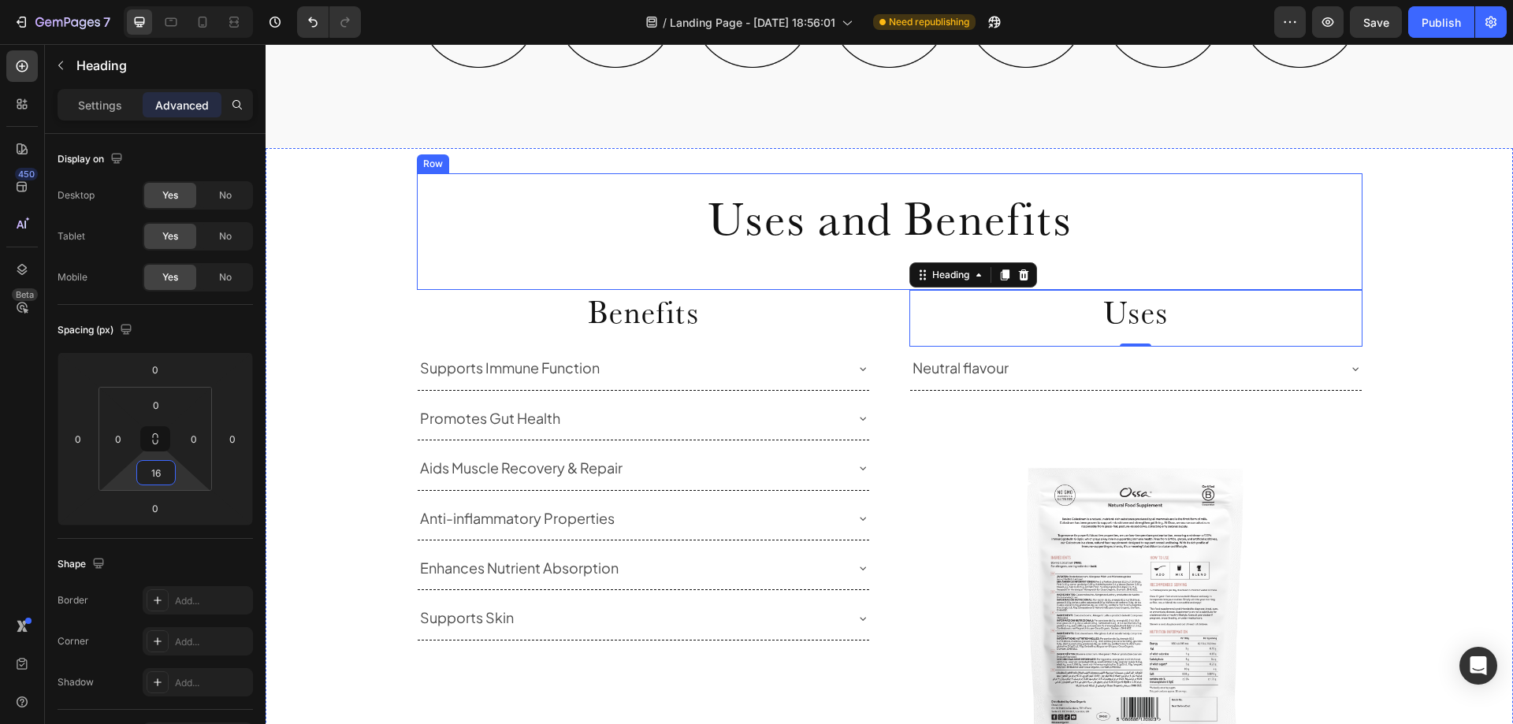
click at [1174, 268] on div "Uses and Benefits Heading Row" at bounding box center [890, 231] width 946 height 117
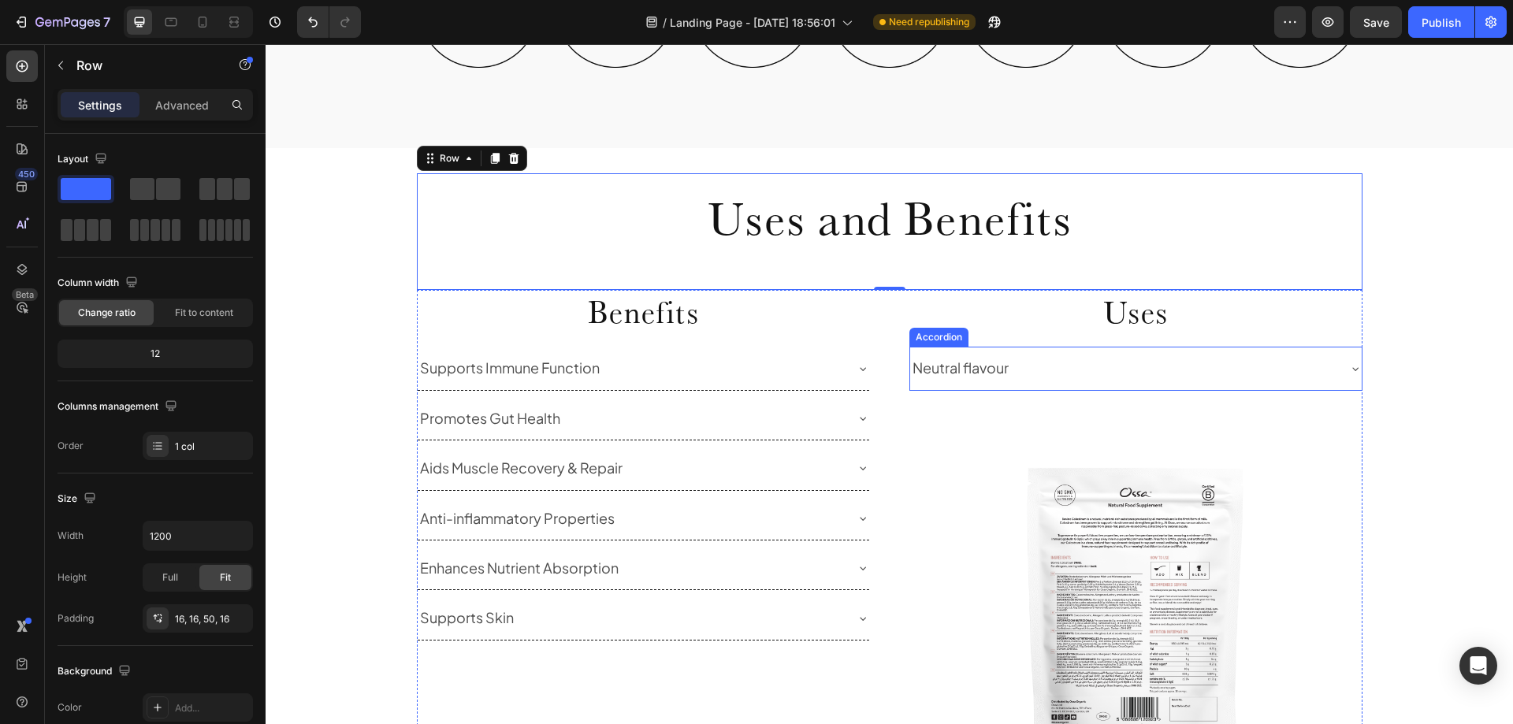
click at [1349, 366] on icon at bounding box center [1355, 369] width 13 height 13
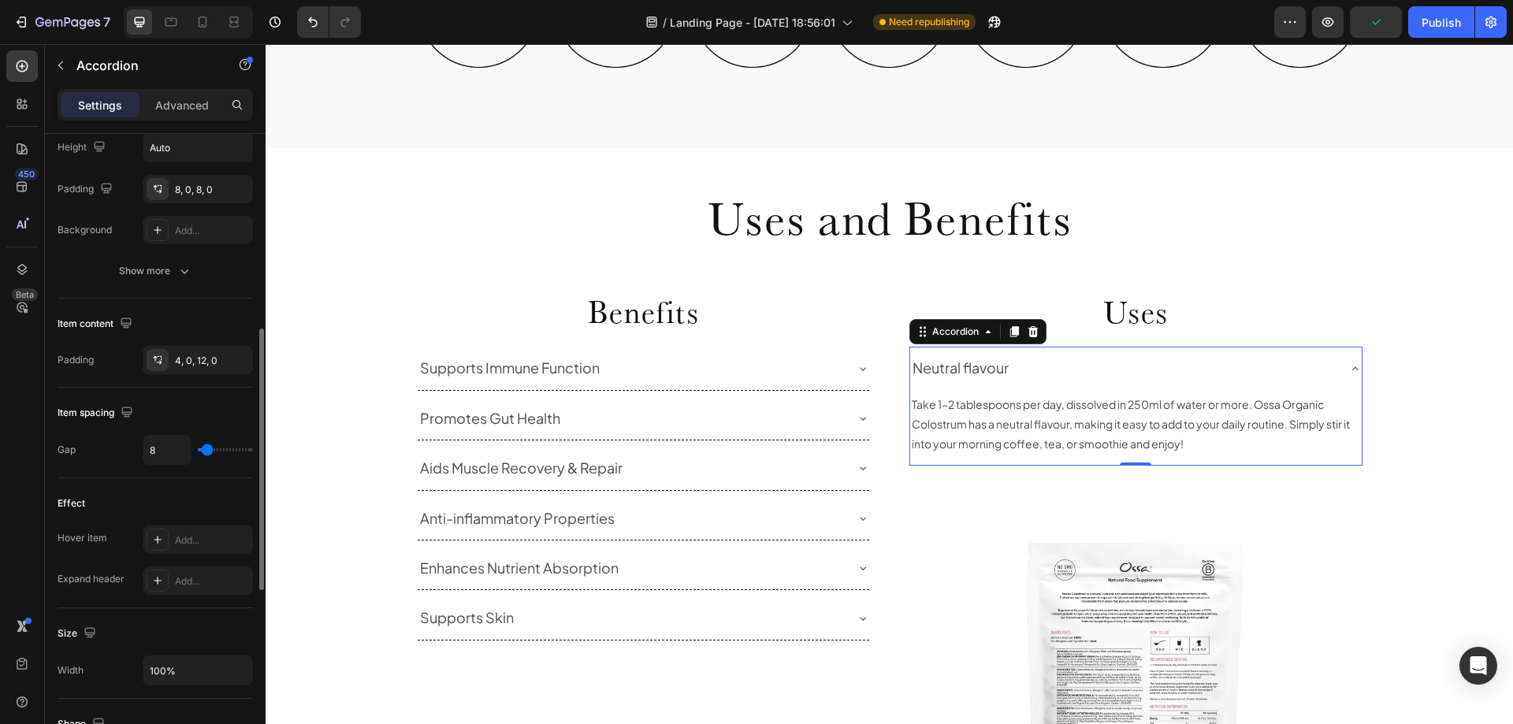
scroll to position [630, 0]
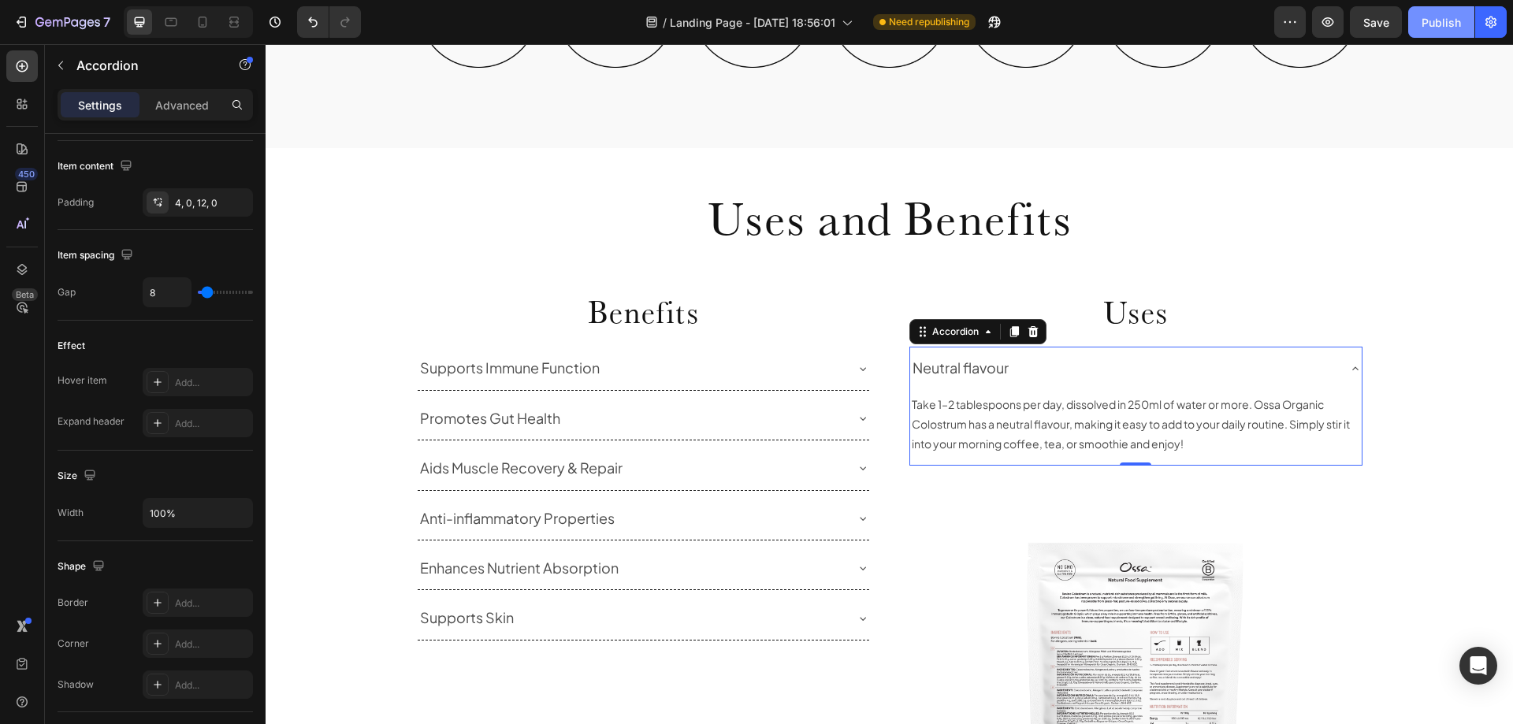
click at [1449, 23] on div "Publish" at bounding box center [1441, 22] width 39 height 17
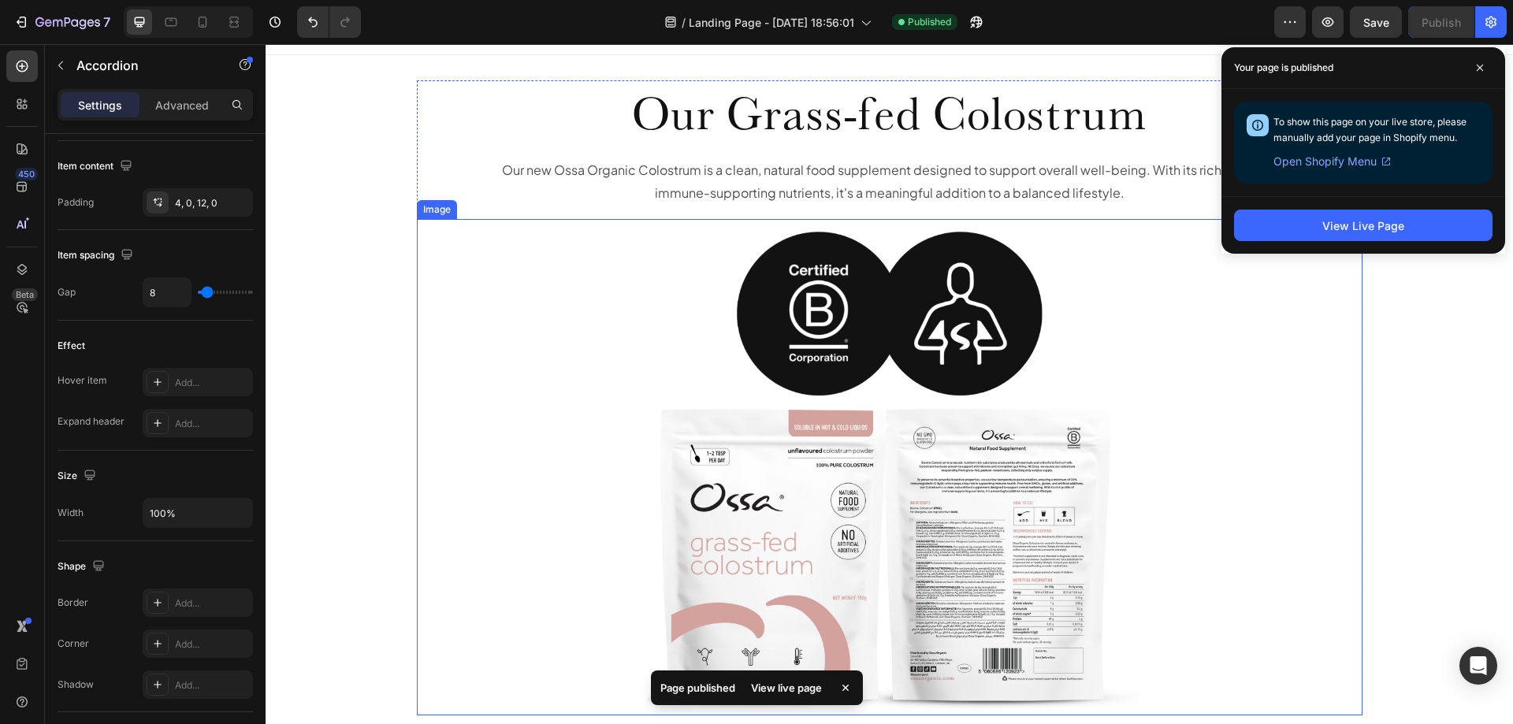
scroll to position [0, 0]
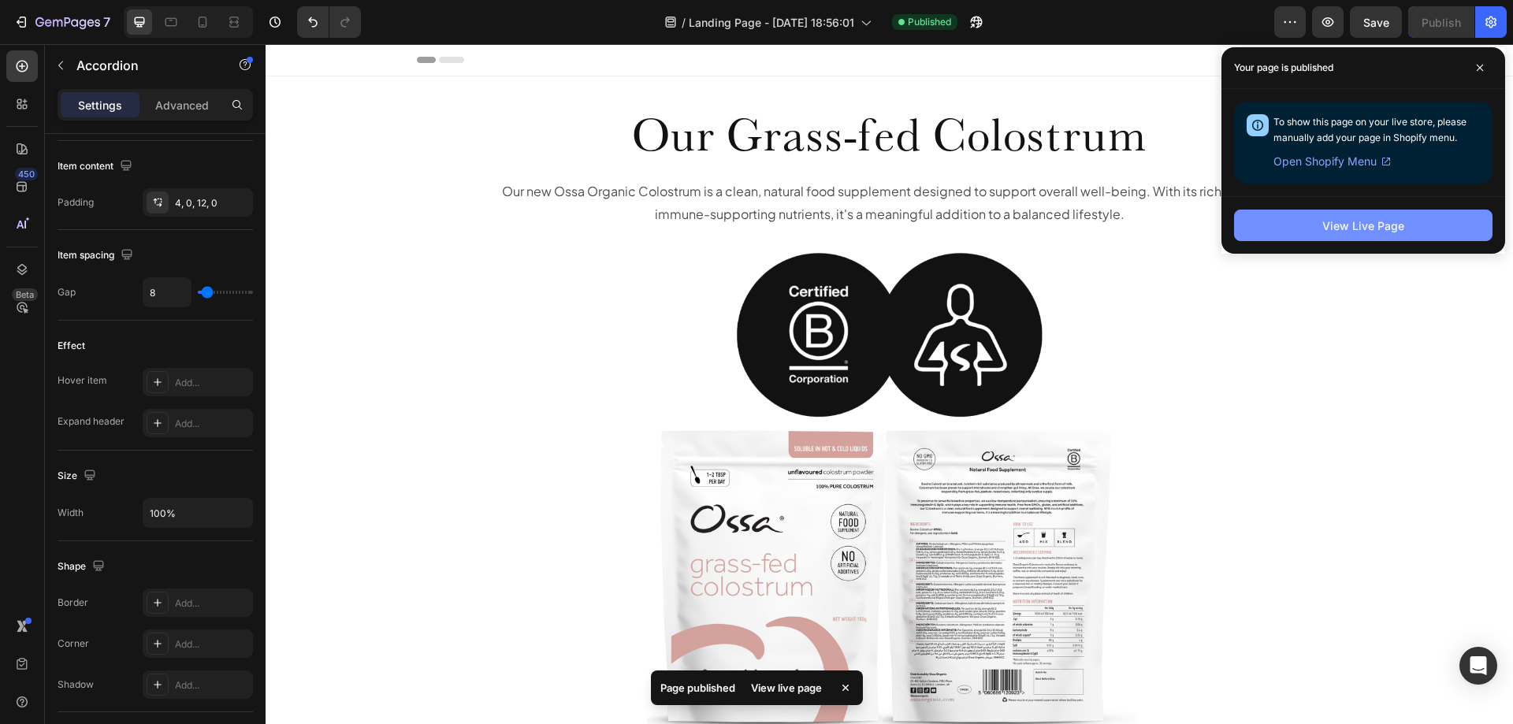
click at [1342, 222] on div "View Live Page" at bounding box center [1363, 226] width 82 height 17
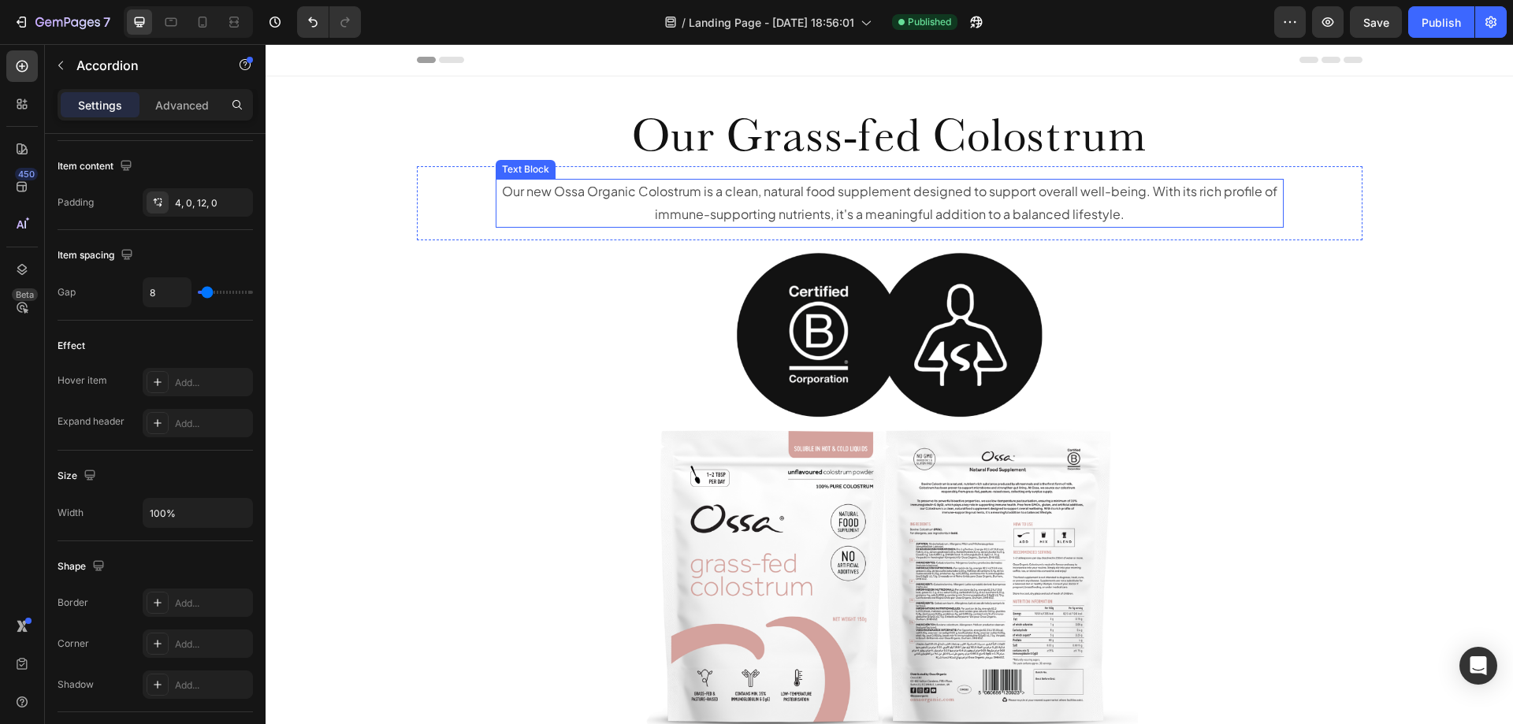
click at [869, 195] on p "Our new Ossa Organic Colostrum is a clean, natural food supplement designed to …" at bounding box center [889, 203] width 785 height 46
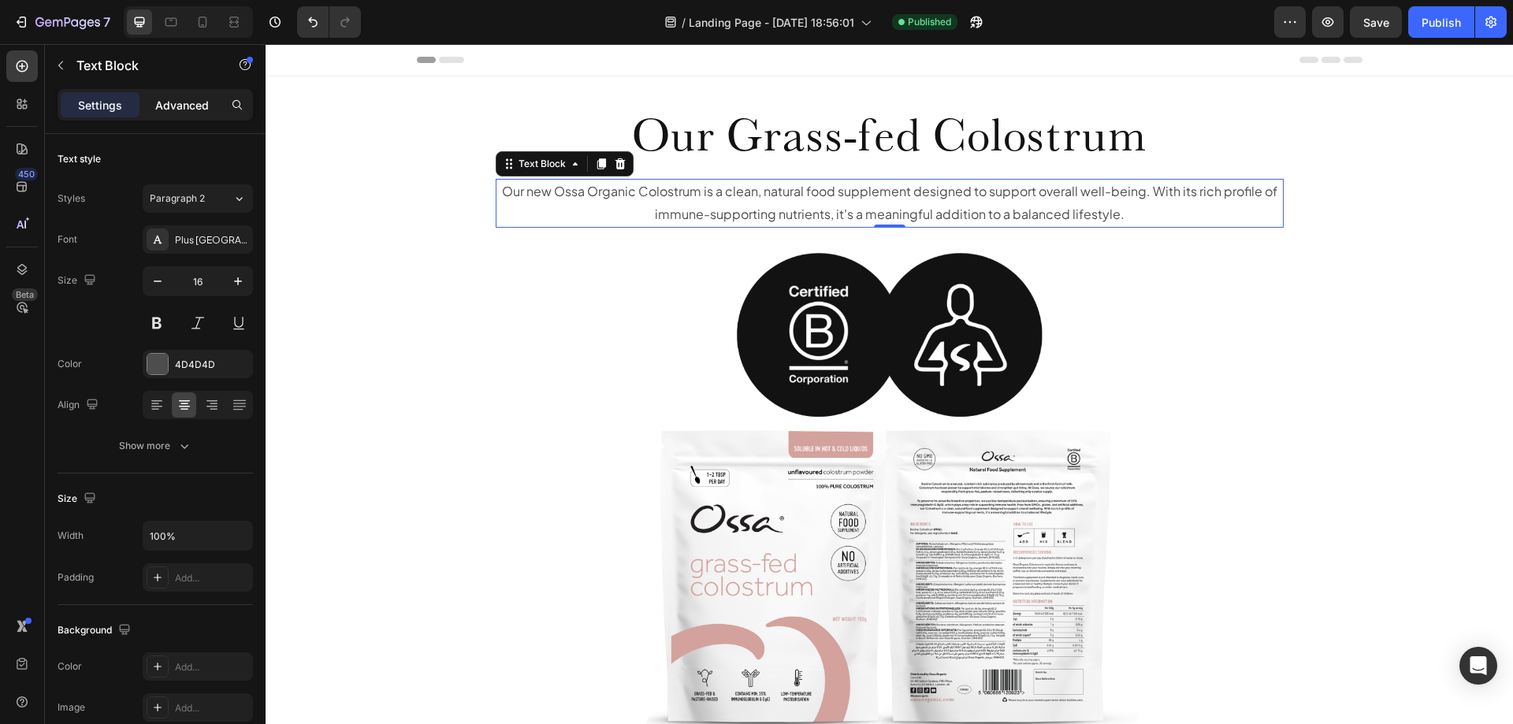
click at [199, 104] on p "Advanced" at bounding box center [182, 105] width 54 height 17
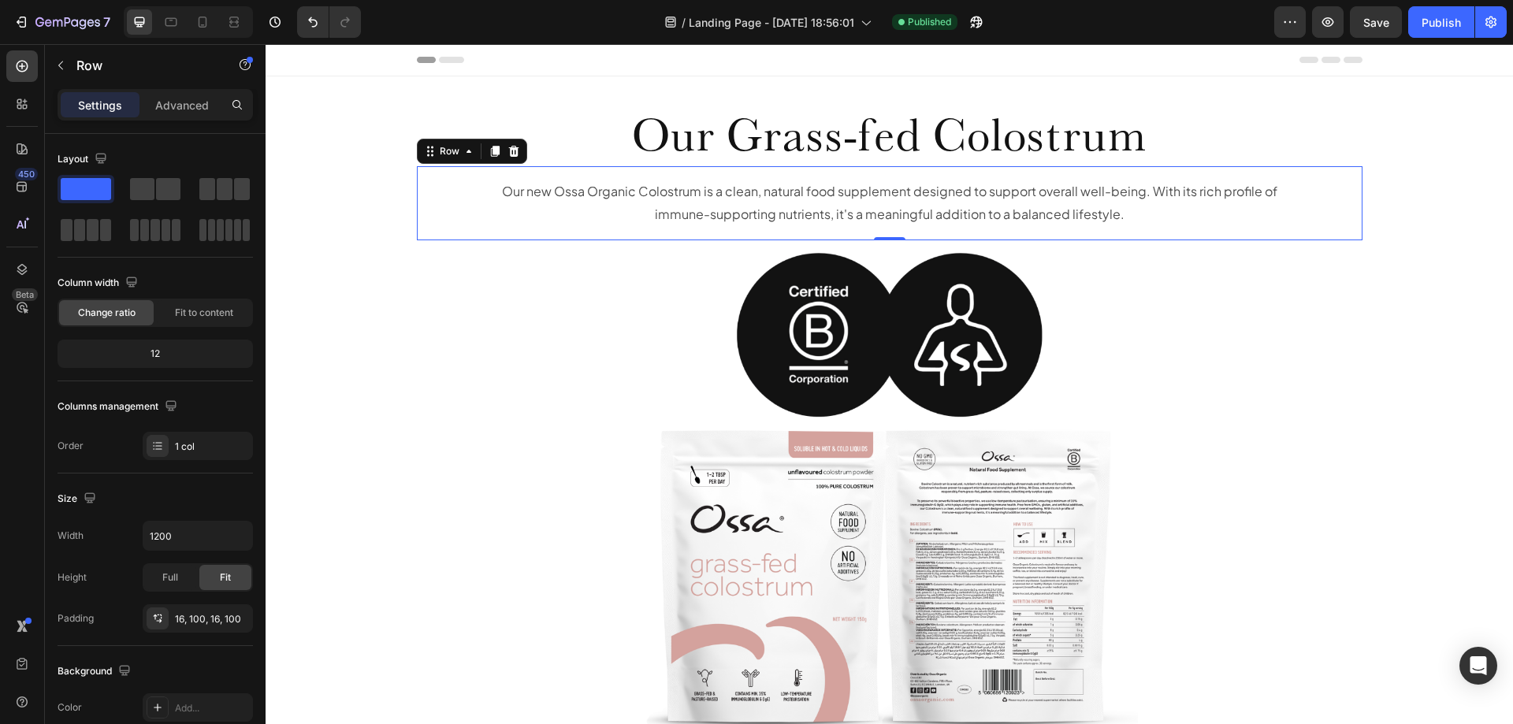
click at [463, 198] on div "Our new Ossa Organic Colostrum is a clean, natural food supplement designed to …" at bounding box center [890, 203] width 946 height 74
click at [181, 113] on div "Advanced" at bounding box center [182, 104] width 79 height 25
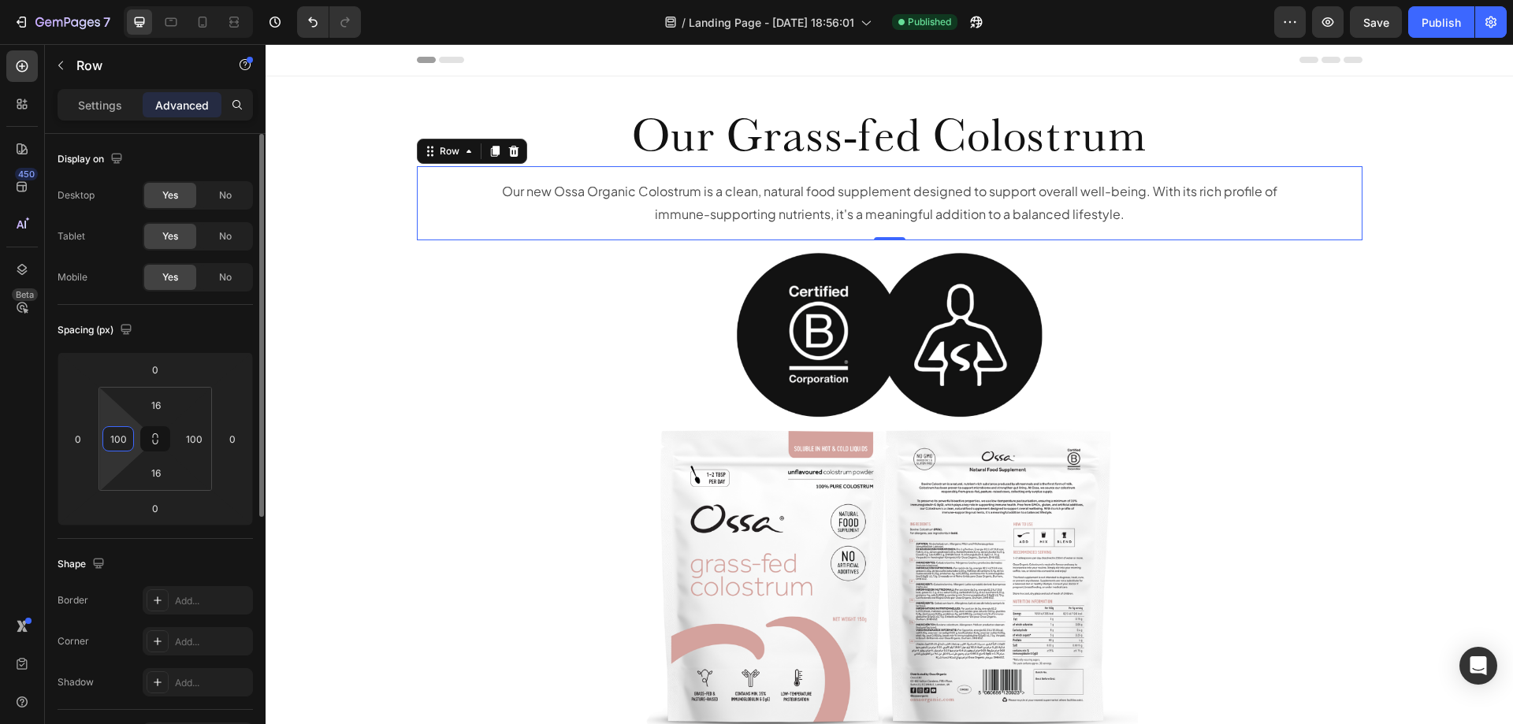
click at [109, 439] on input "100" at bounding box center [118, 439] width 24 height 24
type input "200"
click at [199, 444] on input "100" at bounding box center [194, 439] width 24 height 24
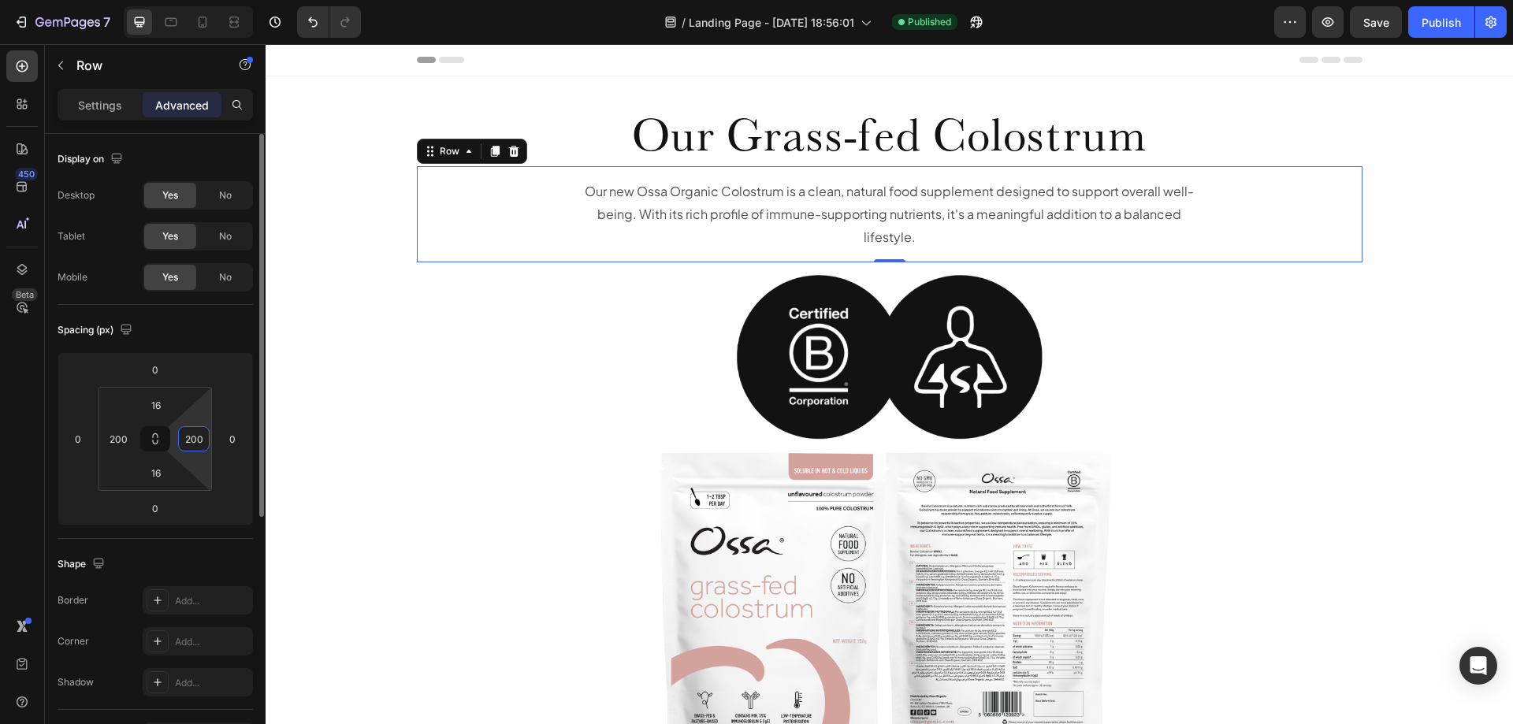
click at [195, 444] on input "200" at bounding box center [194, 439] width 24 height 24
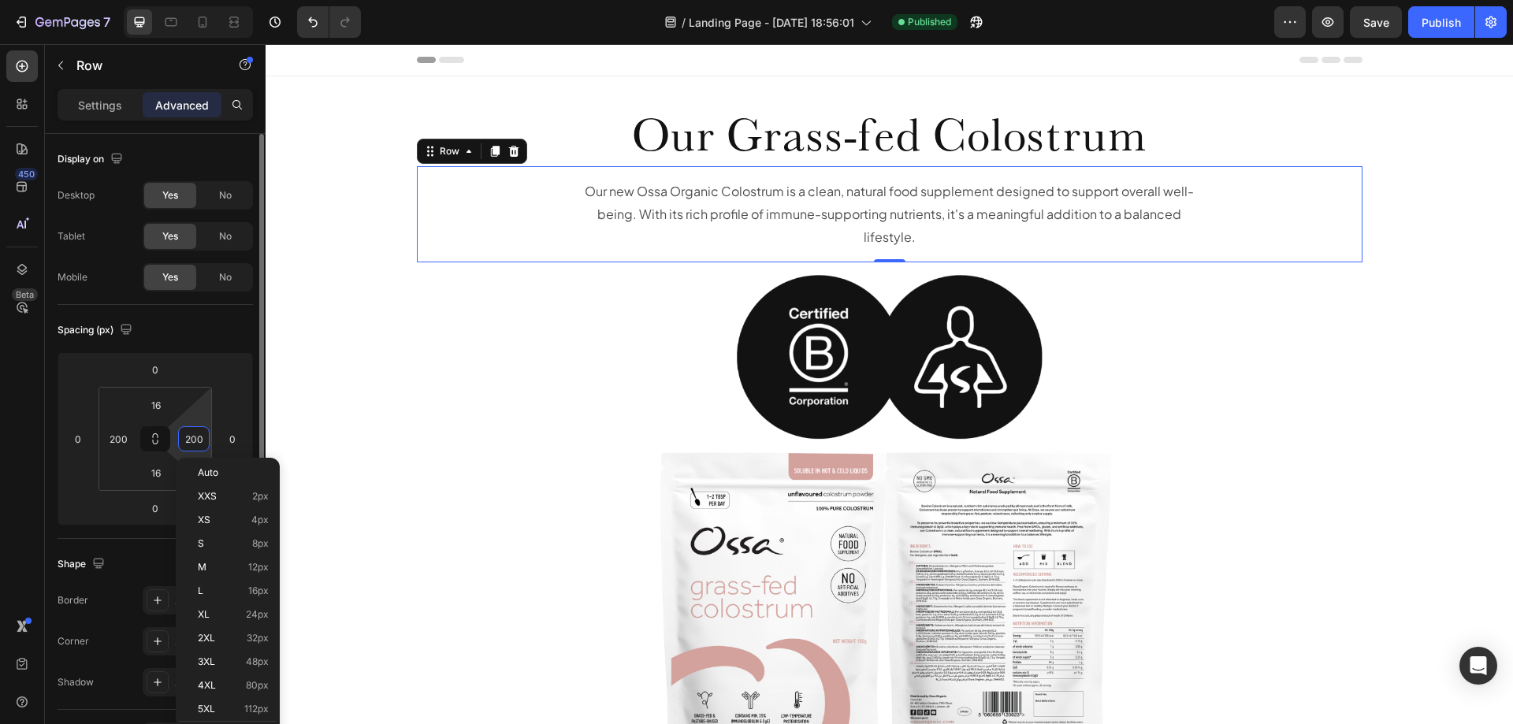
click at [194, 444] on input "200" at bounding box center [194, 439] width 24 height 24
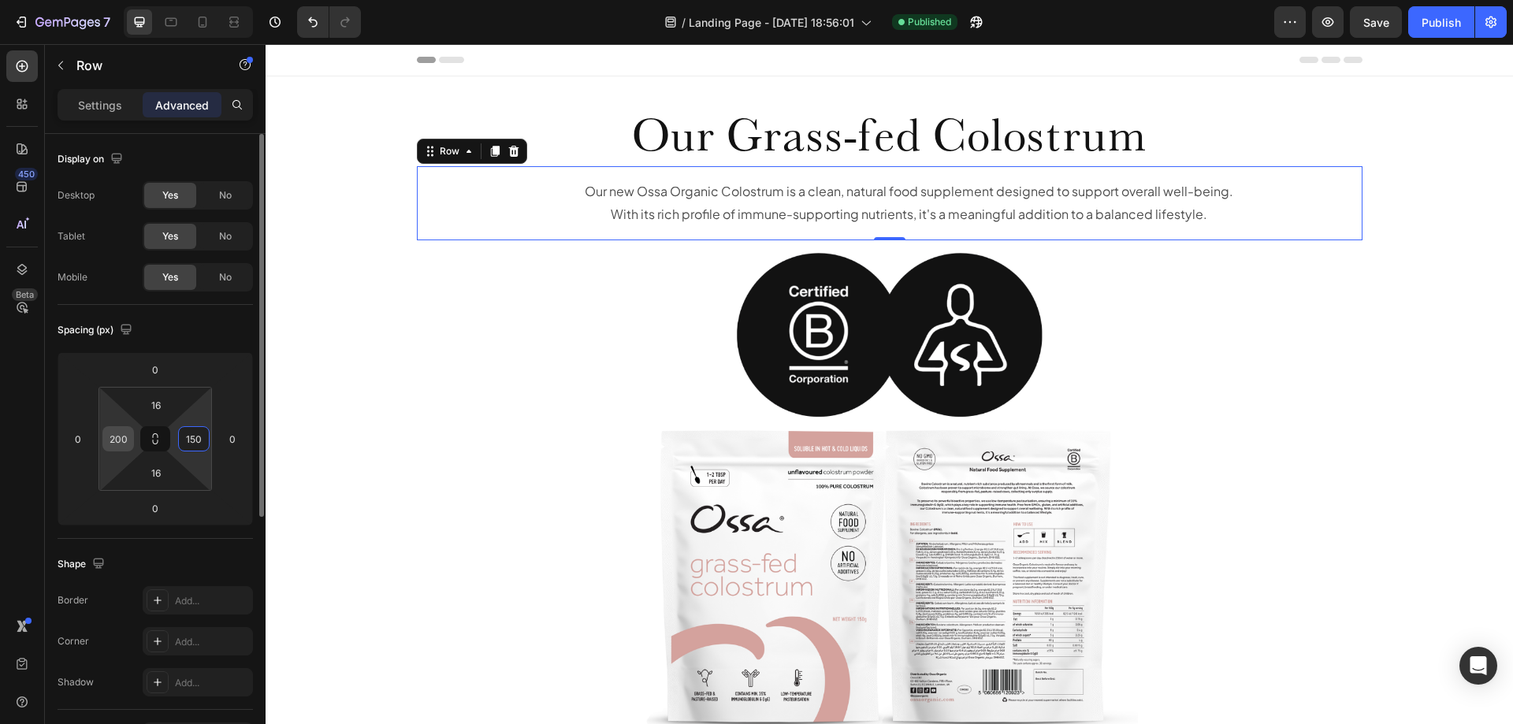
type input "150"
click at [124, 438] on input "200" at bounding box center [118, 439] width 24 height 24
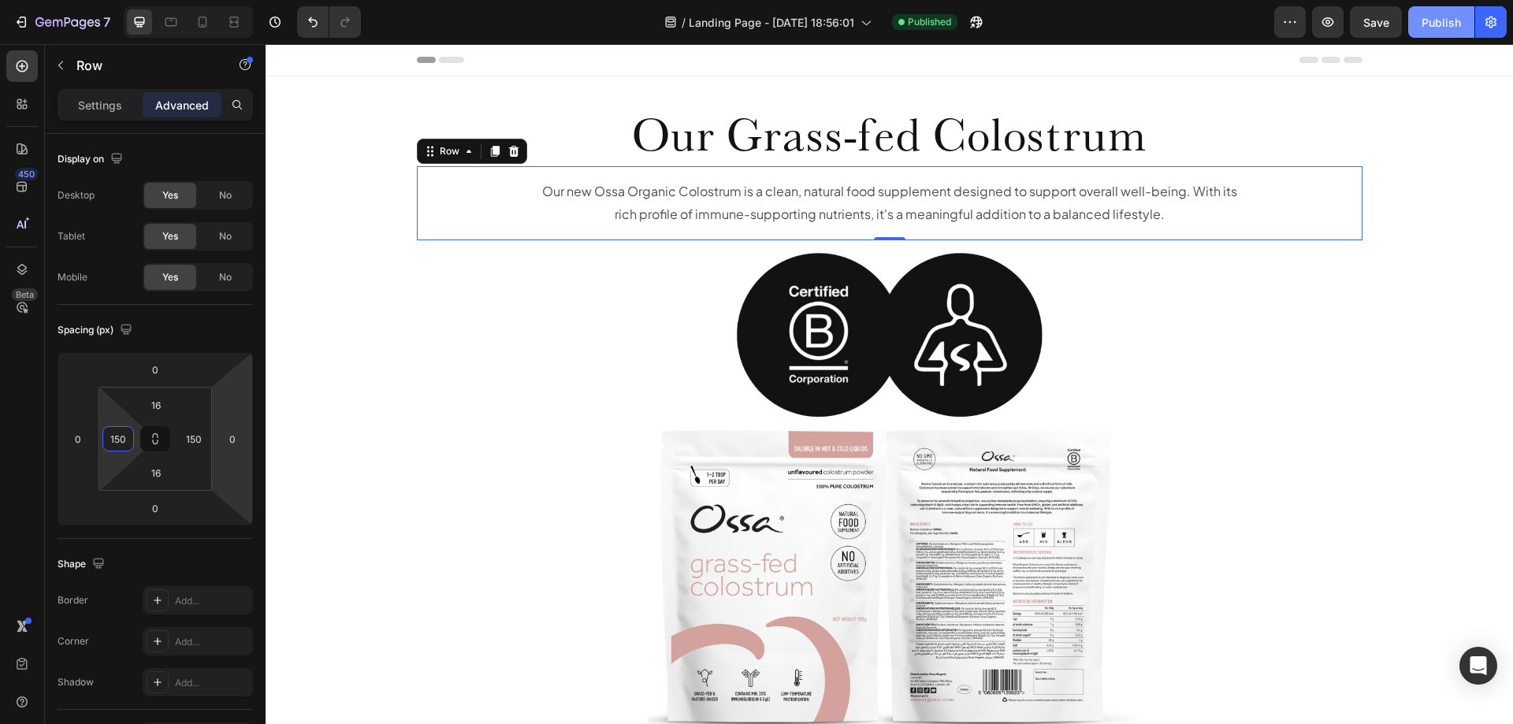
type input "150"
click at [1434, 25] on div "Publish" at bounding box center [1441, 22] width 39 height 17
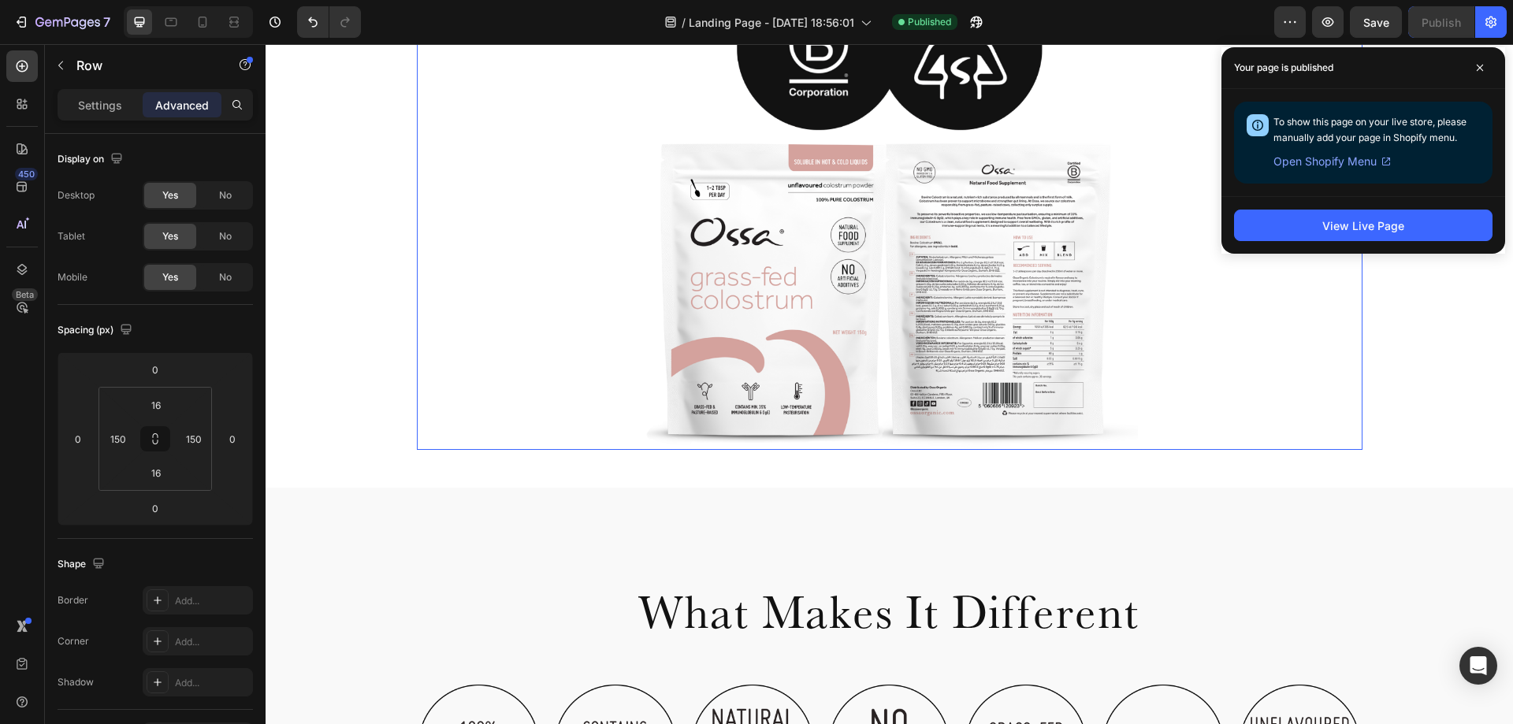
scroll to position [315, 0]
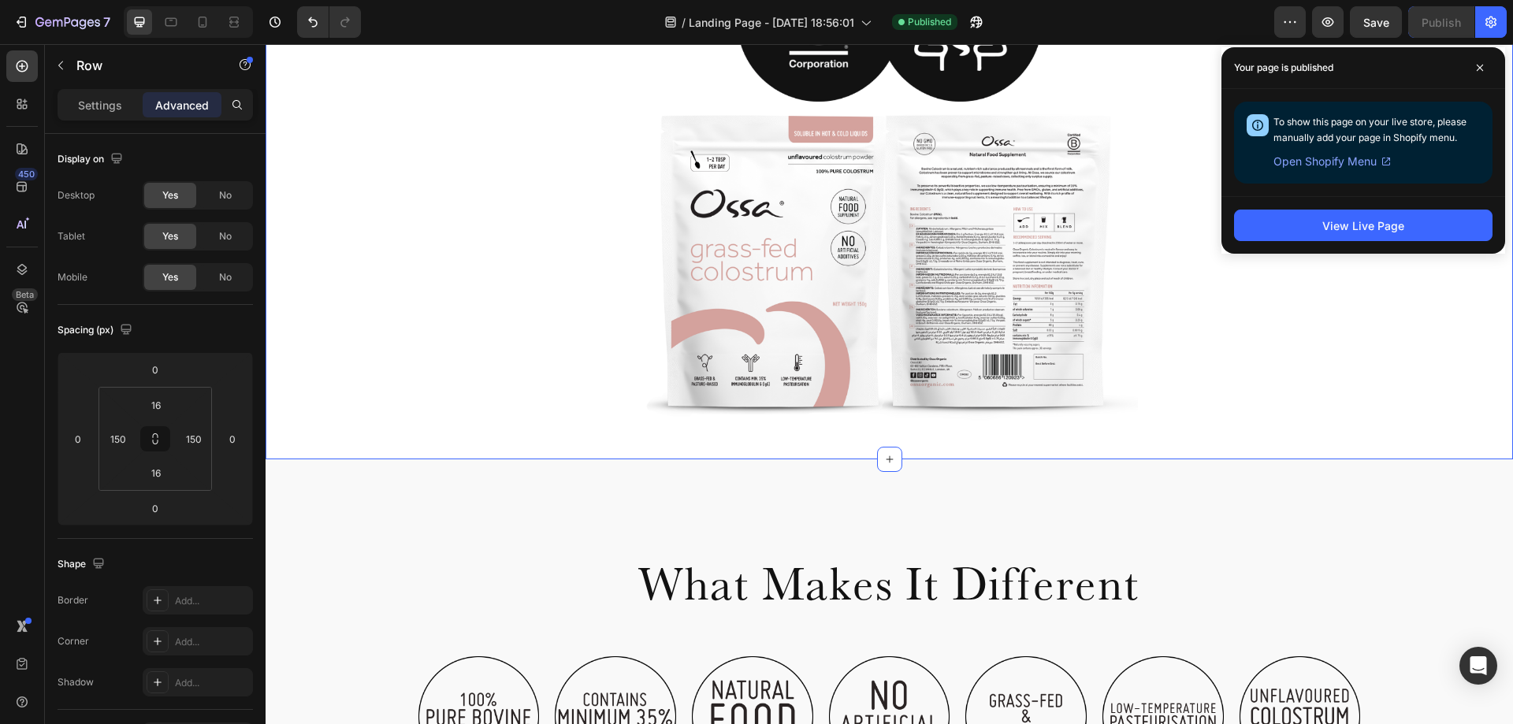
click at [365, 404] on div "Our Grass-fed Colostrum Heading Our new Ossa Organic Colostrum is a clean, natu…" at bounding box center [890, 110] width 1248 height 648
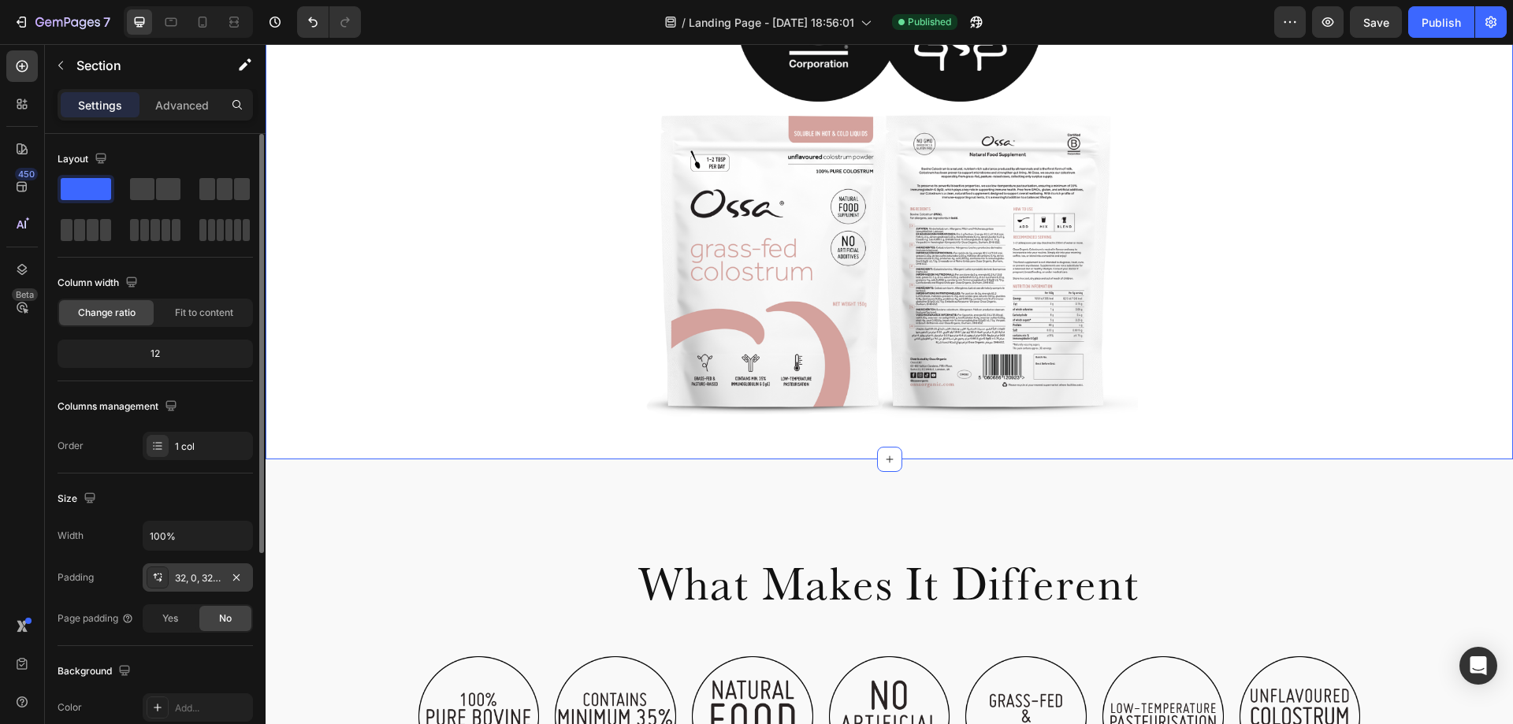
click at [192, 577] on div "32, 0, 32, 0" at bounding box center [198, 578] width 46 height 14
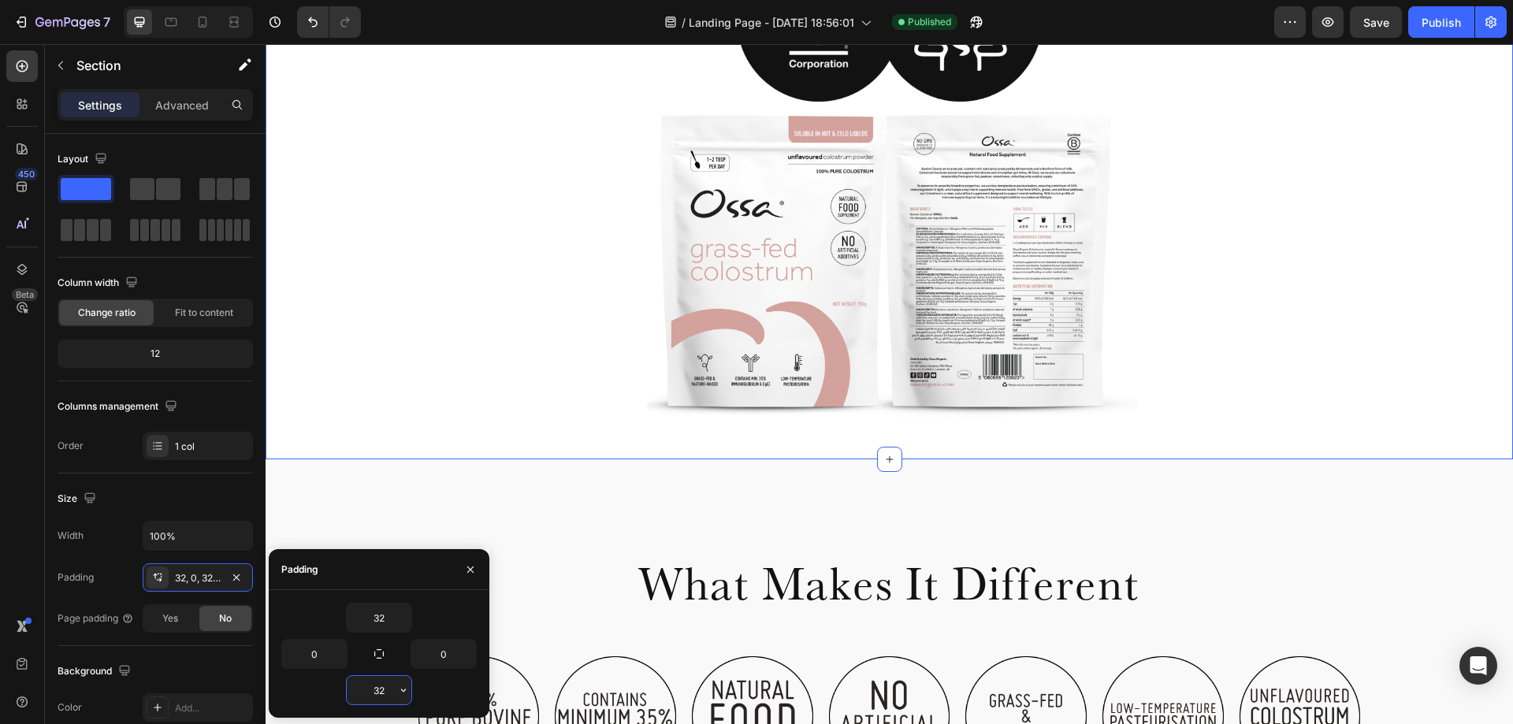
click at [381, 684] on input "32" at bounding box center [379, 690] width 65 height 28
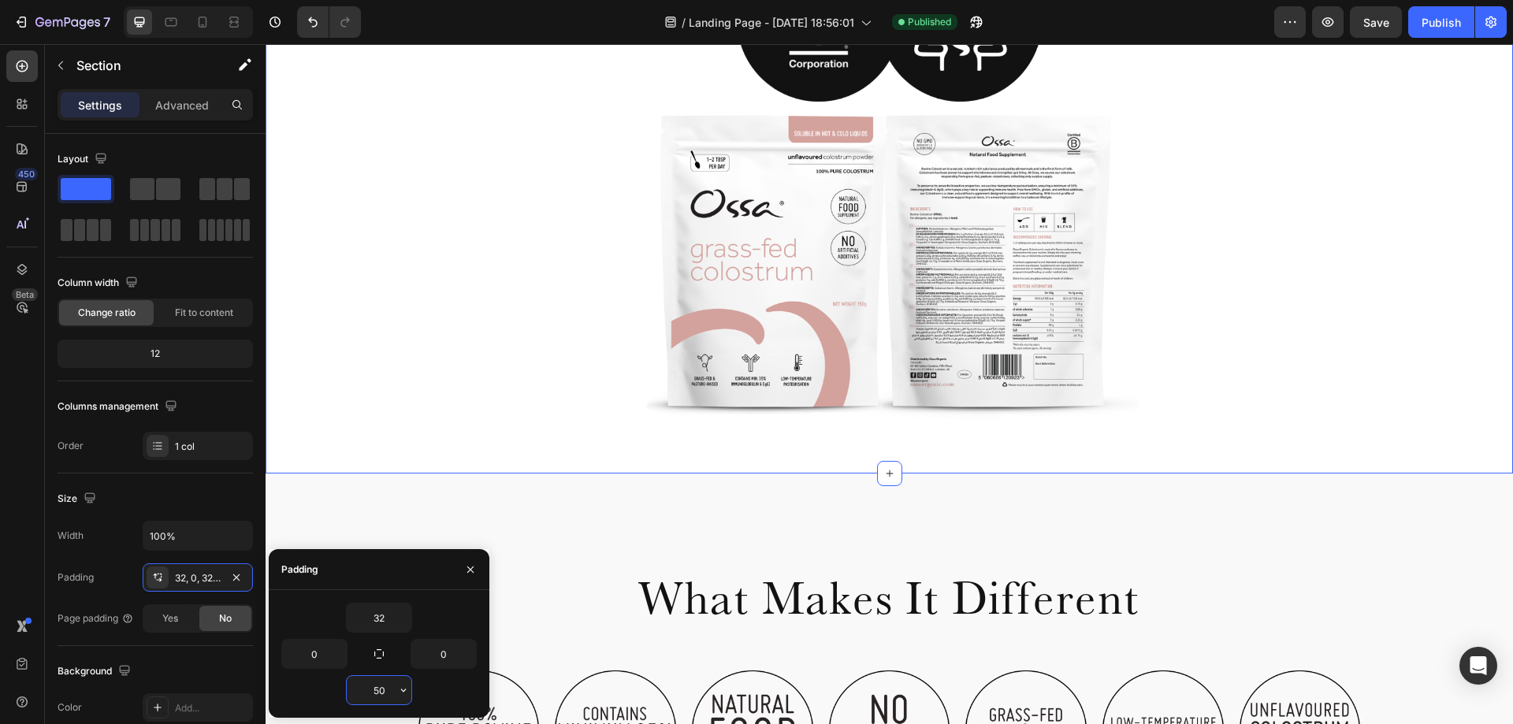
type input "50"
click at [381, 675] on div "50" at bounding box center [379, 690] width 66 height 30
click at [1434, 32] on button "Publish" at bounding box center [1441, 22] width 66 height 32
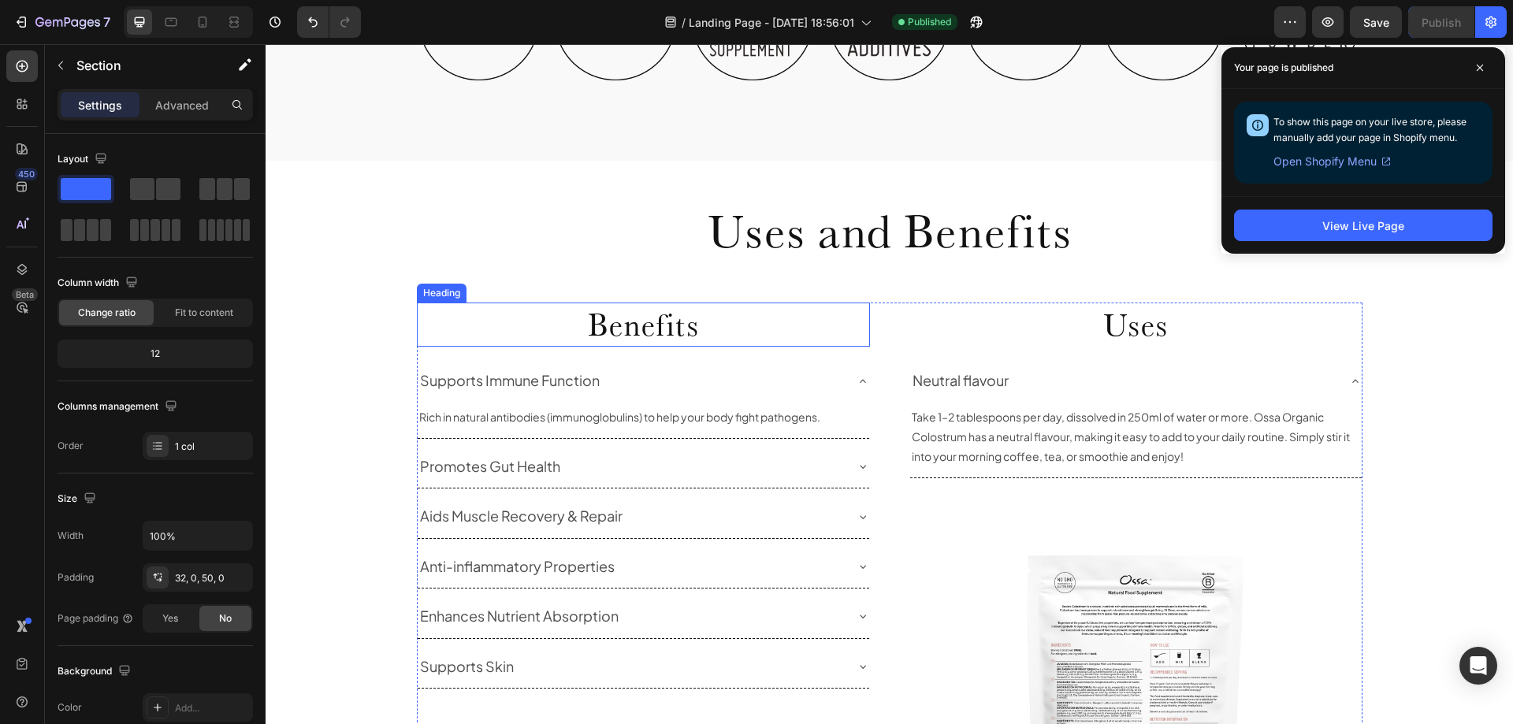
scroll to position [1025, 0]
click at [426, 280] on div "Uses and Benefits Heading Row" at bounding box center [890, 246] width 946 height 117
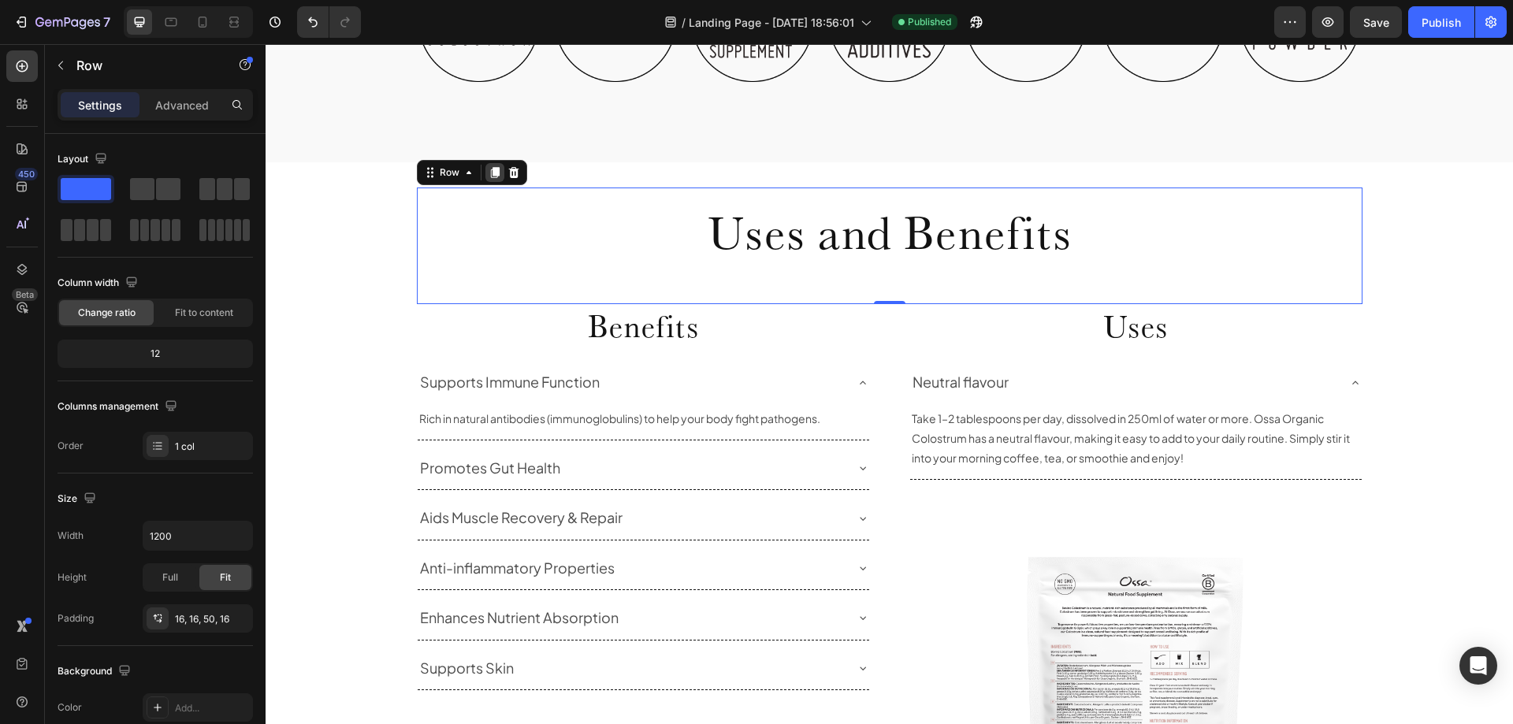
click at [489, 173] on icon at bounding box center [495, 172] width 13 height 13
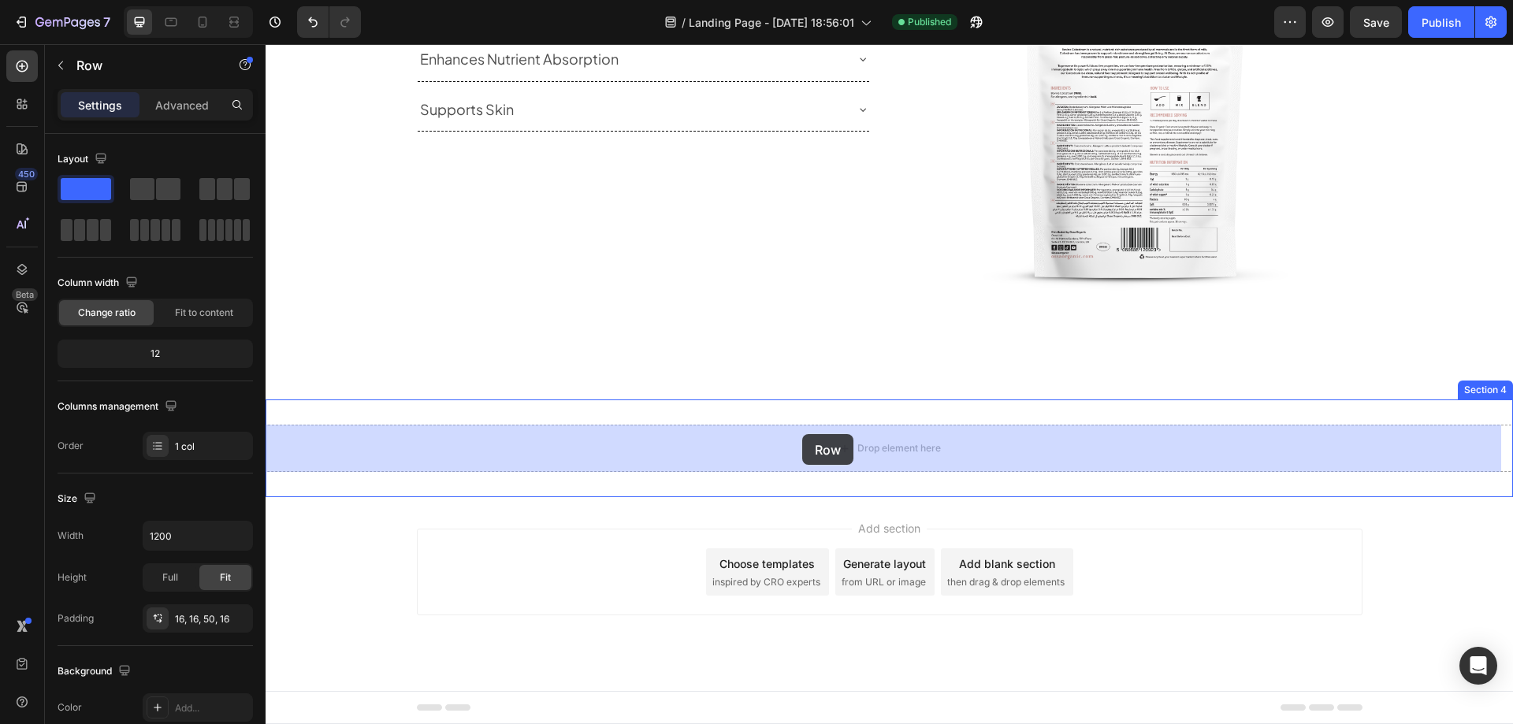
drag, startPoint x: 421, startPoint y: 289, endPoint x: 797, endPoint y: 424, distance: 399.4
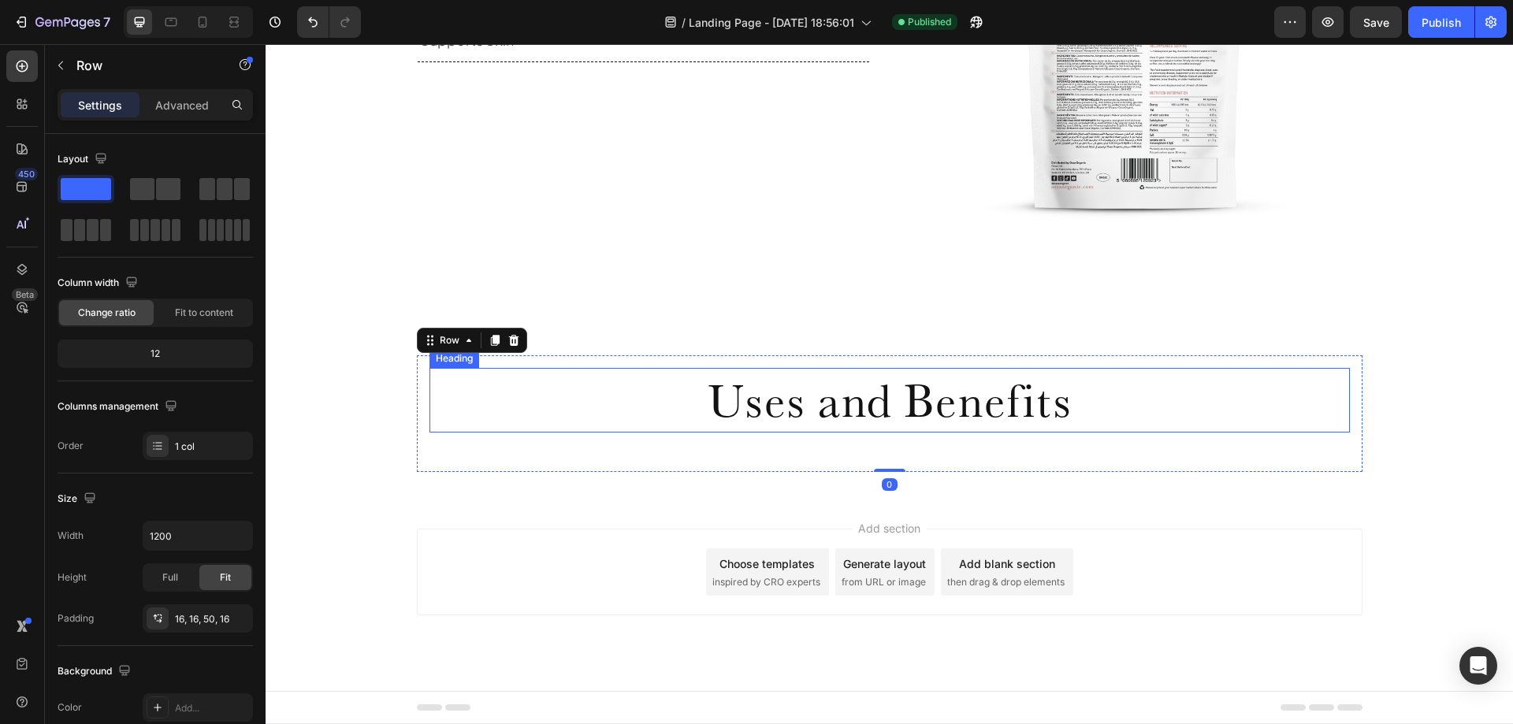
scroll to position [1583, 0]
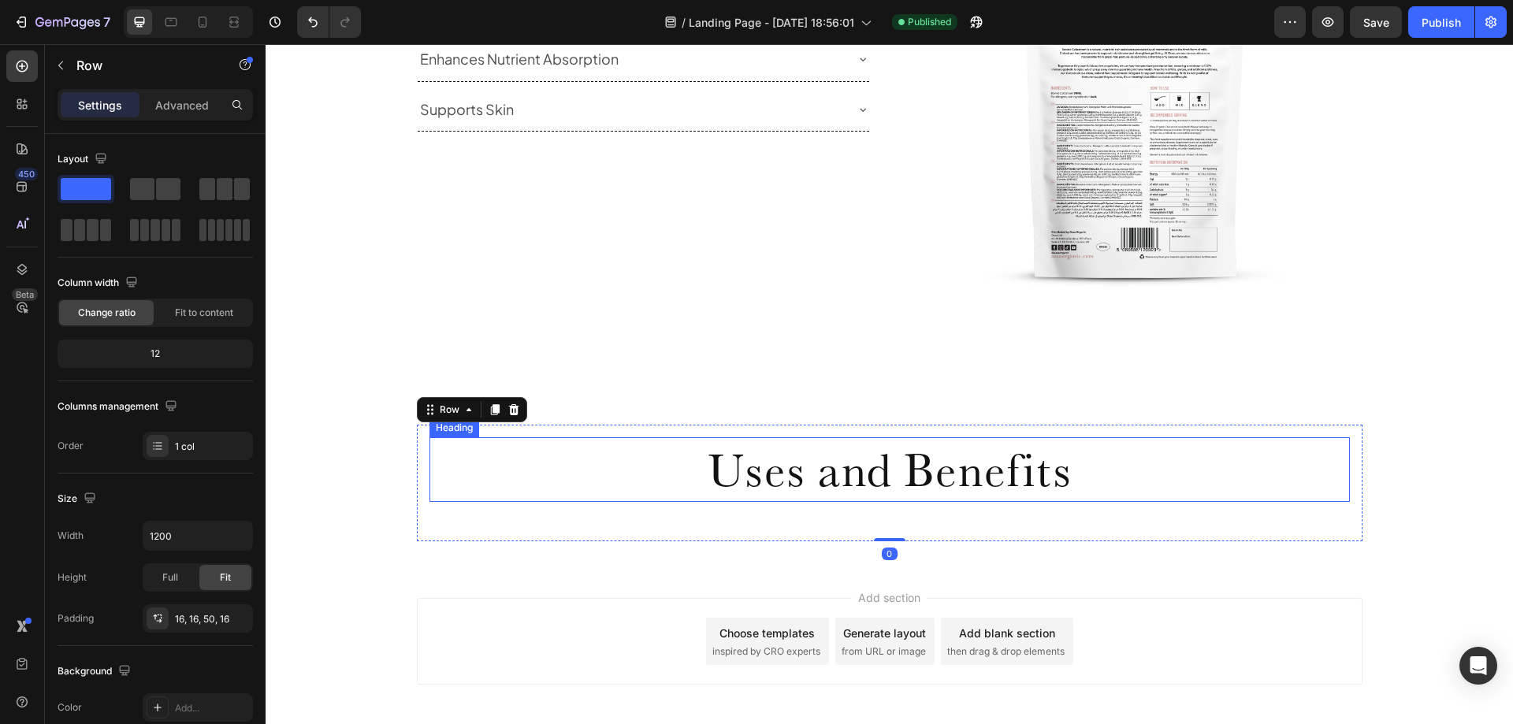
click at [734, 466] on h2 "Uses and Benefits" at bounding box center [890, 469] width 921 height 65
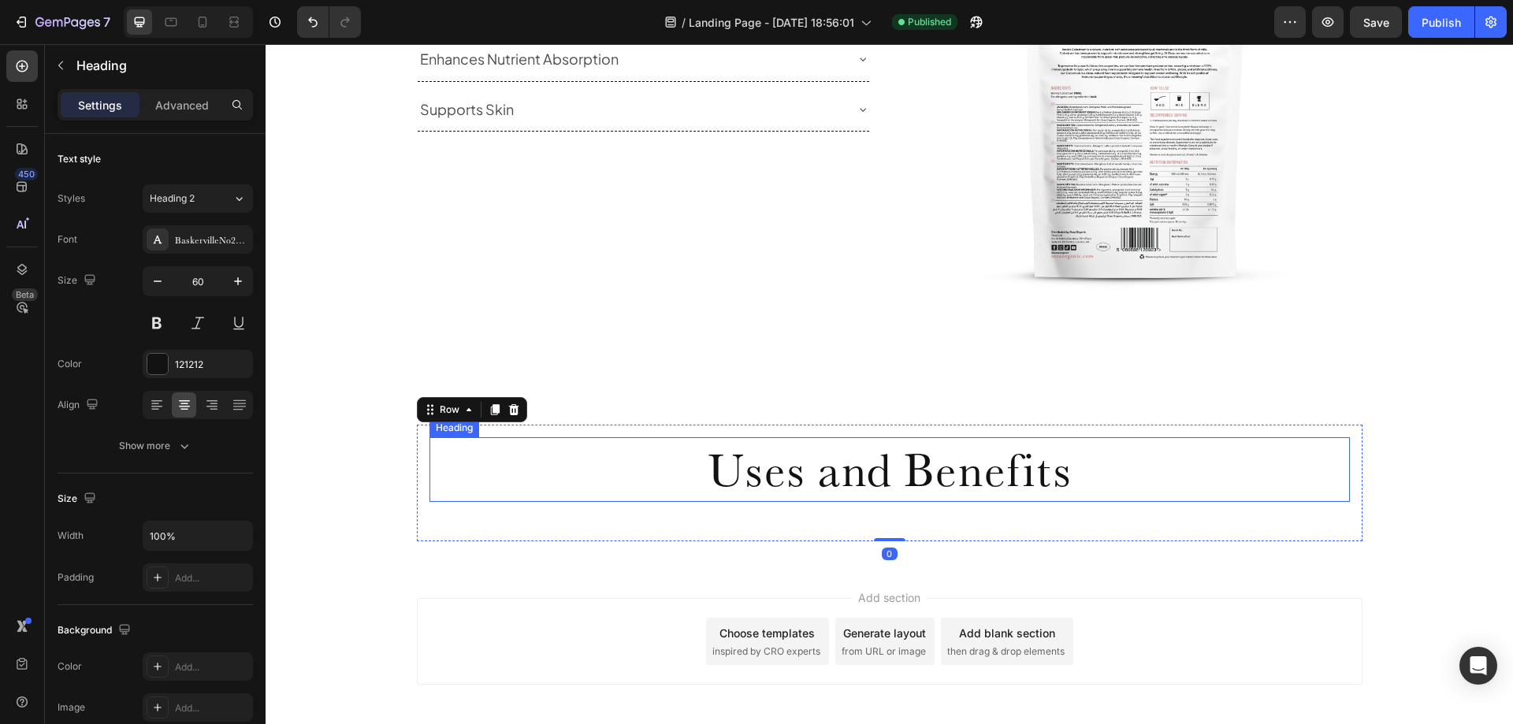
click at [734, 466] on h2 "Uses and Benefits" at bounding box center [890, 469] width 921 height 65
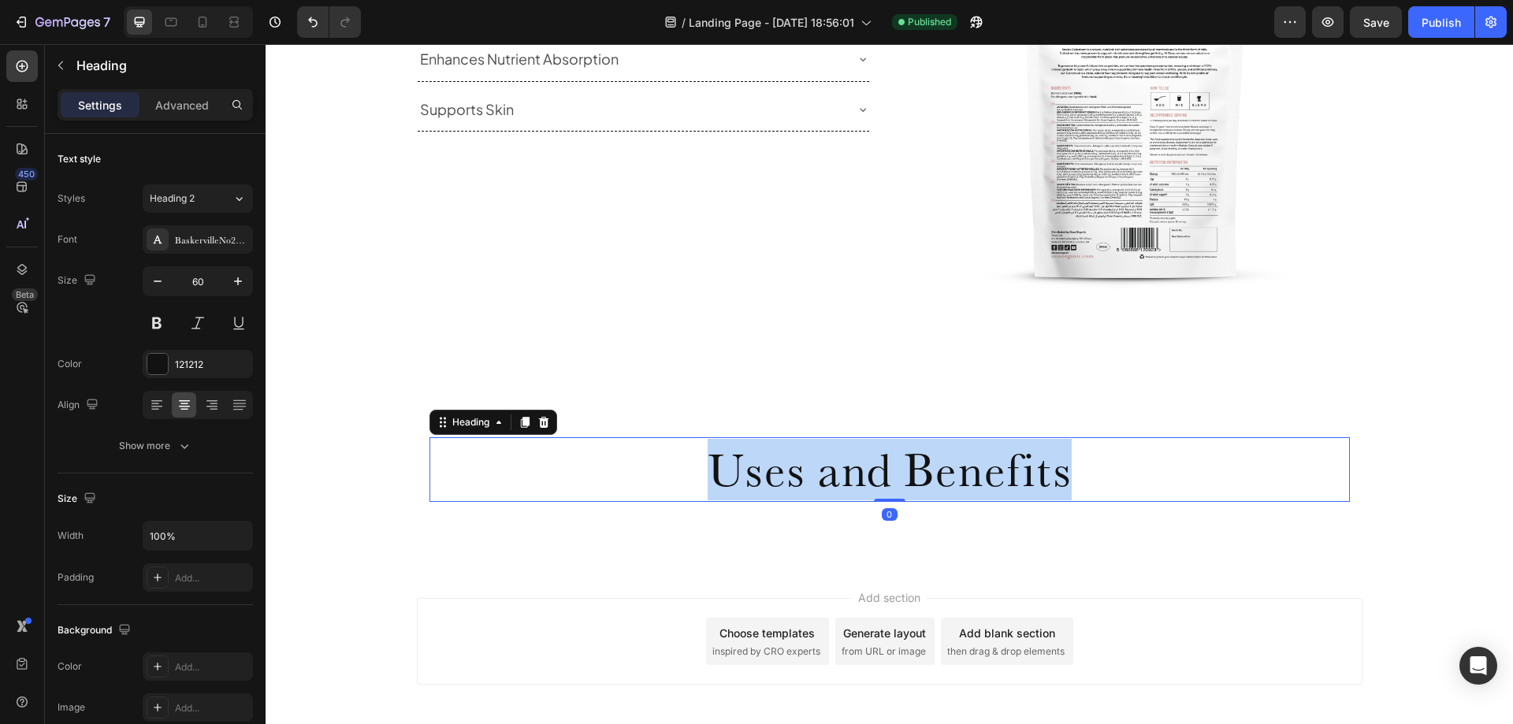
click at [734, 466] on p "Uses and Benefits" at bounding box center [889, 469] width 917 height 61
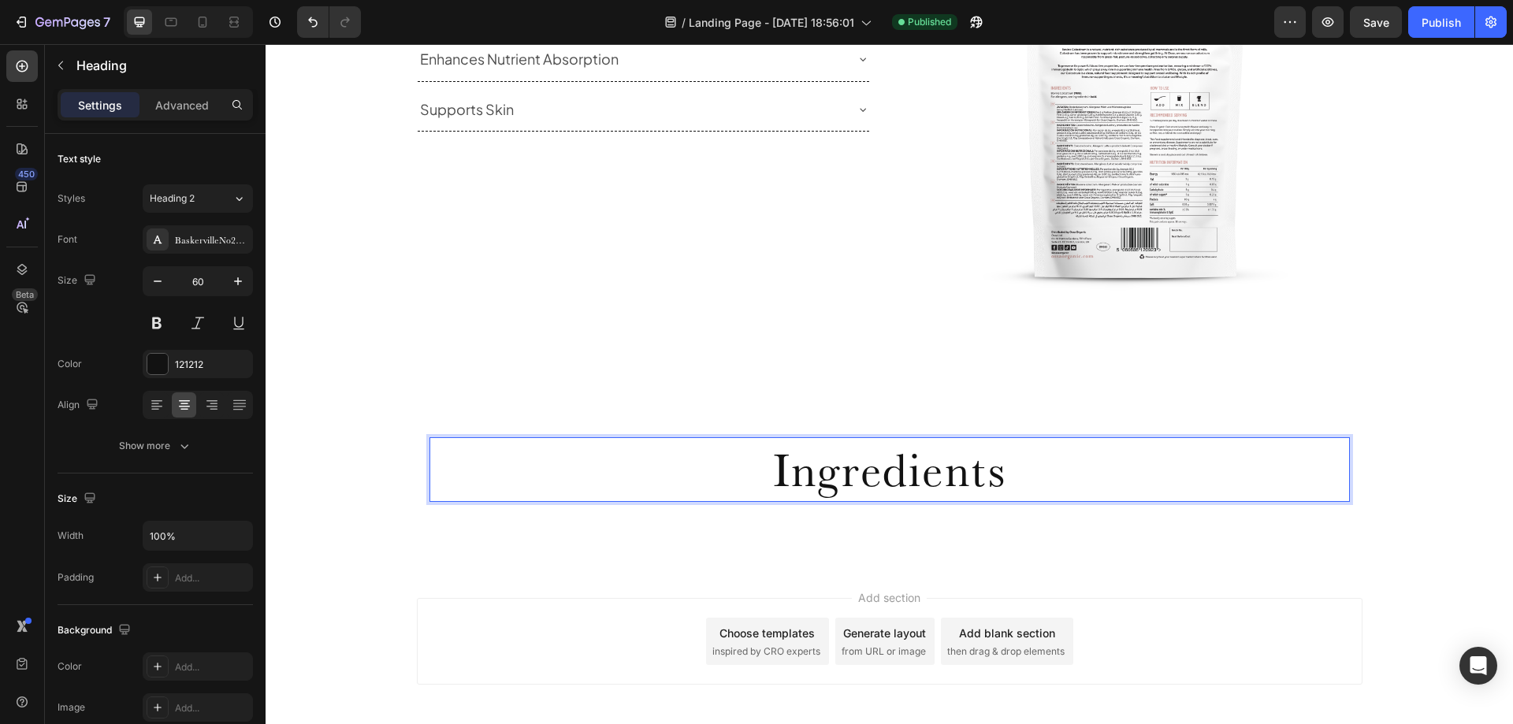
click at [633, 496] on p "Ingredients" at bounding box center [889, 469] width 917 height 61
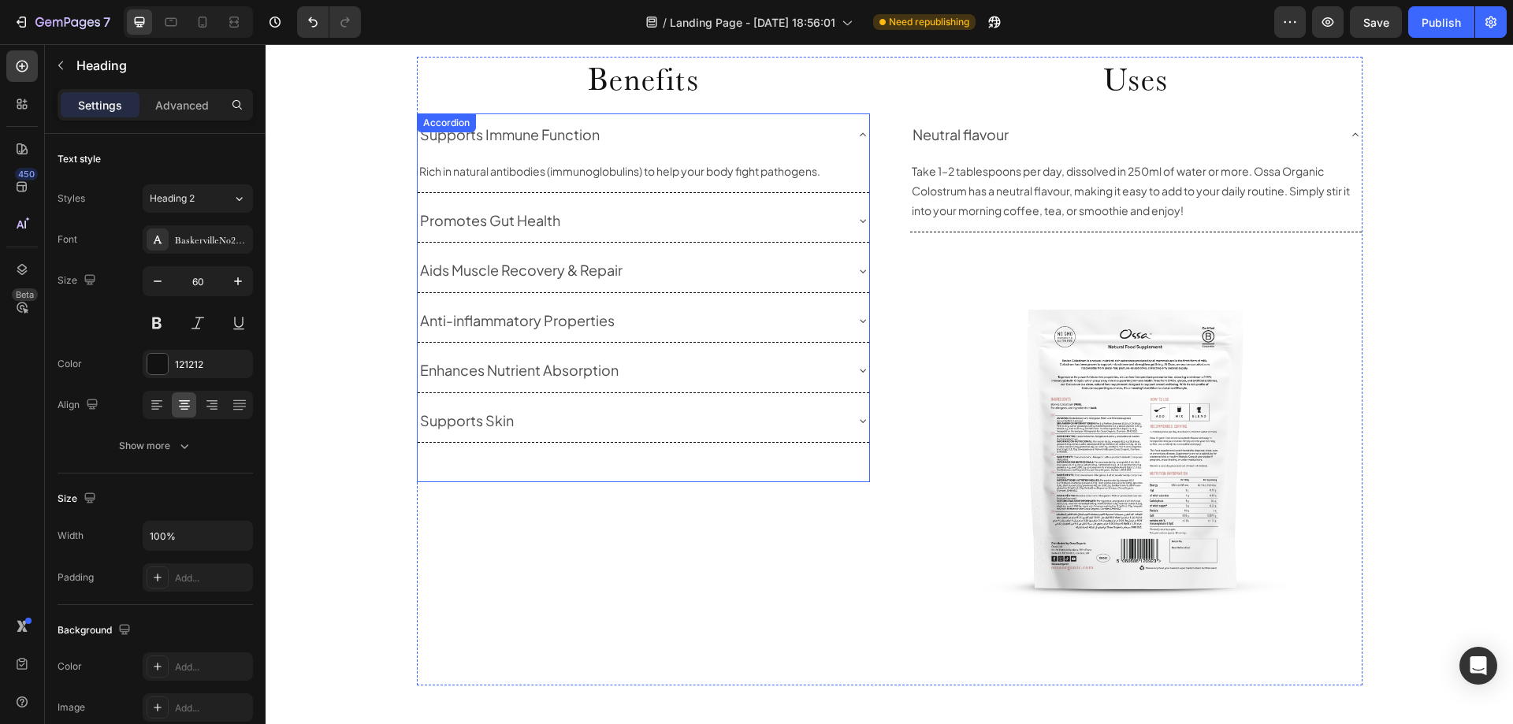
scroll to position [1268, 0]
click at [722, 142] on div "Supports Immune Function" at bounding box center [631, 139] width 426 height 30
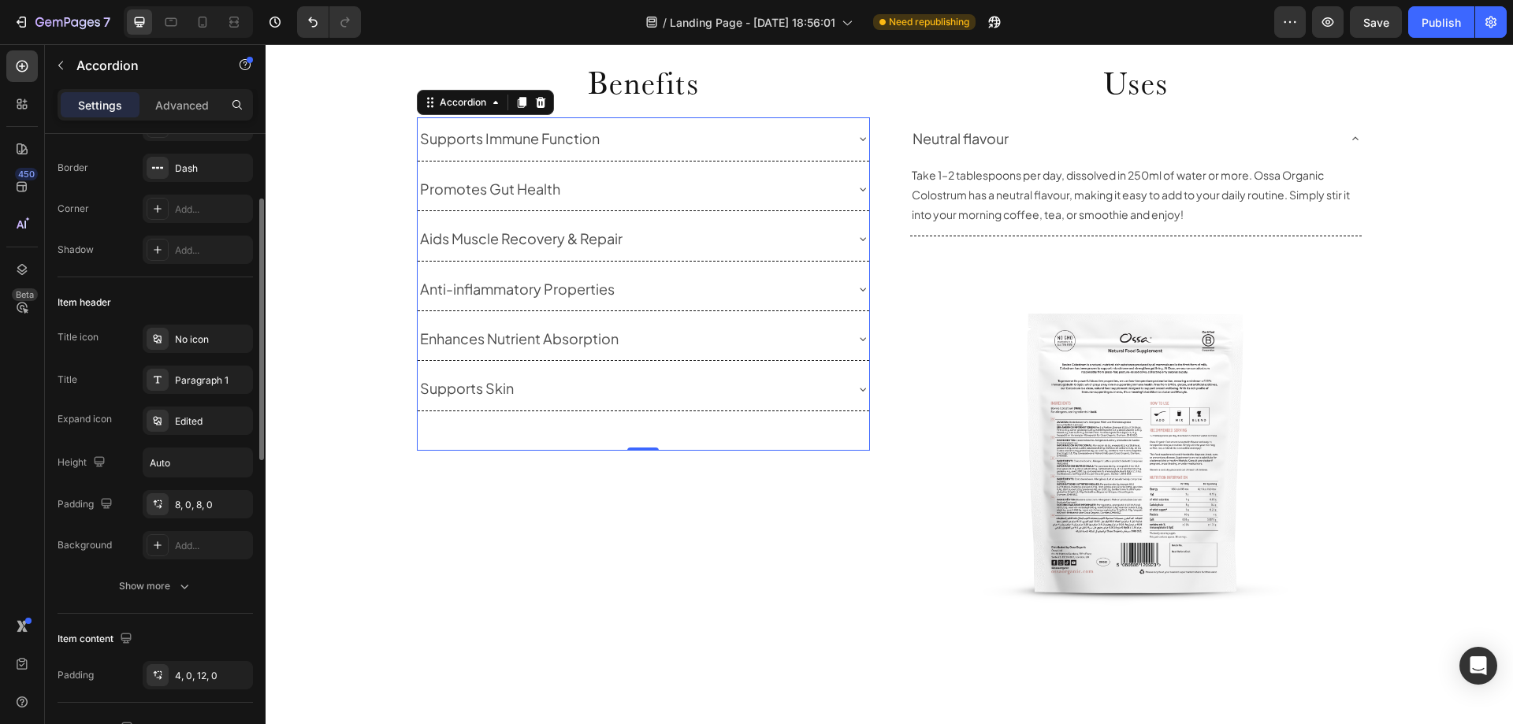
scroll to position [236, 0]
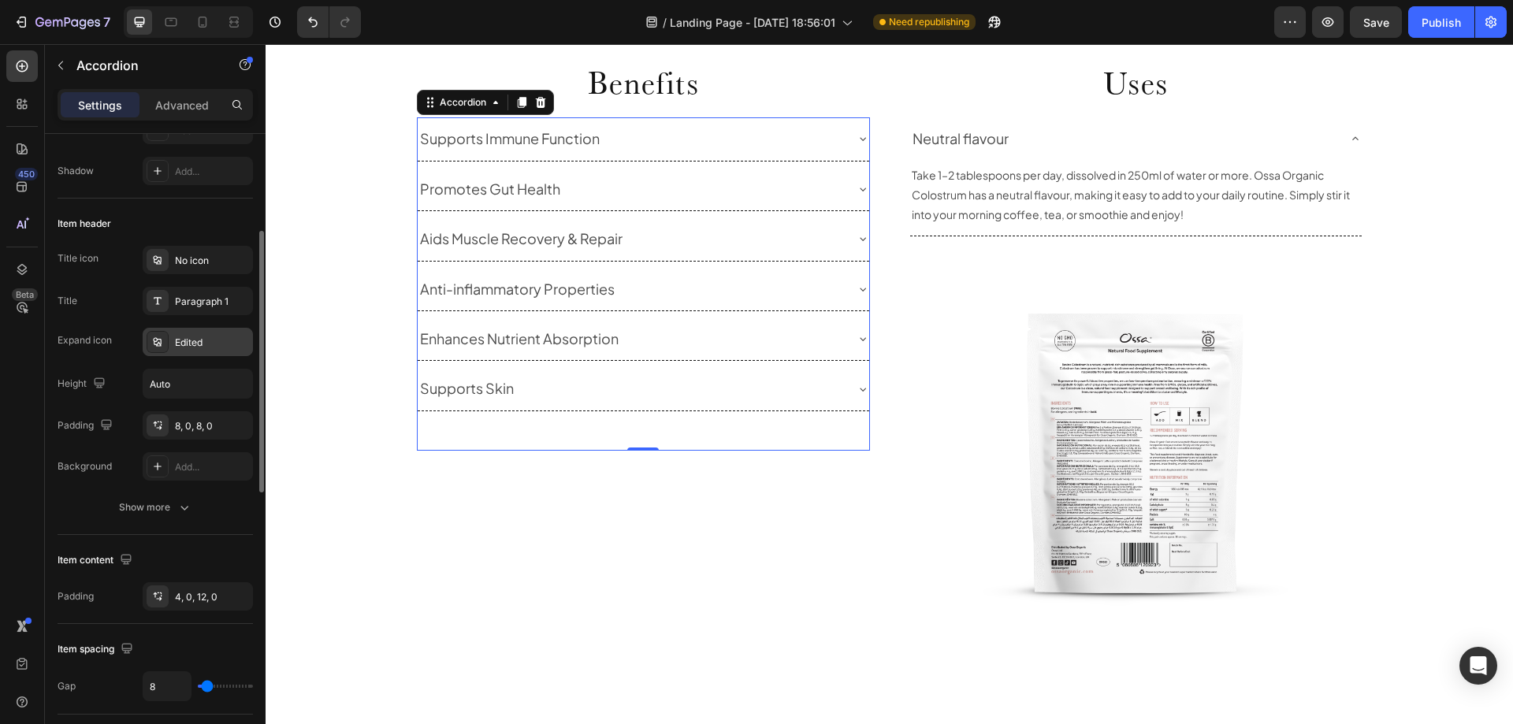
click at [218, 337] on div "Edited" at bounding box center [212, 343] width 74 height 14
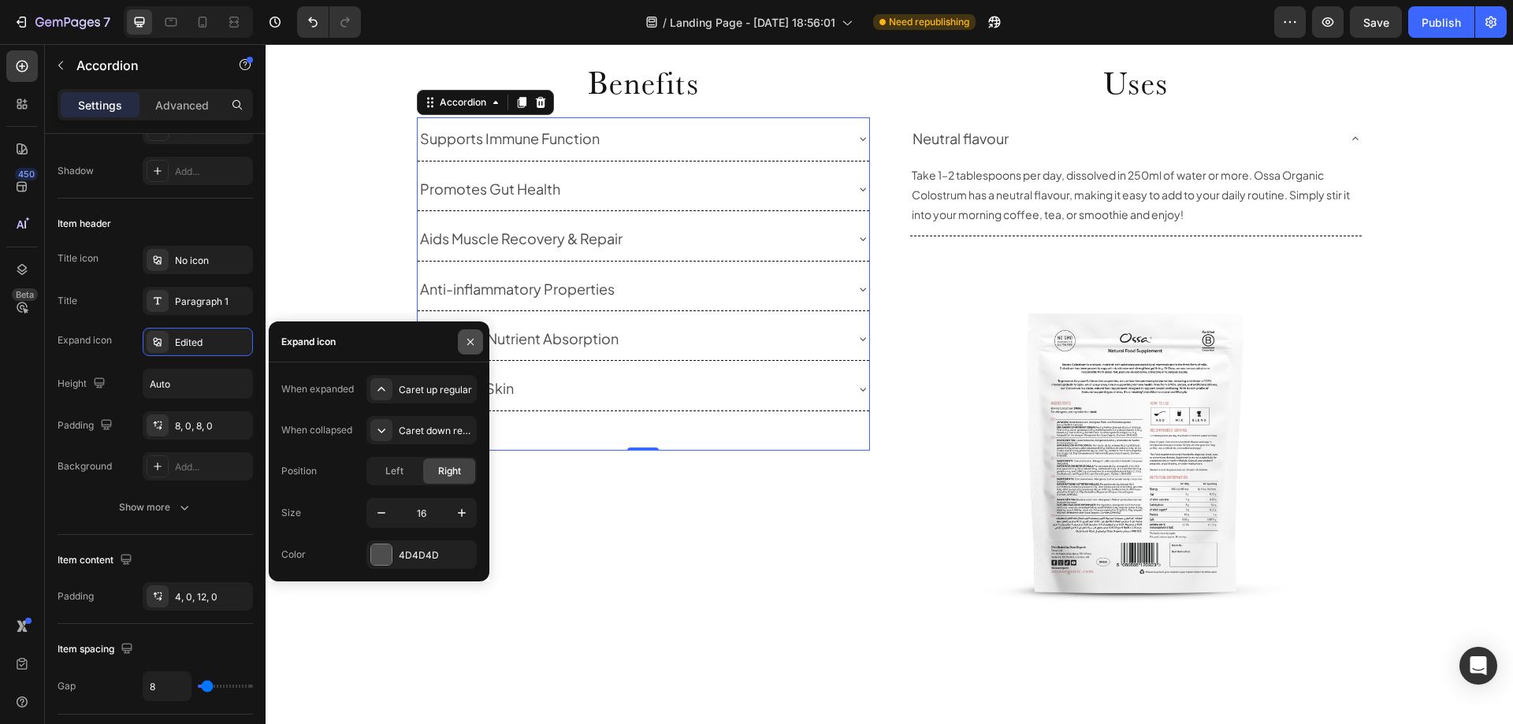
click at [478, 340] on button "button" at bounding box center [470, 341] width 25 height 25
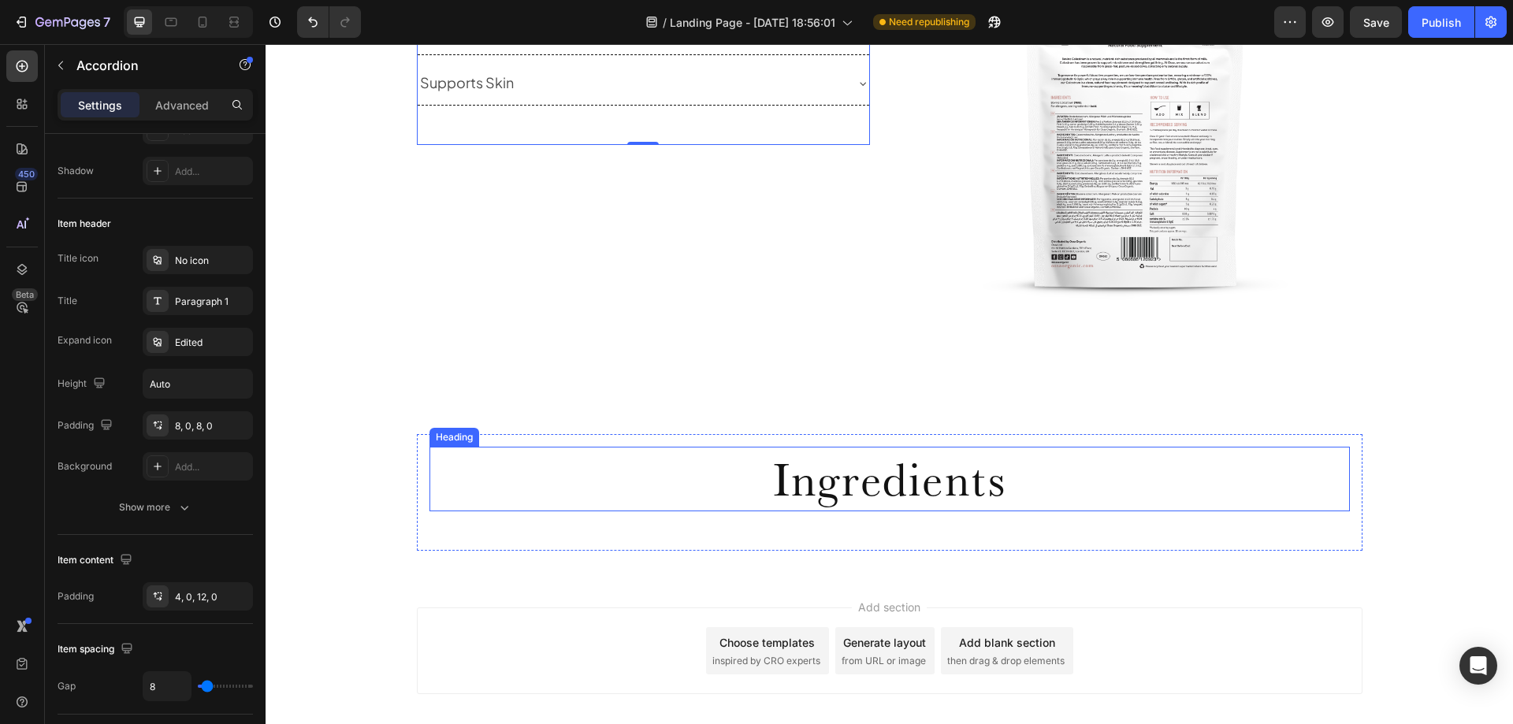
scroll to position [1653, 0]
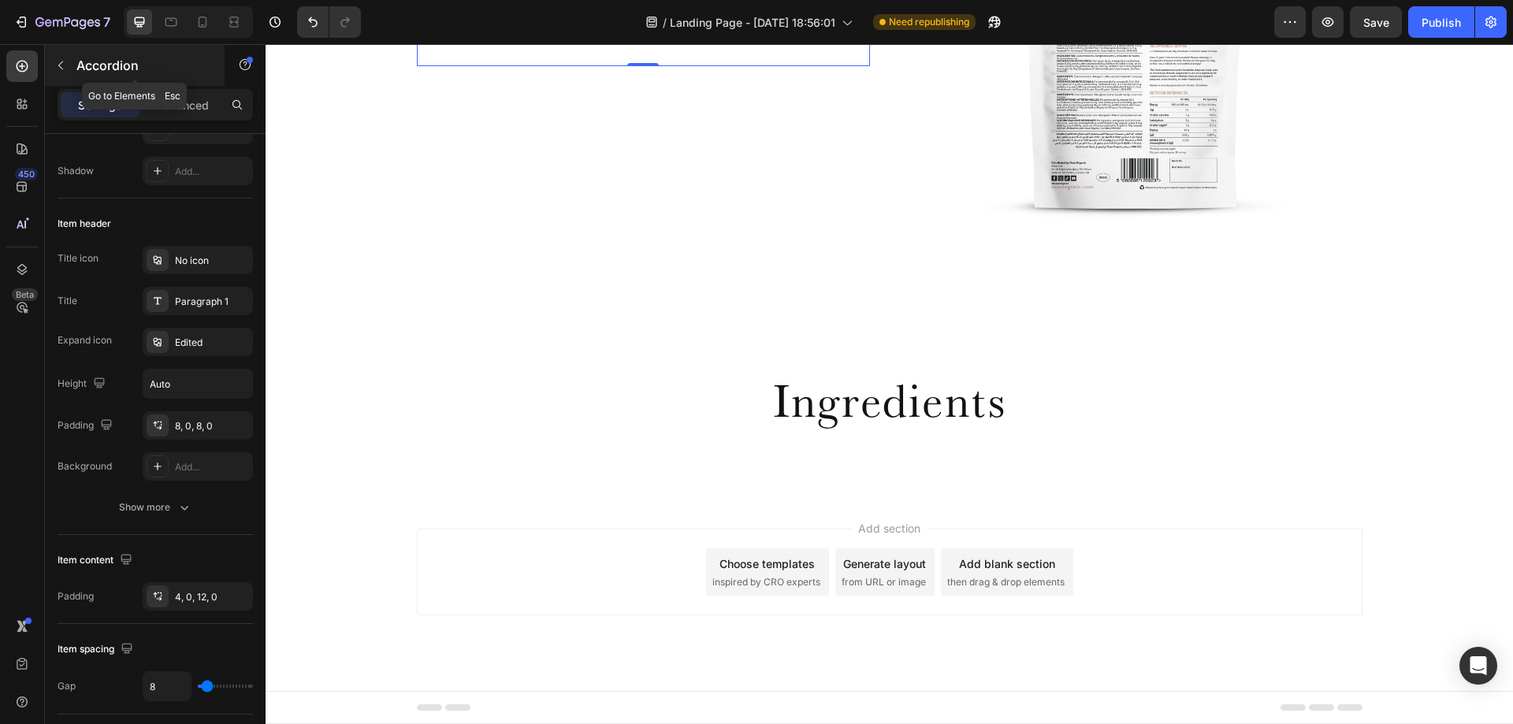
click at [54, 75] on button "button" at bounding box center [60, 65] width 25 height 25
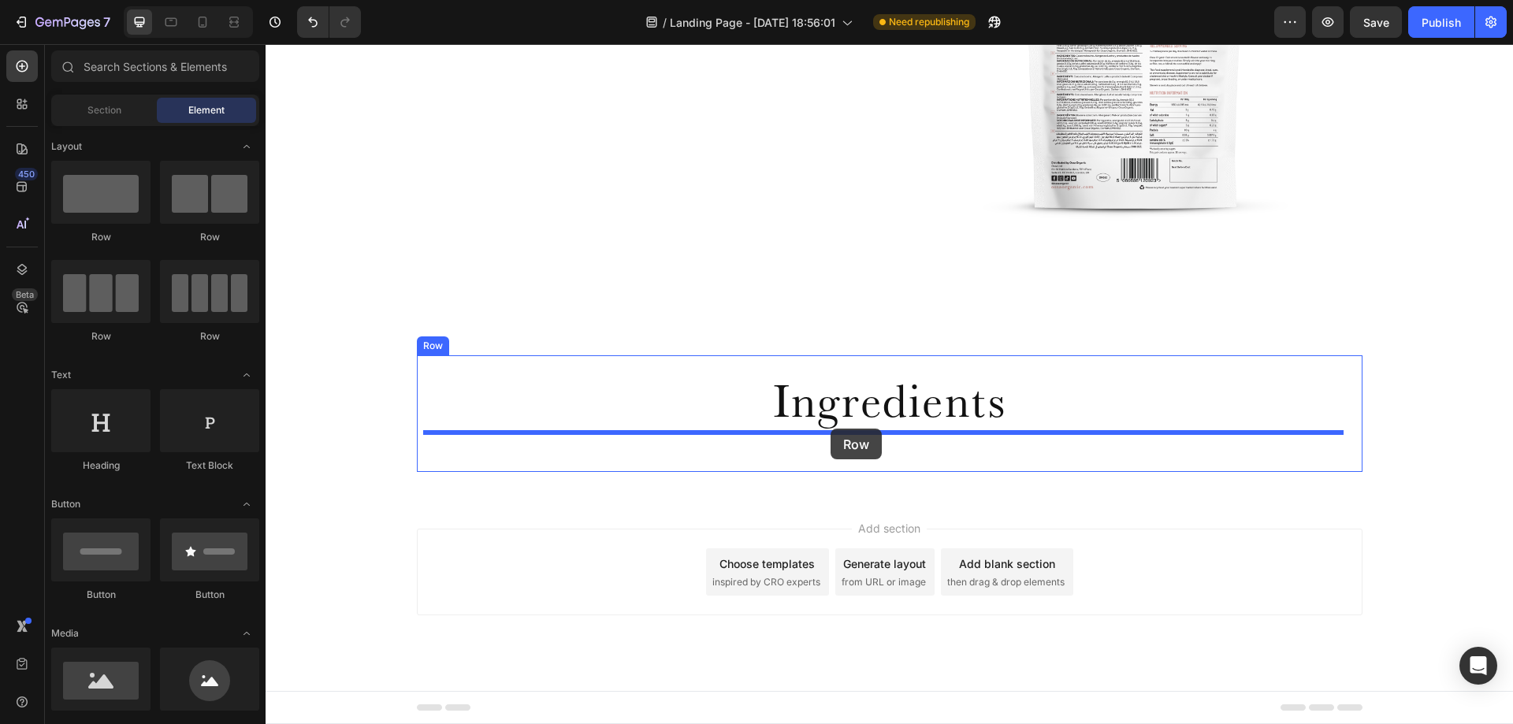
drag, startPoint x: 375, startPoint y: 265, endPoint x: 831, endPoint y: 429, distance: 484.1
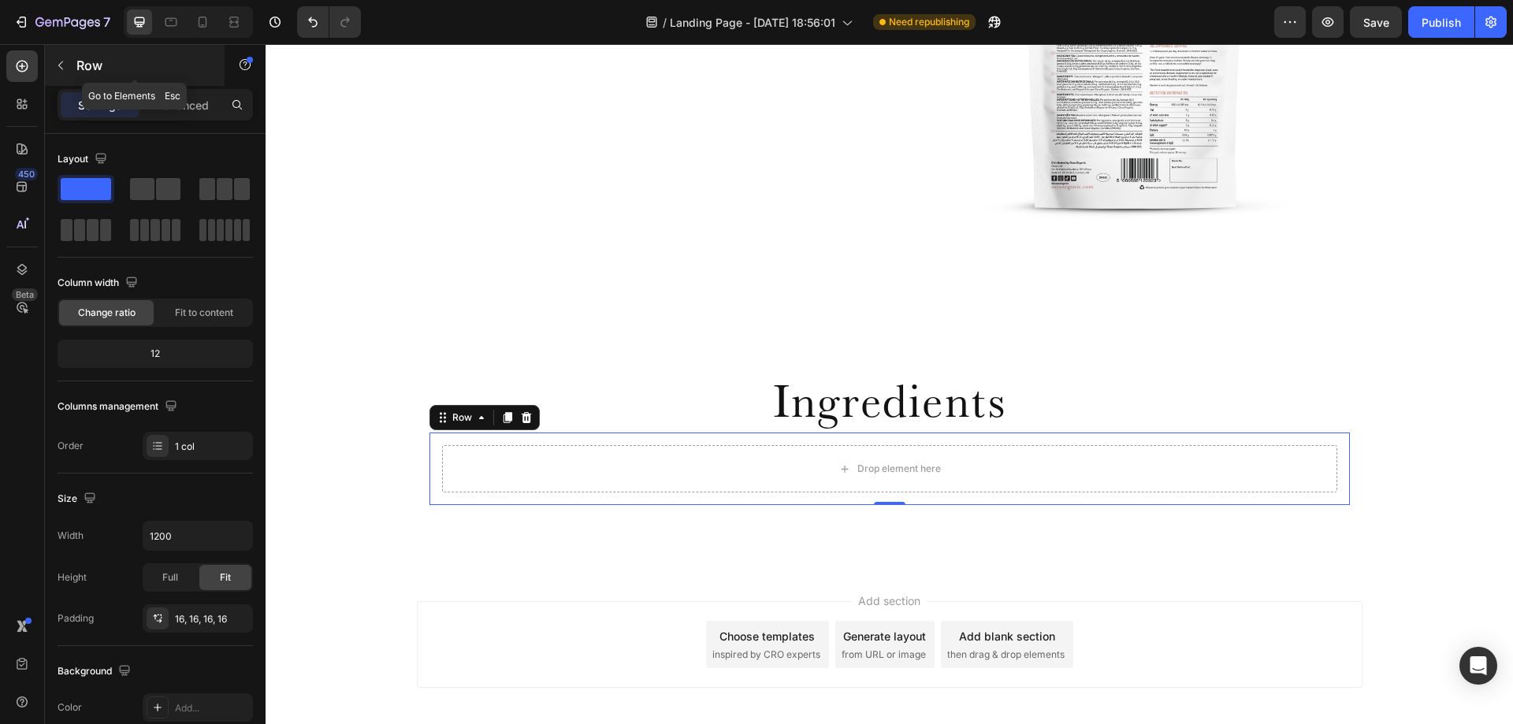
click at [54, 73] on button "button" at bounding box center [60, 65] width 25 height 25
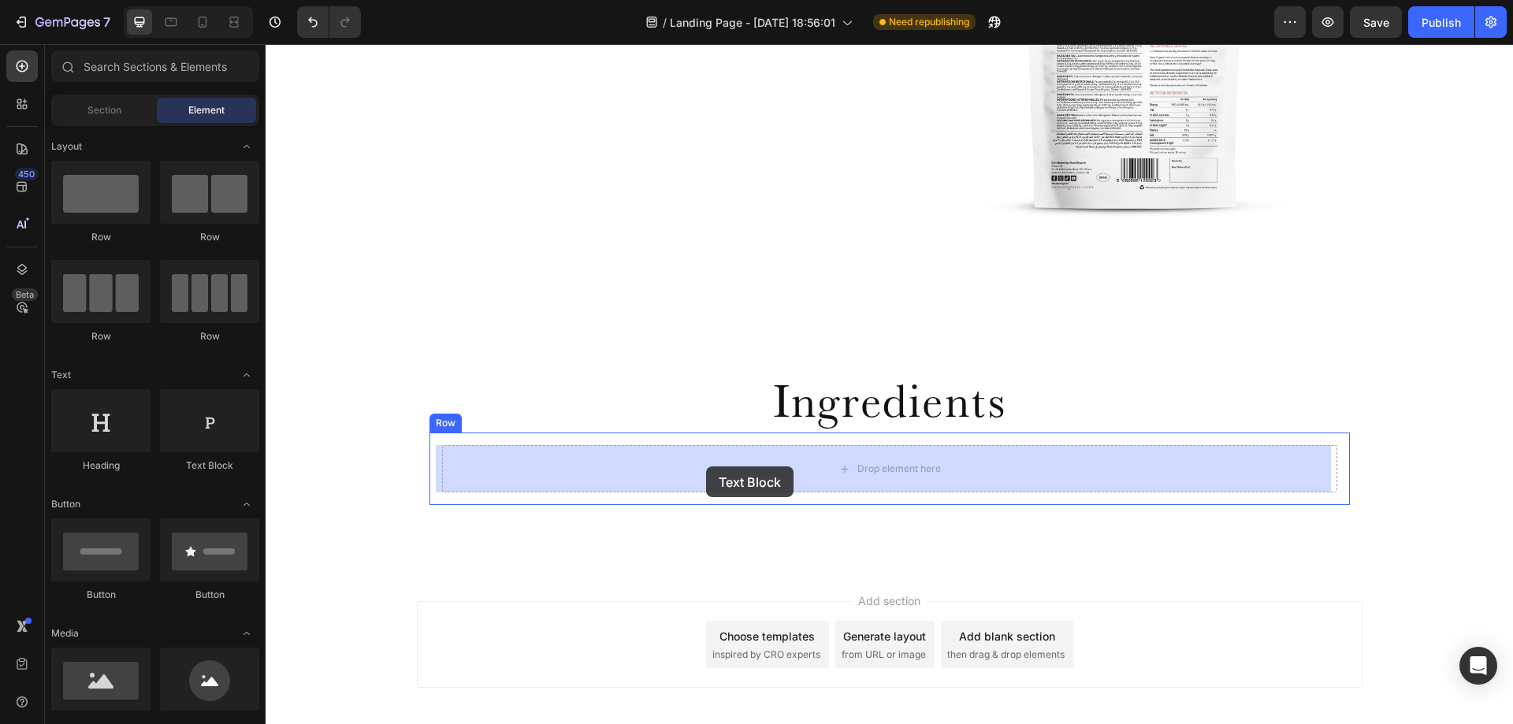
drag, startPoint x: 524, startPoint y: 485, endPoint x: 707, endPoint y: 465, distance: 183.9
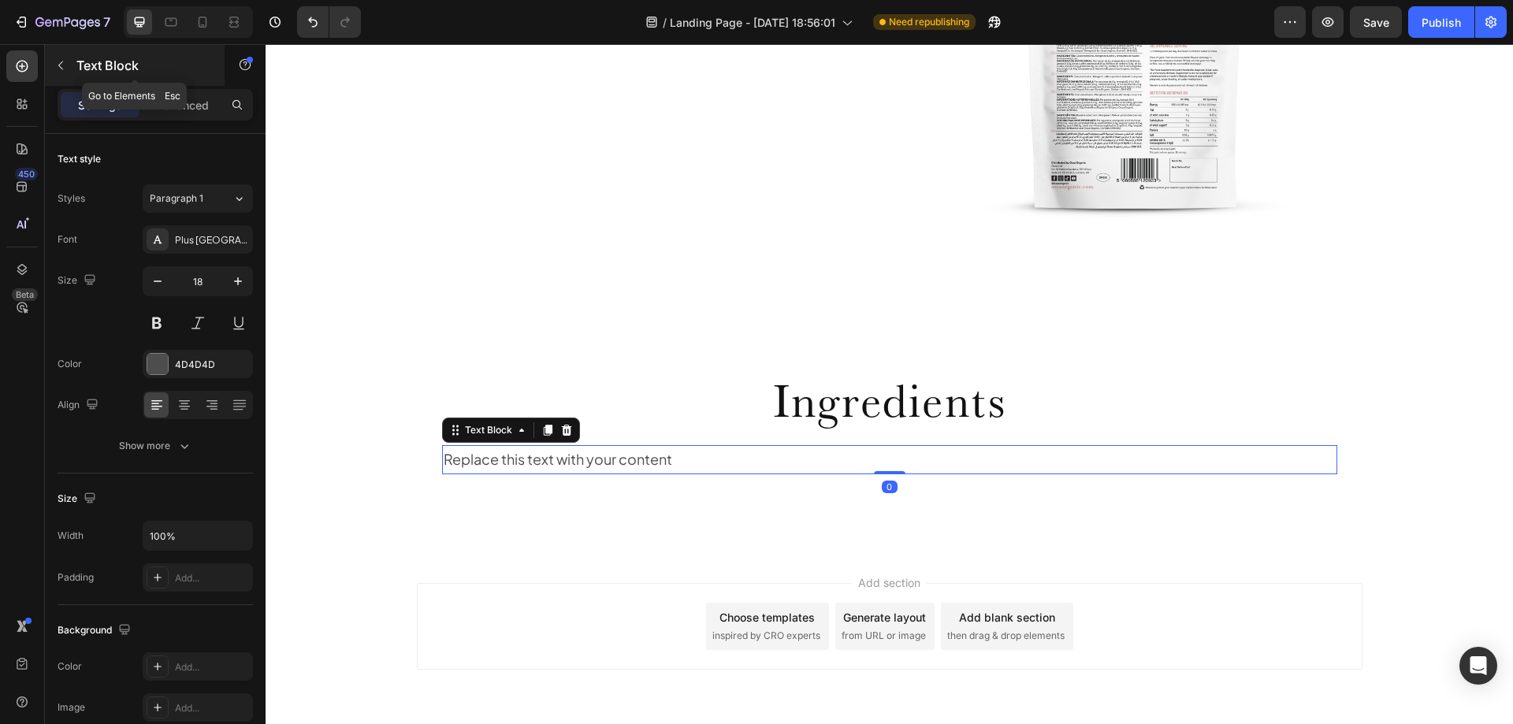
click at [59, 64] on icon "button" at bounding box center [60, 65] width 13 height 13
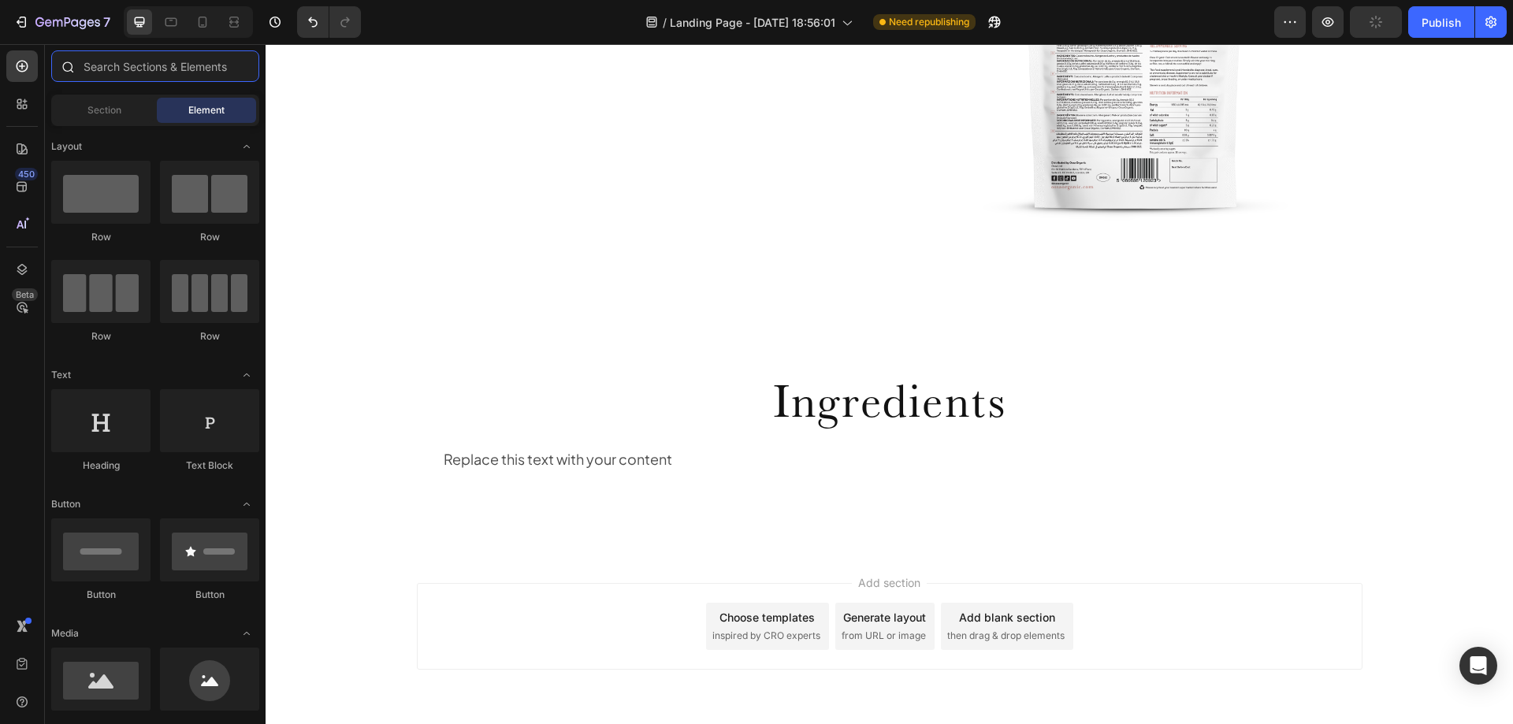
click at [107, 76] on input "text" at bounding box center [155, 66] width 208 height 32
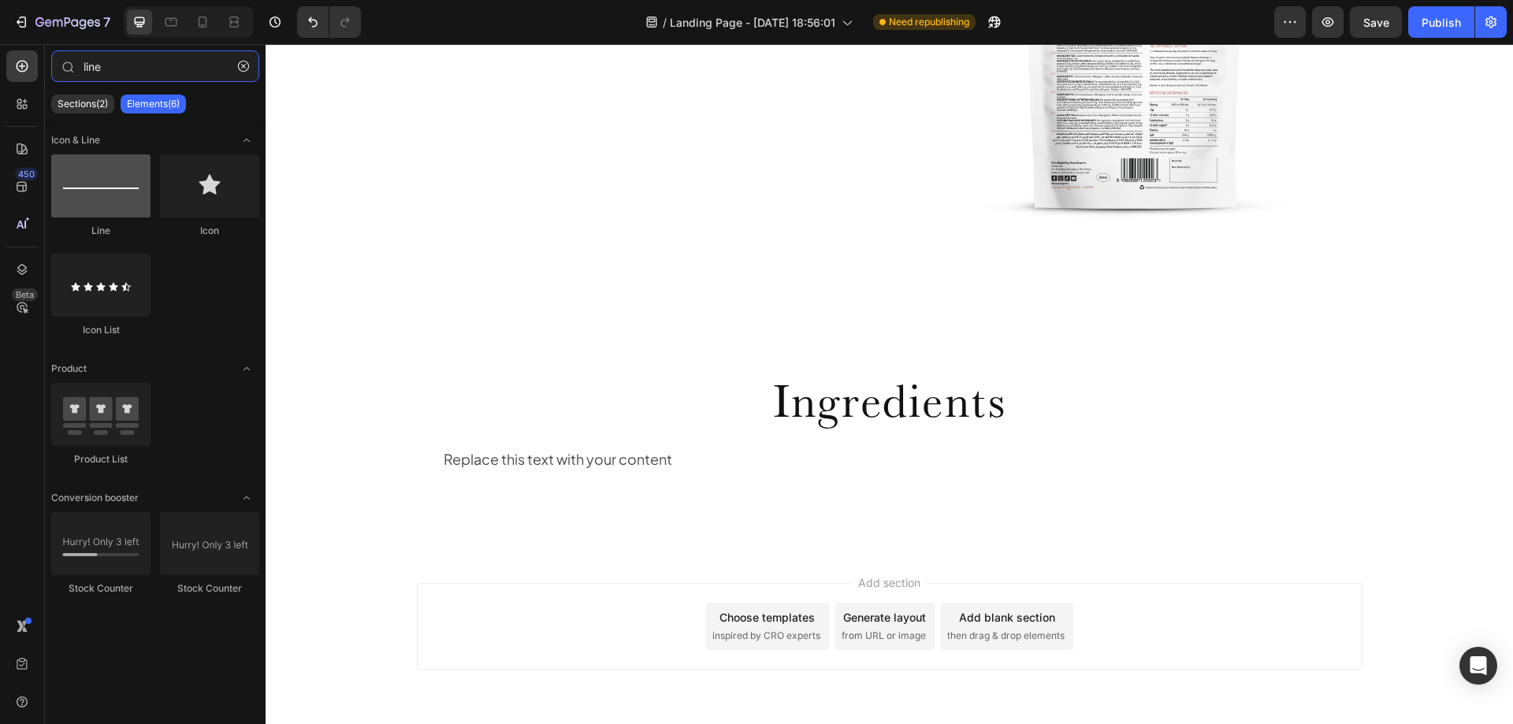
type input "line"
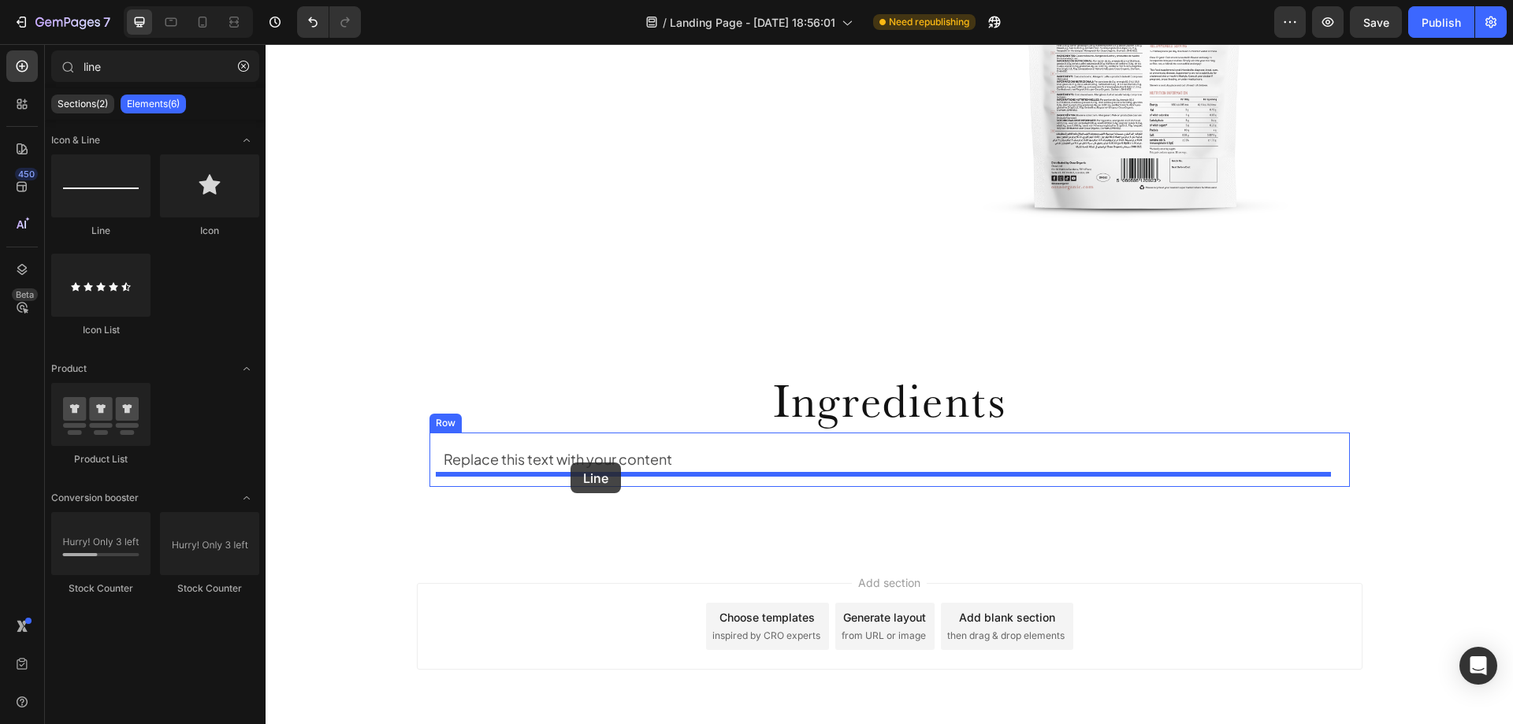
drag, startPoint x: 352, startPoint y: 236, endPoint x: 571, endPoint y: 463, distance: 314.9
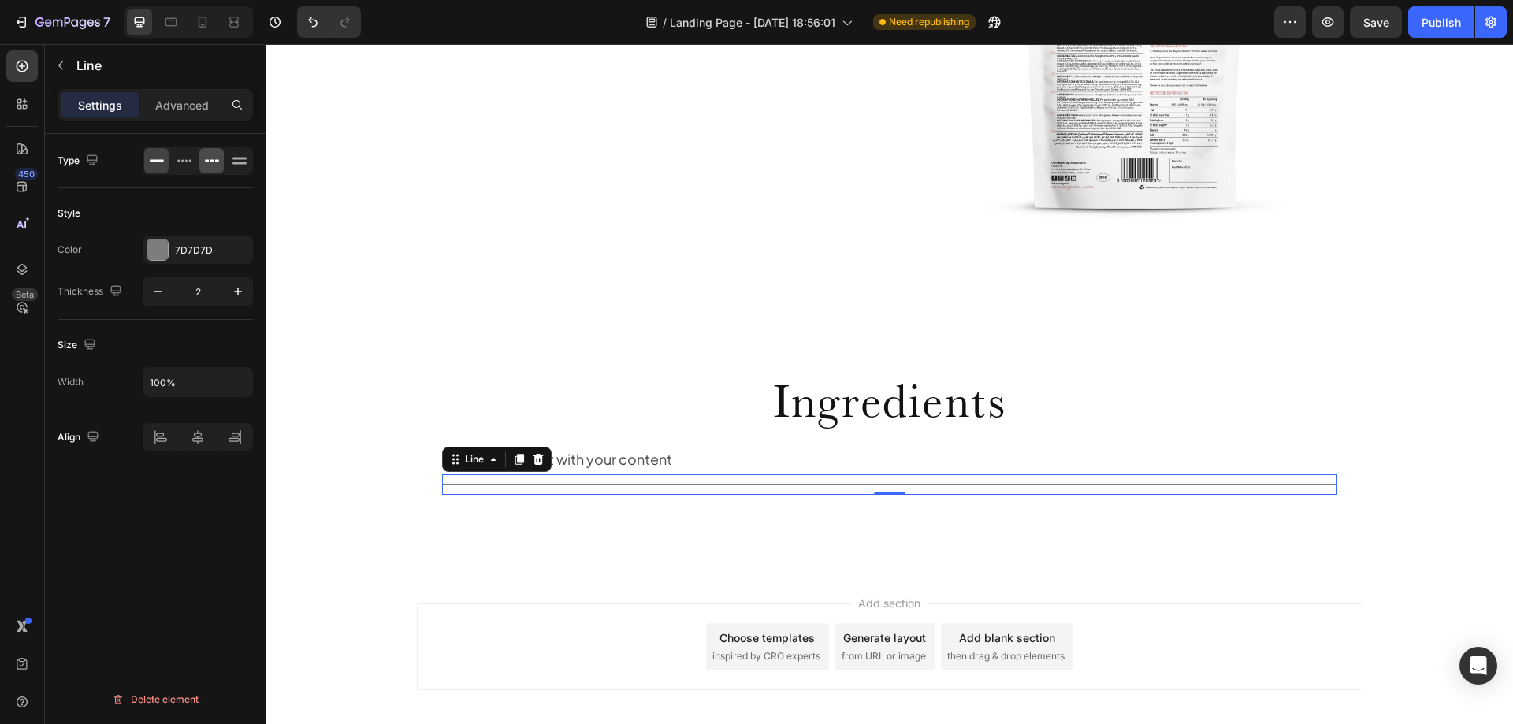
click at [216, 155] on icon at bounding box center [212, 161] width 16 height 16
click at [184, 162] on icon at bounding box center [185, 161] width 16 height 16
click at [210, 164] on icon at bounding box center [212, 161] width 16 height 16
click at [237, 164] on icon at bounding box center [239, 163] width 14 height 2
click at [209, 162] on icon at bounding box center [212, 161] width 16 height 16
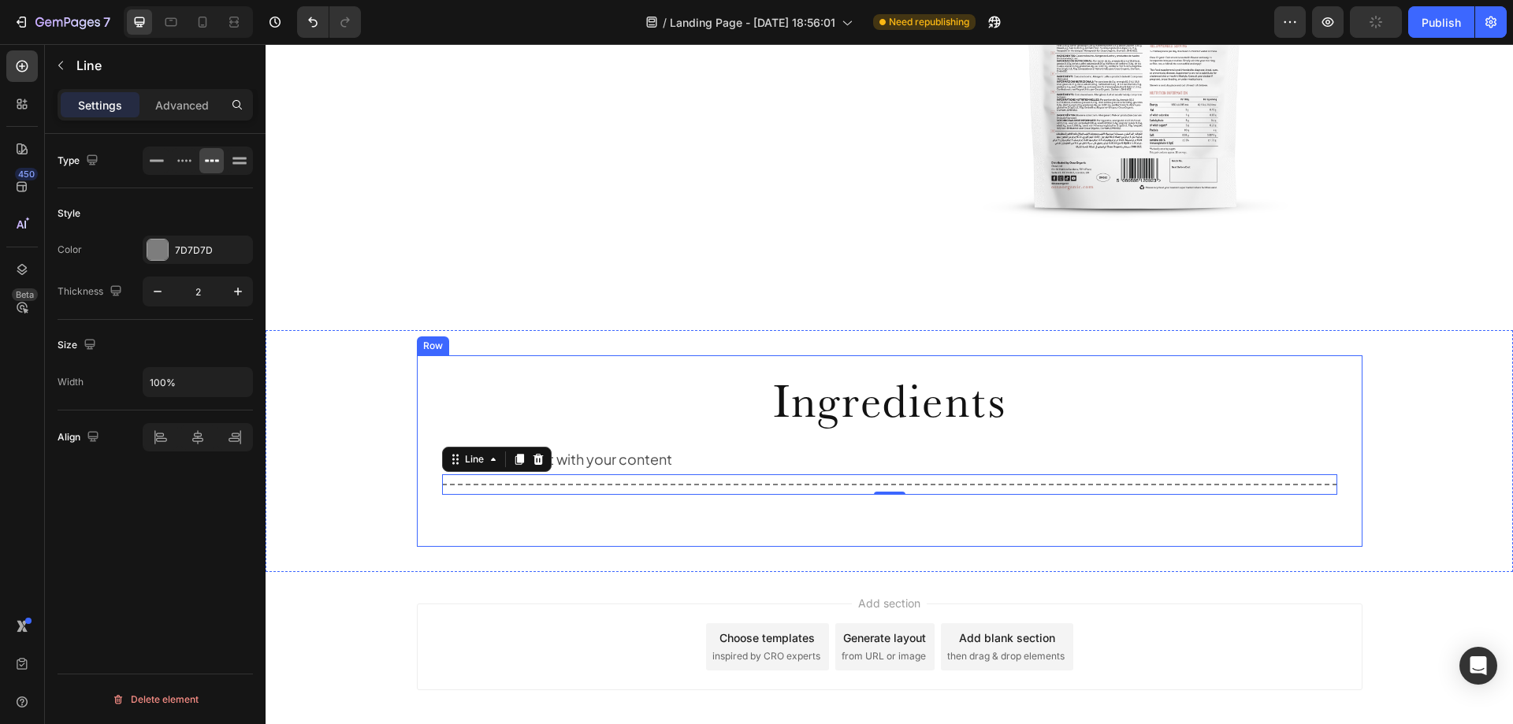
click at [757, 542] on div "Ingredients Heading Replace this text with your content Text Block Title Line 0…" at bounding box center [890, 450] width 946 height 191
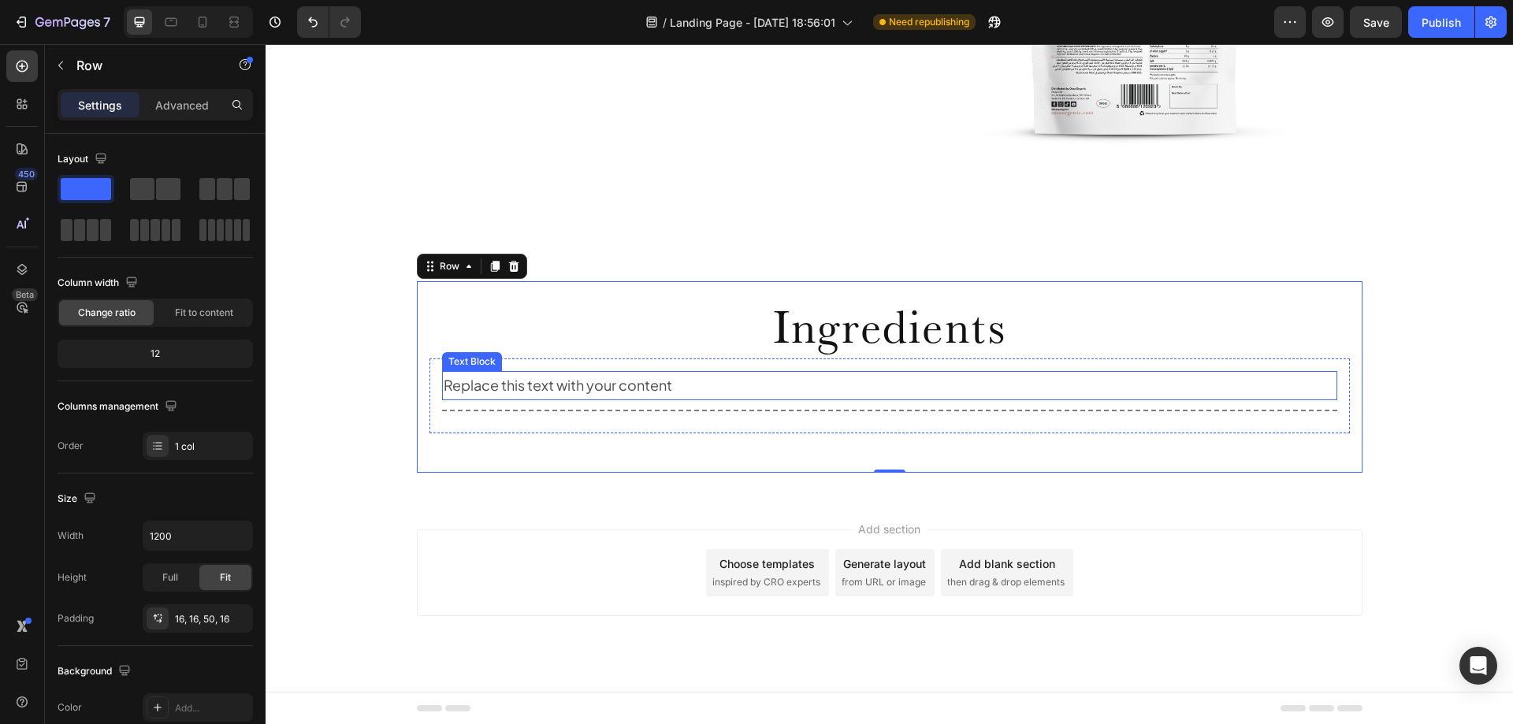
scroll to position [1728, 0]
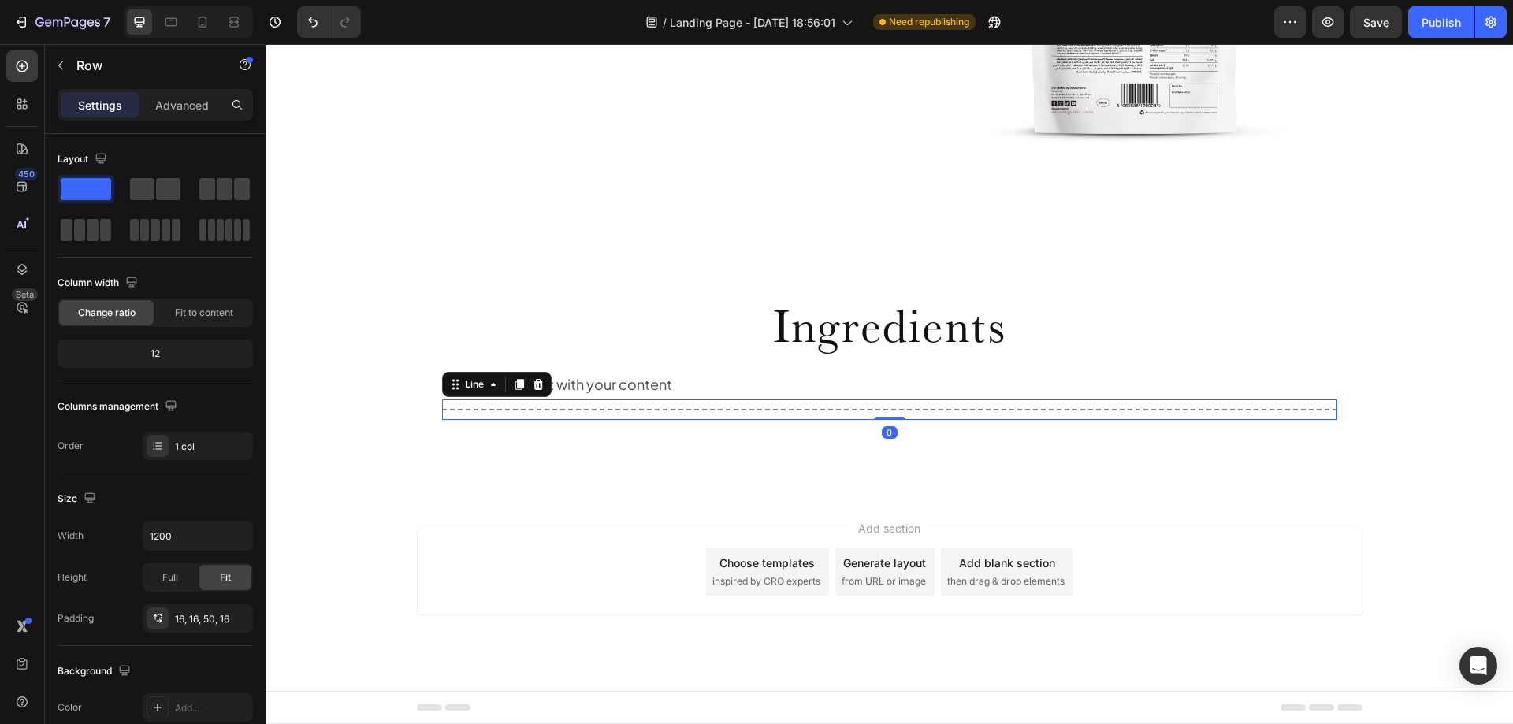
click at [612, 403] on div "Title Line 0" at bounding box center [889, 410] width 895 height 20
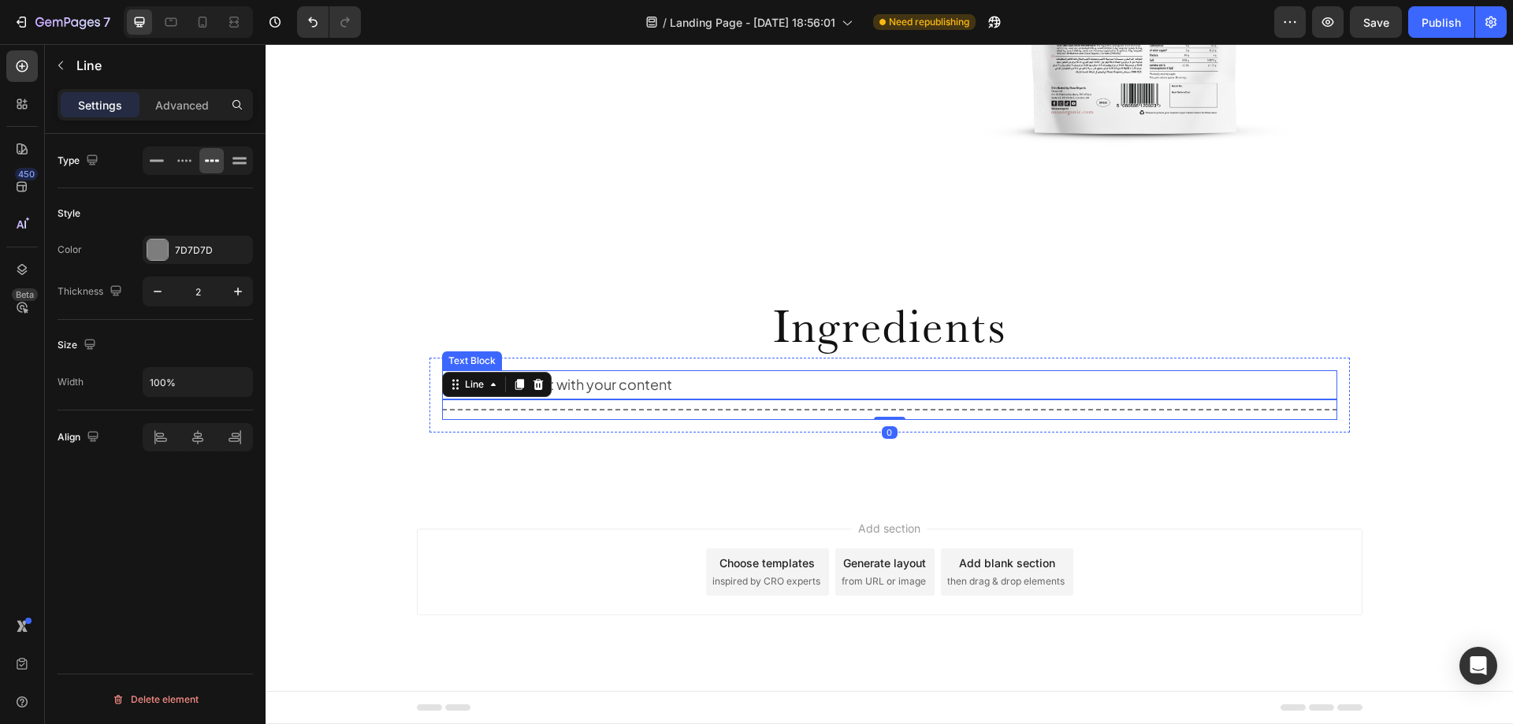
click at [616, 392] on div "Replace this text with your content" at bounding box center [889, 384] width 895 height 28
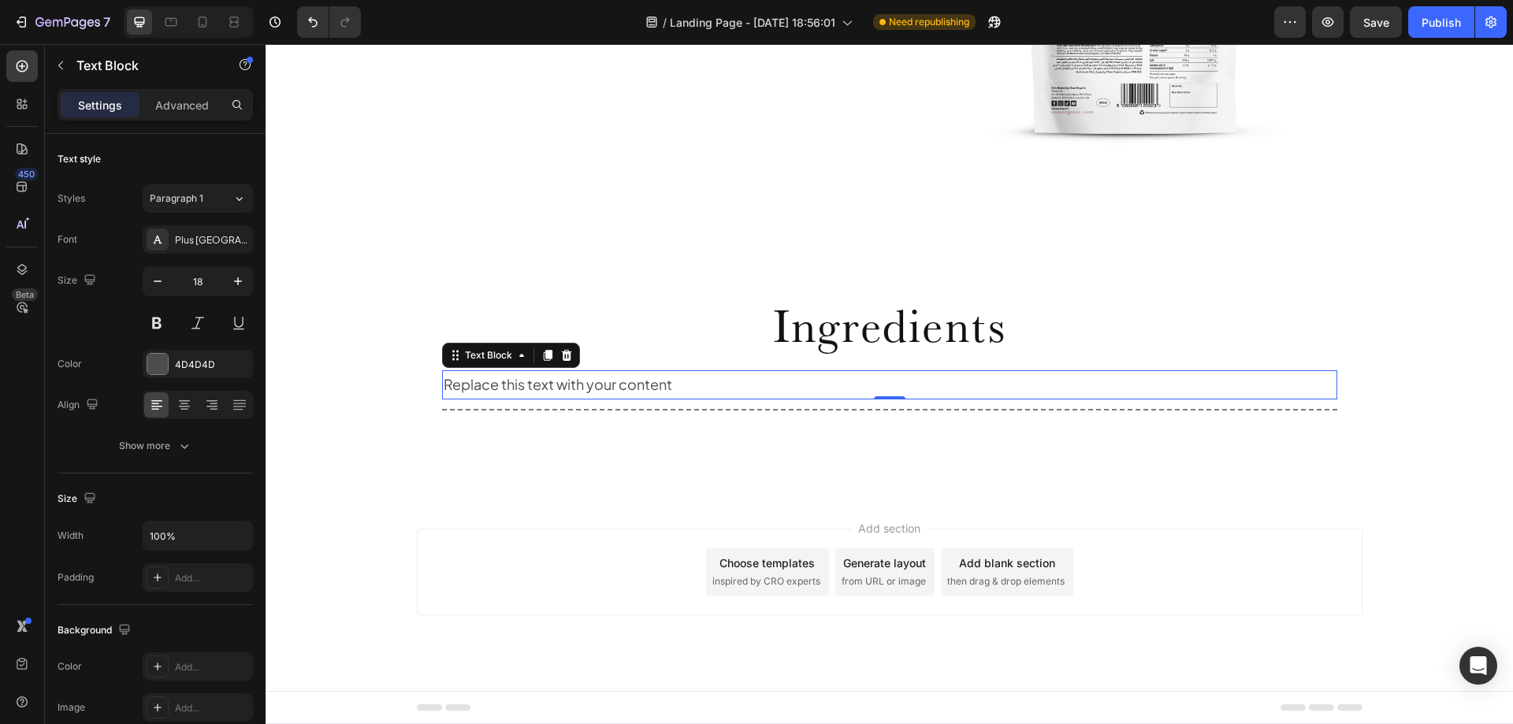
click at [581, 385] on div "Replace this text with your content" at bounding box center [889, 384] width 895 height 28
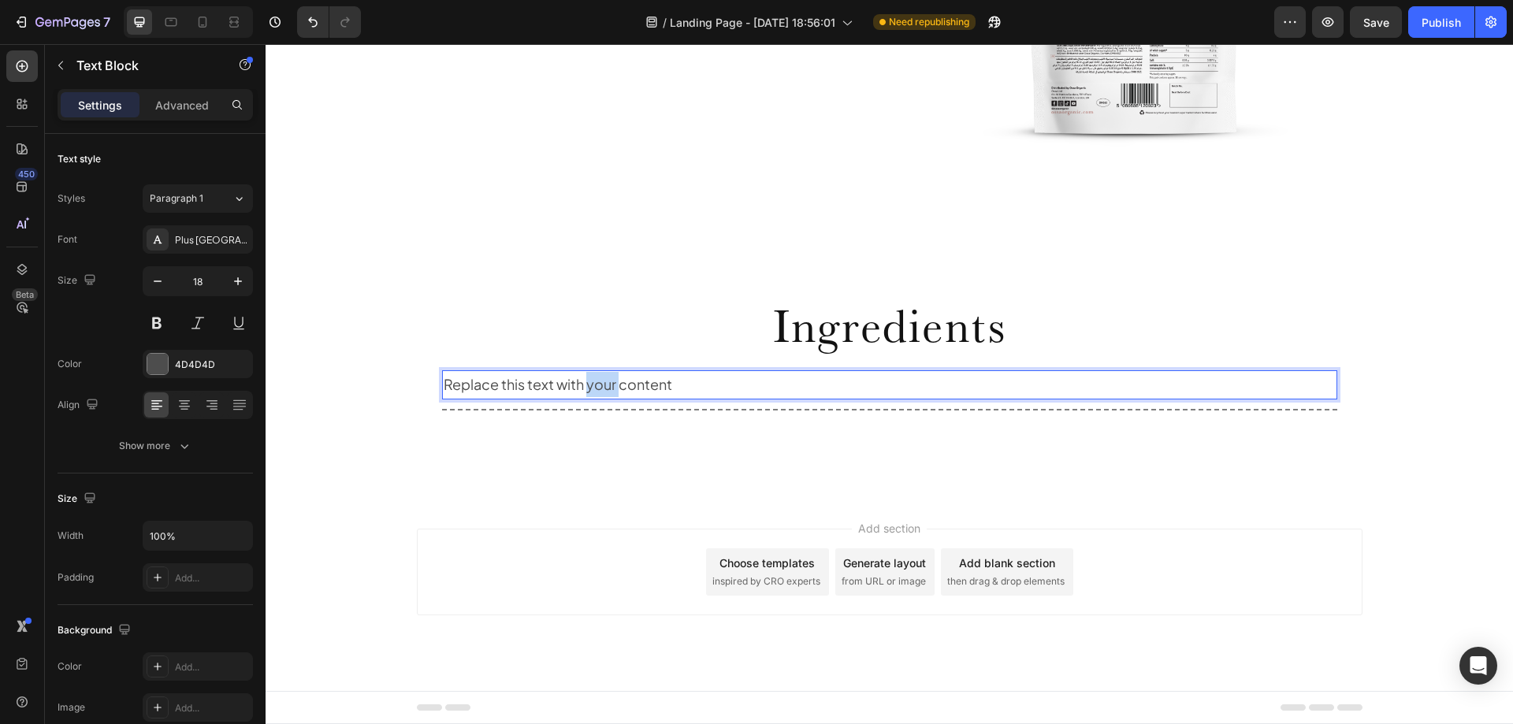
click at [581, 385] on p "Replace this text with your content" at bounding box center [890, 384] width 892 height 25
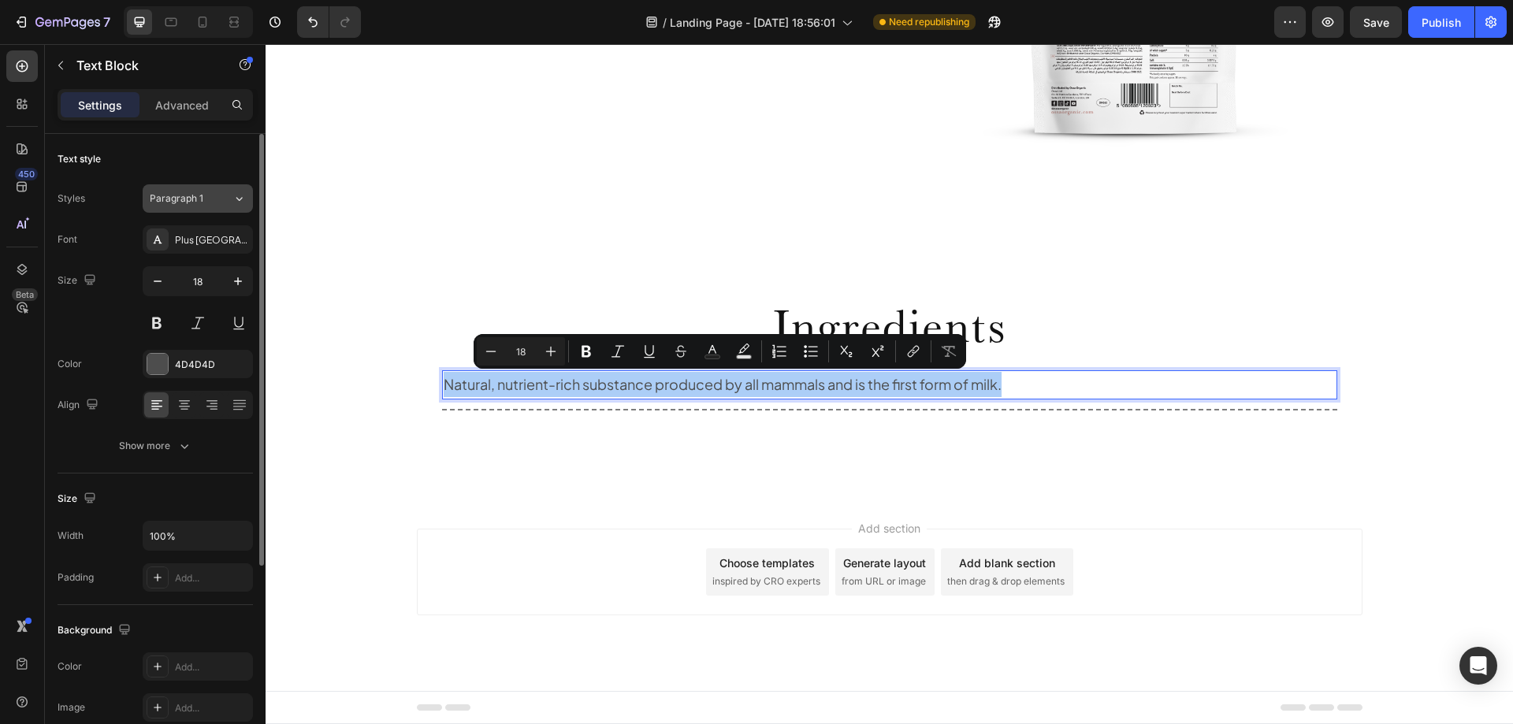
click at [192, 204] on span "Paragraph 1" at bounding box center [177, 199] width 54 height 14
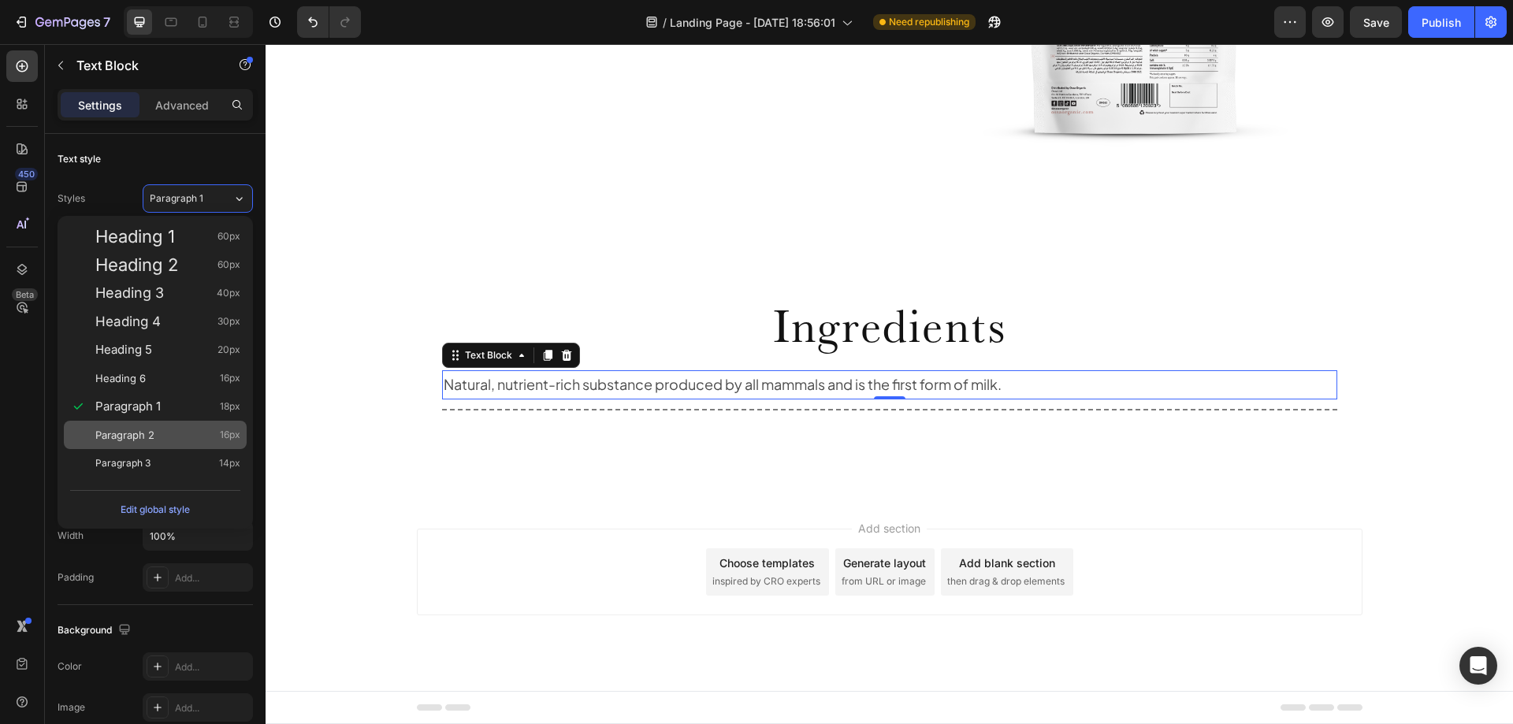
click at [136, 433] on span "Paragraph 2" at bounding box center [124, 435] width 59 height 16
type input "16"
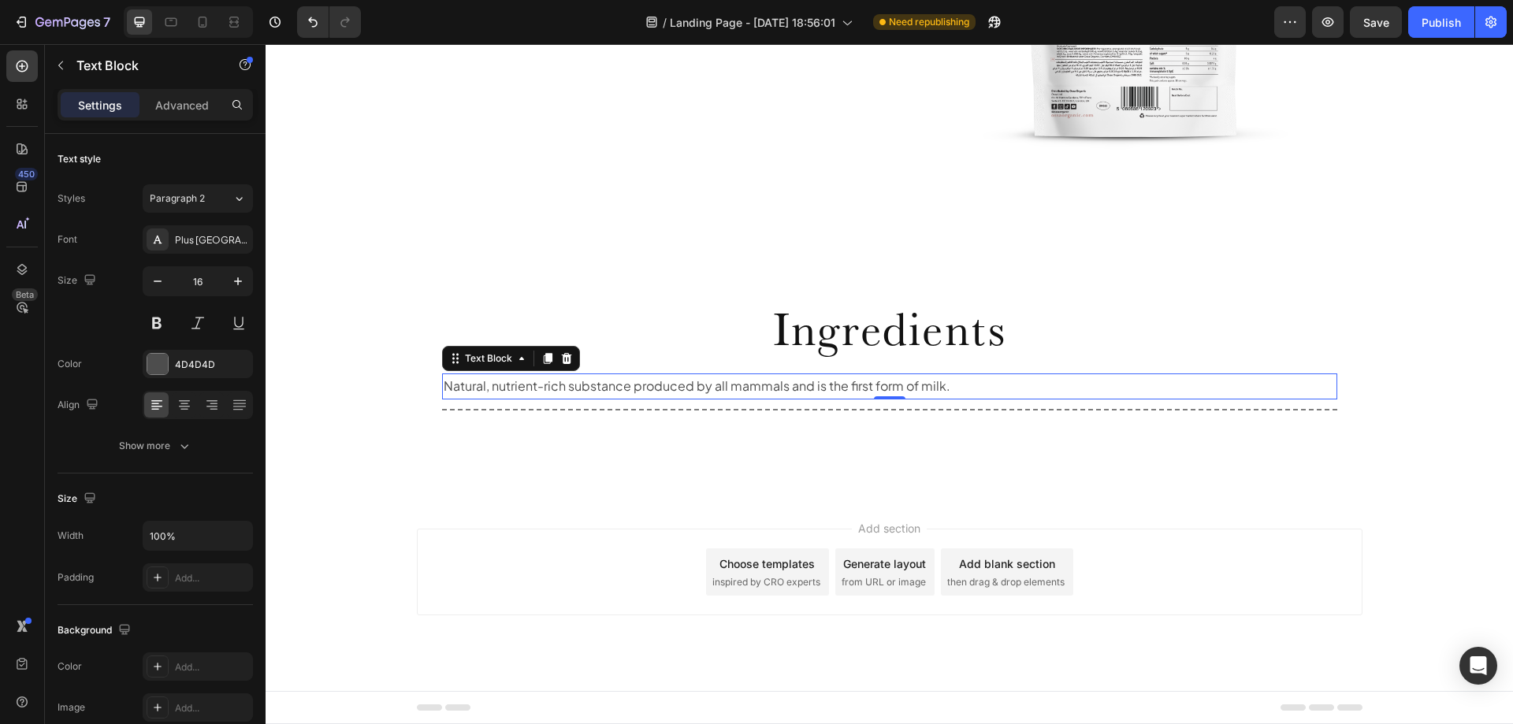
click at [622, 473] on div "Ingredients Heading Natural, nutrient-rich substance produced by all mammals an…" at bounding box center [890, 378] width 1248 height 239
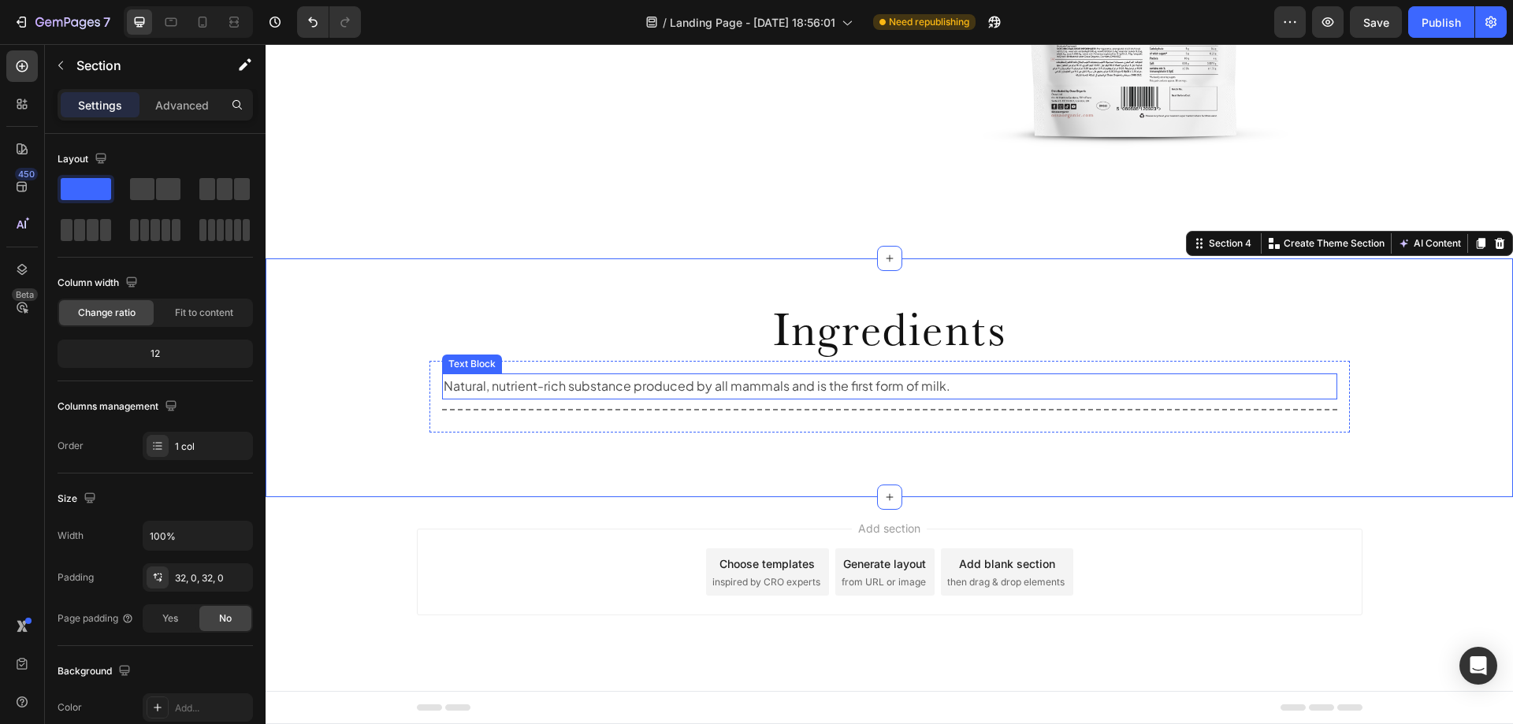
drag, startPoint x: 889, startPoint y: 385, endPoint x: 848, endPoint y: 381, distance: 41.2
click at [888, 385] on p "Natural, nutrient-rich substance produced by all mammals and is the first form …" at bounding box center [890, 386] width 892 height 23
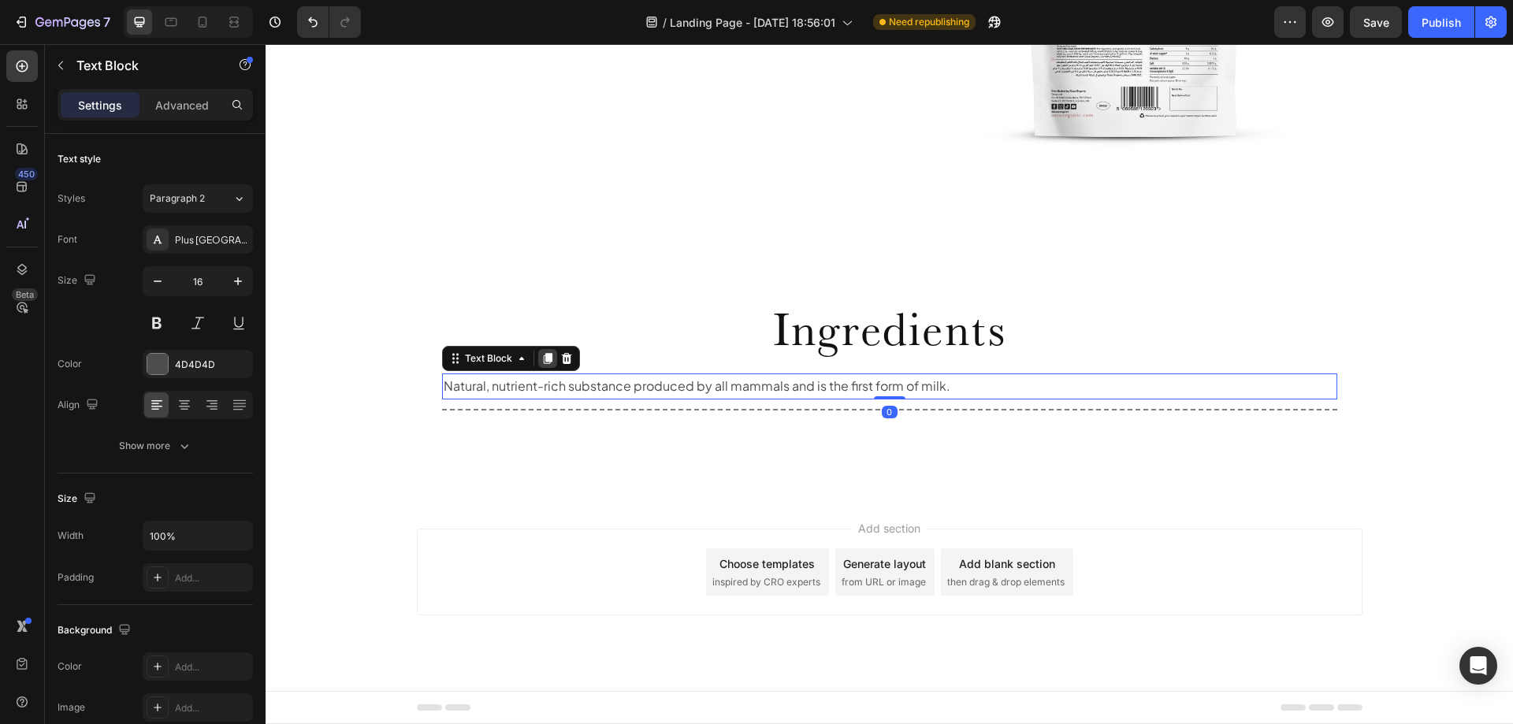
click at [541, 356] on icon at bounding box center [547, 358] width 13 height 13
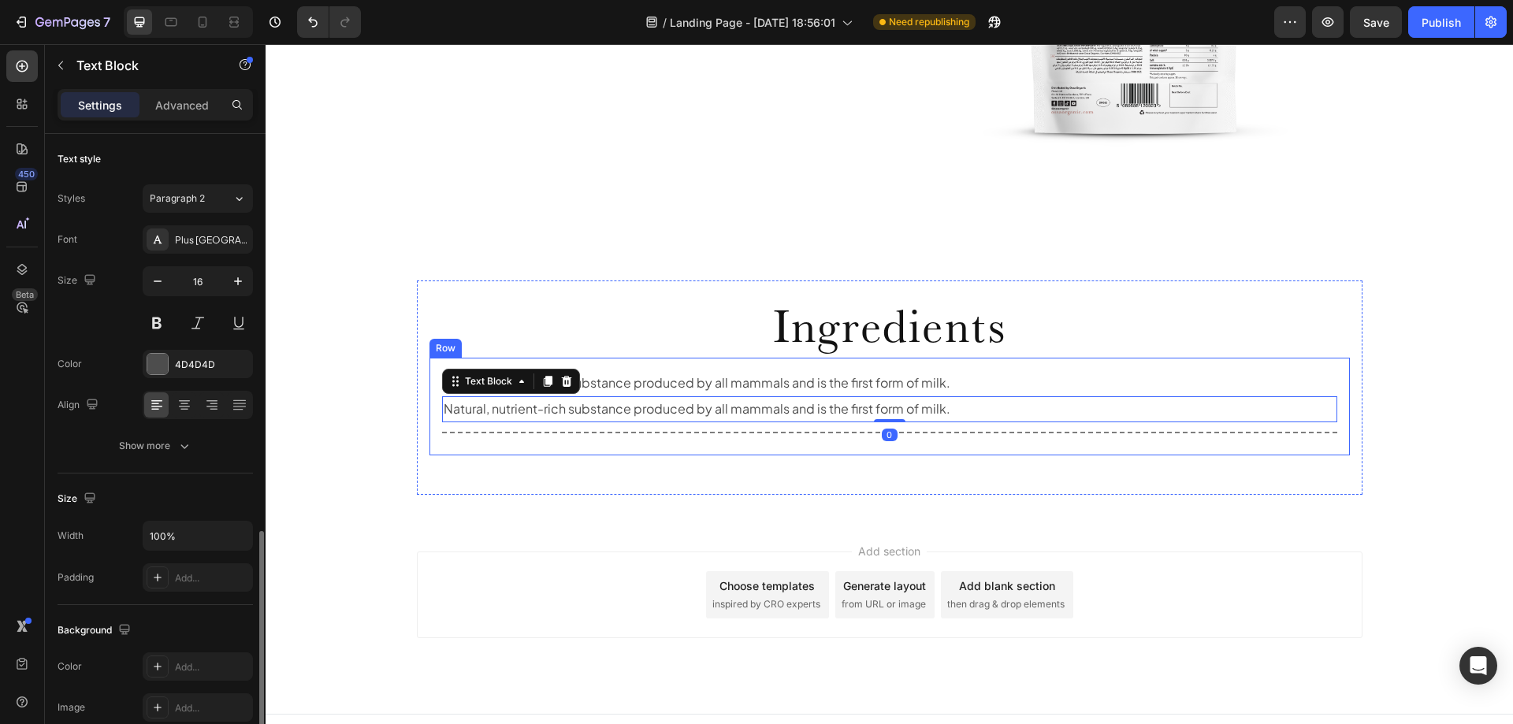
scroll to position [236, 0]
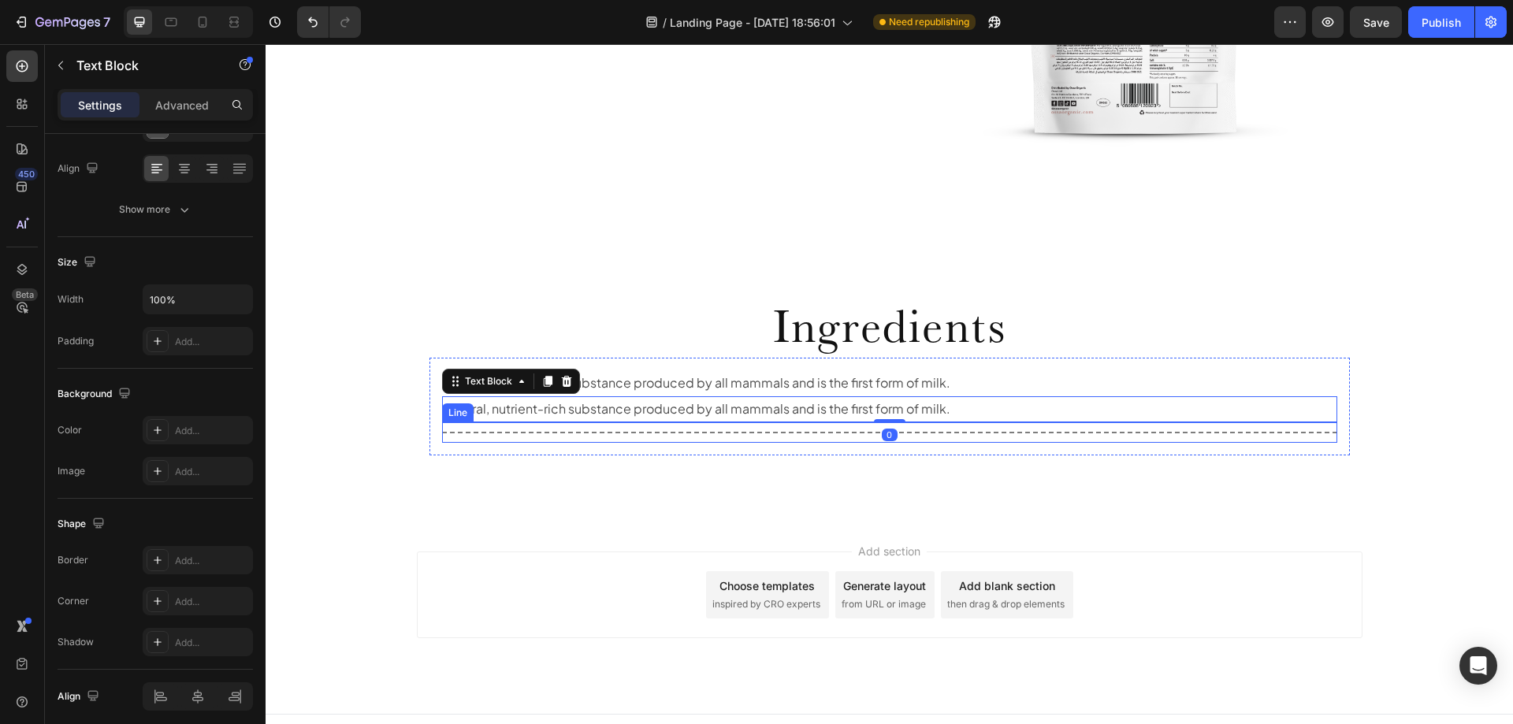
click at [813, 433] on div at bounding box center [889, 433] width 895 height 2
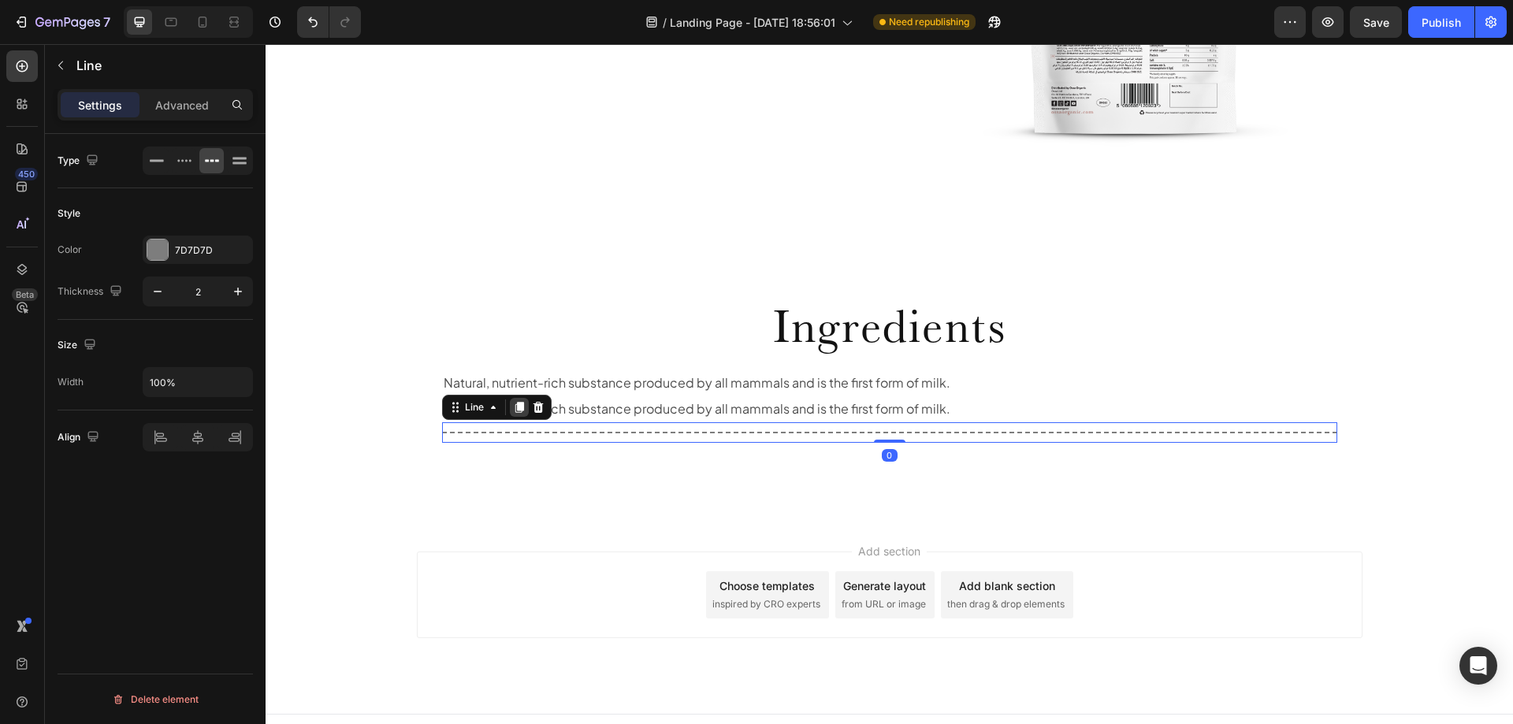
click at [515, 404] on icon at bounding box center [519, 407] width 9 height 11
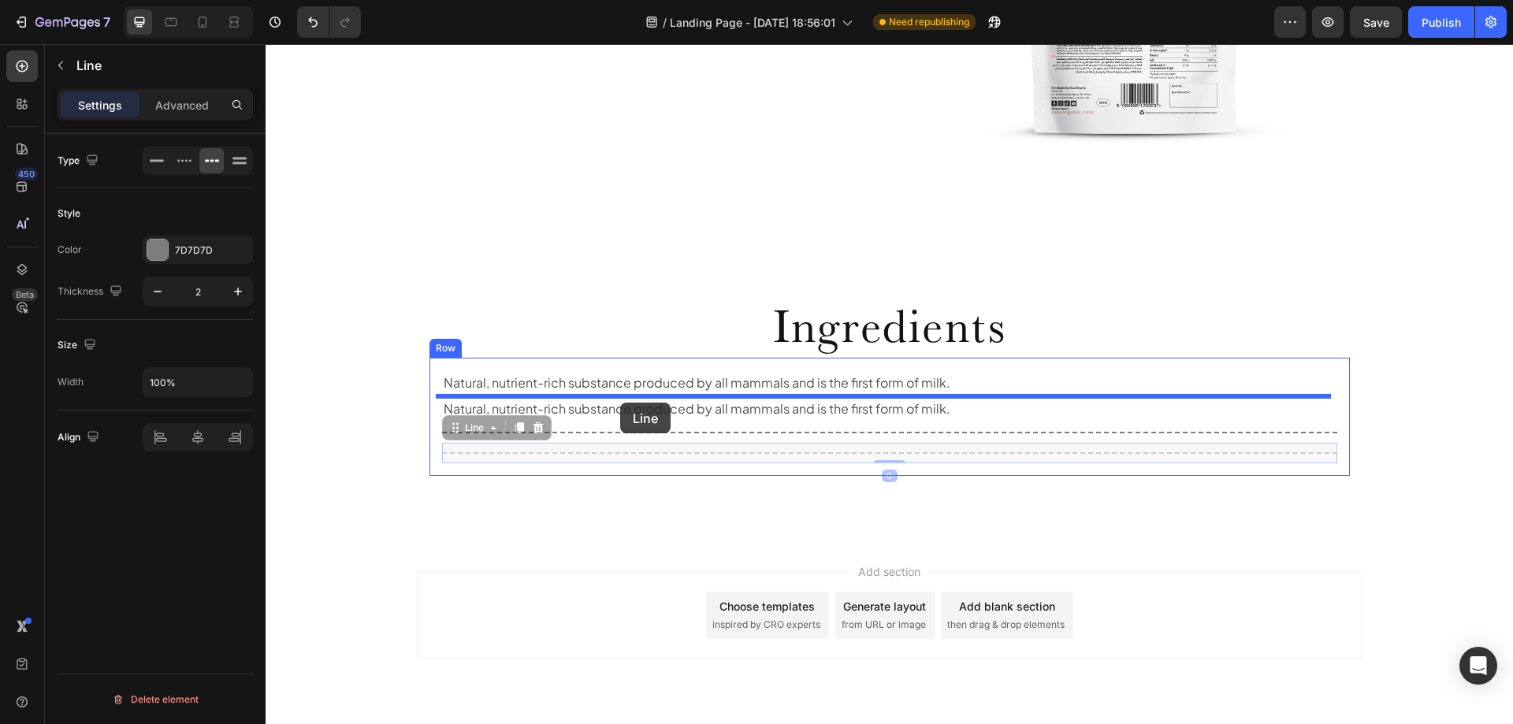
drag, startPoint x: 448, startPoint y: 434, endPoint x: 620, endPoint y: 403, distance: 175.5
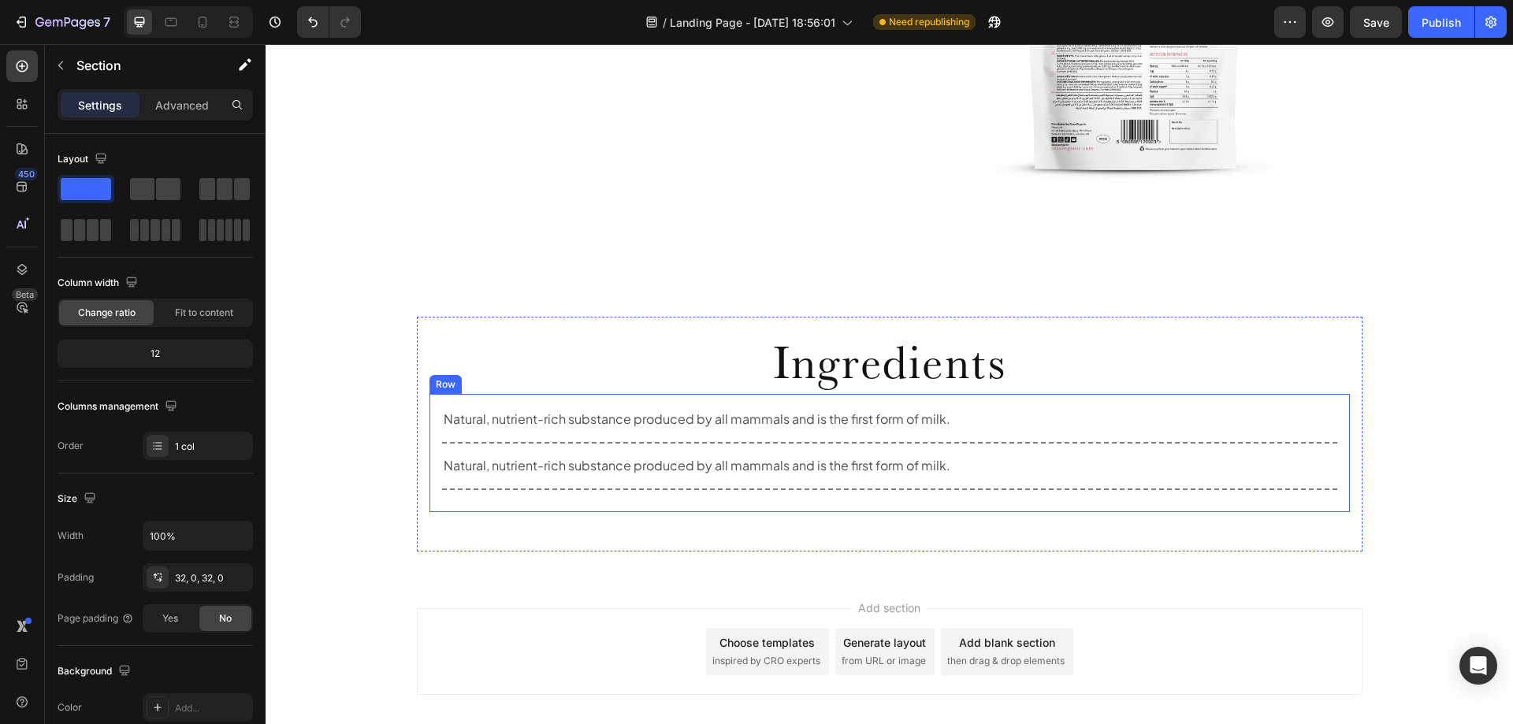
scroll to position [1692, 0]
click at [1339, 434] on div "Natural, nutrient-rich substance produced by all mammals and is the first form …" at bounding box center [890, 452] width 921 height 118
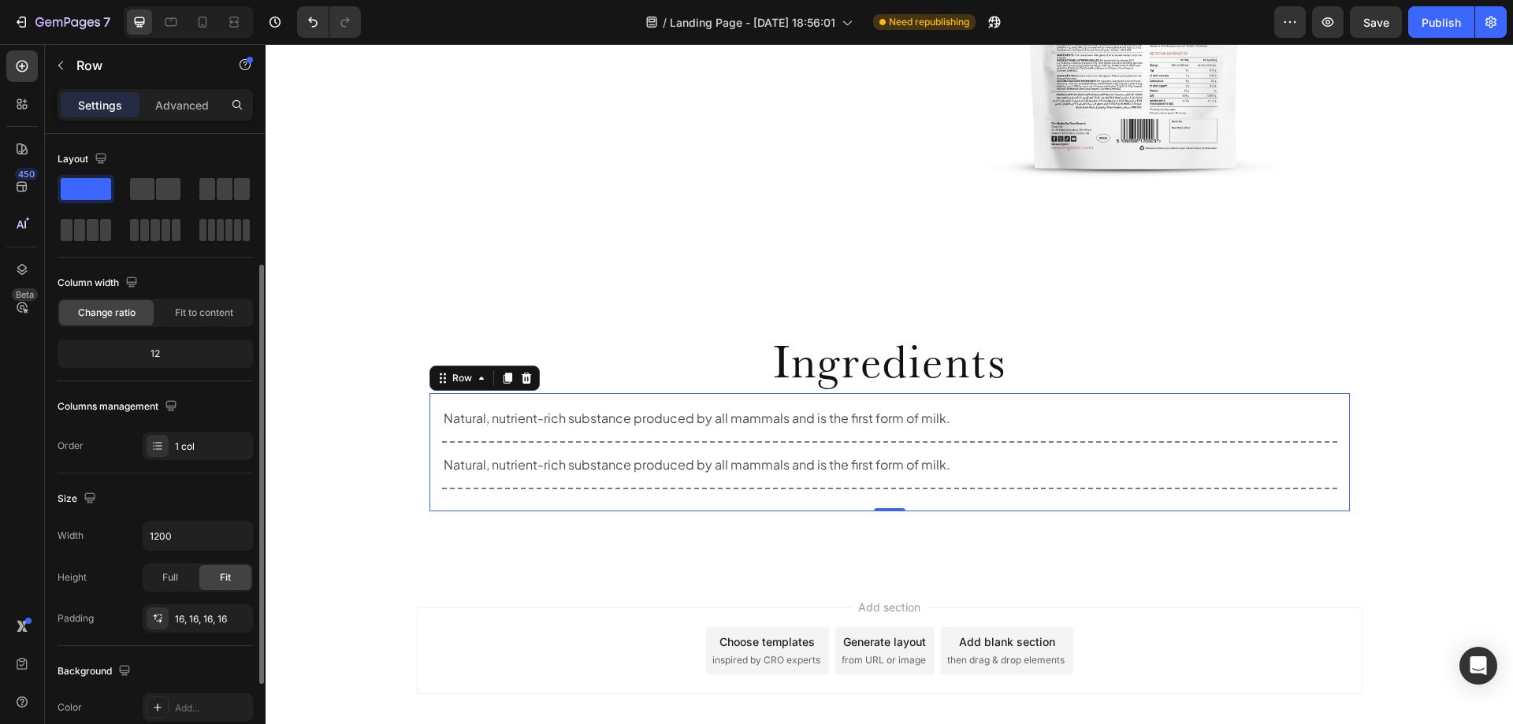
scroll to position [79, 0]
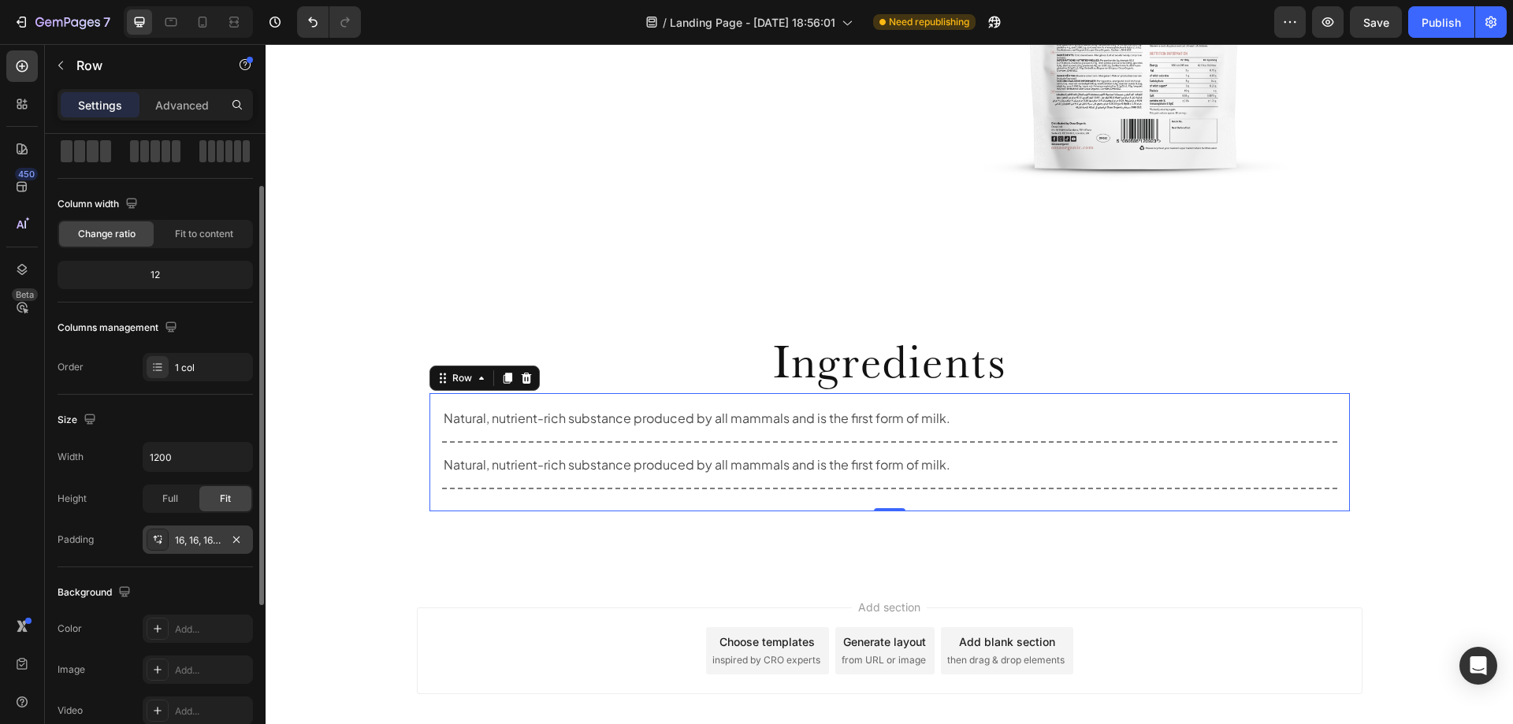
click at [198, 537] on div "16, 16, 16, 16" at bounding box center [198, 541] width 46 height 14
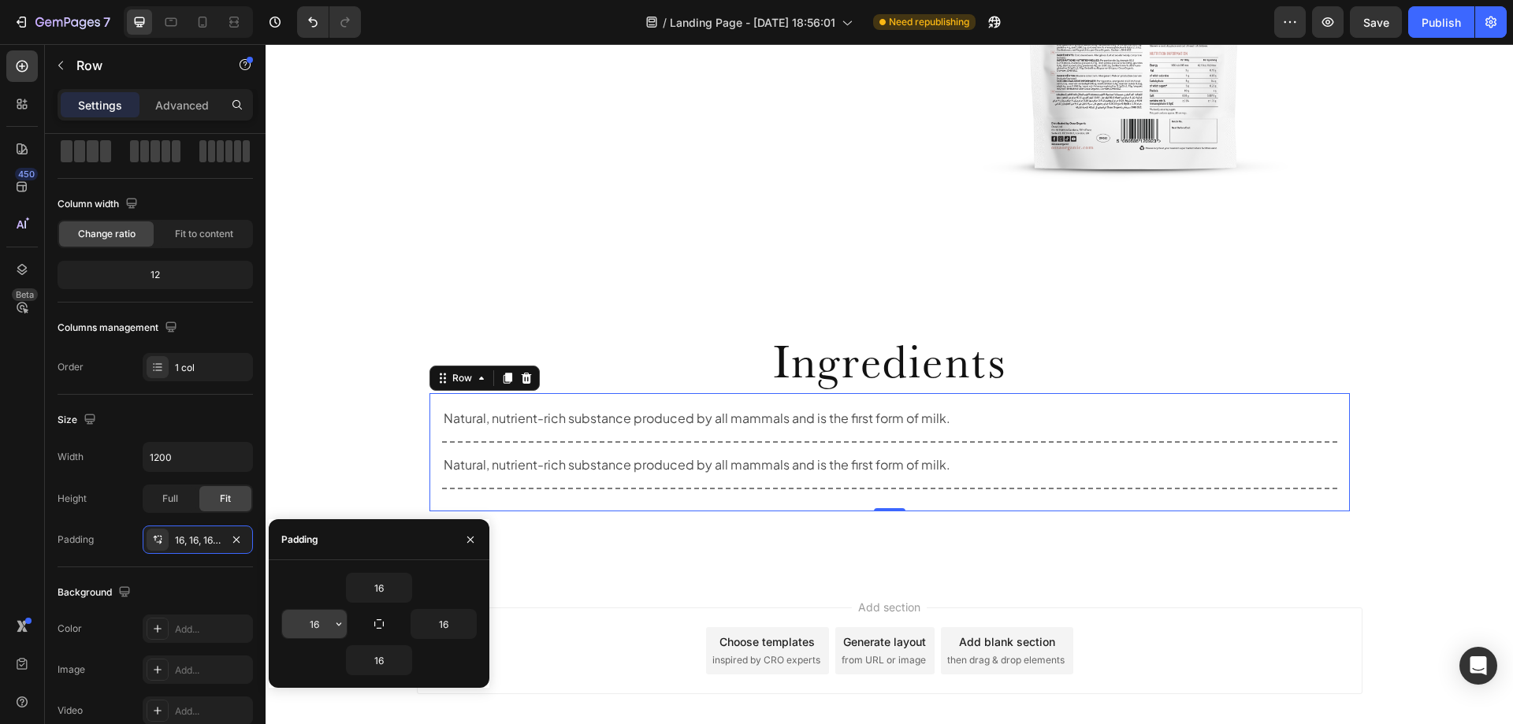
click at [326, 630] on input "16" at bounding box center [314, 624] width 65 height 28
type input "150"
click at [444, 623] on input "16" at bounding box center [443, 624] width 65 height 28
click at [461, 584] on div "16" at bounding box center [378, 588] width 195 height 30
click at [437, 628] on input "150" at bounding box center [443, 624] width 65 height 28
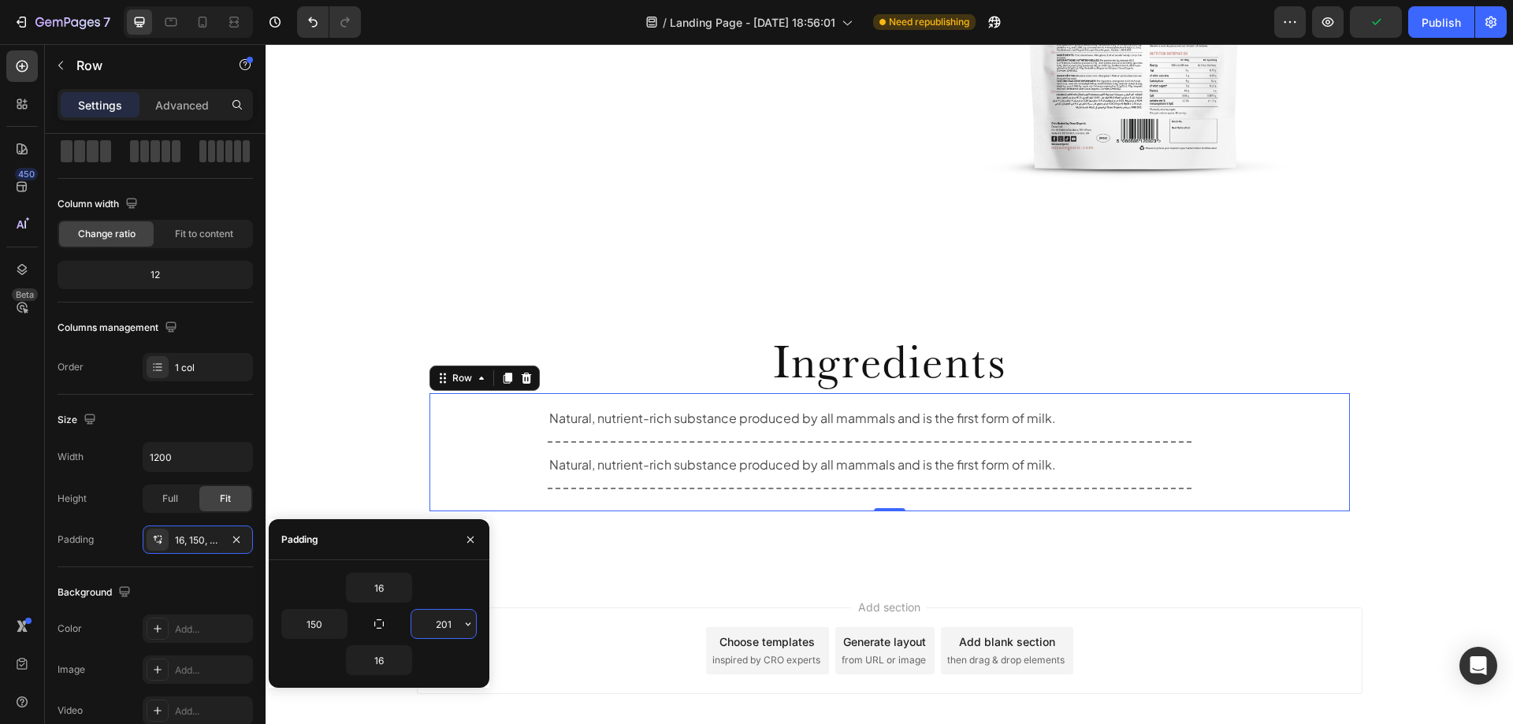
type input "200"
click at [1222, 458] on div "Natural, nutrient-rich substance produced by all mammals and is the first form …" at bounding box center [890, 452] width 921 height 118
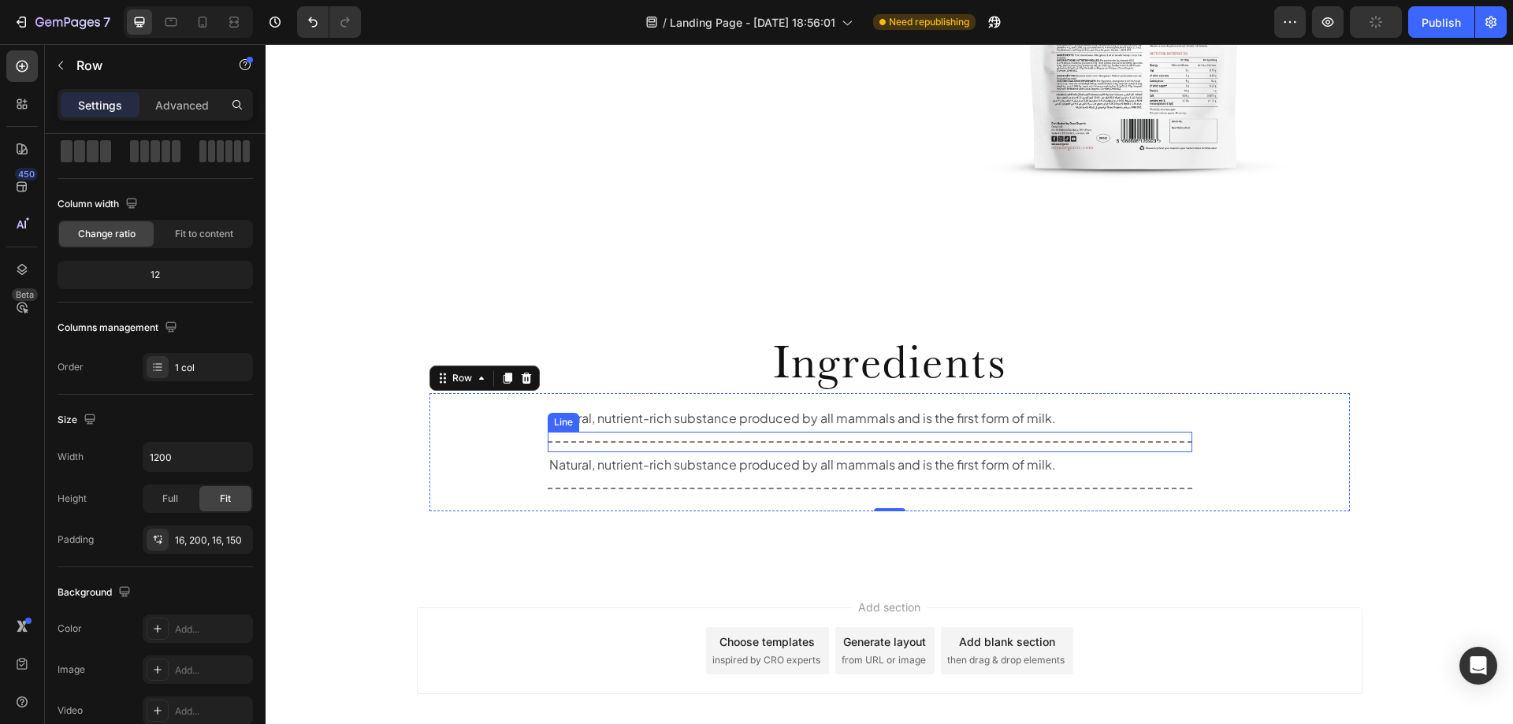
click at [701, 454] on p "Natural, nutrient-rich substance produced by all mammals and is the first form …" at bounding box center [870, 465] width 642 height 23
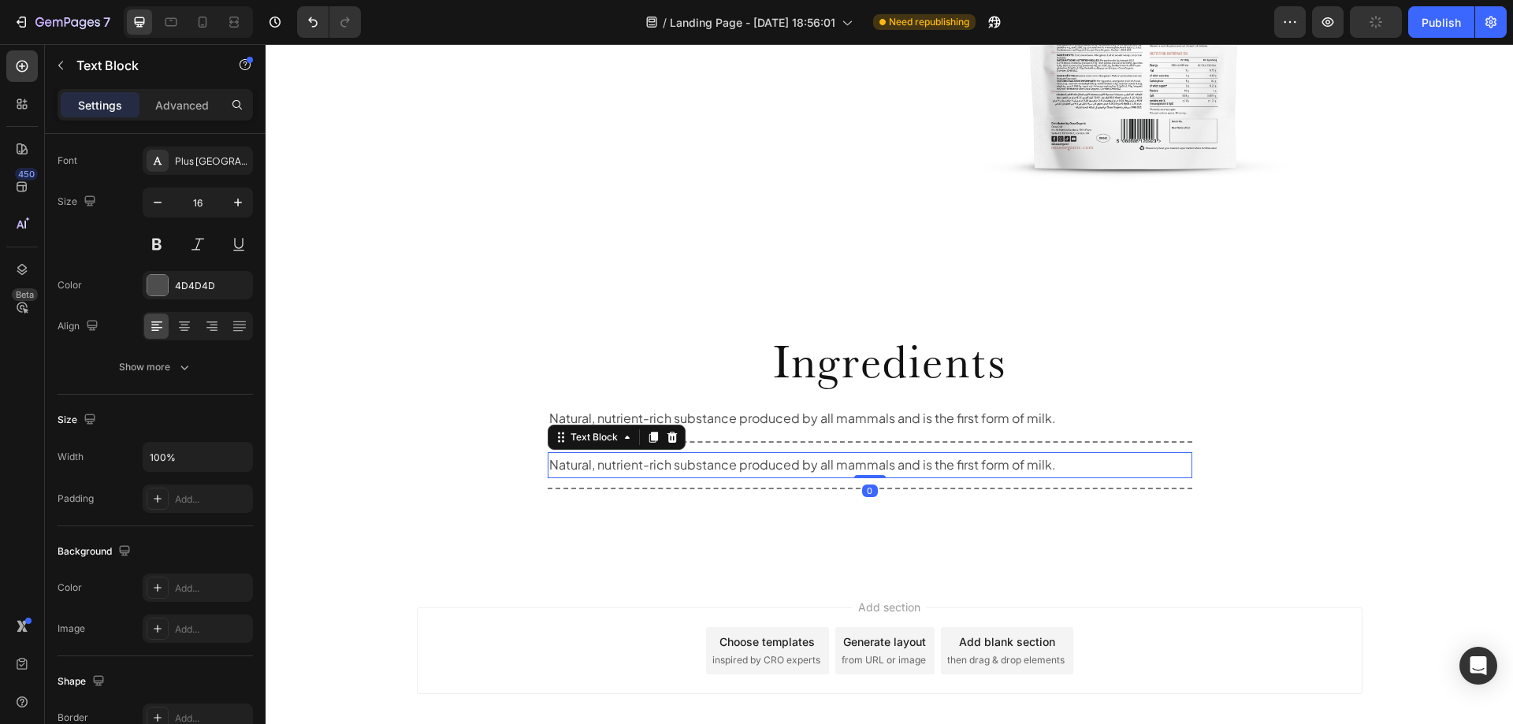
scroll to position [0, 0]
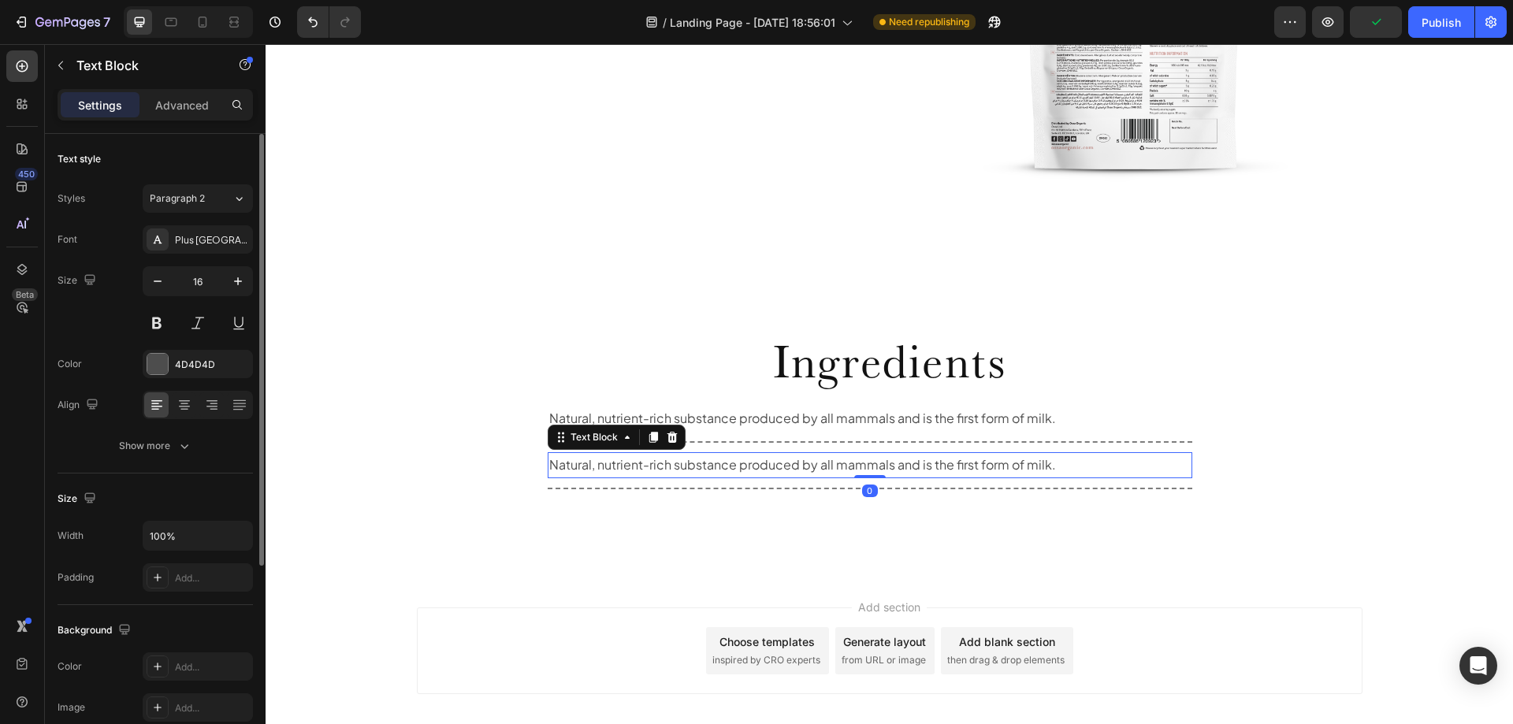
click at [672, 461] on p "Natural, nutrient-rich substance produced by all mammals and is the first form …" at bounding box center [870, 465] width 642 height 23
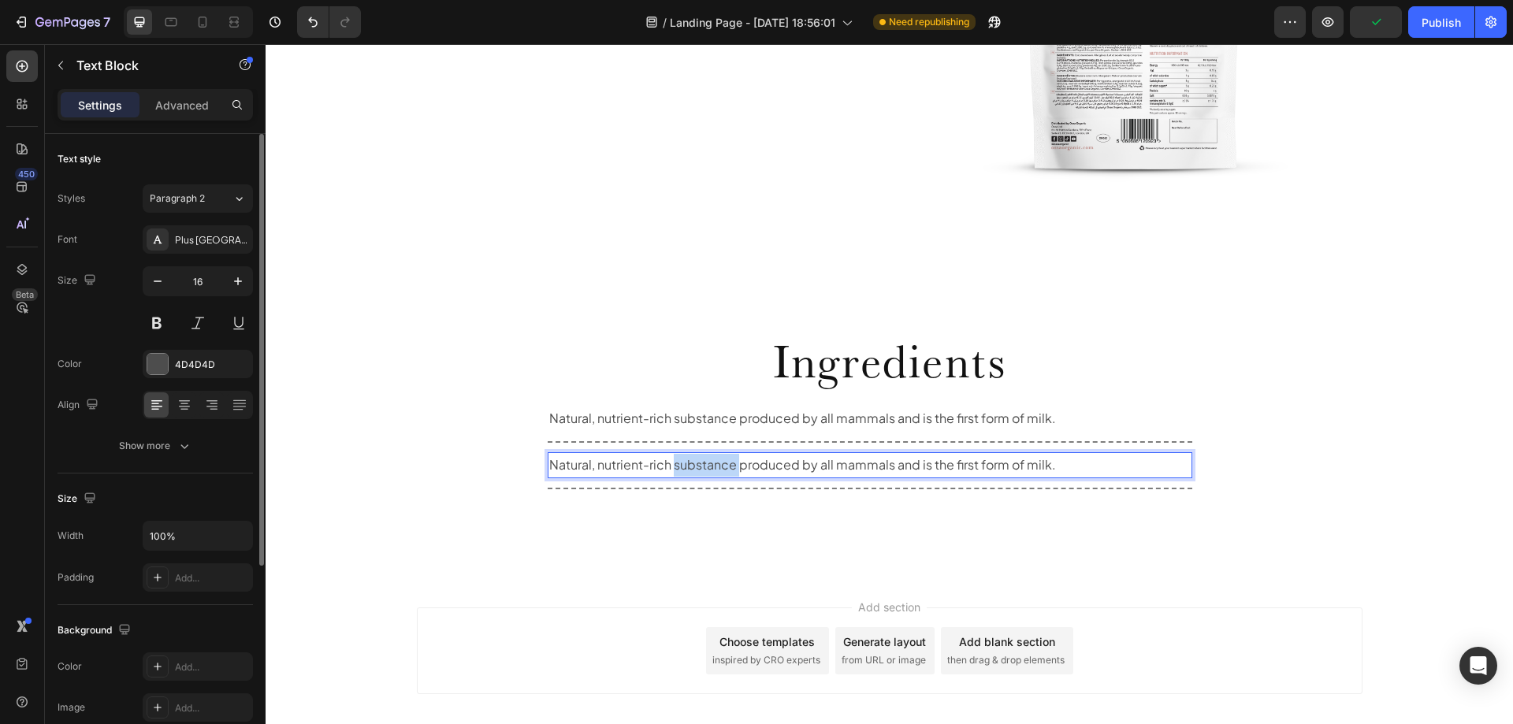
click at [672, 461] on p "Natural, nutrient-rich substance produced by all mammals and is the first form …" at bounding box center [870, 465] width 642 height 23
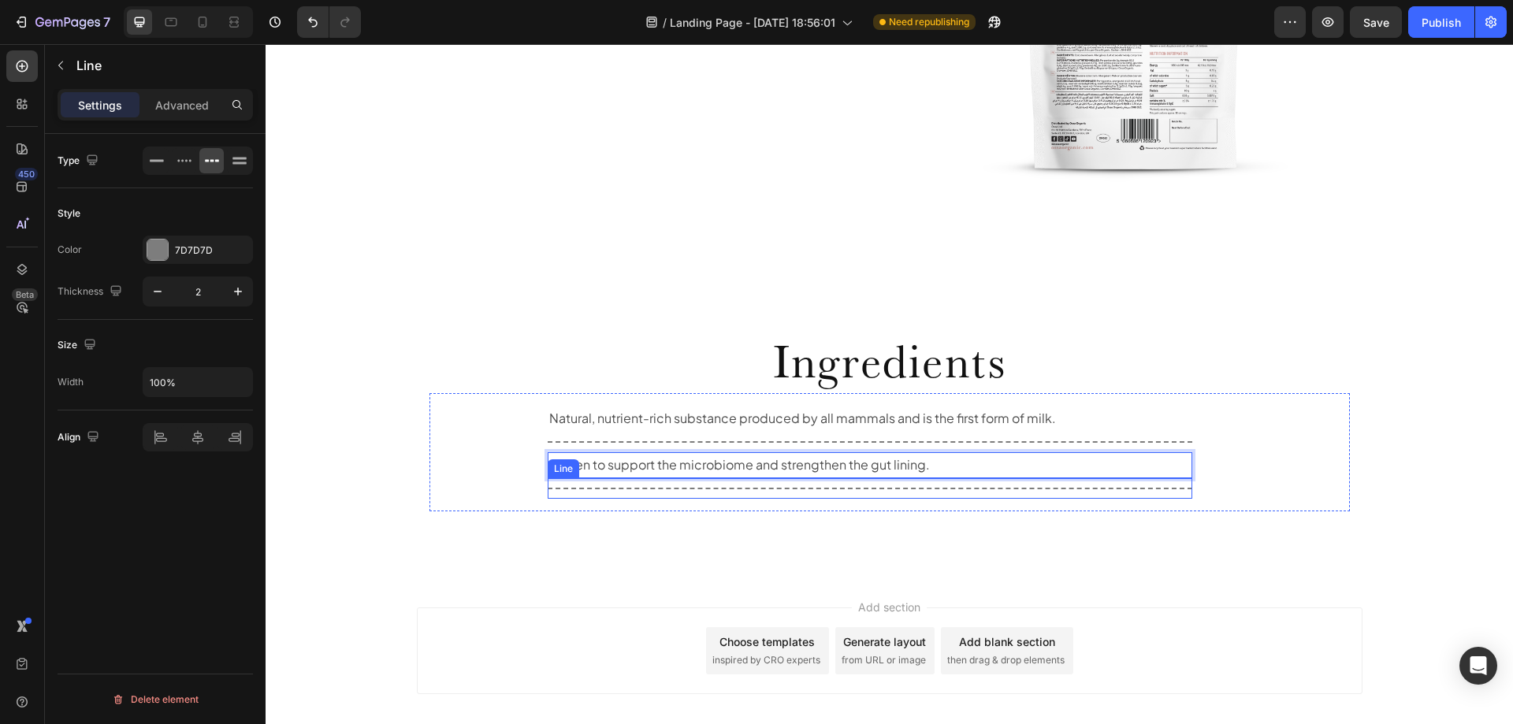
click at [1171, 493] on div "Title Line" at bounding box center [870, 488] width 645 height 20
click at [1174, 473] on p "Proven to support the microbiome and strengthen the gut lining." at bounding box center [870, 465] width 642 height 23
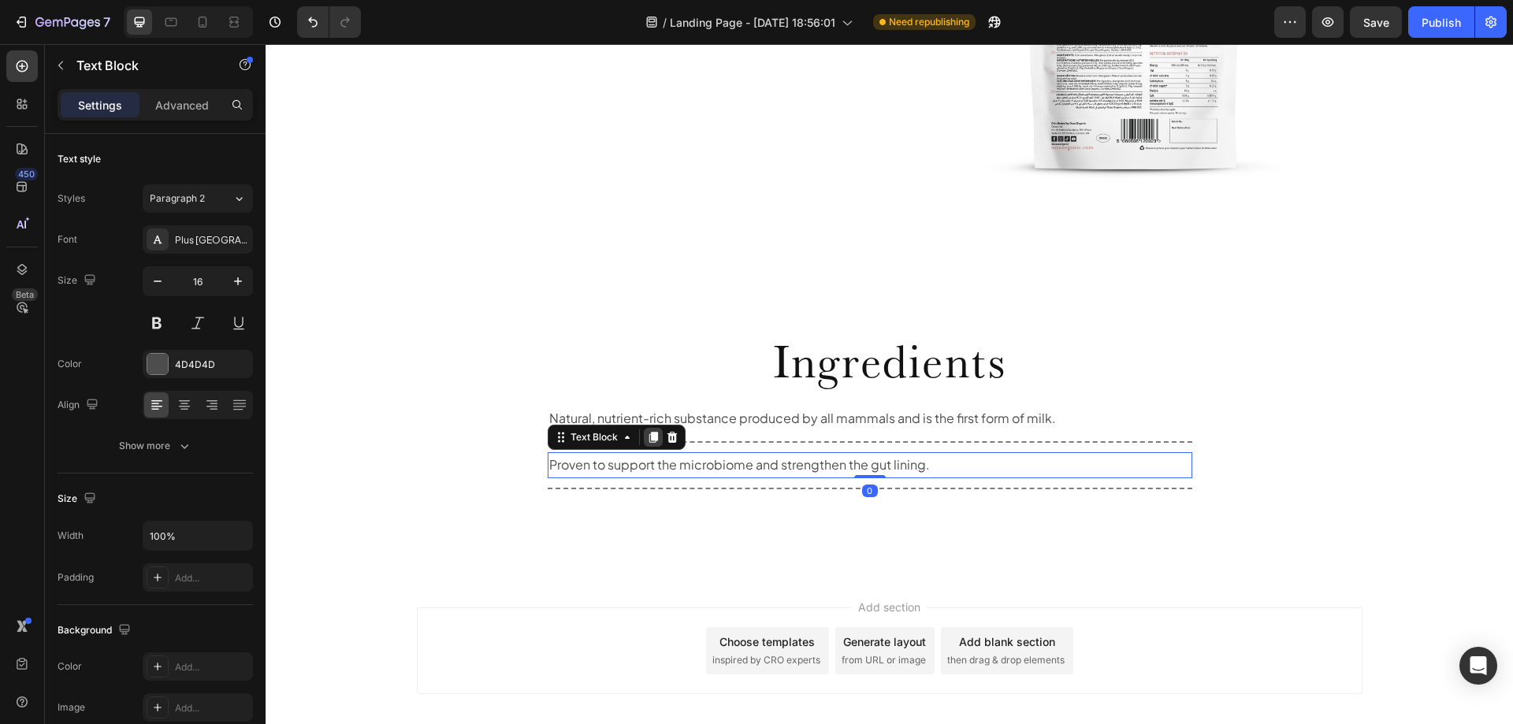
click at [649, 437] on icon at bounding box center [653, 437] width 9 height 11
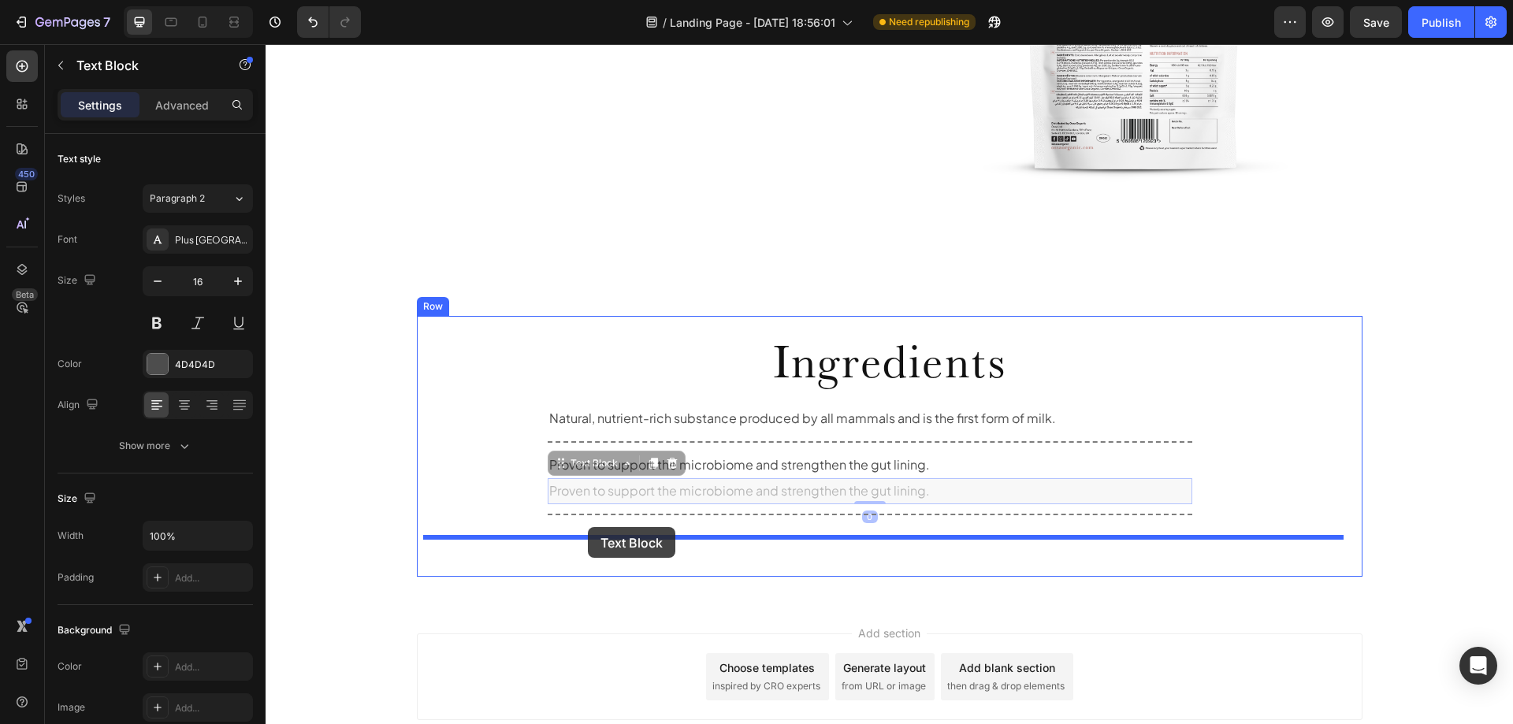
drag, startPoint x: 552, startPoint y: 468, endPoint x: 588, endPoint y: 527, distance: 68.9
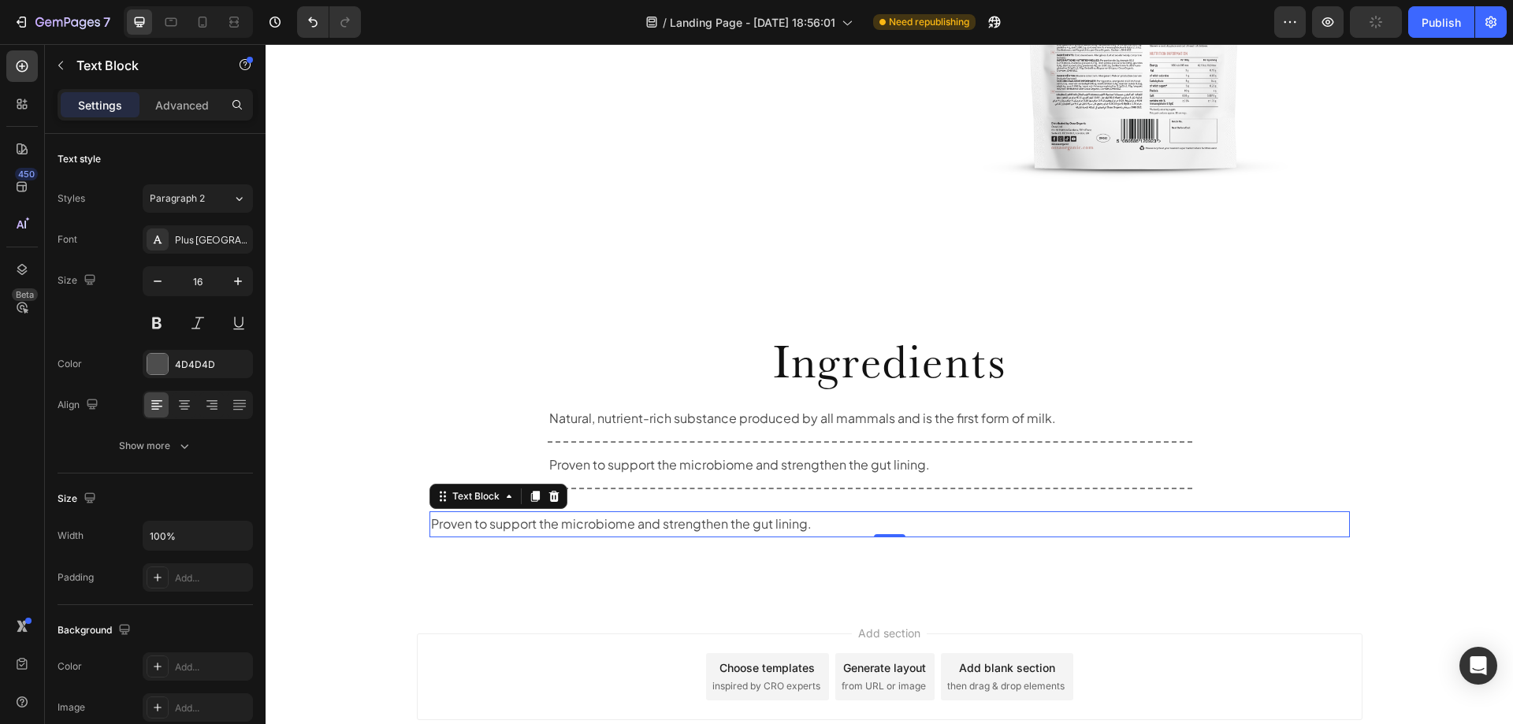
drag, startPoint x: 836, startPoint y: 526, endPoint x: 879, endPoint y: 526, distance: 42.6
click at [838, 526] on p "Proven to support the microbiome and strengthen the gut lining." at bounding box center [889, 524] width 917 height 23
click at [608, 577] on div "Ingredients Heading Natural, nutrient-rich substance produced by all mammals an…" at bounding box center [890, 446] width 1248 height 311
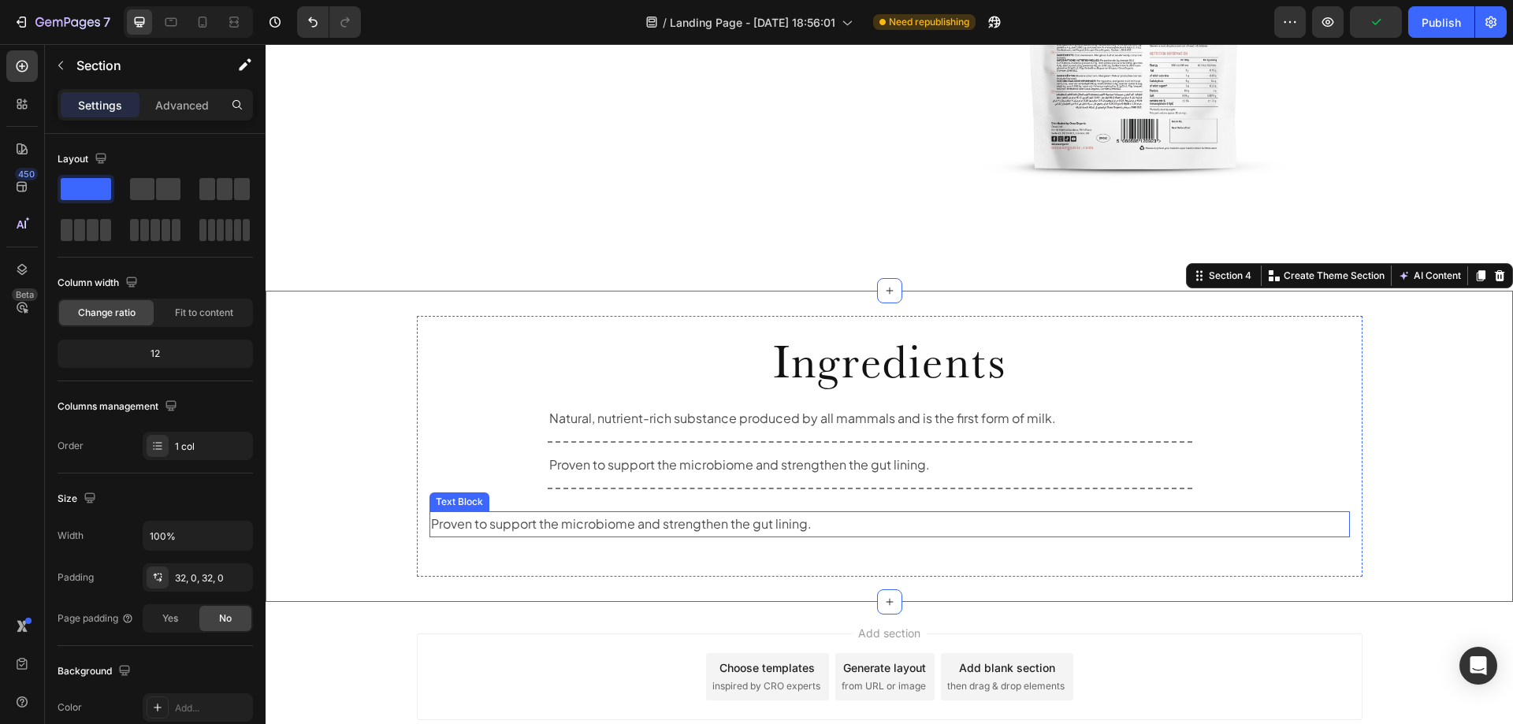
click at [676, 530] on p "Proven to support the microbiome and strengthen the gut lining." at bounding box center [889, 524] width 917 height 23
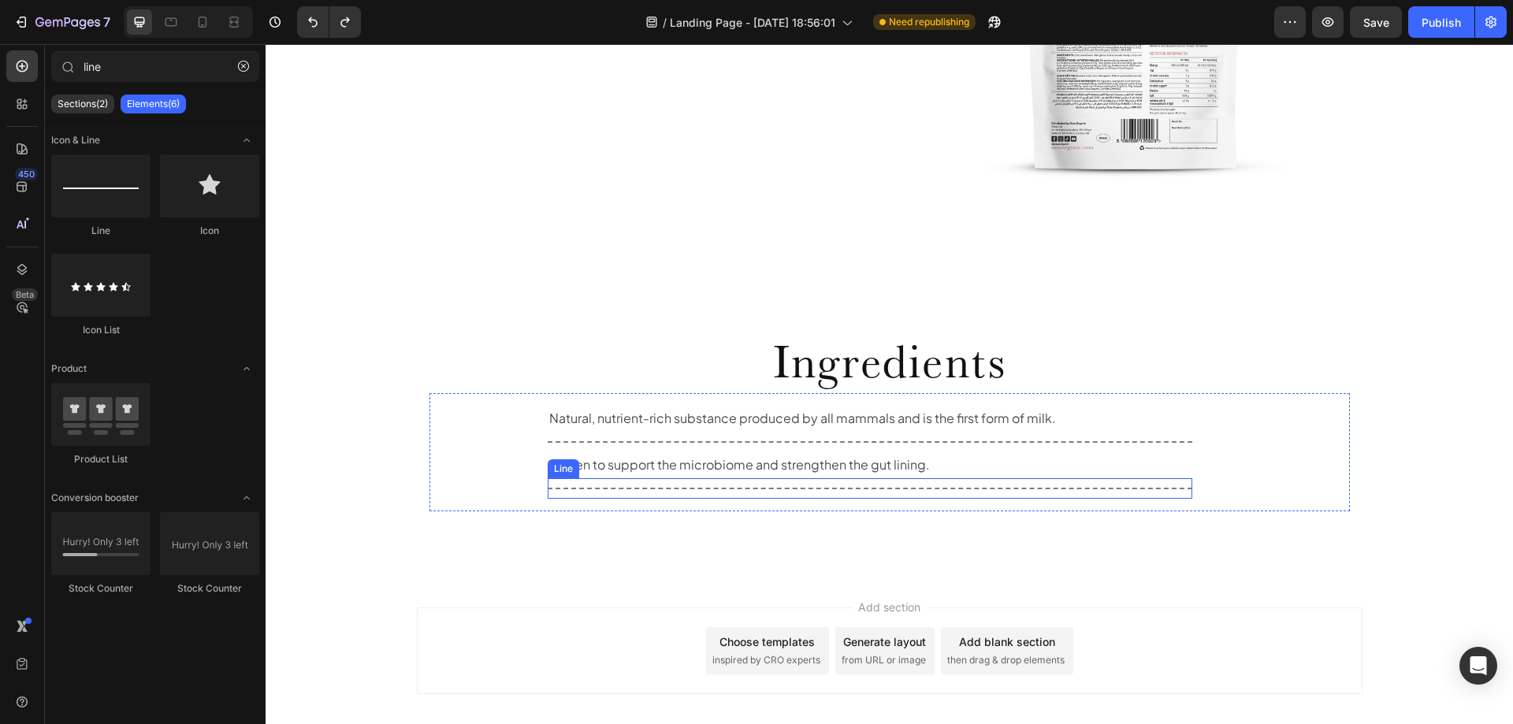
click at [905, 482] on div "Title Line" at bounding box center [870, 488] width 645 height 20
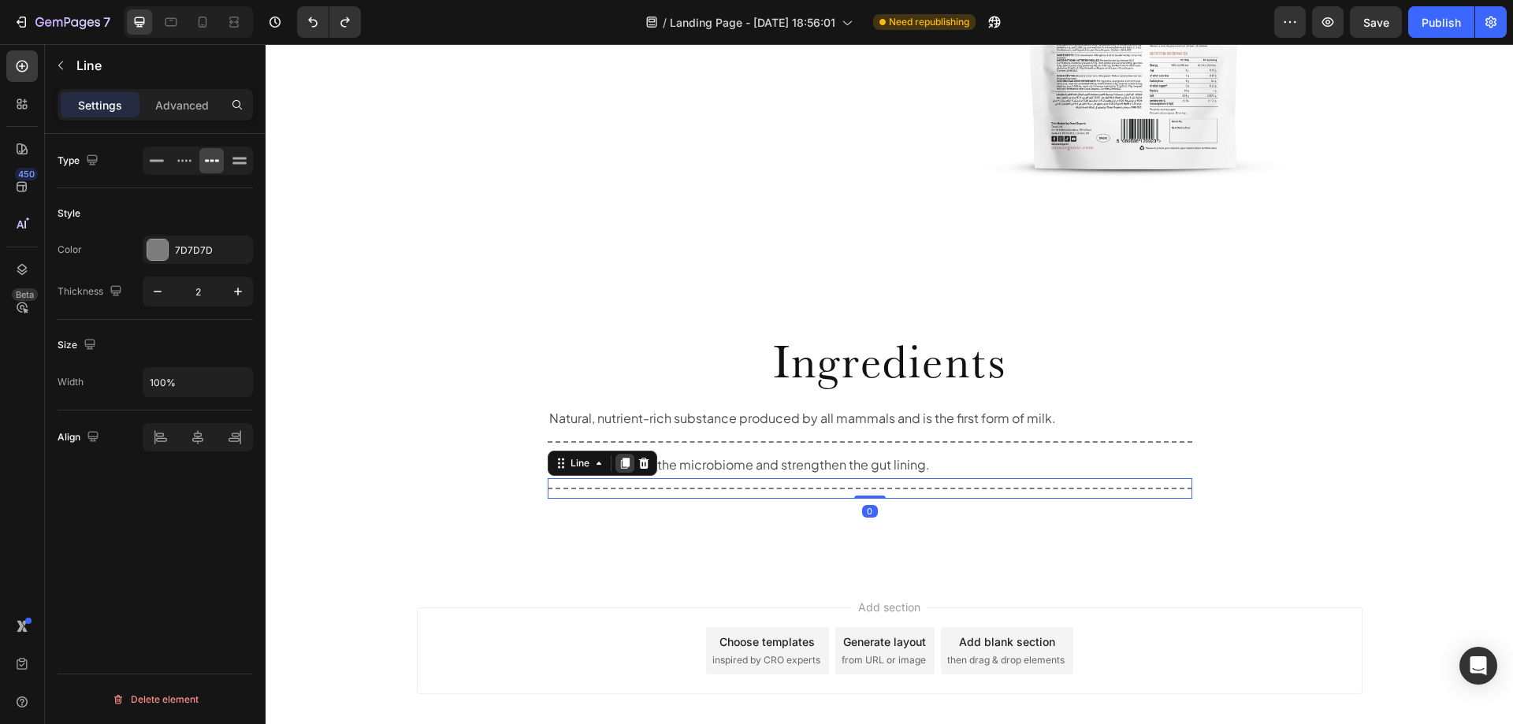
click at [623, 464] on icon at bounding box center [624, 463] width 9 height 11
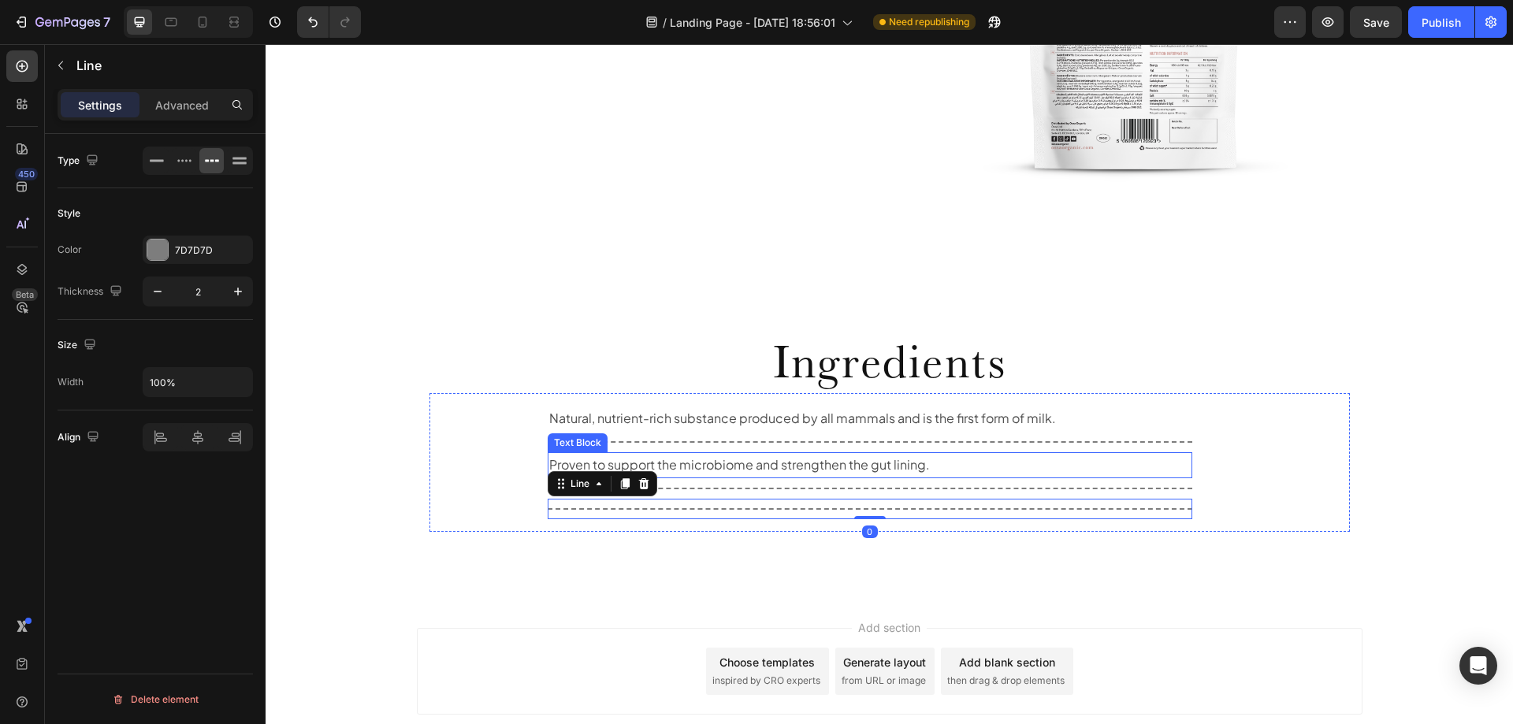
click at [839, 470] on p "Proven to support the microbiome and strengthen the gut lining." at bounding box center [870, 465] width 642 height 23
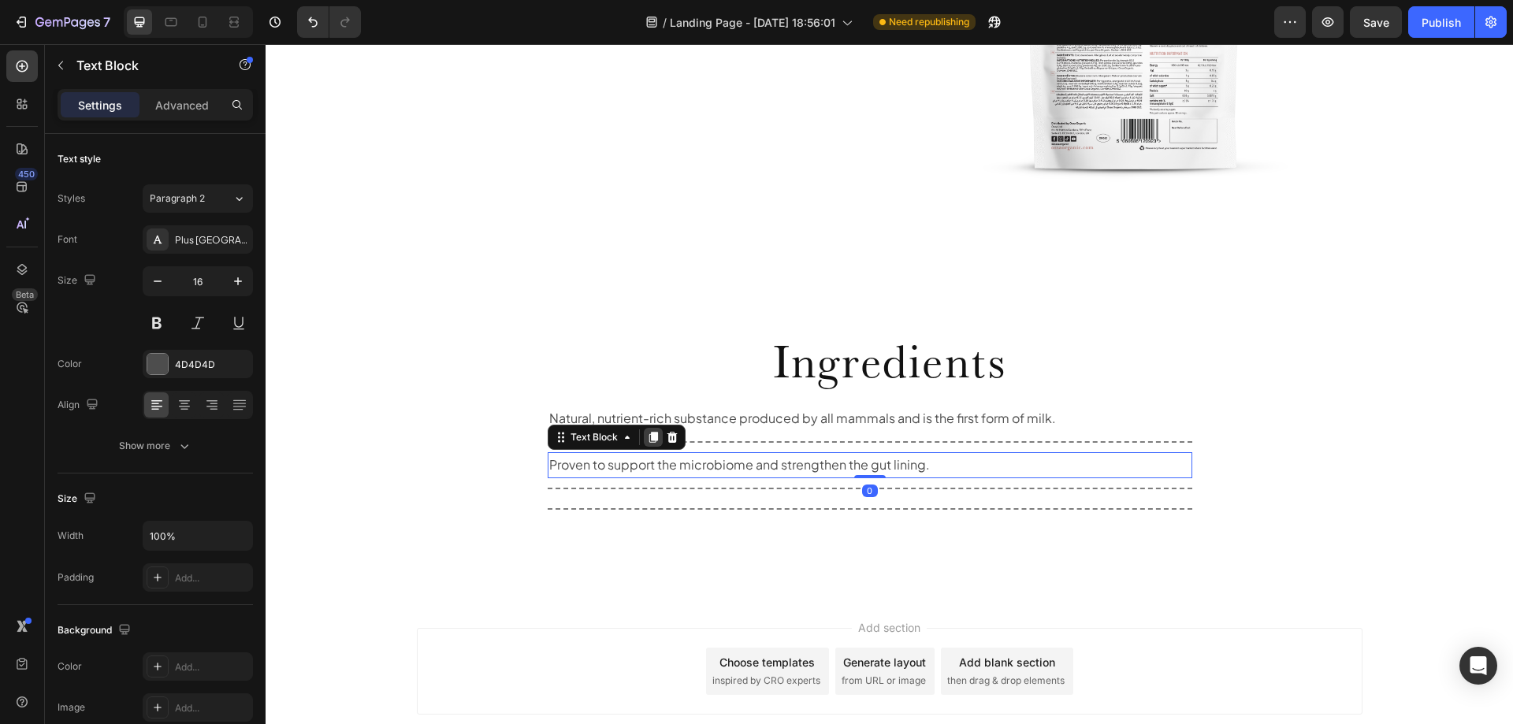
click at [649, 443] on icon at bounding box center [653, 437] width 13 height 13
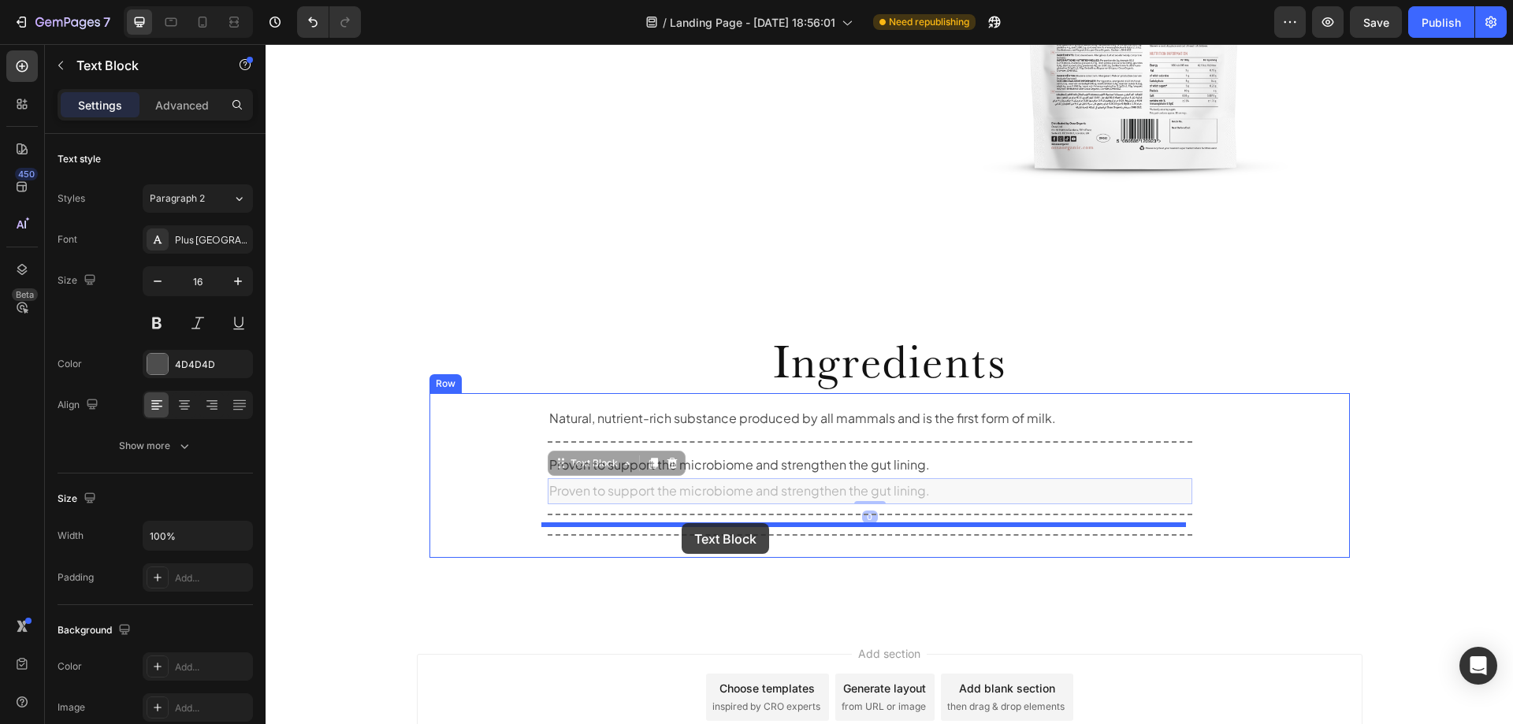
drag, startPoint x: 552, startPoint y: 463, endPoint x: 682, endPoint y: 523, distance: 143.2
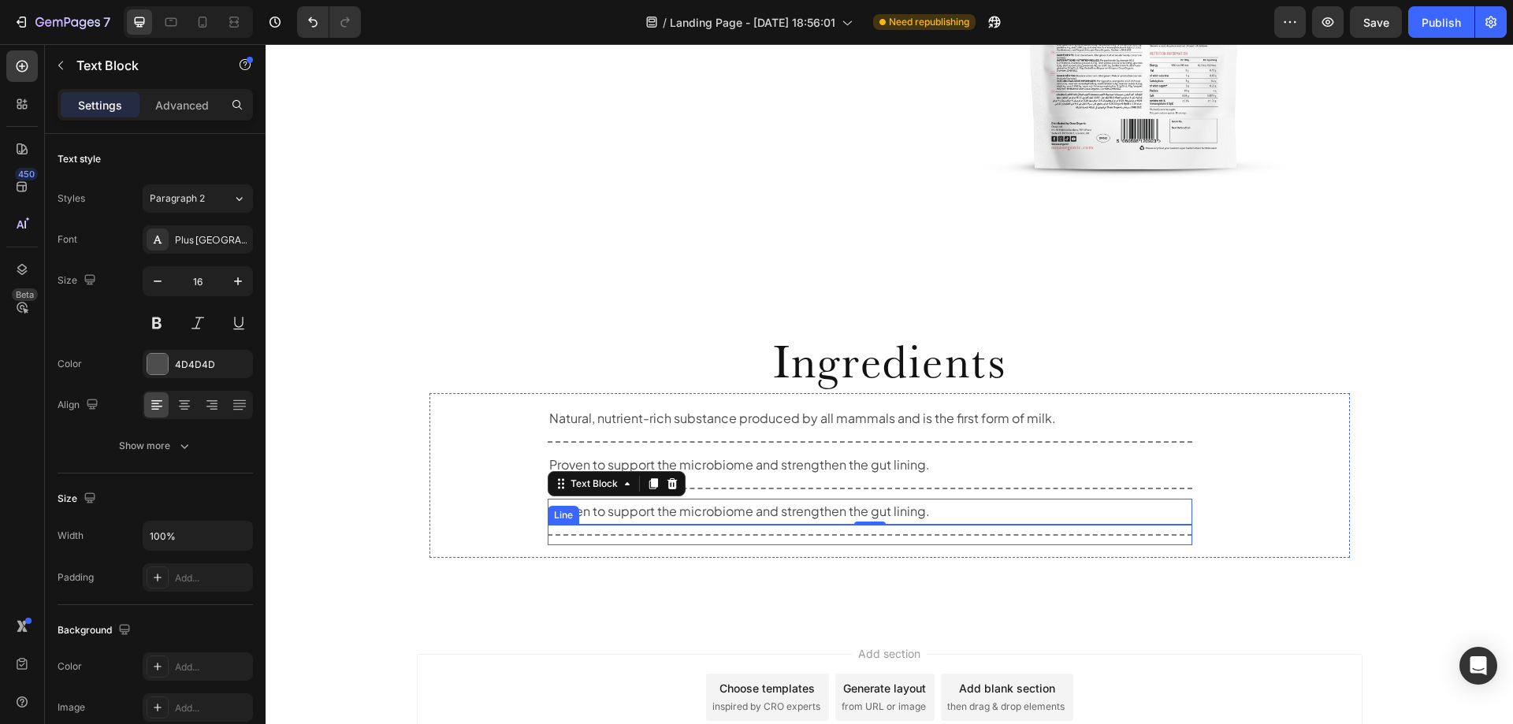
click at [802, 537] on div "Title Line" at bounding box center [870, 535] width 645 height 20
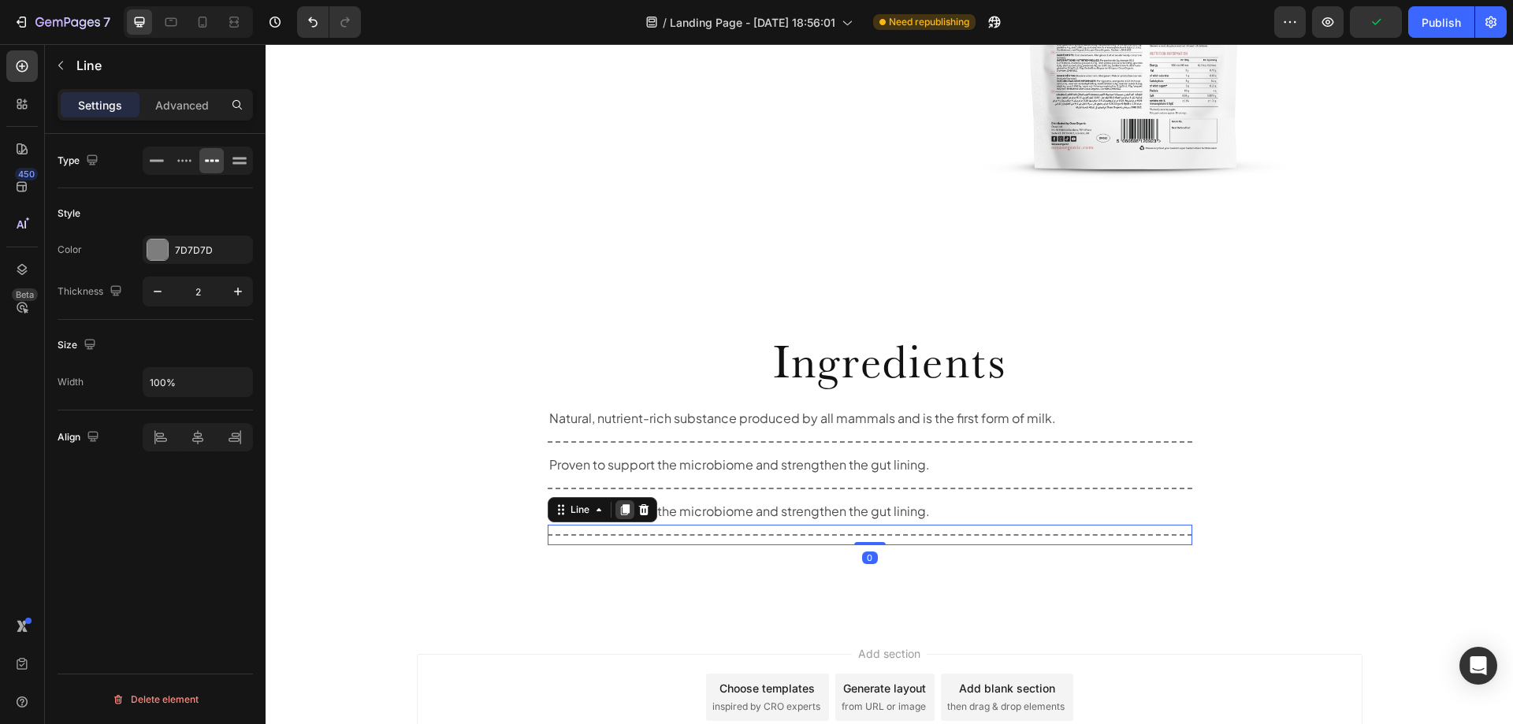
click at [625, 508] on icon at bounding box center [625, 510] width 13 height 13
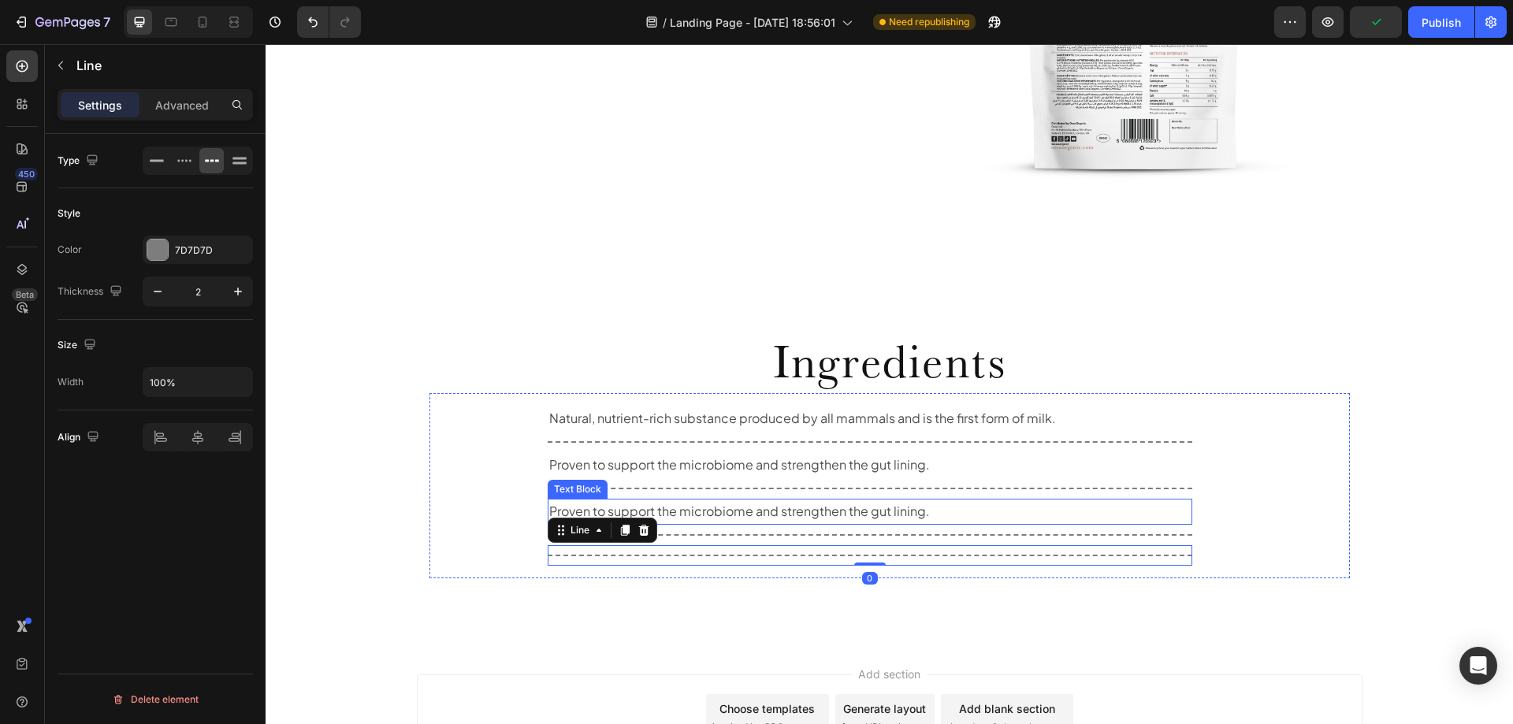
click at [679, 510] on p "Proven to support the microbiome and strengthen the gut lining." at bounding box center [870, 511] width 642 height 23
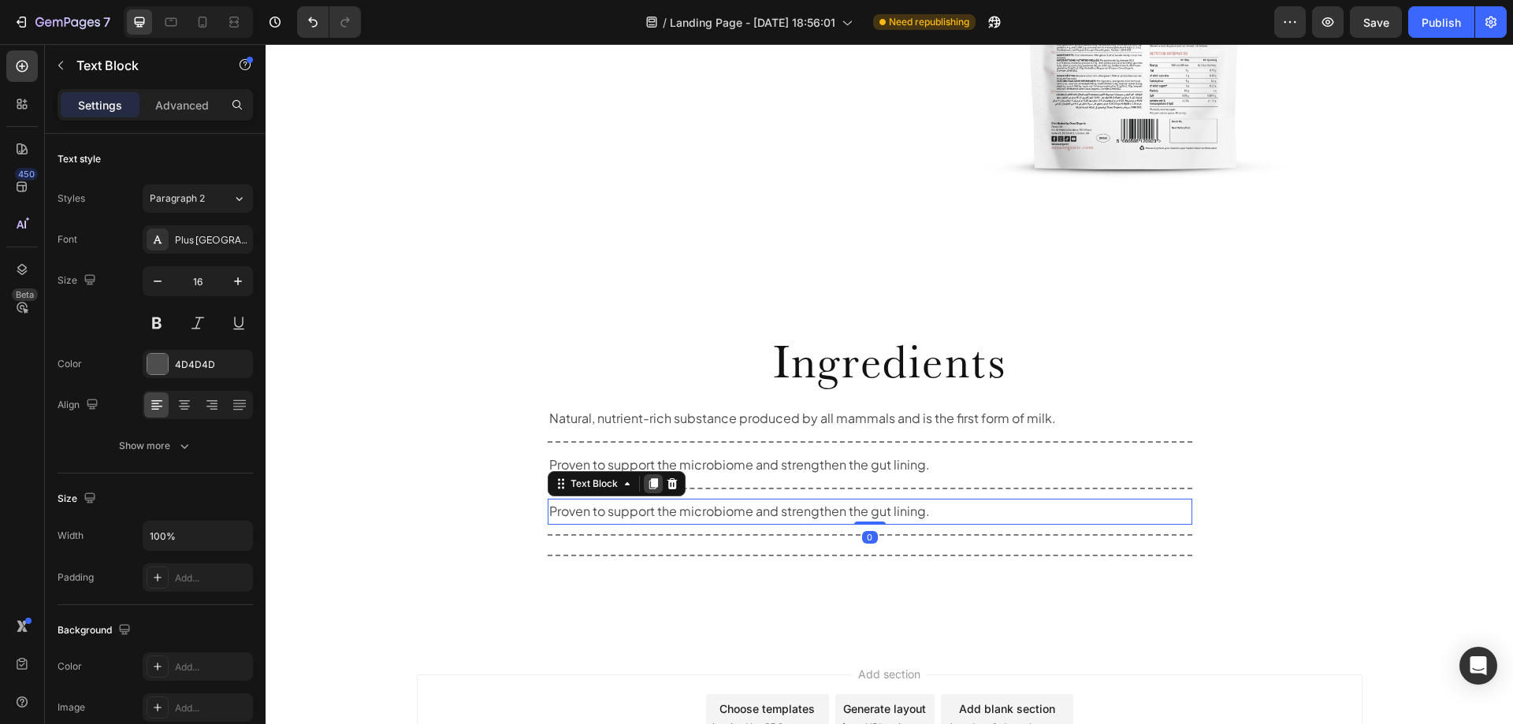
click at [647, 488] on icon at bounding box center [653, 484] width 13 height 13
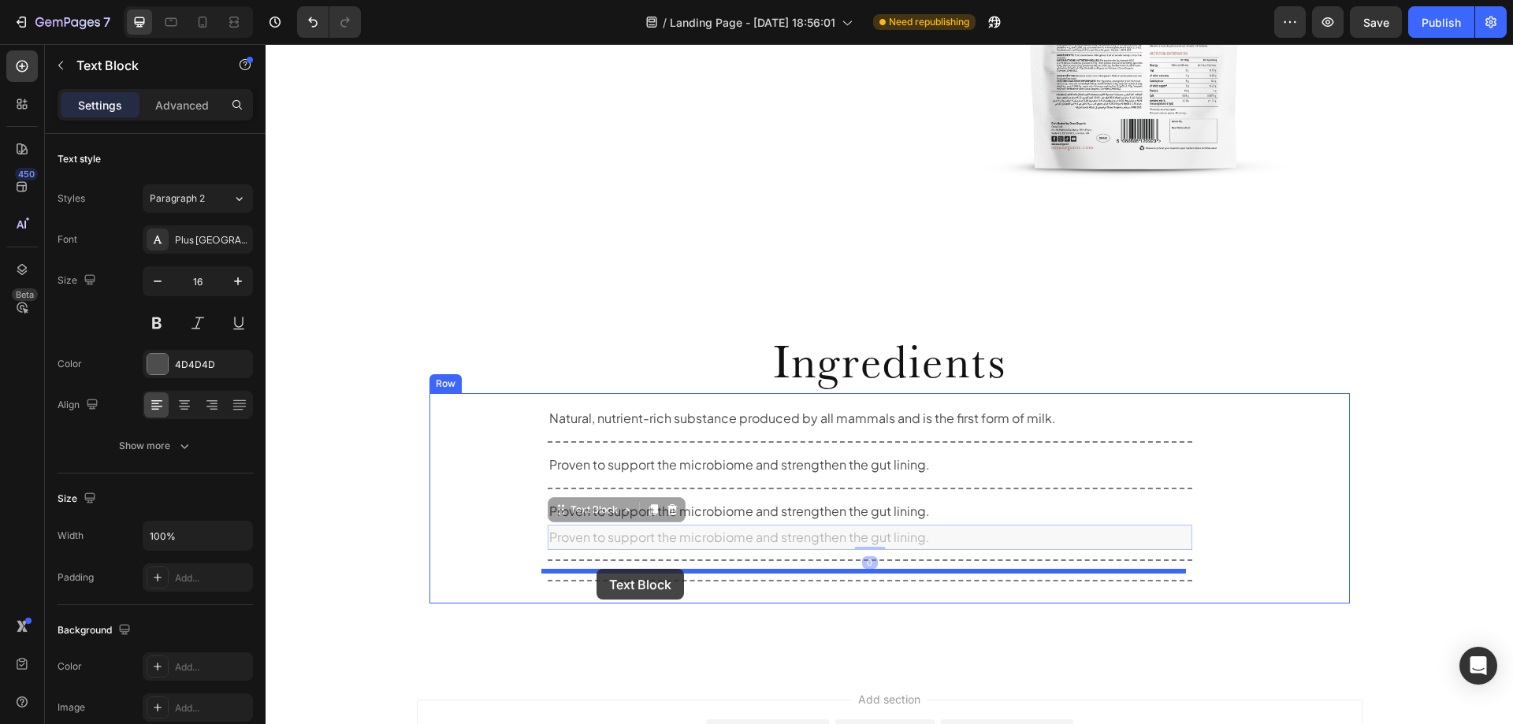
drag, startPoint x: 558, startPoint y: 520, endPoint x: 597, endPoint y: 569, distance: 62.3
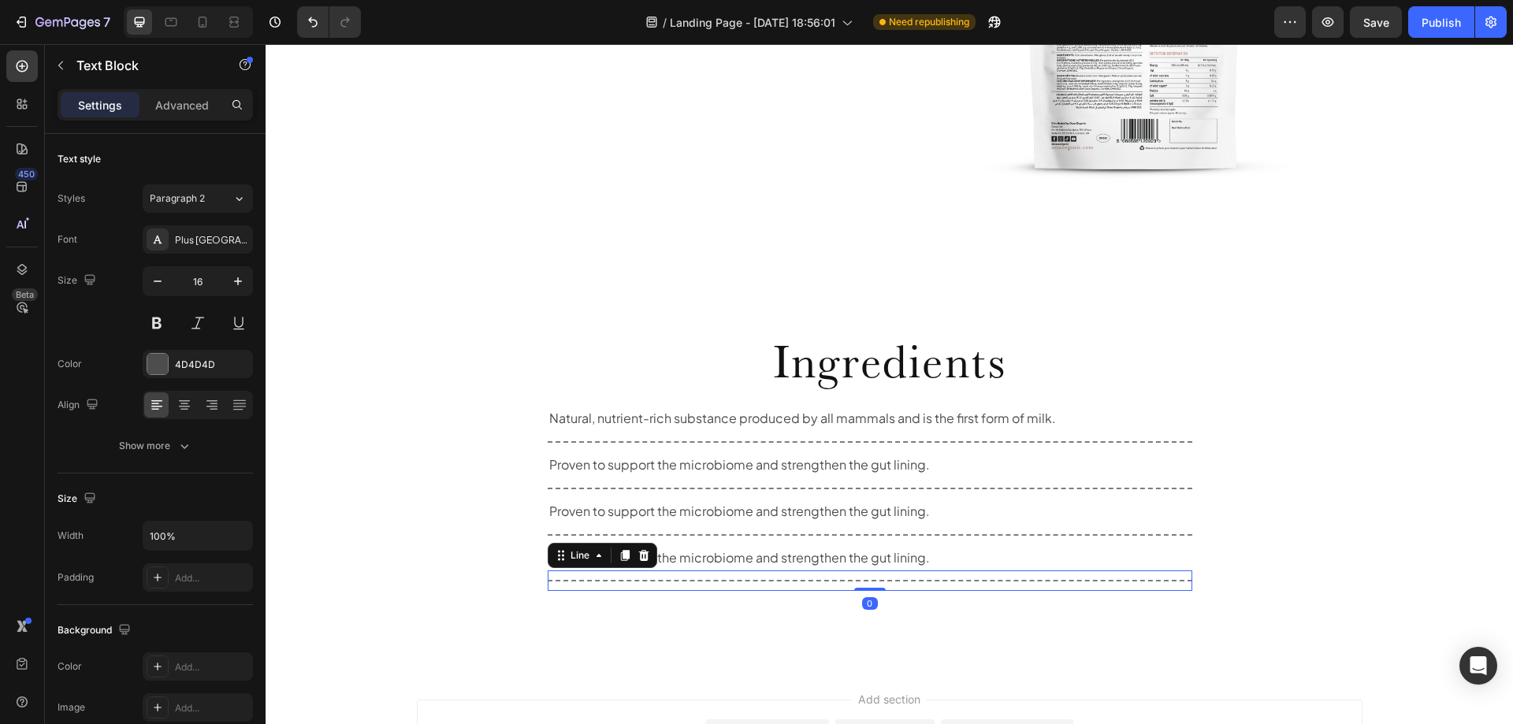
click at [887, 582] on div at bounding box center [870, 581] width 645 height 2
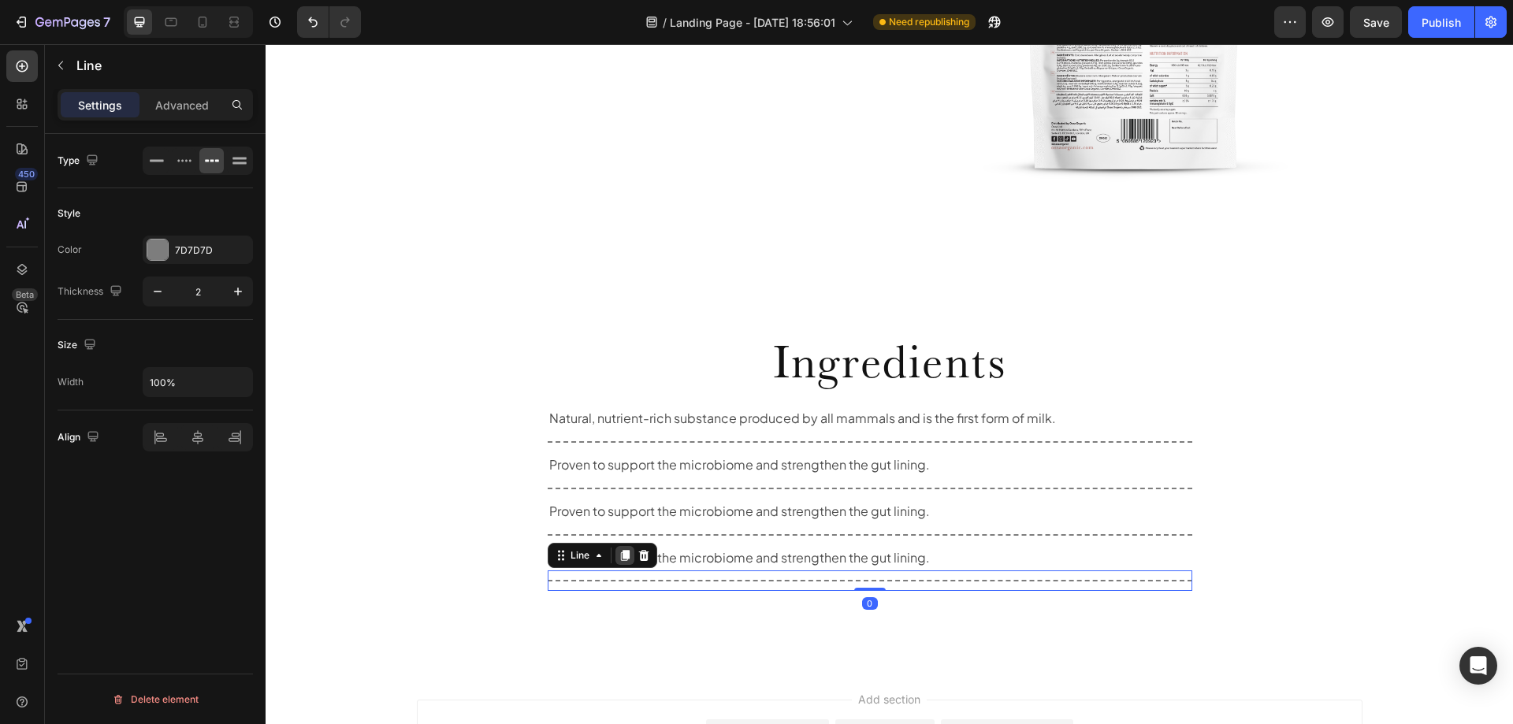
click at [626, 553] on div at bounding box center [625, 555] width 19 height 19
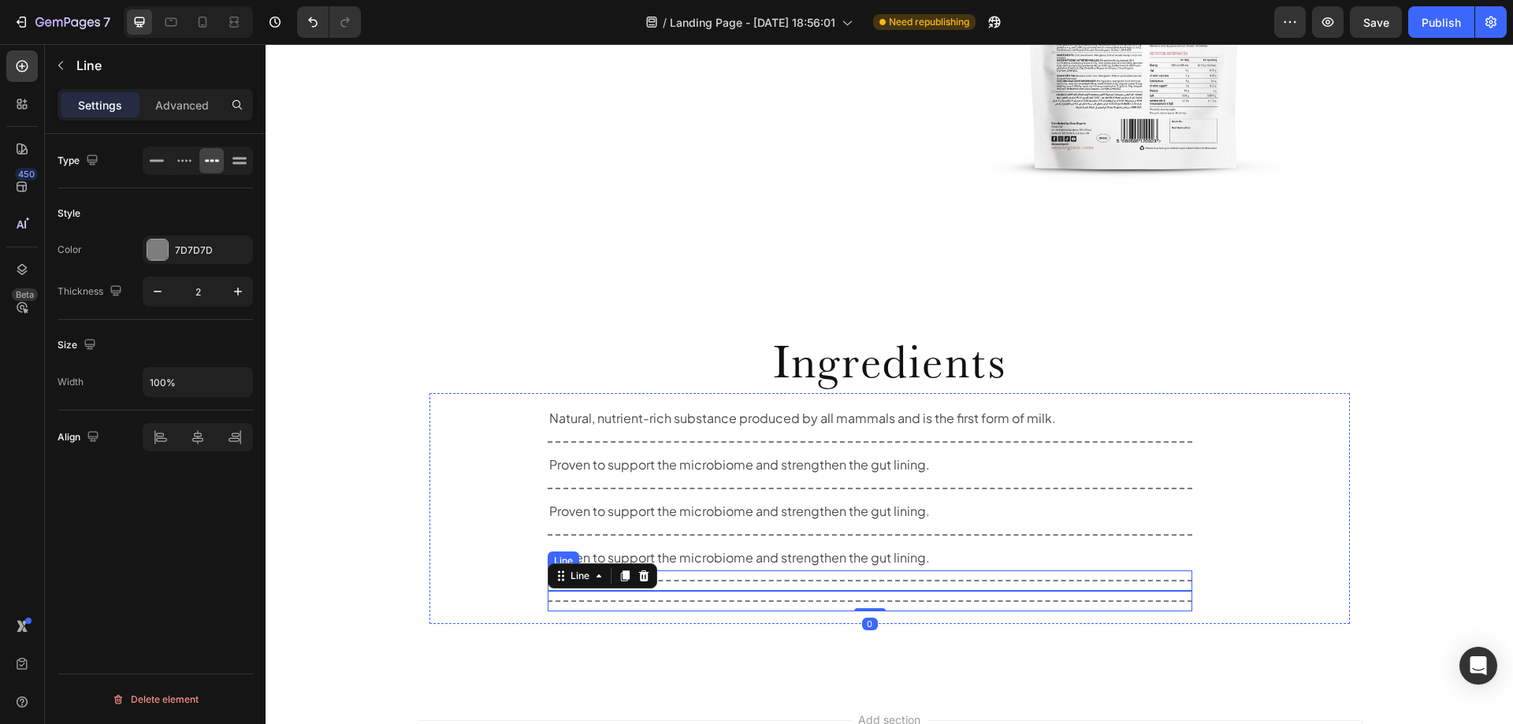
click at [762, 570] on div "Proven to support the microbiome and strengthen the gut lining." at bounding box center [870, 558] width 645 height 26
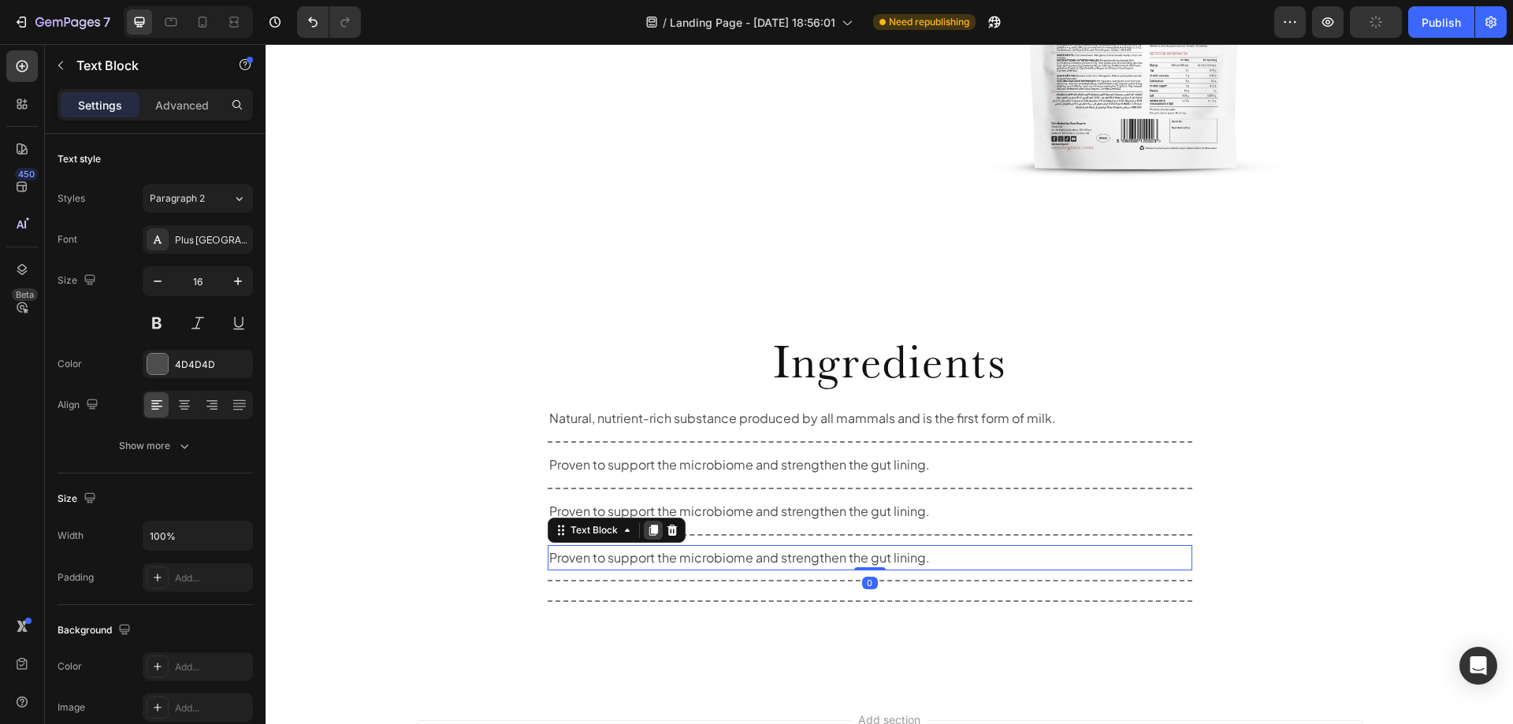
click at [654, 532] on div at bounding box center [653, 530] width 19 height 19
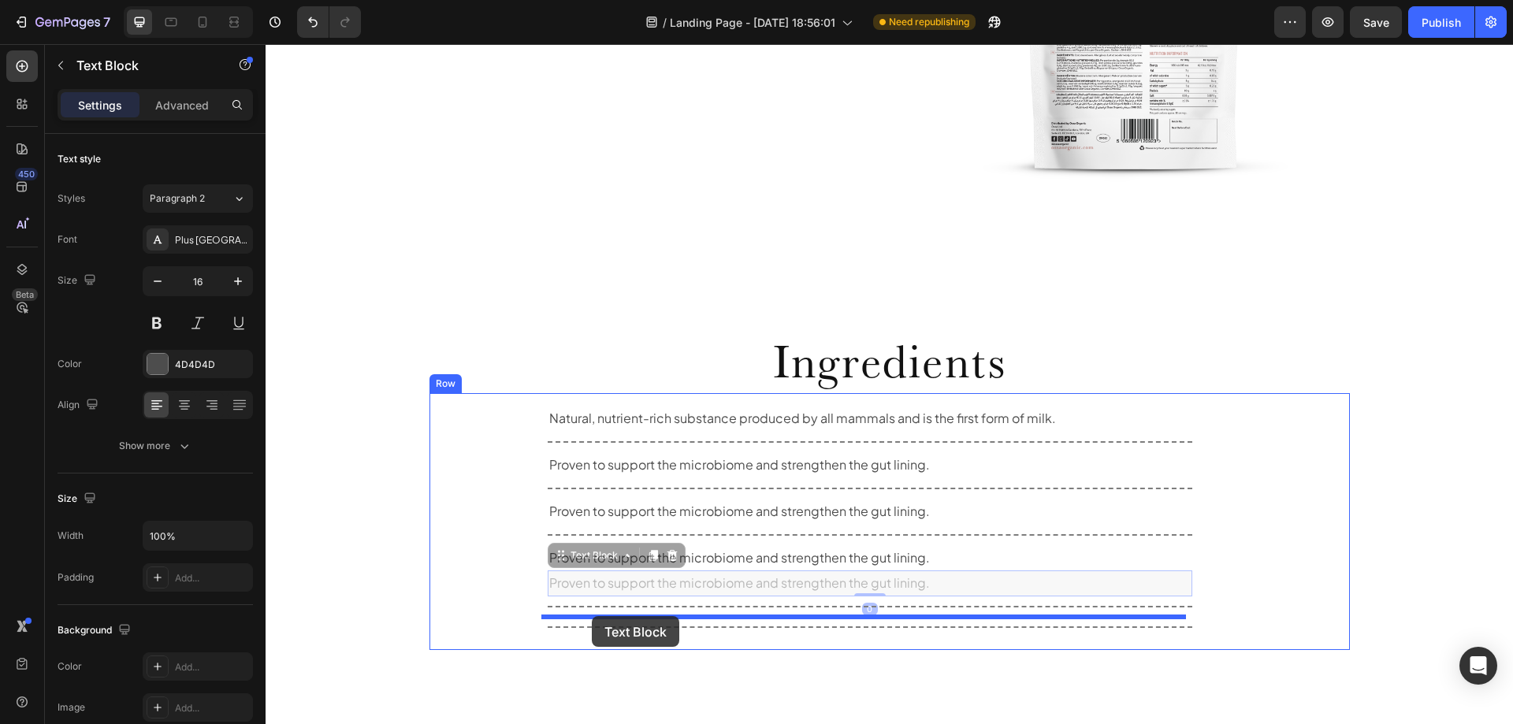
drag, startPoint x: 560, startPoint y: 562, endPoint x: 592, endPoint y: 616, distance: 63.3
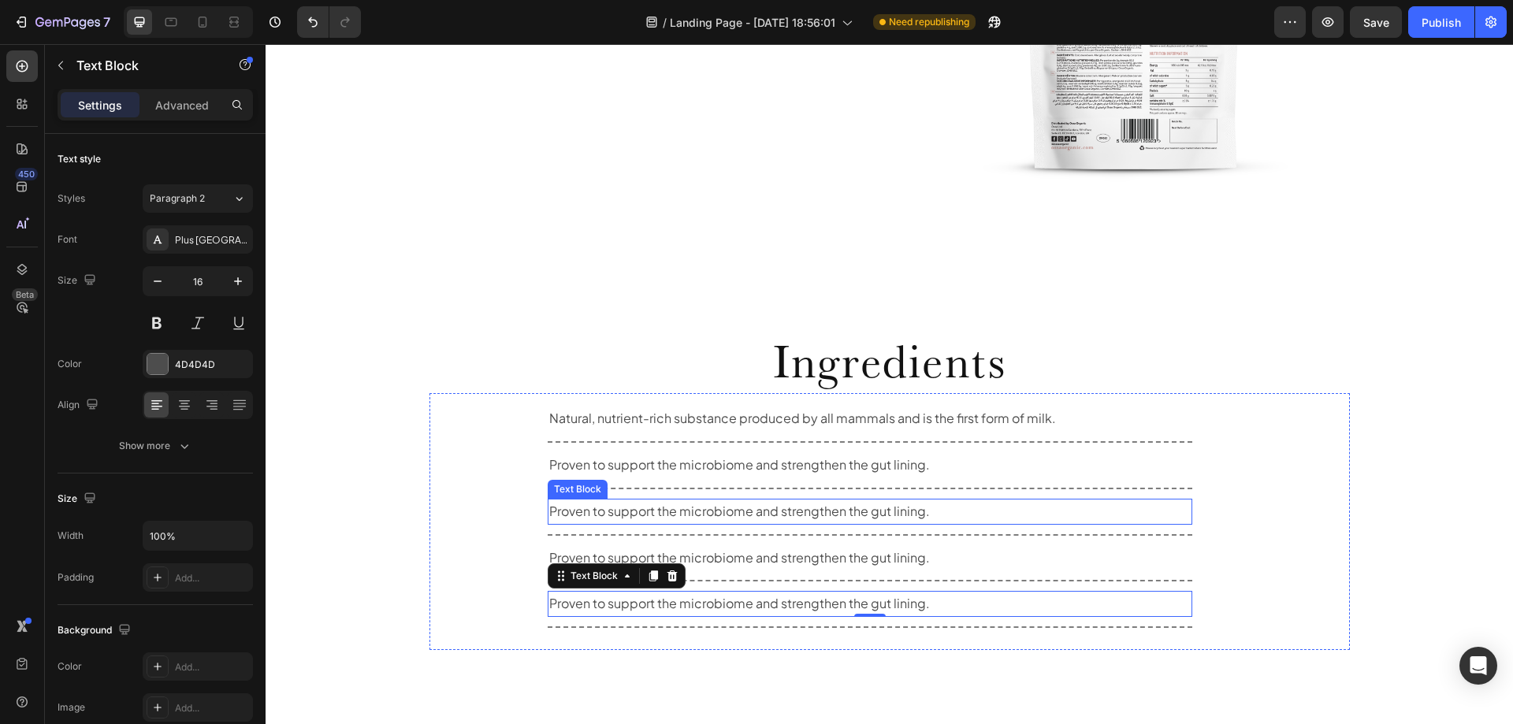
click at [698, 511] on p "Proven to support the microbiome and strengthen the gut lining." at bounding box center [870, 511] width 642 height 23
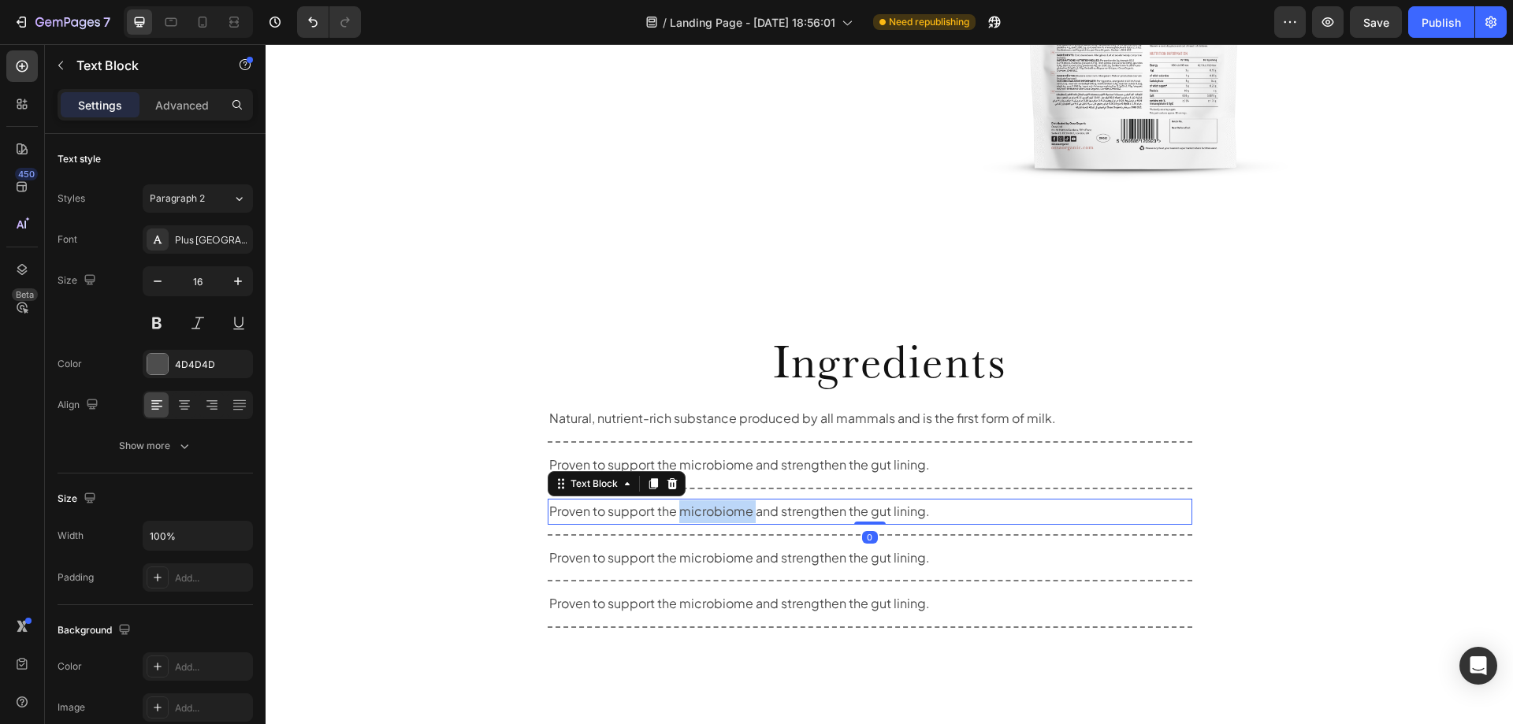
click at [698, 511] on p "Proven to support the microbiome and strengthen the gut lining." at bounding box center [870, 511] width 642 height 23
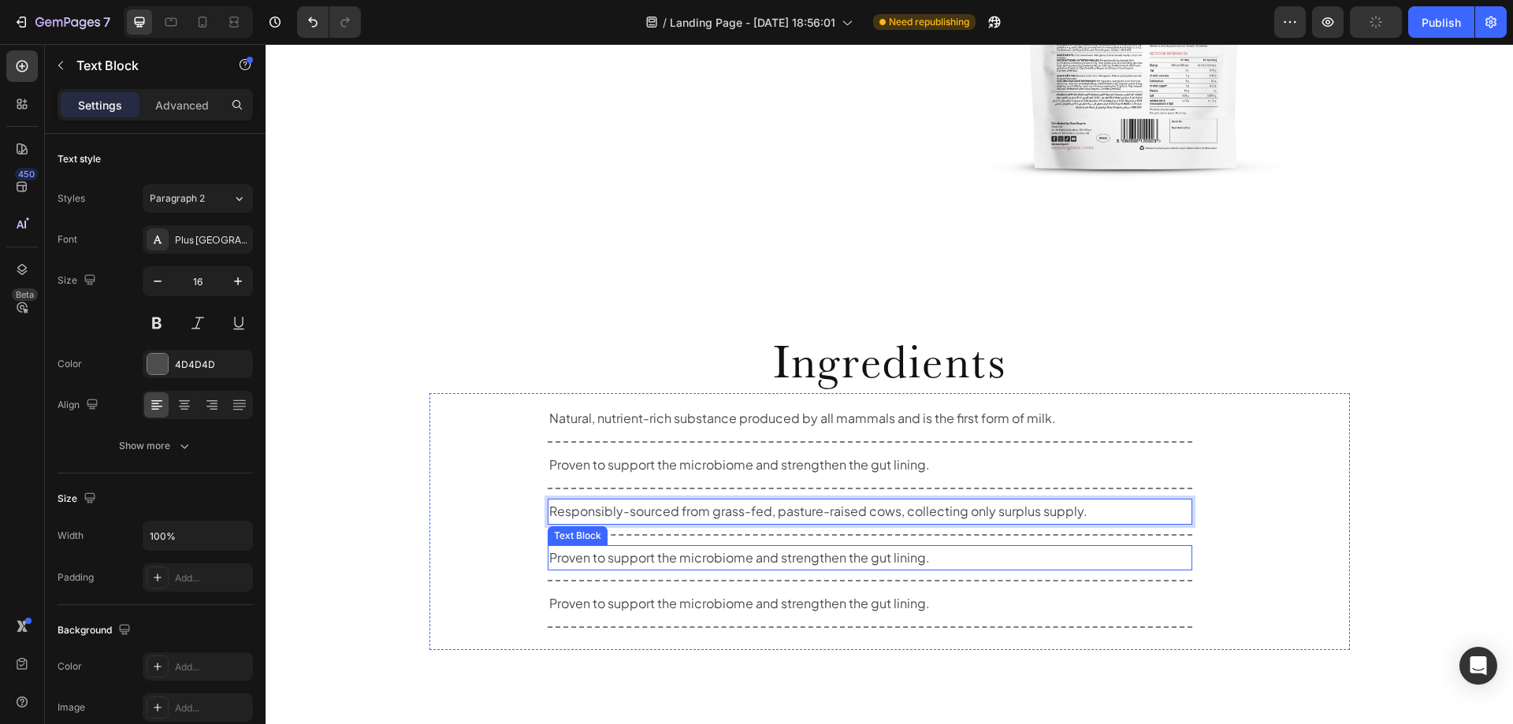
click at [664, 561] on p "Proven to support the microbiome and strengthen the gut lining." at bounding box center [870, 558] width 642 height 23
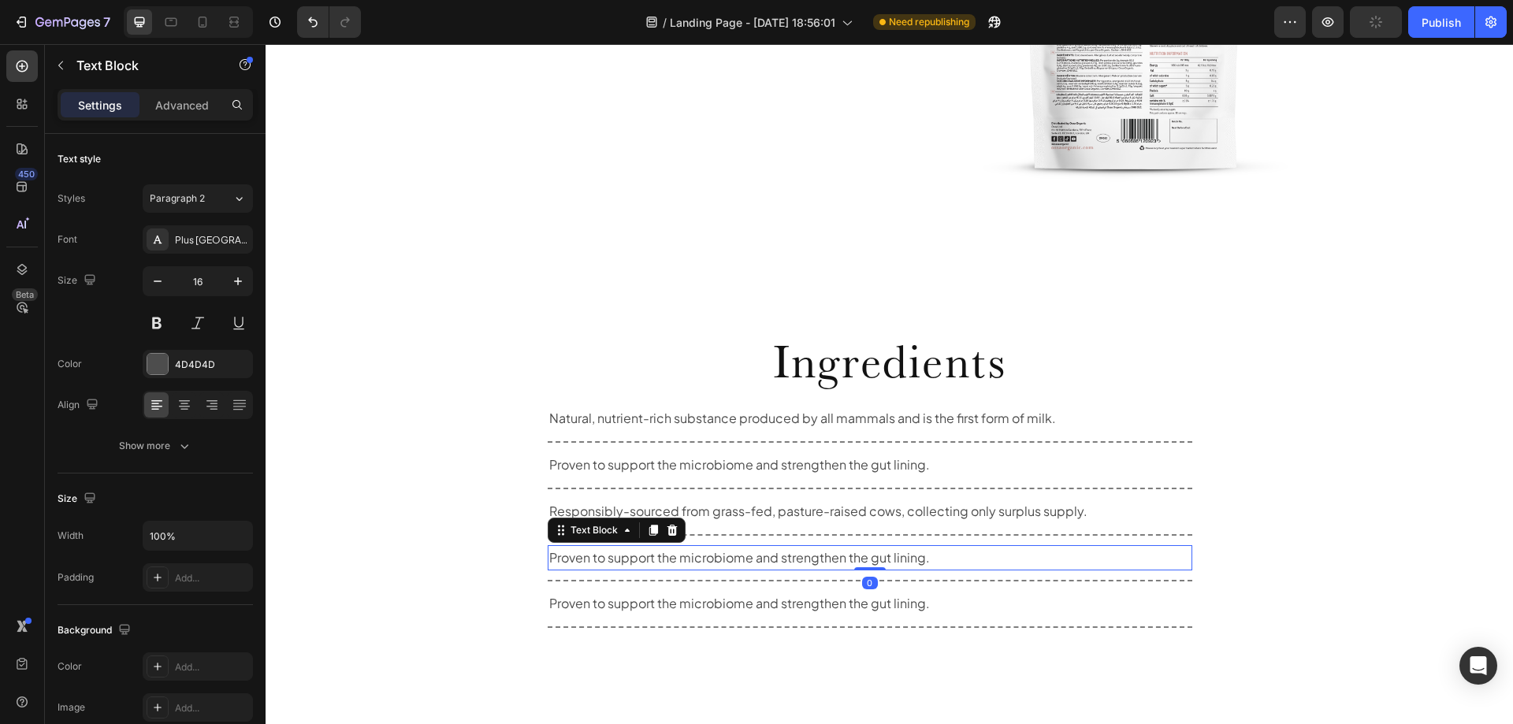
click at [664, 561] on p "Proven to support the microbiome and strengthen the gut lining." at bounding box center [870, 558] width 642 height 23
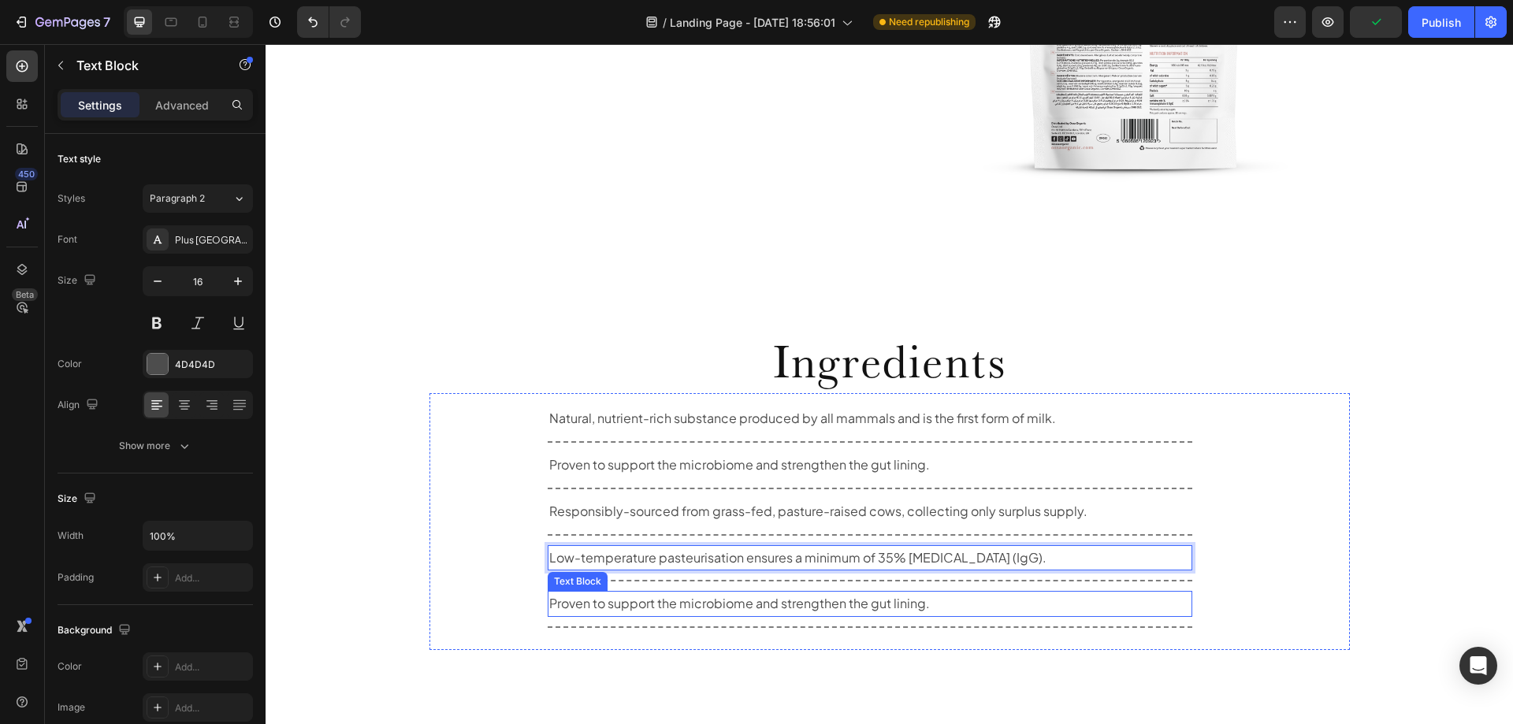
click at [660, 601] on p "Proven to support the microbiome and strengthen the gut lining." at bounding box center [870, 604] width 642 height 23
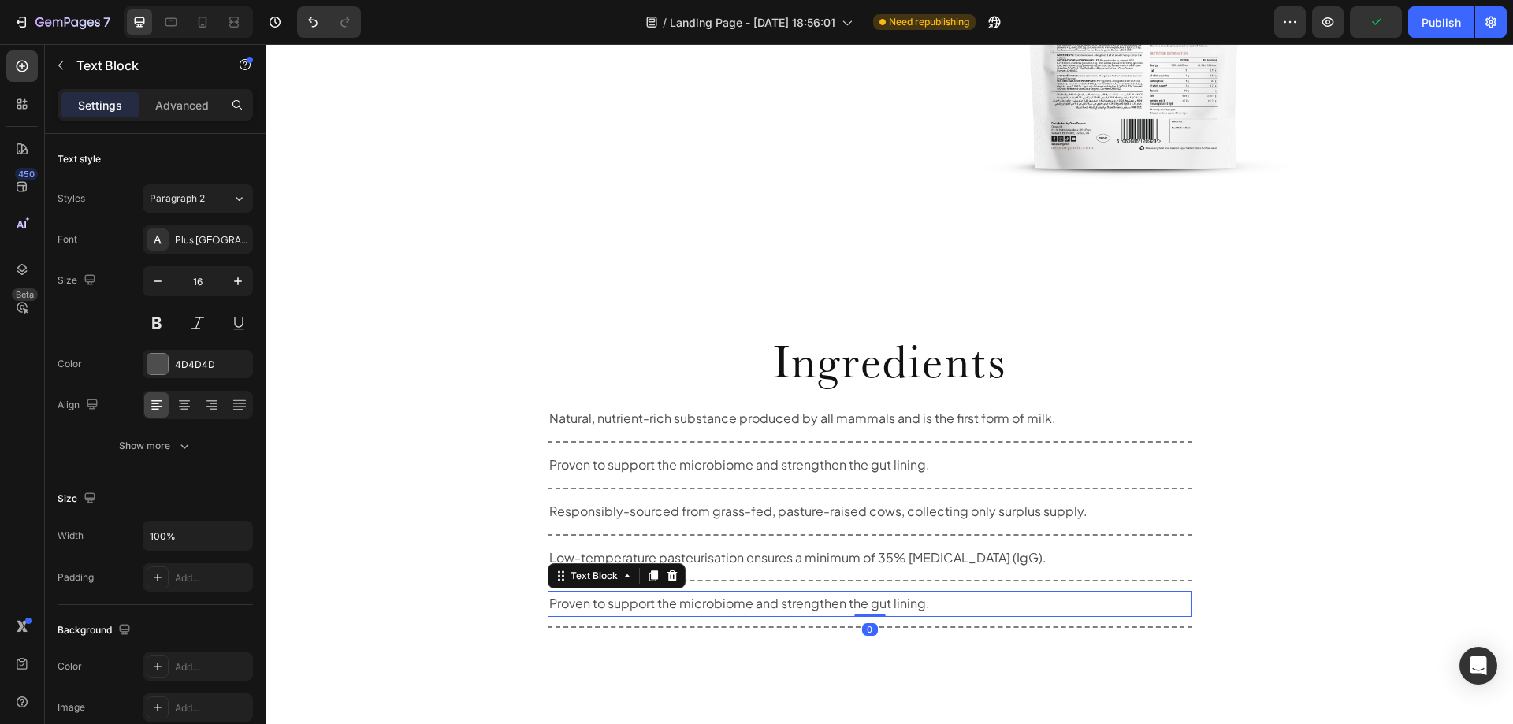
click at [595, 609] on p "Proven to support the microbiome and strengthen the gut lining." at bounding box center [870, 604] width 642 height 23
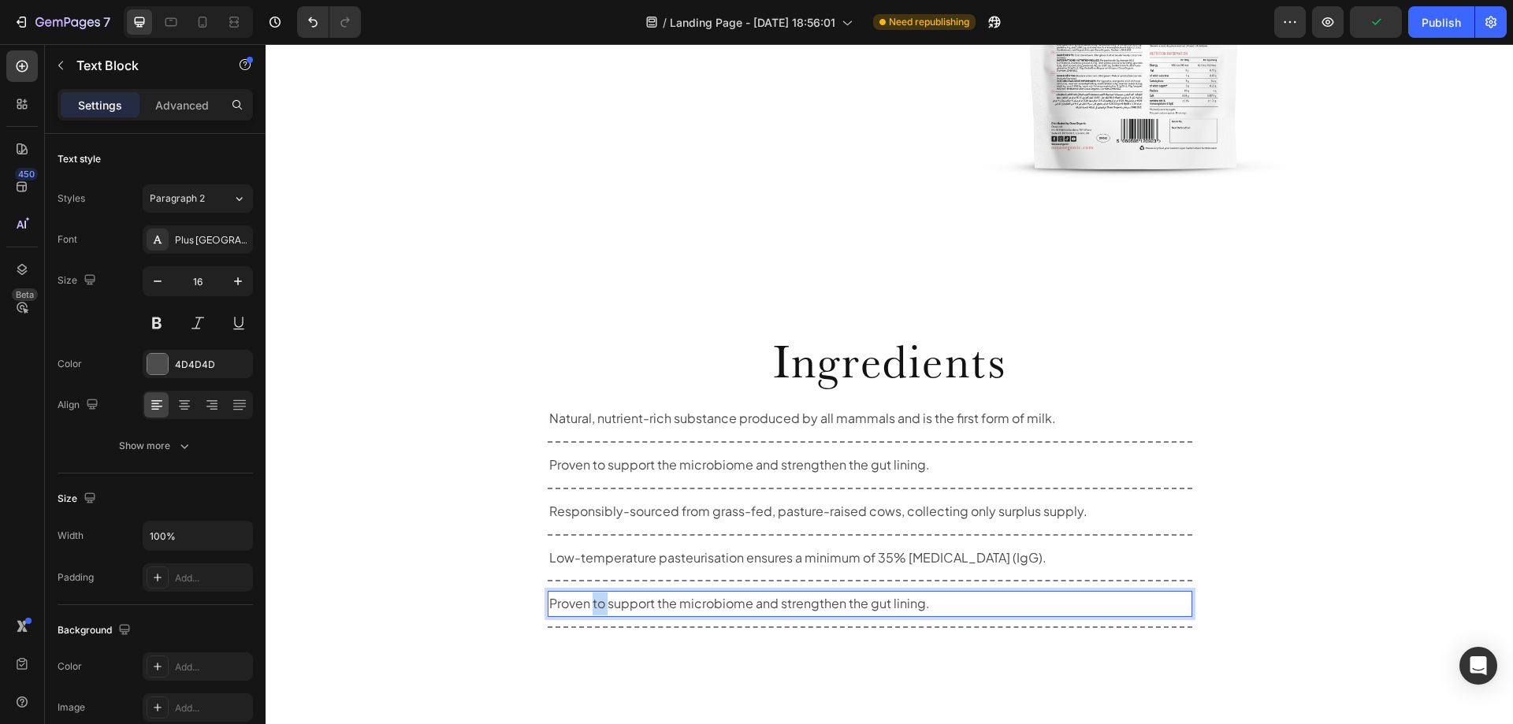
click at [595, 609] on p "Proven to support the microbiome and strengthen the gut lining." at bounding box center [870, 604] width 642 height 23
click at [739, 657] on div "Ingredients Heading Natural, nutrient-rich substance produced by all mammals an…" at bounding box center [890, 503] width 946 height 374
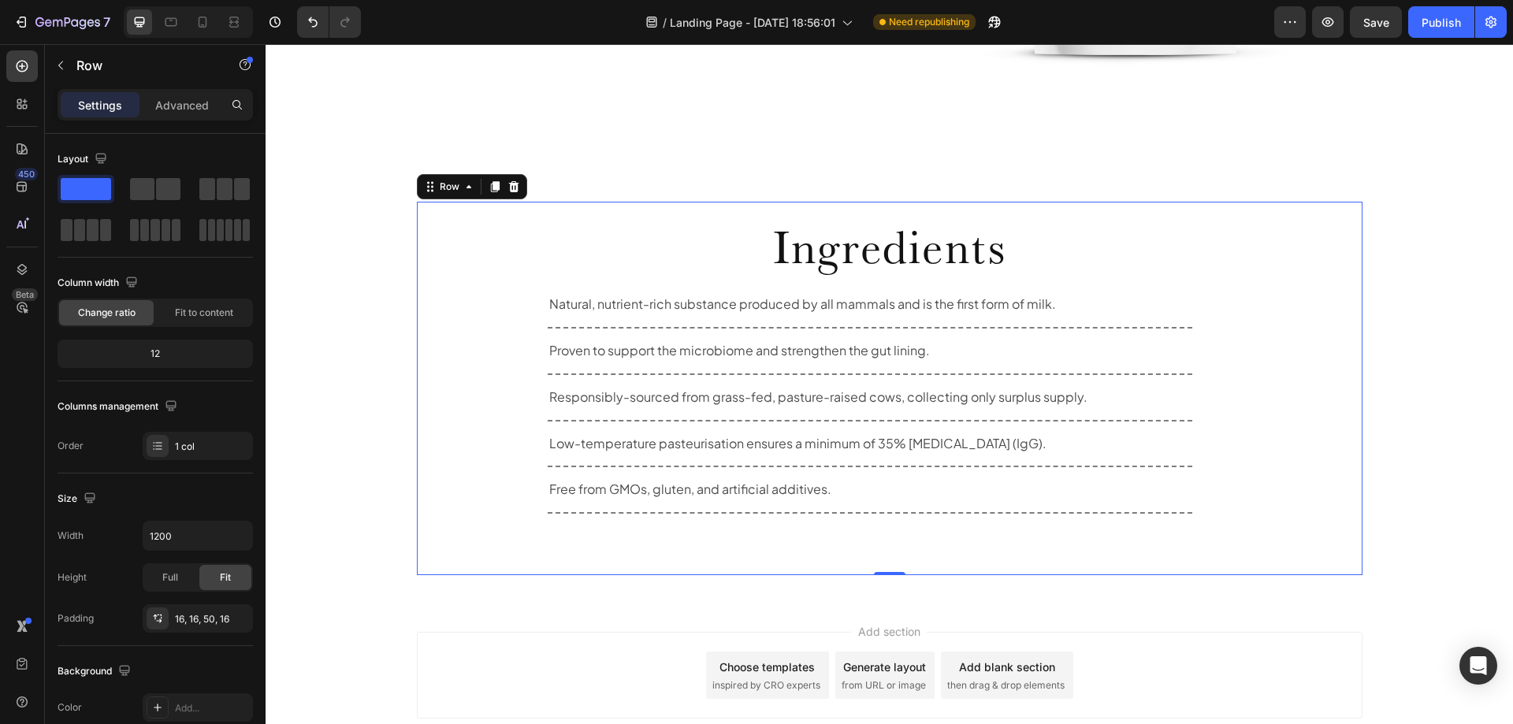
scroll to position [1771, 0]
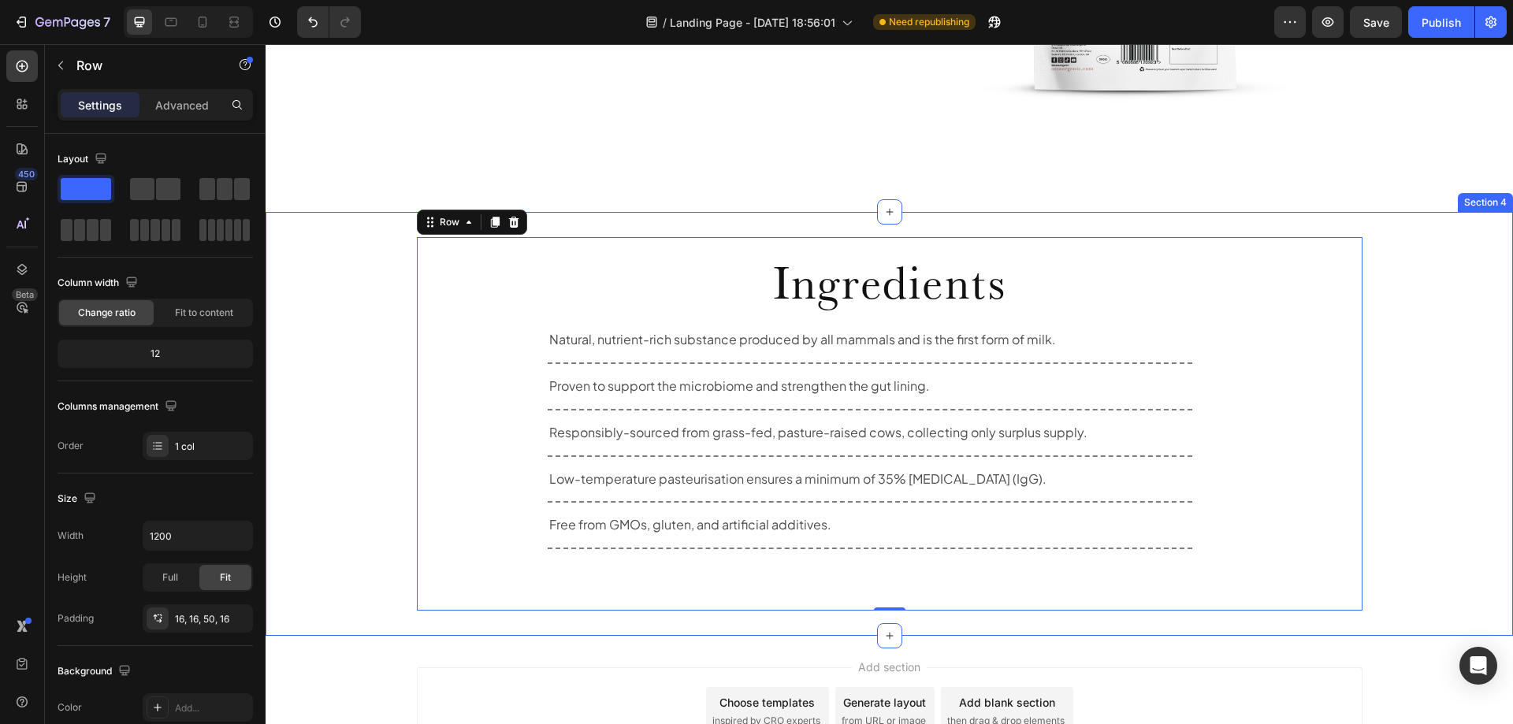
click at [1462, 467] on div "Ingredients Heading Natural, nutrient-rich substance produced by all mammals an…" at bounding box center [890, 424] width 1248 height 374
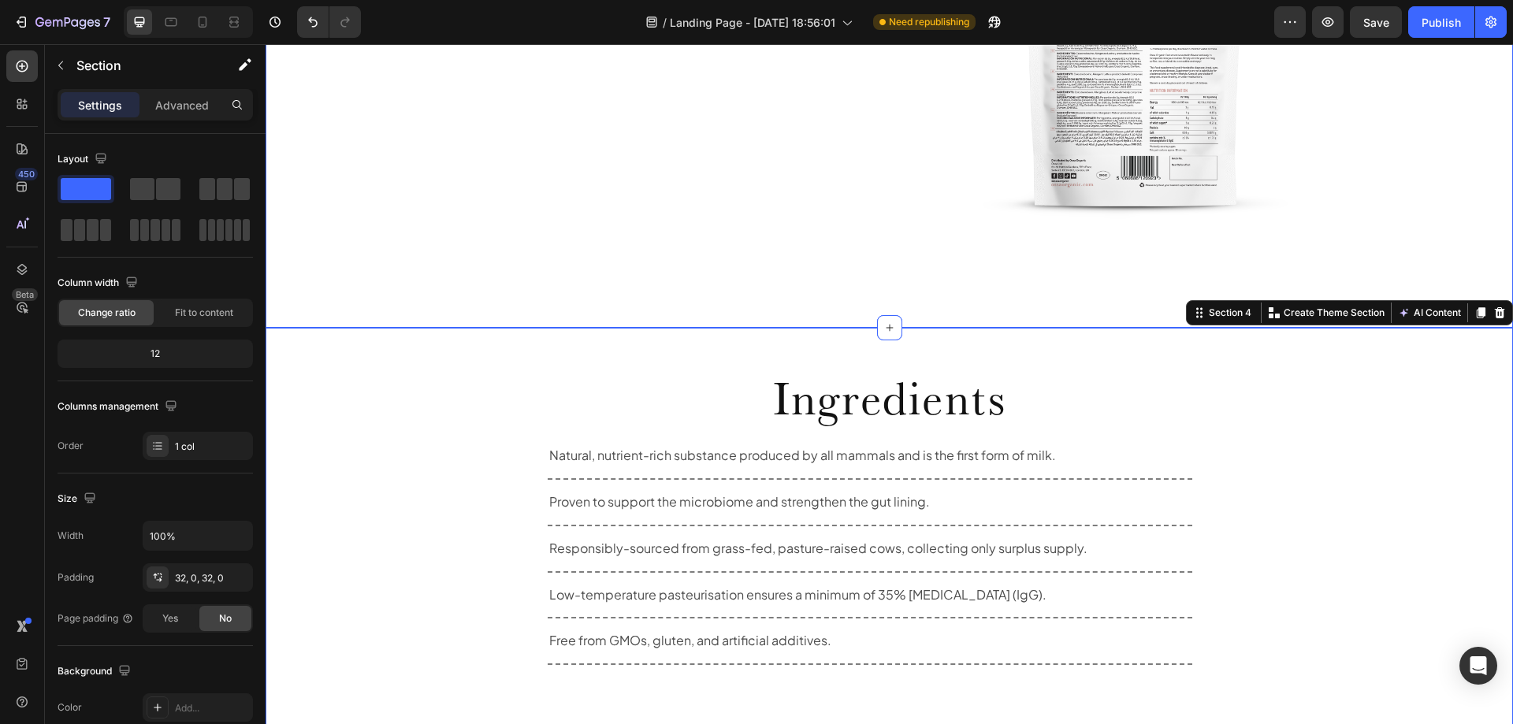
scroll to position [1692, 0]
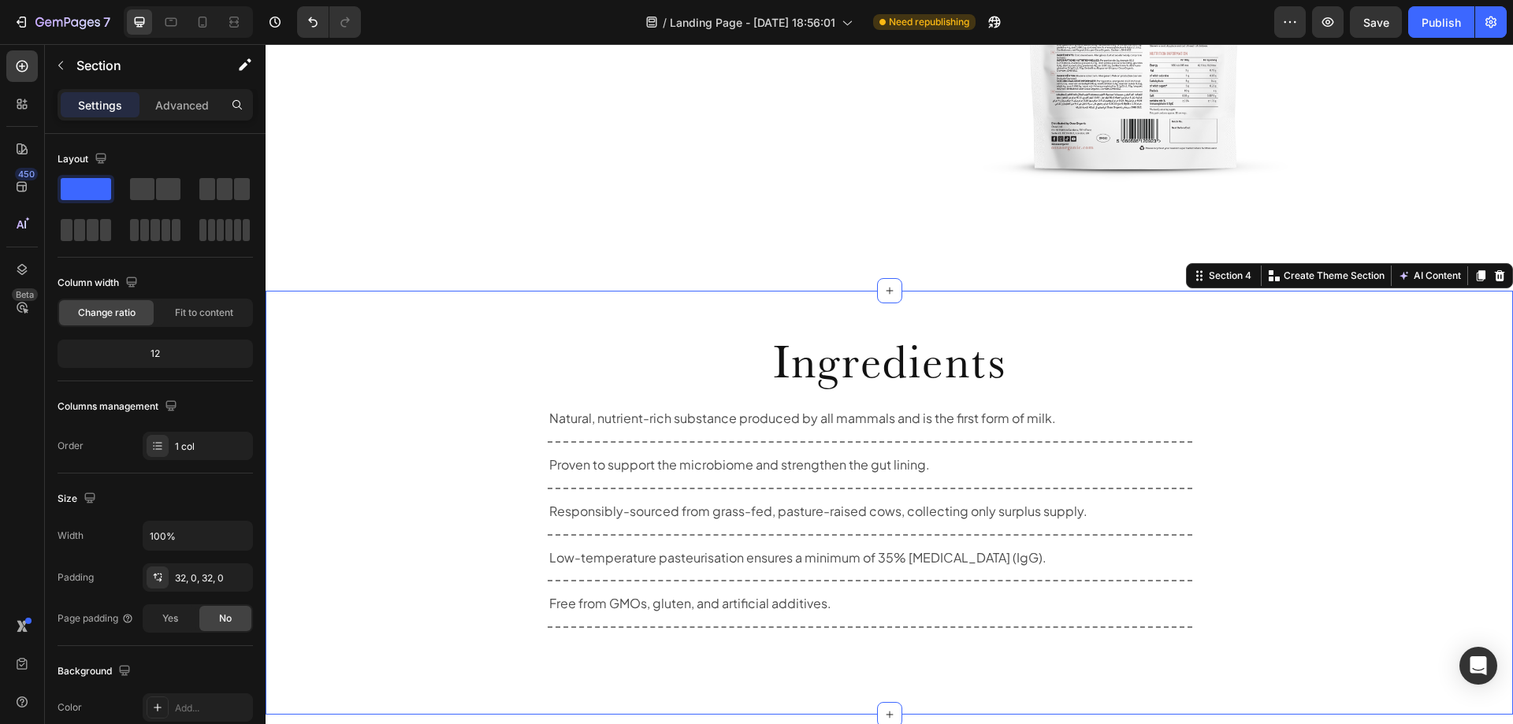
click at [378, 331] on div "Ingredients Heading Natural, nutrient-rich substance produced by all mammals an…" at bounding box center [890, 503] width 1248 height 374
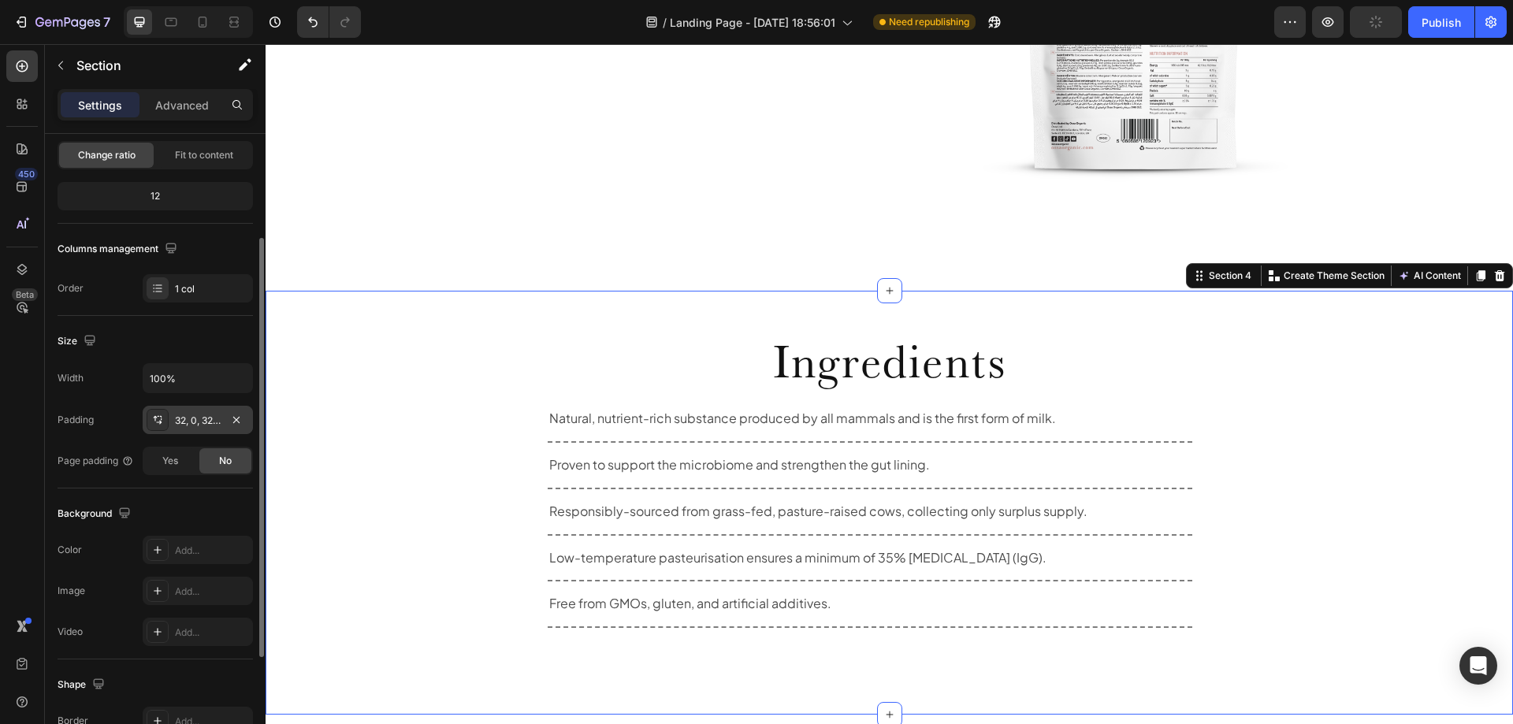
click at [189, 421] on div "32, 0, 32, 0" at bounding box center [198, 421] width 46 height 14
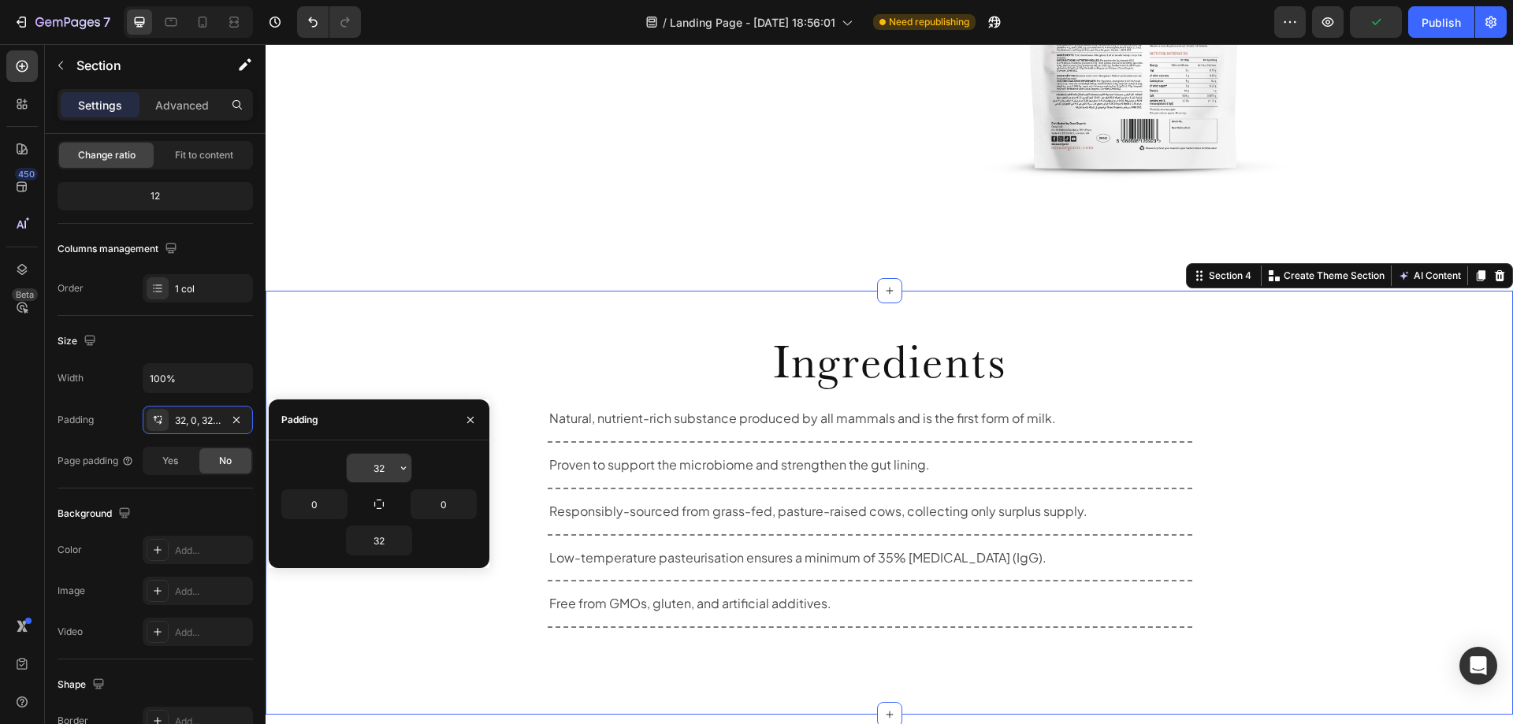
click at [387, 464] on input "32" at bounding box center [379, 468] width 65 height 28
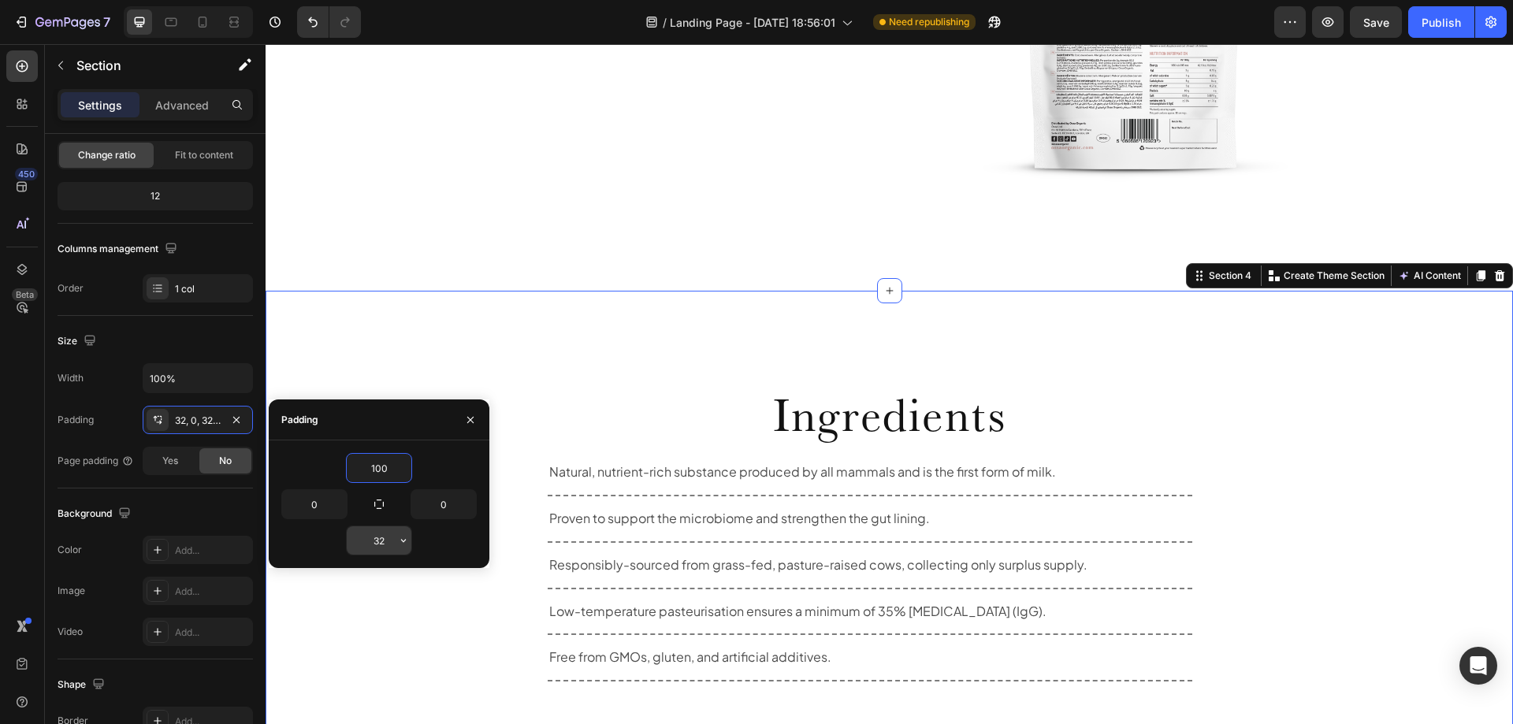
type input "100"
click at [385, 545] on input "32" at bounding box center [379, 540] width 65 height 28
type input "100"
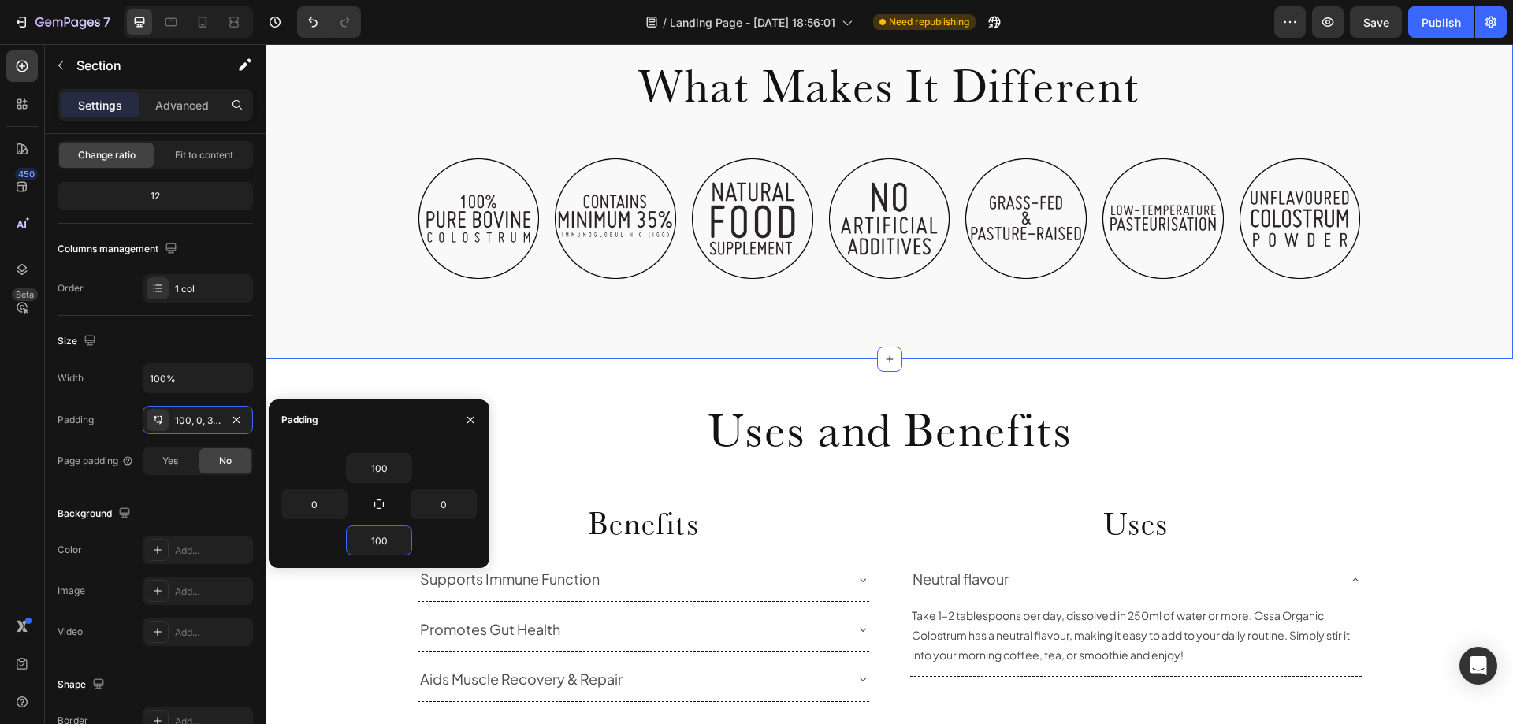
scroll to position [825, 0]
click at [325, 211] on div "Image Image Image Image Image Image Image Carousel" at bounding box center [890, 221] width 1248 height 125
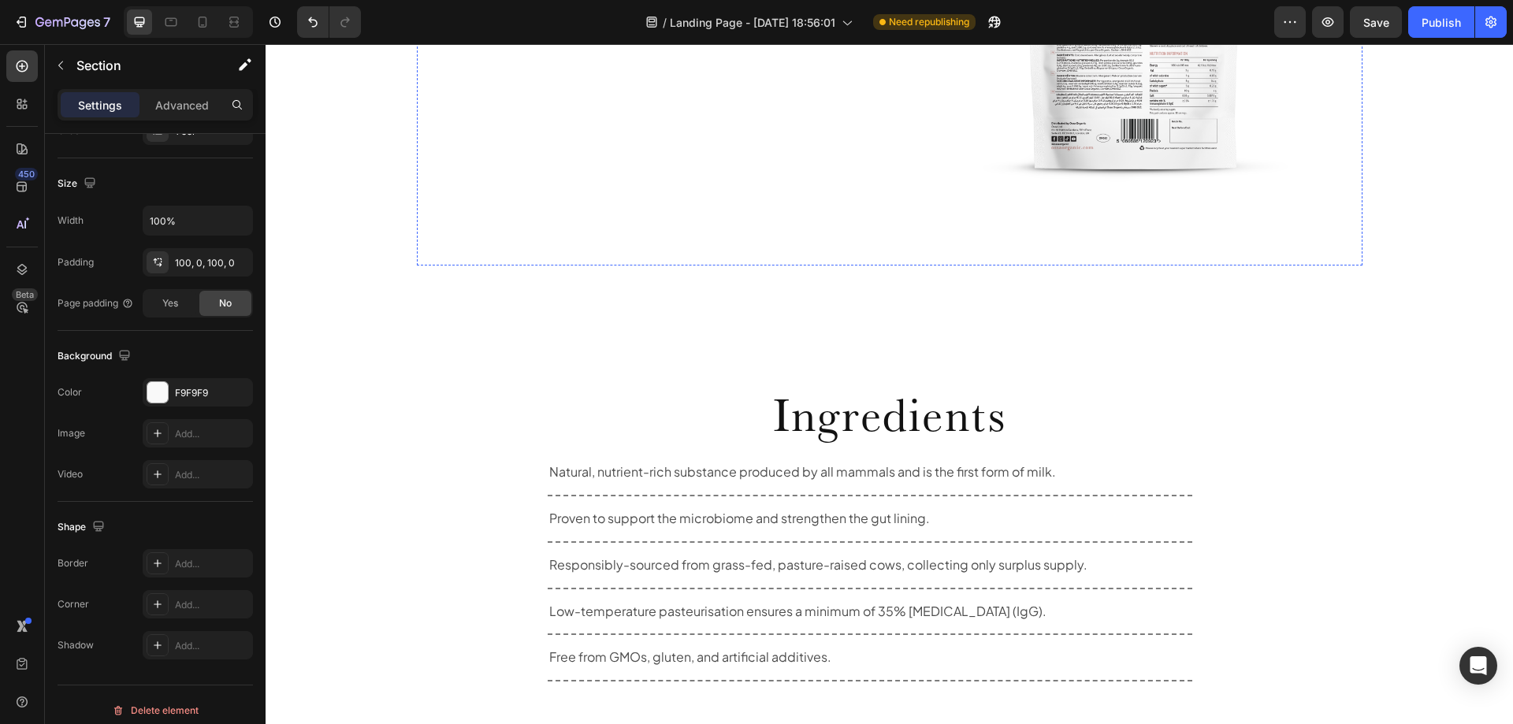
scroll to position [1929, 0]
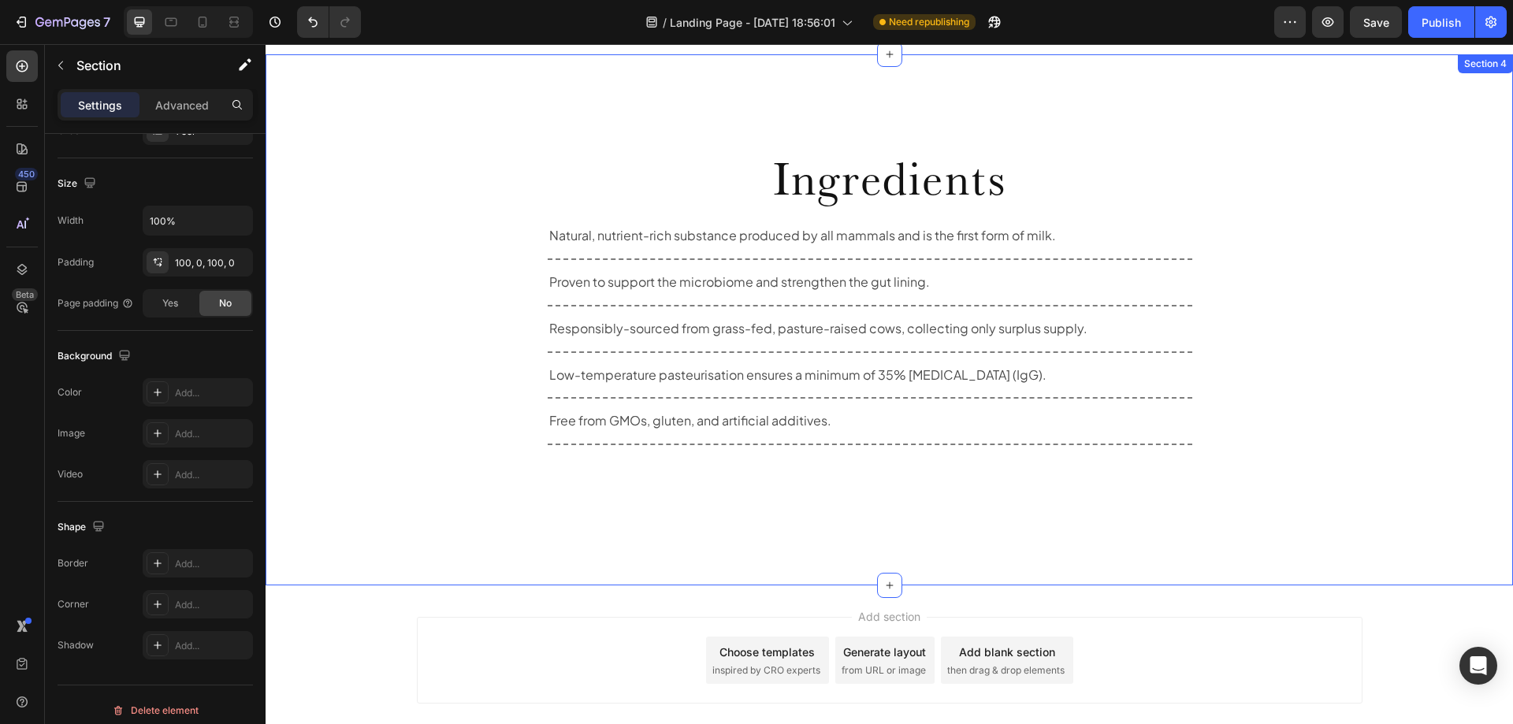
click at [362, 174] on div "Ingredients Heading Natural, nutrient-rich substance produced by all mammals an…" at bounding box center [890, 320] width 1248 height 374
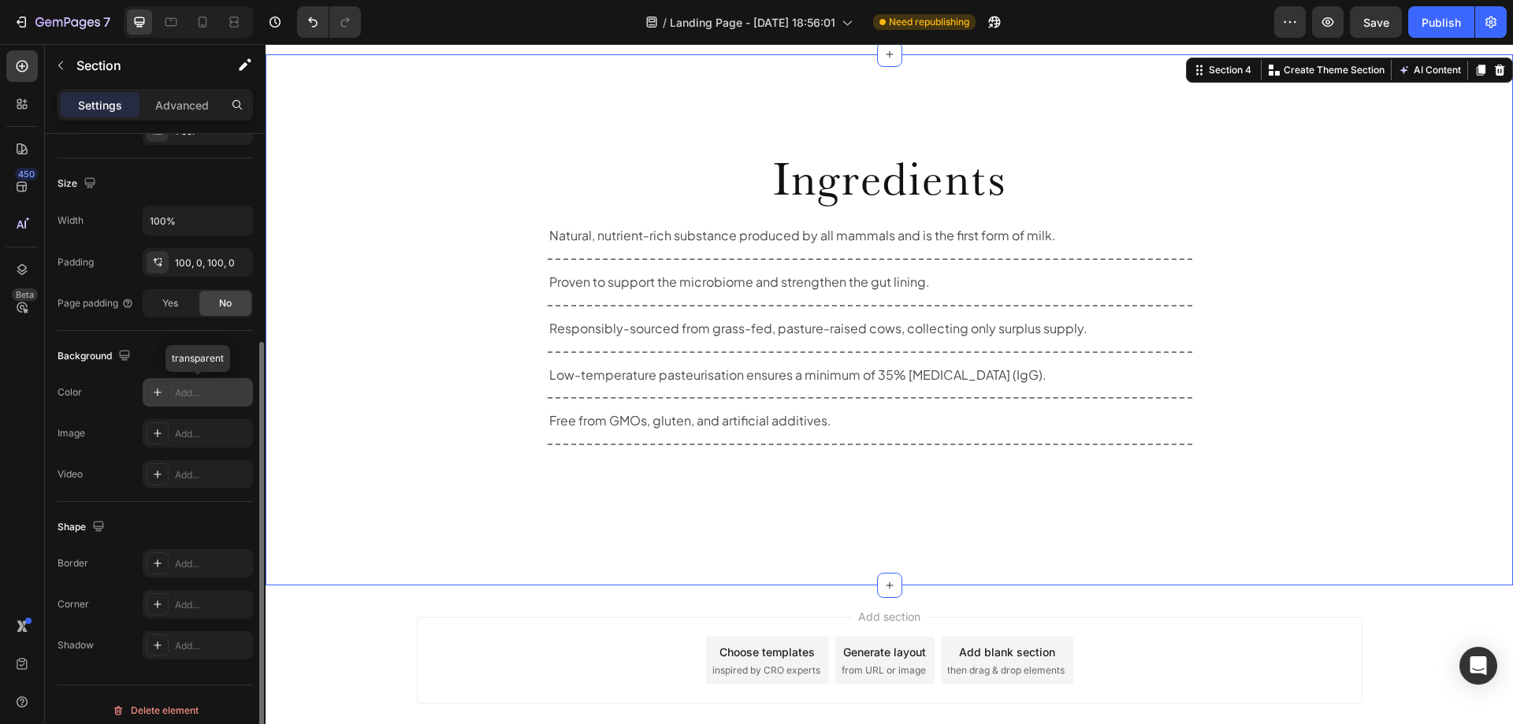
click at [176, 389] on div "Add..." at bounding box center [212, 393] width 74 height 14
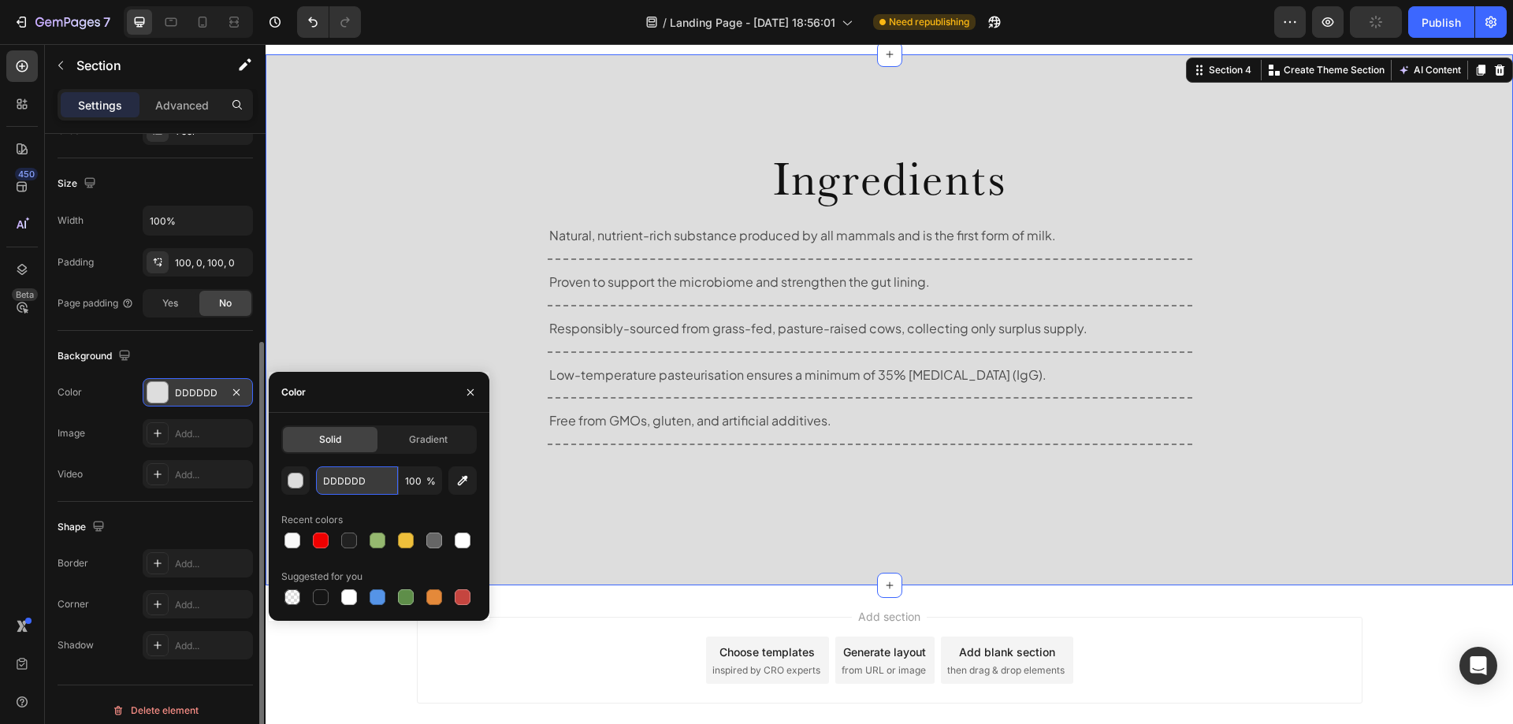
click at [360, 484] on input "DDDDDD" at bounding box center [357, 481] width 82 height 28
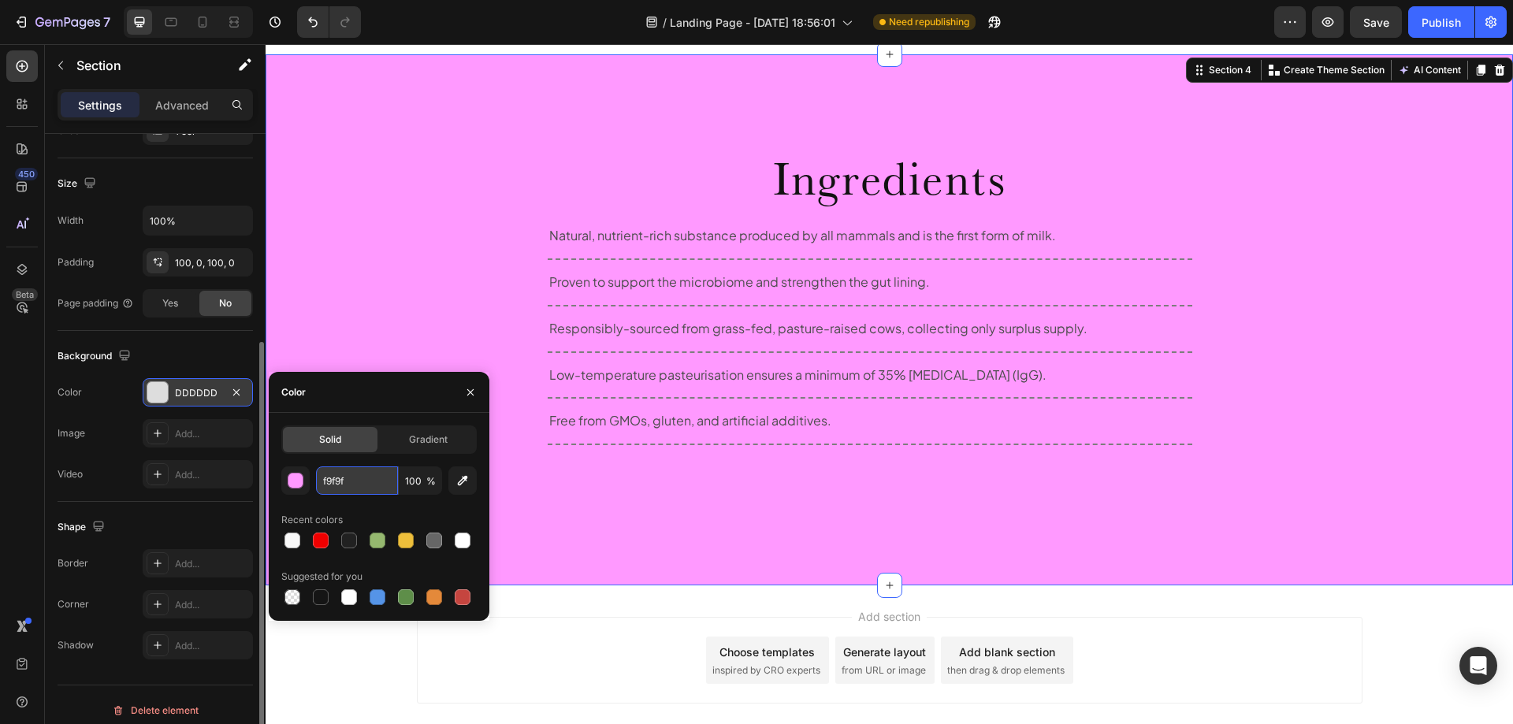
type input "f9f9f9"
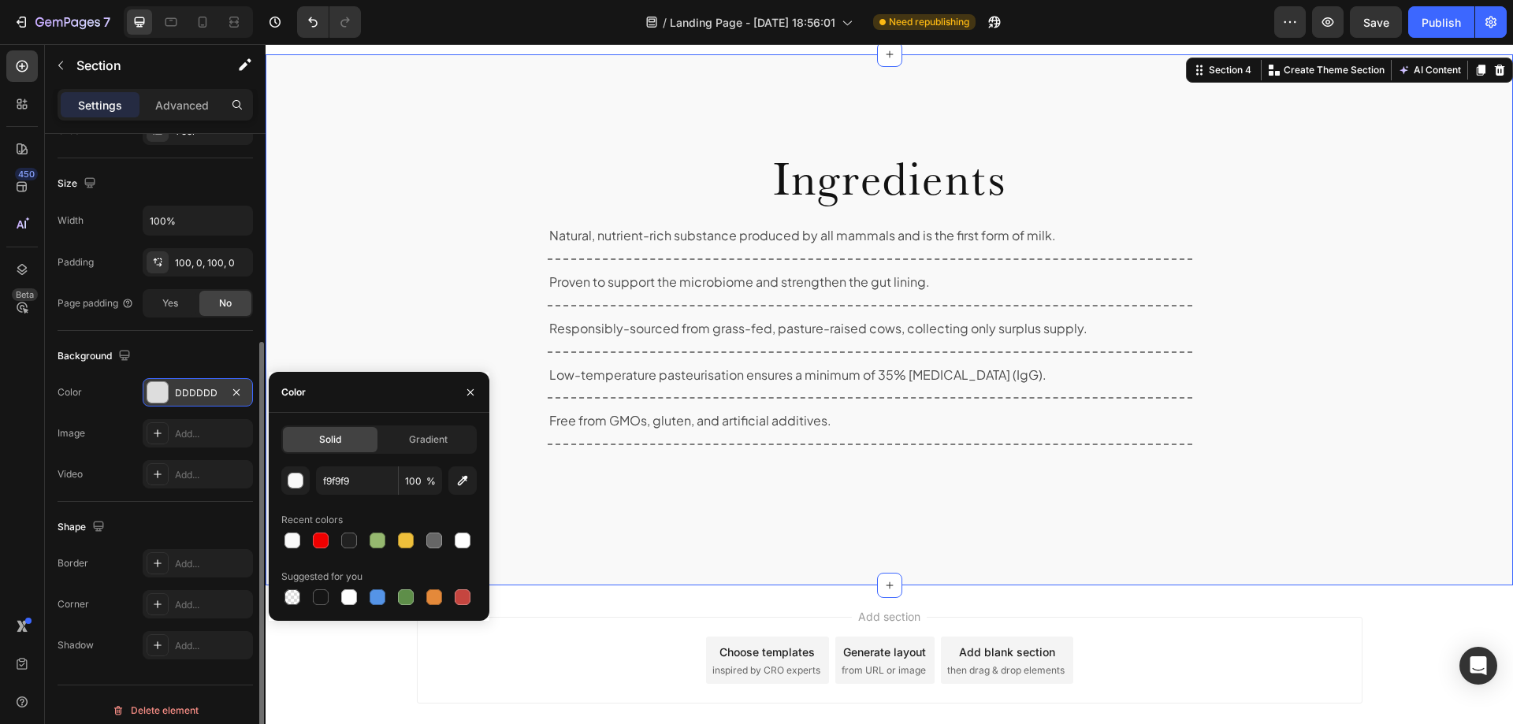
click at [353, 251] on div "Ingredients Heading Natural, nutrient-rich substance produced by all mammals an…" at bounding box center [890, 320] width 1248 height 374
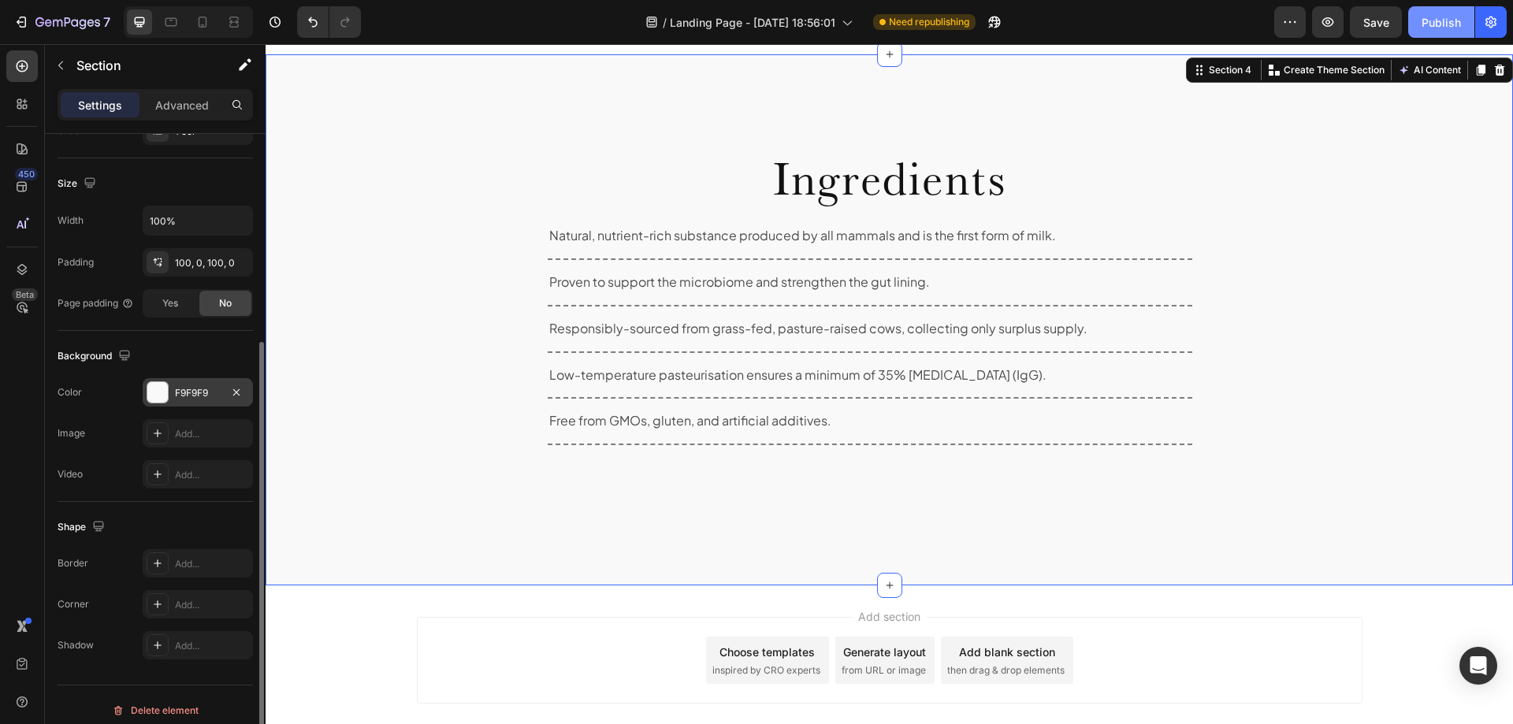
click at [1446, 26] on div "Publish" at bounding box center [1441, 22] width 39 height 17
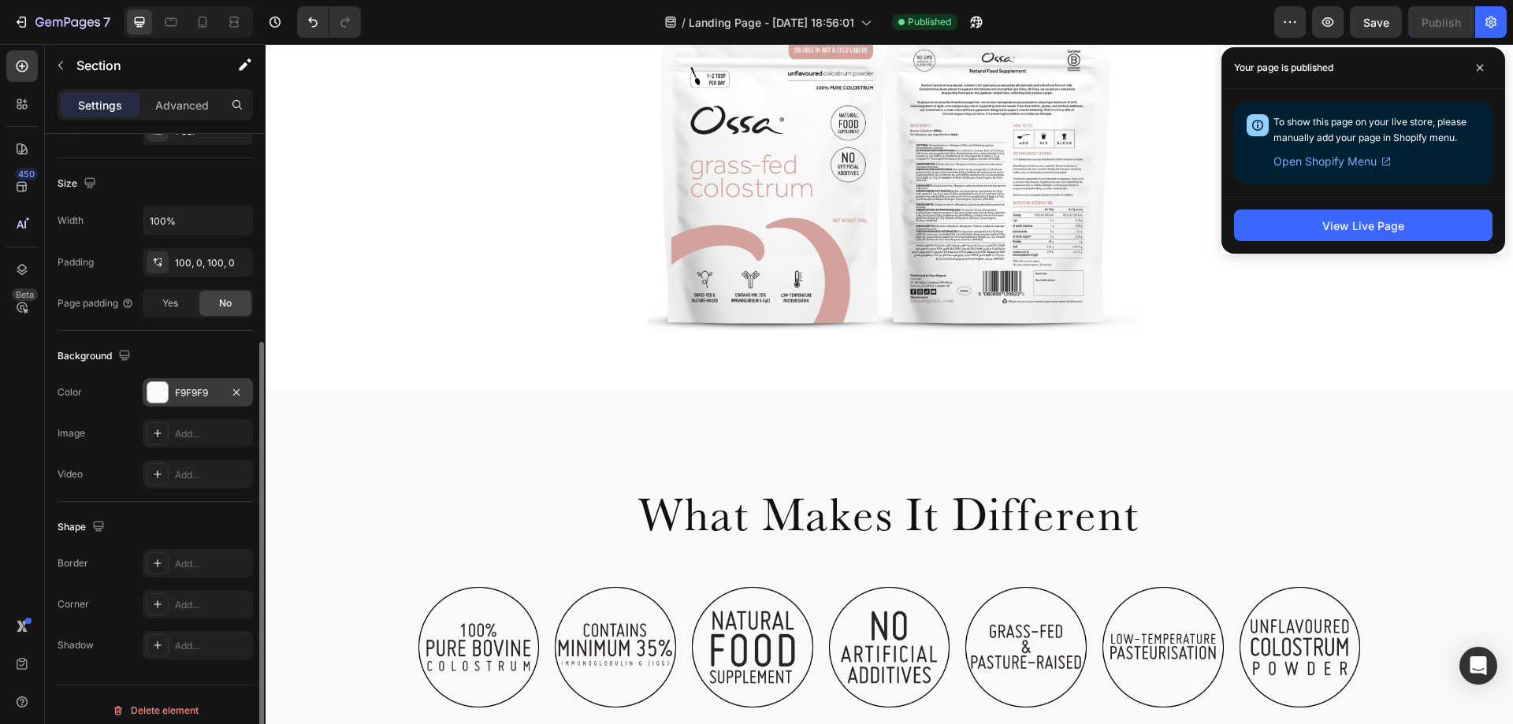
scroll to position [273, 0]
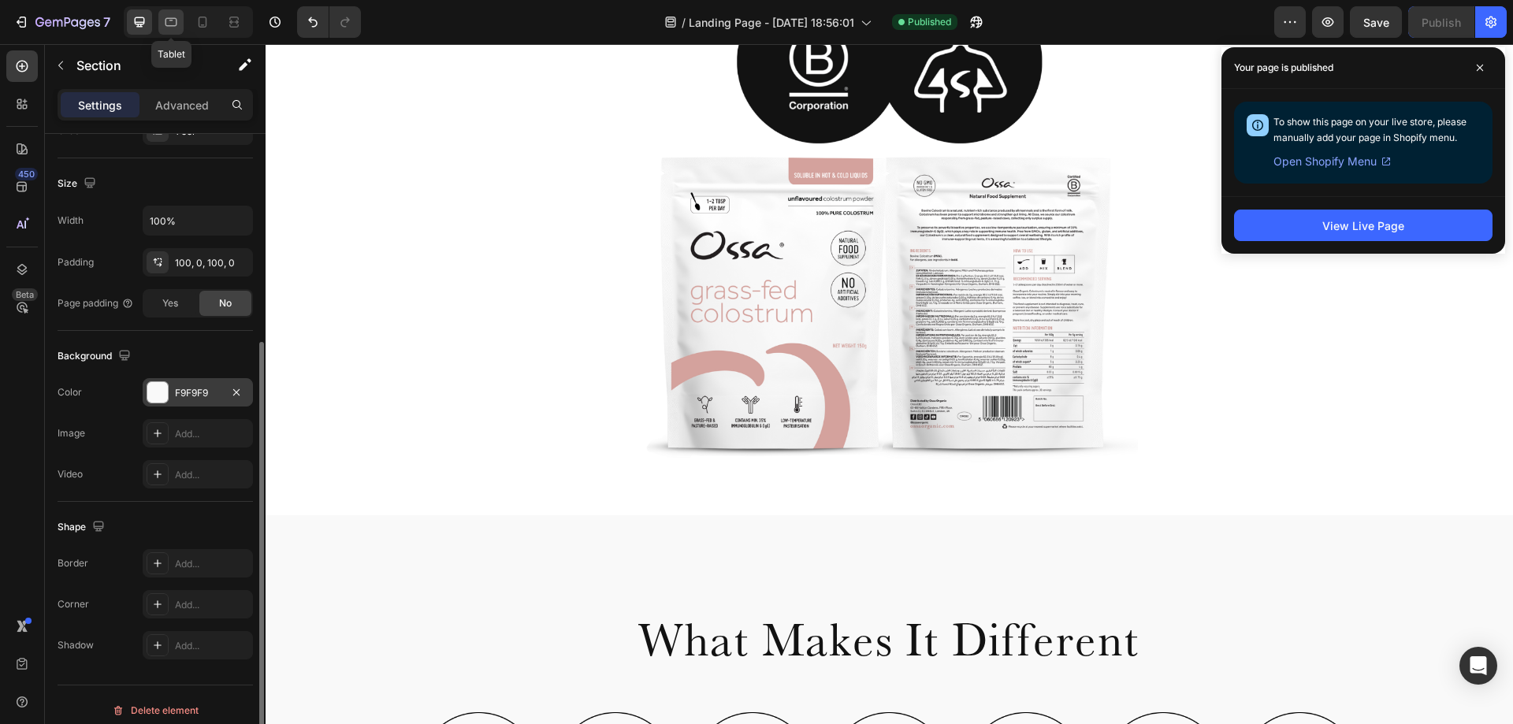
click at [169, 22] on icon at bounding box center [171, 22] width 16 height 16
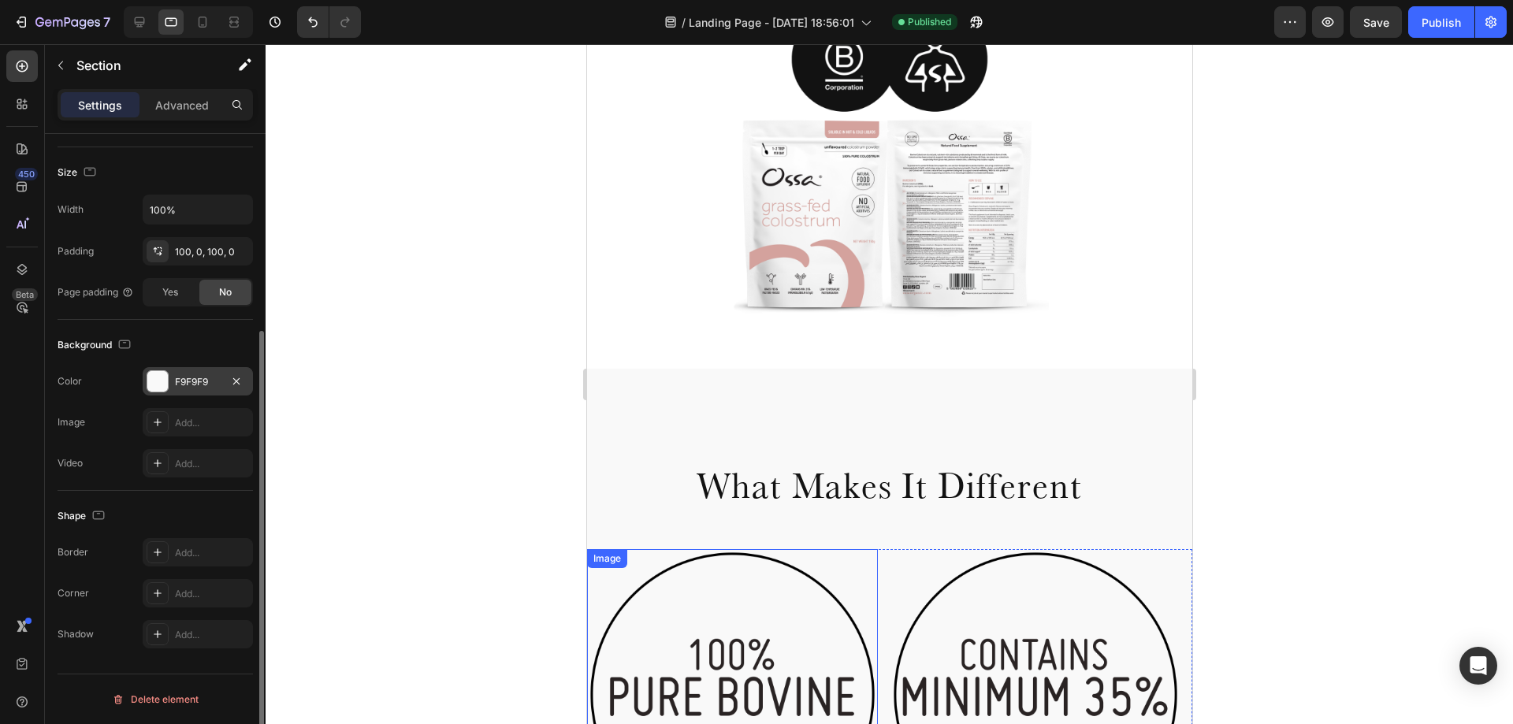
scroll to position [473, 0]
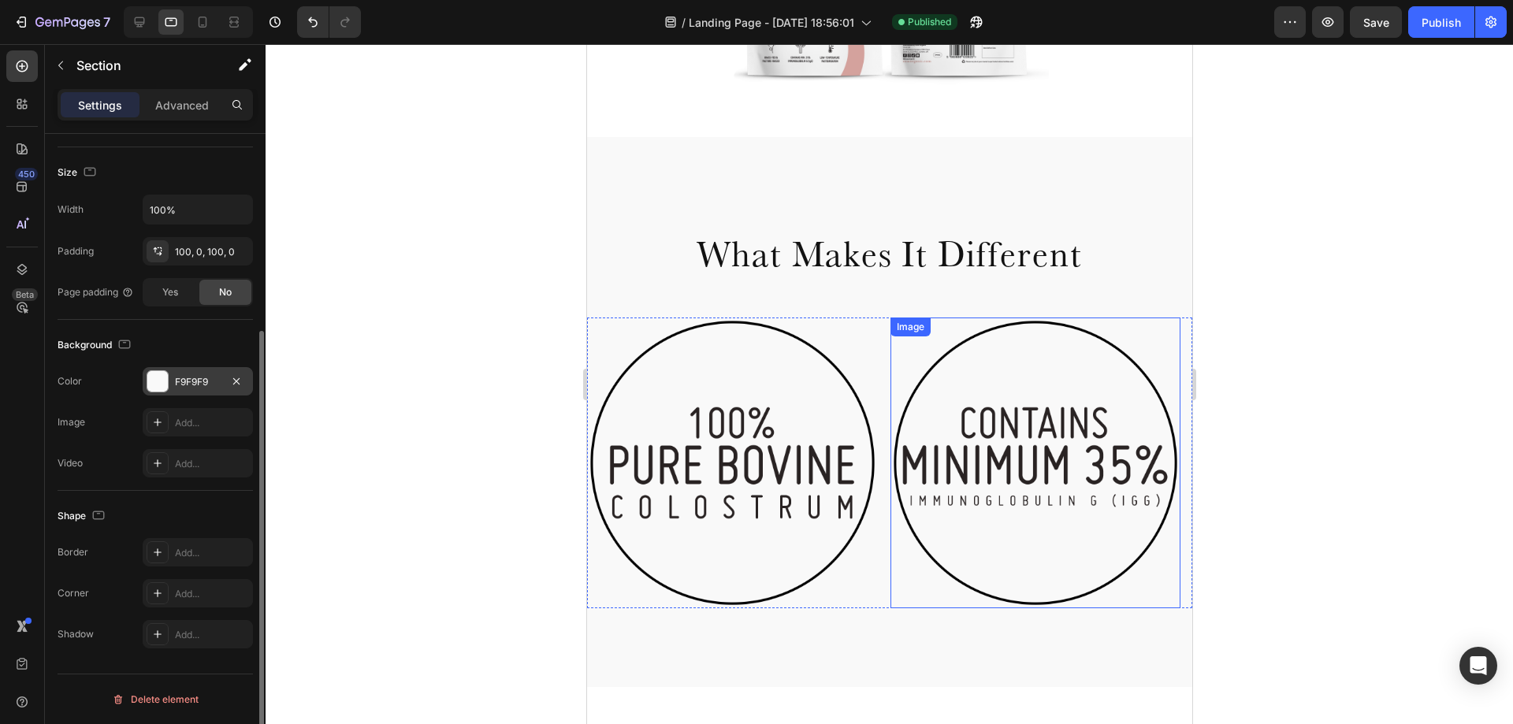
click at [890, 357] on img at bounding box center [1035, 463] width 291 height 291
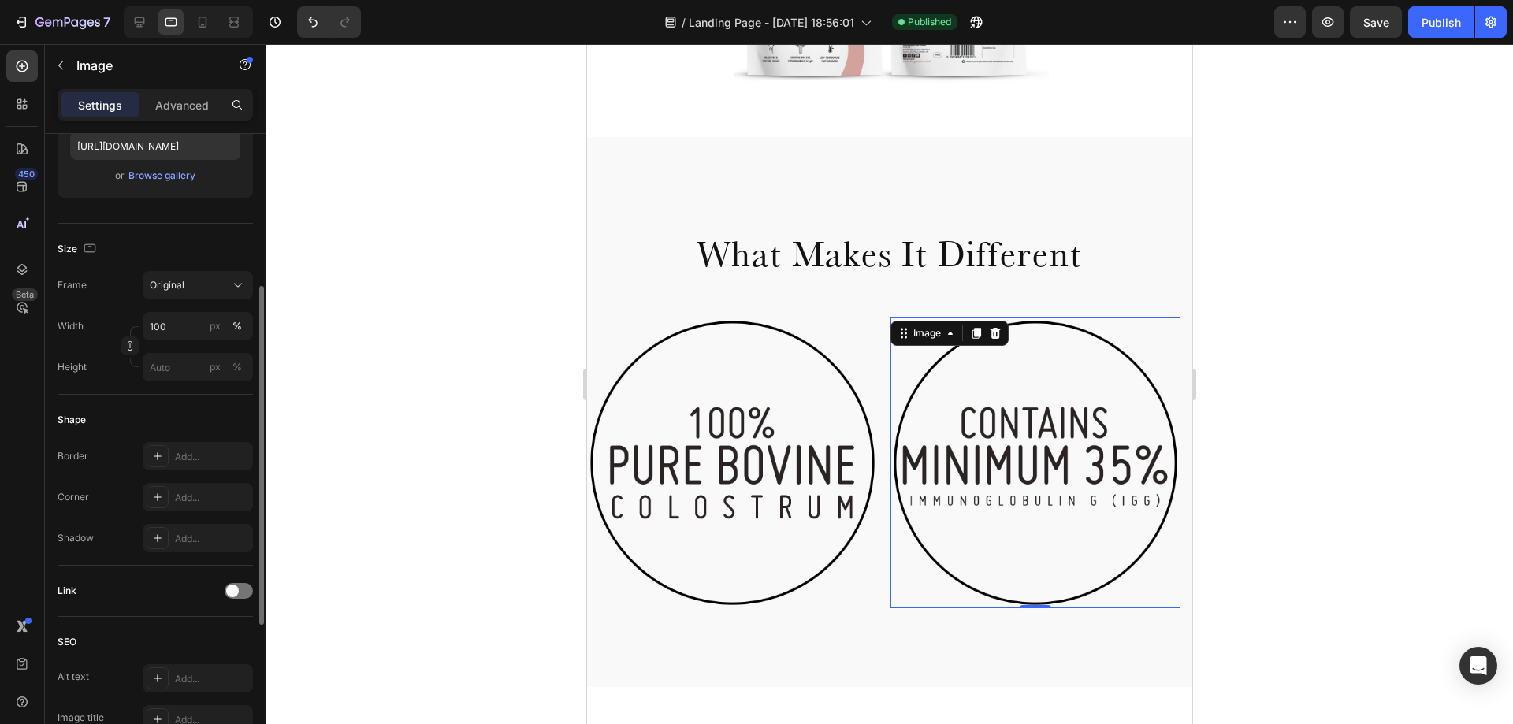
scroll to position [0, 0]
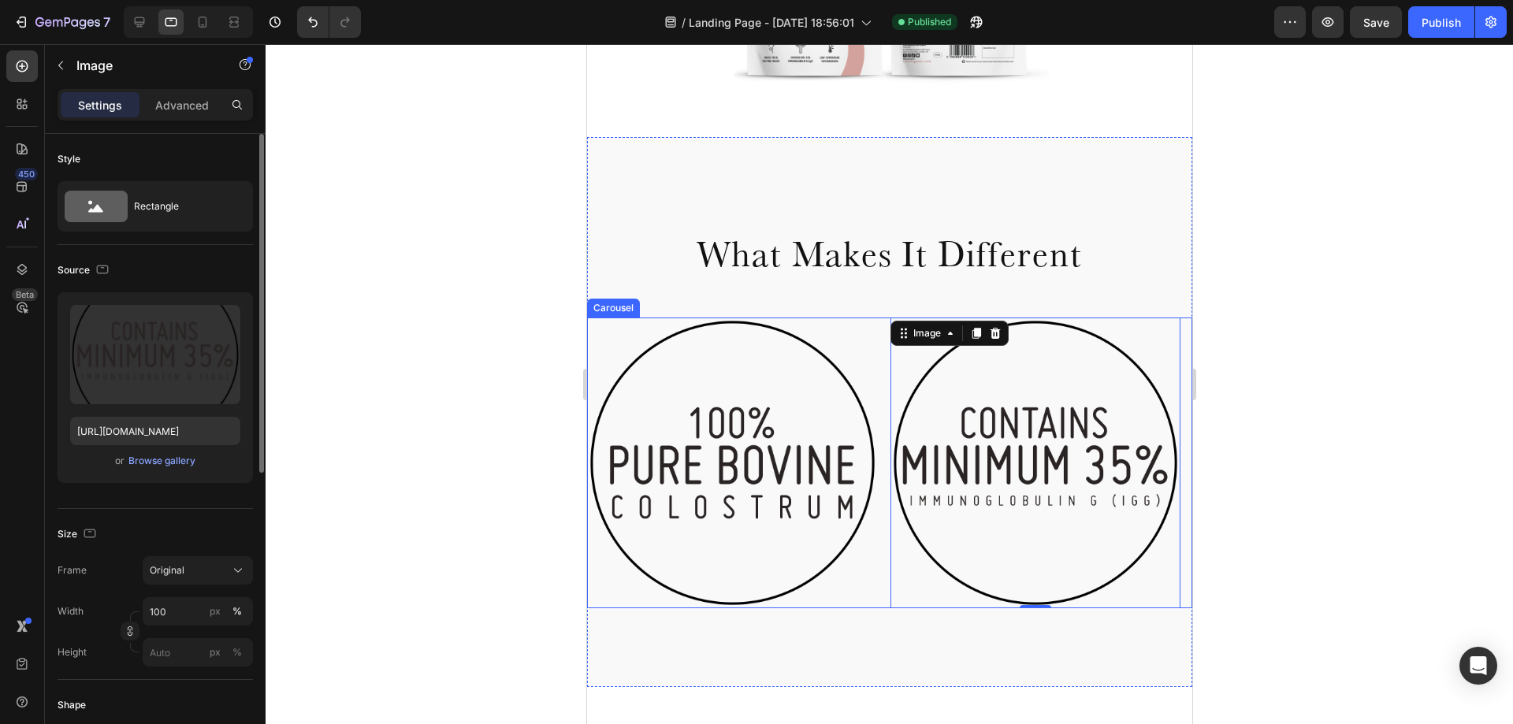
click at [883, 357] on div "Image Image 0 Image Image Image Image Image" at bounding box center [888, 463] width 605 height 291
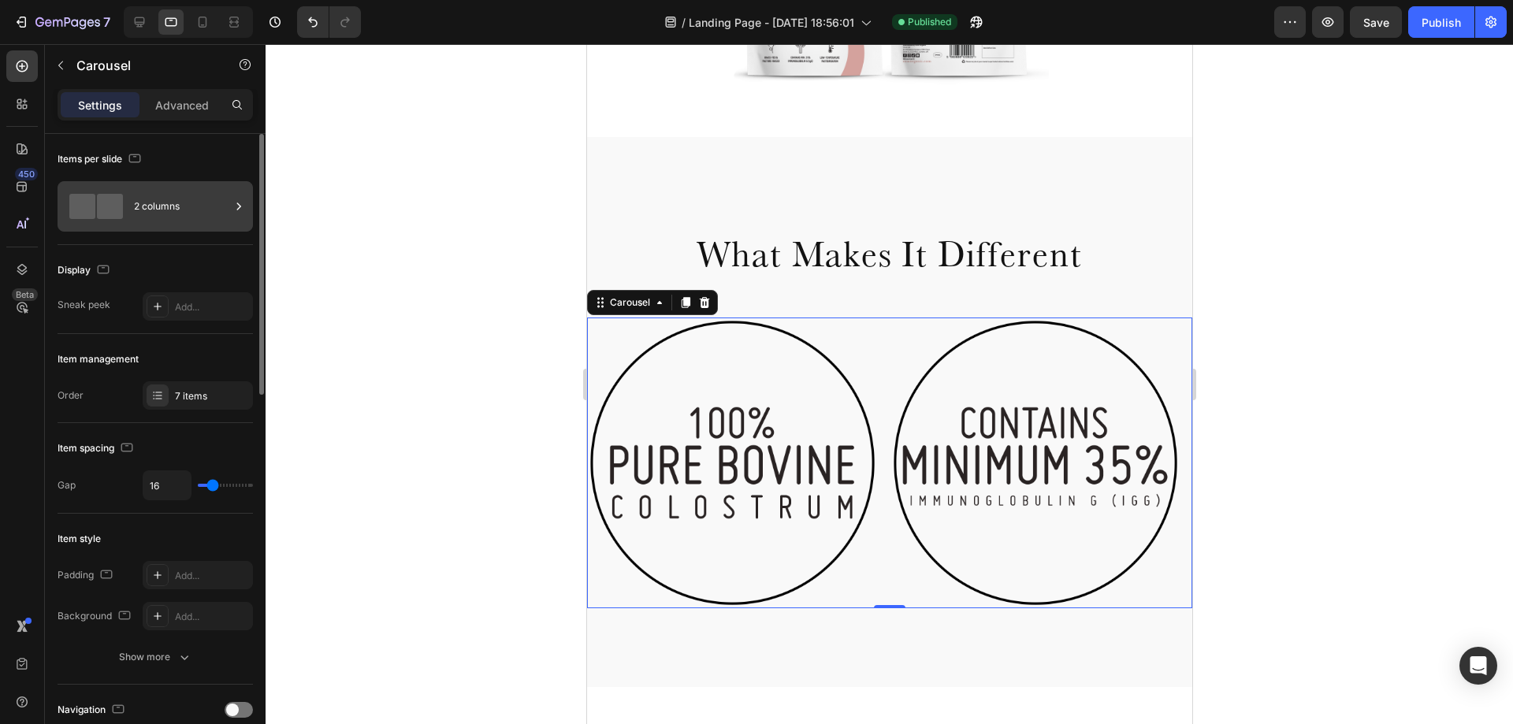
click at [163, 210] on div "2 columns" at bounding box center [182, 206] width 96 height 36
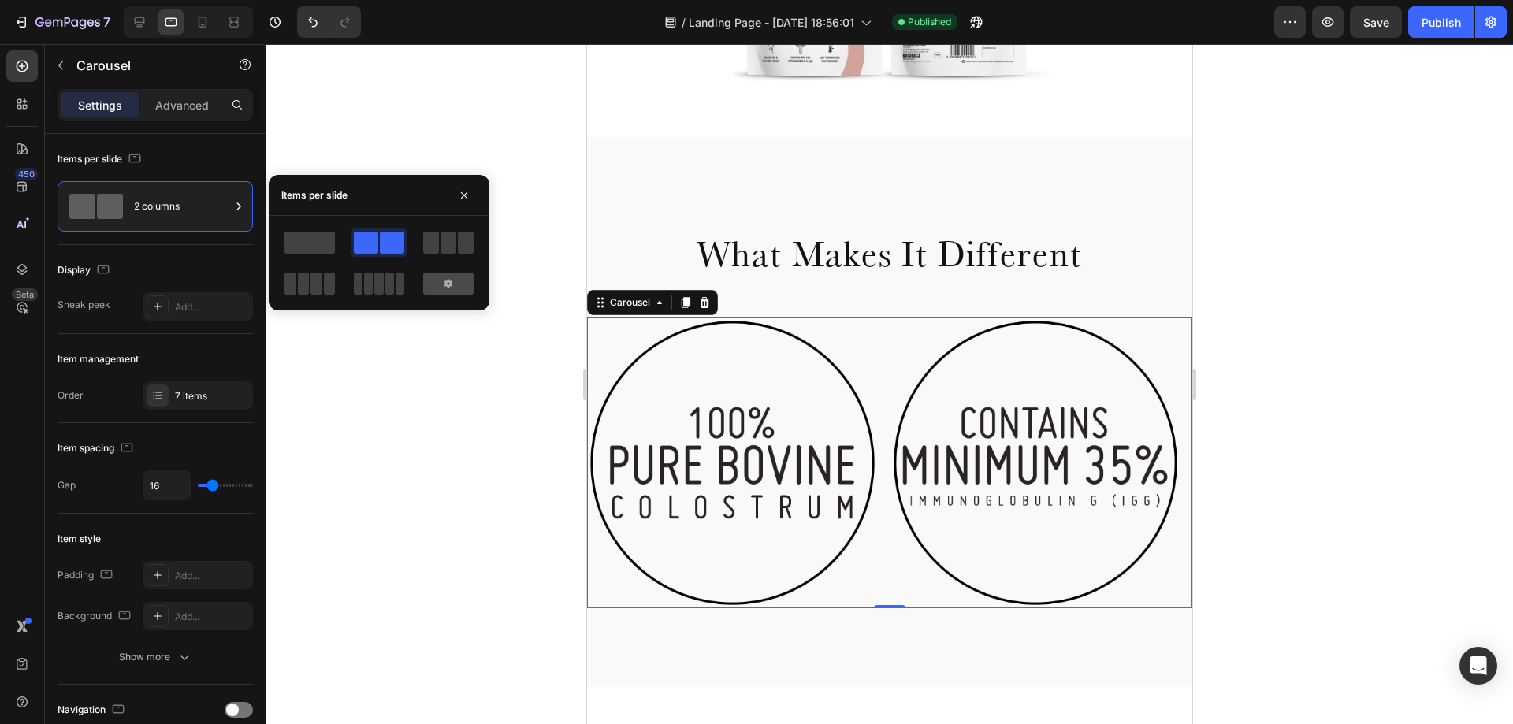
click at [436, 281] on div at bounding box center [448, 284] width 50 height 22
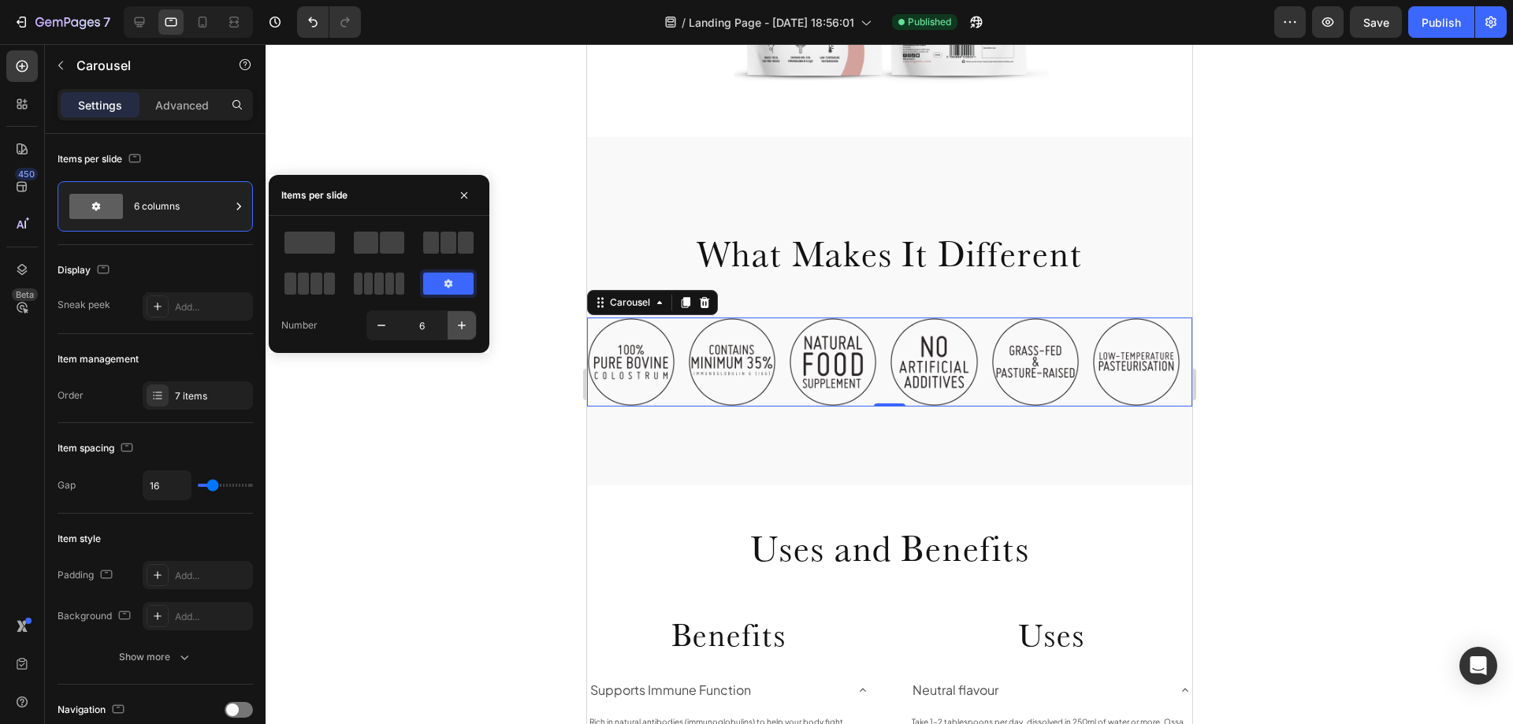
click at [457, 329] on icon "button" at bounding box center [462, 326] width 16 height 16
type input "7"
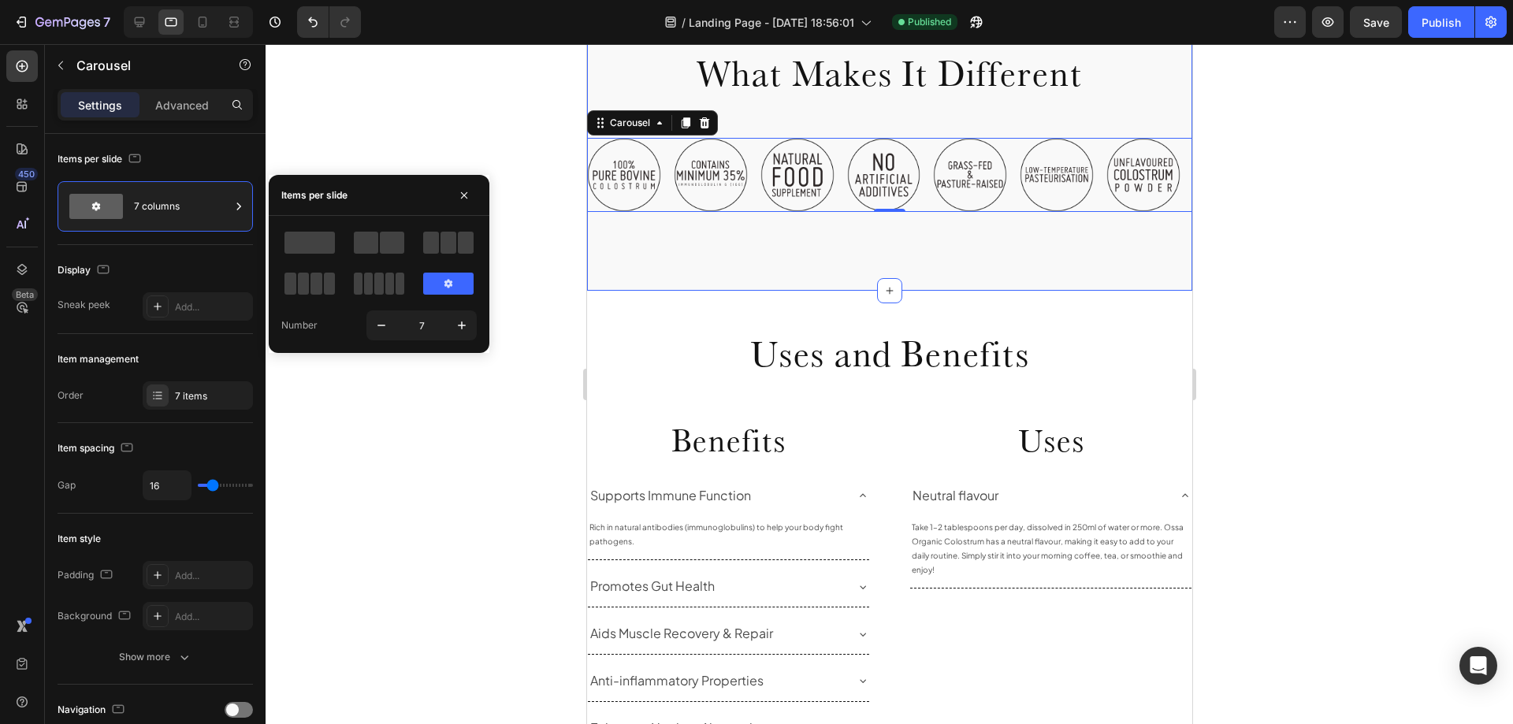
scroll to position [630, 0]
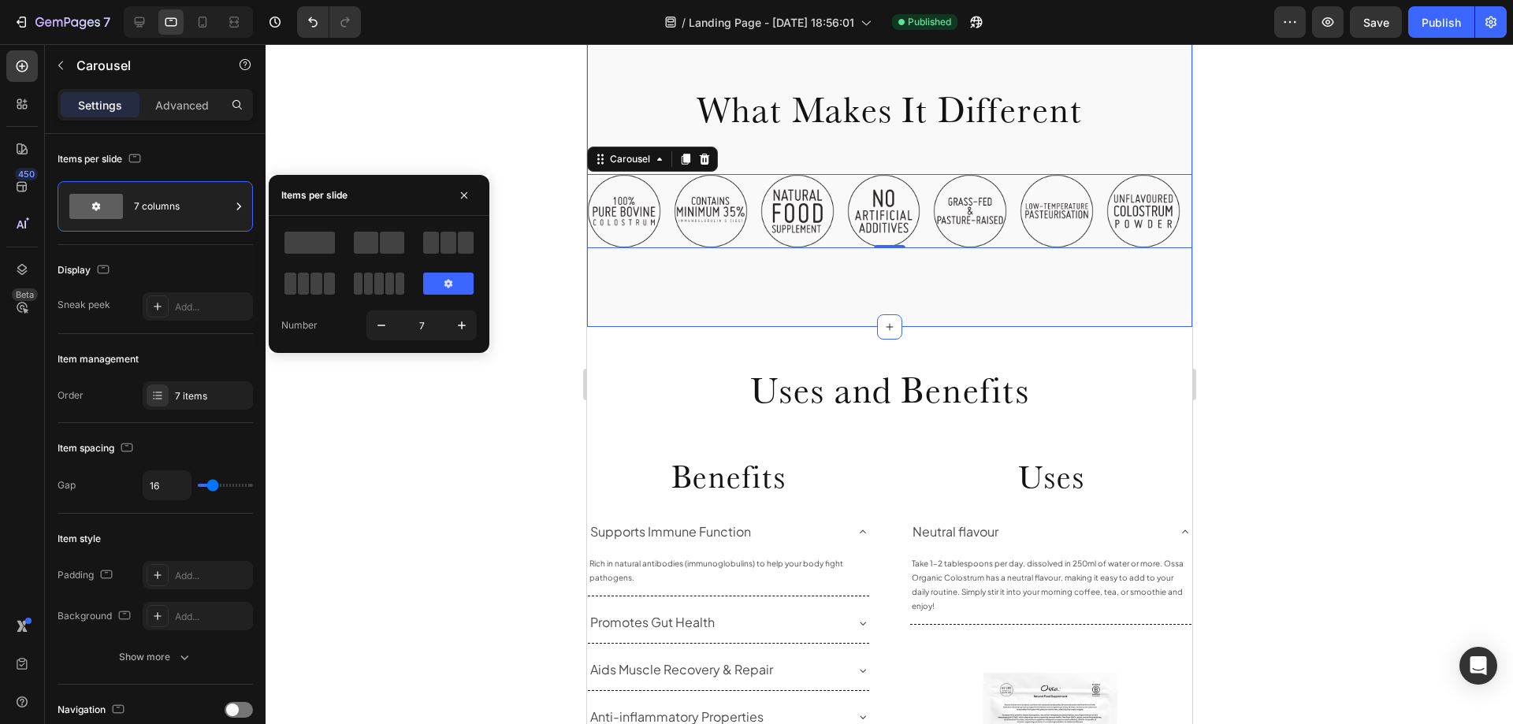
click at [792, 301] on div "What Makes It Different Heading Row Image Image Image Image Image Image Image C…" at bounding box center [888, 160] width 605 height 334
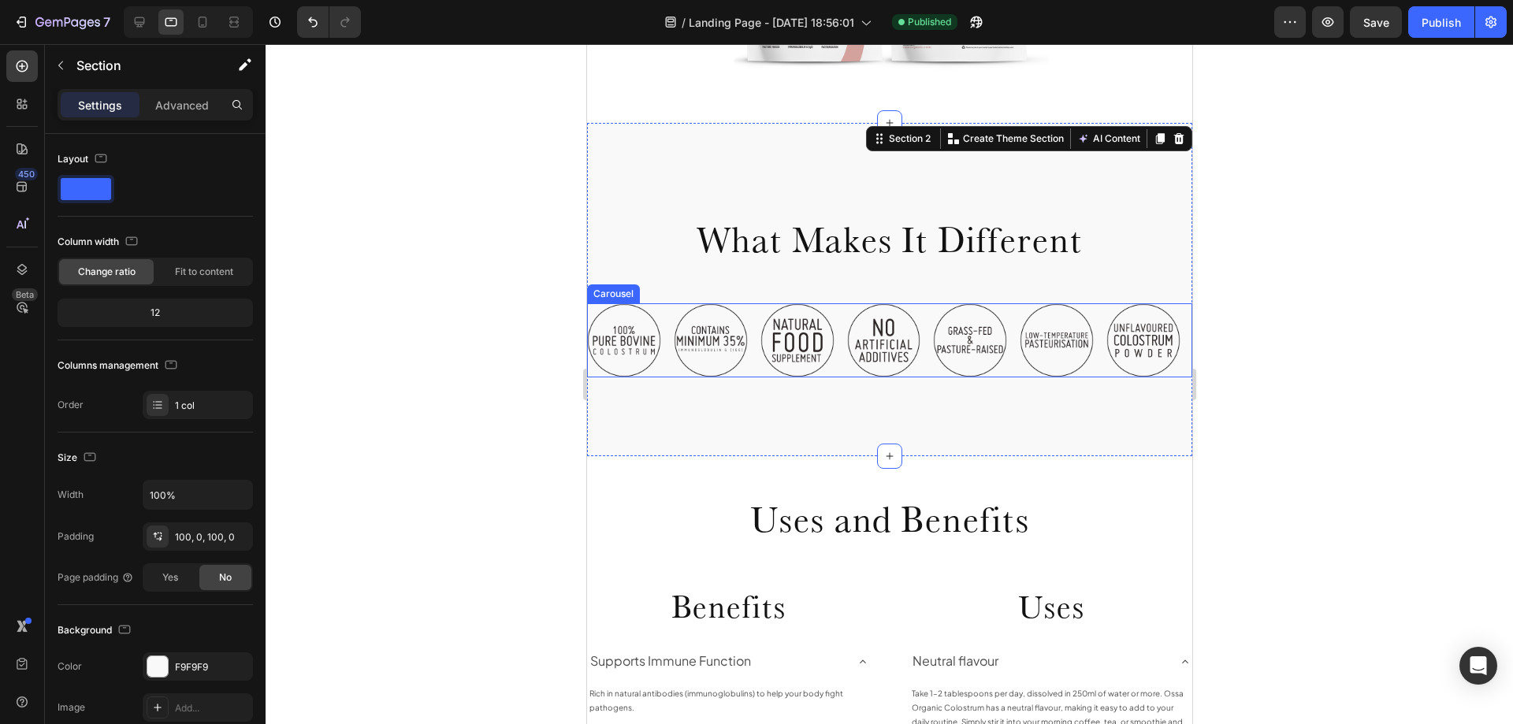
scroll to position [473, 0]
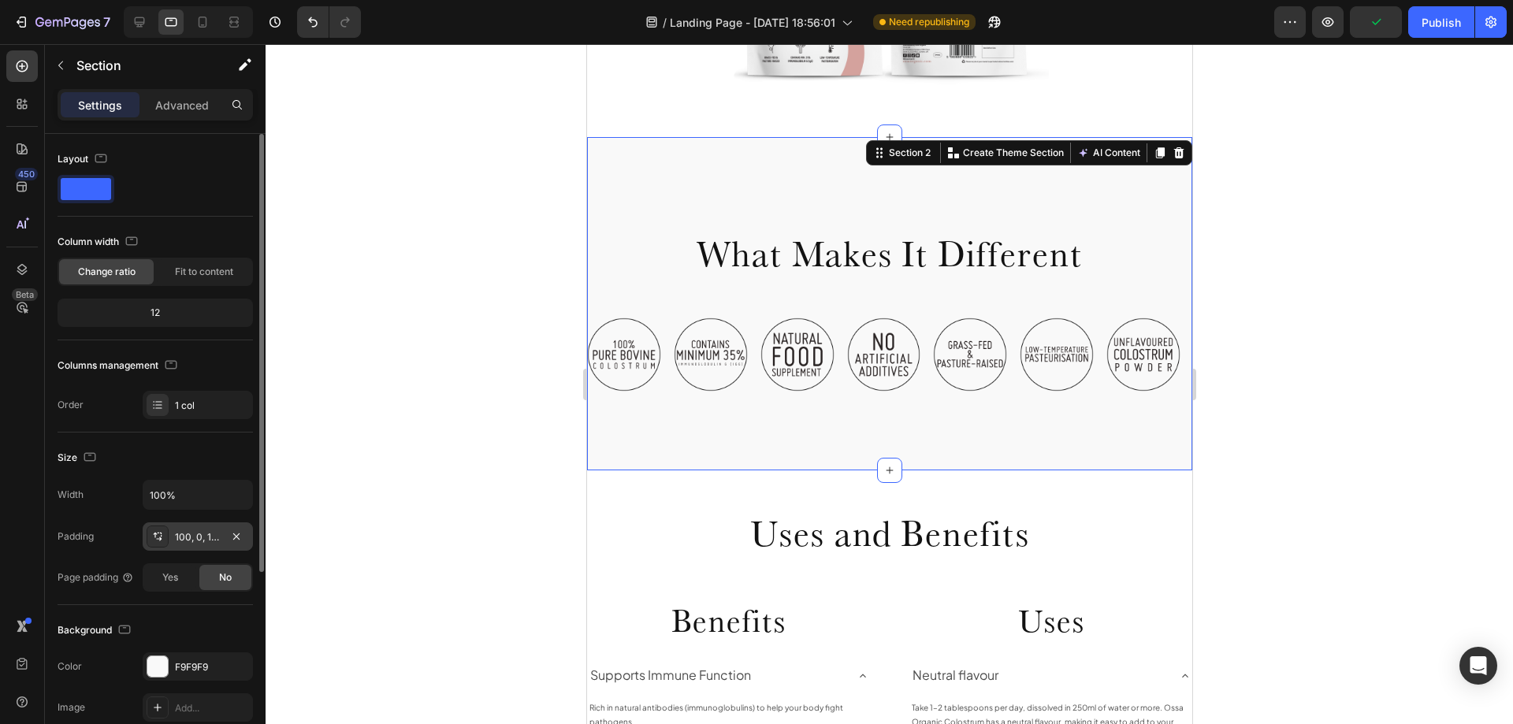
click at [194, 537] on div "100, 0, 100, 0" at bounding box center [198, 537] width 46 height 14
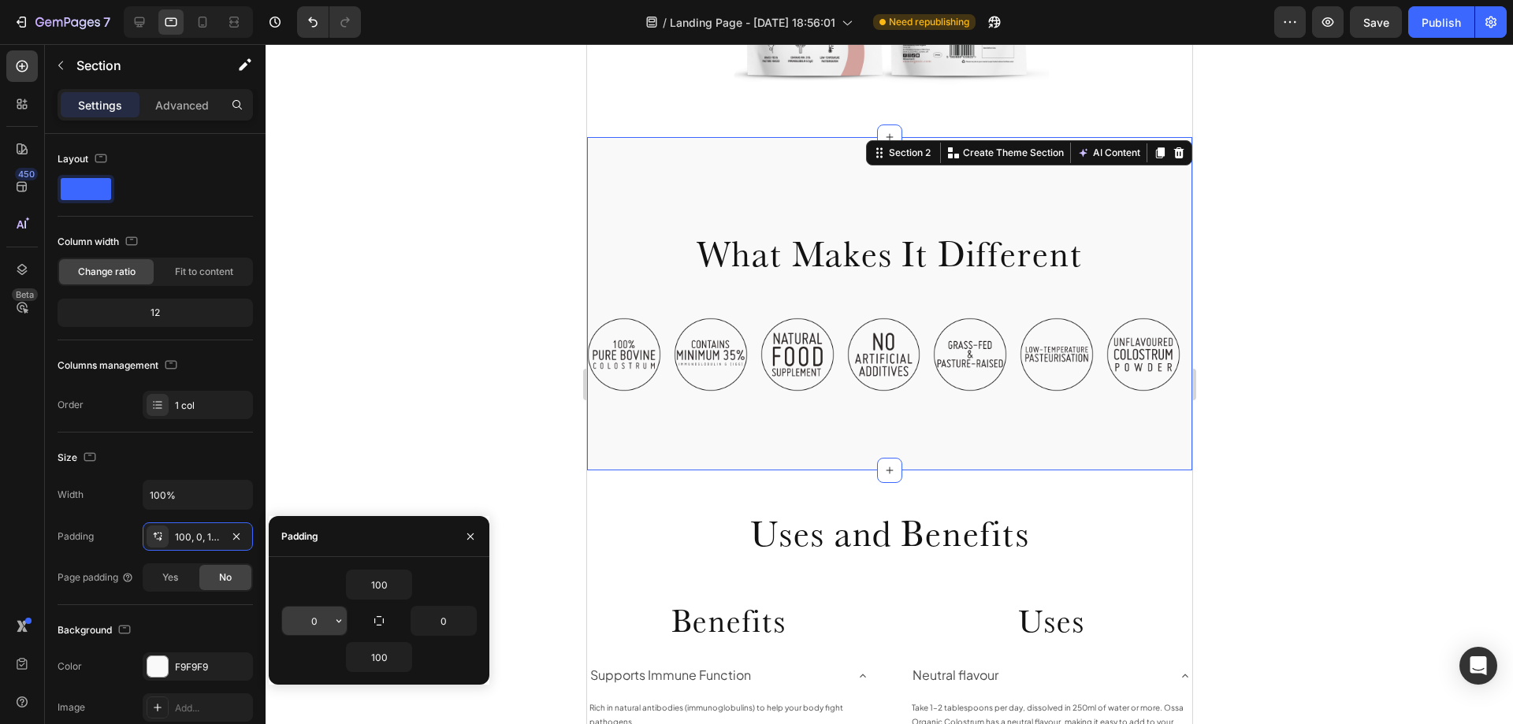
click at [314, 612] on input "0" at bounding box center [314, 621] width 65 height 28
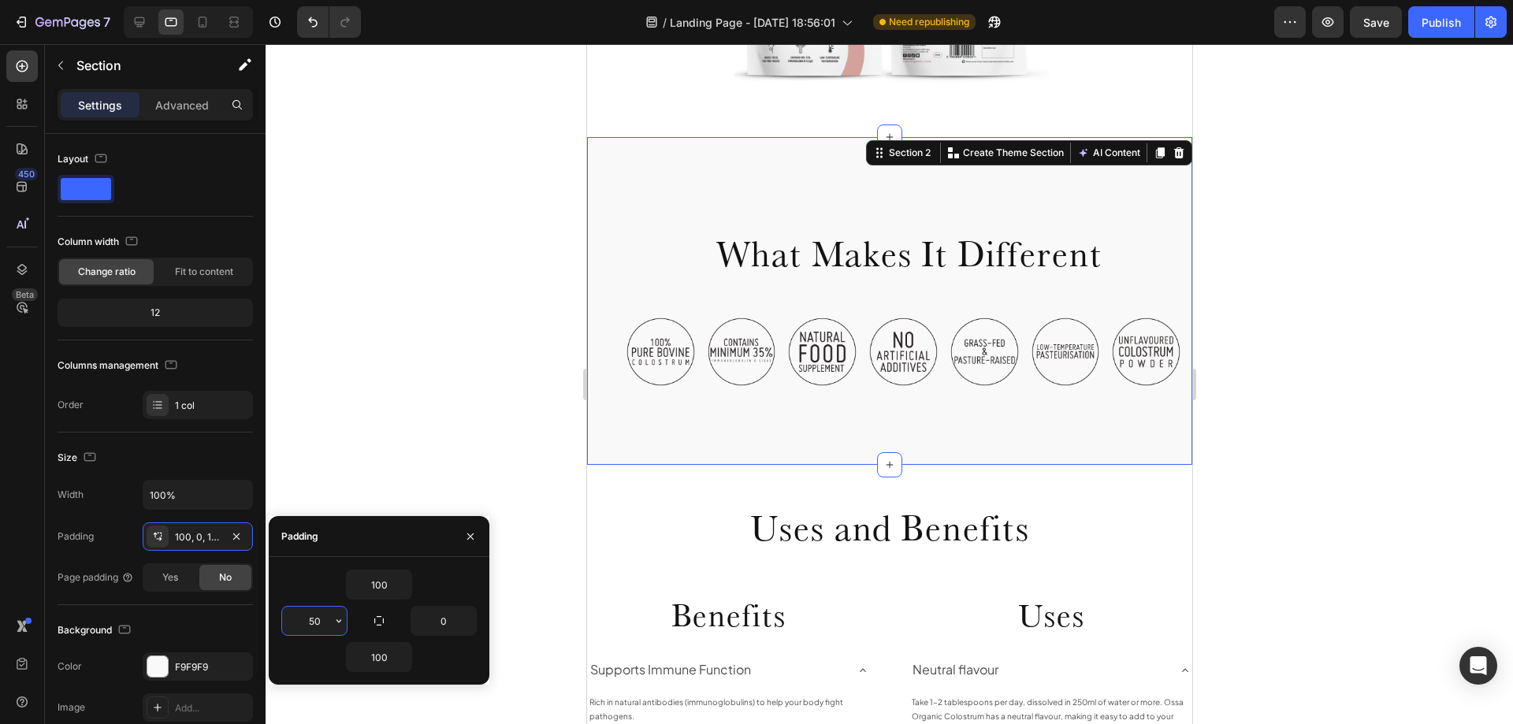
click at [318, 627] on input "50" at bounding box center [314, 621] width 65 height 28
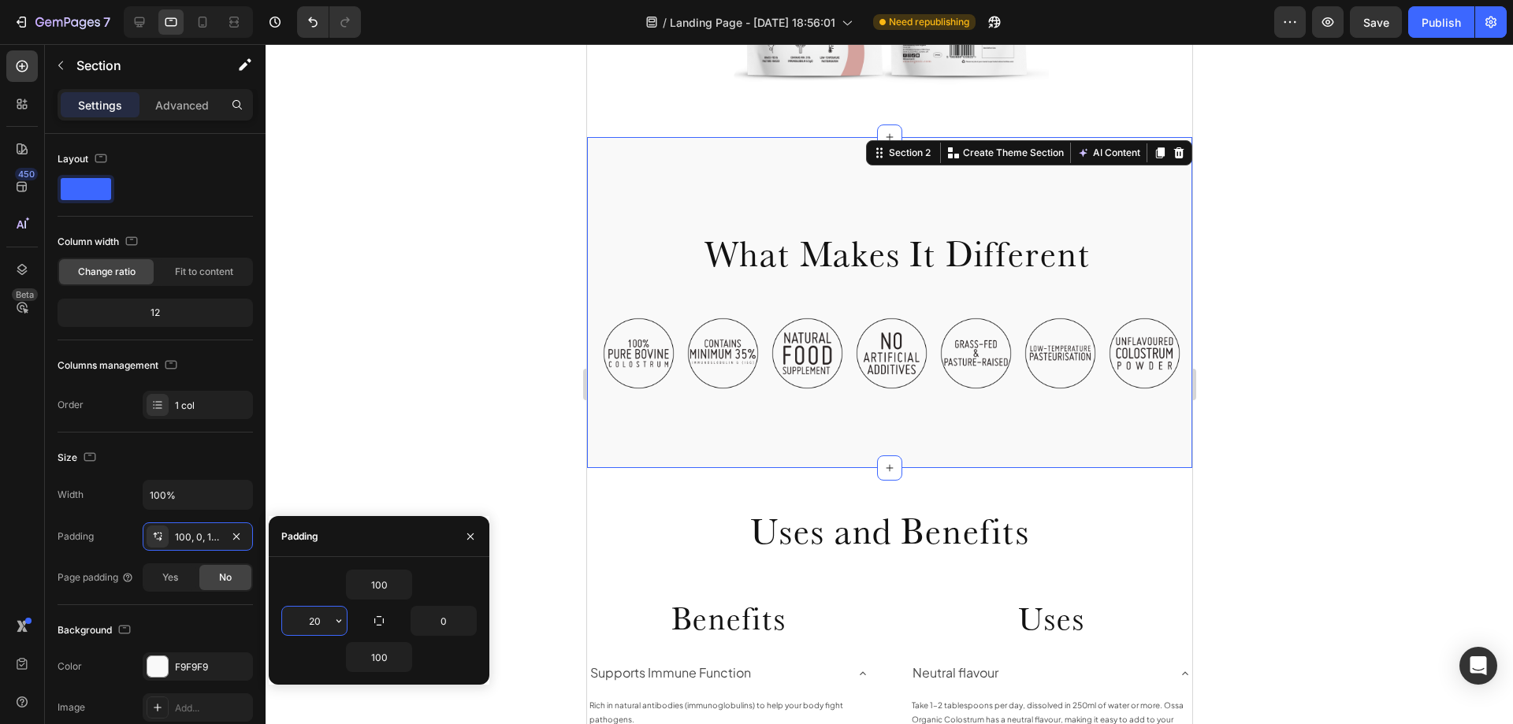
click at [318, 627] on input "20" at bounding box center [314, 621] width 65 height 28
click at [320, 618] on input "20" at bounding box center [314, 621] width 65 height 28
click at [317, 620] on input "20" at bounding box center [314, 621] width 65 height 28
type input "20"
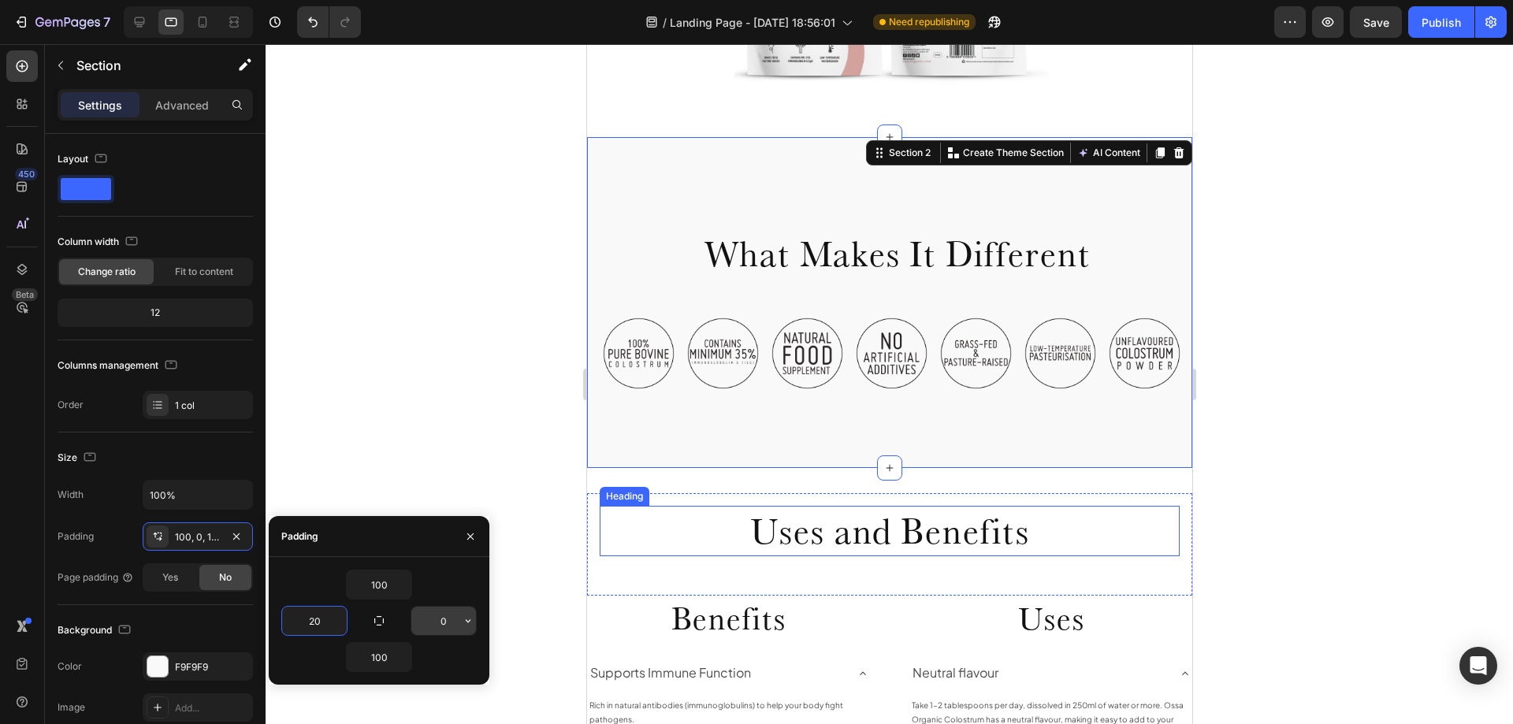
click at [436, 610] on input "0" at bounding box center [443, 621] width 65 height 28
type input "20"
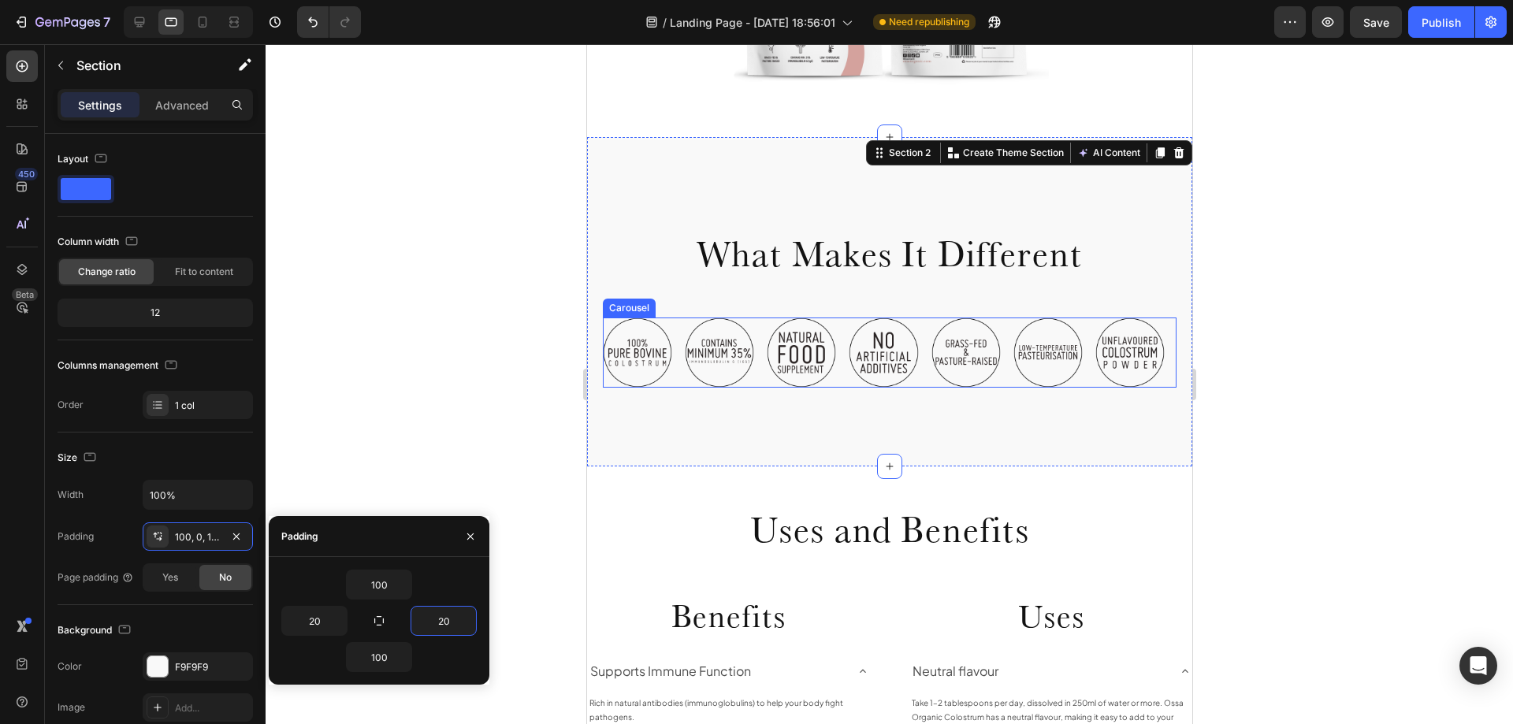
click at [840, 383] on div "Image Image Image Image Image Image Image" at bounding box center [889, 352] width 574 height 69
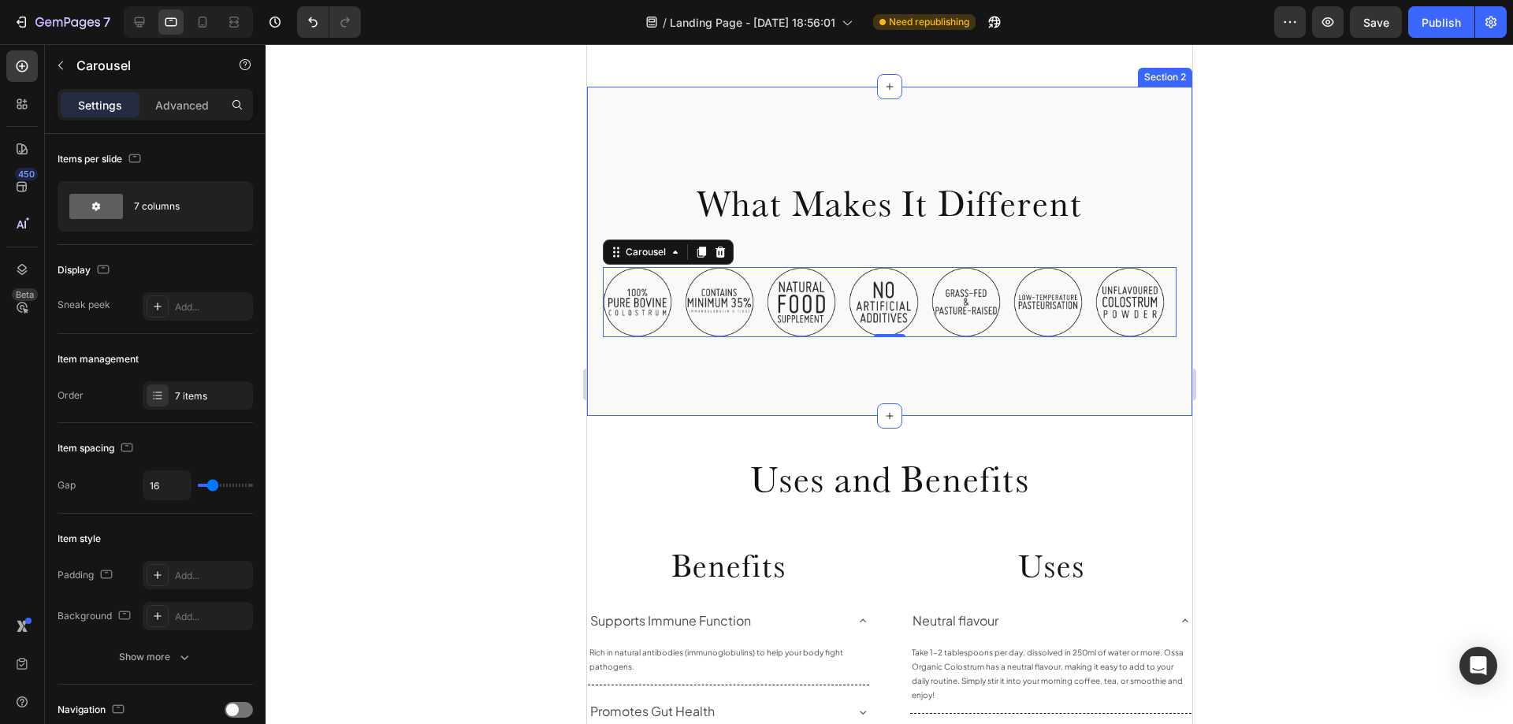
scroll to position [552, 0]
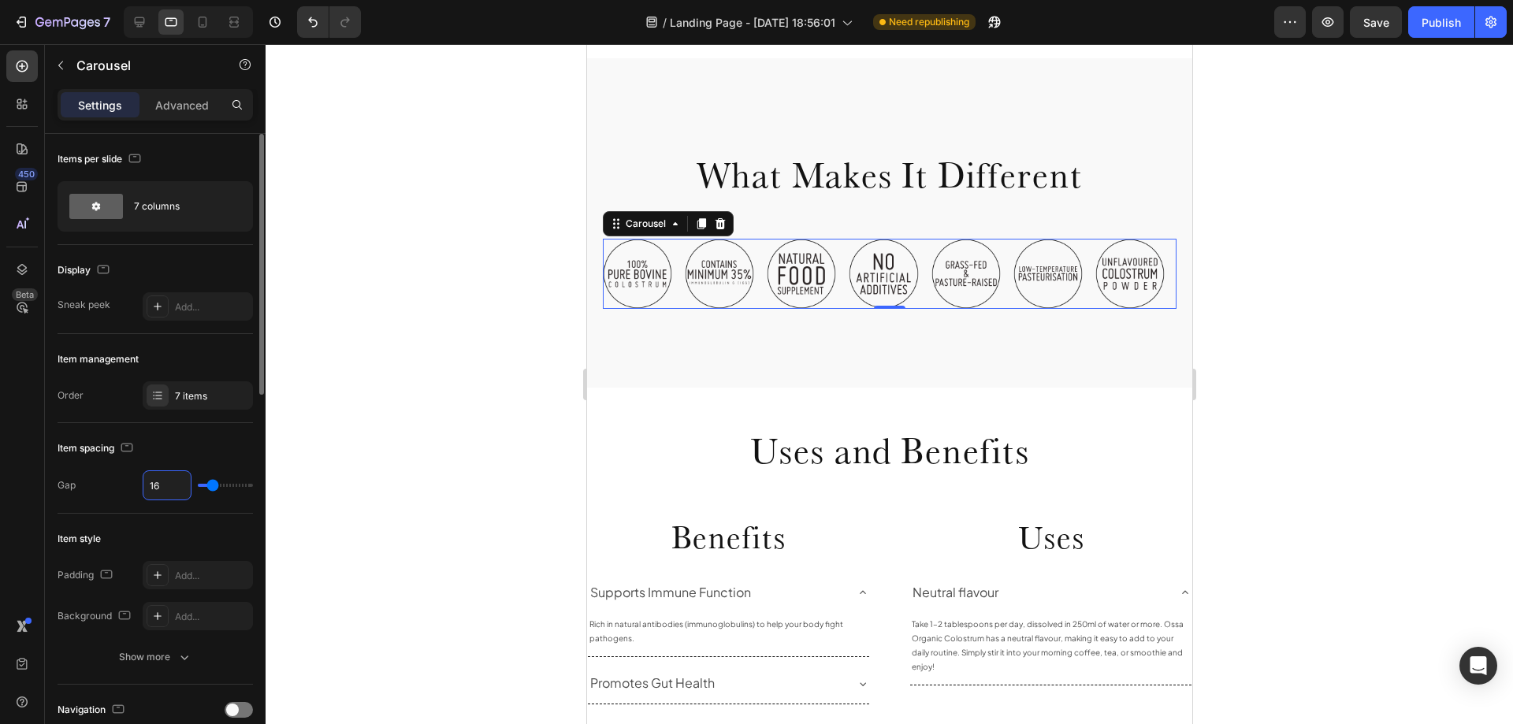
click at [164, 482] on input "16" at bounding box center [166, 485] width 47 height 28
type input "1"
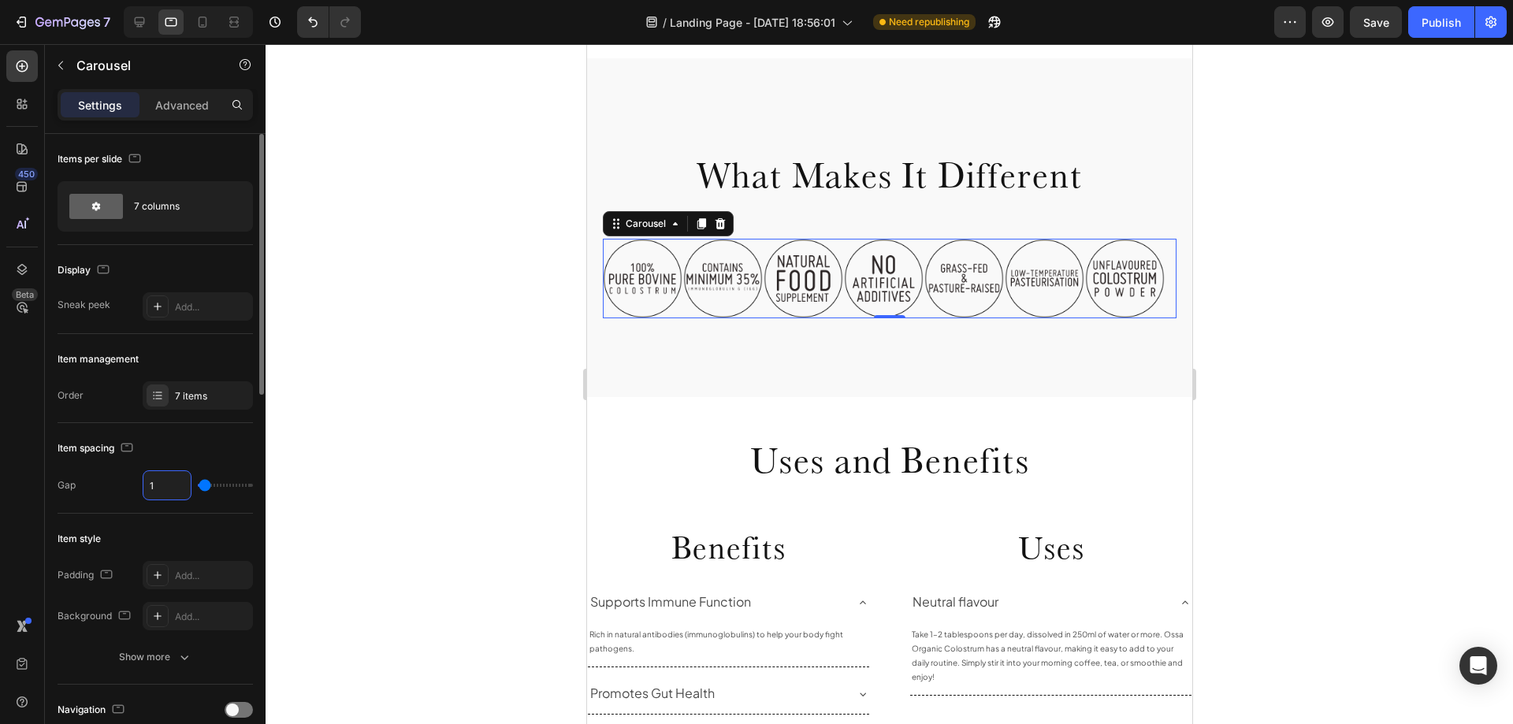
type input "10"
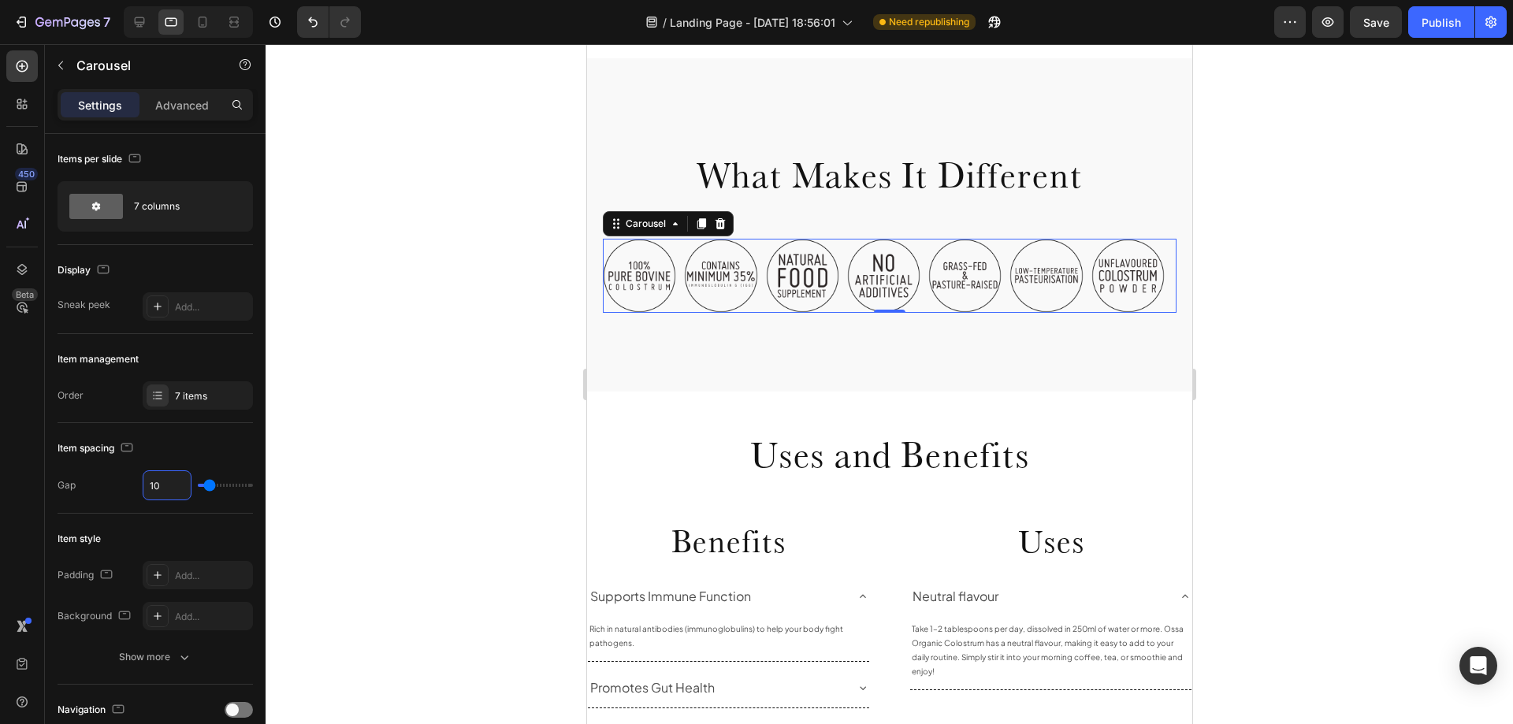
type input "10"
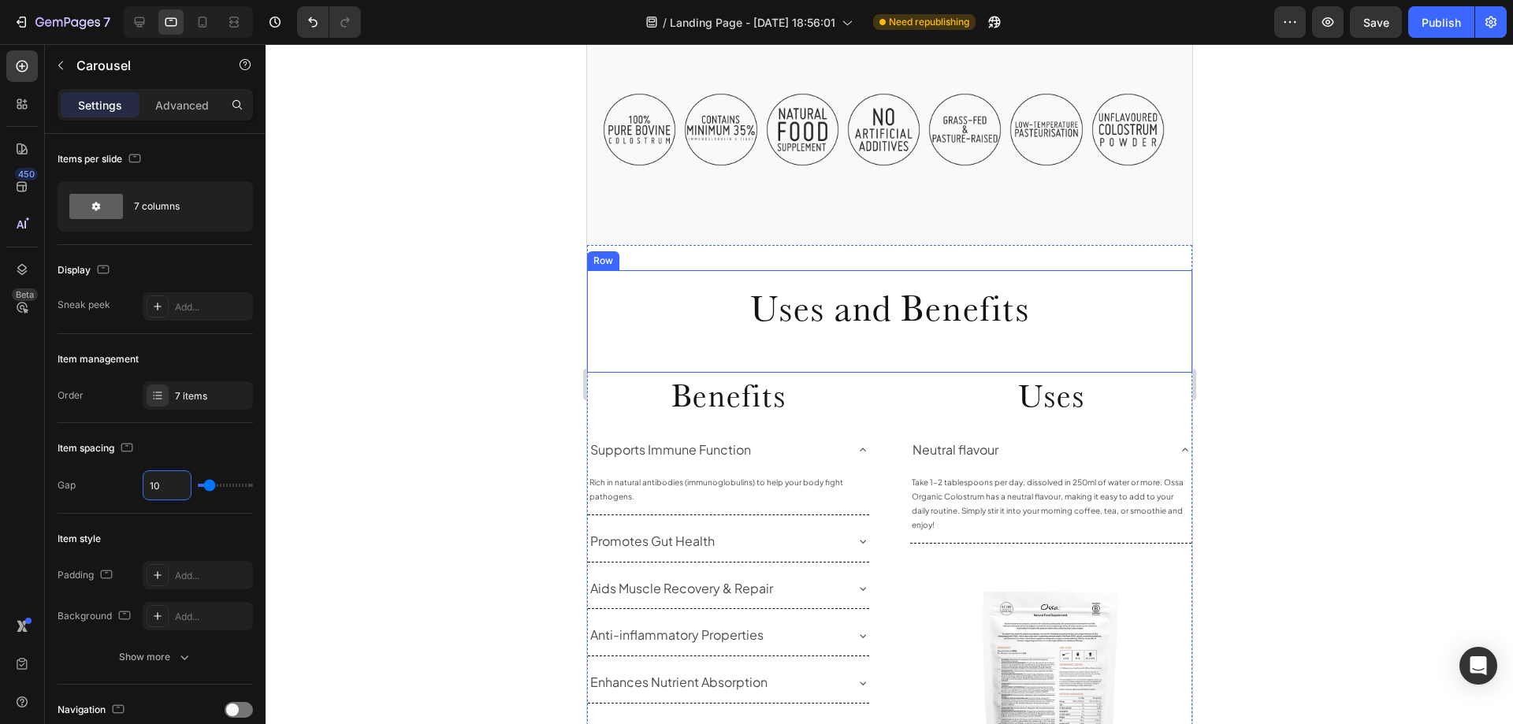
scroll to position [709, 0]
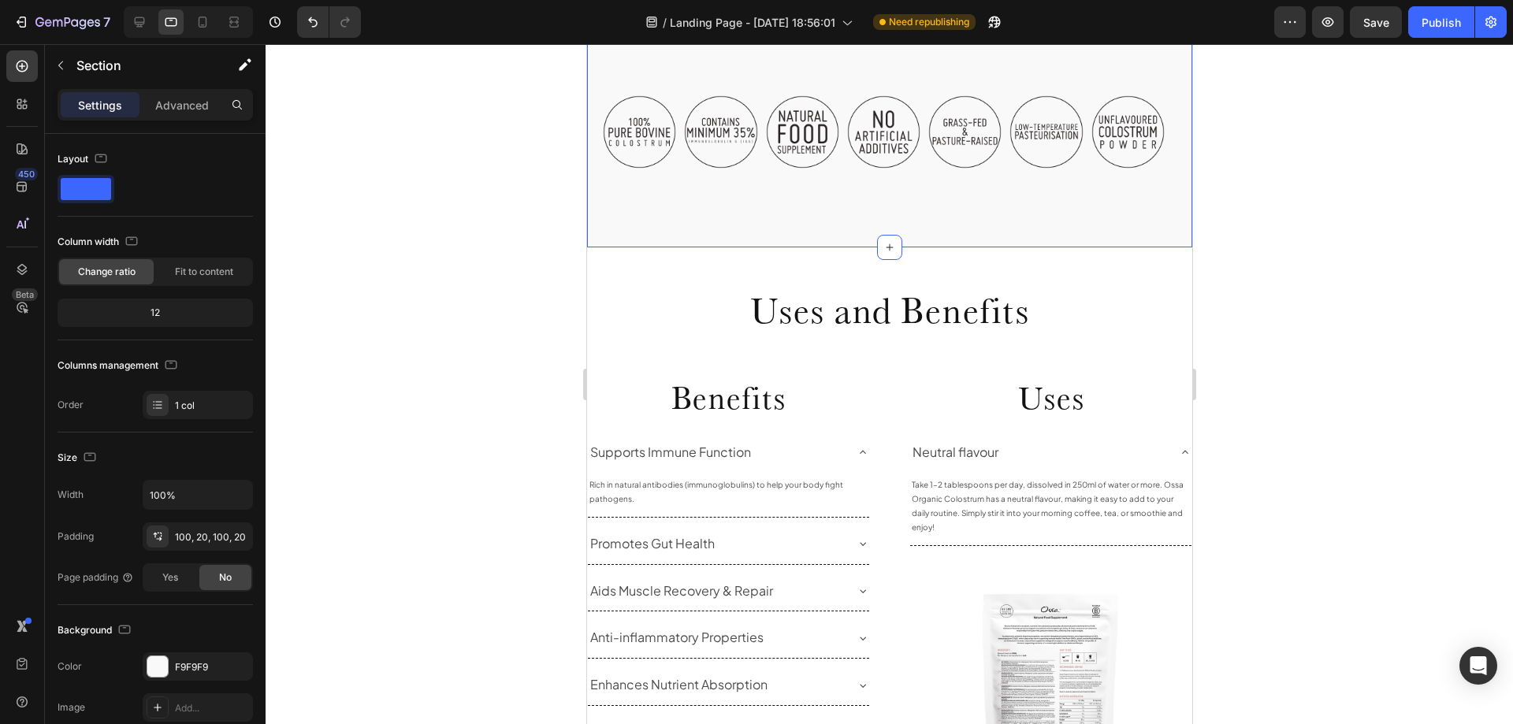
click at [656, 214] on div "What Makes It Different Heading Row Image Image Image Image Image Image Image C…" at bounding box center [888, 80] width 605 height 333
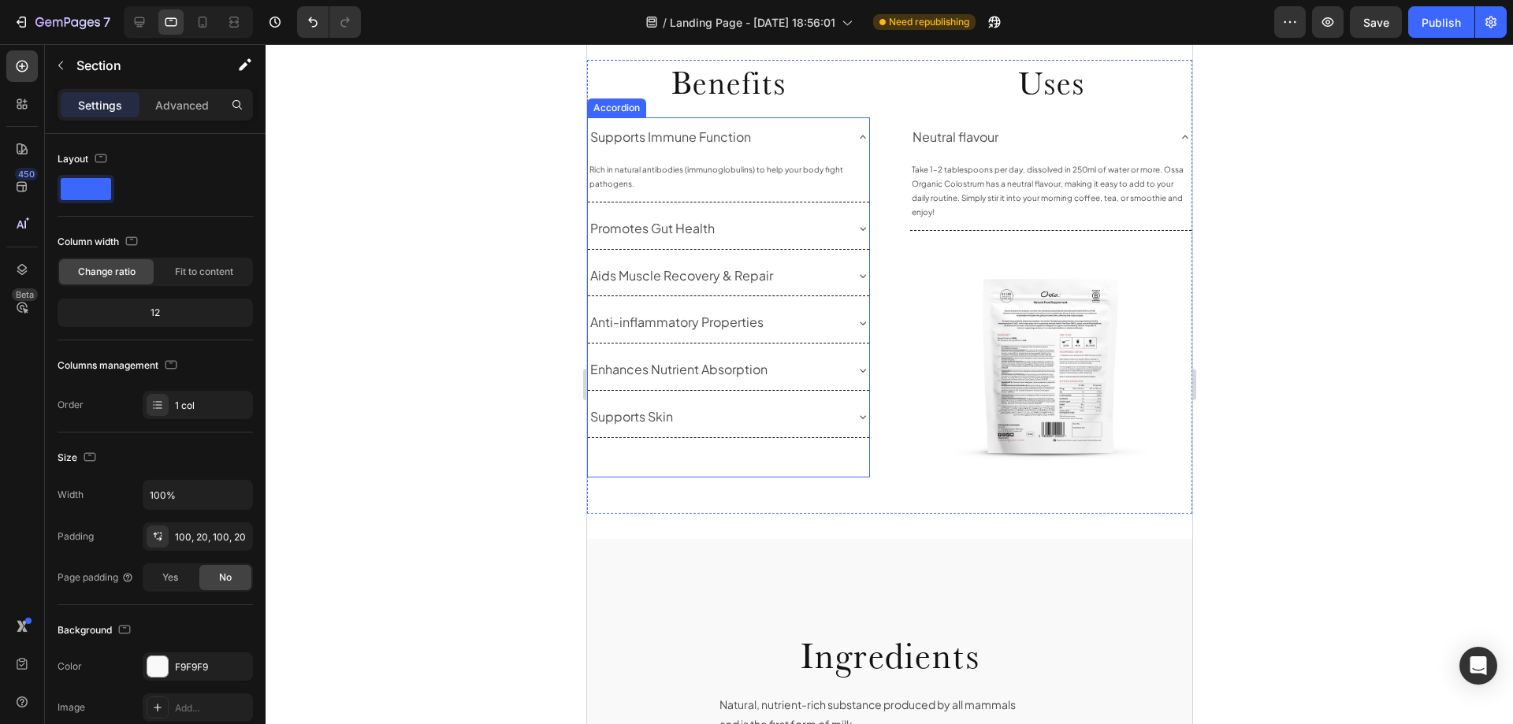
scroll to position [946, 0]
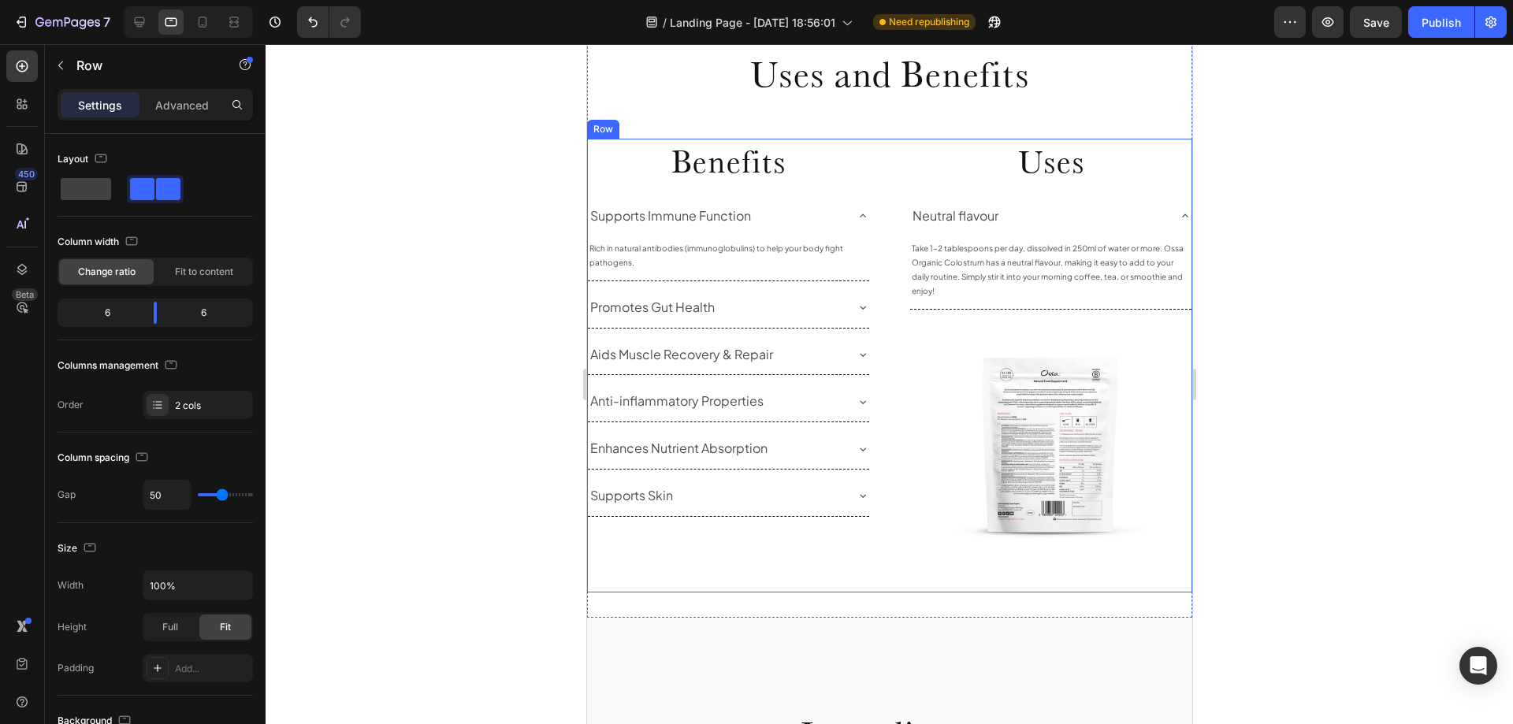
click at [872, 156] on div "Benefits Heading Supports Immune Function Rich in natural antibodies ([MEDICAL_…" at bounding box center [888, 366] width 605 height 454
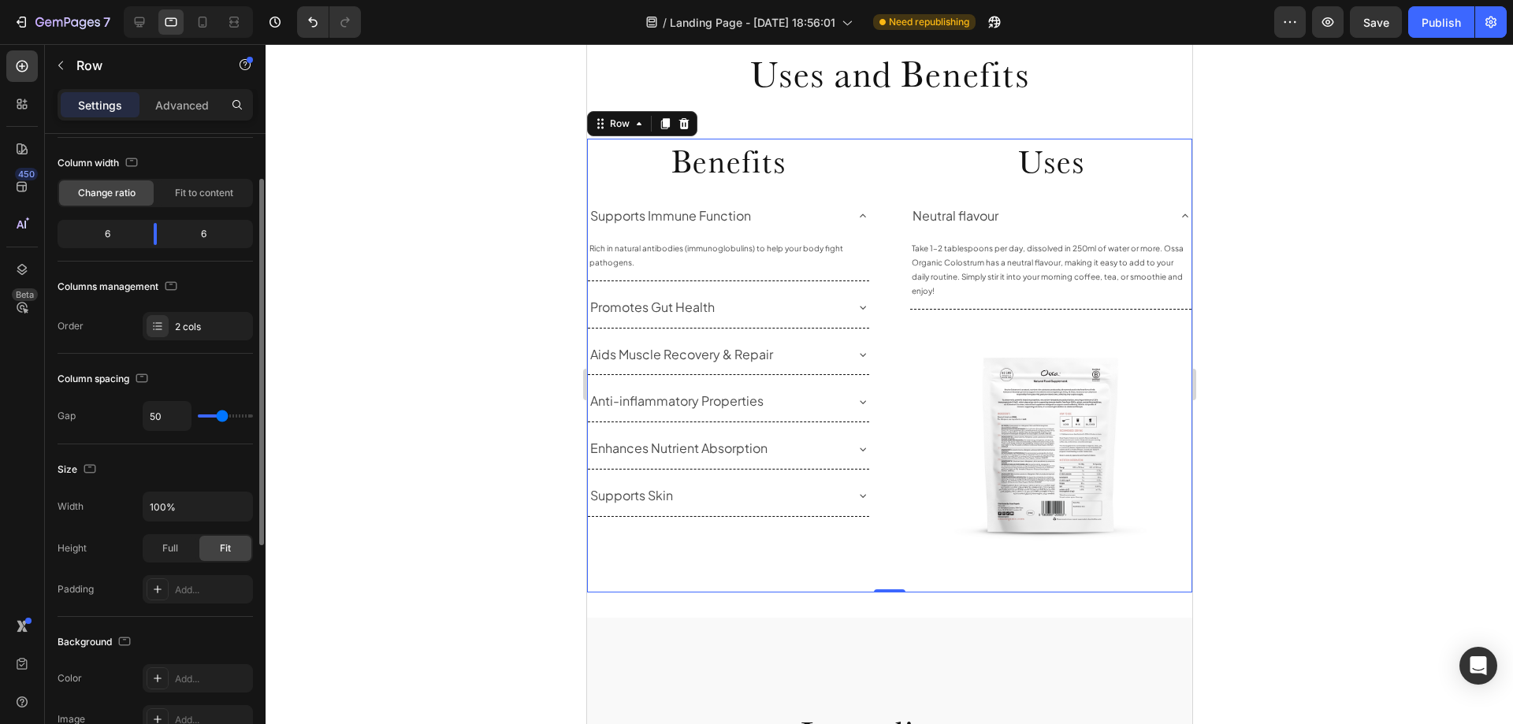
click at [215, 414] on div "50" at bounding box center [198, 416] width 110 height 30
click at [209, 414] on div "50" at bounding box center [198, 416] width 110 height 30
click at [161, 415] on input "50" at bounding box center [166, 416] width 47 height 28
type input "3"
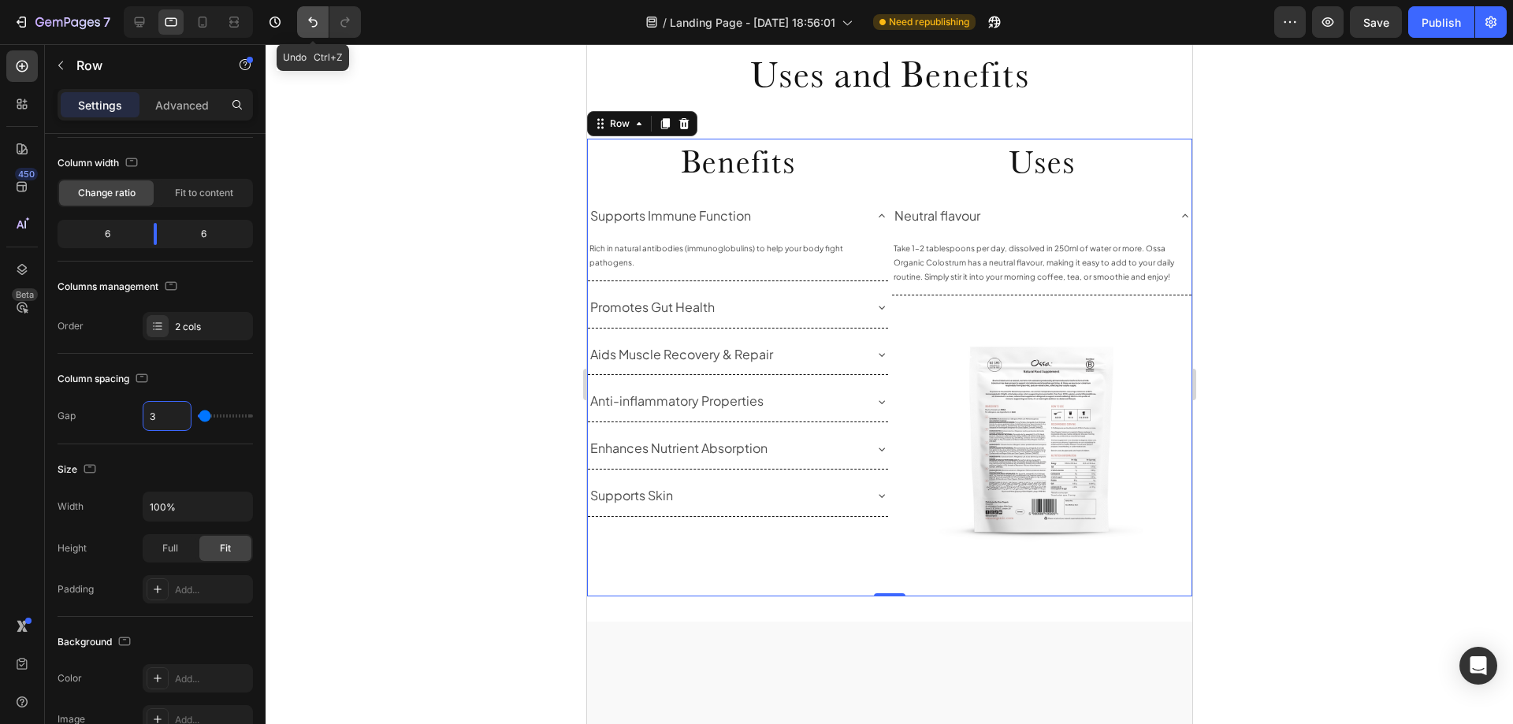
click at [308, 26] on icon "Undo/Redo" at bounding box center [313, 22] width 16 height 16
type input "50"
click at [308, 25] on icon "Undo/Redo" at bounding box center [313, 22] width 16 height 16
click at [313, 23] on icon "Undo/Redo" at bounding box center [313, 22] width 16 height 16
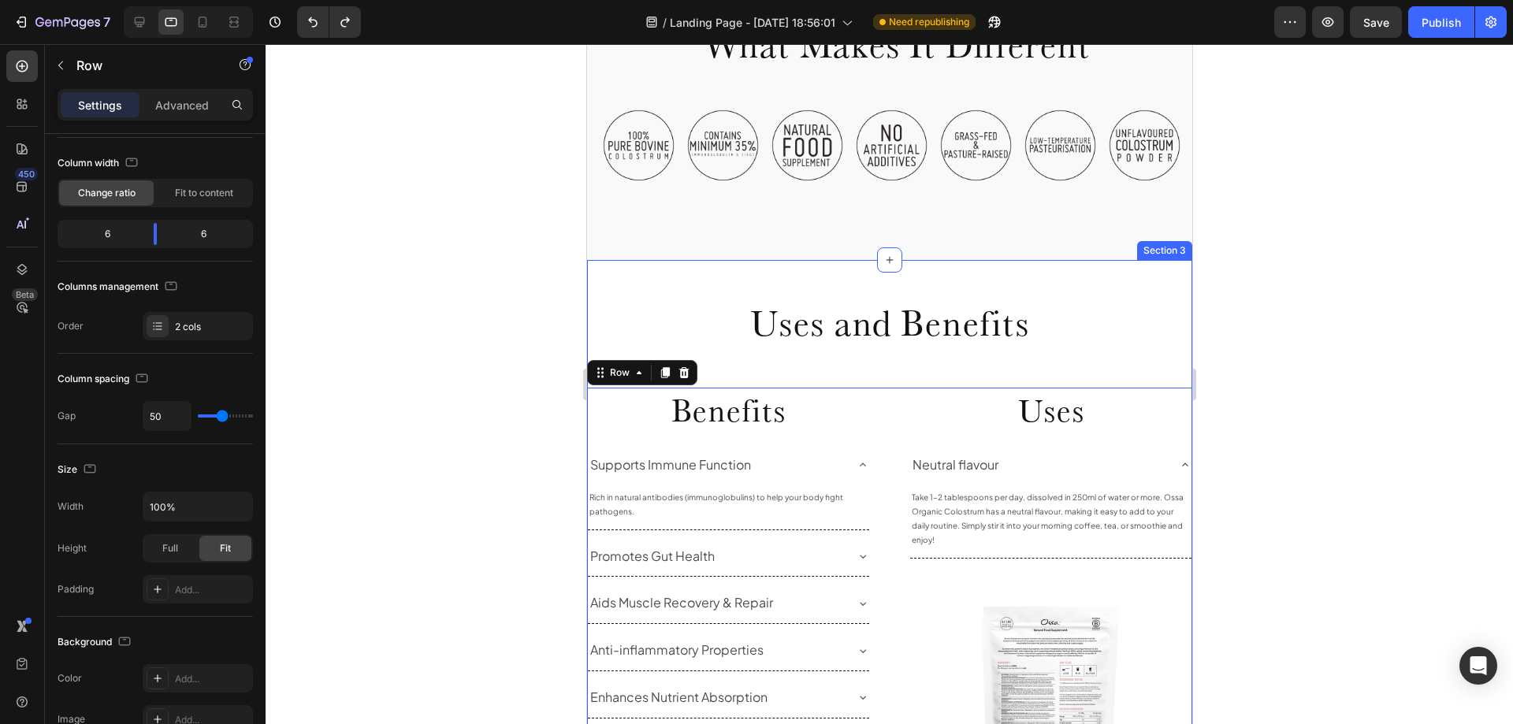
scroll to position [630, 0]
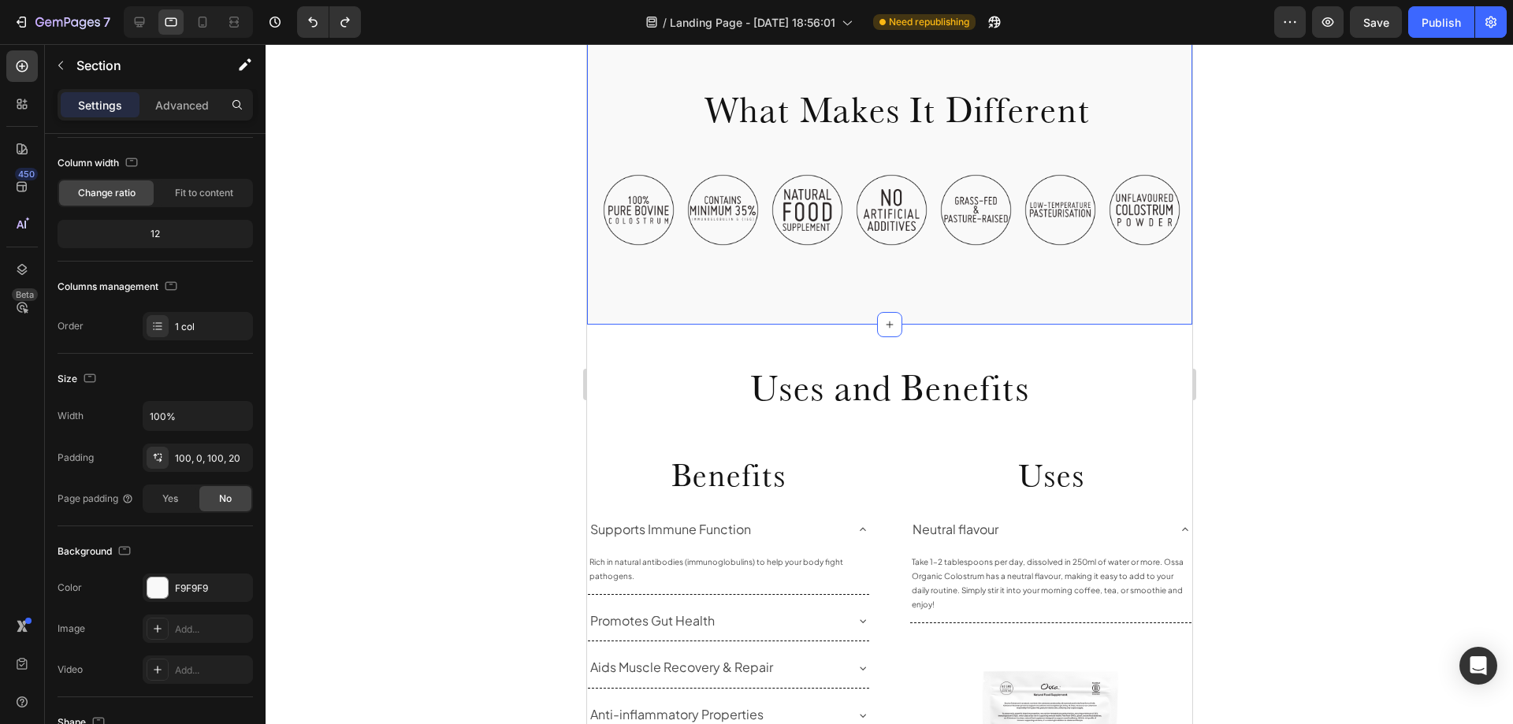
click at [695, 304] on div "What Makes It Different Heading Row Image Image Image Image Image Image Image C…" at bounding box center [888, 159] width 605 height 332
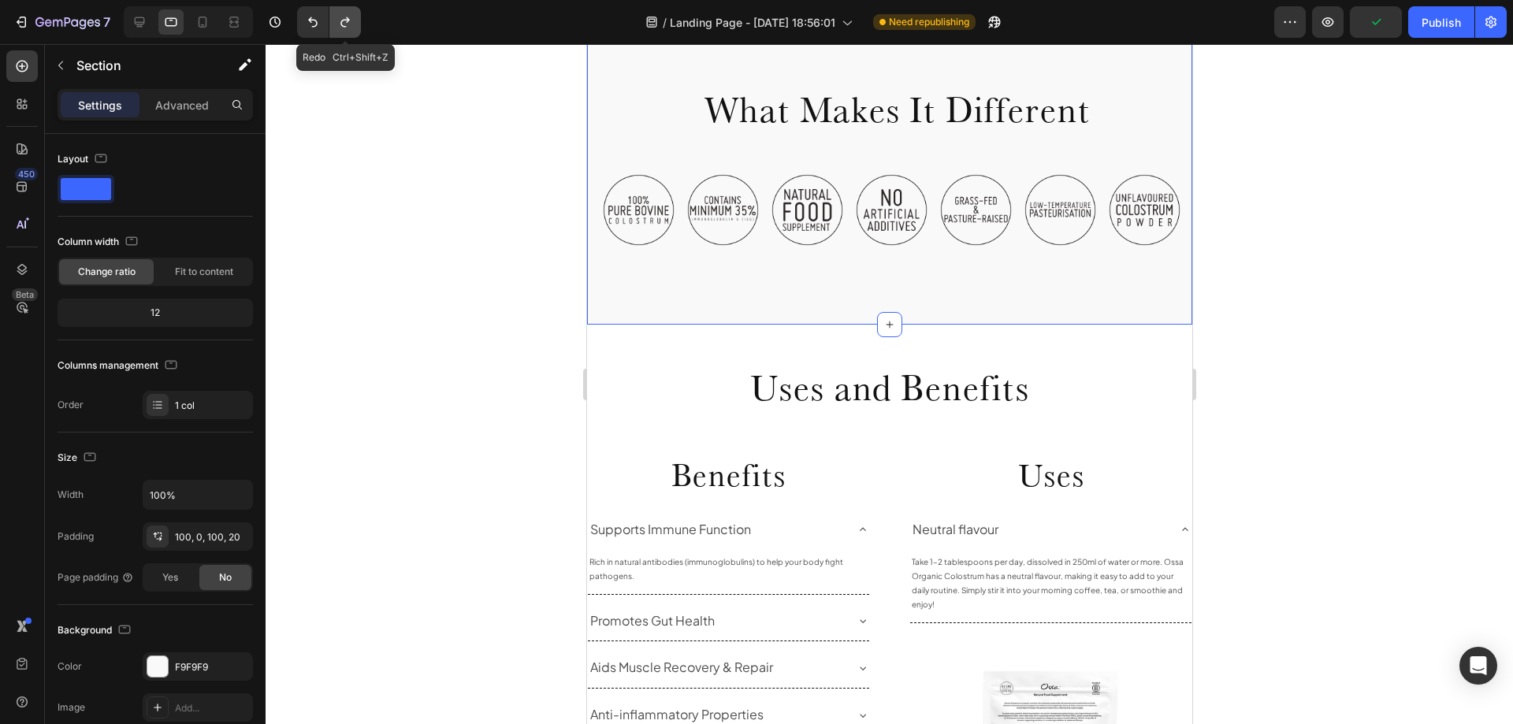
click at [345, 24] on icon "Undo/Redo" at bounding box center [345, 22] width 16 height 16
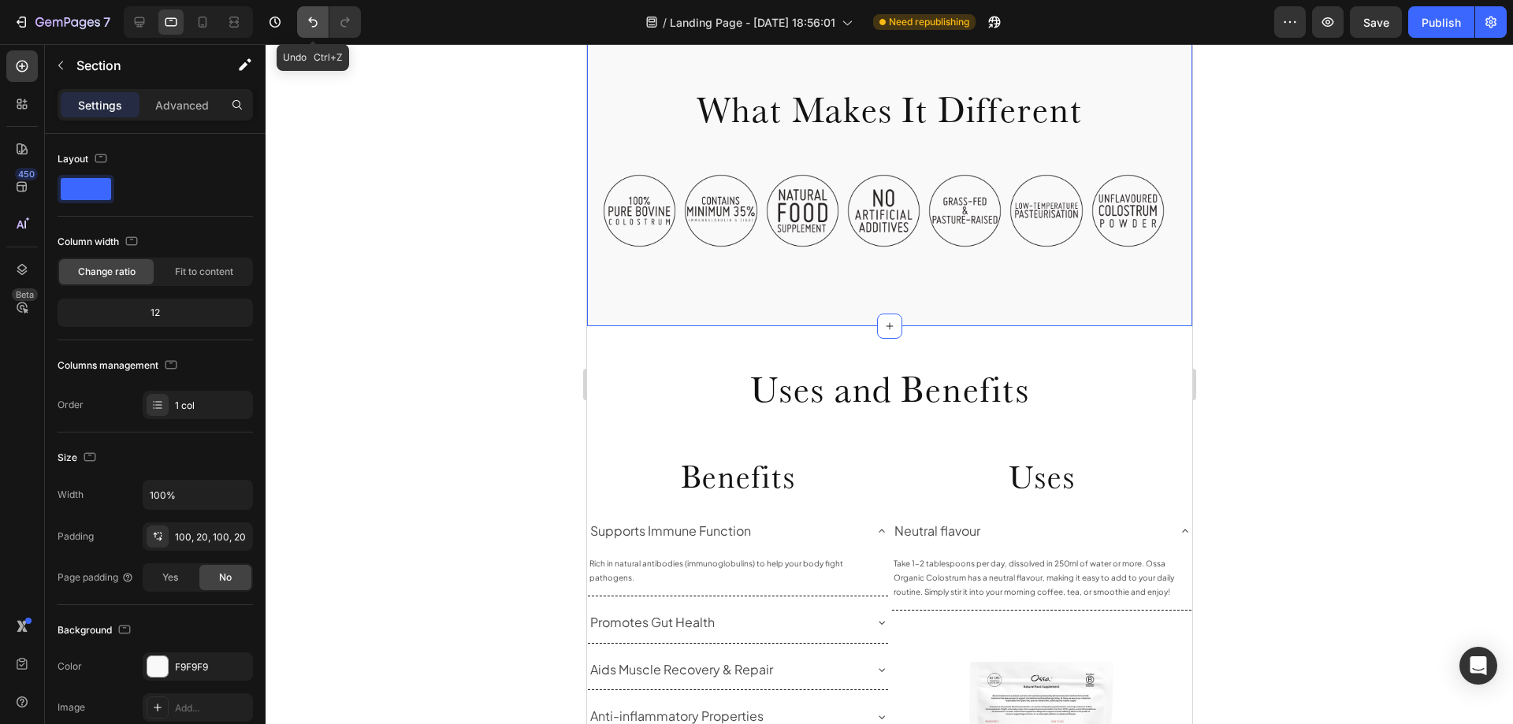
click at [315, 28] on icon "Undo/Redo" at bounding box center [313, 22] width 16 height 16
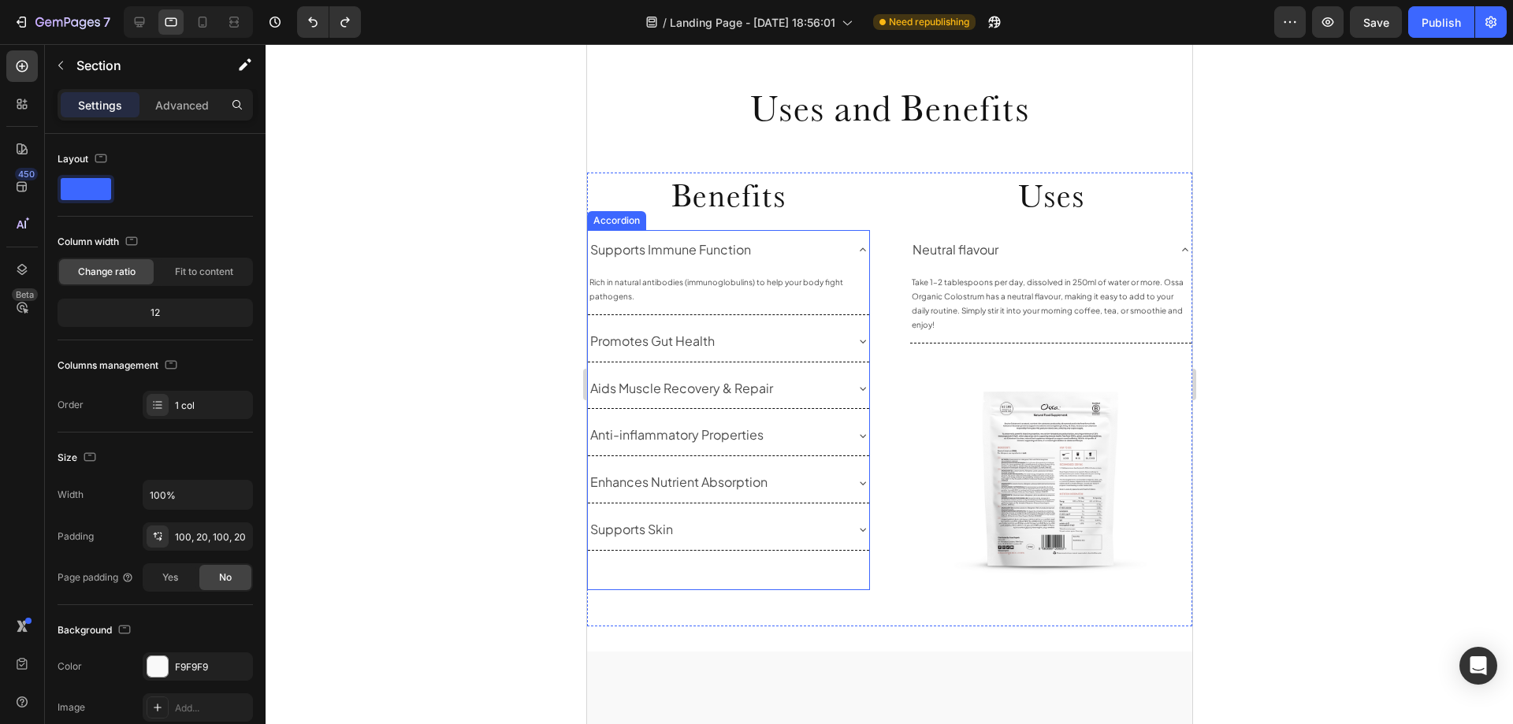
scroll to position [946, 0]
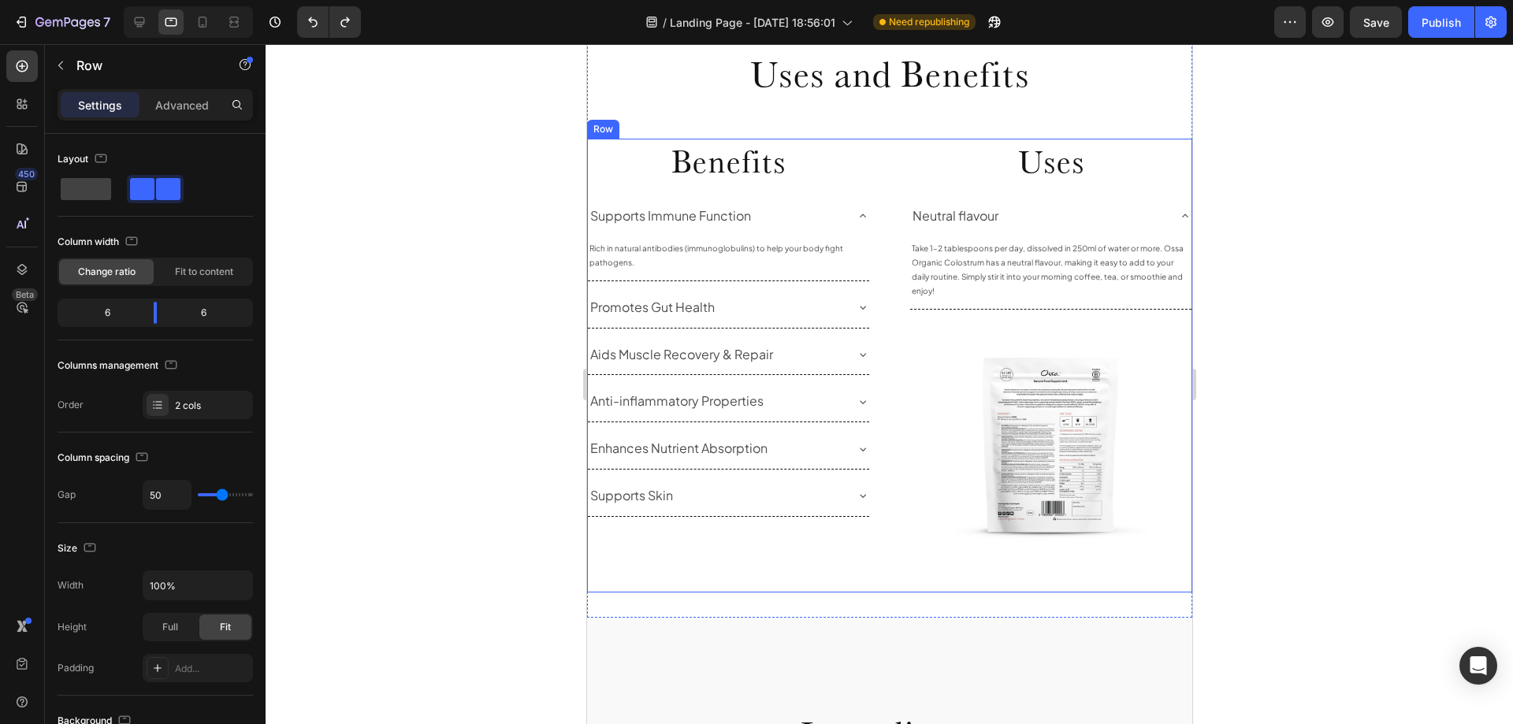
click at [898, 531] on div "Benefits Heading Supports Immune Function Rich in natural antibodies ([MEDICAL_…" at bounding box center [888, 366] width 605 height 454
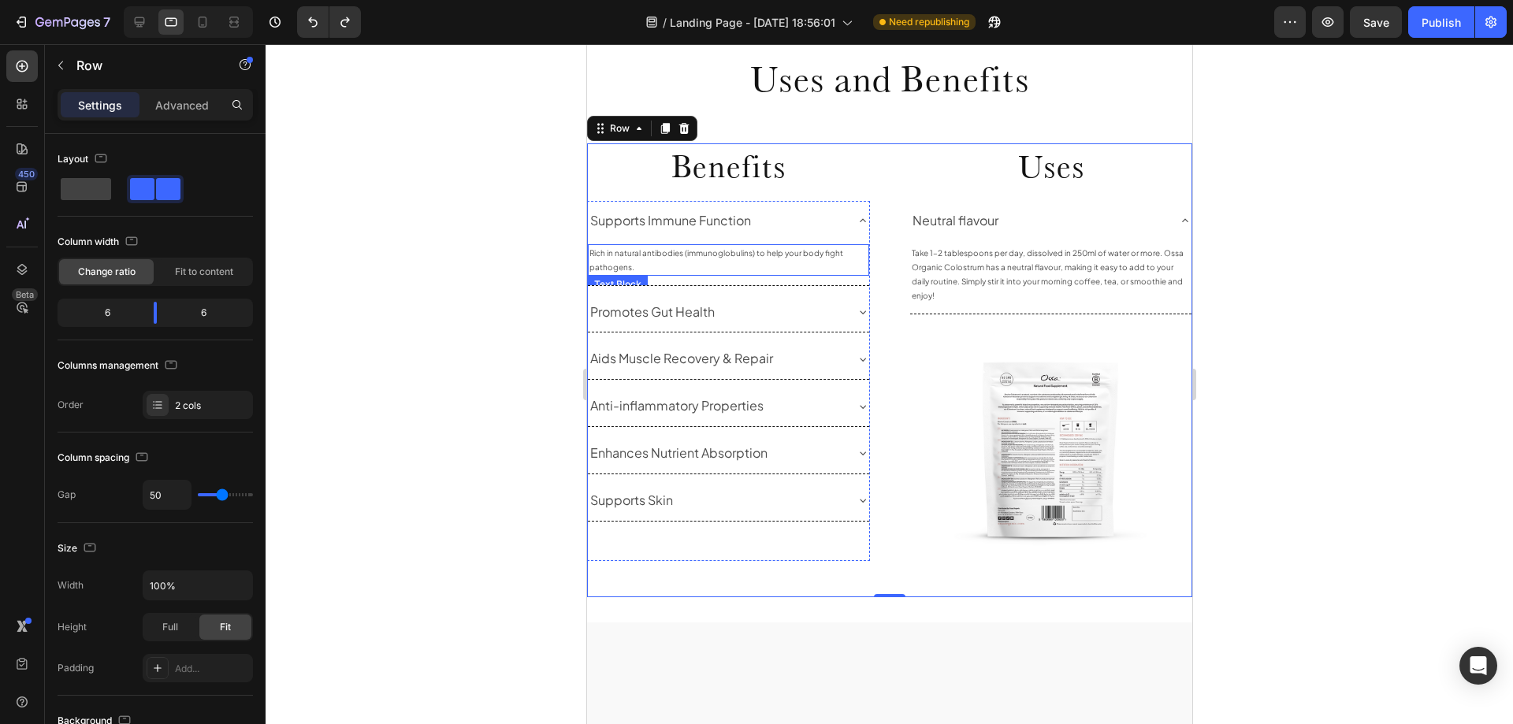
scroll to position [867, 0]
click at [188, 103] on p "Advanced" at bounding box center [182, 105] width 54 height 17
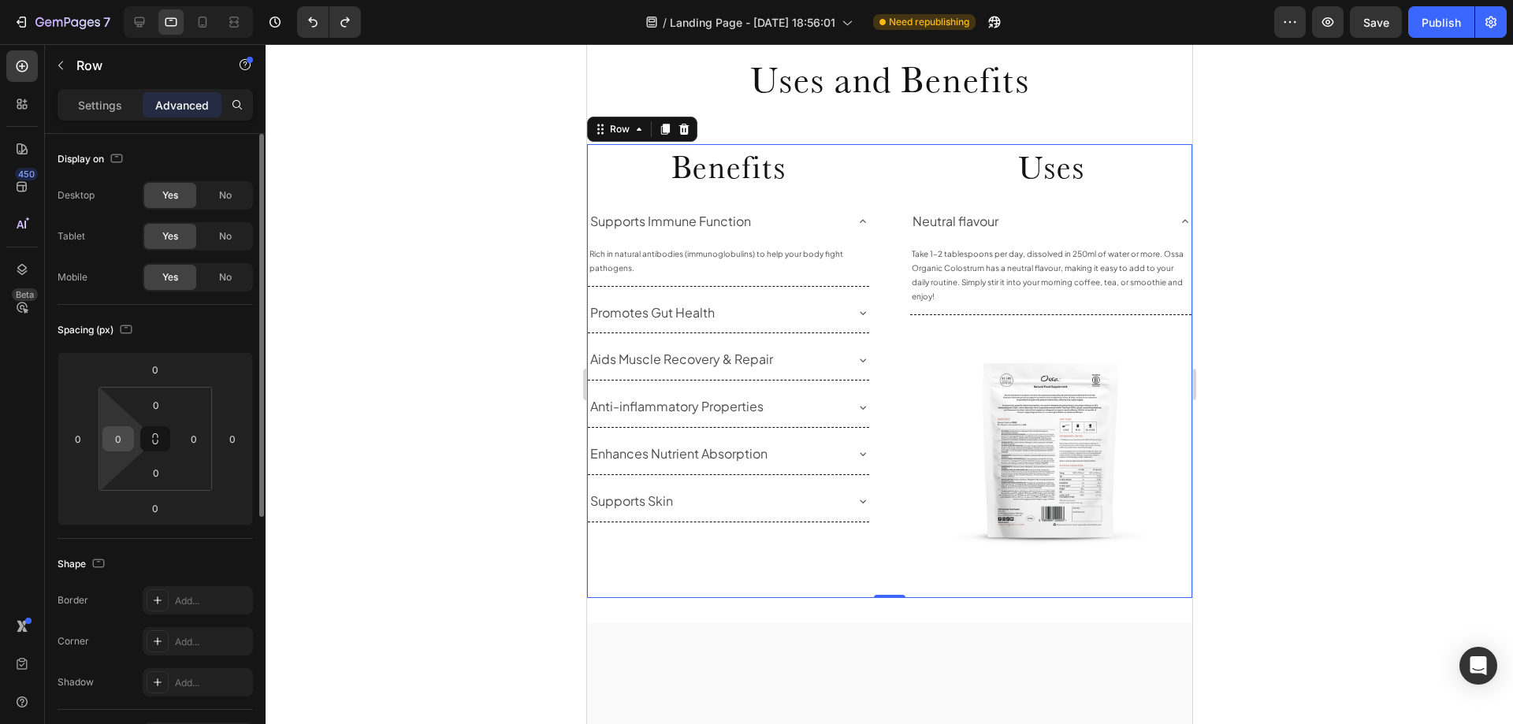
click at [111, 430] on input "0" at bounding box center [118, 439] width 24 height 24
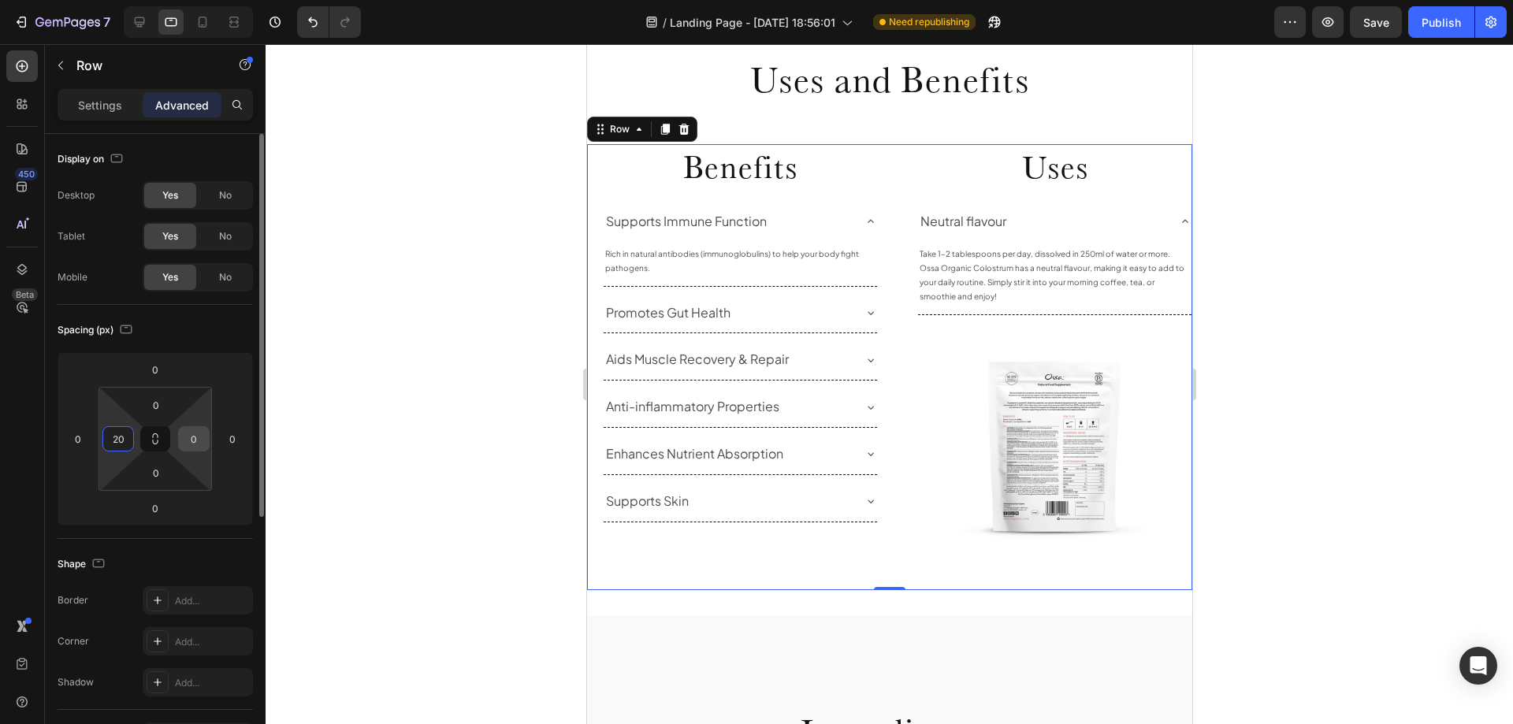
type input "20"
click at [194, 446] on input "0" at bounding box center [194, 439] width 24 height 24
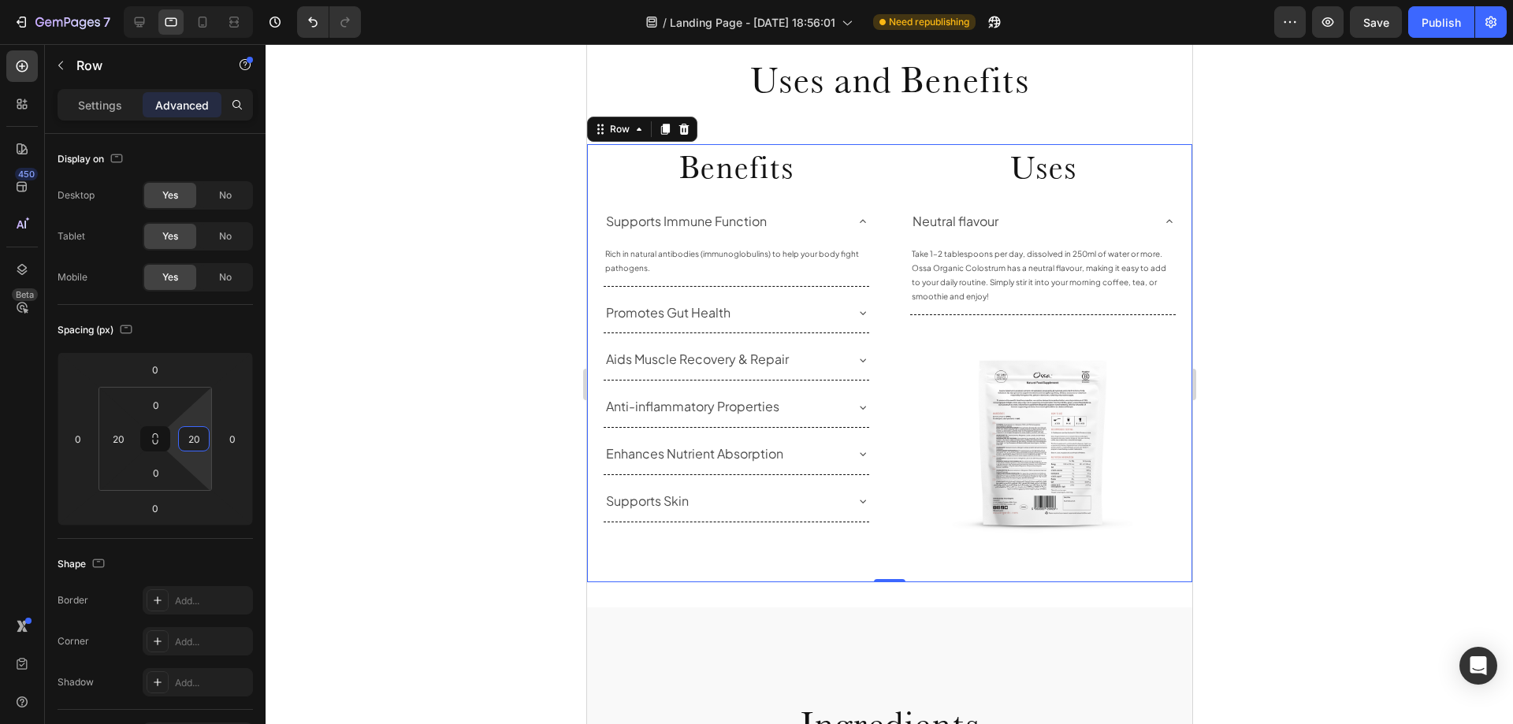
type input "20"
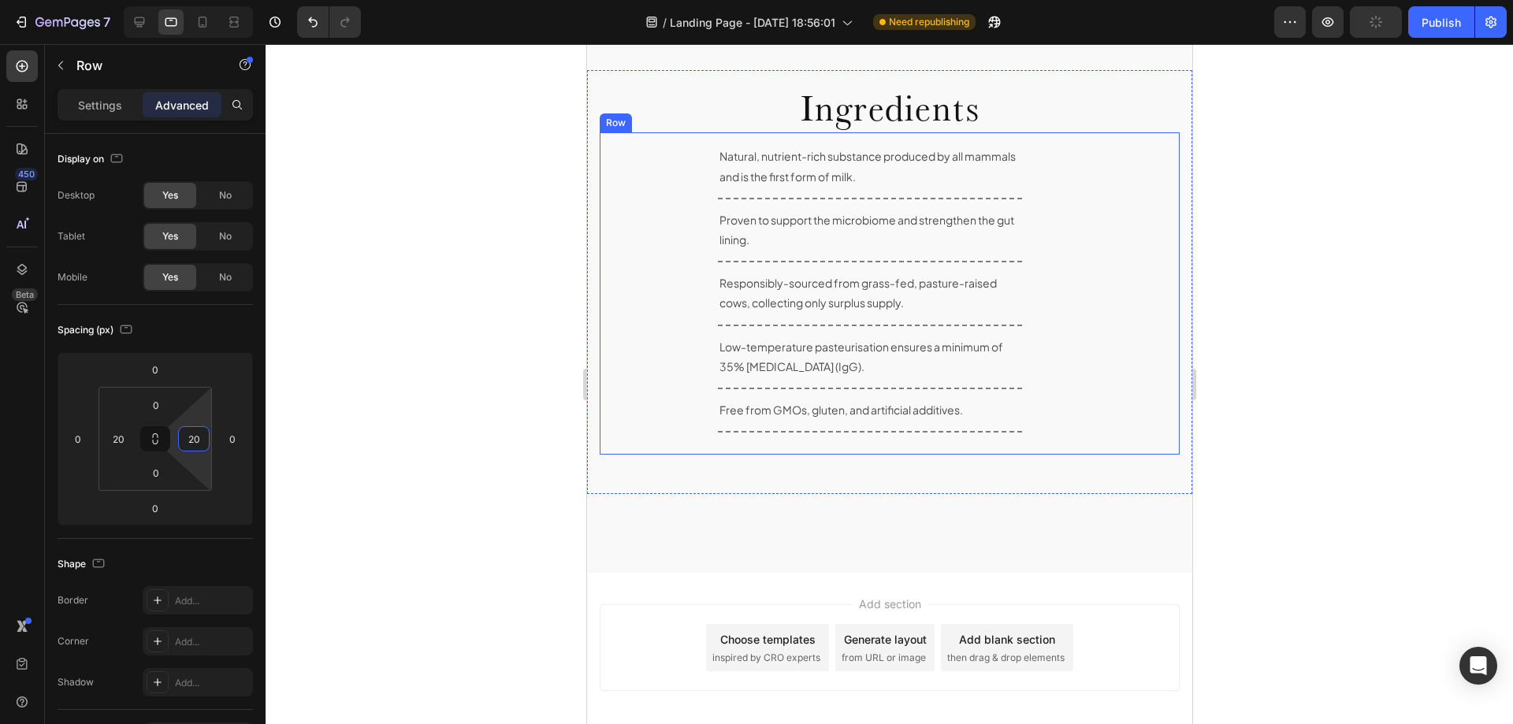
scroll to position [1340, 0]
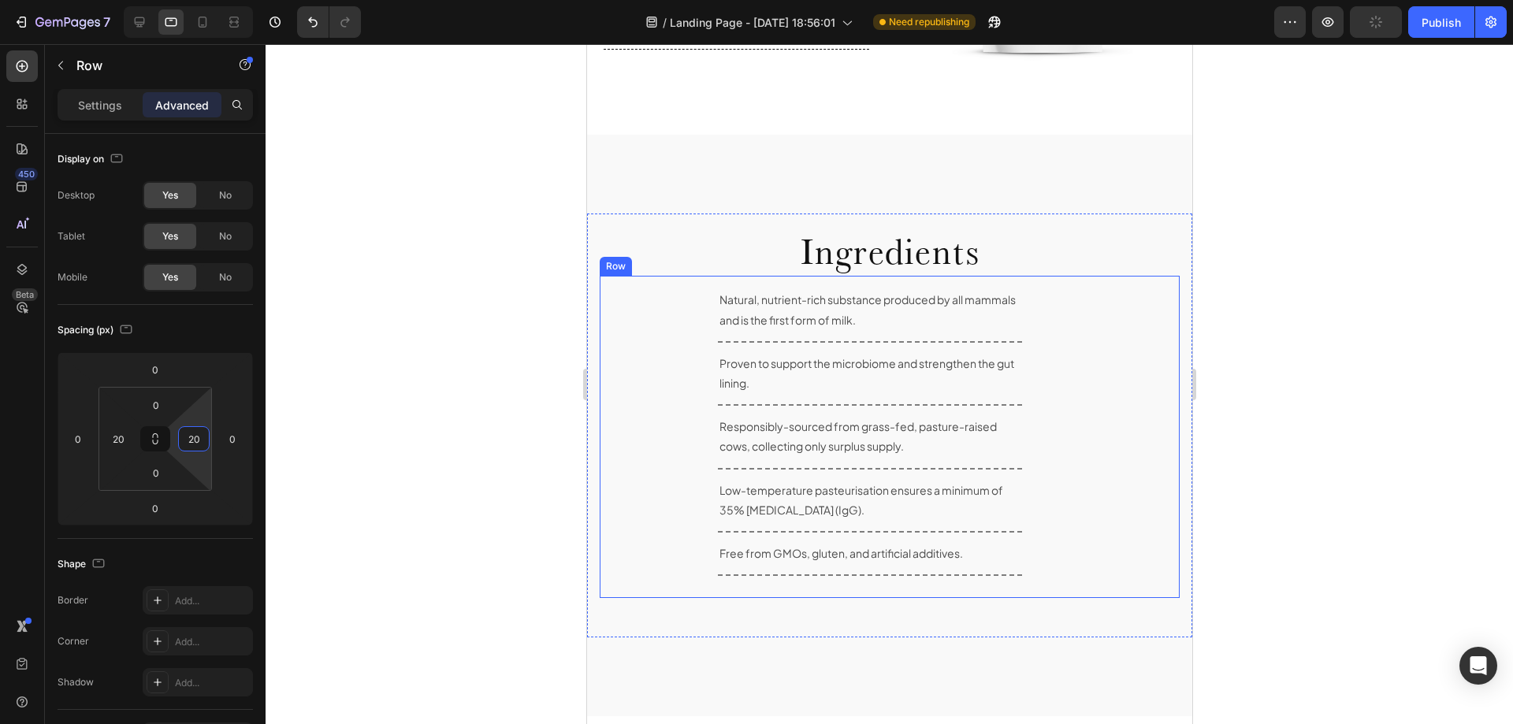
click at [620, 276] on div "Natural, nutrient-rich substance produced by all mammals and is the first form …" at bounding box center [889, 437] width 580 height 322
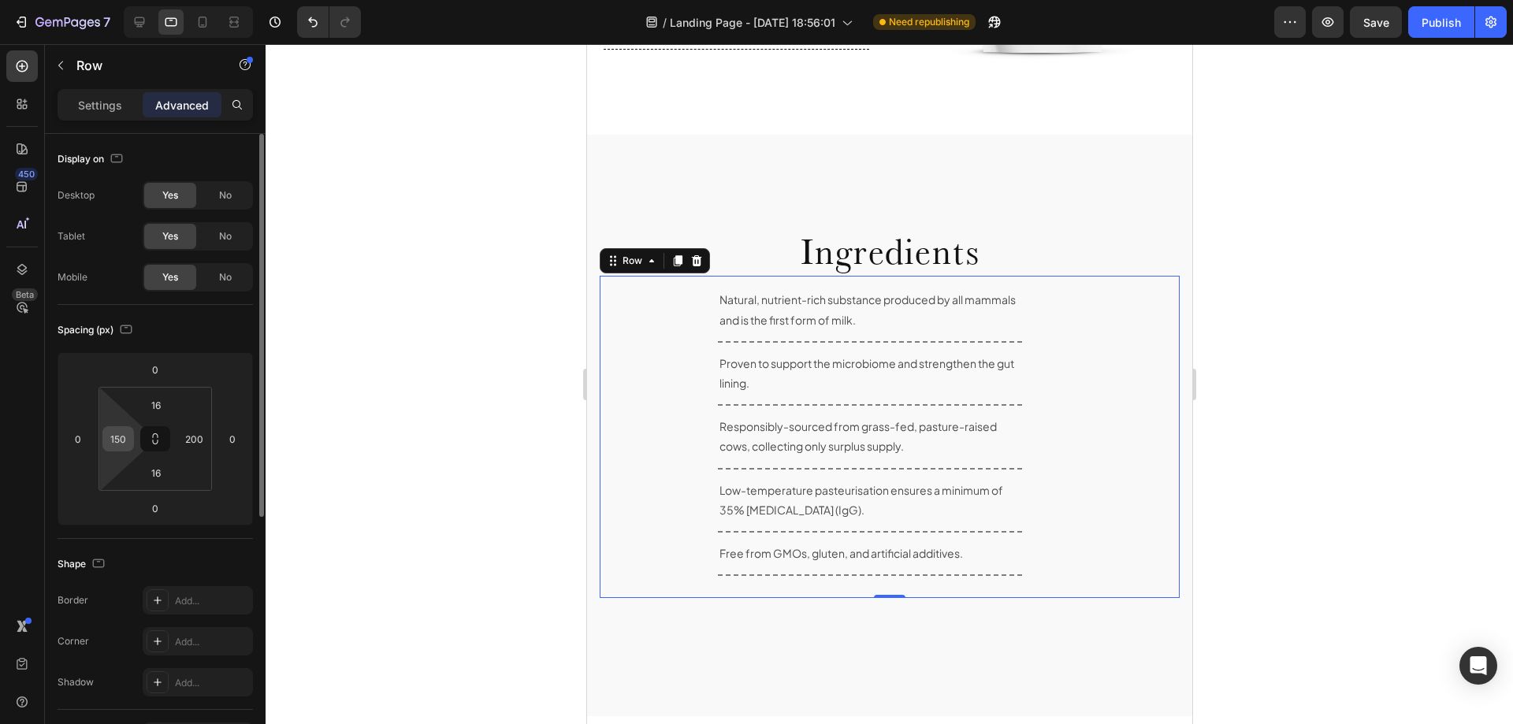
click at [117, 433] on input "150" at bounding box center [118, 439] width 24 height 24
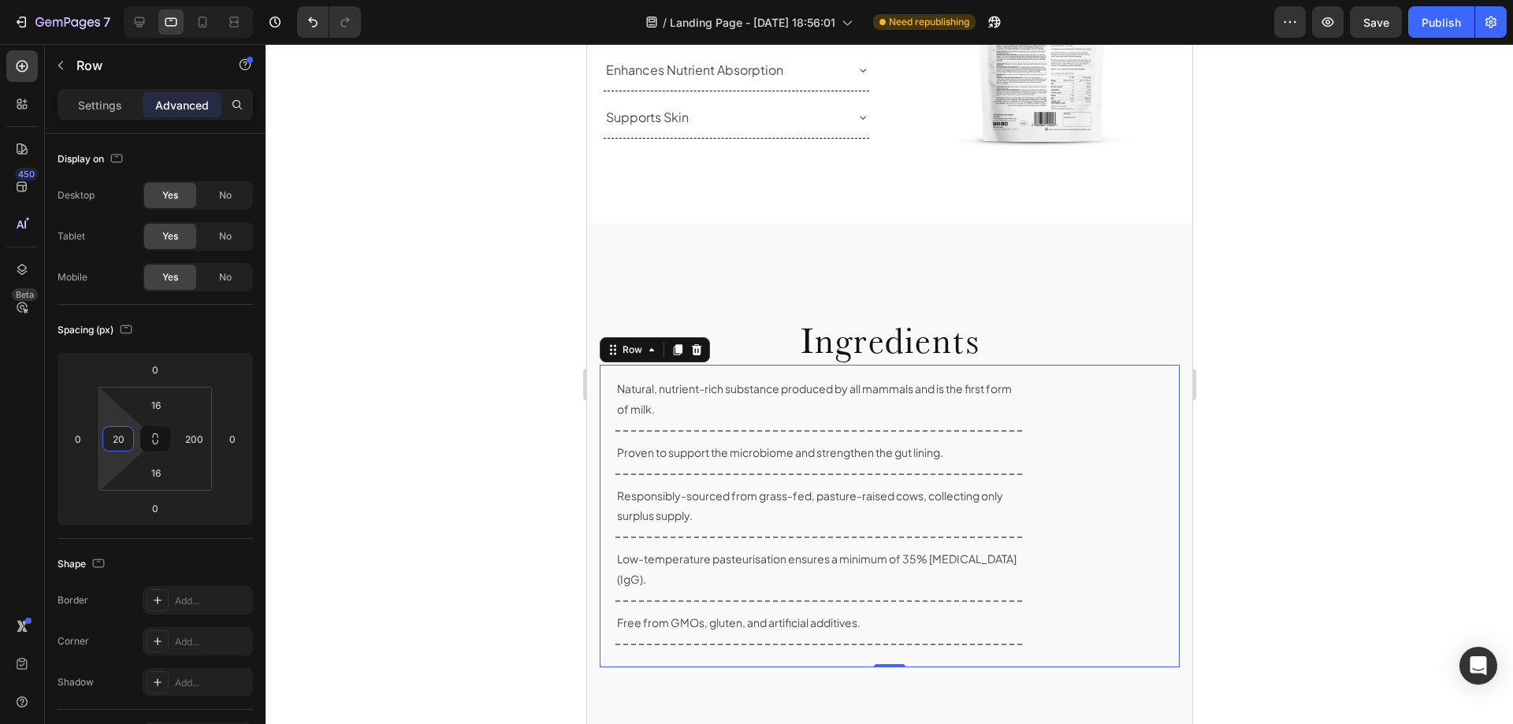
scroll to position [1182, 0]
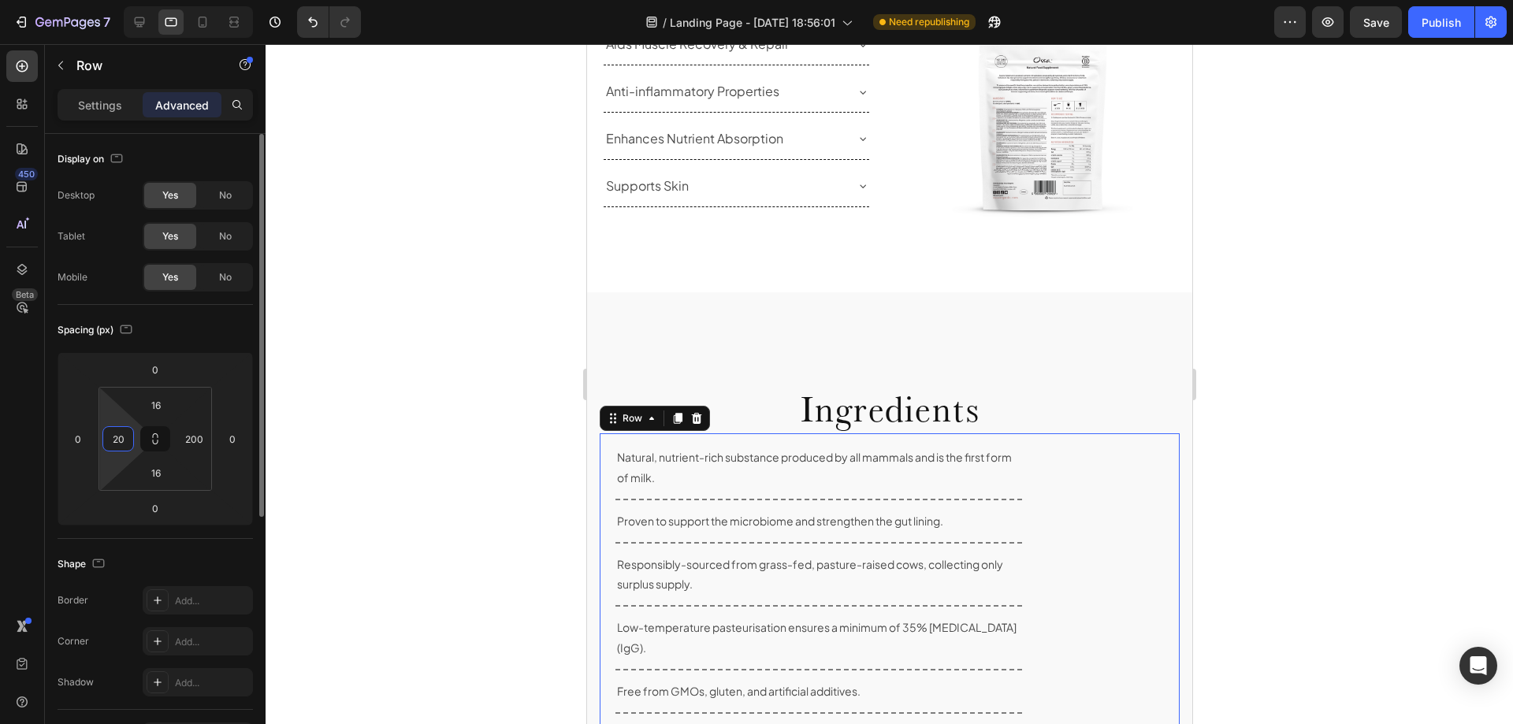
click at [115, 440] on input "20" at bounding box center [118, 439] width 24 height 24
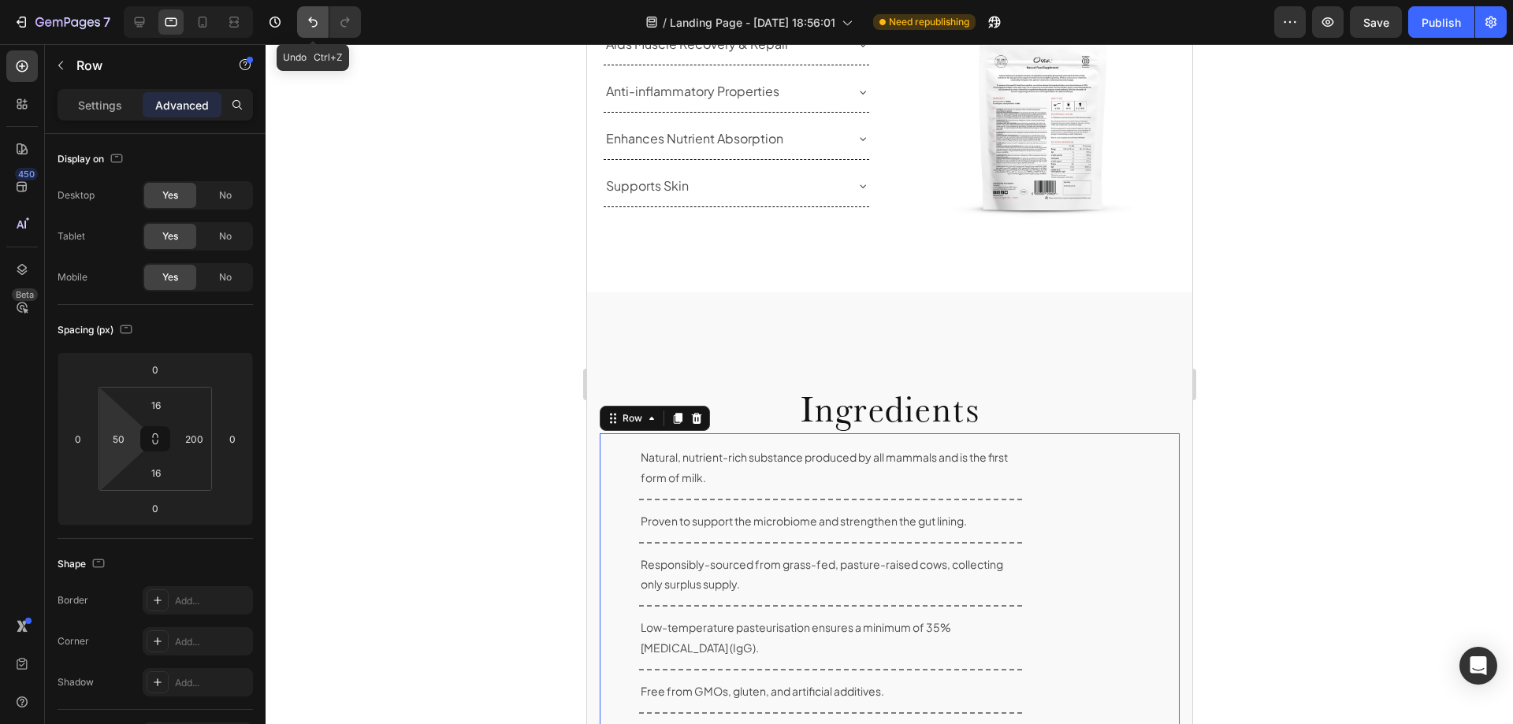
click at [314, 20] on icon "Undo/Redo" at bounding box center [312, 22] width 9 height 10
type input "150"
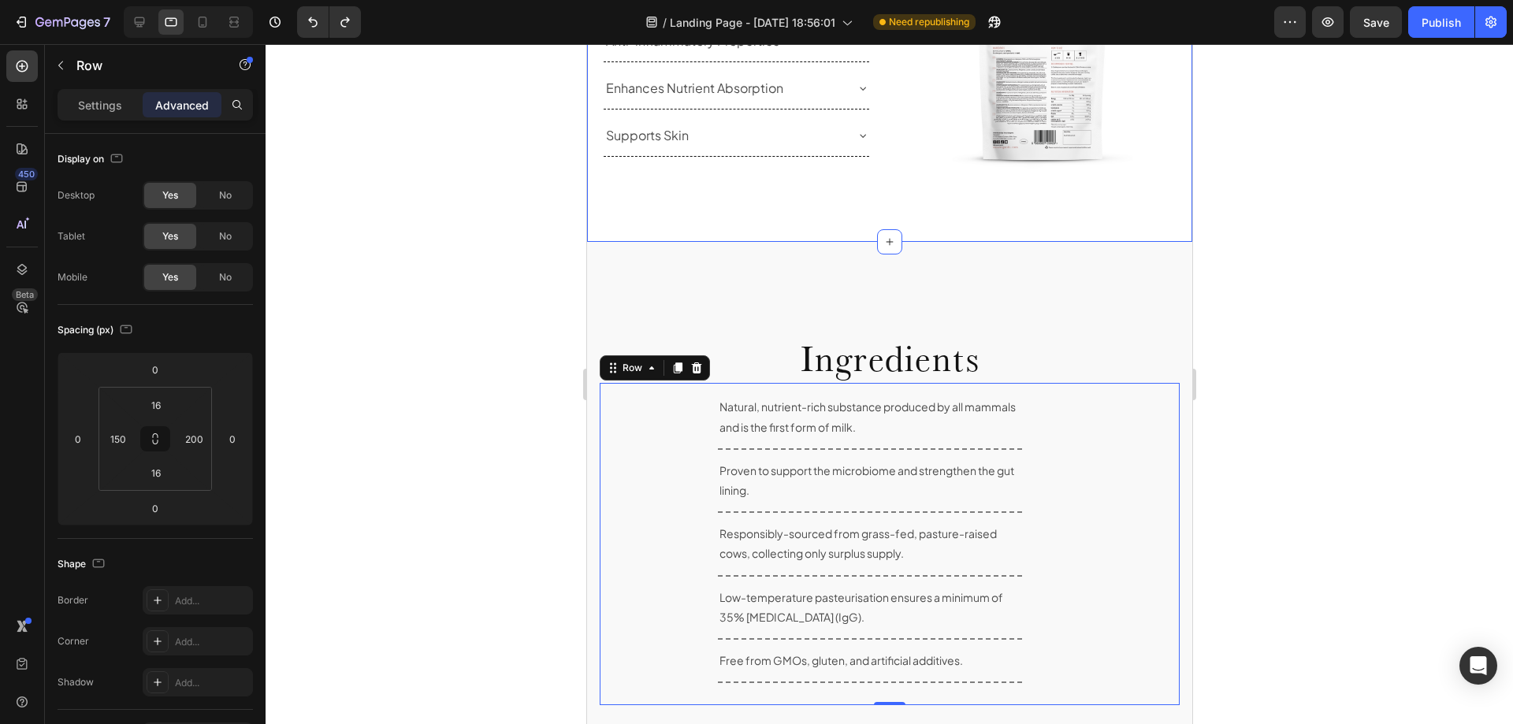
scroll to position [1261, 0]
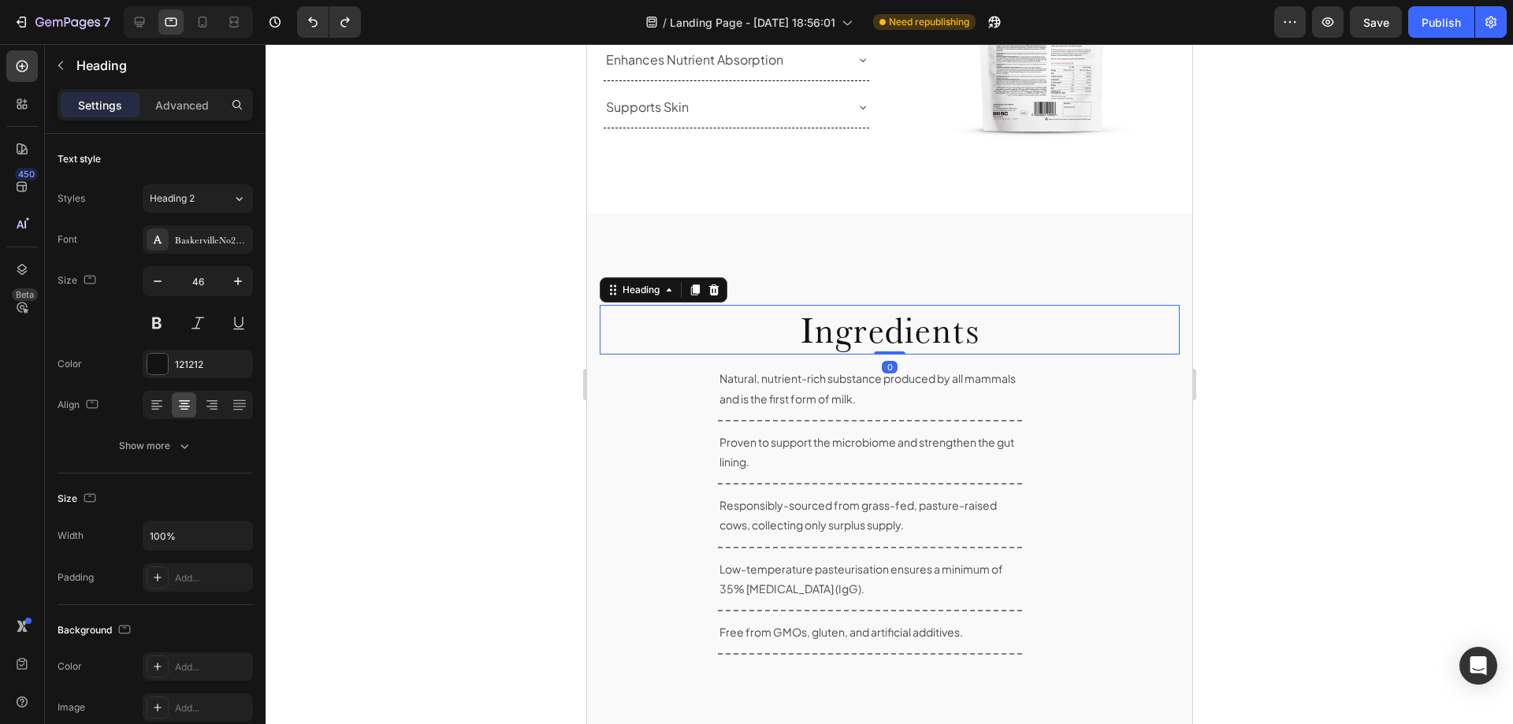
click at [1095, 305] on h2 "Ingredients" at bounding box center [889, 330] width 580 height 50
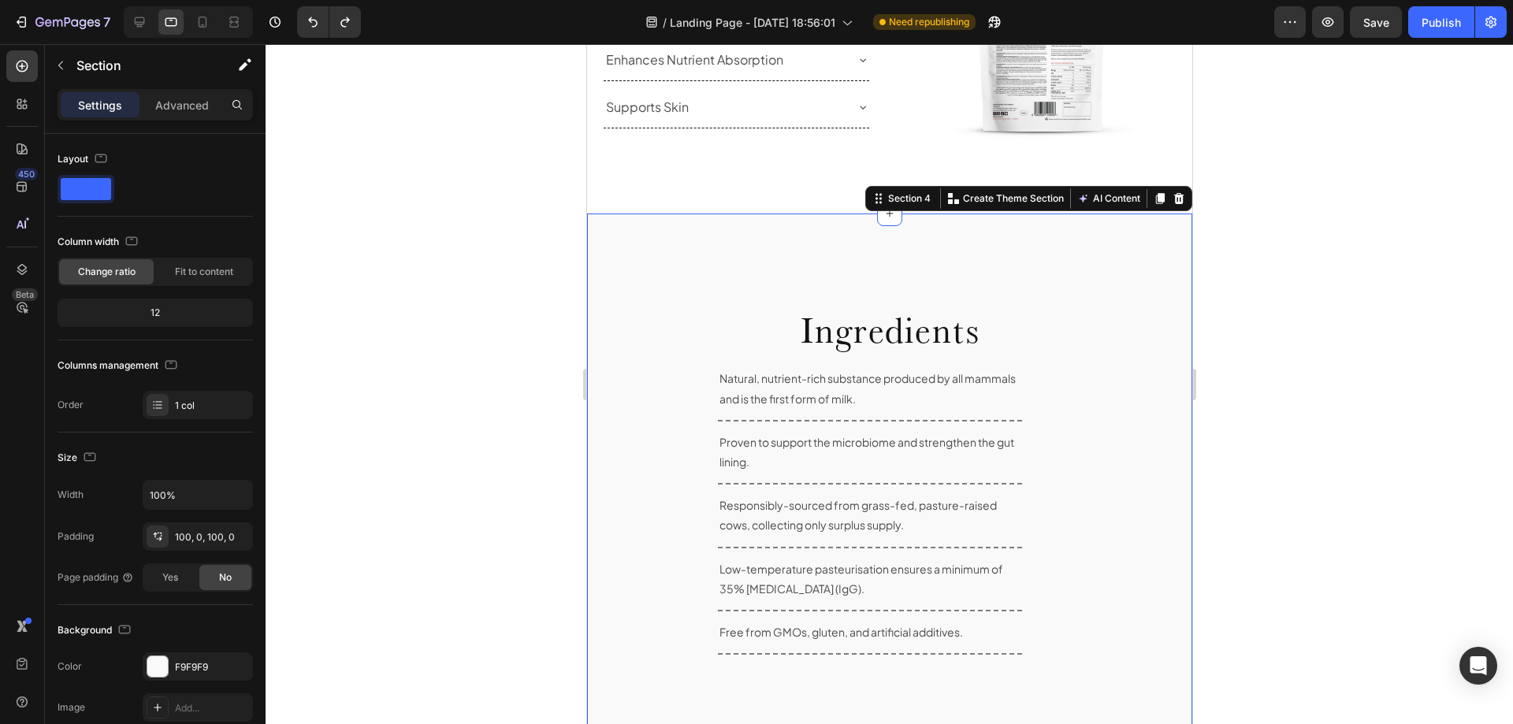
click at [1107, 260] on div "Ingredients Heading Natural, nutrient-rich substance produced by all mammals an…" at bounding box center [888, 505] width 605 height 582
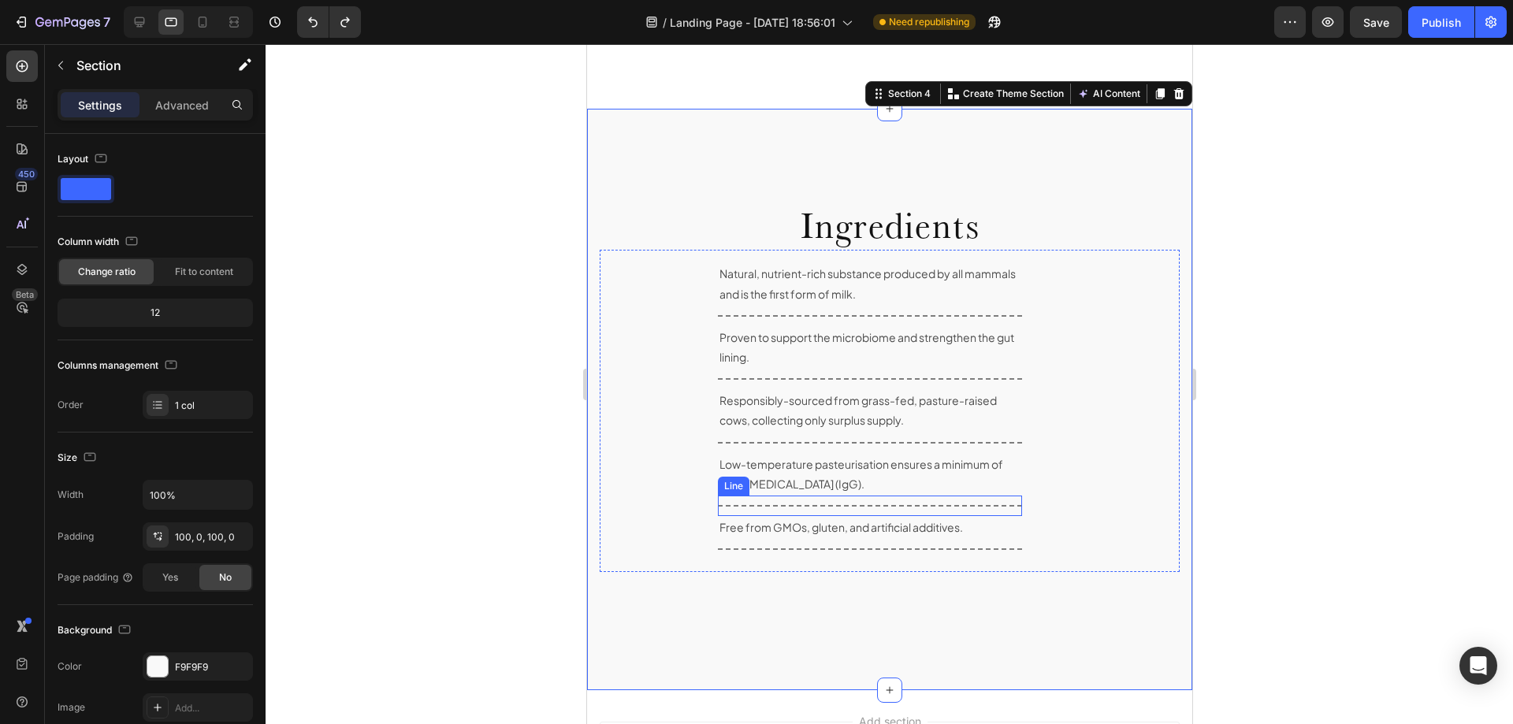
scroll to position [1340, 0]
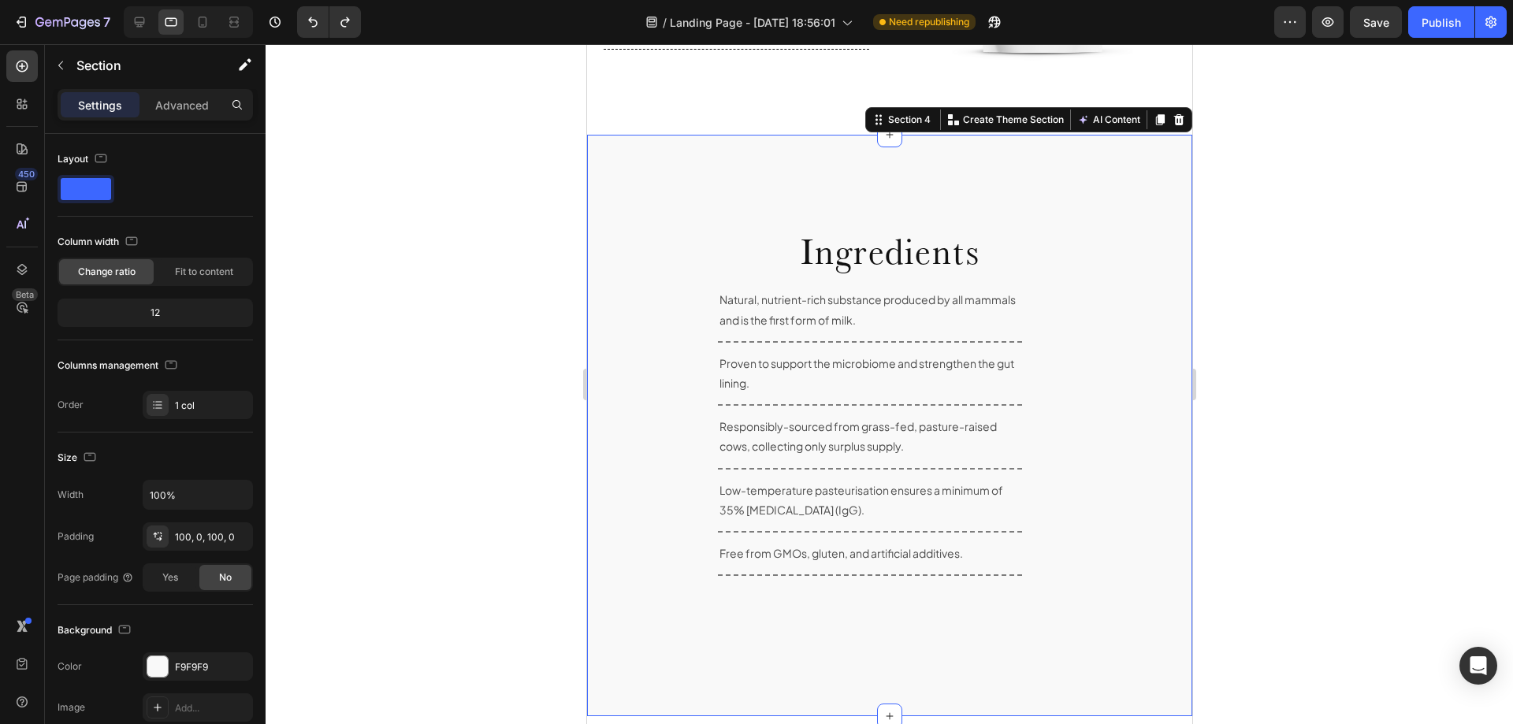
click at [866, 154] on div "Ingredients Heading Natural, nutrient-rich substance produced by all mammals an…" at bounding box center [888, 426] width 605 height 582
click at [197, 535] on div "100, 0, 100, 0" at bounding box center [198, 537] width 46 height 14
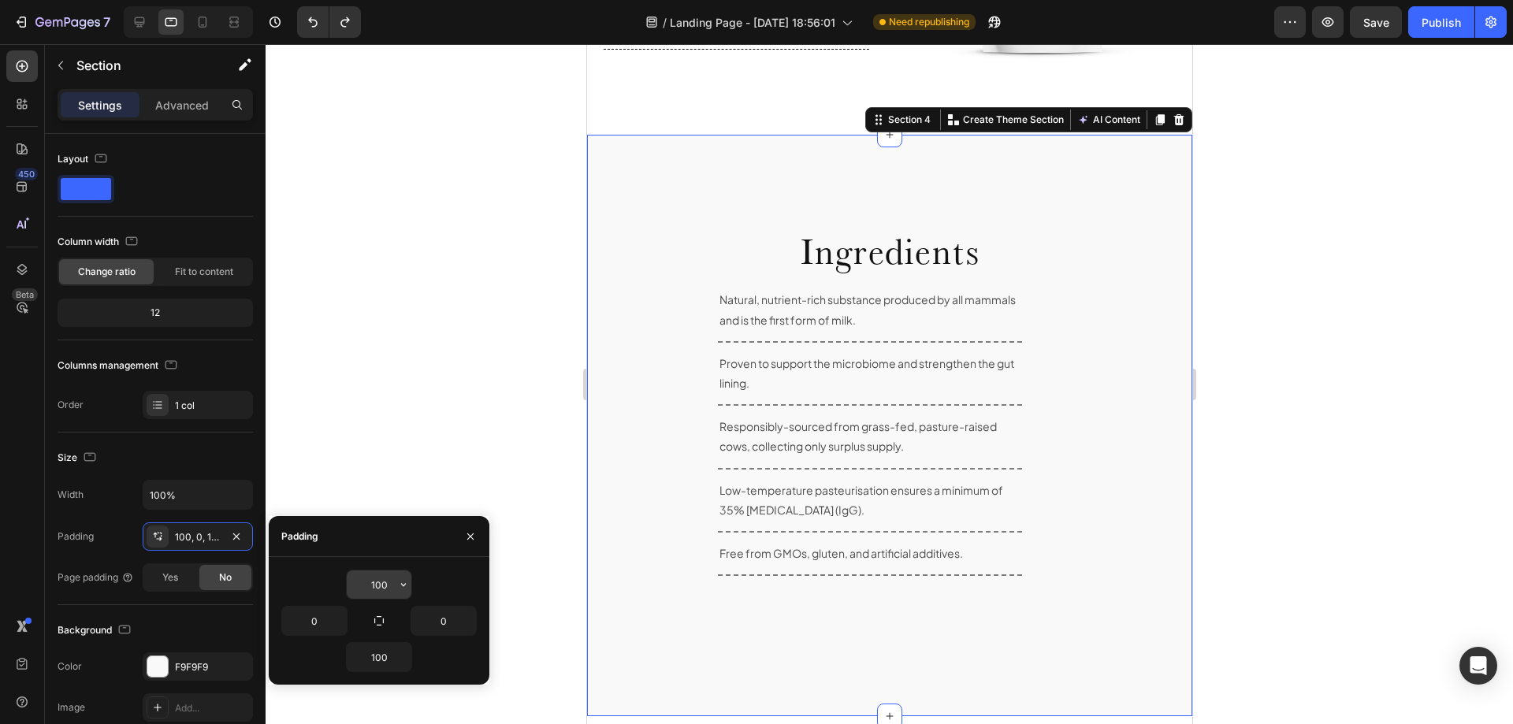
click at [392, 593] on input "100" at bounding box center [379, 585] width 65 height 28
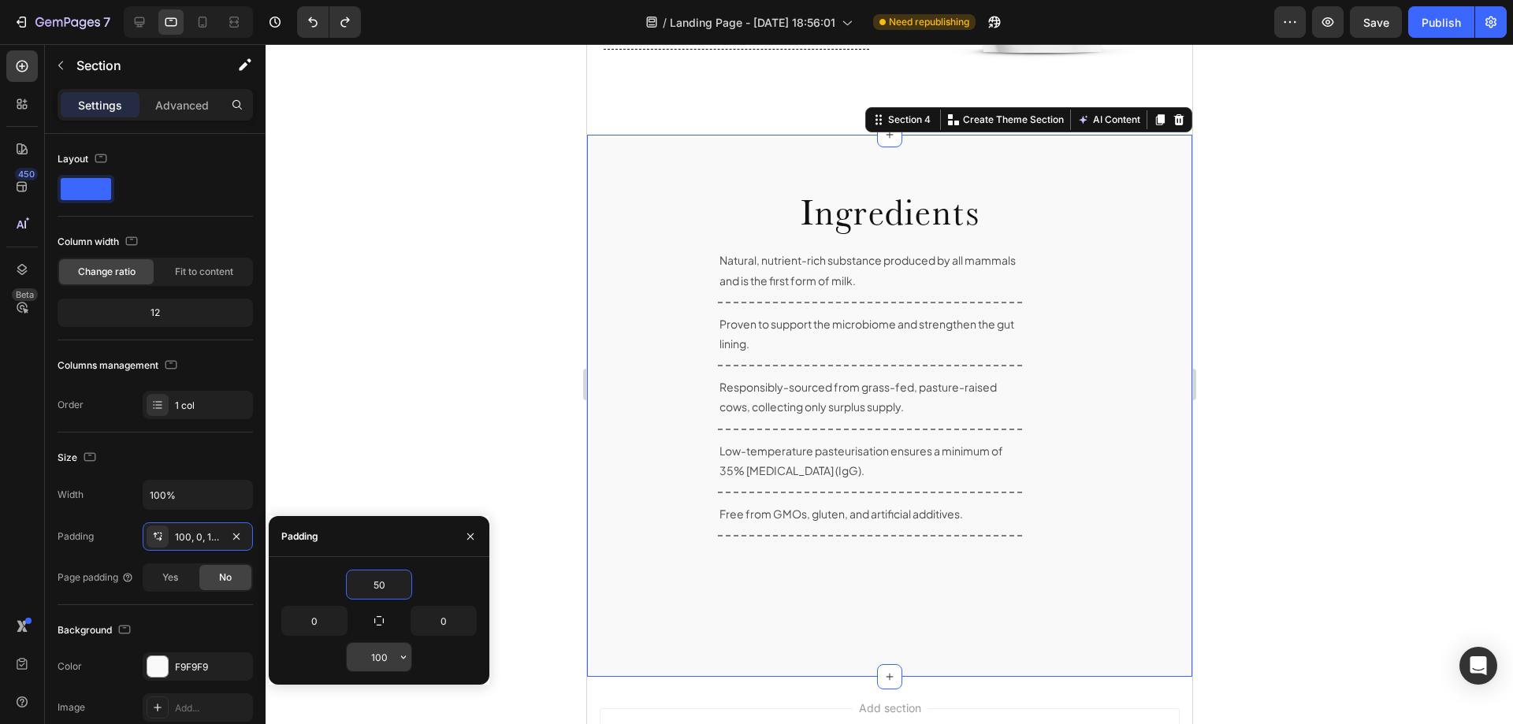
type input "50"
click at [367, 655] on input "100" at bounding box center [379, 657] width 65 height 28
type input "50"
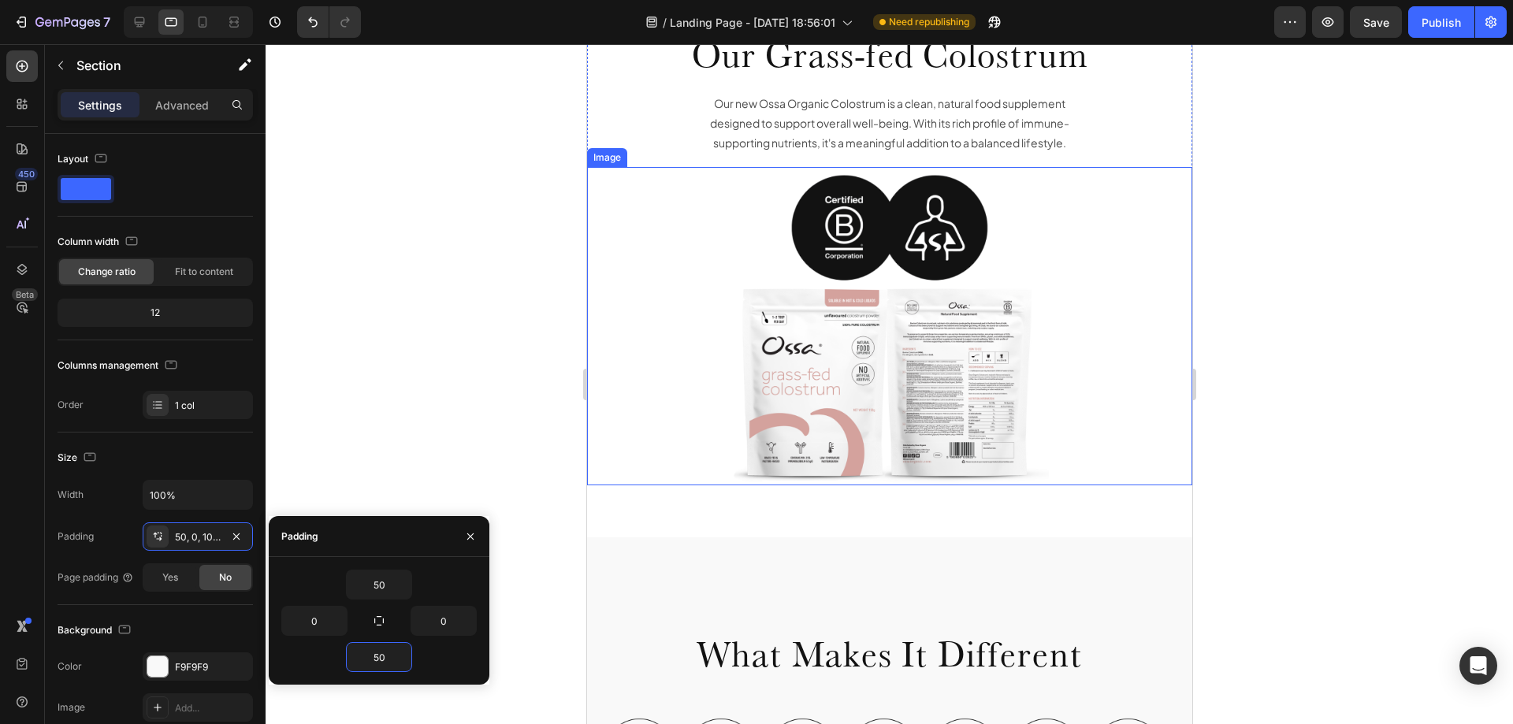
scroll to position [0, 0]
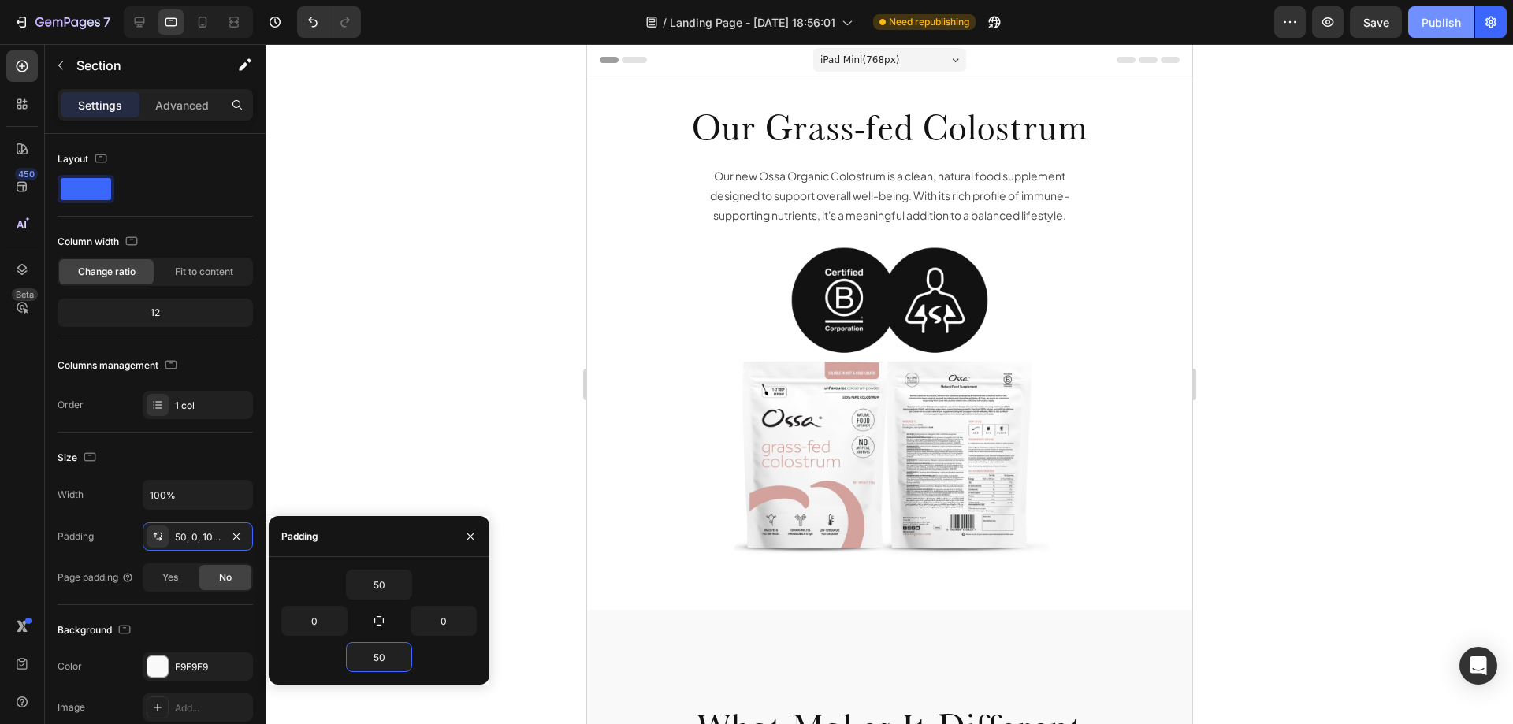
click at [1431, 28] on div "Publish" at bounding box center [1441, 22] width 39 height 17
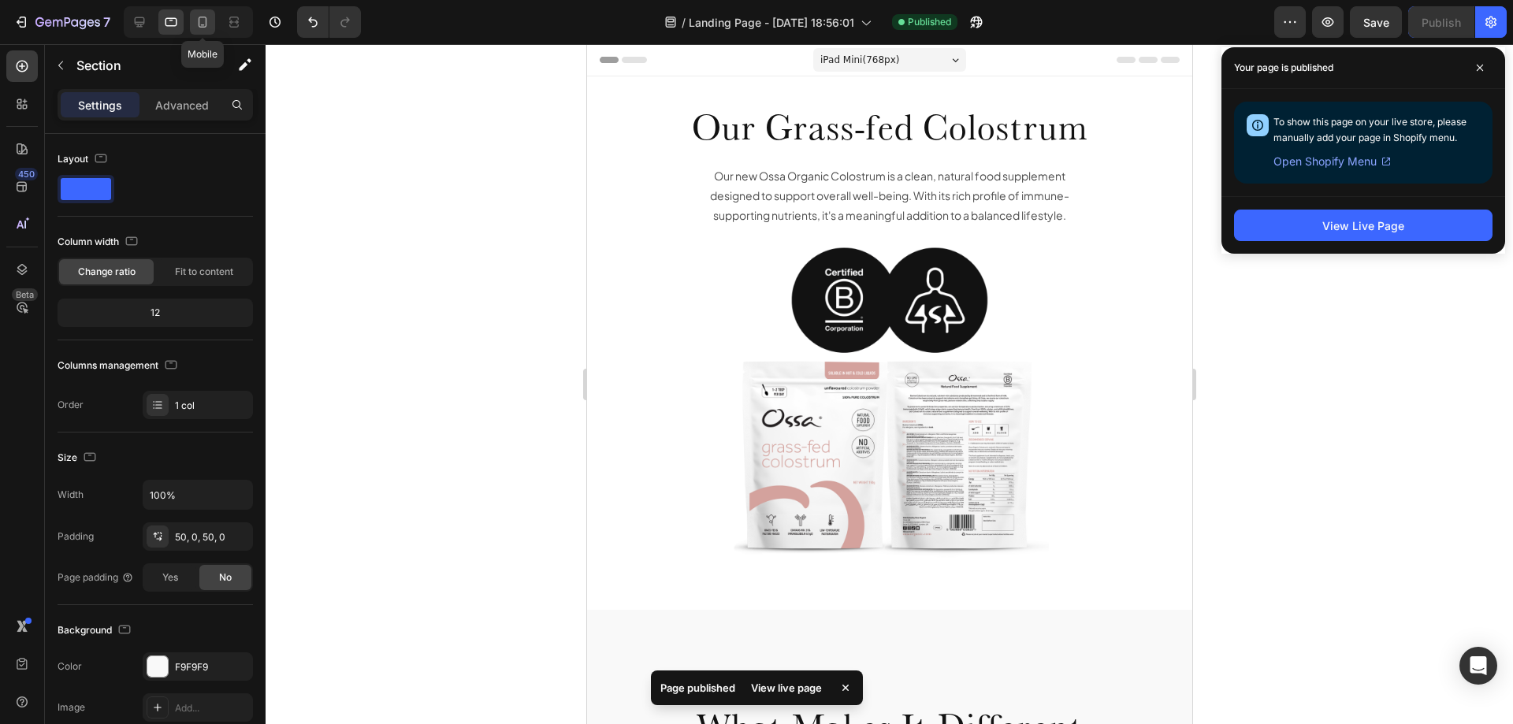
click at [202, 20] on icon at bounding box center [203, 22] width 16 height 16
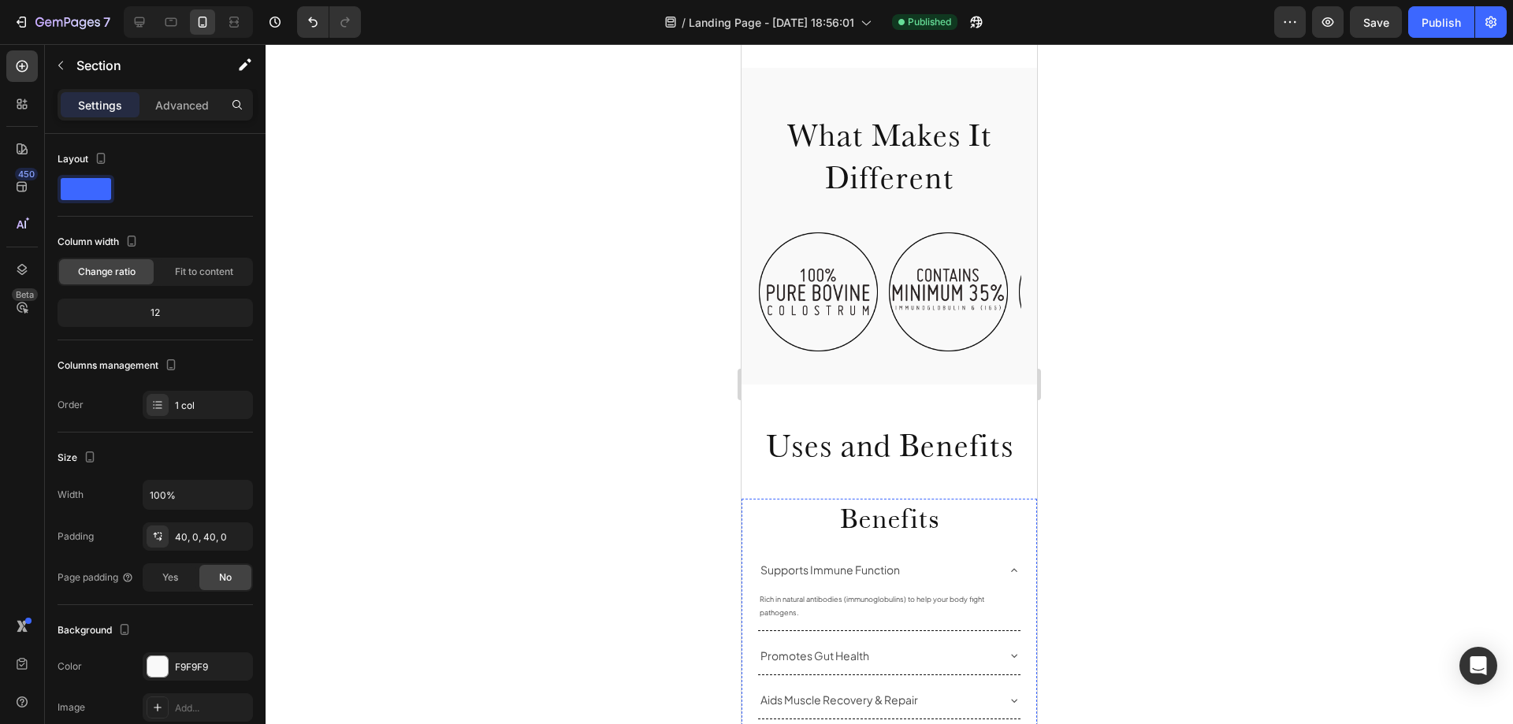
scroll to position [370, 0]
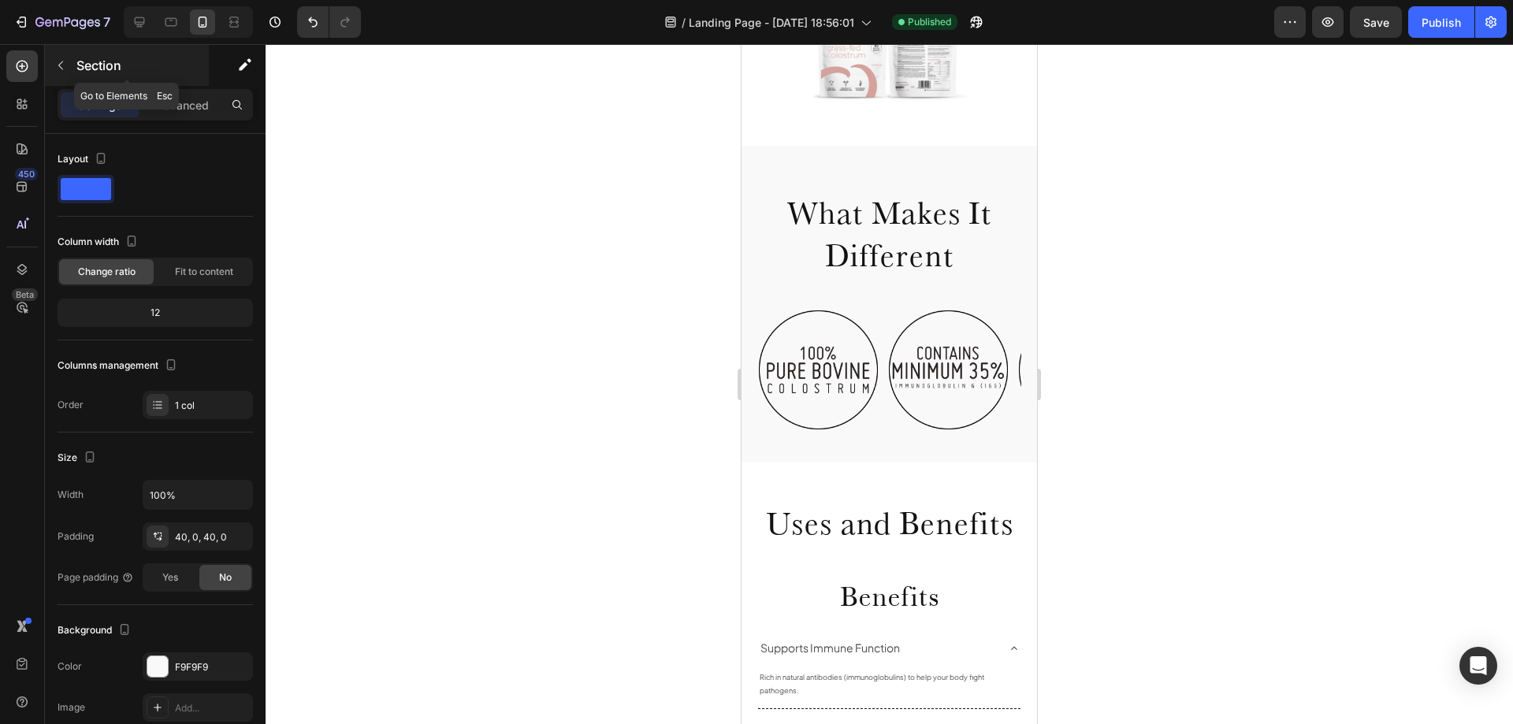
click at [61, 65] on icon "button" at bounding box center [60, 65] width 13 height 13
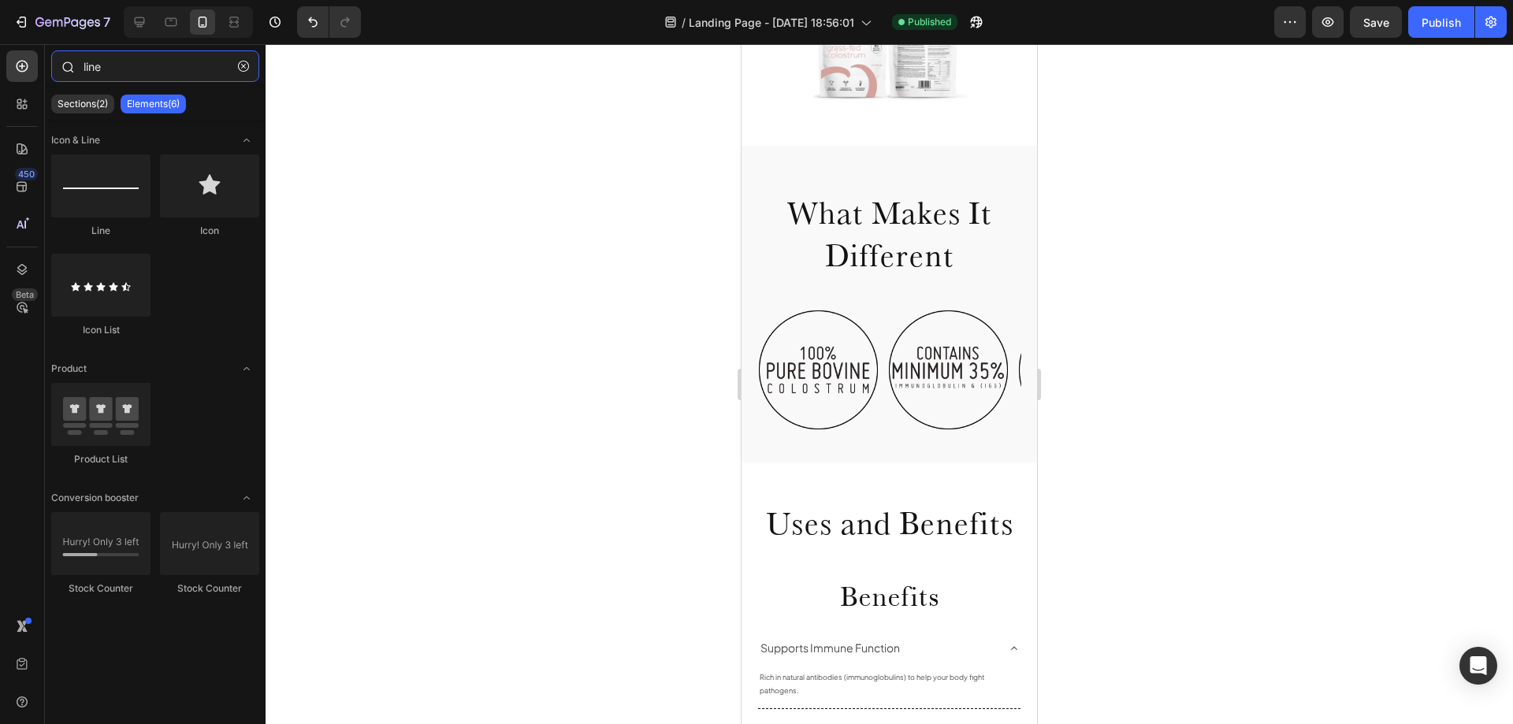
click at [106, 60] on input "line" at bounding box center [155, 66] width 208 height 32
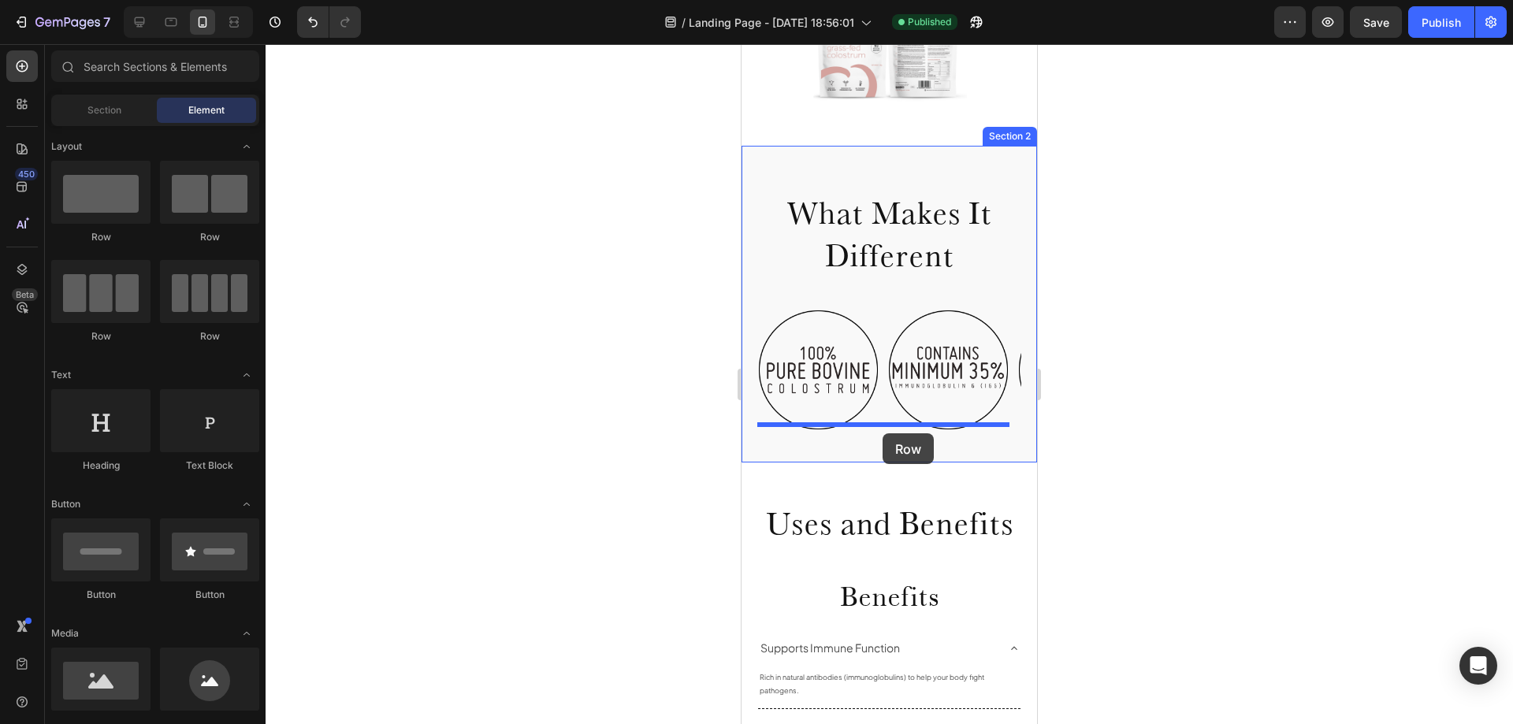
drag, startPoint x: 850, startPoint y: 247, endPoint x: 883, endPoint y: 433, distance: 189.7
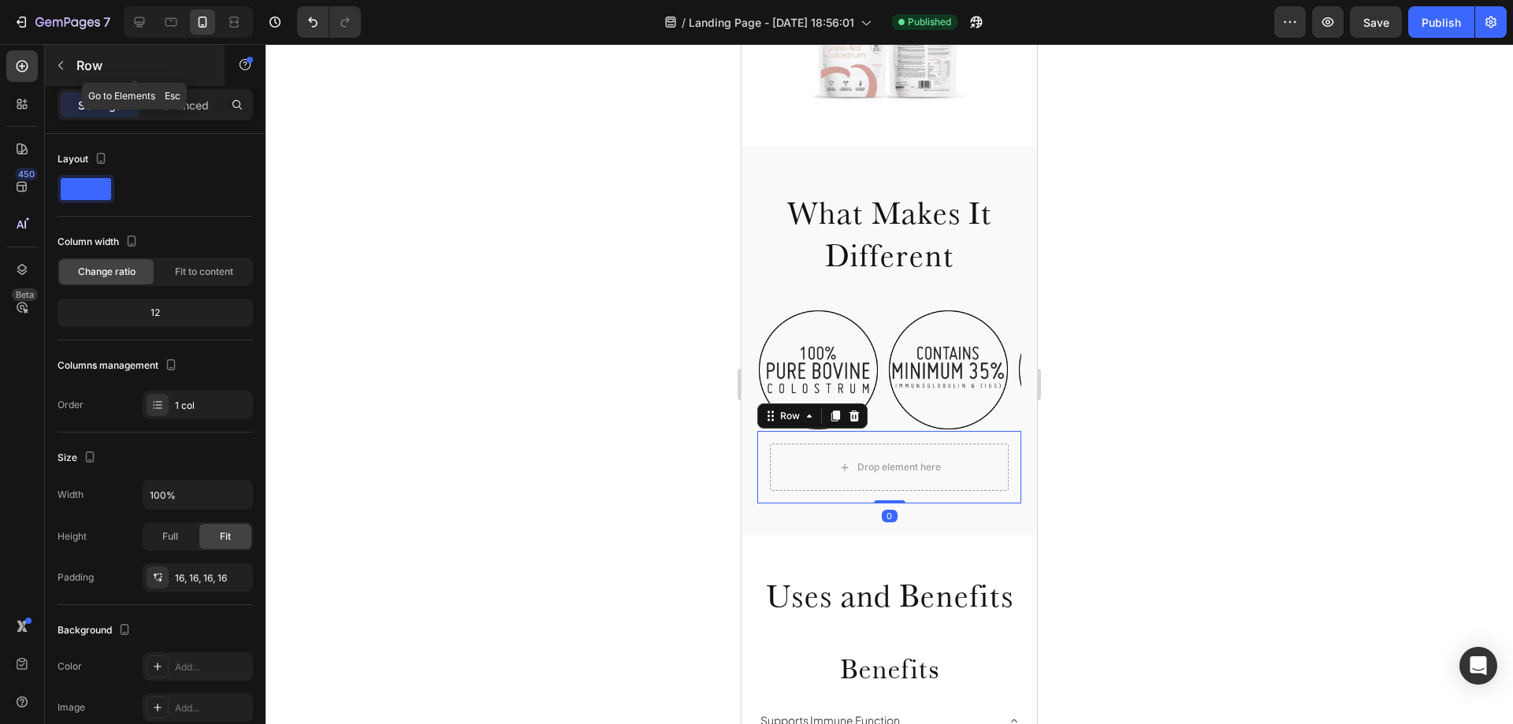
click at [68, 64] on button "button" at bounding box center [60, 65] width 25 height 25
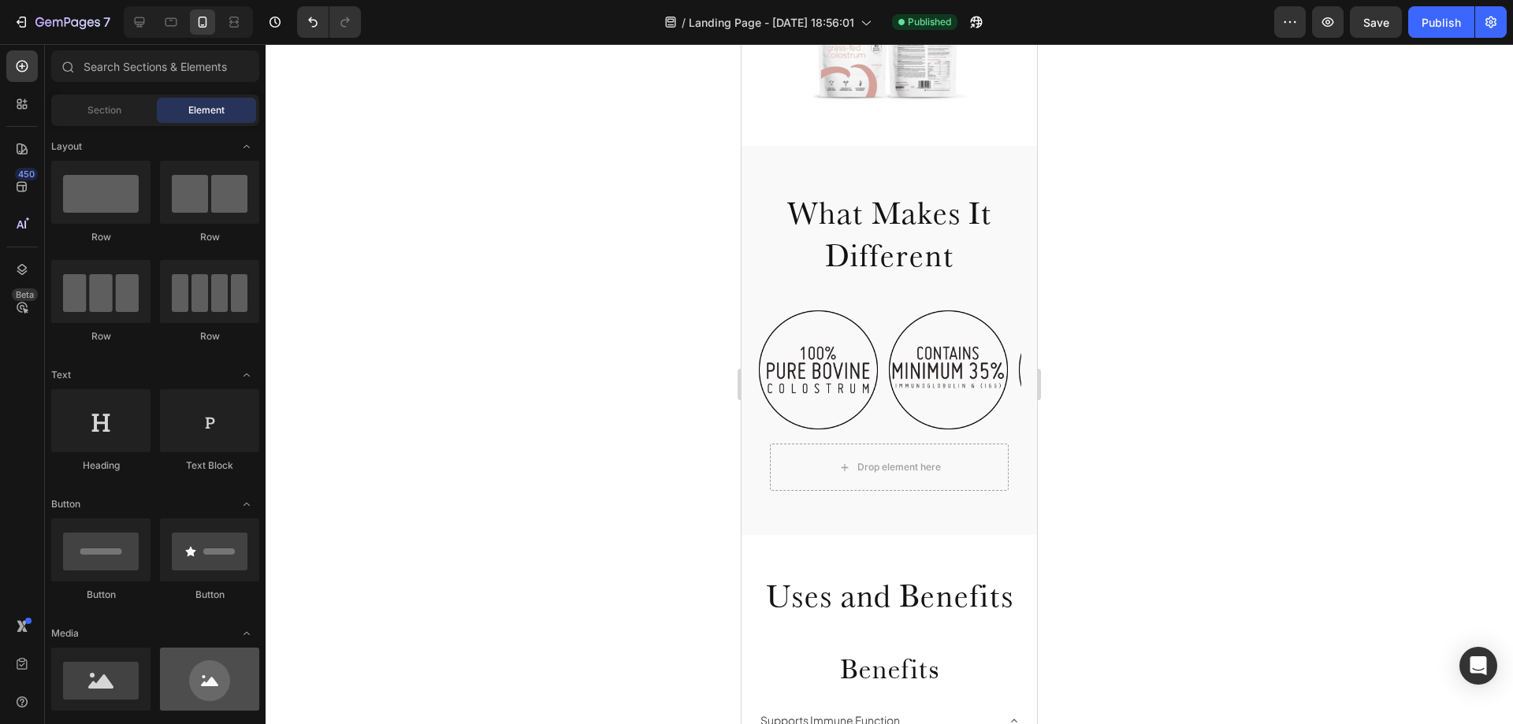
scroll to position [79, 0]
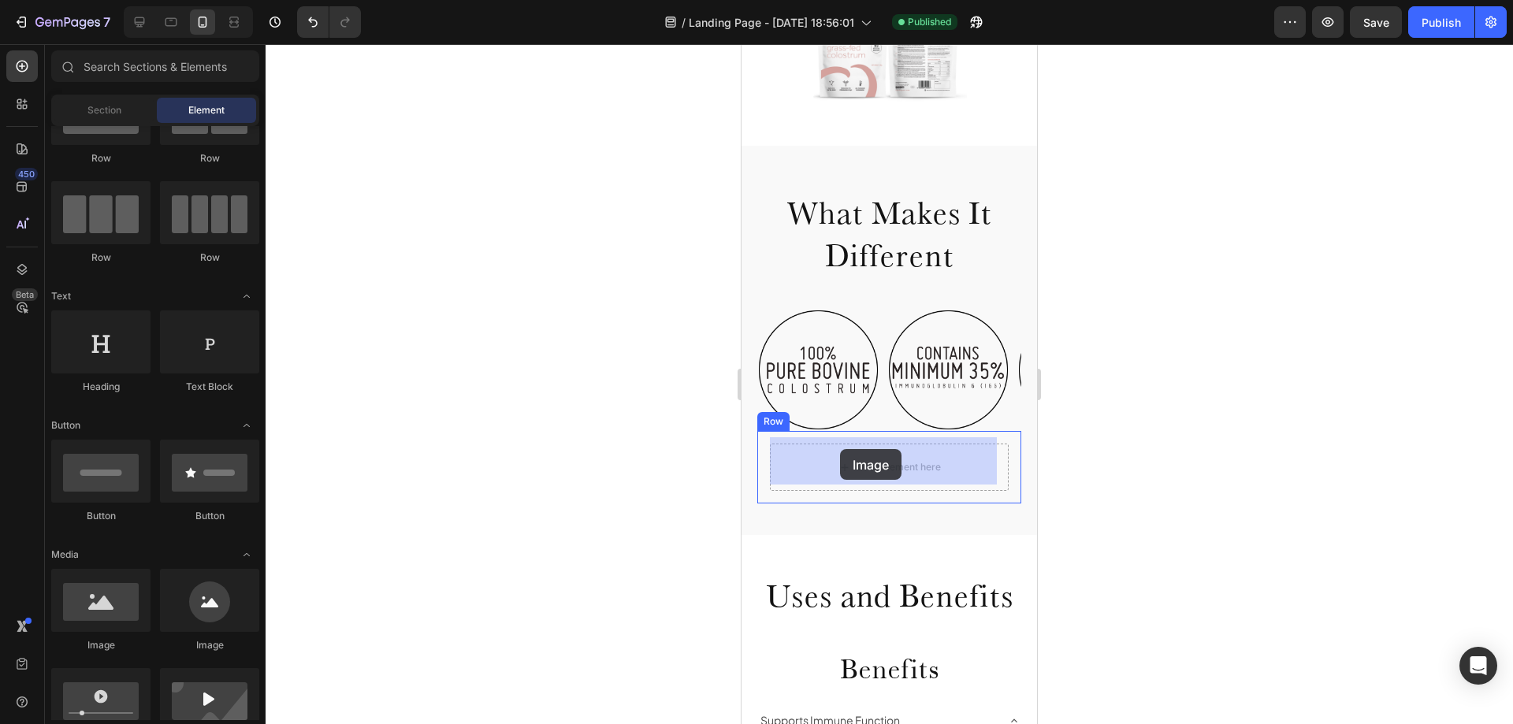
drag, startPoint x: 843, startPoint y: 642, endPoint x: 840, endPoint y: 449, distance: 193.1
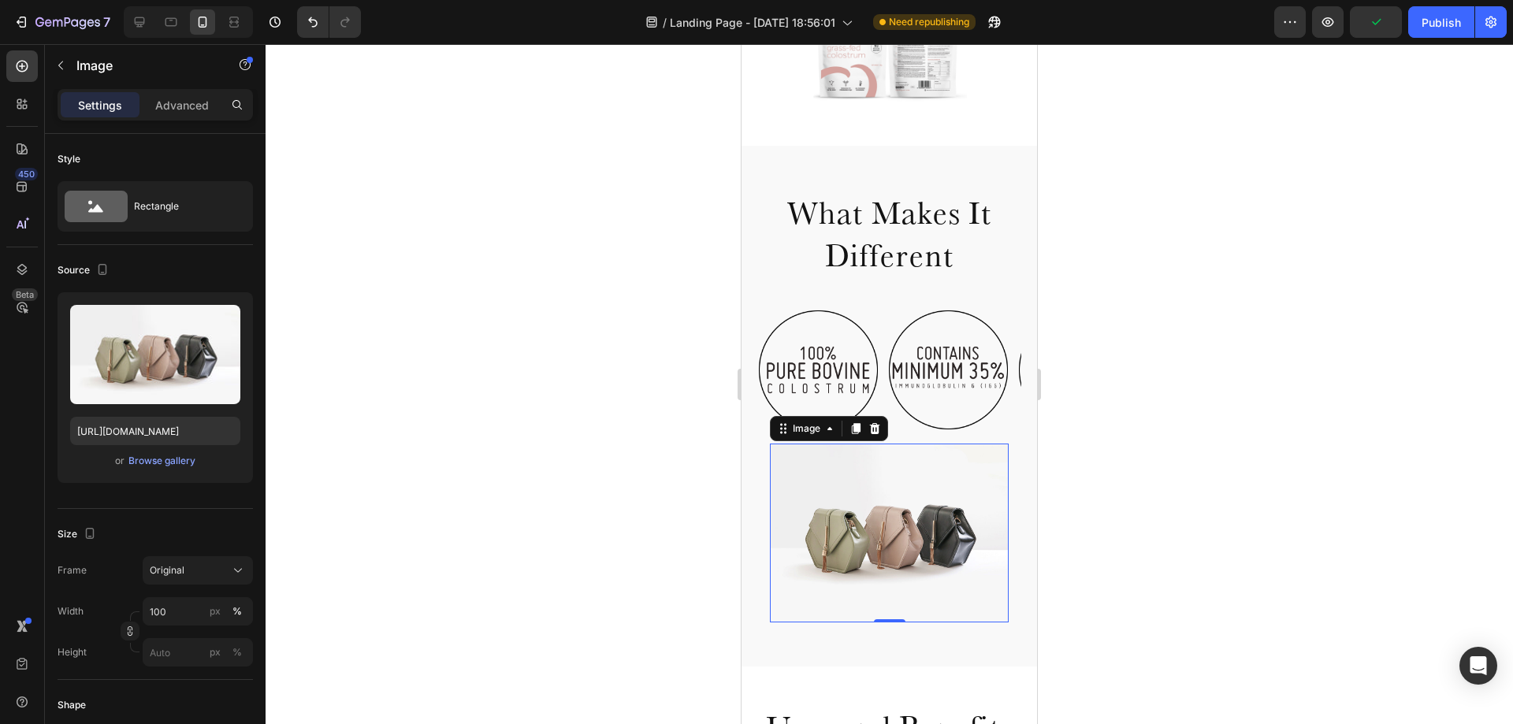
scroll to position [448, 0]
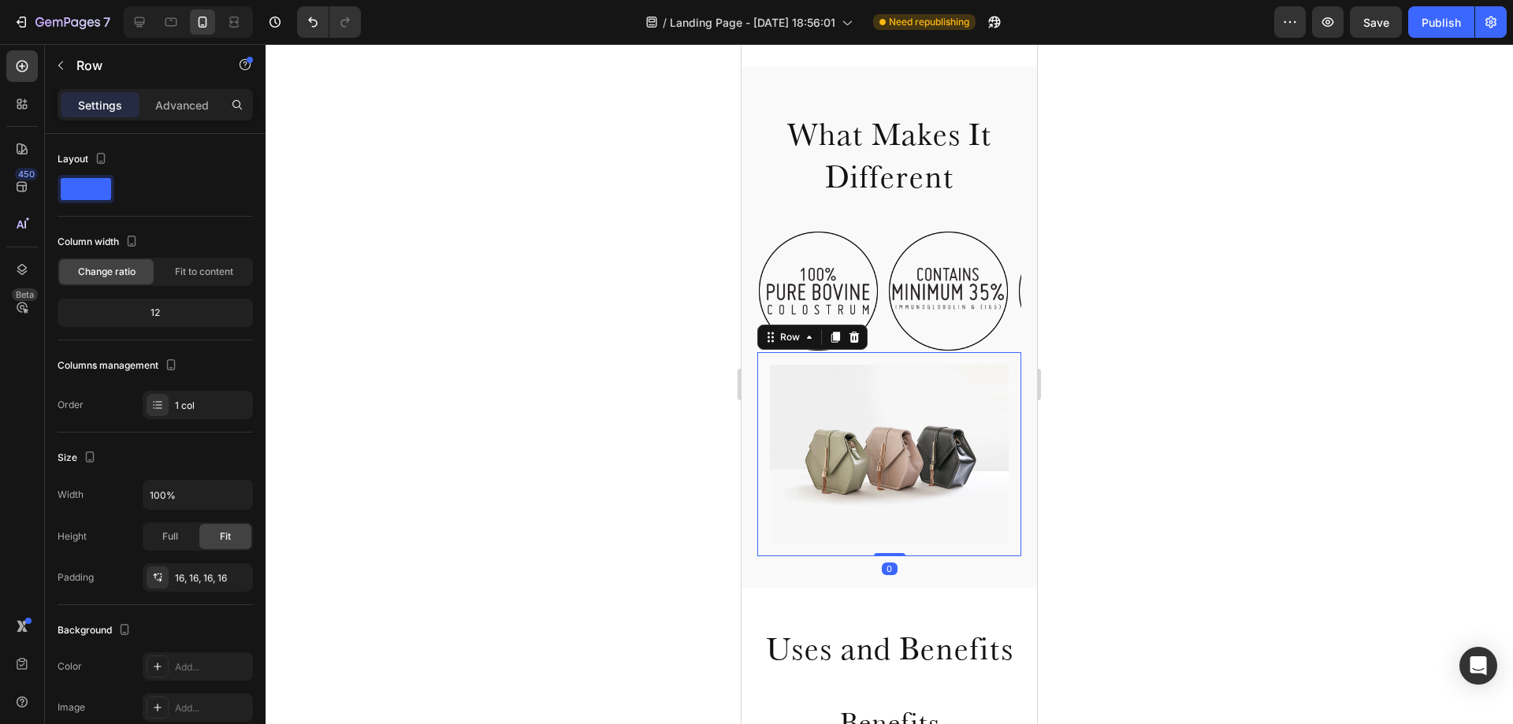
click at [763, 401] on div "Image Row 0" at bounding box center [889, 454] width 264 height 204
click at [147, 19] on icon at bounding box center [140, 22] width 16 height 16
type input "1200"
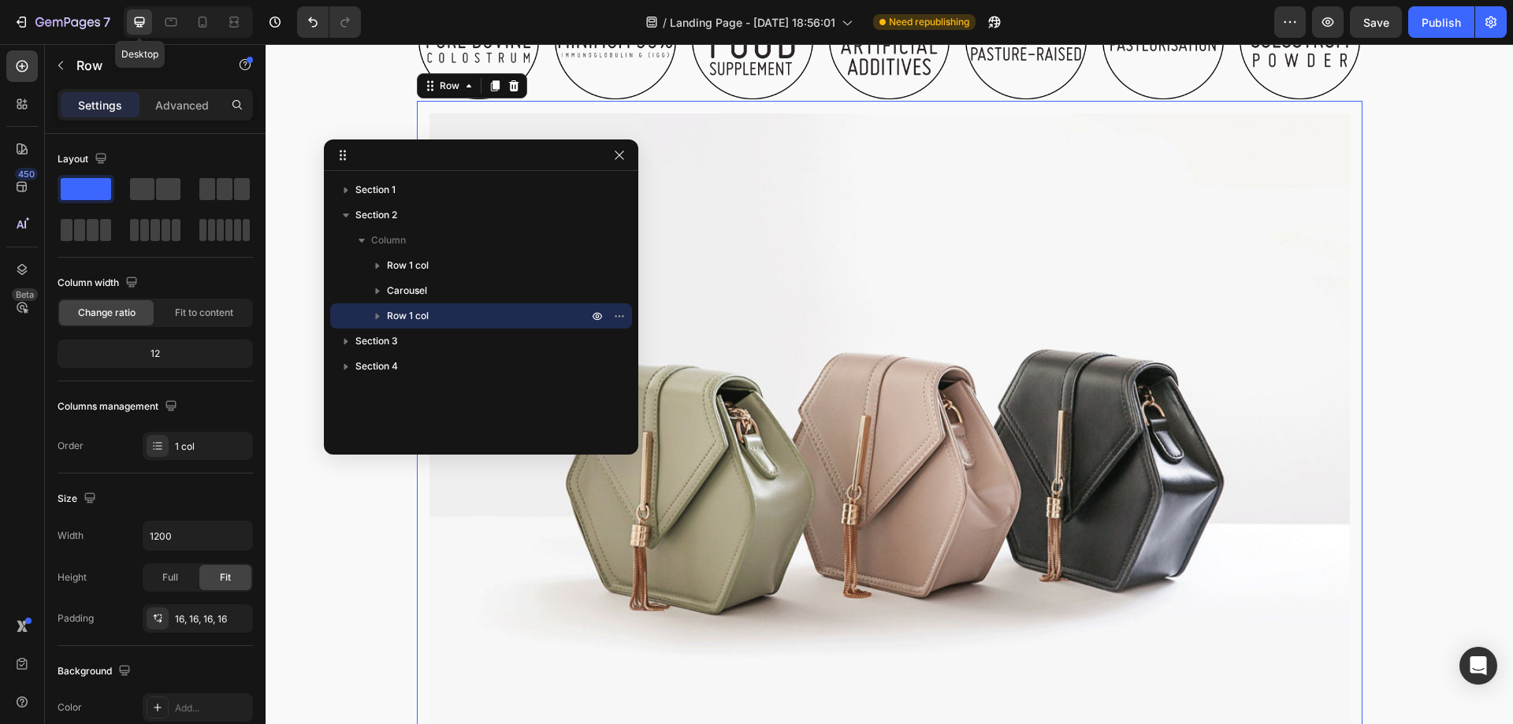
scroll to position [1009, 0]
click at [614, 158] on icon "button" at bounding box center [619, 155] width 13 height 13
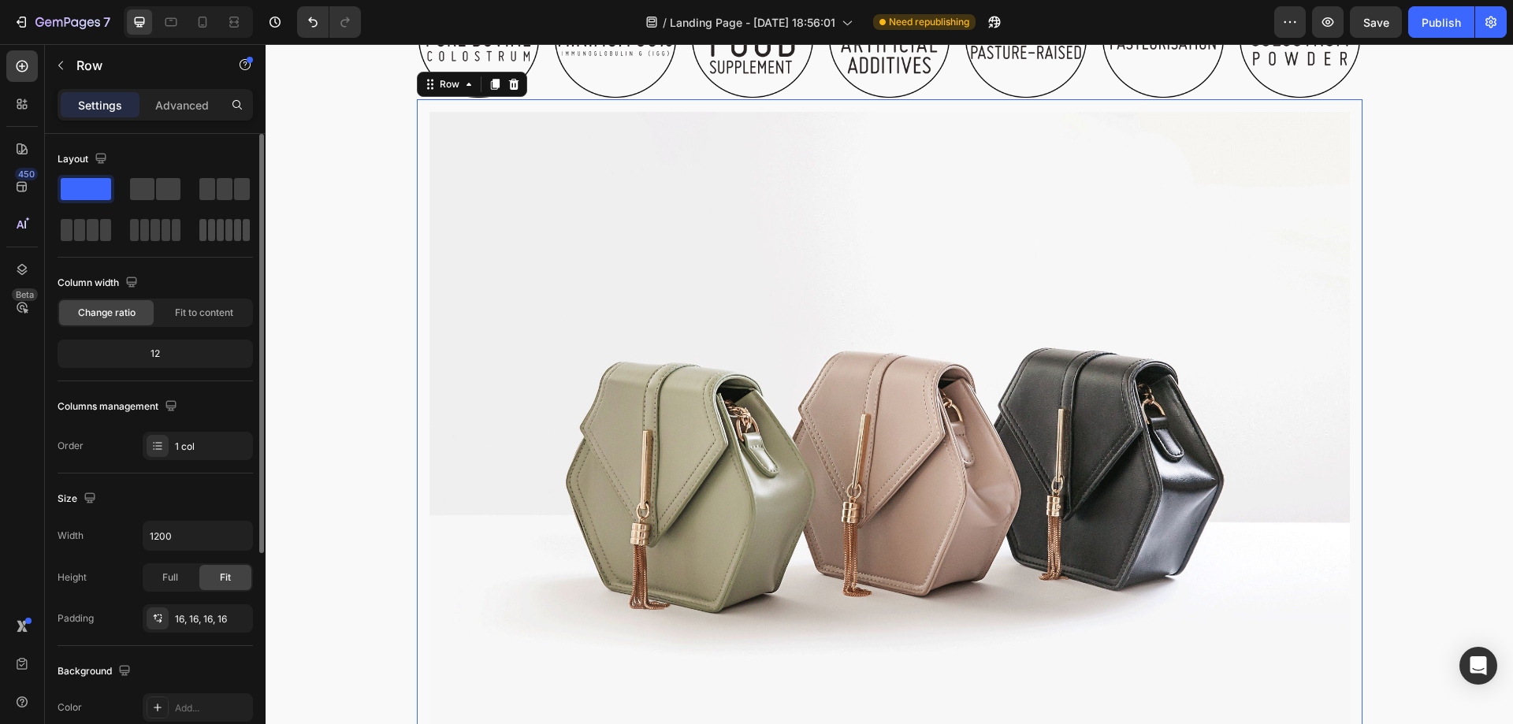
click at [223, 234] on span at bounding box center [220, 230] width 7 height 22
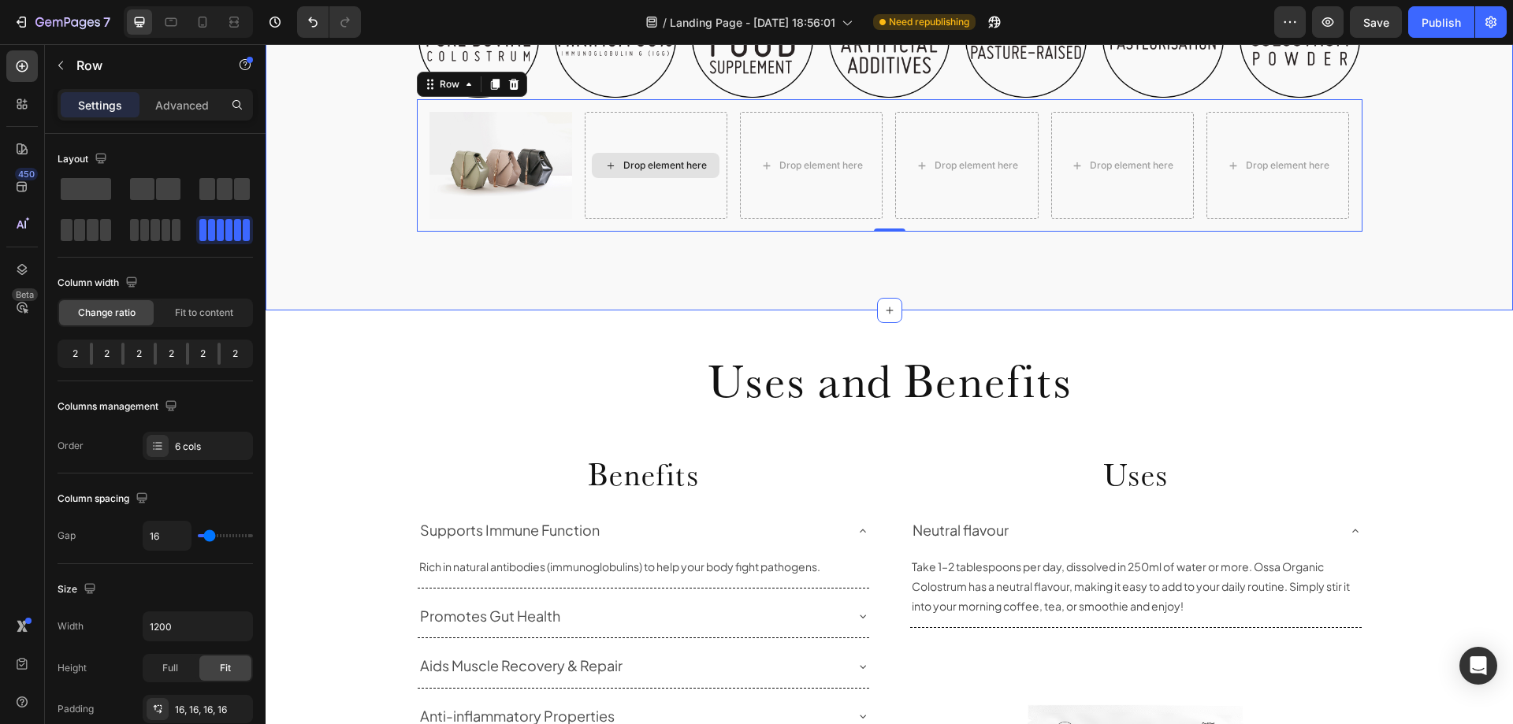
scroll to position [930, 0]
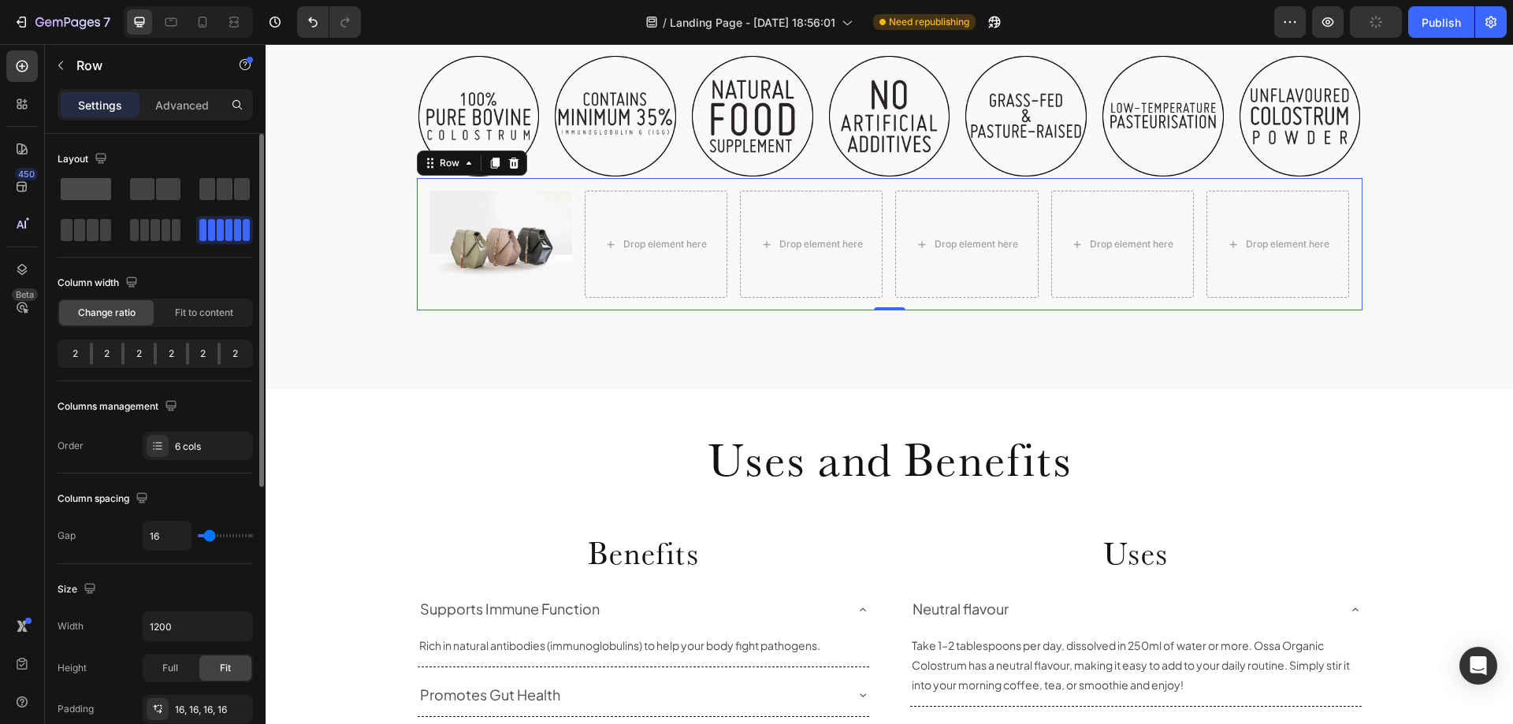
drag, startPoint x: 87, startPoint y: 190, endPoint x: 78, endPoint y: 187, distance: 10.0
click at [78, 187] on span at bounding box center [86, 189] width 50 height 22
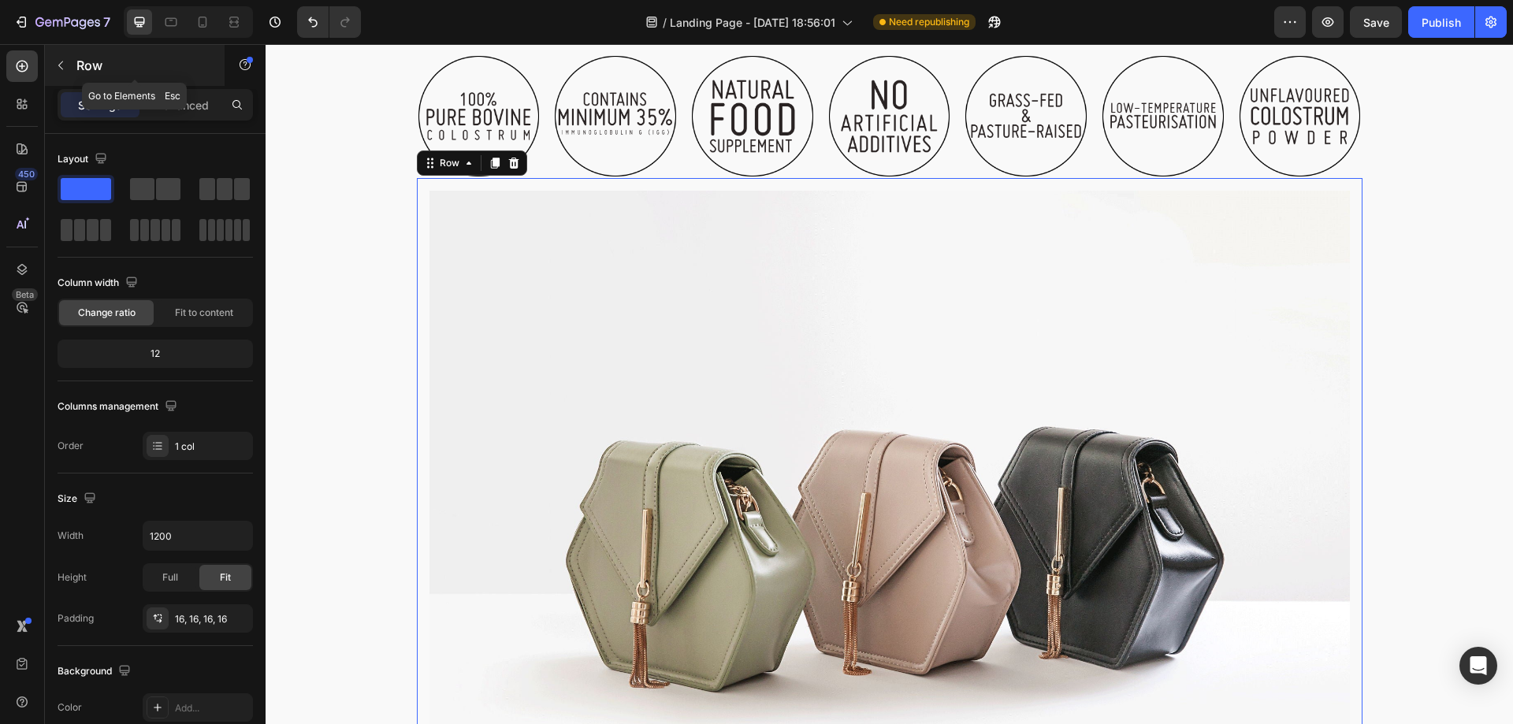
click at [58, 64] on icon "button" at bounding box center [60, 65] width 13 height 13
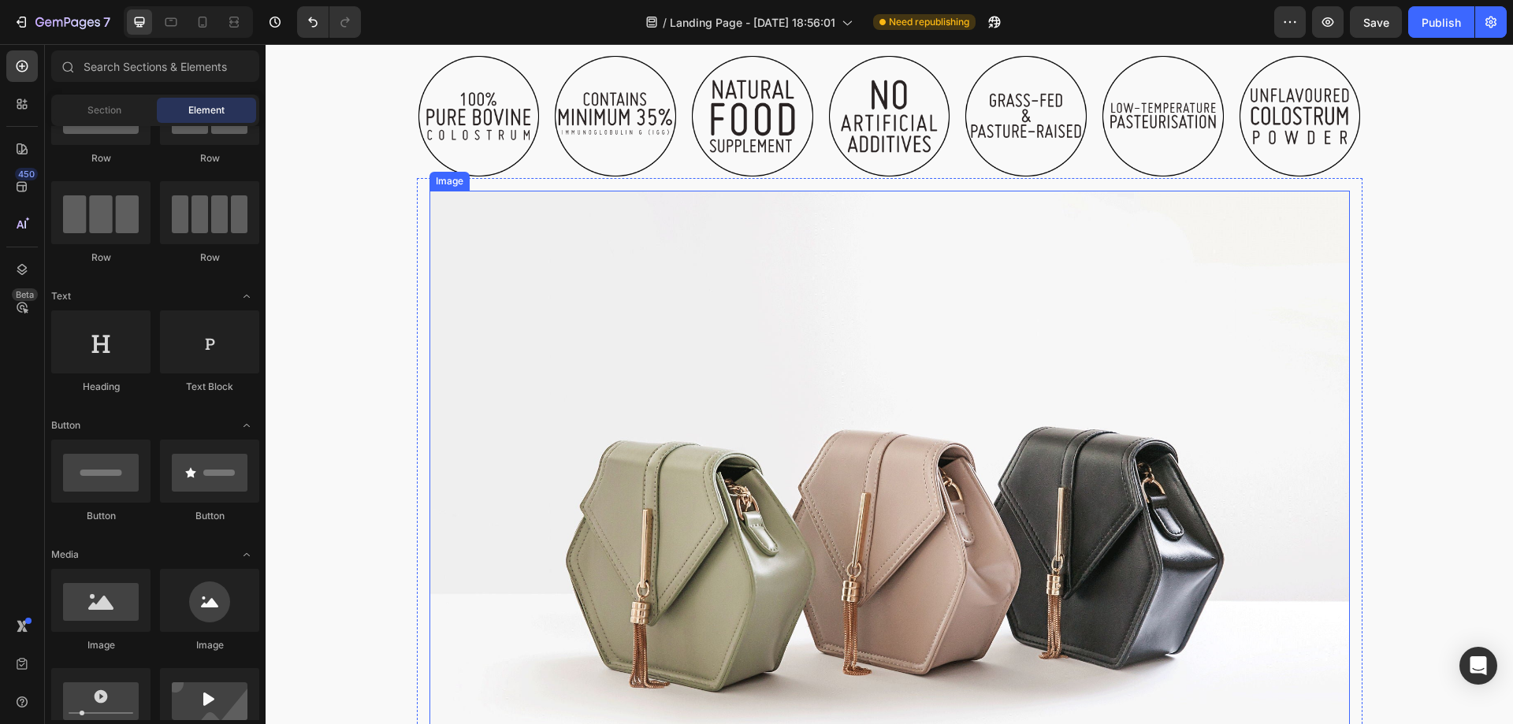
click at [437, 265] on img at bounding box center [890, 536] width 921 height 690
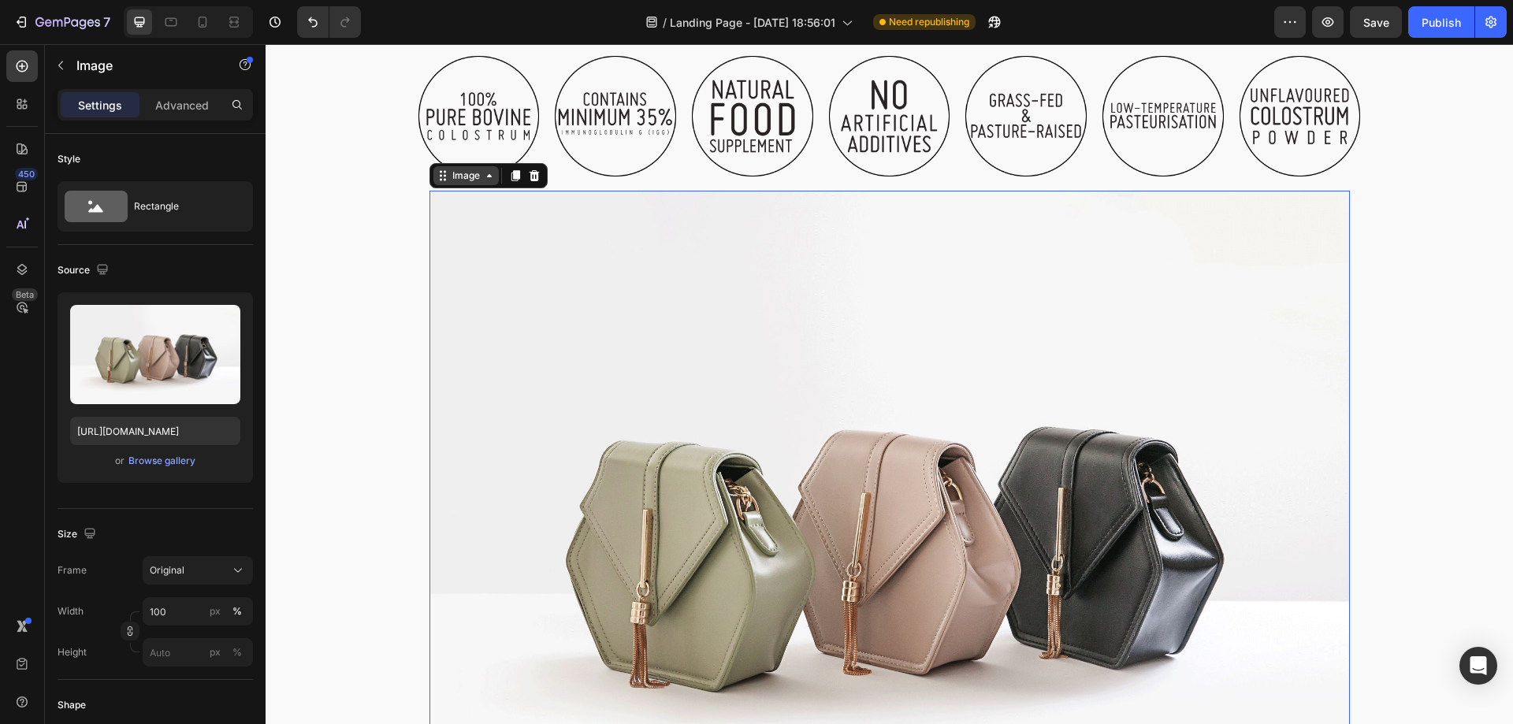
click at [456, 179] on div "Image" at bounding box center [466, 176] width 34 height 14
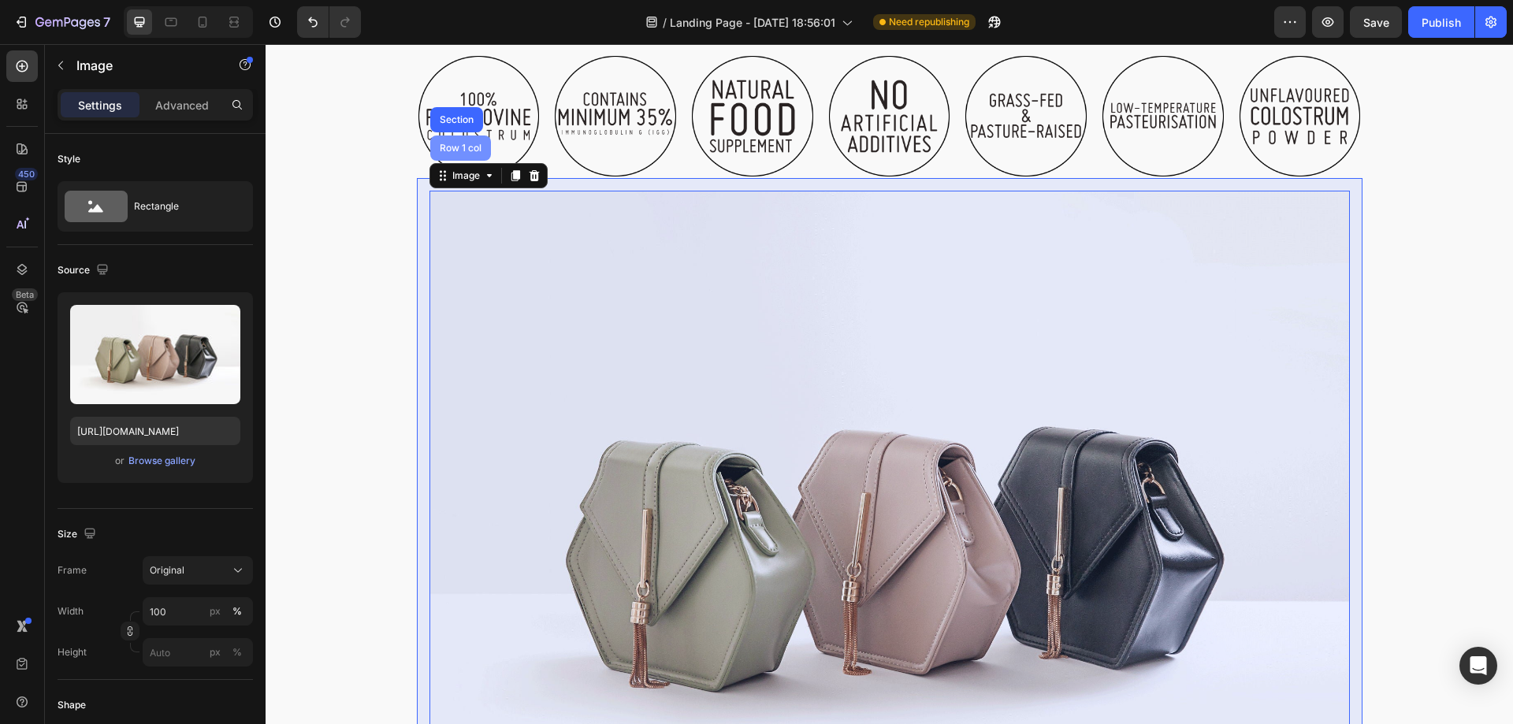
click at [465, 151] on div "Row 1 col" at bounding box center [461, 147] width 48 height 9
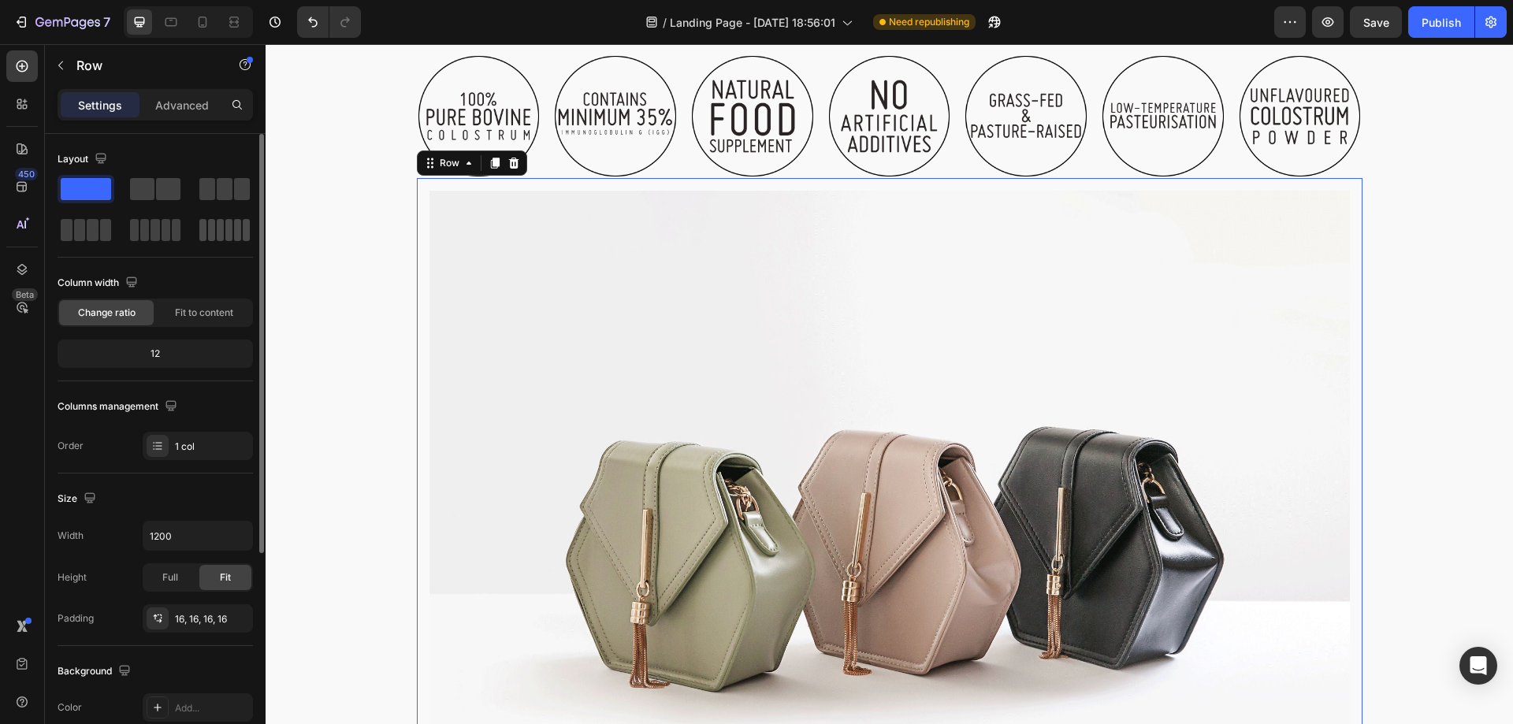
click at [220, 226] on span at bounding box center [220, 230] width 7 height 22
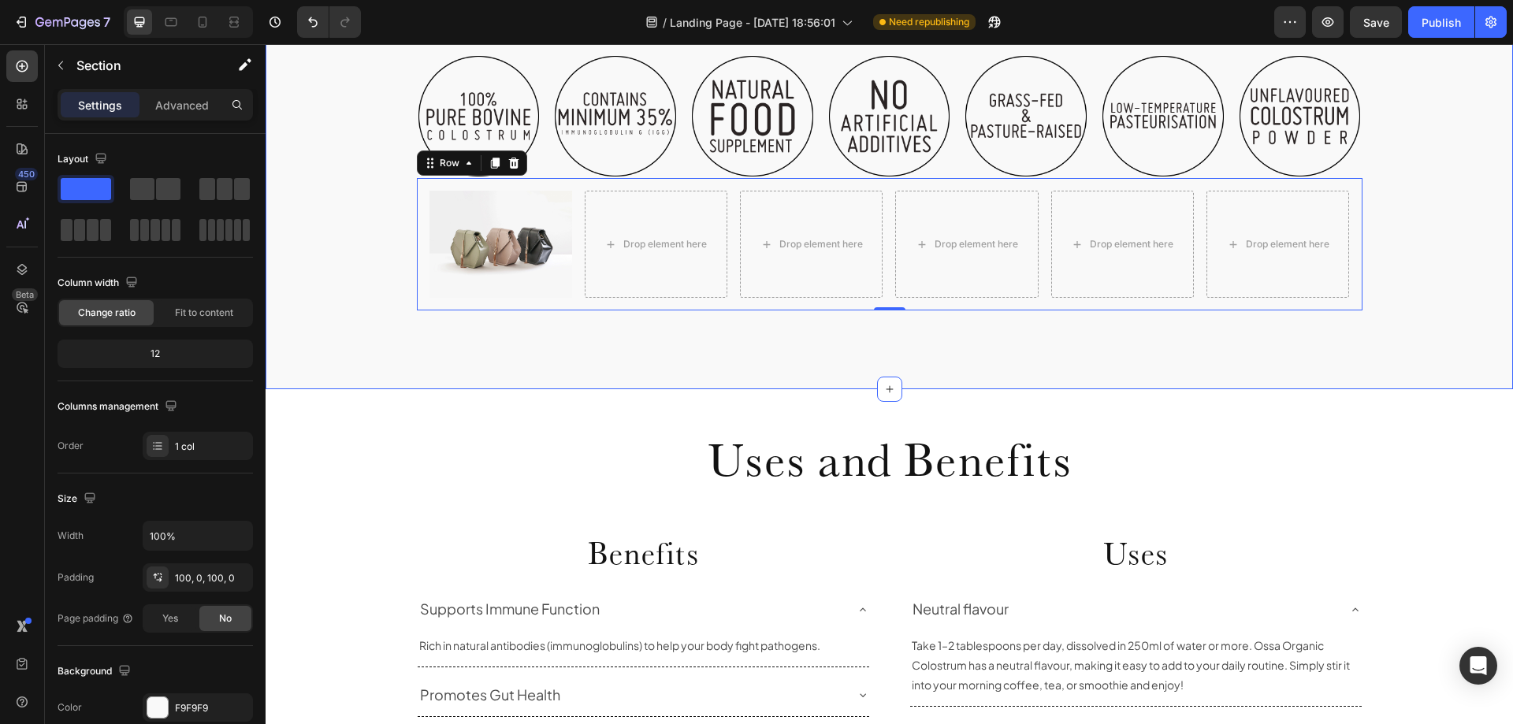
click at [593, 327] on div "What Makes It Different Heading Row Image Image Image Image Image Image Image C…" at bounding box center [890, 124] width 1248 height 531
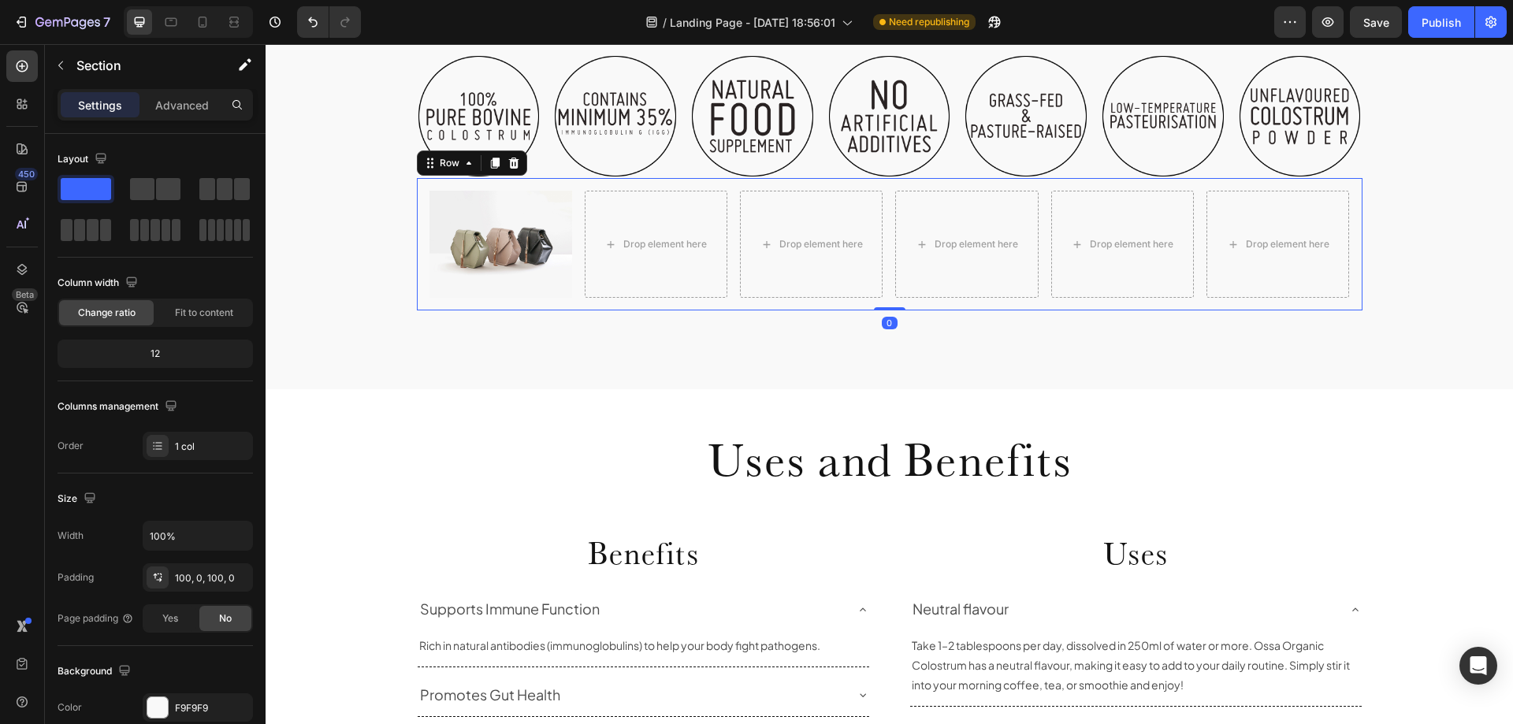
click at [575, 298] on div "Image Drop element here Drop element here Drop element here Drop element here D…" at bounding box center [890, 244] width 946 height 132
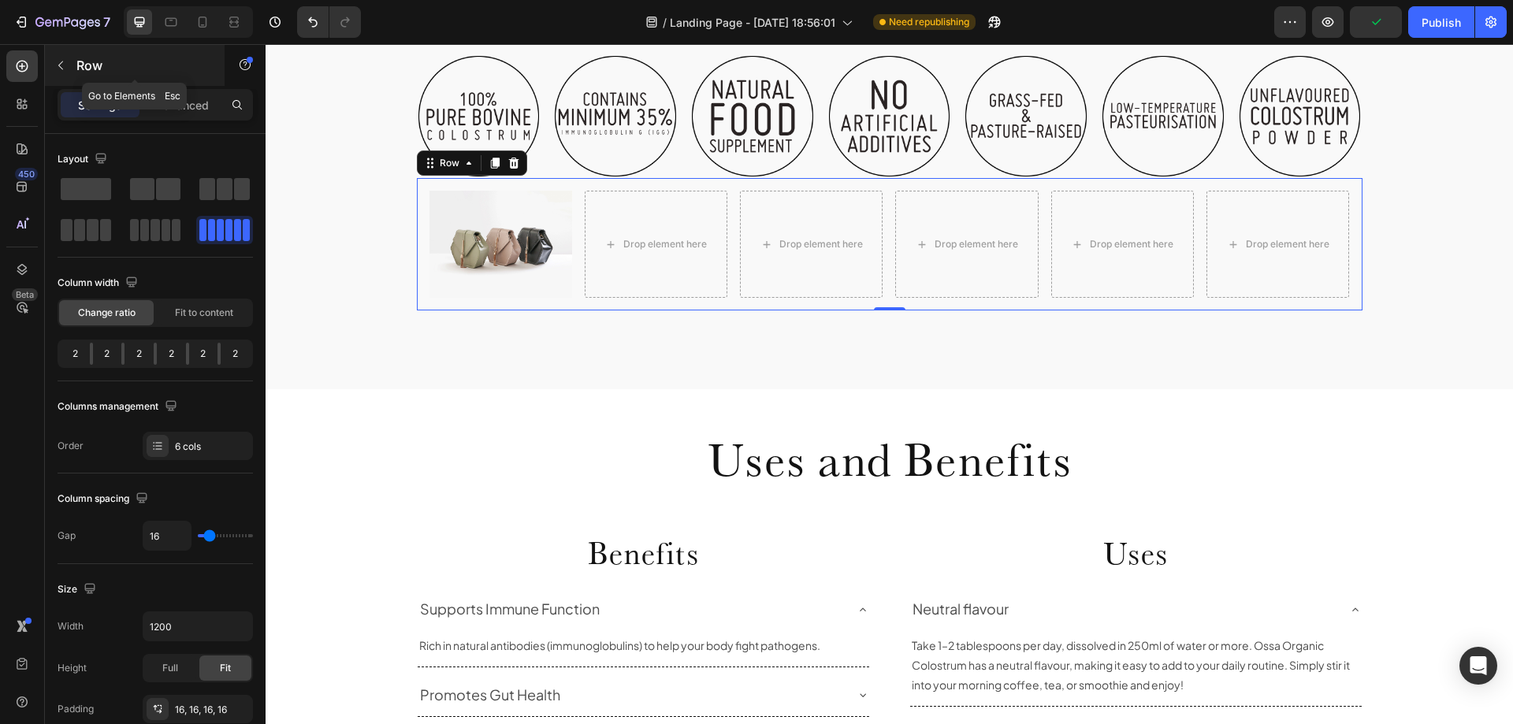
click at [63, 61] on icon "button" at bounding box center [60, 65] width 13 height 13
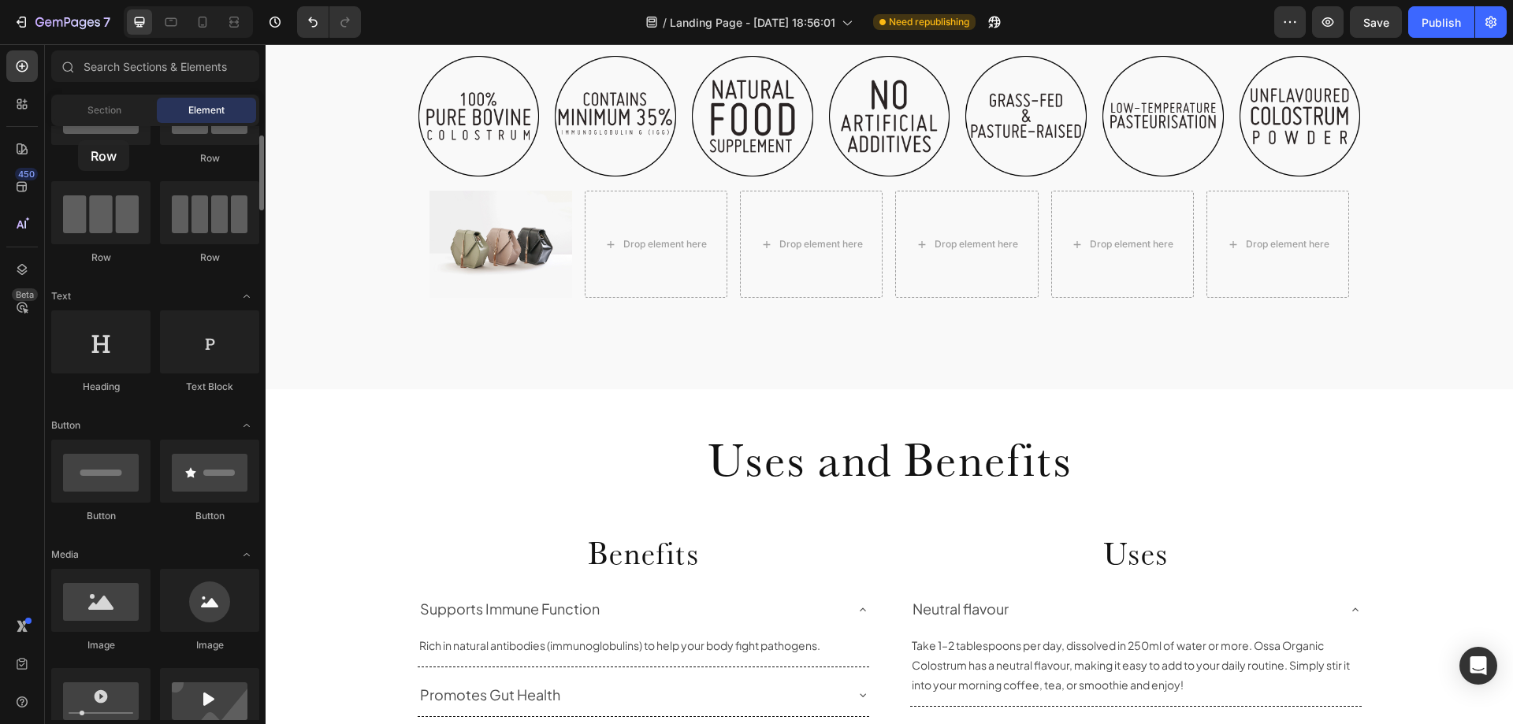
drag, startPoint x: 107, startPoint y: 151, endPoint x: 103, endPoint y: 167, distance: 16.2
click at [81, 140] on div "Row" at bounding box center [100, 124] width 99 height 84
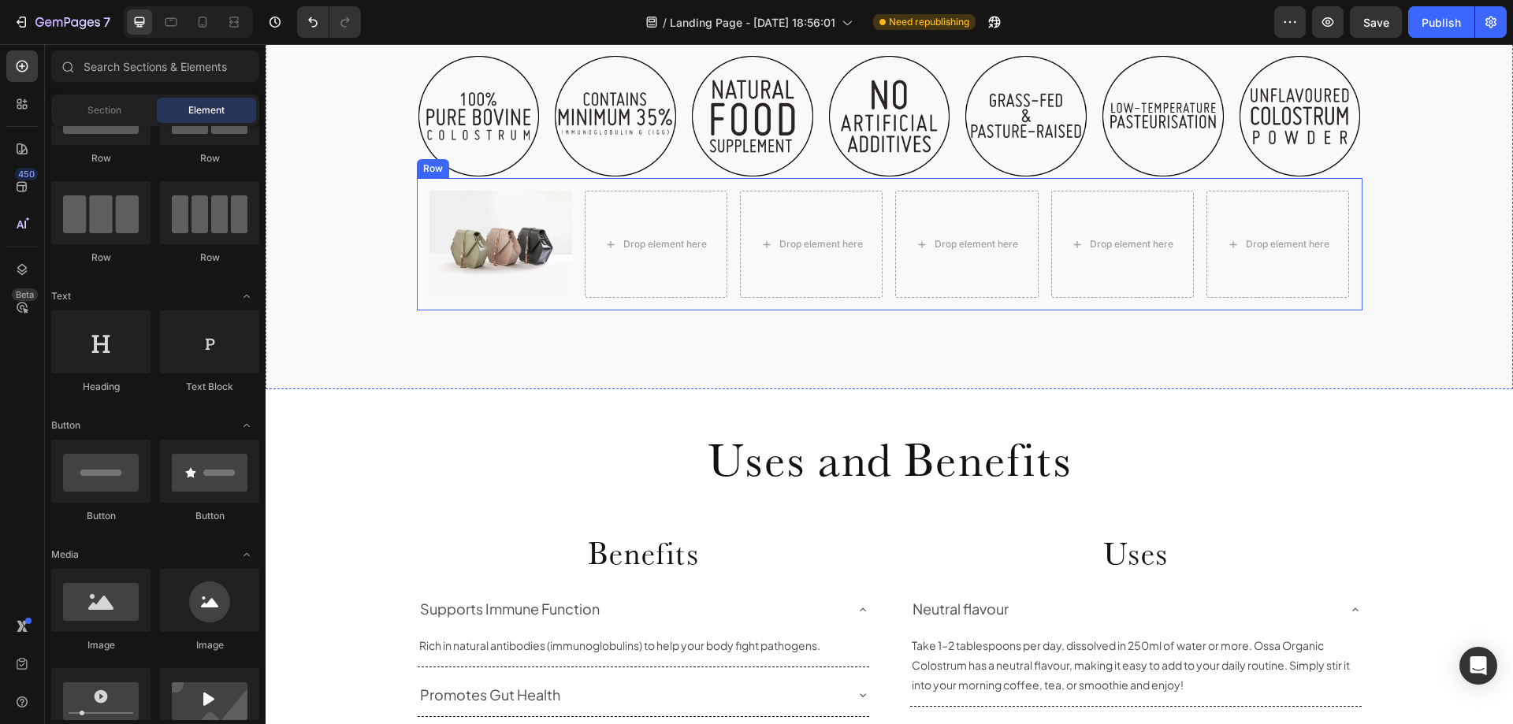
scroll to position [851, 0]
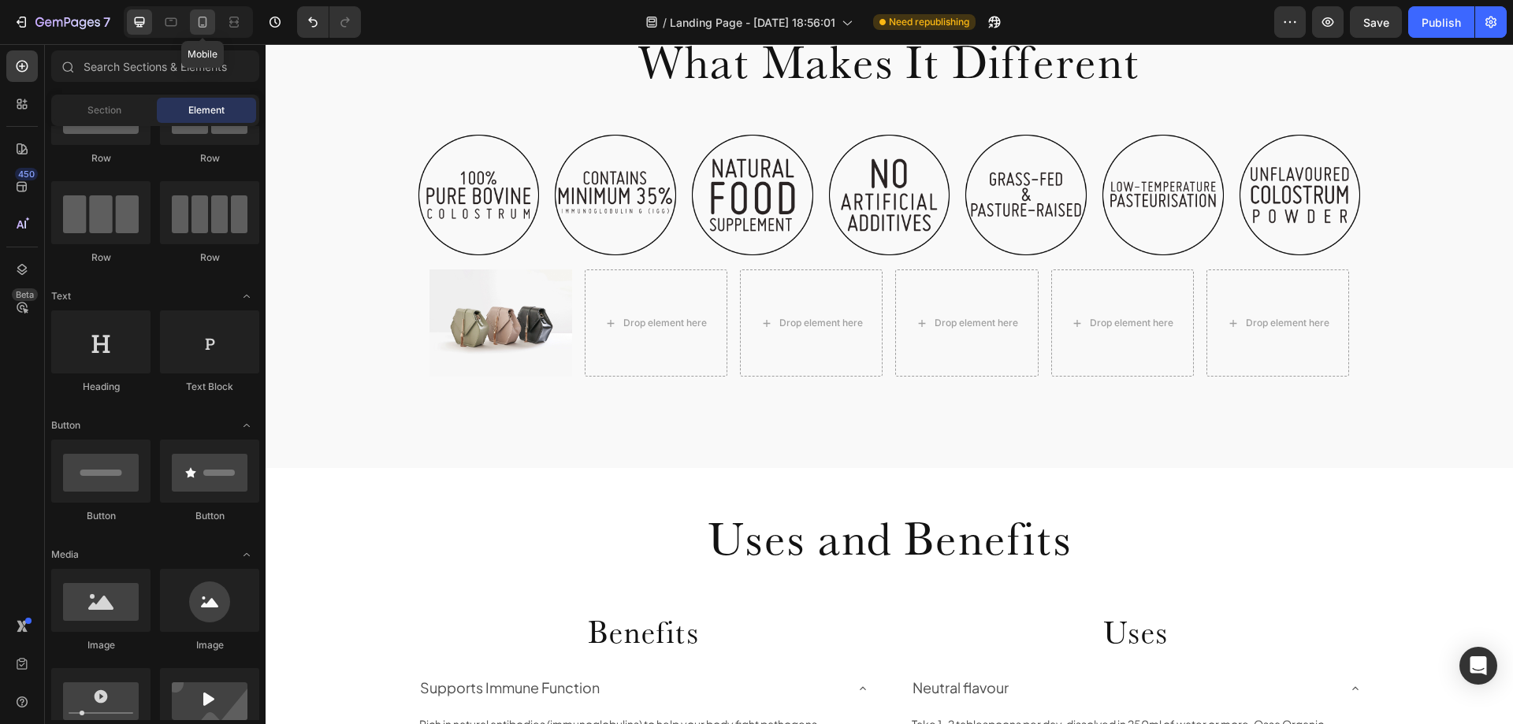
click at [205, 21] on icon at bounding box center [203, 22] width 16 height 16
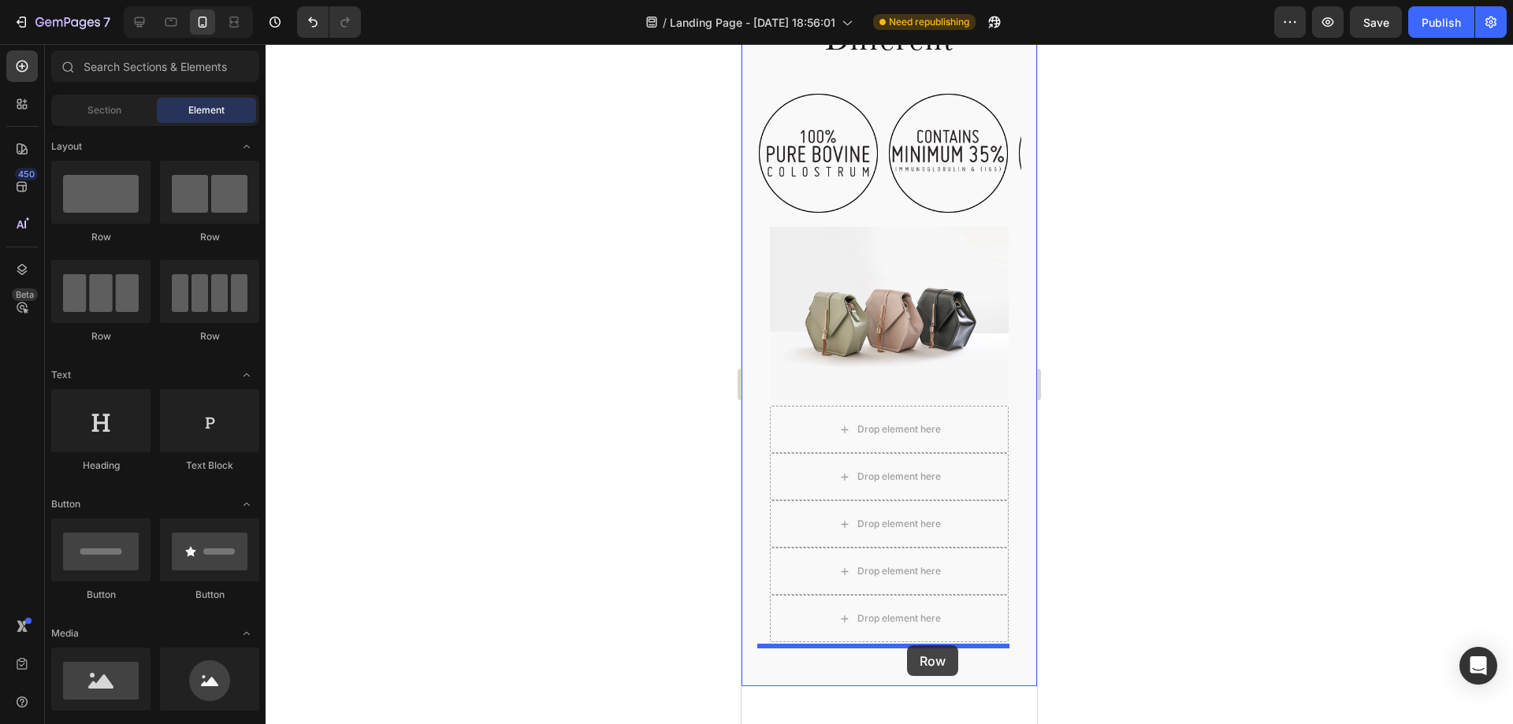
drag, startPoint x: 865, startPoint y: 259, endPoint x: 907, endPoint y: 645, distance: 389.2
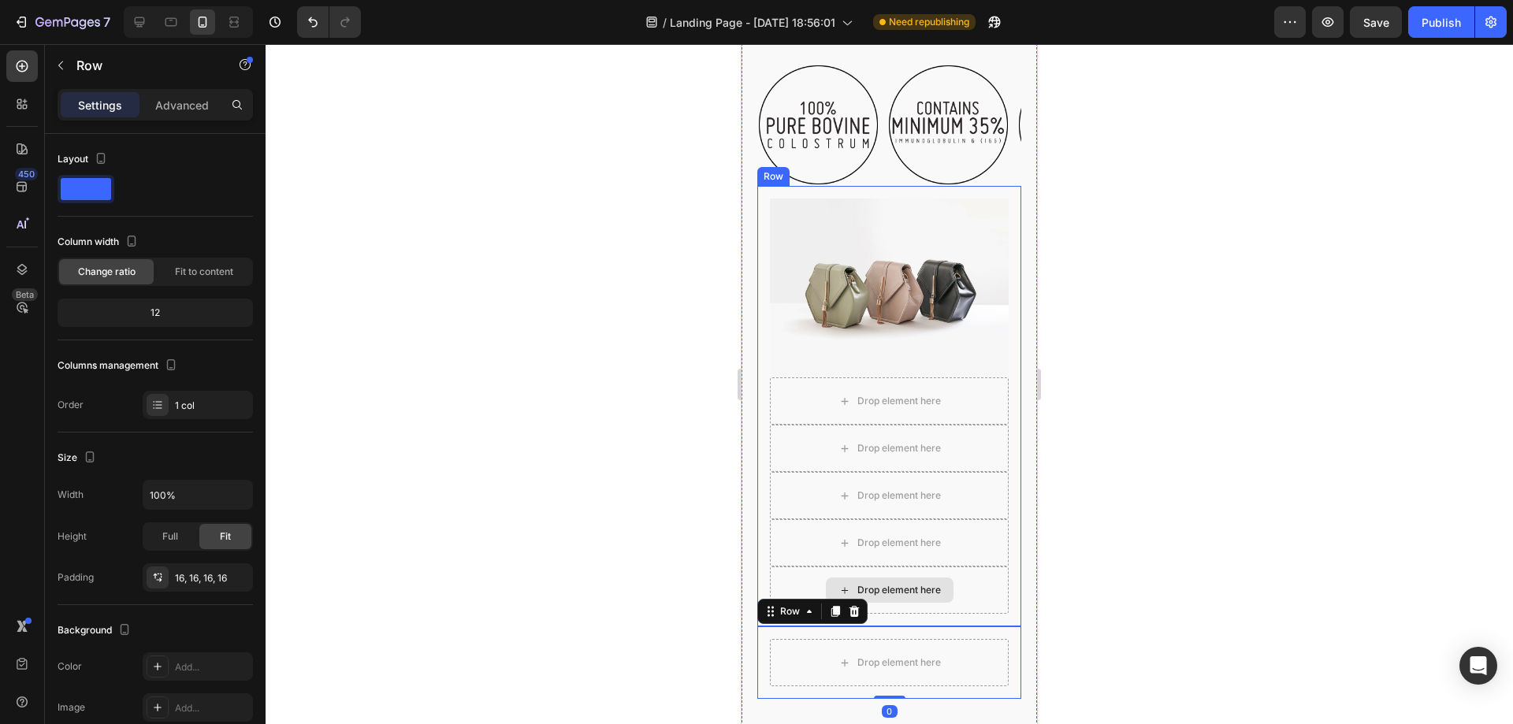
scroll to position [1009, 0]
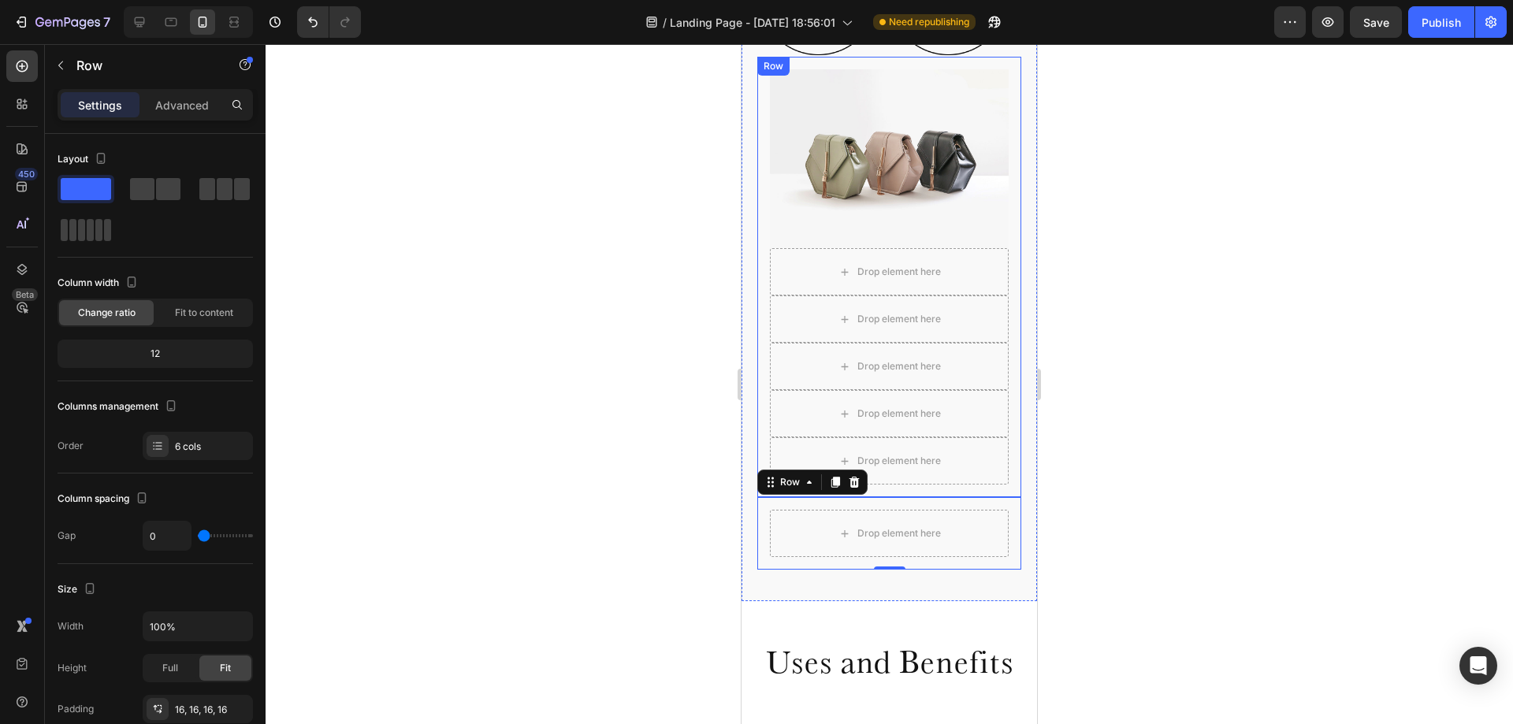
click at [1004, 478] on div "Image Drop element here Drop element here Drop element here Drop element here D…" at bounding box center [889, 277] width 264 height 441
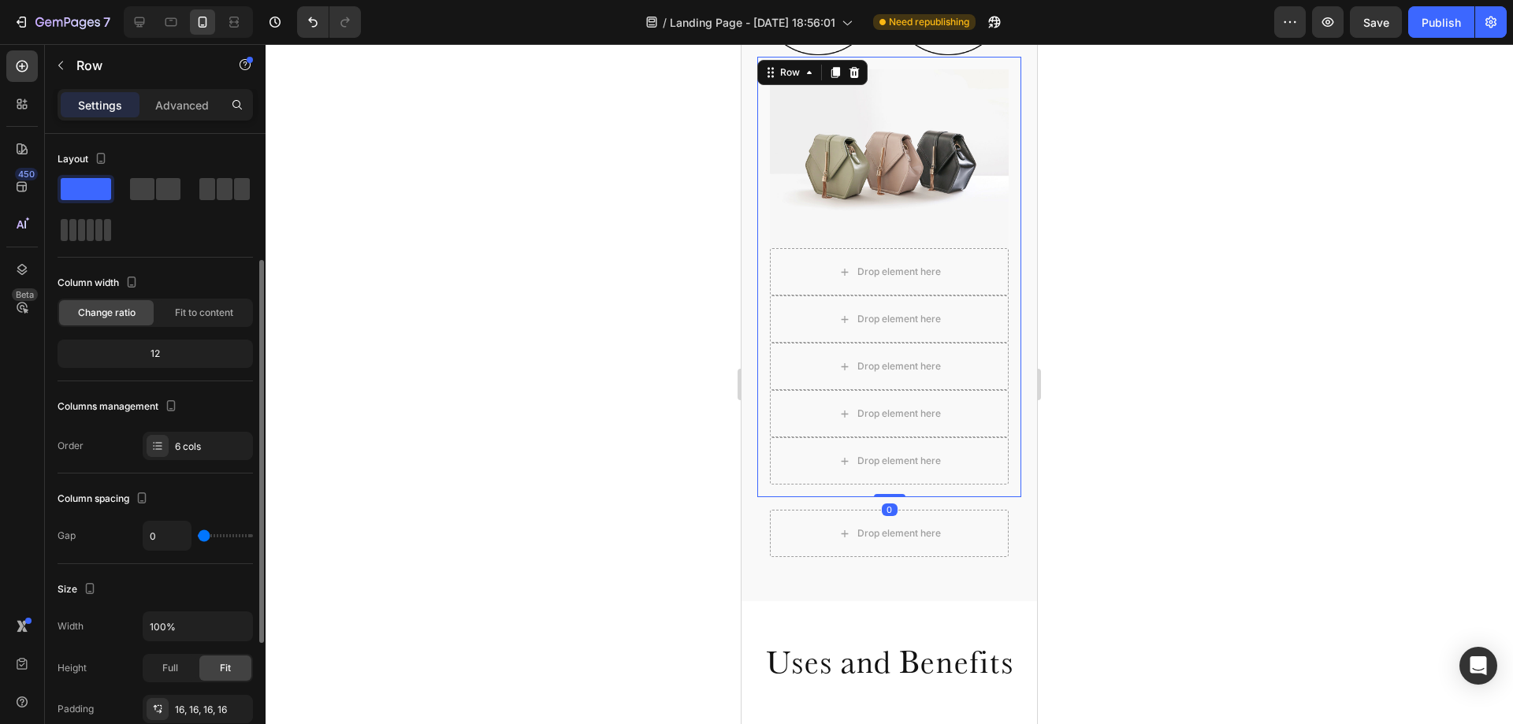
scroll to position [158, 0]
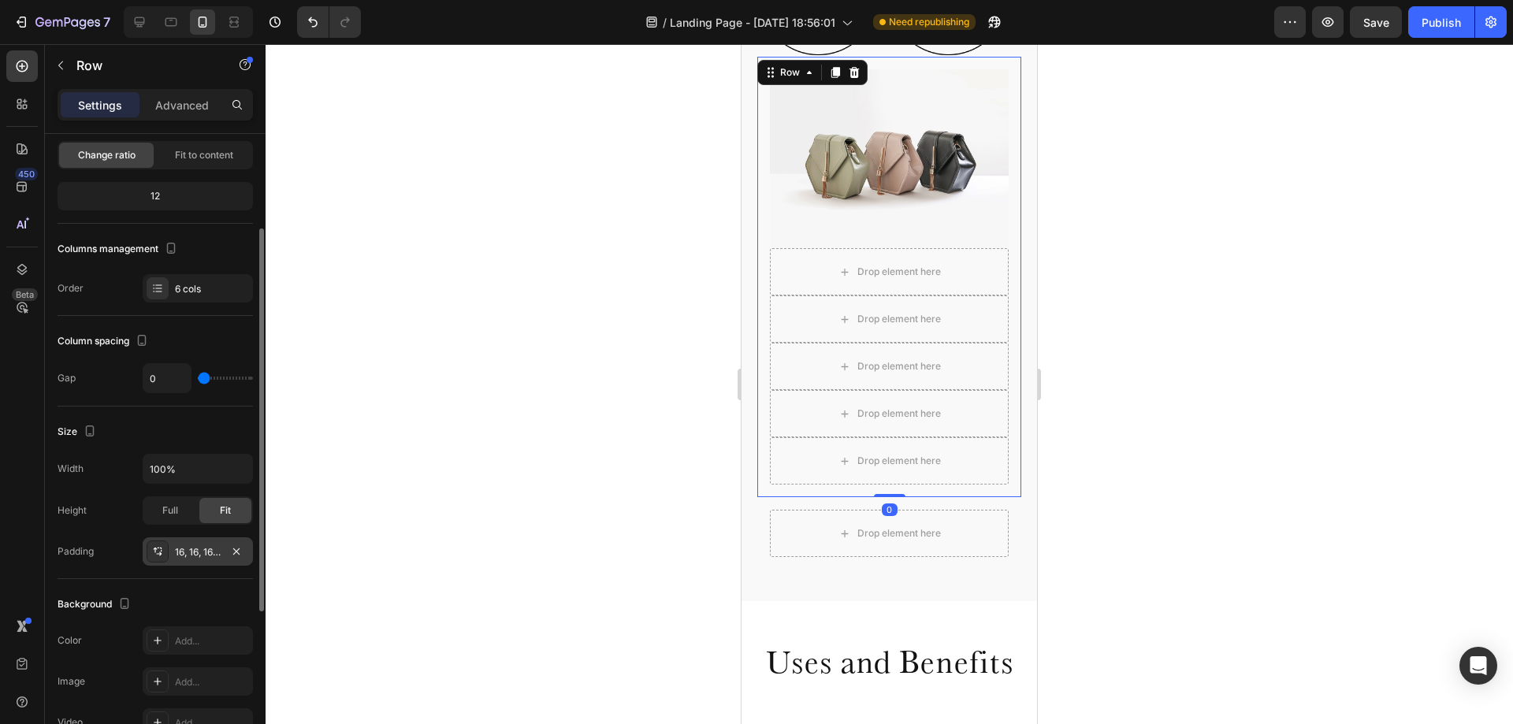
click at [194, 554] on div "16, 16, 16, 16" at bounding box center [198, 552] width 46 height 14
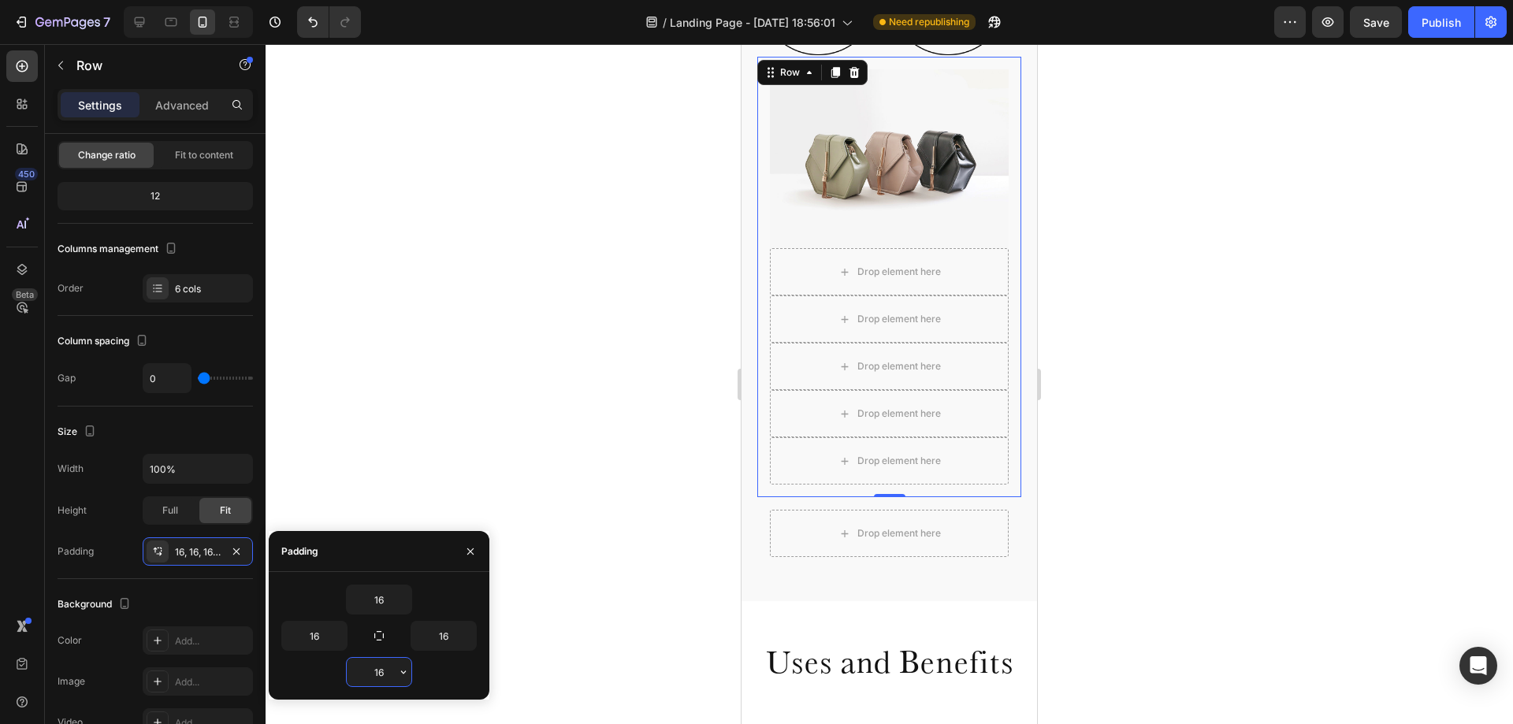
click at [385, 666] on input "16" at bounding box center [379, 672] width 65 height 28
type input "0"
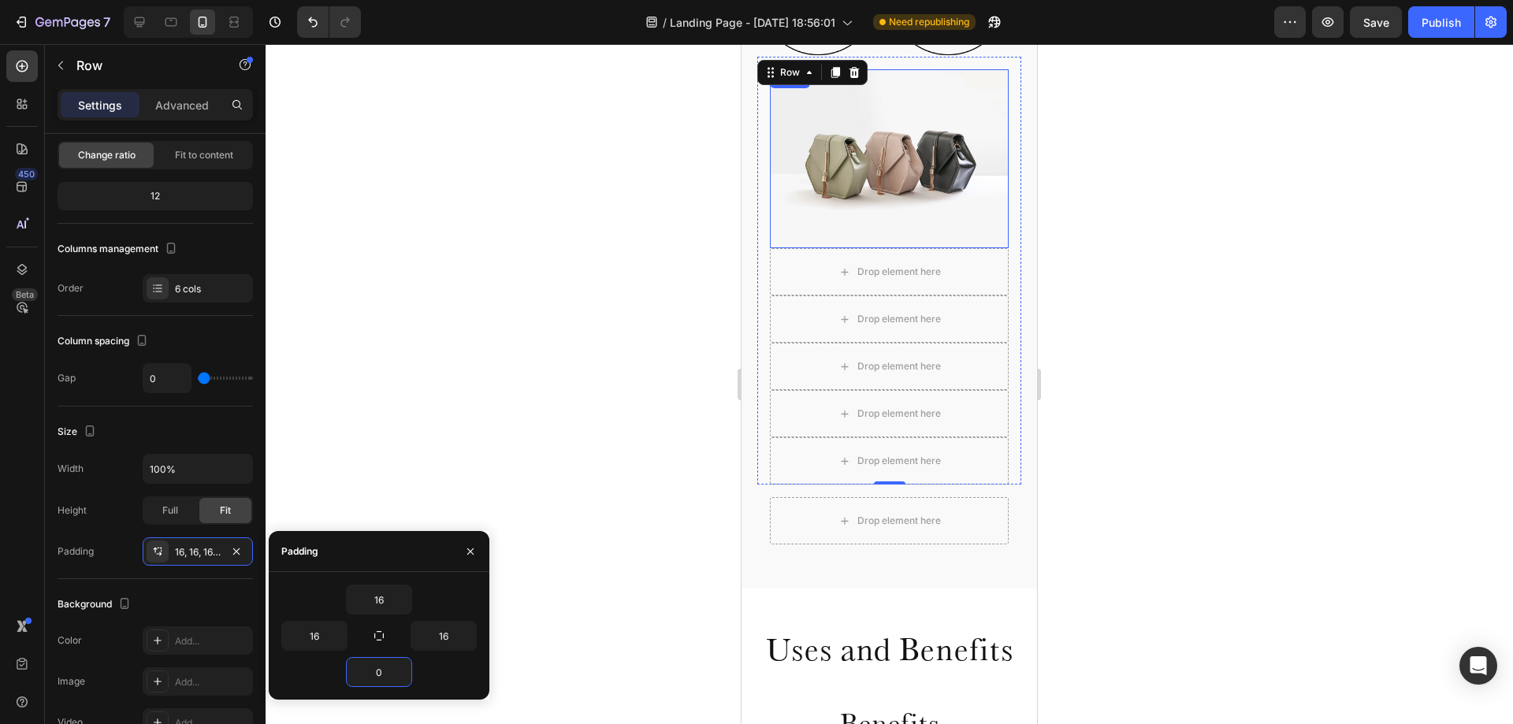
click at [869, 181] on img at bounding box center [889, 158] width 239 height 179
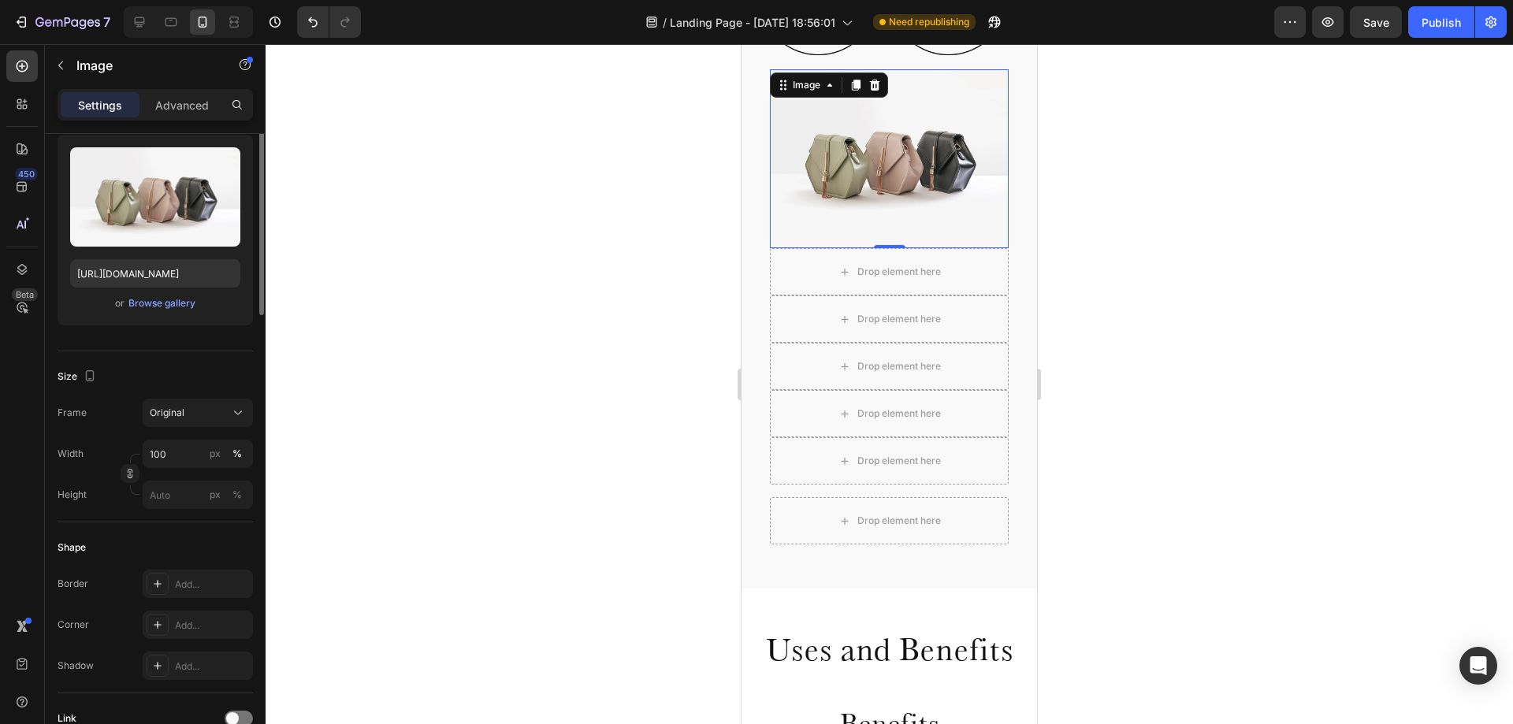
scroll to position [0, 0]
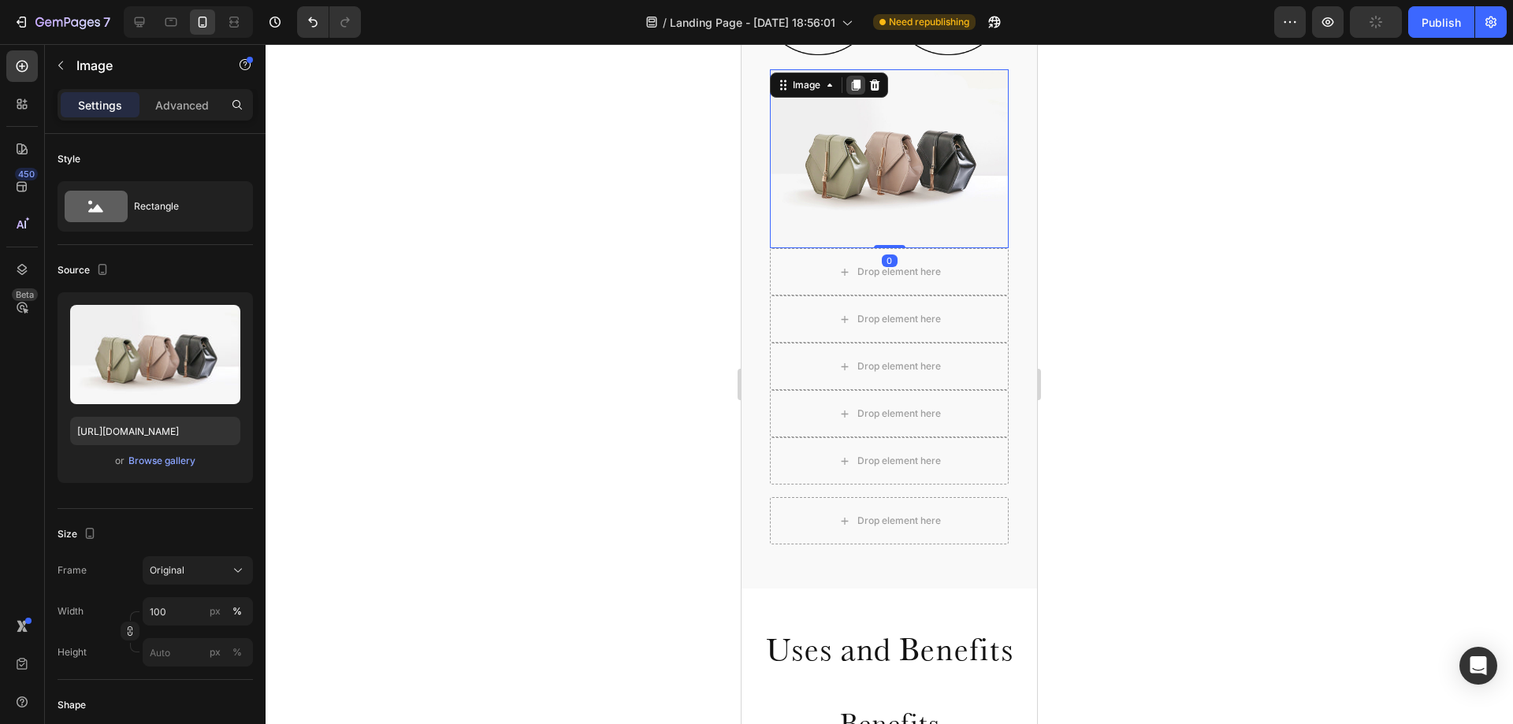
click at [853, 86] on icon at bounding box center [856, 85] width 13 height 13
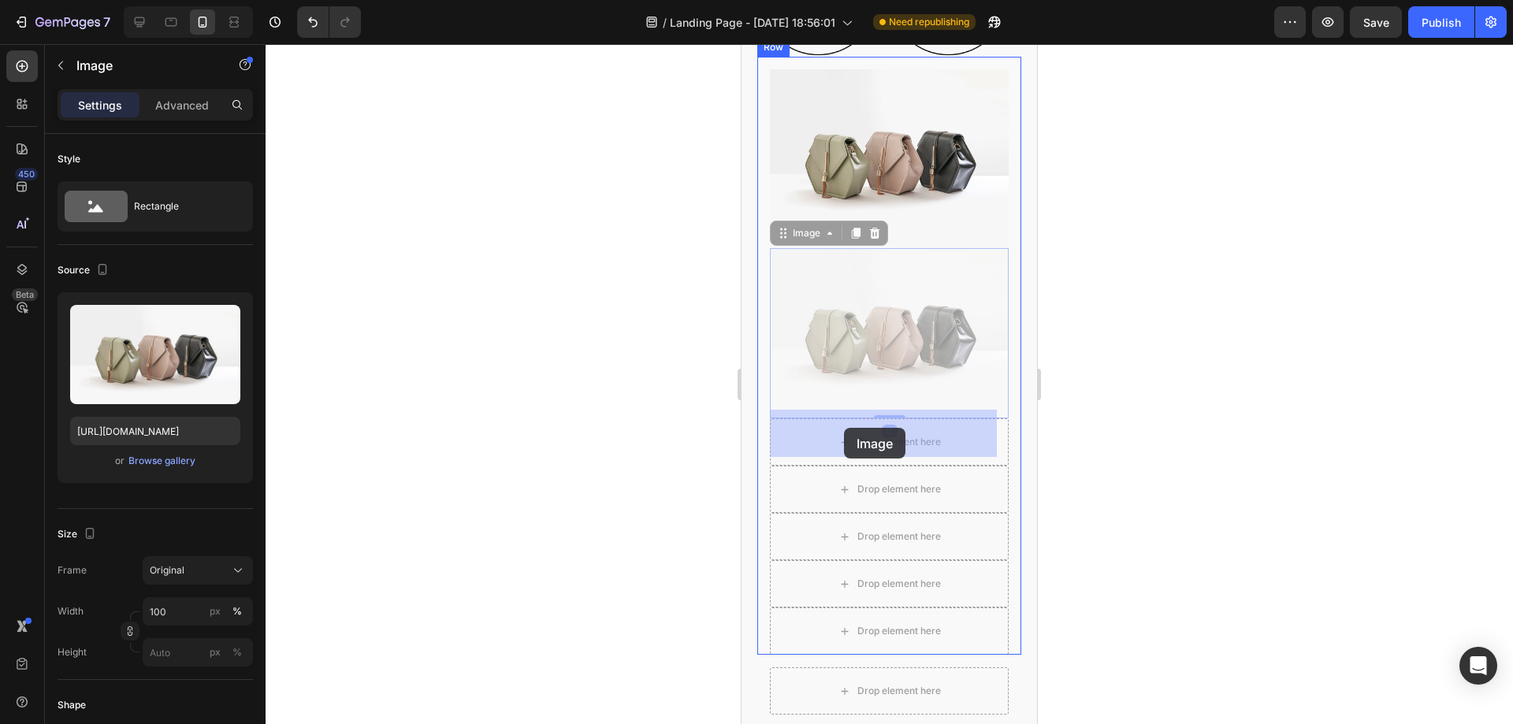
drag, startPoint x: 785, startPoint y: 228, endPoint x: 844, endPoint y: 429, distance: 209.5
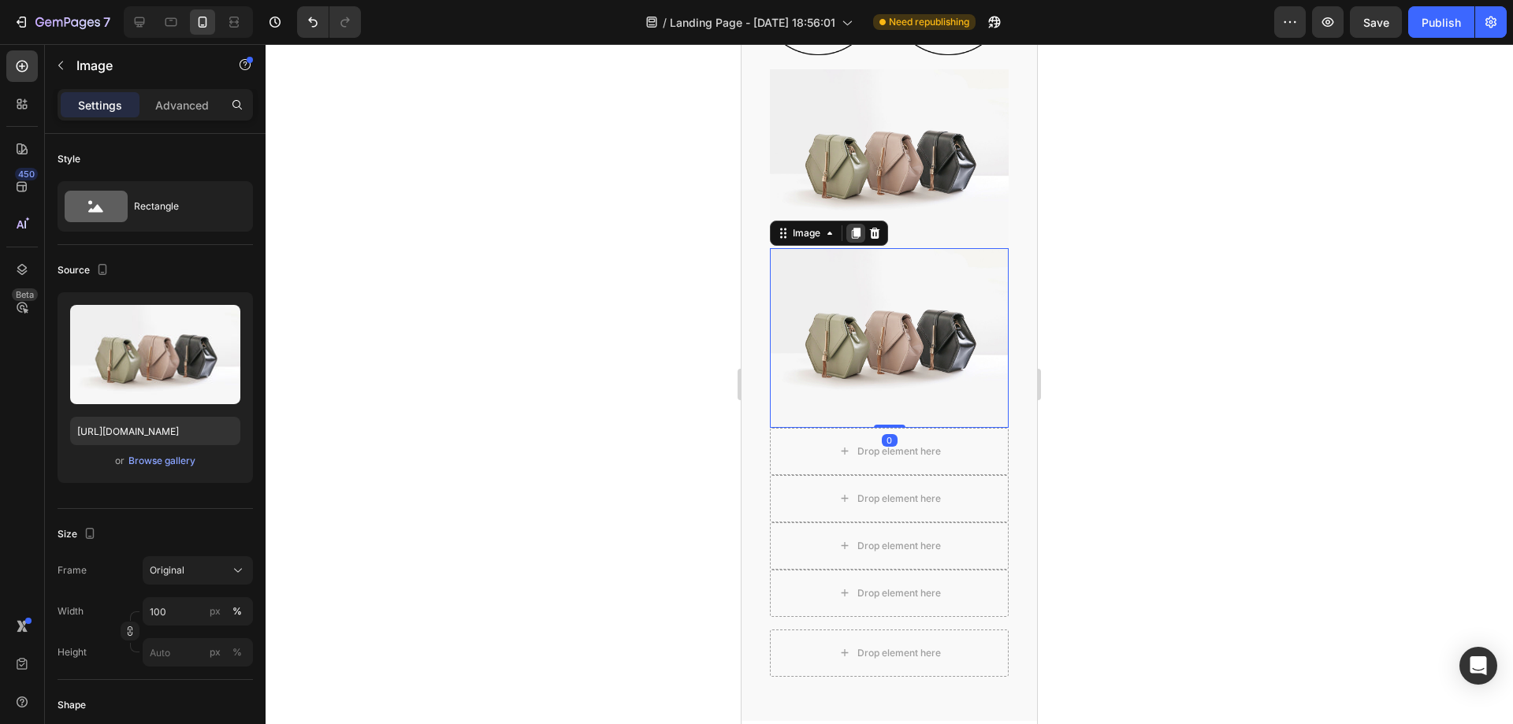
click at [853, 227] on icon at bounding box center [856, 233] width 13 height 13
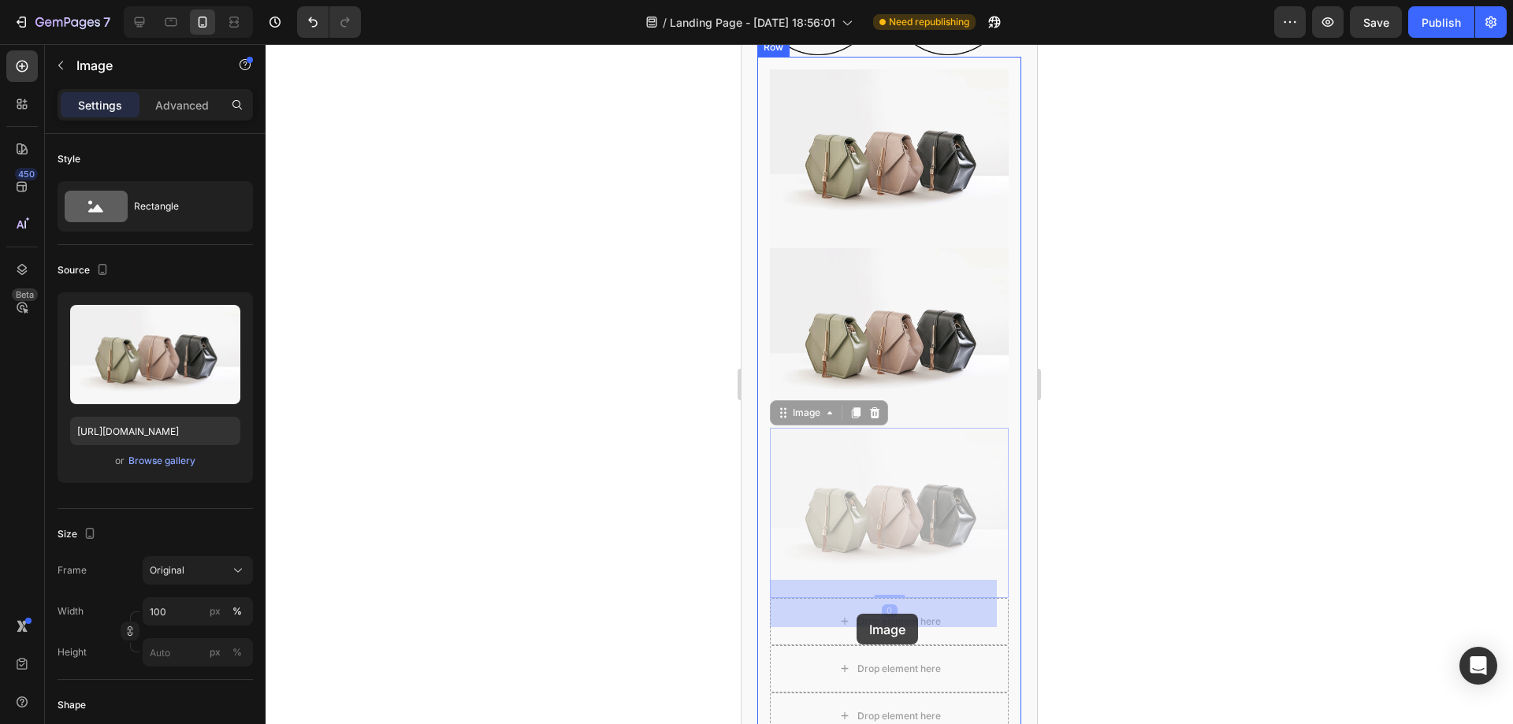
drag, startPoint x: 779, startPoint y: 399, endPoint x: 857, endPoint y: 614, distance: 228.9
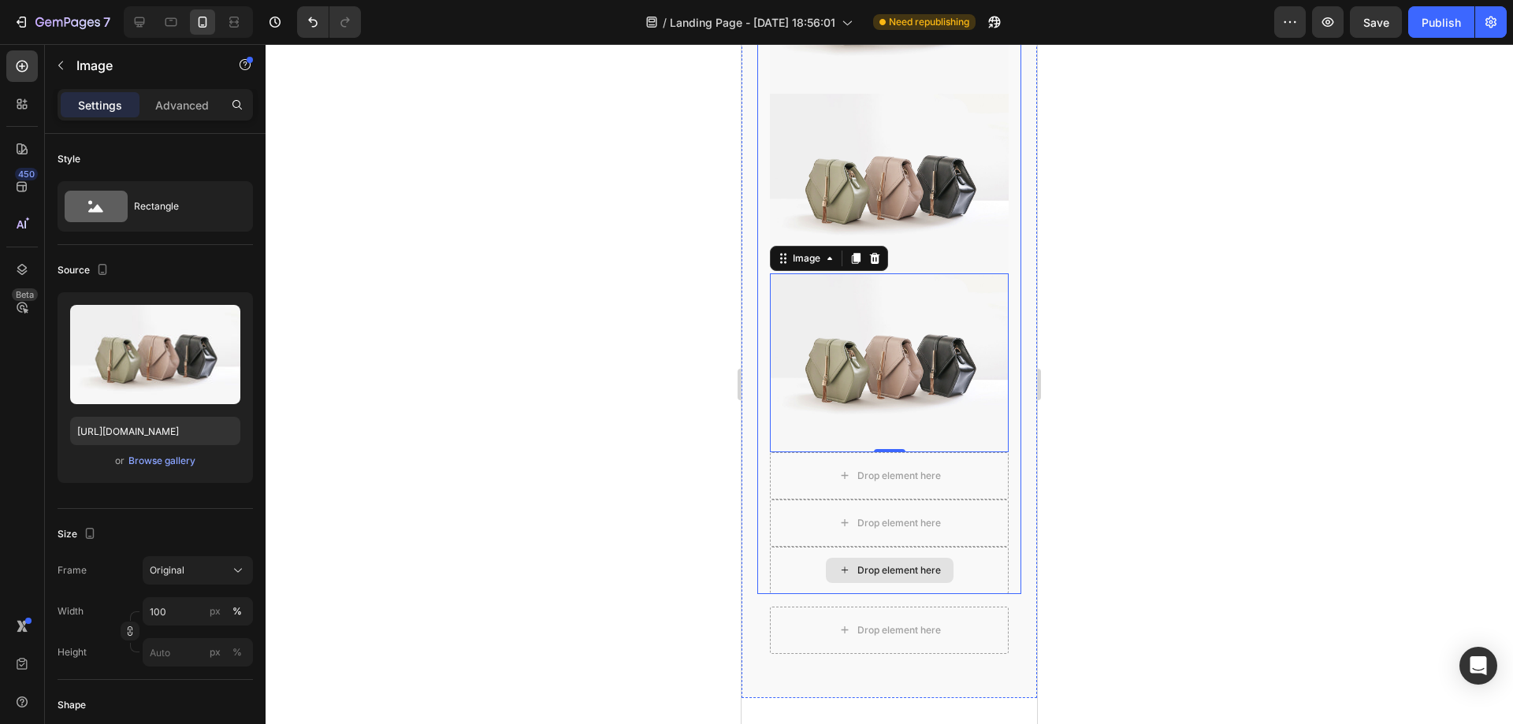
scroll to position [1166, 0]
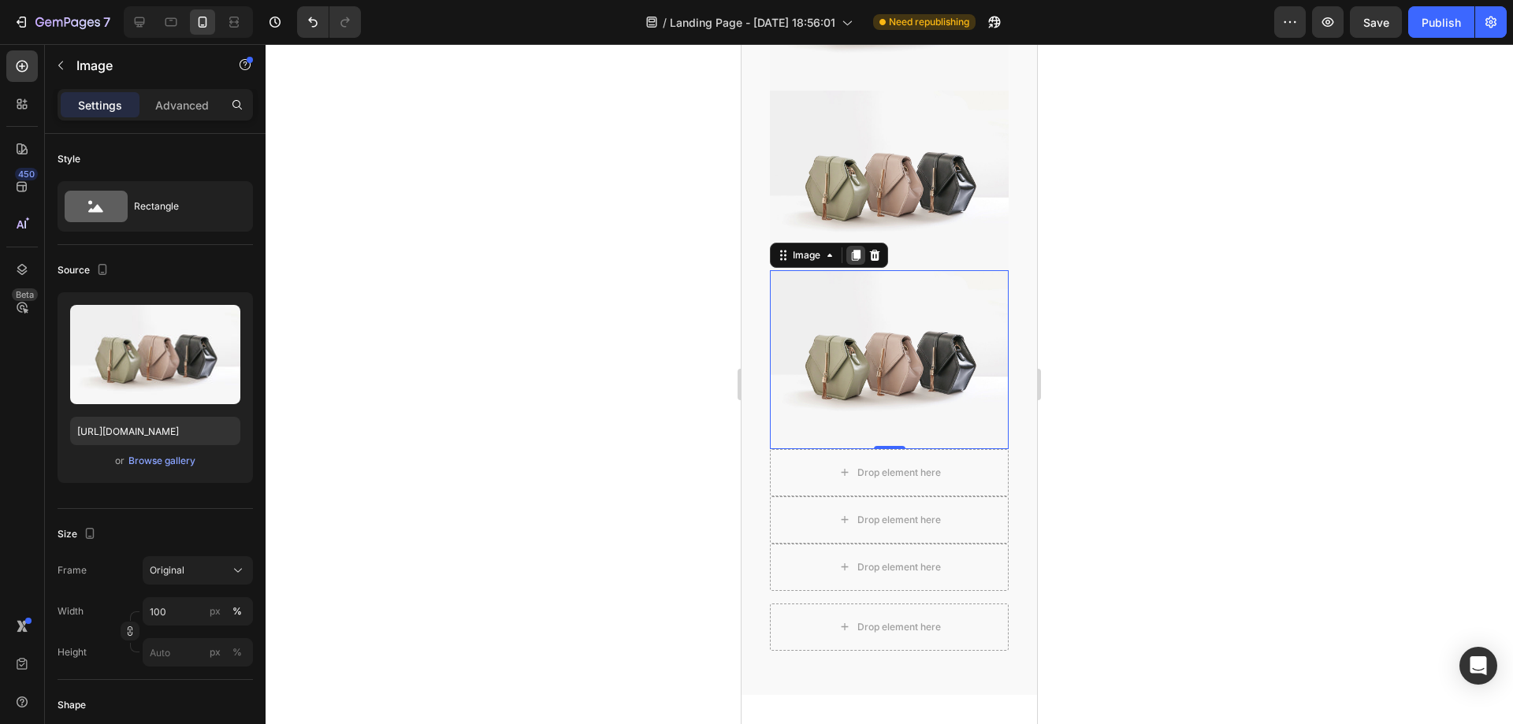
click at [854, 250] on icon at bounding box center [856, 255] width 9 height 11
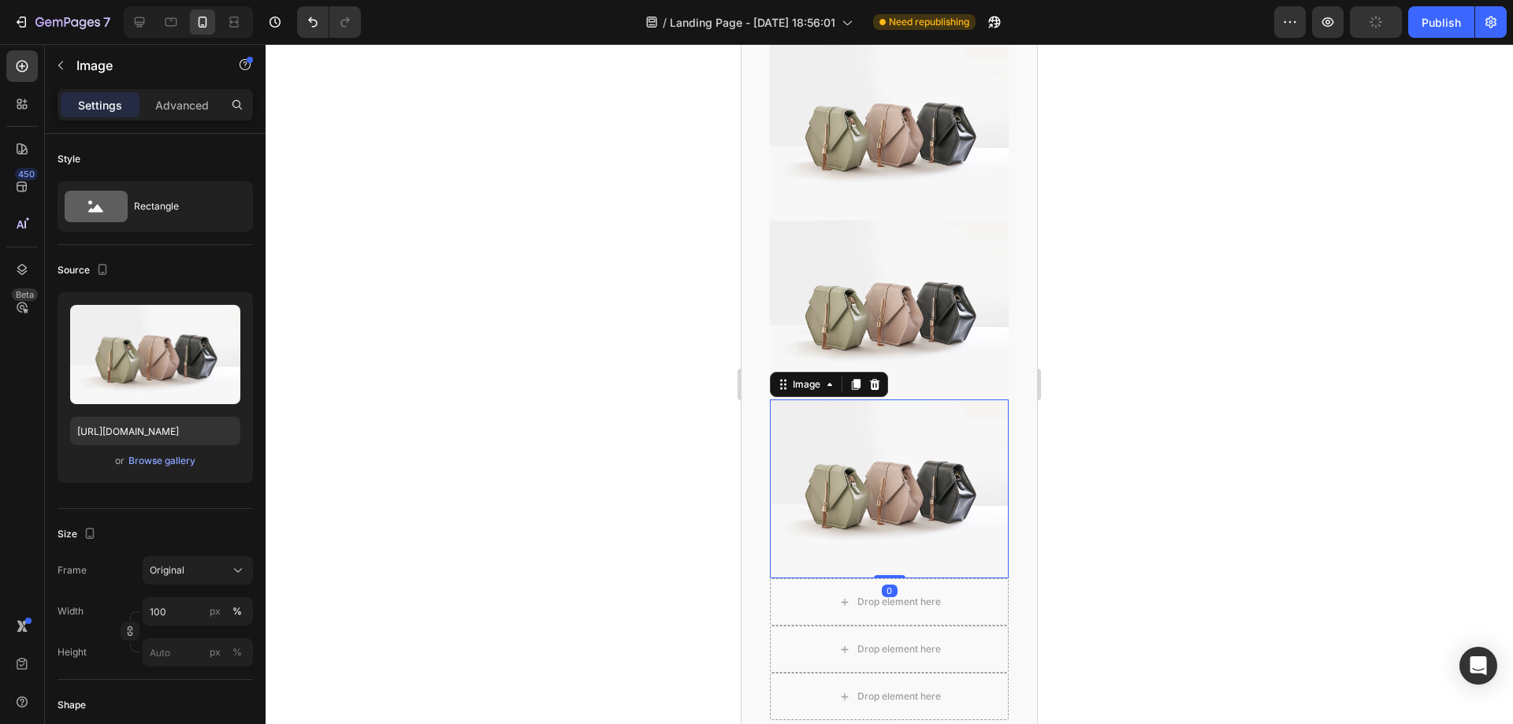
scroll to position [1324, 0]
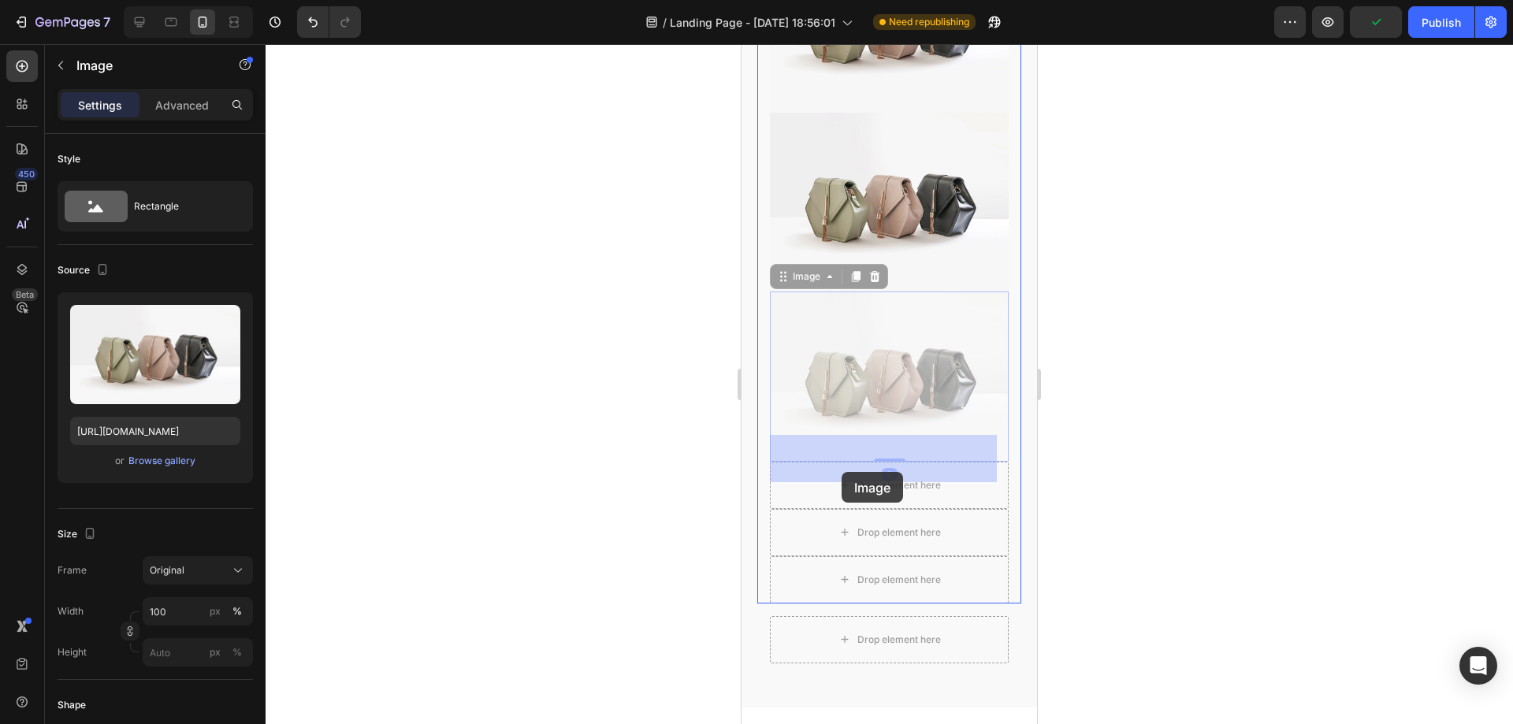
drag, startPoint x: 781, startPoint y: 255, endPoint x: 842, endPoint y: 472, distance: 225.1
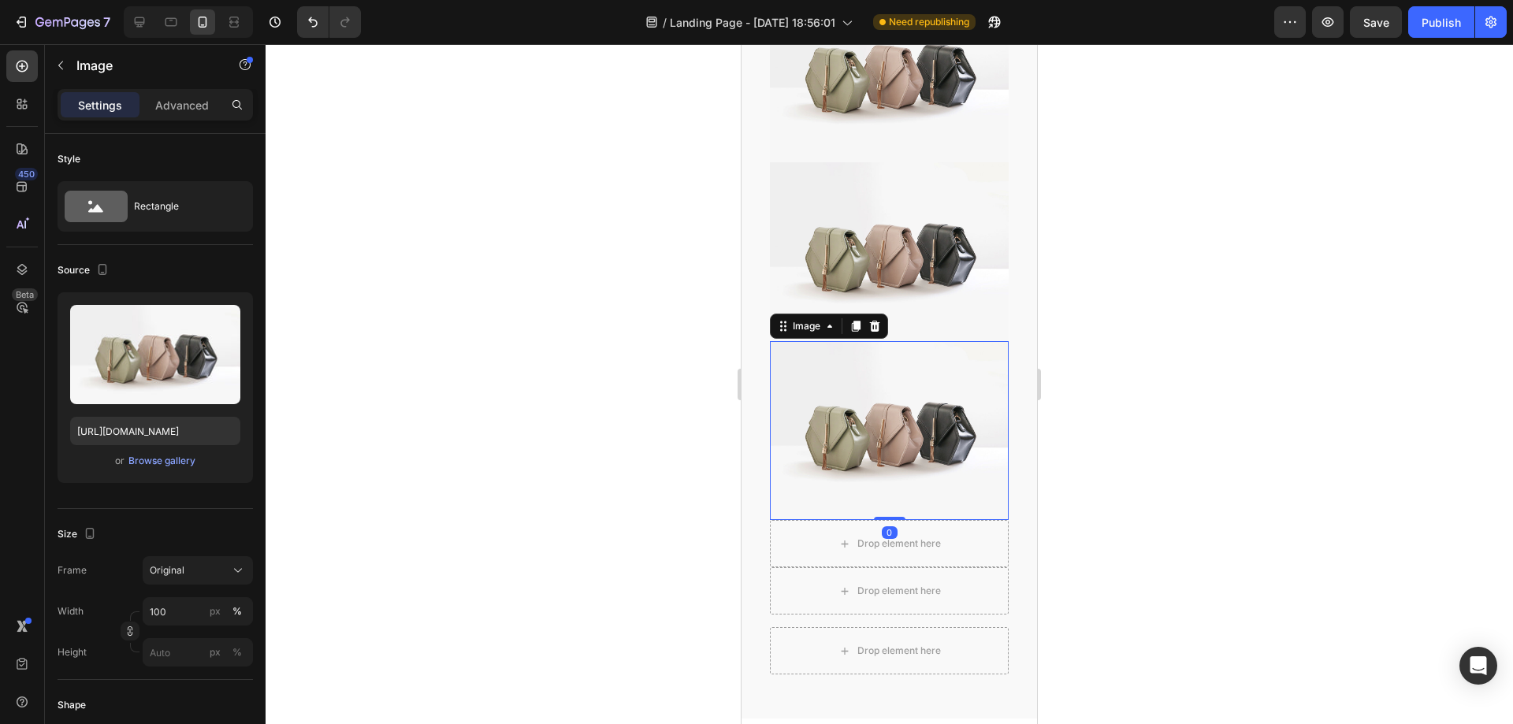
scroll to position [1245, 0]
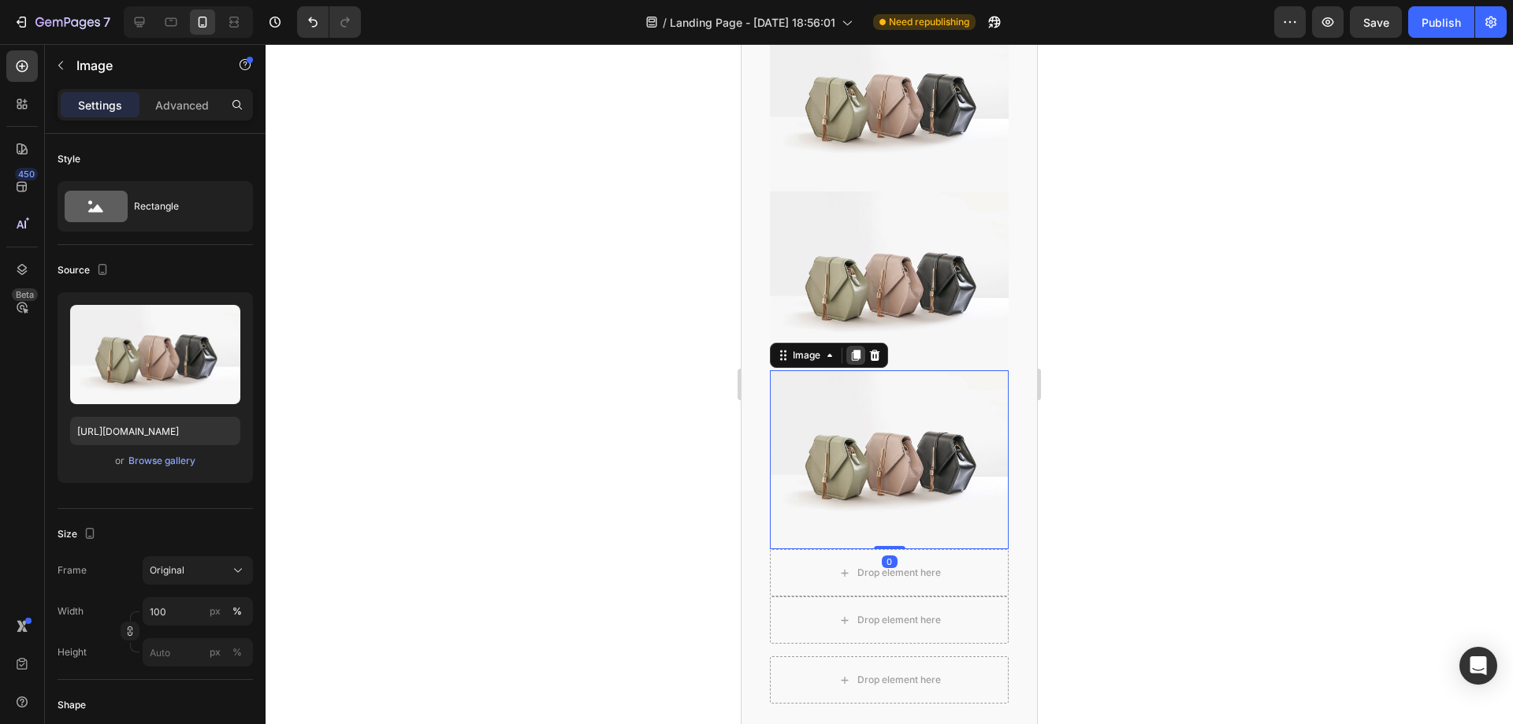
click at [851, 349] on icon at bounding box center [856, 355] width 13 height 13
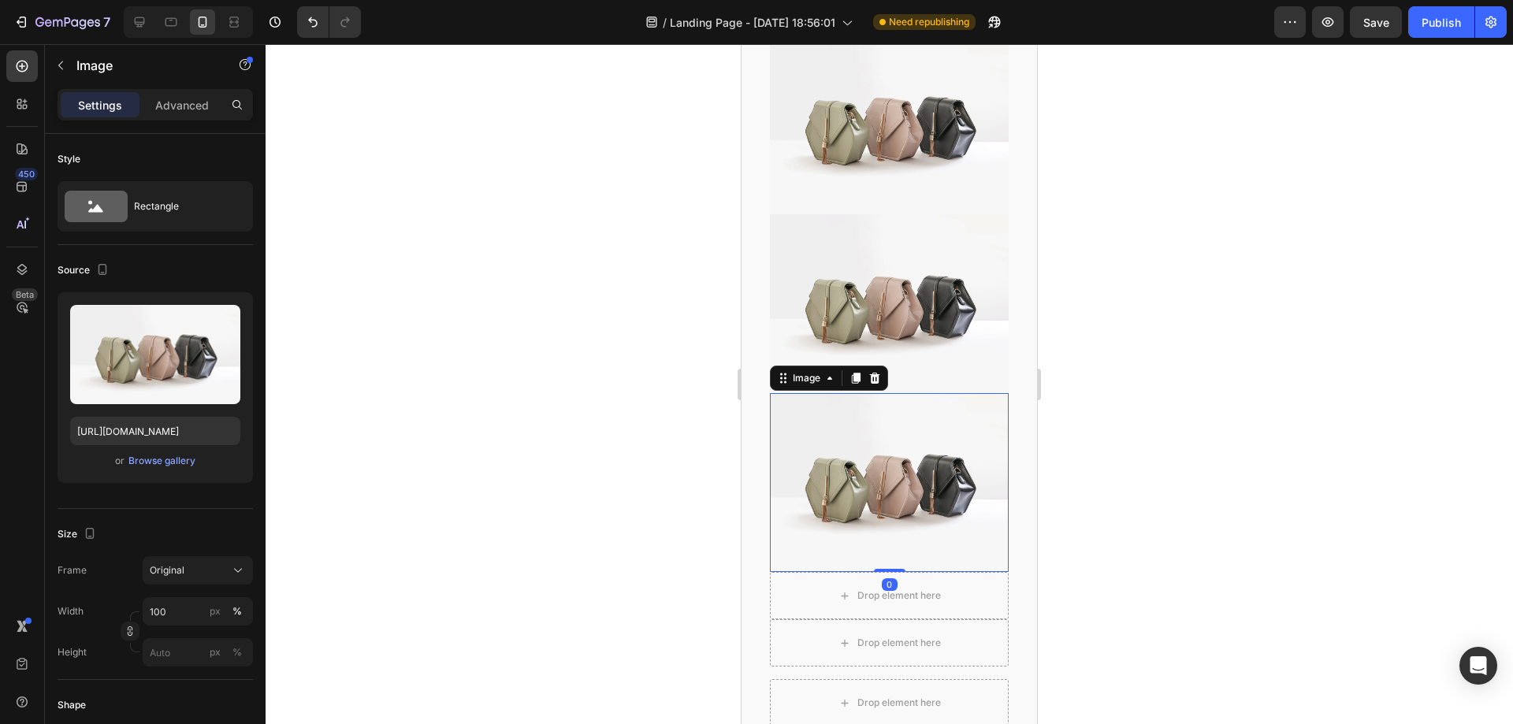
scroll to position [1403, 0]
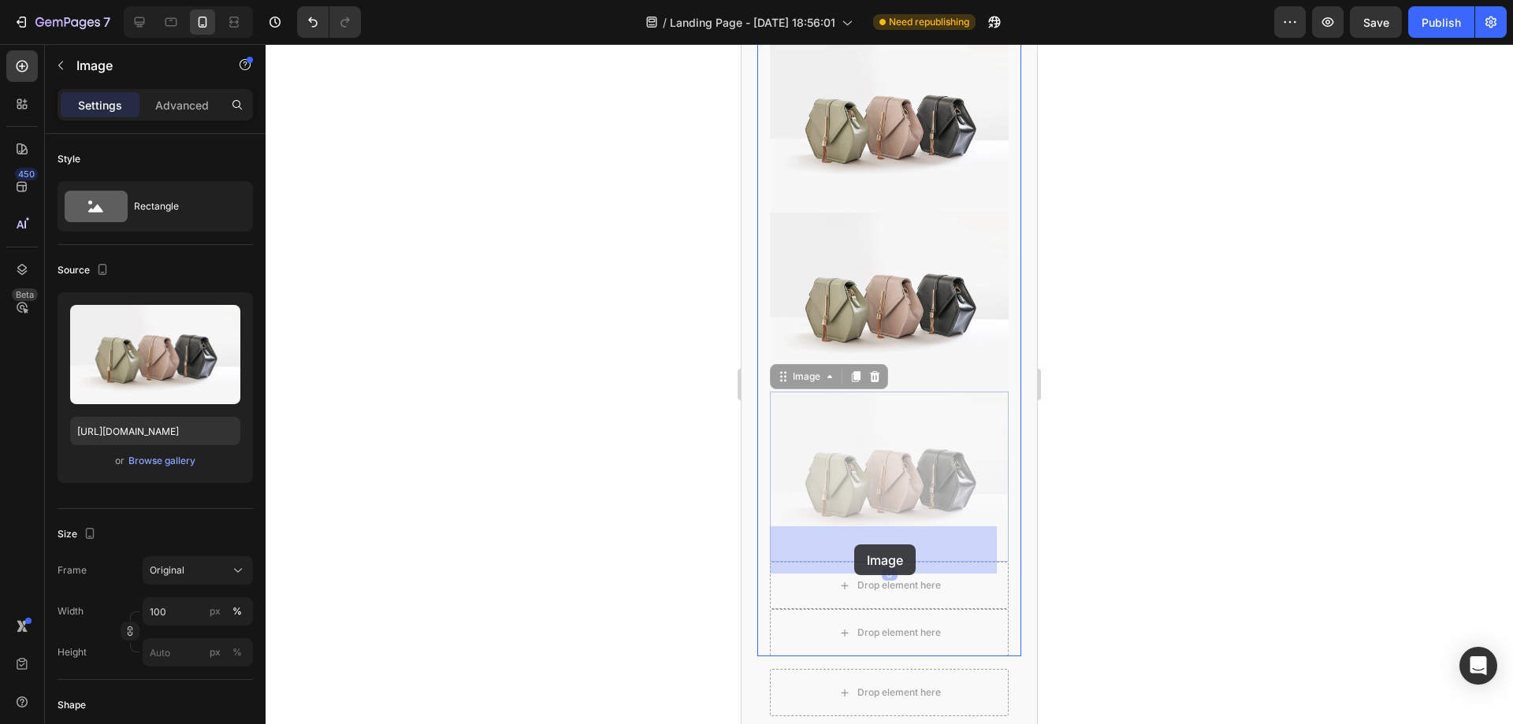
drag, startPoint x: 783, startPoint y: 346, endPoint x: 857, endPoint y: 545, distance: 211.7
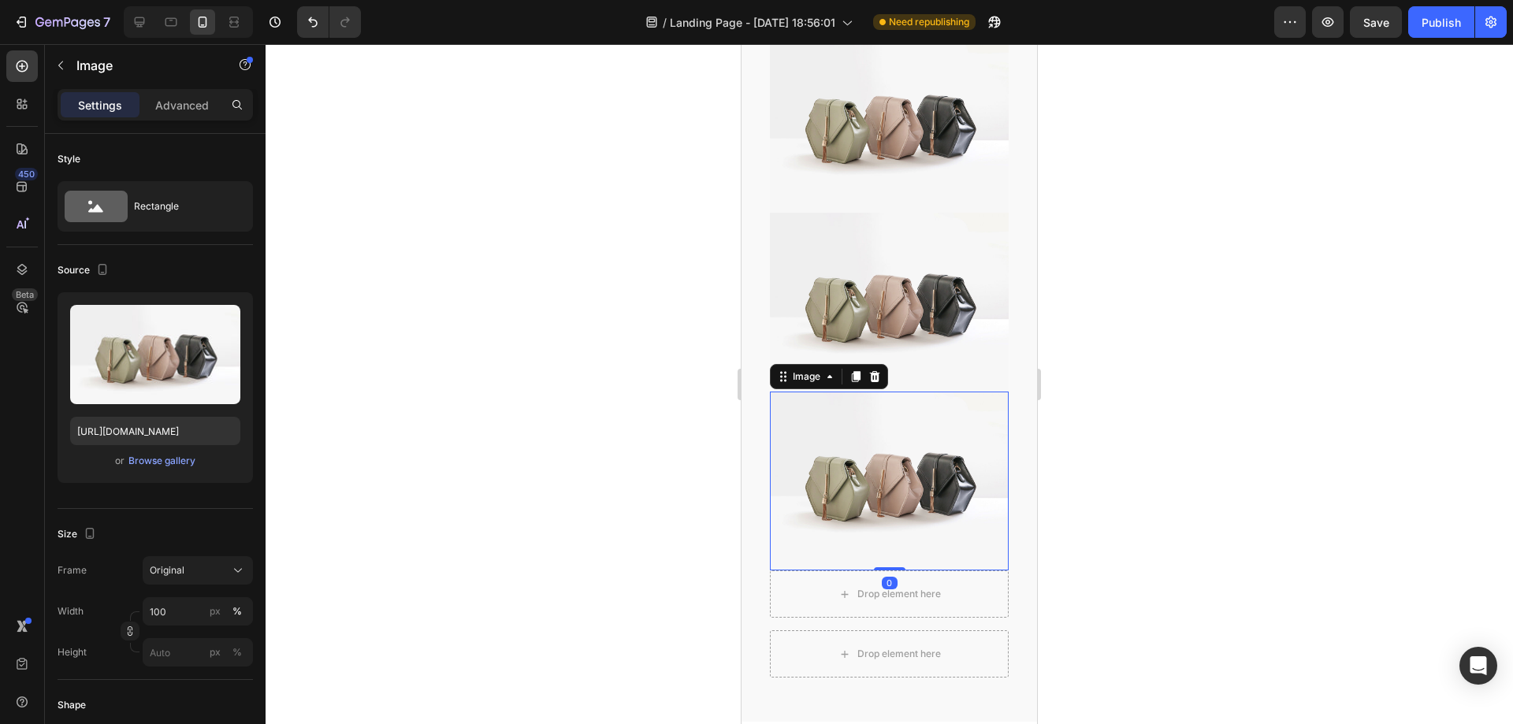
scroll to position [1560, 0]
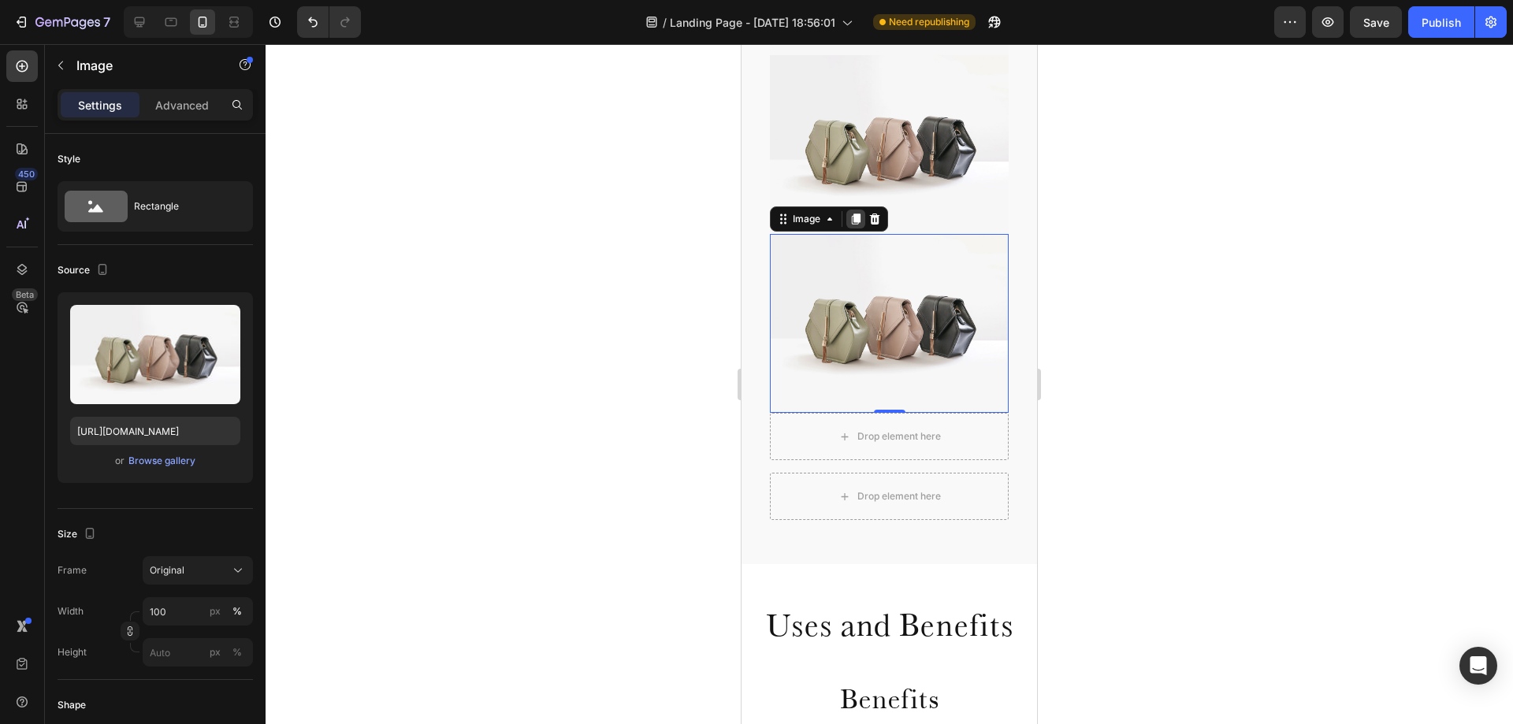
click at [852, 214] on icon at bounding box center [856, 219] width 9 height 11
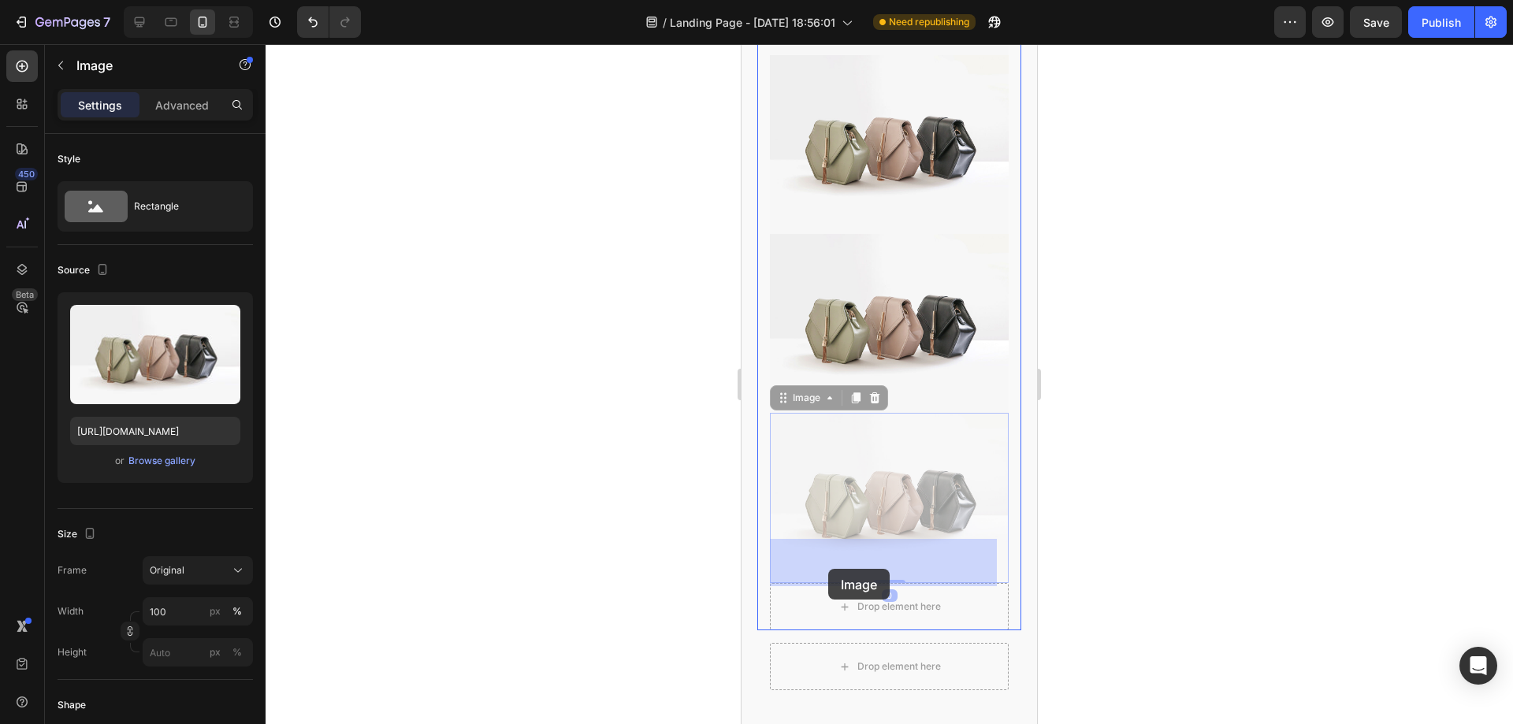
drag, startPoint x: 782, startPoint y: 387, endPoint x: 828, endPoint y: 569, distance: 187.9
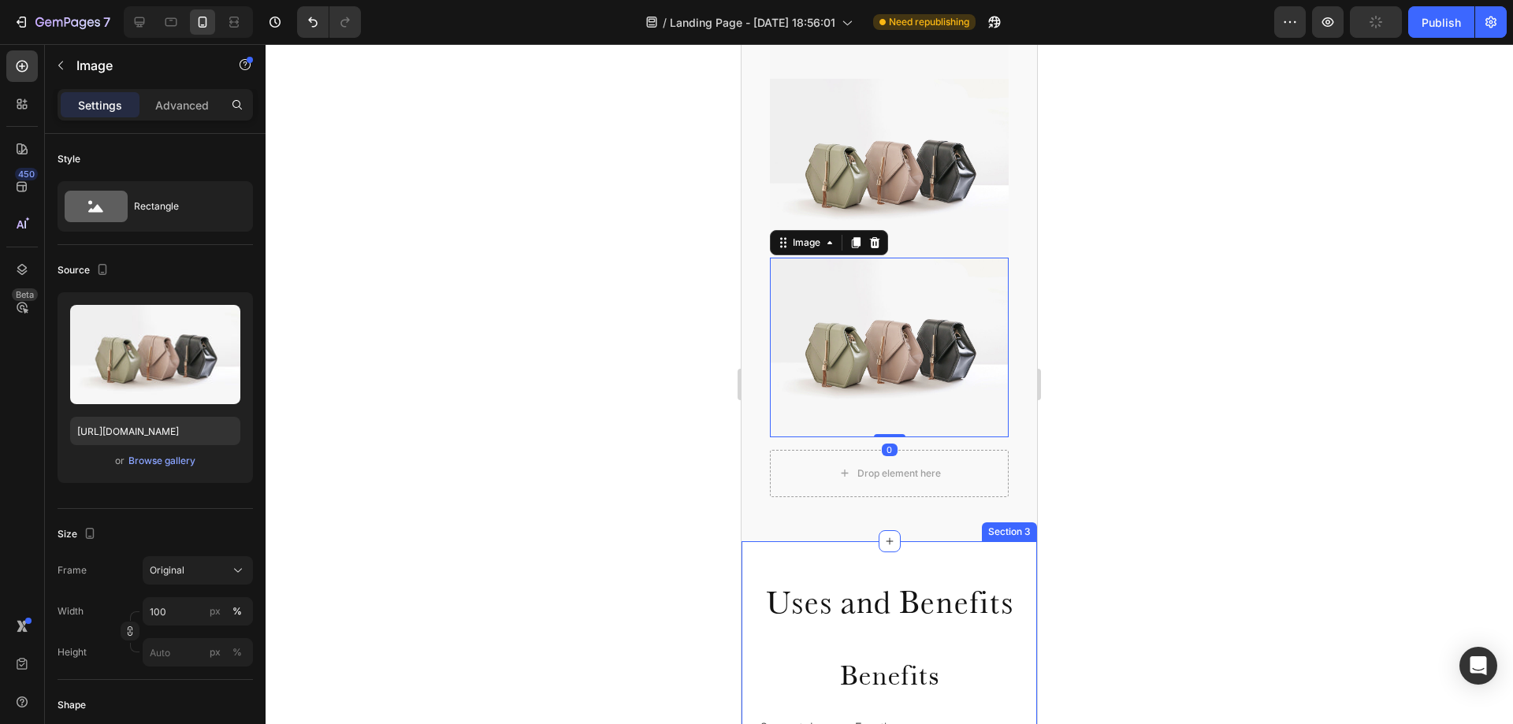
scroll to position [1718, 0]
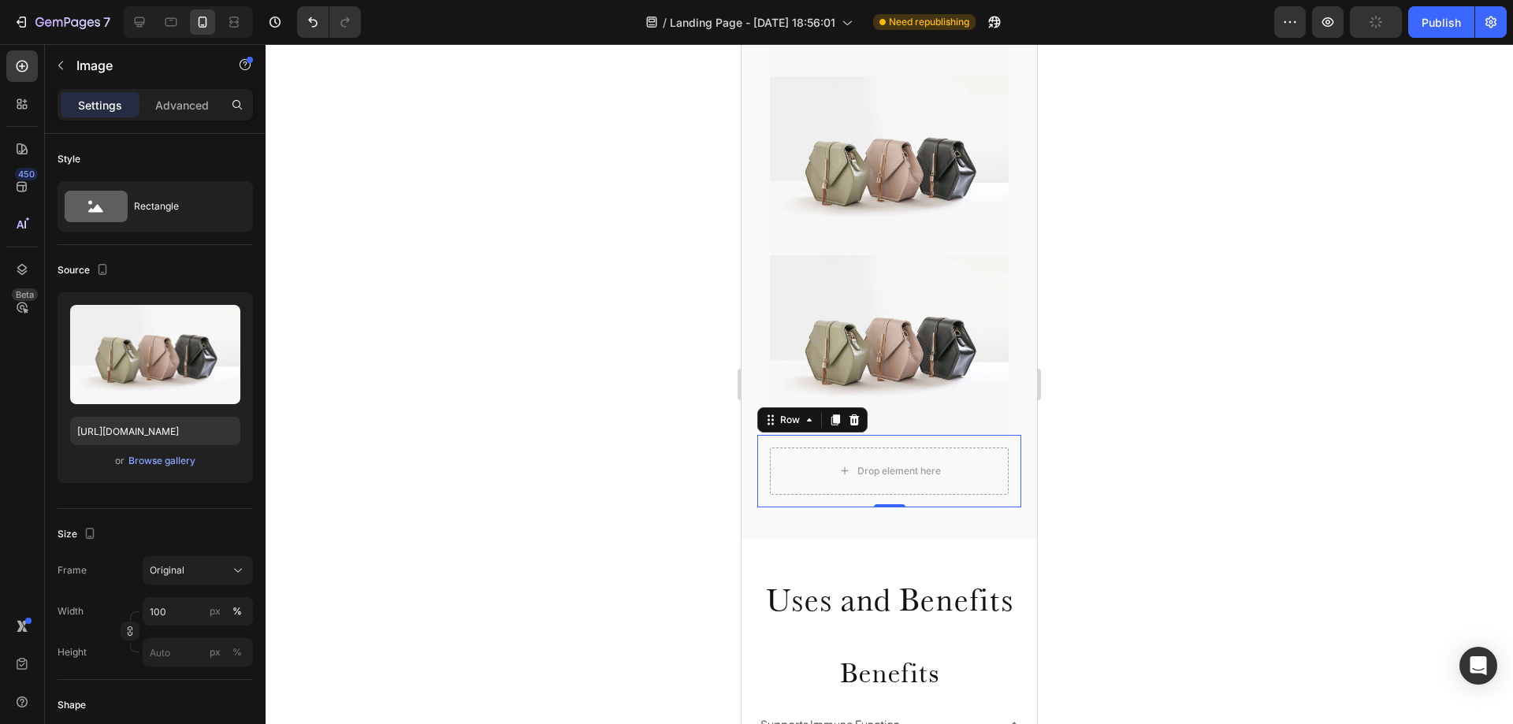
click at [854, 435] on div "Drop element here Row 0" at bounding box center [889, 471] width 264 height 73
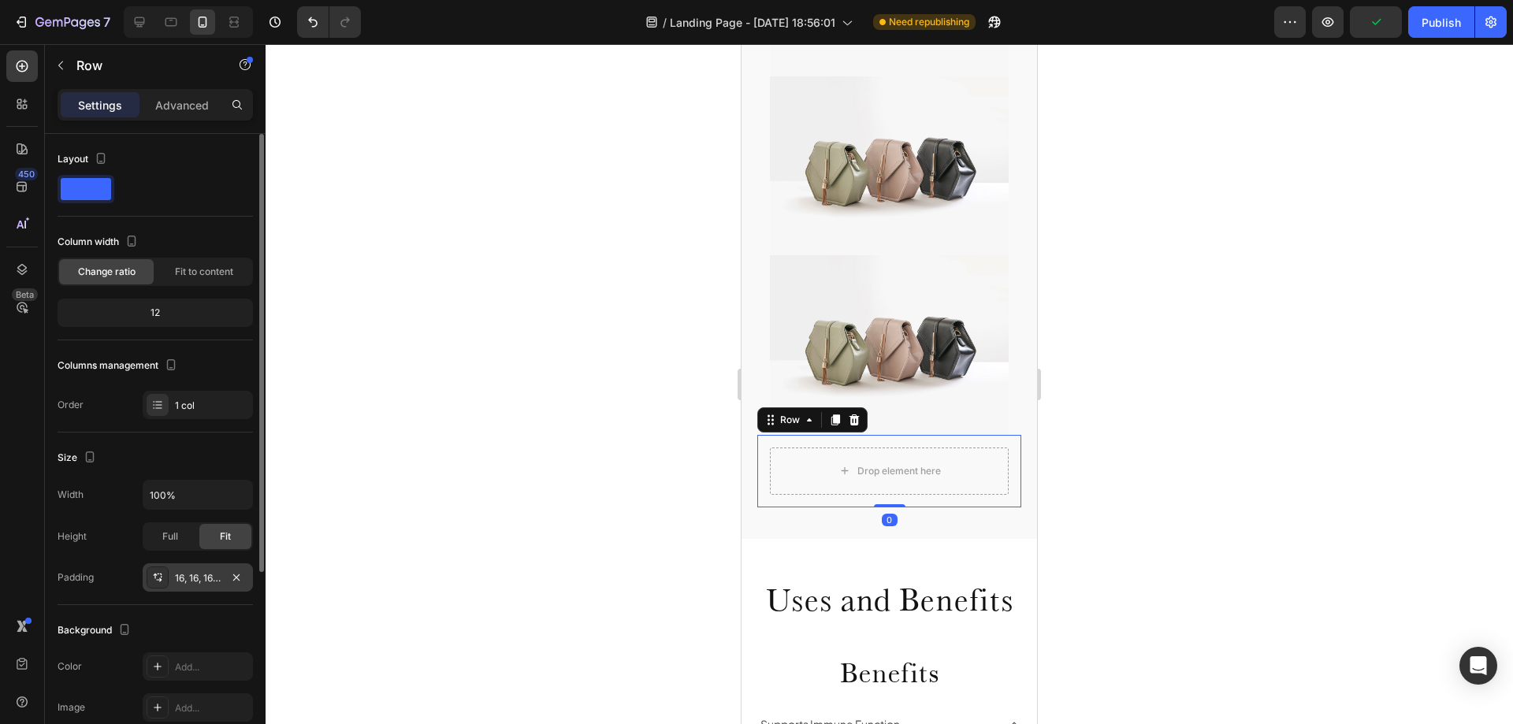
click at [184, 576] on div "16, 16, 16, 16" at bounding box center [198, 578] width 46 height 14
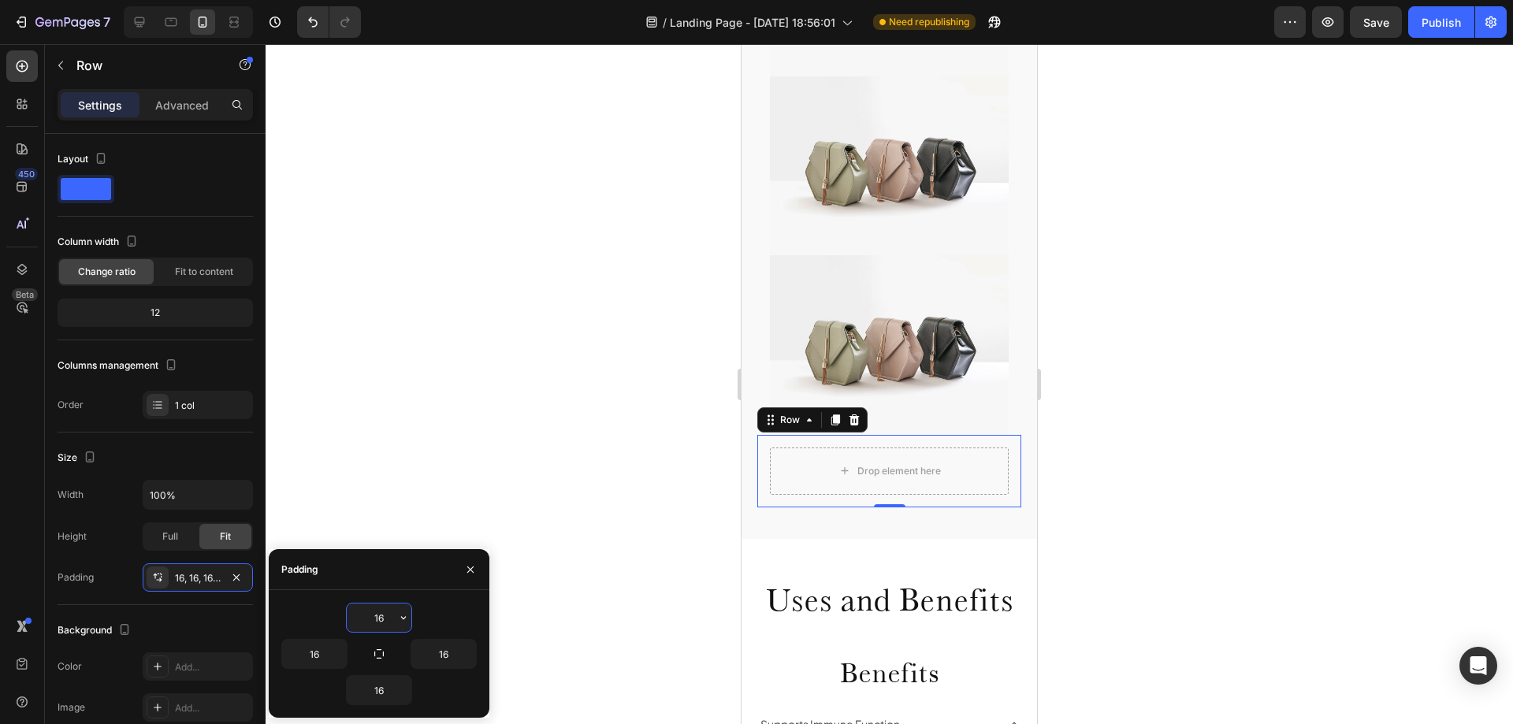
click at [378, 620] on input "16" at bounding box center [379, 618] width 65 height 28
type input "0"
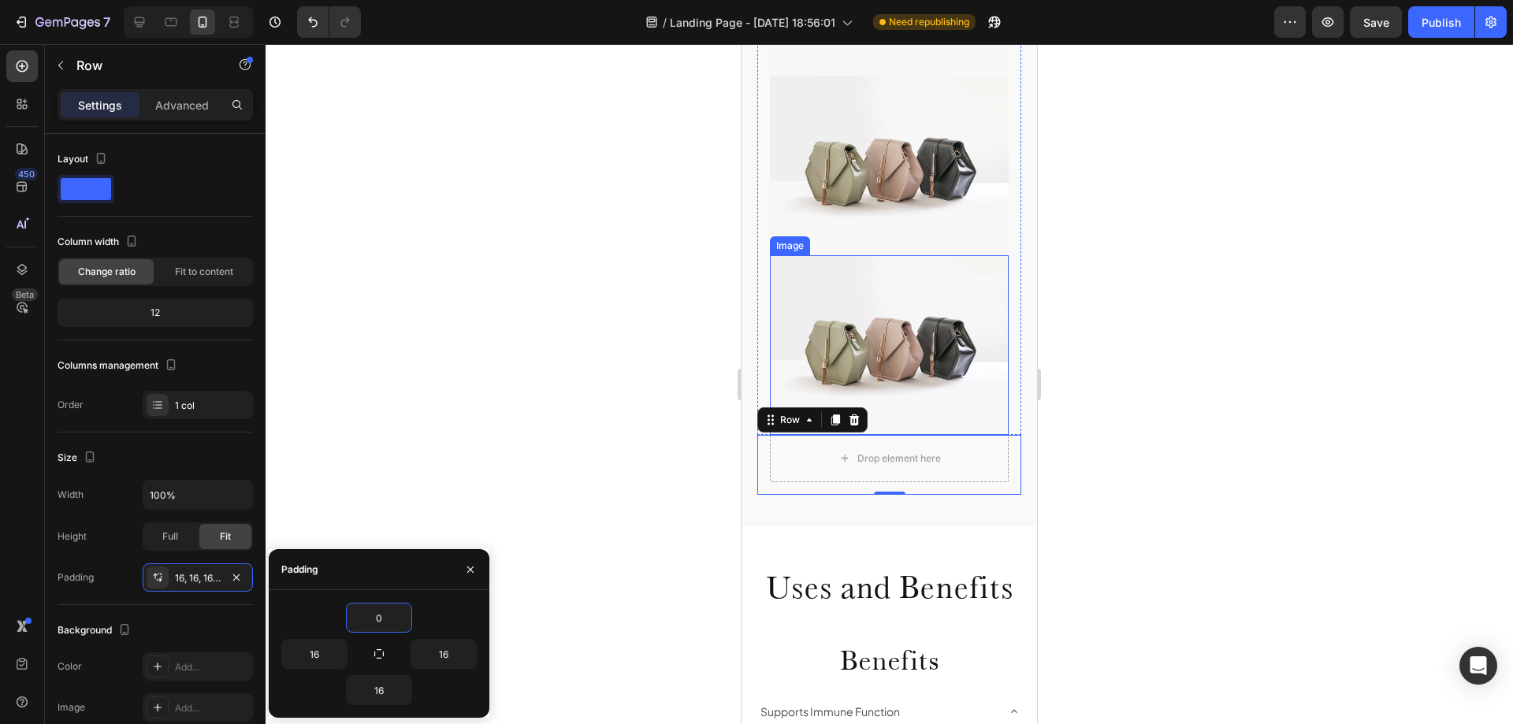
click at [949, 320] on img at bounding box center [889, 344] width 239 height 179
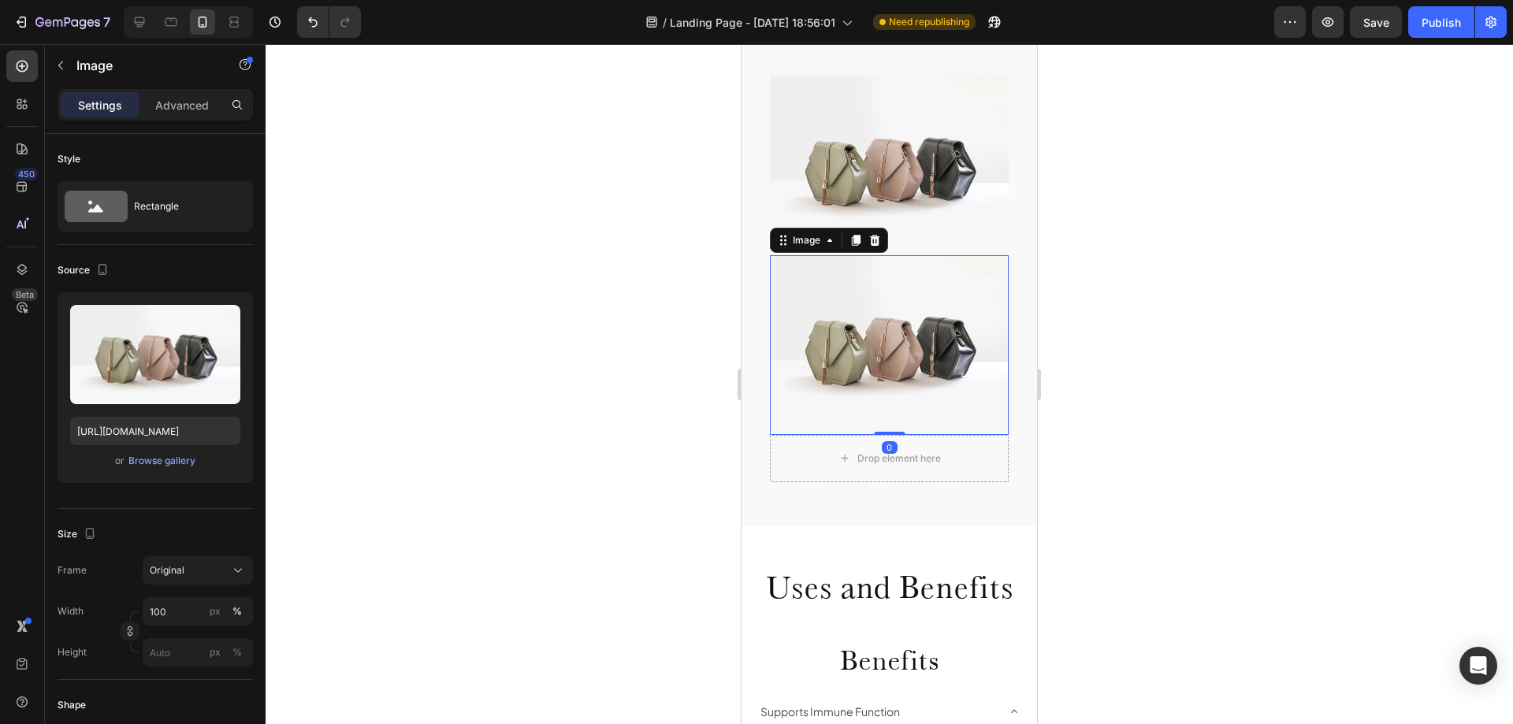
click at [858, 231] on div at bounding box center [855, 240] width 19 height 19
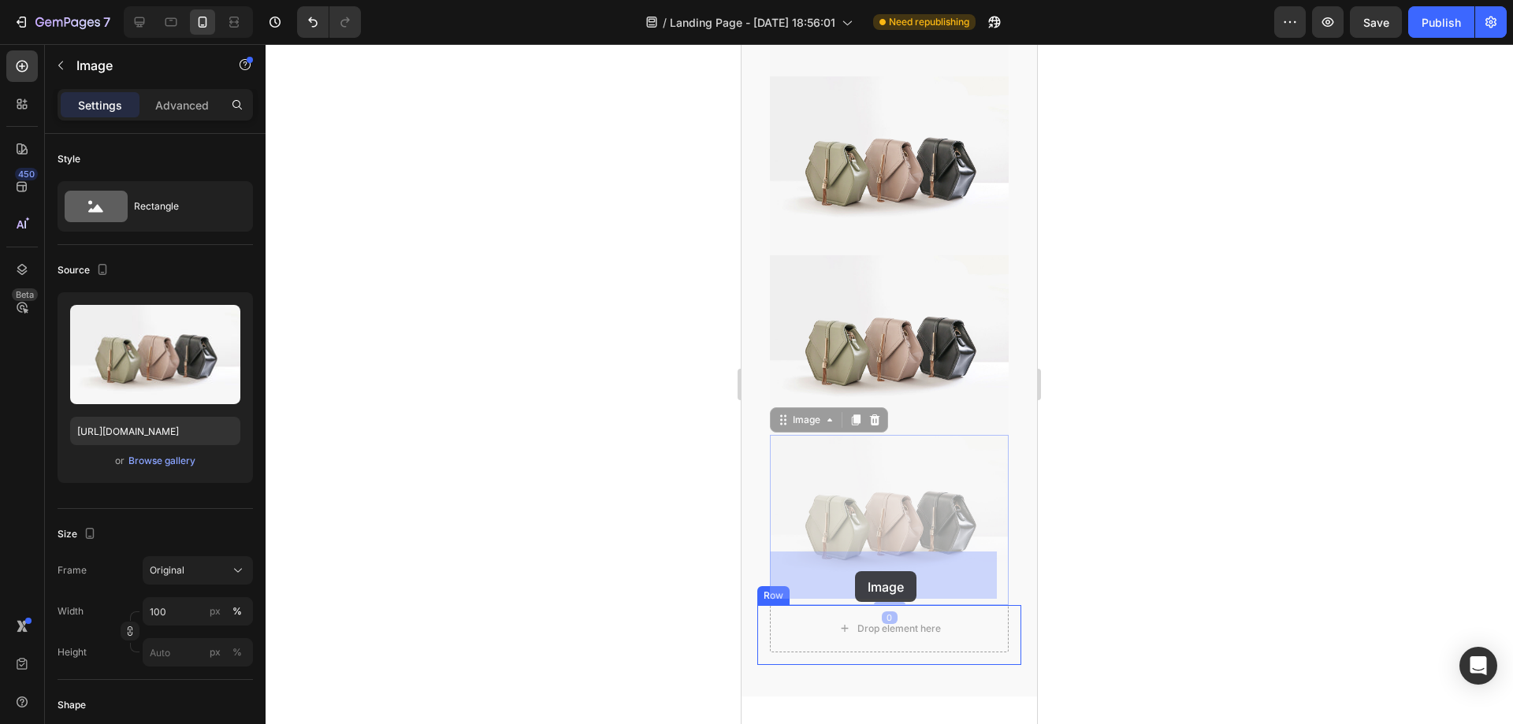
drag, startPoint x: 778, startPoint y: 372, endPoint x: 855, endPoint y: 572, distance: 214.6
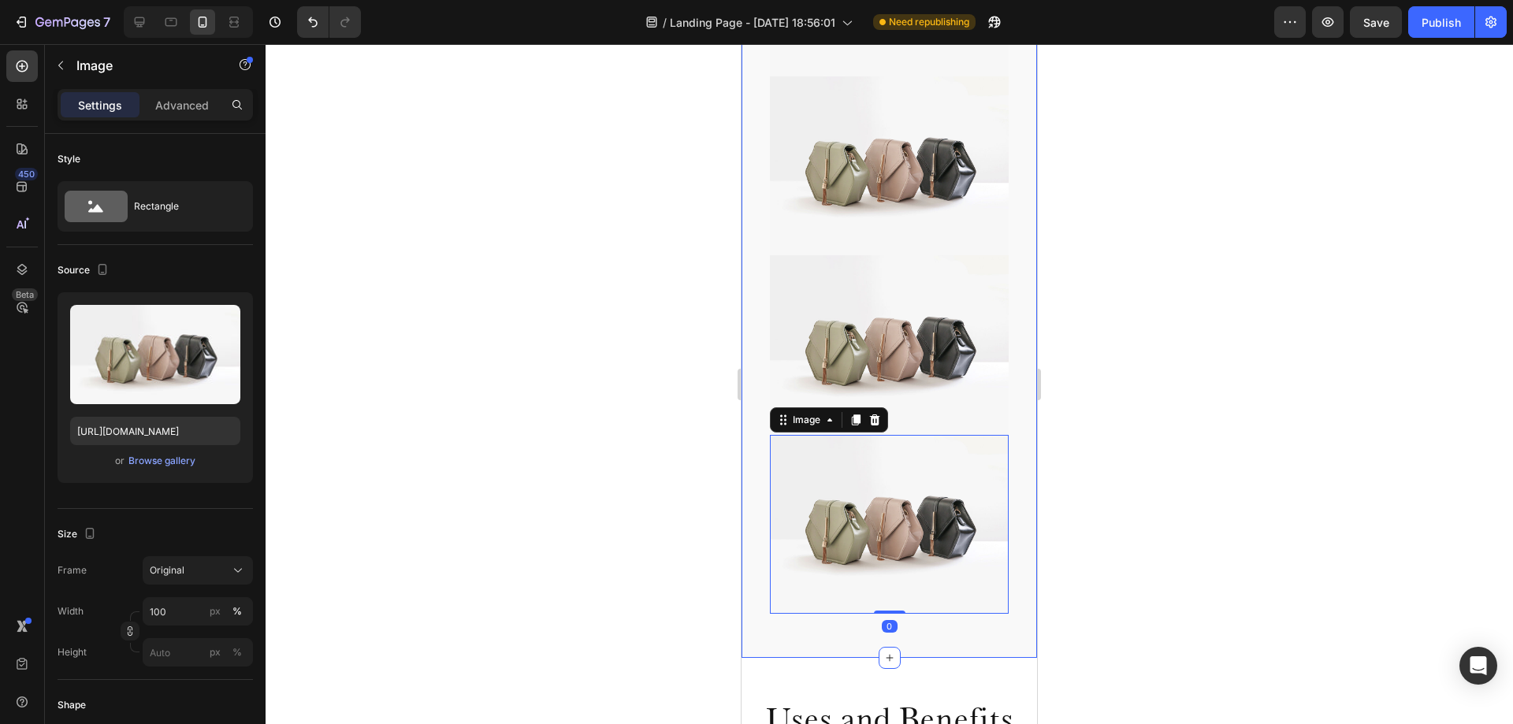
scroll to position [1639, 0]
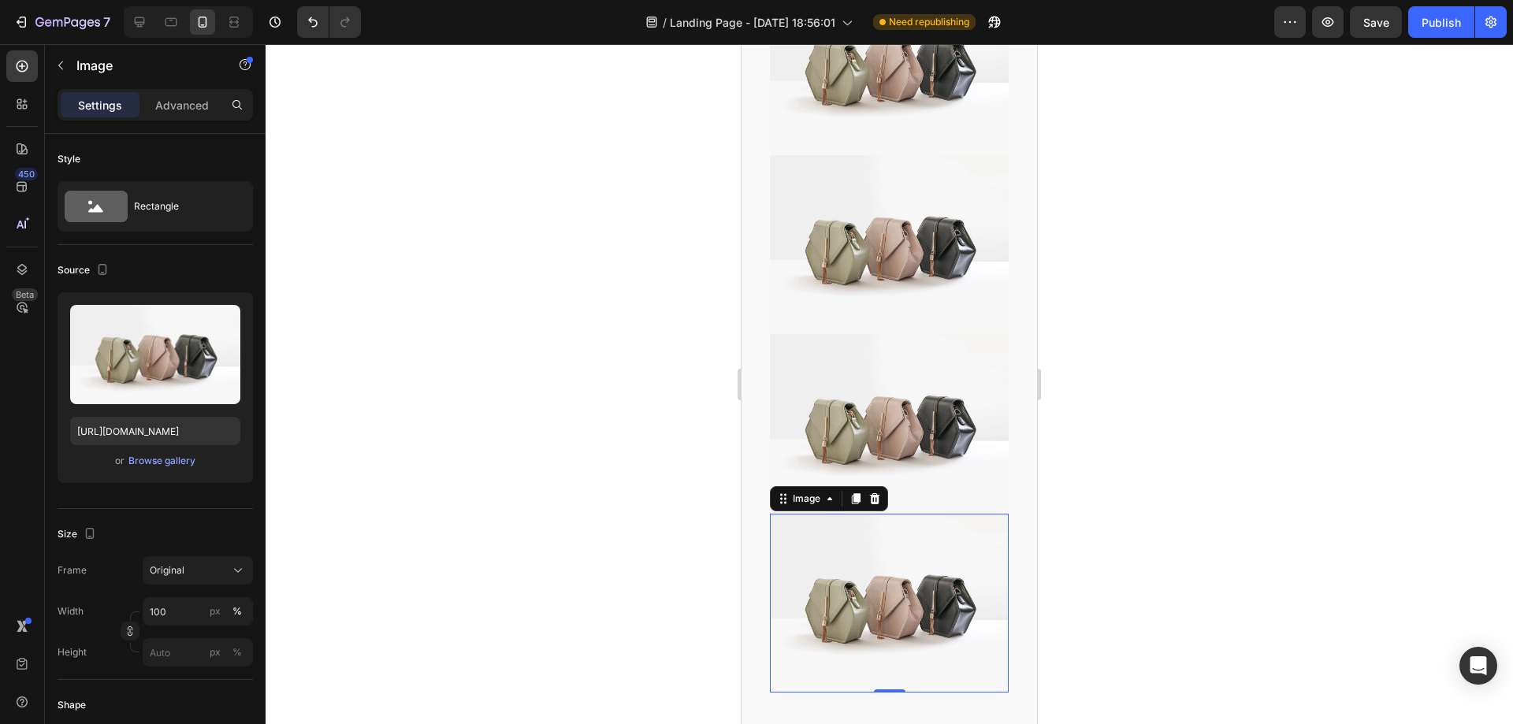
click at [981, 514] on img at bounding box center [889, 603] width 239 height 179
click at [820, 492] on div "Image" at bounding box center [807, 499] width 34 height 14
click at [139, 20] on icon at bounding box center [140, 22] width 16 height 16
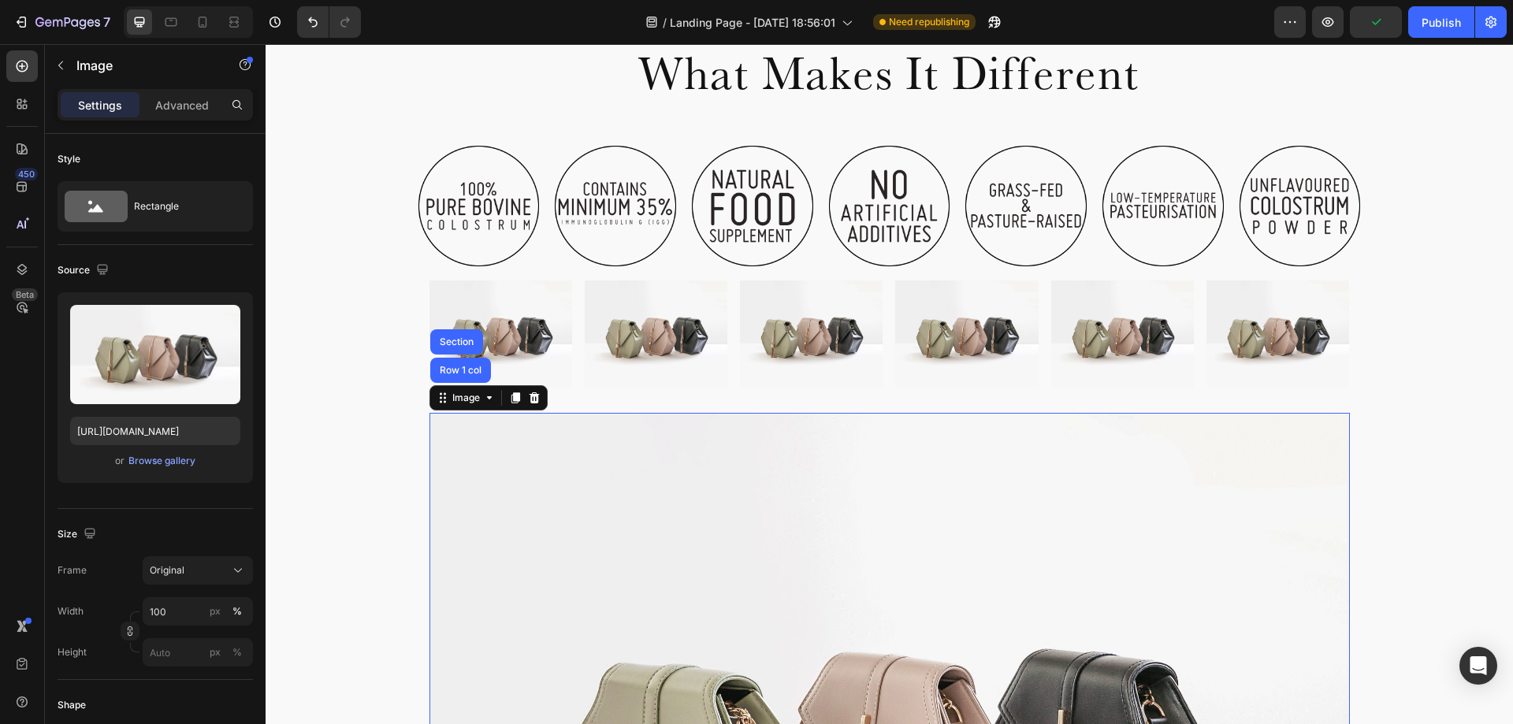
scroll to position [839, 0]
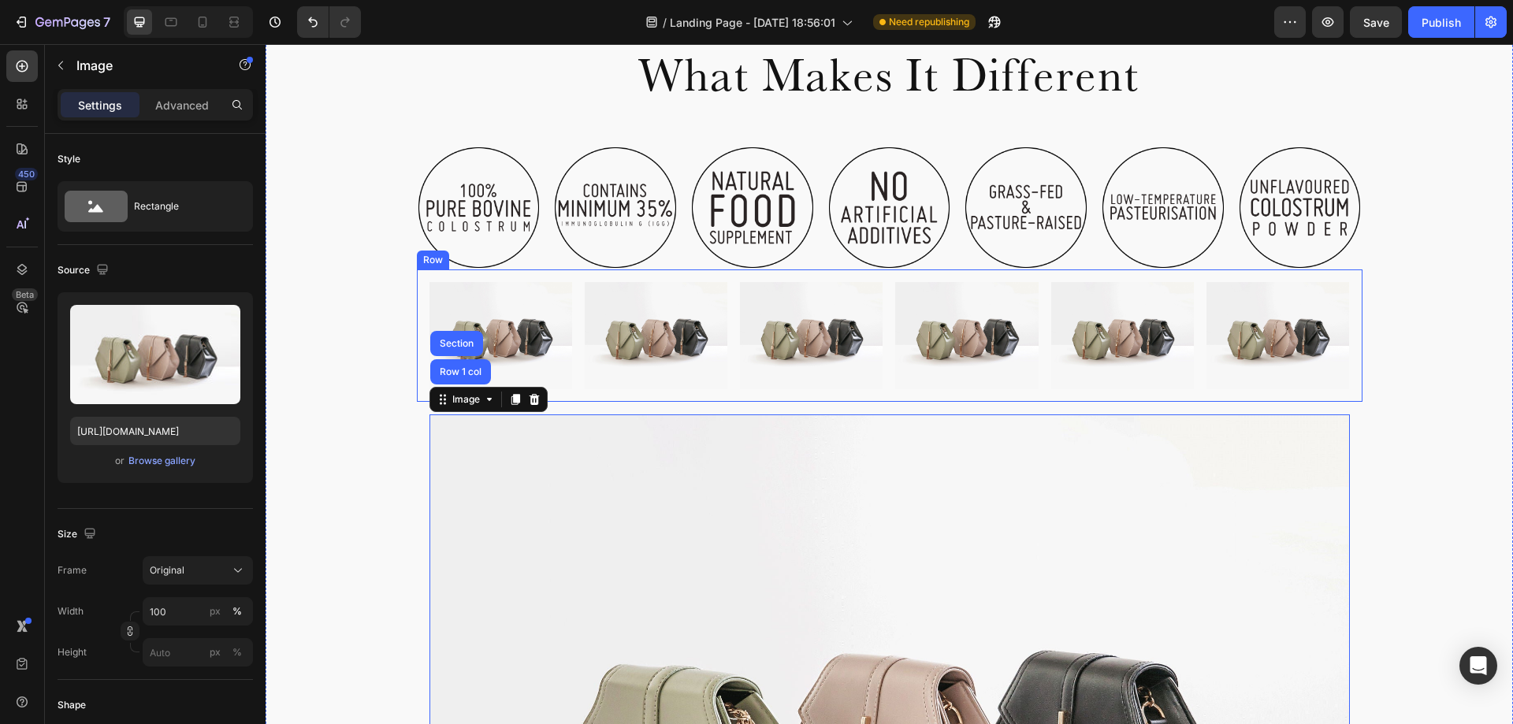
click at [731, 392] on div "Image Image Image Image Image Image Row" at bounding box center [890, 336] width 946 height 132
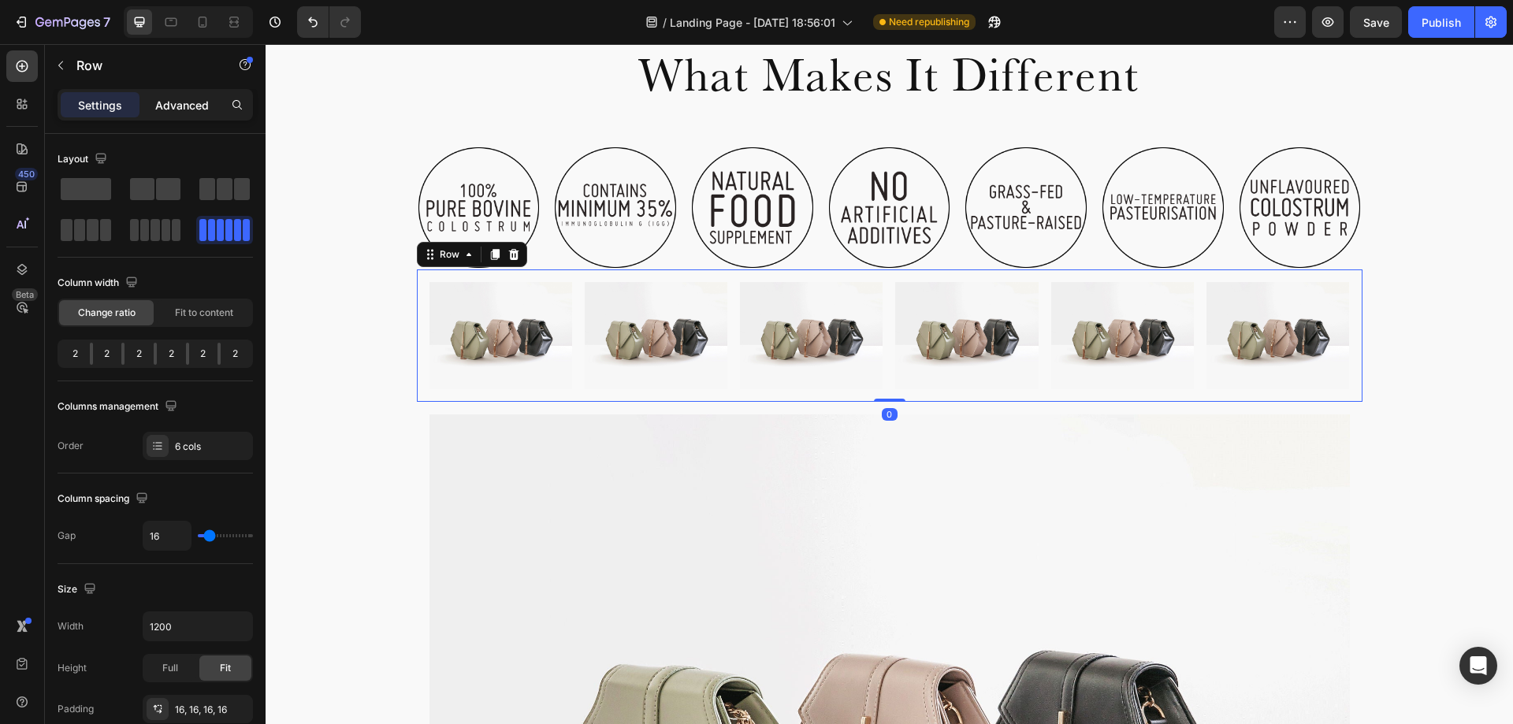
click at [210, 102] on div "Advanced" at bounding box center [182, 104] width 79 height 25
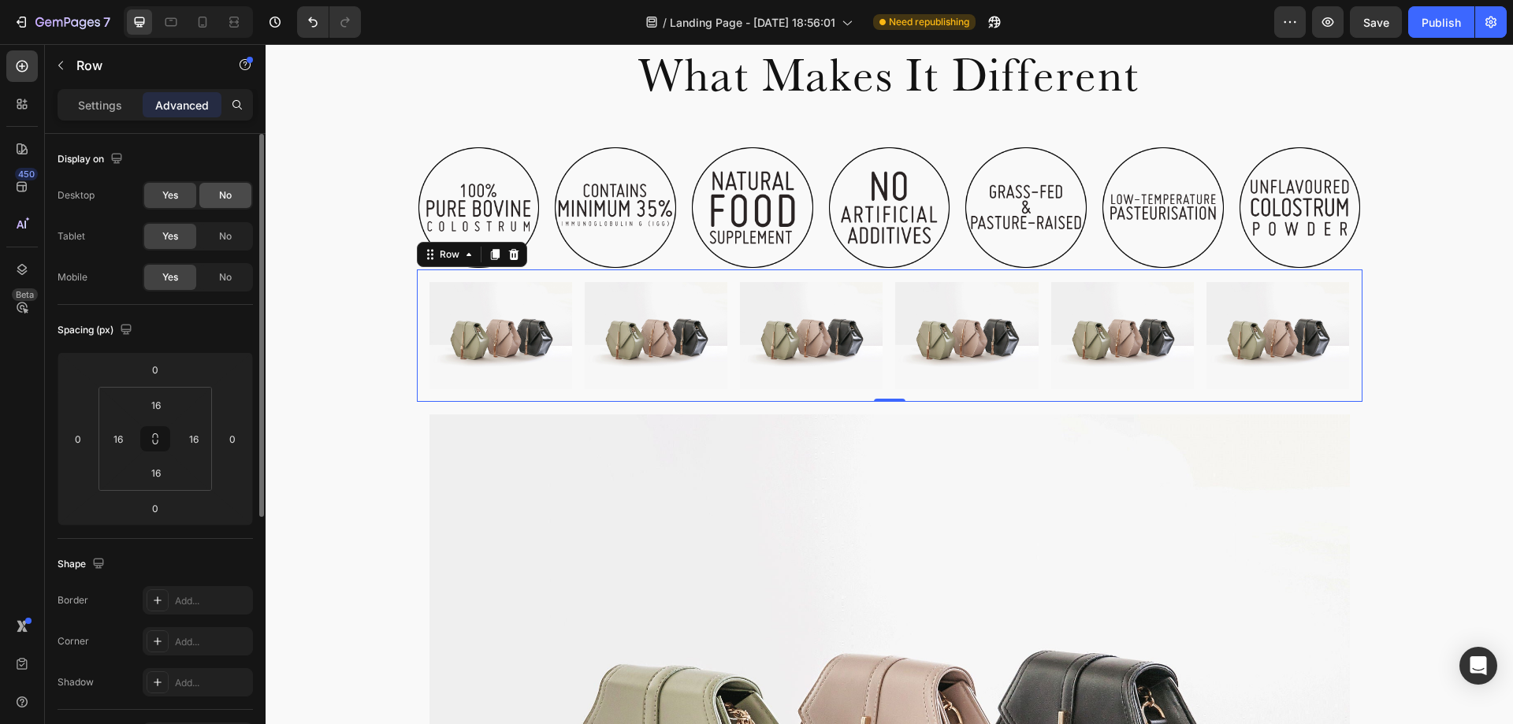
click at [223, 188] on span "No" at bounding box center [225, 195] width 13 height 14
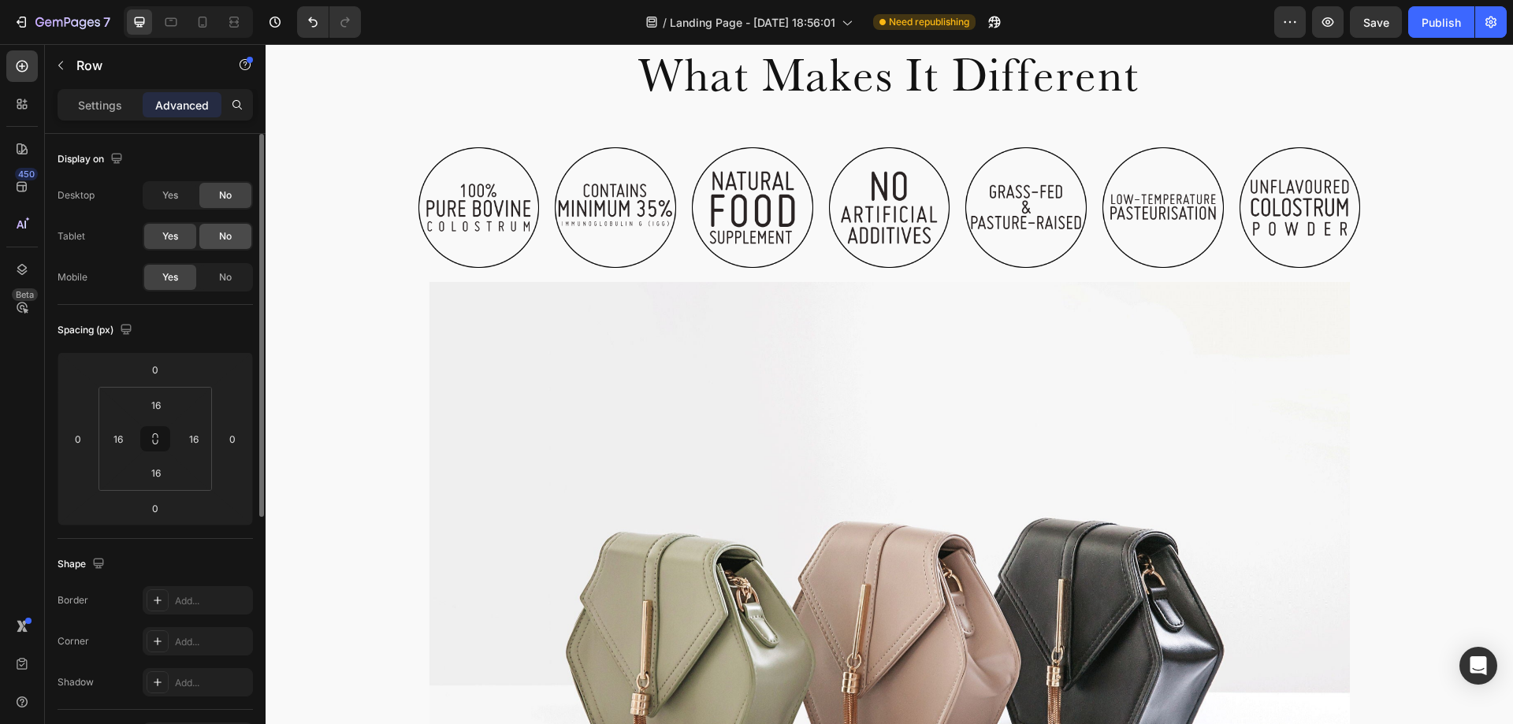
click at [218, 233] on div "No" at bounding box center [225, 236] width 52 height 25
click at [711, 279] on div "Image Row" at bounding box center [890, 628] width 946 height 716
click at [227, 195] on span "No" at bounding box center [225, 195] width 13 height 14
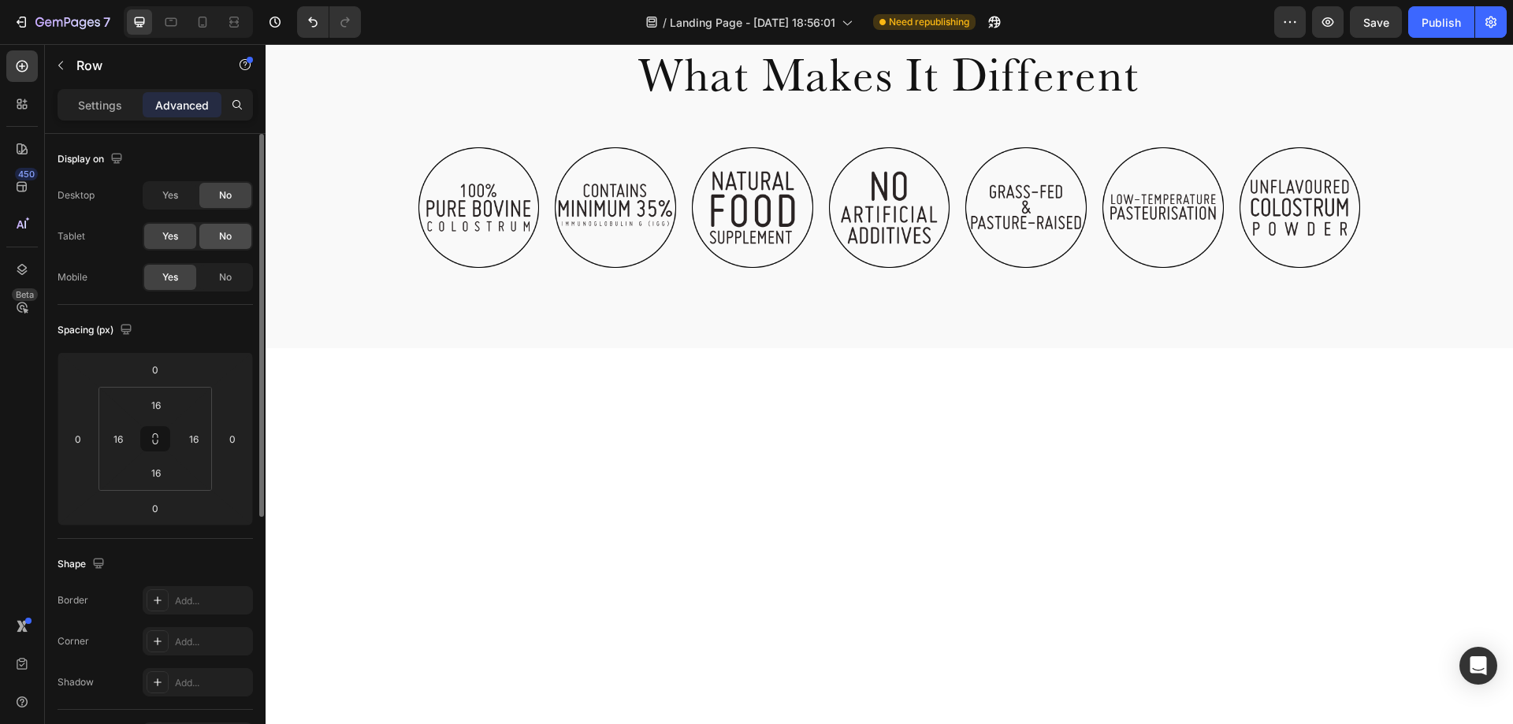
click at [221, 237] on span "No" at bounding box center [225, 236] width 13 height 14
click at [200, 28] on icon at bounding box center [203, 22] width 16 height 16
type input "0"
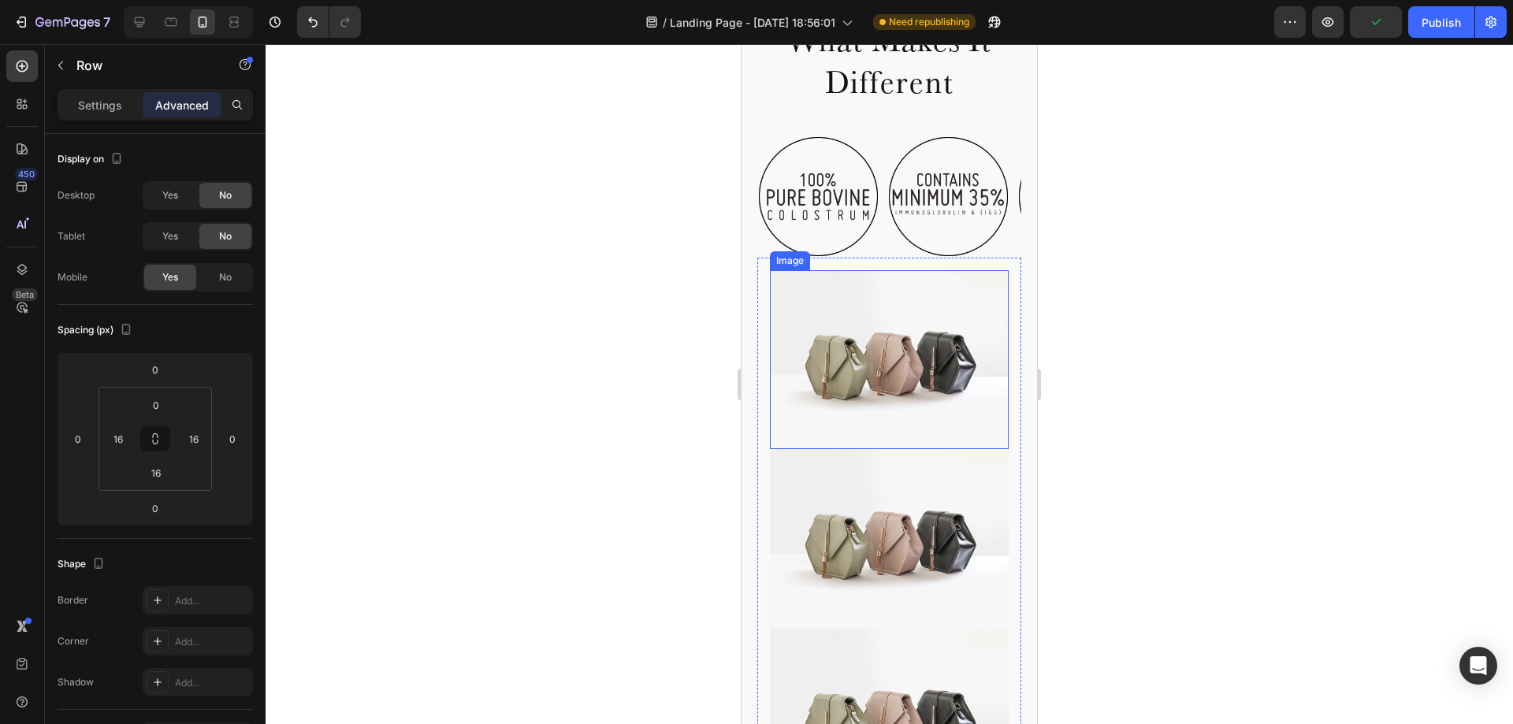
scroll to position [739, 0]
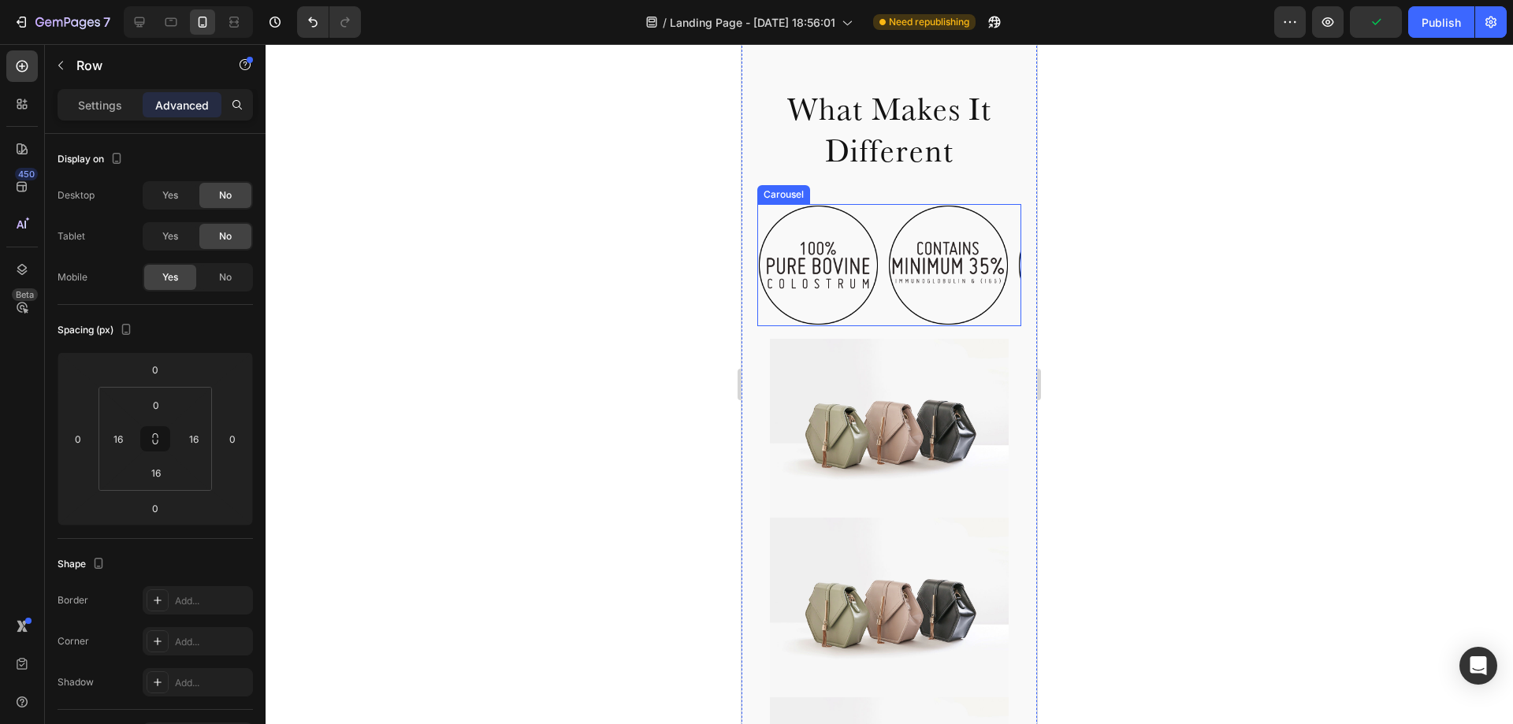
click at [881, 307] on div "Image Image Image Image Image Image Image" at bounding box center [889, 265] width 264 height 122
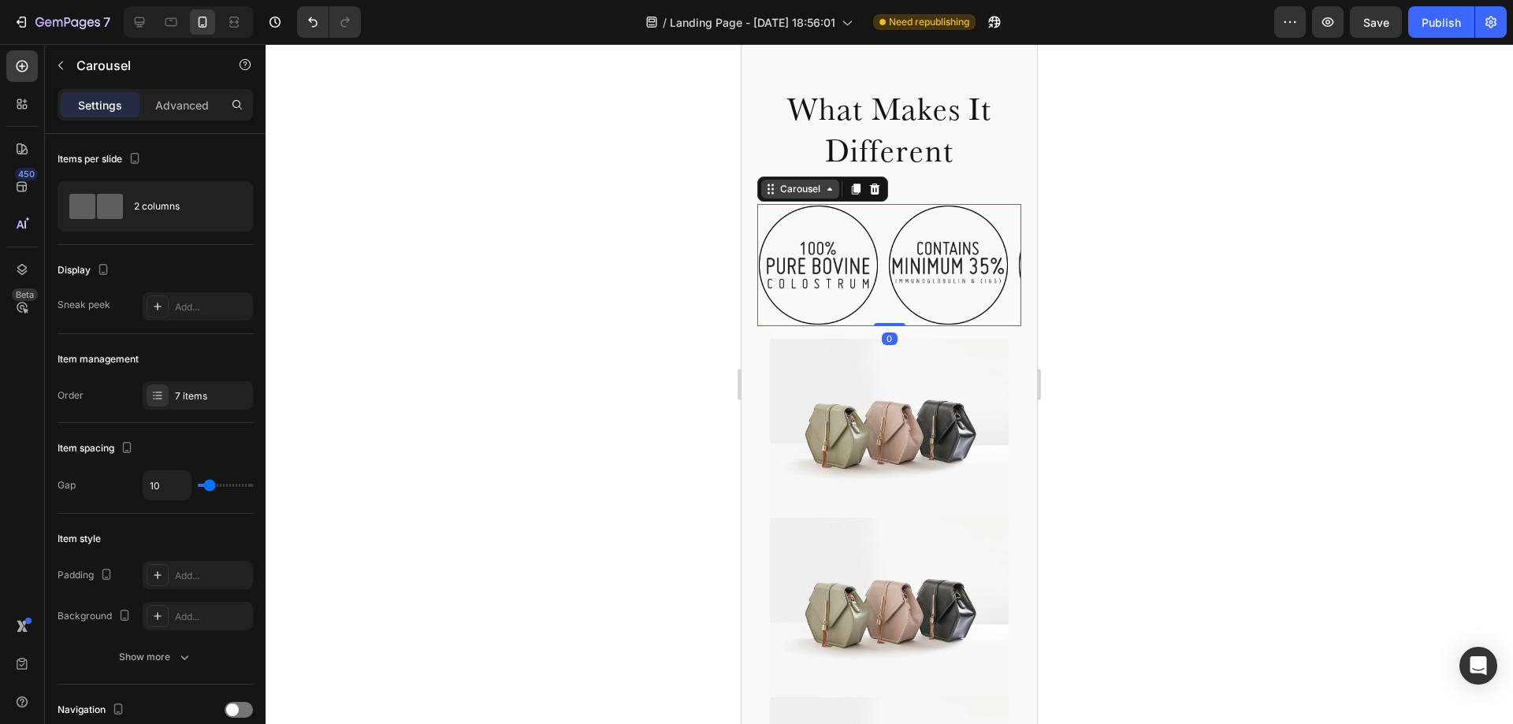
click at [832, 187] on icon at bounding box center [830, 189] width 13 height 13
click at [203, 101] on p "Advanced" at bounding box center [182, 105] width 54 height 17
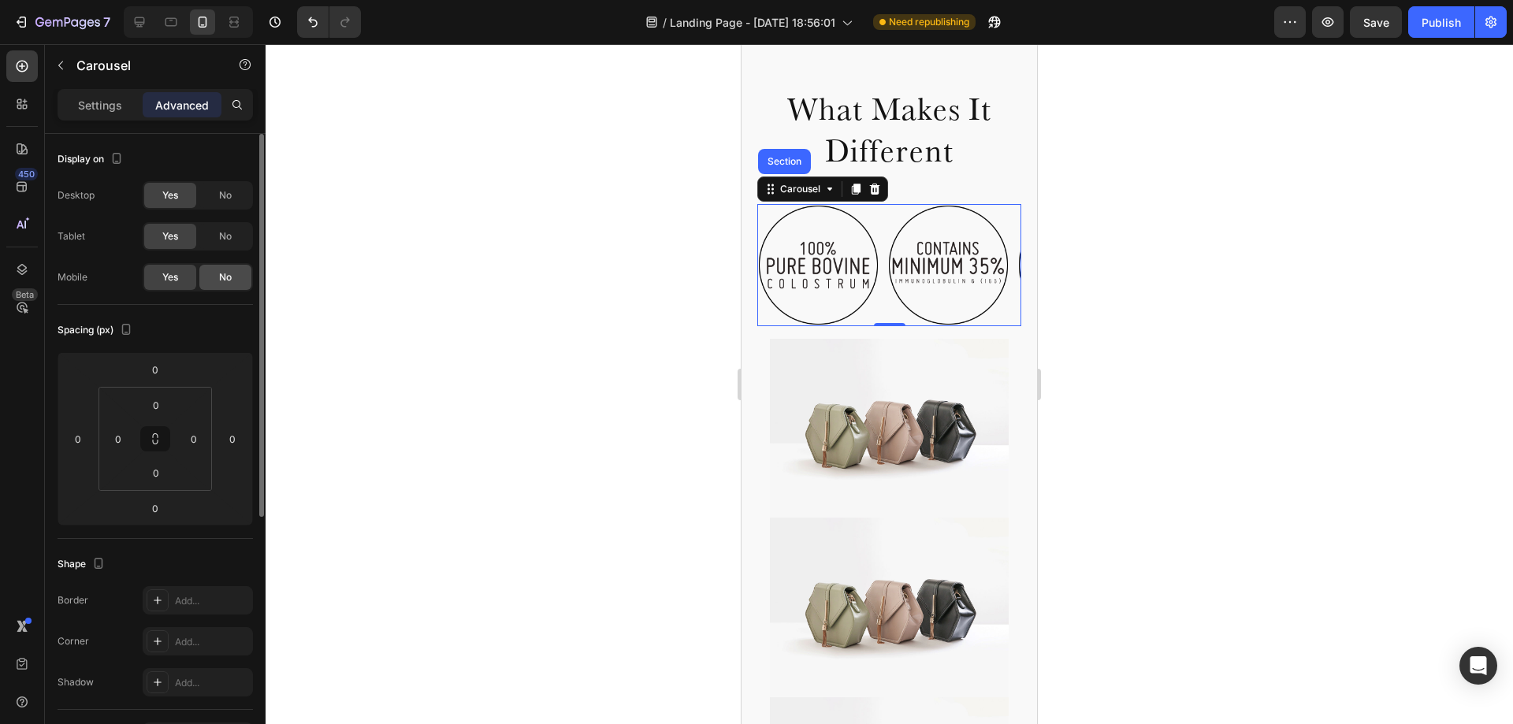
click at [221, 282] on span "No" at bounding box center [225, 277] width 13 height 14
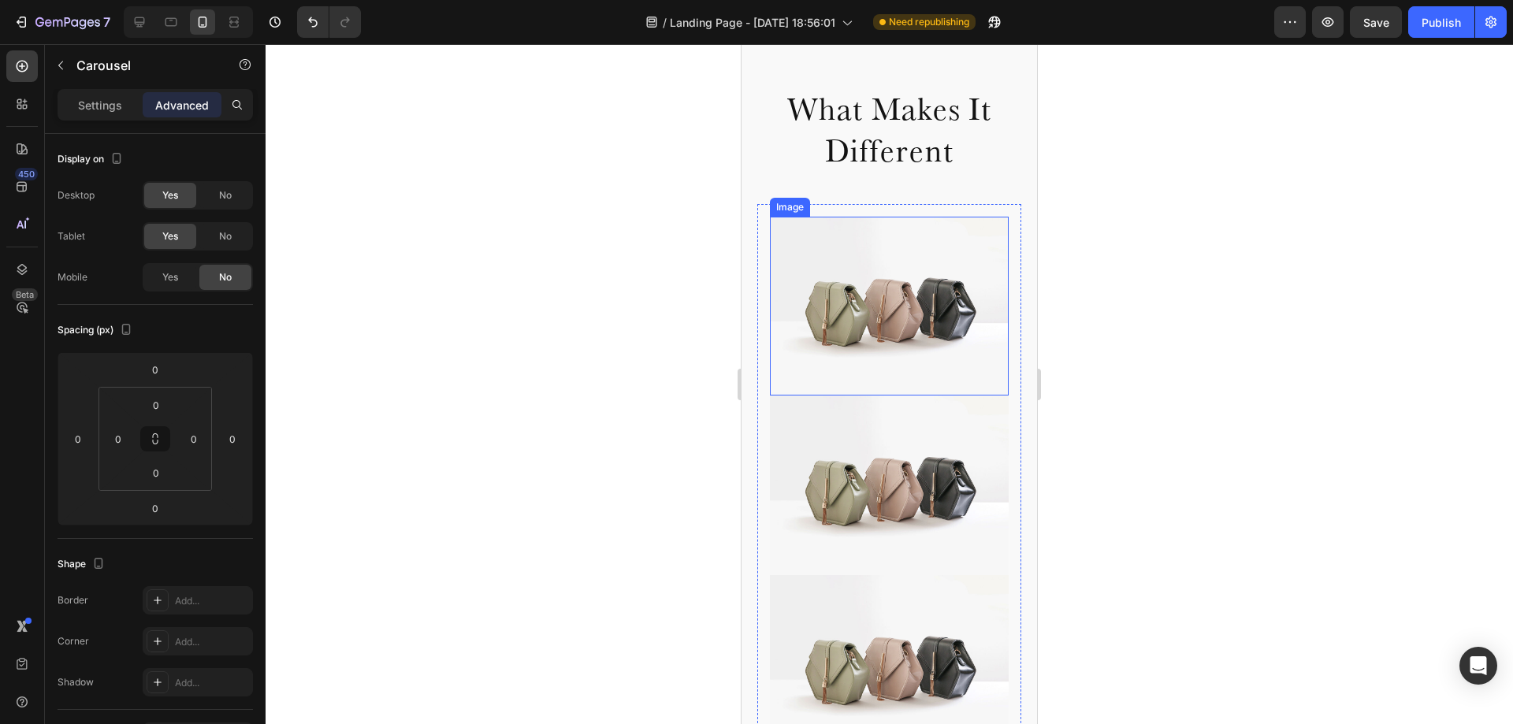
click at [866, 285] on img at bounding box center [889, 306] width 239 height 179
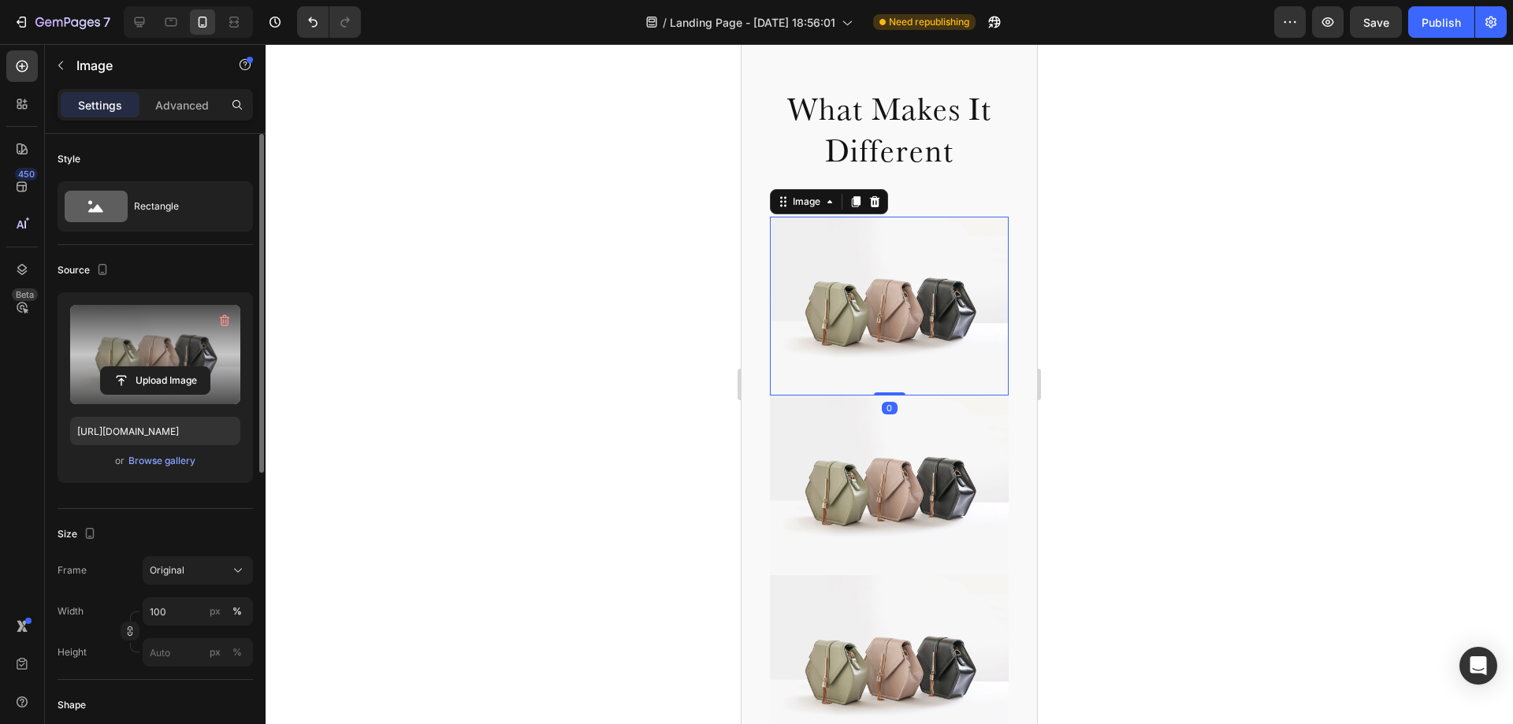
click at [165, 329] on label at bounding box center [155, 354] width 170 height 99
click at [165, 367] on input "file" at bounding box center [155, 380] width 109 height 27
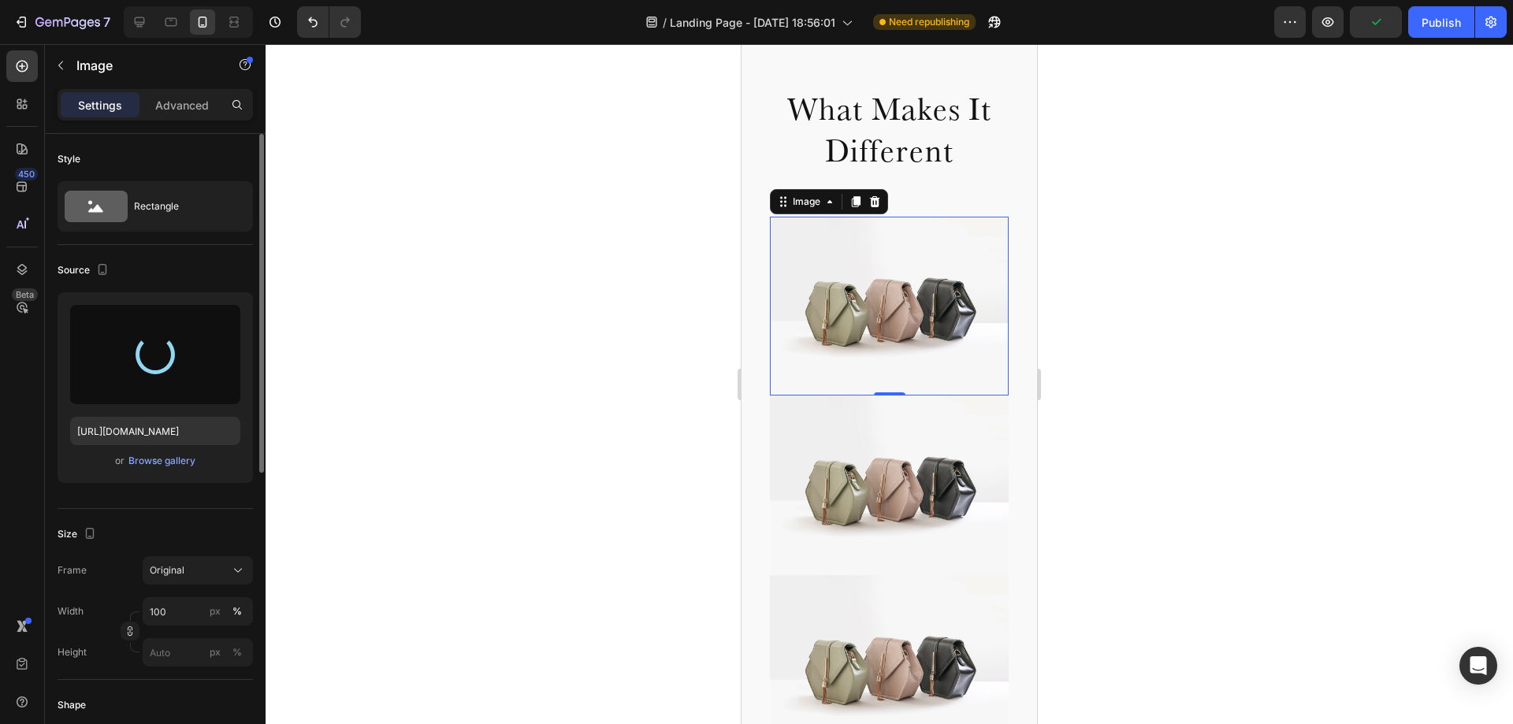
type input "[URL][DOMAIN_NAME]"
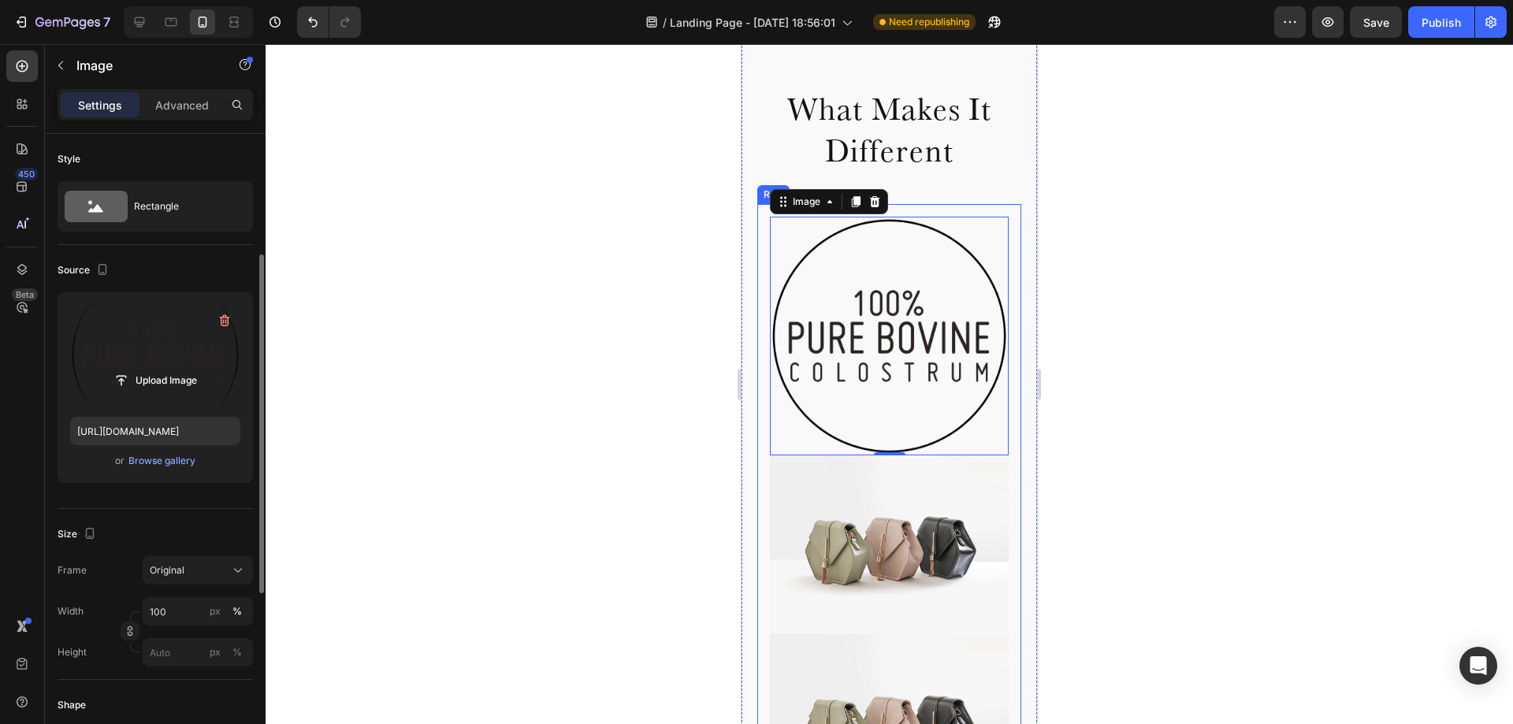
scroll to position [79, 0]
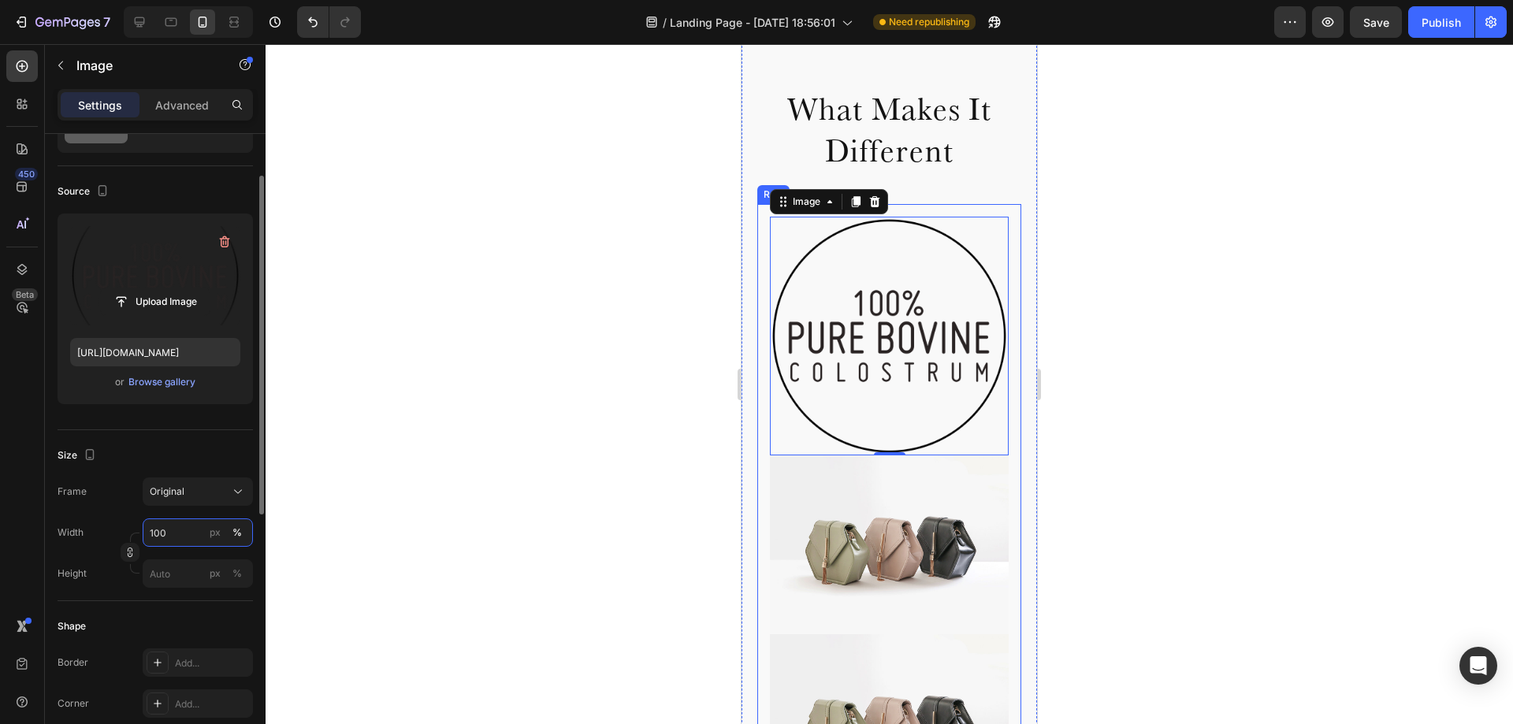
click at [172, 541] on input "100" at bounding box center [198, 533] width 110 height 28
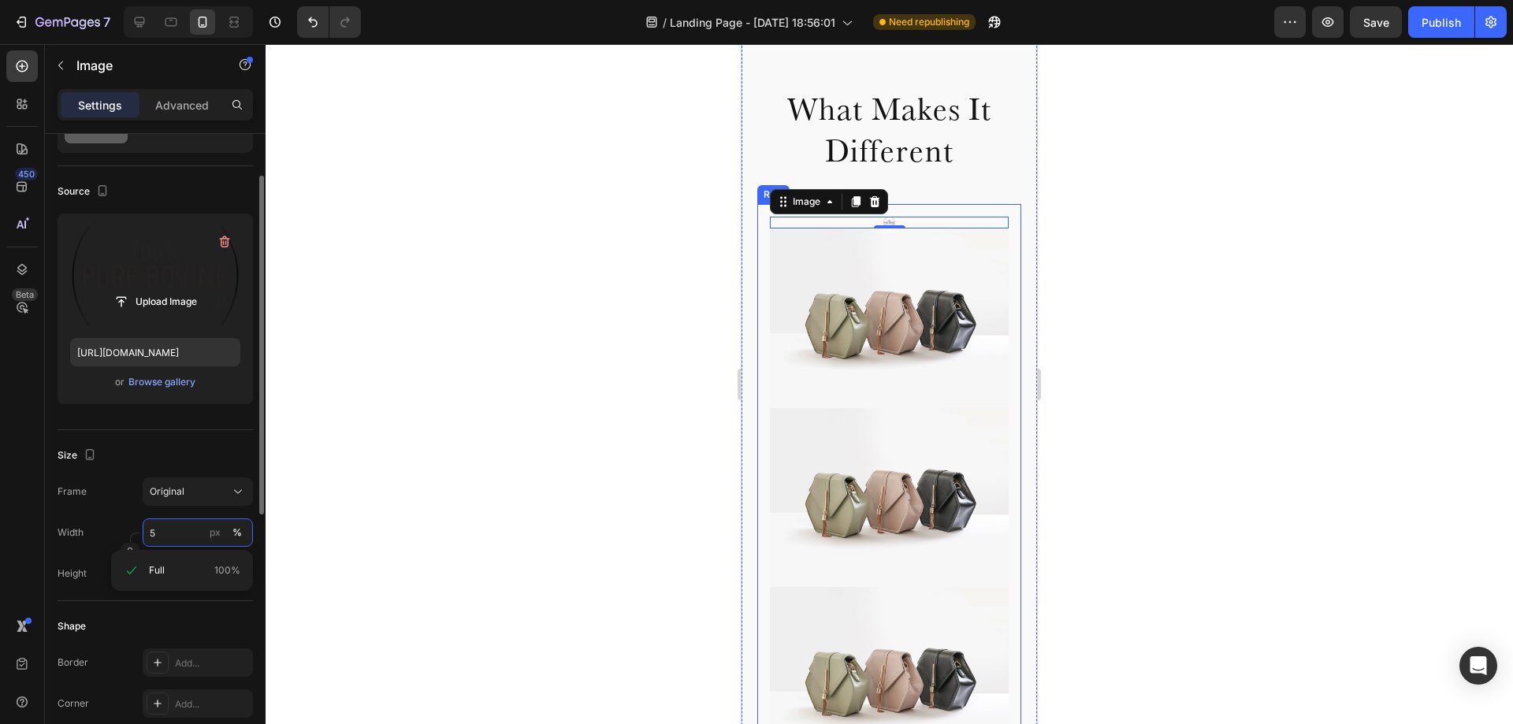
type input "50"
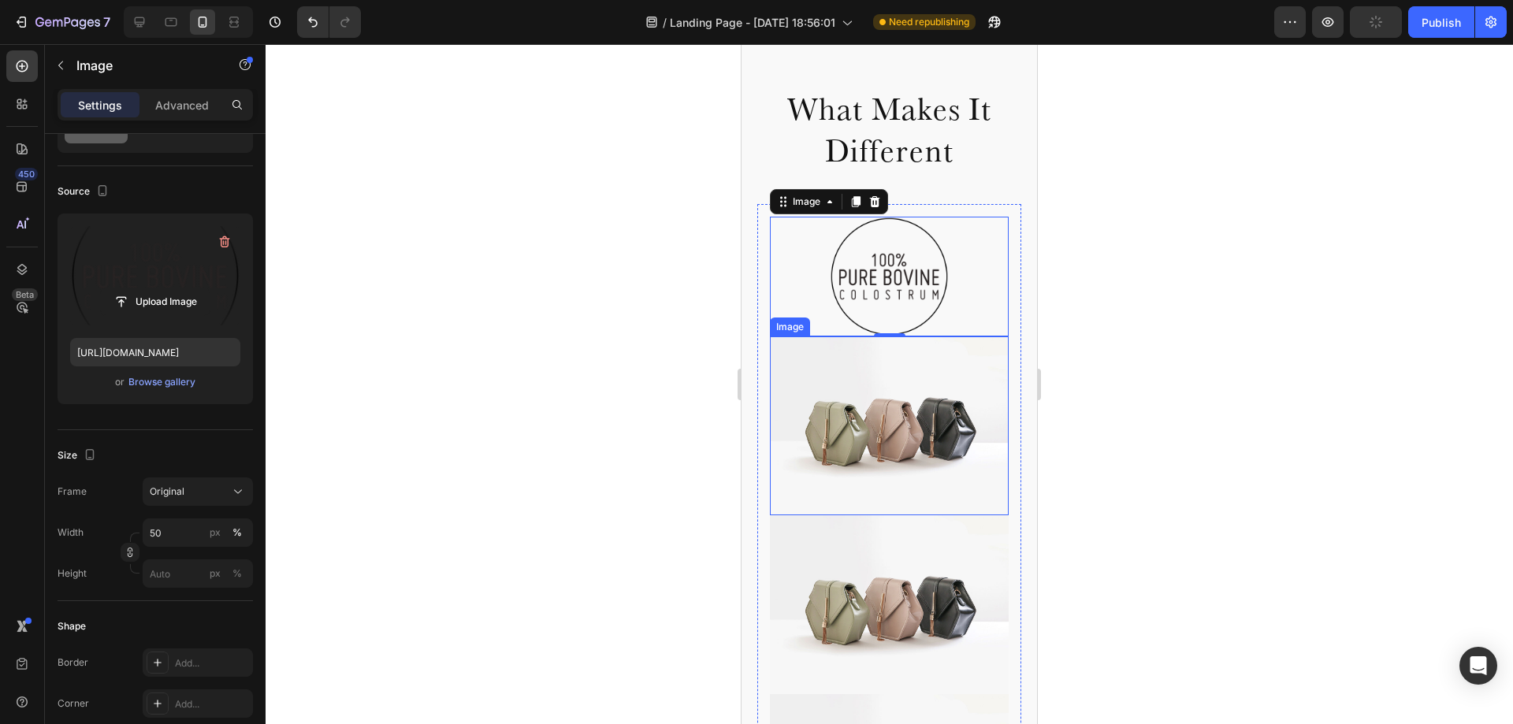
click at [847, 389] on img at bounding box center [889, 426] width 239 height 179
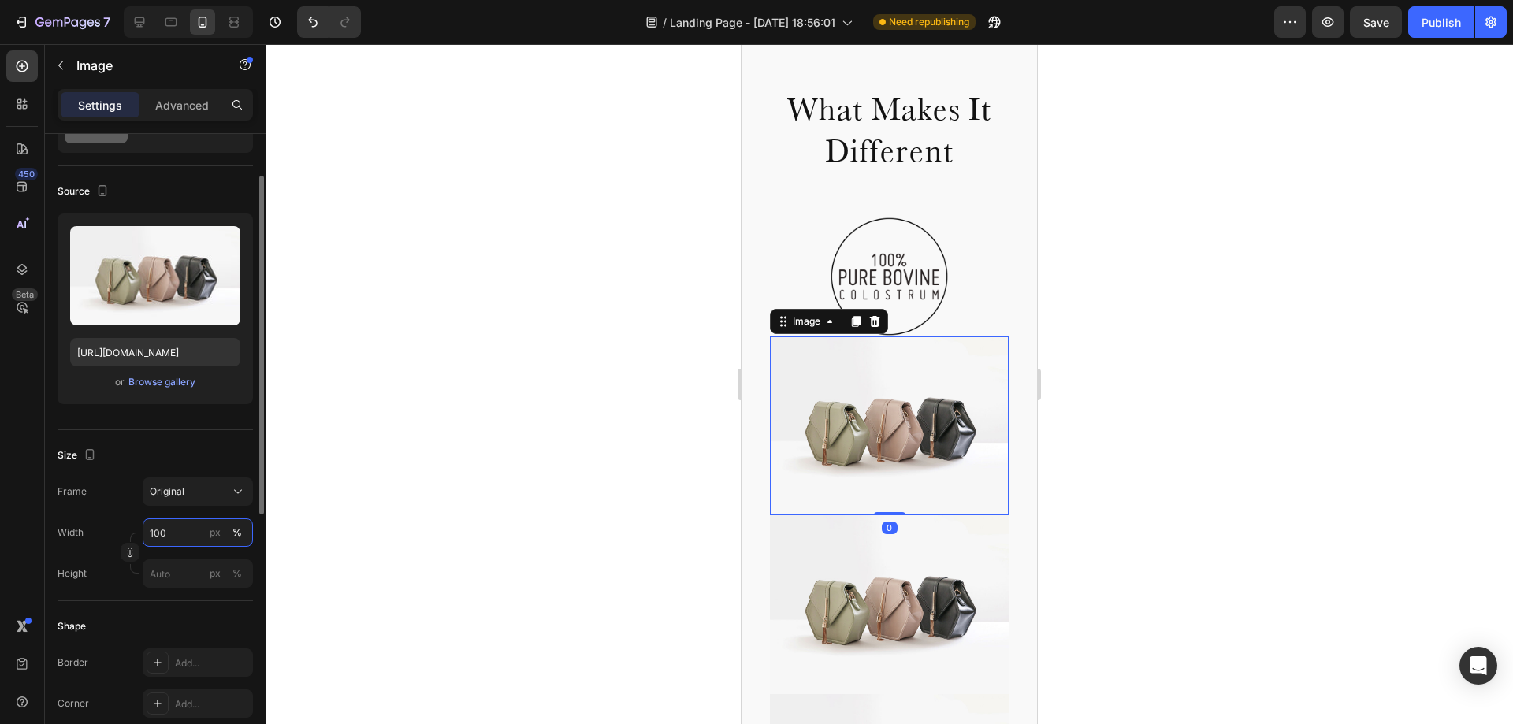
click at [155, 543] on input "100" at bounding box center [198, 533] width 110 height 28
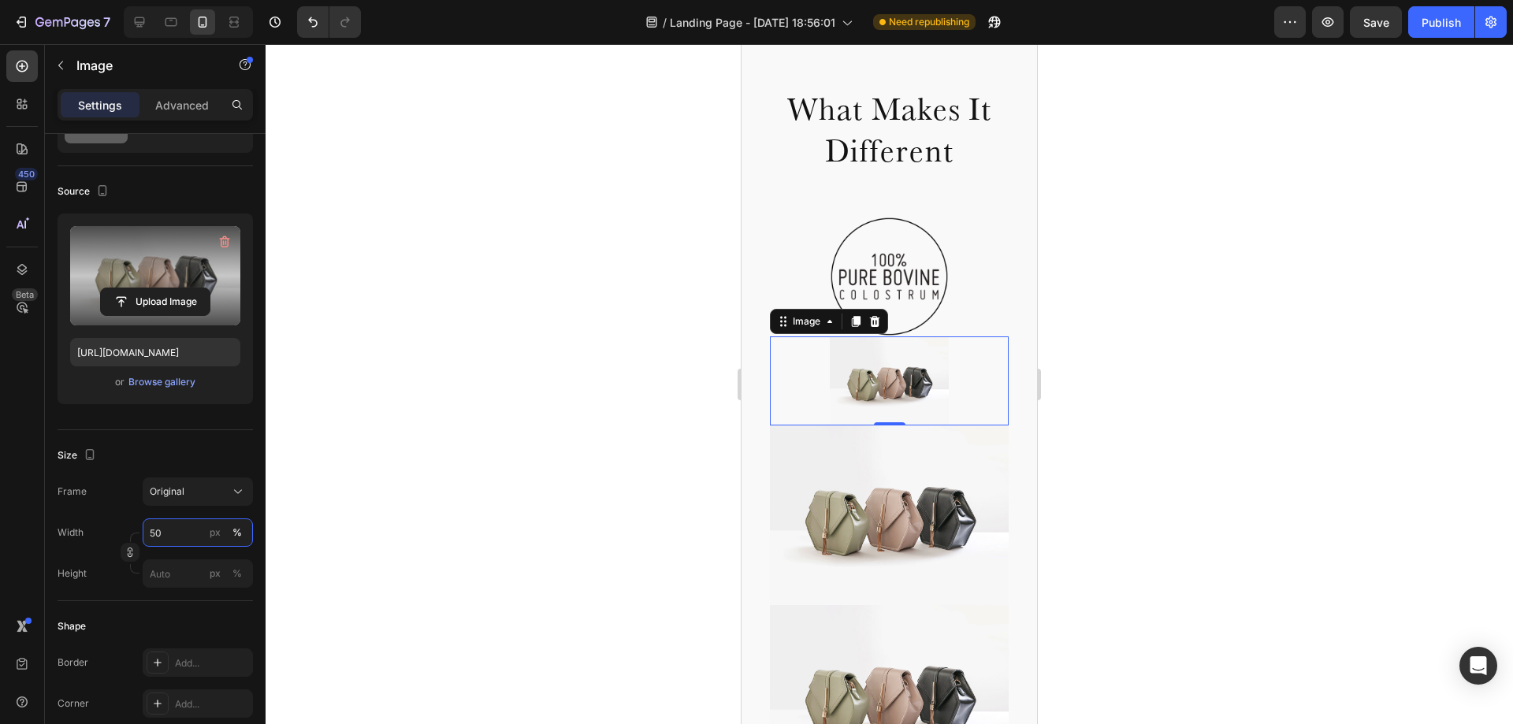
type input "50"
click at [177, 272] on label at bounding box center [155, 275] width 170 height 99
click at [177, 288] on input "file" at bounding box center [155, 301] width 109 height 27
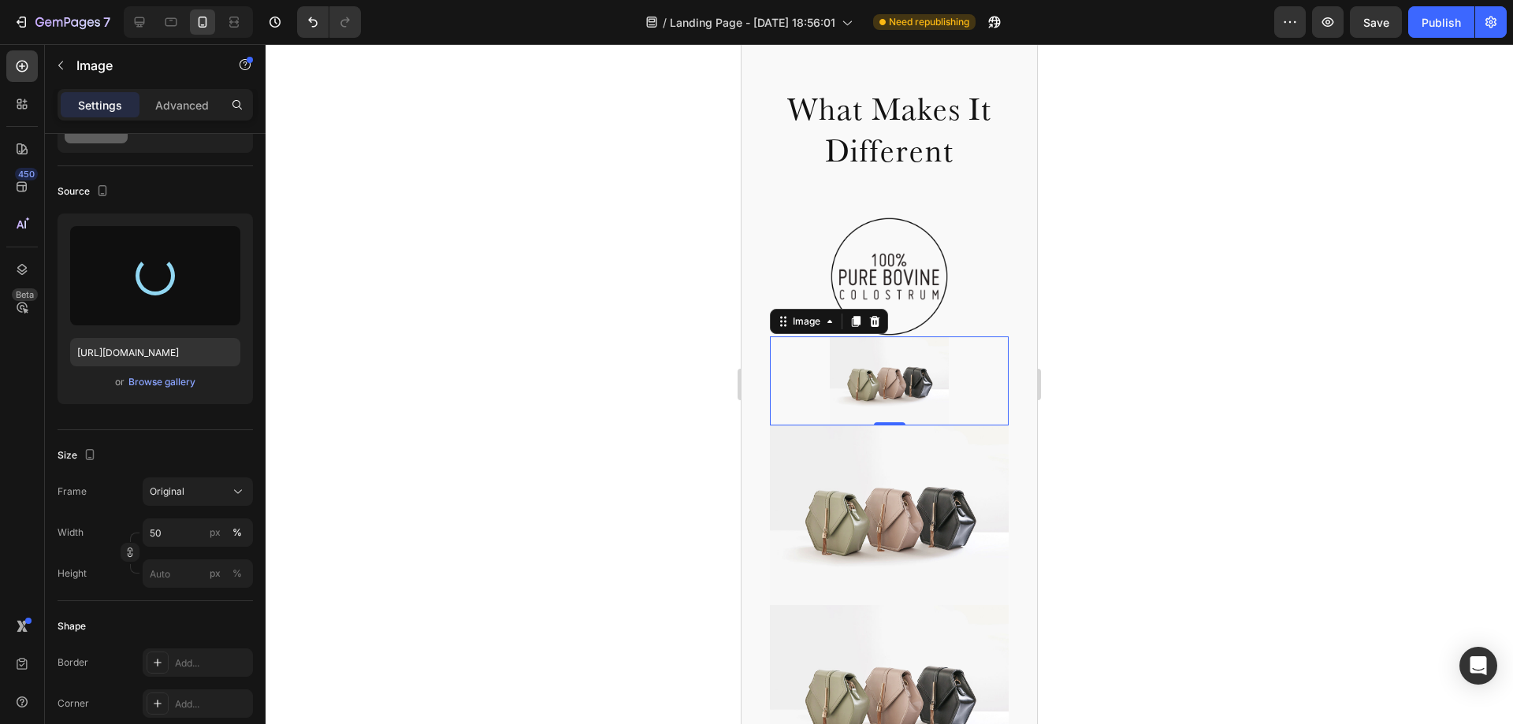
type input "[URL][DOMAIN_NAME]"
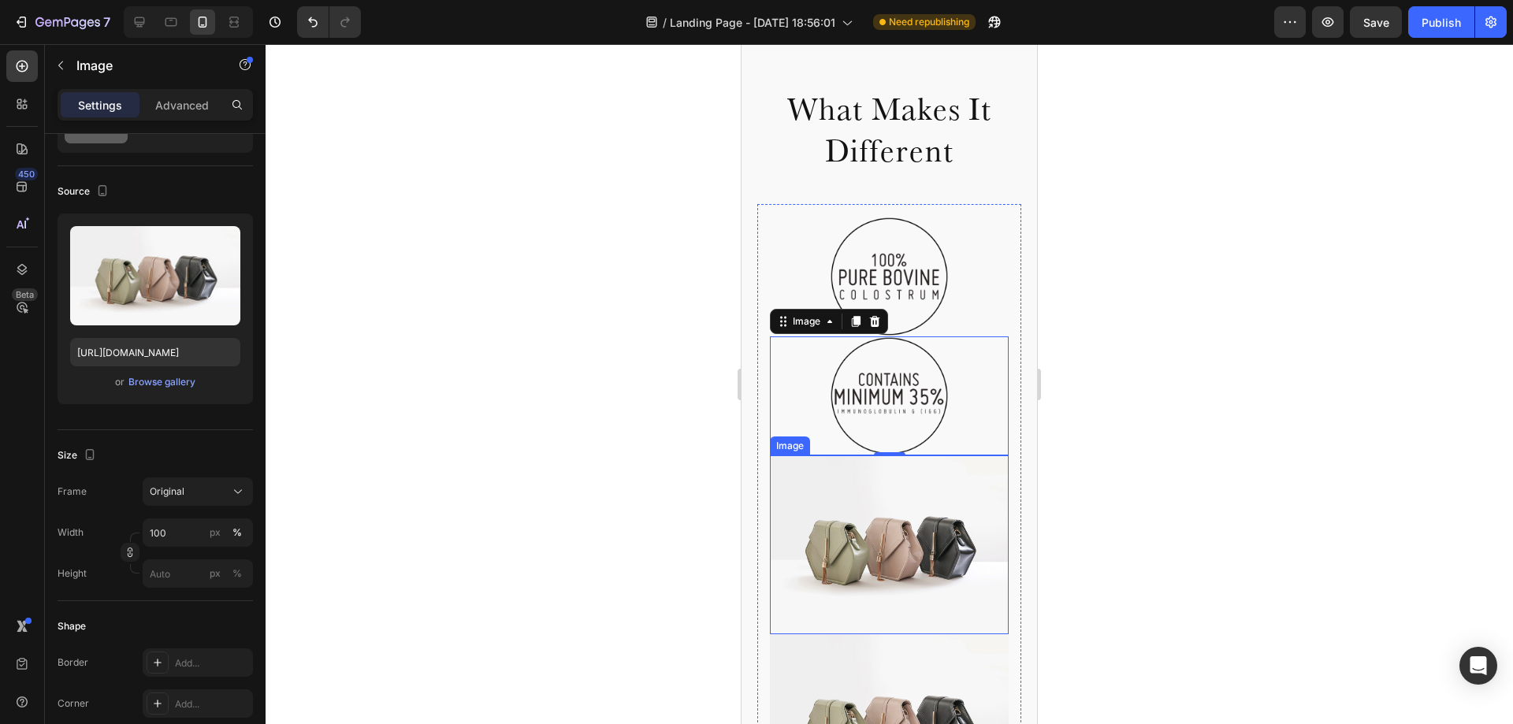
click at [845, 537] on img at bounding box center [889, 545] width 239 height 179
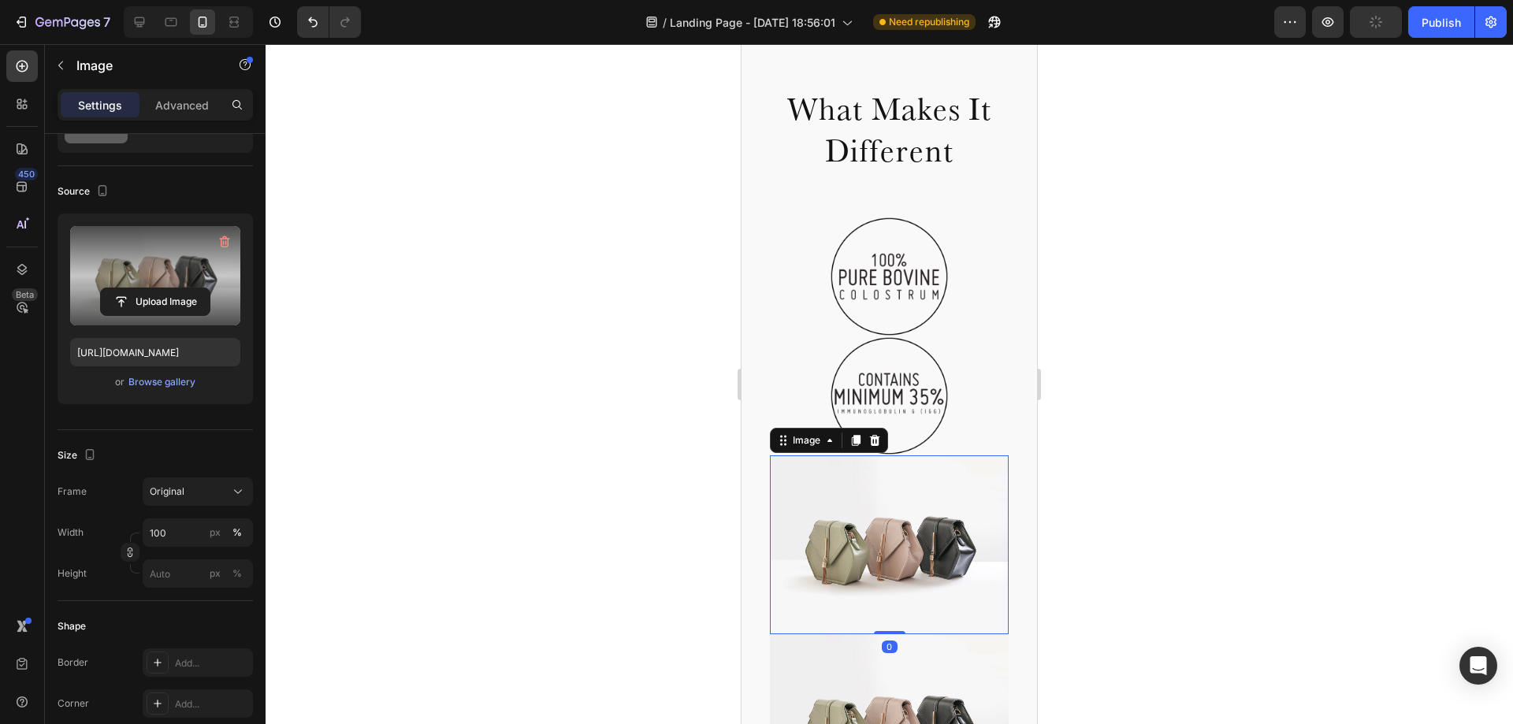
click at [172, 264] on label at bounding box center [155, 275] width 170 height 99
click at [172, 288] on input "file" at bounding box center [155, 301] width 109 height 27
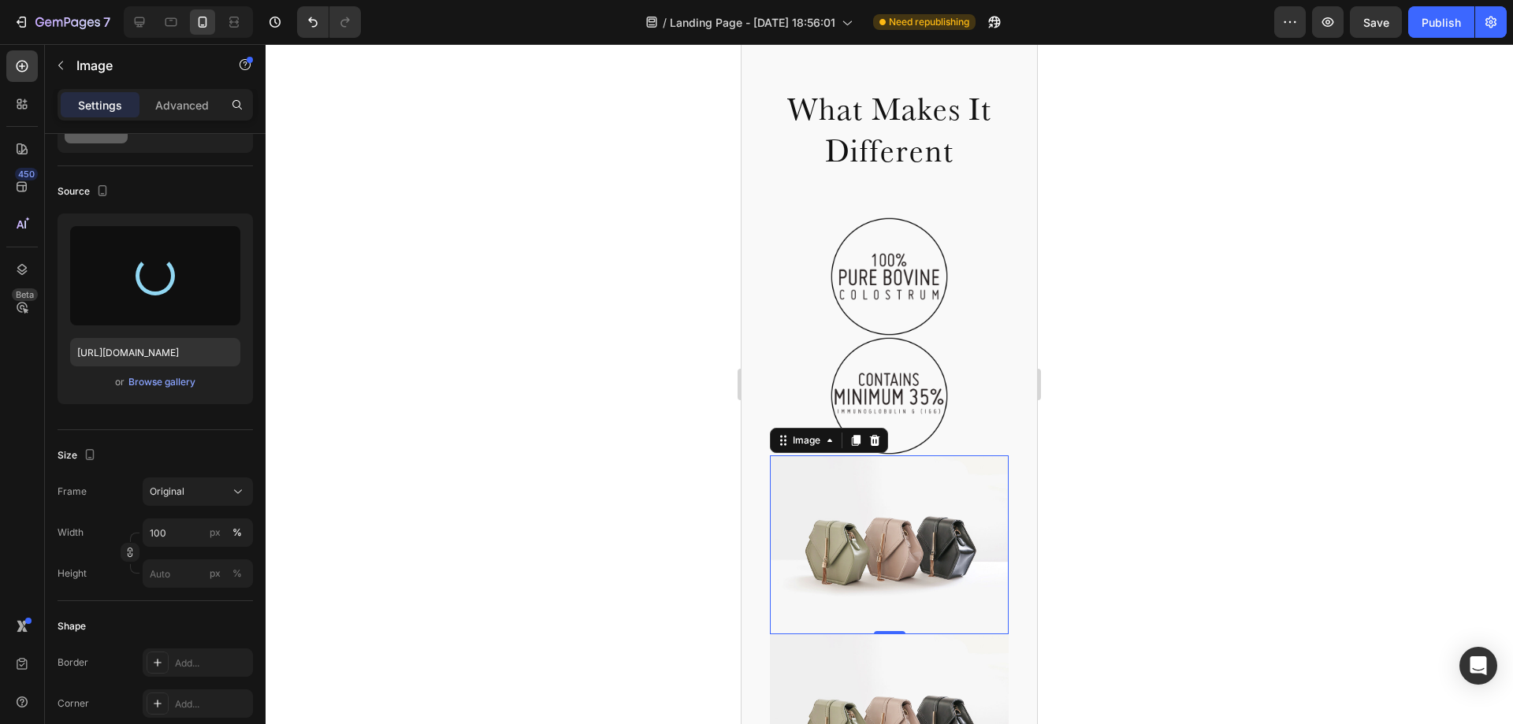
type input "[URL][DOMAIN_NAME]"
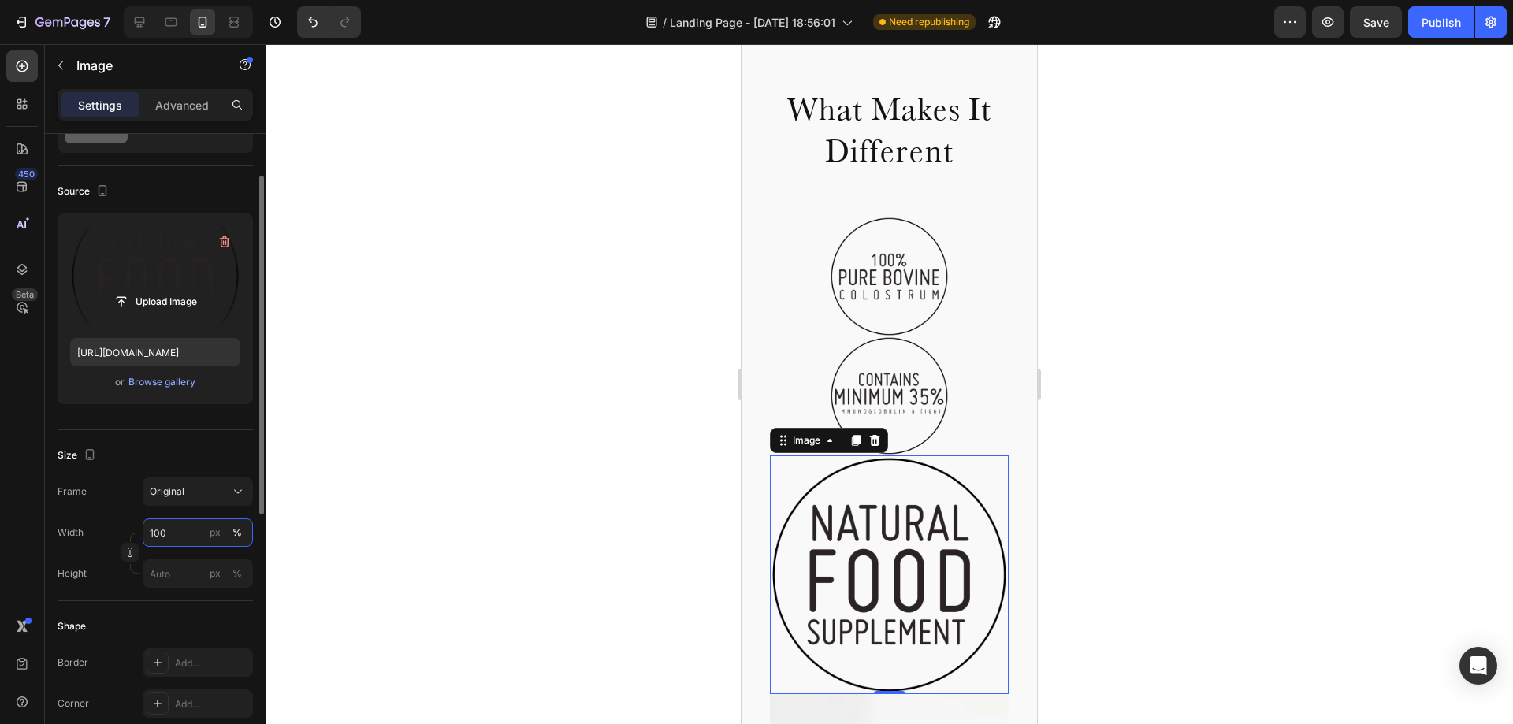
click at [174, 529] on input "100" at bounding box center [198, 533] width 110 height 28
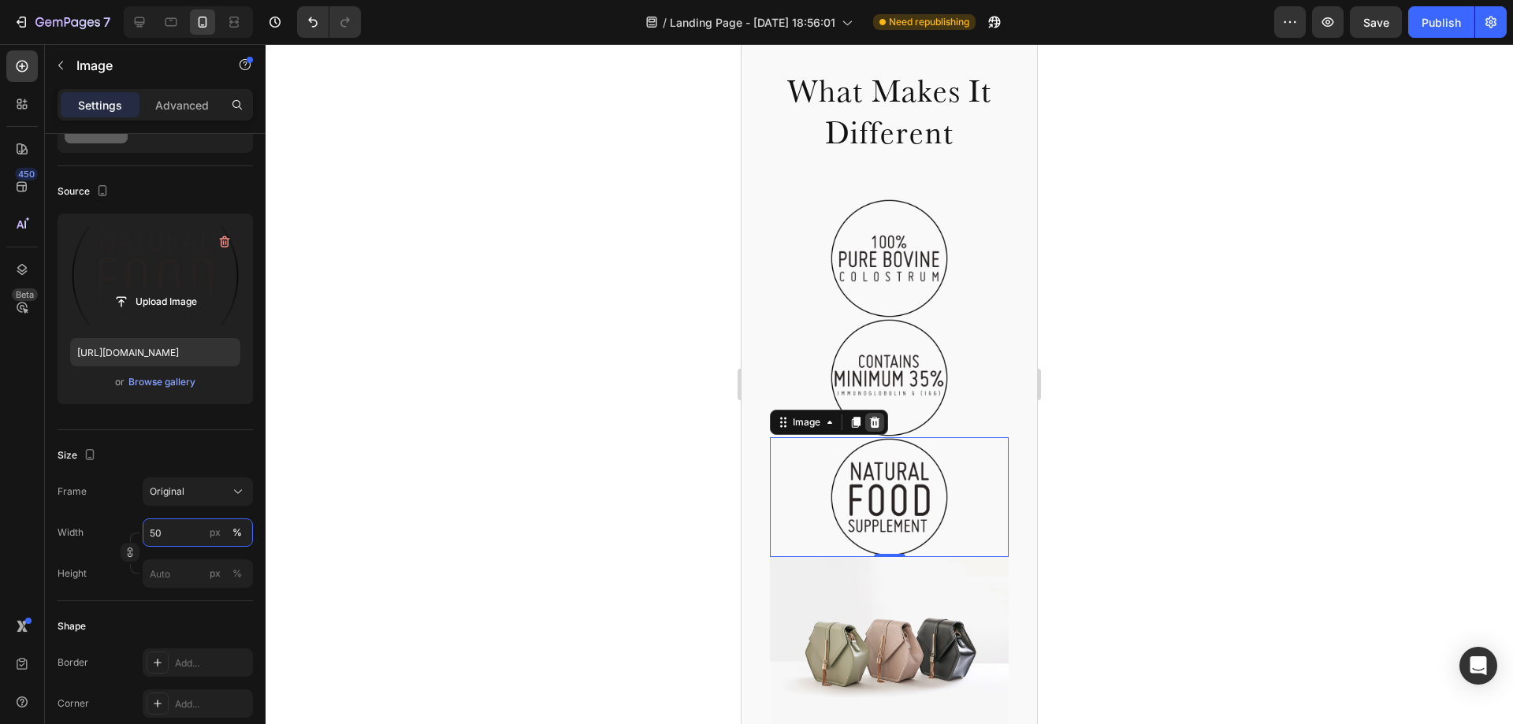
scroll to position [818, 0]
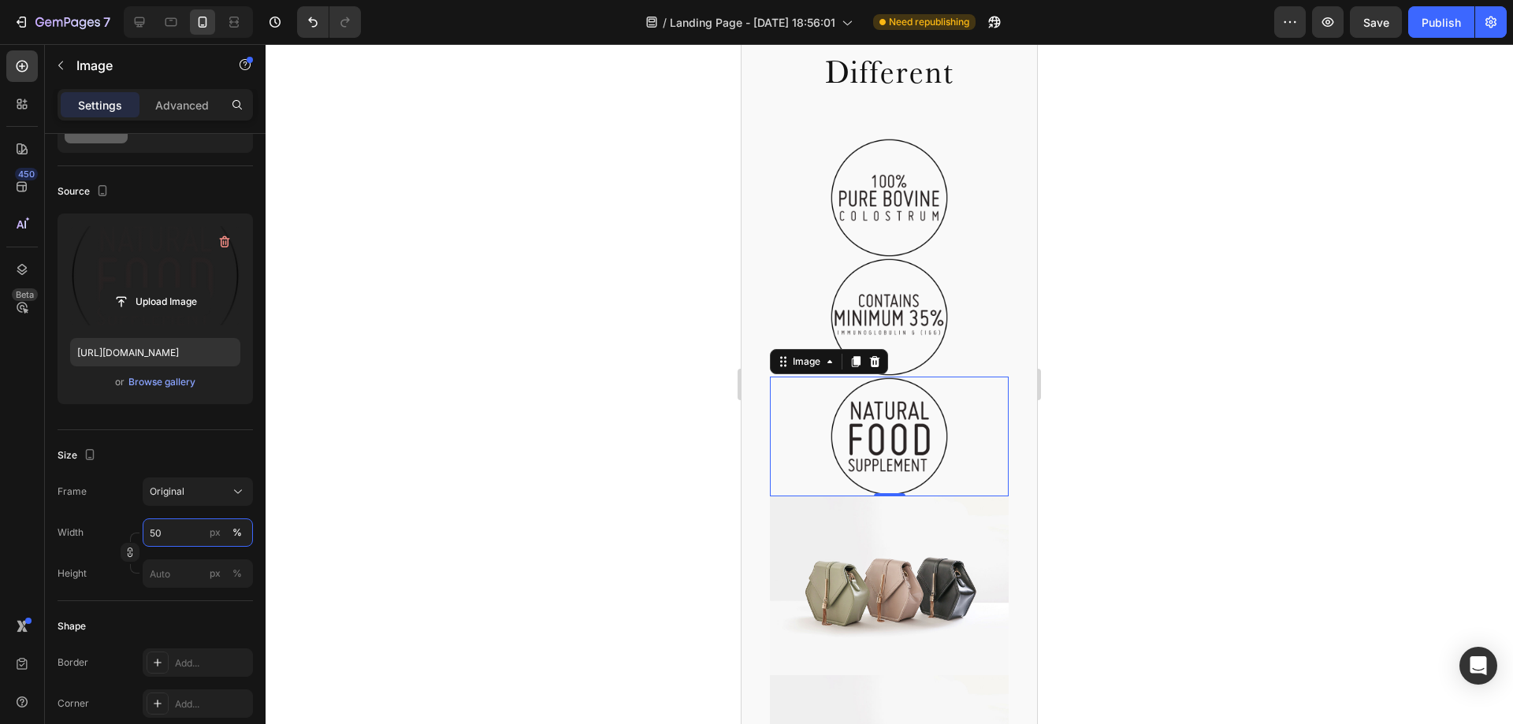
type input "50"
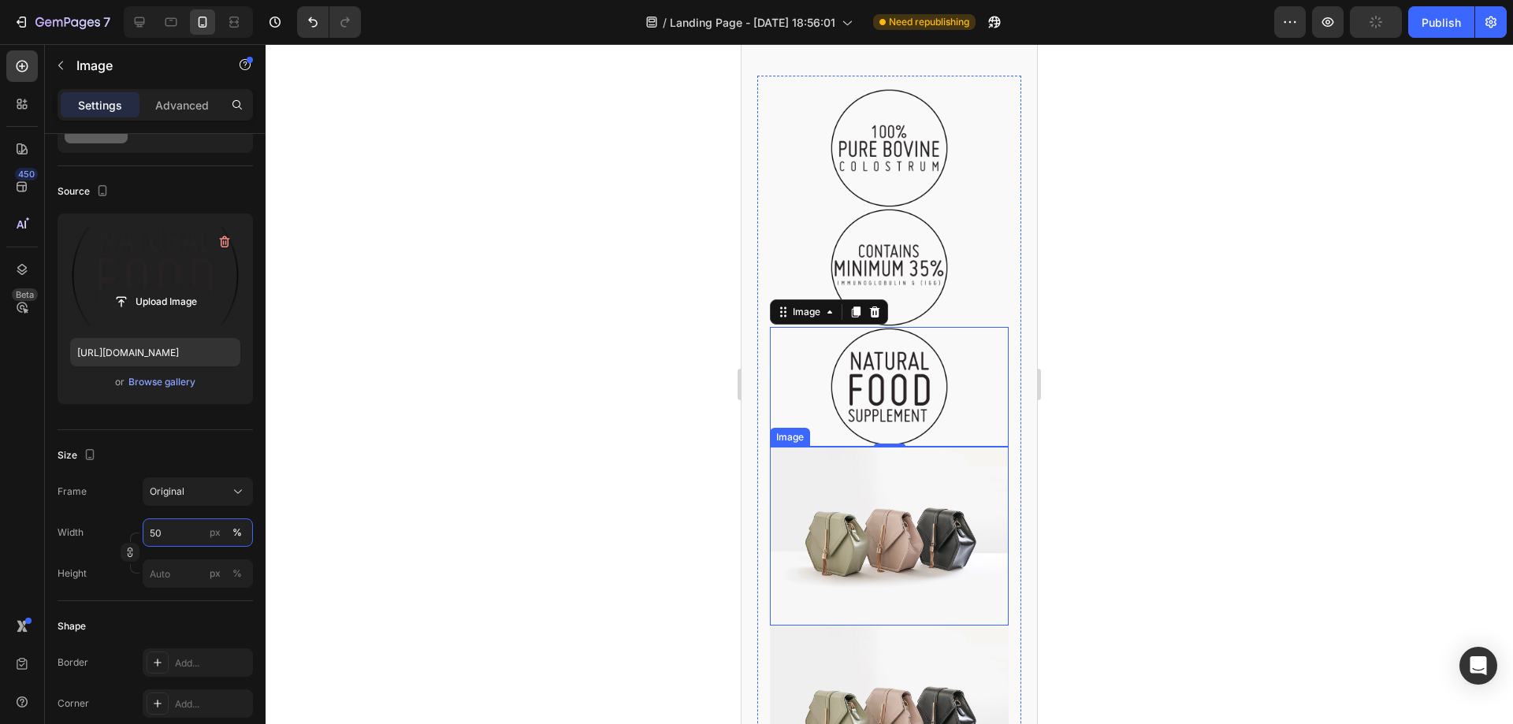
scroll to position [897, 0]
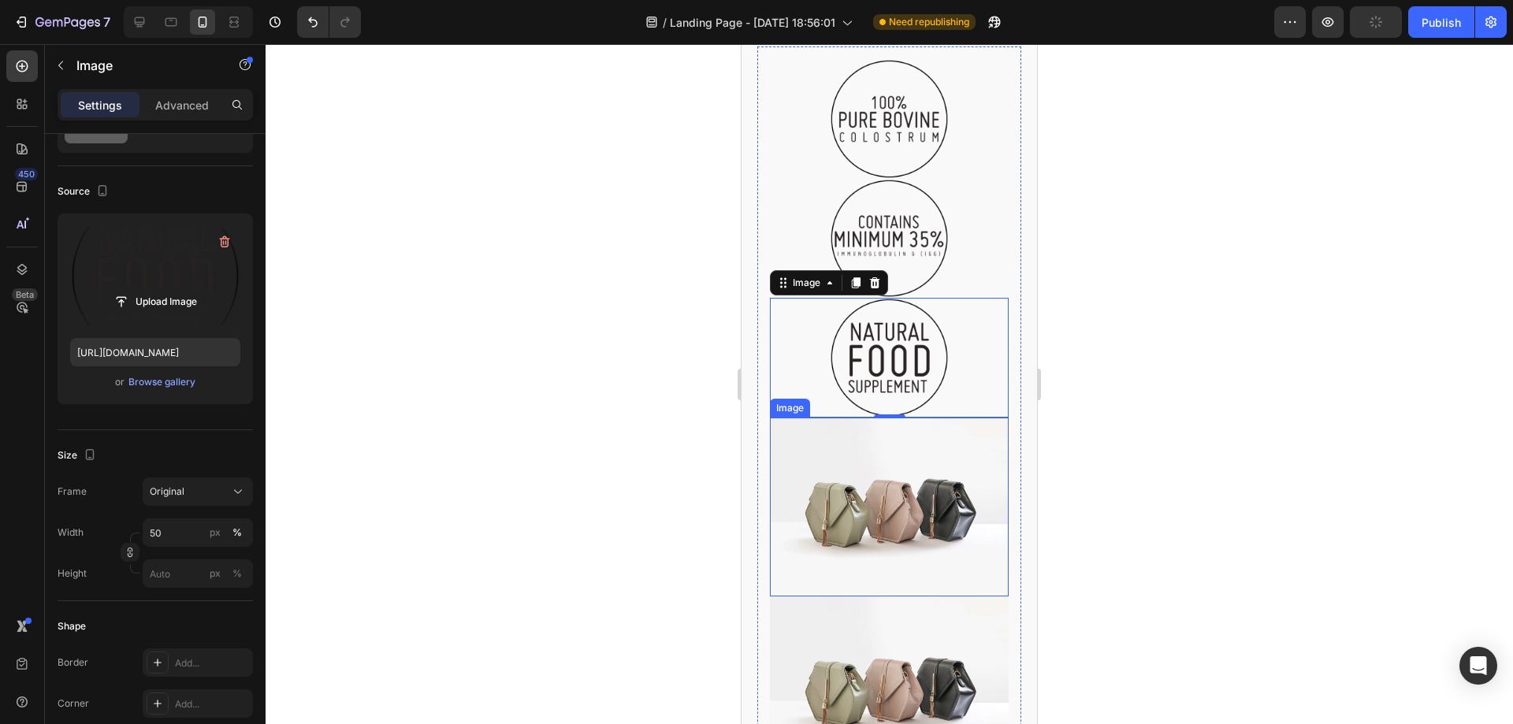
click at [857, 456] on img at bounding box center [889, 507] width 239 height 179
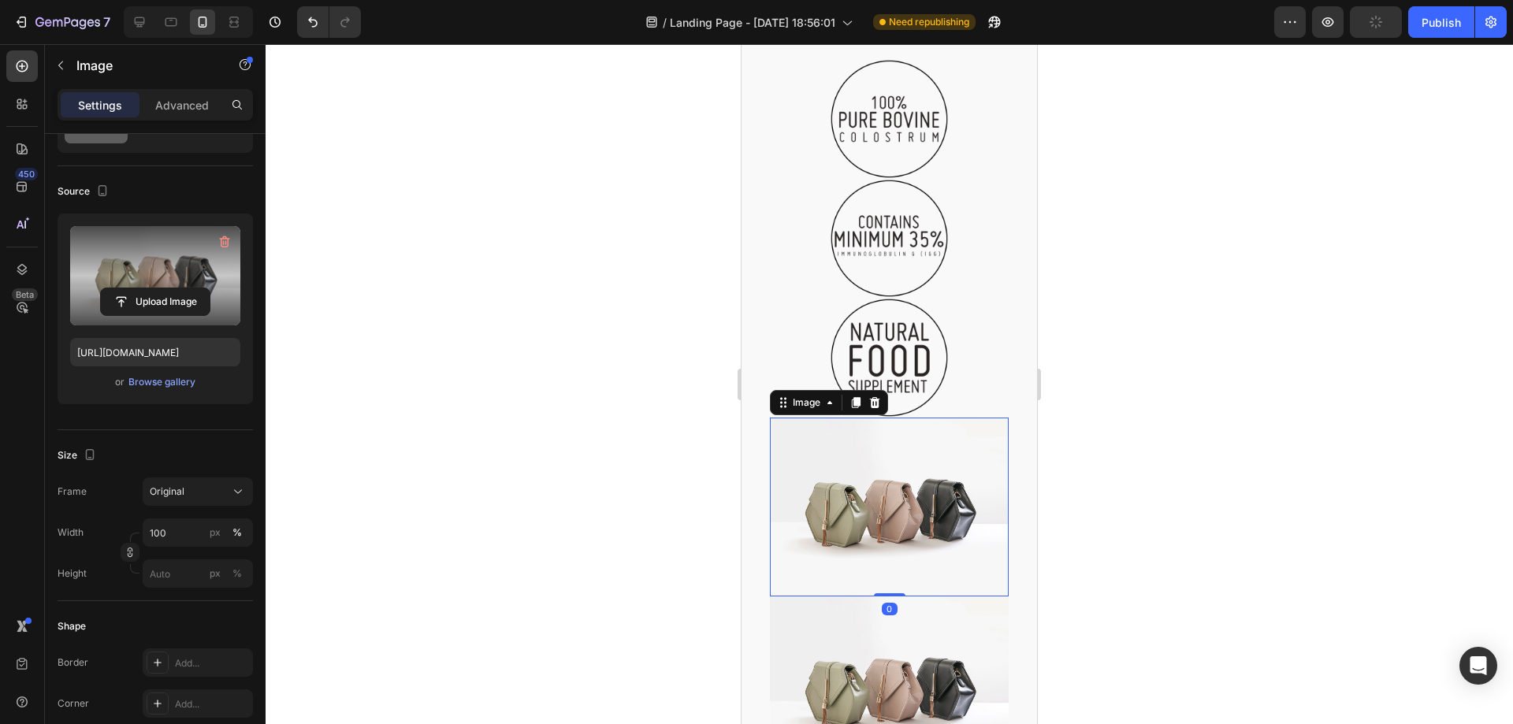
click at [162, 254] on label at bounding box center [155, 275] width 170 height 99
click at [162, 288] on input "file" at bounding box center [155, 301] width 109 height 27
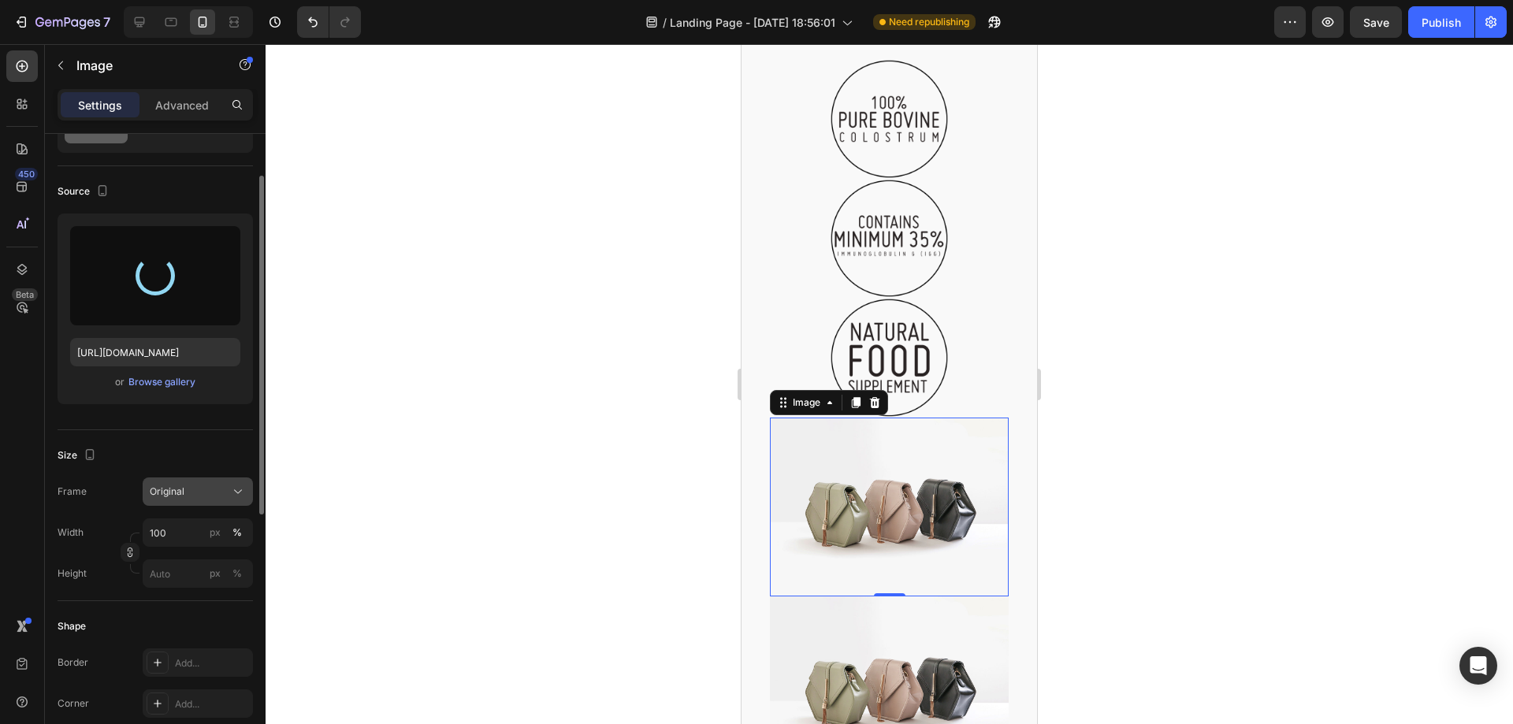
type input "[URL][DOMAIN_NAME]"
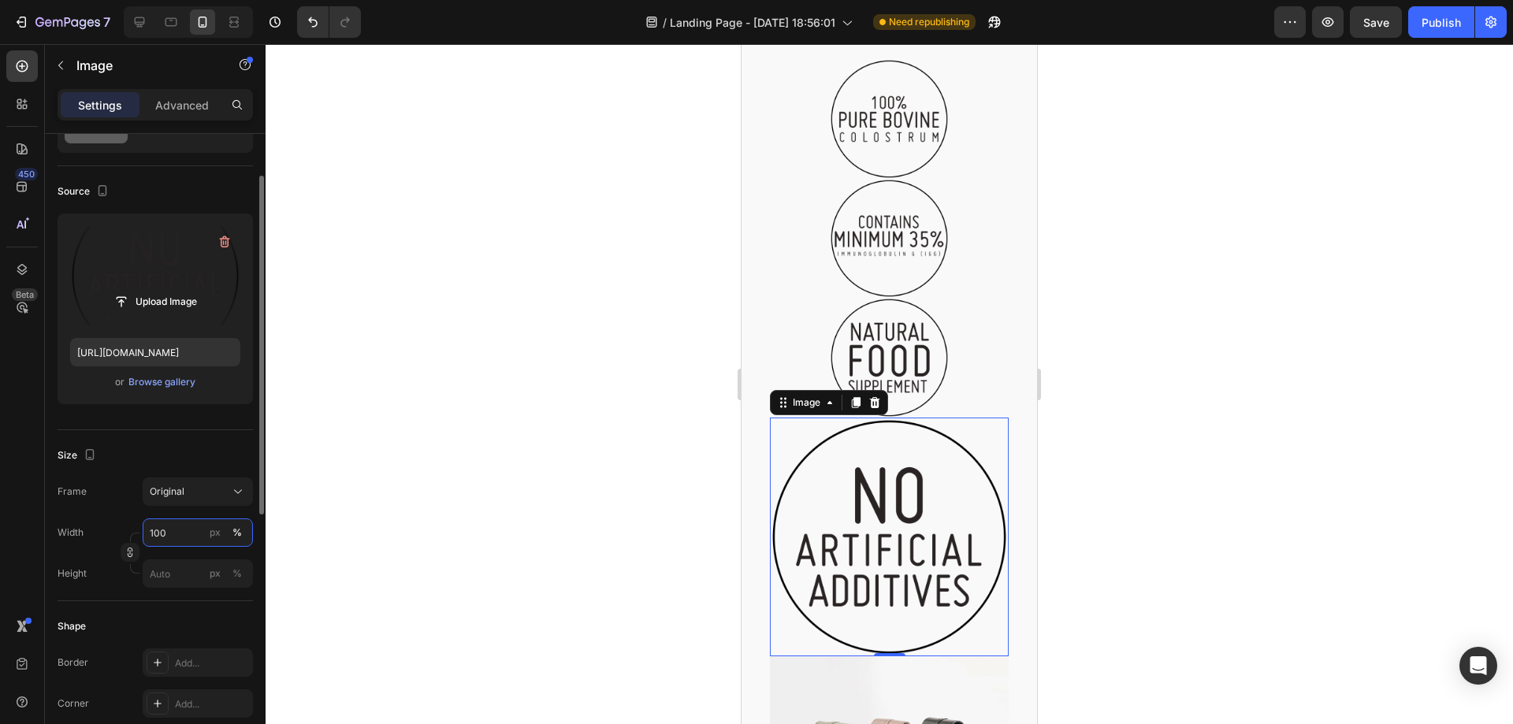
click at [177, 525] on input "100" at bounding box center [198, 533] width 110 height 28
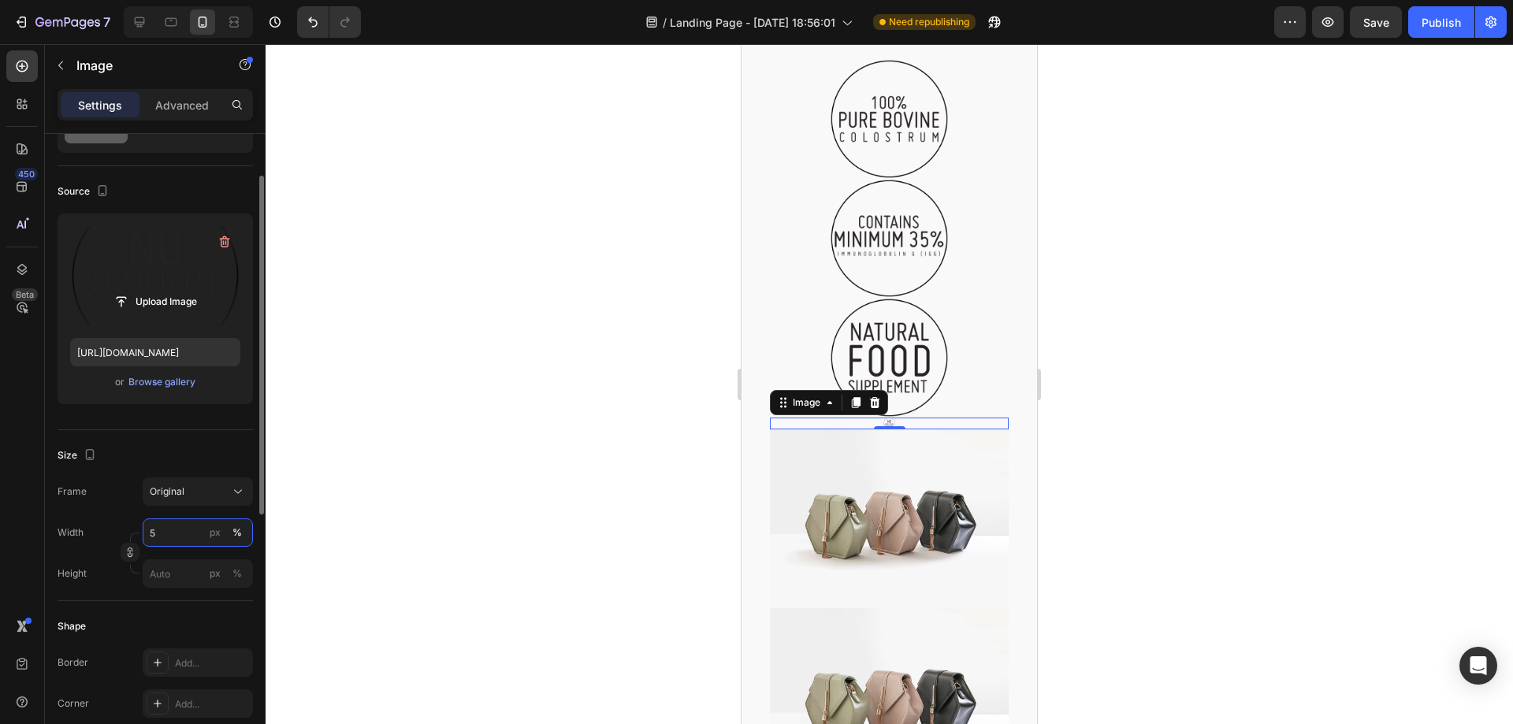
type input "50"
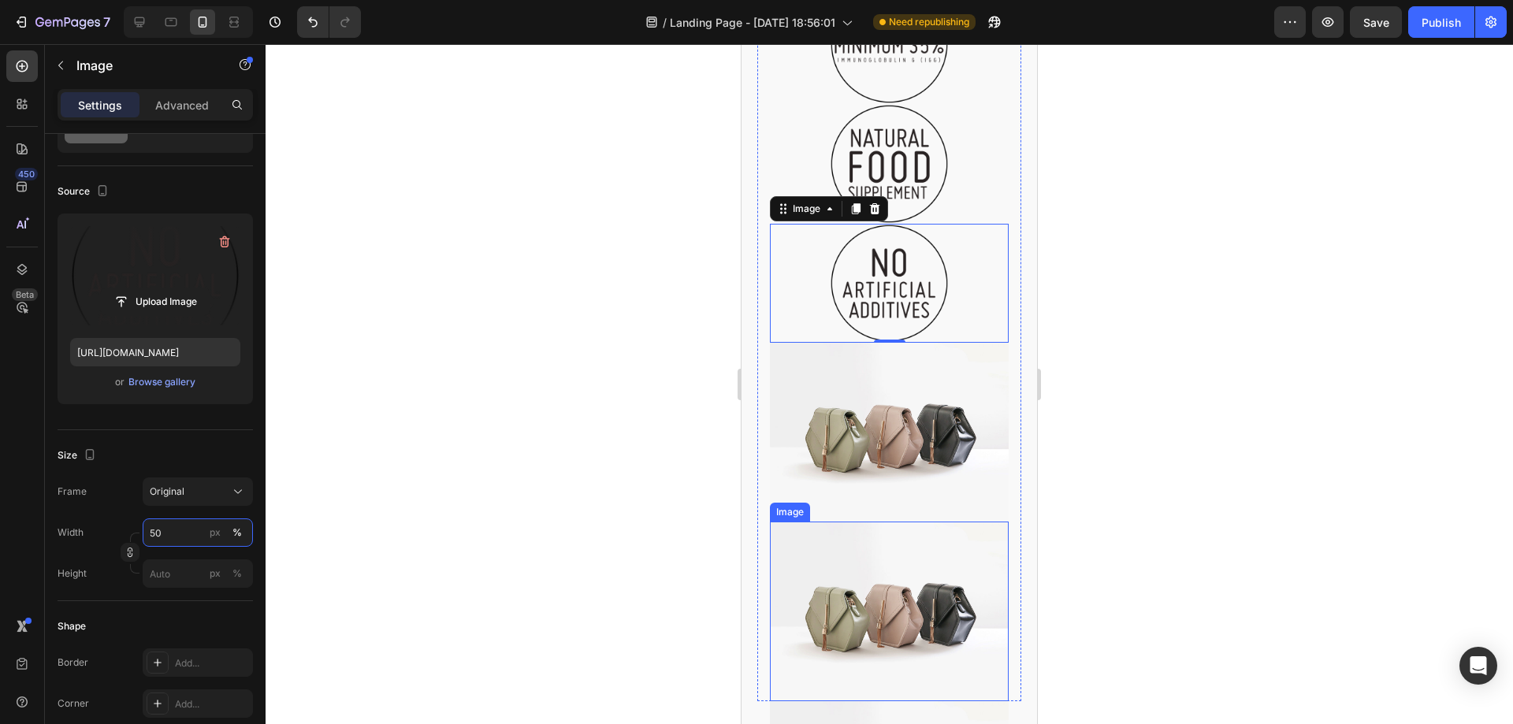
scroll to position [1133, 0]
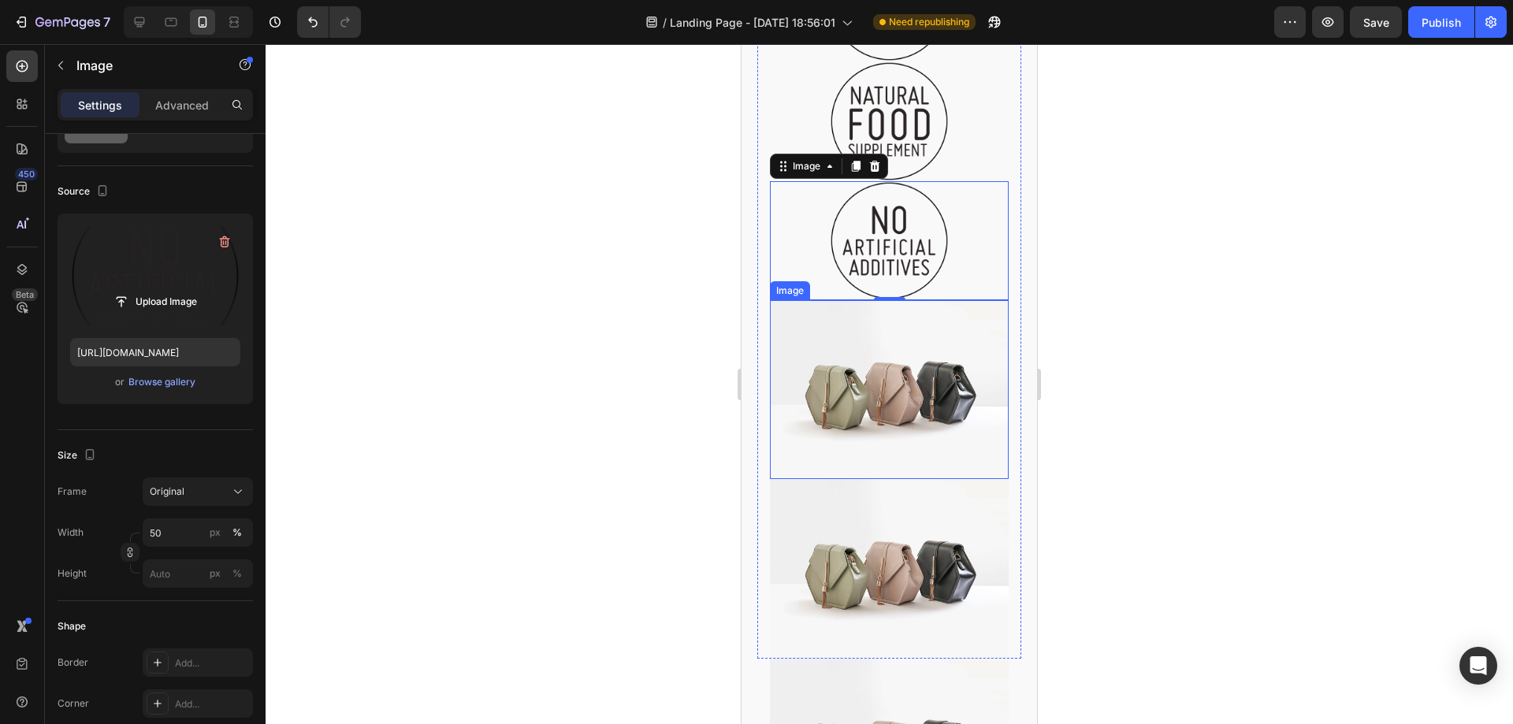
click at [842, 379] on img at bounding box center [889, 389] width 239 height 179
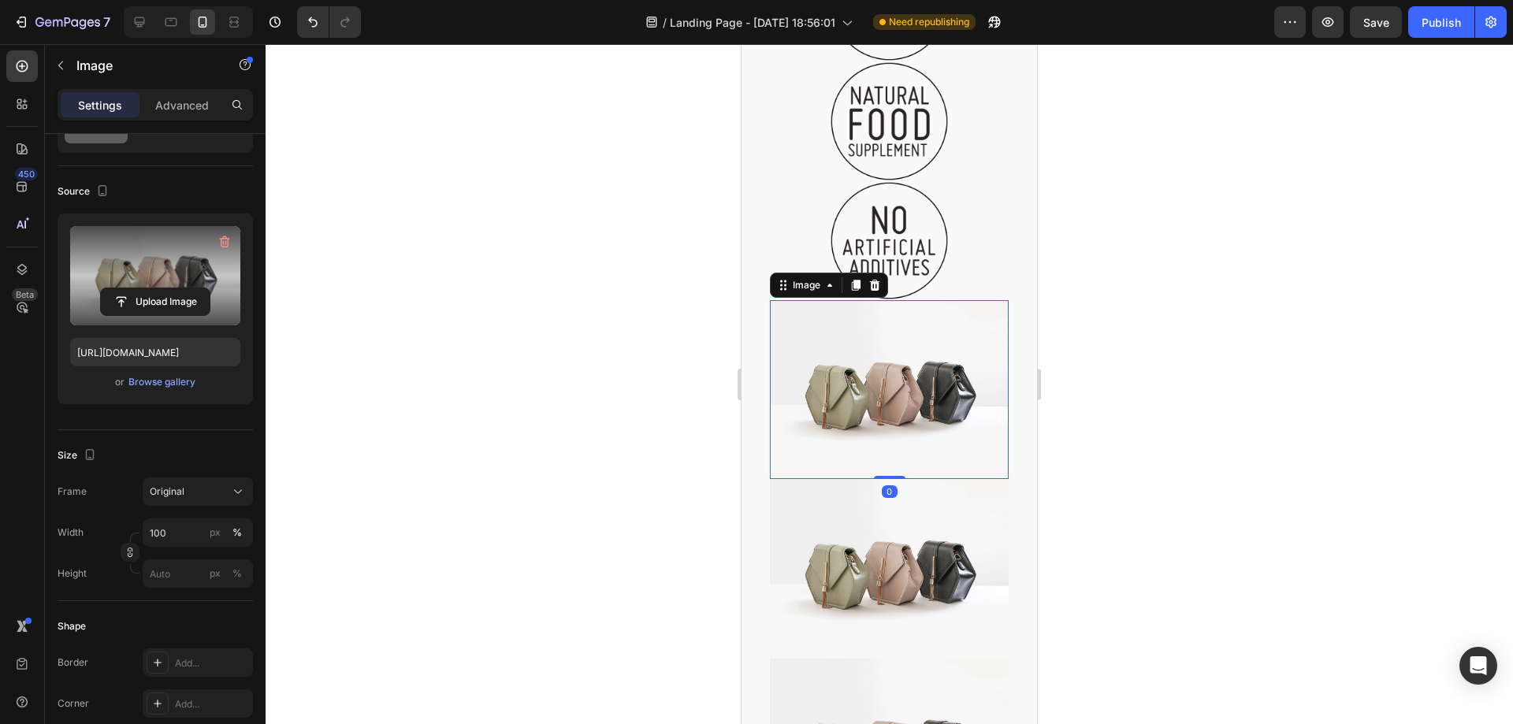
click at [137, 278] on label at bounding box center [155, 275] width 170 height 99
click at [137, 288] on input "file" at bounding box center [155, 301] width 109 height 27
click at [167, 264] on label at bounding box center [155, 275] width 170 height 99
click at [167, 288] on input "file" at bounding box center [155, 301] width 109 height 27
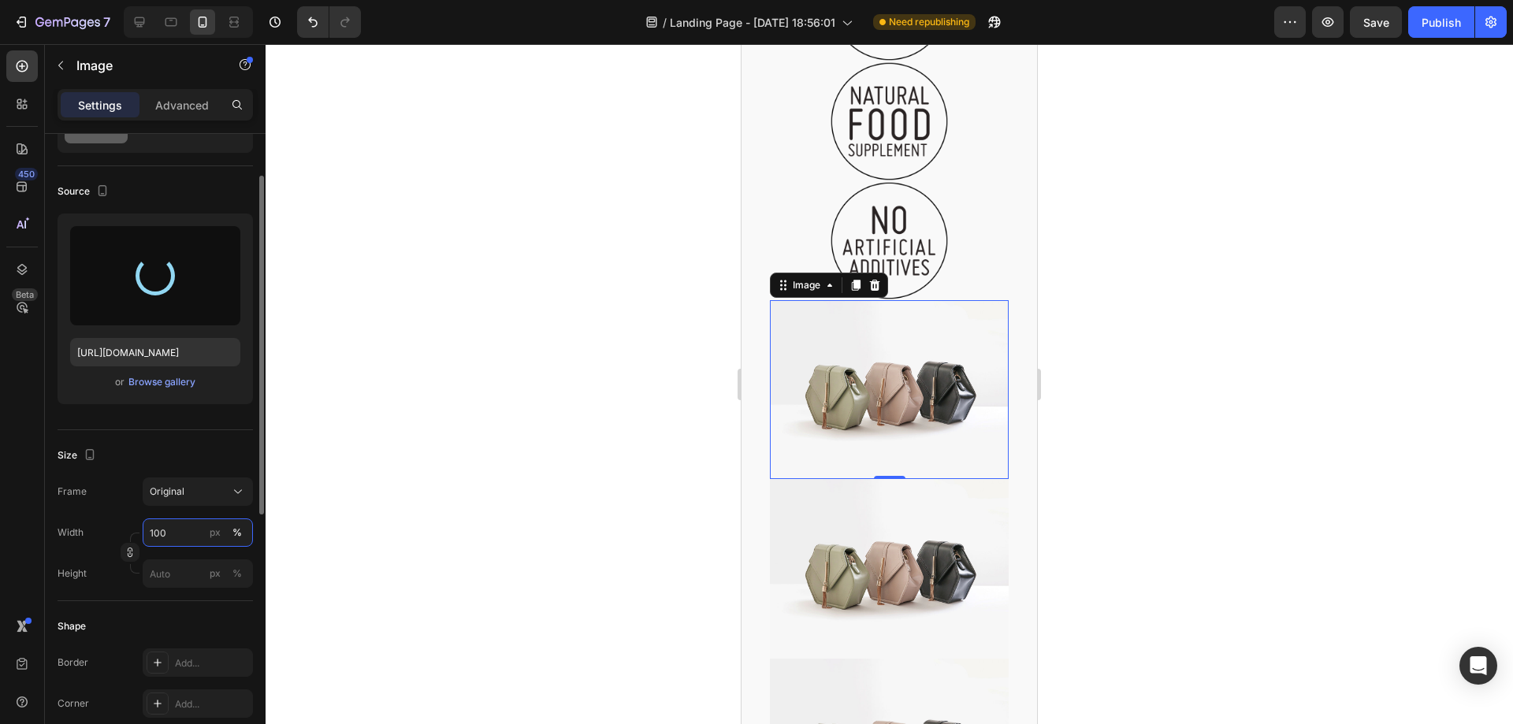
type input "[URL][DOMAIN_NAME]"
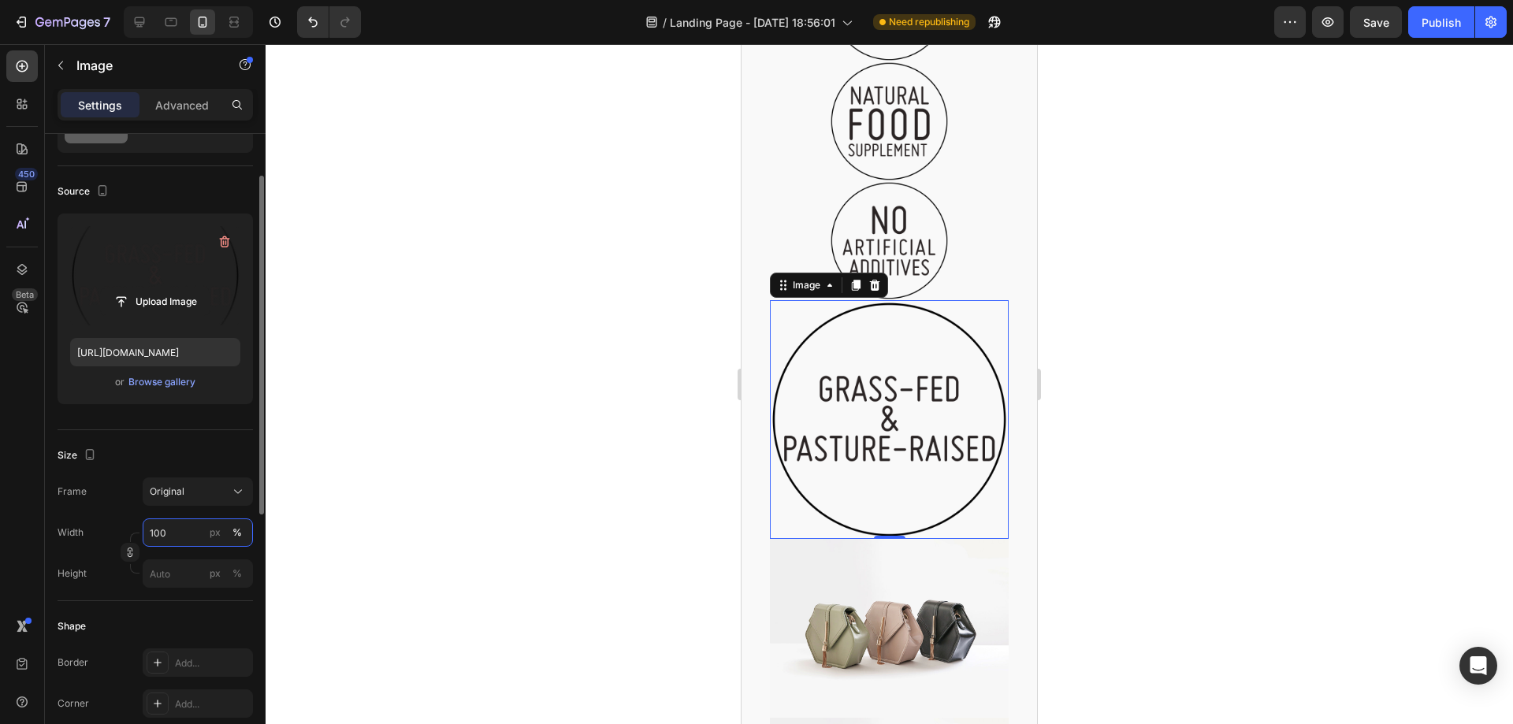
click at [167, 537] on input "100" at bounding box center [198, 533] width 110 height 28
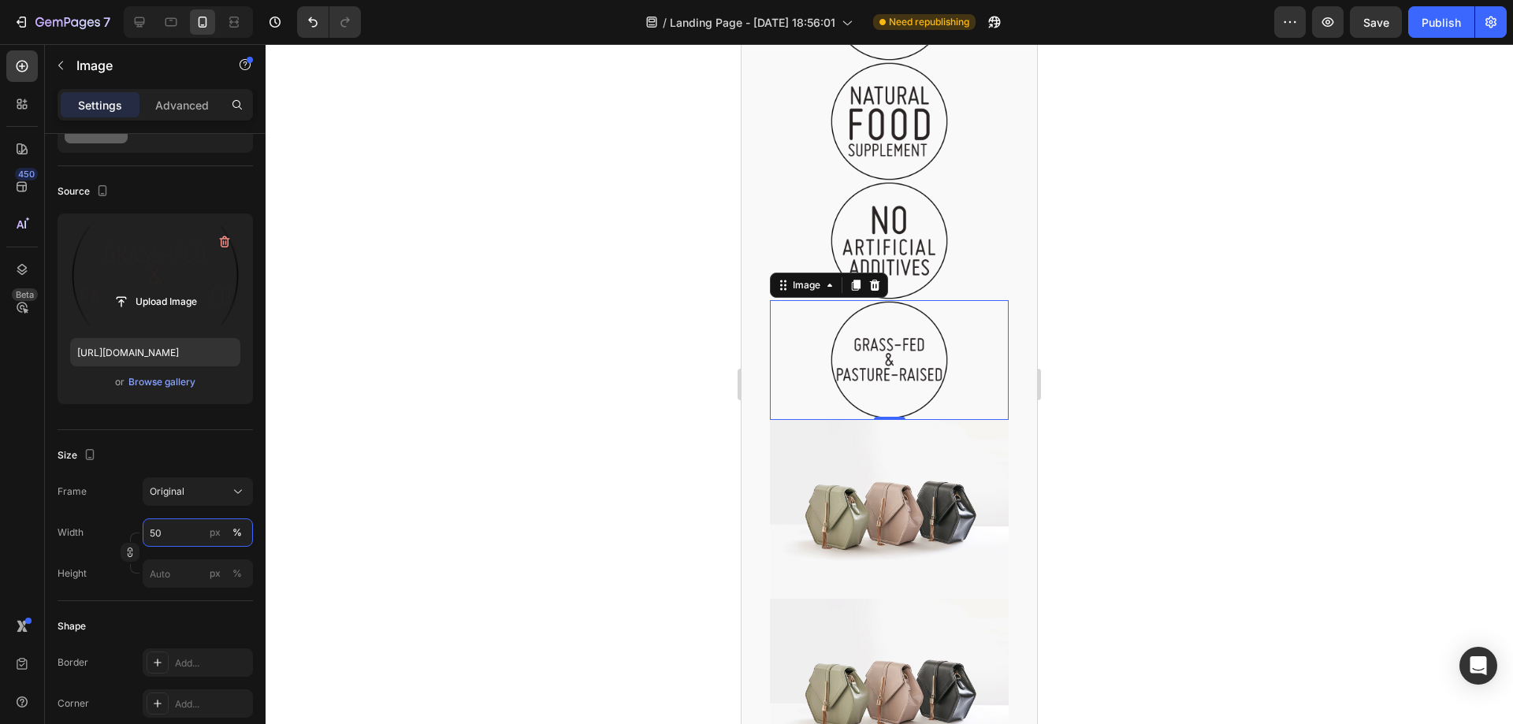
type input "50"
click at [870, 462] on img at bounding box center [889, 509] width 239 height 179
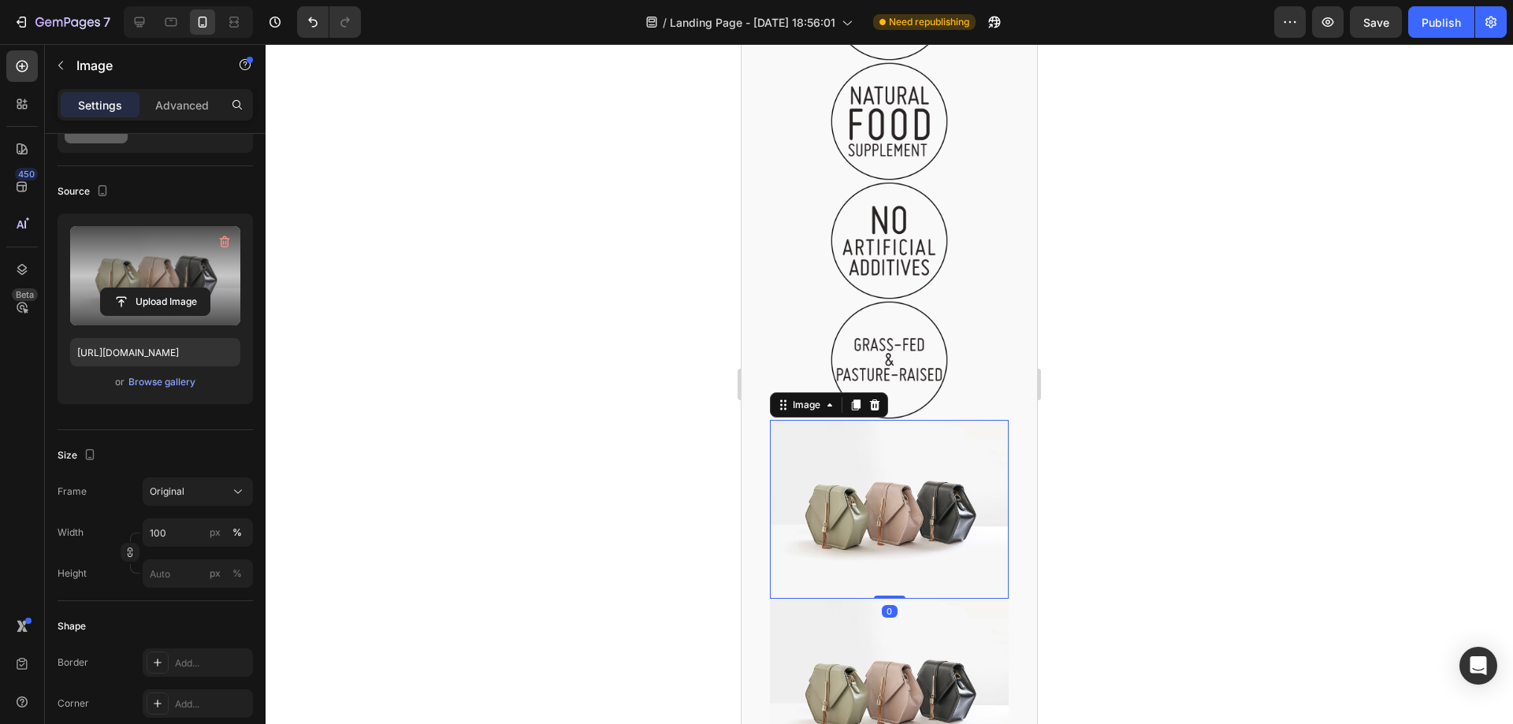
click at [149, 255] on label at bounding box center [155, 275] width 170 height 99
click at [149, 288] on input "file" at bounding box center [155, 301] width 109 height 27
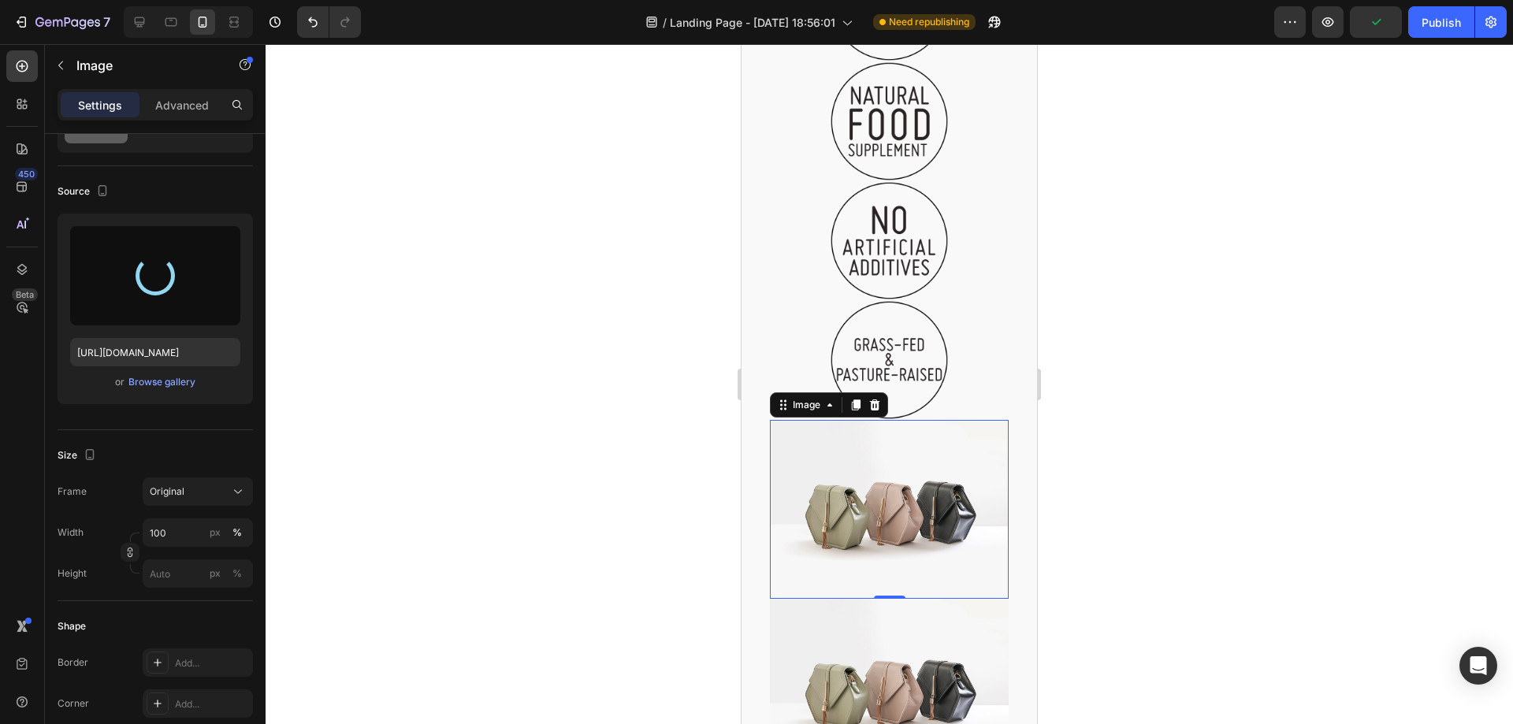
type input "[URL][DOMAIN_NAME]"
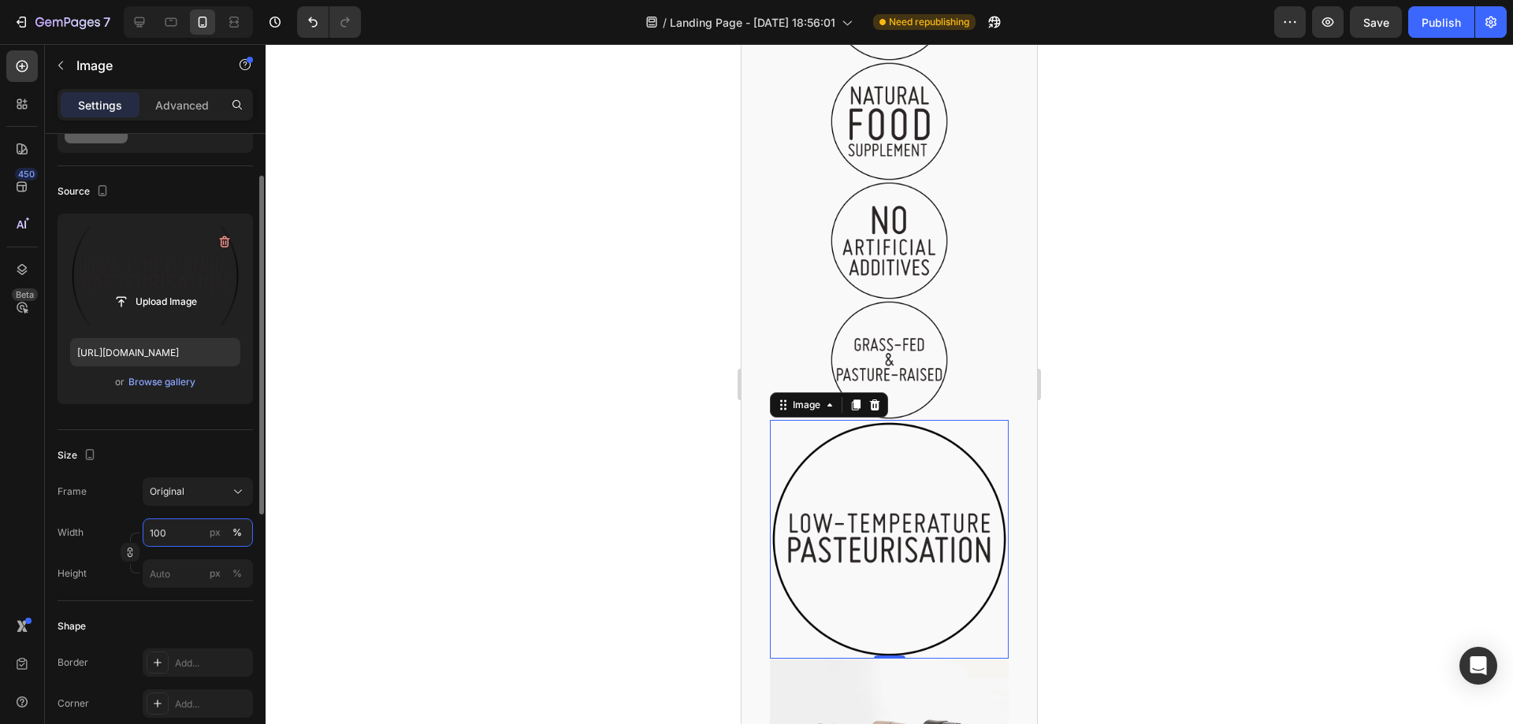
click at [161, 534] on input "100" at bounding box center [198, 533] width 110 height 28
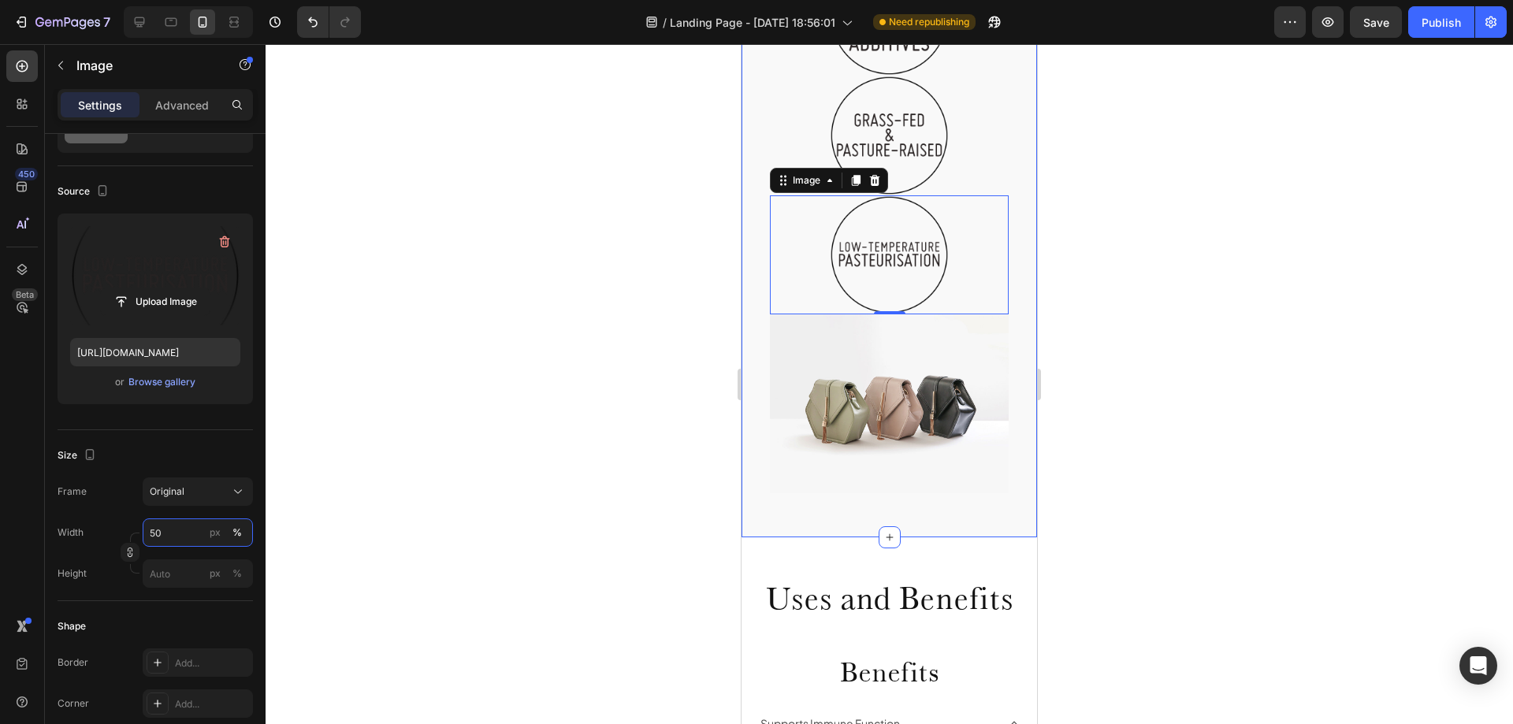
scroll to position [1370, 0]
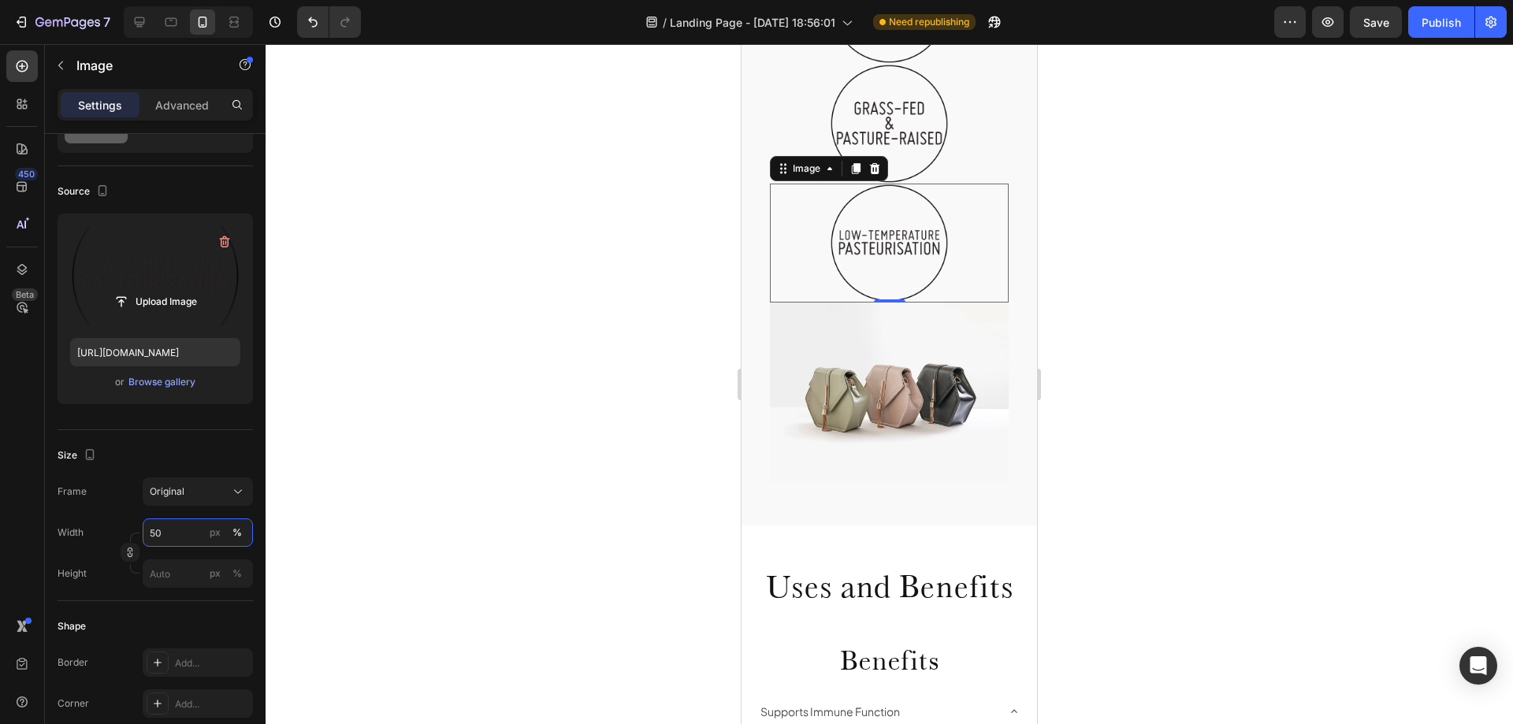
type input "50"
click at [877, 355] on img at bounding box center [889, 392] width 239 height 179
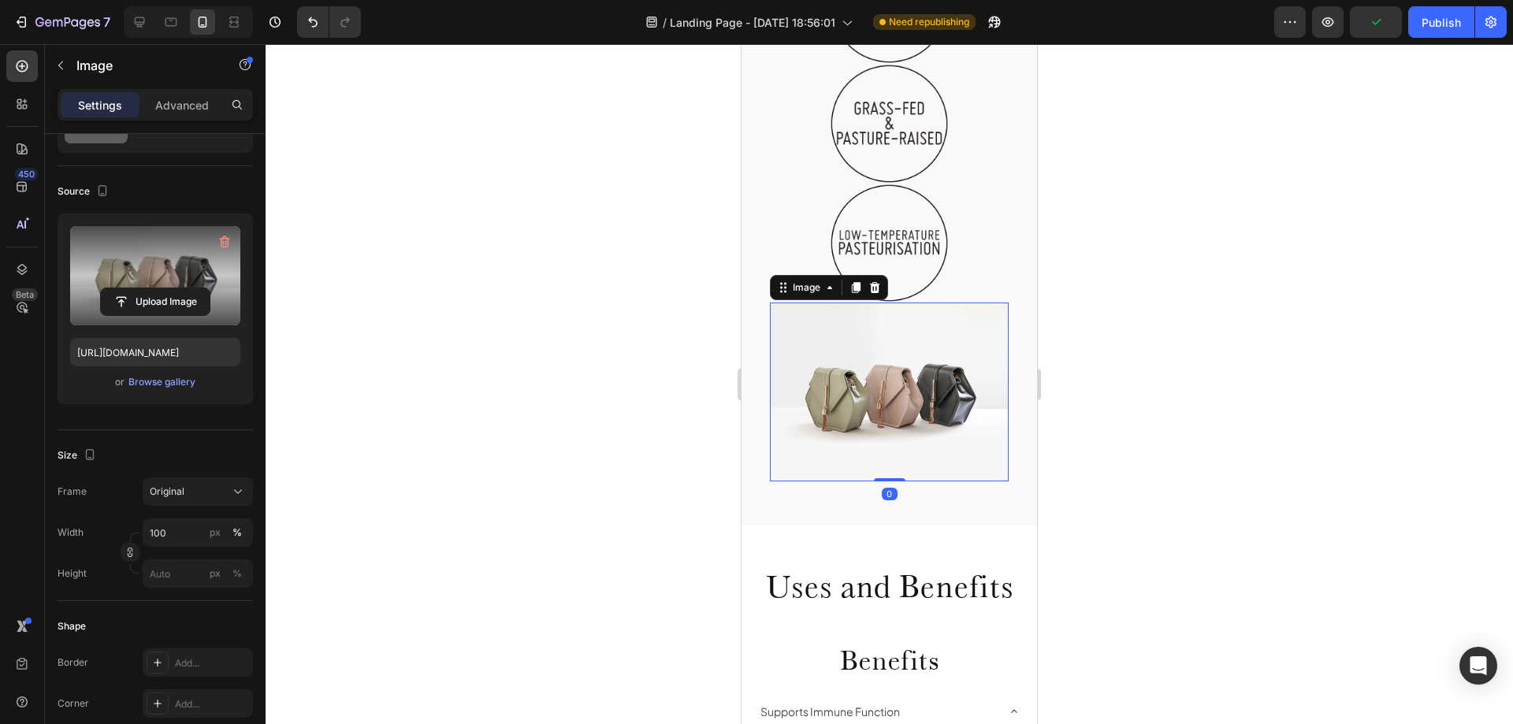
click at [177, 266] on label at bounding box center [155, 275] width 170 height 99
click at [177, 288] on input "file" at bounding box center [155, 301] width 109 height 27
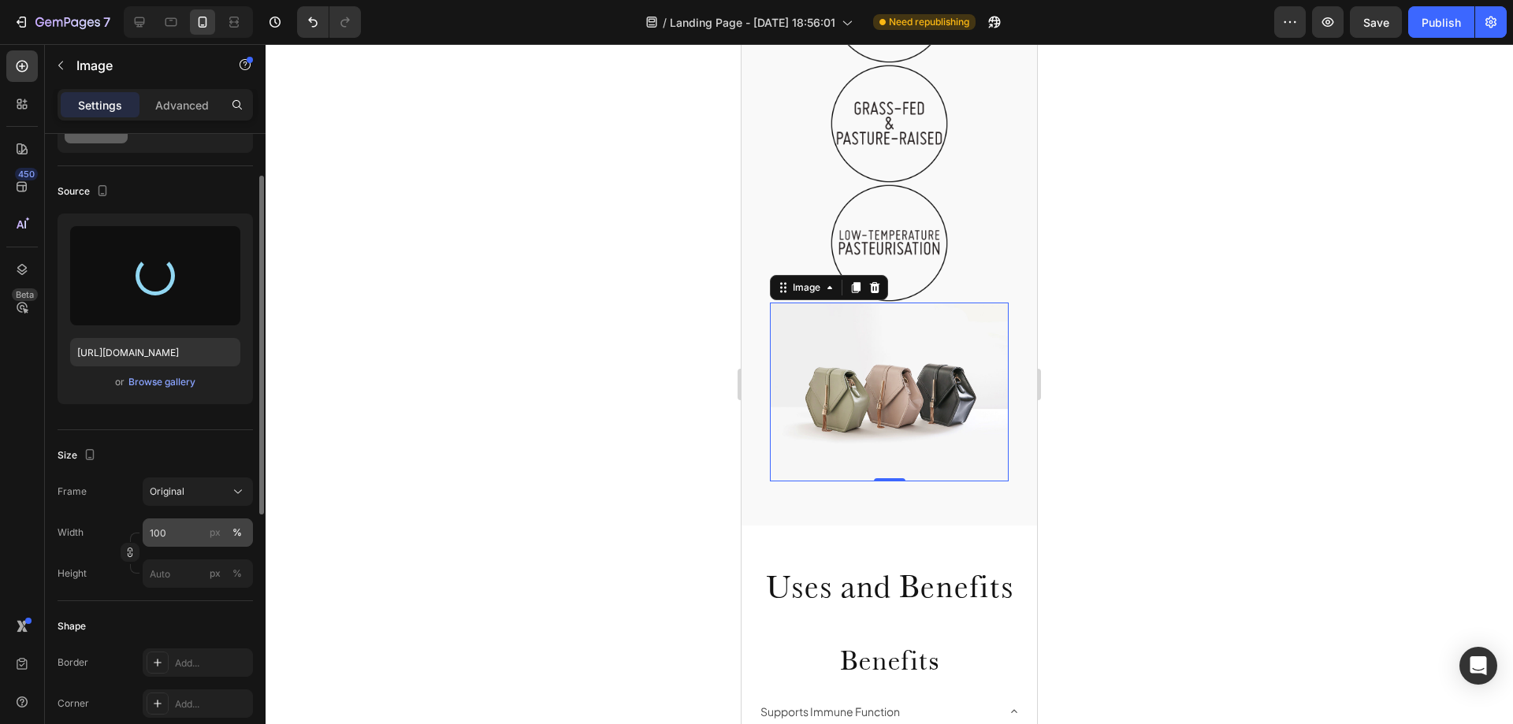
type input "[URL][DOMAIN_NAME]"
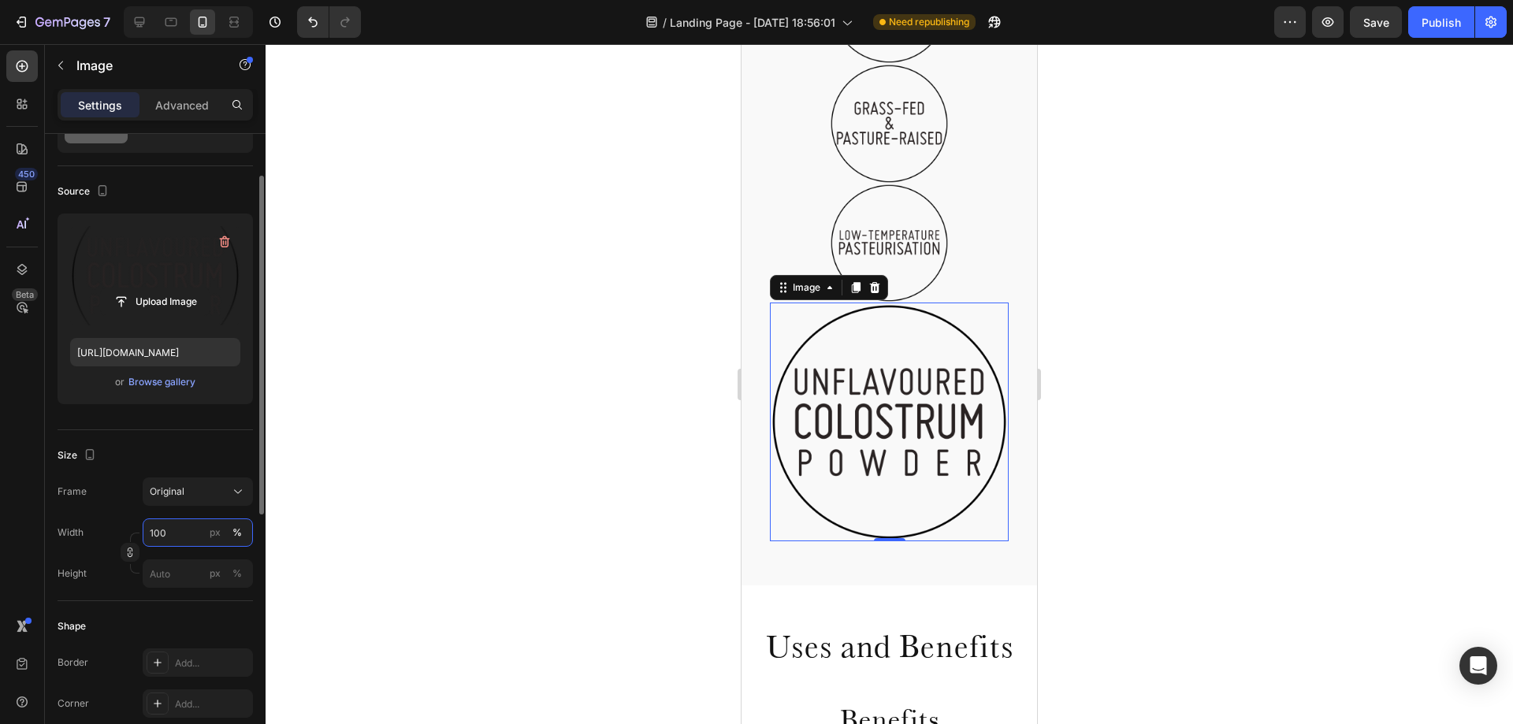
click at [175, 530] on input "100" at bounding box center [198, 533] width 110 height 28
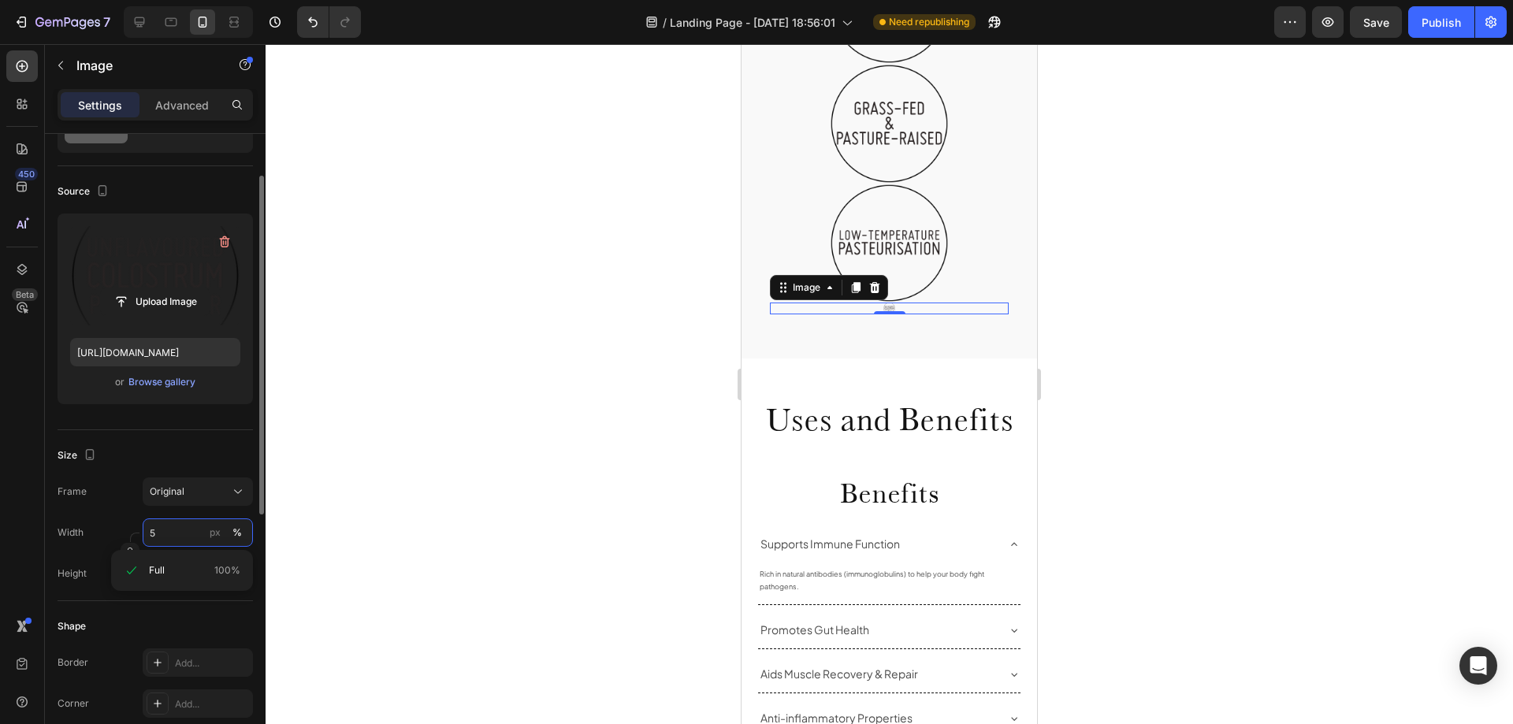
type input "50"
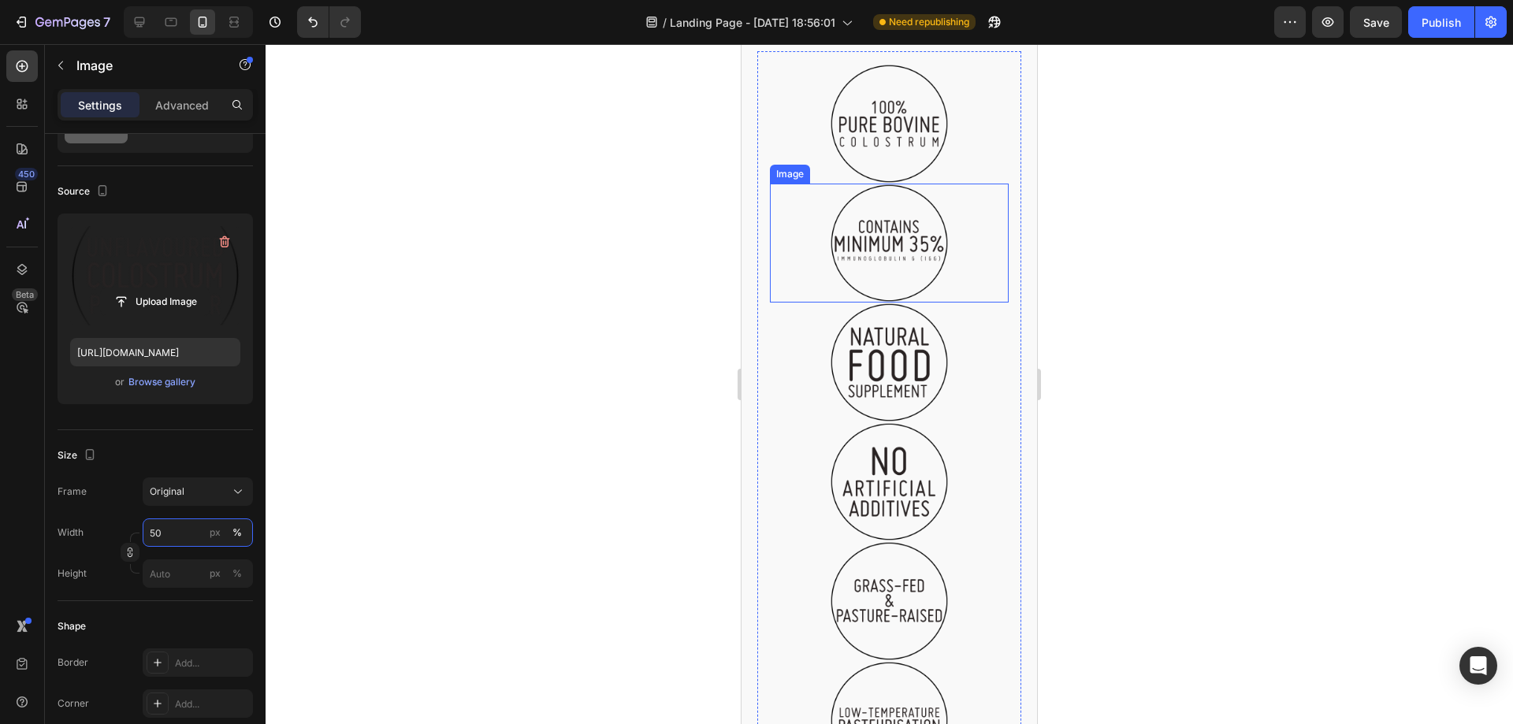
scroll to position [582, 0]
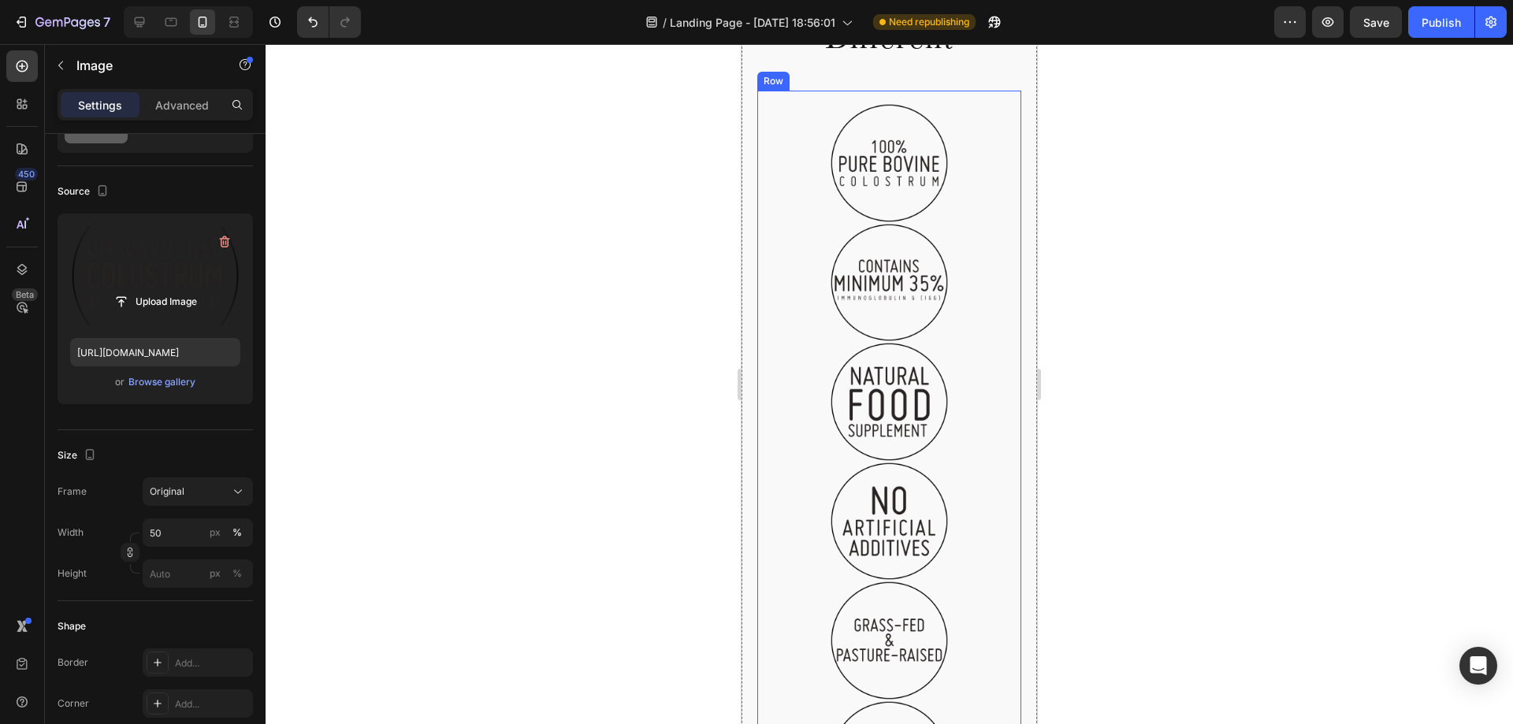
click at [821, 98] on div "Image Image Image Image Image Image Row" at bounding box center [889, 455] width 264 height 729
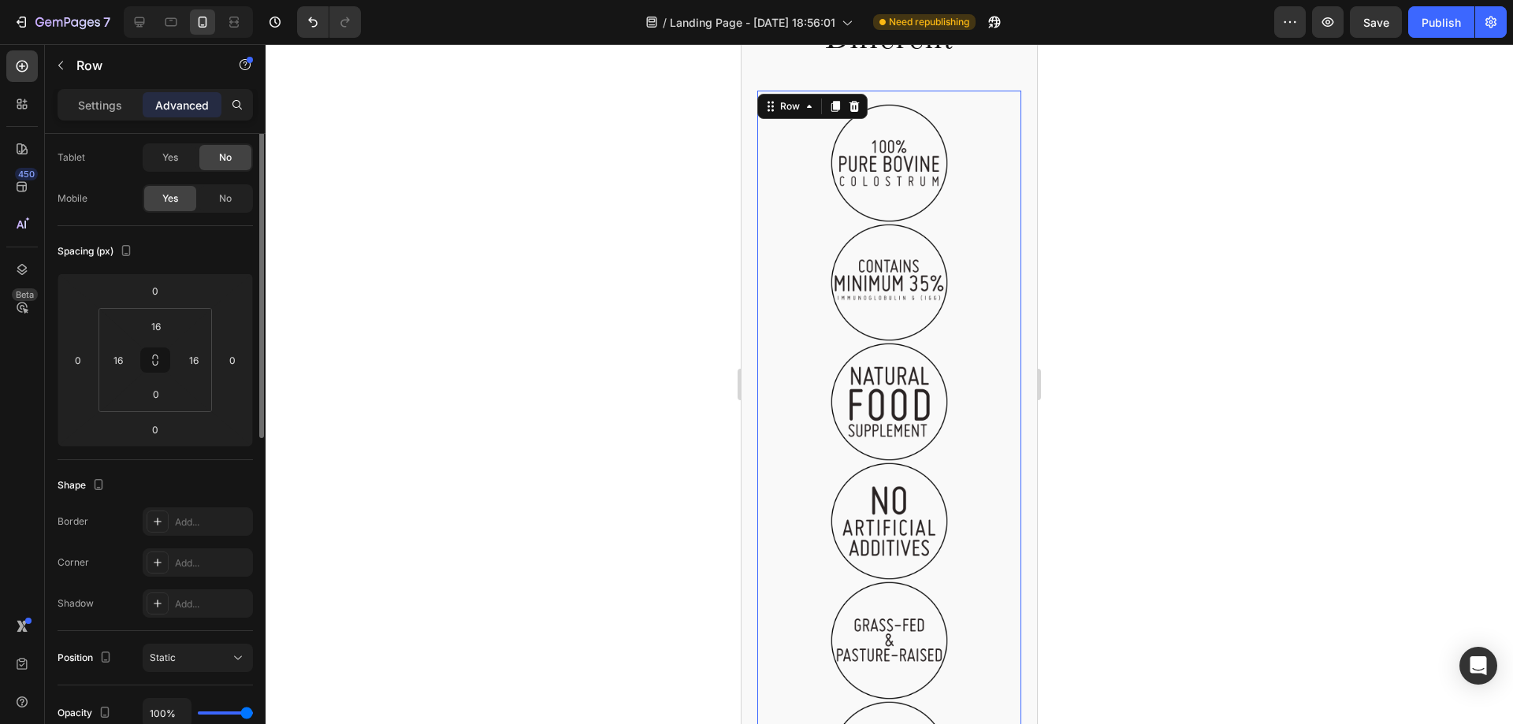
scroll to position [0, 0]
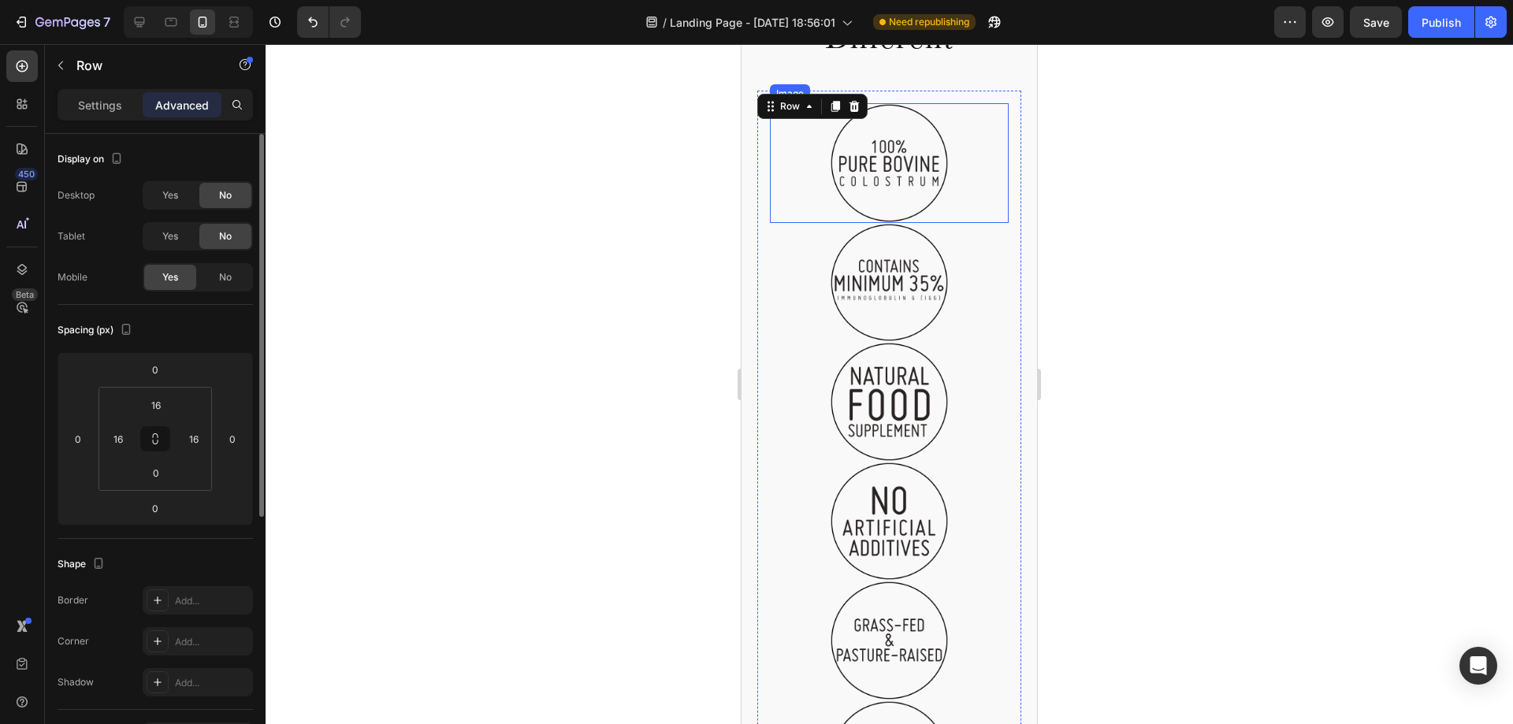
click at [799, 157] on div at bounding box center [889, 163] width 239 height 120
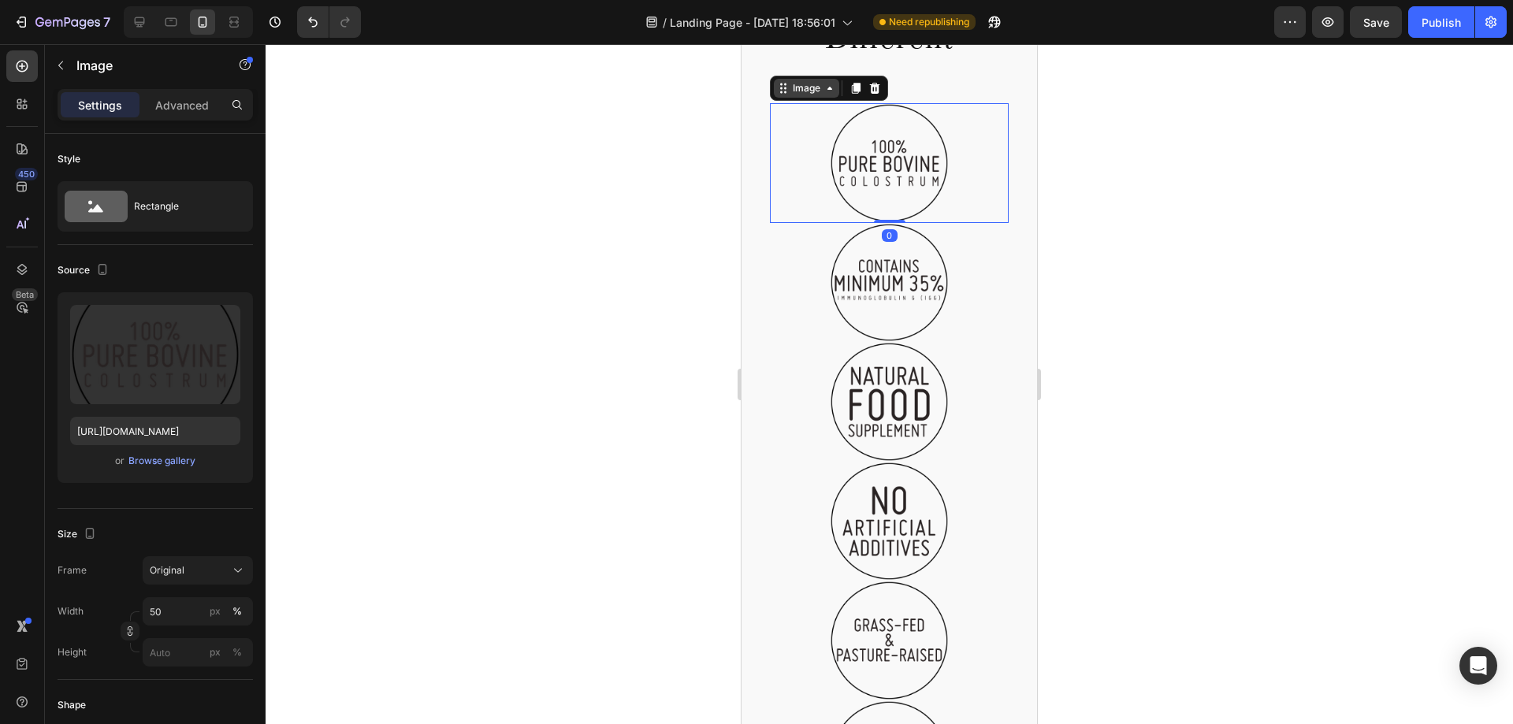
click at [816, 94] on div "Image" at bounding box center [807, 88] width 34 height 14
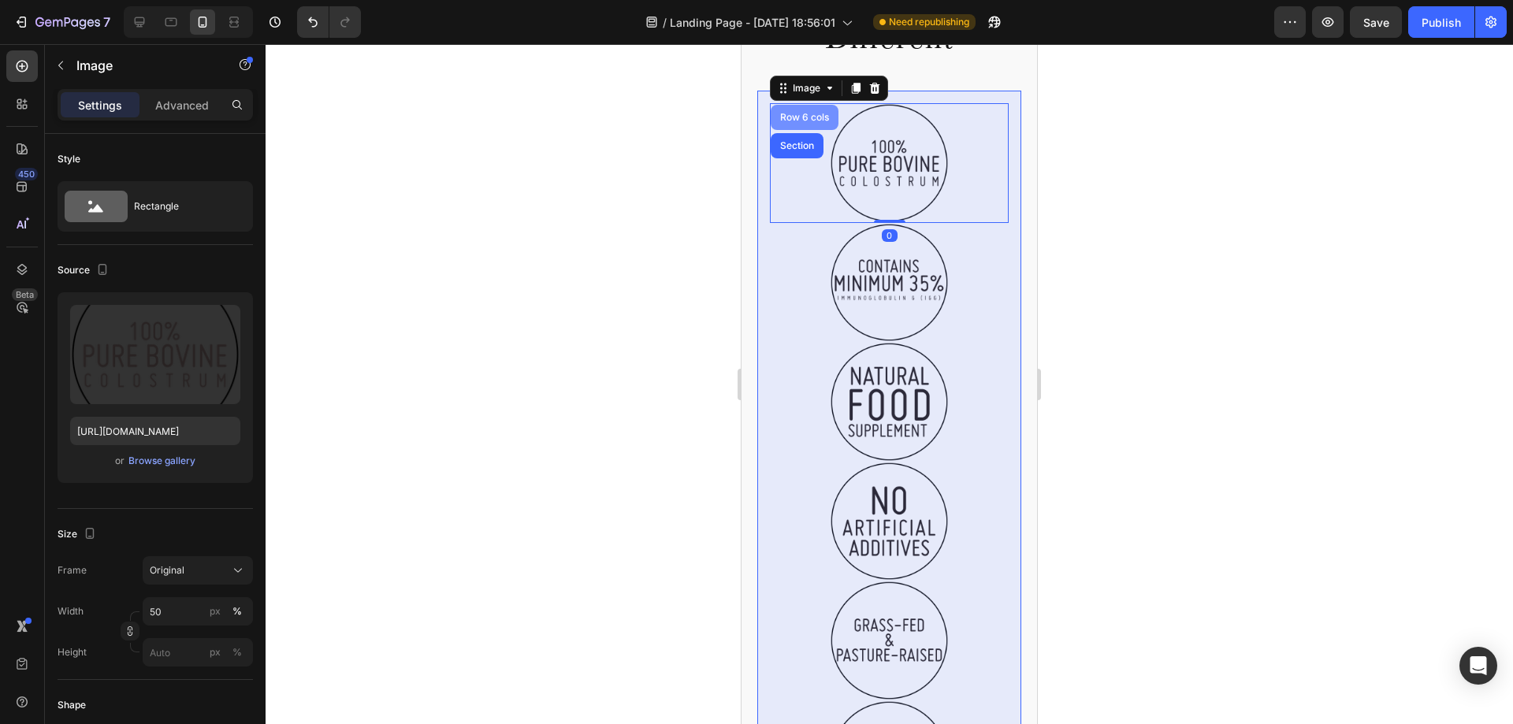
click at [810, 115] on div "Row 6 cols" at bounding box center [804, 117] width 55 height 9
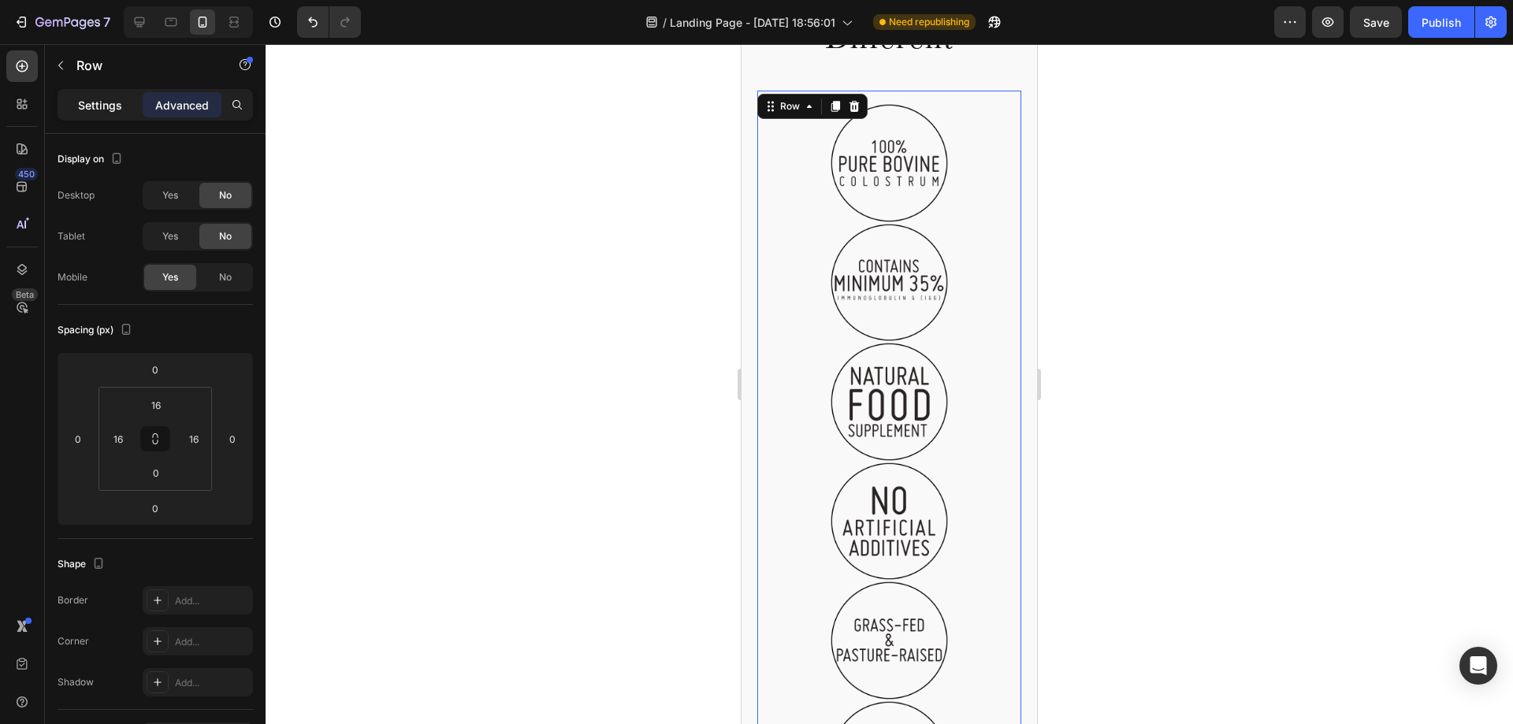
click at [117, 109] on p "Settings" at bounding box center [100, 105] width 44 height 17
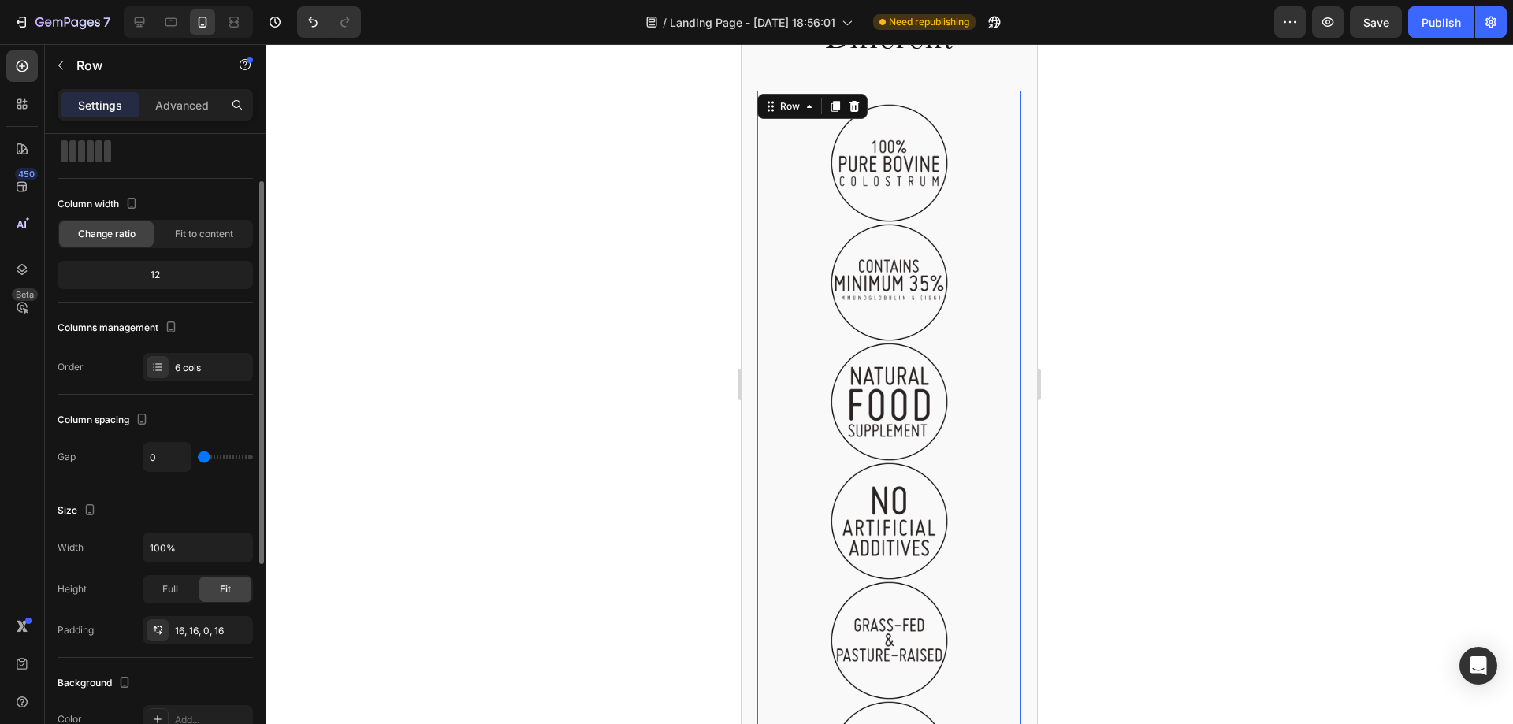
scroll to position [158, 0]
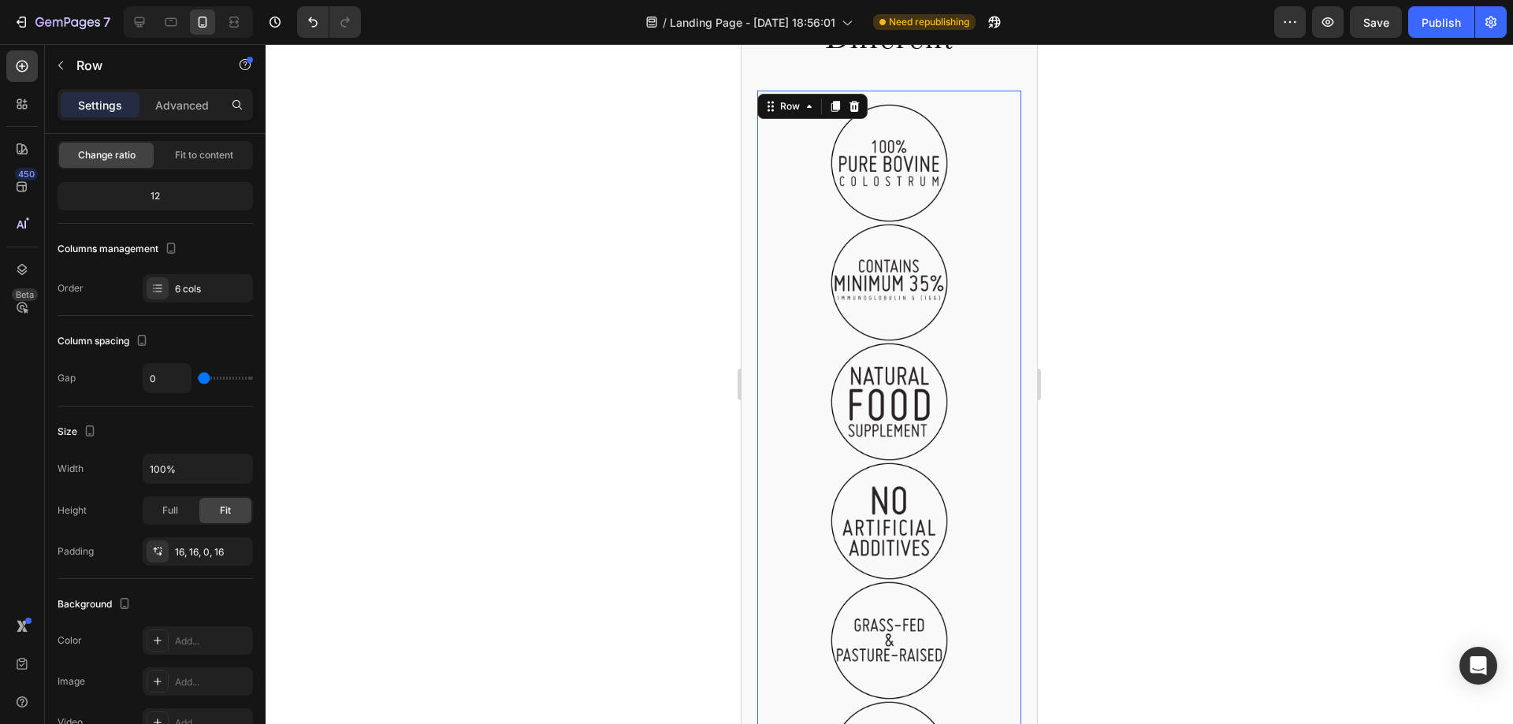
type input "13"
type input "20"
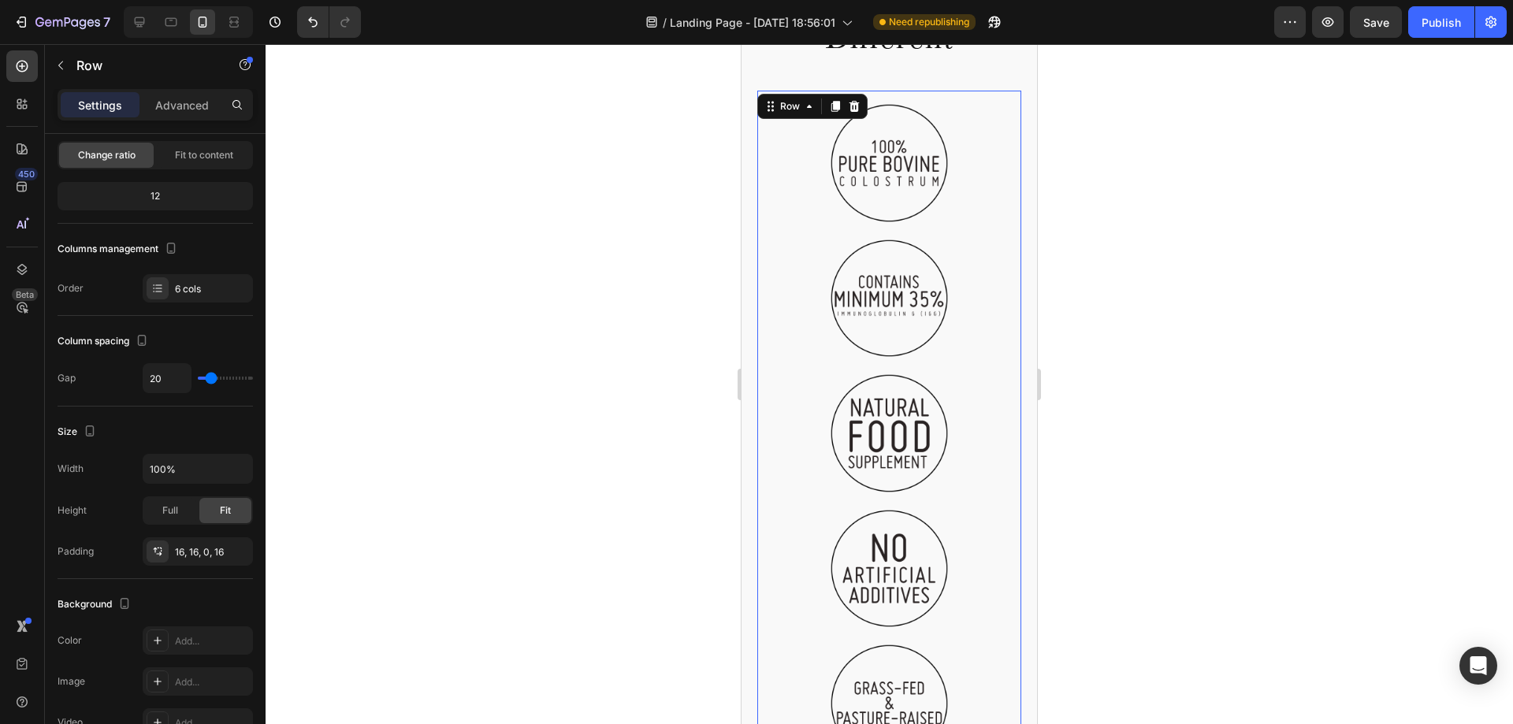
type input "20"
click at [211, 377] on input "range" at bounding box center [225, 378] width 55 height 3
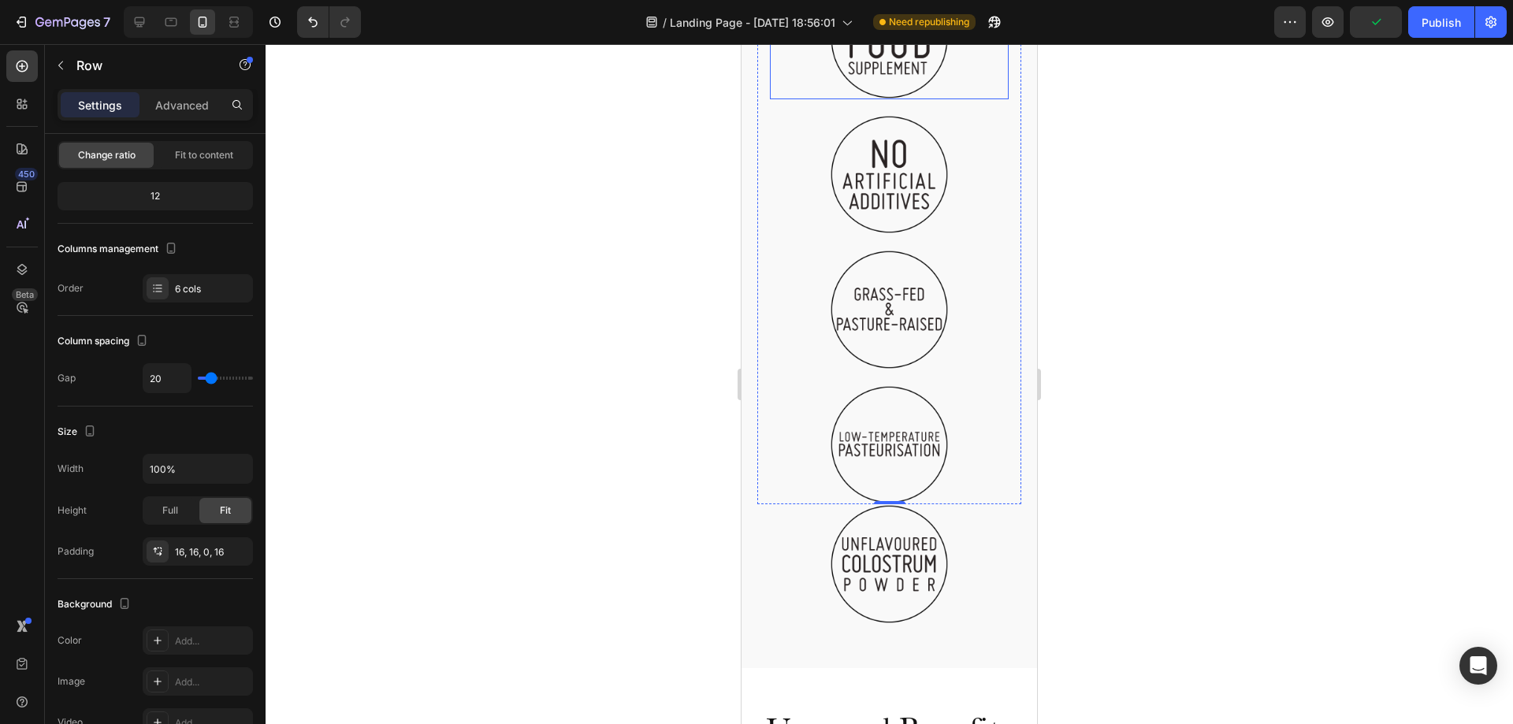
scroll to position [1054, 0]
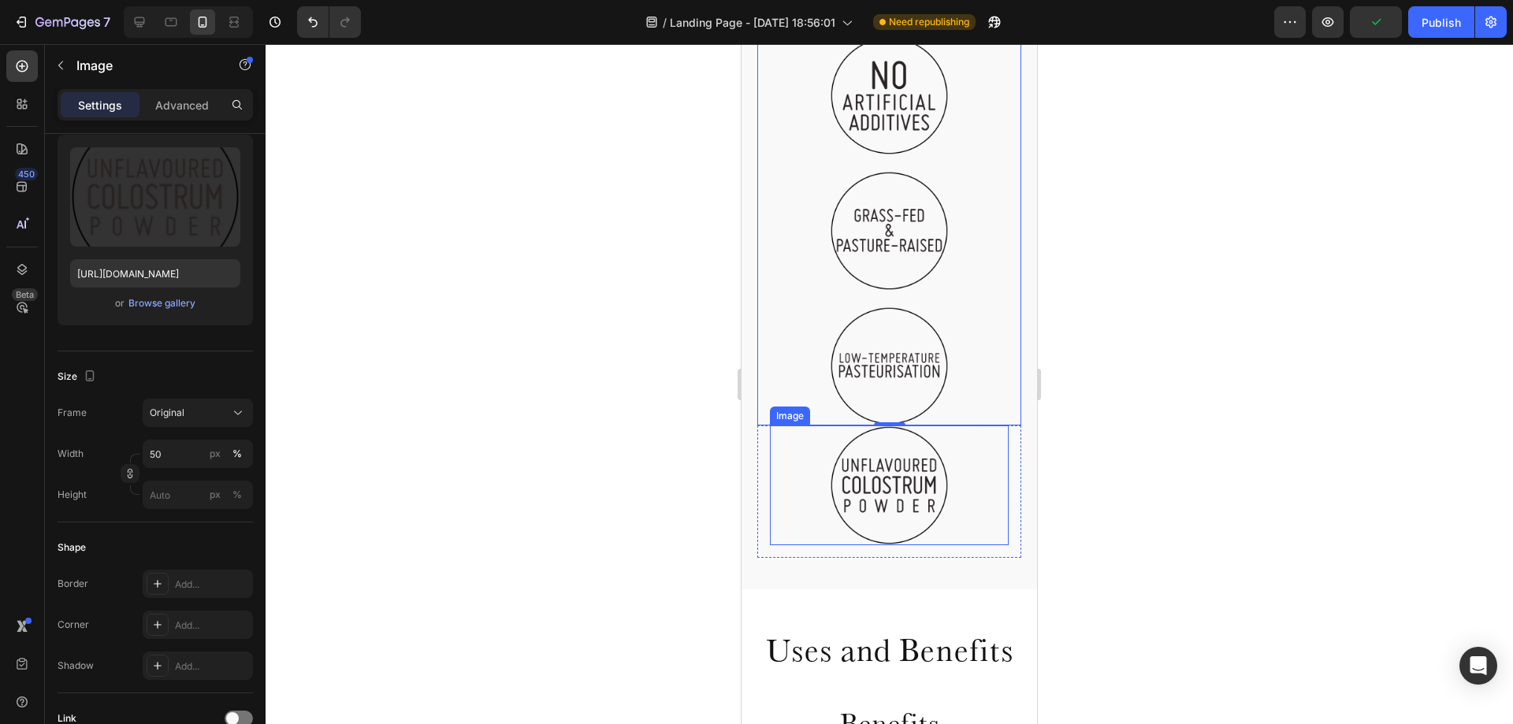
click at [946, 426] on div at bounding box center [889, 486] width 239 height 120
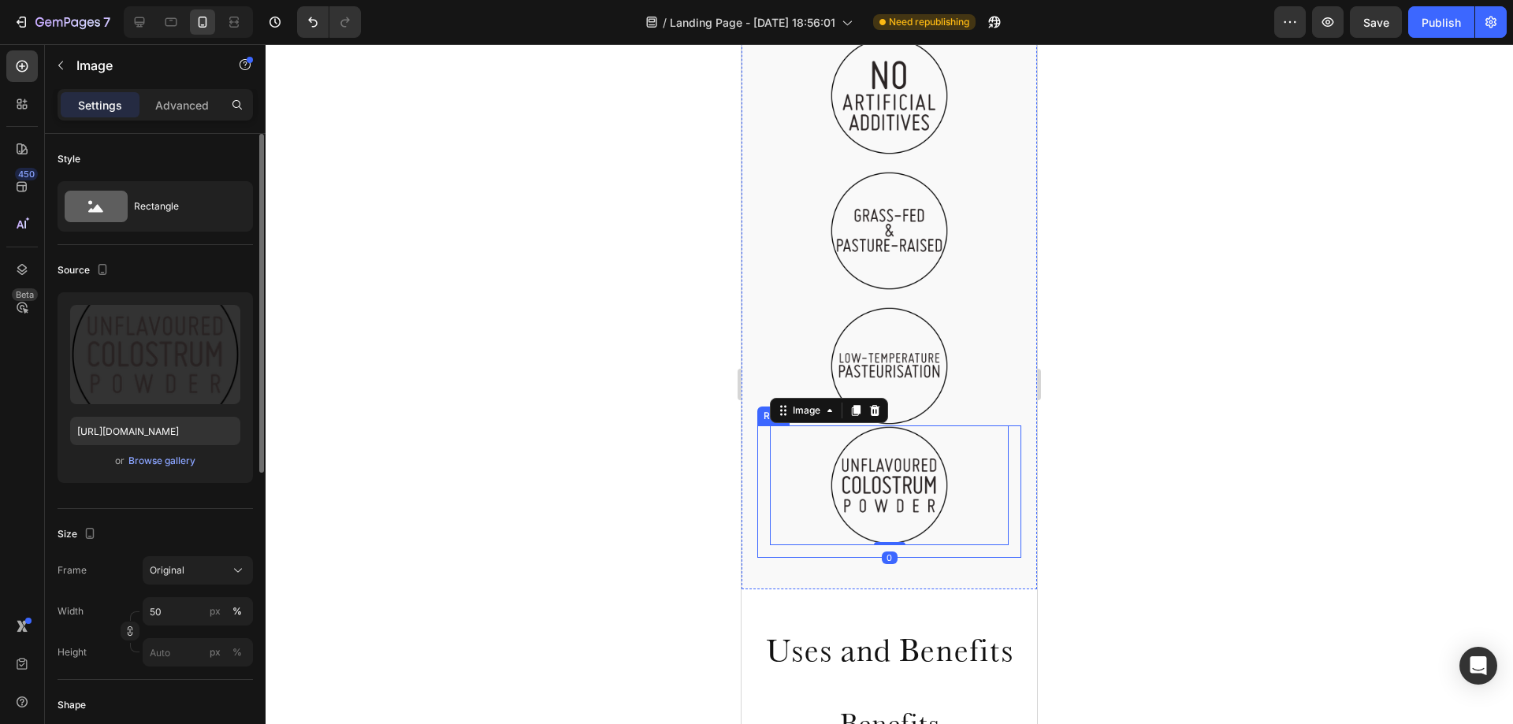
click at [1005, 426] on div "Image 0 Row" at bounding box center [889, 492] width 264 height 132
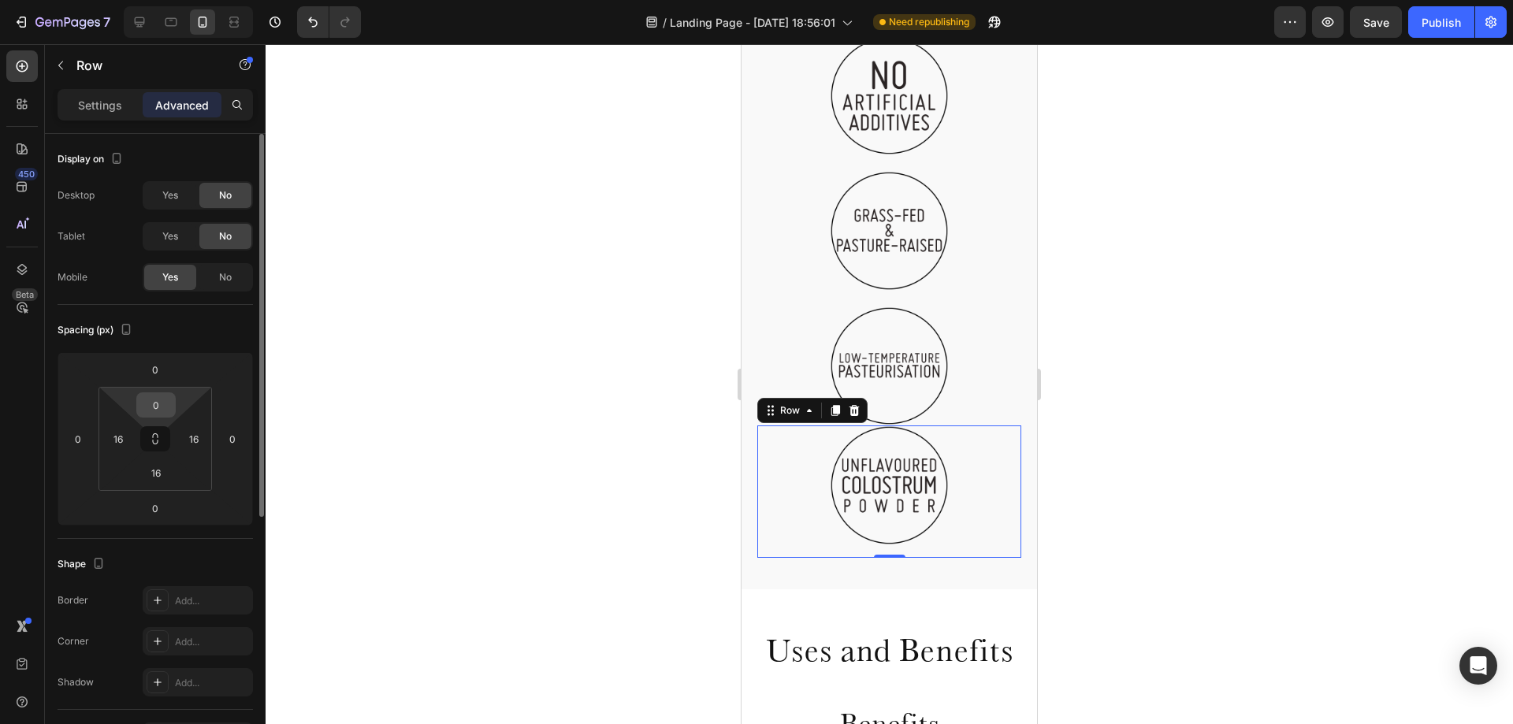
click at [157, 409] on input "0" at bounding box center [156, 405] width 32 height 24
type input "20"
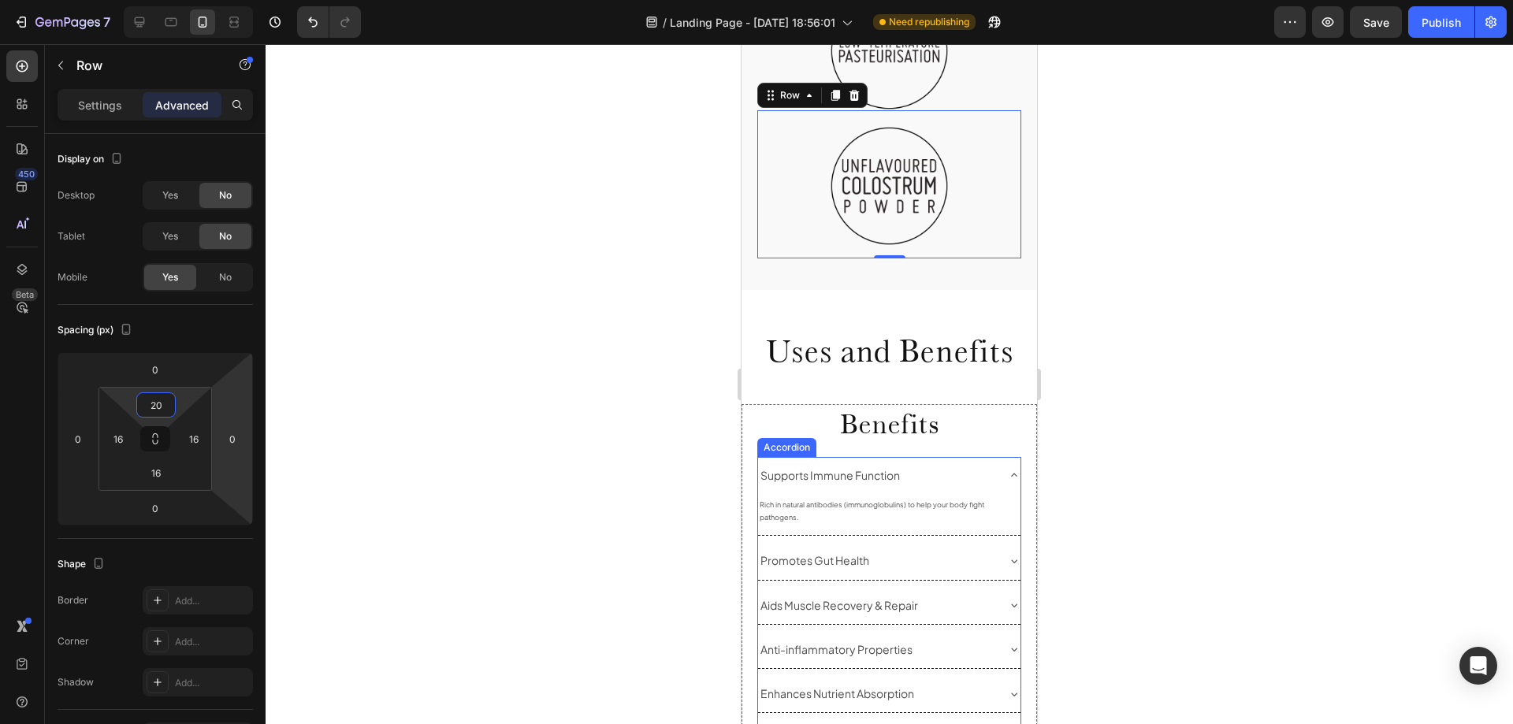
scroll to position [1291, 0]
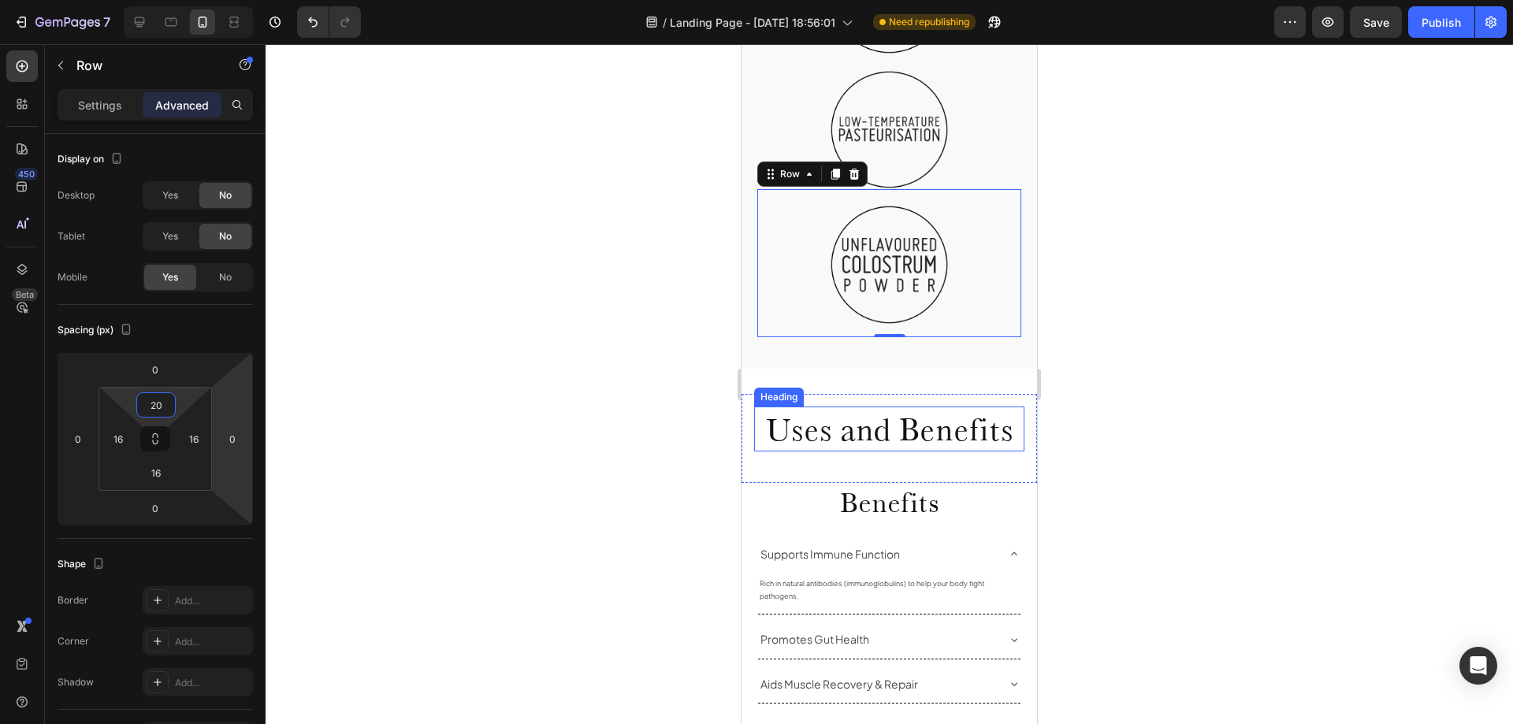
click at [951, 407] on h2 "Uses and Benefits" at bounding box center [889, 429] width 270 height 45
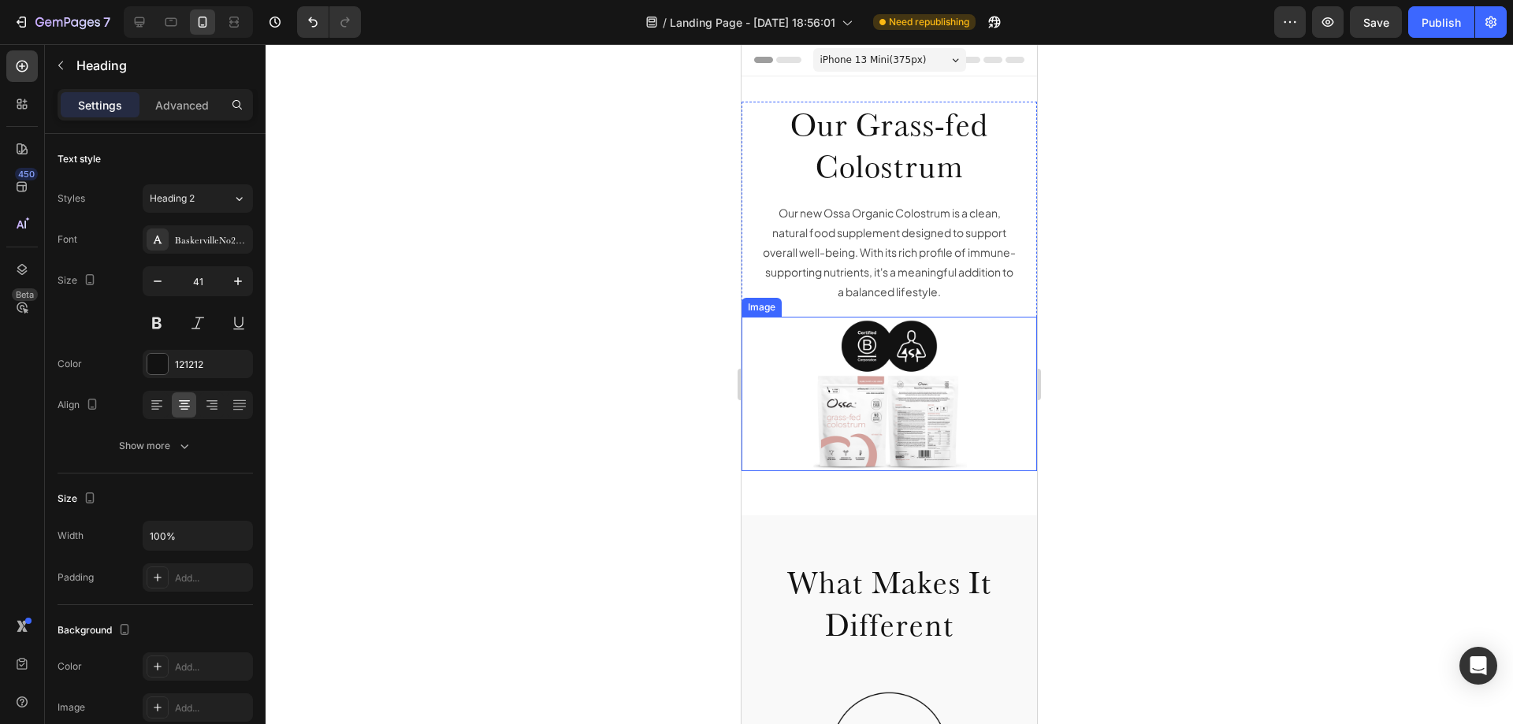
scroll to position [79, 0]
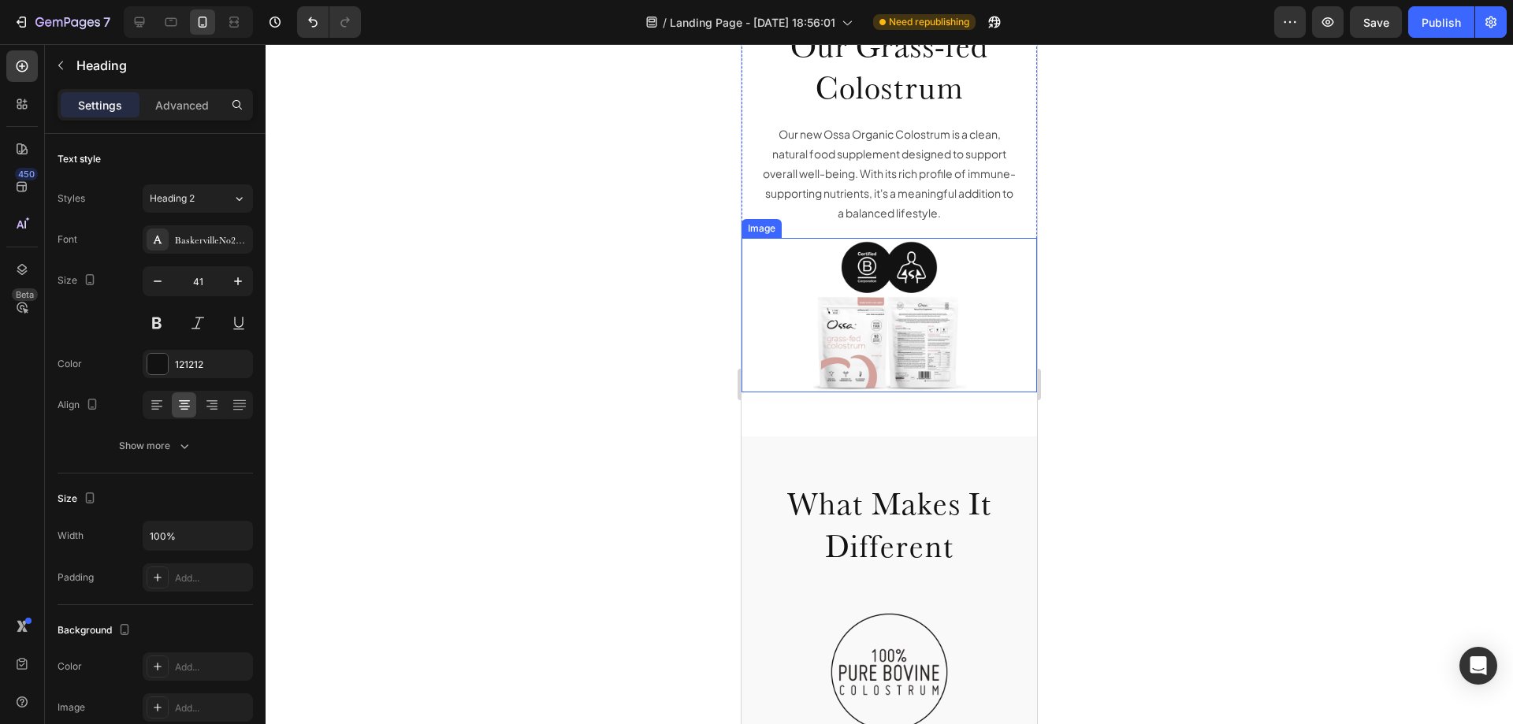
click at [985, 344] on div at bounding box center [890, 315] width 296 height 155
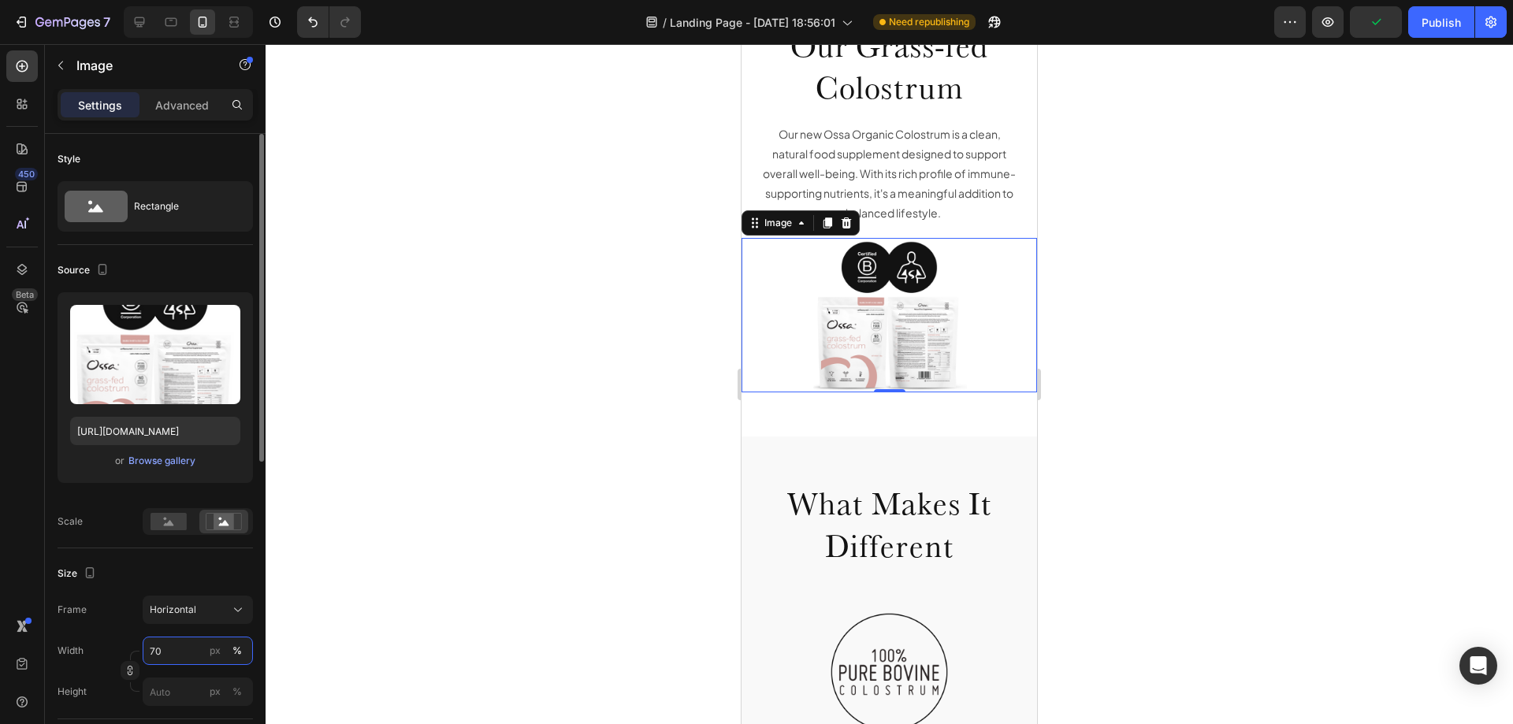
click at [160, 656] on input "70" at bounding box center [198, 651] width 110 height 28
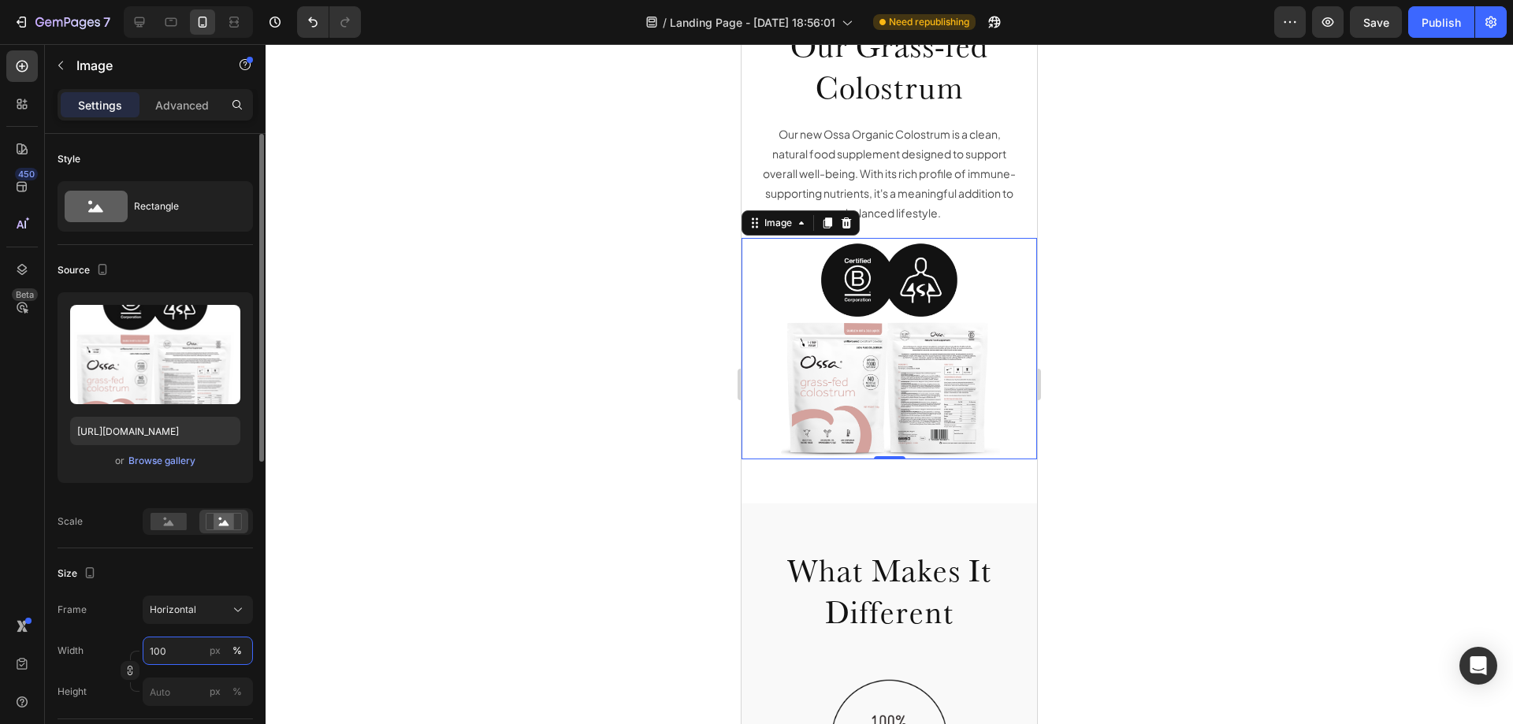
type input "100"
click at [203, 625] on div "Frame Horizontal Width 100 px % Height px %" at bounding box center [155, 651] width 195 height 110
click at [204, 619] on button "Horizontal" at bounding box center [198, 610] width 110 height 28
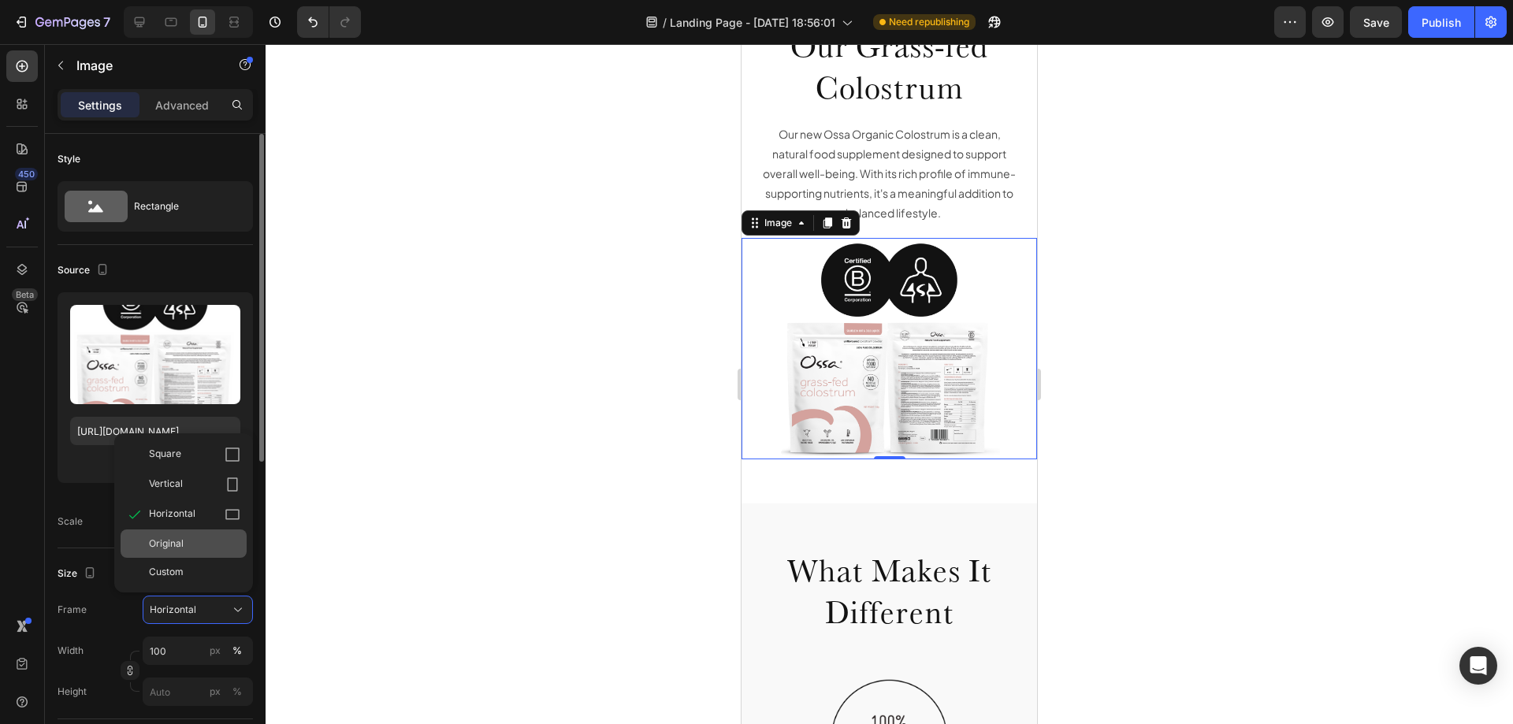
click at [181, 536] on div "Original" at bounding box center [184, 544] width 126 height 28
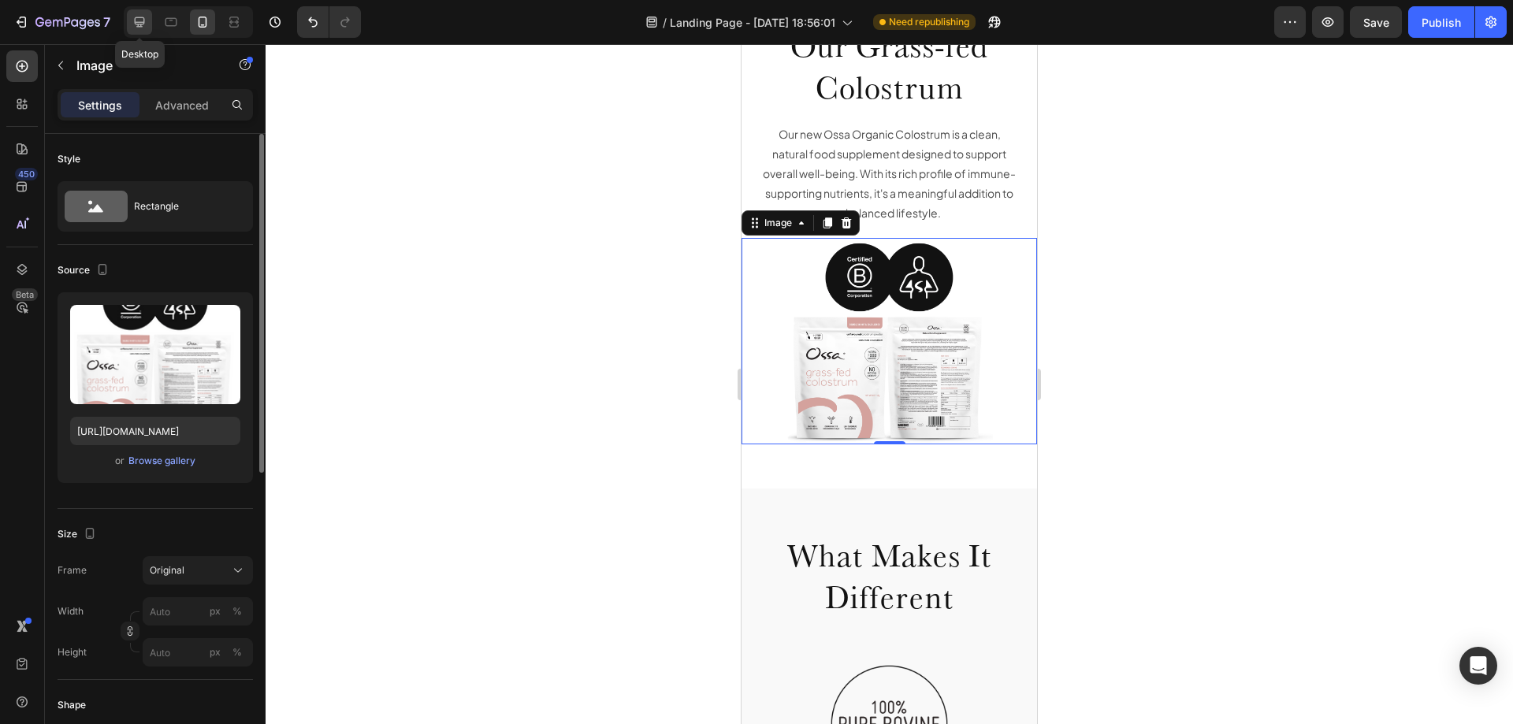
click at [132, 27] on div at bounding box center [139, 21] width 25 height 25
type input "70"
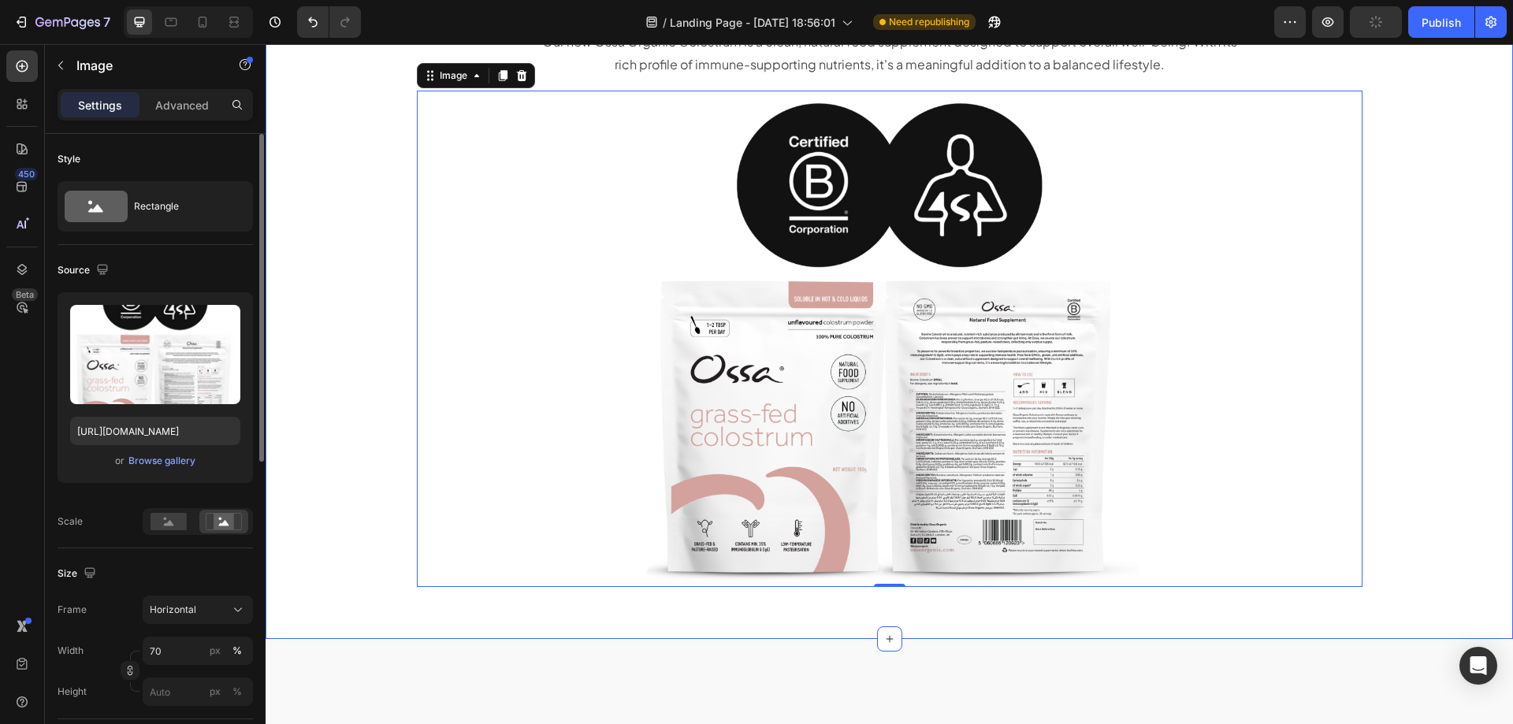
scroll to position [141, 0]
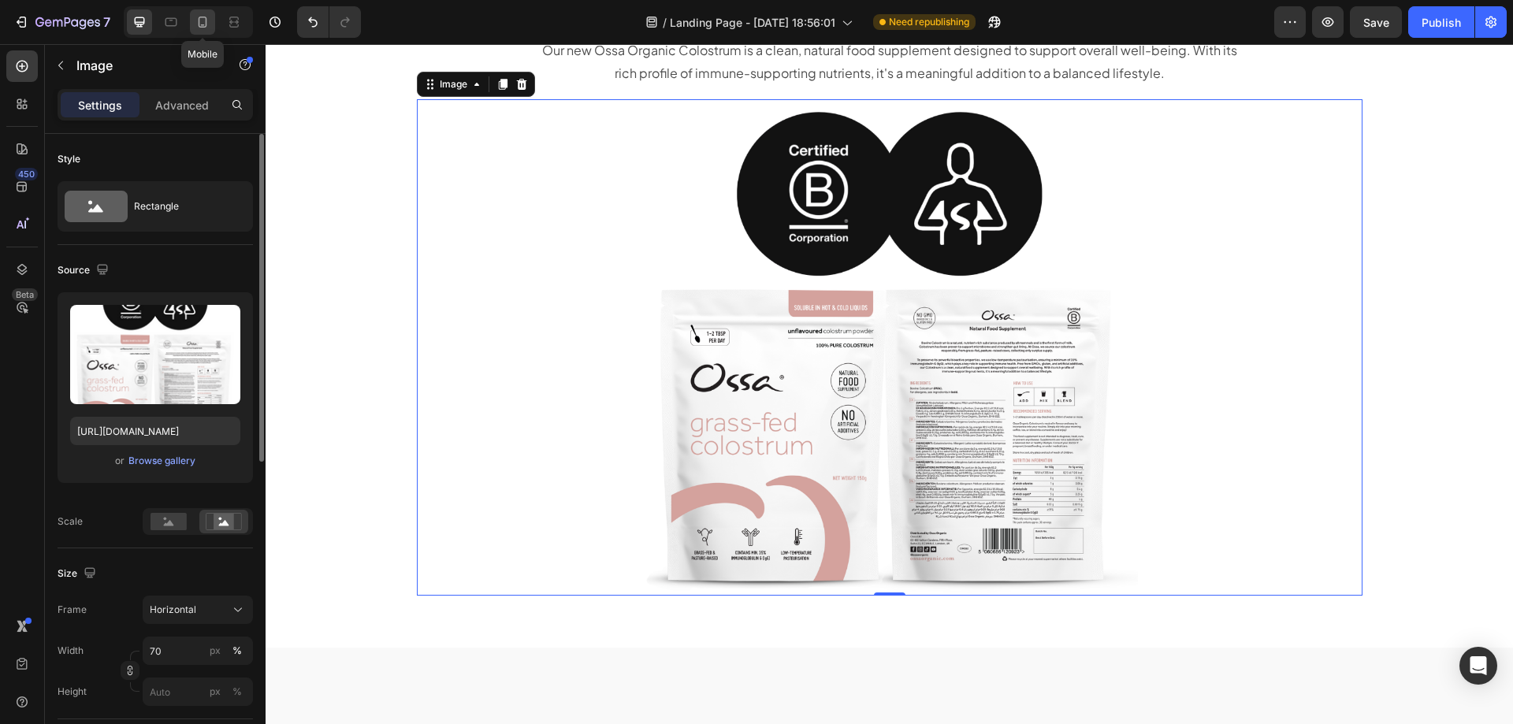
click at [208, 17] on icon at bounding box center [203, 22] width 16 height 16
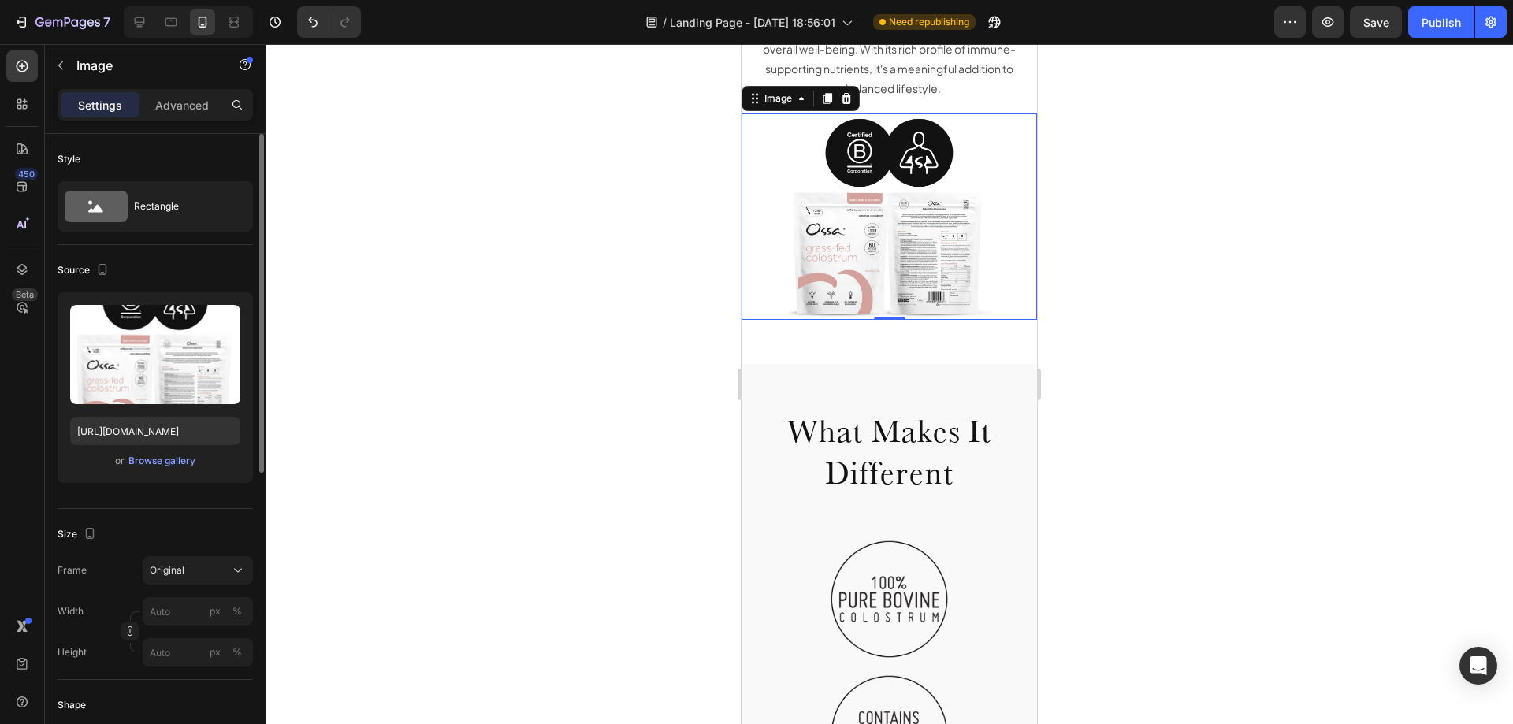
scroll to position [218, 0]
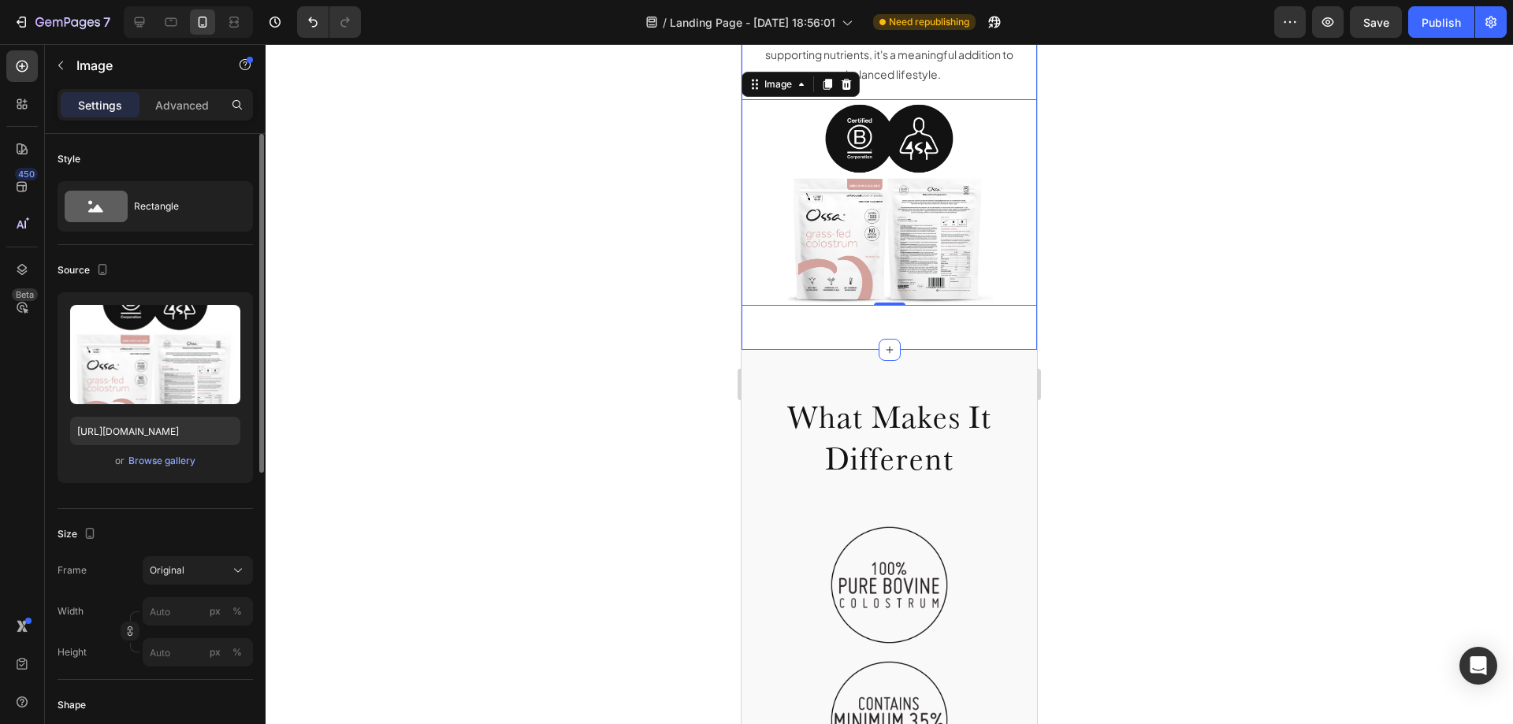
click at [938, 315] on div "Our Grass-fed Colostrum Heading Our new Ossa Organic Colostrum is a clean, natu…" at bounding box center [890, 104] width 296 height 491
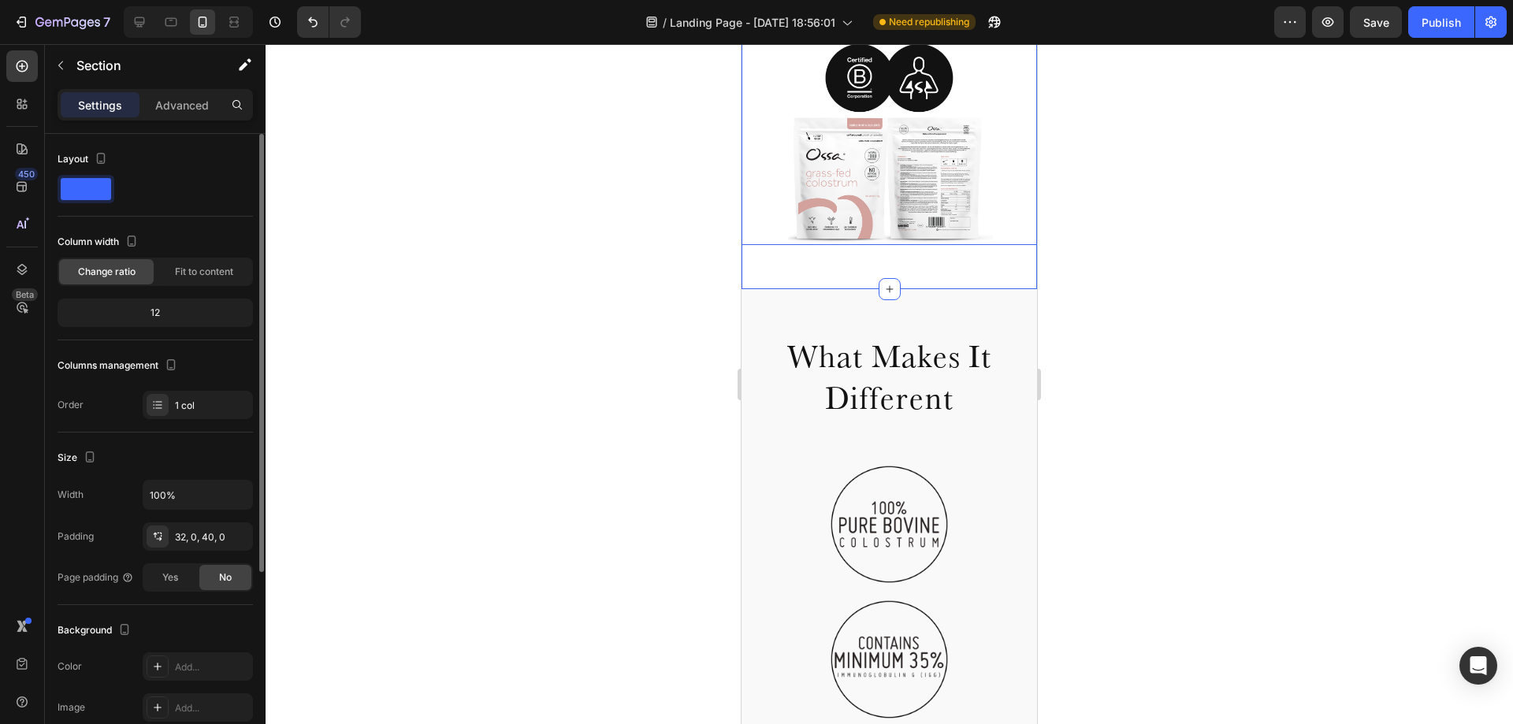
scroll to position [315, 0]
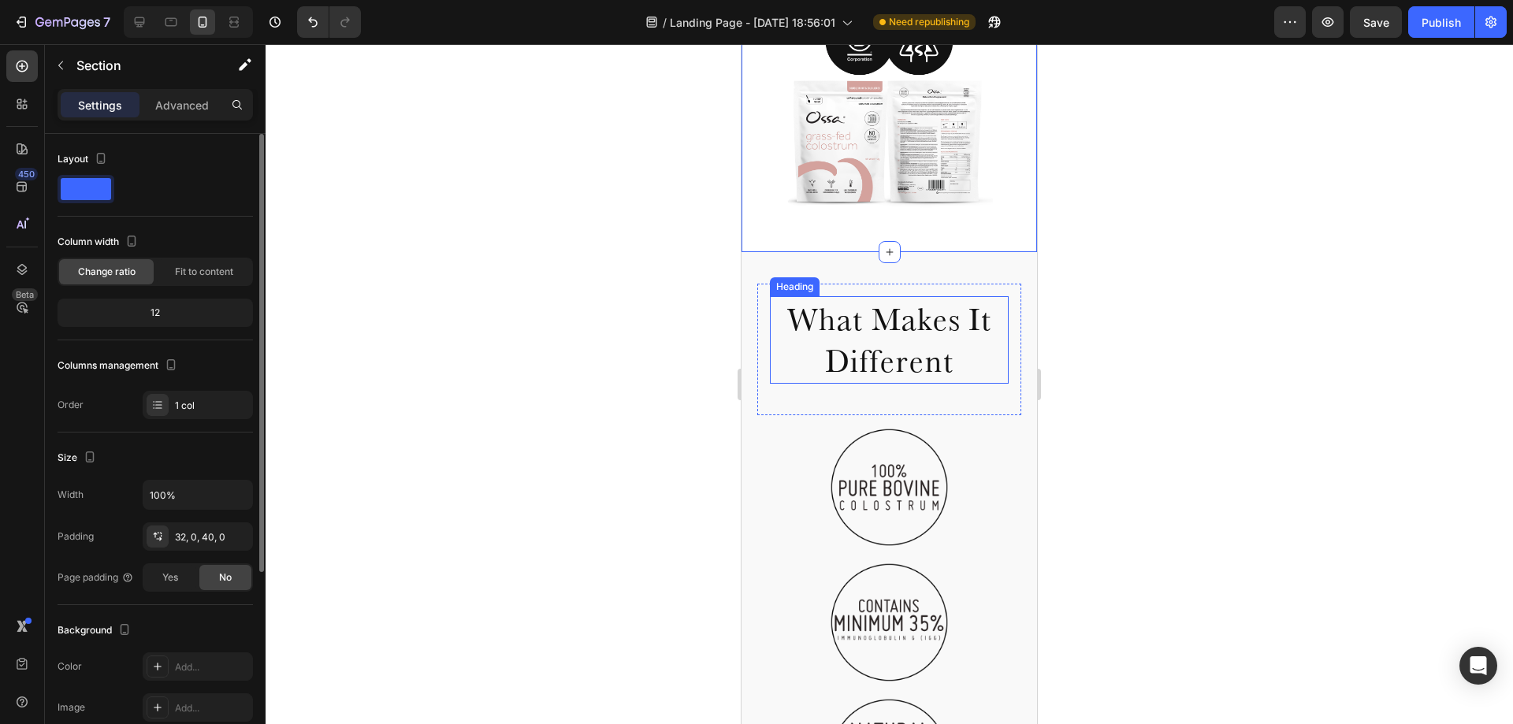
click at [931, 336] on h2 "What Makes It Different" at bounding box center [889, 339] width 239 height 87
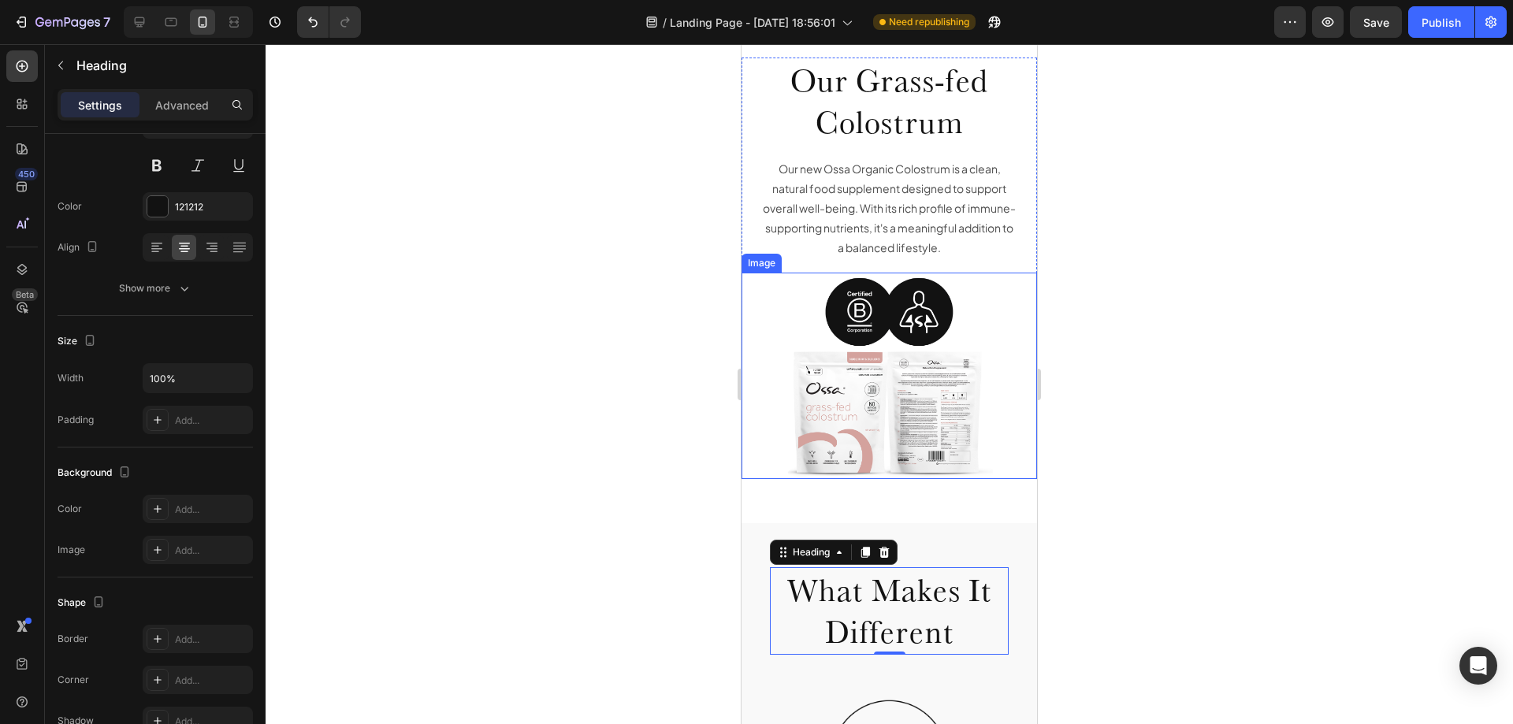
scroll to position [0, 0]
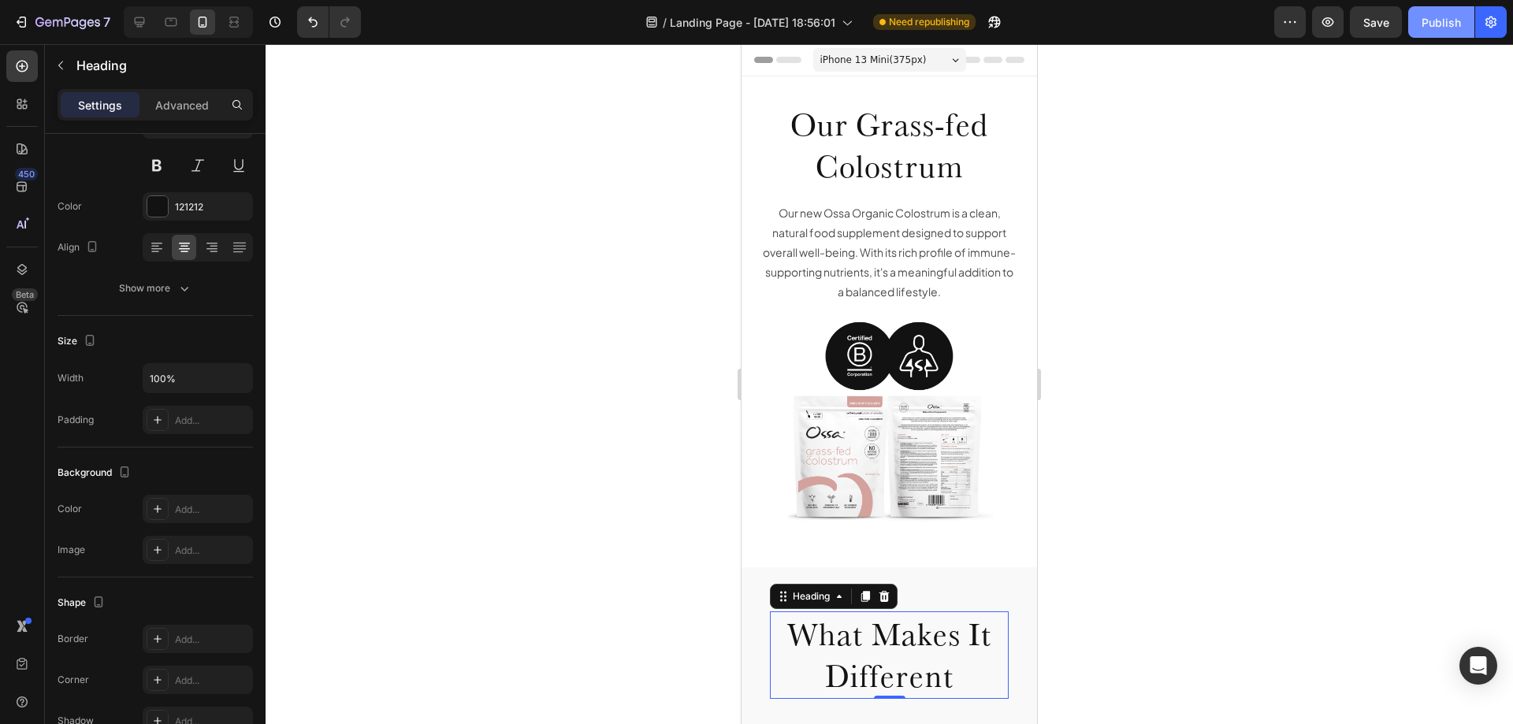
click at [1432, 15] on div "Publish" at bounding box center [1441, 22] width 39 height 17
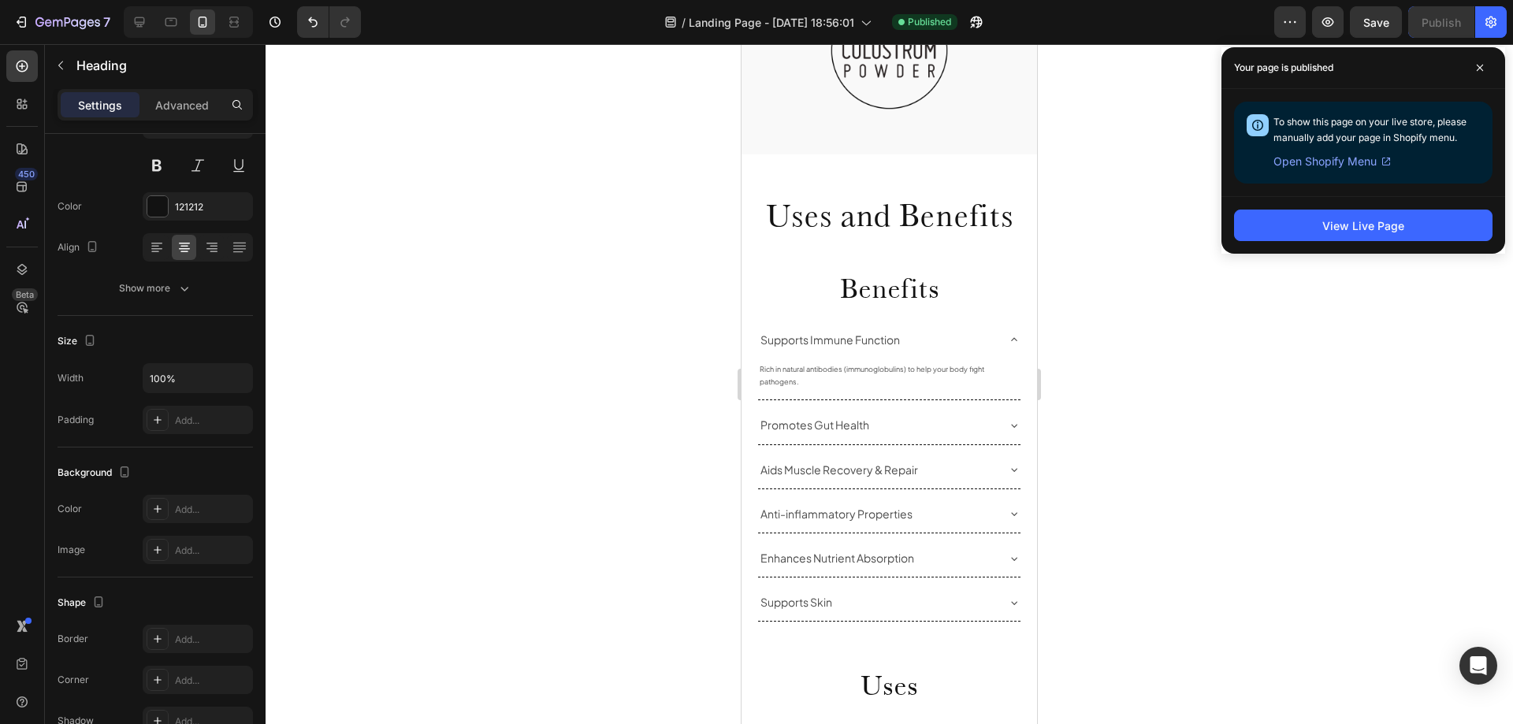
scroll to position [1576, 0]
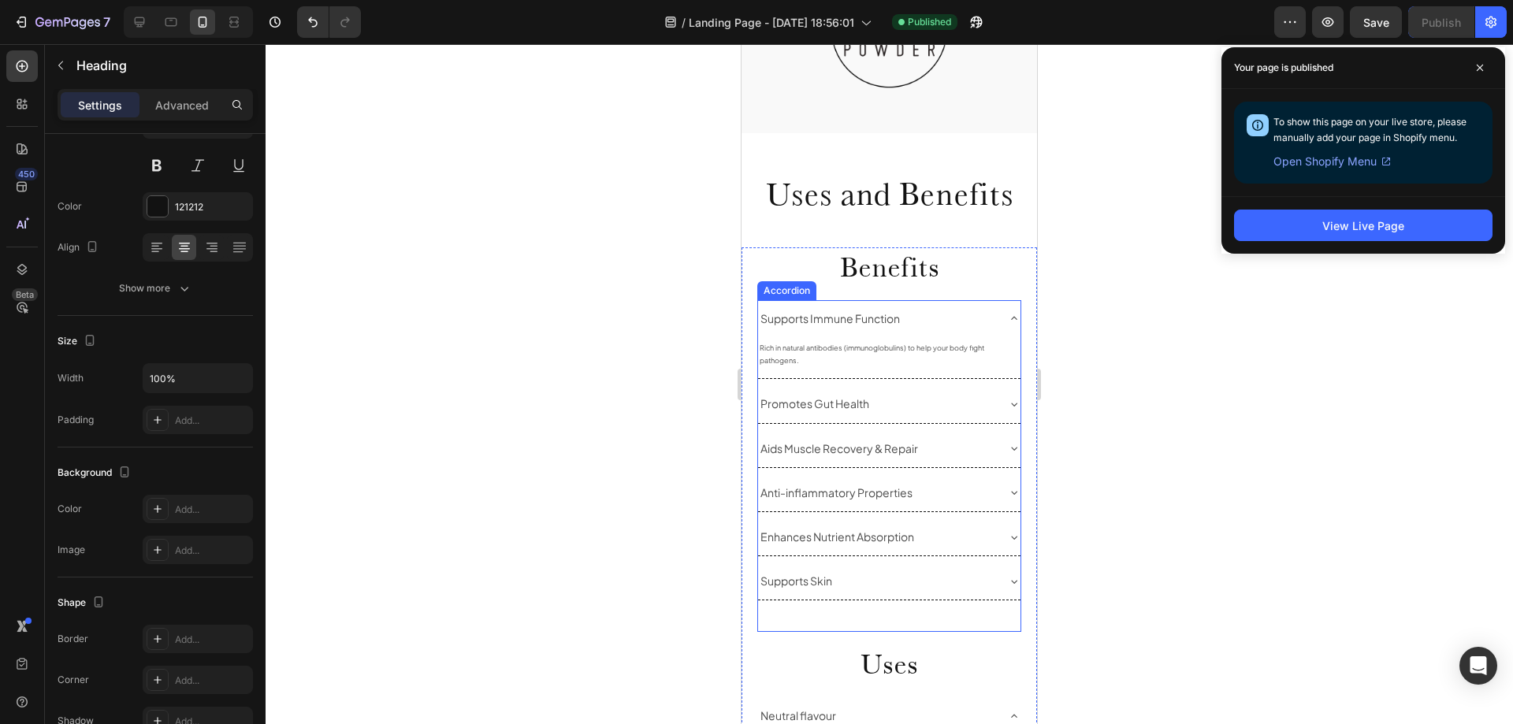
click at [939, 307] on div "Supports Immune Function" at bounding box center [876, 319] width 237 height 24
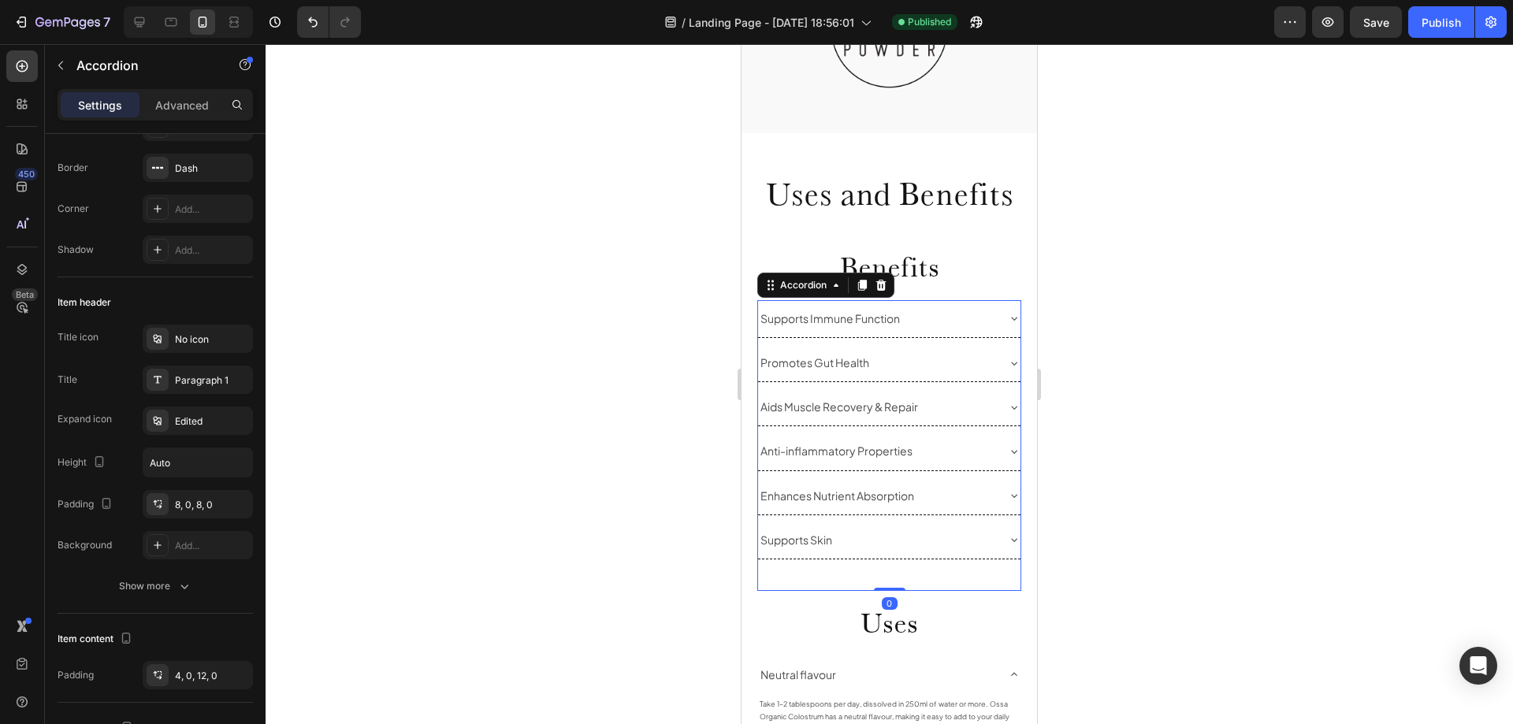
scroll to position [0, 0]
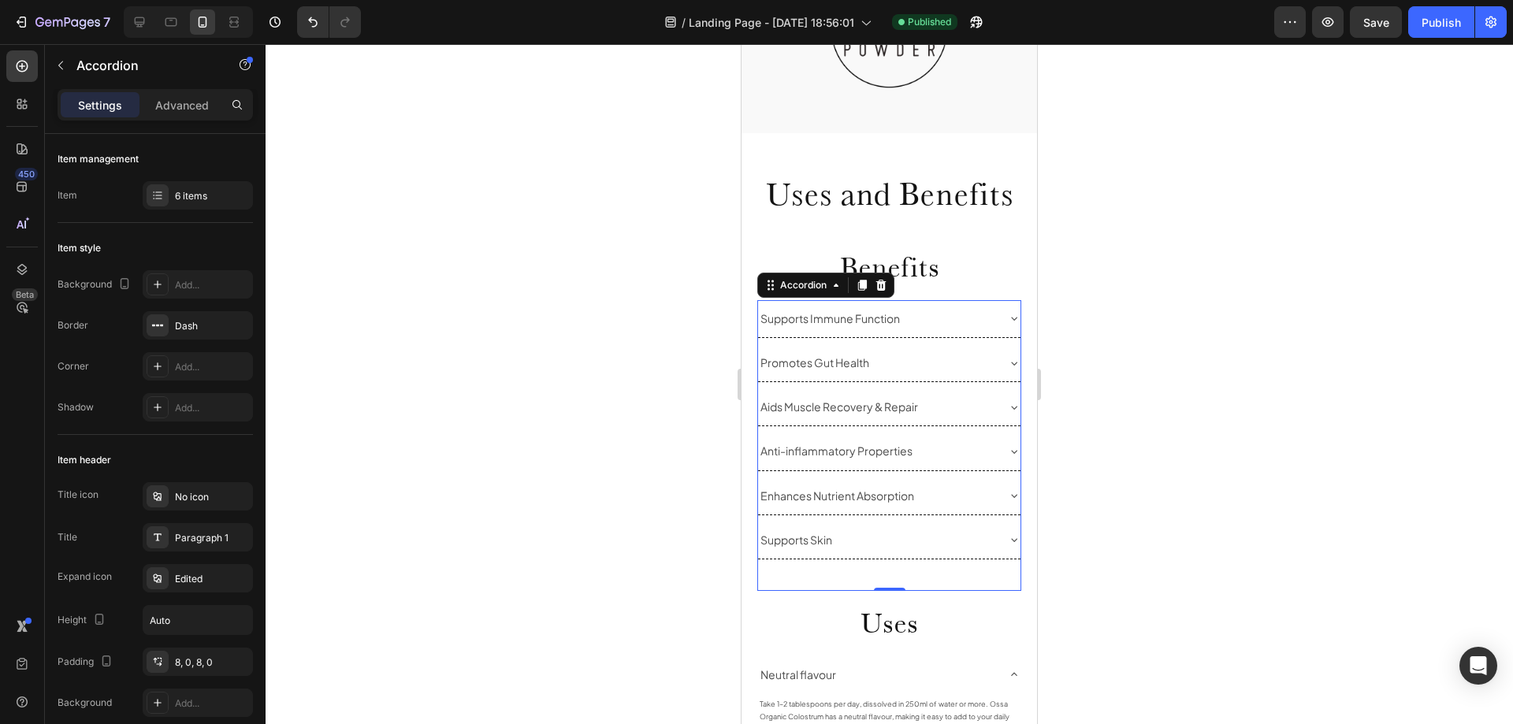
click at [984, 300] on div "Supports Immune Function" at bounding box center [889, 318] width 262 height 37
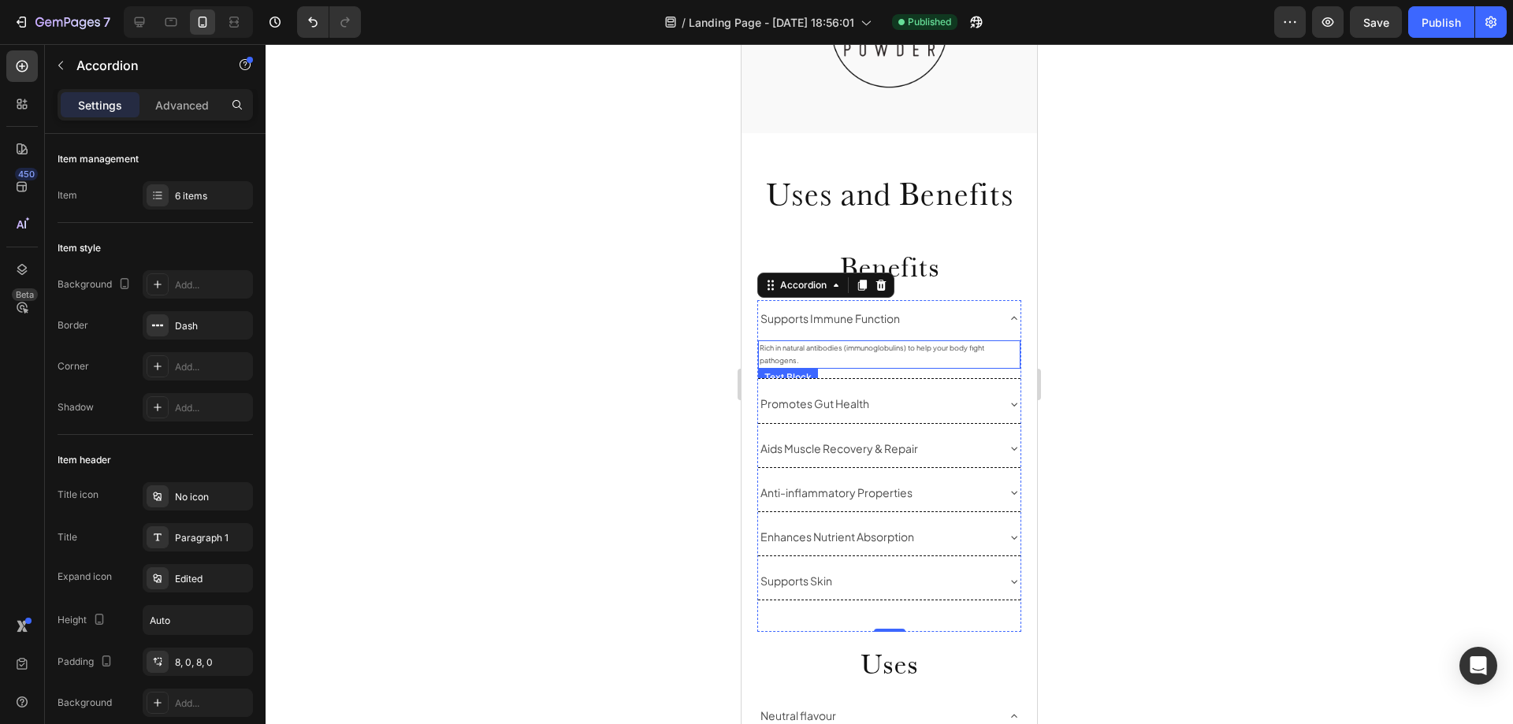
click at [839, 342] on p "Rich in natural antibodies (immunoglobulins) to help your body fight pathogens." at bounding box center [889, 354] width 259 height 25
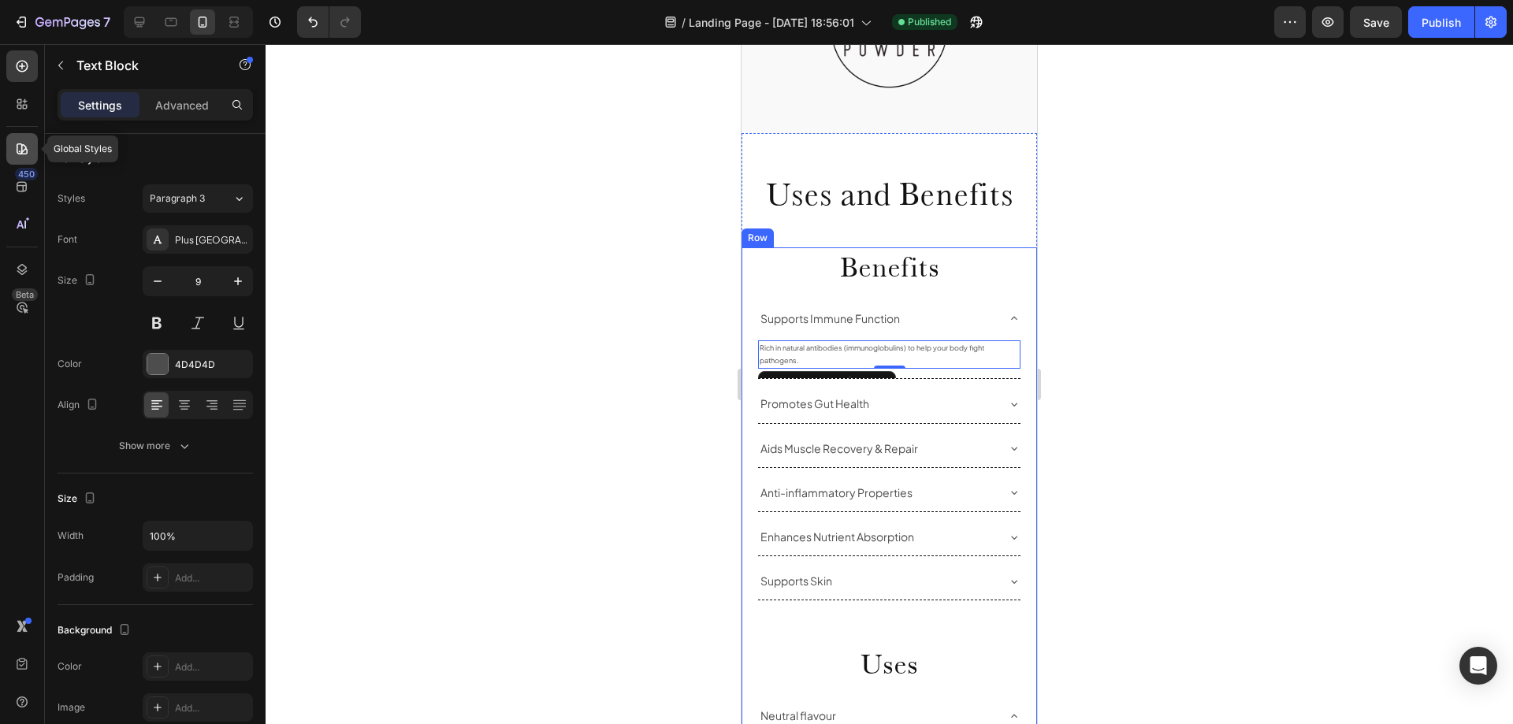
click at [24, 158] on div at bounding box center [22, 149] width 32 height 32
